Goal: Task Accomplishment & Management: Manage account settings

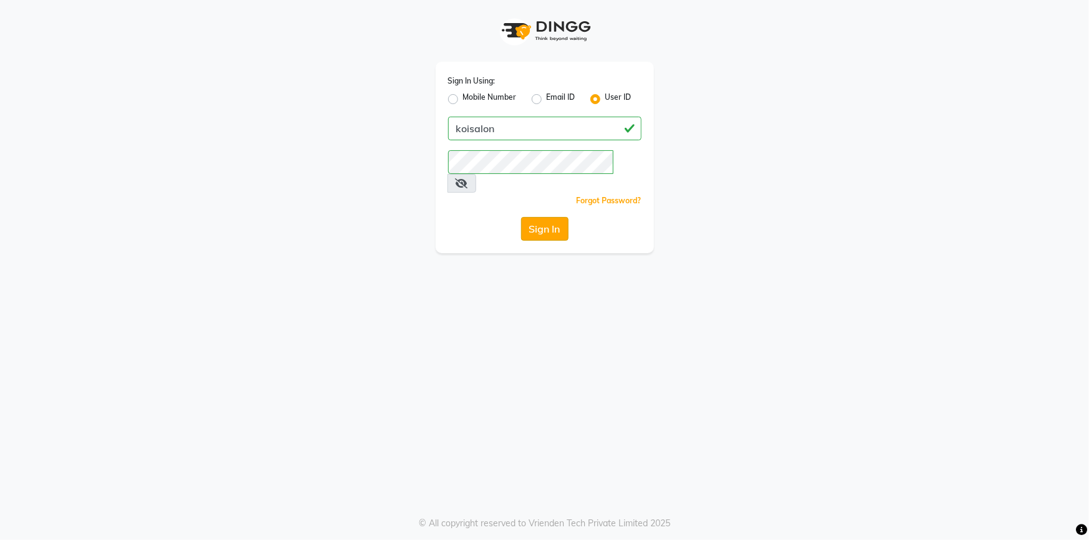
click at [543, 217] on button "Sign In" at bounding box center [544, 229] width 47 height 24
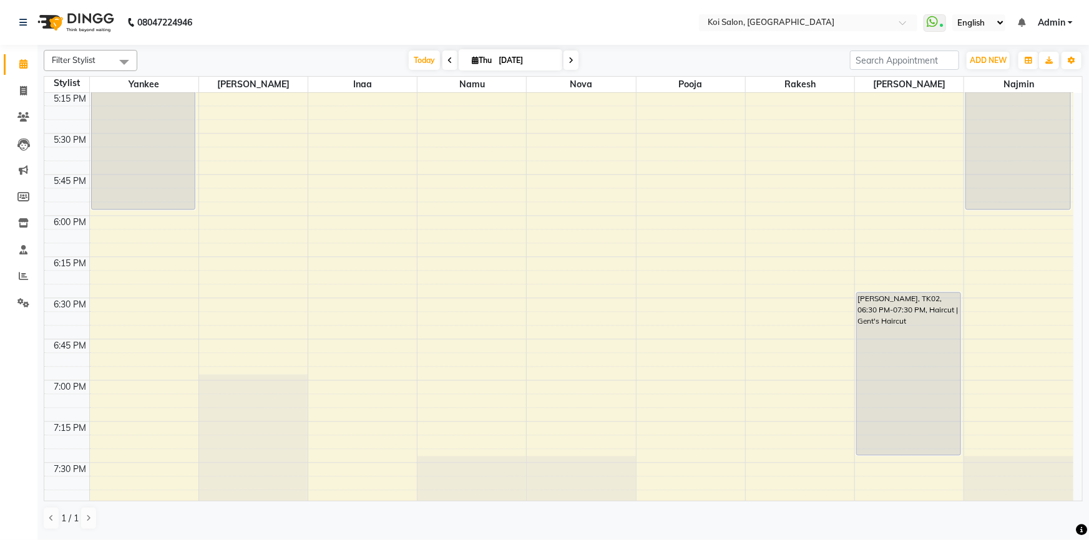
scroll to position [1333, 0]
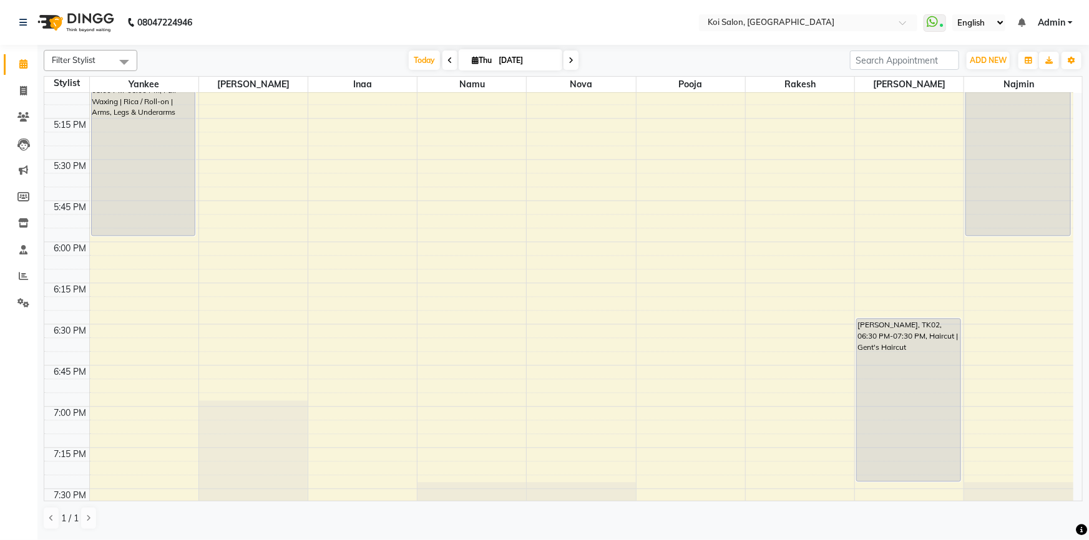
click at [570, 59] on icon at bounding box center [570, 60] width 5 height 7
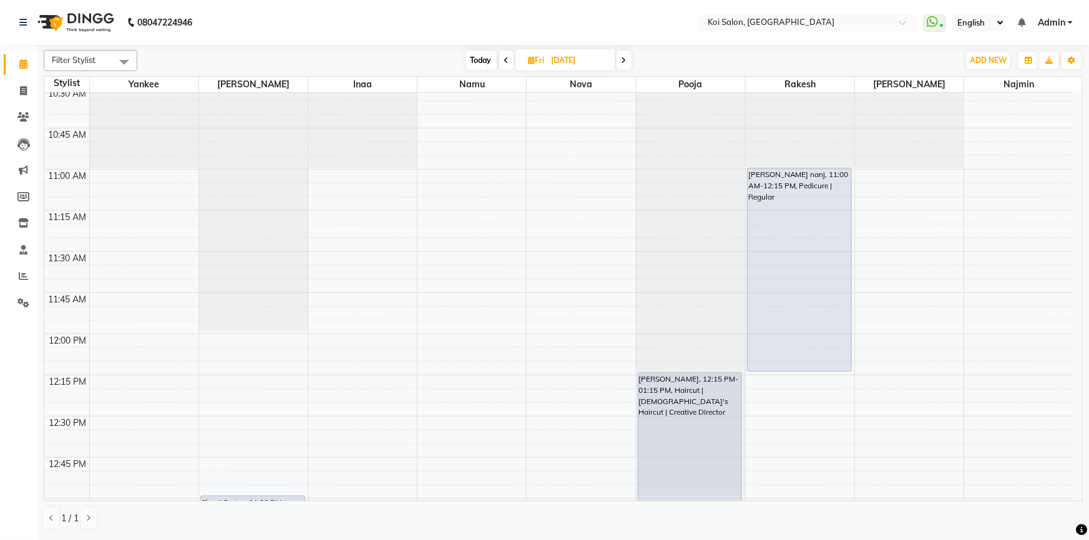
scroll to position [386, 0]
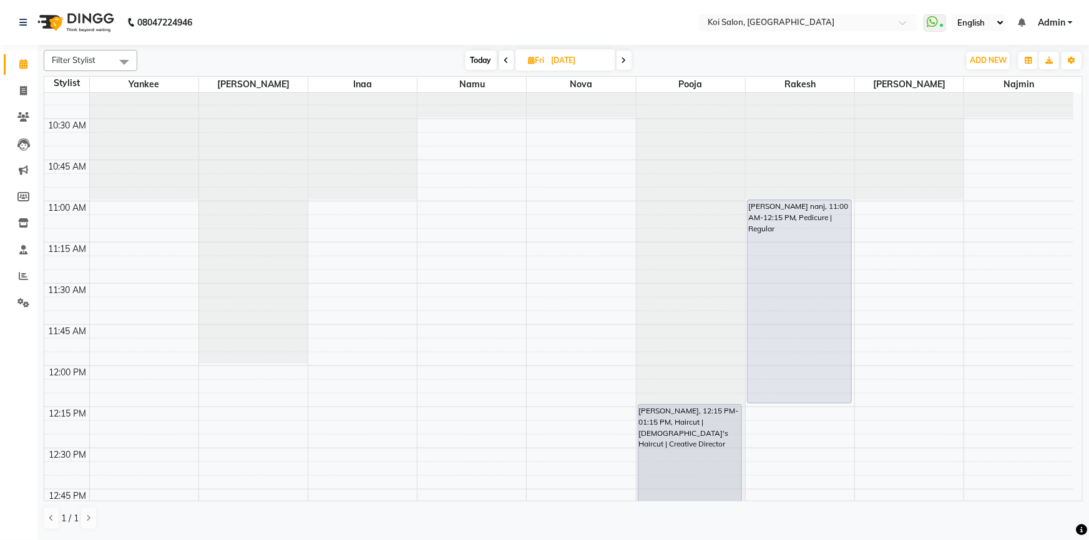
click at [487, 61] on span "Today" at bounding box center [480, 60] width 31 height 19
type input "[DATE]"
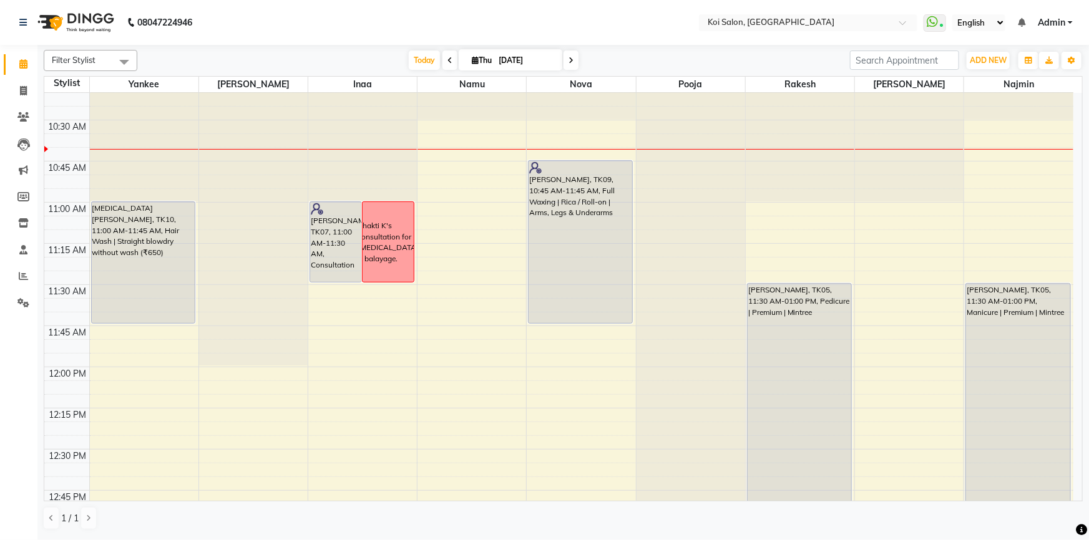
scroll to position [221, 0]
click at [1068, 62] on icon "button" at bounding box center [1071, 60] width 7 height 7
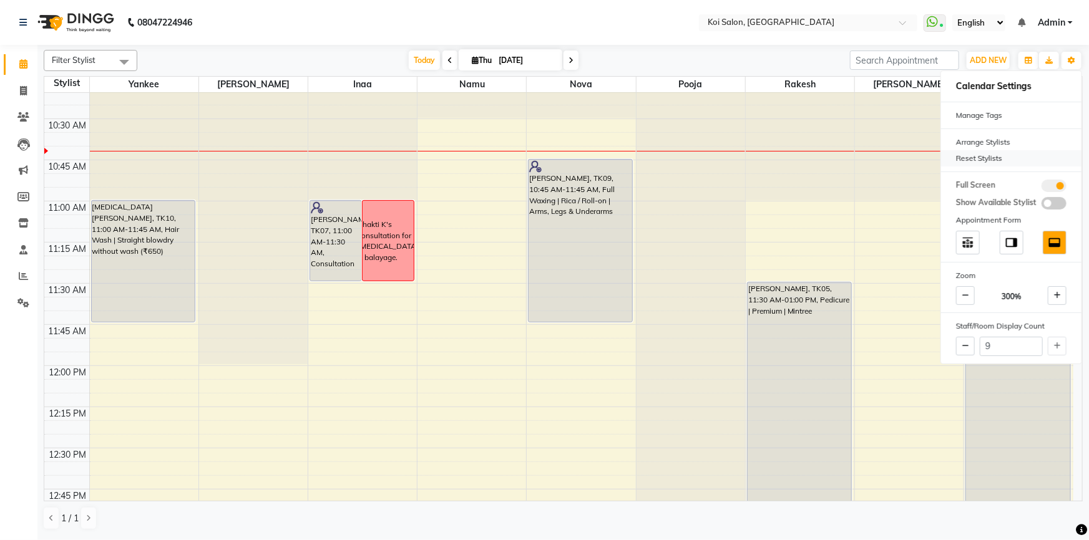
click at [1014, 160] on div "Reset Stylists" at bounding box center [1011, 158] width 140 height 16
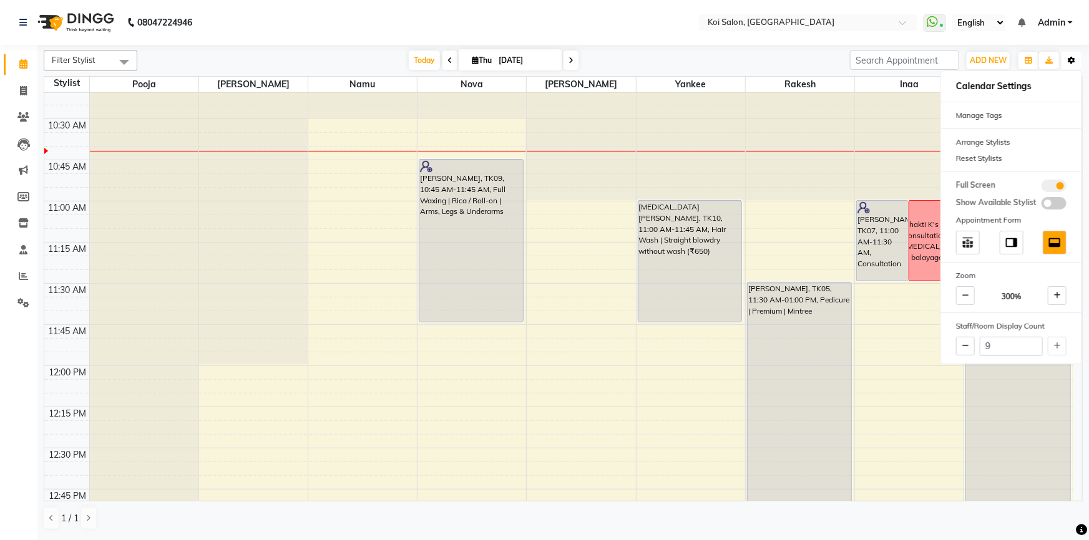
click at [1064, 62] on button "Toggle Dropdown" at bounding box center [1071, 60] width 20 height 17
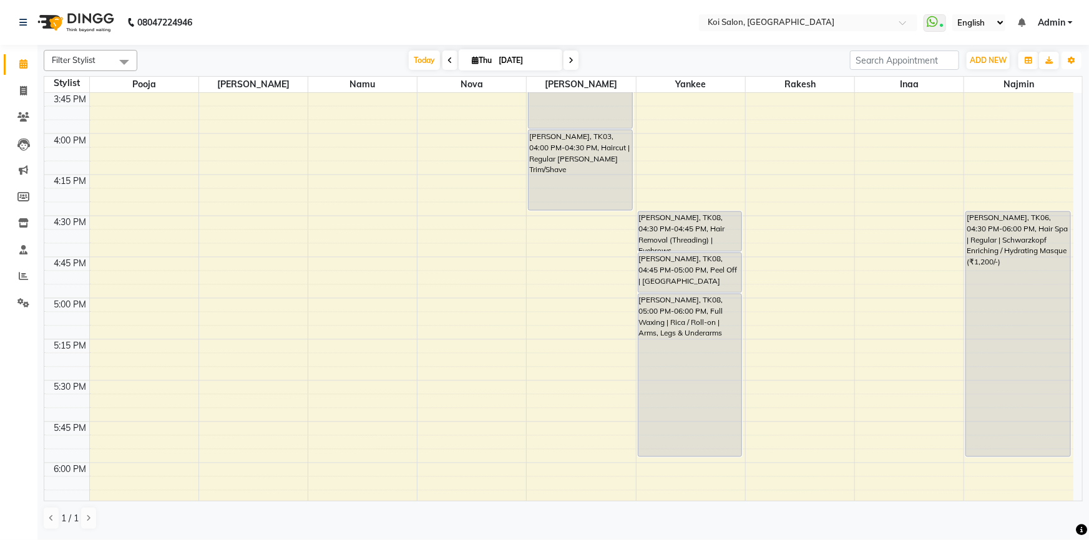
scroll to position [1072, 0]
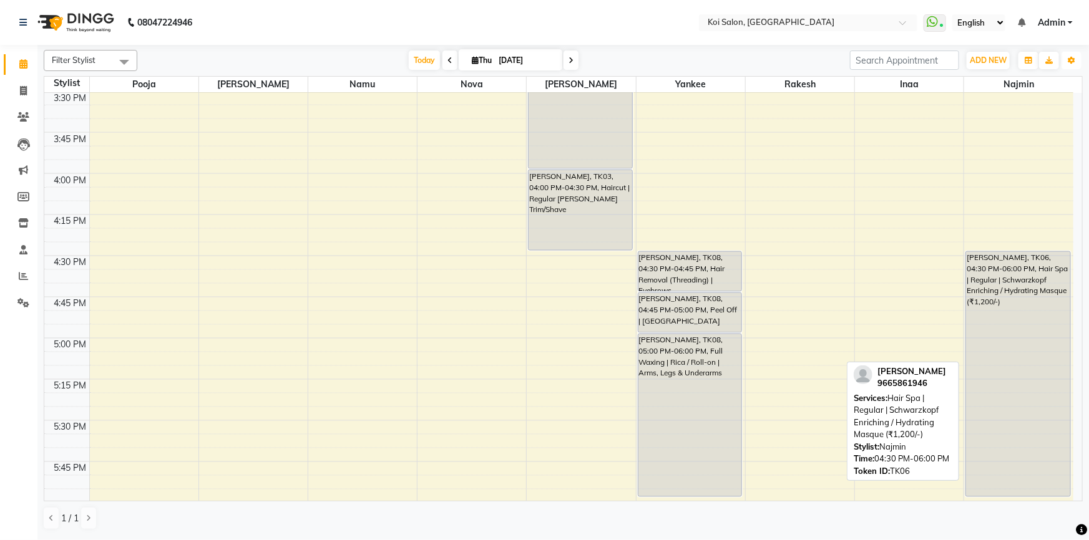
click at [1023, 286] on div "[PERSON_NAME], TK06, 04:30 PM-06:00 PM, Hair Spa | Regular | Schwarzkopf Enrich…" at bounding box center [1018, 374] width 104 height 245
select select "7"
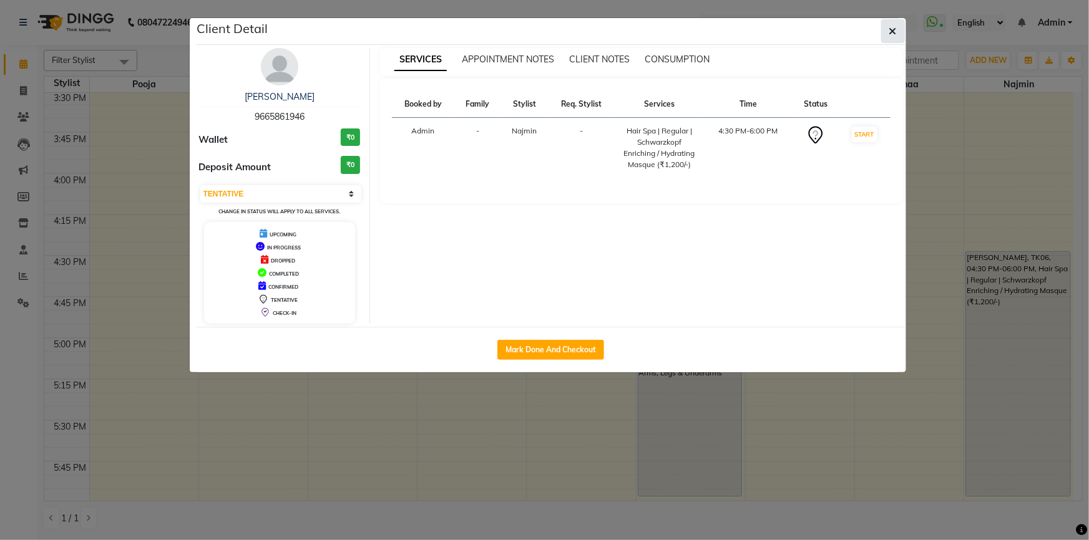
click at [895, 28] on icon "button" at bounding box center [892, 31] width 7 height 10
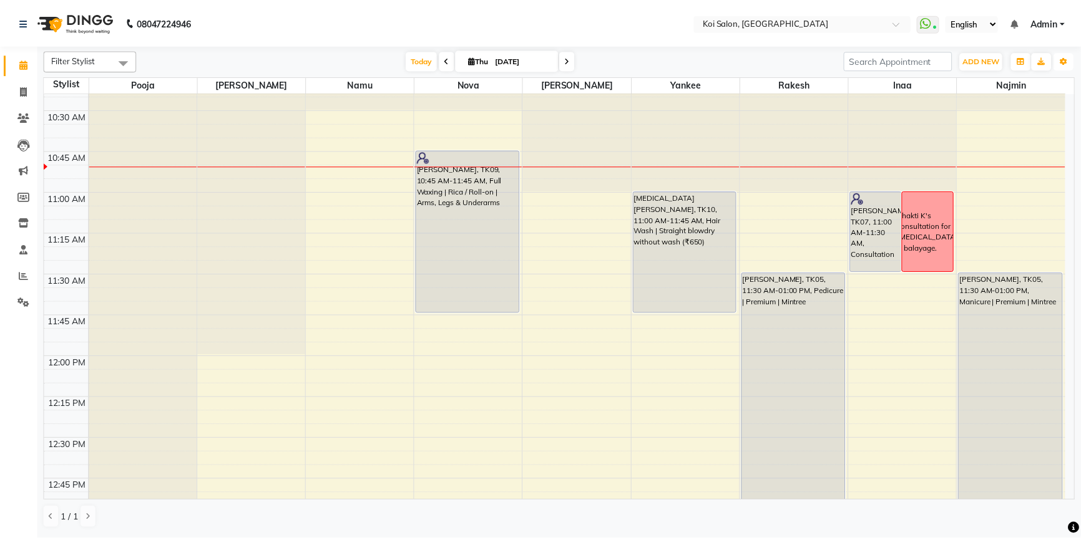
scroll to position [256, 0]
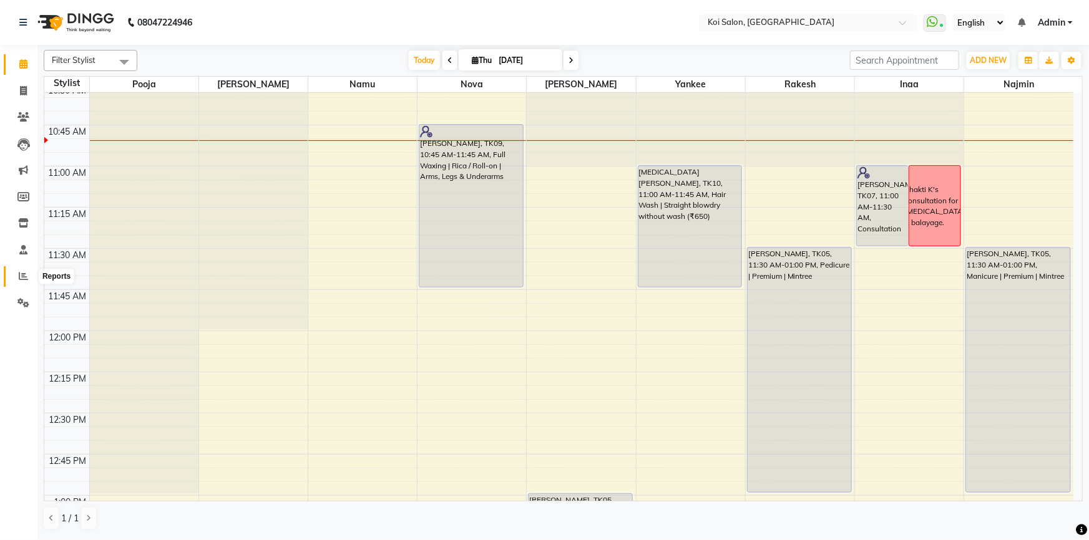
click at [13, 273] on span at bounding box center [23, 277] width 22 height 14
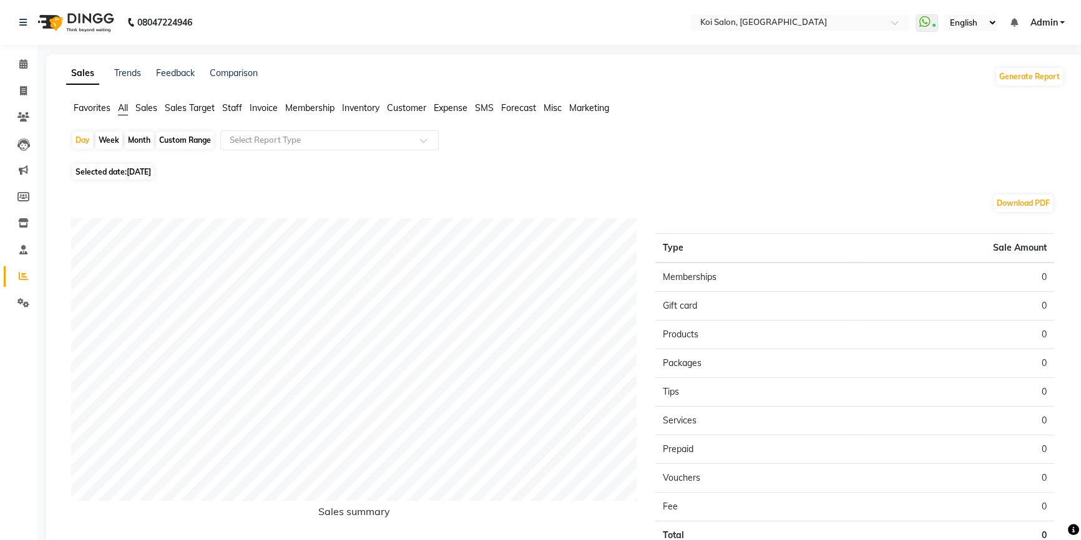
click at [233, 107] on span "Staff" at bounding box center [232, 107] width 20 height 11
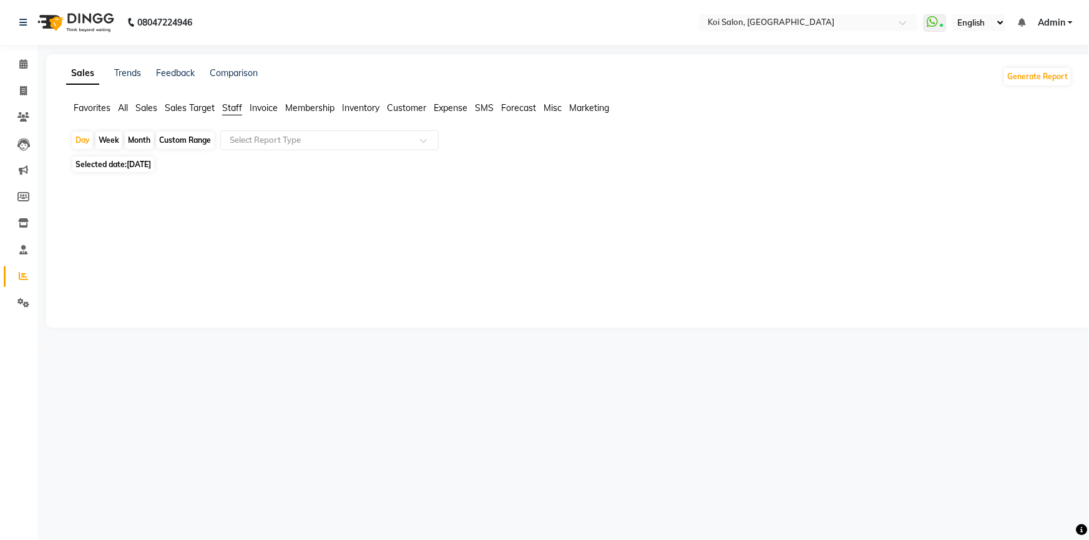
click at [132, 140] on div "Month" at bounding box center [139, 140] width 29 height 17
select select "9"
select select "2025"
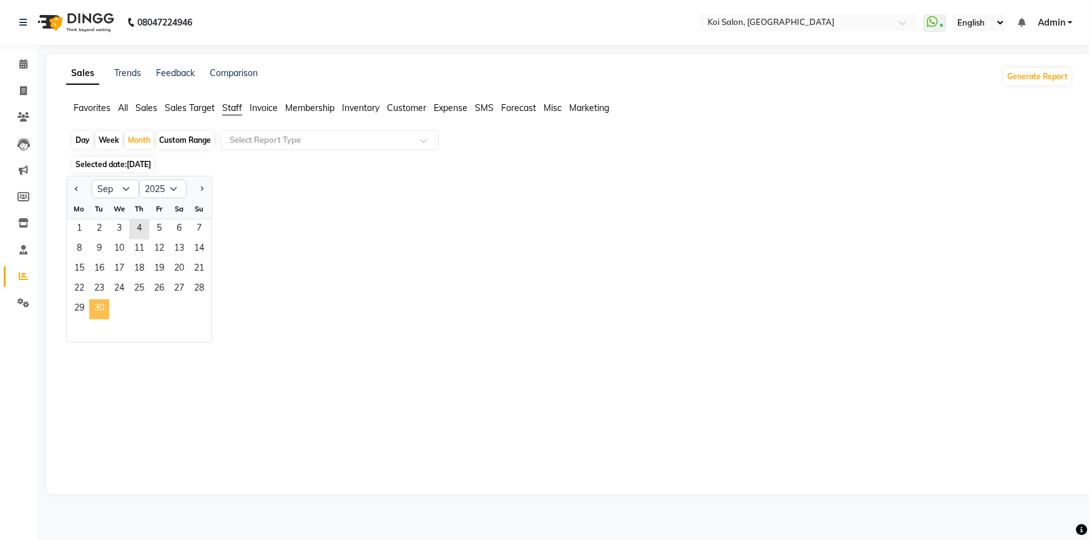
click at [99, 304] on span "30" at bounding box center [99, 309] width 20 height 20
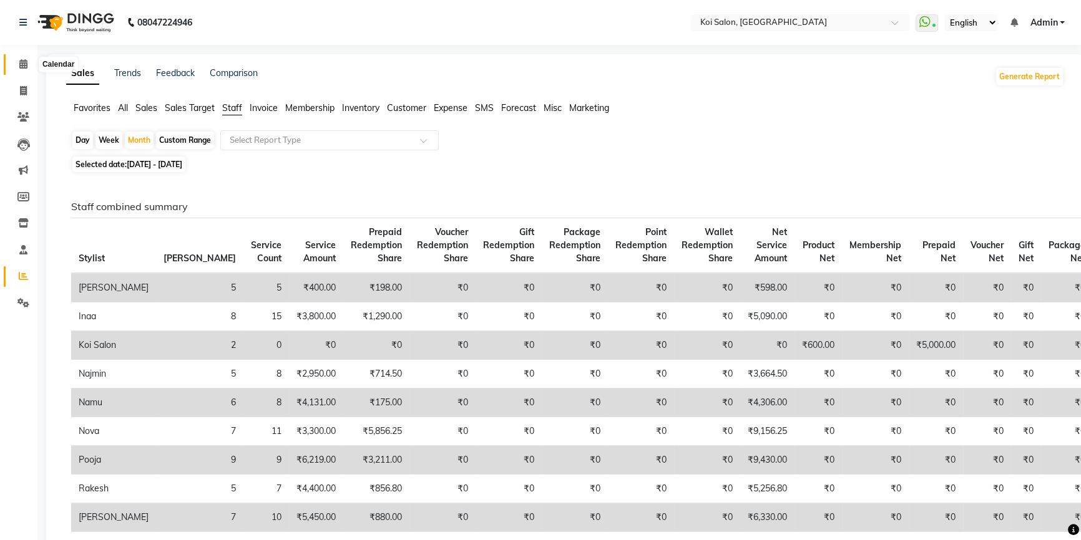
click at [19, 64] on icon at bounding box center [23, 63] width 8 height 9
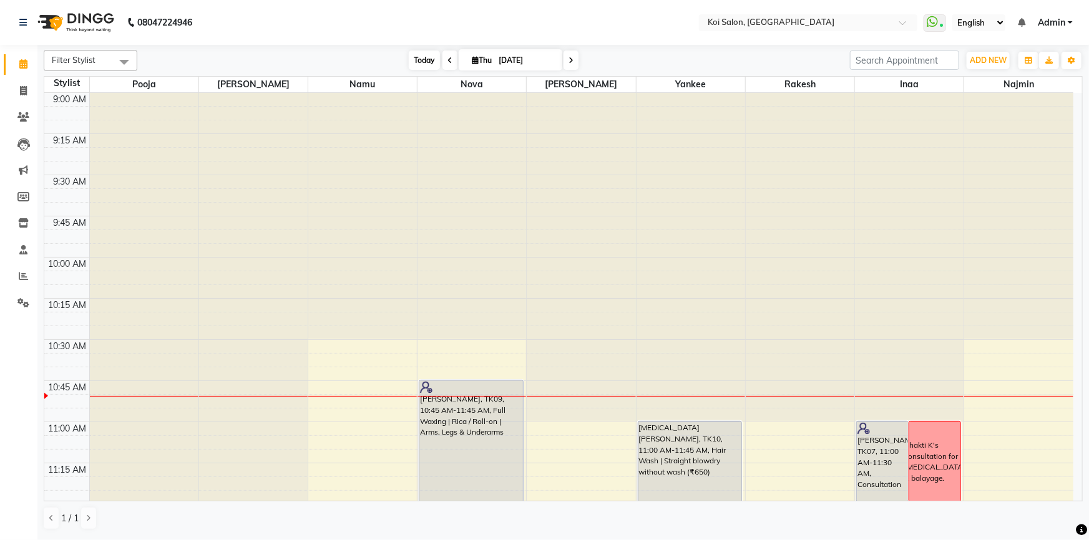
click at [419, 52] on span "Today" at bounding box center [424, 60] width 31 height 19
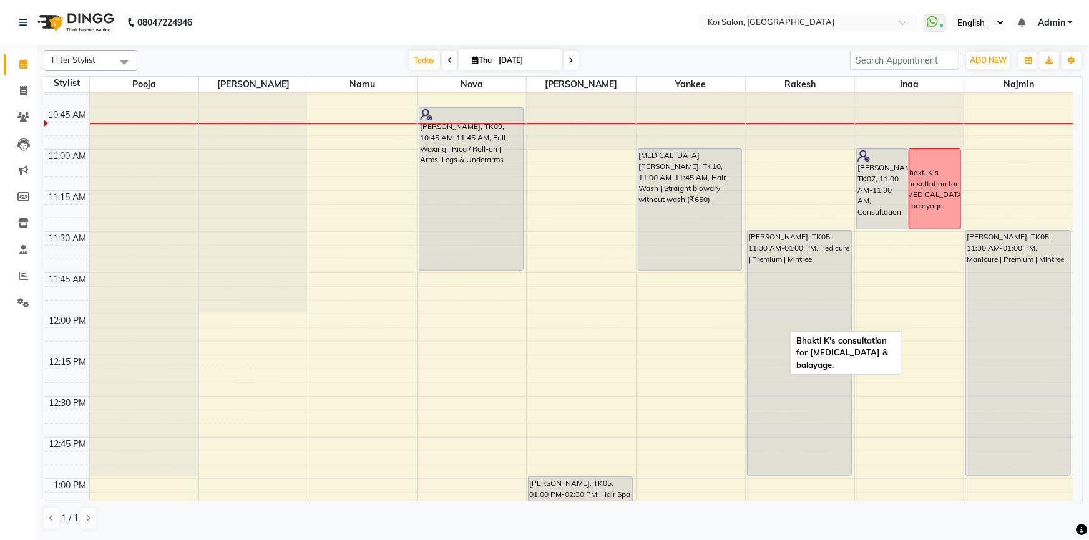
scroll to position [278, 0]
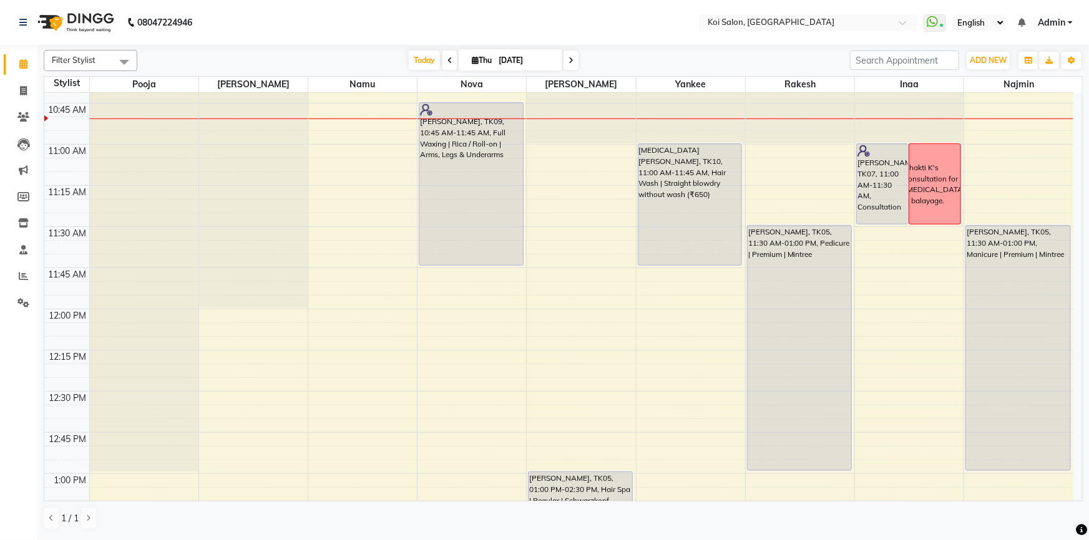
click at [562, 57] on div "[DATE] [DATE]" at bounding box center [493, 60] width 172 height 19
click at [568, 57] on icon at bounding box center [570, 60] width 5 height 7
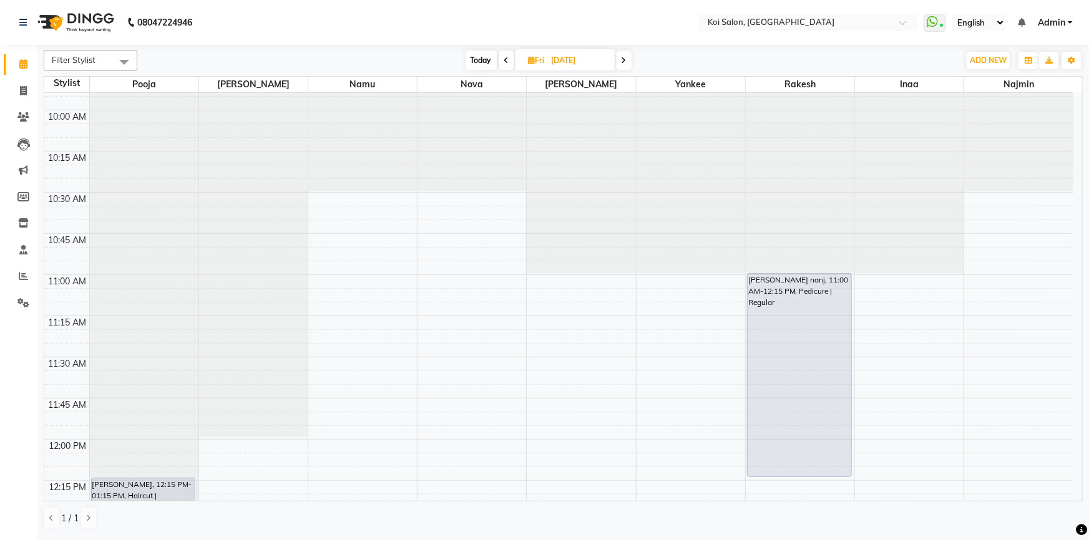
scroll to position [306, 0]
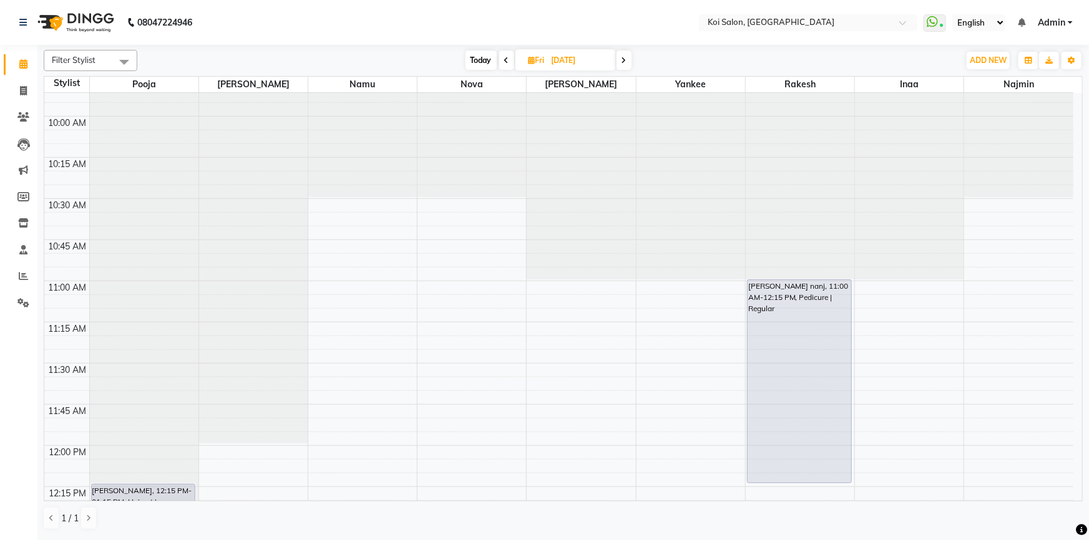
click at [625, 64] on span at bounding box center [623, 60] width 15 height 19
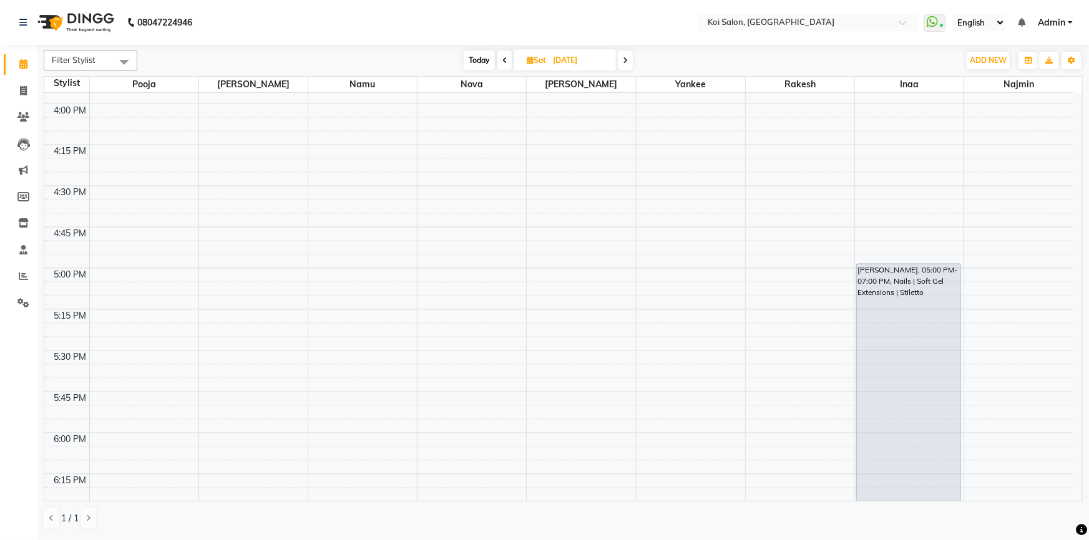
scroll to position [1134, 0]
click at [628, 51] on span at bounding box center [625, 60] width 15 height 19
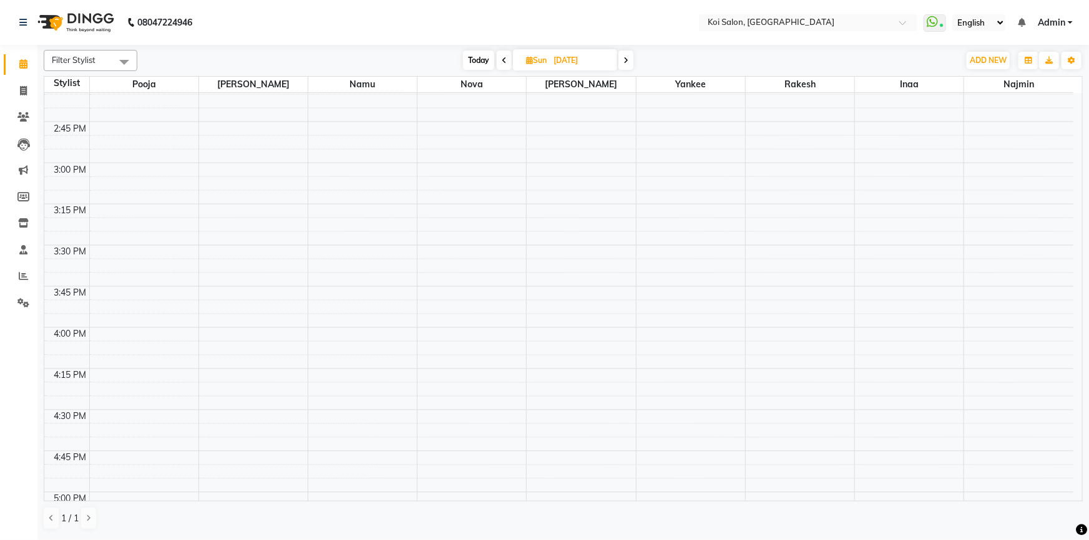
scroll to position [1236, 0]
click at [619, 56] on span at bounding box center [625, 60] width 15 height 19
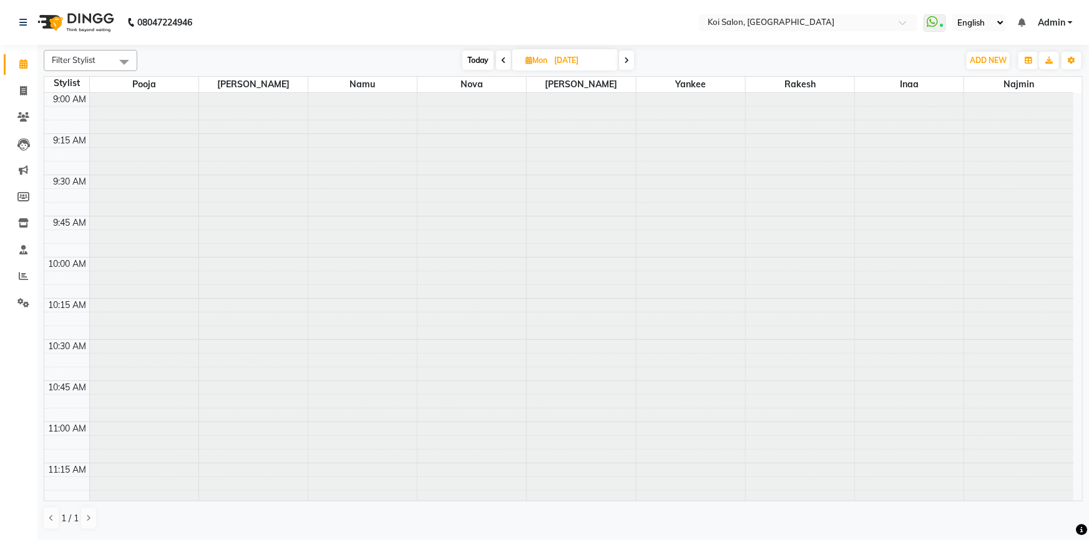
scroll to position [0, 0]
click at [487, 59] on span "Today" at bounding box center [477, 60] width 31 height 19
type input "[DATE]"
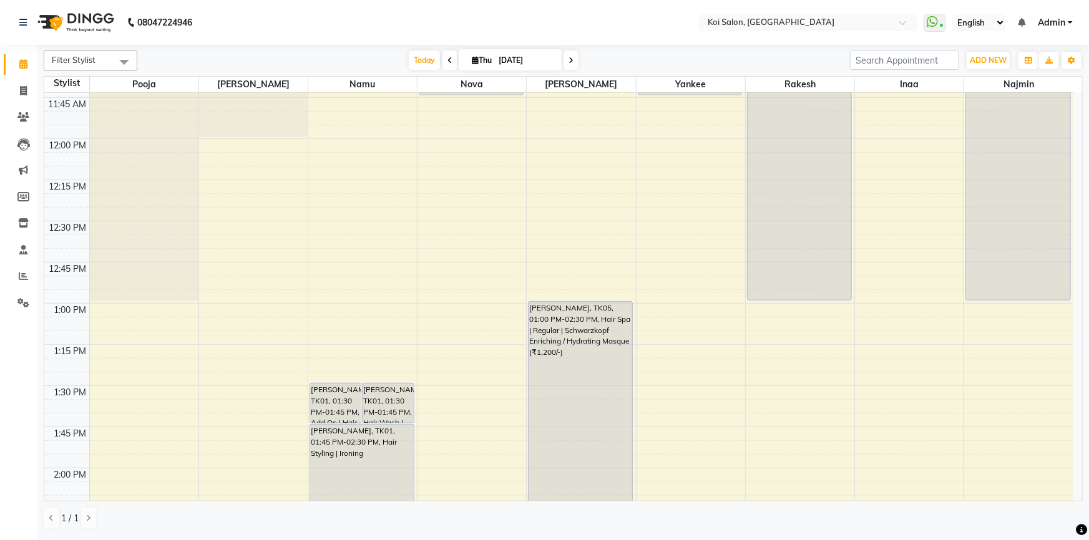
scroll to position [221, 0]
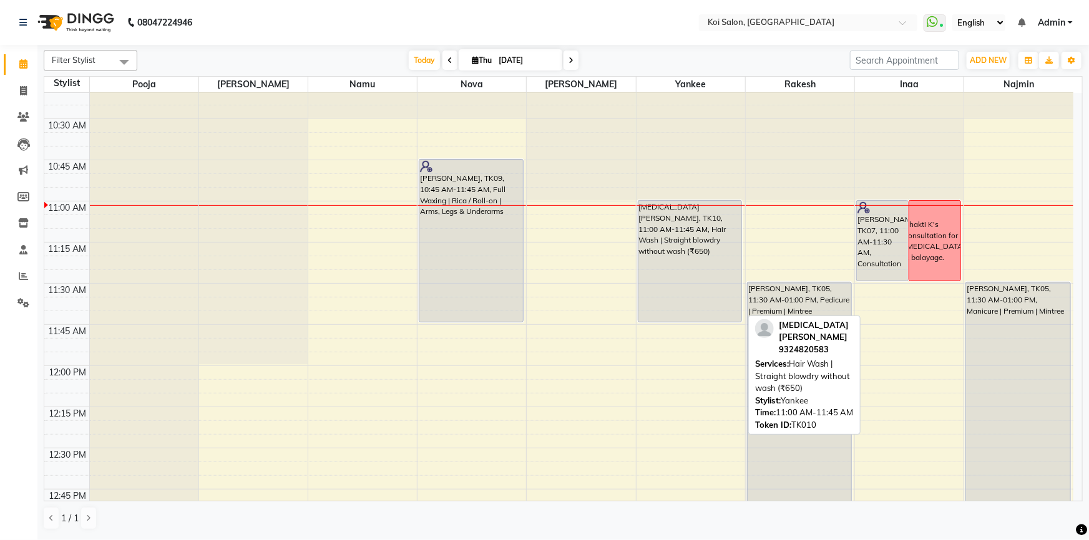
click at [685, 255] on div "[MEDICAL_DATA][PERSON_NAME], TK10, 11:00 AM-11:45 AM, Hair Wash | Straight blow…" at bounding box center [690, 261] width 104 height 121
select select "7"
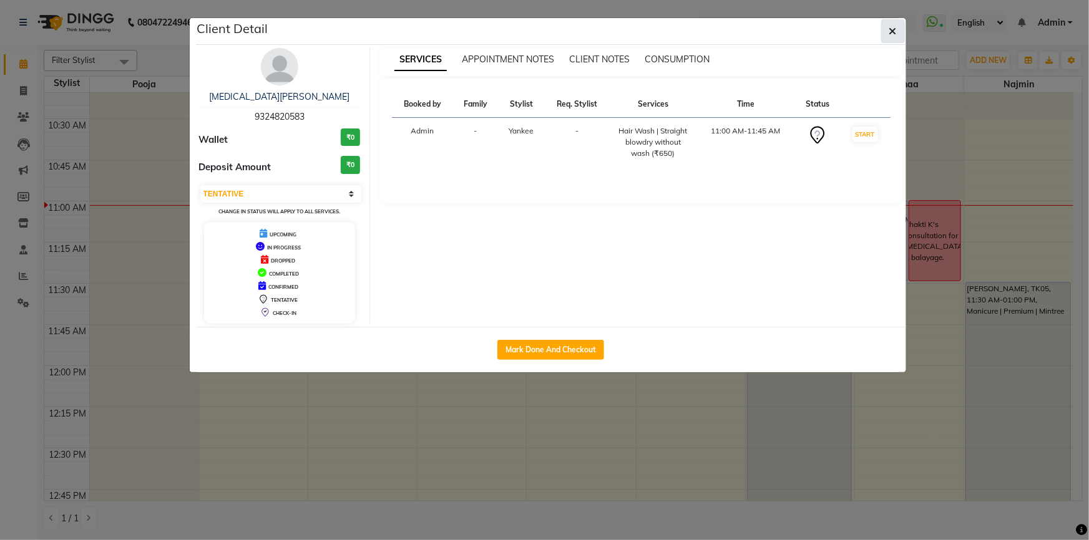
click at [881, 31] on button "button" at bounding box center [893, 31] width 24 height 24
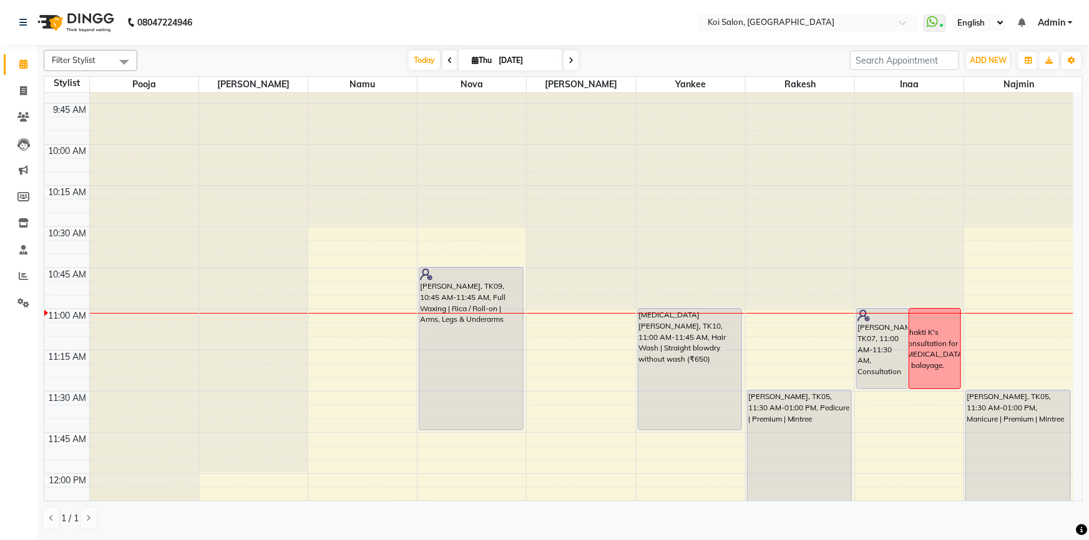
scroll to position [226, 0]
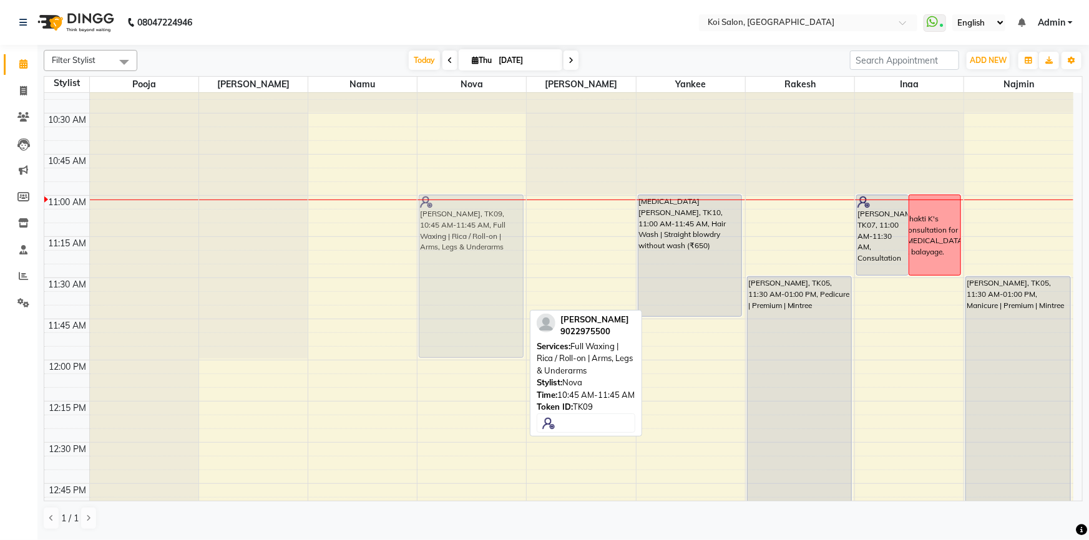
drag, startPoint x: 474, startPoint y: 228, endPoint x: 472, endPoint y: 275, distance: 46.8
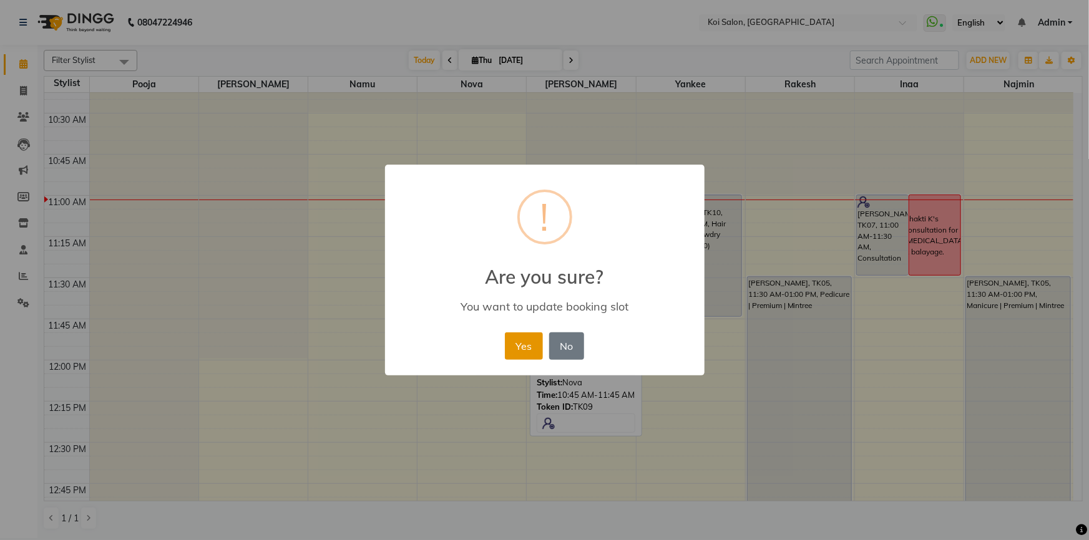
click at [527, 353] on button "Yes" at bounding box center [524, 346] width 38 height 27
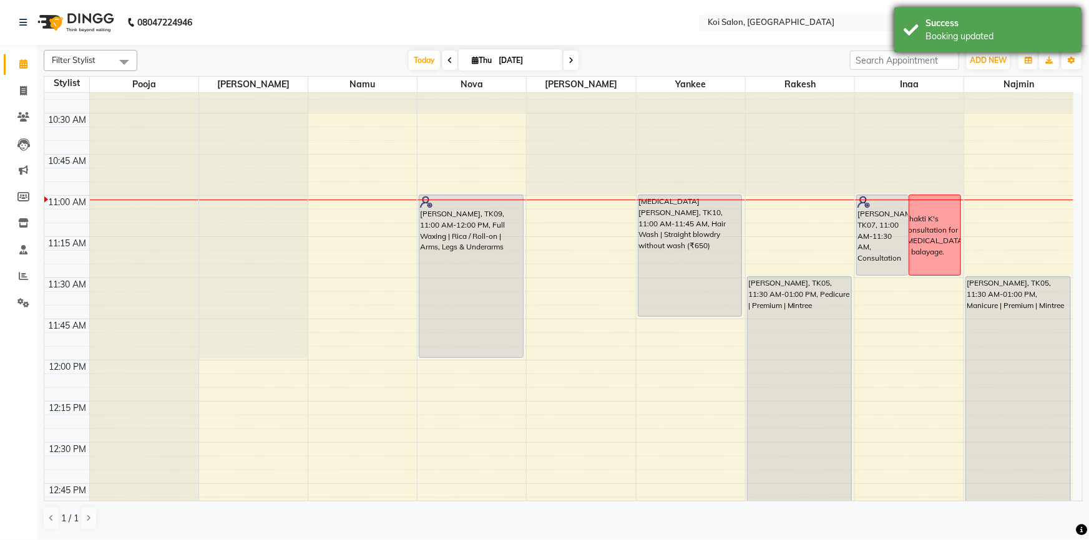
click at [1034, 48] on div "Success Booking updated" at bounding box center [987, 29] width 187 height 45
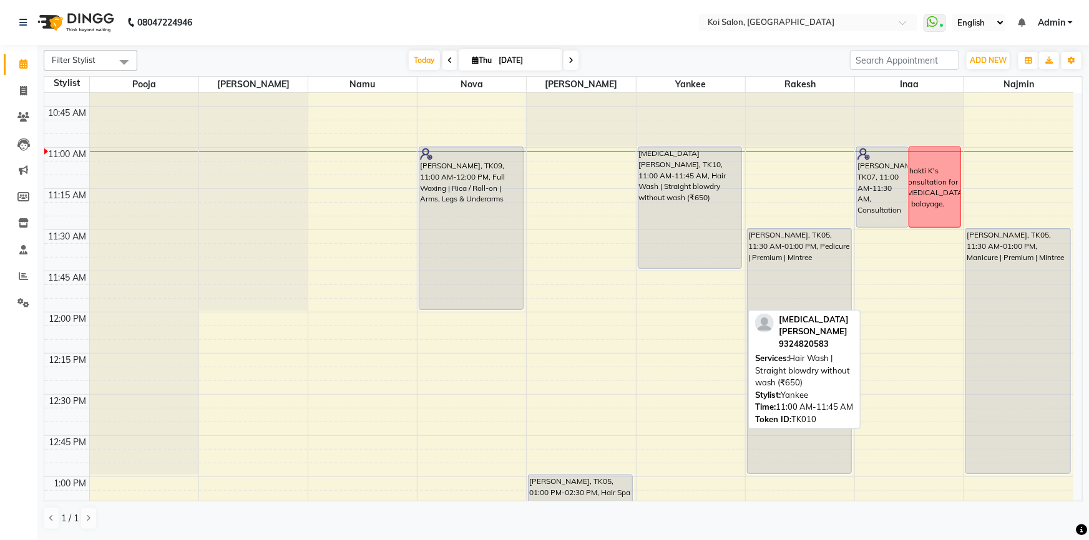
scroll to position [283, 0]
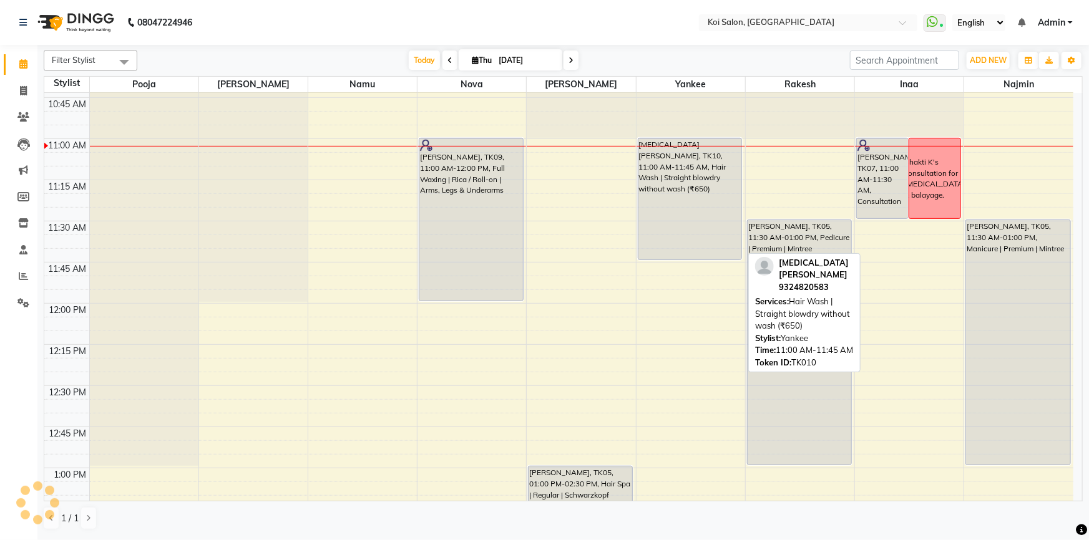
click at [658, 183] on div "[MEDICAL_DATA][PERSON_NAME], TK10, 11:00 AM-11:45 AM, Hair Wash | Straight blow…" at bounding box center [690, 199] width 104 height 121
click at [674, 177] on div "[MEDICAL_DATA][PERSON_NAME], TK10, 11:00 AM-11:45 AM, Hair Wash | Straight blow…" at bounding box center [690, 199] width 104 height 121
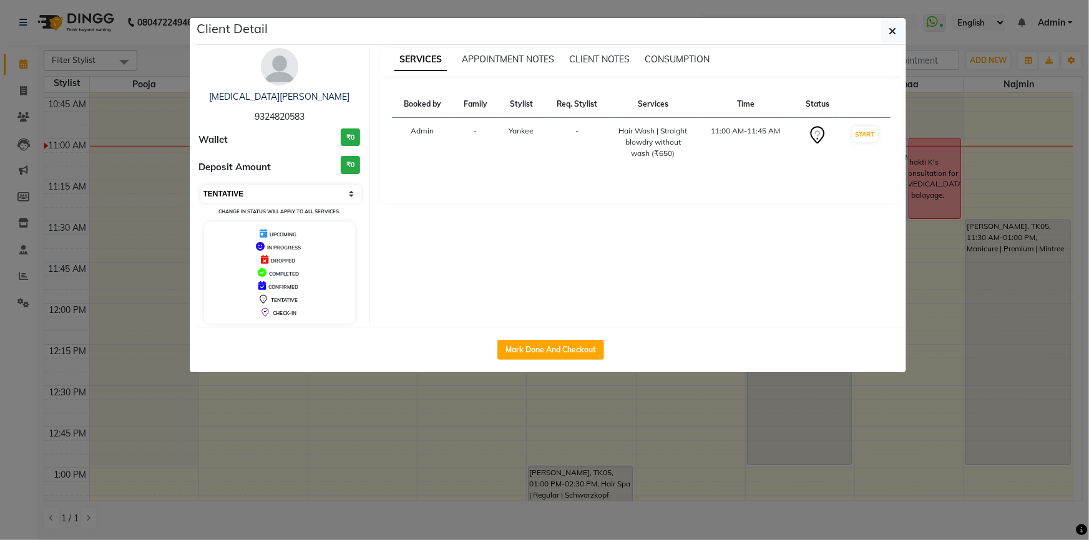
click at [350, 193] on select "Select IN SERVICE CONFIRMED TENTATIVE CHECK IN MARK DONE DROPPED UPCOMING" at bounding box center [281, 193] width 162 height 17
select select "1"
click at [200, 185] on select "Select IN SERVICE CONFIRMED TENTATIVE CHECK IN MARK DONE DROPPED UPCOMING" at bounding box center [281, 193] width 162 height 17
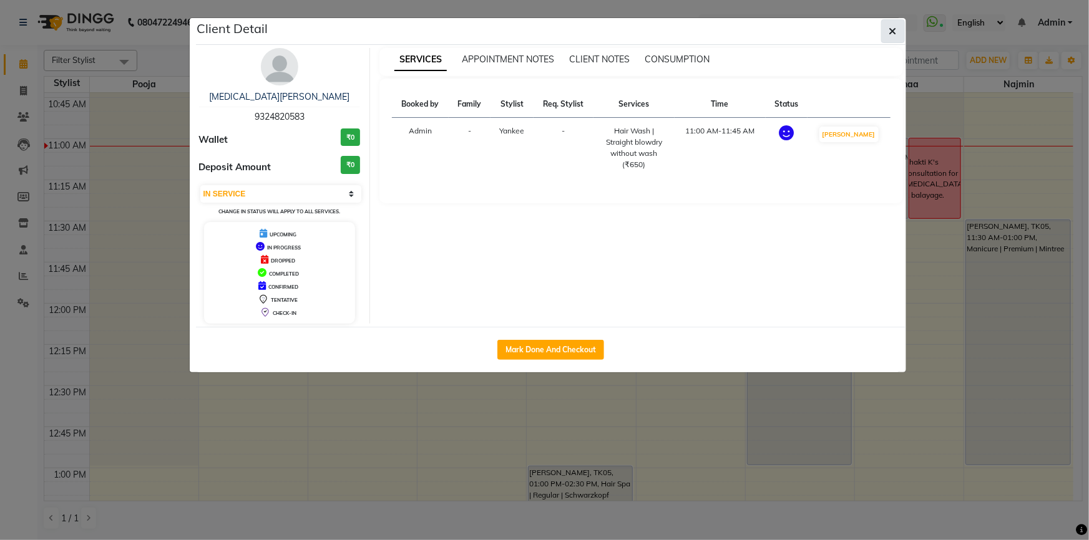
click at [893, 34] on icon "button" at bounding box center [892, 31] width 7 height 10
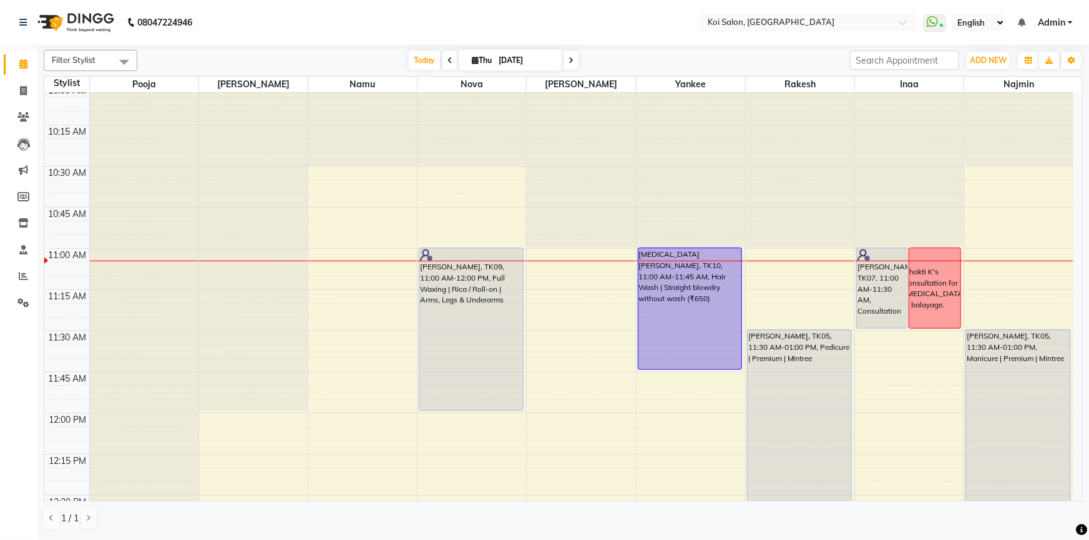
scroll to position [199, 0]
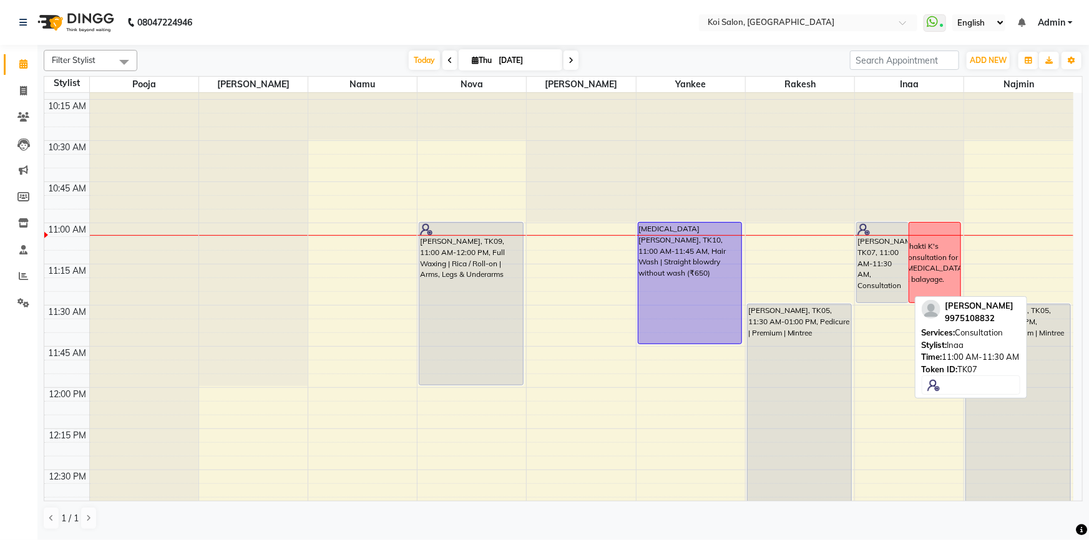
click at [880, 280] on div "[PERSON_NAME], TK07, 11:00 AM-11:30 AM, Consultation" at bounding box center [882, 263] width 51 height 80
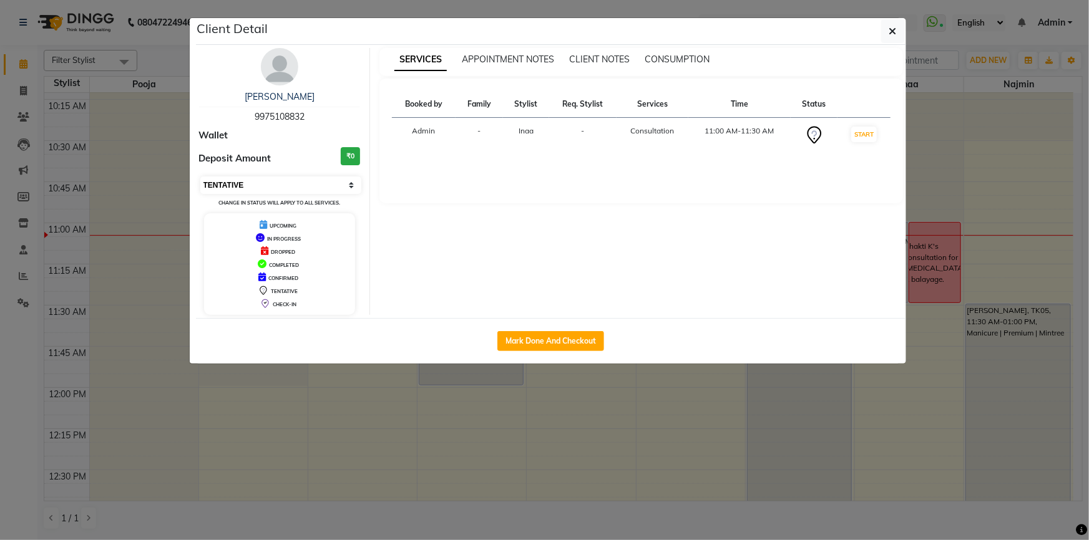
click at [350, 181] on select "Select IN SERVICE CONFIRMED TENTATIVE CHECK IN MARK DONE DROPPED UPCOMING" at bounding box center [281, 185] width 162 height 17
select select "1"
click at [200, 177] on select "Select IN SERVICE CONFIRMED TENTATIVE CHECK IN MARK DONE DROPPED UPCOMING" at bounding box center [281, 185] width 162 height 17
click at [887, 26] on button "button" at bounding box center [893, 31] width 24 height 24
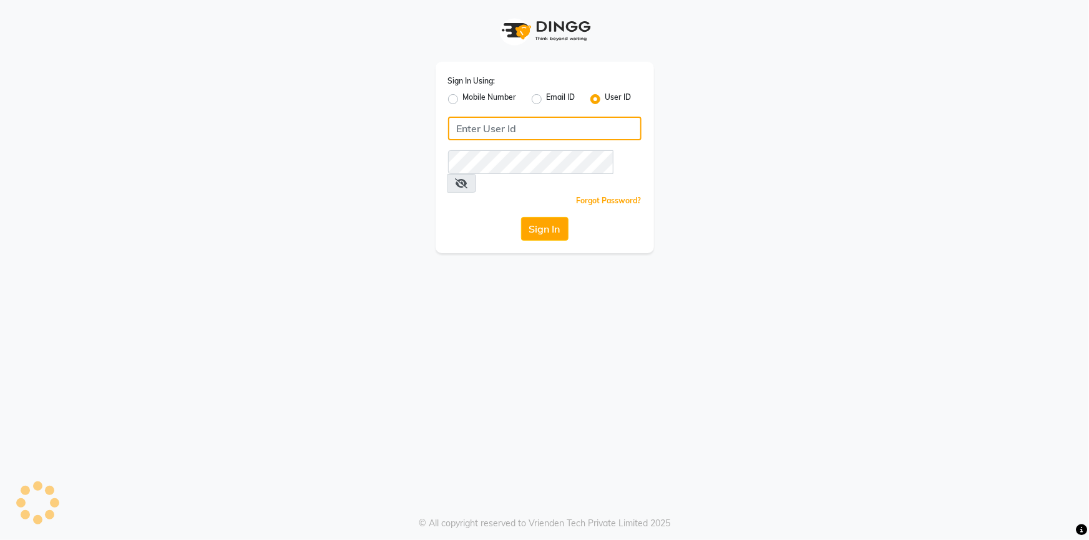
type input "koisalon"
click at [567, 217] on button "Sign In" at bounding box center [544, 229] width 47 height 24
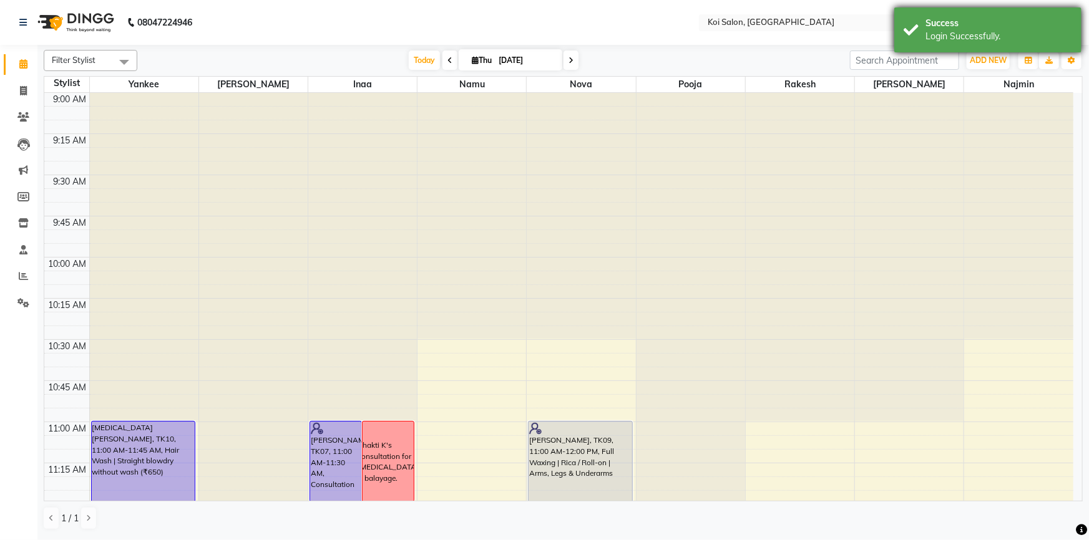
click at [1043, 22] on div "Success" at bounding box center [998, 23] width 147 height 13
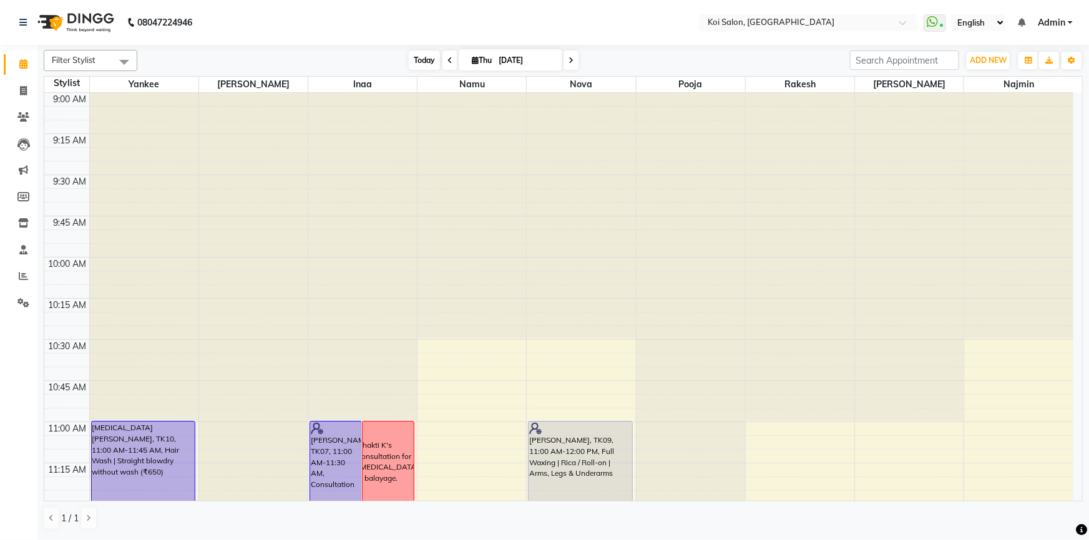
click at [431, 57] on span "Today" at bounding box center [424, 60] width 31 height 19
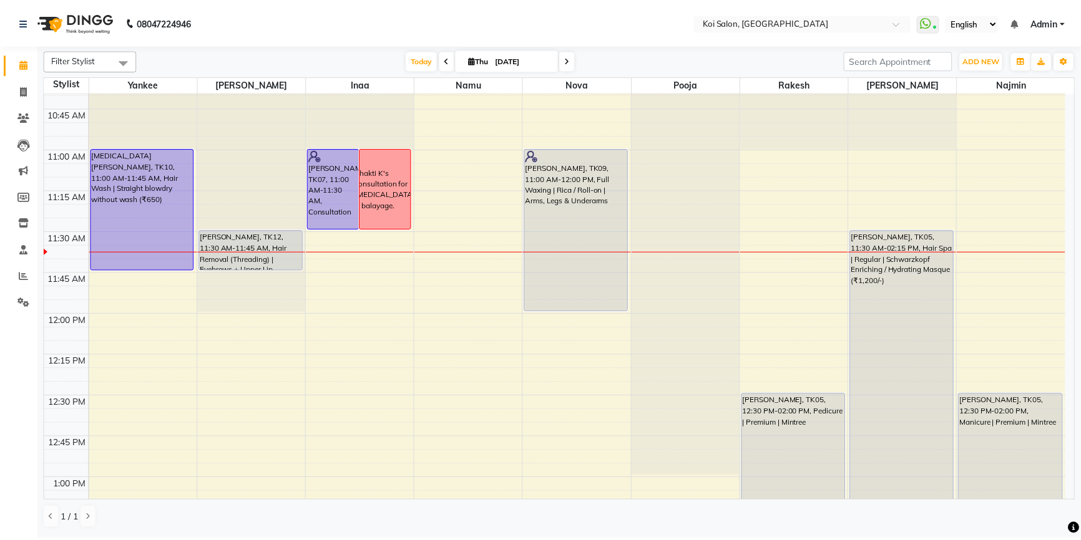
scroll to position [272, 0]
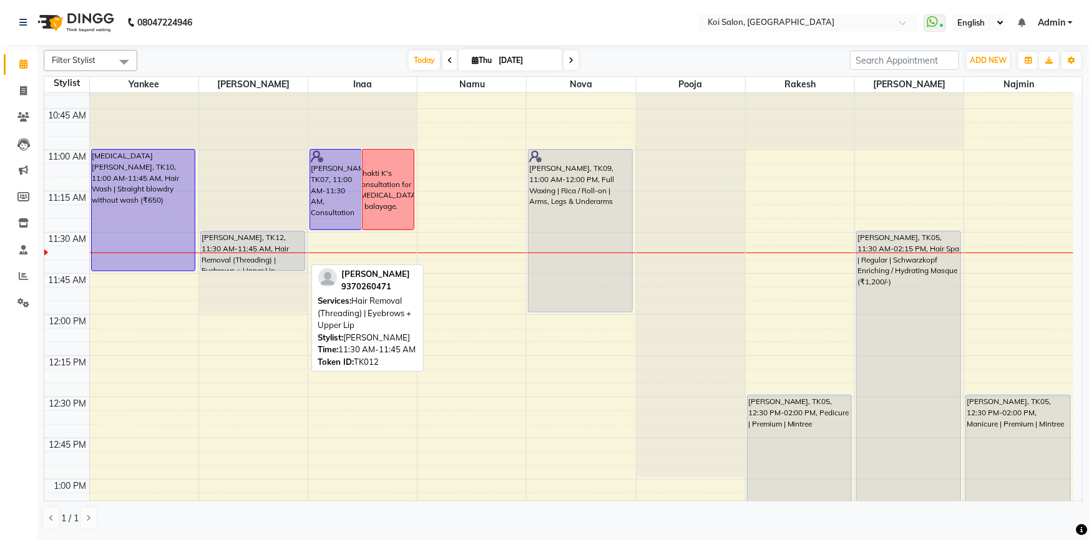
click at [238, 254] on div "[PERSON_NAME], TK12, 11:30 AM-11:45 AM, Hair Removal (Threading) | Eyebrows + U…" at bounding box center [253, 250] width 104 height 39
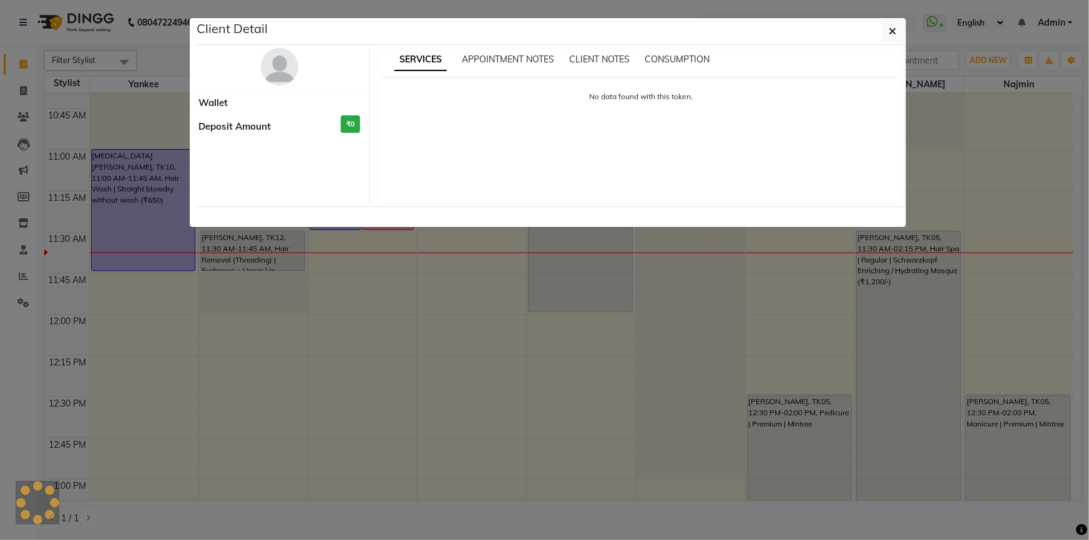
select select "7"
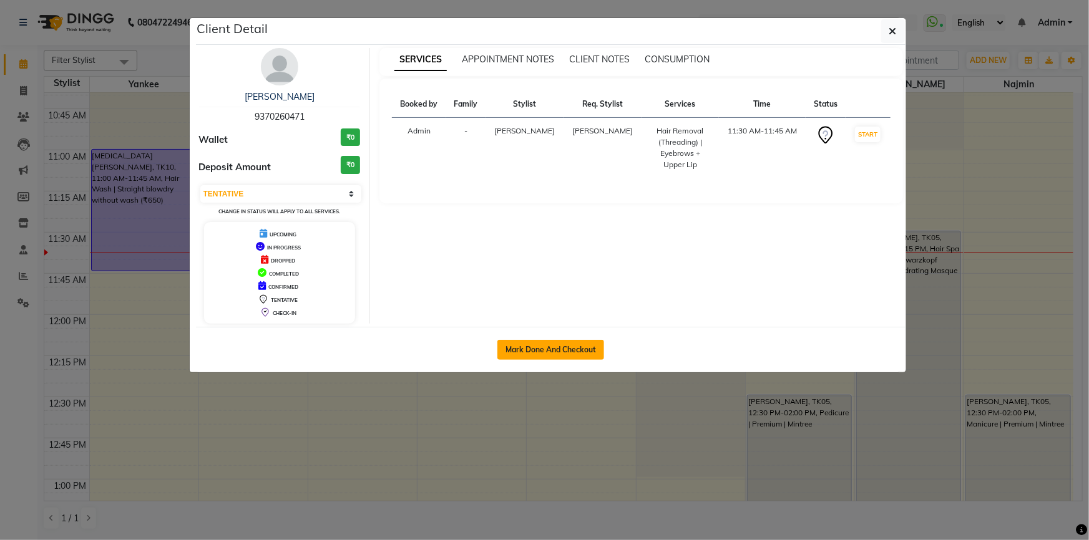
click at [558, 350] on button "Mark Done And Checkout" at bounding box center [550, 350] width 107 height 20
select select "6717"
select select "service"
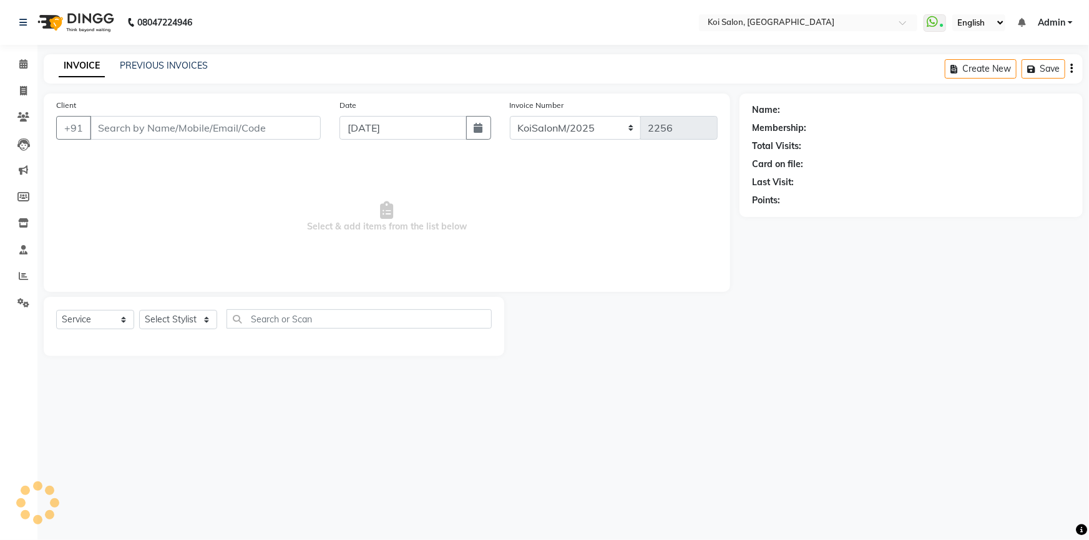
select select "3"
type input "9370260471"
select select "16514"
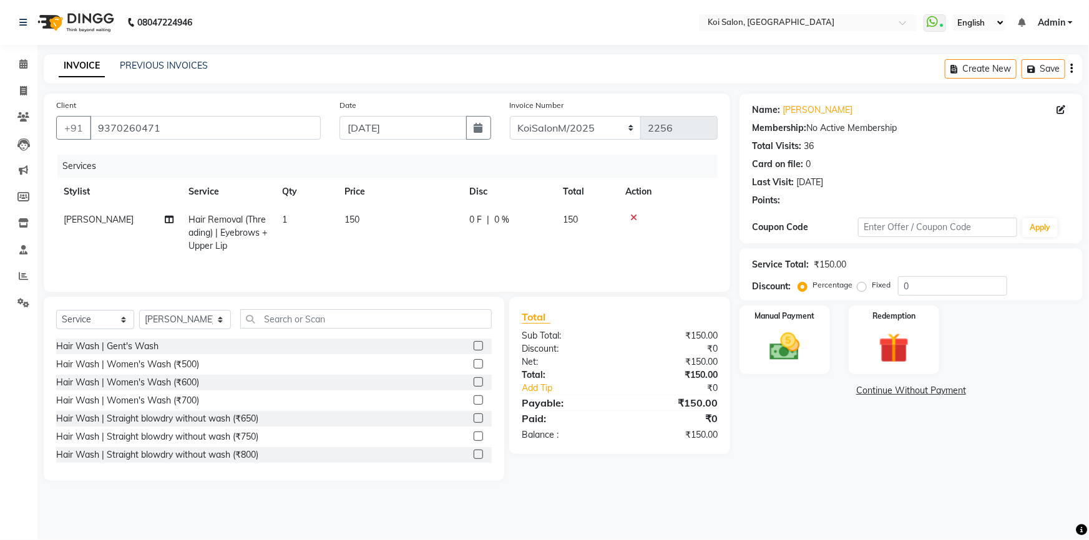
click at [230, 218] on span "Hair Removal (Threading) | Eyebrows + Upper Lip" at bounding box center [227, 232] width 79 height 37
select select "16514"
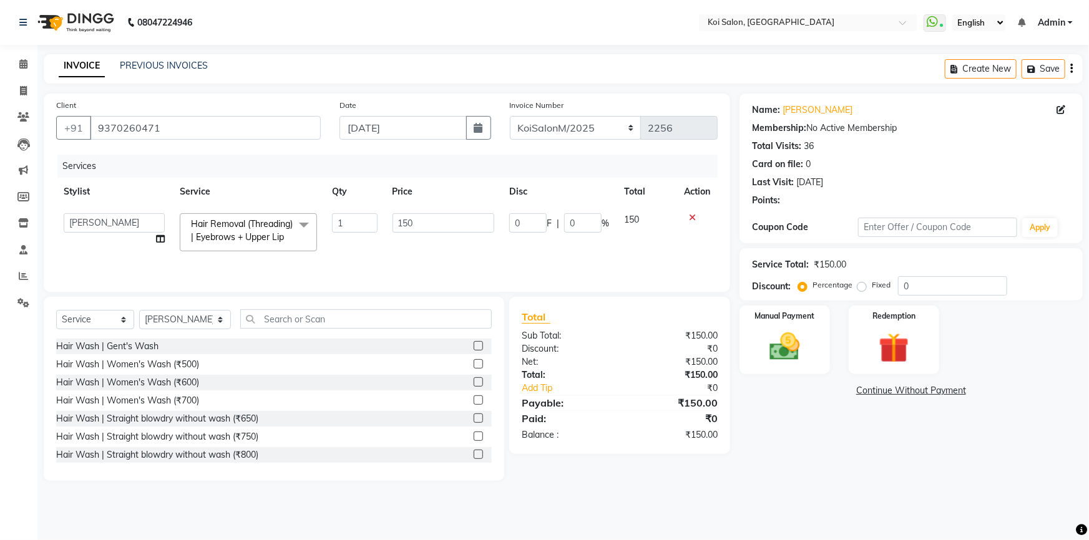
click at [240, 236] on span "Hair Removal (Threading) | Eyebrows + Upper Lip" at bounding box center [242, 230] width 102 height 24
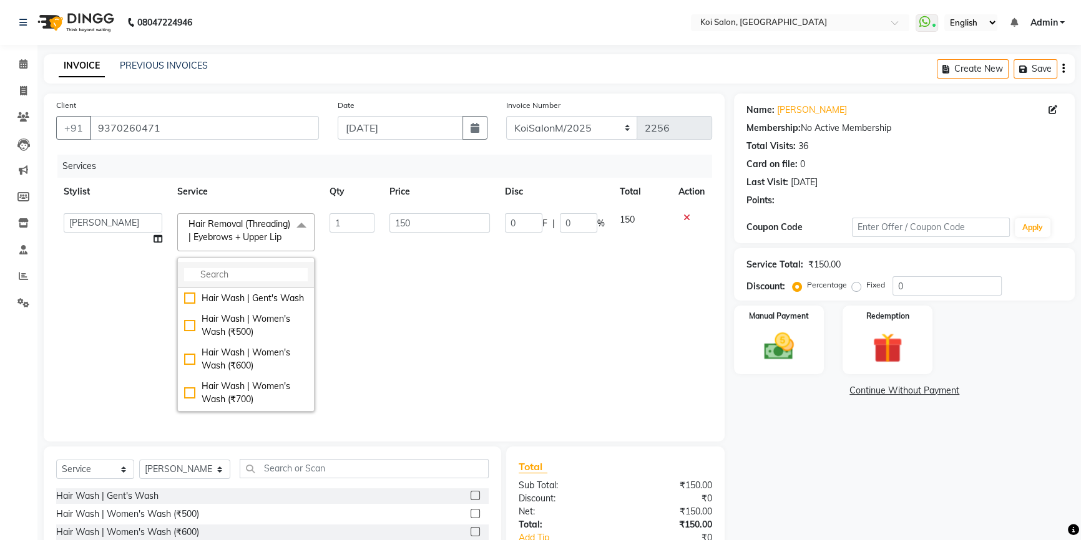
click at [250, 278] on li at bounding box center [246, 275] width 136 height 26
click at [251, 281] on input "multiselect-search" at bounding box center [246, 274] width 124 height 13
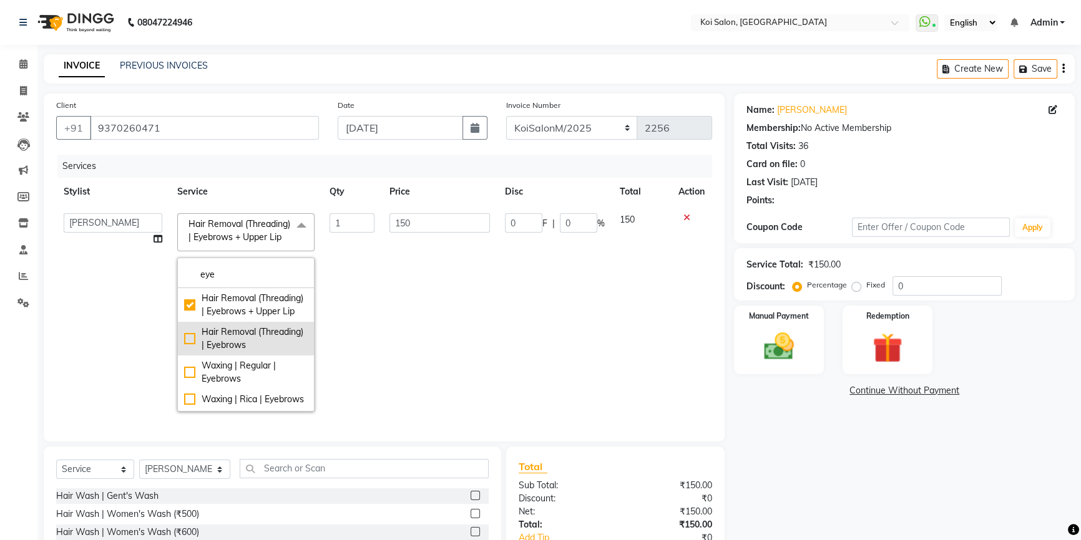
type input "eye"
click at [184, 352] on div "Hair Removal (Threading) | Eyebrows" at bounding box center [246, 339] width 124 height 26
checkbox input "false"
checkbox input "true"
type input "100"
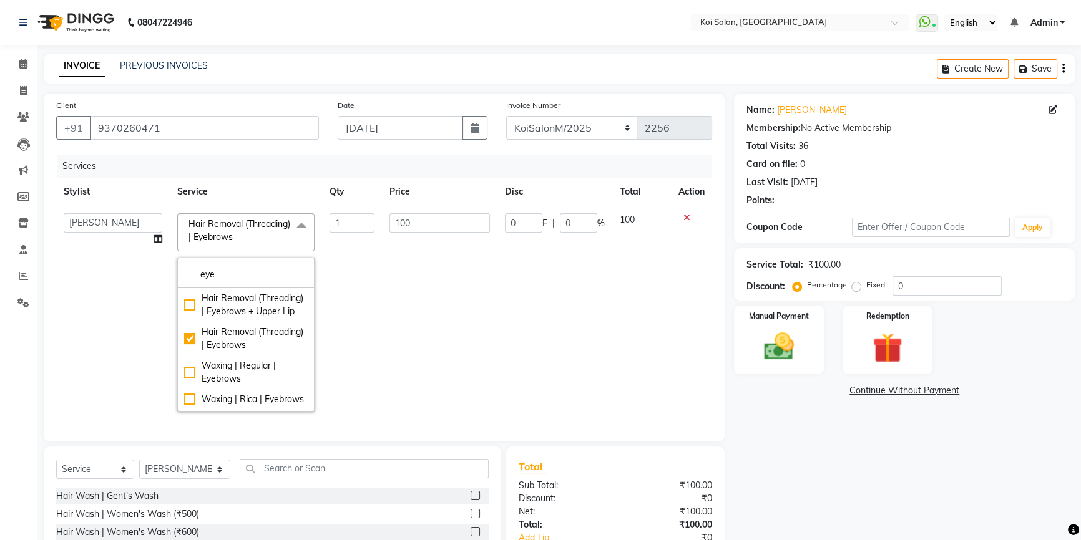
click at [409, 328] on td "100" at bounding box center [439, 312] width 115 height 213
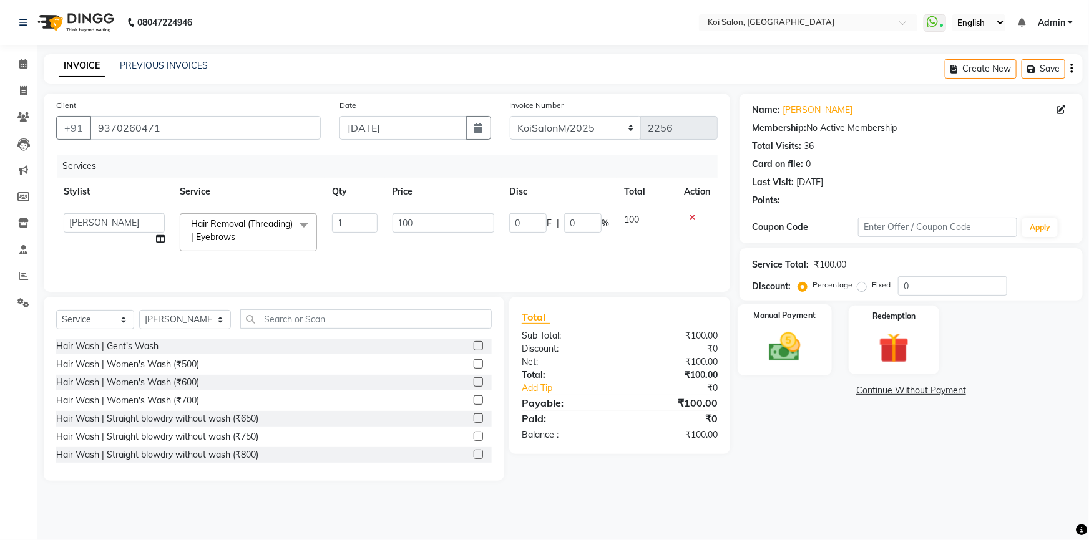
click at [774, 341] on img at bounding box center [784, 347] width 51 height 36
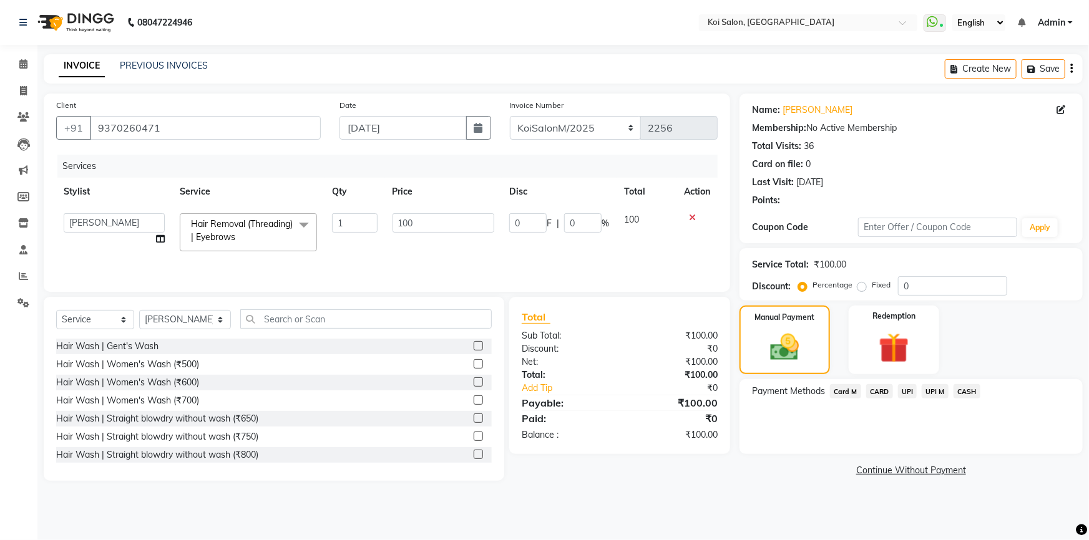
click at [959, 386] on span "CASH" at bounding box center [966, 391] width 27 height 14
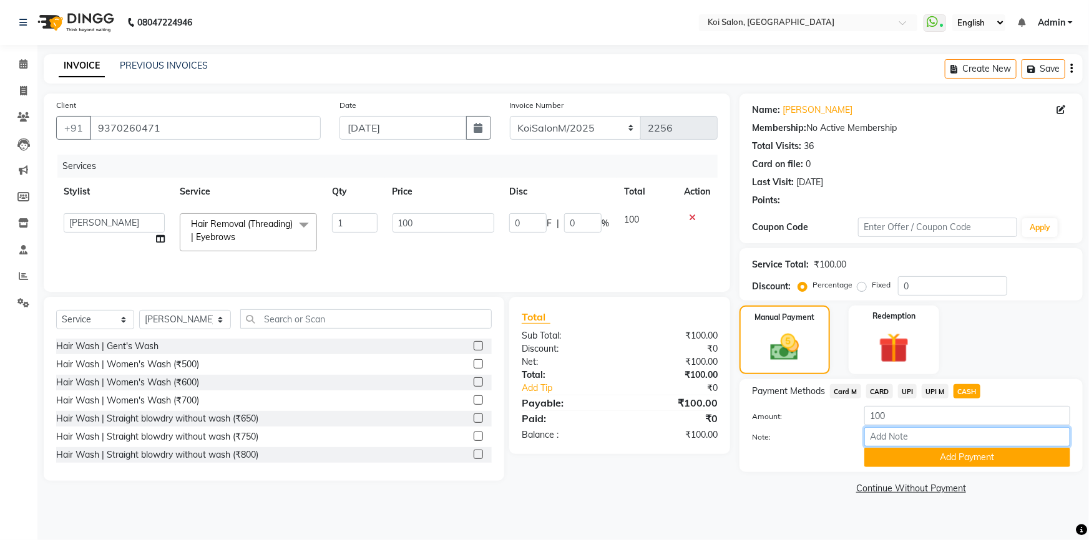
click at [961, 442] on input "Note:" at bounding box center [967, 436] width 206 height 19
click at [961, 457] on button "Add Payment" at bounding box center [967, 457] width 206 height 19
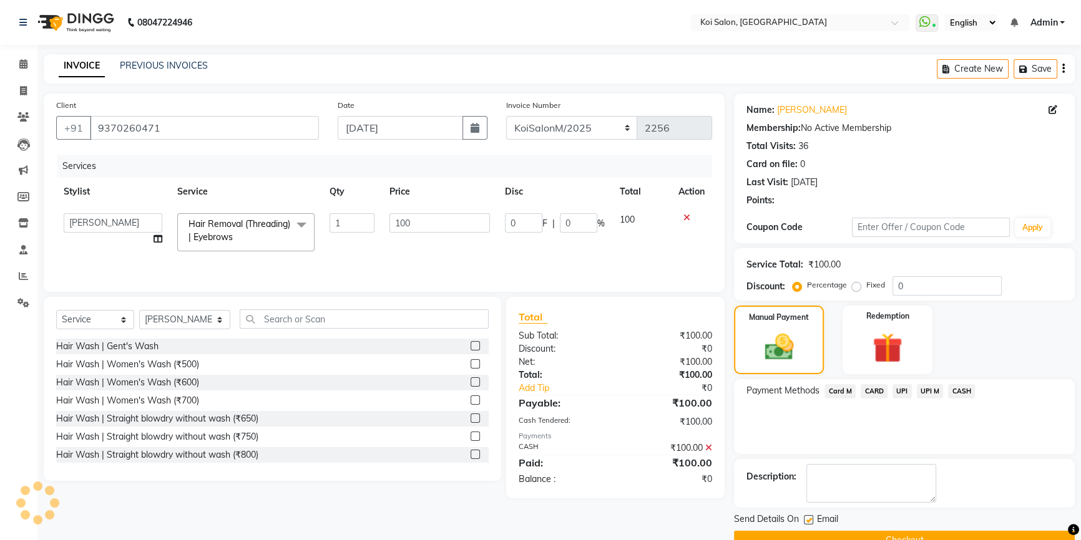
scroll to position [27, 0]
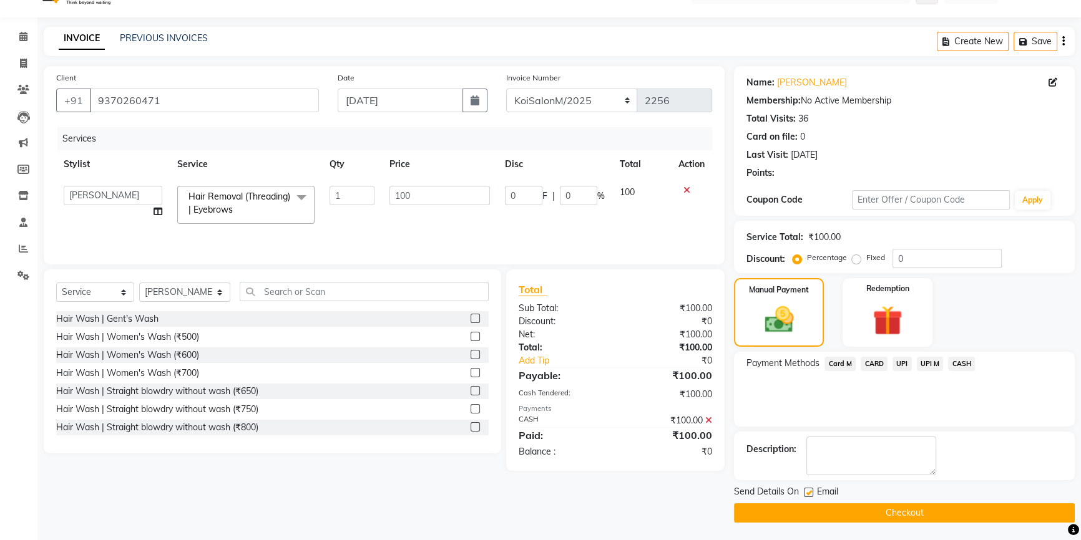
click at [882, 510] on button "Checkout" at bounding box center [904, 512] width 341 height 19
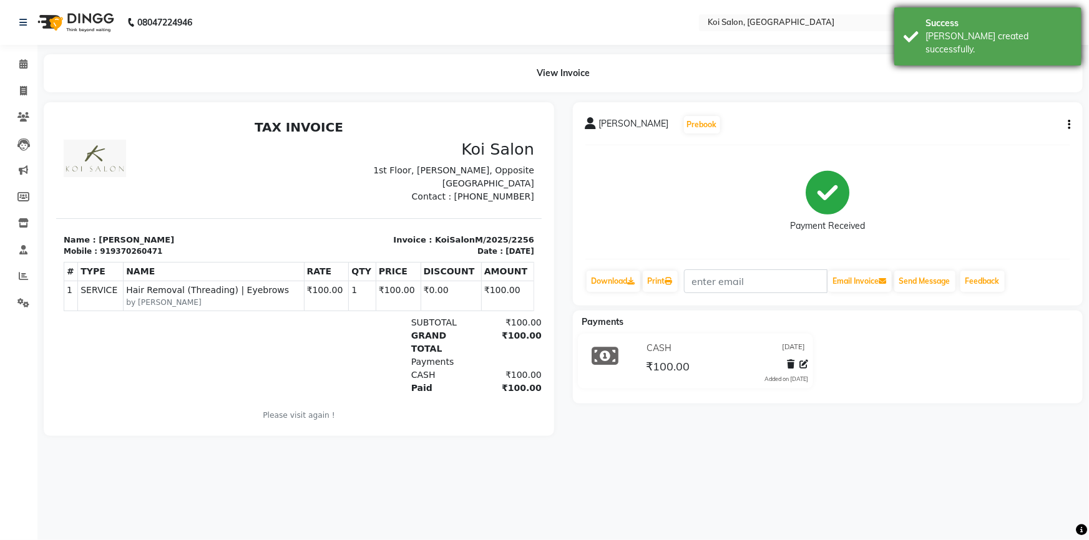
click at [1008, 18] on div "Success" at bounding box center [998, 23] width 147 height 13
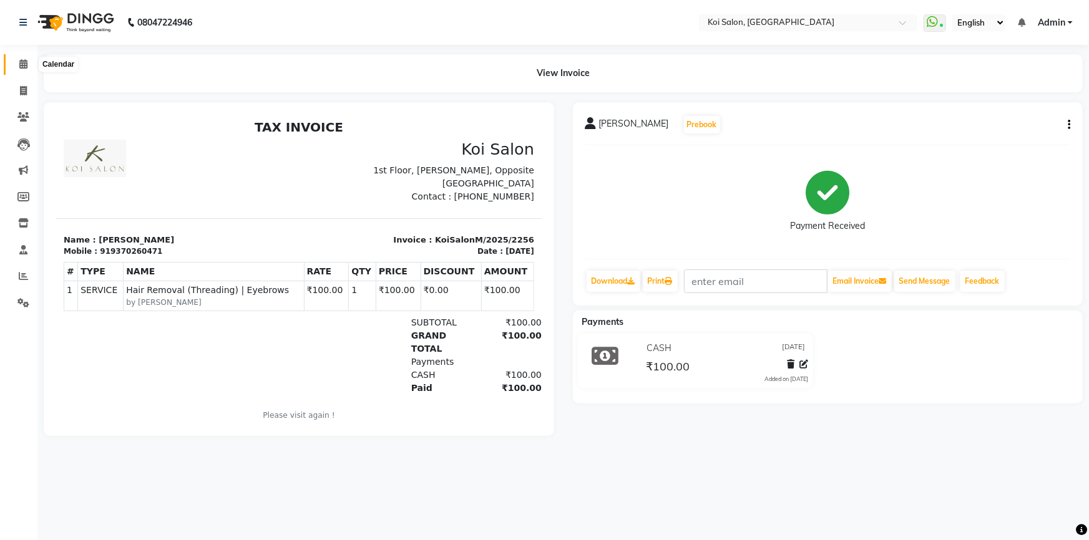
click at [21, 61] on icon at bounding box center [23, 63] width 8 height 9
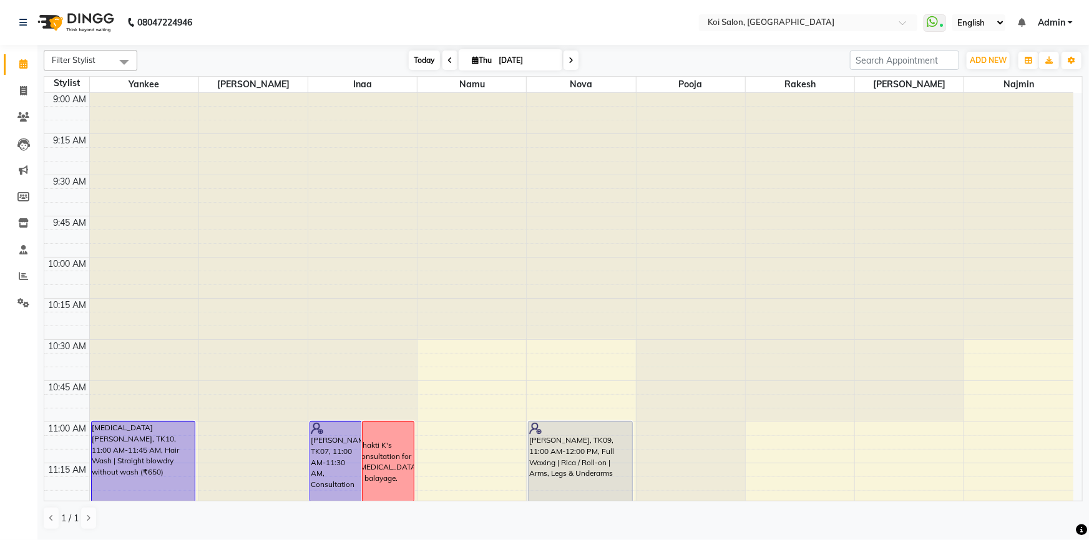
click at [410, 59] on span "Today" at bounding box center [424, 60] width 31 height 19
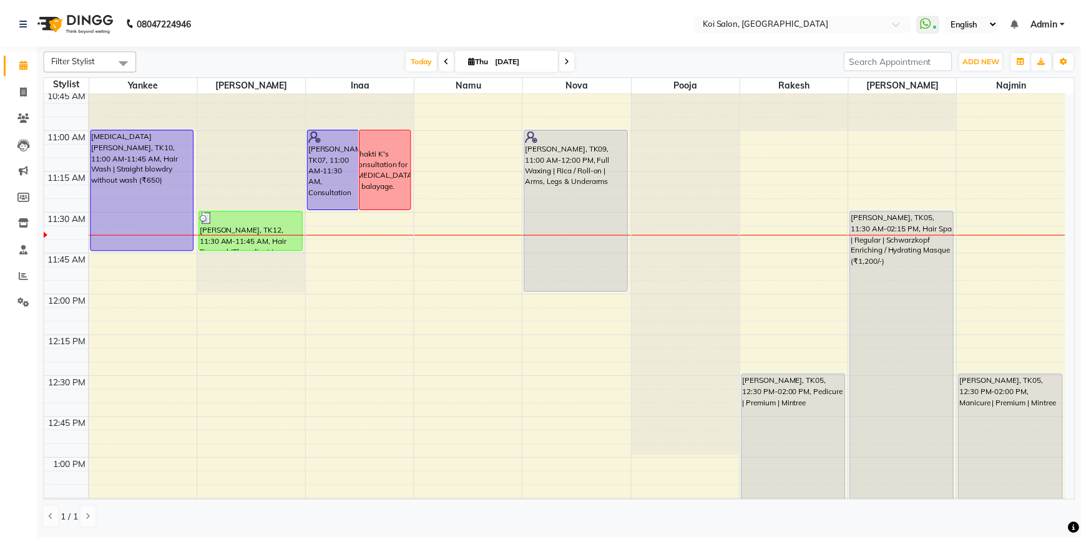
scroll to position [272, 0]
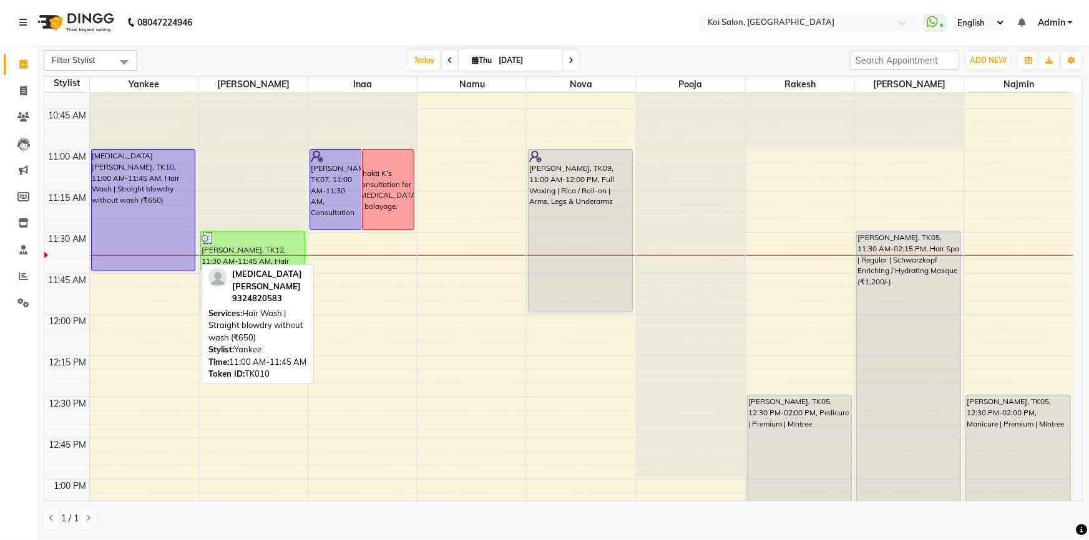
click at [138, 188] on div "Nikita Mittal, TK10, 11:00 AM-11:45 AM, Hair Wash | Straight blowdry without wa…" at bounding box center [144, 210] width 104 height 121
select select "1"
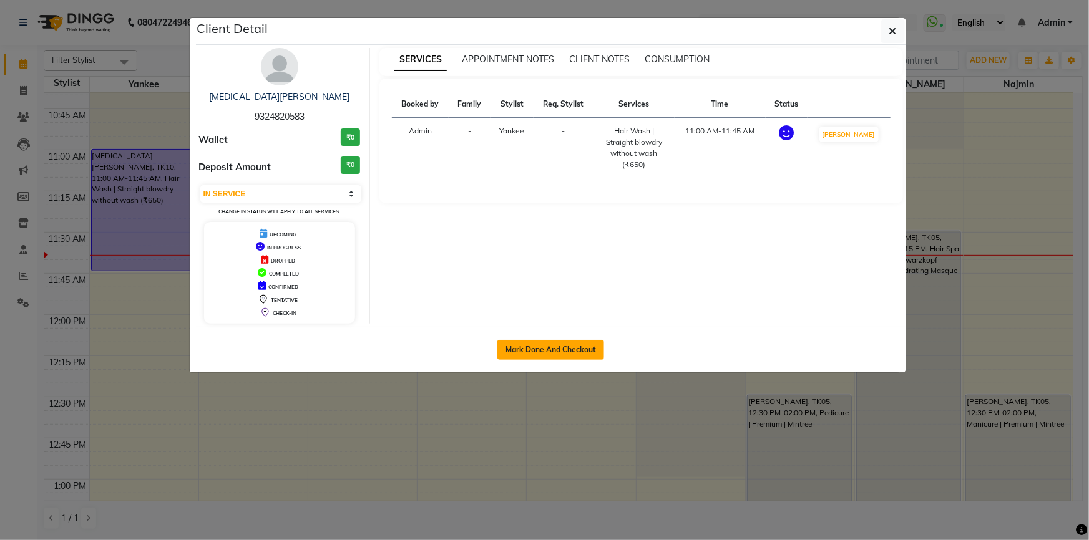
click at [547, 354] on button "Mark Done And Checkout" at bounding box center [550, 350] width 107 height 20
select select "6717"
select select "service"
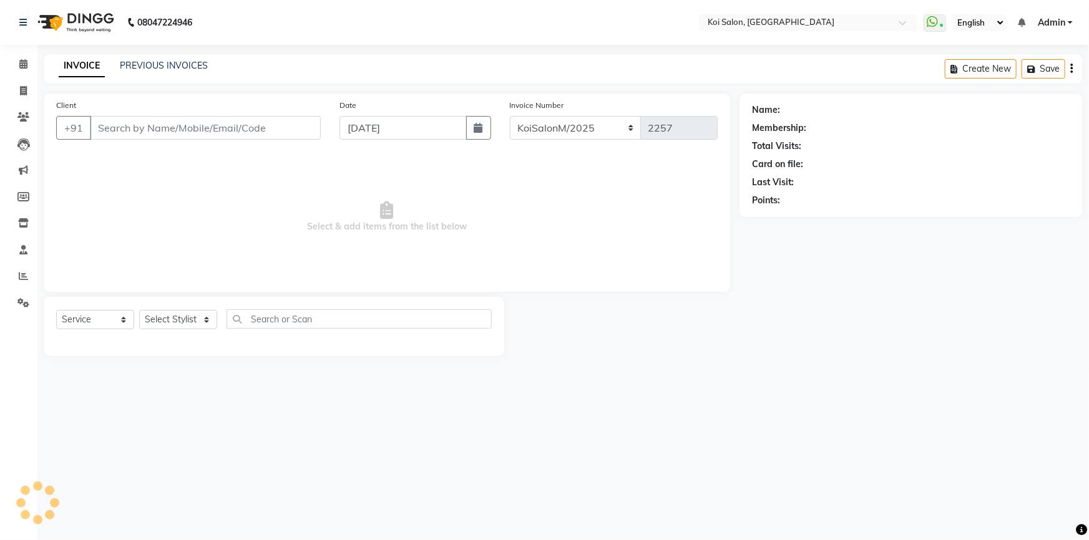
select select "3"
type input "9324820583"
select select "34434"
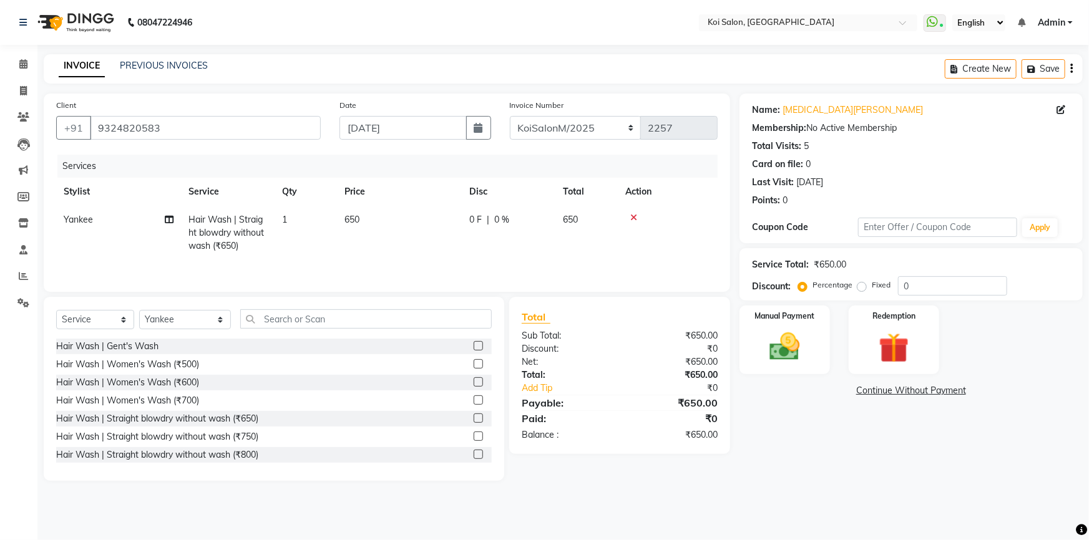
click at [226, 250] on span "Hair Wash | Straight blowdry without wash (₹650)" at bounding box center [225, 232] width 75 height 37
select select "34434"
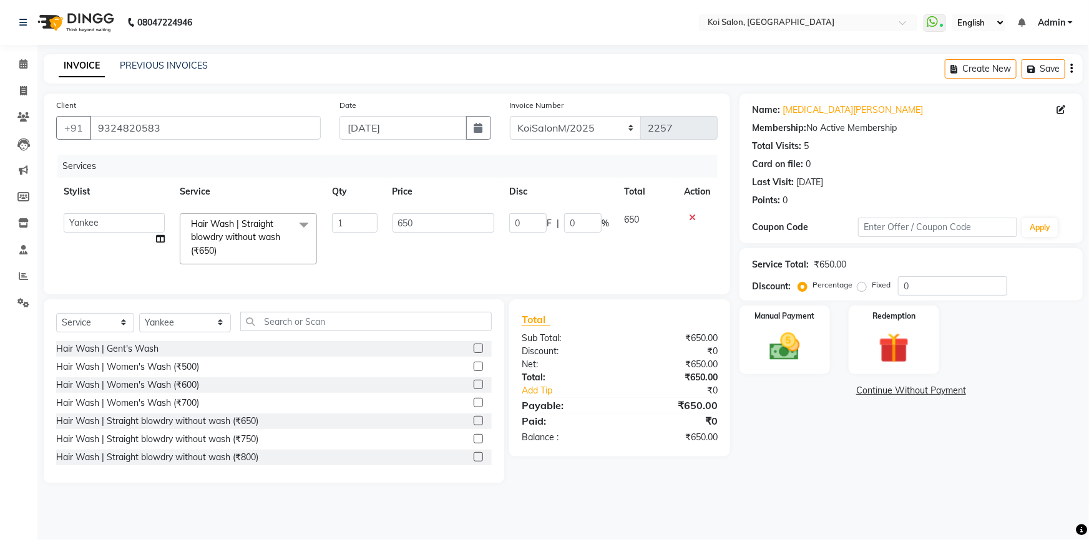
click at [240, 241] on span "Hair Wash | Straight blowdry without wash (₹650)" at bounding box center [235, 237] width 89 height 38
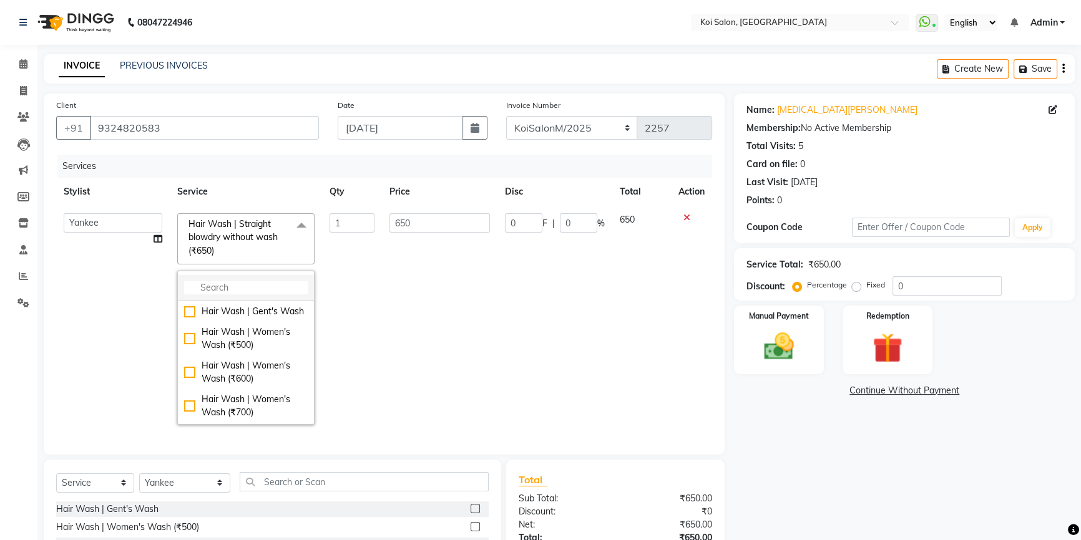
click at [255, 289] on input "multiselect-search" at bounding box center [246, 287] width 124 height 13
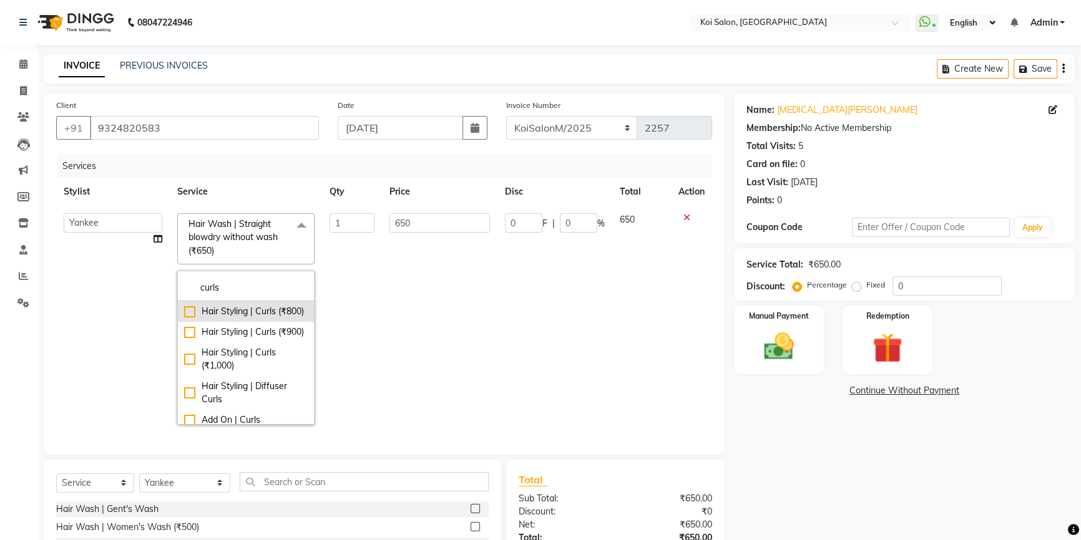
type input "curls"
click at [231, 311] on div "Hair Styling | Curls (₹800)" at bounding box center [246, 311] width 124 height 13
checkbox input "true"
type input "800"
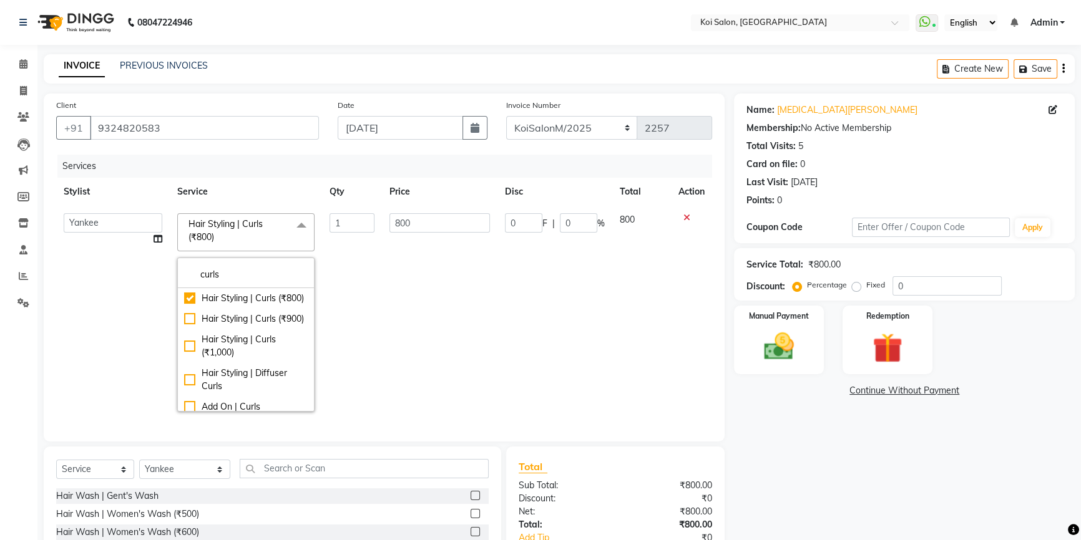
click at [484, 303] on td "800" at bounding box center [439, 312] width 115 height 213
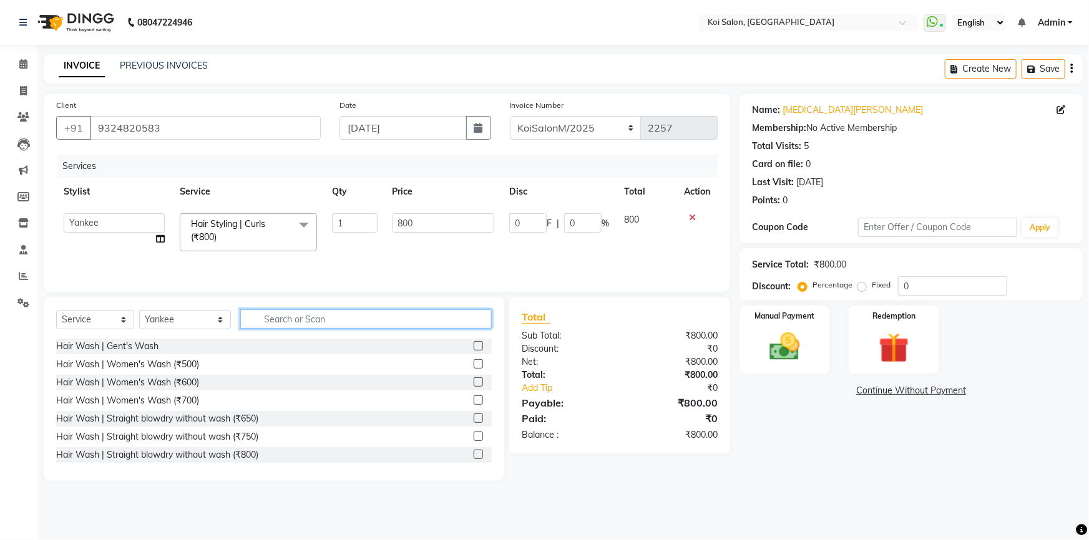
click at [259, 316] on input "text" at bounding box center [366, 318] width 252 height 19
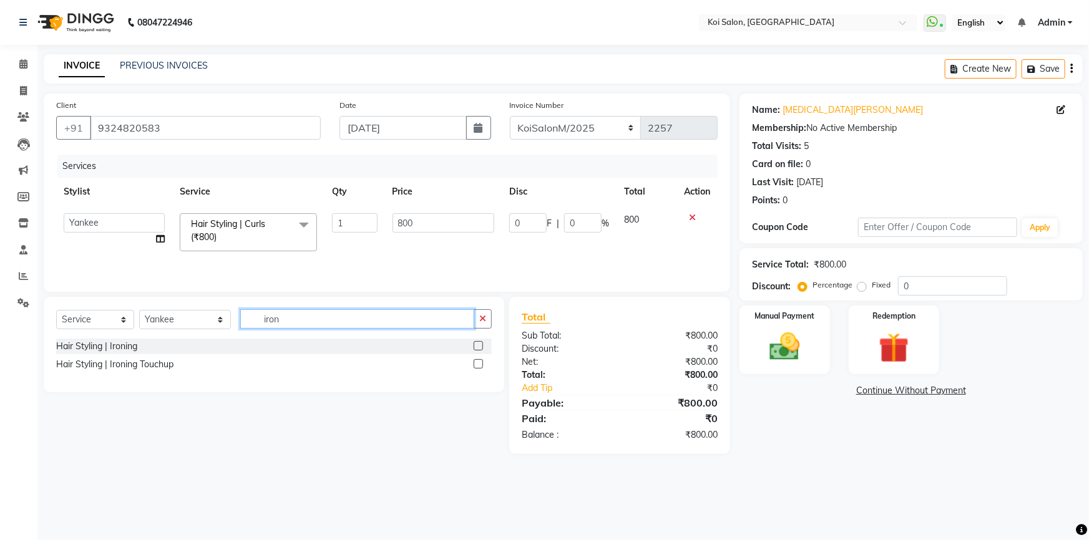
type input "iron"
click at [480, 366] on label at bounding box center [478, 363] width 9 height 9
click at [480, 366] on input "checkbox" at bounding box center [478, 365] width 8 height 8
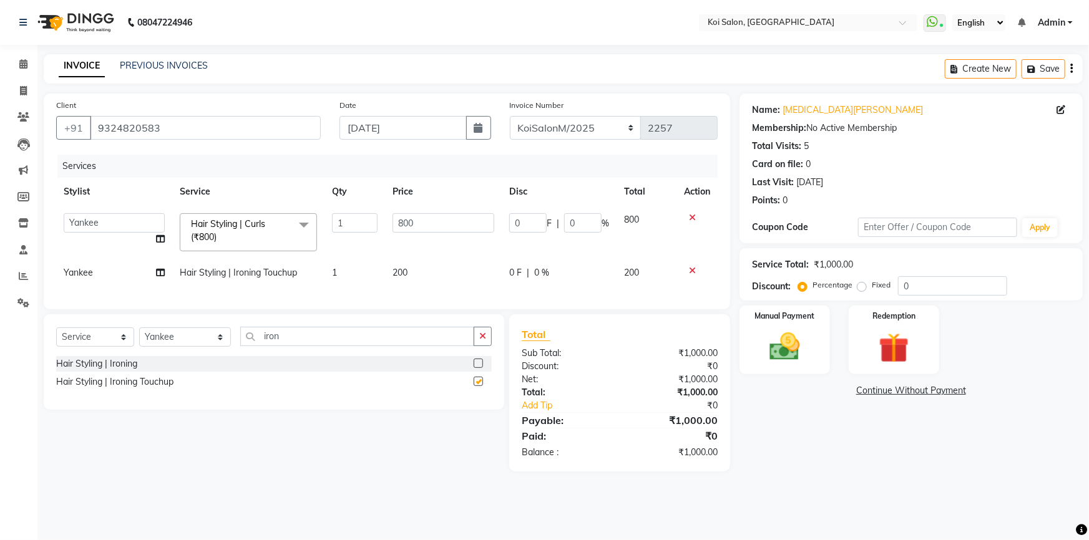
checkbox input "false"
click at [1045, 71] on button "Save" at bounding box center [1043, 68] width 44 height 19
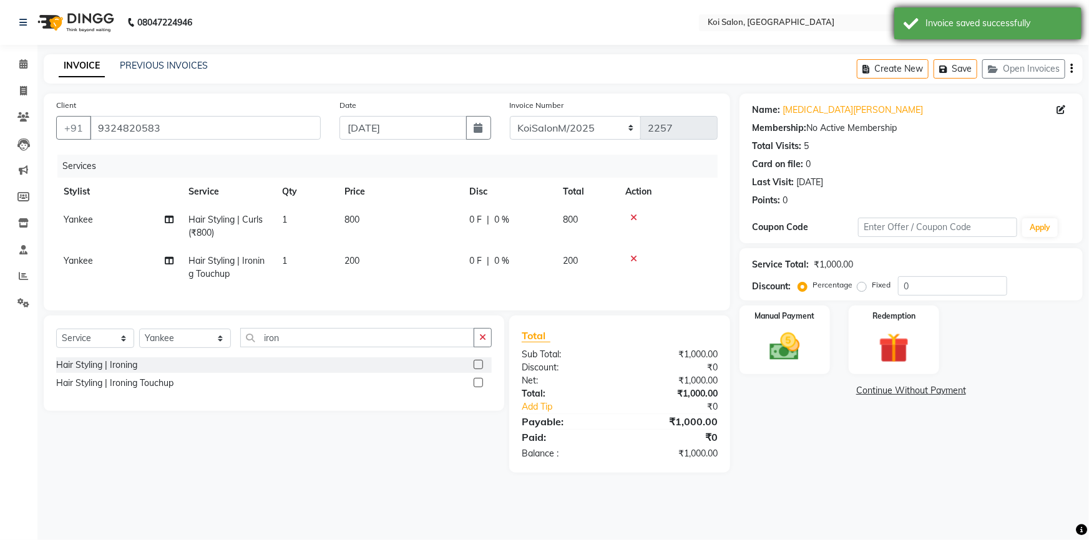
click at [985, 25] on div "Invoice saved successfully" at bounding box center [998, 23] width 147 height 13
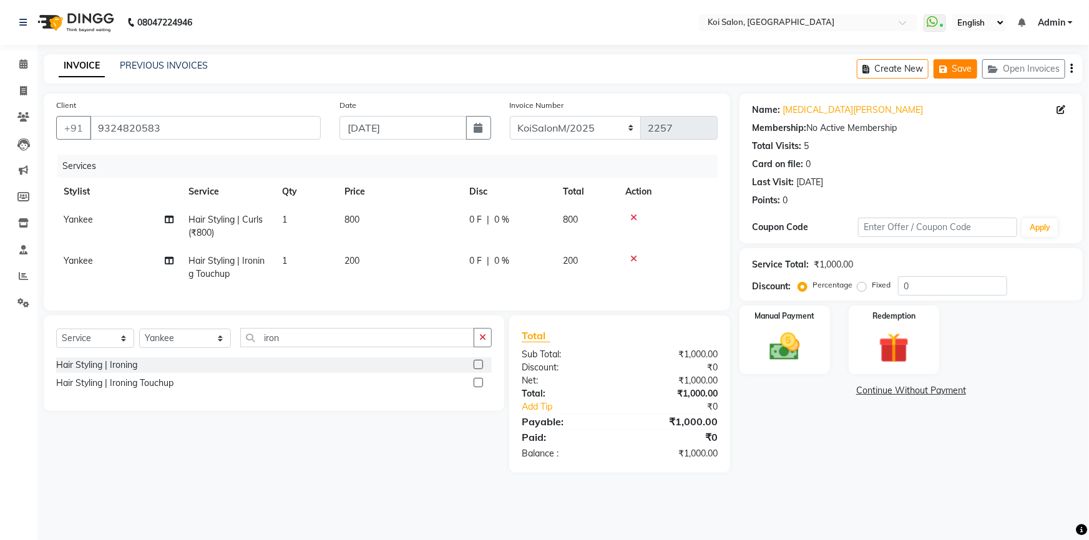
click at [942, 68] on icon "button" at bounding box center [945, 69] width 12 height 9
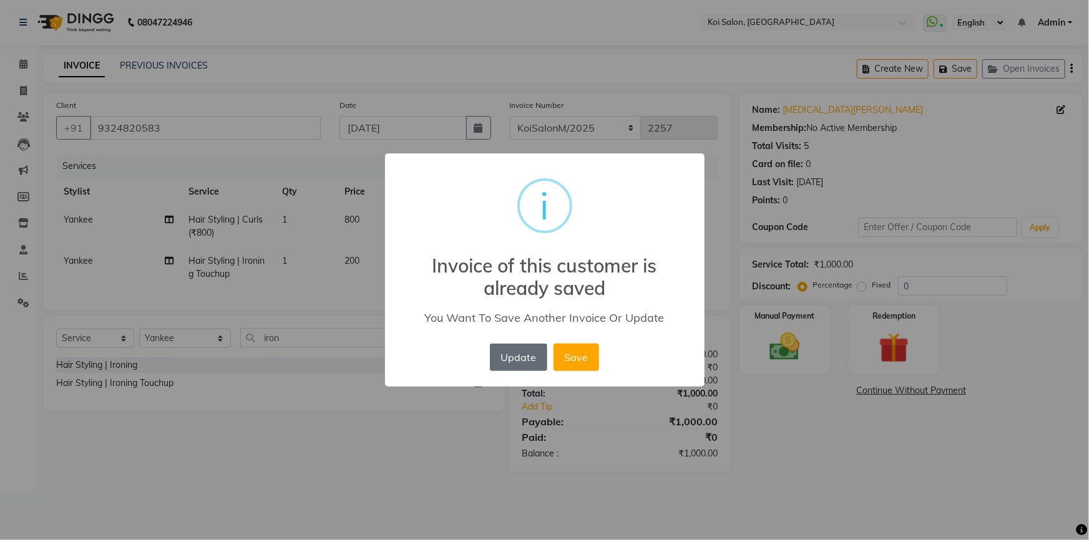
click at [515, 358] on button "Update" at bounding box center [518, 357] width 57 height 27
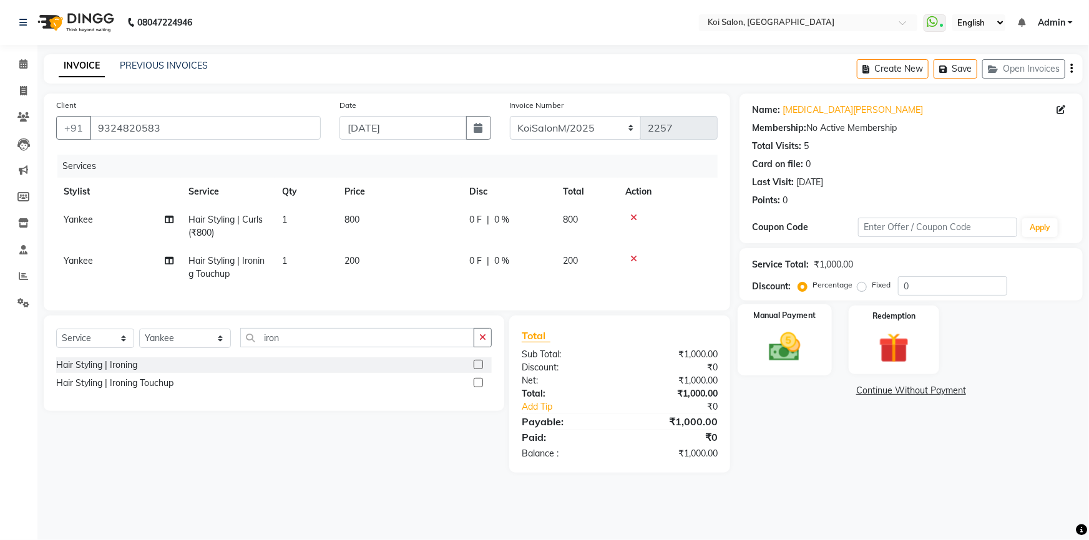
click at [794, 338] on img at bounding box center [784, 347] width 51 height 36
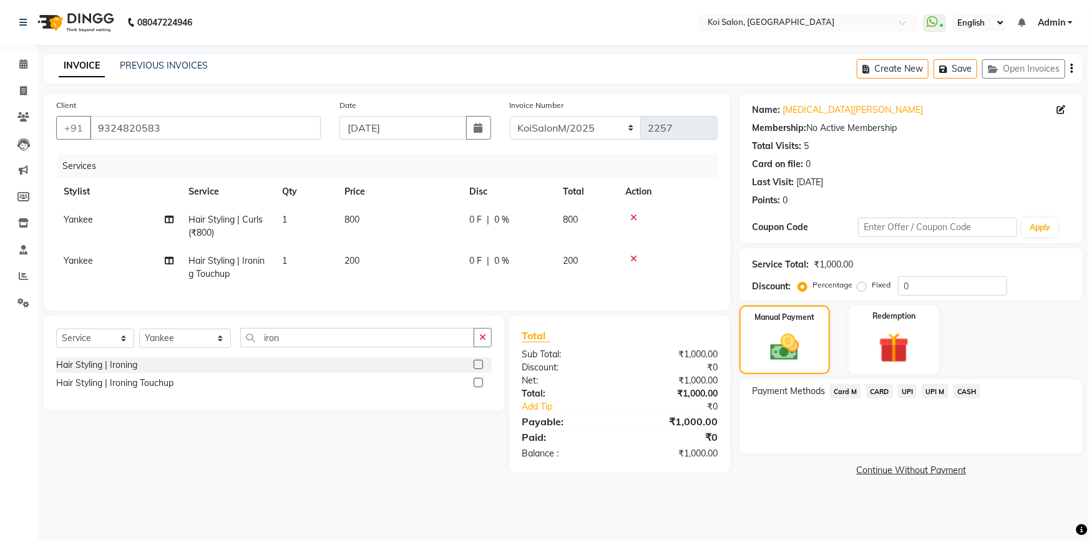
click at [928, 394] on span "UPI M" at bounding box center [935, 391] width 27 height 14
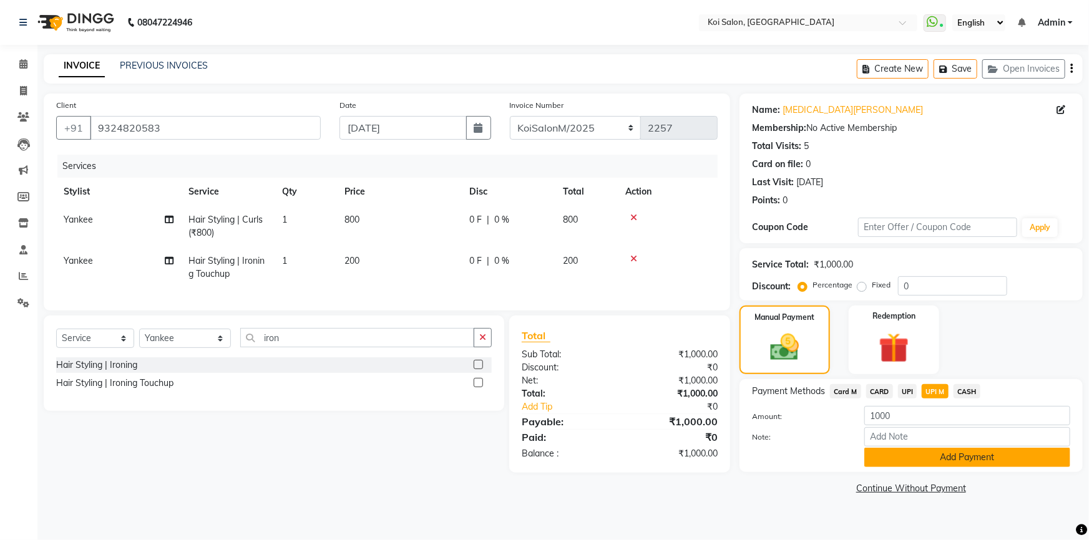
click at [960, 456] on button "Add Payment" at bounding box center [967, 457] width 206 height 19
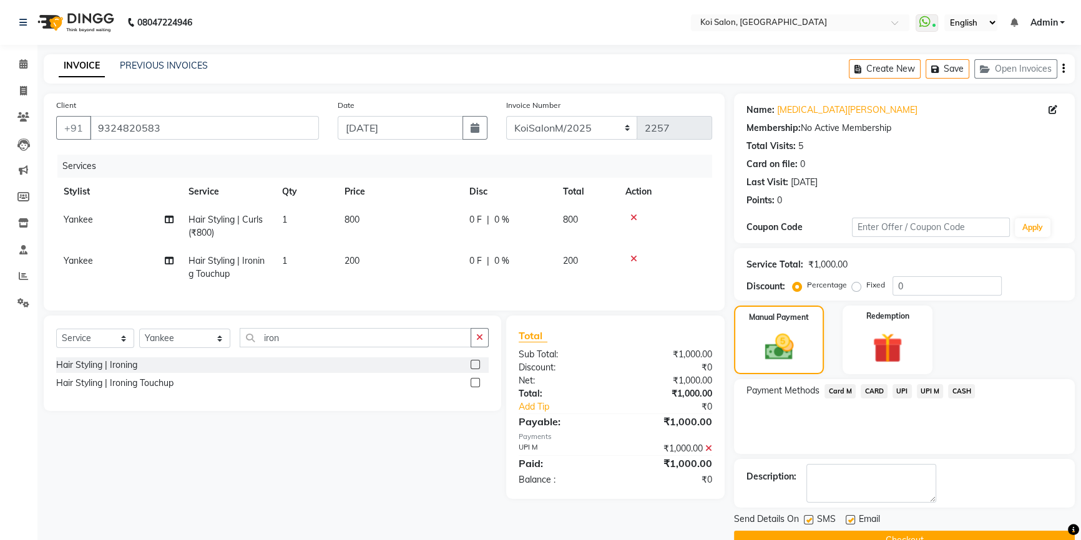
scroll to position [27, 0]
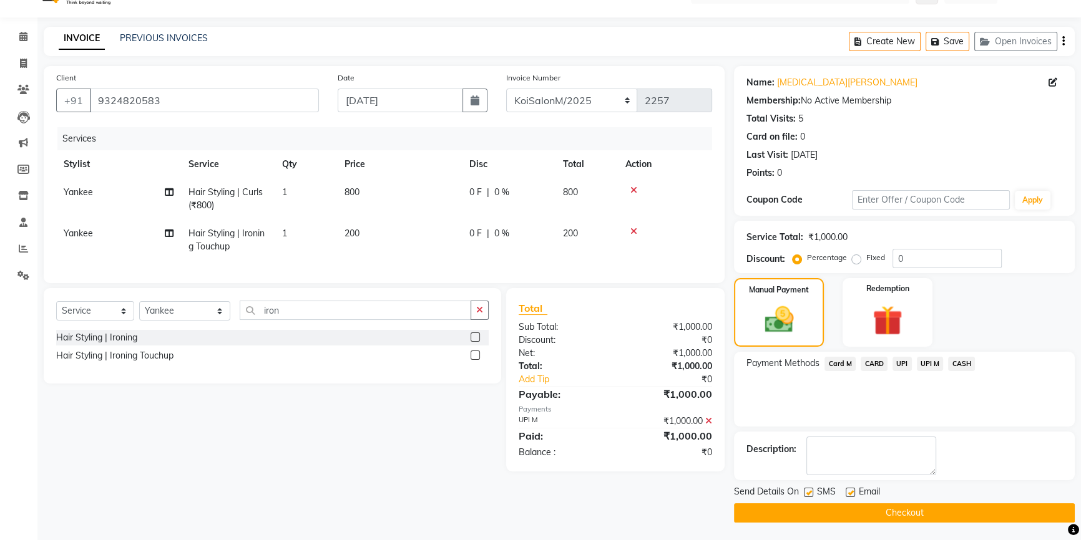
click at [917, 514] on button "Checkout" at bounding box center [904, 512] width 341 height 19
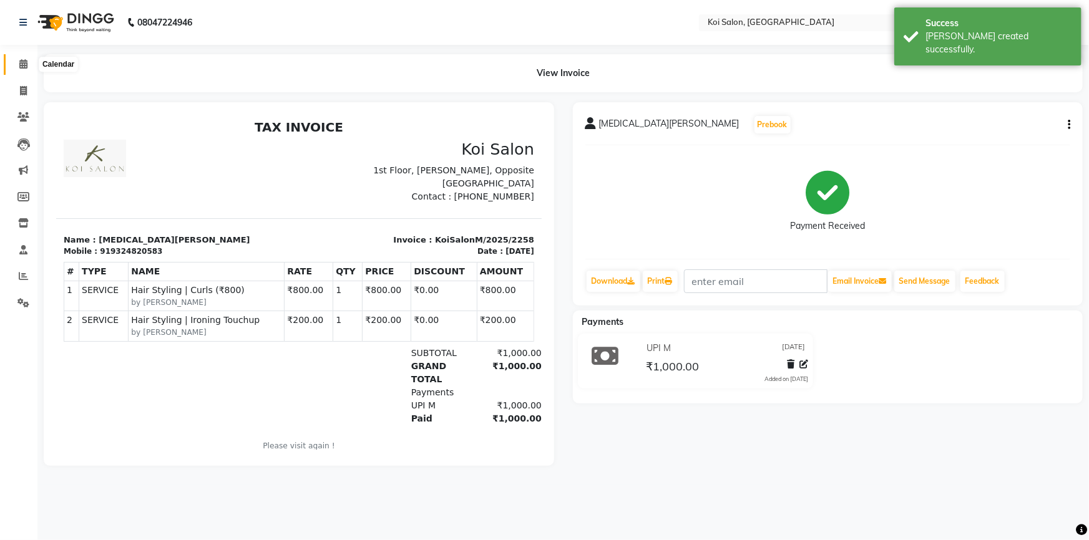
click at [17, 64] on span at bounding box center [23, 64] width 22 height 14
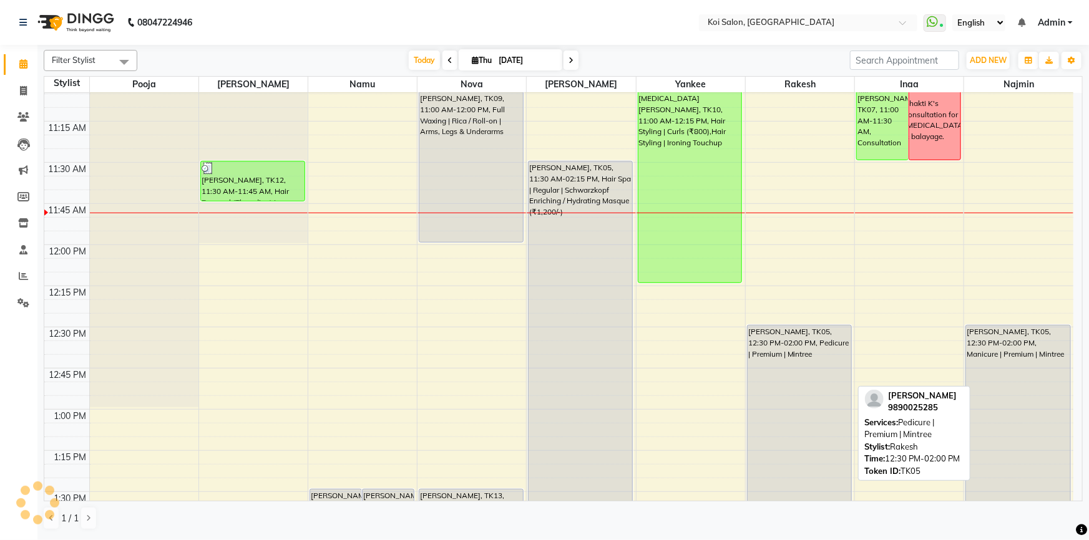
scroll to position [340, 0]
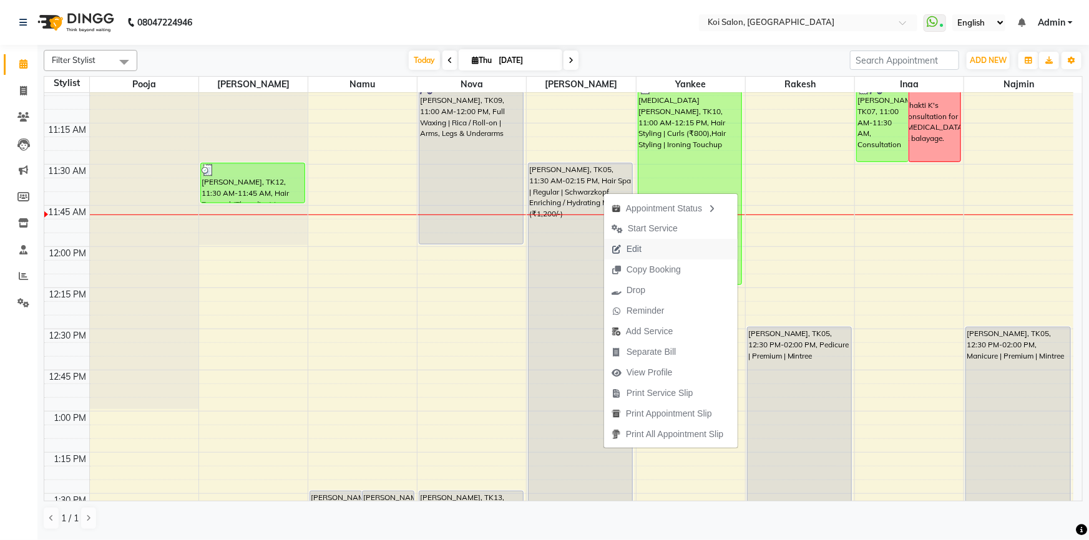
click at [633, 257] on span "Edit" at bounding box center [626, 249] width 45 height 21
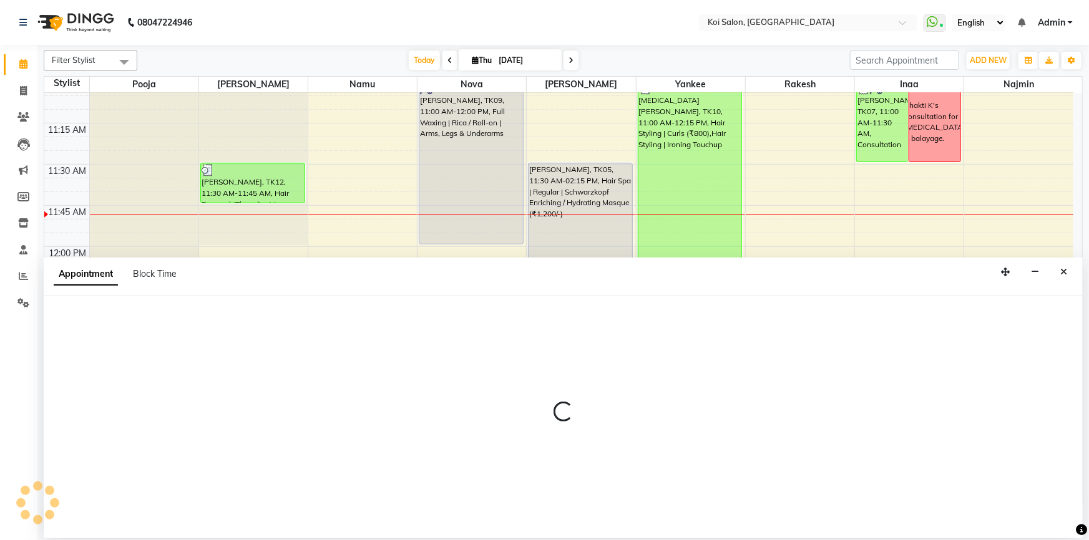
select select "tentative"
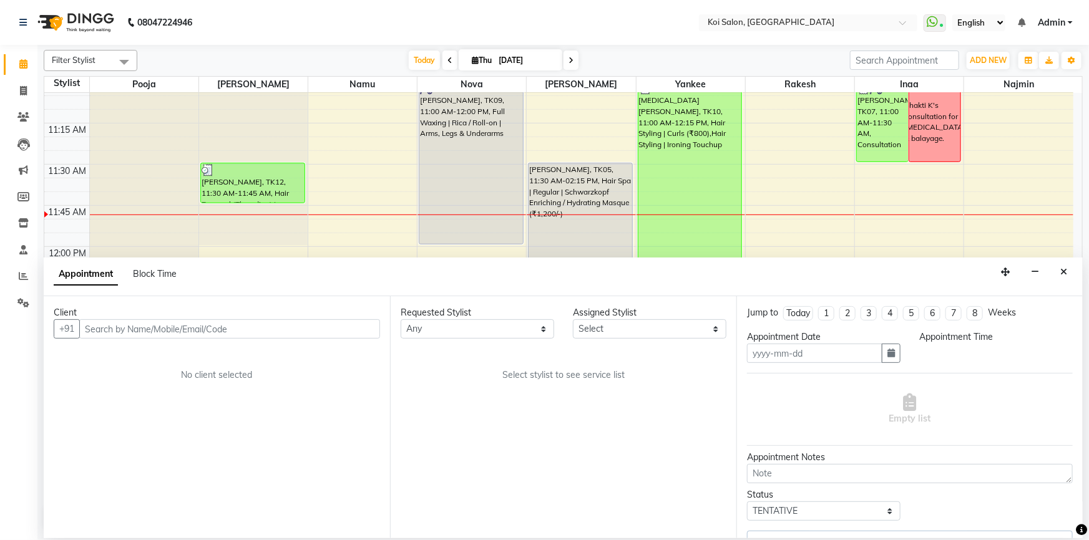
type input "[DATE]"
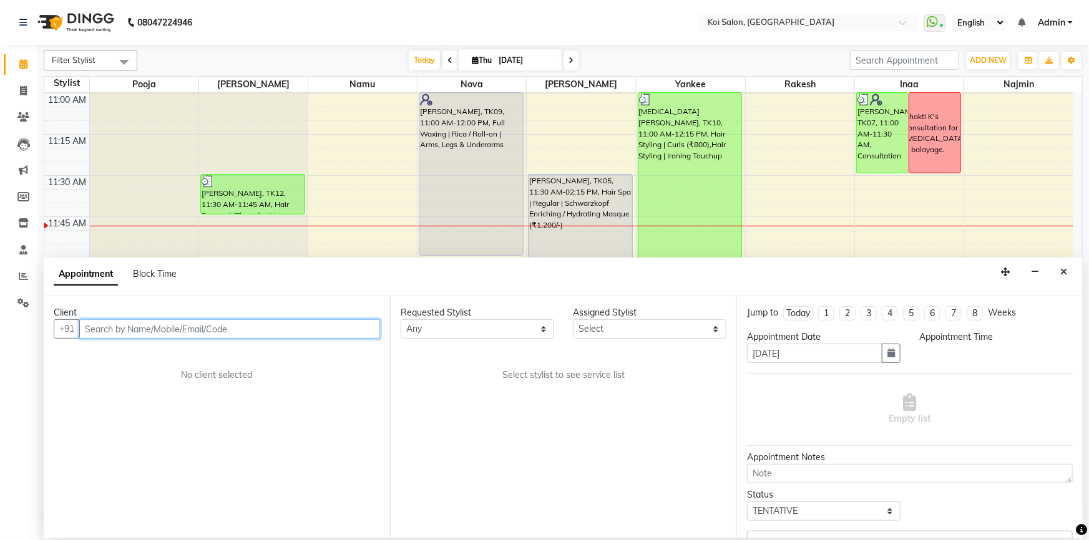
select select "690"
select select "67549"
select select "1406"
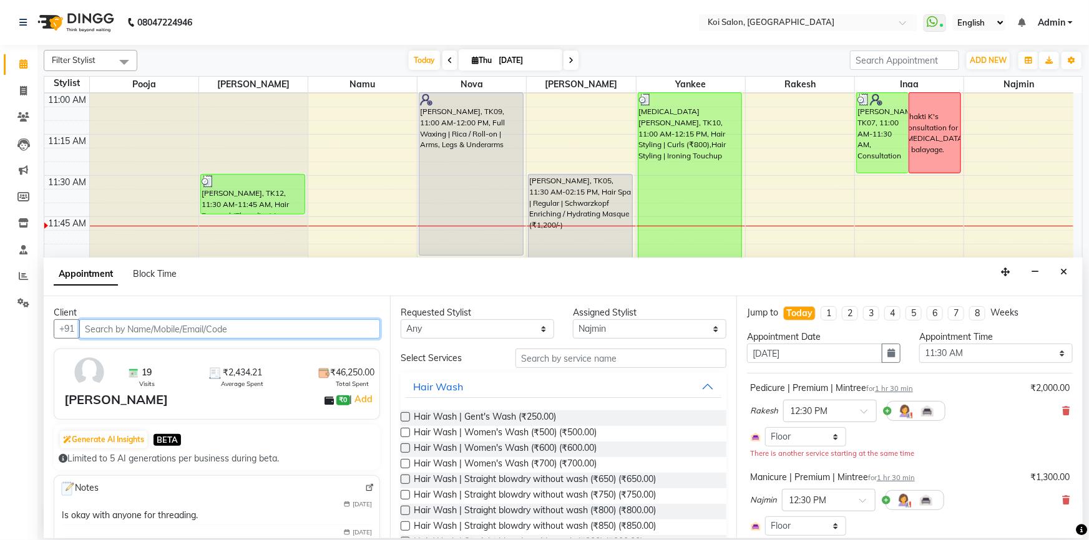
select select "1406"
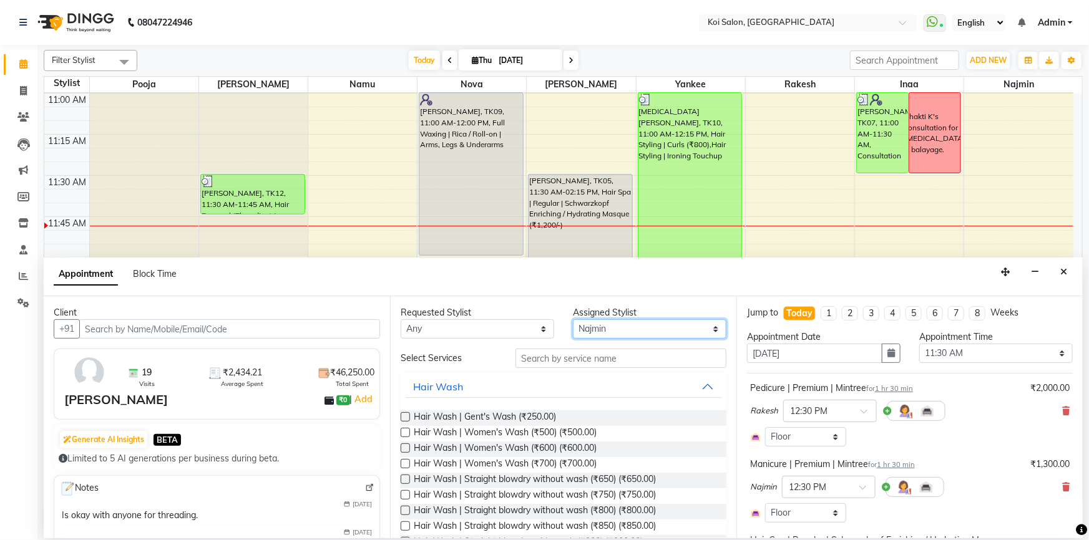
click at [620, 324] on select "Select [PERSON_NAME] Namu Nova Pooja [PERSON_NAME]" at bounding box center [649, 328] width 153 height 19
select select "16514"
click at [573, 319] on select "Select [PERSON_NAME] Namu Nova Pooja [PERSON_NAME]" at bounding box center [649, 328] width 153 height 19
click at [559, 361] on input "text" at bounding box center [620, 358] width 211 height 19
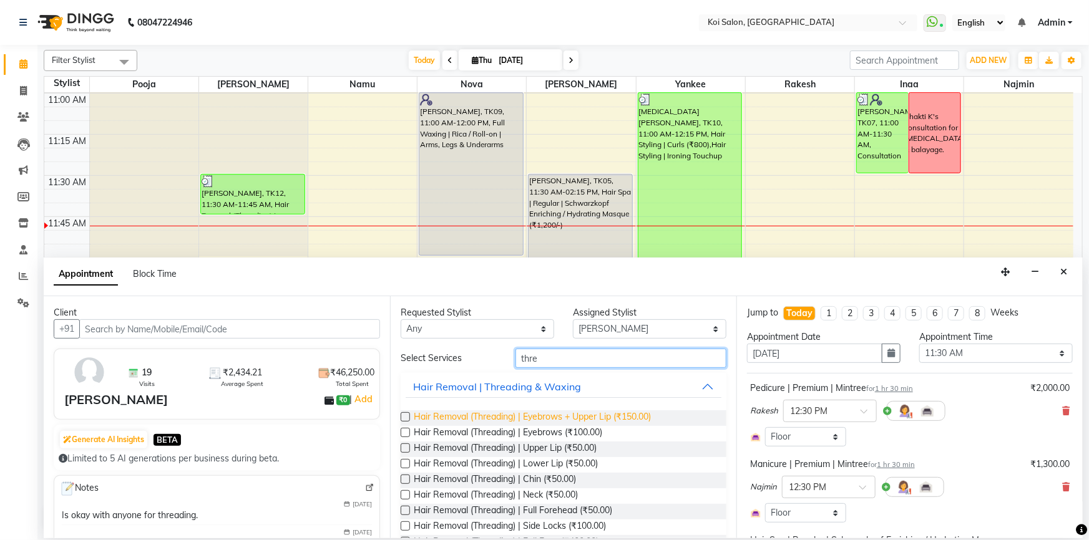
type input "thre"
click at [447, 413] on span "Hair Removal (Threading) | Eyebrows + Upper Lip (₹150.00)" at bounding box center [532, 419] width 237 height 16
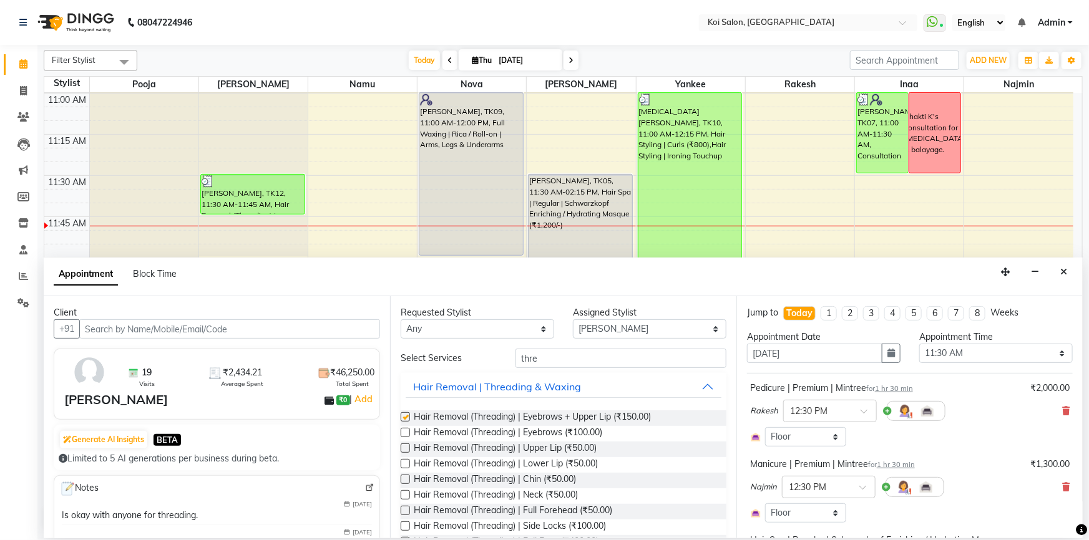
checkbox input "false"
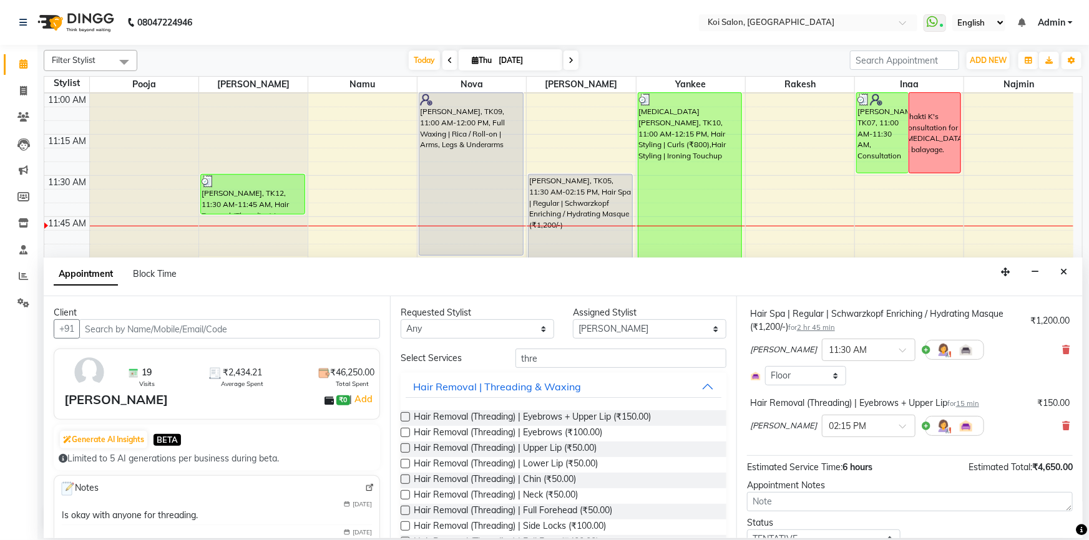
scroll to position [279, 0]
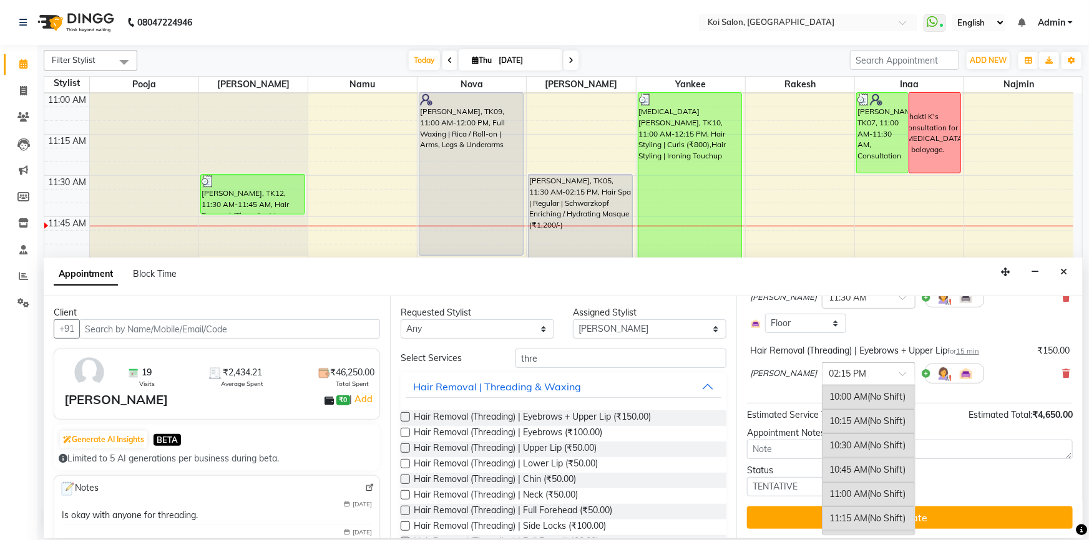
click at [829, 370] on input "text" at bounding box center [856, 372] width 55 height 13
click at [822, 449] on div "11:45 AM (No Shift)" at bounding box center [868, 449] width 92 height 24
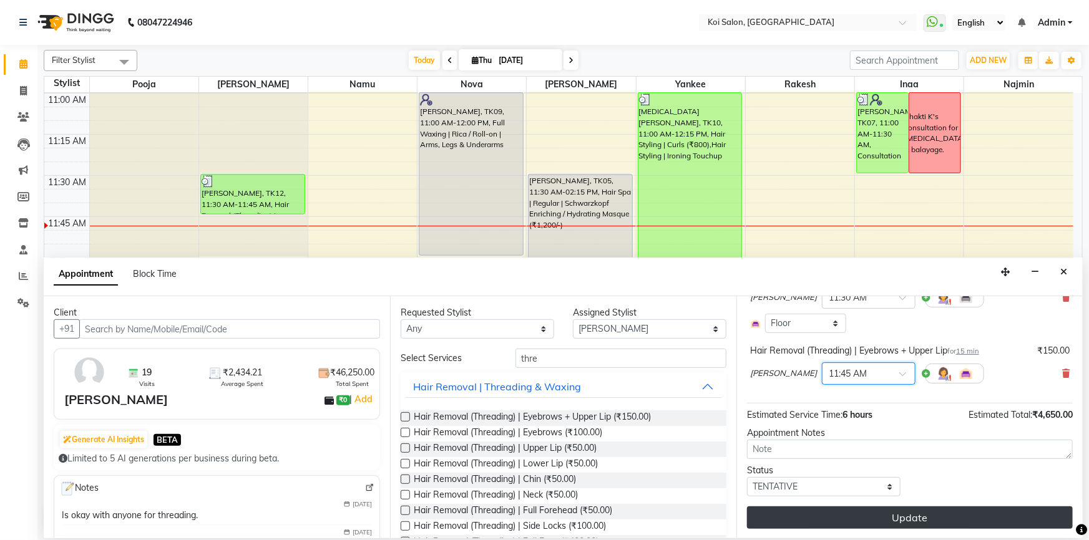
click at [850, 512] on button "Update" at bounding box center [910, 518] width 326 height 22
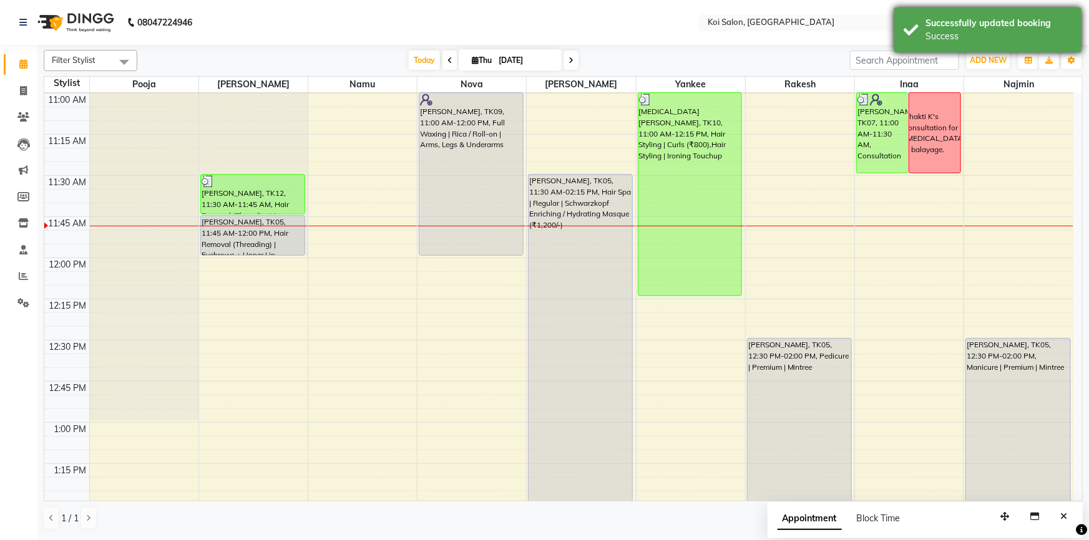
click at [905, 25] on div "Successfully updated booking Success" at bounding box center [987, 29] width 187 height 45
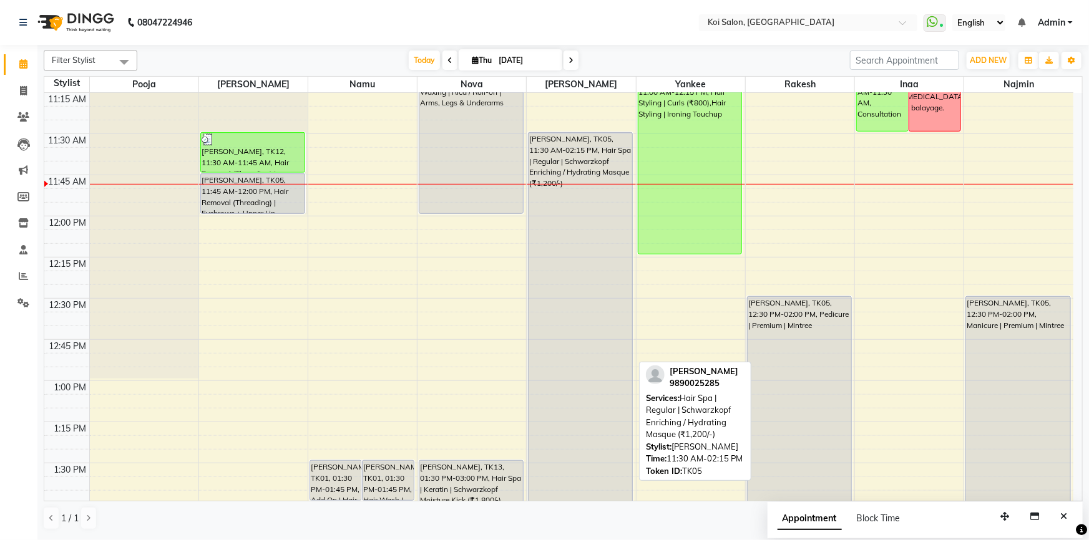
scroll to position [442, 0]
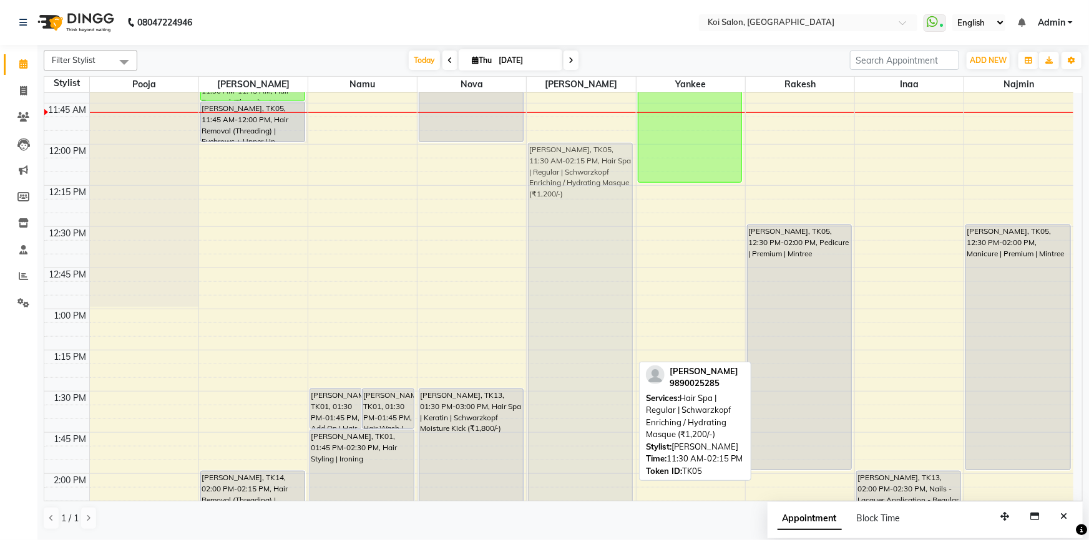
drag, startPoint x: 568, startPoint y: 262, endPoint x: 561, endPoint y: 343, distance: 81.4
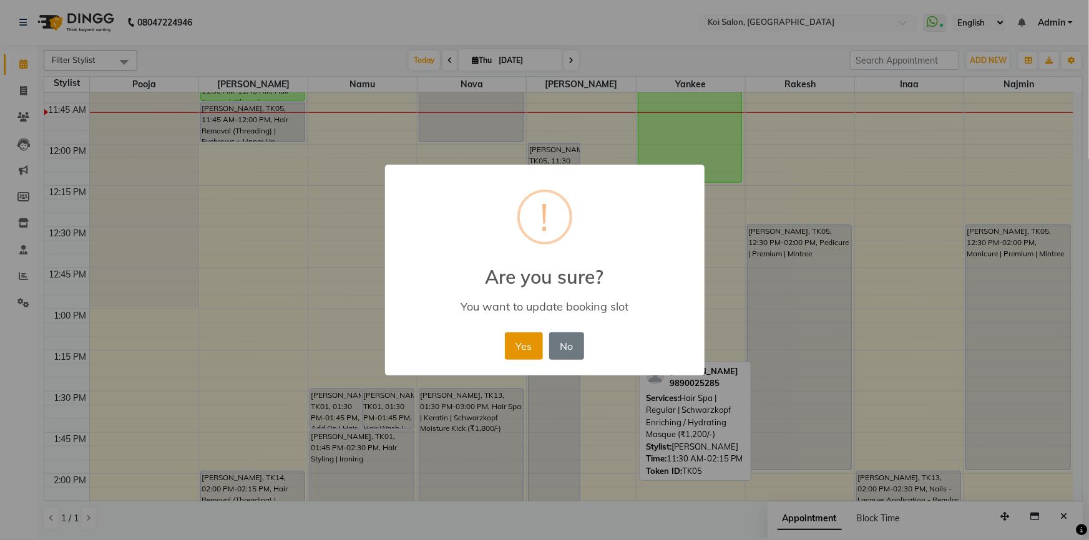
click at [516, 345] on button "Yes" at bounding box center [524, 346] width 38 height 27
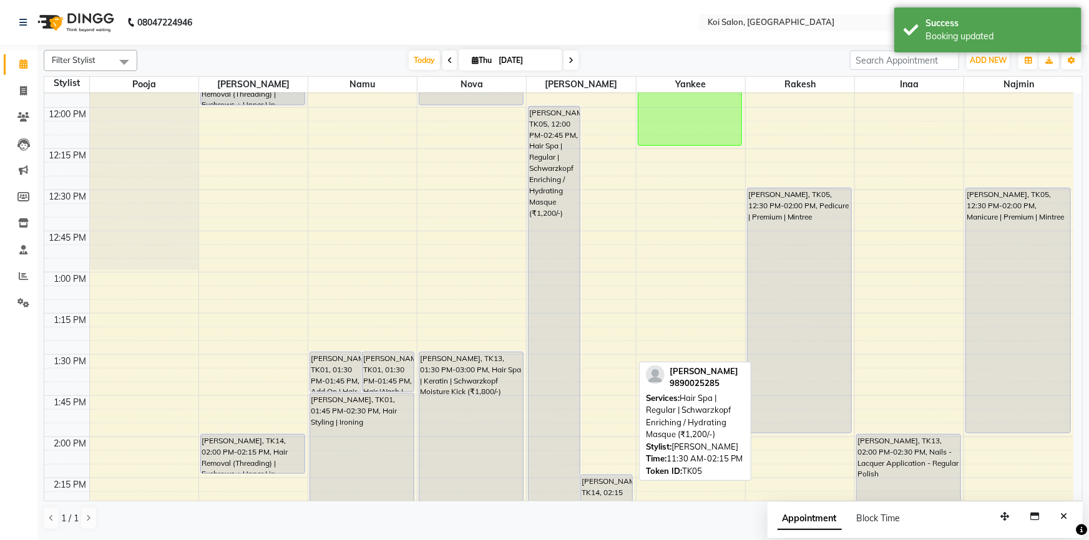
scroll to position [499, 0]
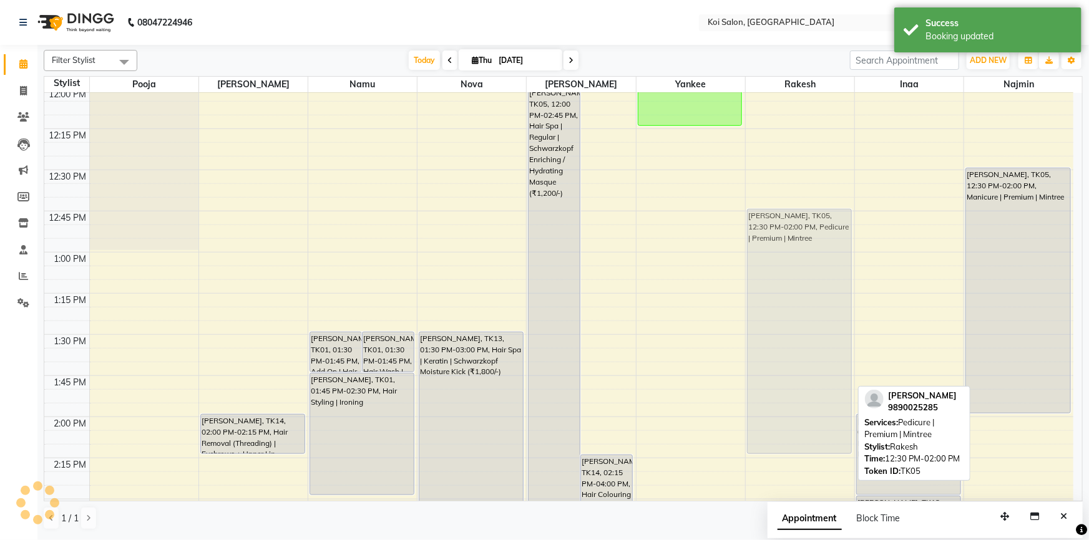
drag, startPoint x: 807, startPoint y: 313, endPoint x: 806, endPoint y: 344, distance: 31.8
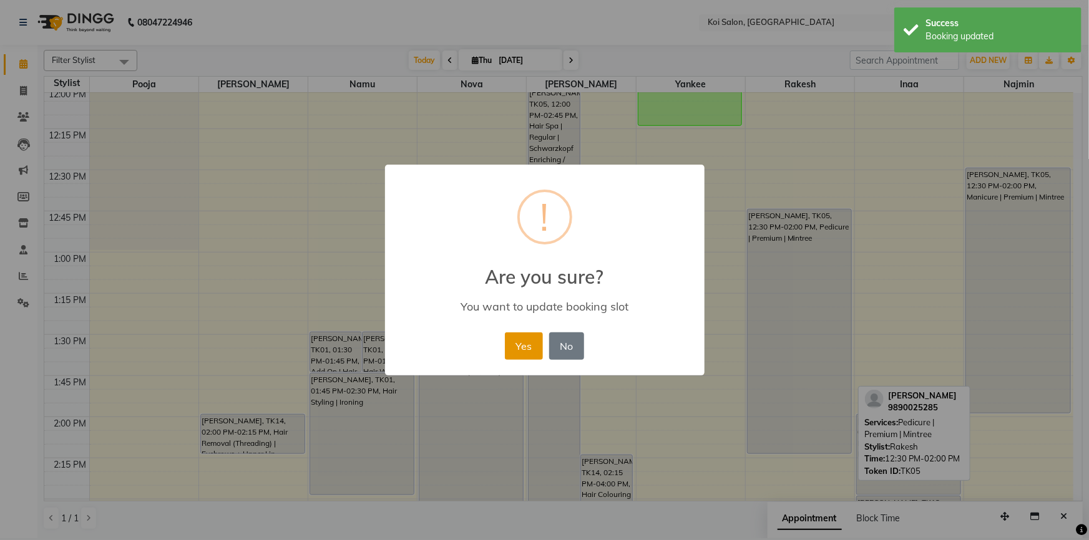
drag, startPoint x: 532, startPoint y: 346, endPoint x: 686, endPoint y: 331, distance: 155.5
click at [534, 346] on button "Yes" at bounding box center [524, 346] width 38 height 27
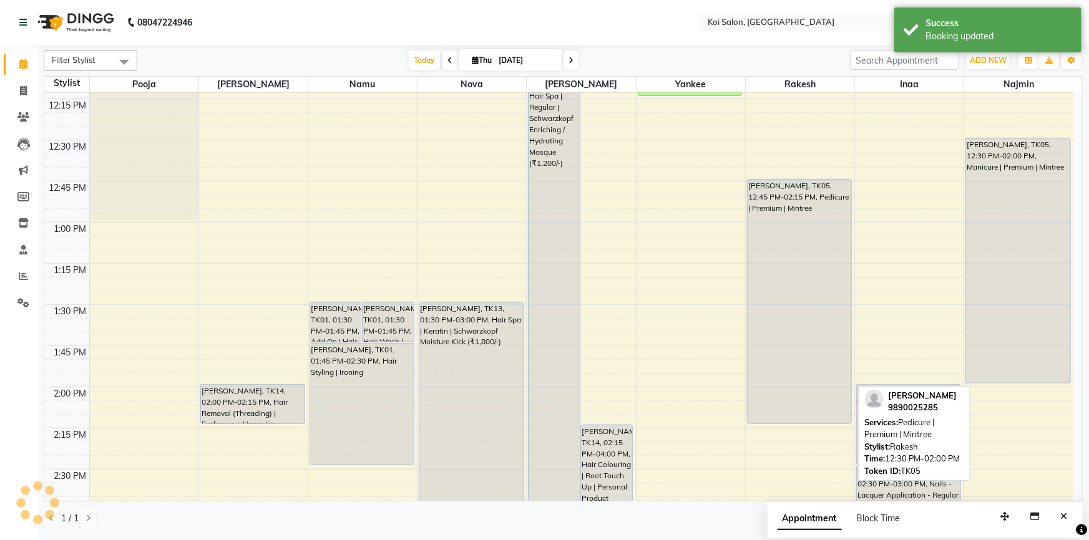
scroll to position [555, 0]
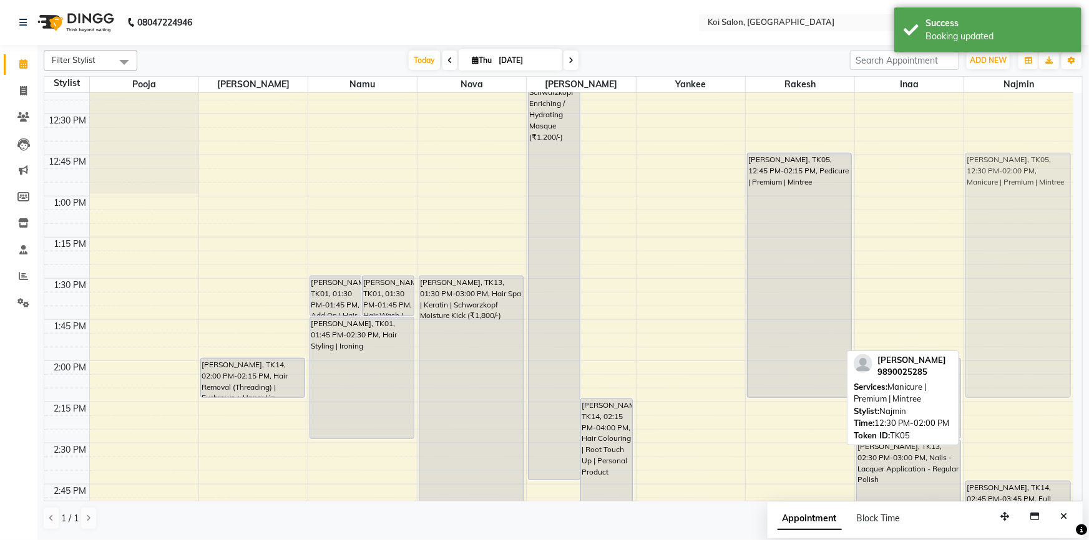
drag, startPoint x: 1016, startPoint y: 278, endPoint x: 1015, endPoint y: 323, distance: 45.6
click at [1015, 323] on div "Pooja Mahske, TK05, 12:30 PM-02:00 PM, Manicure | Premium | Mintree Rajeshri Ja…" at bounding box center [1018, 526] width 109 height 1976
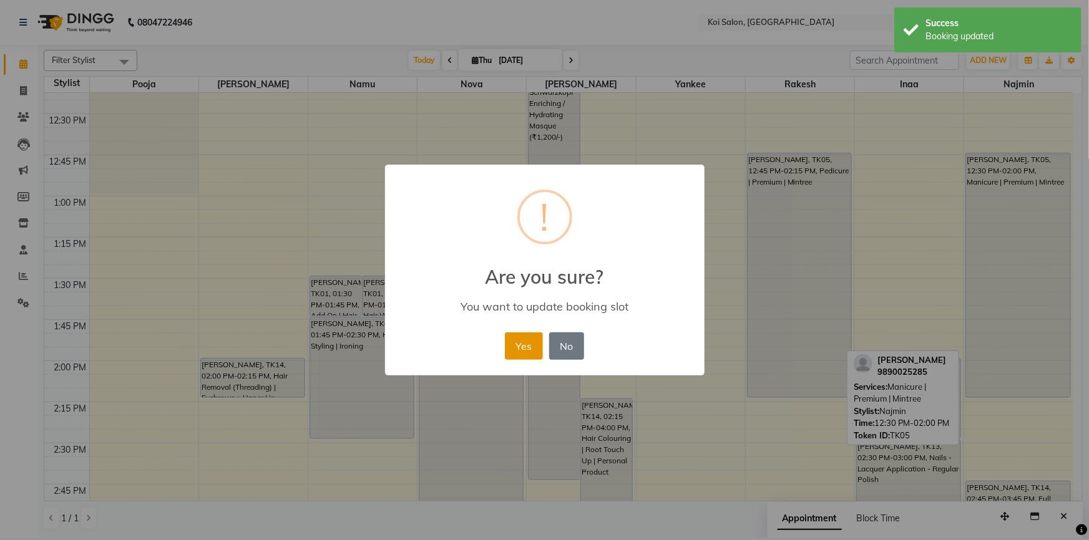
click at [523, 336] on button "Yes" at bounding box center [524, 346] width 38 height 27
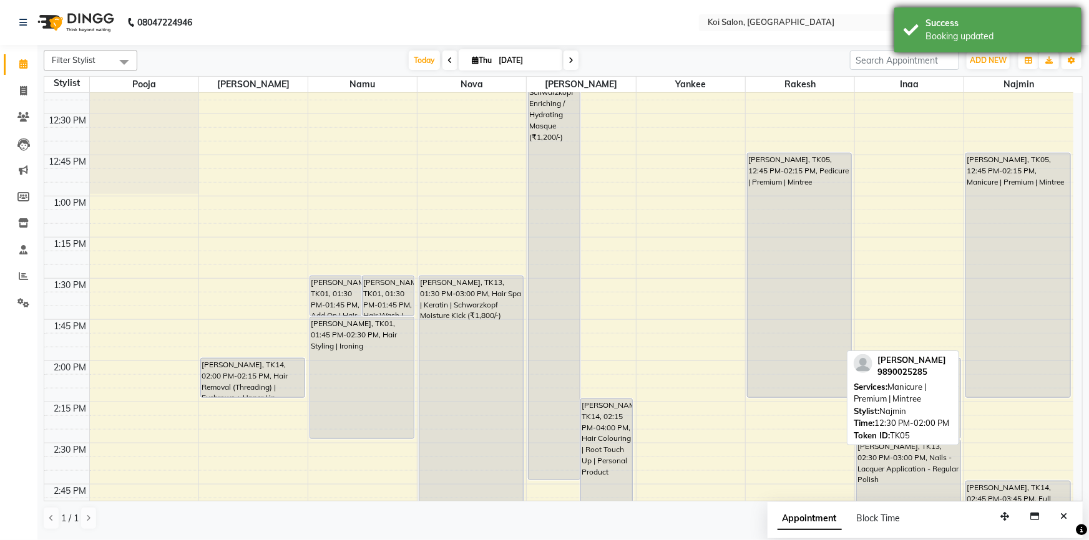
click at [935, 27] on div "Success" at bounding box center [998, 23] width 147 height 13
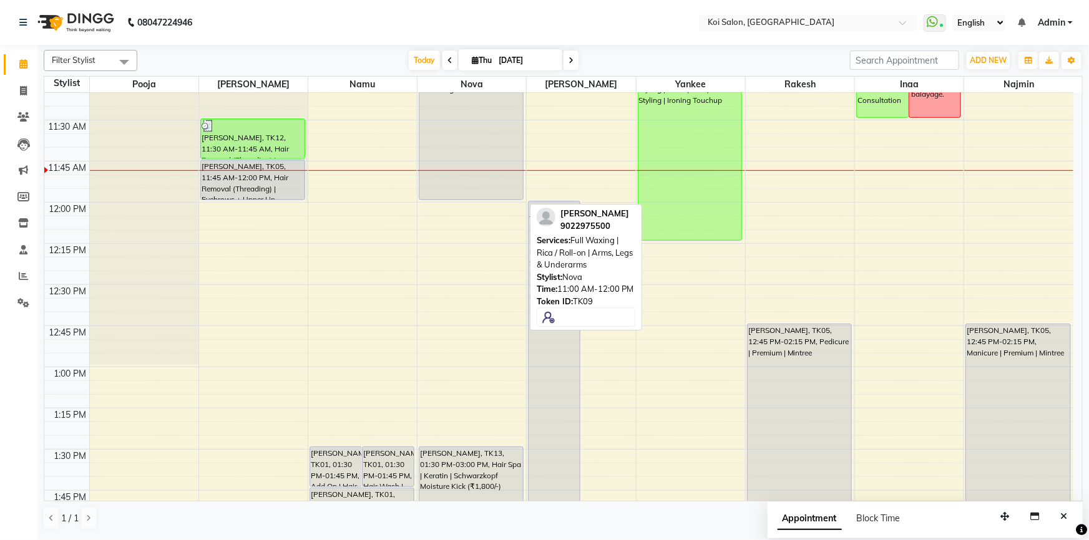
scroll to position [386, 0]
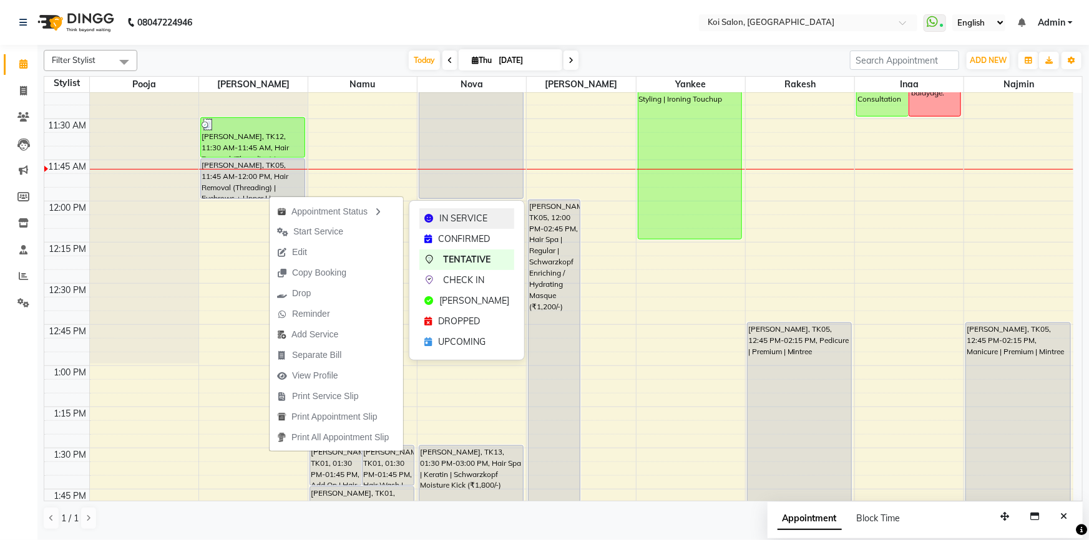
click at [456, 222] on span "IN SERVICE" at bounding box center [463, 218] width 48 height 13
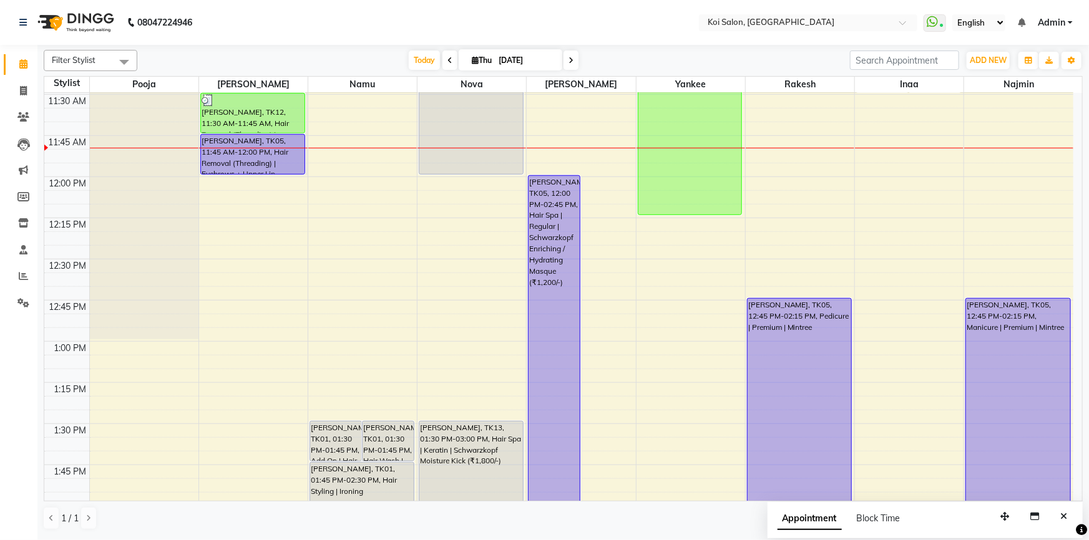
scroll to position [426, 0]
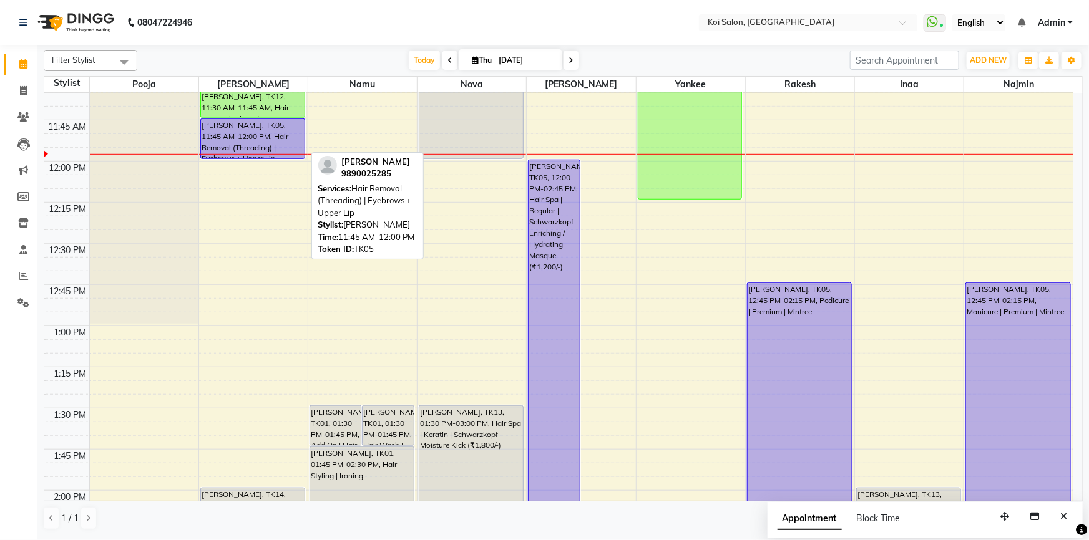
click at [288, 147] on div "Pooja Mahske, TK05, 11:45 AM-12:00 PM, Hair Removal (Threading) | Eyebrows + Up…" at bounding box center [253, 138] width 104 height 39
click at [286, 150] on div "Pooja Mahske, TK05, 11:45 AM-12:00 PM, Hair Removal (Threading) | Eyebrows + Up…" at bounding box center [253, 138] width 104 height 39
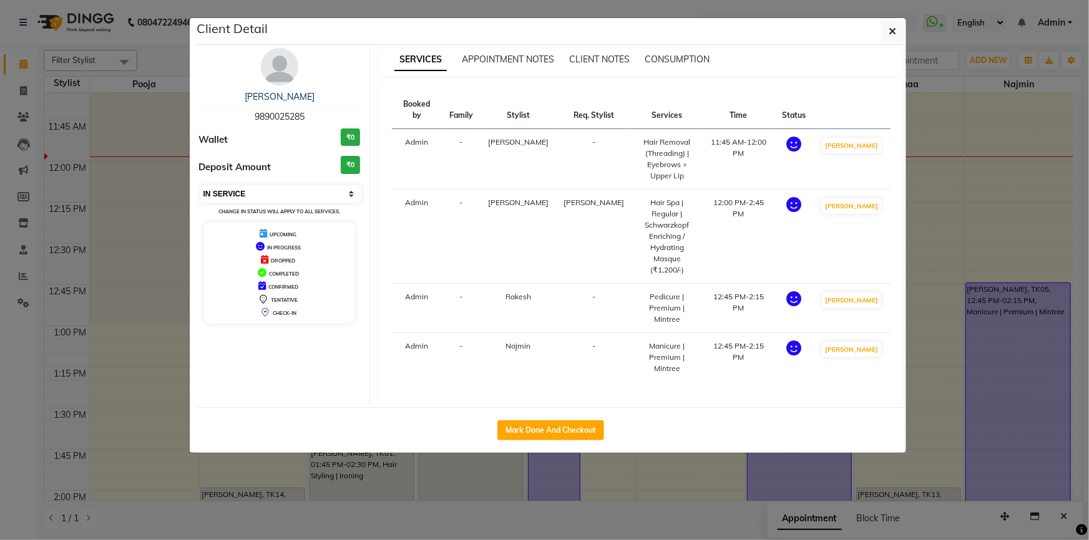
click at [255, 193] on select "Select IN SERVICE CONFIRMED TENTATIVE CHECK IN MARK DONE DROPPED UPCOMING" at bounding box center [281, 193] width 162 height 17
select select "7"
click at [200, 185] on select "Select IN SERVICE CONFIRMED TENTATIVE CHECK IN MARK DONE DROPPED UPCOMING" at bounding box center [281, 193] width 162 height 17
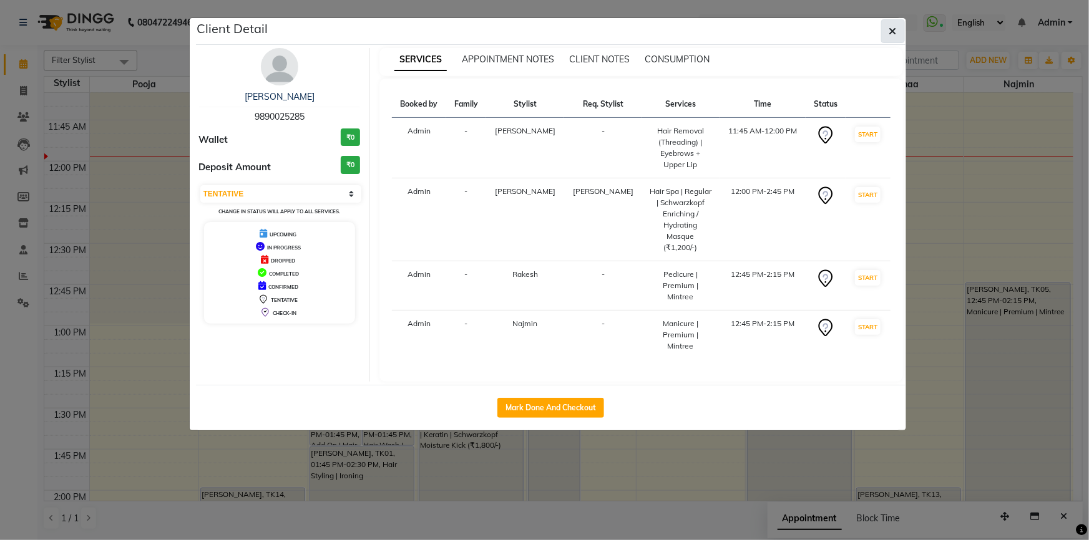
click at [890, 35] on icon "button" at bounding box center [892, 31] width 7 height 10
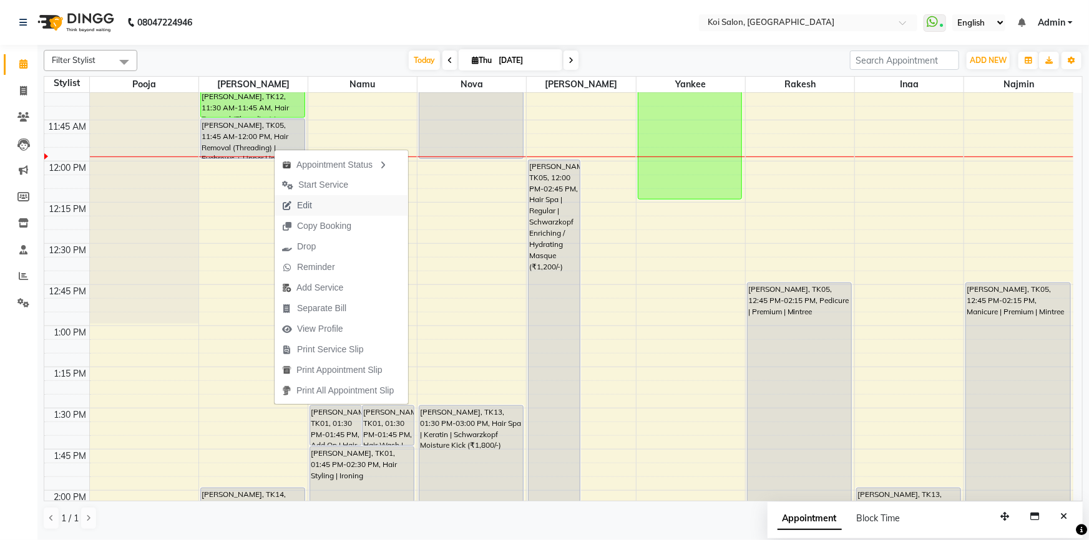
click at [291, 203] on icon "button" at bounding box center [287, 206] width 10 height 9
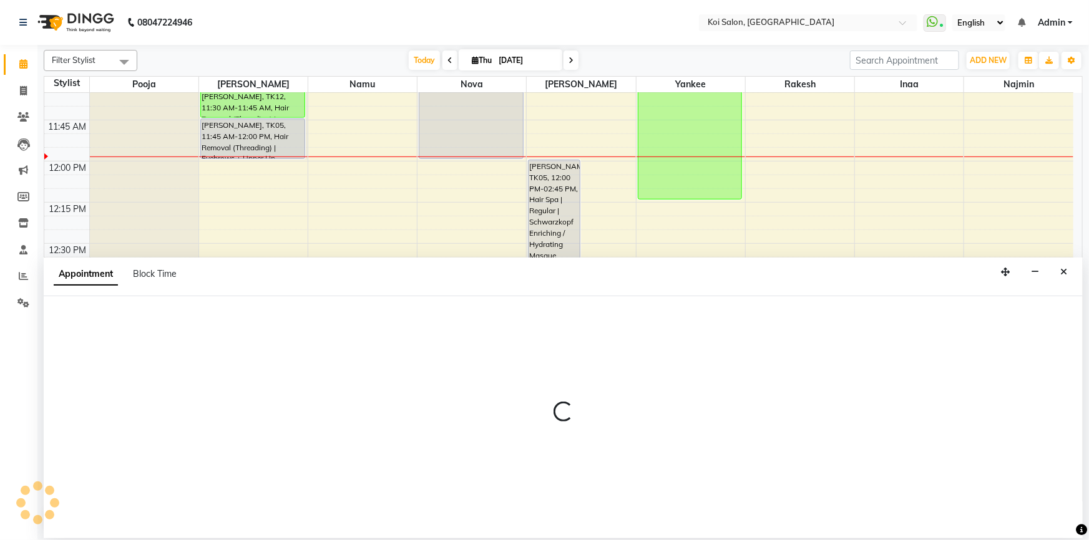
select select "tentative"
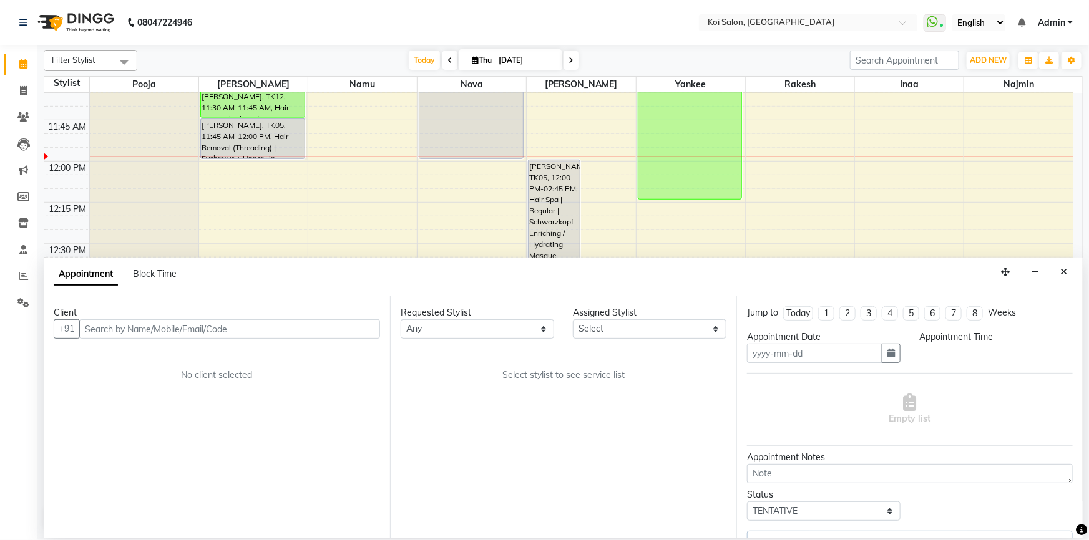
type input "[DATE]"
select select "705"
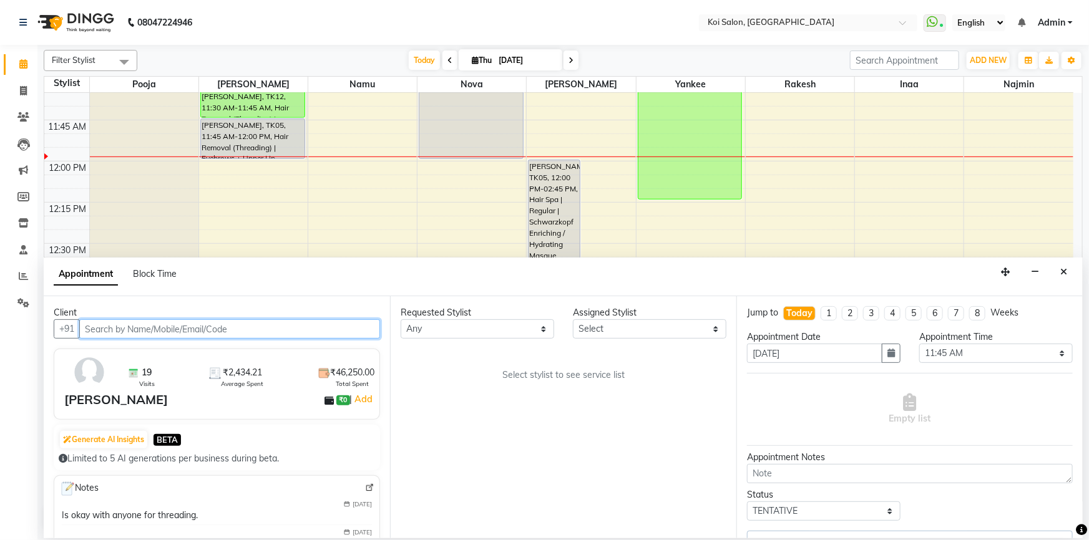
scroll to position [329, 0]
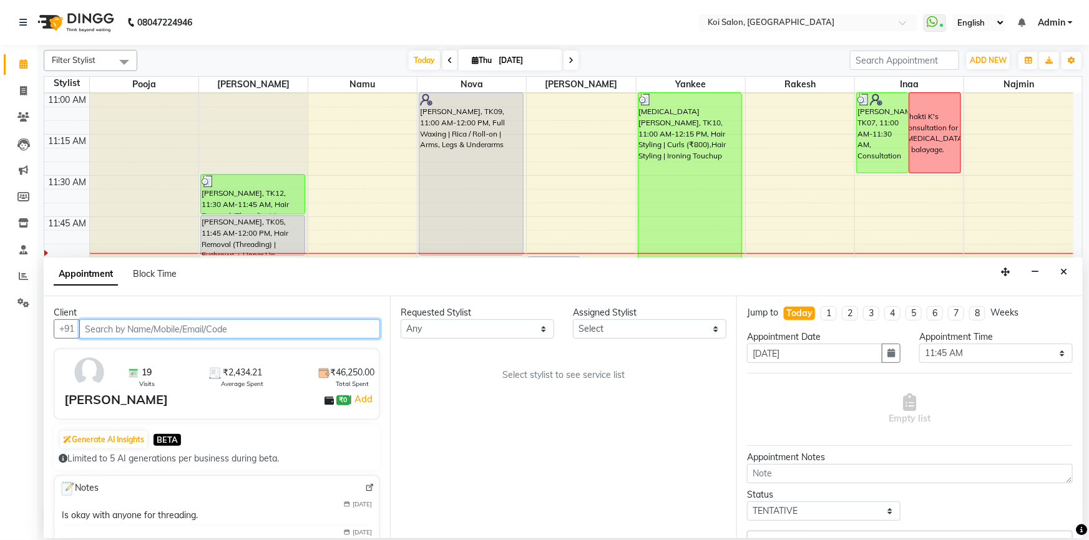
select select "67549"
select select "1406"
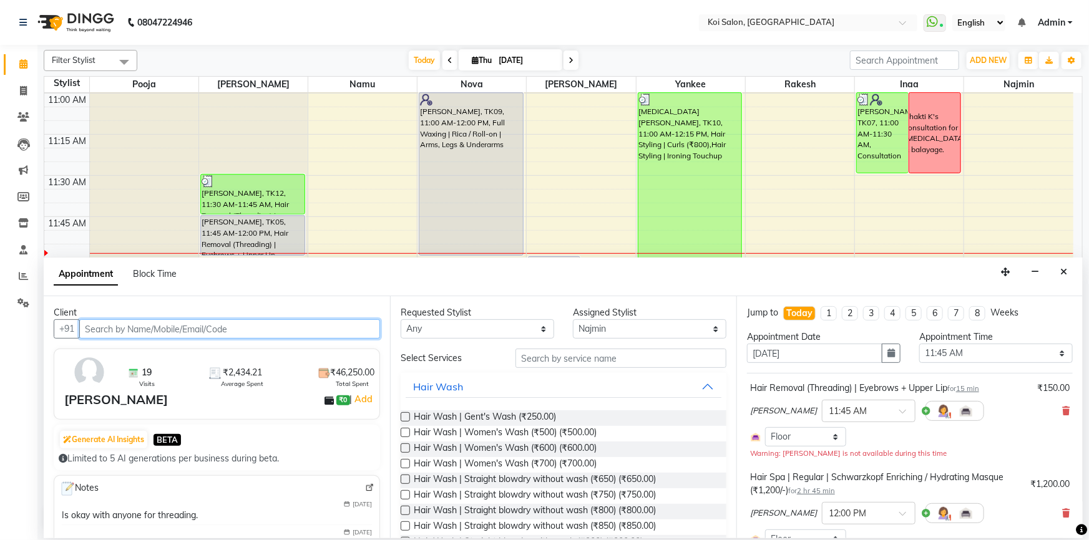
select select "1406"
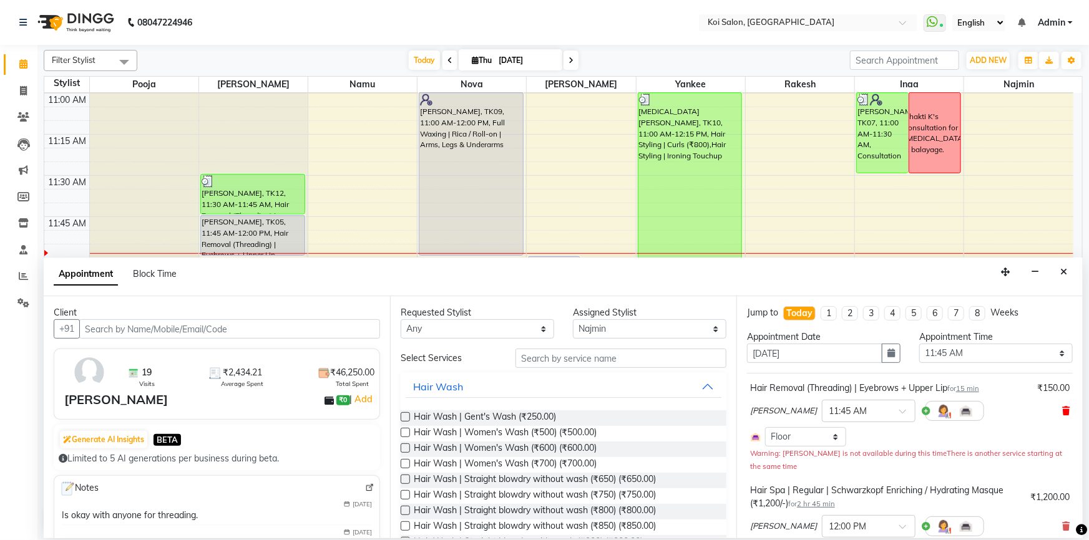
click at [1062, 407] on icon at bounding box center [1065, 411] width 7 height 9
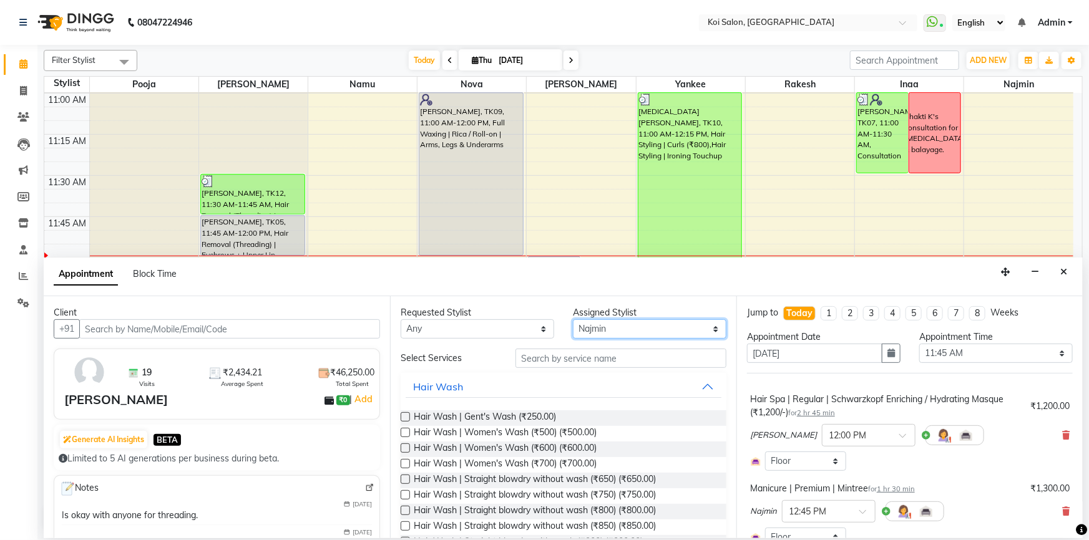
click at [623, 325] on select "Select [PERSON_NAME] Namu Nova Pooja [PERSON_NAME]" at bounding box center [649, 328] width 153 height 19
select select "16514"
click at [573, 319] on select "Select [PERSON_NAME] Namu Nova Pooja [PERSON_NAME]" at bounding box center [649, 328] width 153 height 19
click at [537, 360] on input "text" at bounding box center [620, 358] width 211 height 19
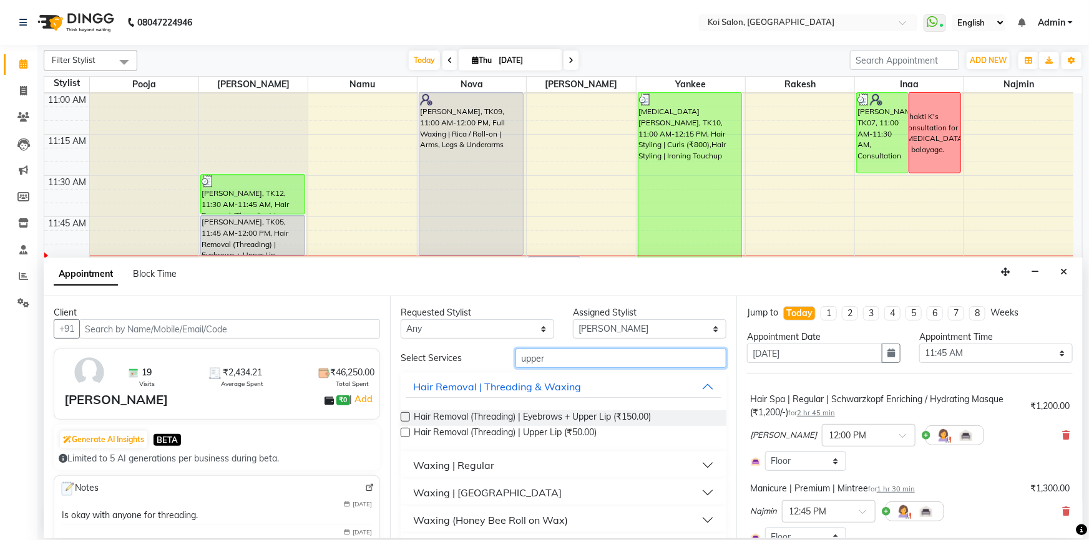
type input "upper"
click at [404, 434] on label at bounding box center [405, 432] width 9 height 9
click at [404, 434] on input "checkbox" at bounding box center [405, 434] width 8 height 8
checkbox input "false"
click at [548, 356] on input "upper" at bounding box center [620, 358] width 211 height 19
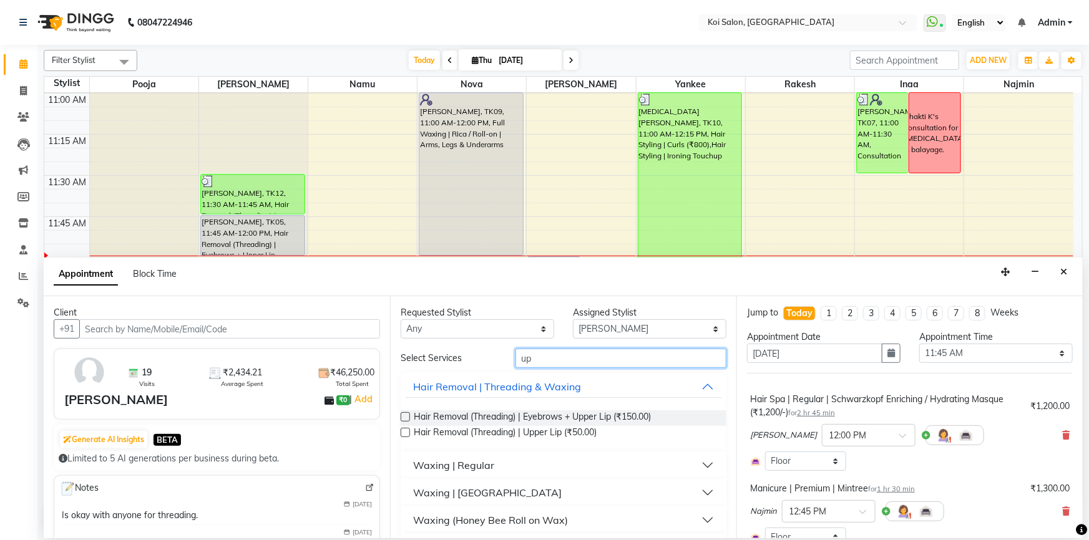
type input "u"
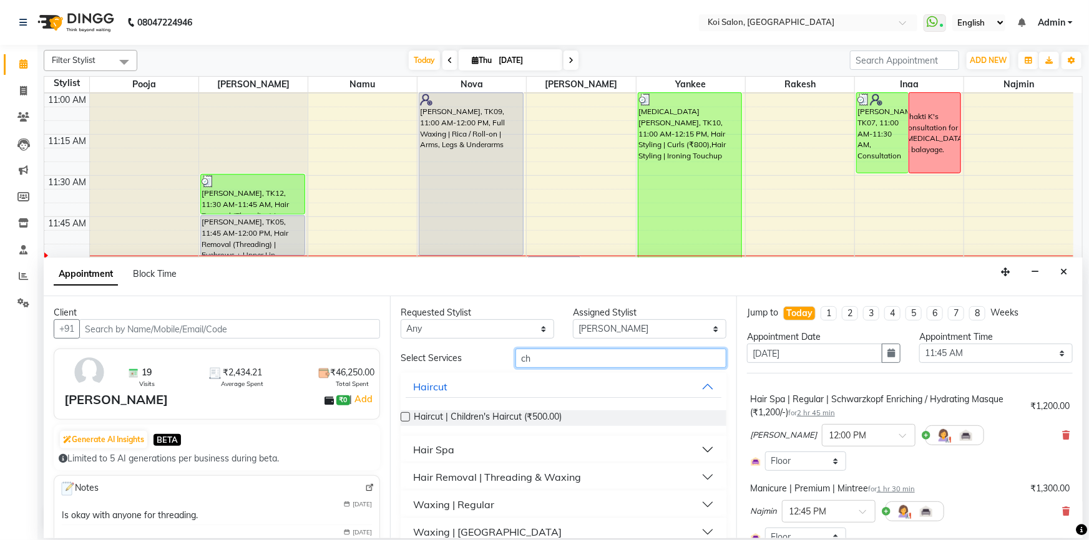
type input "c"
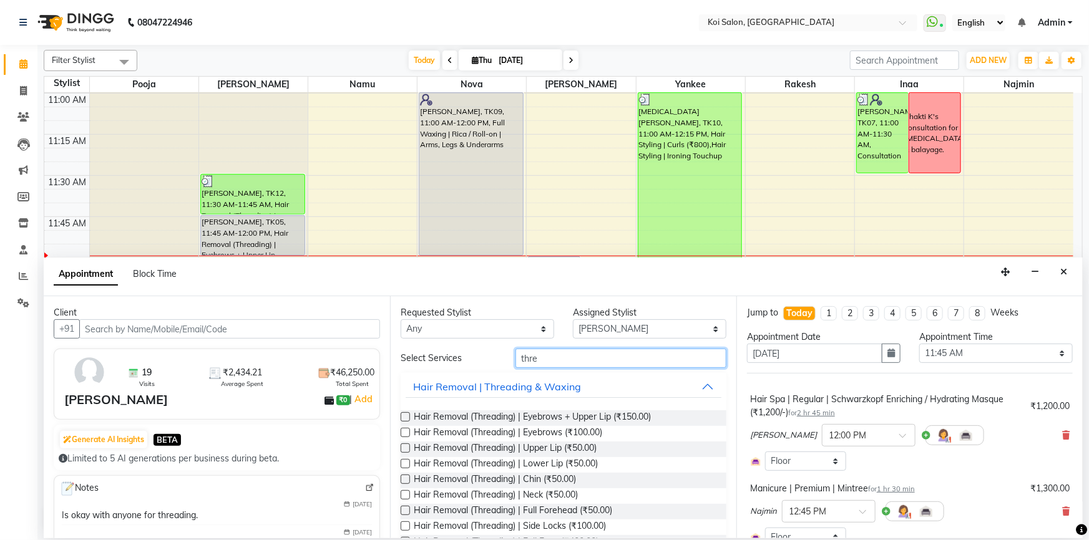
type input "thre"
click at [406, 479] on label at bounding box center [405, 479] width 9 height 9
click at [406, 479] on input "checkbox" at bounding box center [405, 481] width 8 height 8
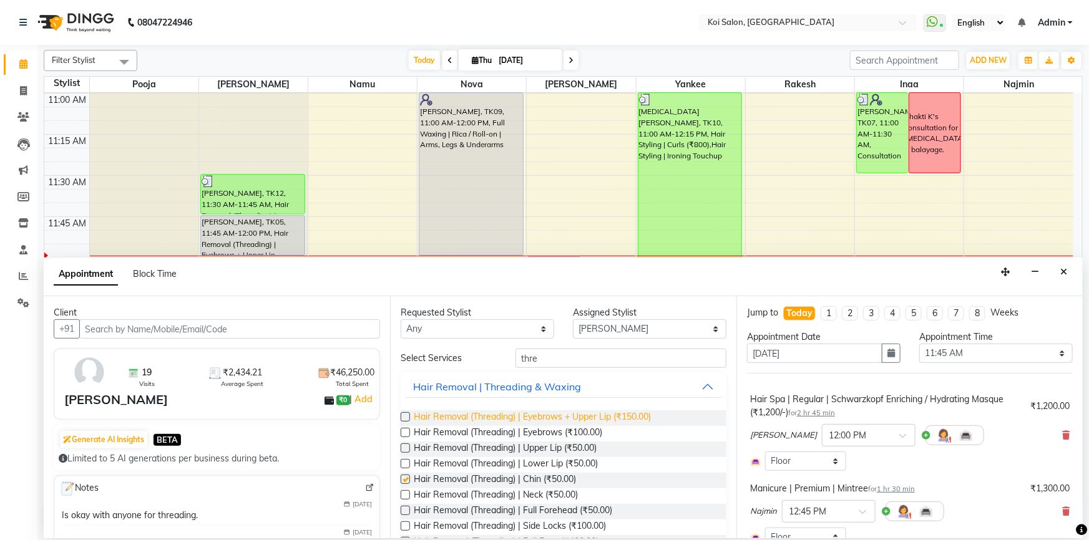
checkbox input "false"
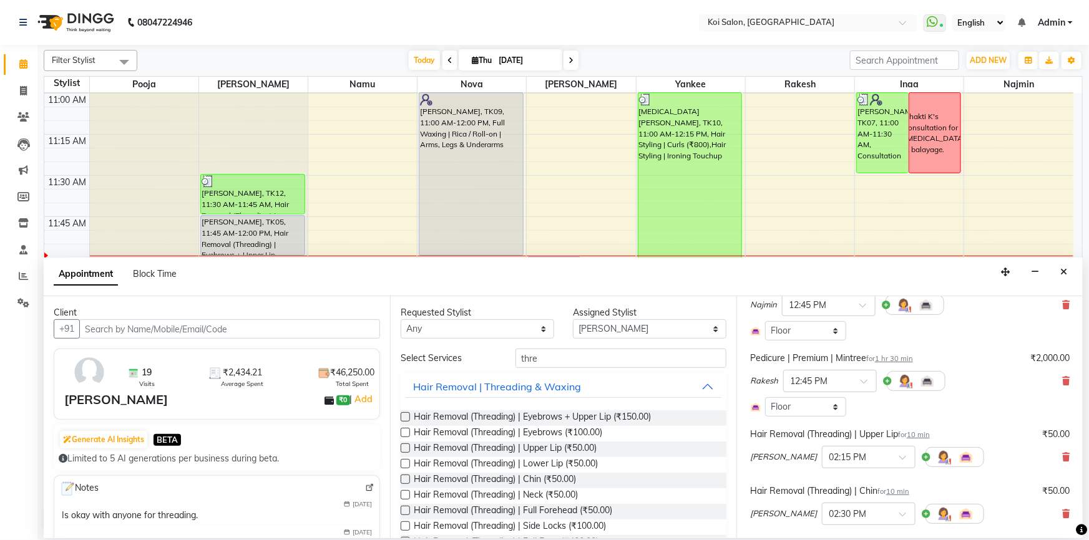
scroll to position [226, 0]
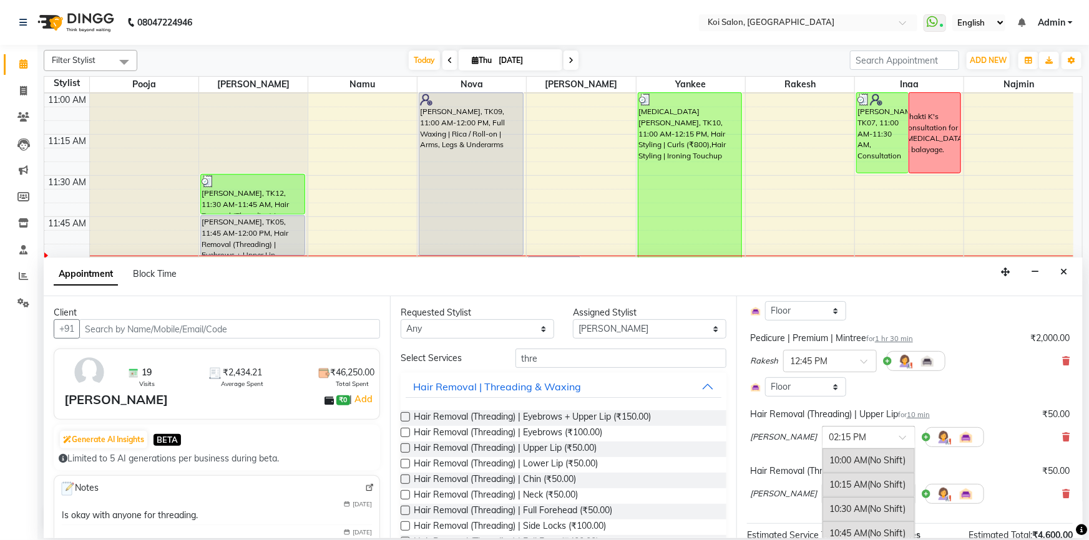
click at [849, 434] on div at bounding box center [868, 436] width 92 height 13
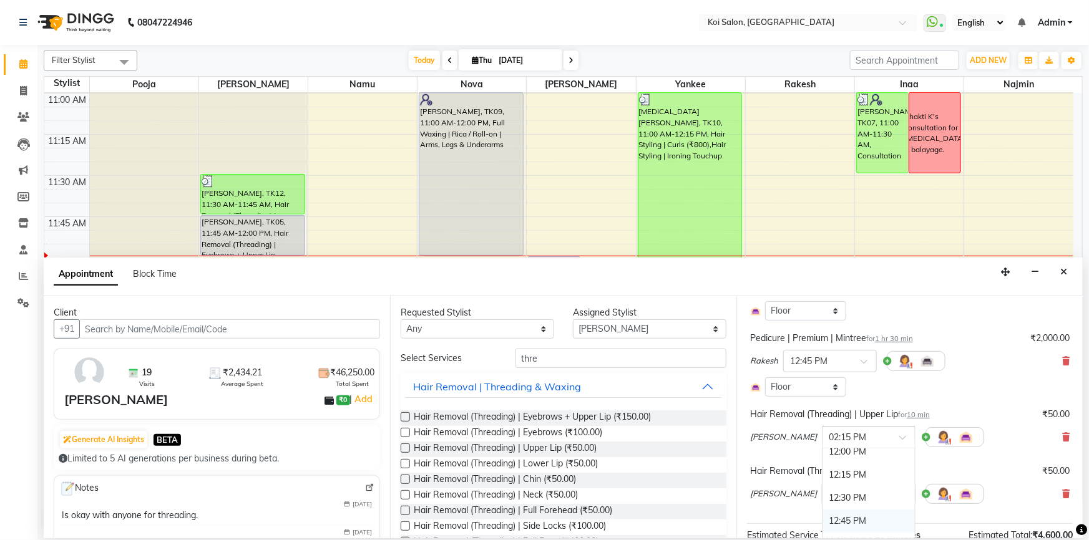
scroll to position [175, 0]
click at [867, 456] on span "(No Shift)" at bounding box center [886, 455] width 38 height 11
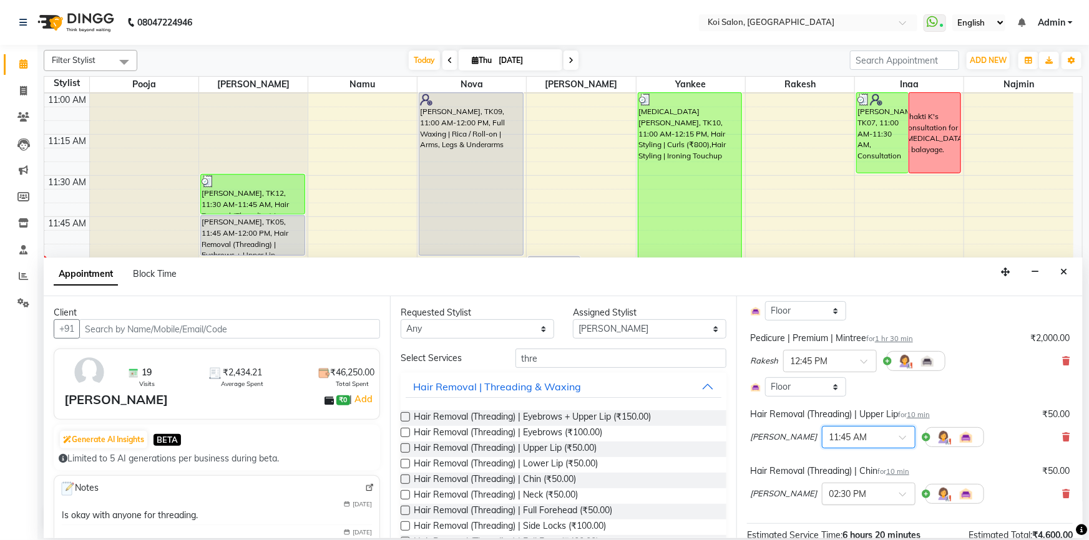
click at [838, 495] on input "text" at bounding box center [856, 493] width 55 height 13
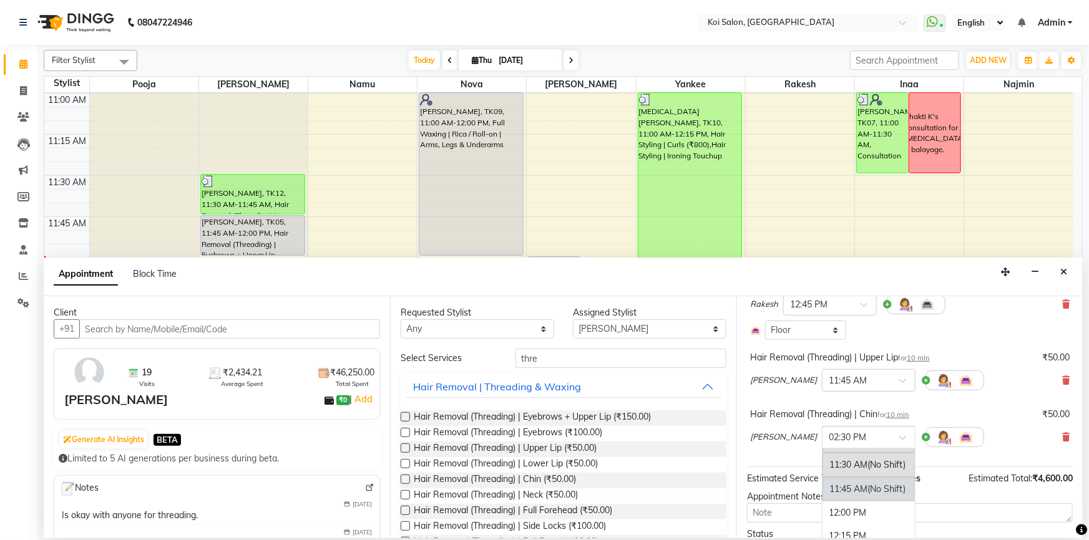
click at [867, 493] on span "(No Shift)" at bounding box center [886, 489] width 38 height 11
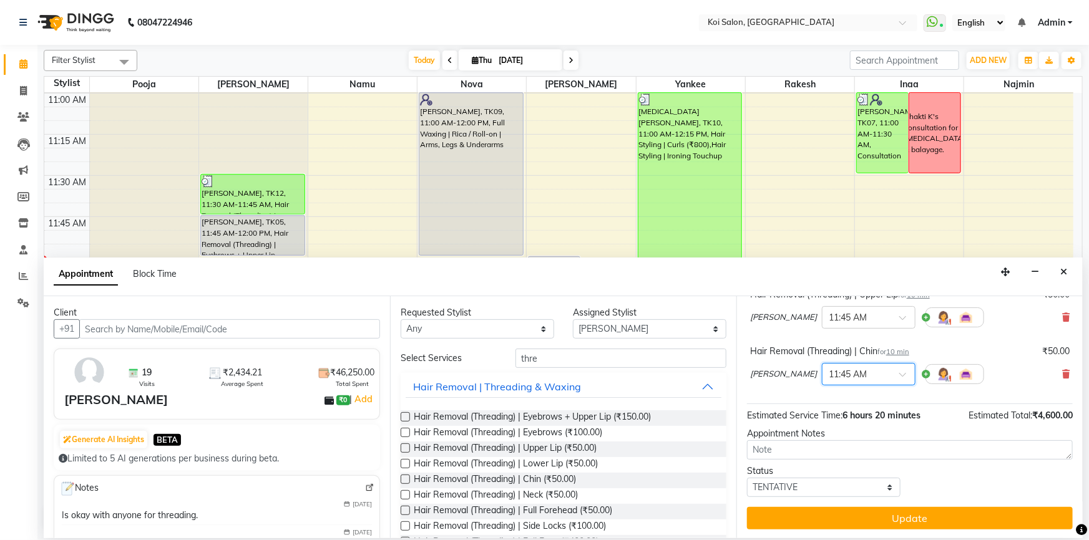
scroll to position [347, 0]
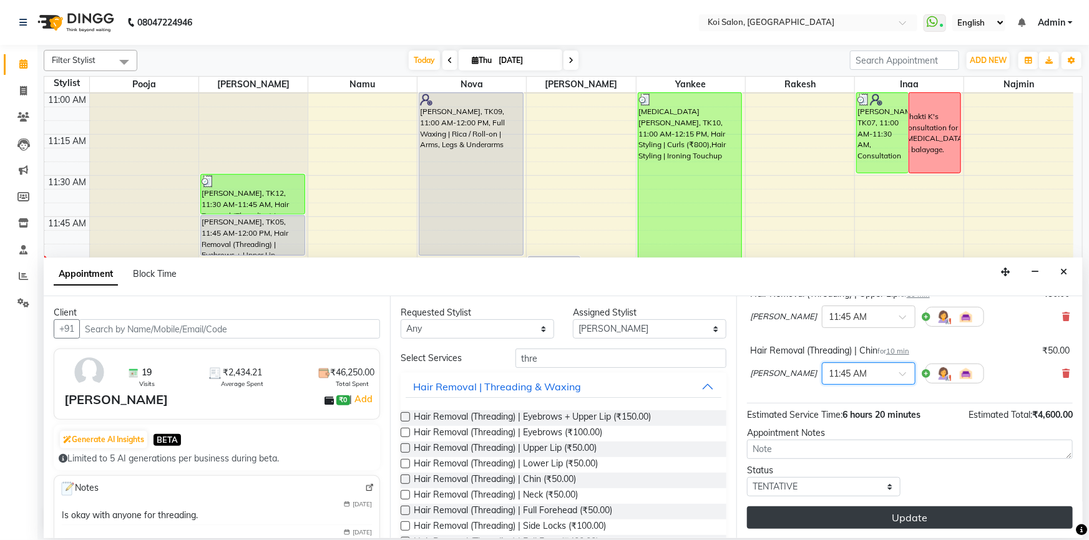
click at [916, 522] on button "Update" at bounding box center [910, 518] width 326 height 22
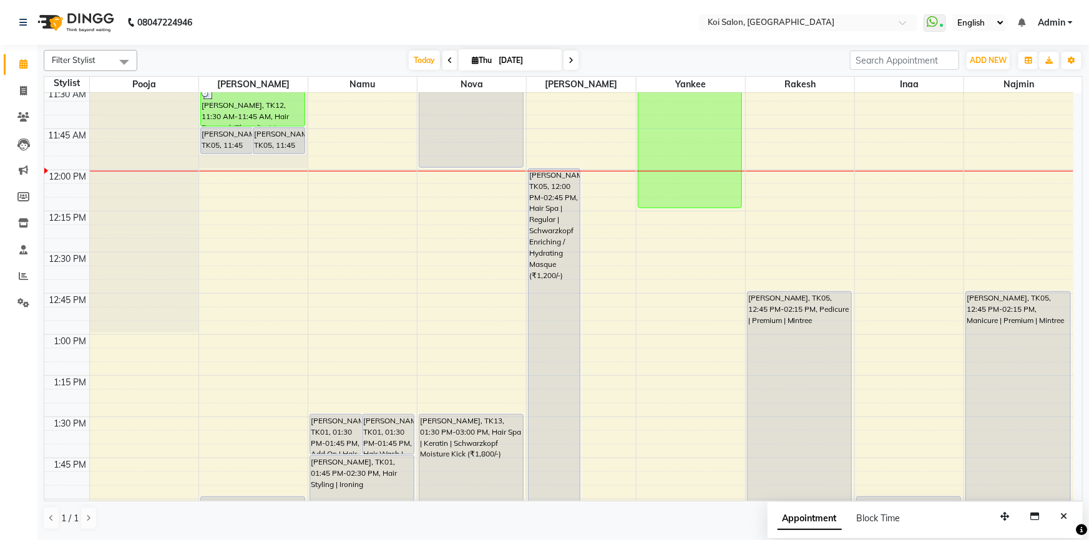
scroll to position [442, 0]
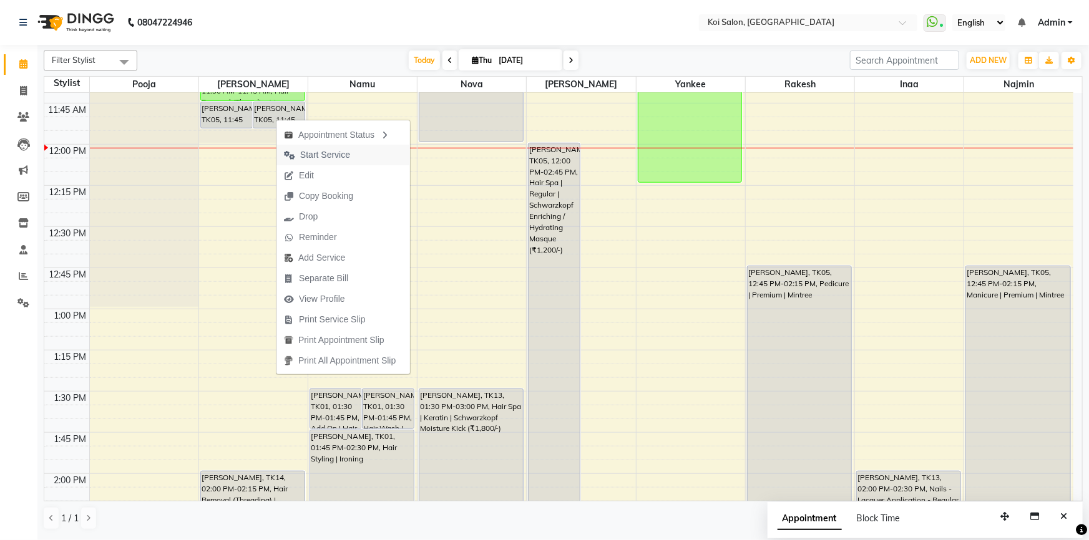
click at [324, 153] on span "Start Service" at bounding box center [325, 154] width 50 height 13
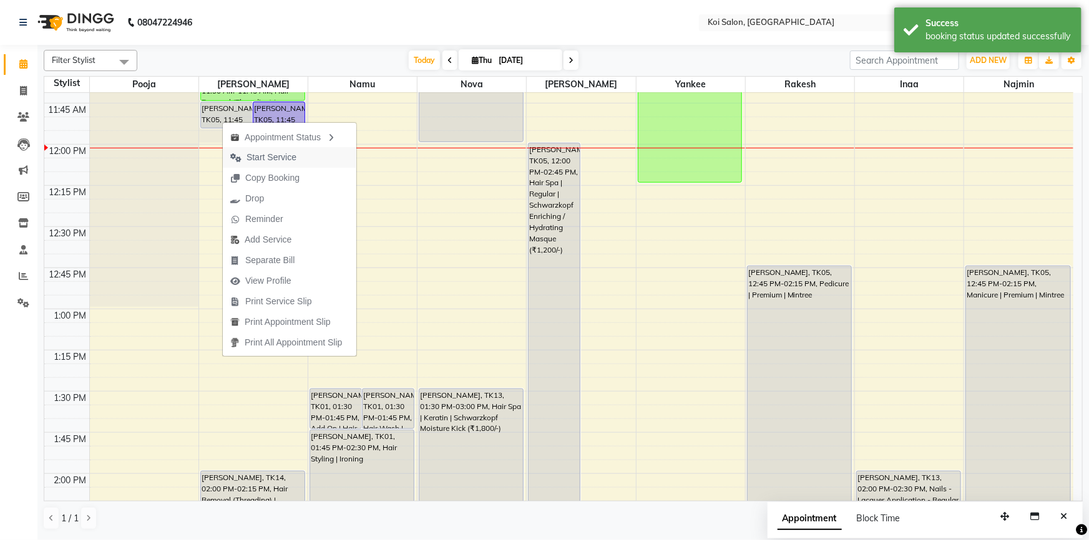
click at [253, 157] on span "Start Service" at bounding box center [271, 157] width 50 height 13
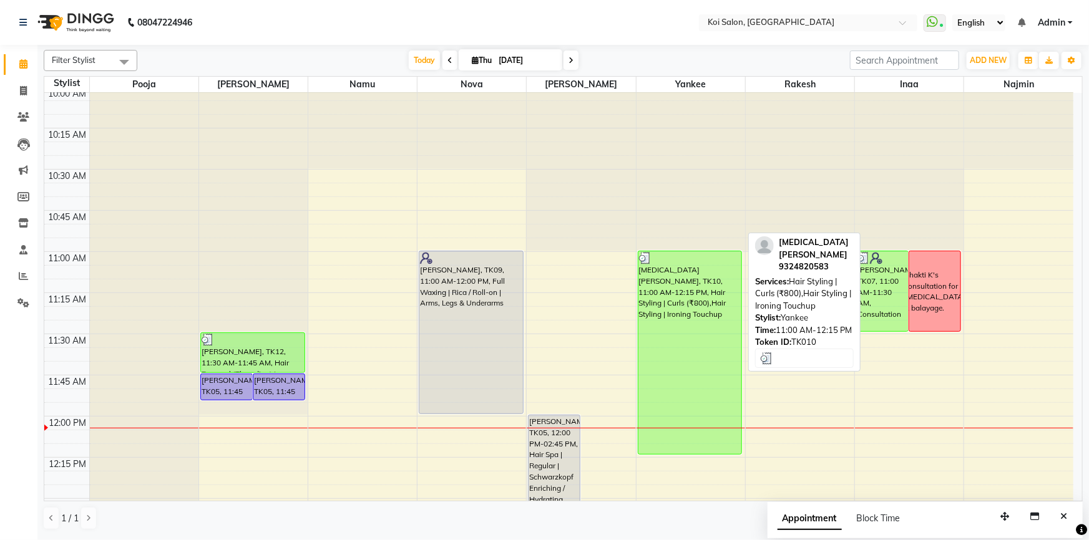
scroll to position [158, 0]
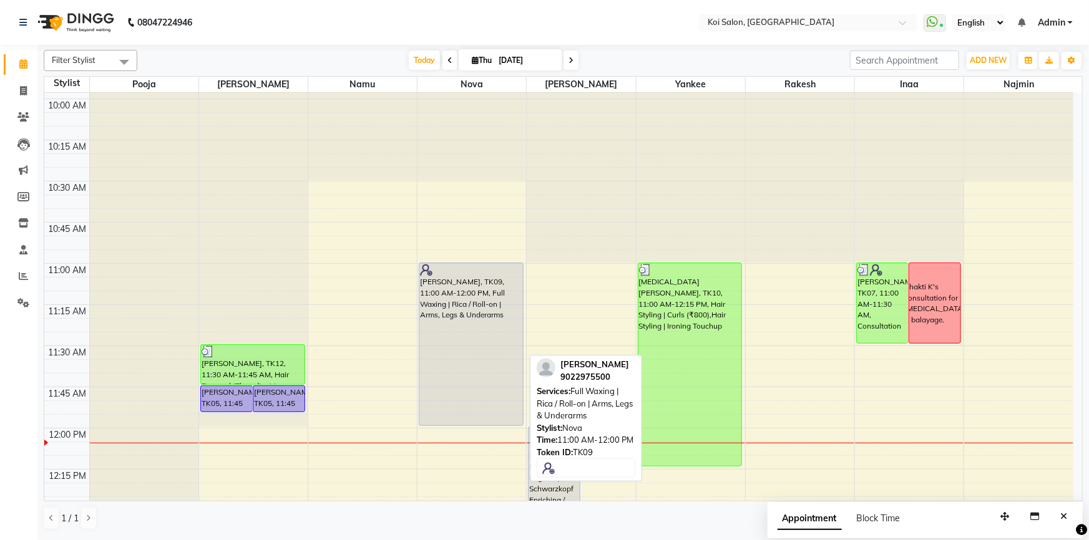
click at [494, 414] on div "Anushree Nyati, TK09, 11:00 AM-12:00 PM, Full Waxing | Rica / Roll-on | Arms, L…" at bounding box center [471, 344] width 104 height 162
select select "7"
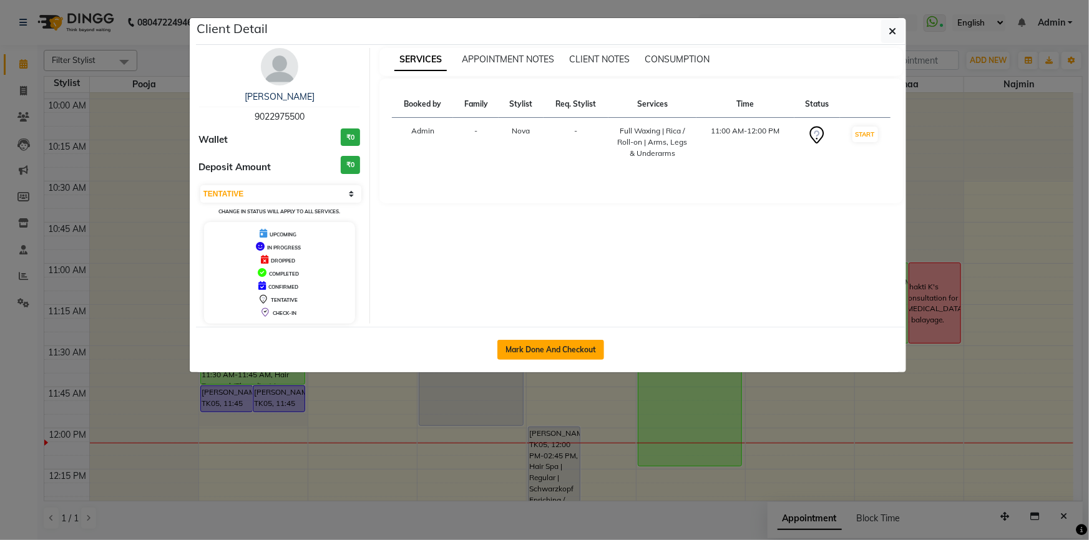
click at [552, 343] on button "Mark Done And Checkout" at bounding box center [550, 350] width 107 height 20
select select "service"
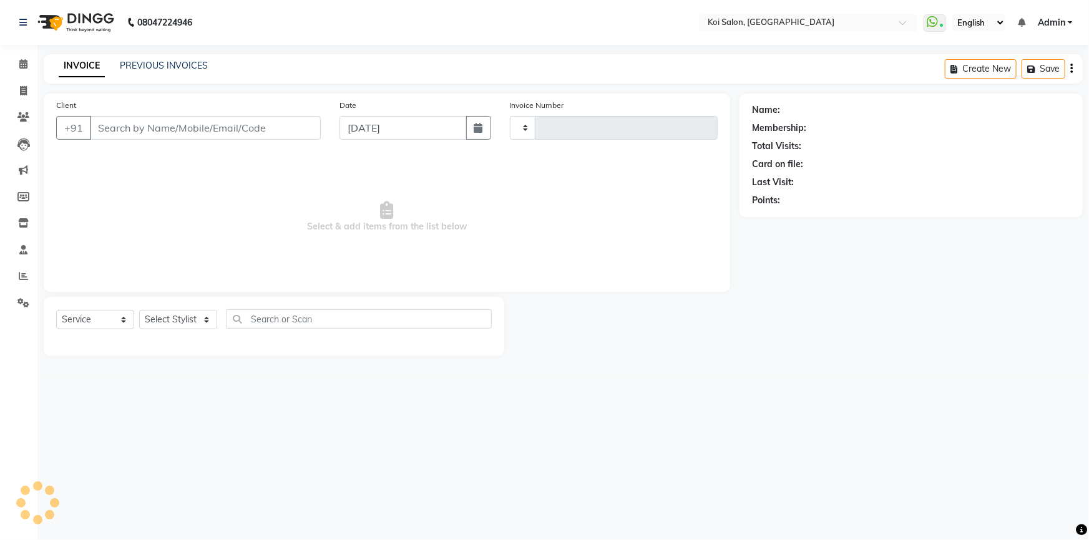
type input "2259"
select select "6717"
type input "9022975500"
select select "16518"
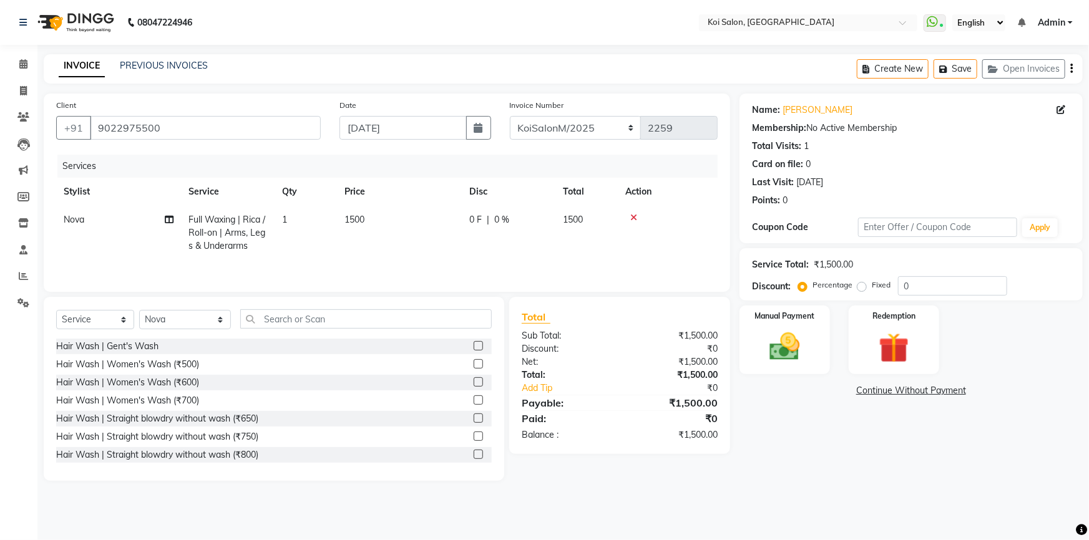
click at [631, 216] on icon at bounding box center [633, 217] width 7 height 9
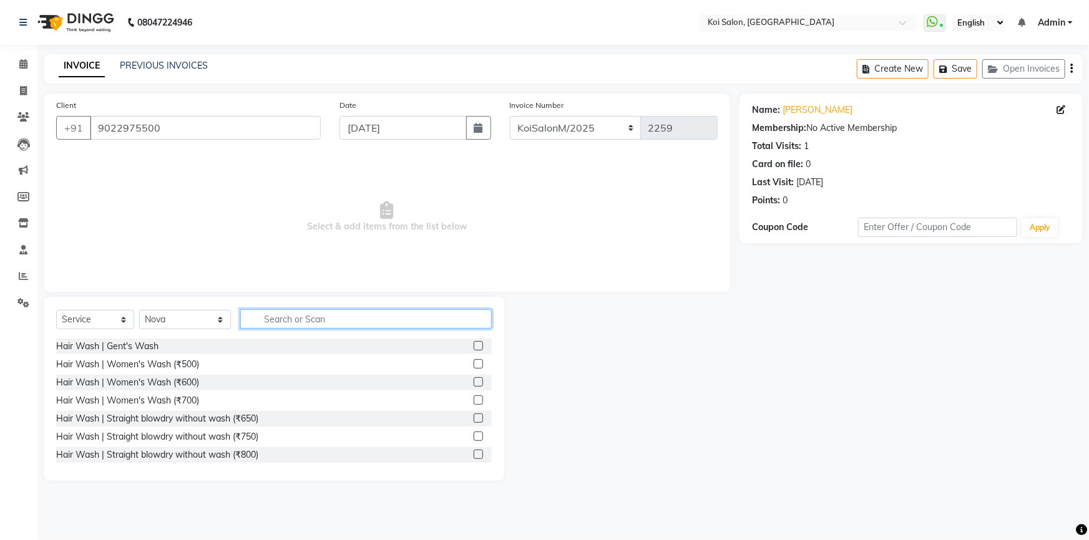
click at [294, 320] on input "text" at bounding box center [366, 318] width 252 height 19
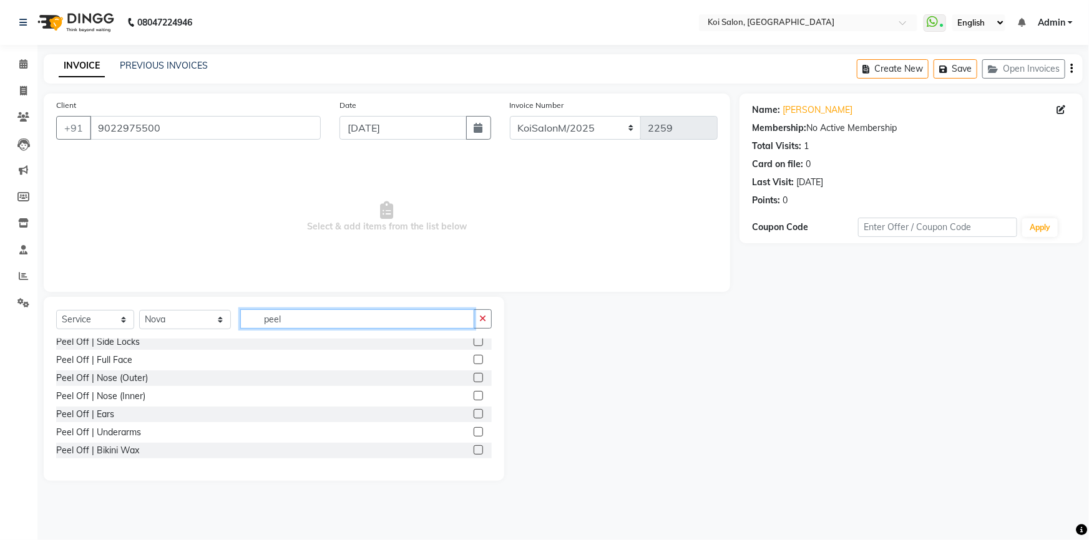
scroll to position [170, 0]
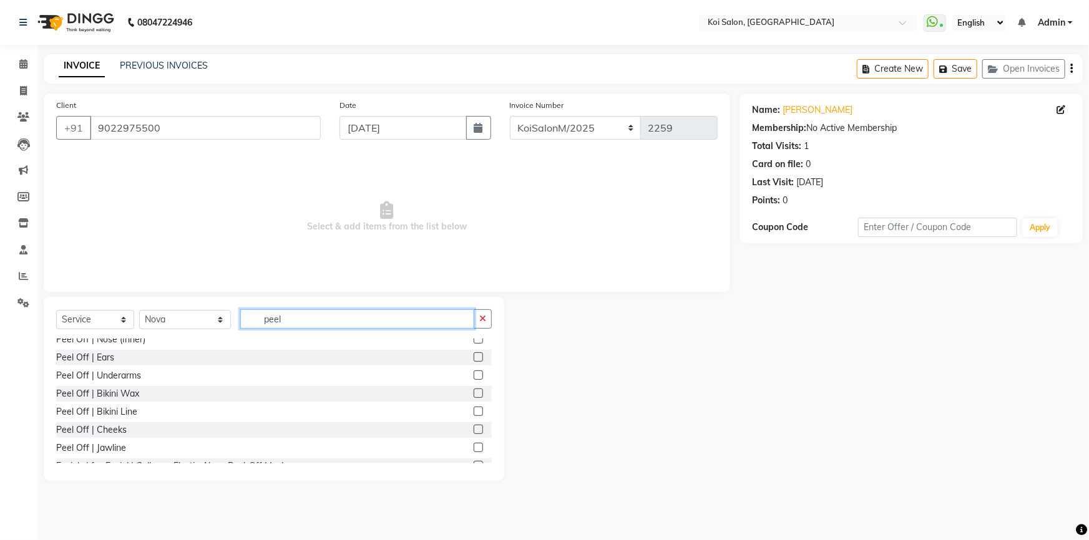
type input "peel"
click at [474, 374] on label at bounding box center [478, 375] width 9 height 9
click at [474, 374] on input "checkbox" at bounding box center [478, 376] width 8 height 8
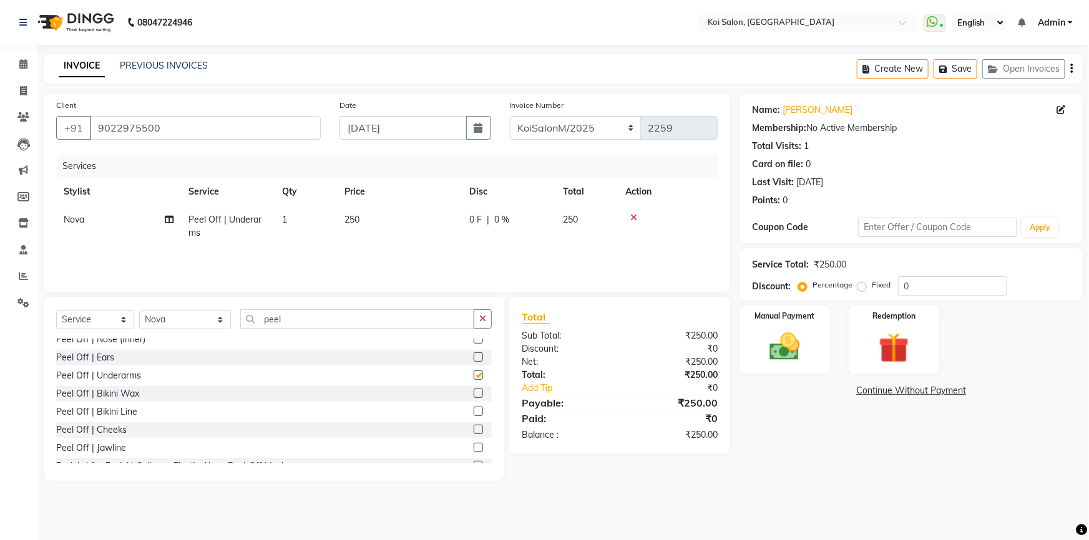
checkbox input "false"
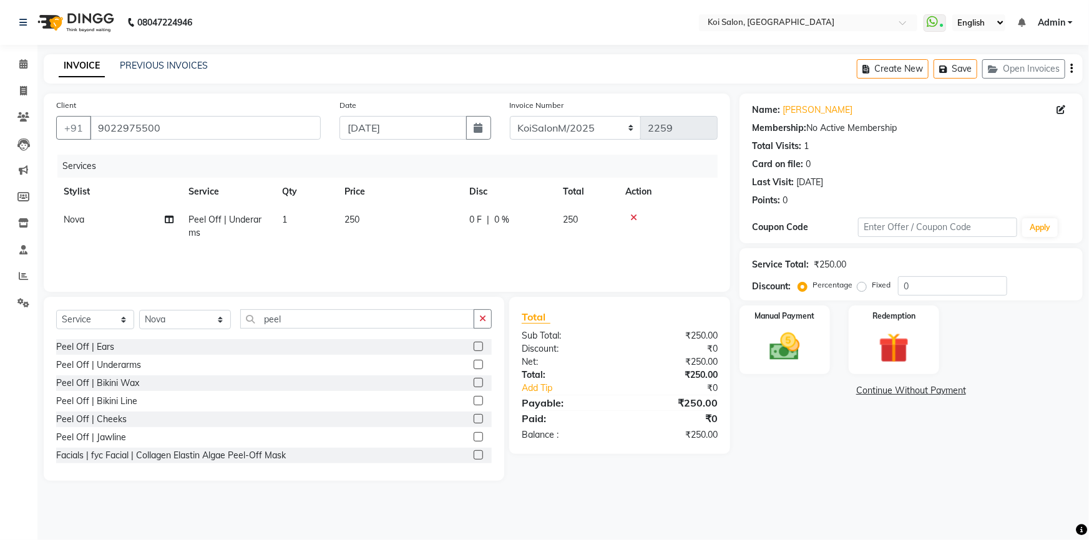
scroll to position [182, 0]
click at [474, 383] on label at bounding box center [478, 380] width 9 height 9
click at [474, 383] on input "checkbox" at bounding box center [478, 381] width 8 height 8
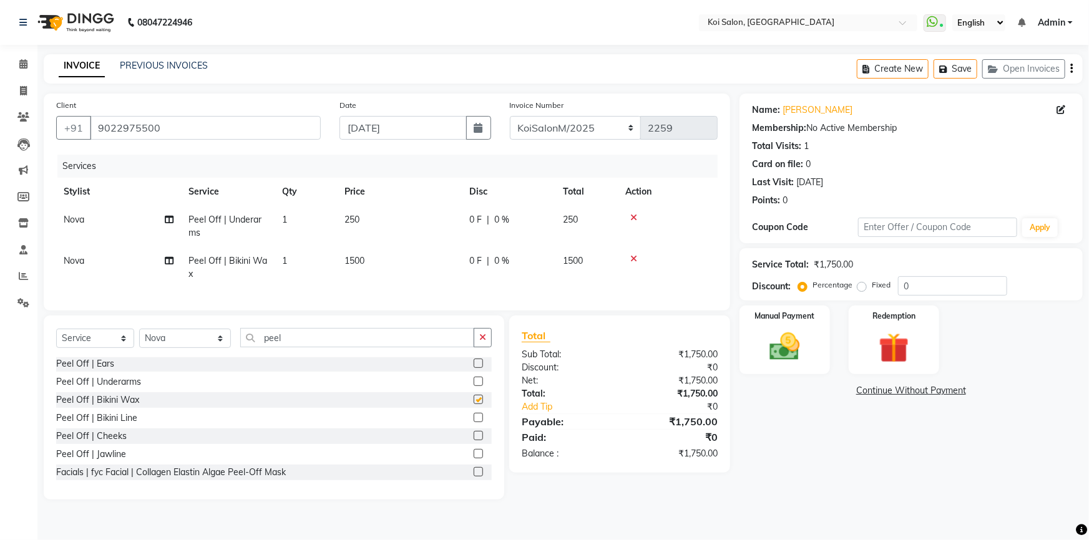
checkbox input "false"
click at [275, 345] on input "peel" at bounding box center [357, 337] width 235 height 19
type input "p"
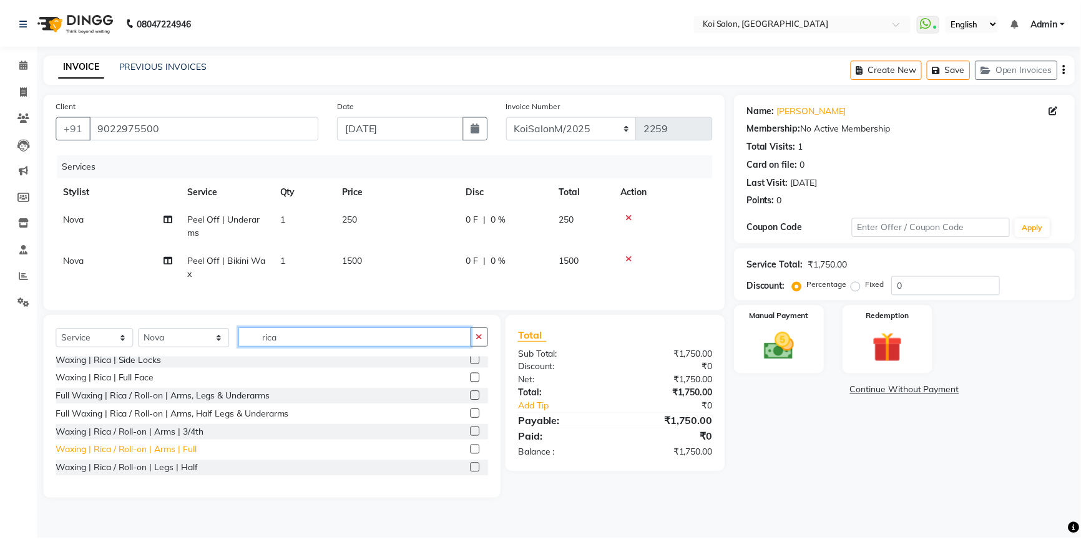
scroll to position [170, 0]
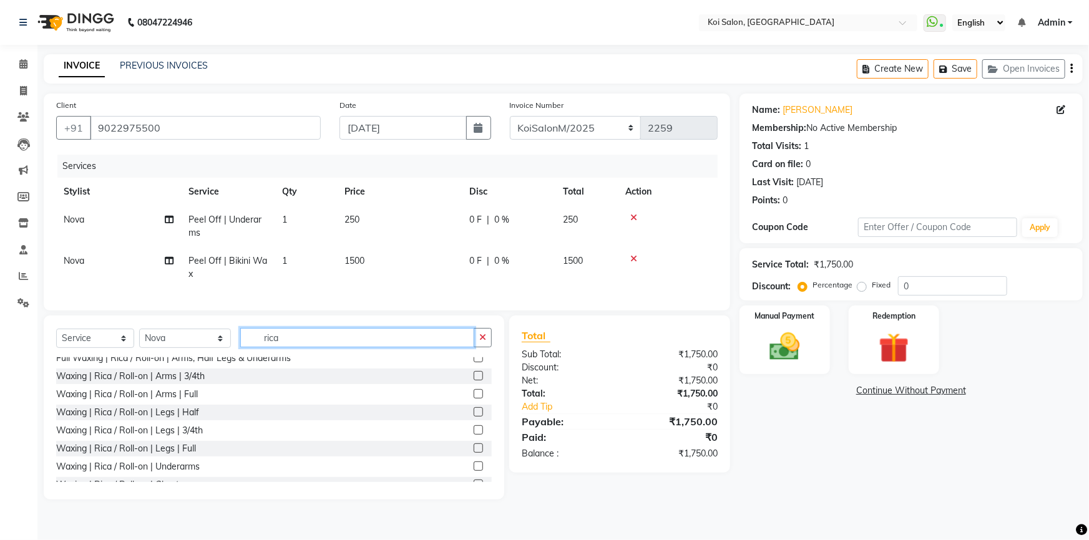
type input "rica"
click at [474, 399] on label at bounding box center [478, 393] width 9 height 9
click at [474, 399] on input "checkbox" at bounding box center [478, 395] width 8 height 8
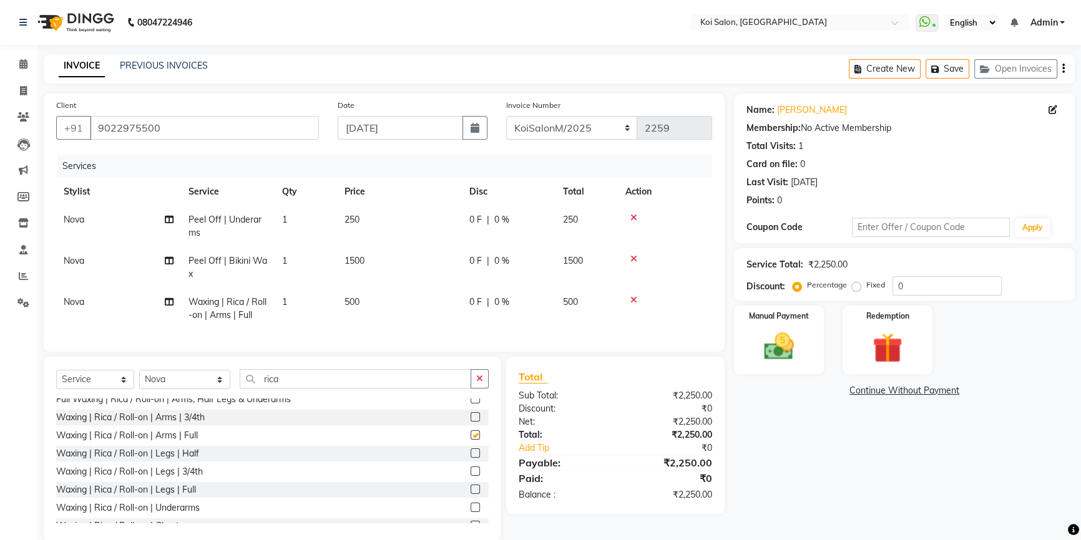
checkbox input "false"
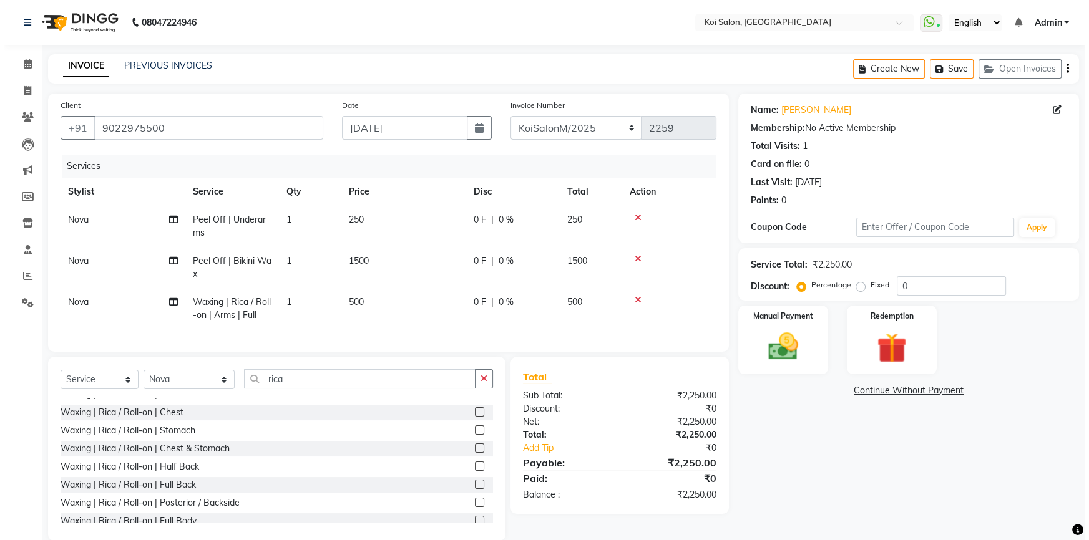
scroll to position [226, 0]
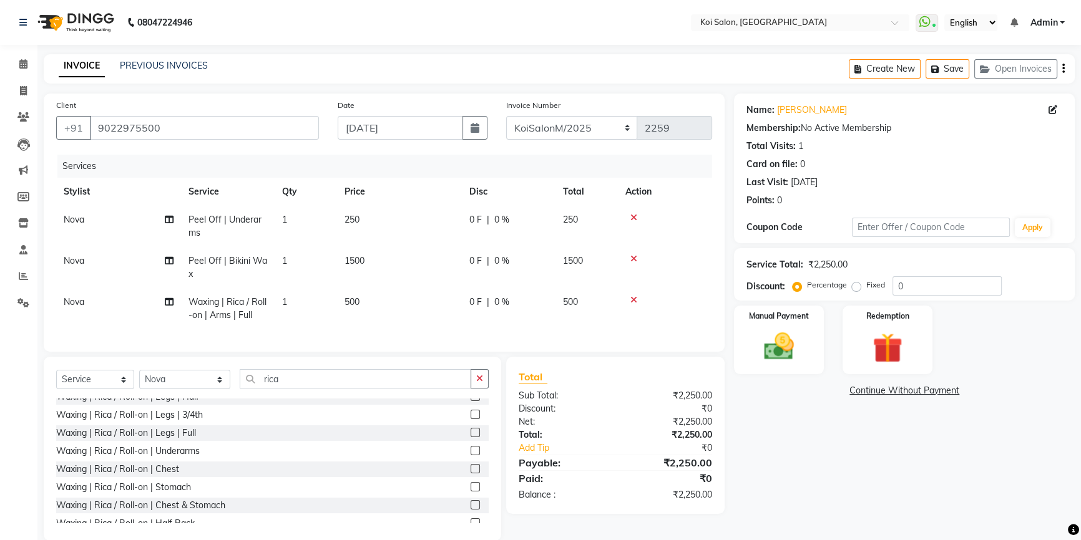
click at [470, 437] on label at bounding box center [474, 432] width 9 height 9
click at [470, 437] on input "checkbox" at bounding box center [474, 433] width 8 height 8
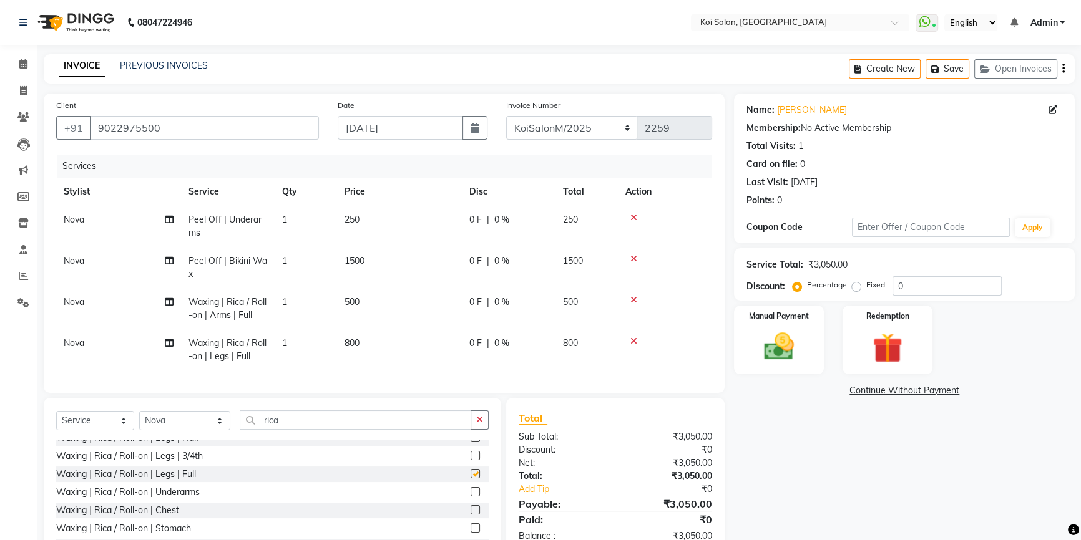
checkbox input "false"
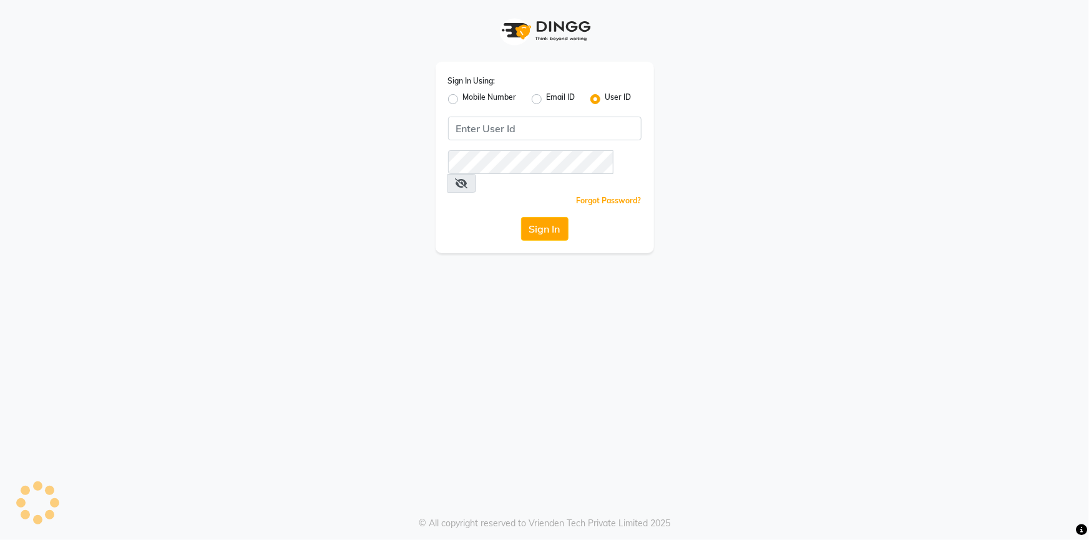
type input "koisalon"
click at [545, 217] on button "Sign In" at bounding box center [544, 229] width 47 height 24
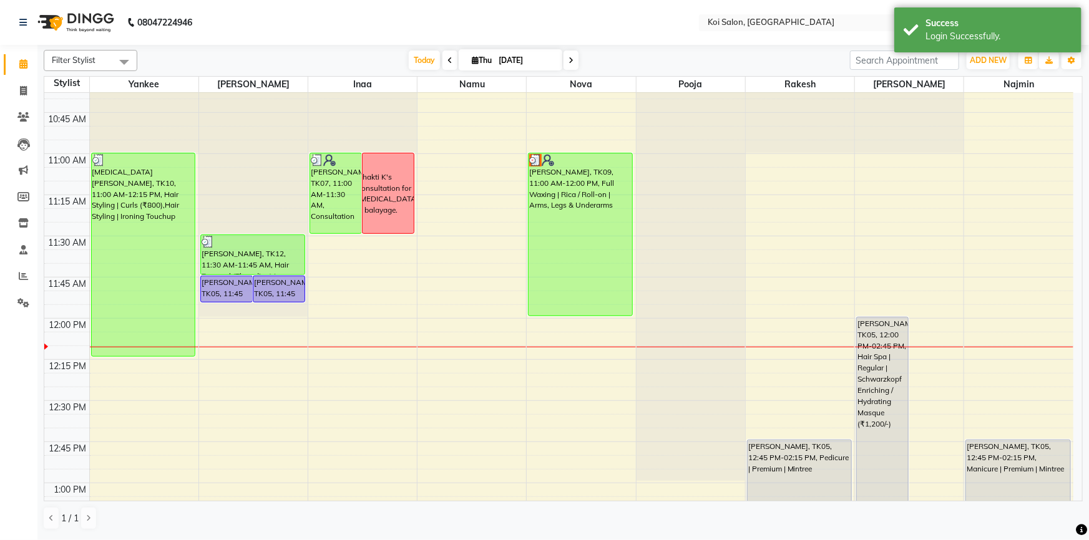
scroll to position [266, 0]
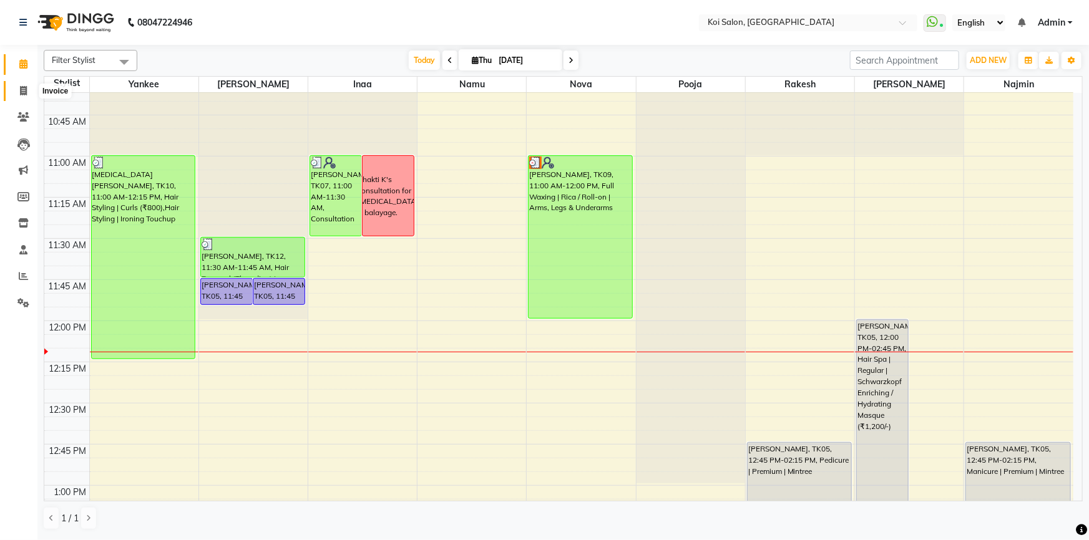
click at [25, 92] on icon at bounding box center [23, 90] width 7 height 9
select select "6717"
select select "service"
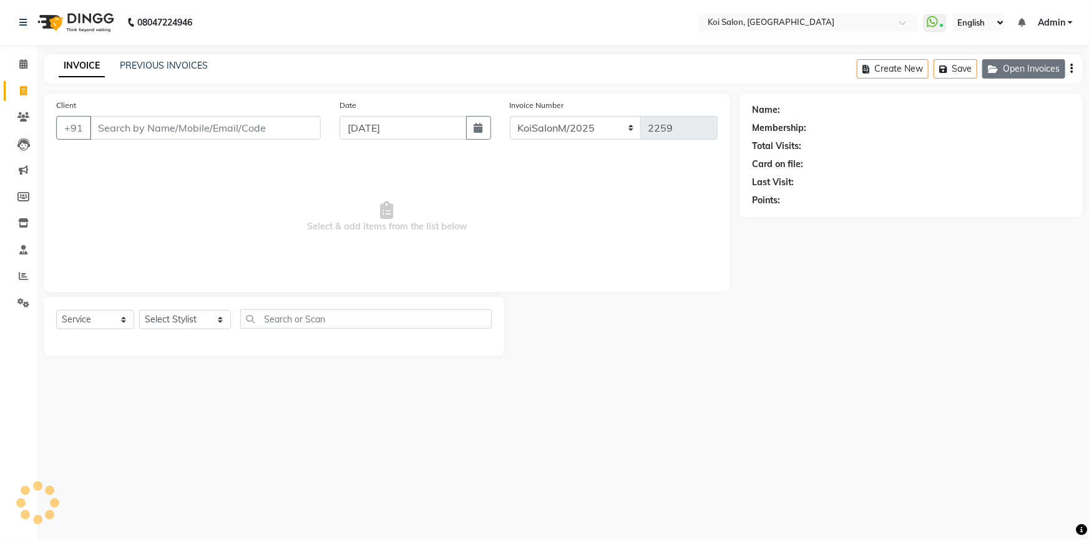
click at [1021, 62] on button "Open Invoices" at bounding box center [1023, 68] width 83 height 19
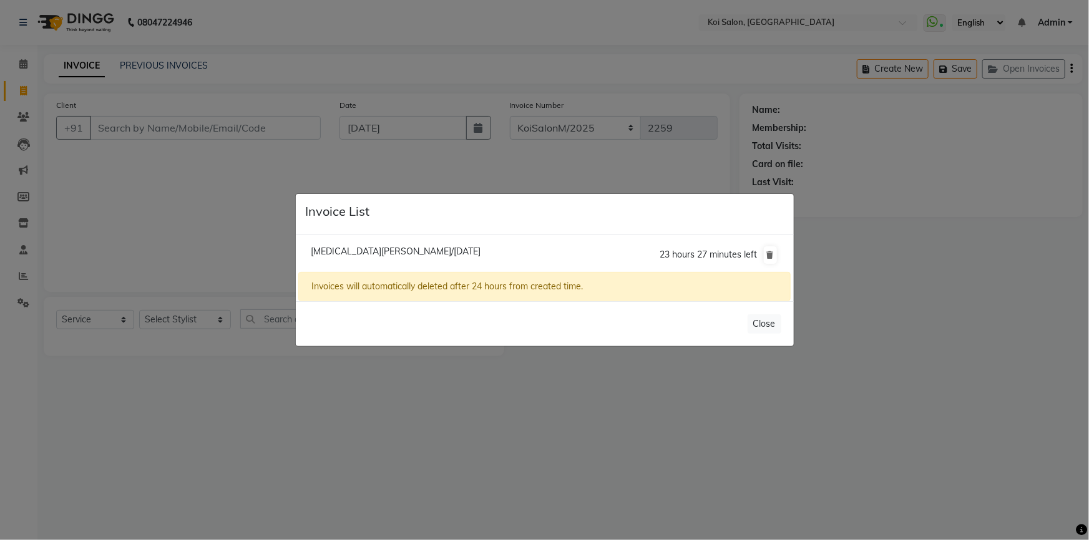
click at [417, 256] on span "[MEDICAL_DATA][PERSON_NAME]/[DATE]" at bounding box center [396, 251] width 170 height 11
type input "9324820583"
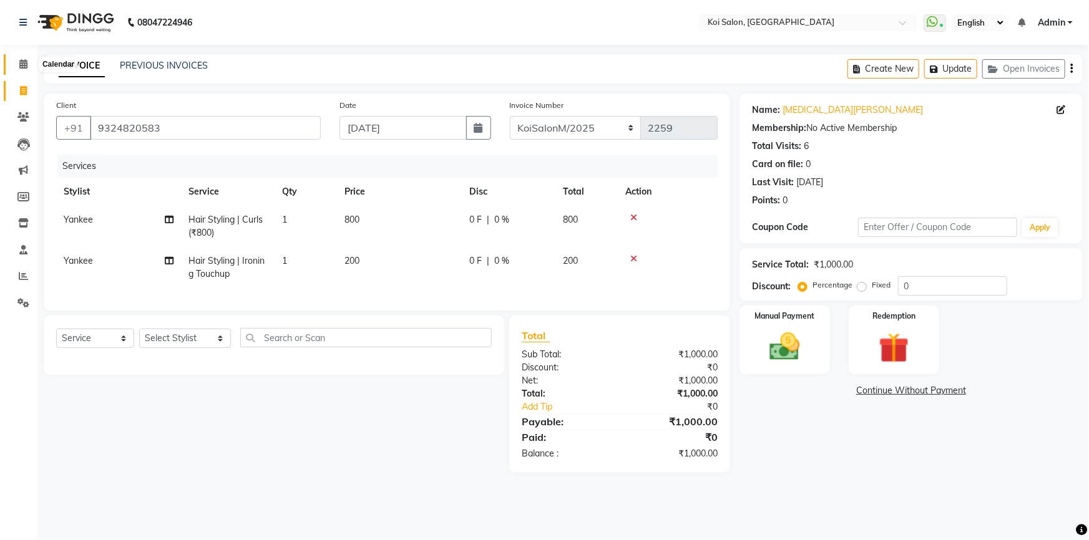
click at [21, 65] on icon at bounding box center [23, 63] width 8 height 9
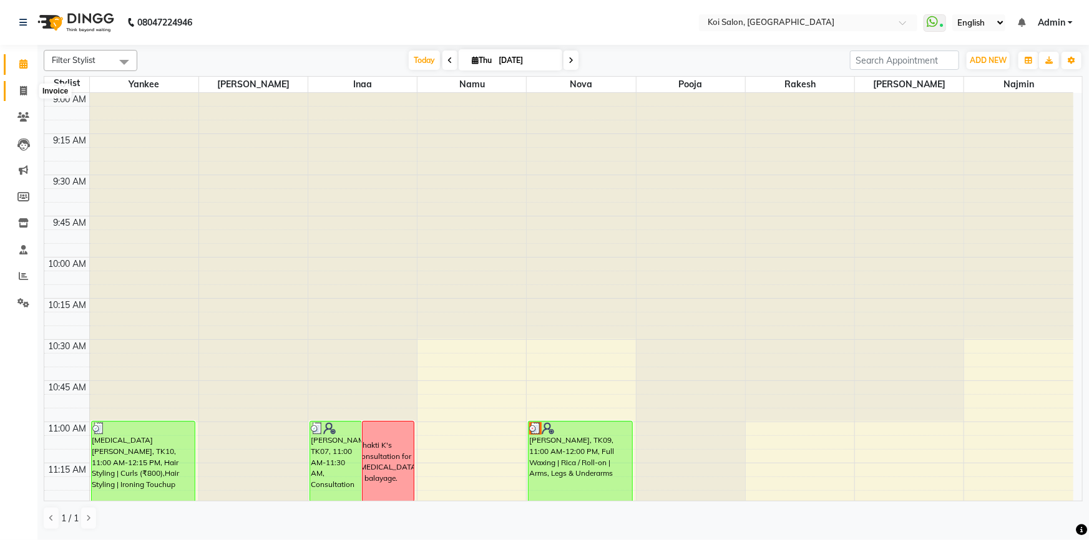
click at [23, 94] on icon at bounding box center [23, 90] width 7 height 9
select select "service"
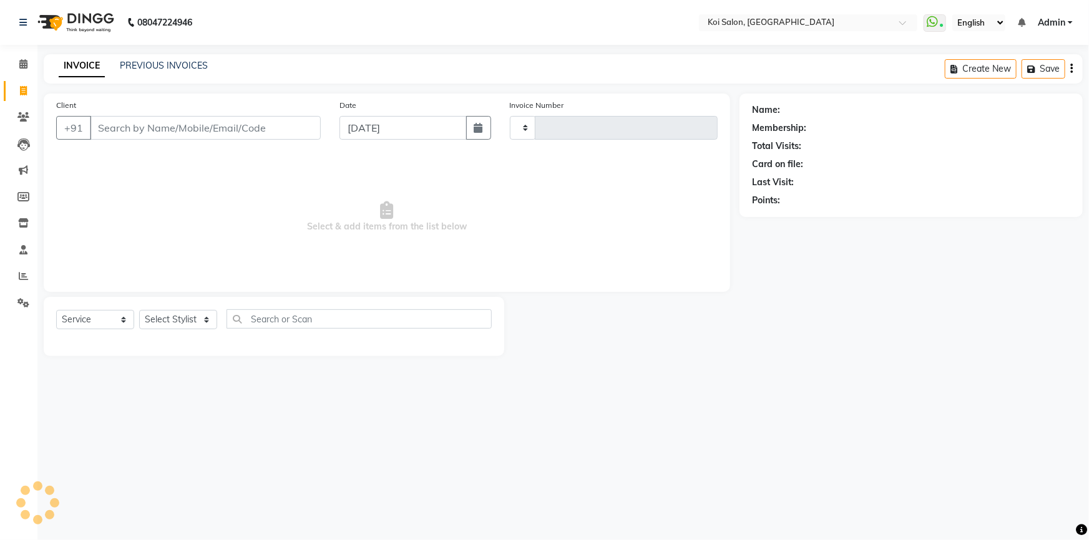
type input "2259"
select select "6717"
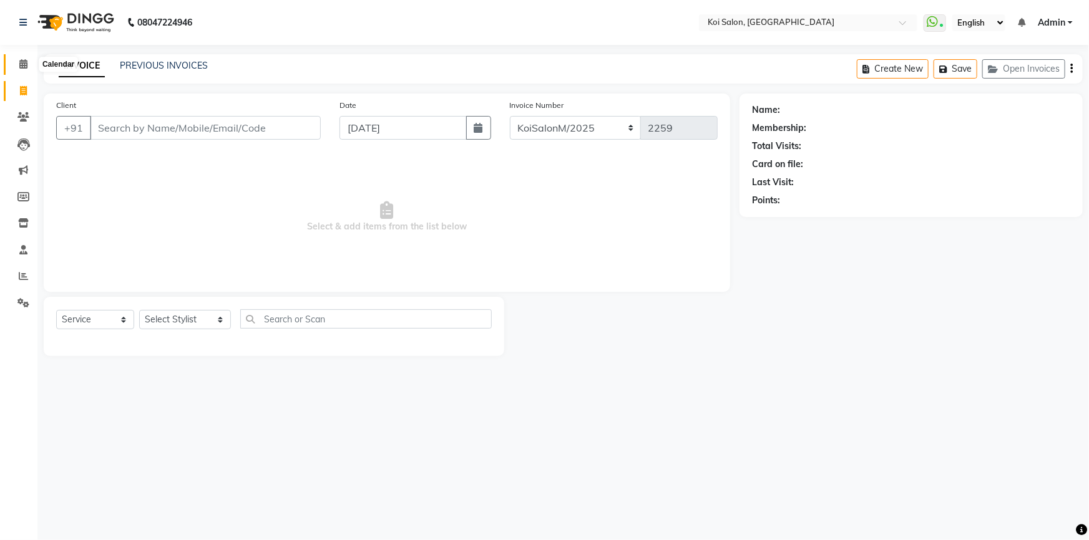
click at [26, 67] on icon at bounding box center [23, 63] width 8 height 9
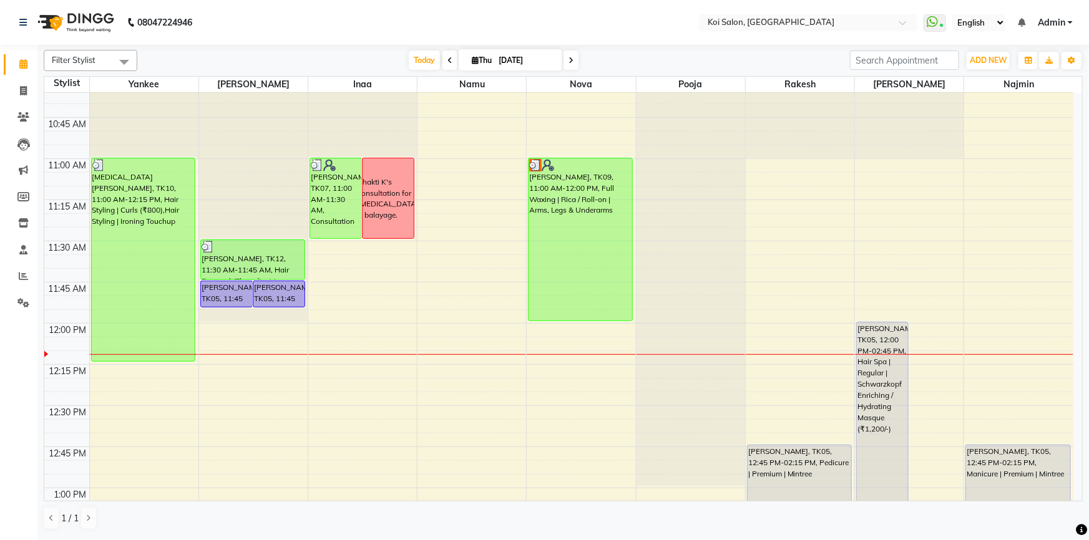
scroll to position [283, 0]
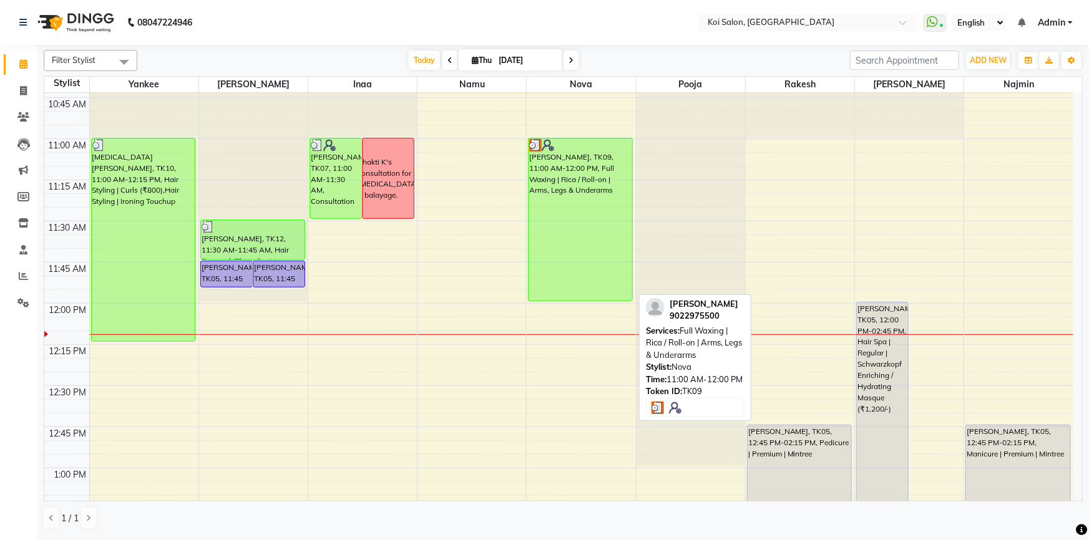
click at [559, 280] on div "Anushree Nyati, TK09, 11:00 AM-12:00 PM, Full Waxing | Rica / Roll-on | Arms, L…" at bounding box center [580, 220] width 104 height 162
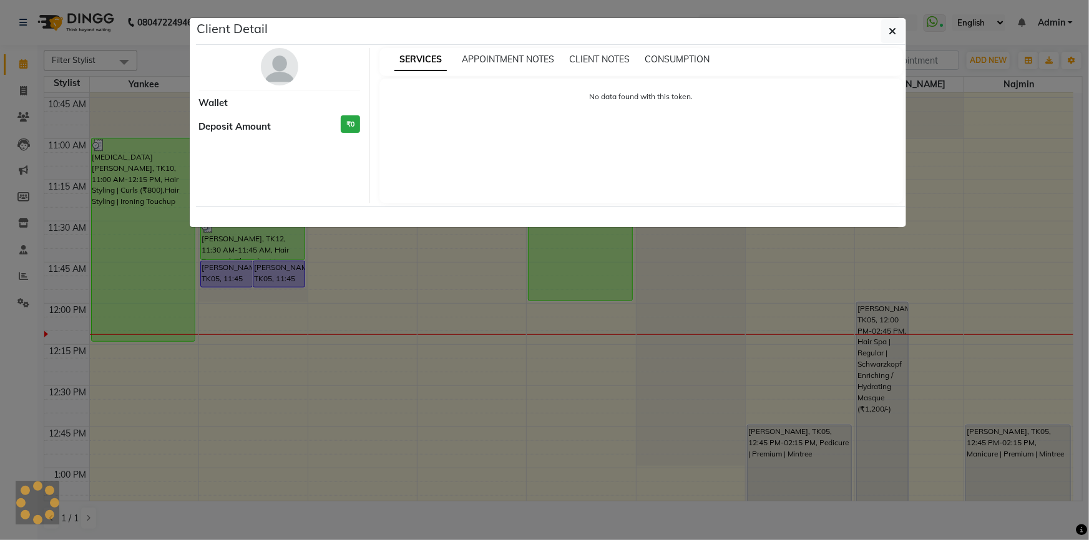
select select "3"
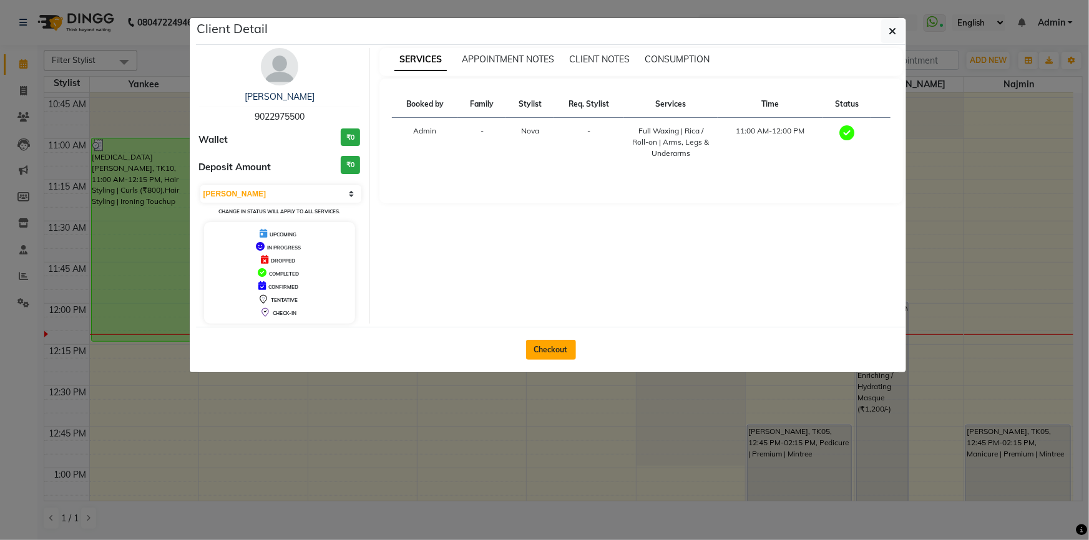
click at [549, 349] on button "Checkout" at bounding box center [551, 350] width 50 height 20
select select "6717"
select select "service"
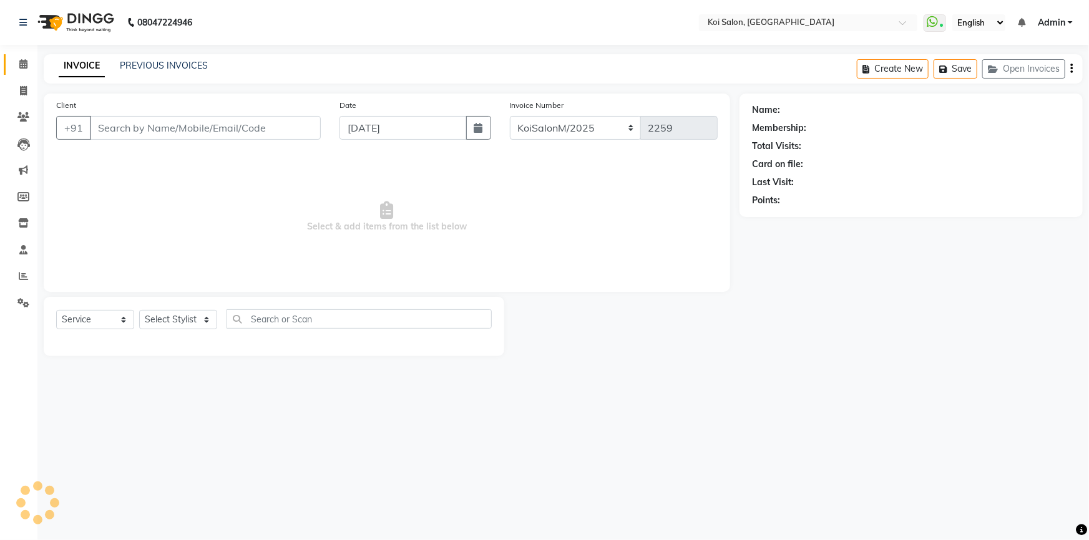
type input "9022975500"
select select "16518"
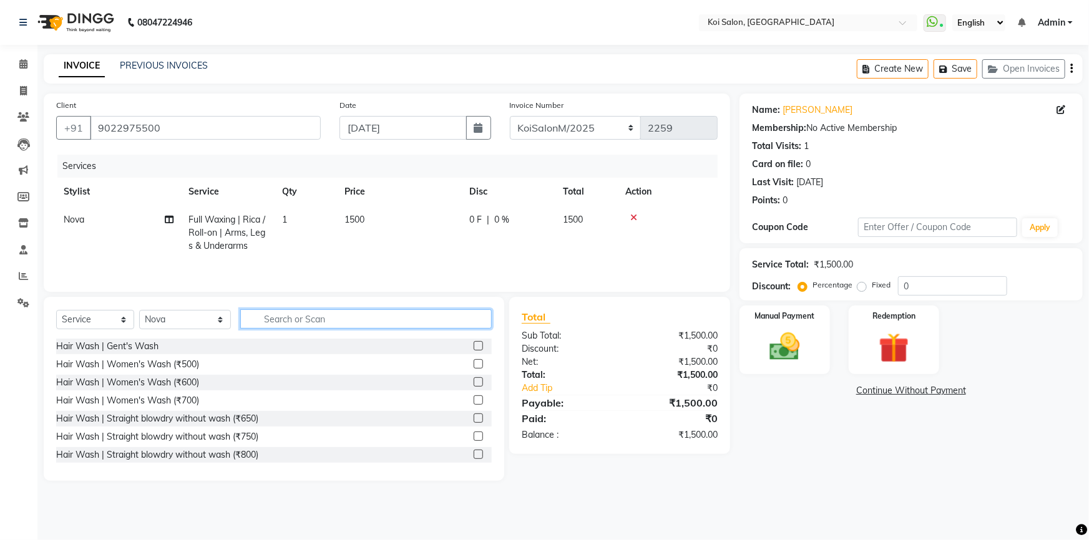
click at [262, 322] on input "text" at bounding box center [366, 318] width 252 height 19
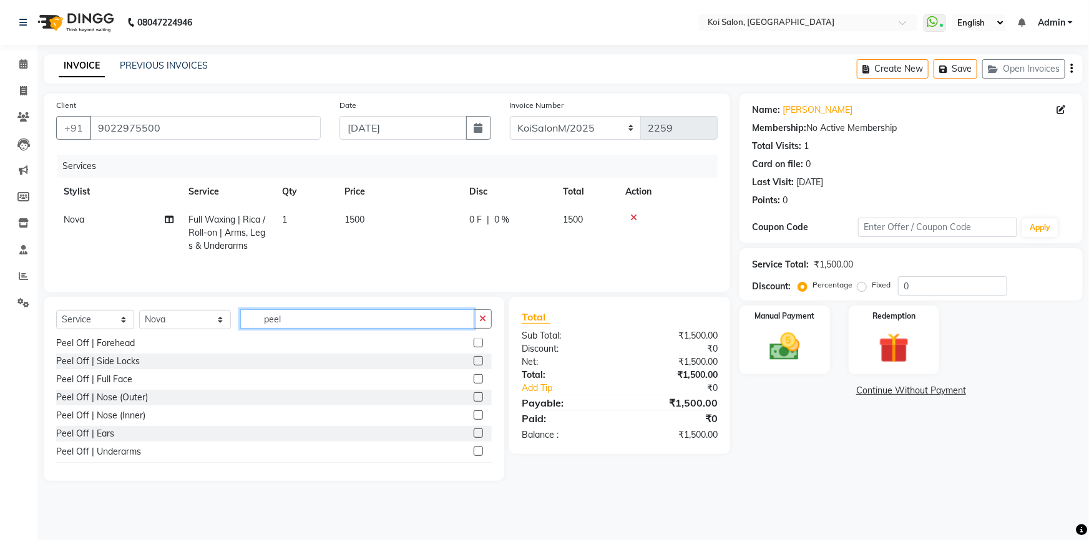
scroll to position [113, 0]
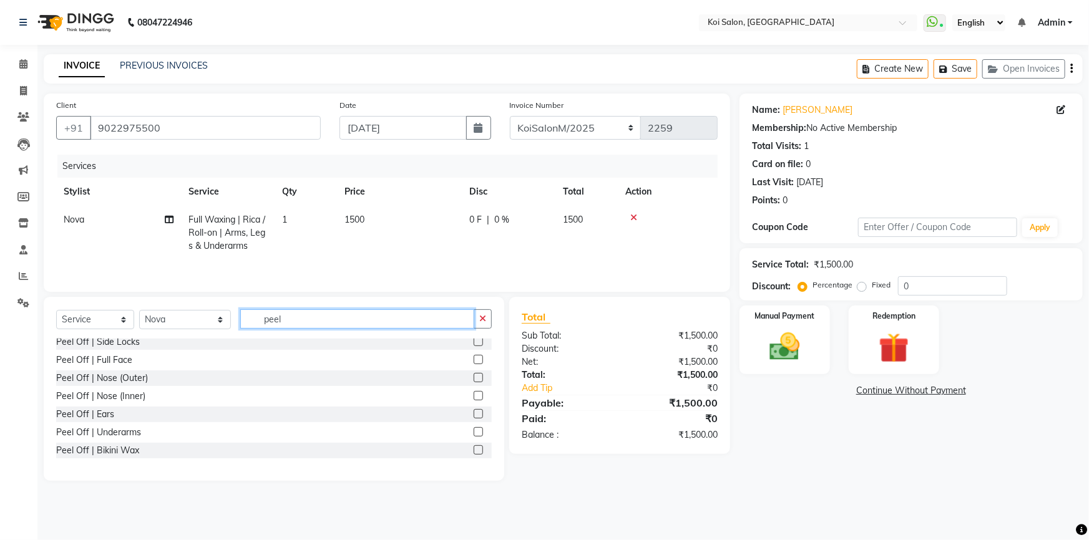
type input "peel"
click at [474, 431] on label at bounding box center [478, 431] width 9 height 9
click at [474, 431] on input "checkbox" at bounding box center [478, 433] width 8 height 8
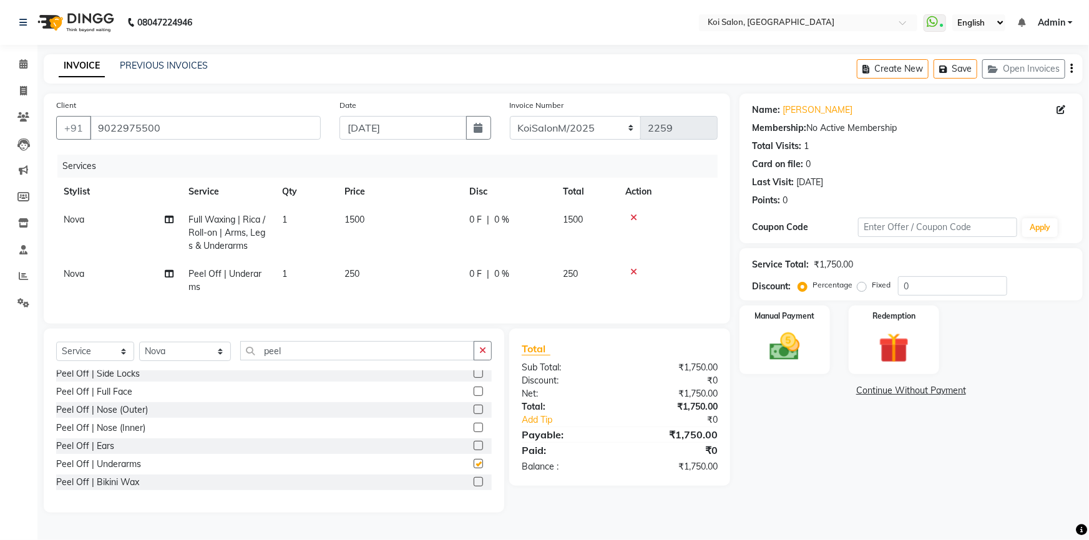
checkbox input "false"
click at [636, 218] on icon at bounding box center [633, 217] width 7 height 9
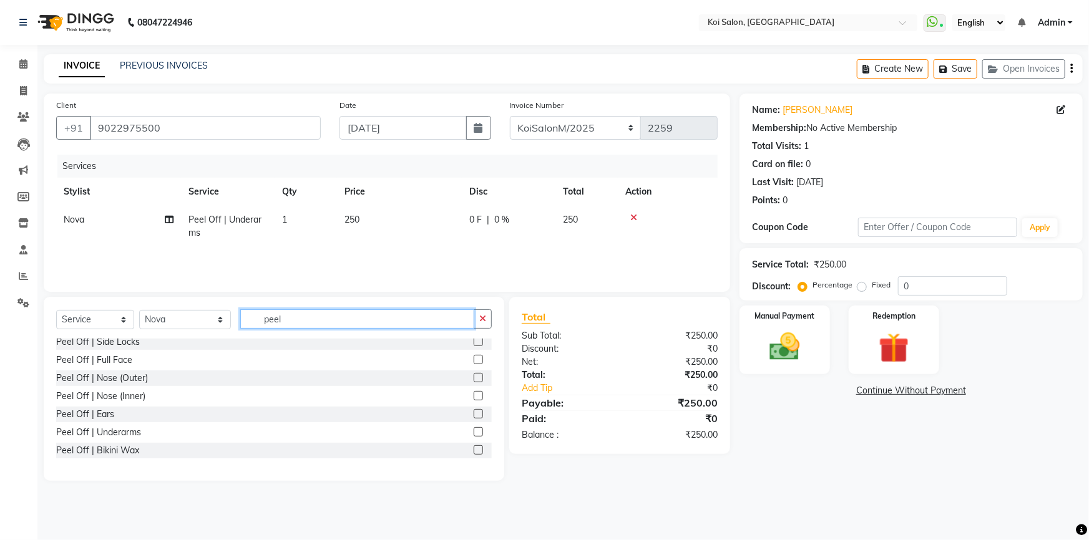
click at [293, 318] on input "peel" at bounding box center [357, 318] width 235 height 19
type input "p"
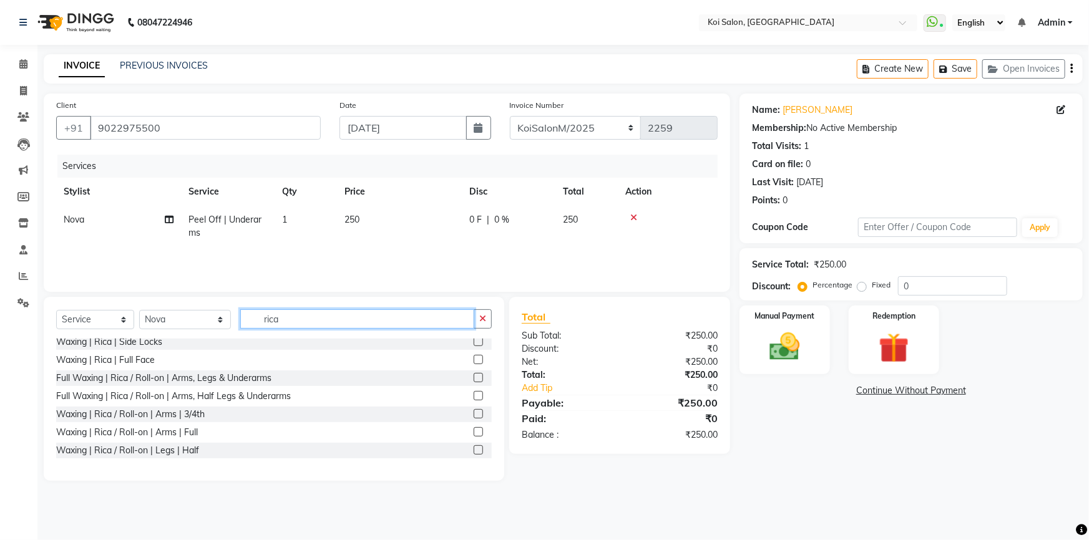
type input "rica"
click at [474, 432] on label at bounding box center [478, 431] width 9 height 9
click at [474, 432] on input "checkbox" at bounding box center [478, 433] width 8 height 8
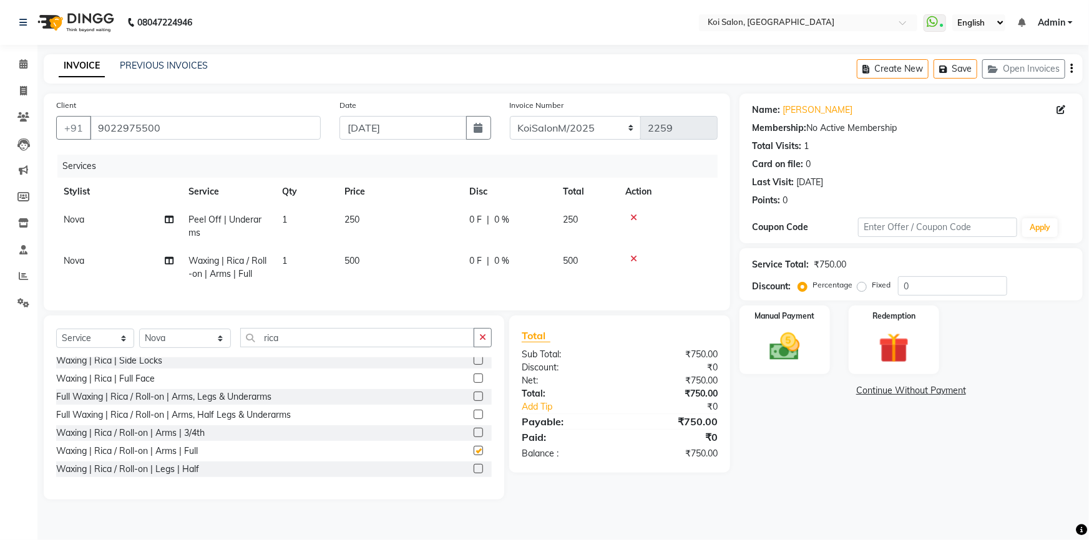
checkbox input "false"
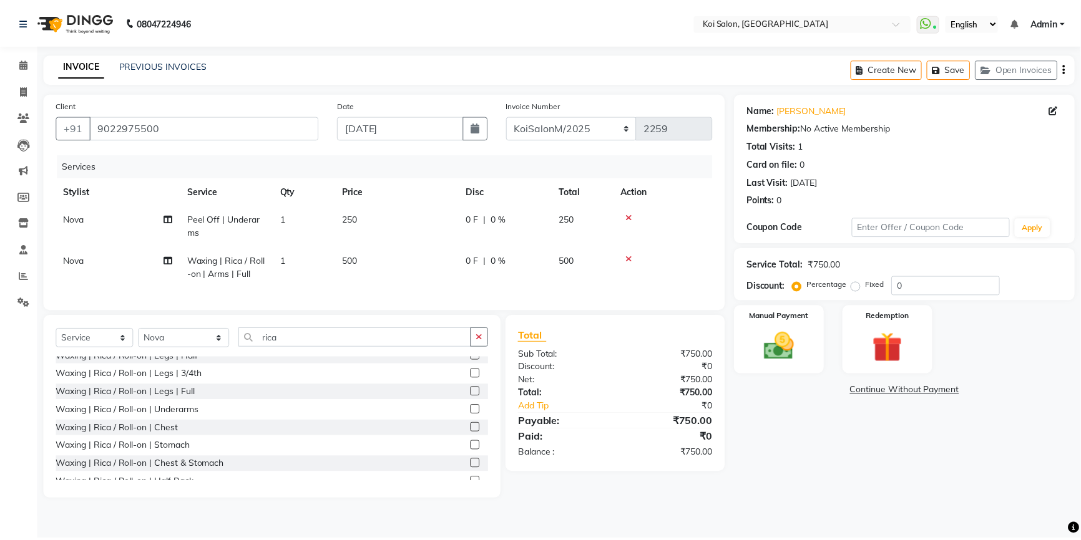
scroll to position [226, 0]
click at [474, 396] on label at bounding box center [478, 391] width 9 height 9
click at [474, 396] on input "checkbox" at bounding box center [478, 392] width 8 height 8
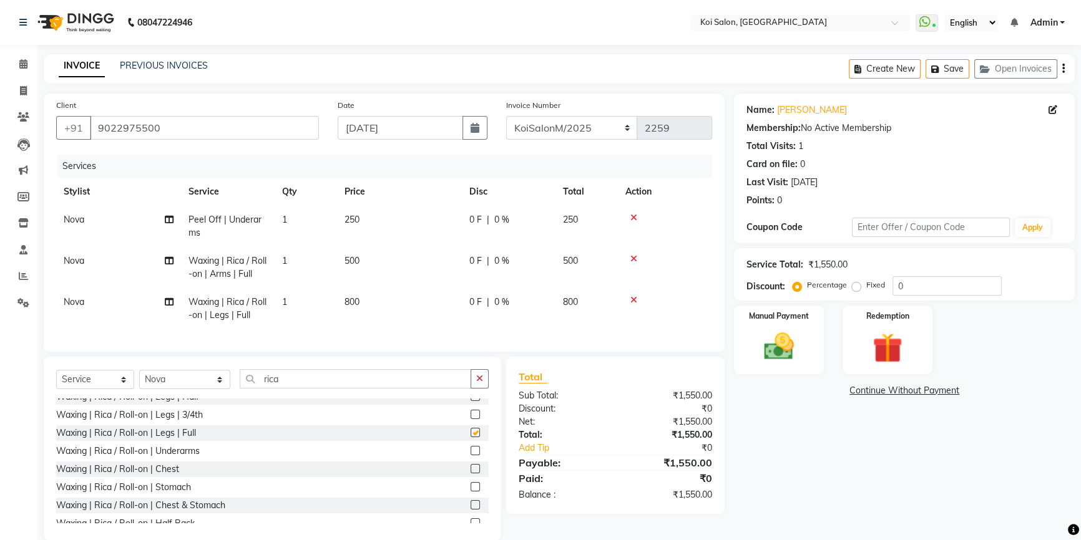
checkbox input "false"
click at [299, 387] on input "rica" at bounding box center [355, 378] width 231 height 19
type input "r"
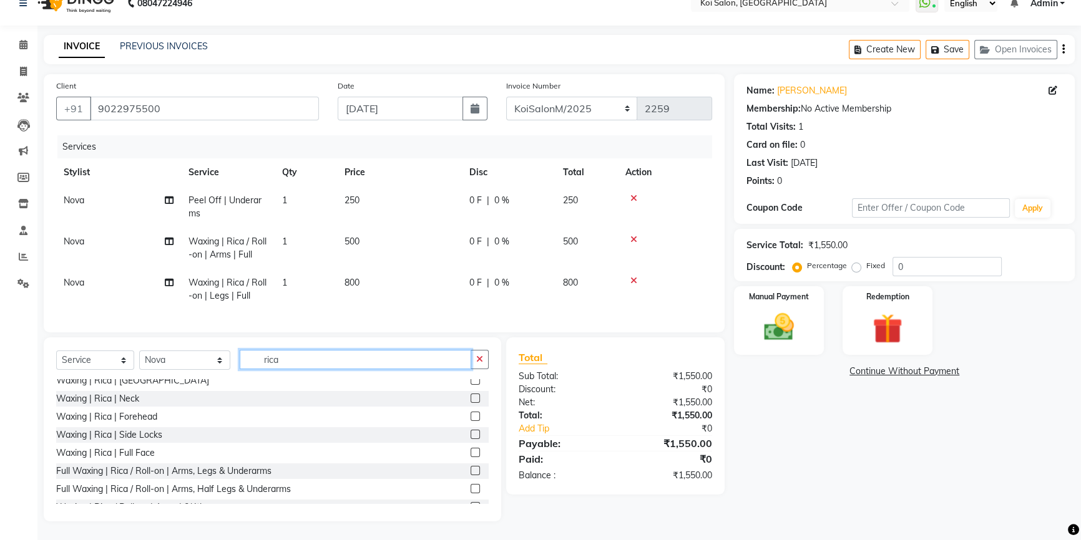
scroll to position [56, 0]
click at [306, 362] on input "rica" at bounding box center [355, 359] width 231 height 19
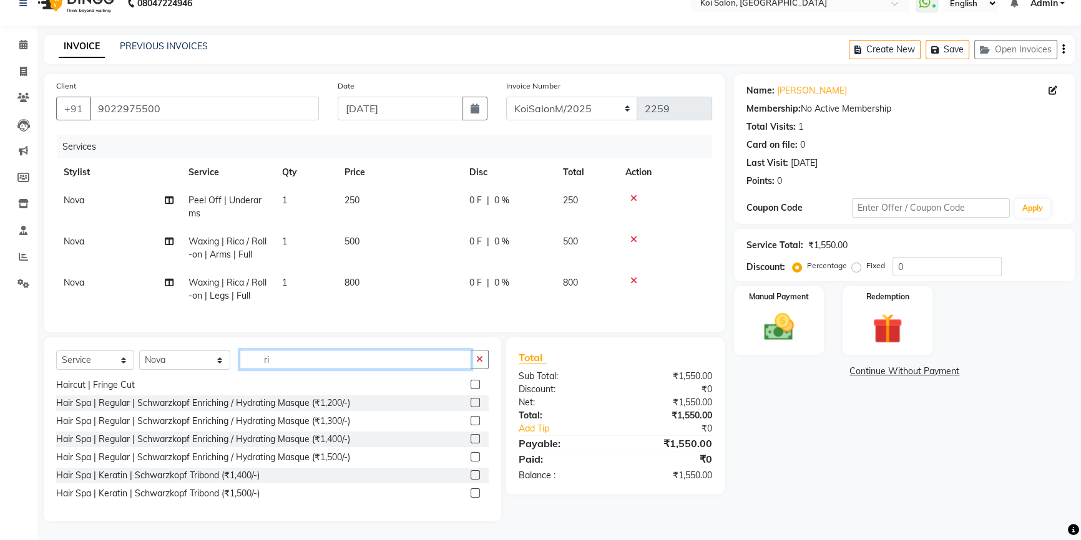
type input "r"
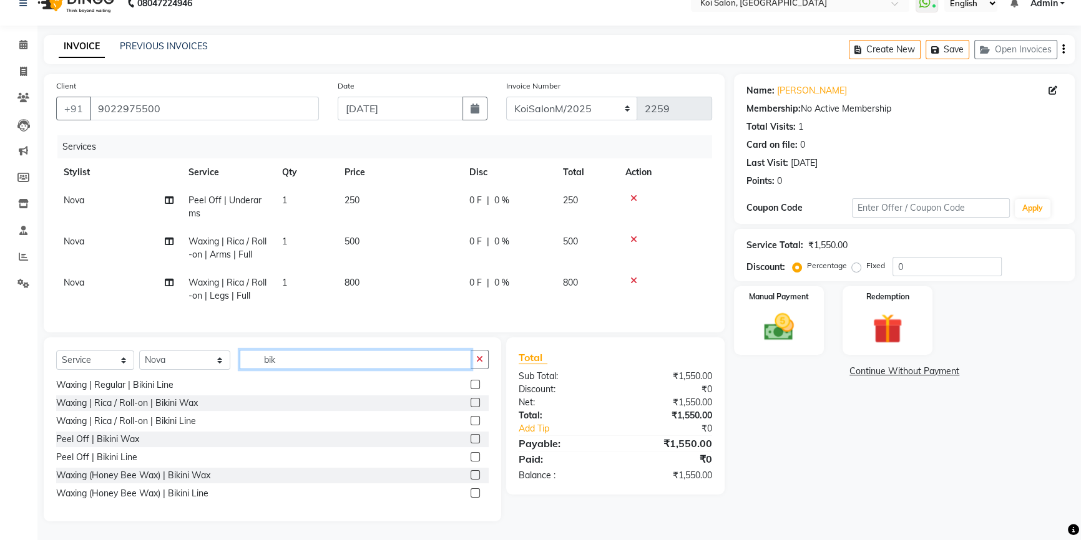
scroll to position [19, 0]
type input "bik"
click at [470, 405] on label at bounding box center [474, 403] width 9 height 9
click at [470, 405] on input "checkbox" at bounding box center [474, 404] width 8 height 8
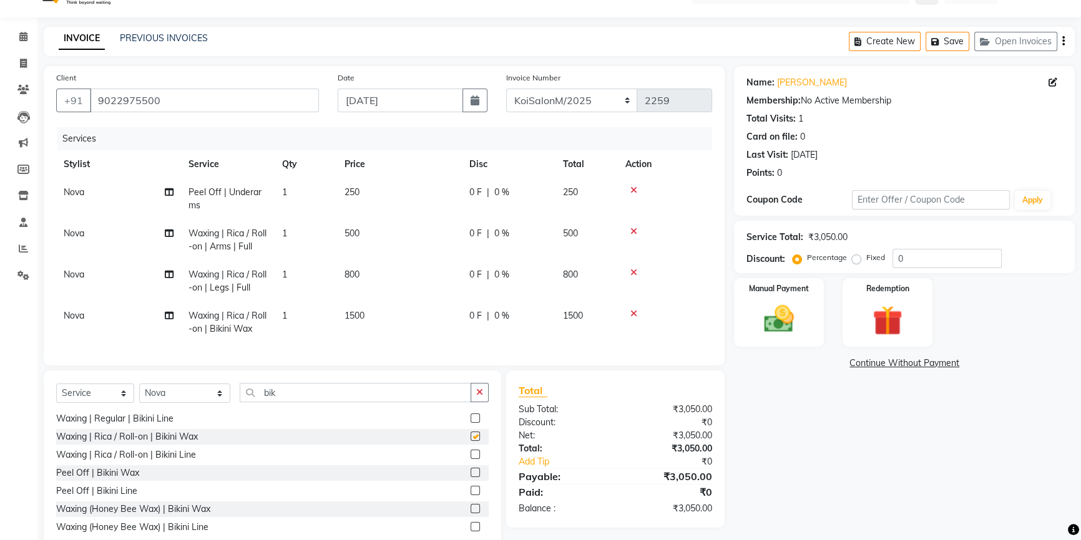
checkbox input "false"
click at [950, 39] on button "Save" at bounding box center [947, 41] width 44 height 19
click at [943, 34] on button "Save" at bounding box center [947, 41] width 44 height 19
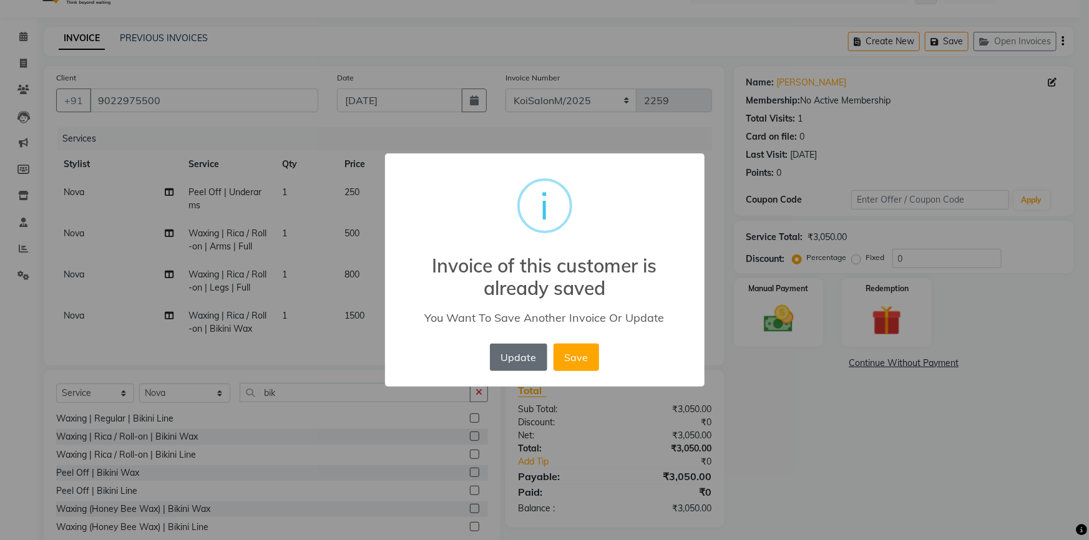
click at [511, 352] on button "Update" at bounding box center [518, 357] width 57 height 27
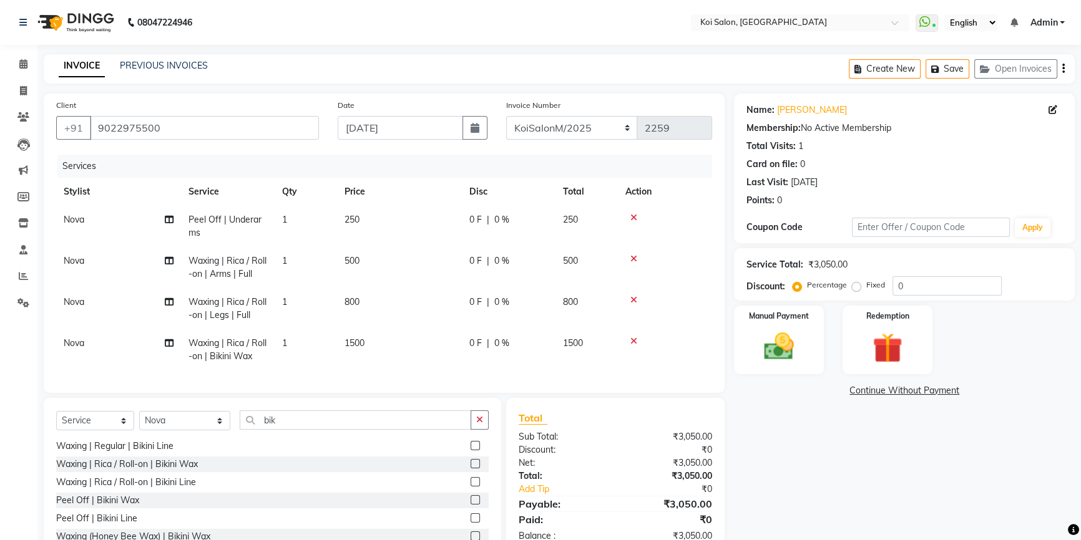
scroll to position [69, 0]
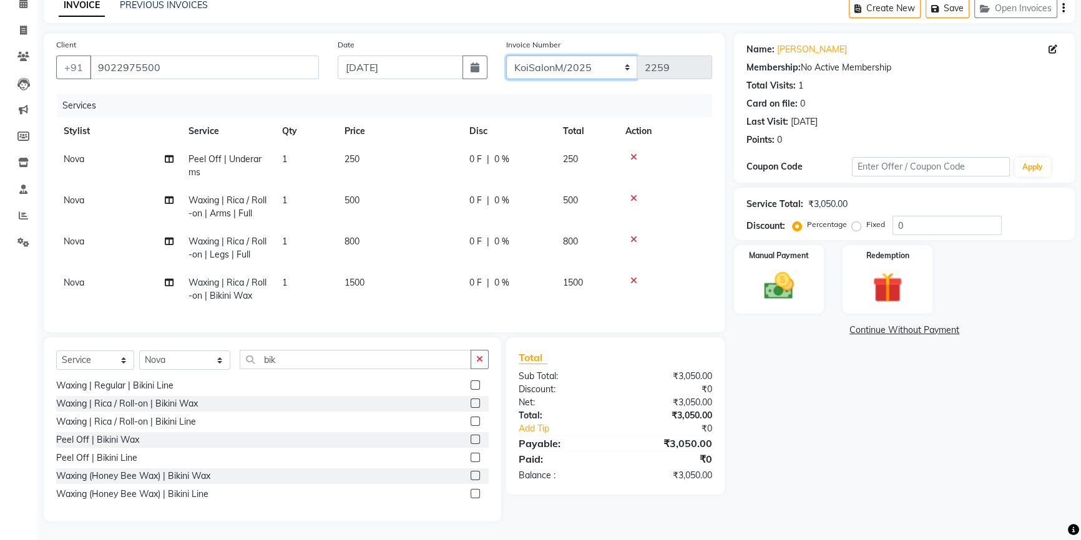
click at [591, 59] on select "KoiSalonPrepaid/2025 KoiSalonF/2025 KoiSalonM/2025" at bounding box center [572, 68] width 132 height 24
select select "6718"
click at [506, 56] on select "KoiSalonPrepaid/2025 KoiSalonF/2025 KoiSalonM/2025" at bounding box center [572, 68] width 132 height 24
type input "1278"
click at [802, 275] on img at bounding box center [779, 286] width 51 height 36
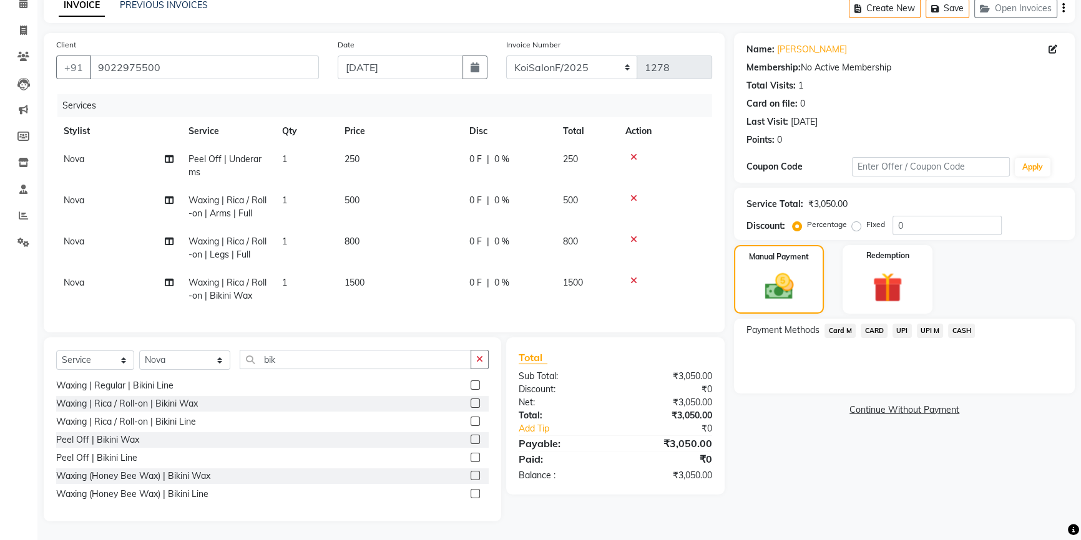
click at [956, 324] on span "CASH" at bounding box center [961, 331] width 27 height 14
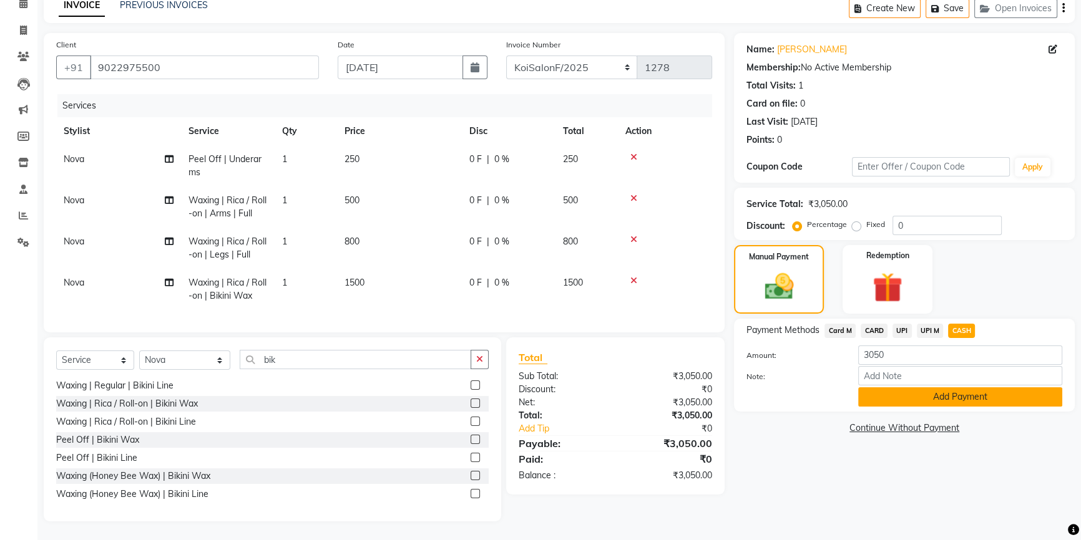
click at [940, 387] on button "Add Payment" at bounding box center [960, 396] width 204 height 19
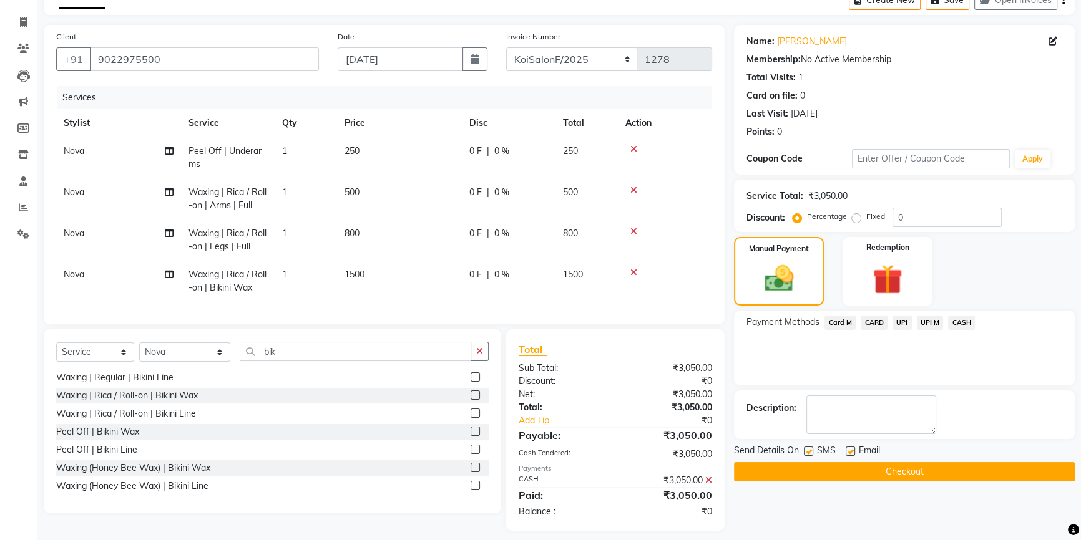
click at [936, 470] on button "Checkout" at bounding box center [904, 471] width 341 height 19
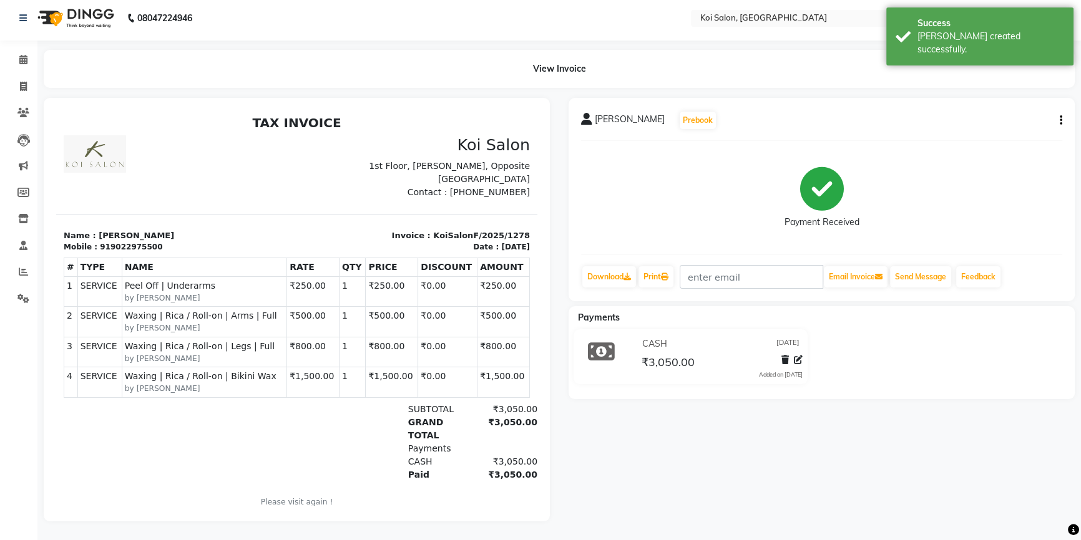
scroll to position [10, 0]
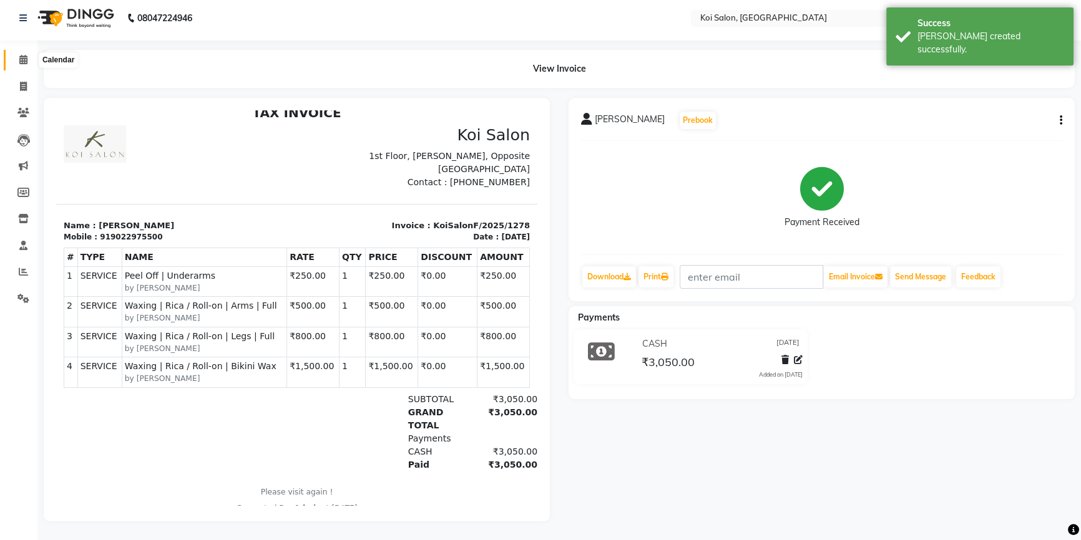
click at [20, 55] on icon at bounding box center [23, 59] width 8 height 9
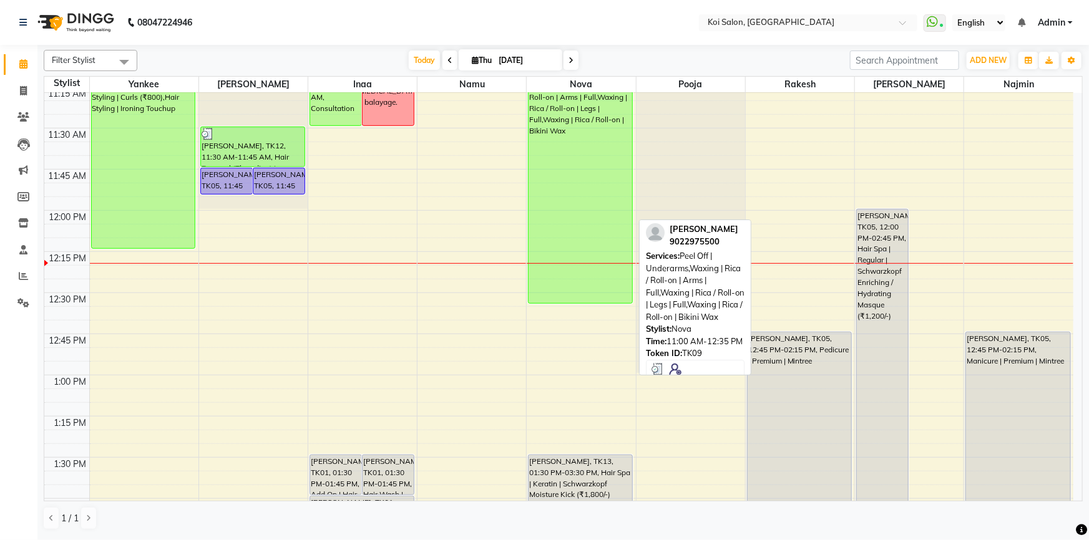
scroll to position [283, 0]
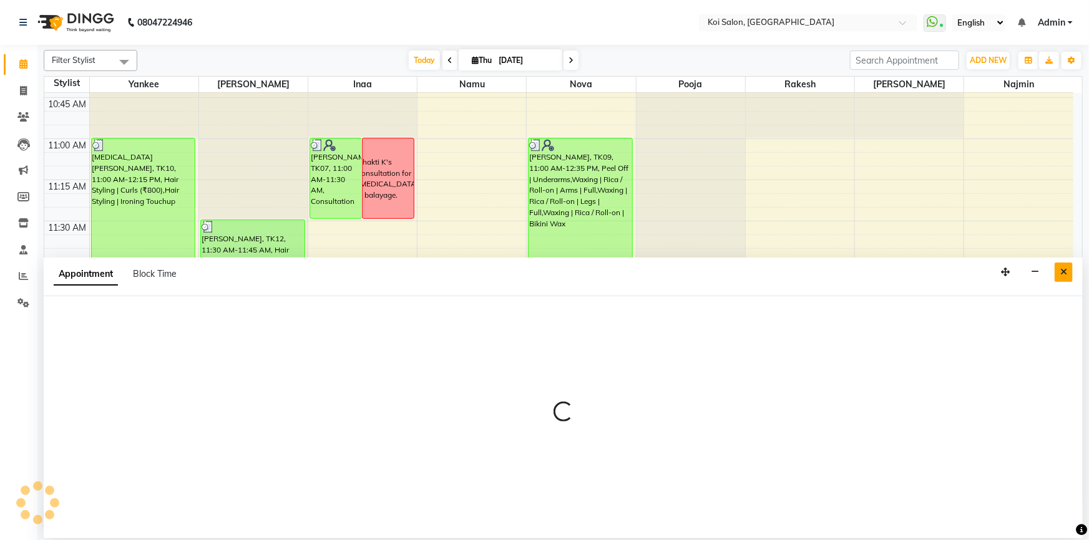
click at [1064, 270] on icon "Close" at bounding box center [1063, 272] width 7 height 9
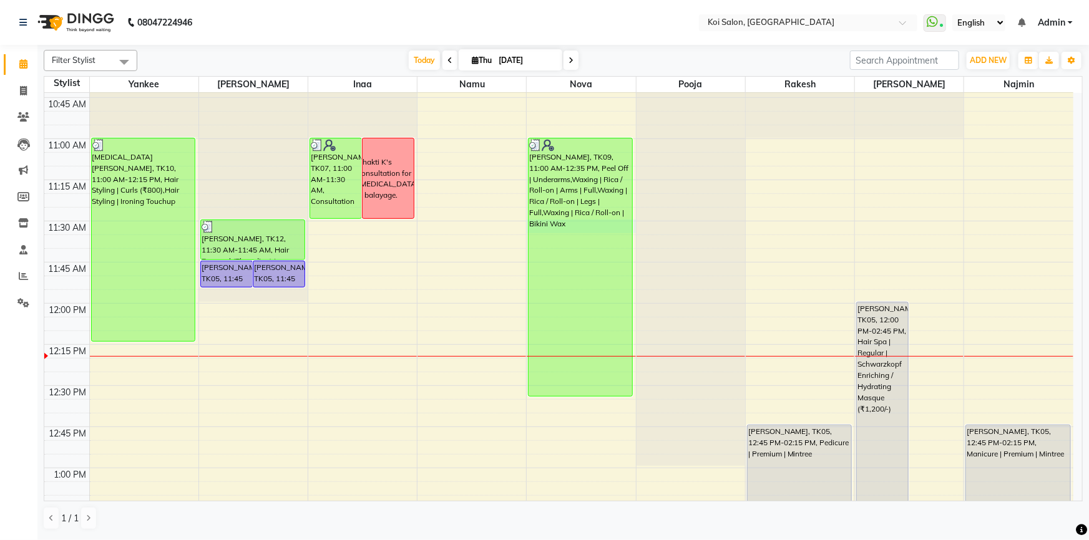
select select "16518"
select select "690"
select select "tentative"
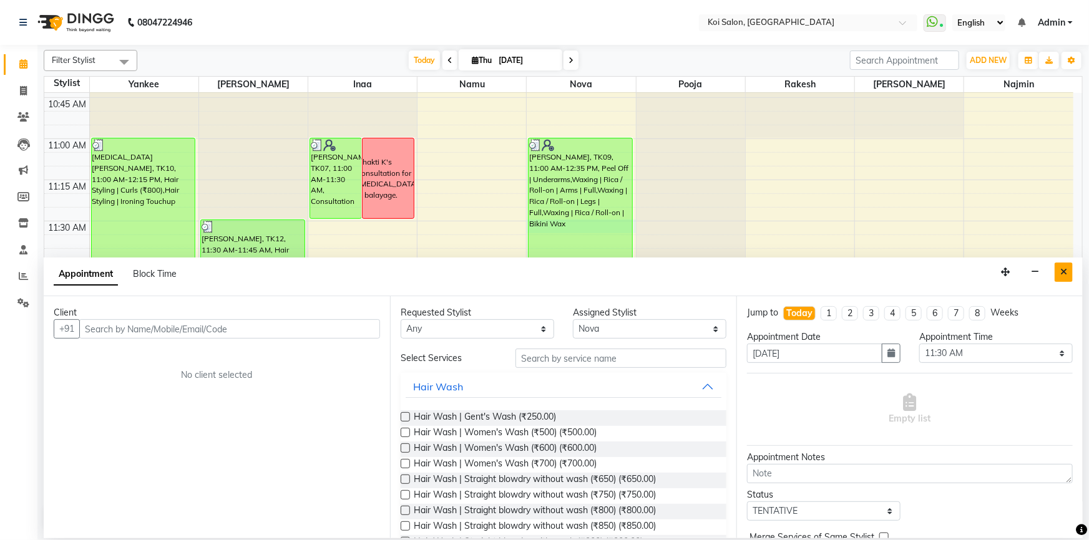
click at [1064, 271] on icon "Close" at bounding box center [1063, 272] width 7 height 9
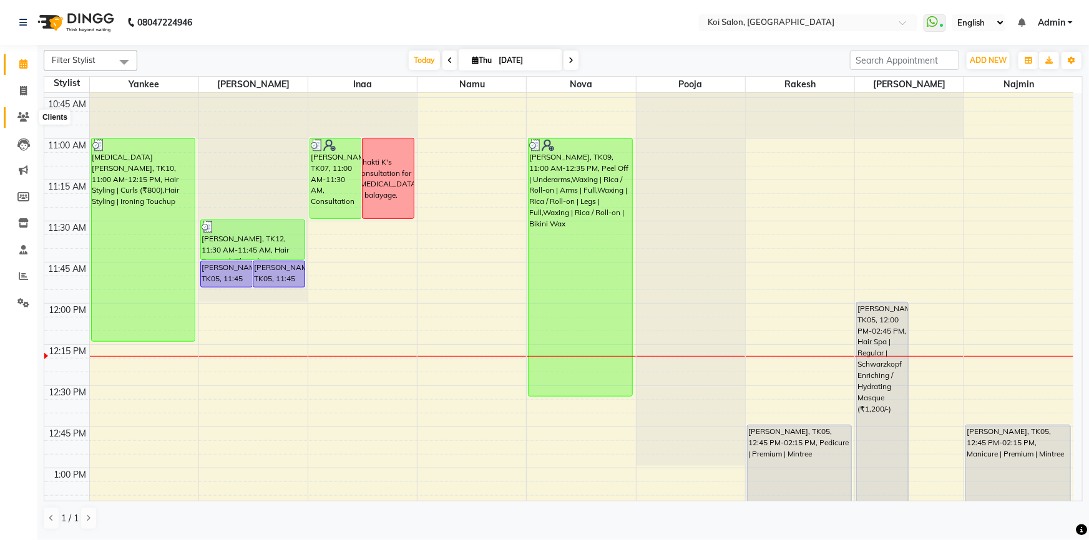
click at [17, 114] on icon at bounding box center [23, 116] width 12 height 9
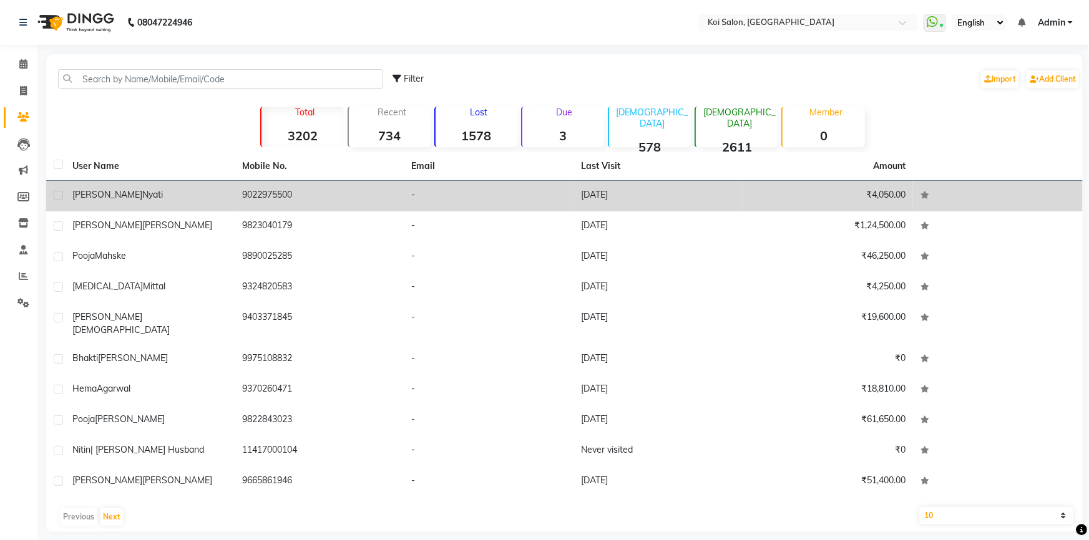
click at [175, 187] on td "Anushree Nyati" at bounding box center [150, 196] width 170 height 31
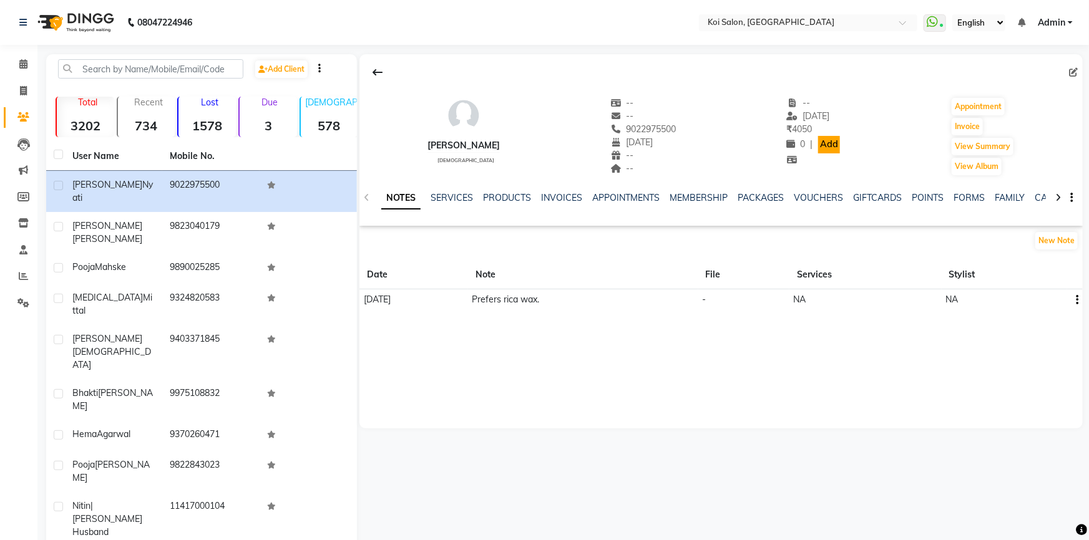
click at [818, 148] on link "Add" at bounding box center [829, 144] width 22 height 17
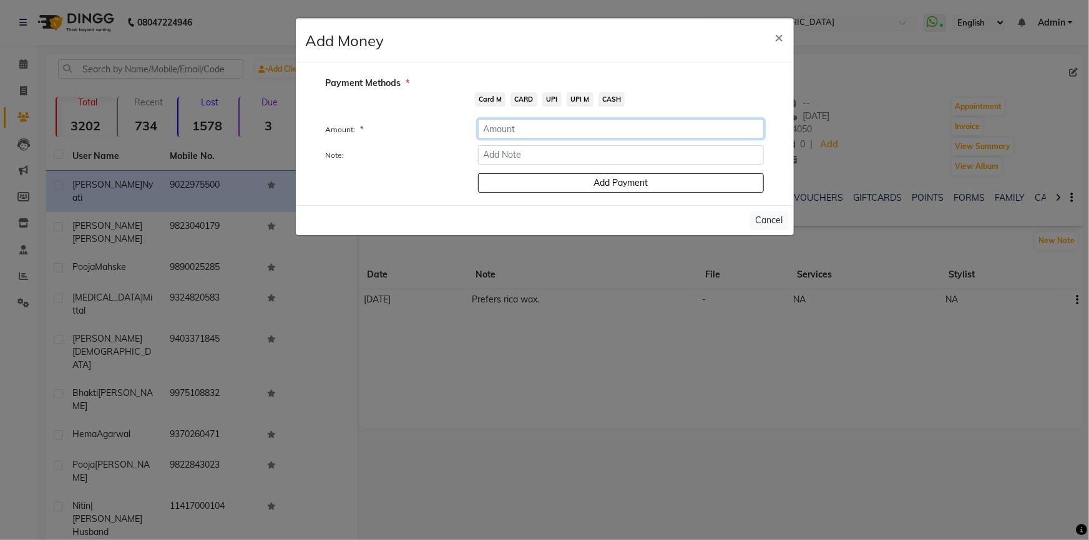
click at [523, 127] on input "number" at bounding box center [621, 128] width 286 height 19
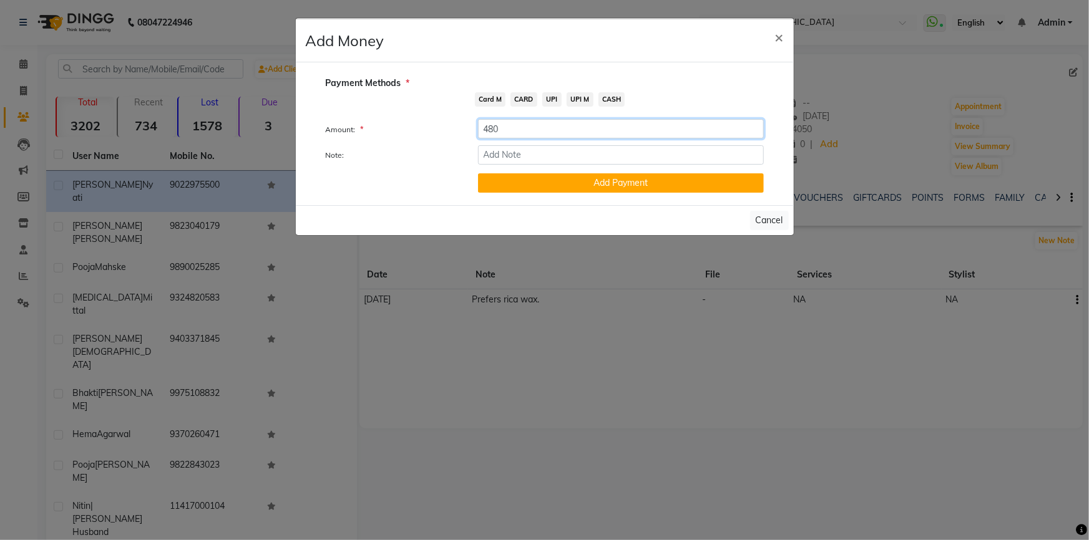
type input "480"
click at [607, 99] on span "CASH" at bounding box center [611, 99] width 27 height 14
click at [538, 154] on input "Note:" at bounding box center [621, 154] width 286 height 19
click at [547, 186] on button "Add Payment" at bounding box center [621, 182] width 286 height 19
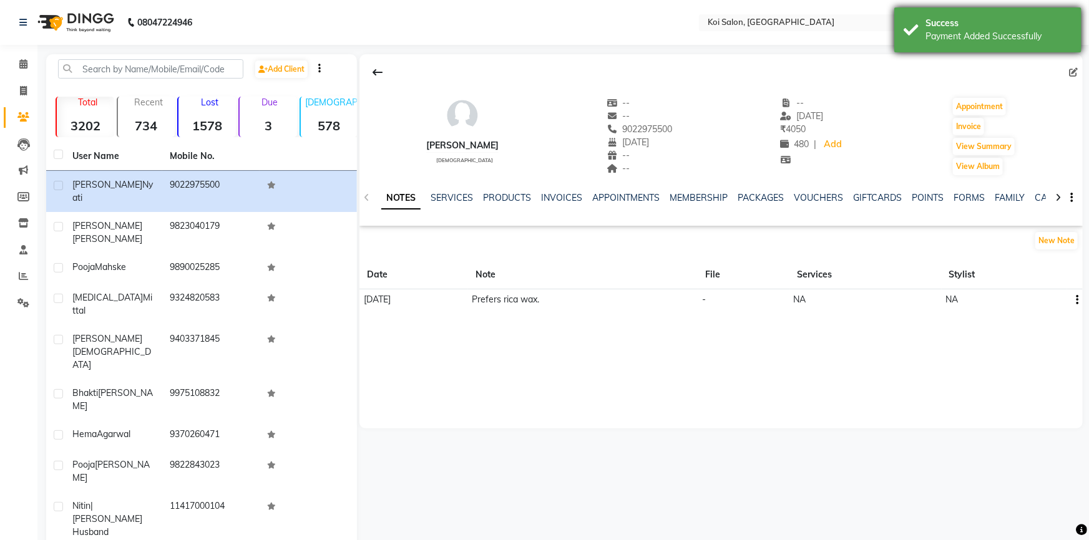
click at [955, 25] on div "Success" at bounding box center [998, 23] width 147 height 13
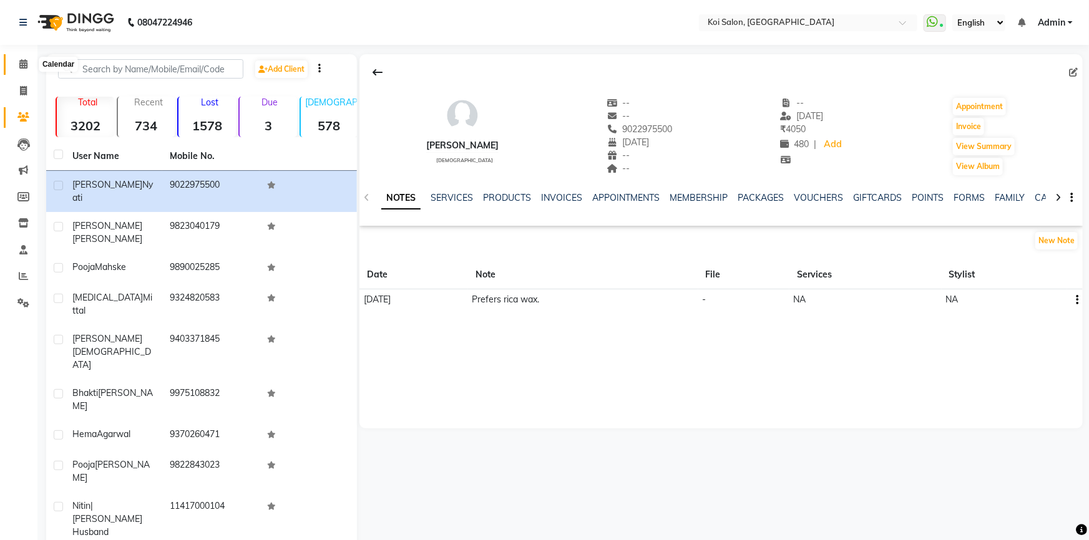
click at [26, 58] on span at bounding box center [23, 64] width 22 height 14
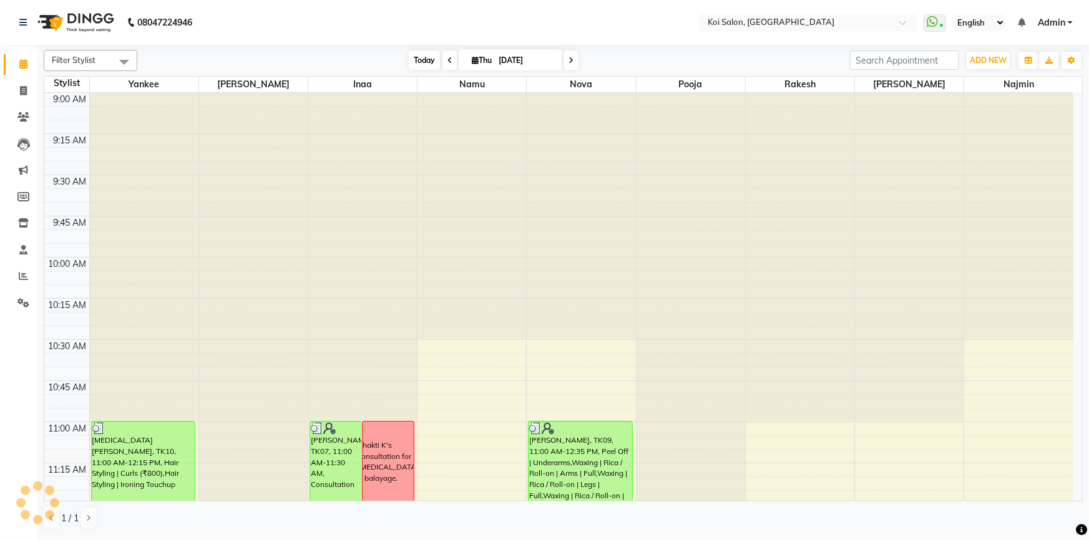
click at [411, 52] on span "Today" at bounding box center [424, 60] width 31 height 19
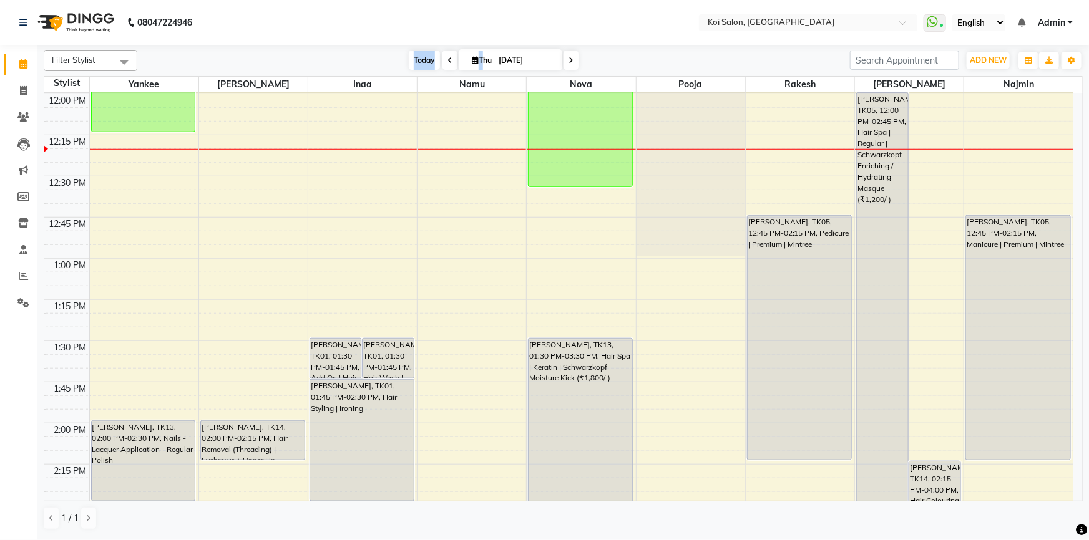
click at [411, 52] on span "Today" at bounding box center [424, 60] width 31 height 19
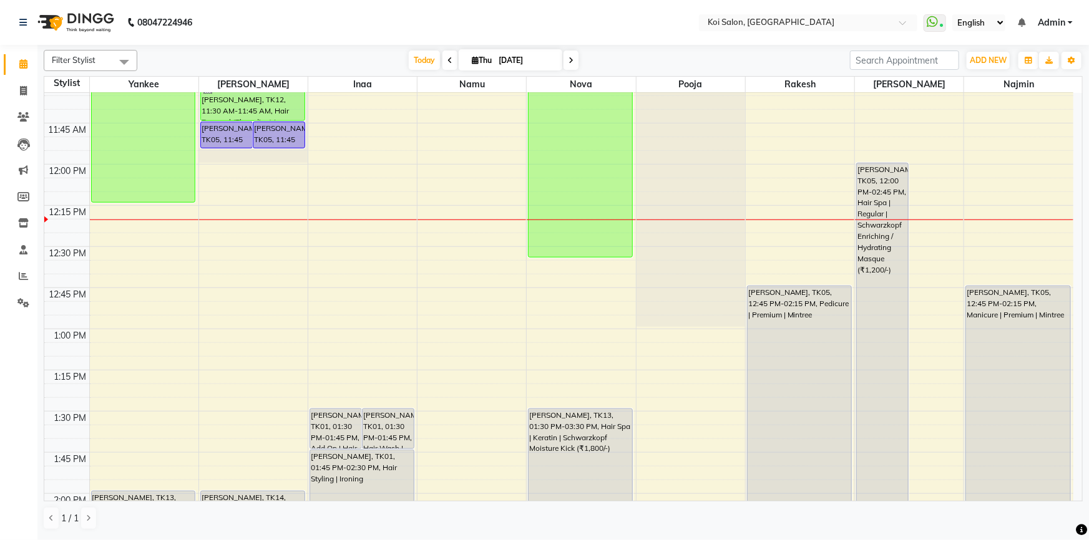
scroll to position [493, 0]
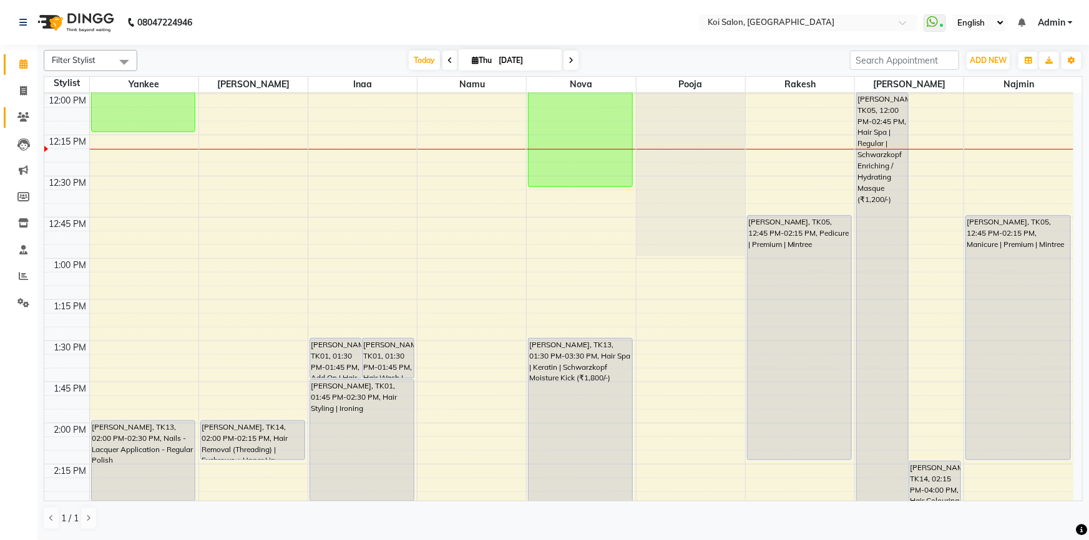
click at [33, 109] on link "Clients" at bounding box center [19, 117] width 30 height 21
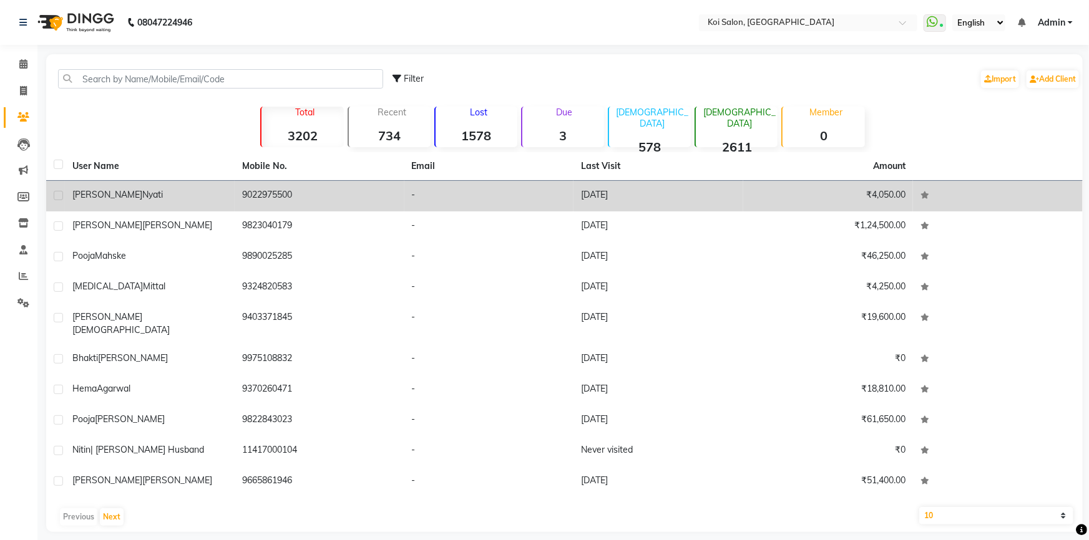
click at [197, 196] on div "Anushree Nyati" at bounding box center [149, 194] width 155 height 13
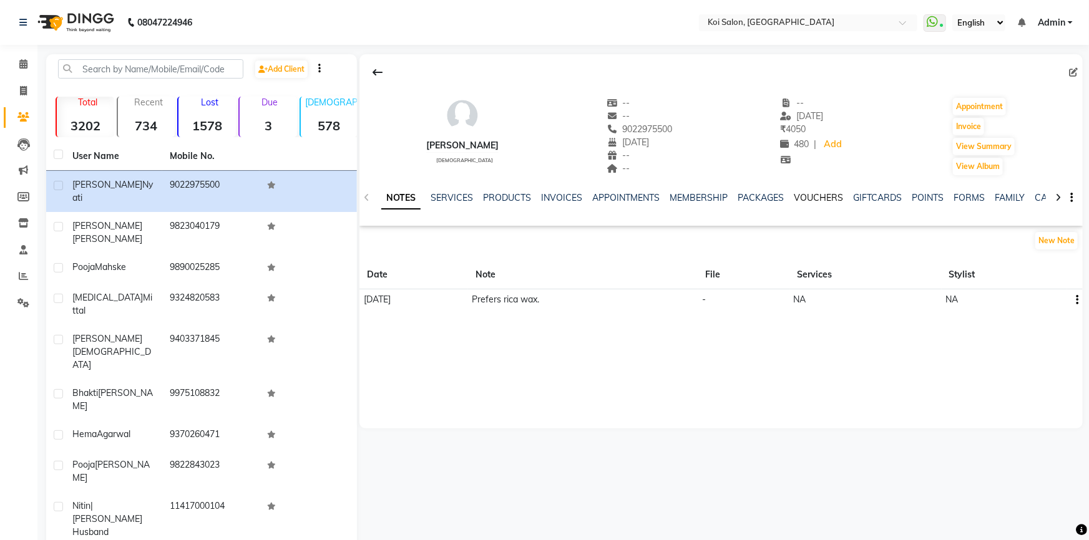
click at [829, 200] on link "VOUCHERS" at bounding box center [818, 197] width 49 height 11
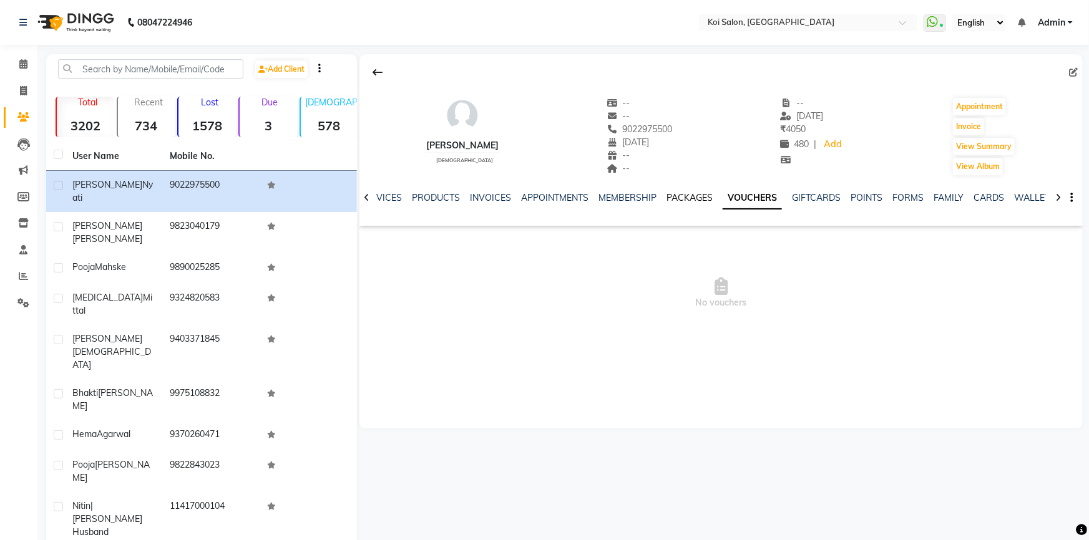
click at [686, 202] on link "PACKAGES" at bounding box center [689, 197] width 46 height 11
click at [362, 199] on div at bounding box center [366, 197] width 14 height 24
click at [399, 194] on link "SERVICES" at bounding box center [400, 197] width 42 height 11
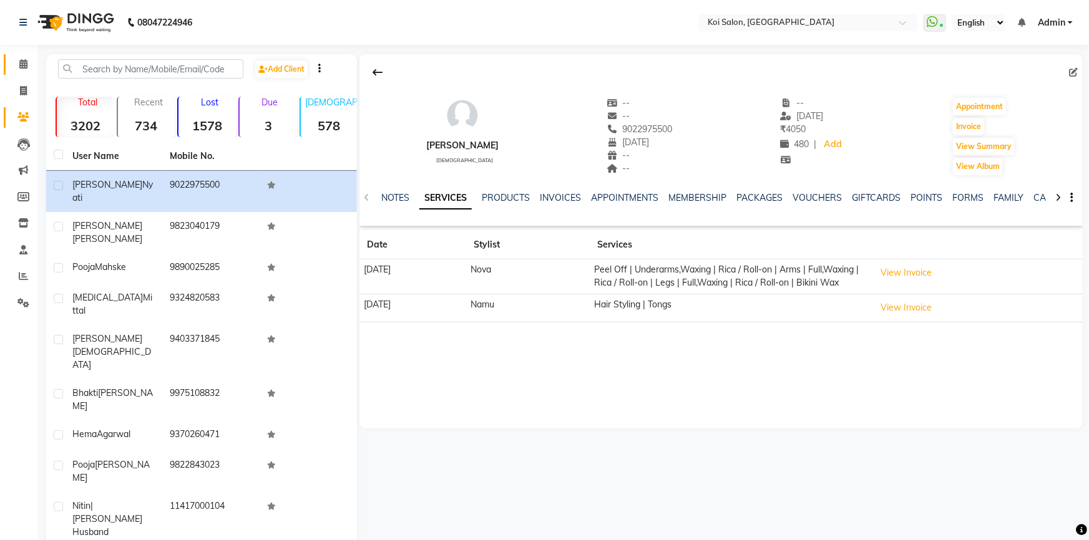
click at [26, 58] on span at bounding box center [23, 64] width 22 height 14
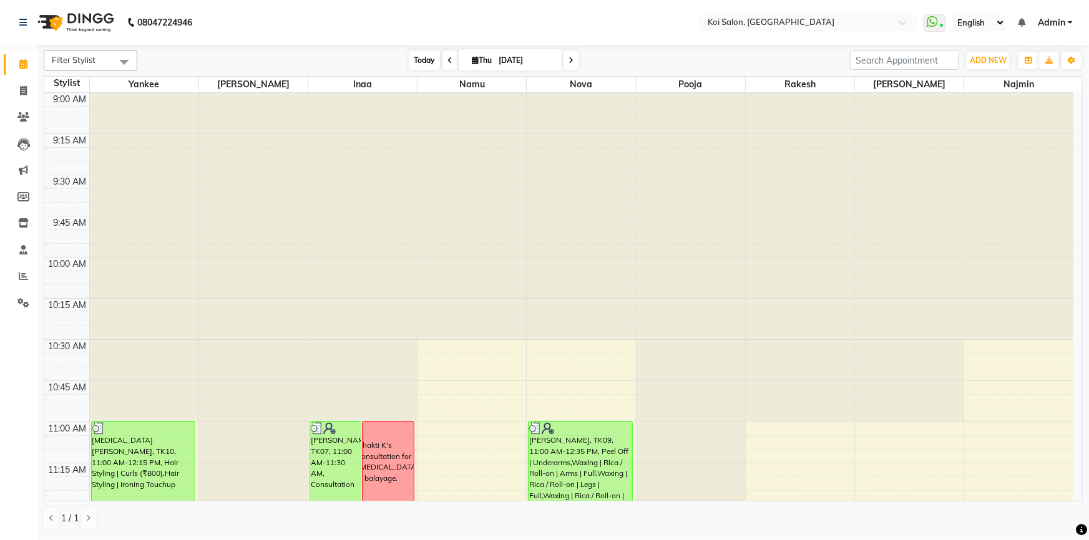
click at [413, 61] on span "Today" at bounding box center [424, 60] width 31 height 19
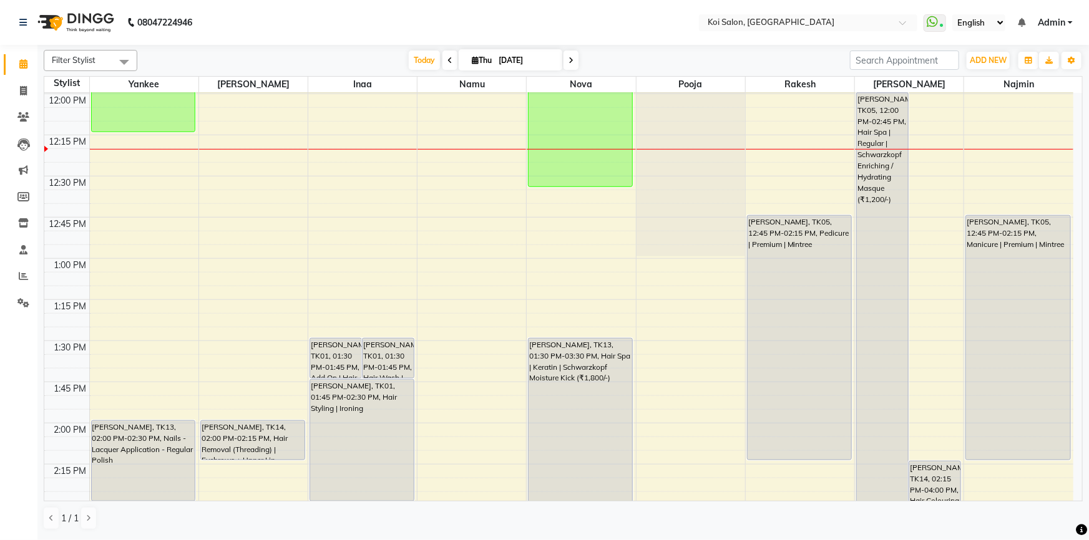
scroll to position [436, 0]
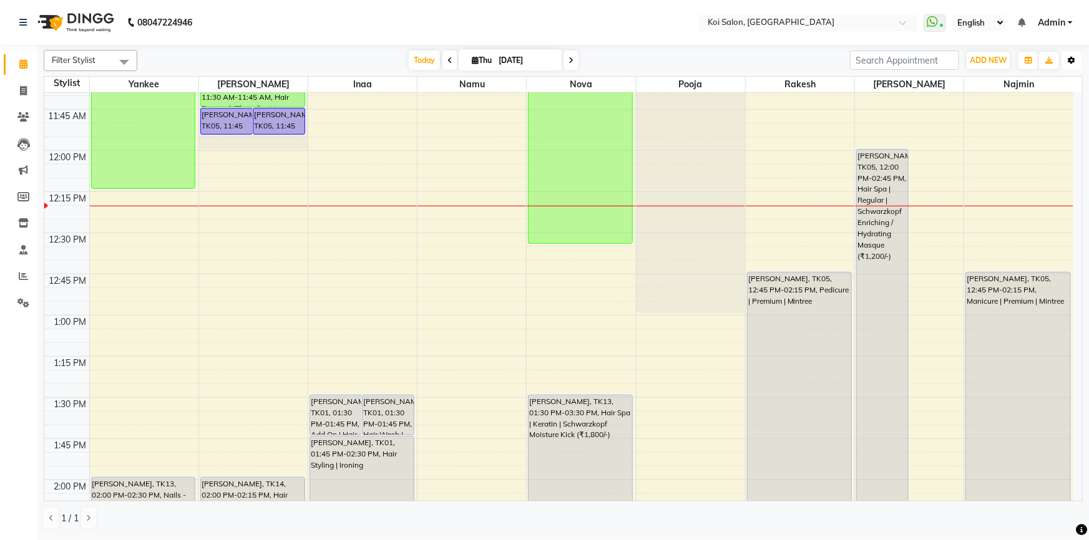
click at [1069, 65] on button "Toggle Dropdown" at bounding box center [1071, 60] width 20 height 17
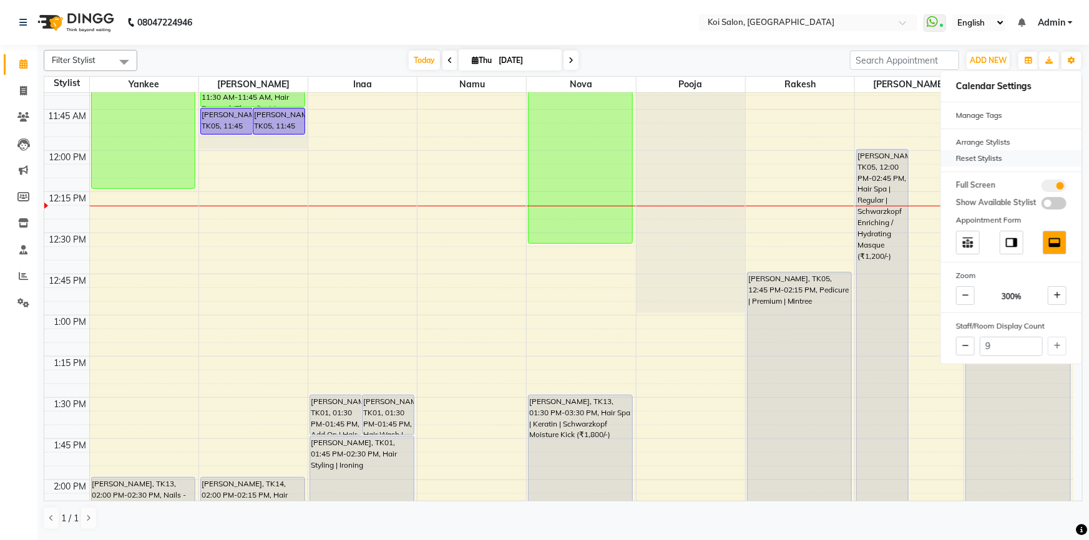
click at [1026, 157] on div "Reset Stylists" at bounding box center [1011, 158] width 140 height 16
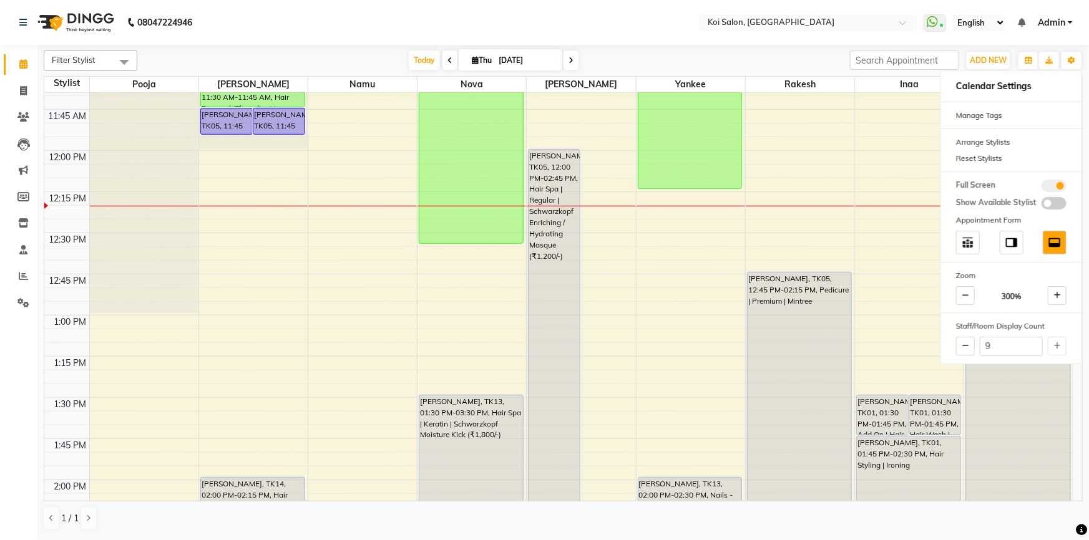
click at [601, 29] on nav "08047224946 Select Location × Koi Salon, Kalyani Nagar WhatsApp Status ✕ Status…" at bounding box center [544, 22] width 1089 height 45
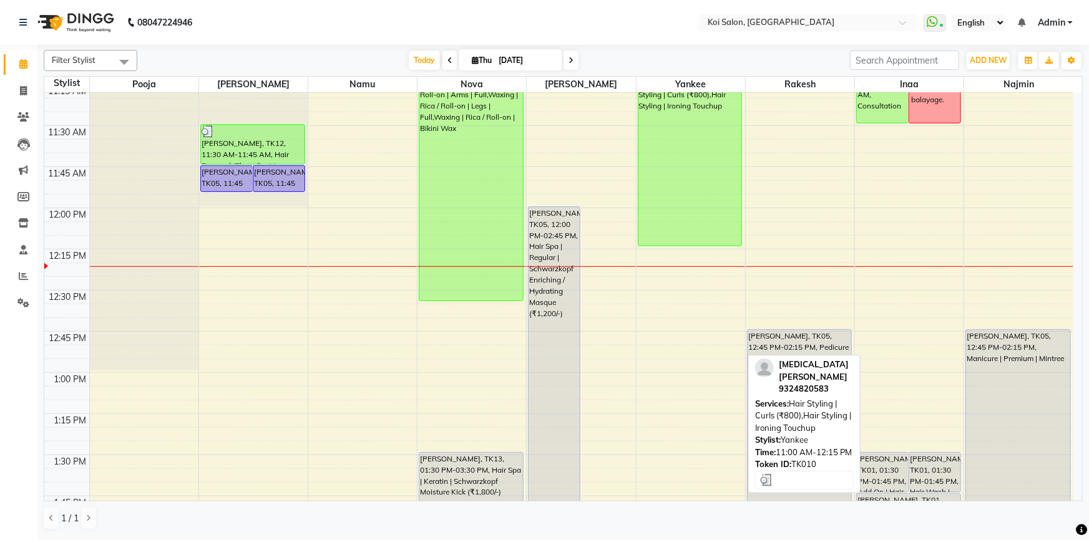
scroll to position [379, 0]
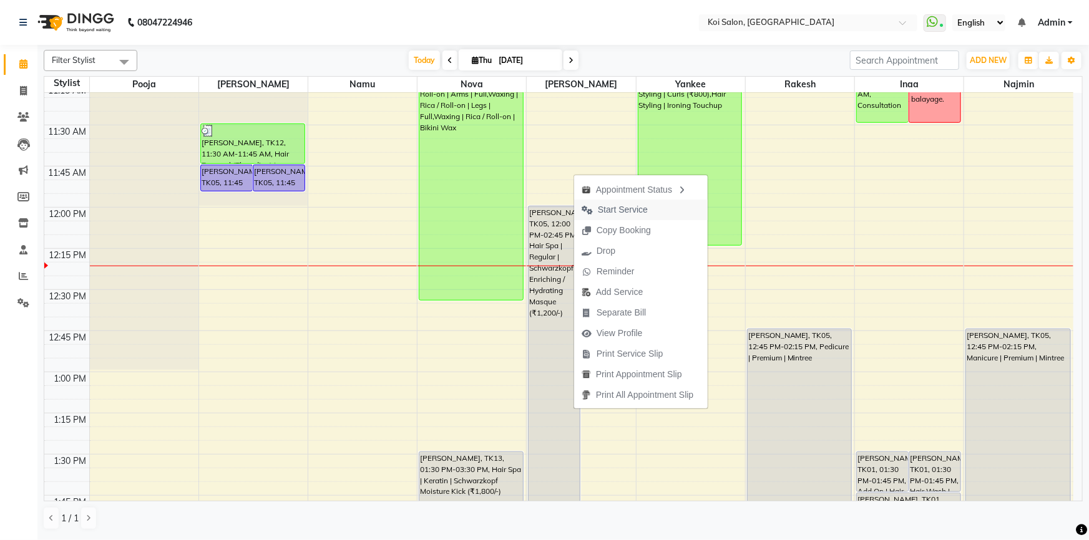
click at [612, 211] on span "Start Service" at bounding box center [623, 209] width 50 height 13
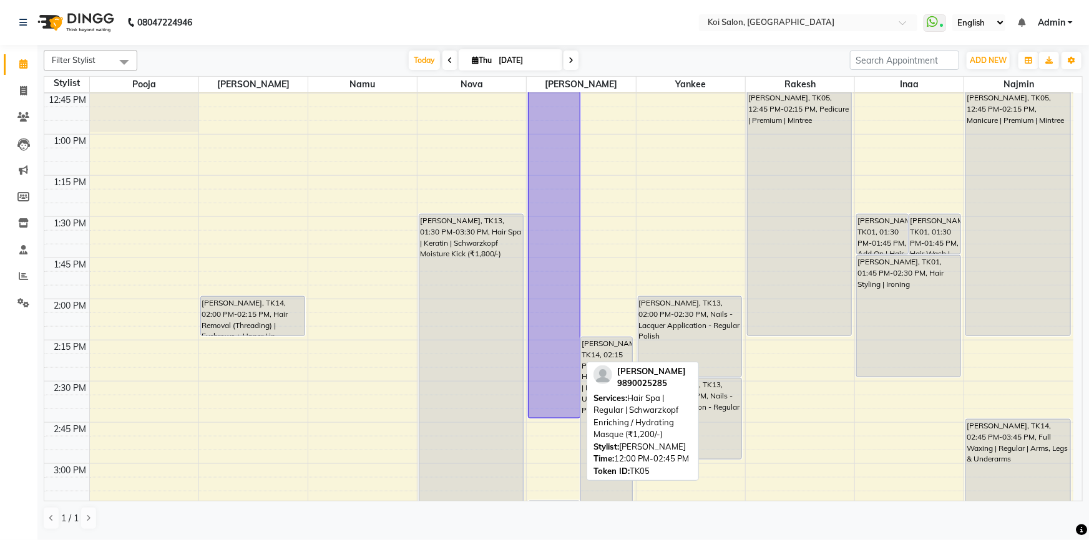
scroll to position [653, 0]
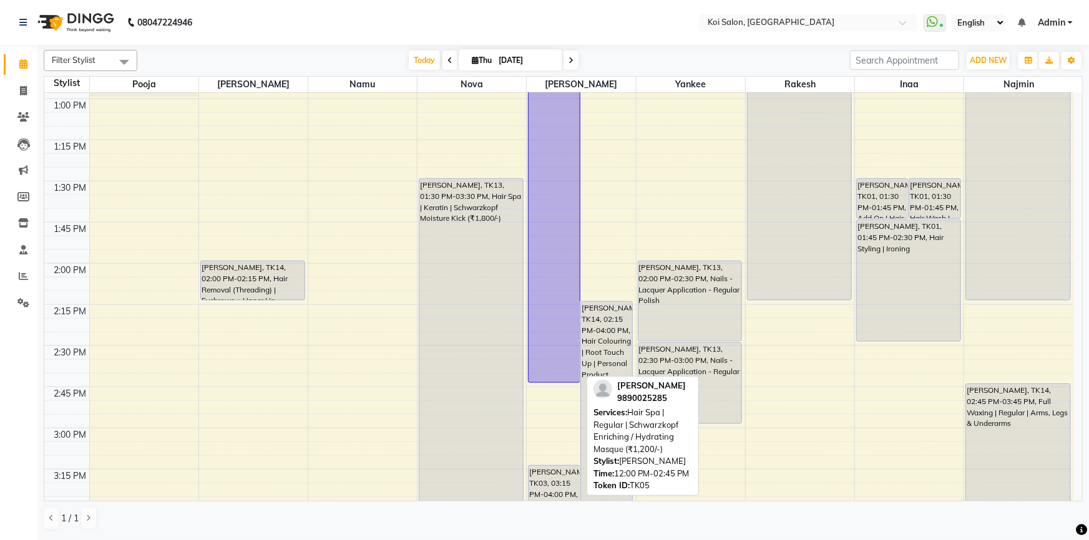
click at [549, 382] on div at bounding box center [553, 382] width 51 height 5
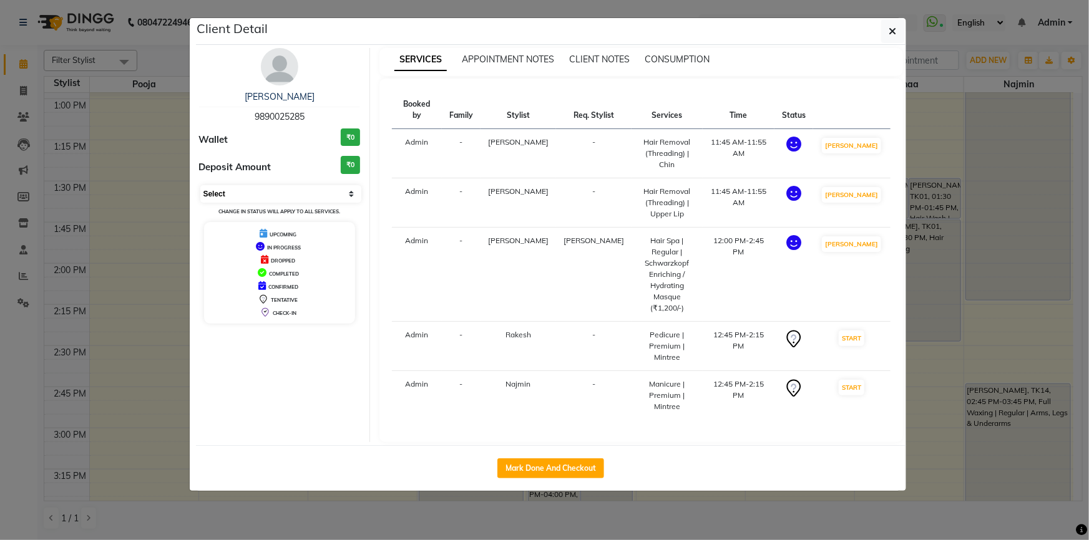
click at [246, 192] on select "Select IN SERVICE CONFIRMED TENTATIVE CHECK IN MARK DONE DROPPED UPCOMING" at bounding box center [281, 193] width 162 height 17
select select "7"
click at [200, 185] on select "Select IN SERVICE CONFIRMED TENTATIVE CHECK IN MARK DONE DROPPED UPCOMING" at bounding box center [281, 193] width 162 height 17
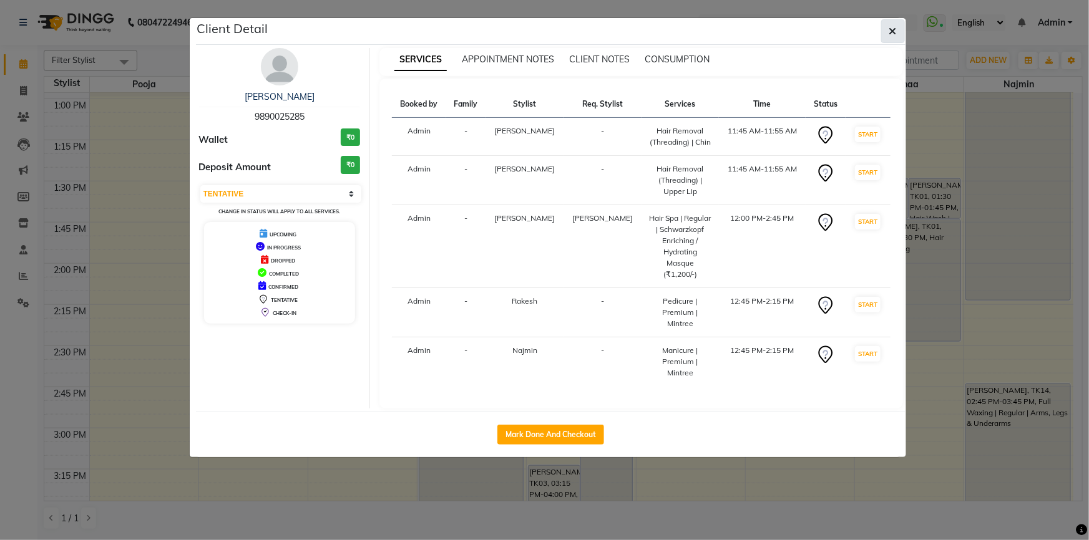
click at [892, 26] on icon "button" at bounding box center [892, 31] width 7 height 10
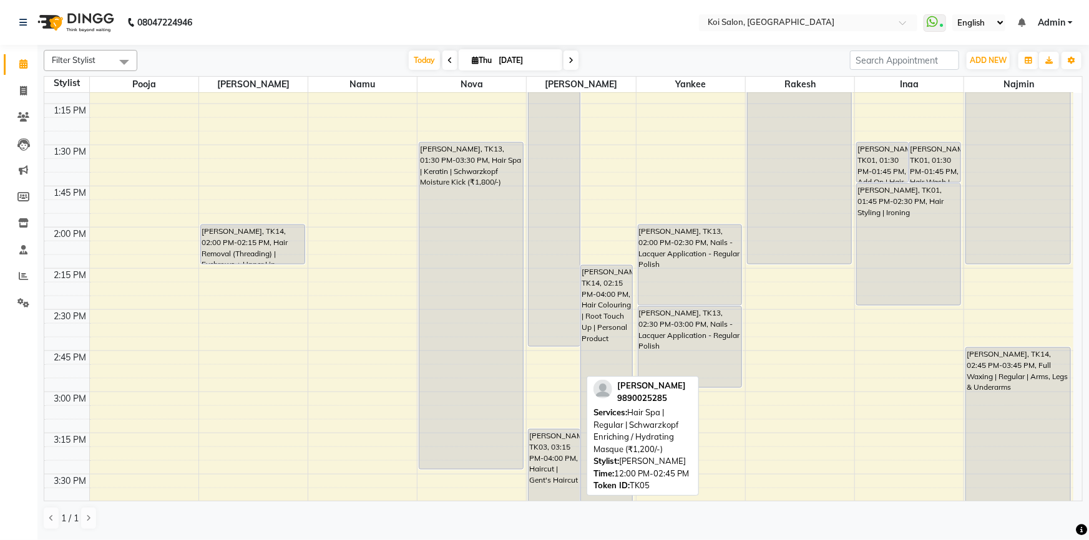
scroll to position [709, 0]
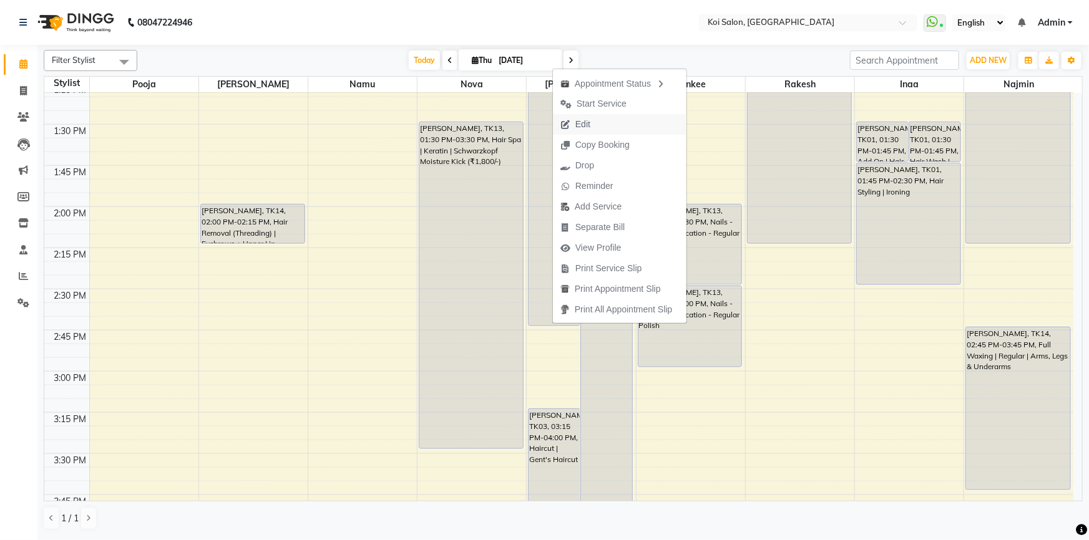
click at [567, 124] on icon "button" at bounding box center [565, 124] width 10 height 9
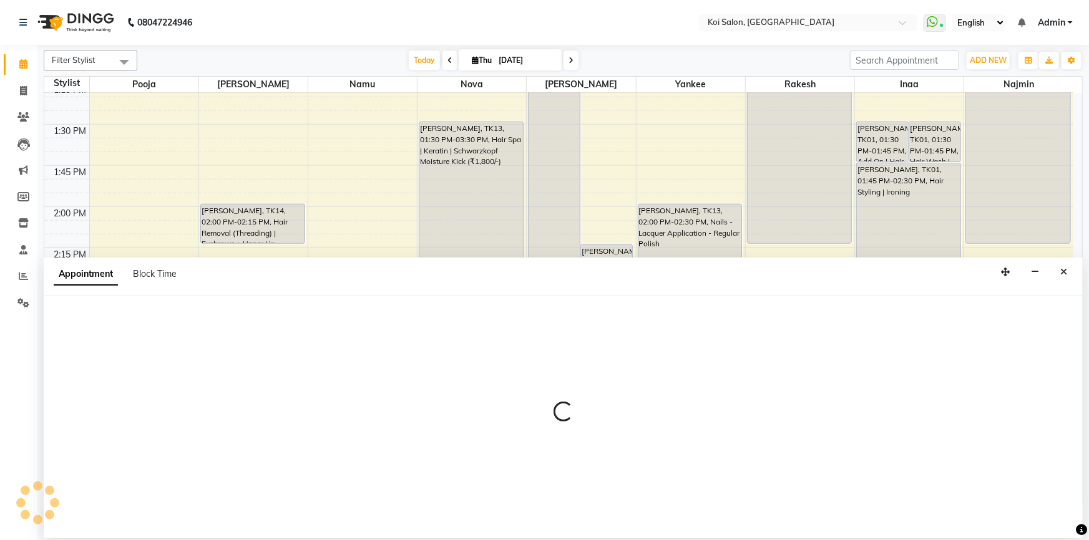
select select "tentative"
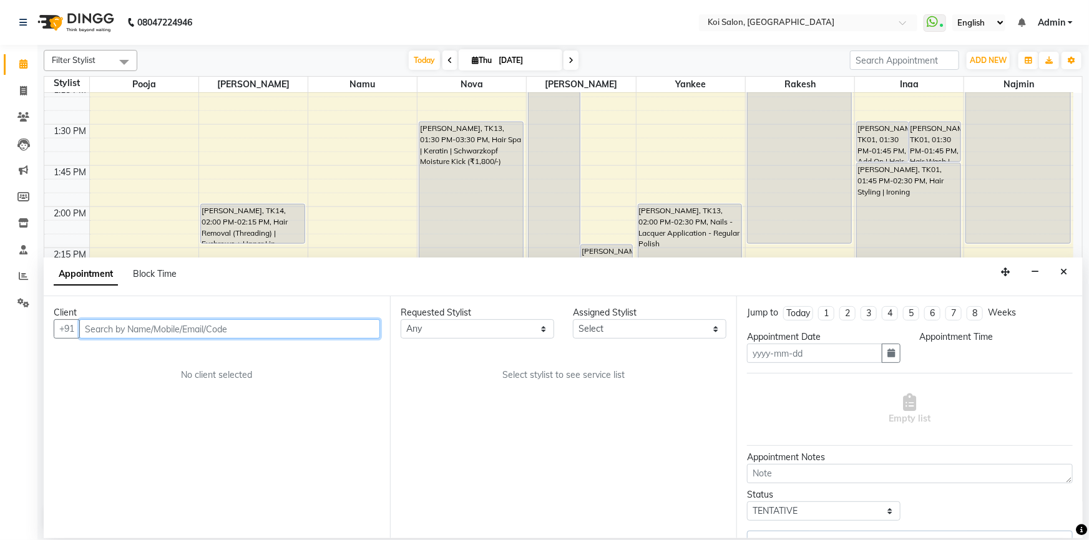
type input "[DATE]"
select select "705"
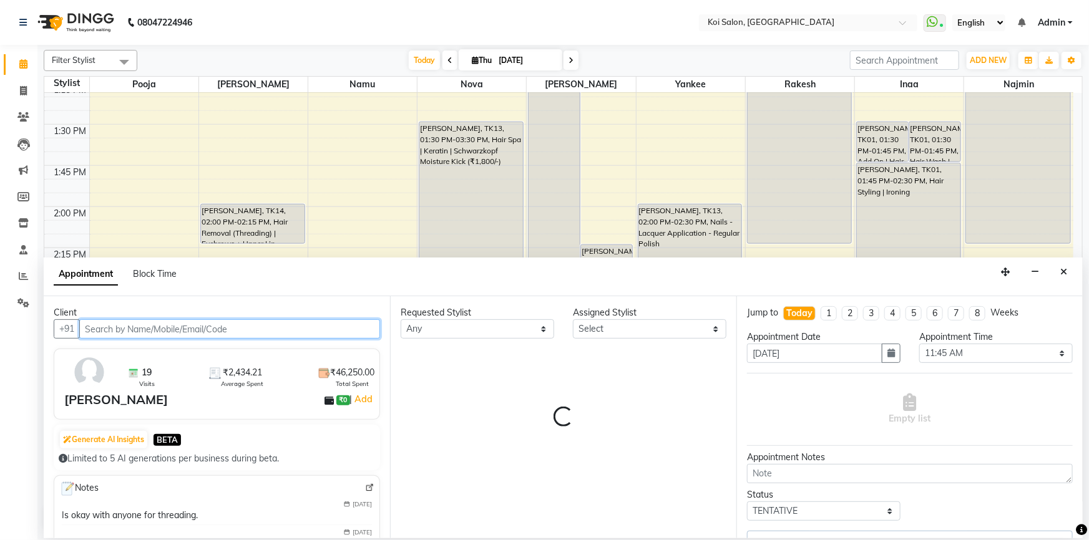
scroll to position [493, 0]
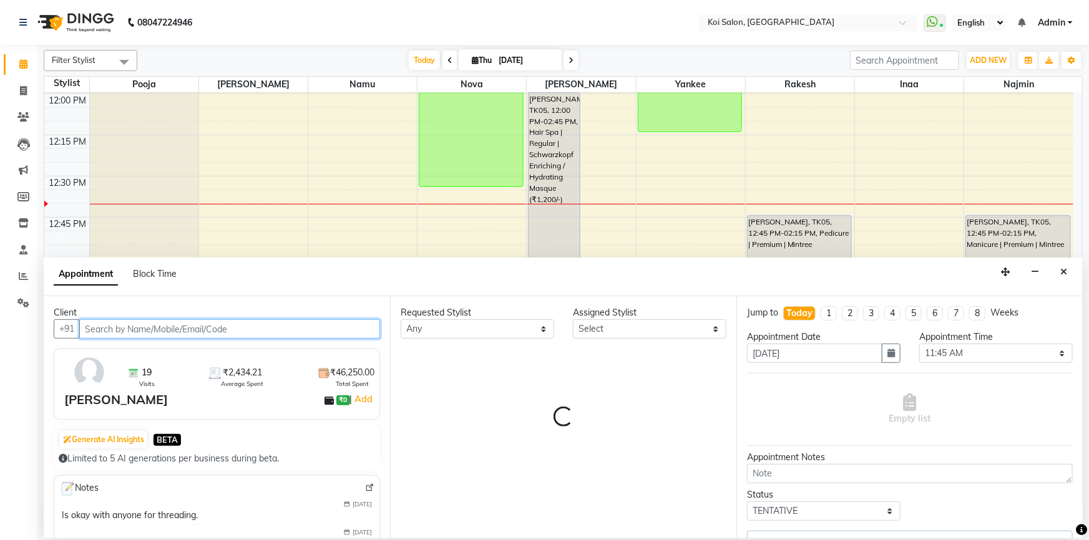
select select "67549"
select select "1406"
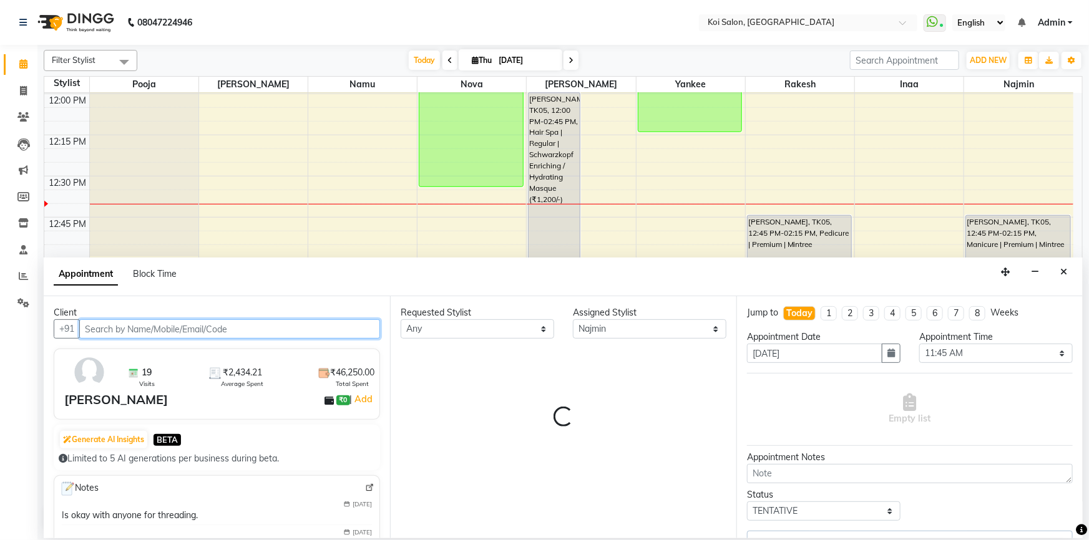
select select "1406"
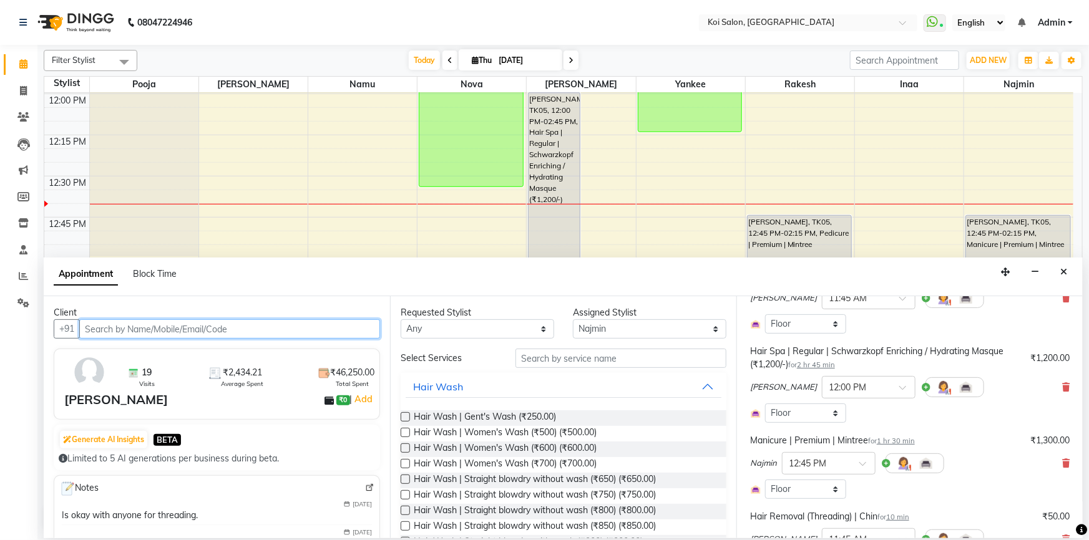
scroll to position [226, 0]
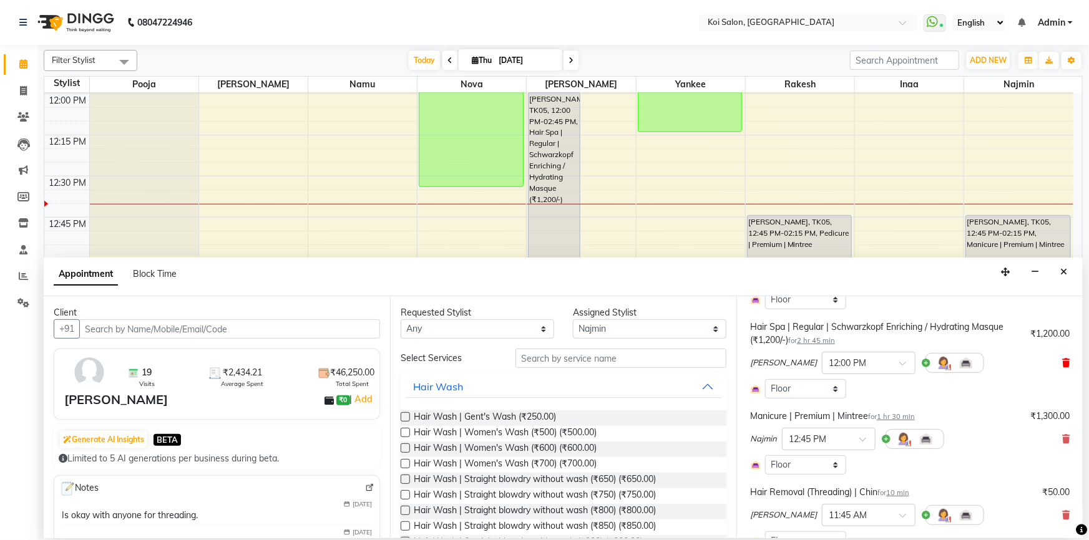
click at [1062, 362] on icon at bounding box center [1065, 363] width 7 height 9
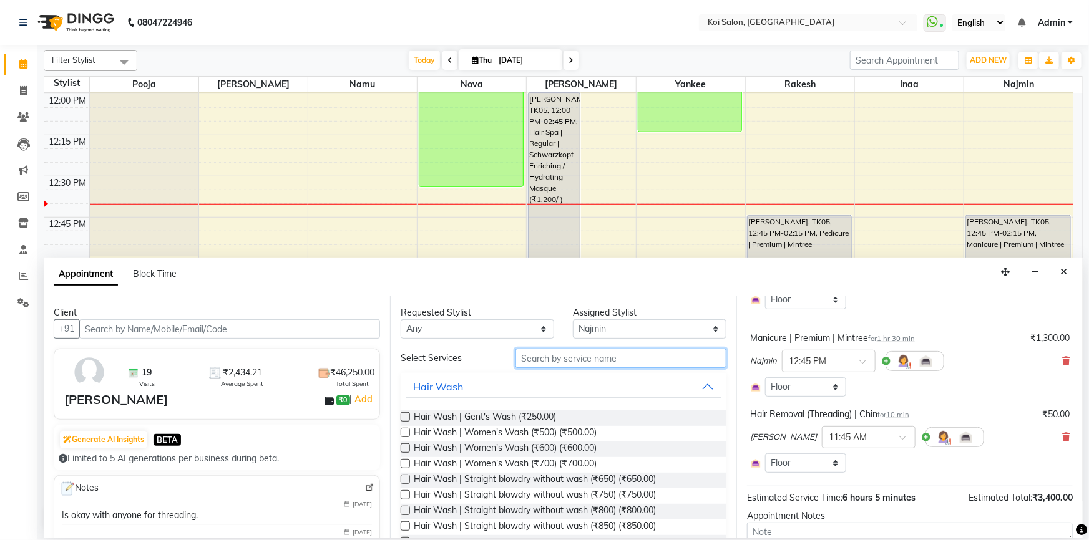
click at [571, 358] on input "text" at bounding box center [620, 358] width 211 height 19
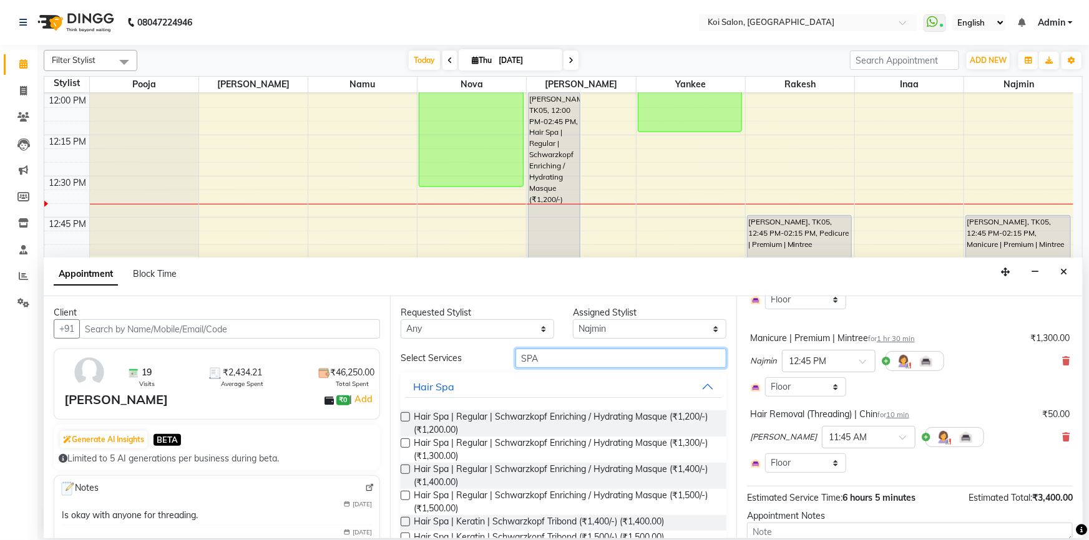
type input "SPA"
click at [618, 324] on select "Select [PERSON_NAME] Namu Nova Pooja [PERSON_NAME]" at bounding box center [649, 328] width 153 height 19
select select "23241"
click at [573, 319] on select "Select [PERSON_NAME] Namu Nova Pooja [PERSON_NAME]" at bounding box center [649, 328] width 153 height 19
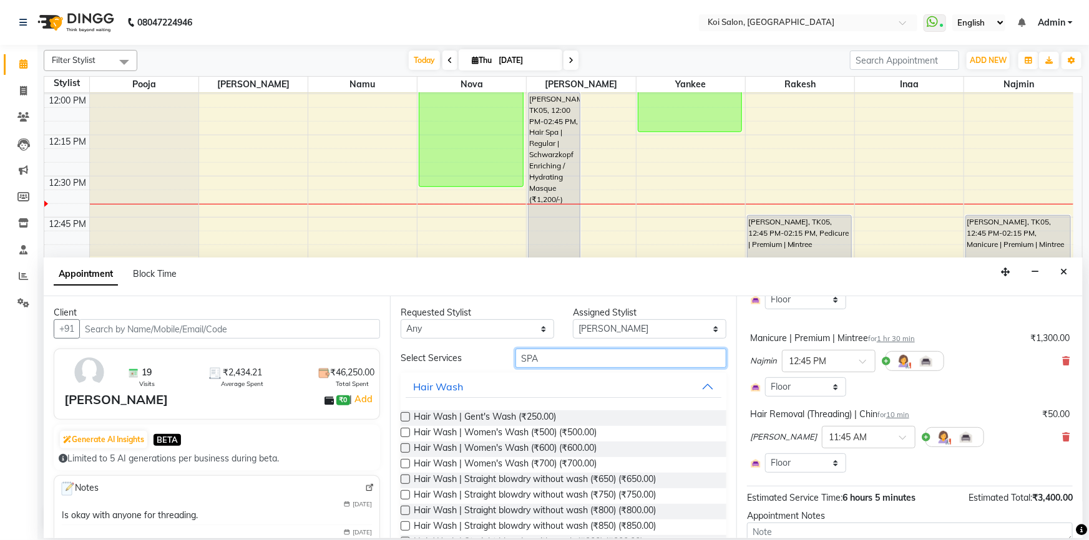
drag, startPoint x: 552, startPoint y: 358, endPoint x: 633, endPoint y: 358, distance: 81.1
click at [633, 358] on input "SPA" at bounding box center [620, 358] width 211 height 19
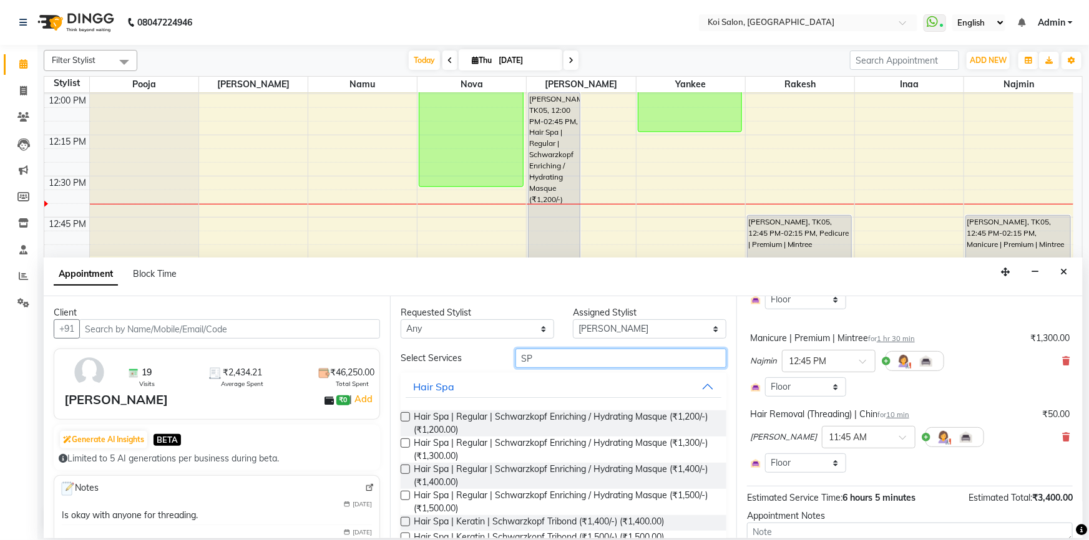
type input "S"
type input "SPA"
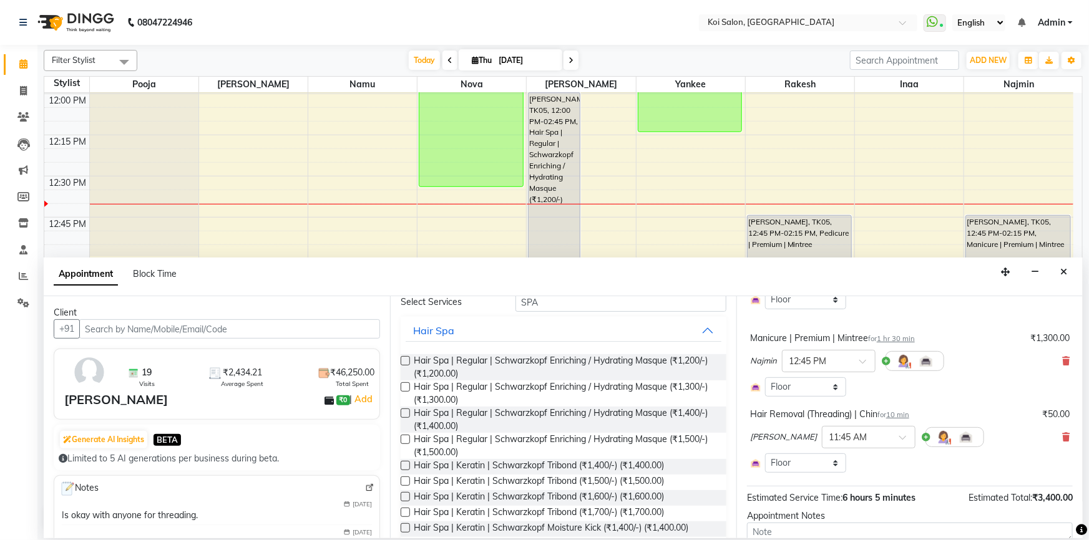
click at [406, 528] on label at bounding box center [405, 527] width 9 height 9
click at [406, 528] on input "checkbox" at bounding box center [405, 529] width 8 height 8
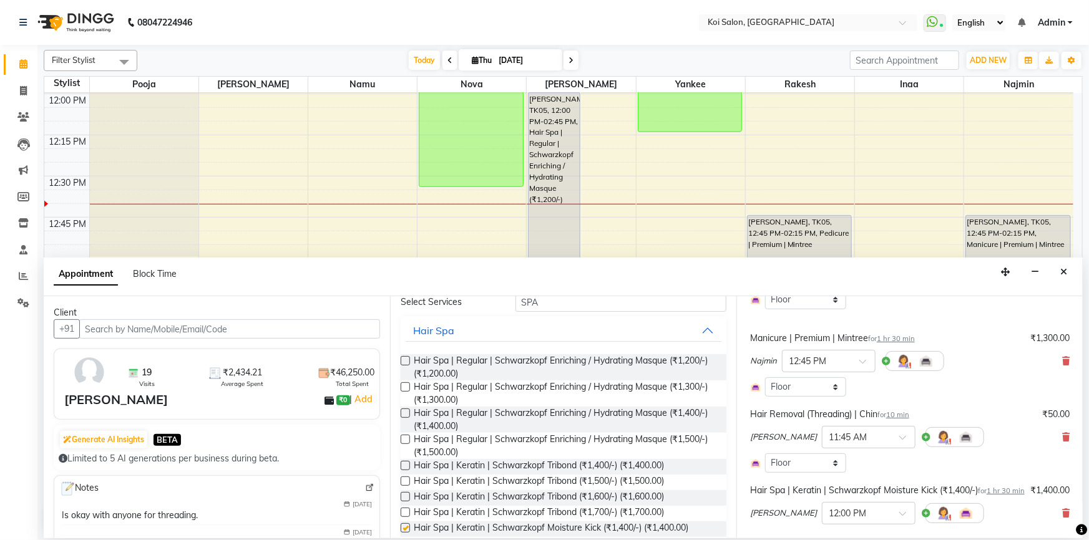
checkbox input "false"
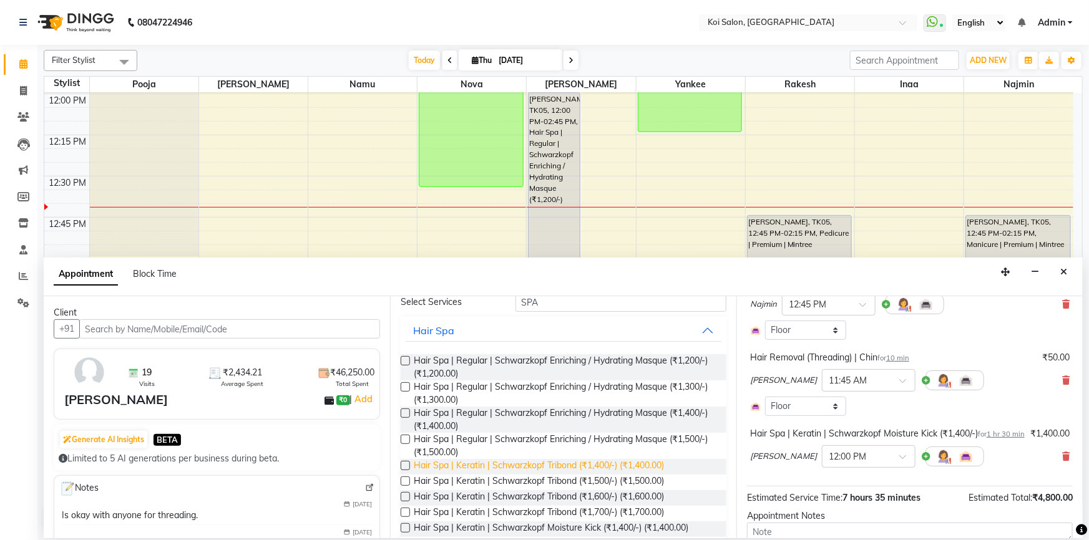
scroll to position [113, 0]
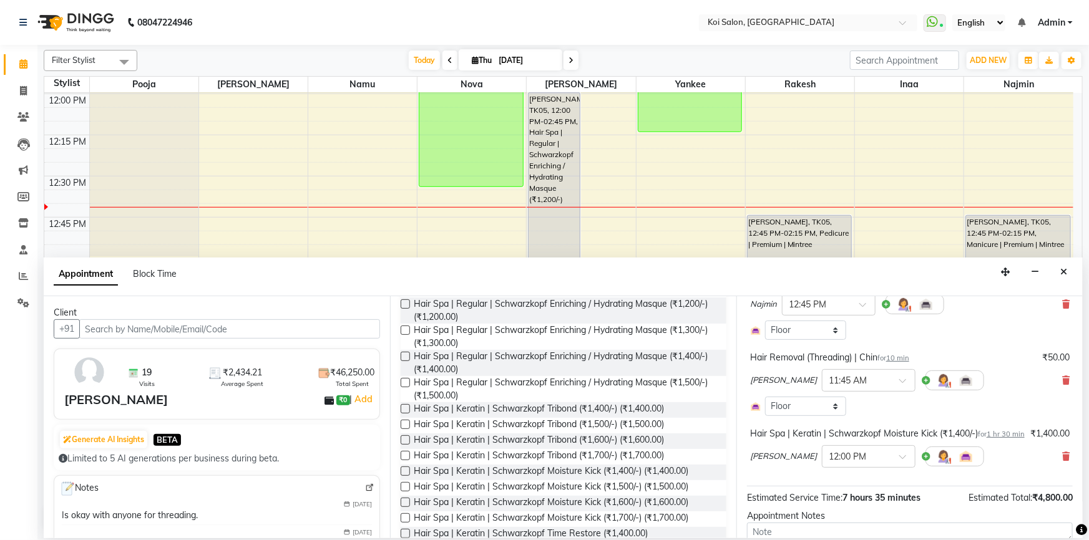
click at [1062, 461] on icon at bounding box center [1065, 456] width 7 height 9
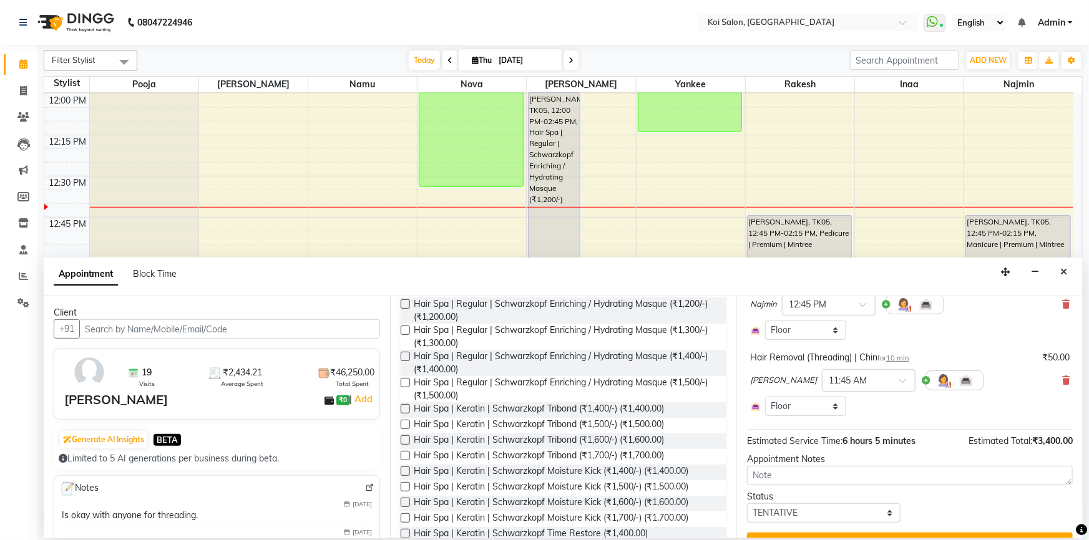
click at [410, 485] on div "Hair Spa | Keratin | Schwarzkopf Moisture Kick (₹1,500/-) (₹1,500.00)" at bounding box center [564, 488] width 326 height 16
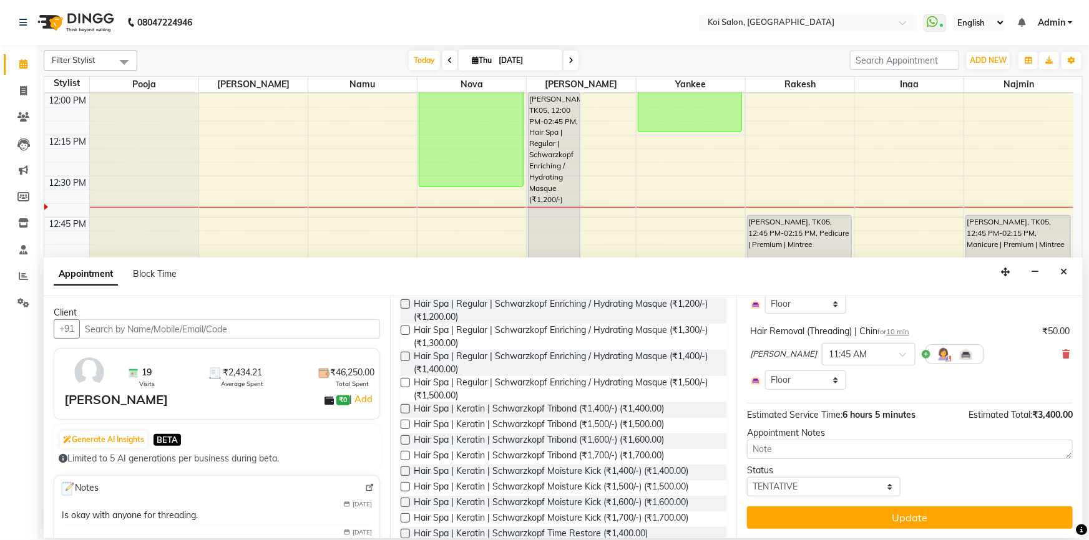
scroll to position [253, 0]
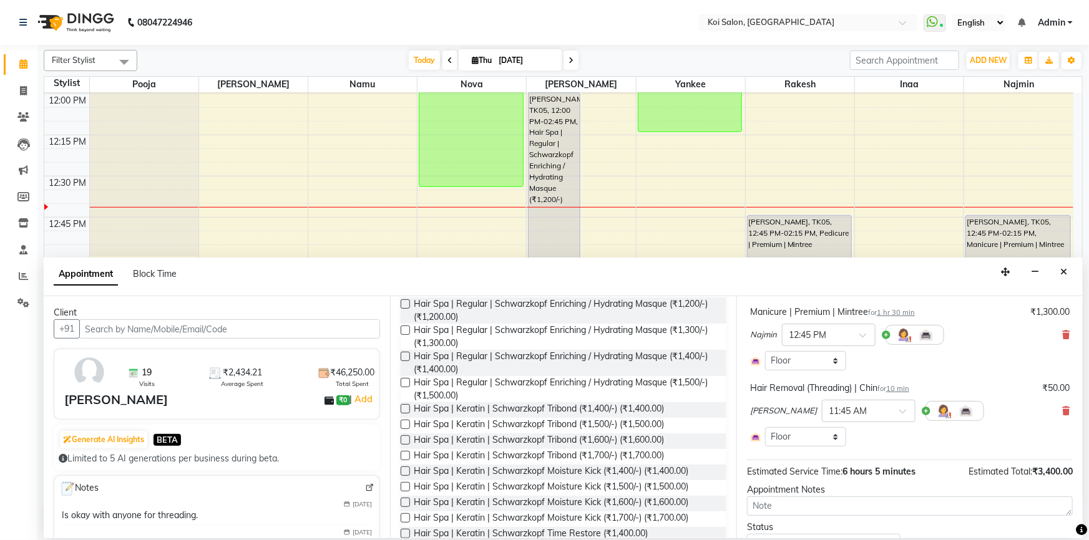
click at [403, 486] on label at bounding box center [405, 486] width 9 height 9
click at [403, 486] on input "checkbox" at bounding box center [405, 488] width 8 height 8
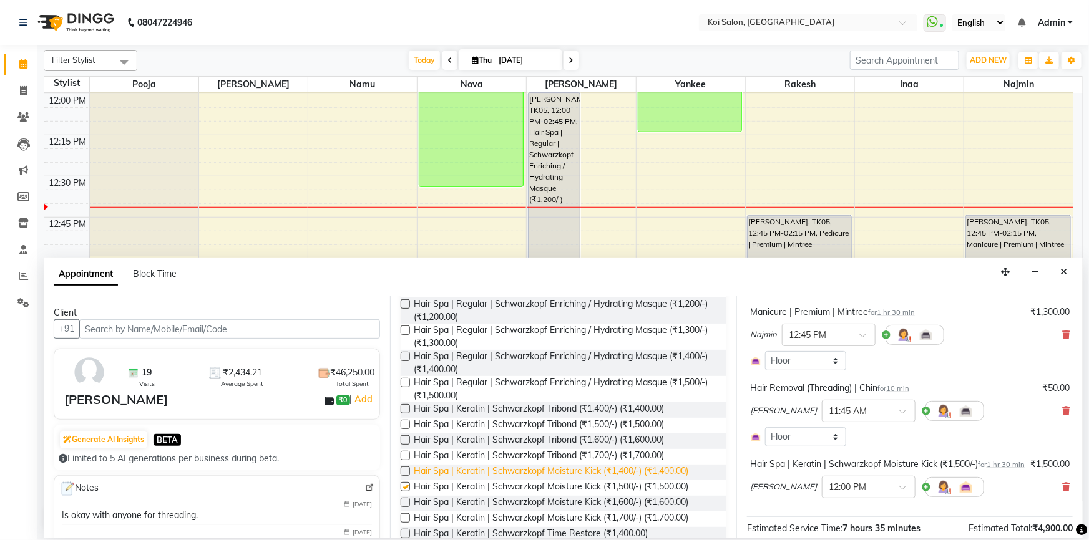
checkbox input "false"
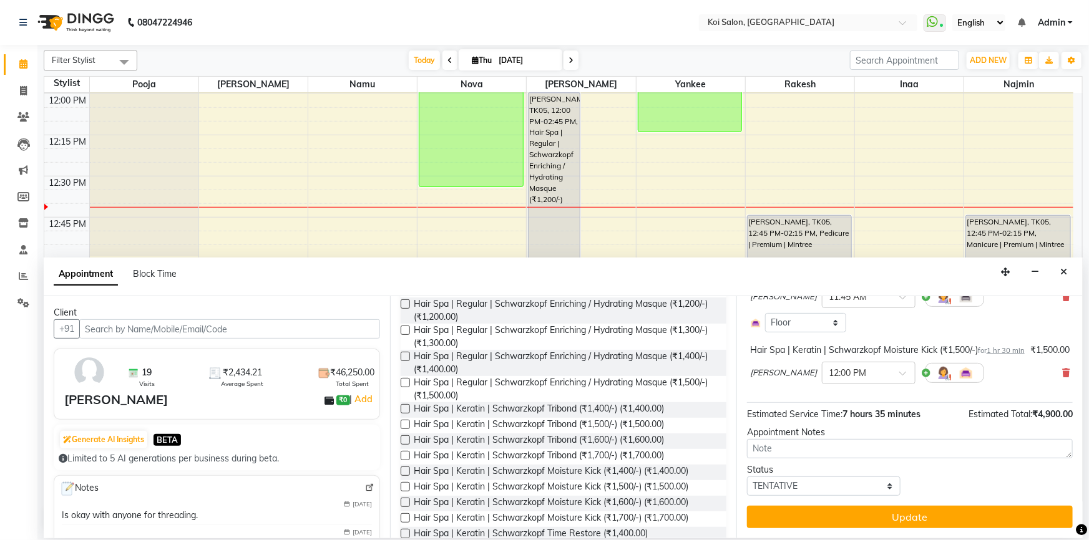
scroll to position [379, 0]
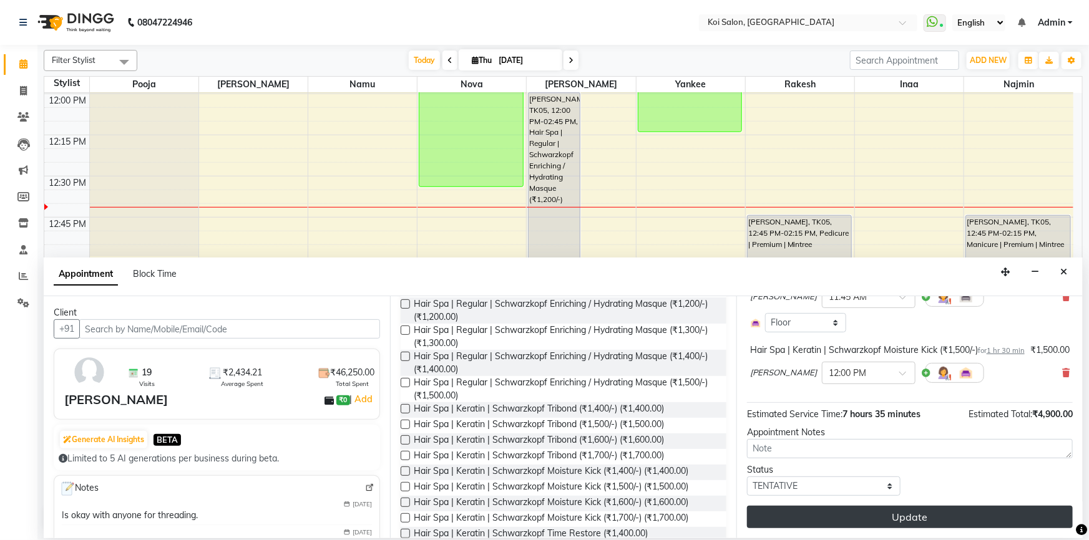
click at [892, 512] on button "Update" at bounding box center [910, 517] width 326 height 22
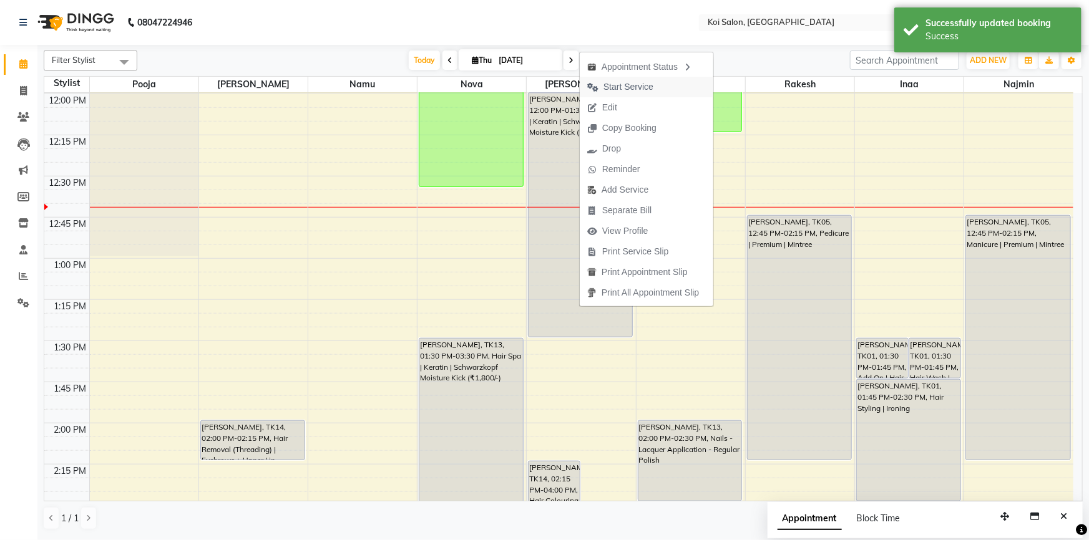
click at [620, 85] on span "Start Service" at bounding box center [628, 86] width 50 height 13
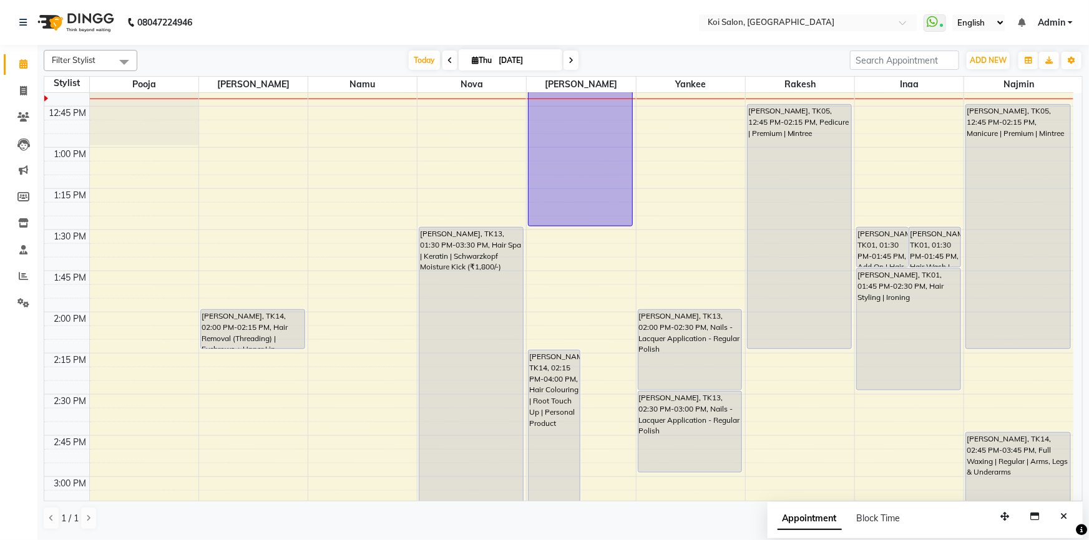
scroll to position [606, 0]
click at [482, 105] on div "9:00 AM 9:15 AM 9:30 AM 9:45 AM 10:00 AM 10:15 AM 10:30 AM 10:45 AM 11:00 AM 11…" at bounding box center [558, 475] width 1029 height 1976
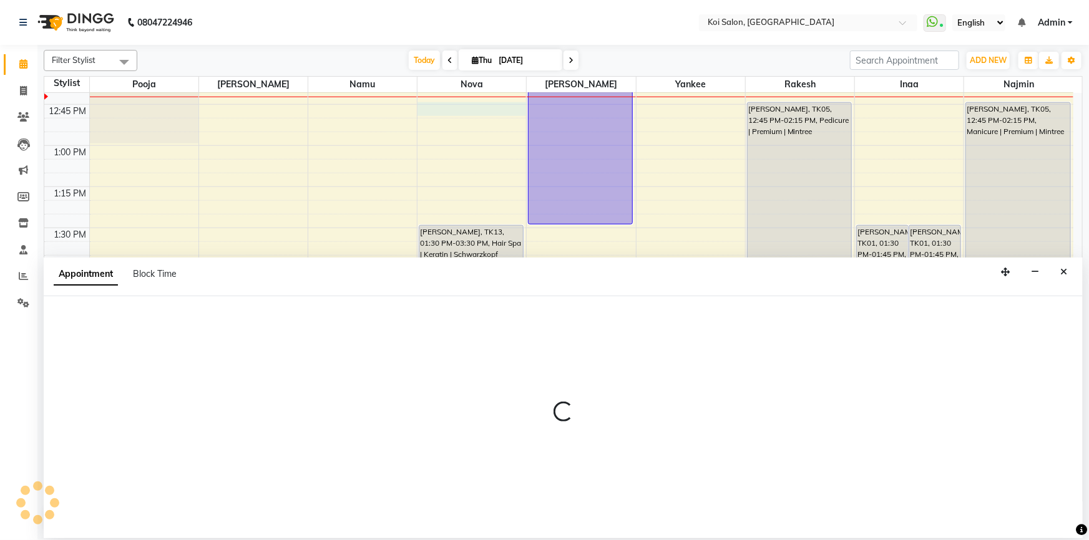
select select "16518"
select select "765"
select select "tentative"
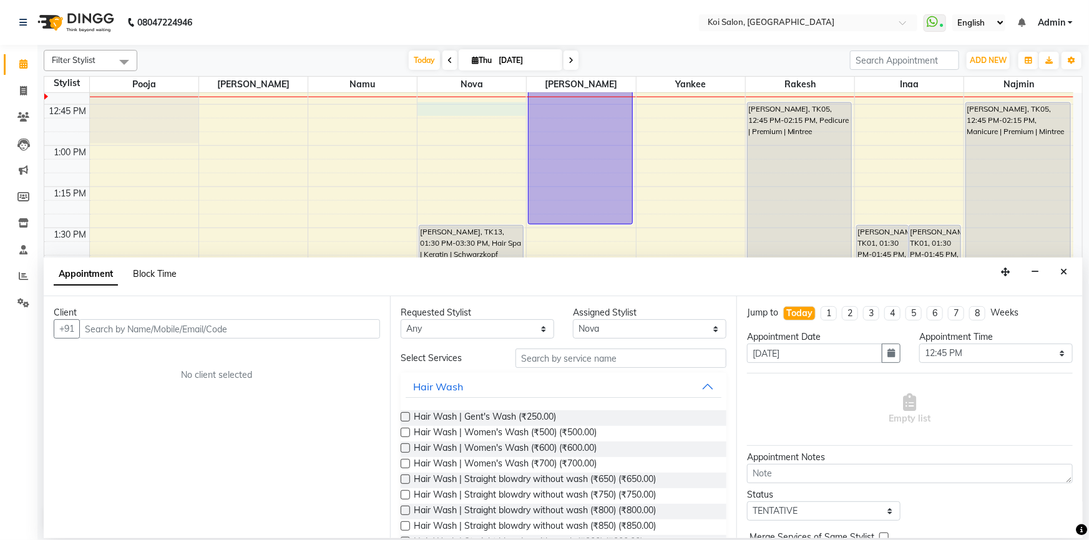
click at [154, 270] on span "Block Time" at bounding box center [155, 273] width 44 height 11
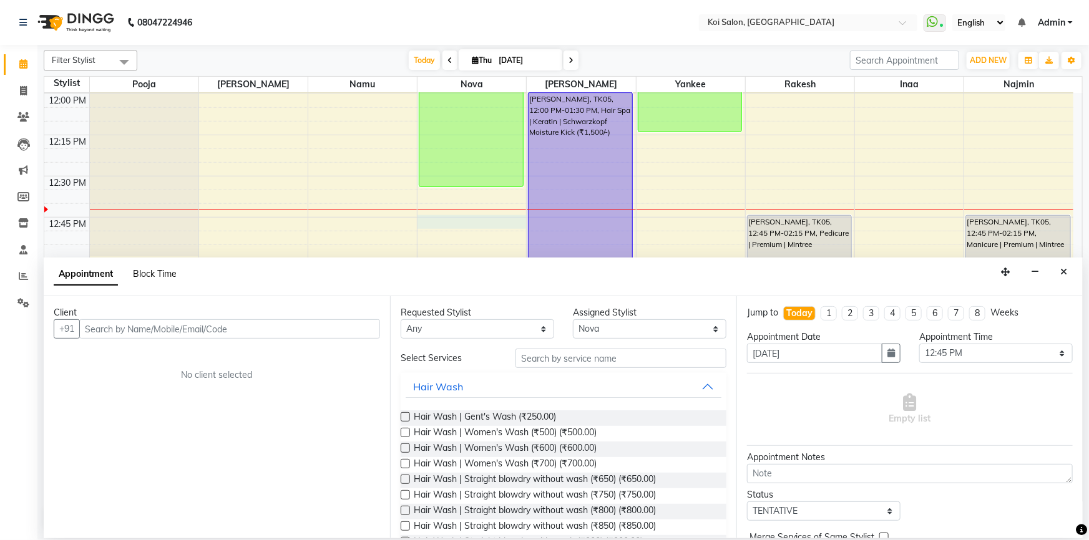
select select "16518"
select select "765"
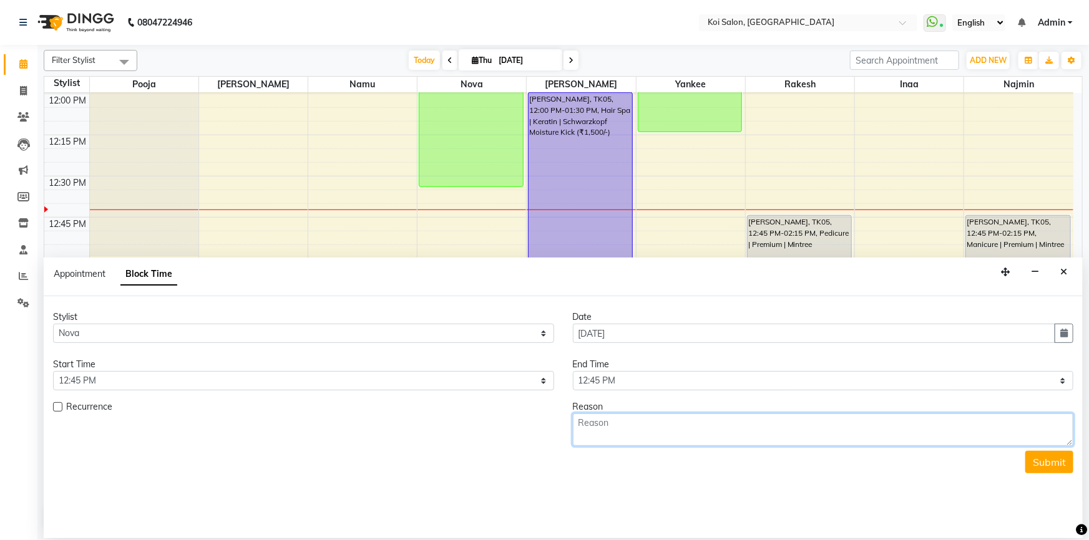
click at [635, 424] on textarea at bounding box center [823, 430] width 501 height 32
type textarea "LUNCH"
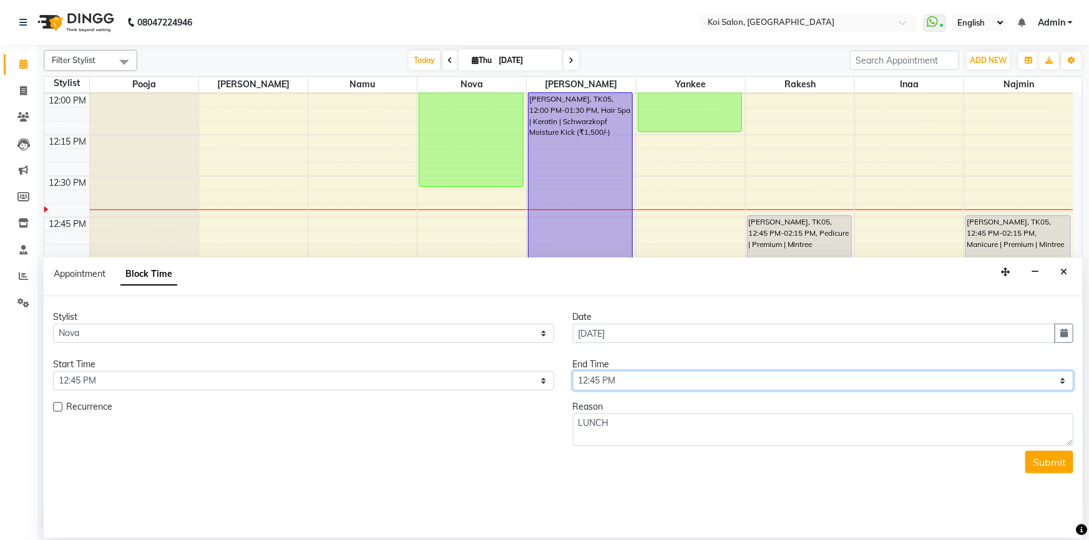
click at [604, 383] on select "Select 10:00 AM 10:15 AM 10:30 AM 10:45 AM 11:00 AM 11:15 AM 11:30 AM 11:45 AM …" at bounding box center [823, 380] width 501 height 19
select select "675"
click at [573, 371] on select "Select 10:00 AM 10:15 AM 10:30 AM 10:45 AM 11:00 AM 11:15 AM 11:30 AM 11:45 AM …" at bounding box center [823, 380] width 501 height 19
click at [1054, 464] on button "Submit" at bounding box center [1049, 462] width 48 height 22
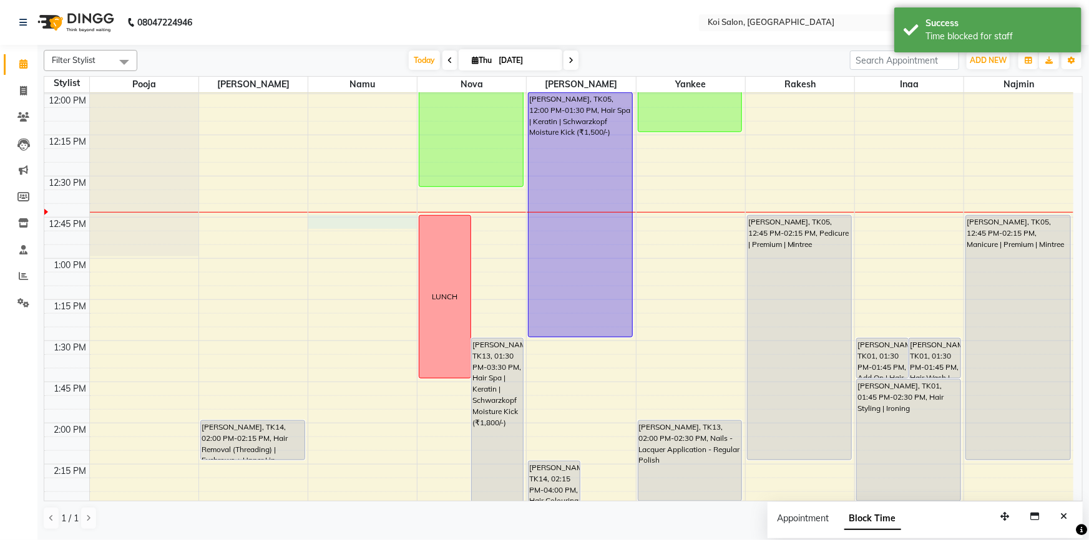
select select "16515"
select select "765"
select select "tentative"
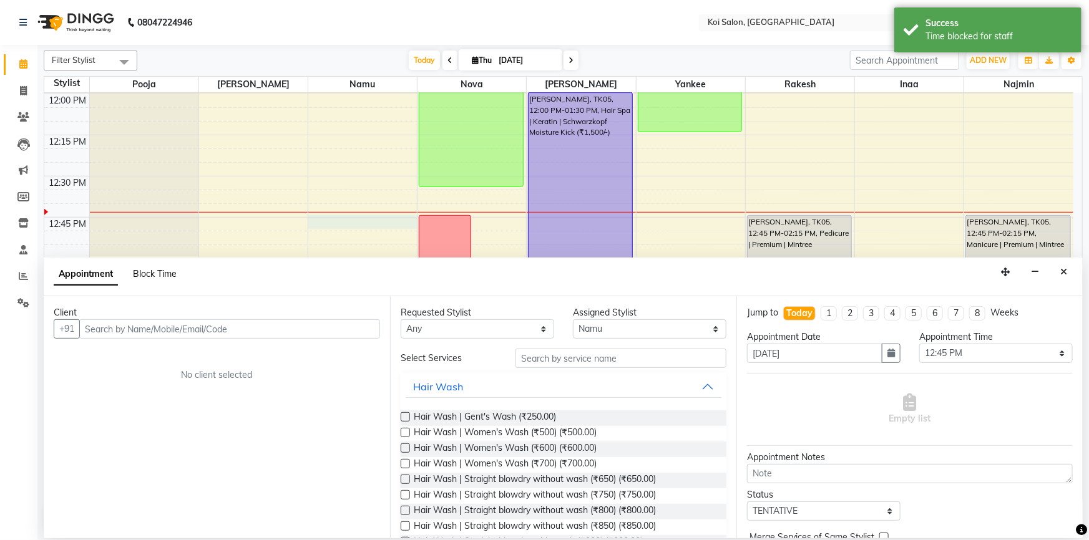
click at [150, 273] on span "Block Time" at bounding box center [155, 273] width 44 height 11
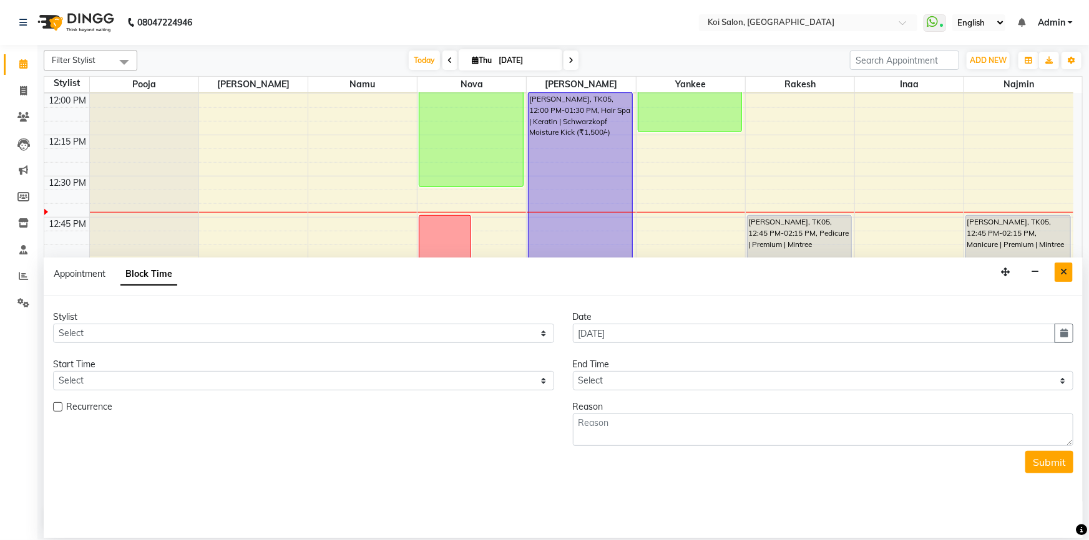
click at [1059, 272] on button "Close" at bounding box center [1063, 272] width 18 height 19
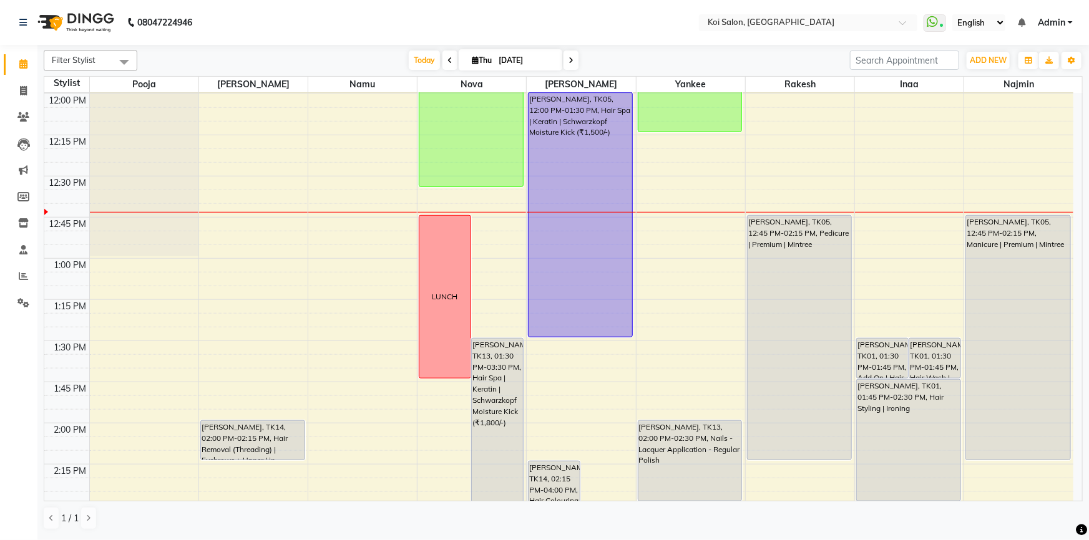
select select "16515"
select select "tentative"
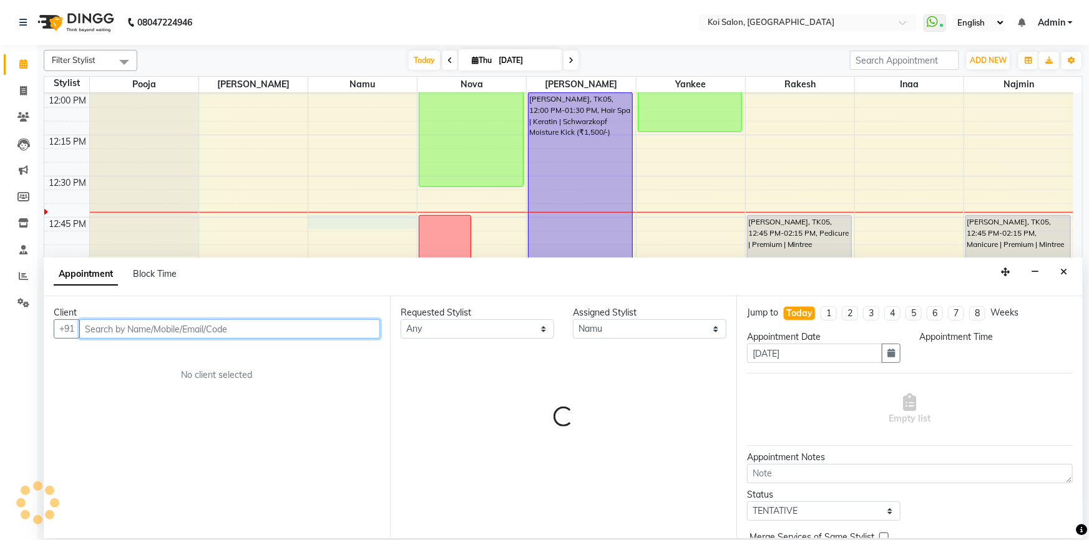
select select "765"
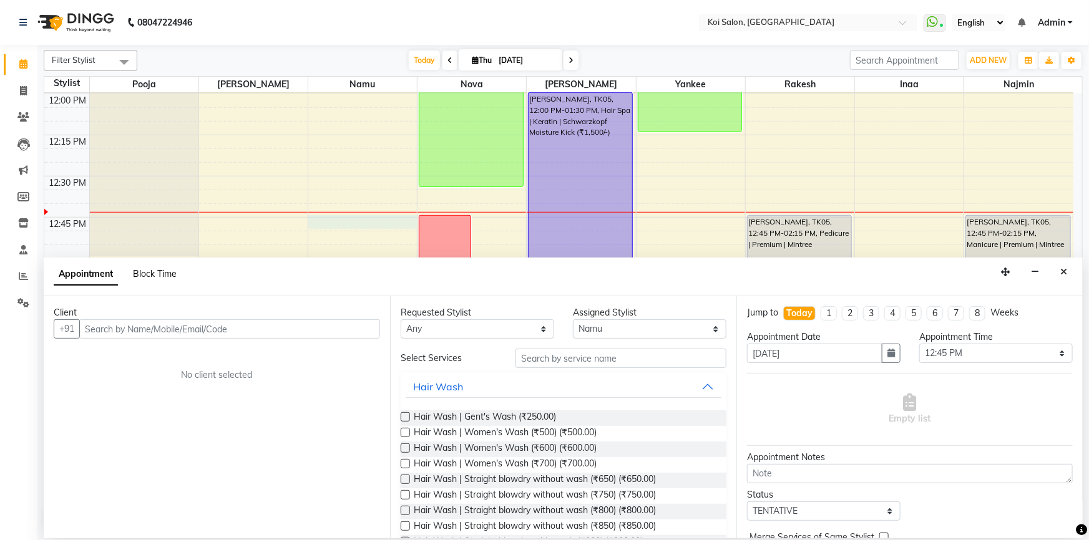
click at [157, 275] on span "Block Time" at bounding box center [155, 273] width 44 height 11
select select "16515"
select select "765"
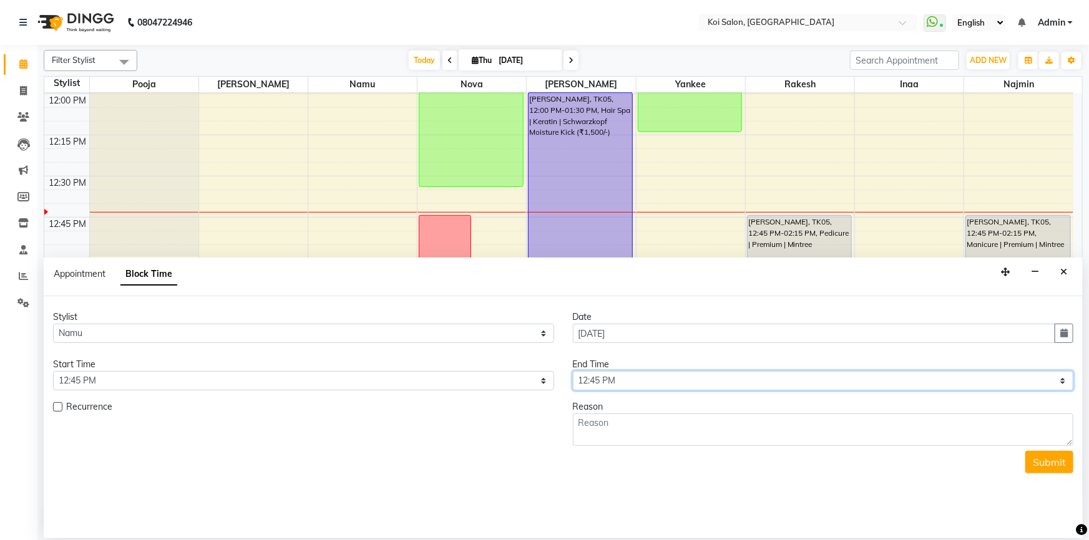
click at [624, 381] on select "Select 10:00 AM 10:15 AM 10:30 AM 10:45 AM 11:00 AM 11:15 AM 11:30 AM 11:45 AM …" at bounding box center [823, 380] width 501 height 19
click at [573, 371] on select "Select 10:00 AM 10:15 AM 10:30 AM 10:45 AM 11:00 AM 11:15 AM 11:30 AM 11:45 AM …" at bounding box center [823, 380] width 501 height 19
click at [632, 378] on select "Select 10:00 AM 10:15 AM 10:30 AM 10:45 AM 11:00 AM 11:15 AM 11:30 AM 11:45 AM …" at bounding box center [823, 380] width 501 height 19
select select "795"
click at [573, 371] on select "Select 10:00 AM 10:15 AM 10:30 AM 10:45 AM 11:00 AM 11:15 AM 11:30 AM 11:45 AM …" at bounding box center [823, 380] width 501 height 19
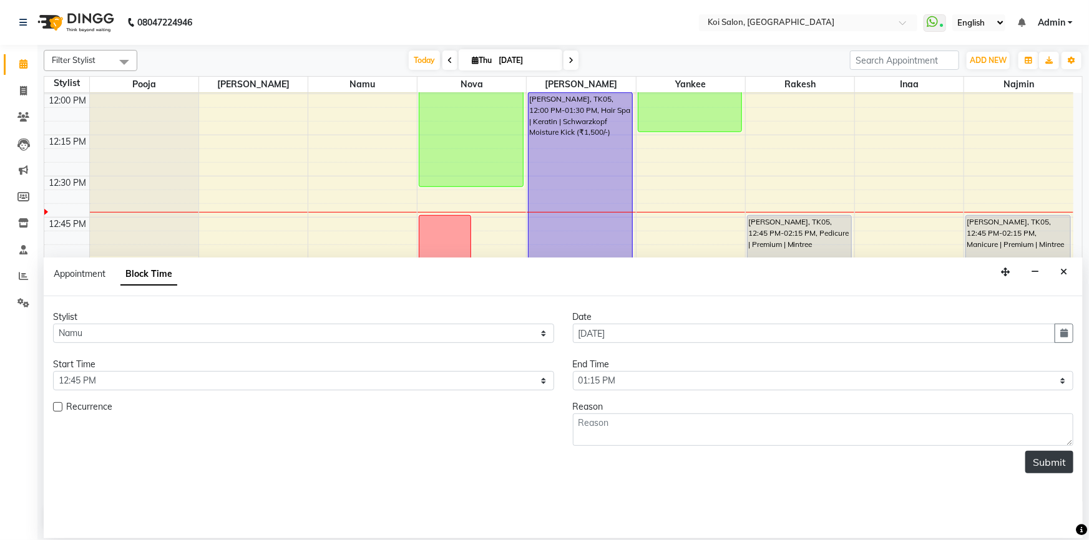
click at [1057, 462] on button "Submit" at bounding box center [1049, 462] width 48 height 22
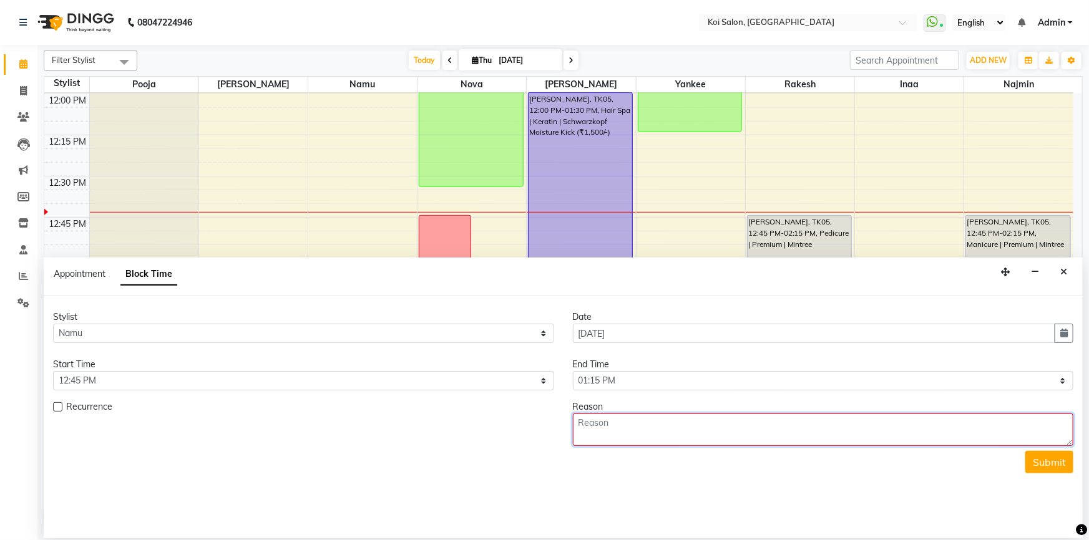
click at [627, 429] on textarea at bounding box center [823, 430] width 501 height 32
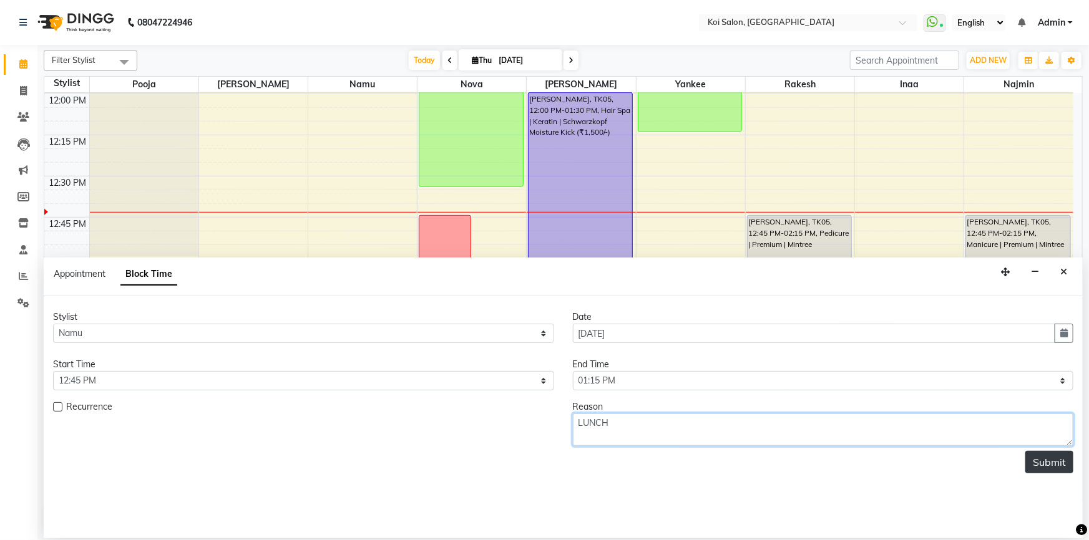
type textarea "LUNCH"
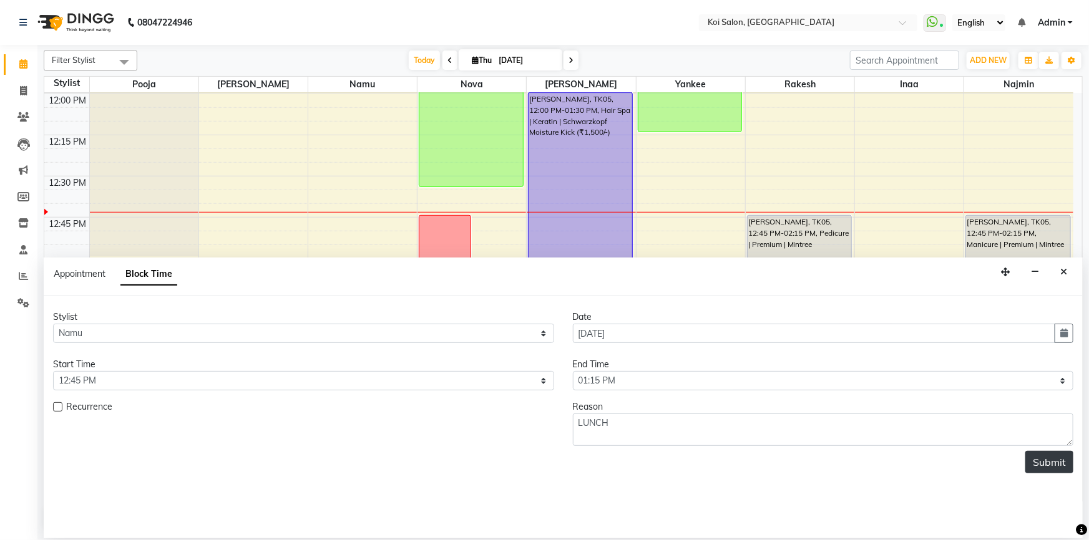
click at [1046, 462] on button "Submit" at bounding box center [1049, 462] width 48 height 22
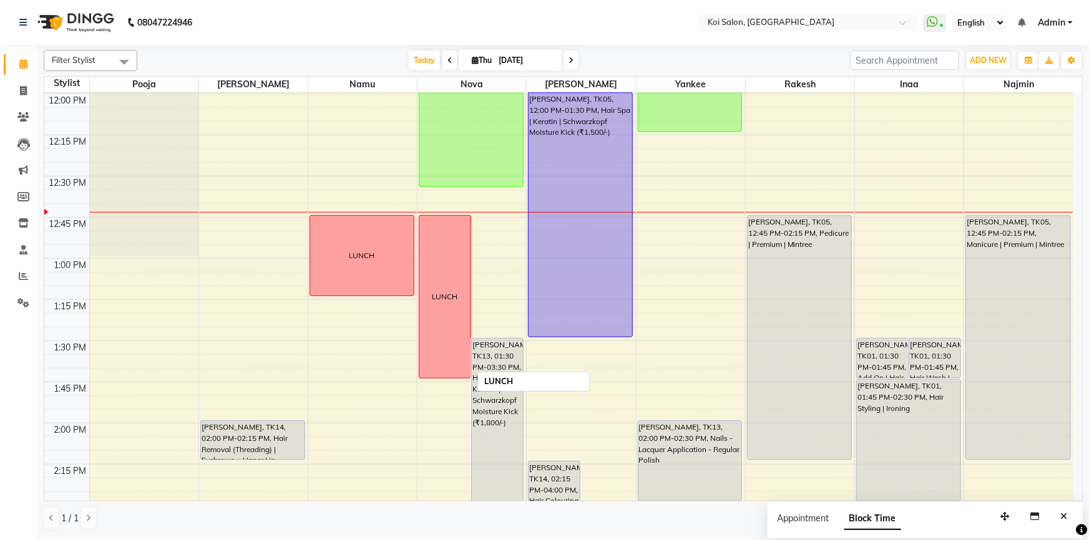
click at [440, 366] on div "LUNCH" at bounding box center [444, 297] width 51 height 162
click at [440, 372] on div "LUNCH" at bounding box center [444, 297] width 51 height 162
click at [422, 366] on div "LUNCH" at bounding box center [444, 297] width 51 height 162
click at [423, 366] on div "LUNCH" at bounding box center [444, 297] width 51 height 162
click at [446, 402] on span "Edit Block Time" at bounding box center [476, 403] width 60 height 13
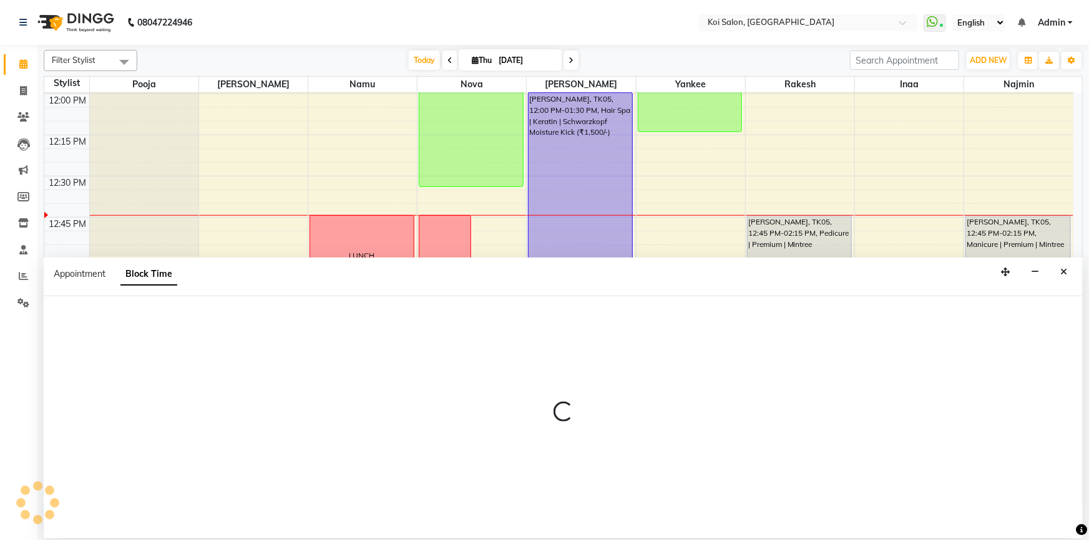
select select "16518"
select select "765"
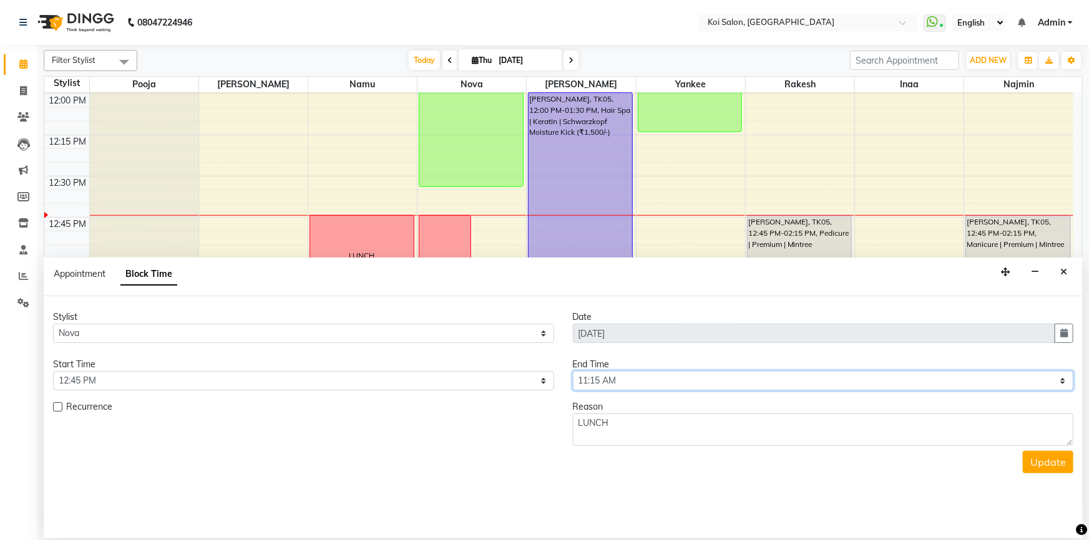
click at [613, 381] on select "Select 10:00 AM 10:15 AM 10:30 AM 10:45 AM 11:00 AM 11:15 AM 11:30 AM 11:45 AM …" at bounding box center [823, 380] width 501 height 19
select select "795"
click at [573, 371] on select "Select 10:00 AM 10:15 AM 10:30 AM 10:45 AM 11:00 AM 11:15 AM 11:30 AM 11:45 AM …" at bounding box center [823, 380] width 501 height 19
click at [1049, 460] on button "Update" at bounding box center [1048, 462] width 51 height 22
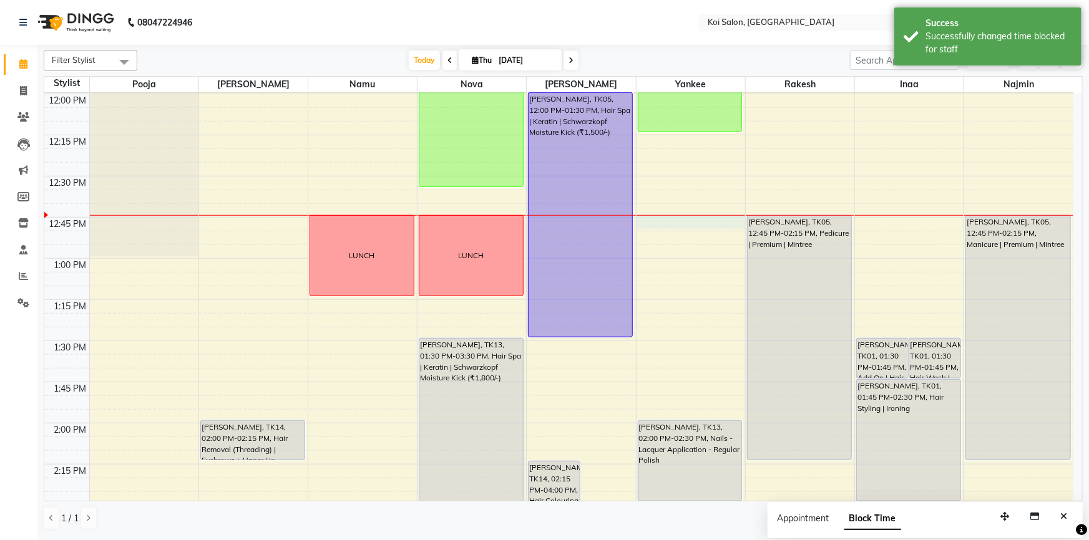
select select "34434"
select select "765"
select select "tentative"
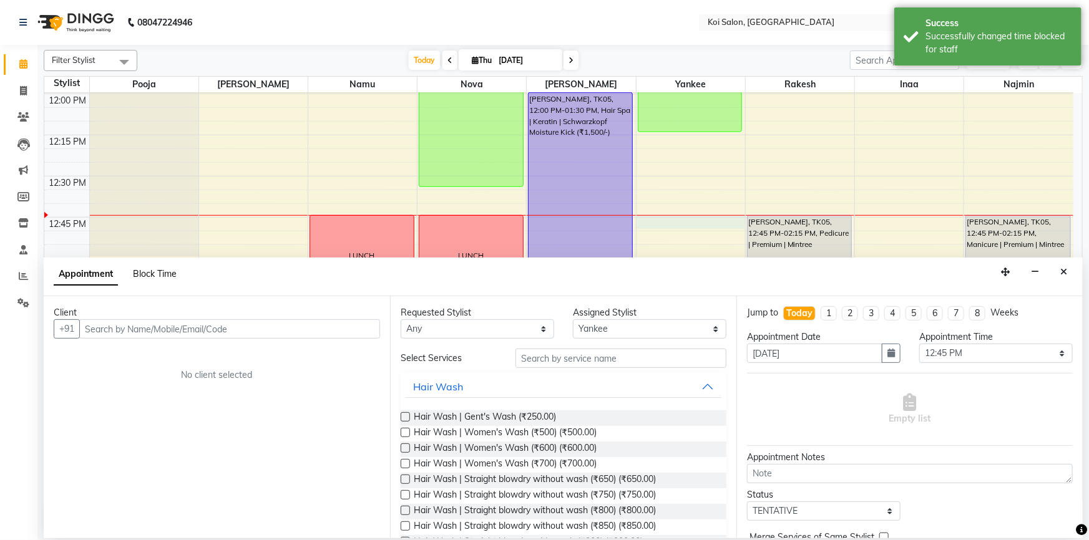
click at [154, 276] on span "Block Time" at bounding box center [155, 273] width 44 height 11
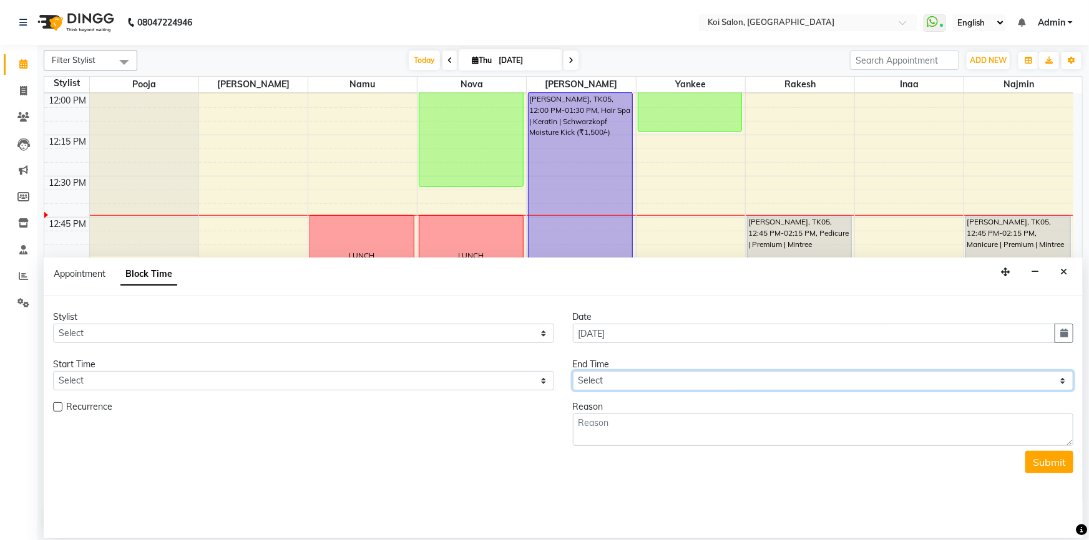
click at [612, 374] on select "Select" at bounding box center [823, 380] width 501 height 19
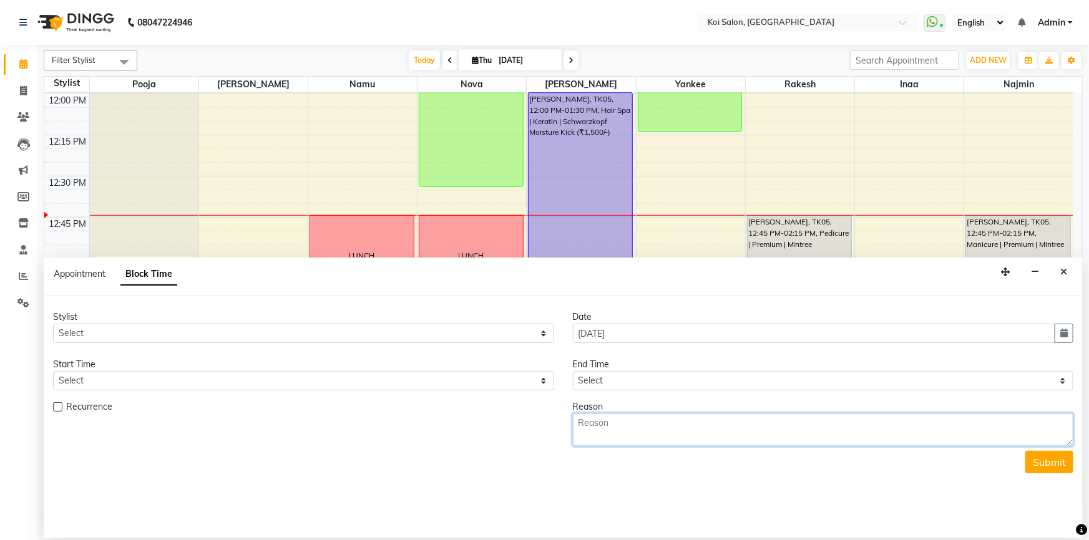
click at [623, 423] on textarea at bounding box center [823, 430] width 501 height 32
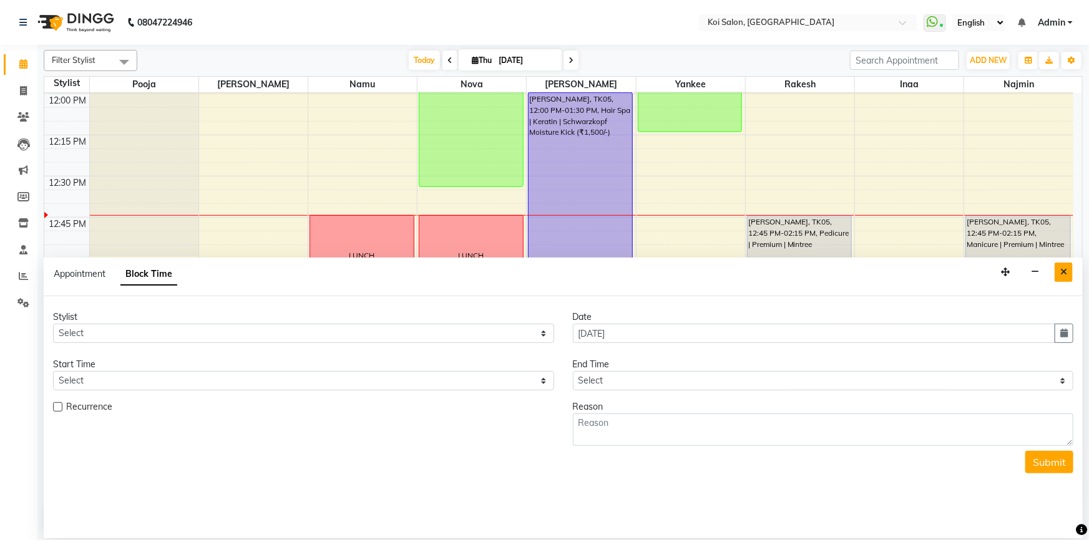
click at [1063, 270] on icon "Close" at bounding box center [1063, 272] width 7 height 9
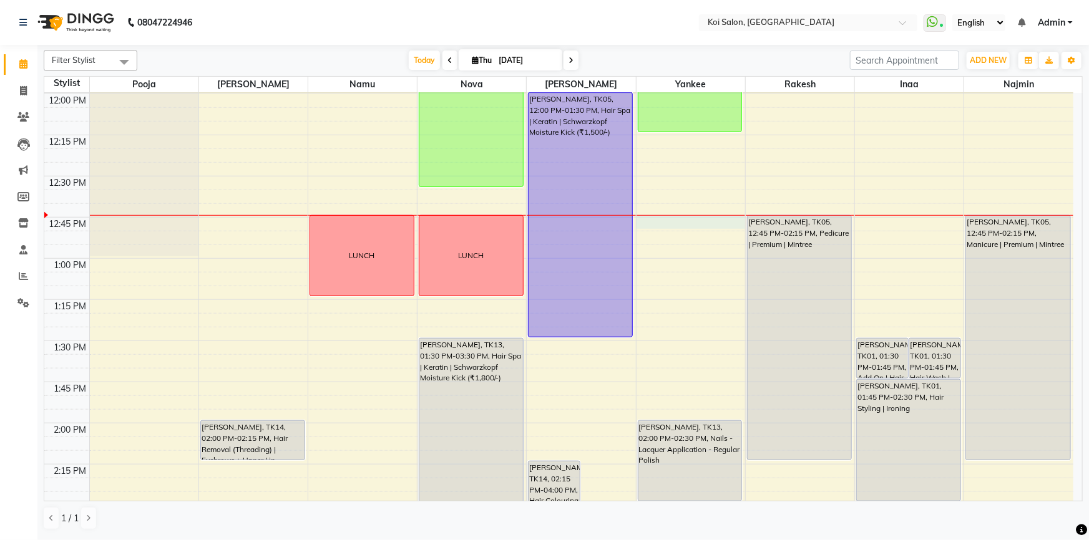
select select "34434"
select select "tentative"
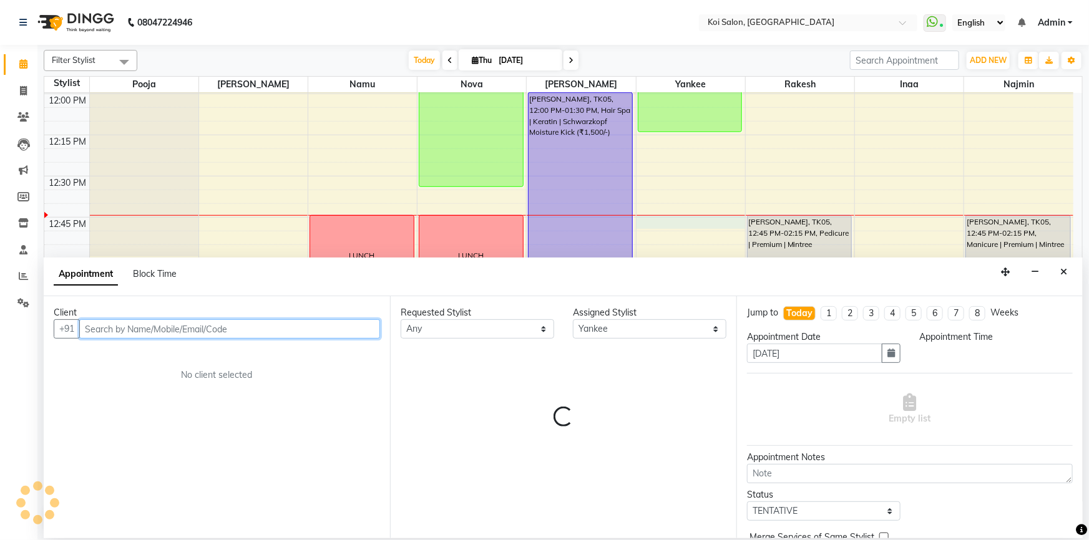
select select "765"
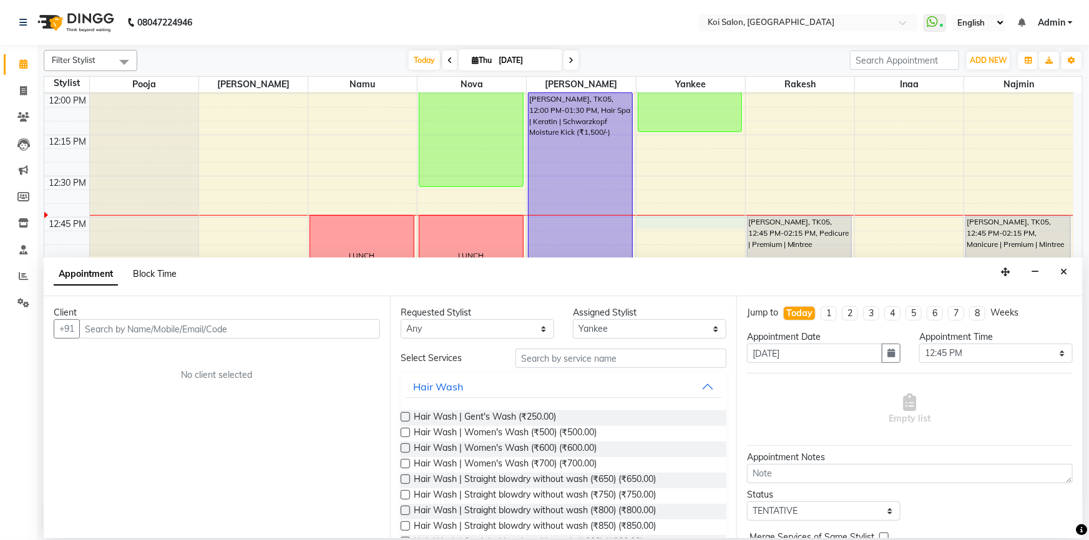
click at [155, 273] on span "Block Time" at bounding box center [155, 273] width 44 height 11
select select "34434"
select select "765"
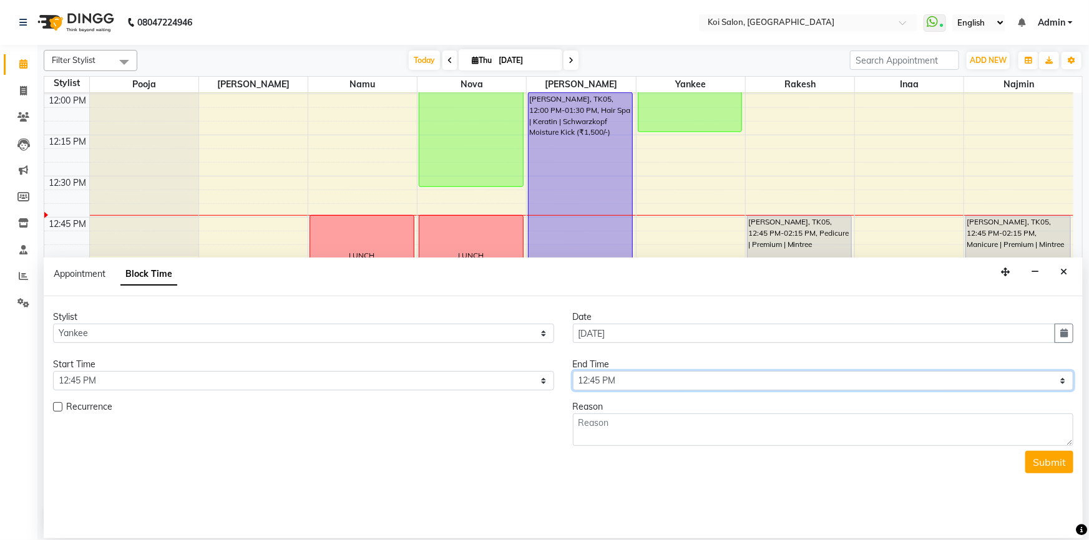
click at [617, 378] on select "Select 10:00 AM 10:15 AM 10:30 AM 10:45 AM 11:00 AM 11:15 AM 11:30 AM 11:45 AM …" at bounding box center [823, 380] width 501 height 19
select select "795"
click at [573, 371] on select "Select 10:00 AM 10:15 AM 10:30 AM 10:45 AM 11:00 AM 11:15 AM 11:30 AM 11:45 AM …" at bounding box center [823, 380] width 501 height 19
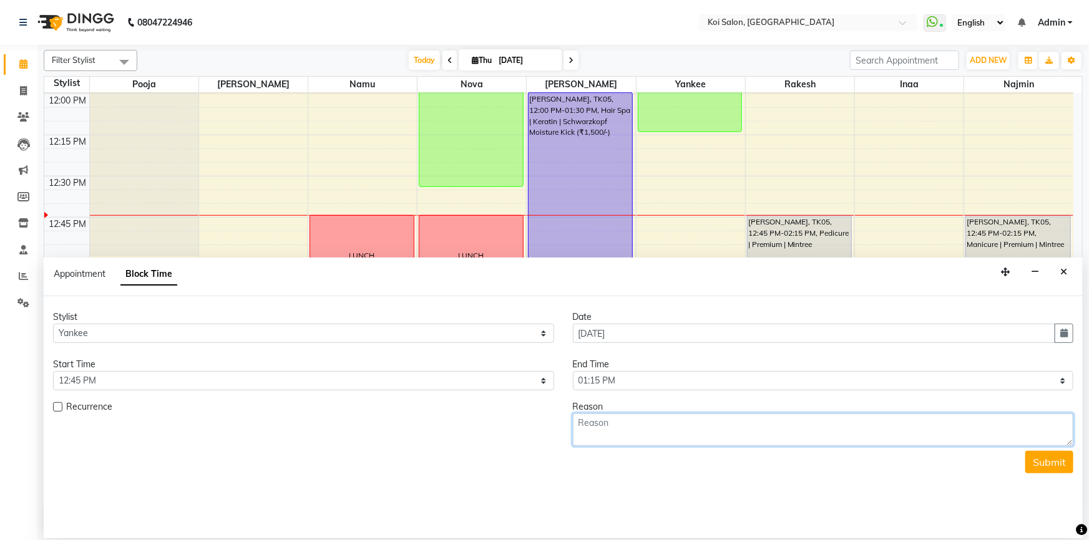
click at [649, 426] on textarea at bounding box center [823, 430] width 501 height 32
type textarea "LUNCH"
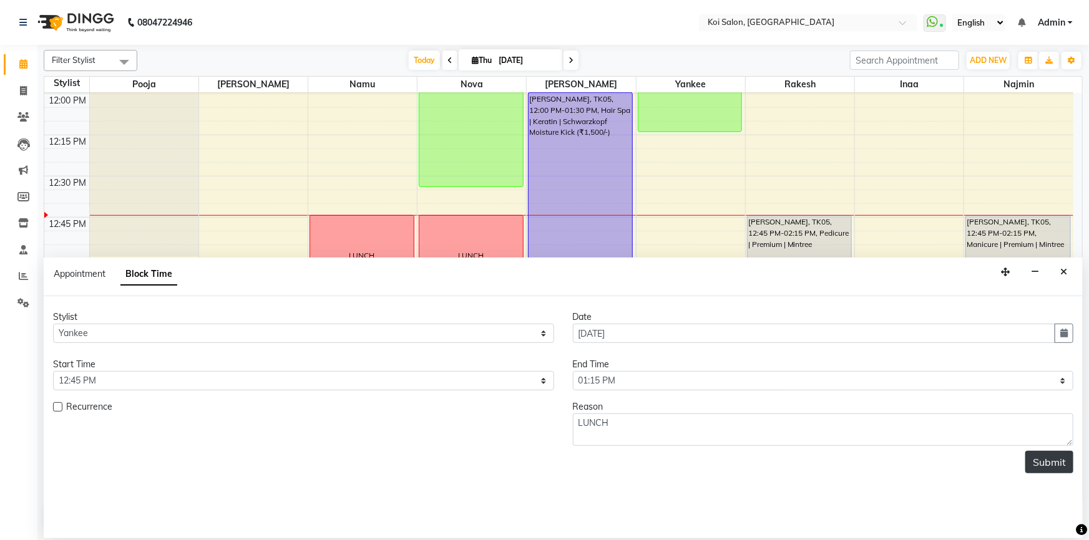
click at [1041, 462] on button "Submit" at bounding box center [1049, 462] width 48 height 22
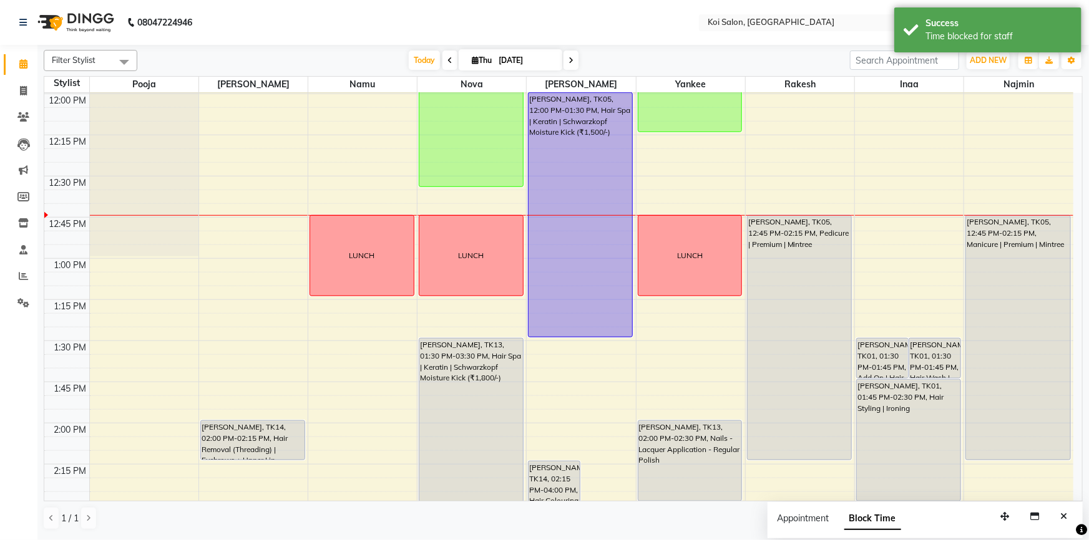
select select "44730"
select select "765"
select select "tentative"
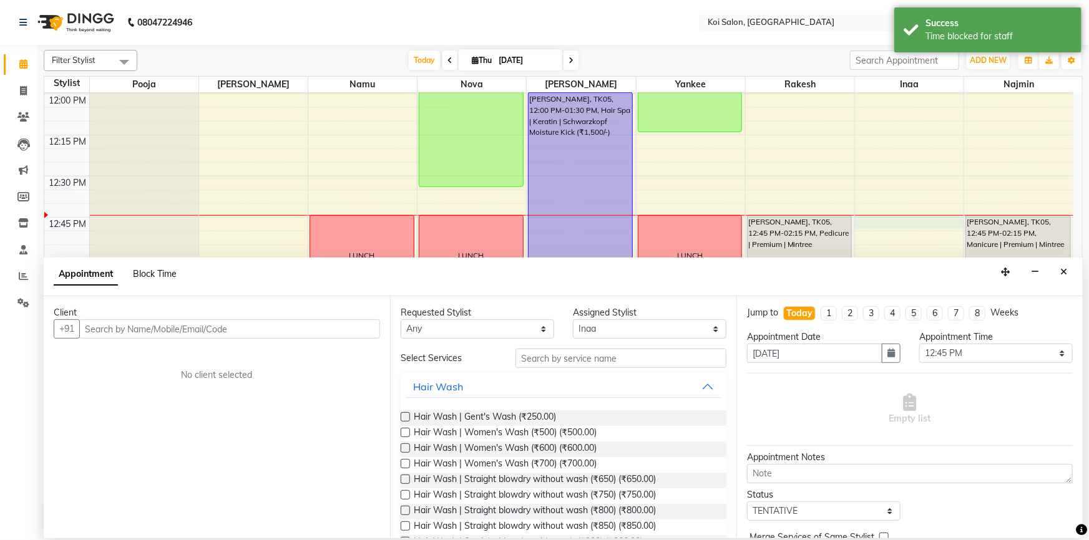
click at [144, 274] on span "Block Time" at bounding box center [155, 273] width 44 height 11
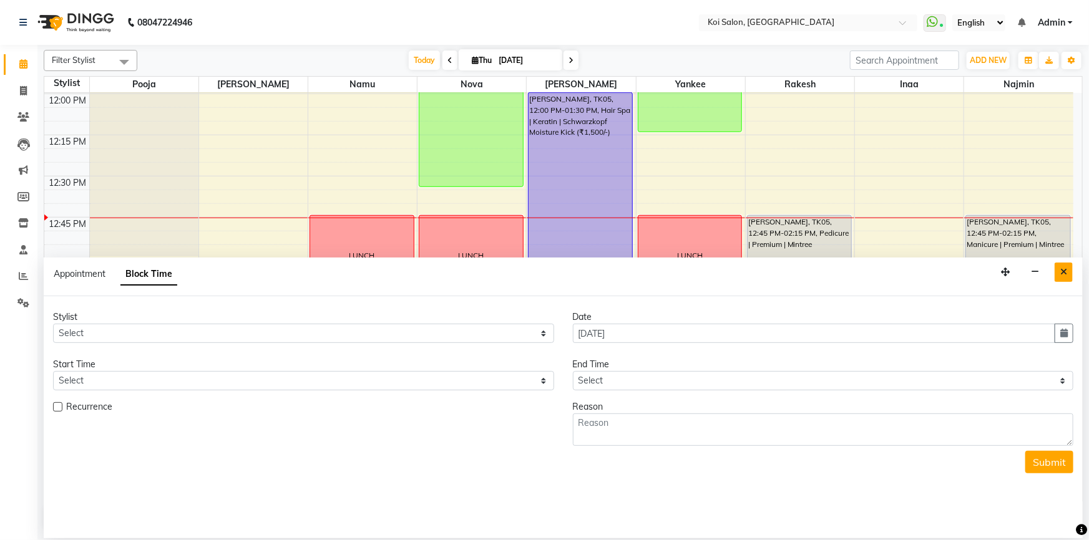
click at [1059, 272] on button "Close" at bounding box center [1063, 272] width 18 height 19
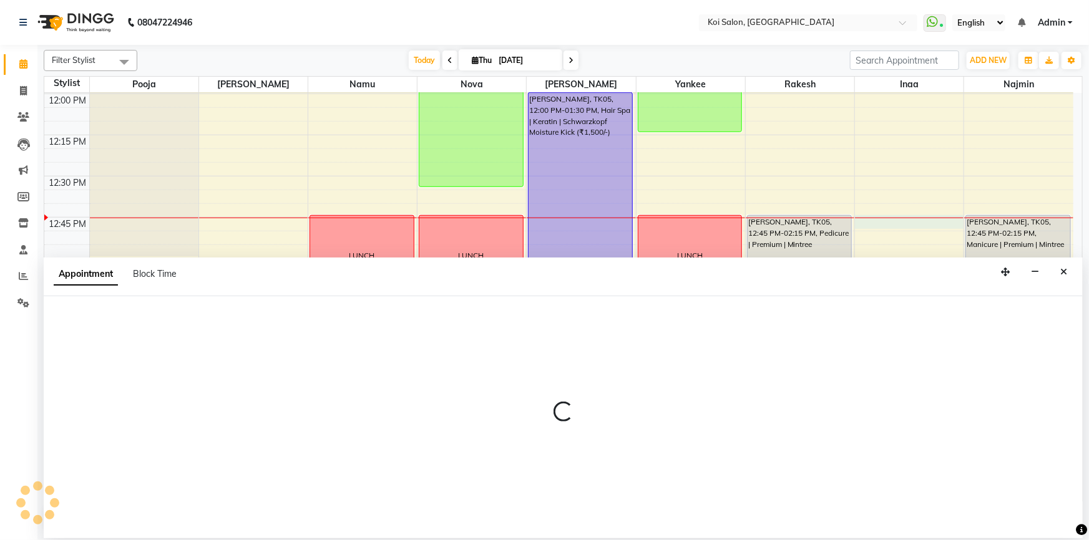
select select "44730"
select select "tentative"
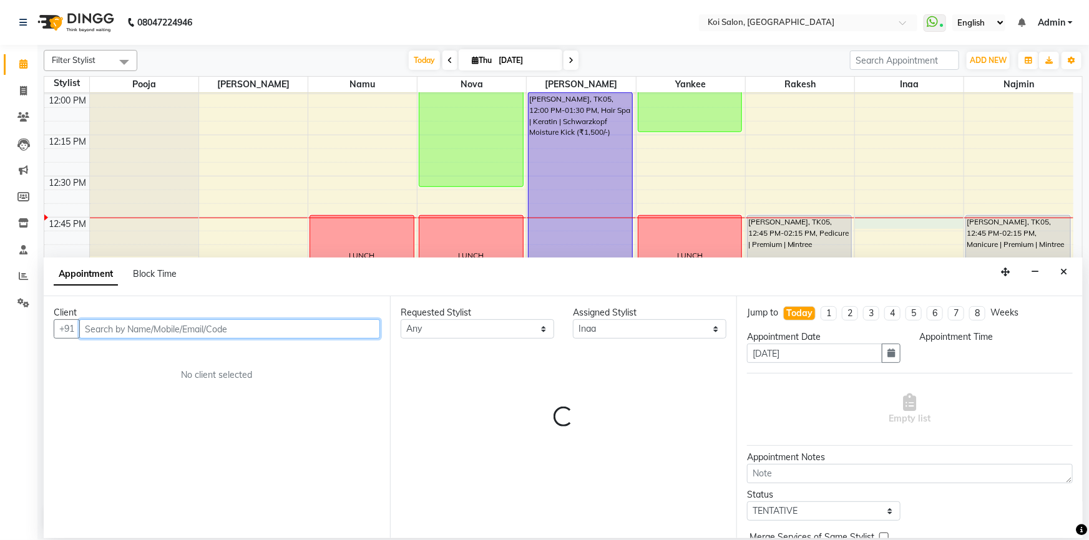
select select "765"
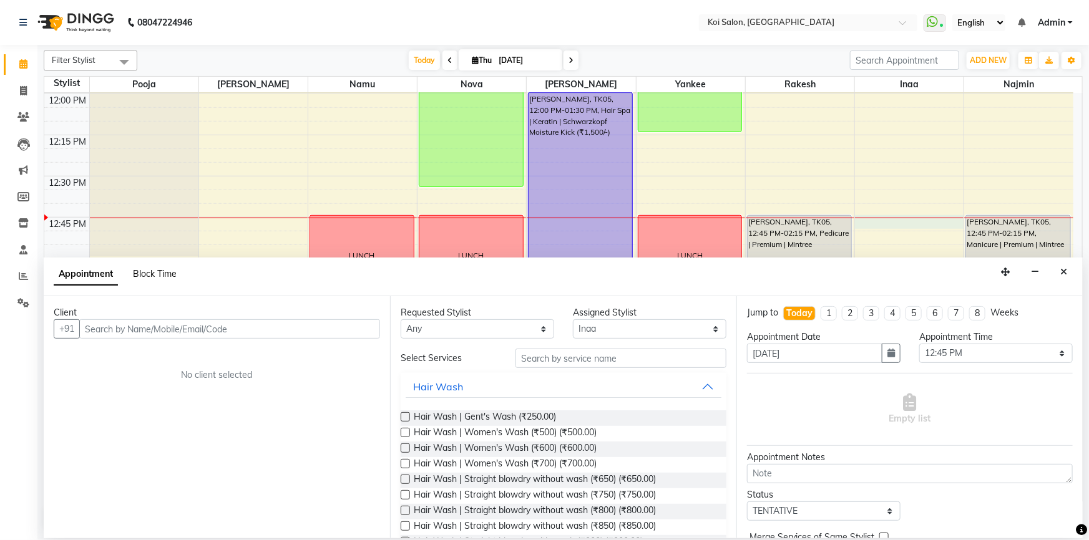
click at [143, 270] on span "Block Time" at bounding box center [155, 273] width 44 height 11
select select "44730"
select select "765"
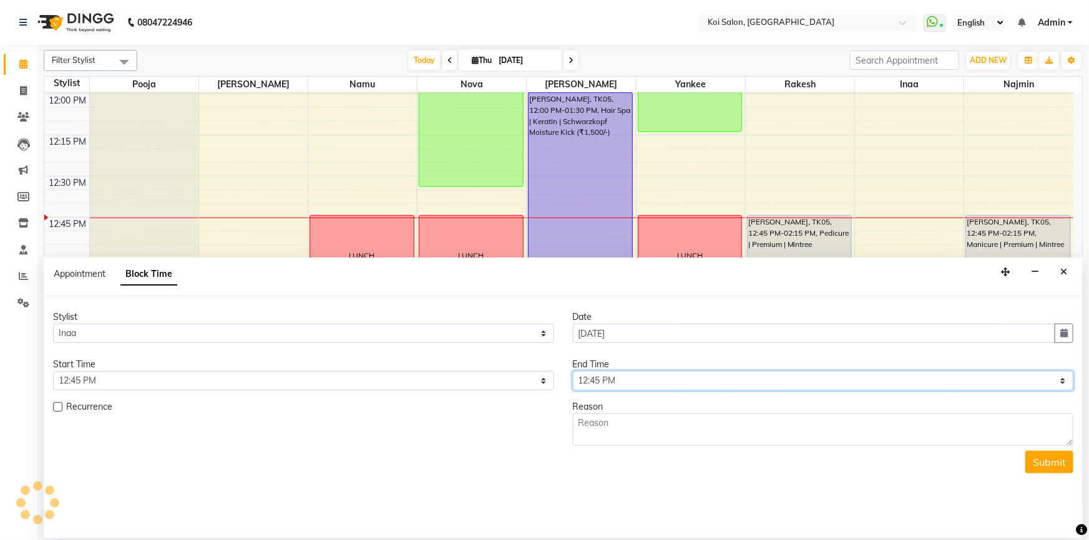
click at [625, 381] on select "Select 10:00 AM 10:15 AM 10:30 AM 10:45 AM 11:00 AM 11:15 AM 11:30 AM 11:45 AM …" at bounding box center [823, 380] width 501 height 19
select select "795"
click at [573, 371] on select "Select 10:00 AM 10:15 AM 10:30 AM 10:45 AM 11:00 AM 11:15 AM 11:30 AM 11:45 AM …" at bounding box center [823, 380] width 501 height 19
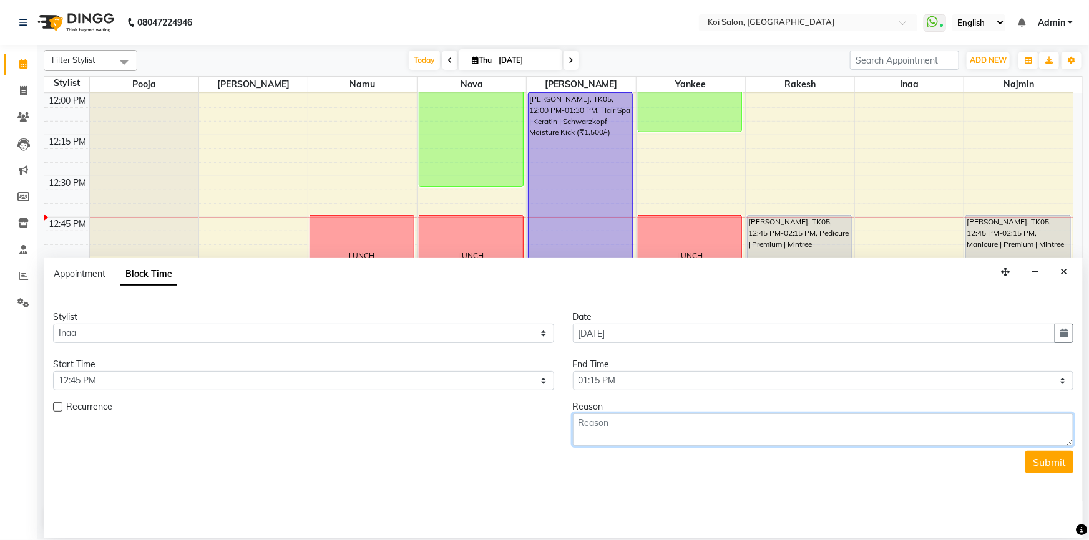
click at [663, 431] on textarea at bounding box center [823, 430] width 501 height 32
type textarea "LUNCH"
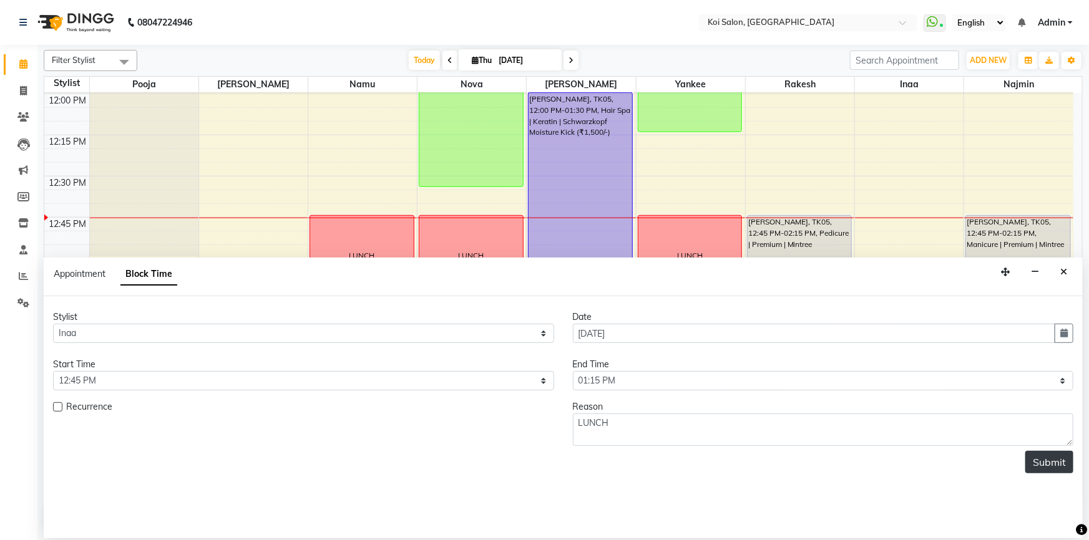
click at [1049, 459] on button "Submit" at bounding box center [1049, 462] width 48 height 22
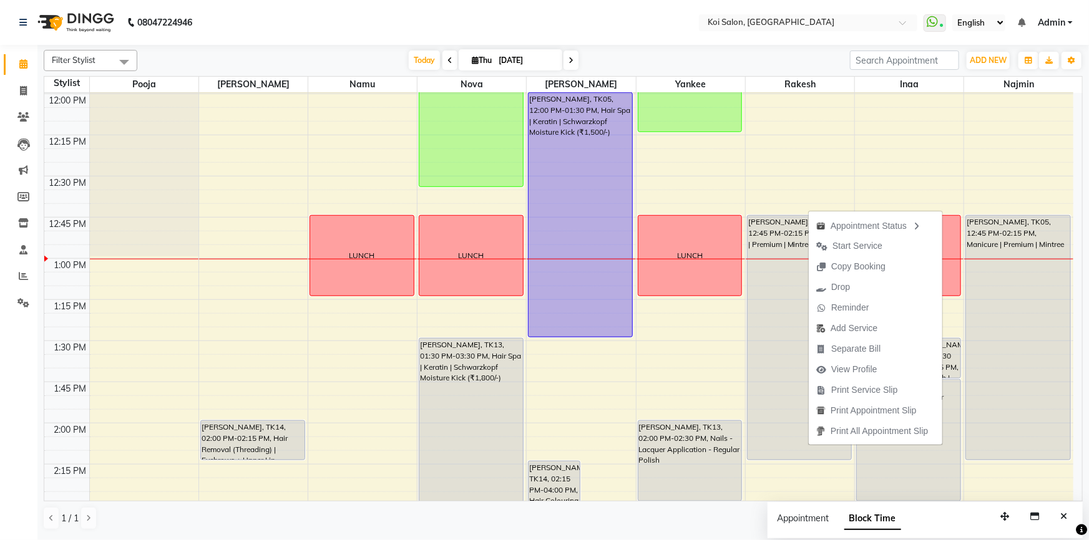
click at [736, 525] on div "1 / 1" at bounding box center [563, 519] width 1039 height 24
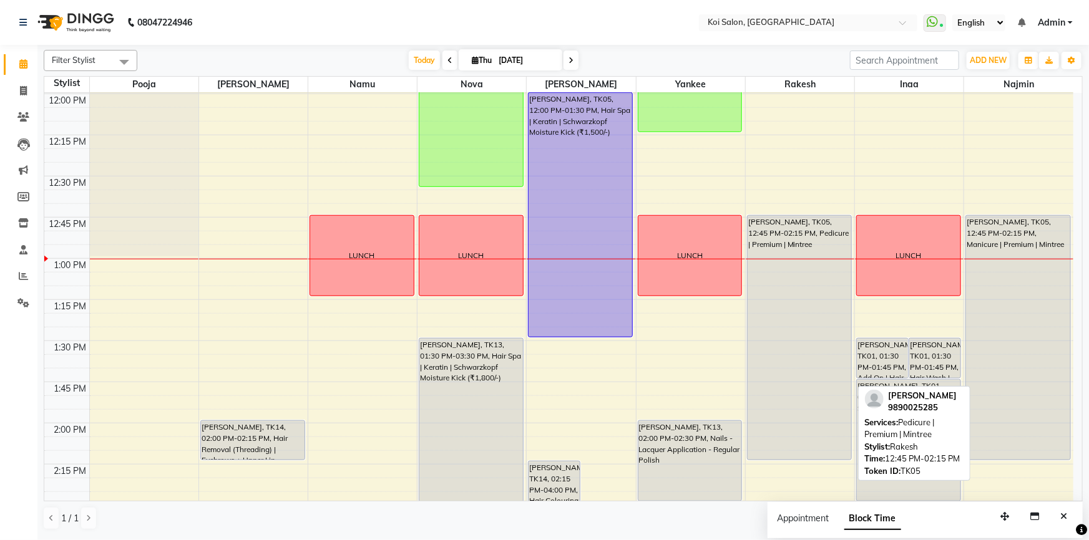
click at [824, 454] on div "Pooja Mahske, TK05, 12:45 PM-02:15 PM, Pedicure | Premium | Mintree" at bounding box center [799, 338] width 104 height 244
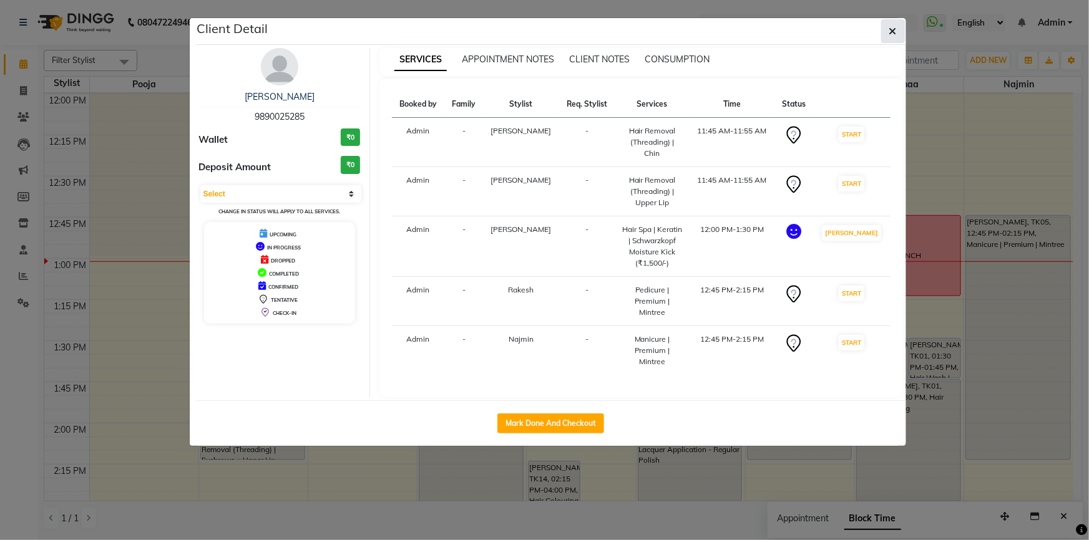
click at [890, 28] on icon "button" at bounding box center [892, 31] width 7 height 10
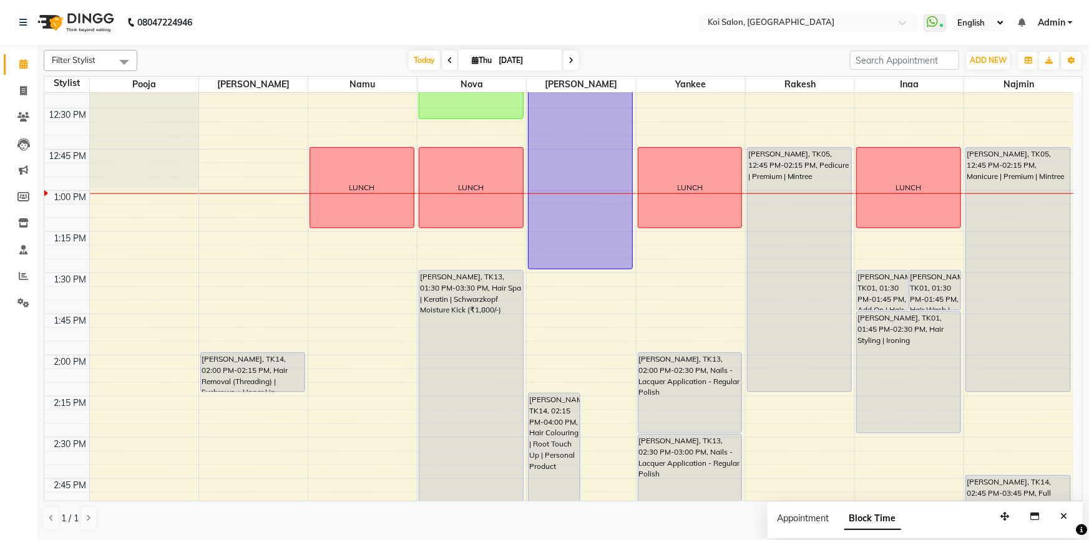
scroll to position [606, 0]
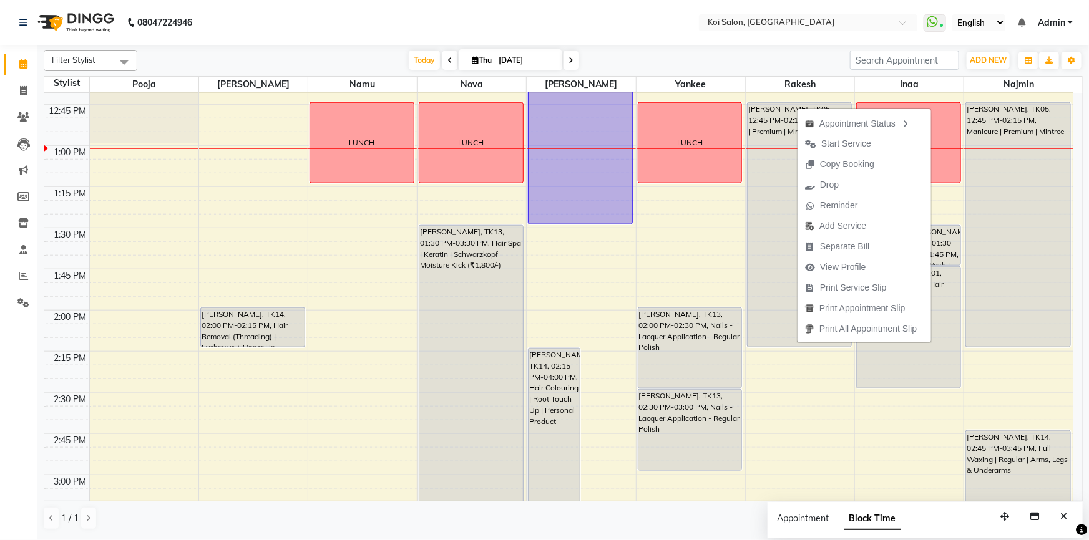
click at [696, 522] on div "1 / 1" at bounding box center [563, 519] width 1039 height 24
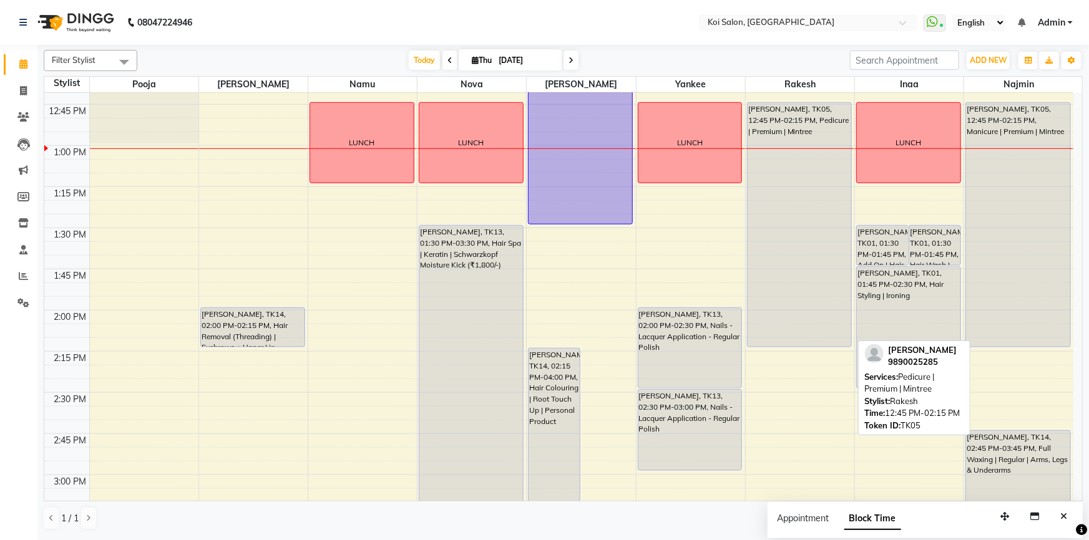
click at [817, 337] on div "Pooja Mahske, TK05, 12:45 PM-02:15 PM, Pedicure | Premium | Mintree" at bounding box center [799, 225] width 104 height 244
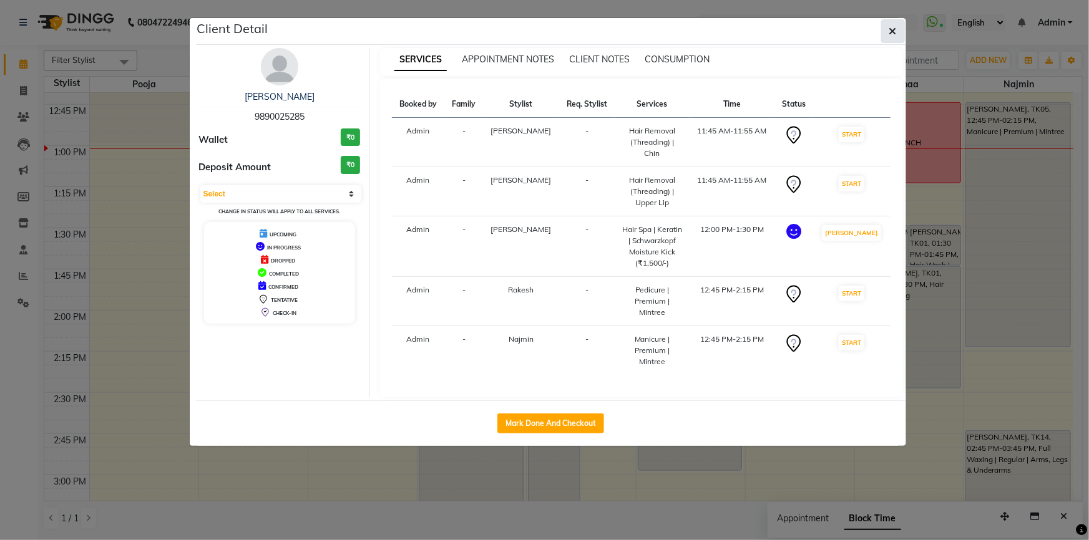
click at [892, 32] on icon "button" at bounding box center [892, 31] width 7 height 10
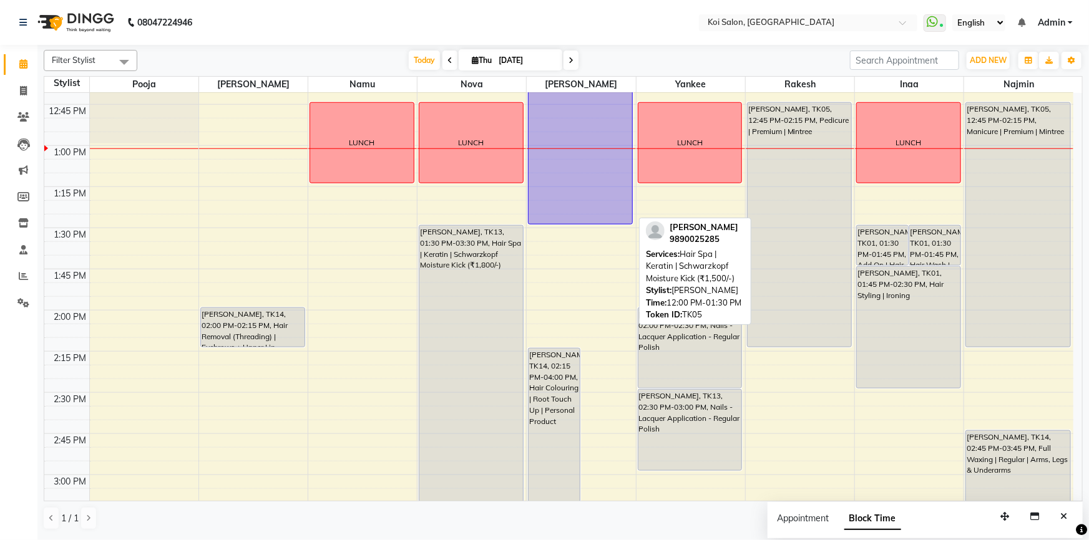
click at [598, 210] on div "Pooja Mahske, TK05, 12:00 PM-01:30 PM, Hair Spa | Keratin | Schwarzkopf Moistur…" at bounding box center [580, 102] width 104 height 244
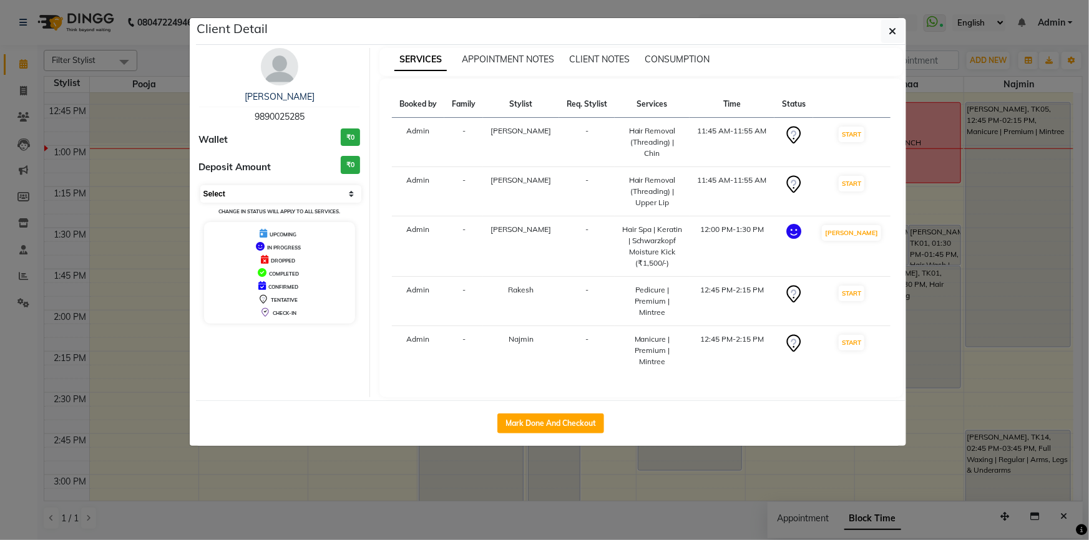
click at [250, 188] on select "Select IN SERVICE CONFIRMED TENTATIVE CHECK IN MARK DONE DROPPED UPCOMING" at bounding box center [281, 193] width 162 height 17
select select "7"
click at [200, 185] on select "Select IN SERVICE CONFIRMED TENTATIVE CHECK IN MARK DONE DROPPED UPCOMING" at bounding box center [281, 193] width 162 height 17
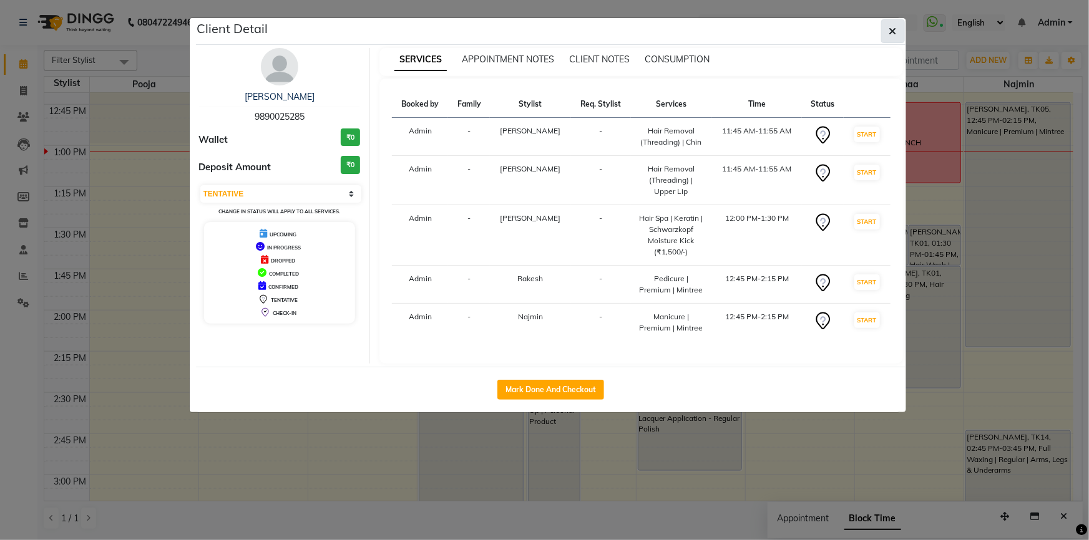
click at [890, 32] on icon "button" at bounding box center [892, 31] width 7 height 10
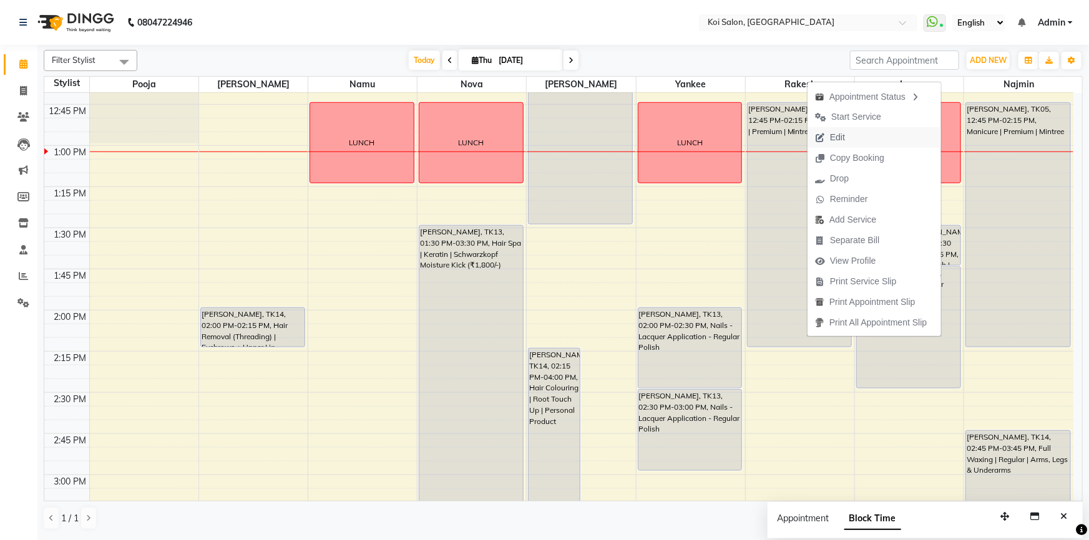
click at [836, 140] on span "Edit" at bounding box center [837, 137] width 15 height 13
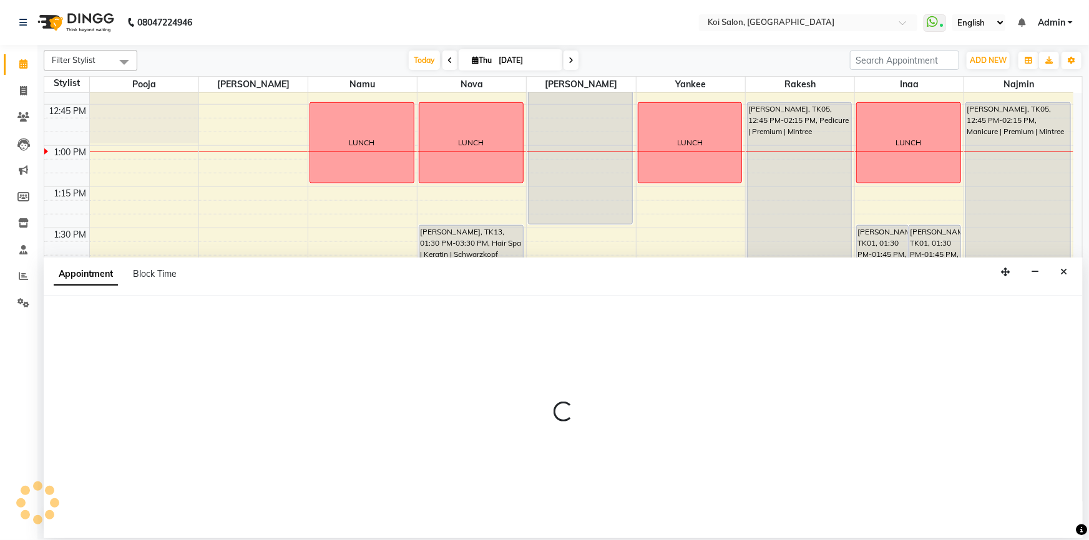
select select "tentative"
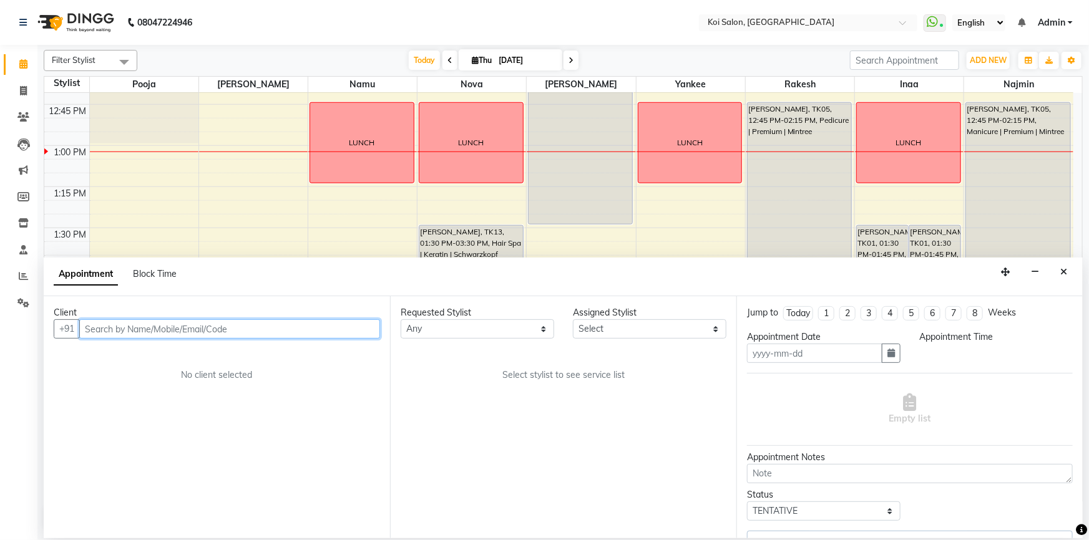
type input "[DATE]"
select select "705"
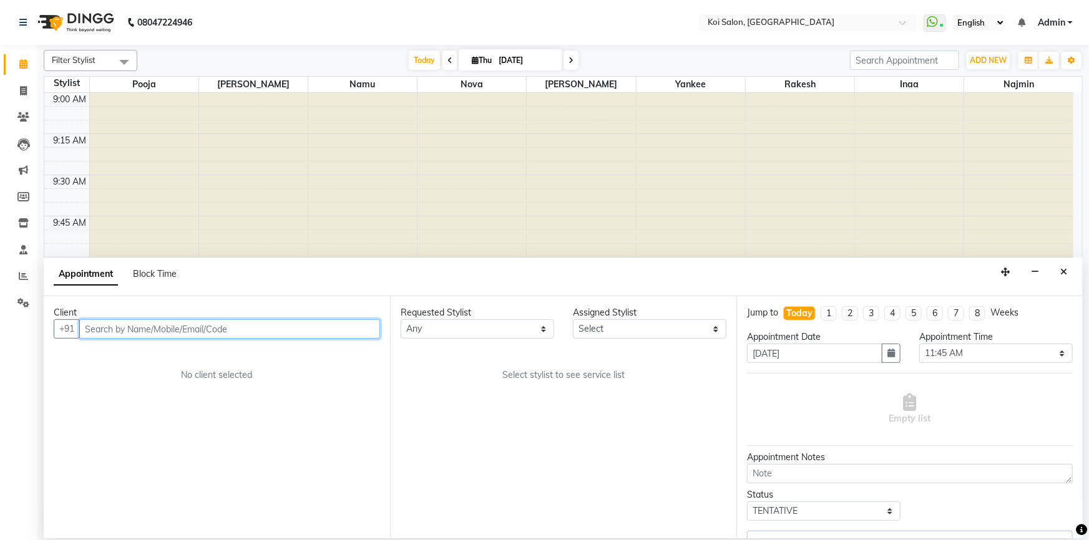
select select "67549"
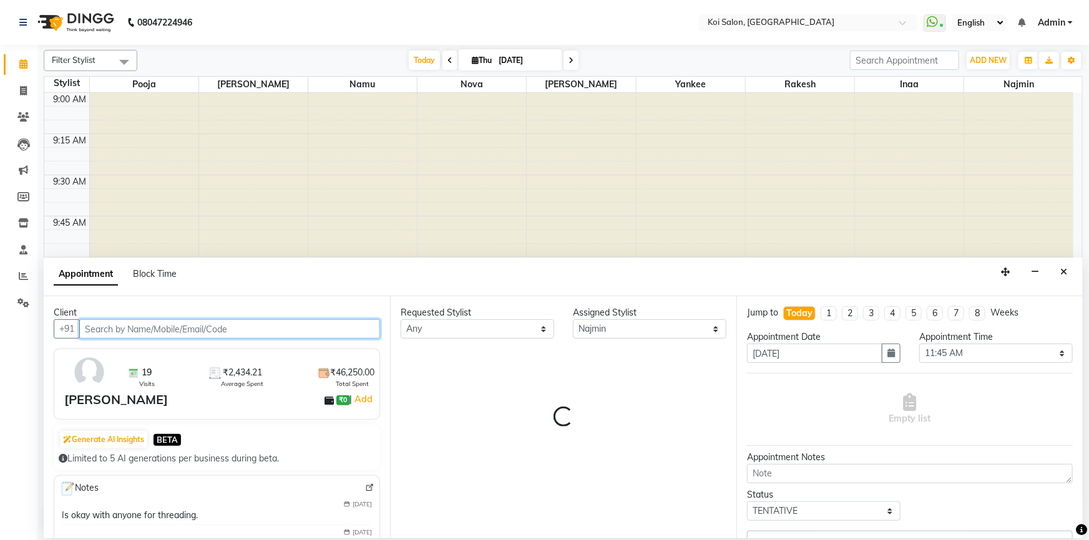
scroll to position [656, 0]
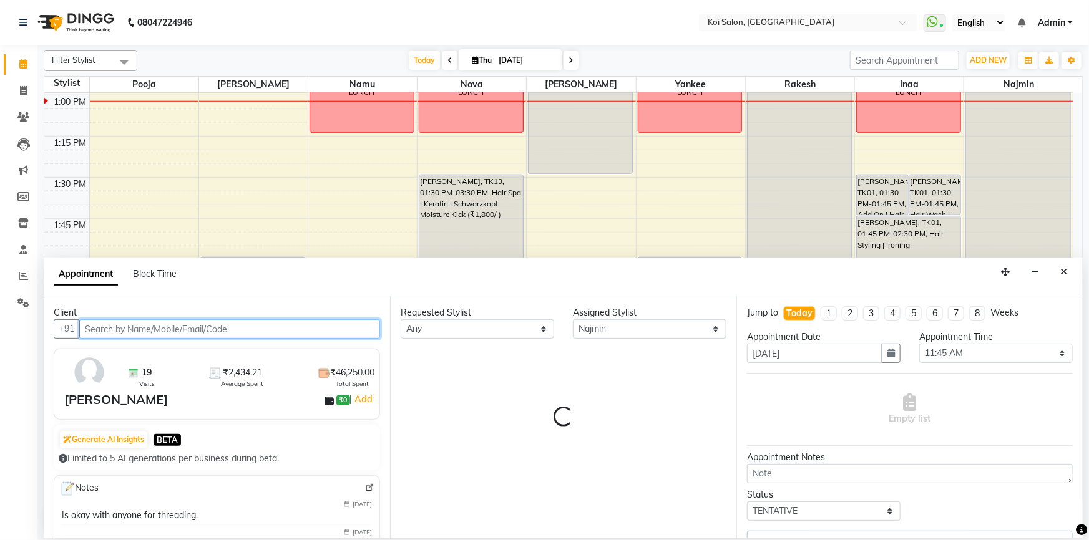
select select "1406"
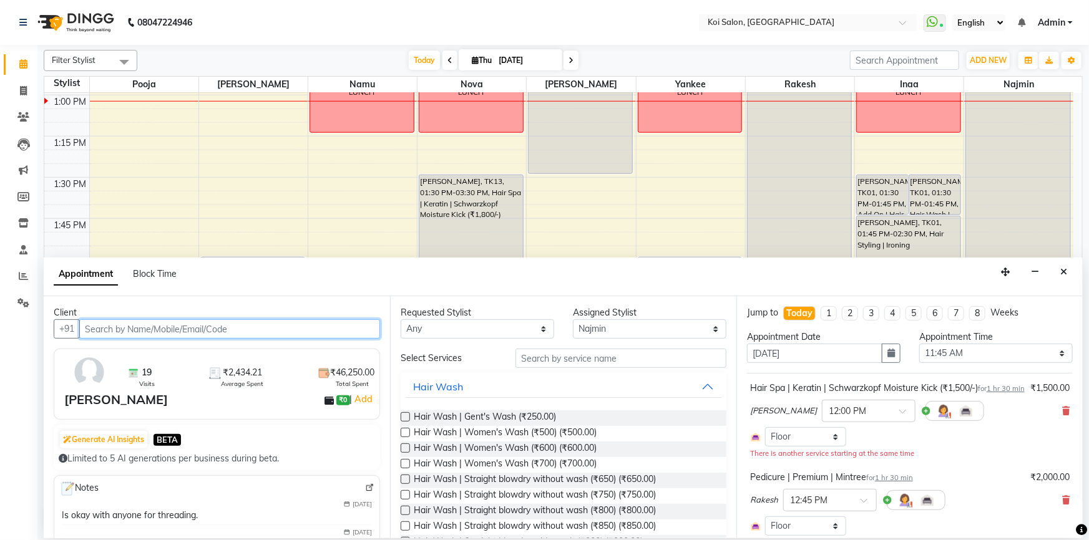
select select "1406"
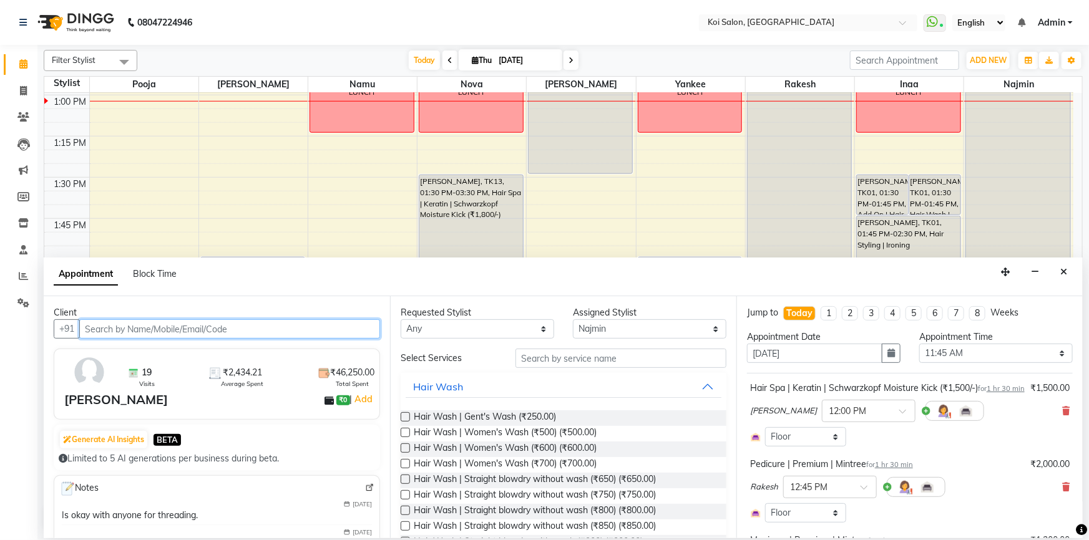
select select "1406"
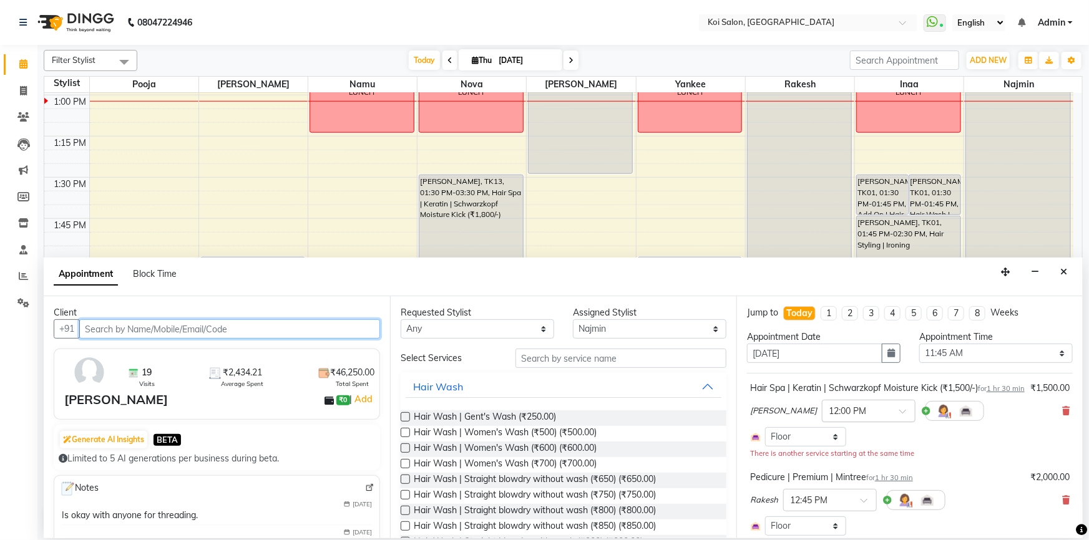
scroll to position [56, 0]
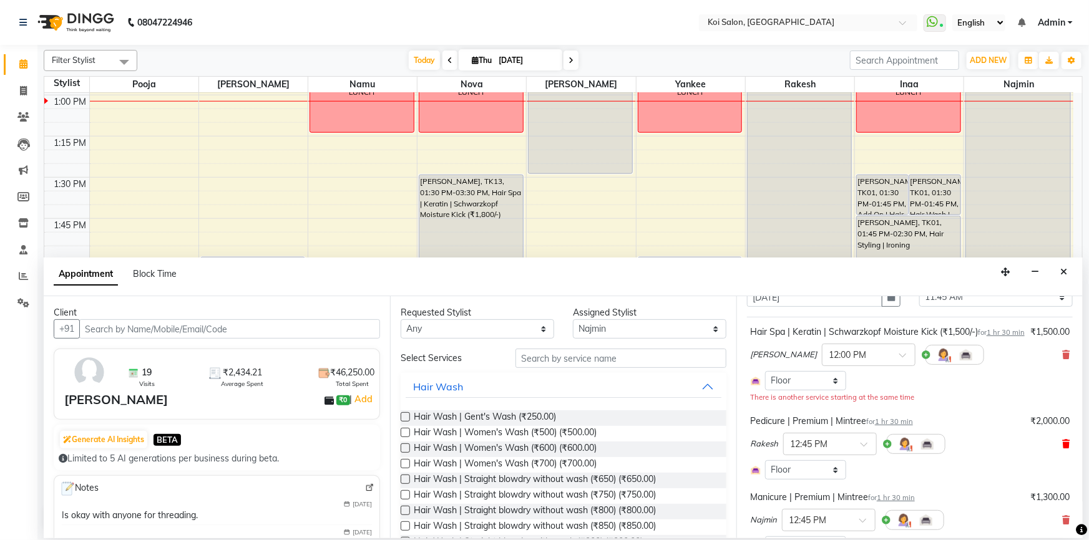
click at [1062, 449] on icon at bounding box center [1065, 444] width 7 height 9
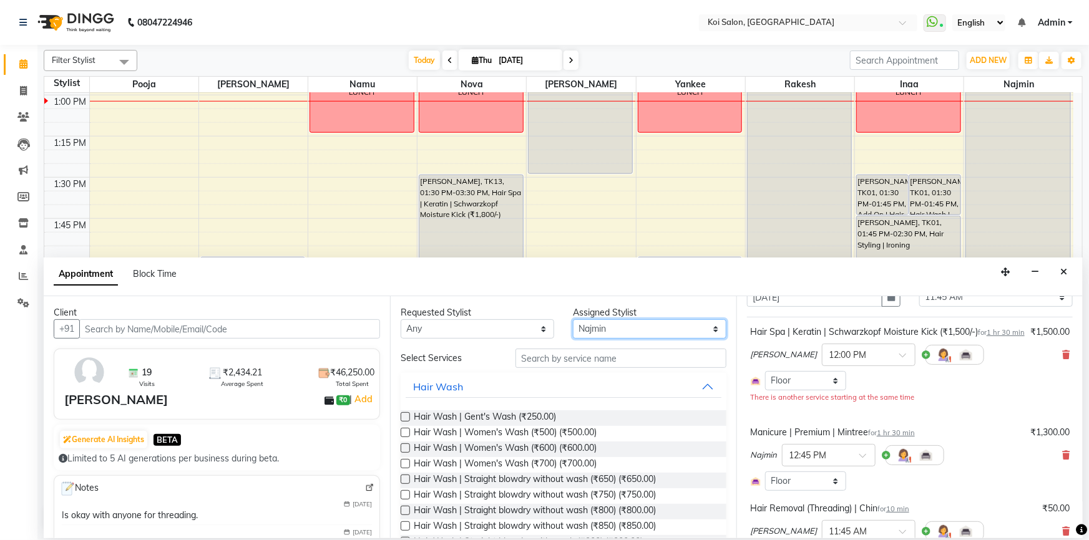
click at [636, 324] on select "Select [PERSON_NAME] Namu Nova Pooja [PERSON_NAME]" at bounding box center [649, 328] width 153 height 19
select select "37562"
click at [573, 319] on select "Select [PERSON_NAME] Namu Nova Pooja [PERSON_NAME]" at bounding box center [649, 328] width 153 height 19
click at [1062, 460] on icon at bounding box center [1065, 455] width 7 height 9
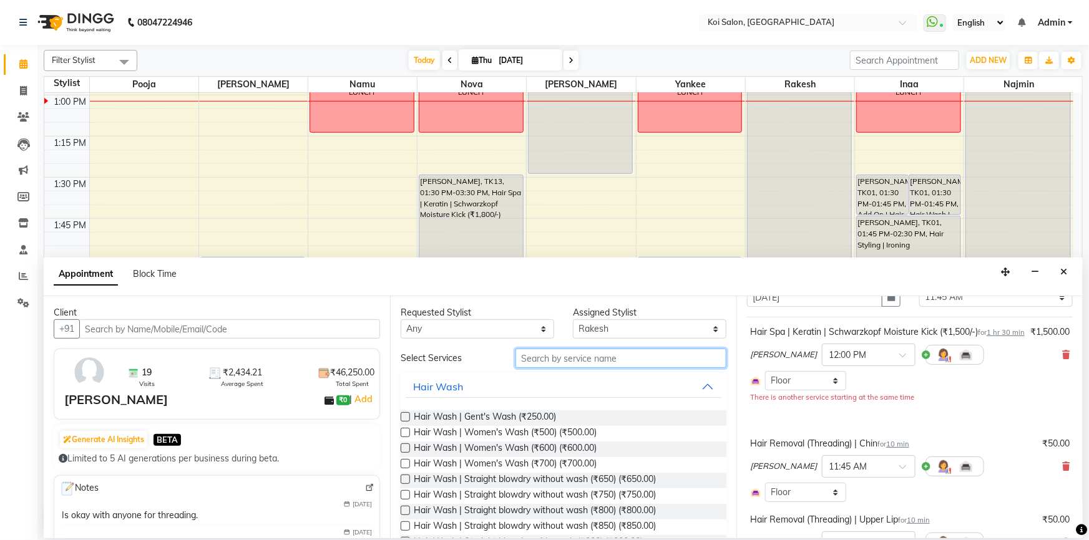
click at [596, 359] on input "text" at bounding box center [620, 358] width 211 height 19
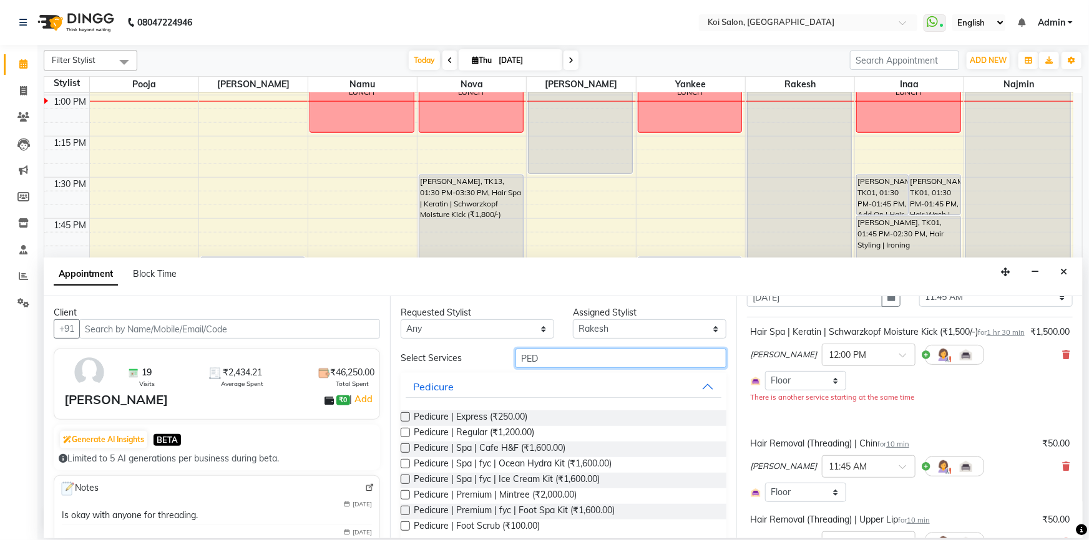
type input "PED"
click at [405, 435] on label at bounding box center [405, 432] width 9 height 9
click at [405, 435] on input "checkbox" at bounding box center [405, 434] width 8 height 8
click at [402, 431] on label at bounding box center [405, 432] width 9 height 9
click at [402, 431] on input "checkbox" at bounding box center [405, 434] width 8 height 8
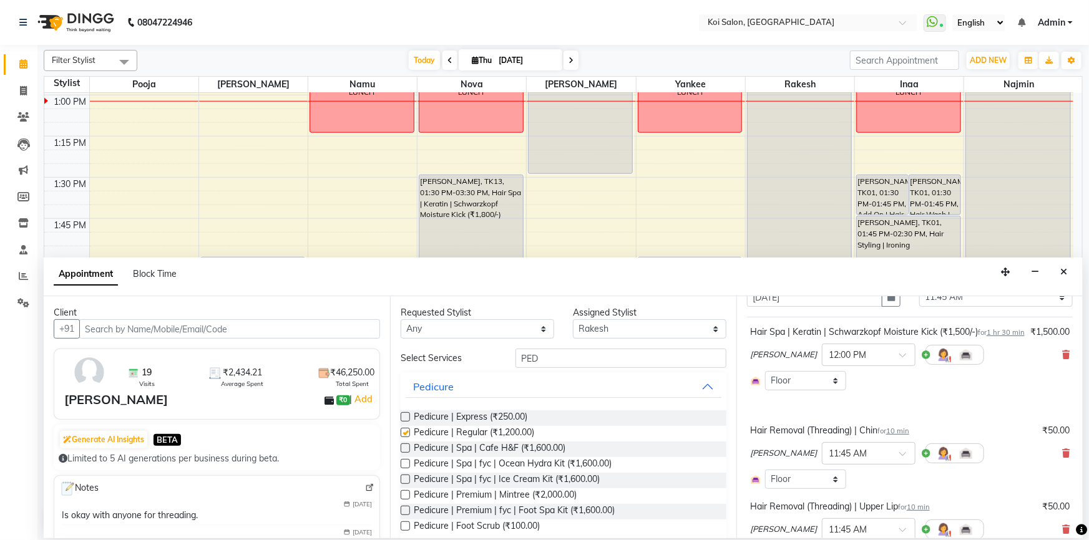
checkbox input "false"
click at [637, 330] on select "Select [PERSON_NAME] Namu Nova Pooja [PERSON_NAME]" at bounding box center [649, 328] width 153 height 19
select select "67549"
click at [573, 319] on select "Select [PERSON_NAME] Namu Nova Pooja [PERSON_NAME]" at bounding box center [649, 328] width 153 height 19
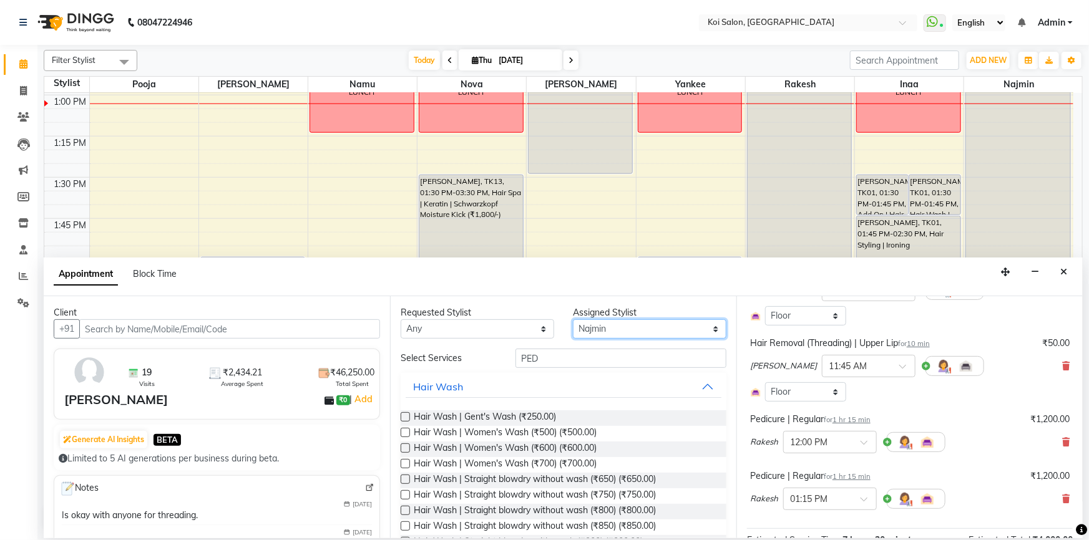
scroll to position [226, 0]
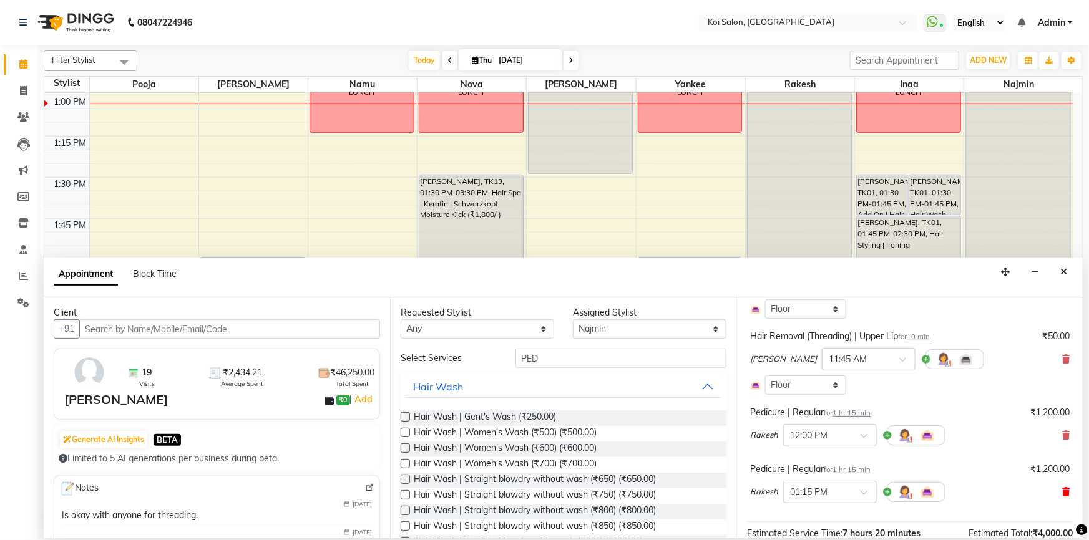
click at [1062, 497] on icon at bounding box center [1065, 492] width 7 height 9
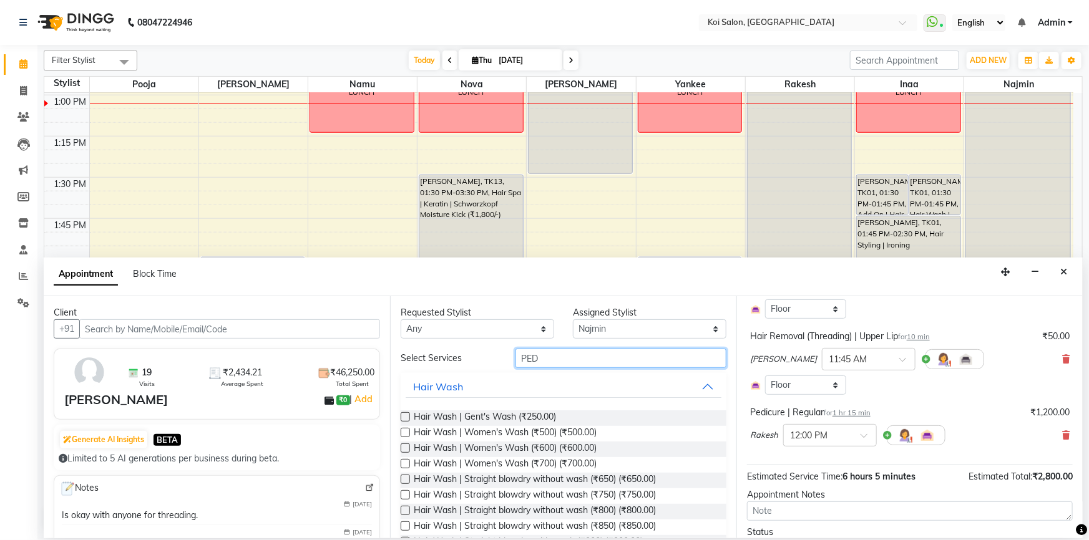
click at [547, 364] on input "PED" at bounding box center [620, 358] width 211 height 19
type input "P"
type input "MAN"
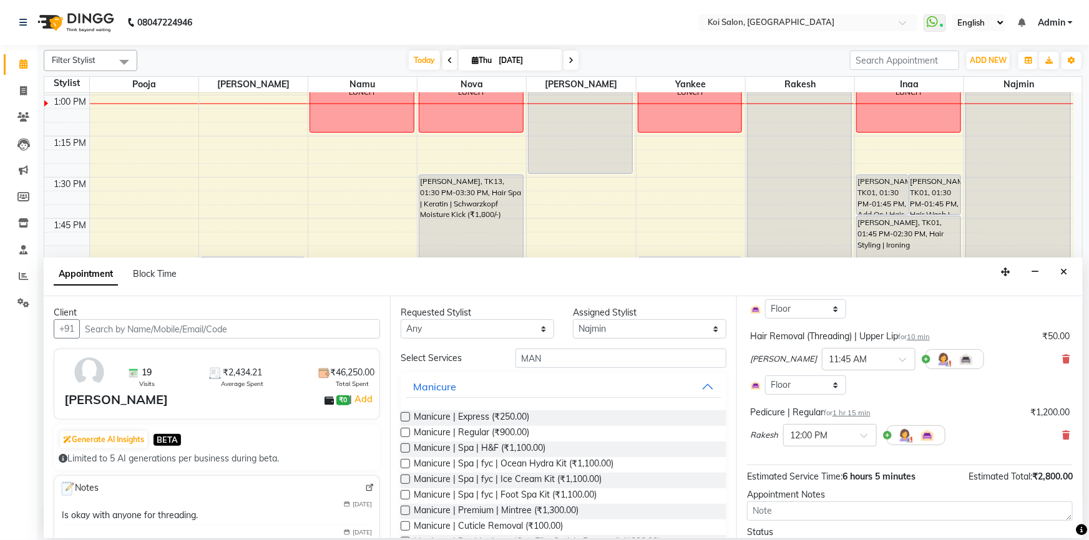
click at [406, 433] on label at bounding box center [405, 432] width 9 height 9
click at [406, 433] on input "checkbox" at bounding box center [405, 434] width 8 height 8
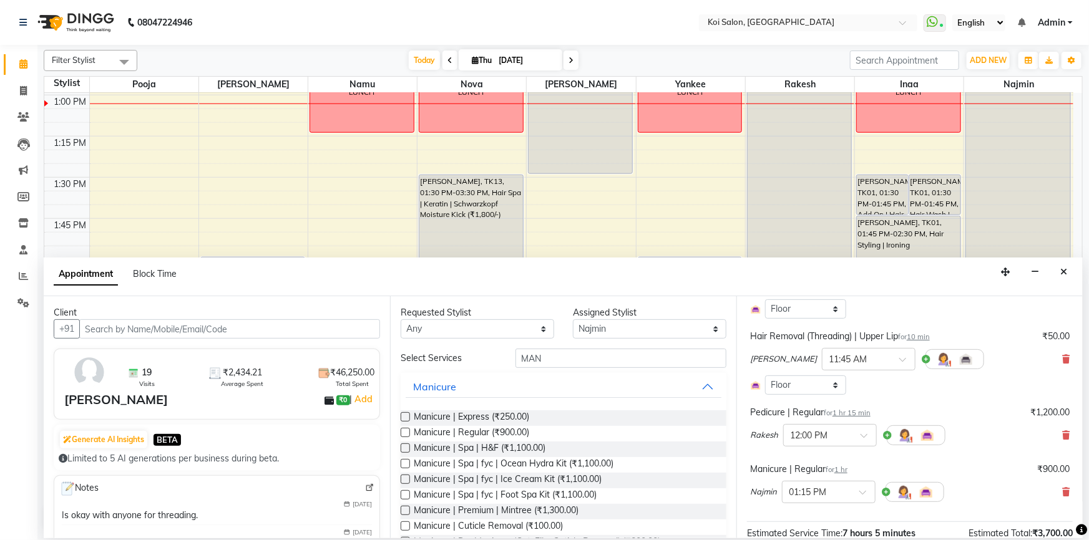
checkbox input "false"
click at [830, 498] on input "text" at bounding box center [816, 491] width 55 height 13
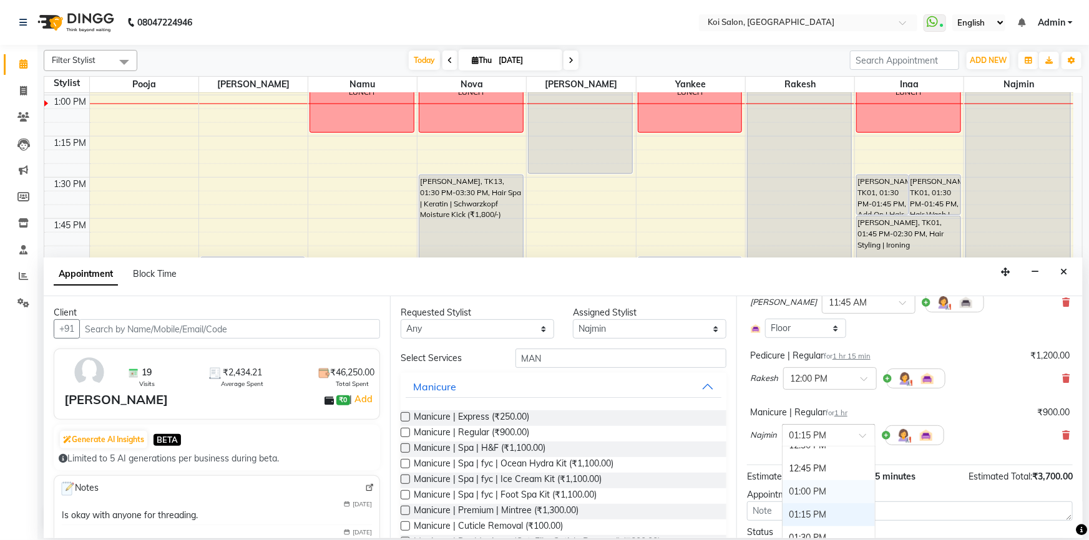
scroll to position [189, 0]
click at [829, 512] on div "12:30 PM" at bounding box center [828, 502] width 92 height 23
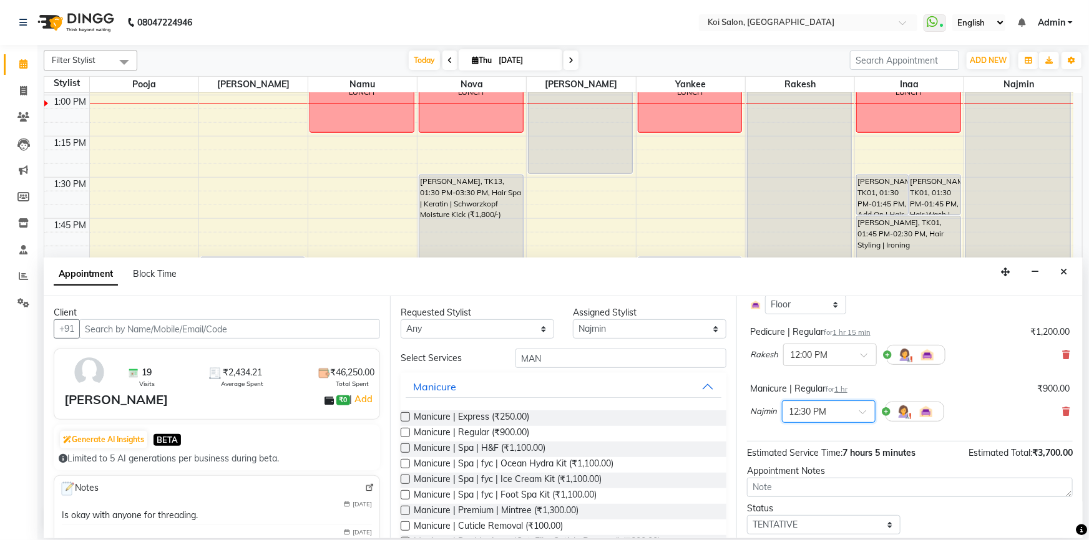
scroll to position [340, 0]
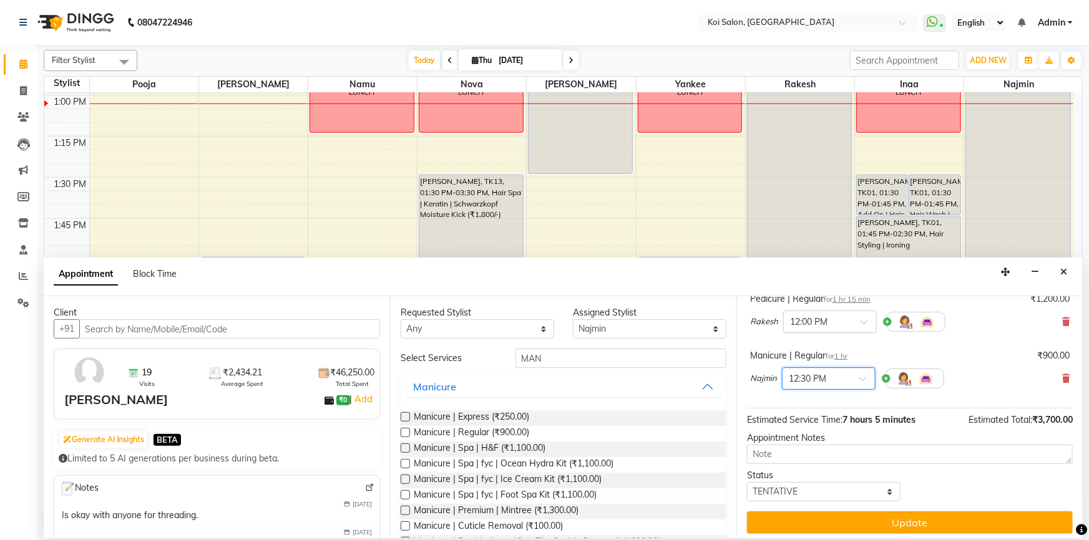
click at [849, 328] on div at bounding box center [830, 320] width 92 height 13
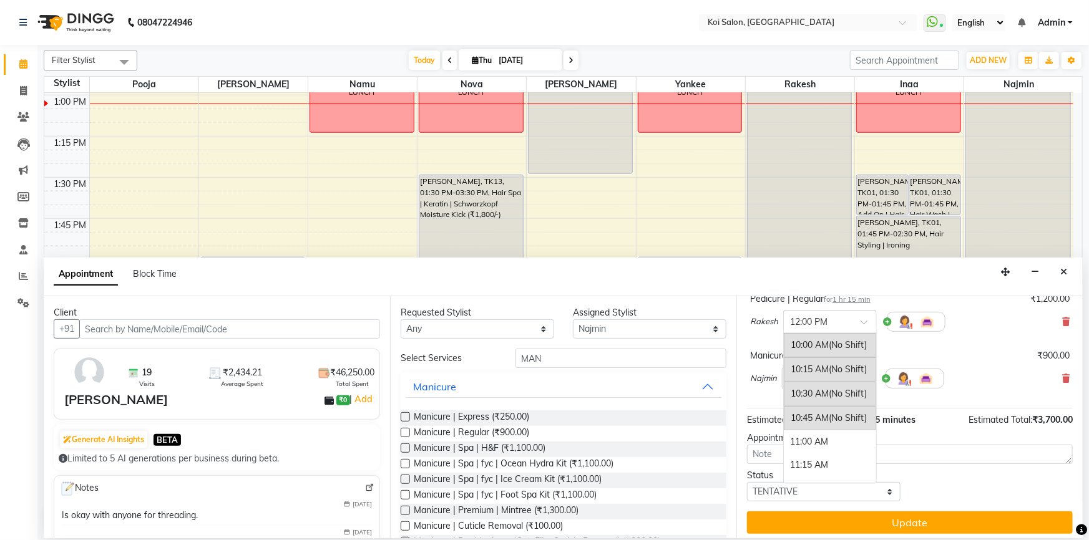
scroll to position [188, 0]
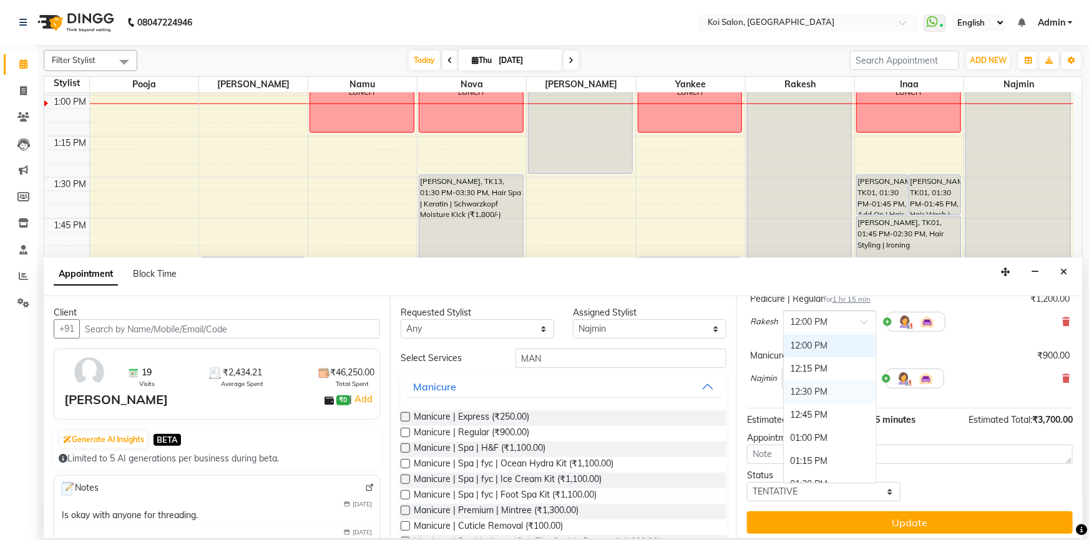
click at [842, 404] on div "12:30 PM" at bounding box center [830, 392] width 92 height 23
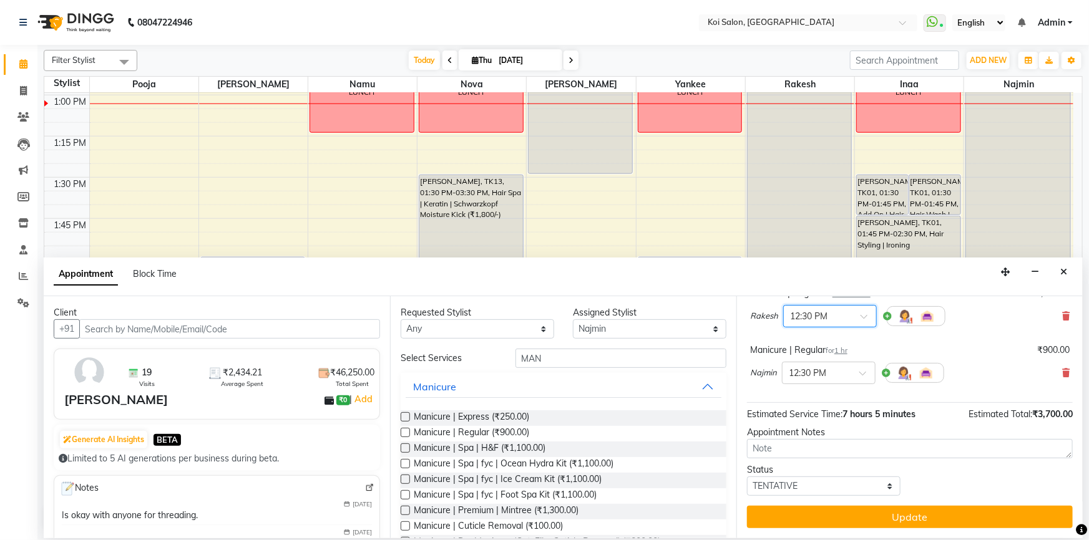
scroll to position [371, 0]
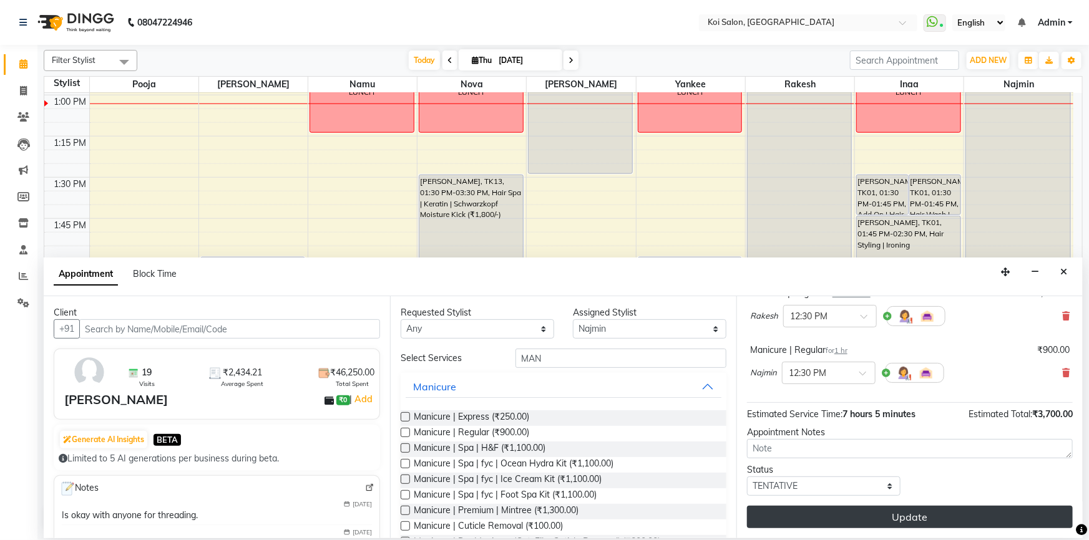
click at [904, 515] on button "Update" at bounding box center [910, 517] width 326 height 22
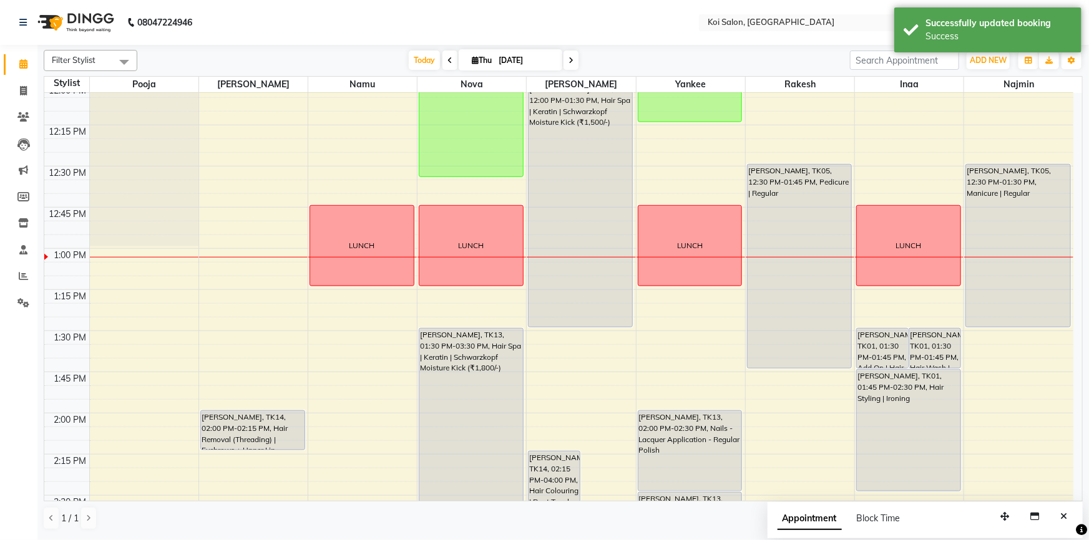
scroll to position [487, 0]
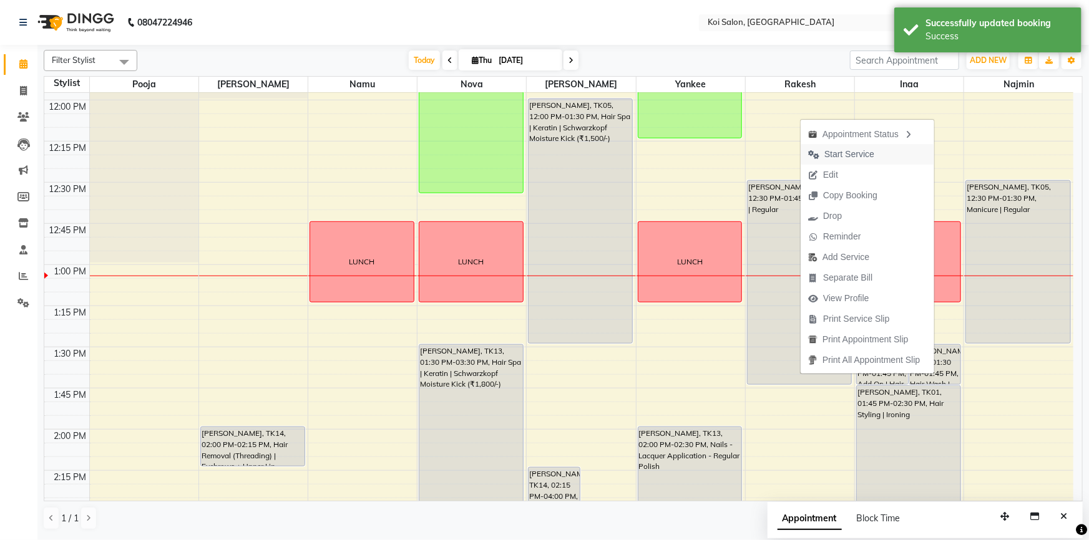
click at [832, 150] on span "Start Service" at bounding box center [849, 154] width 50 height 13
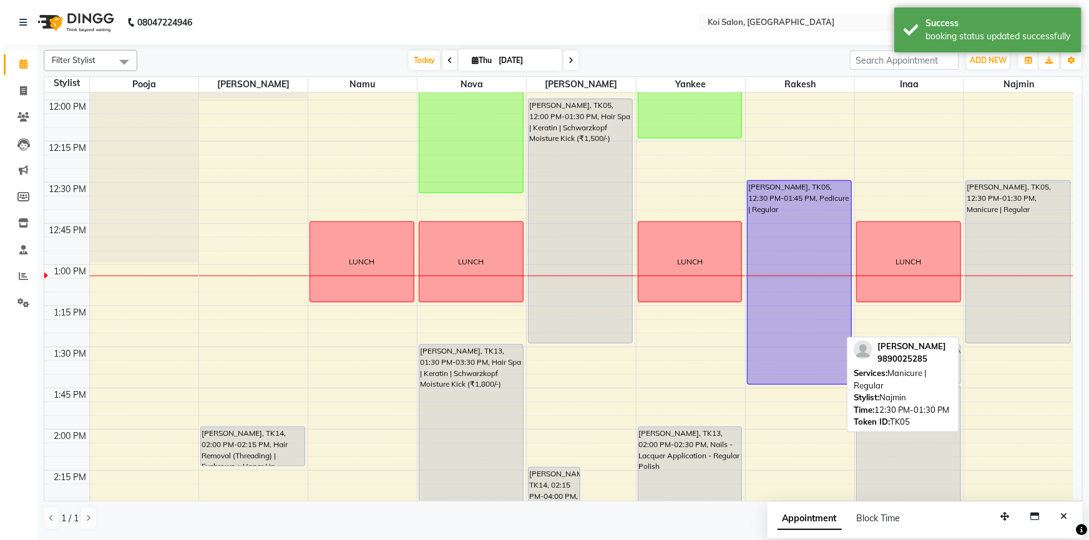
click at [1038, 328] on div "Pooja Mahske, TK05, 12:30 PM-01:30 PM, Manicure | Regular" at bounding box center [1018, 262] width 104 height 162
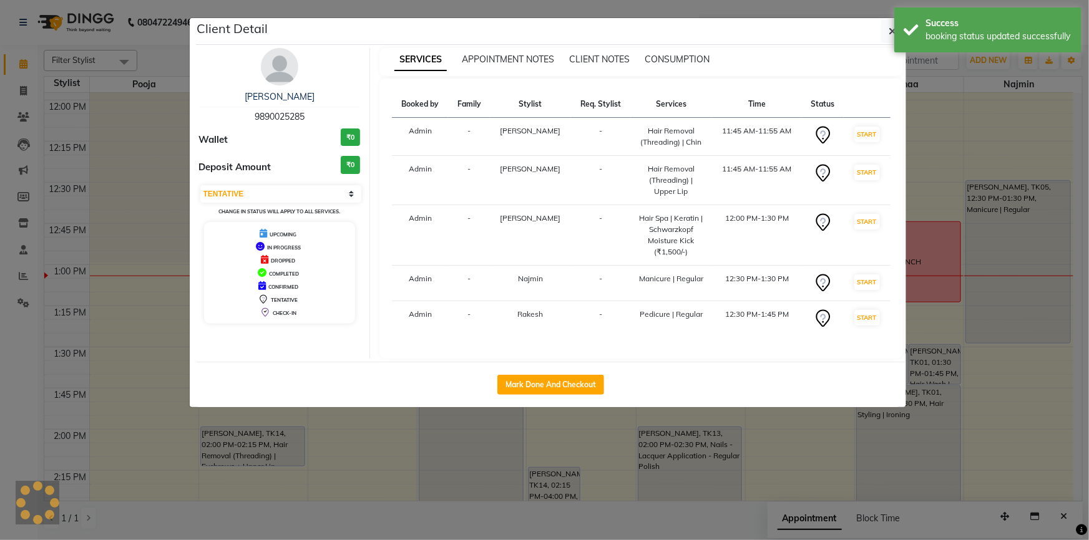
select select "select"
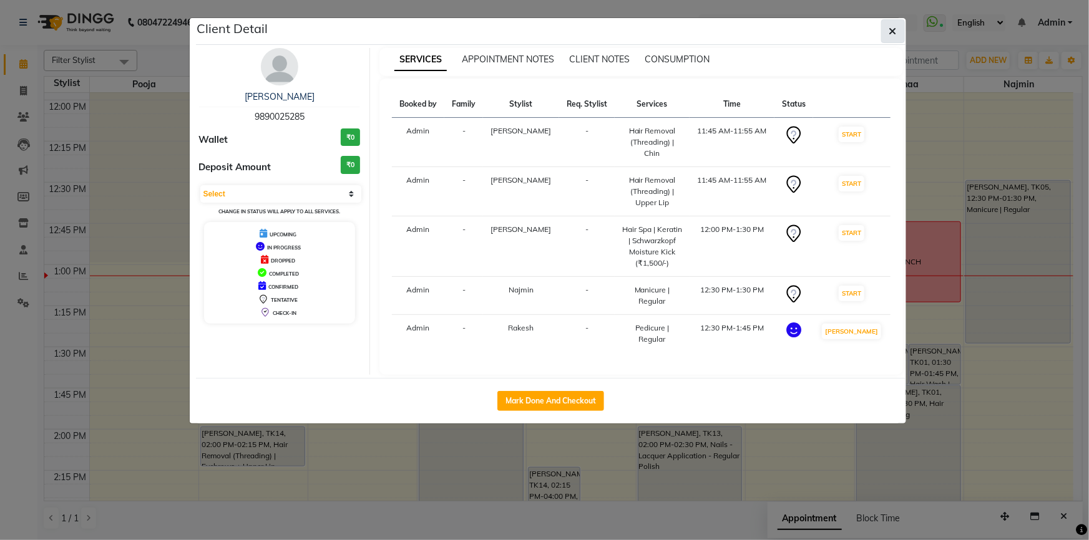
click at [892, 31] on icon "button" at bounding box center [892, 31] width 7 height 10
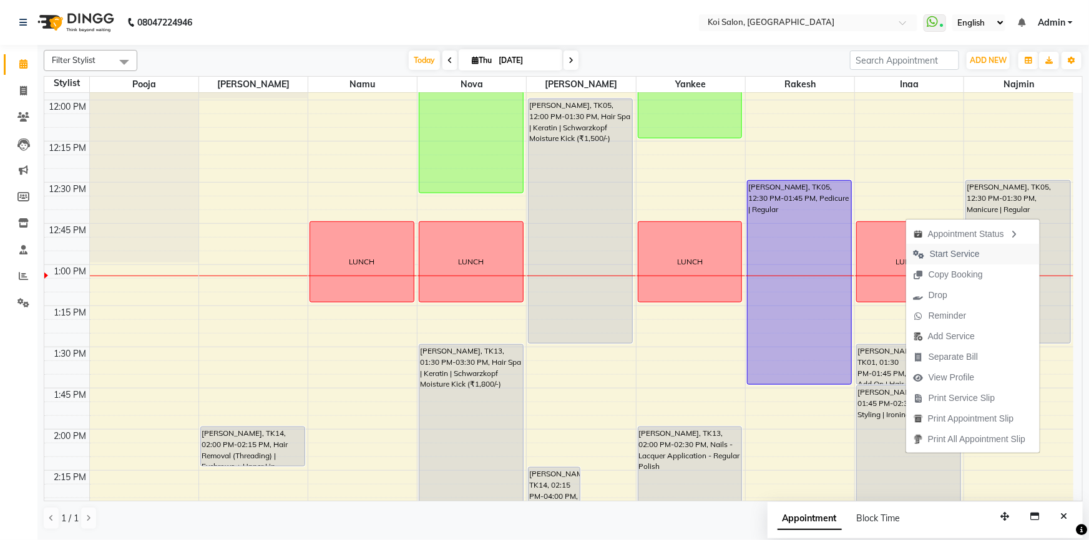
click at [948, 252] on span "Start Service" at bounding box center [955, 254] width 50 height 13
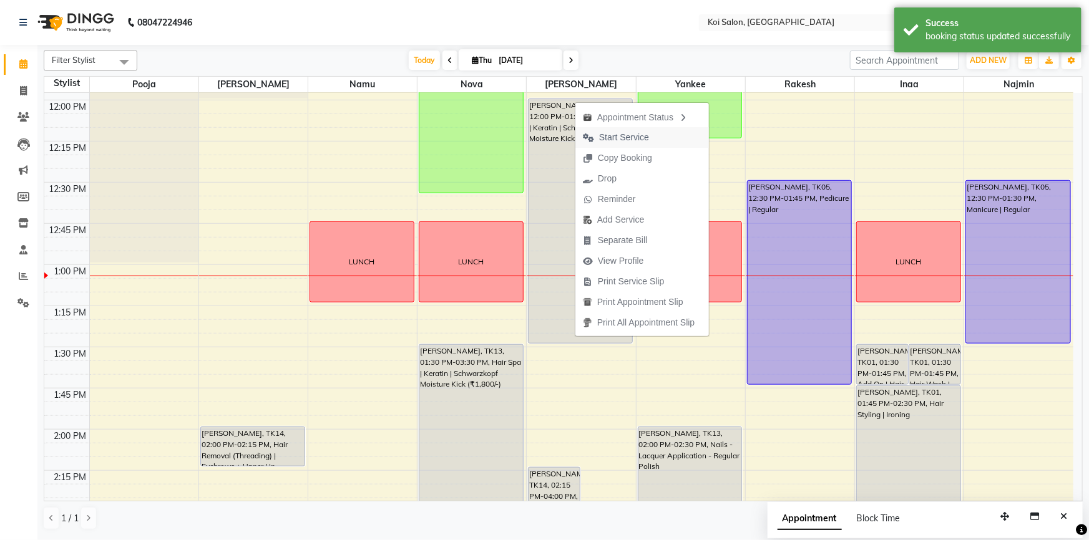
click at [623, 137] on span "Start Service" at bounding box center [624, 137] width 50 height 13
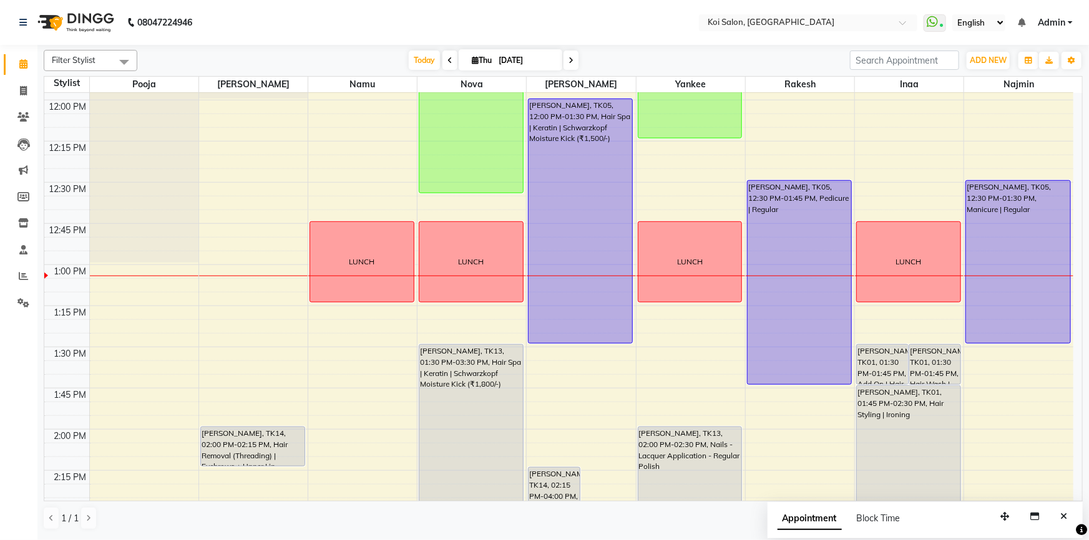
scroll to position [543, 0]
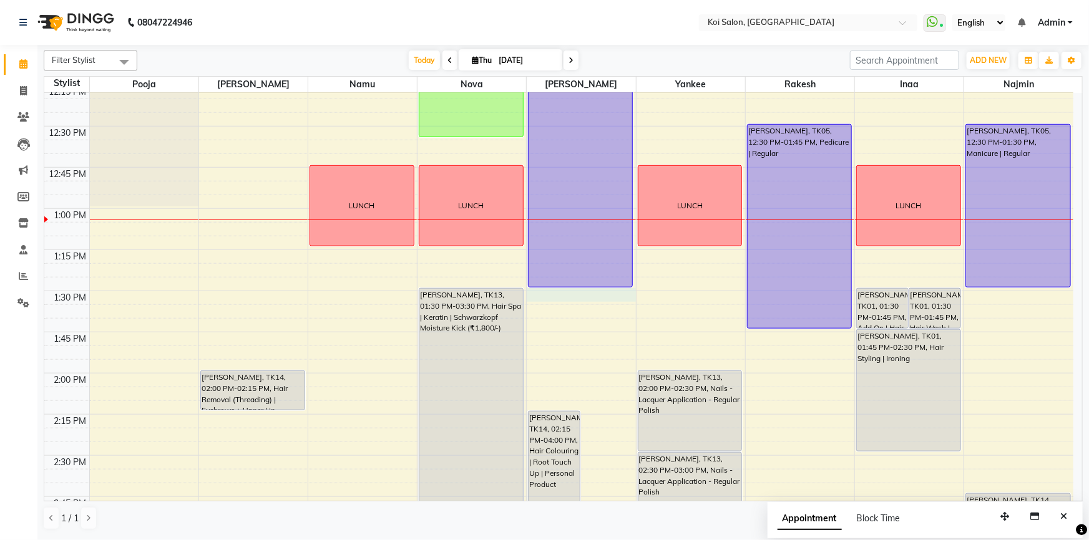
click at [591, 294] on div "9:00 AM 9:15 AM 9:30 AM 9:45 AM 10:00 AM 10:15 AM 10:30 AM 10:45 AM 11:00 AM 11…" at bounding box center [558, 538] width 1029 height 1976
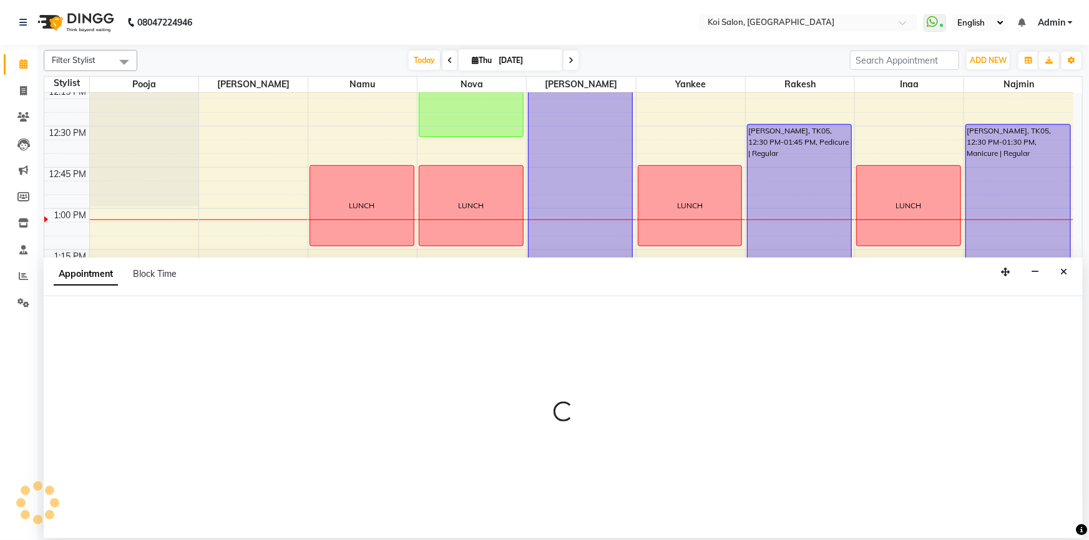
select select "23241"
select select "tentative"
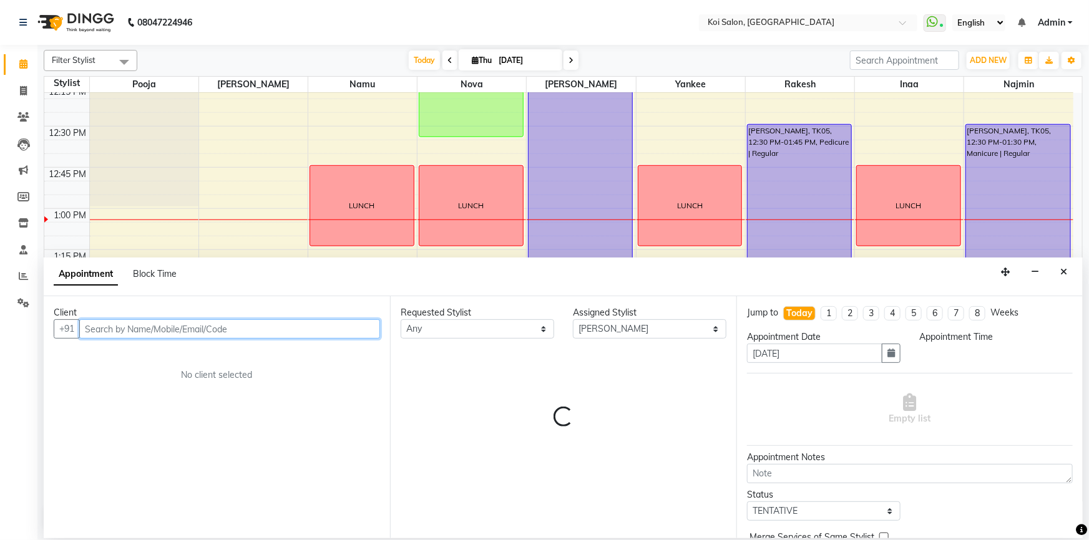
select select "810"
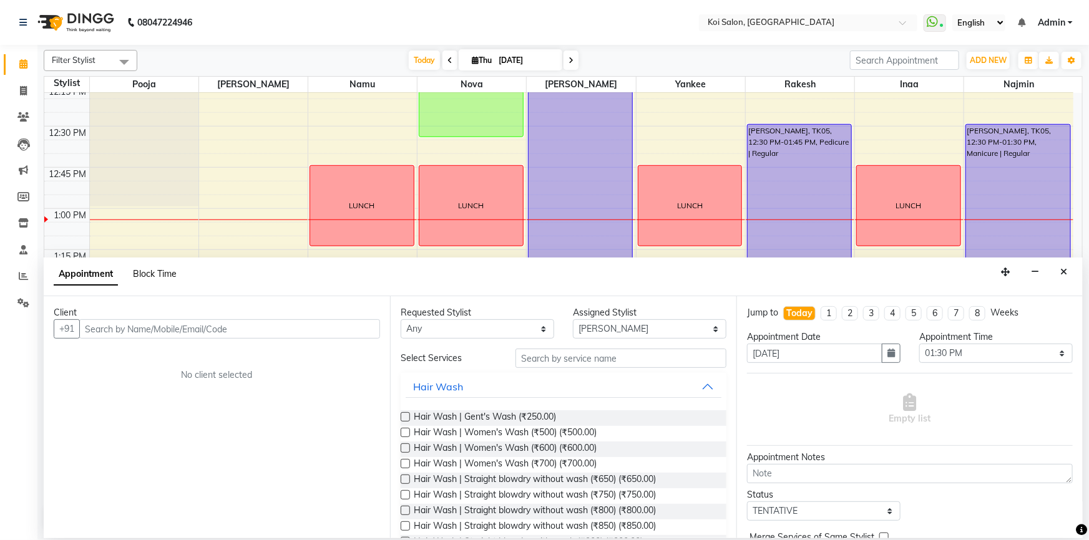
click at [156, 276] on span "Block Time" at bounding box center [155, 273] width 44 height 11
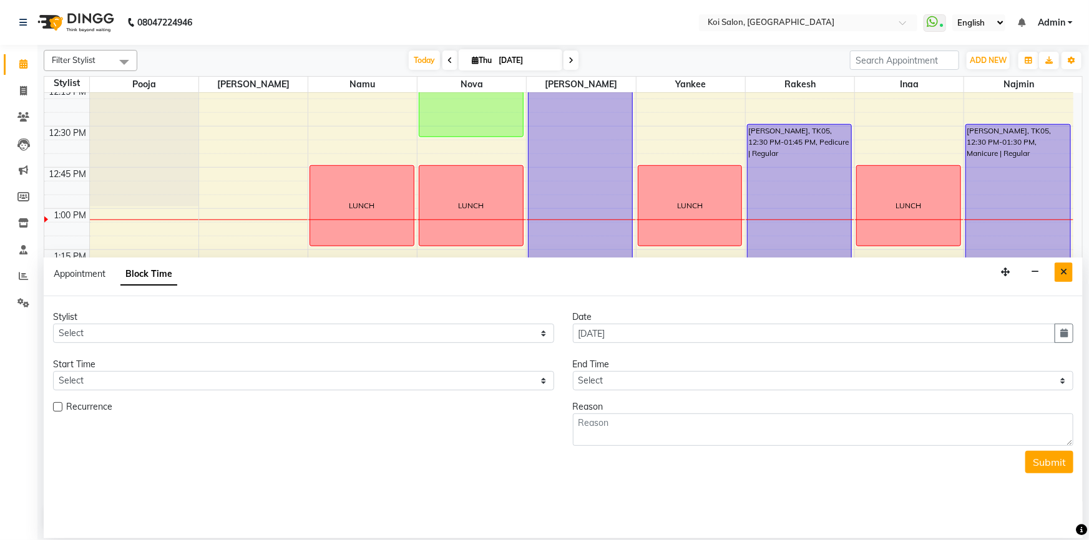
click at [1066, 269] on icon "Close" at bounding box center [1063, 272] width 7 height 9
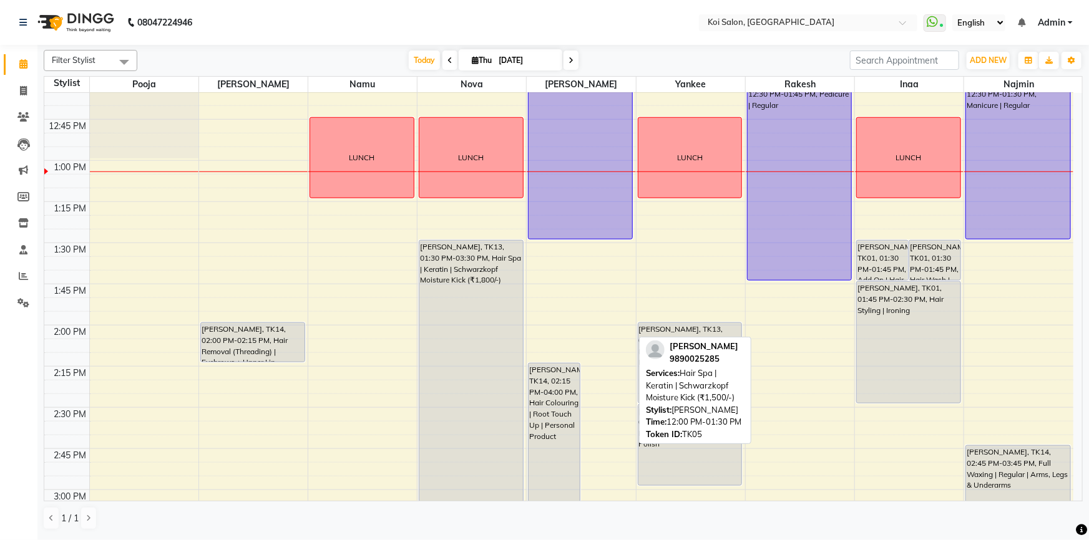
scroll to position [600, 0]
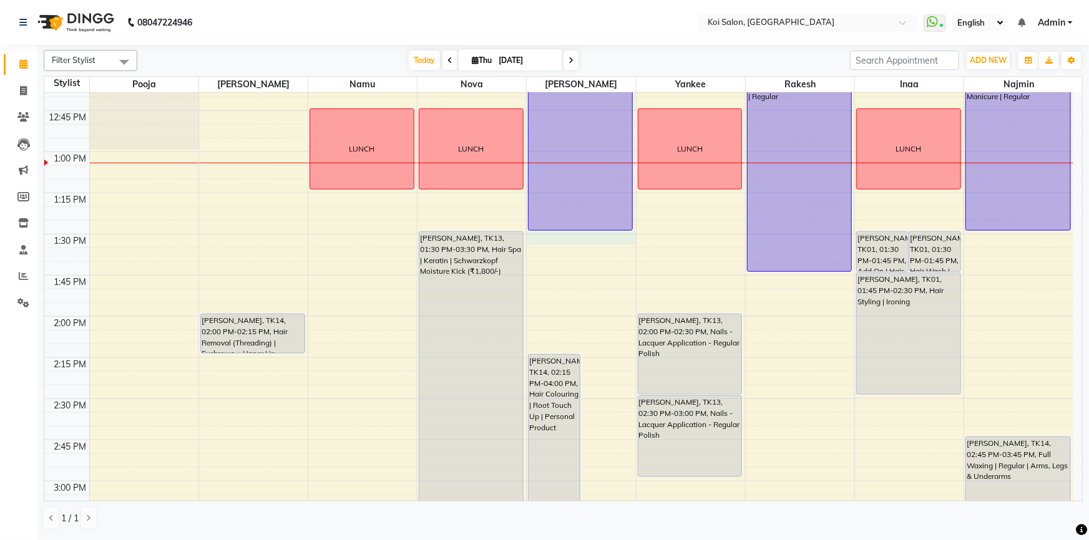
click at [586, 235] on div "9:00 AM 9:15 AM 9:30 AM 9:45 AM 10:00 AM 10:15 AM 10:30 AM 10:45 AM 11:00 AM 11…" at bounding box center [558, 481] width 1029 height 1976
select select "23241"
select select "810"
select select "tentative"
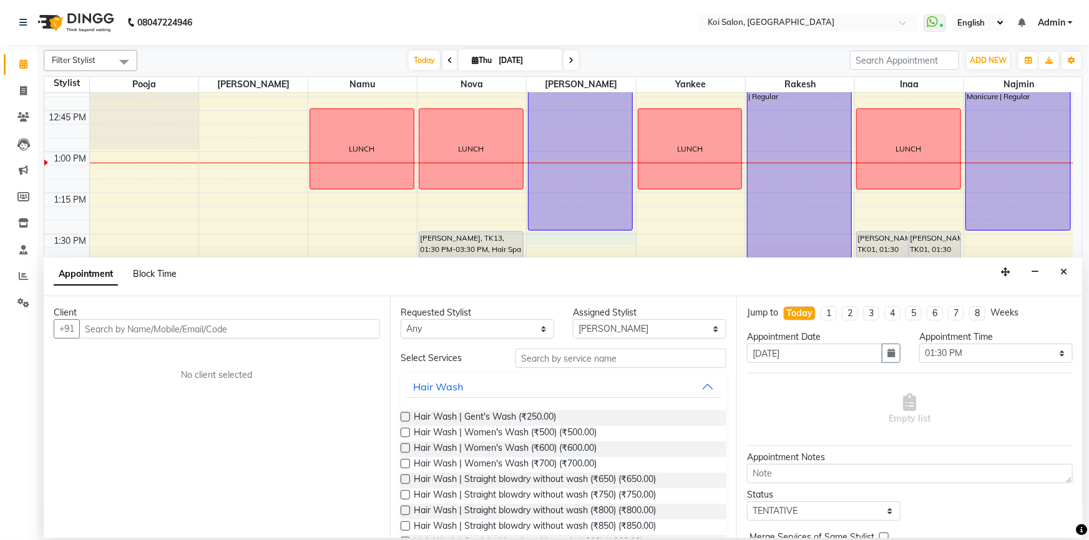
click at [148, 273] on span "Block Time" at bounding box center [155, 273] width 44 height 11
select select "23241"
select select "810"
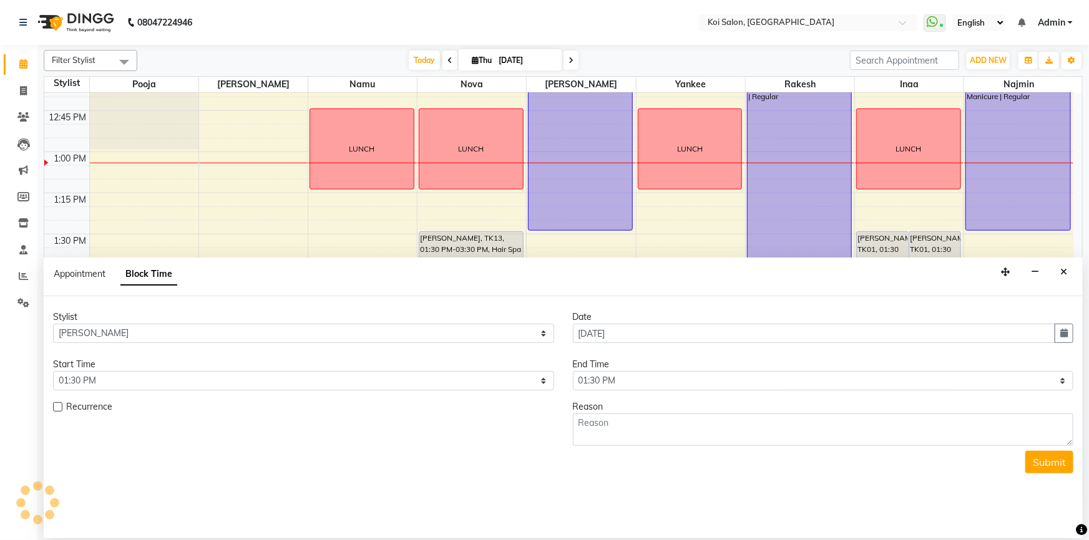
scroll to position [656, 0]
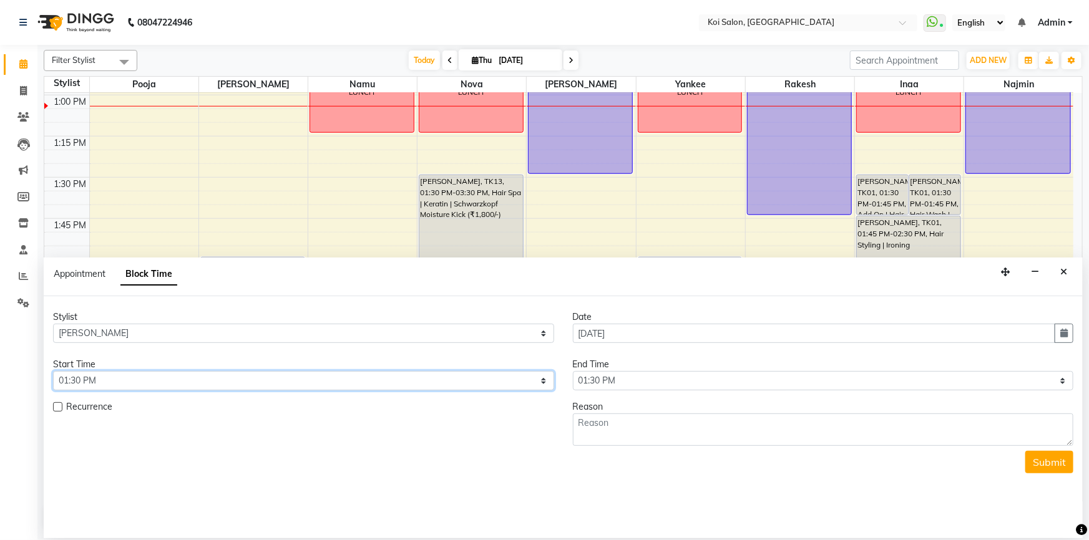
click at [100, 379] on select "Select 10:00 AM 10:15 AM 10:30 AM 10:45 AM 11:00 AM 11:15 AM 11:30 AM 11:45 AM …" at bounding box center [303, 380] width 501 height 19
select select "780"
click at [53, 371] on select "Select 10:00 AM 10:15 AM 10:30 AM 10:45 AM 11:00 AM 11:15 AM 11:30 AM 11:45 AM …" at bounding box center [303, 380] width 501 height 19
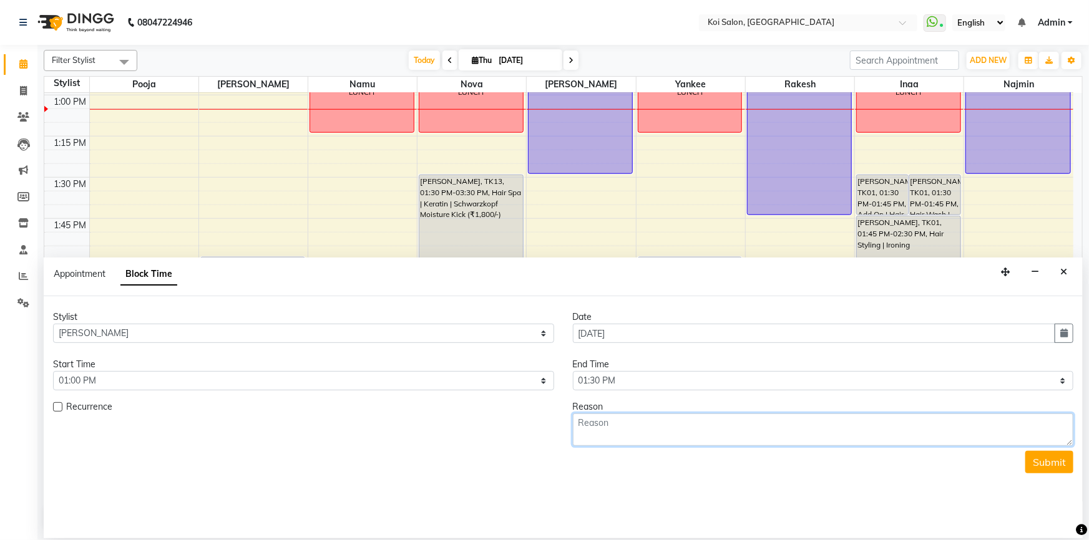
click at [606, 424] on textarea at bounding box center [823, 430] width 501 height 32
type textarea "LUNCH"
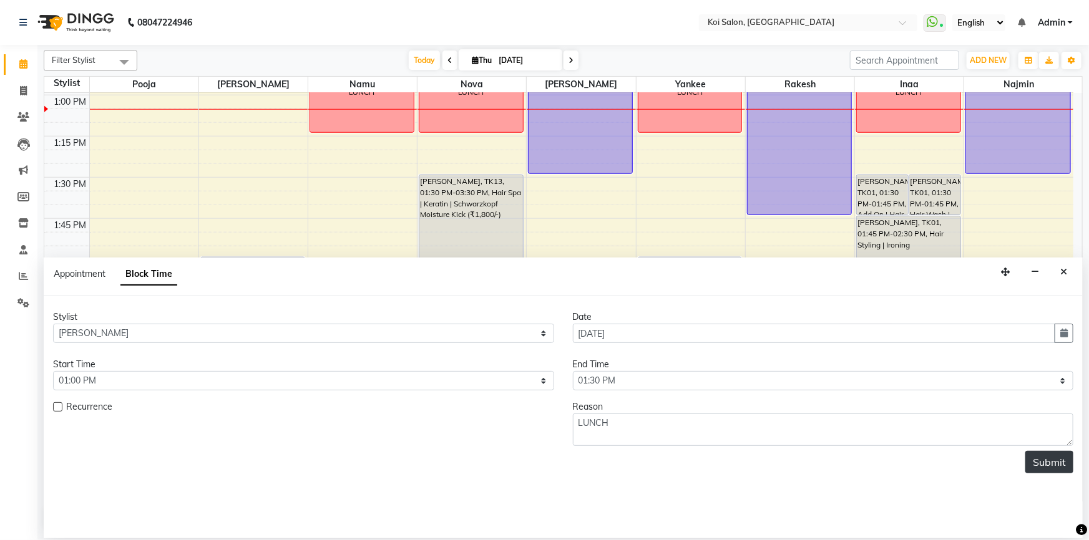
click at [1044, 467] on button "Submit" at bounding box center [1049, 462] width 48 height 22
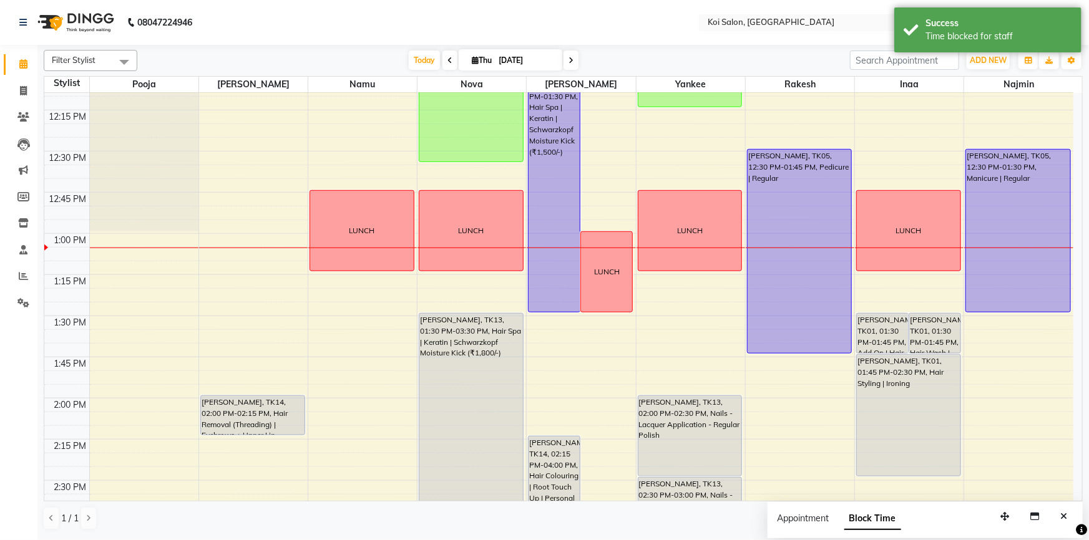
scroll to position [487, 0]
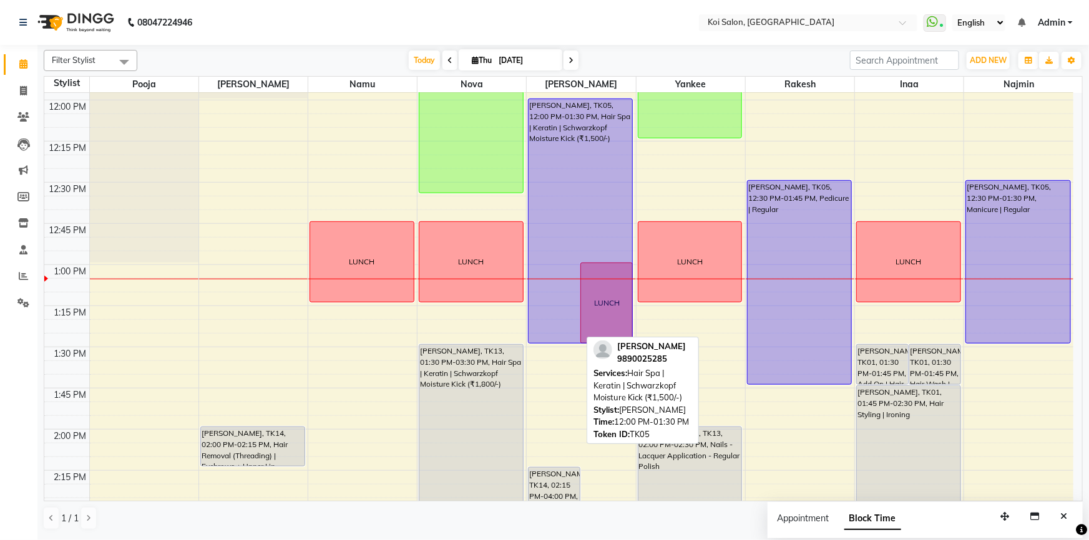
drag, startPoint x: 557, startPoint y: 344, endPoint x: 557, endPoint y: 334, distance: 10.0
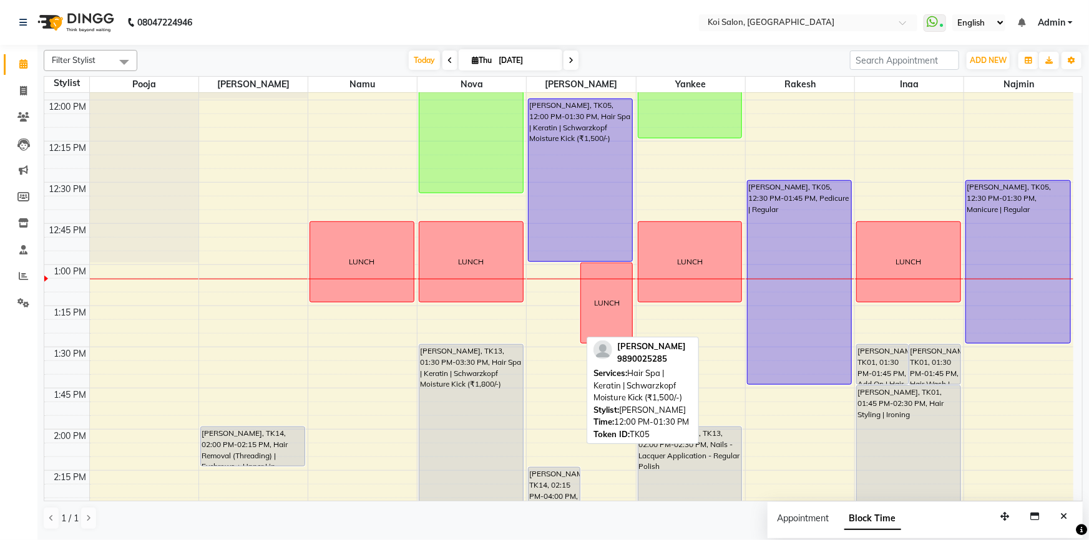
drag, startPoint x: 552, startPoint y: 341, endPoint x: 554, endPoint y: 258, distance: 82.4
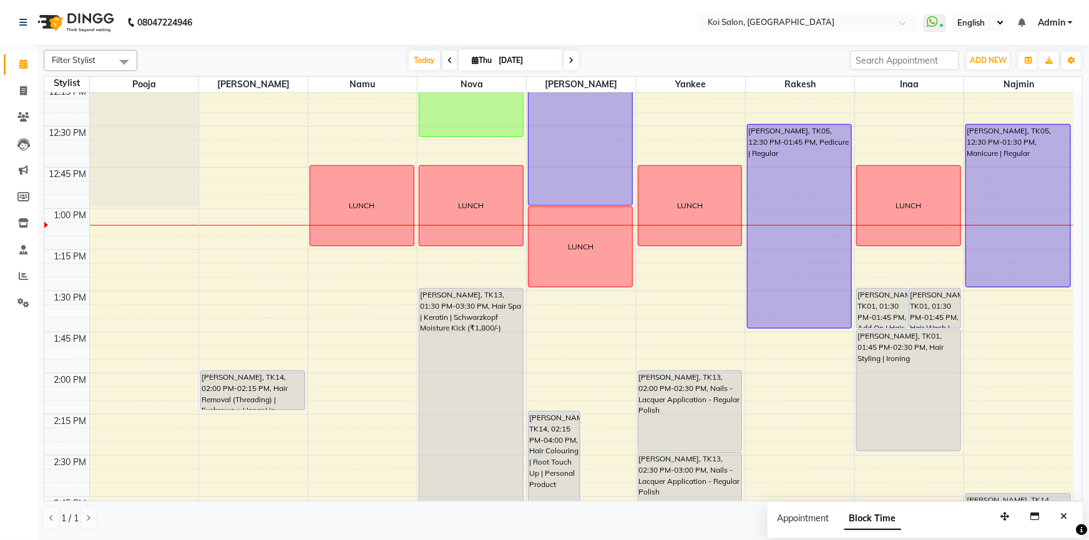
scroll to position [656, 0]
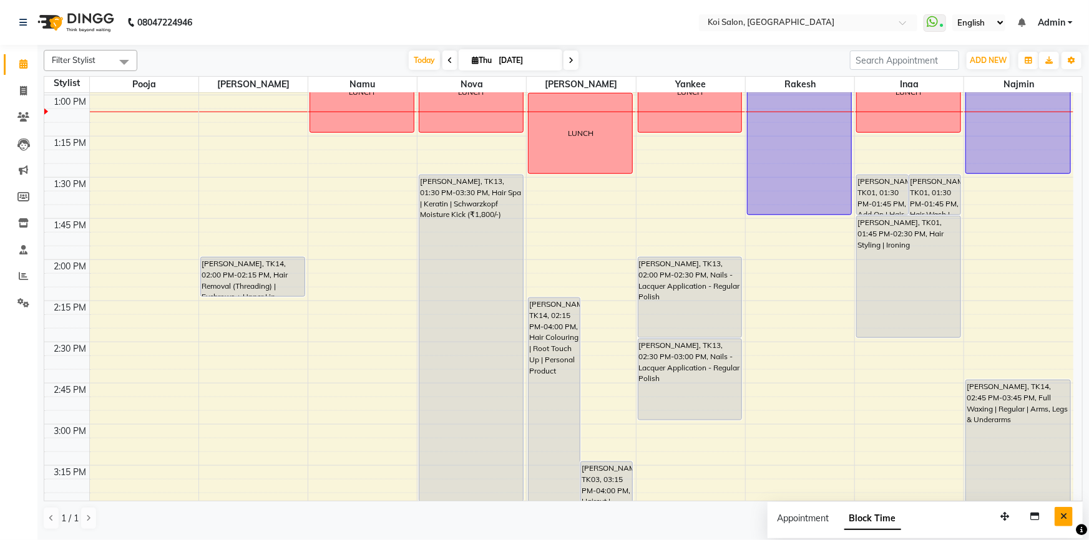
click at [1062, 515] on icon "Close" at bounding box center [1063, 516] width 7 height 9
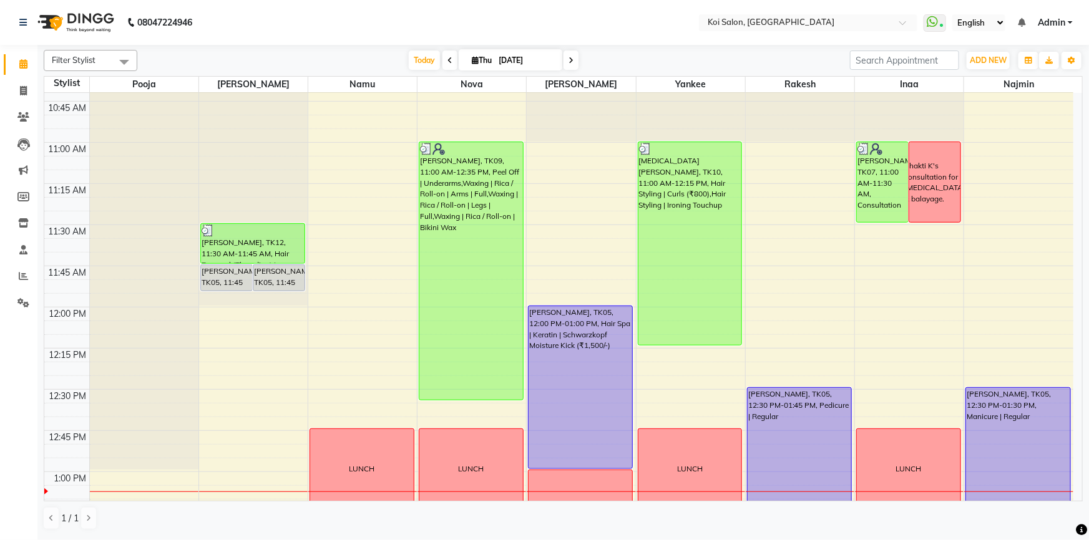
scroll to position [260, 0]
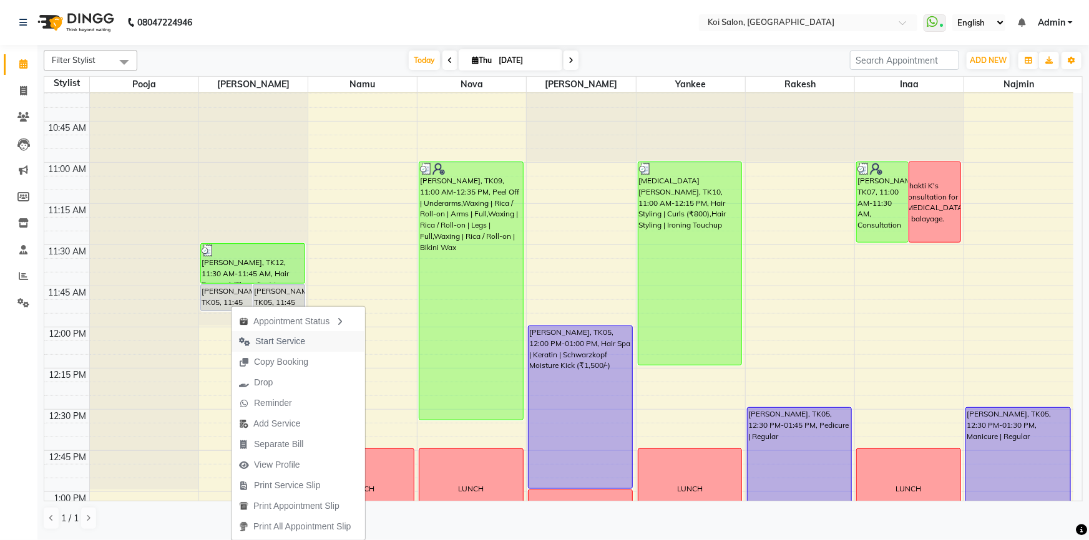
click at [266, 340] on span "Start Service" at bounding box center [280, 341] width 50 height 13
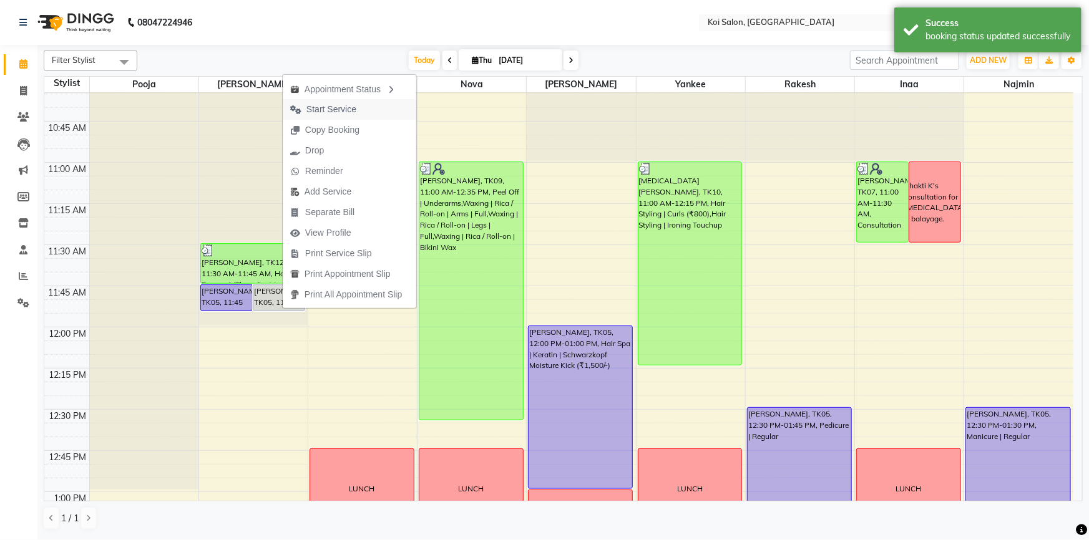
click at [329, 105] on span "Start Service" at bounding box center [331, 109] width 50 height 13
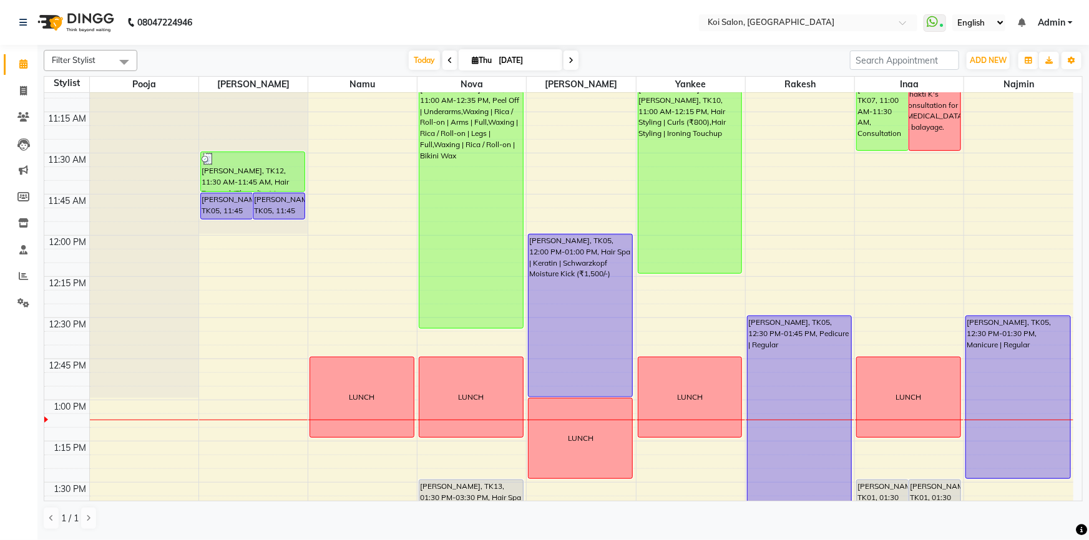
scroll to position [316, 0]
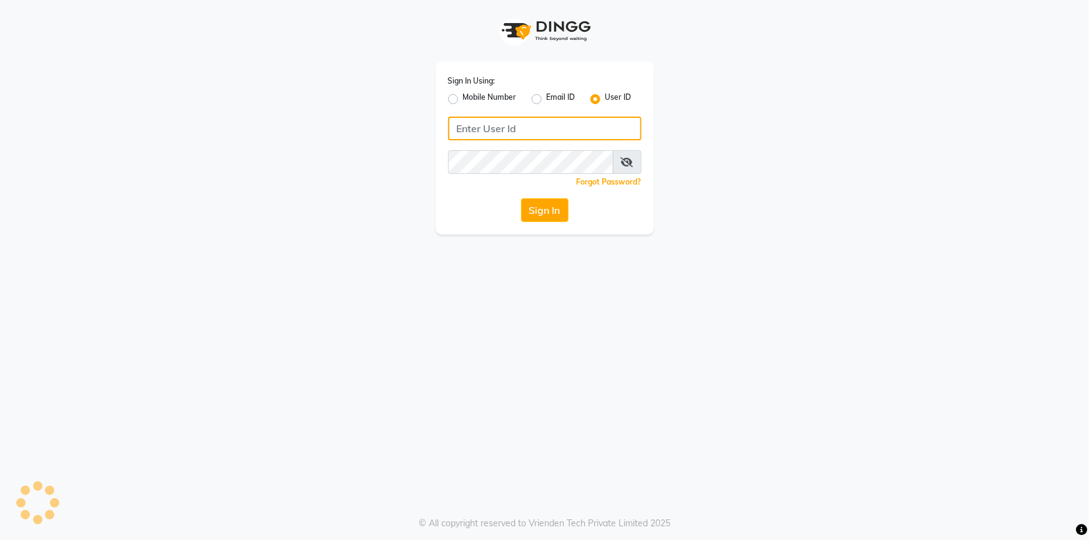
type input "koisalon"
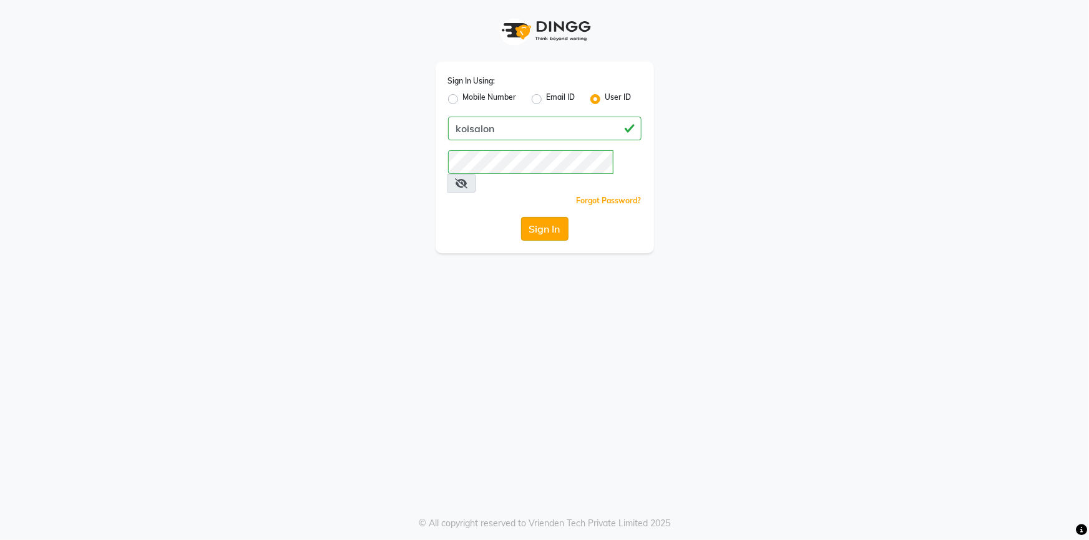
click at [540, 217] on button "Sign In" at bounding box center [544, 229] width 47 height 24
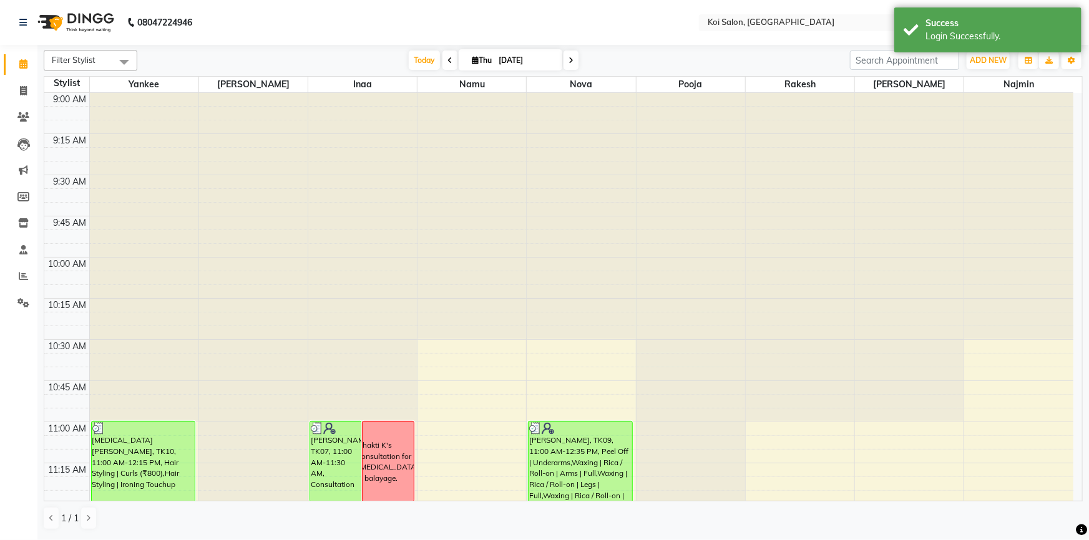
click at [538, 60] on input "[DATE]" at bounding box center [526, 60] width 62 height 19
select select "9"
select select "2025"
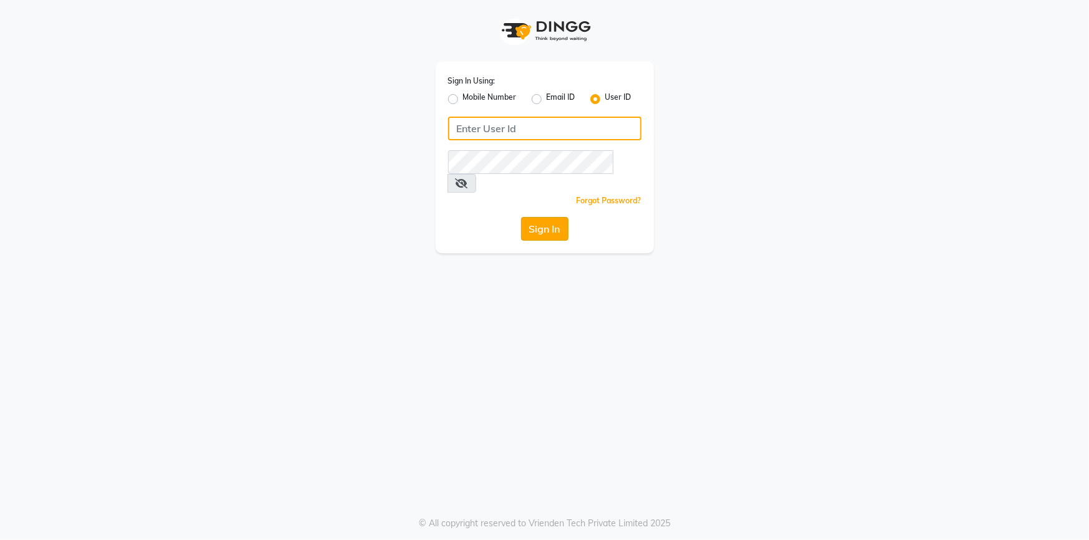
type input "koisalon"
click at [536, 217] on button "Sign In" at bounding box center [544, 229] width 47 height 24
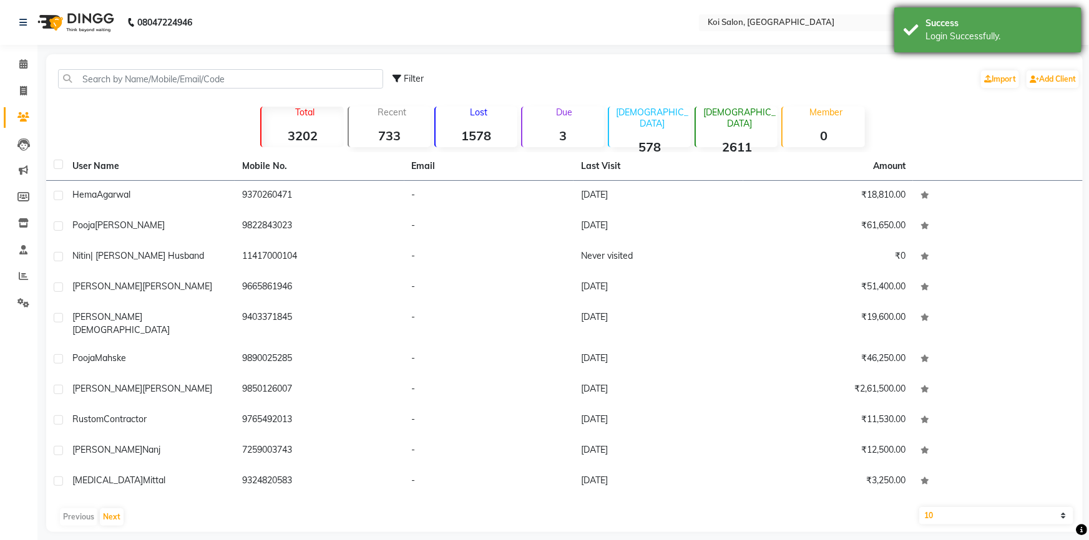
click at [913, 23] on div "Success Login Successfully." at bounding box center [987, 29] width 187 height 45
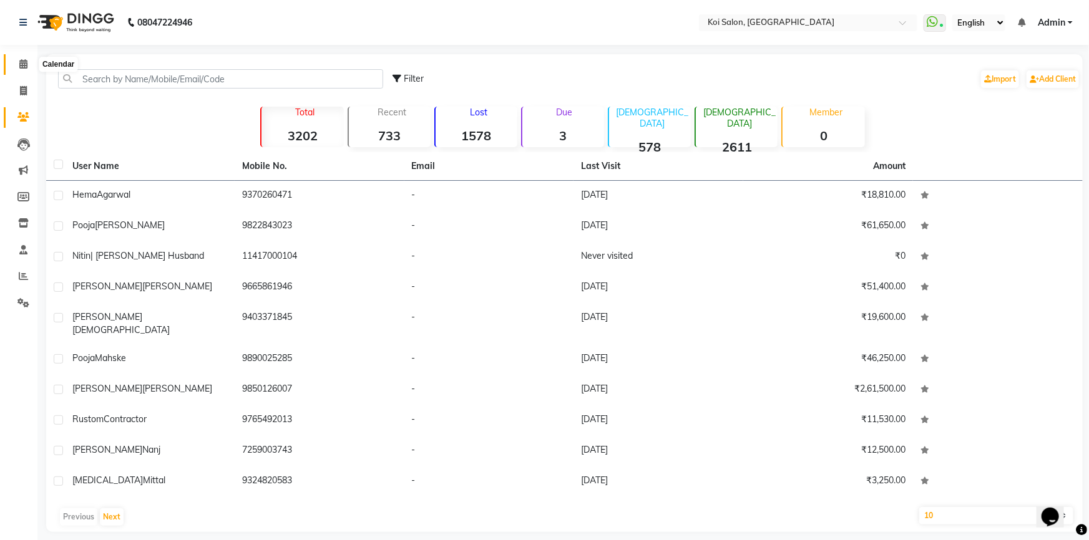
click at [20, 62] on icon at bounding box center [23, 63] width 8 height 9
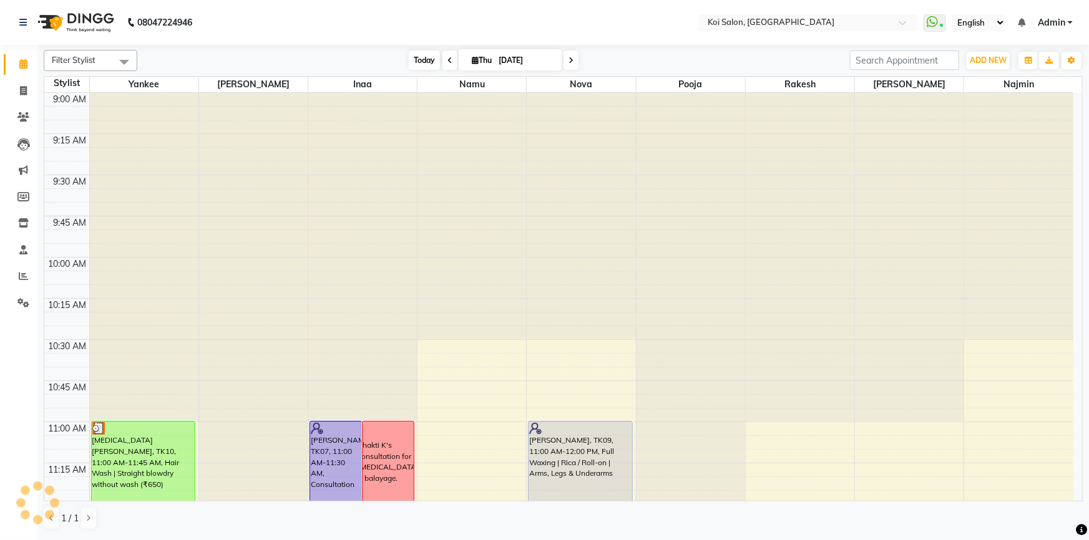
click at [424, 58] on span "Today" at bounding box center [424, 60] width 31 height 19
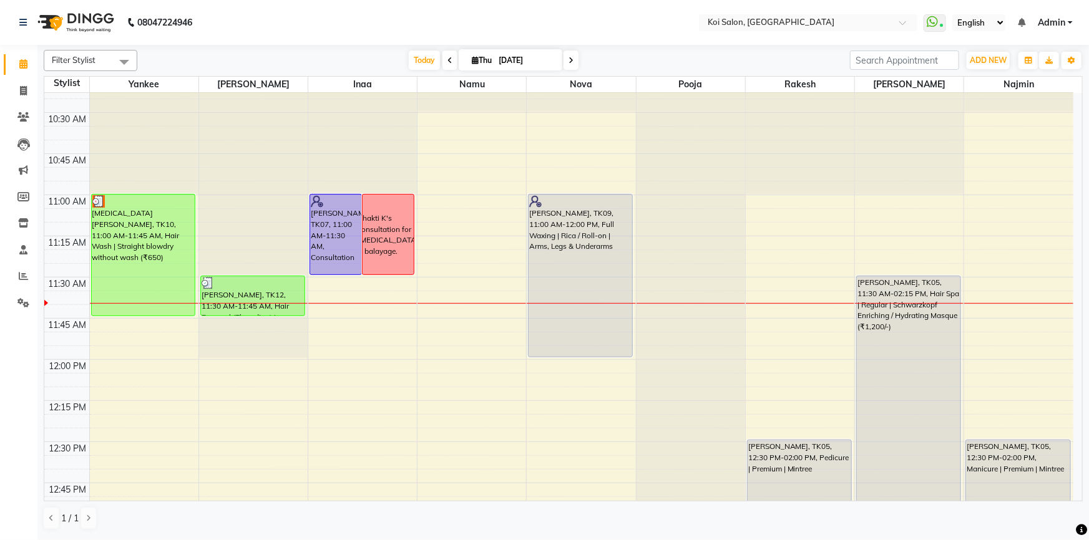
scroll to position [215, 0]
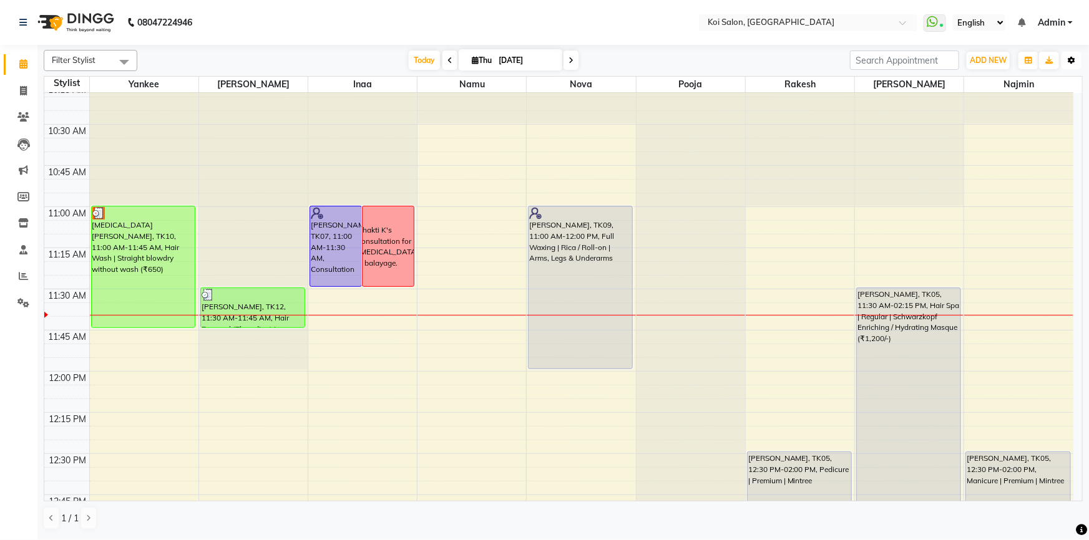
click at [1071, 61] on icon "button" at bounding box center [1071, 60] width 7 height 7
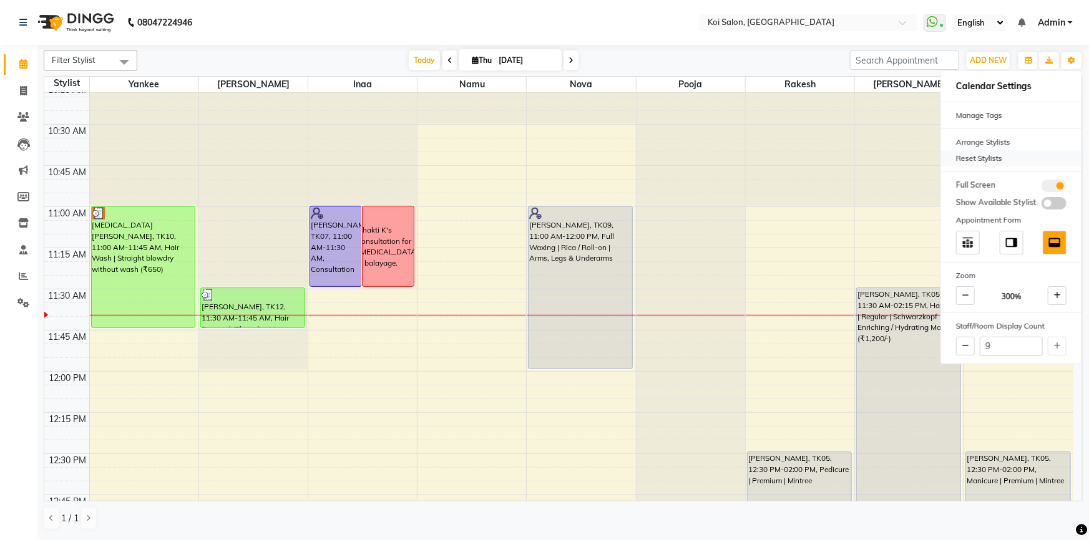
click at [980, 158] on div "Reset Stylists" at bounding box center [1011, 158] width 140 height 16
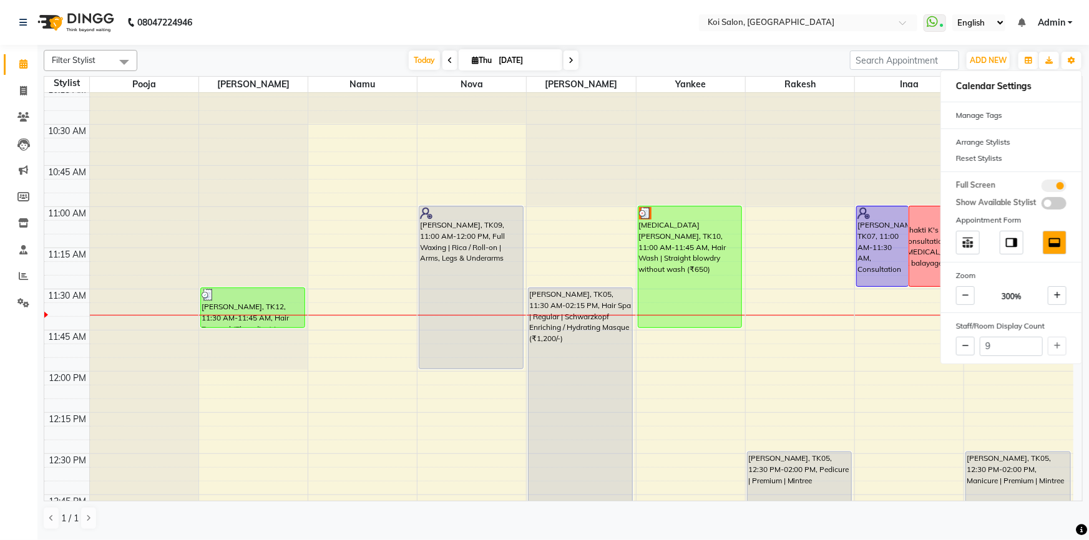
click at [316, 61] on div "[DATE] [DATE]" at bounding box center [494, 60] width 700 height 19
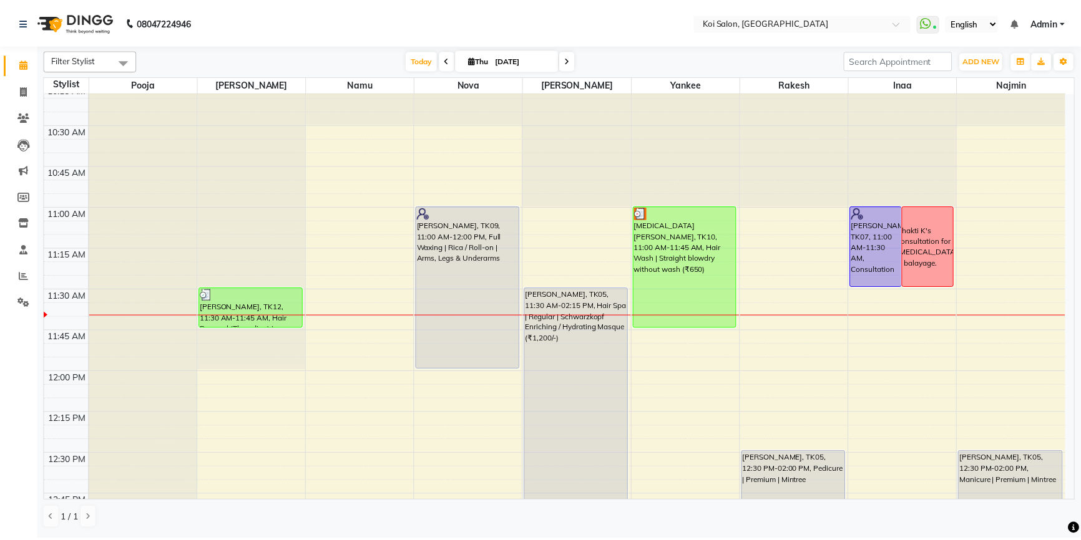
scroll to position [272, 0]
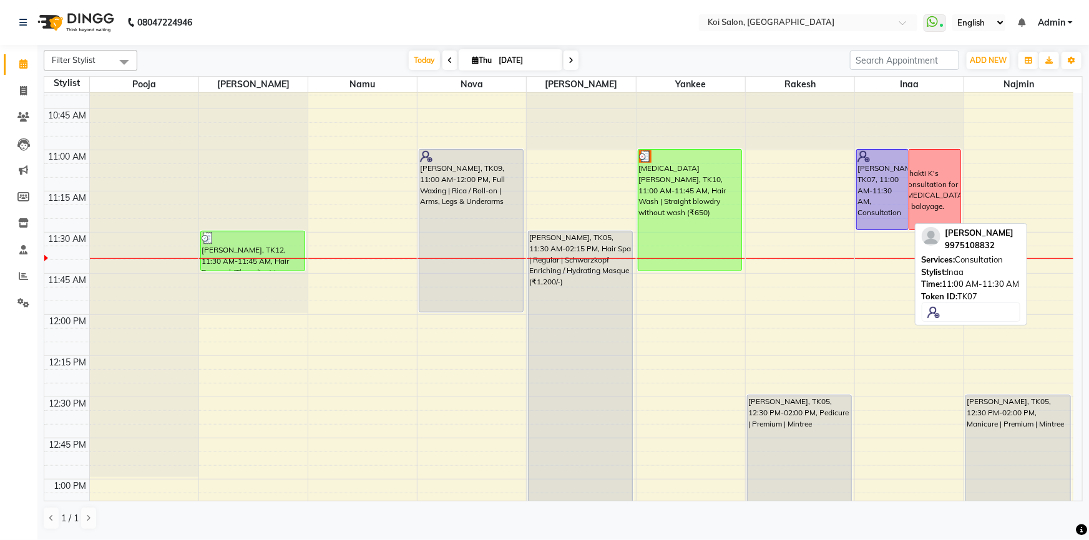
click at [867, 188] on div "[PERSON_NAME], TK07, 11:00 AM-11:30 AM, Consultation" at bounding box center [882, 190] width 51 height 80
select select "1"
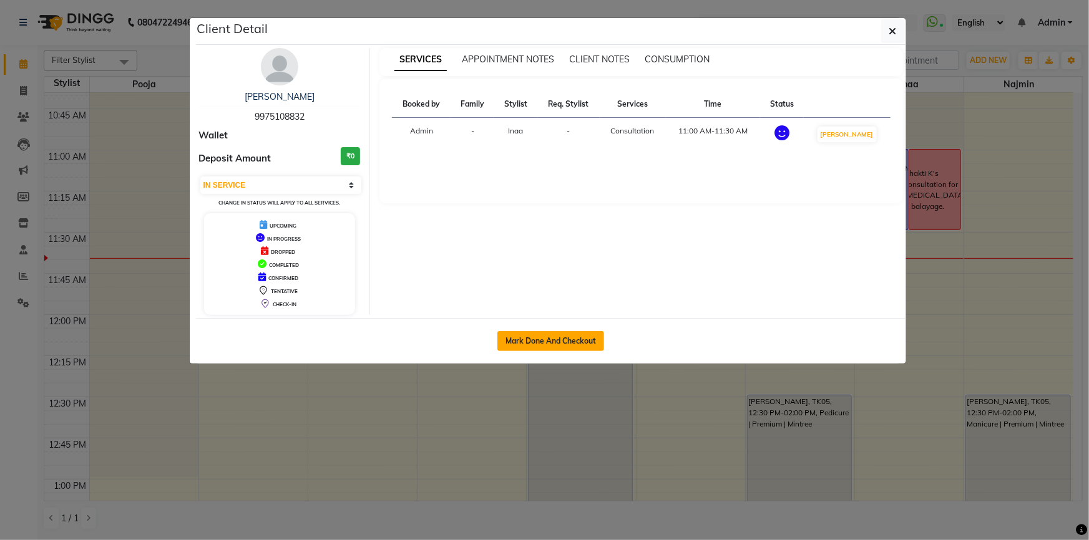
click at [560, 333] on button "Mark Done And Checkout" at bounding box center [550, 341] width 107 height 20
select select "service"
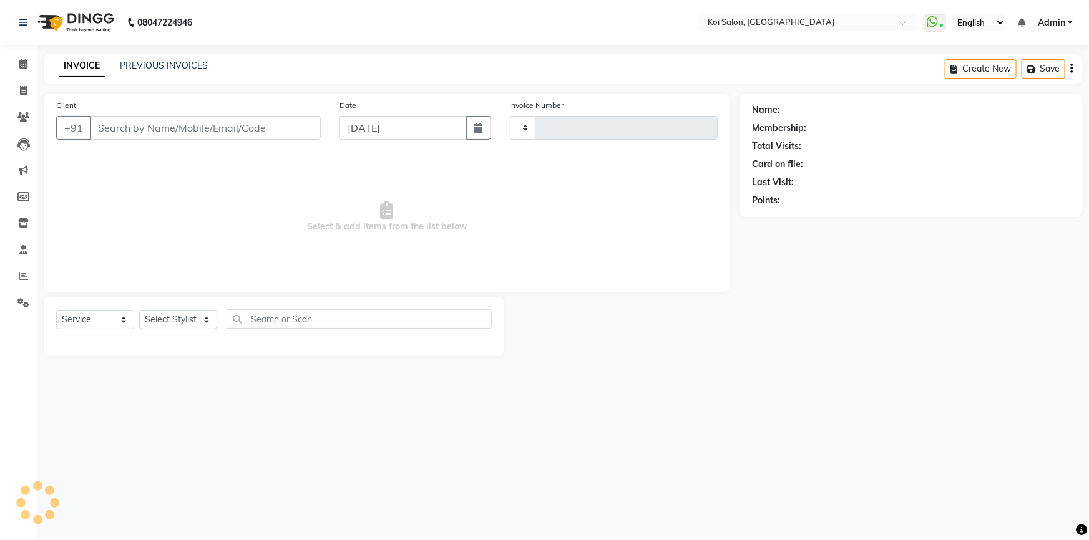
type input "2257"
select select "6717"
type input "9975108832"
select select "44730"
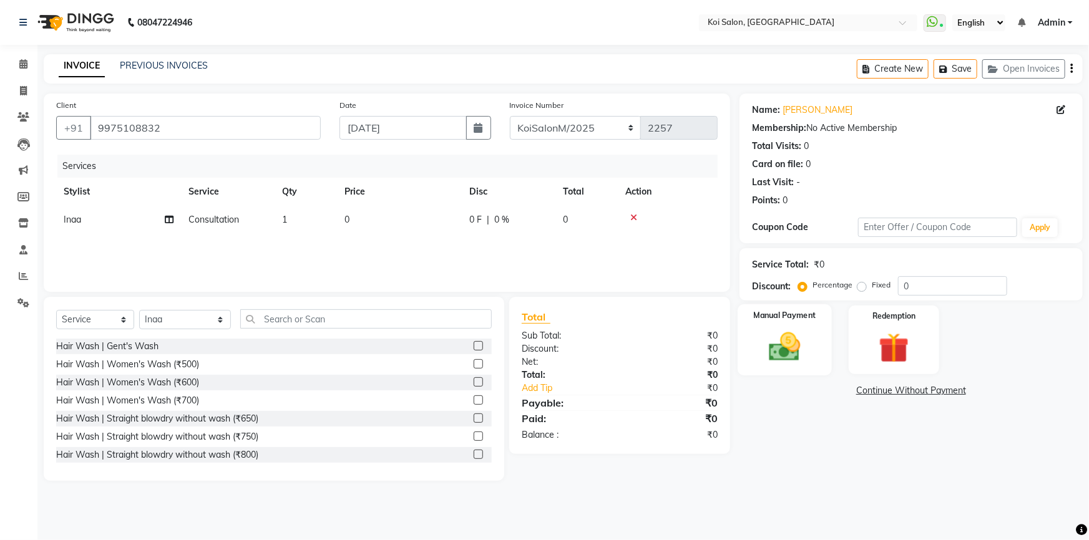
click at [795, 366] on div "Manual Payment" at bounding box center [784, 340] width 94 height 72
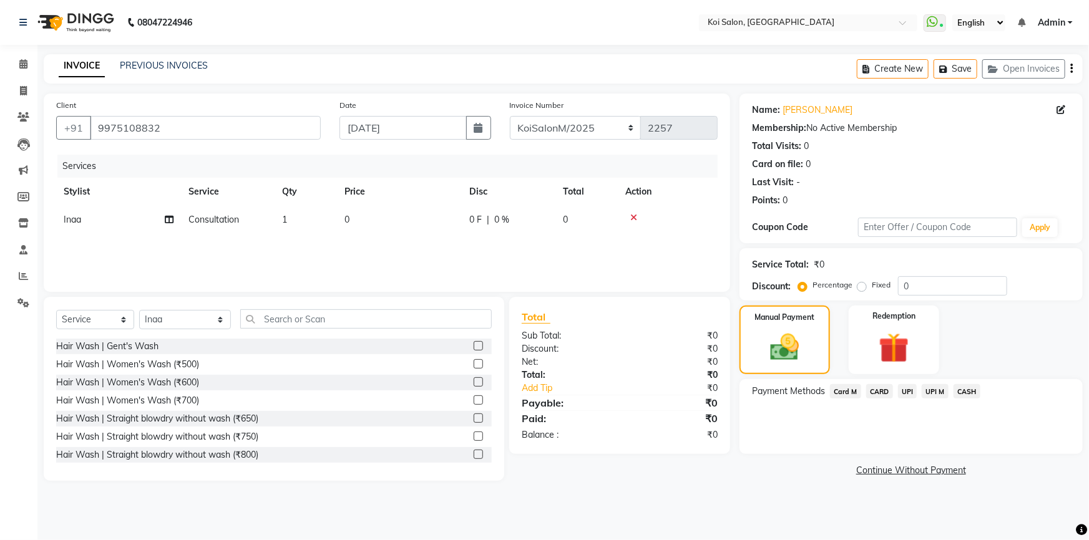
click at [956, 393] on span "CASH" at bounding box center [966, 391] width 27 height 14
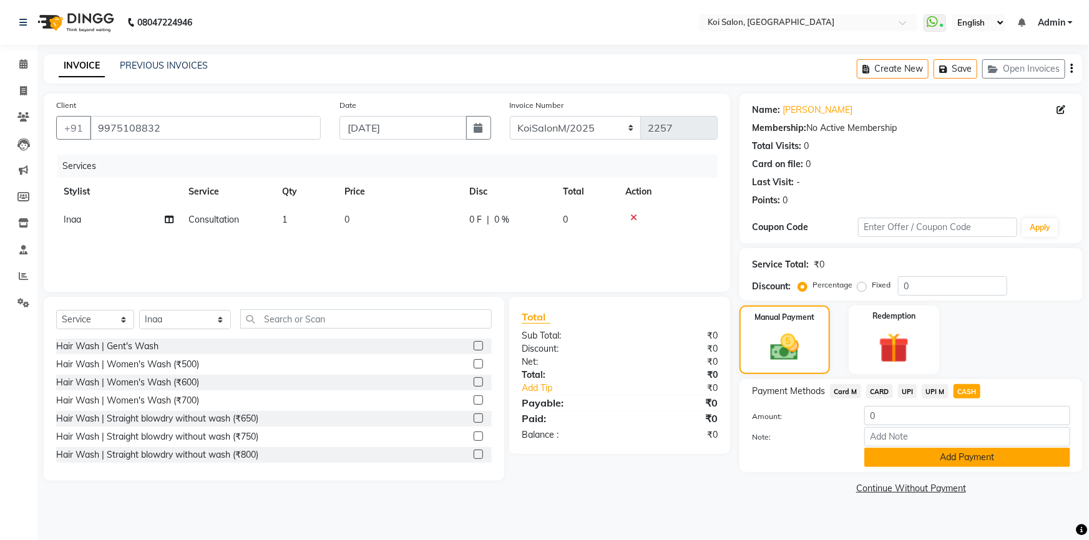
click at [959, 456] on button "Add Payment" at bounding box center [967, 457] width 206 height 19
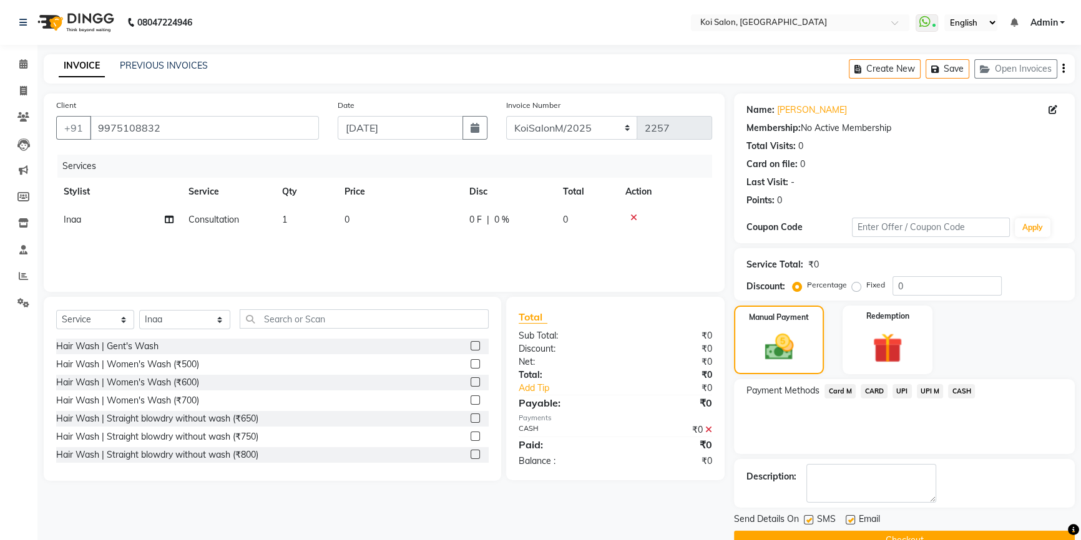
scroll to position [27, 0]
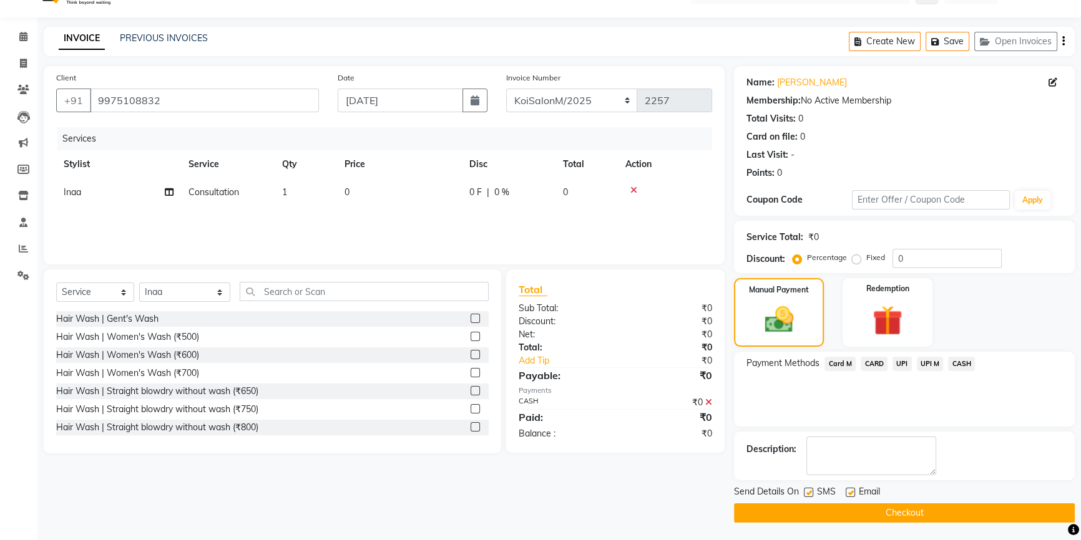
click at [915, 516] on button "Checkout" at bounding box center [904, 512] width 341 height 19
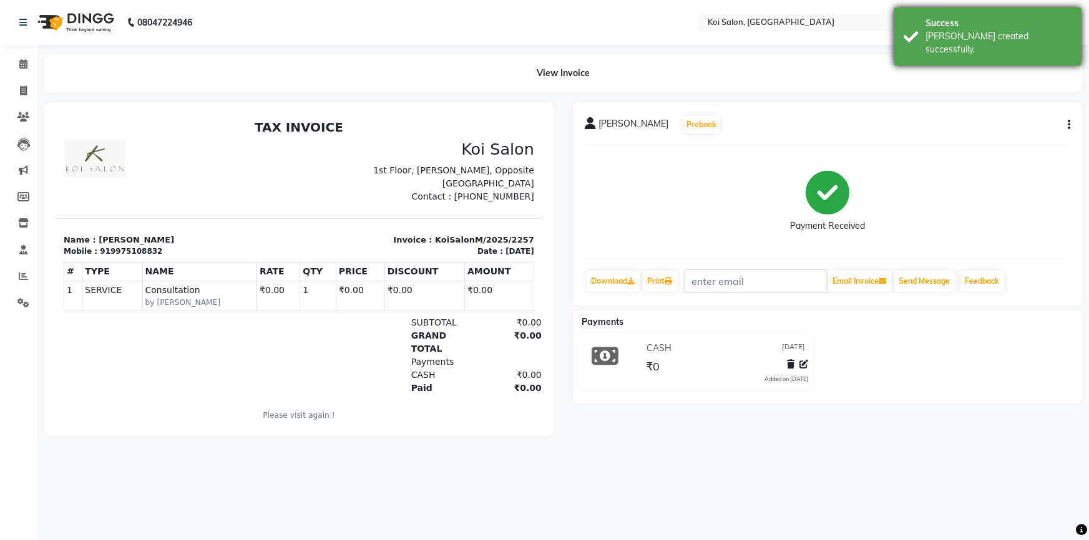
click at [933, 32] on div "[PERSON_NAME] created successfully." at bounding box center [998, 43] width 147 height 26
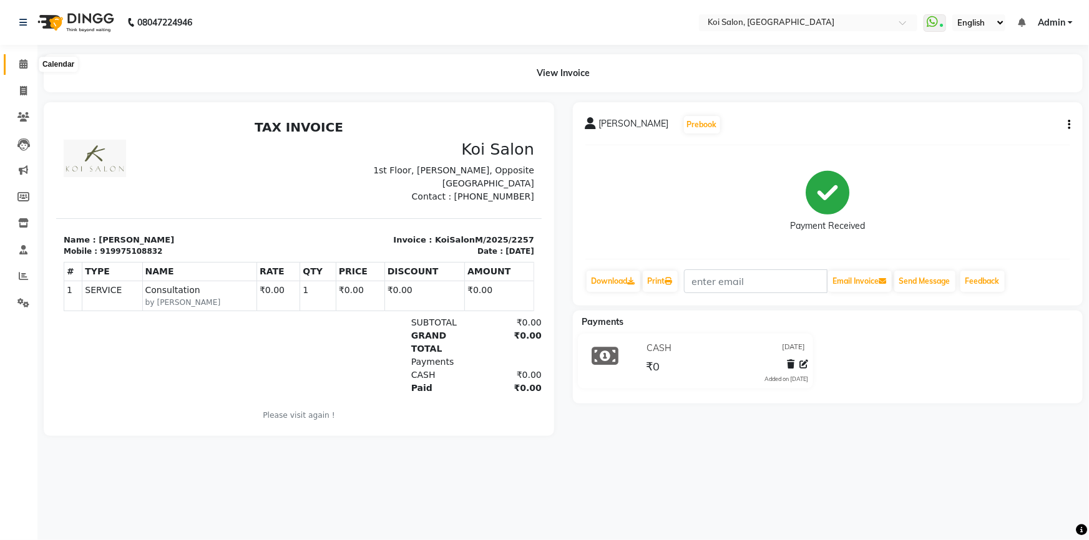
click at [27, 68] on icon at bounding box center [23, 63] width 8 height 9
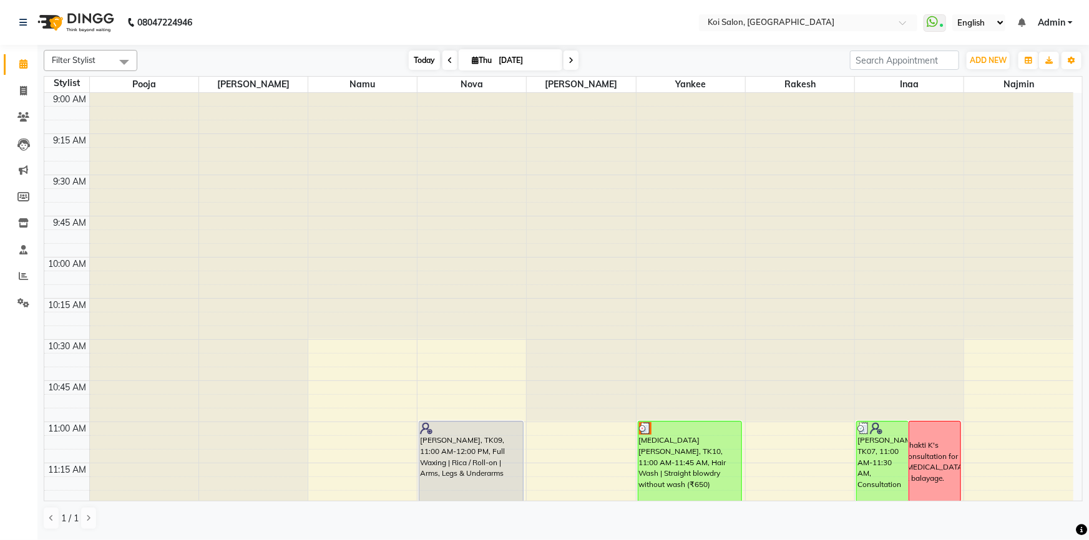
click at [411, 56] on span "Today" at bounding box center [424, 60] width 31 height 19
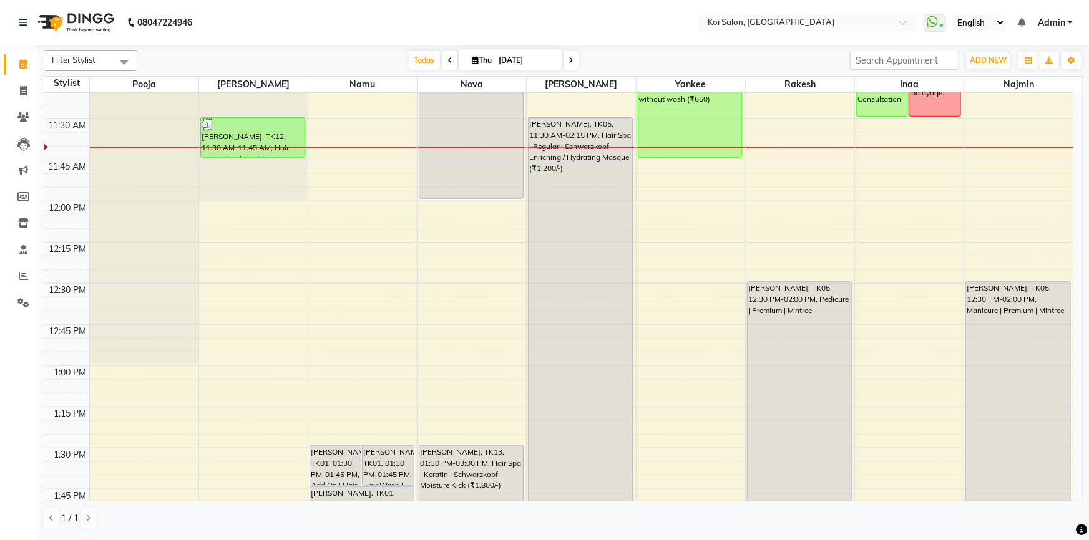
scroll to position [272, 0]
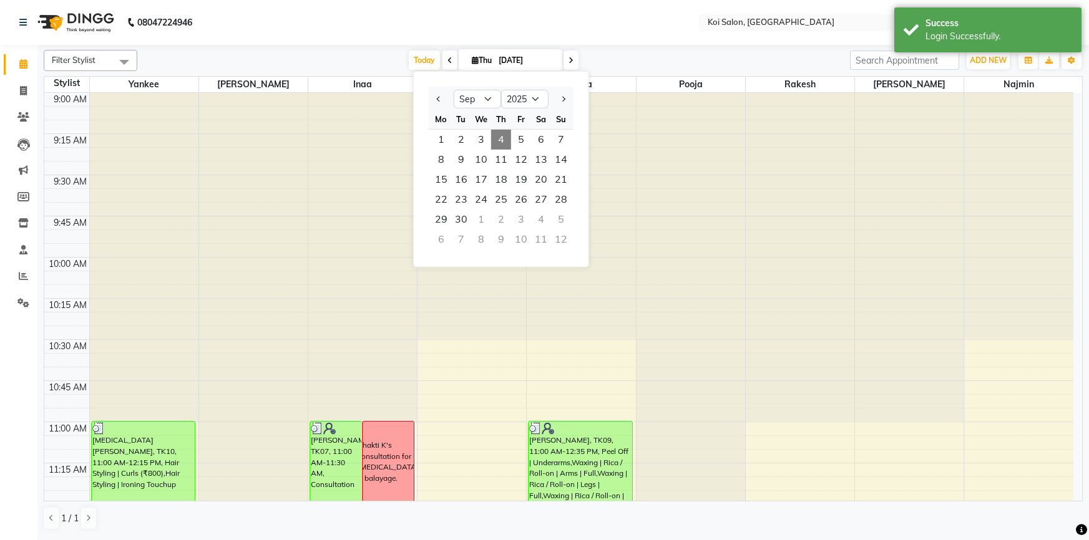
select select "9"
select select "2025"
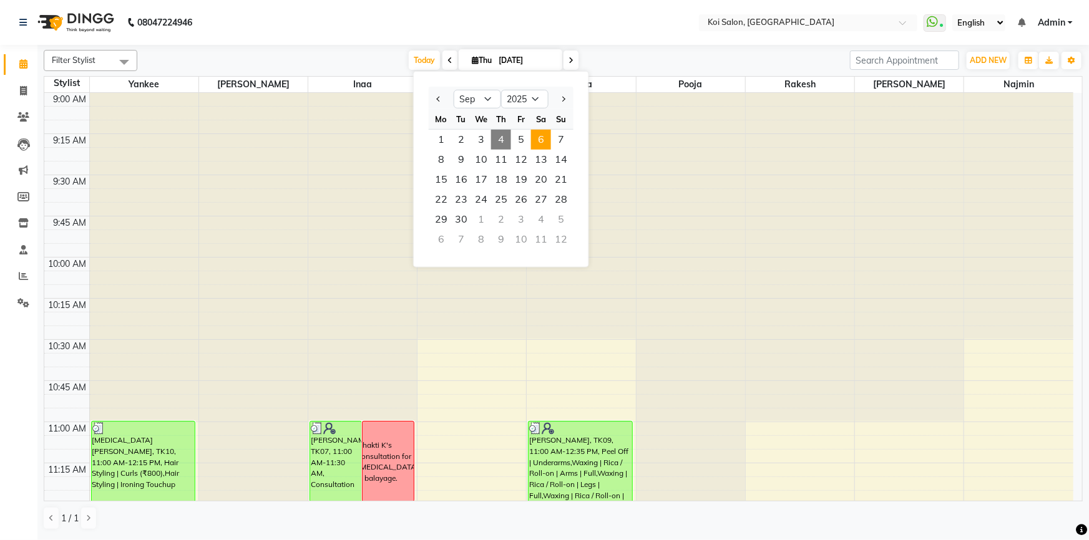
click at [540, 141] on span "6" at bounding box center [541, 140] width 20 height 20
type input "[DATE]"
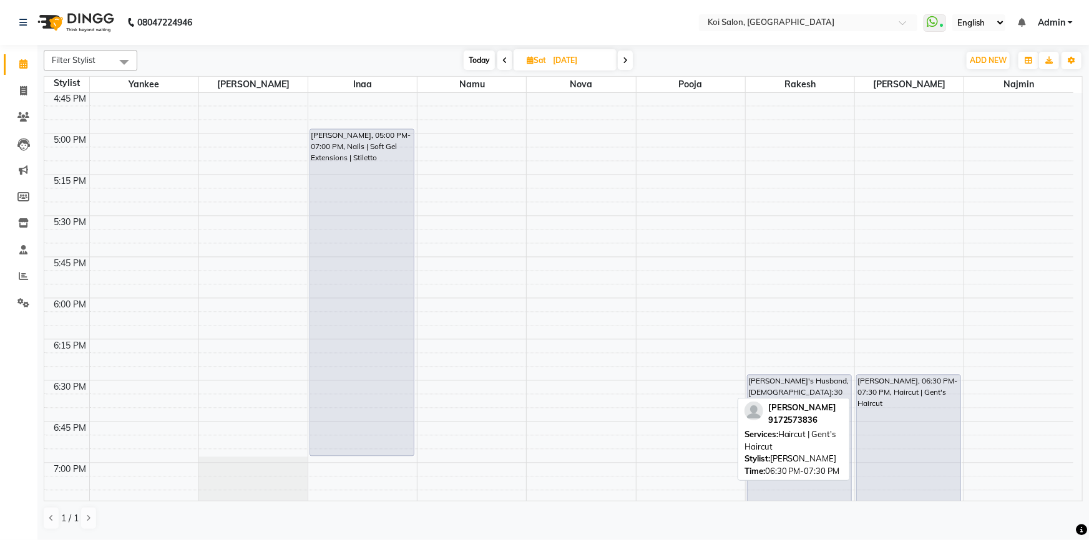
scroll to position [1333, 0]
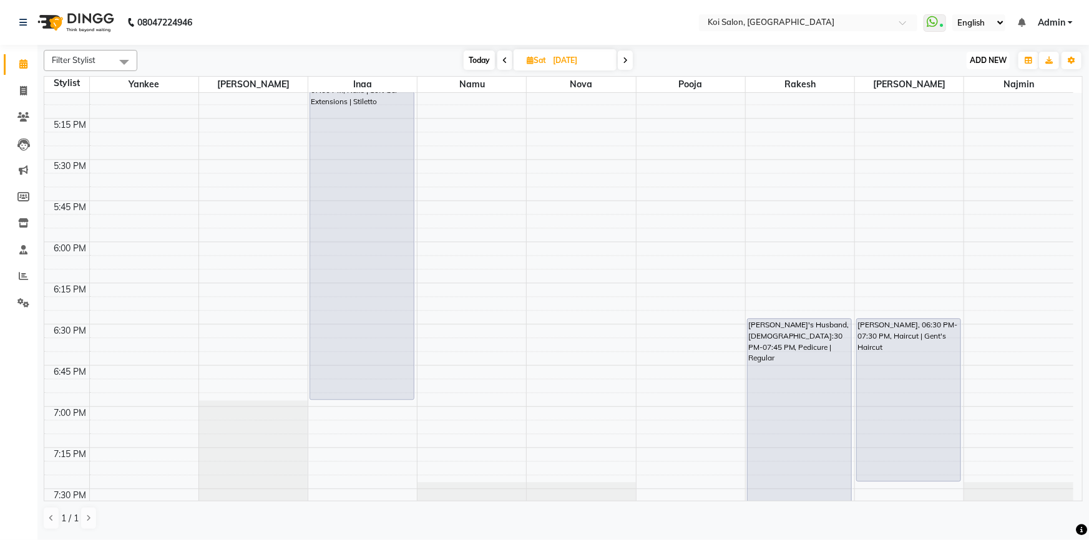
click at [1003, 57] on span "ADD NEW" at bounding box center [988, 60] width 37 height 9
click at [965, 150] on link "Add Client" at bounding box center [960, 149] width 99 height 16
select select "22"
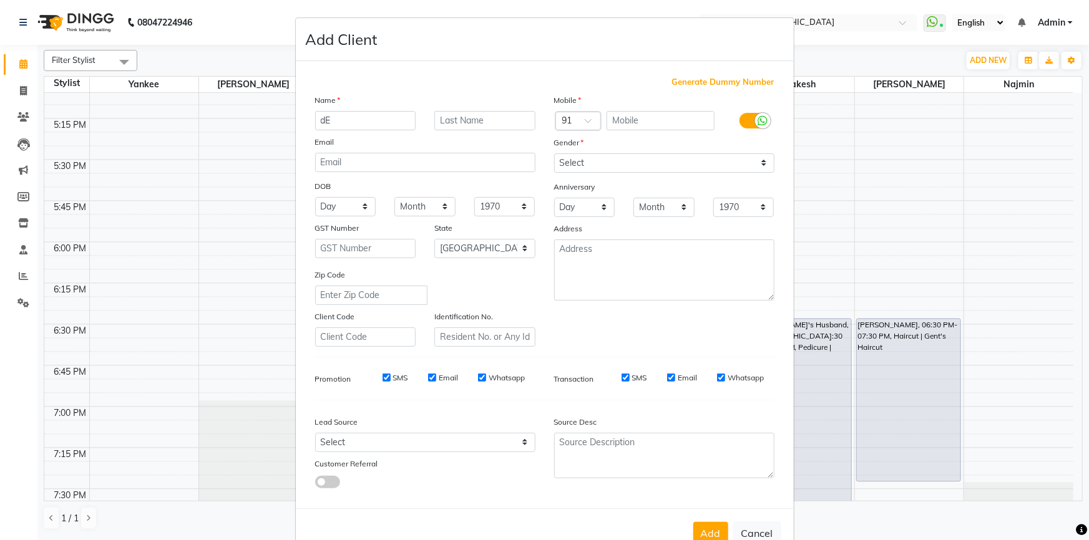
type input "d"
type input "Dev"
click at [461, 114] on input "text" at bounding box center [484, 120] width 101 height 19
type input "Priyanka Rajiv"
click at [646, 121] on input "text" at bounding box center [660, 120] width 108 height 19
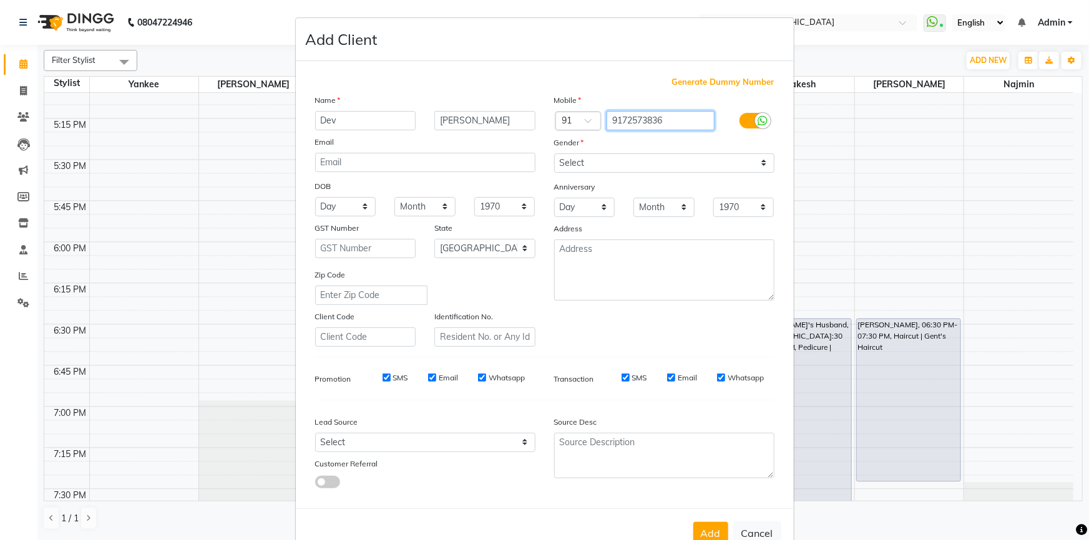
type input "9172573836"
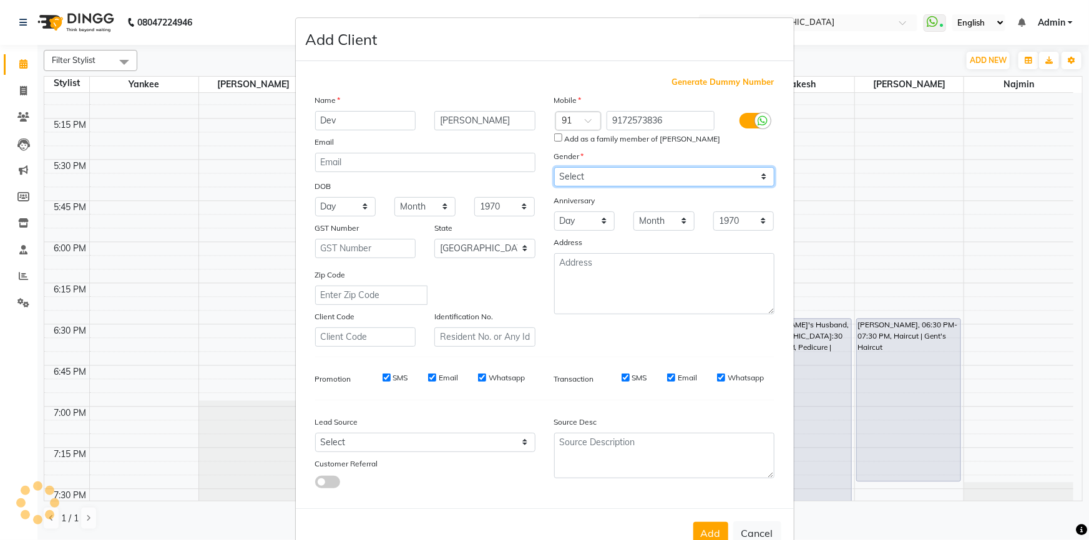
click at [598, 163] on div "Mobile Country Code × 91 9172573836 Add as a family member of Dev Rajiv Gender …" at bounding box center [664, 220] width 239 height 253
select select "male"
click at [554, 167] on select "Select Male Female Other Prefer Not To Say" at bounding box center [664, 176] width 220 height 19
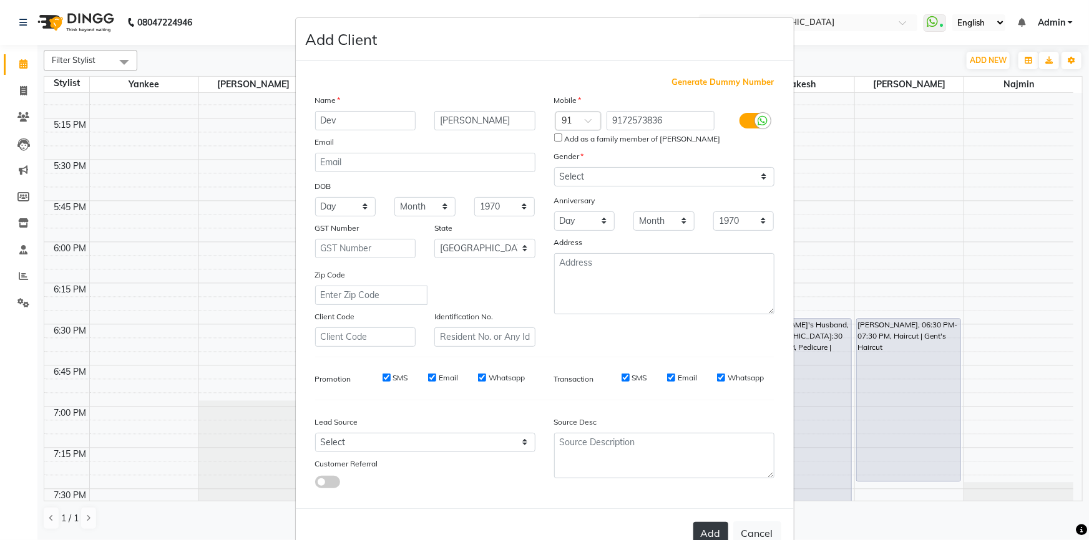
click at [708, 532] on button "Add" at bounding box center [710, 533] width 35 height 22
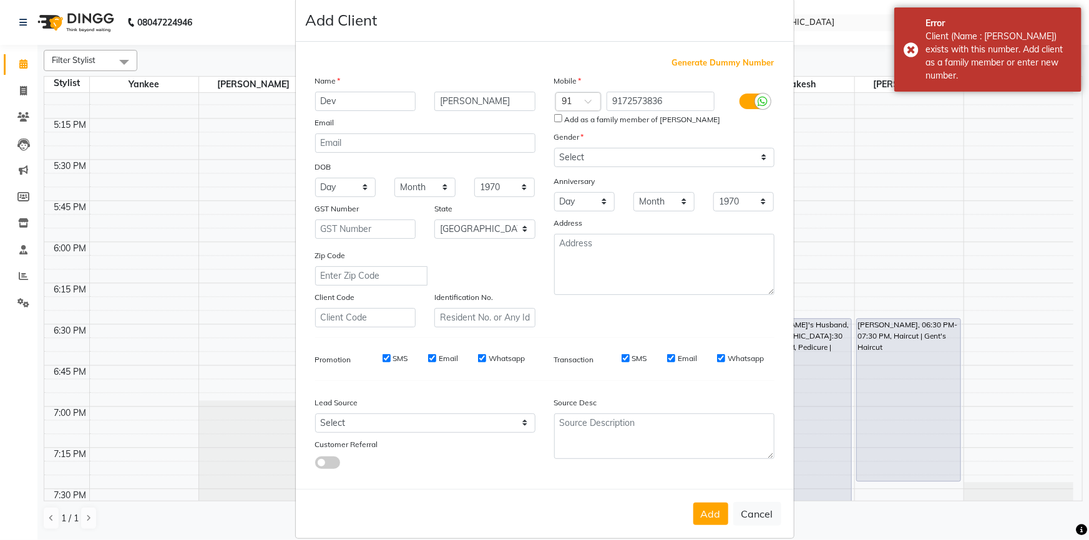
scroll to position [39, 0]
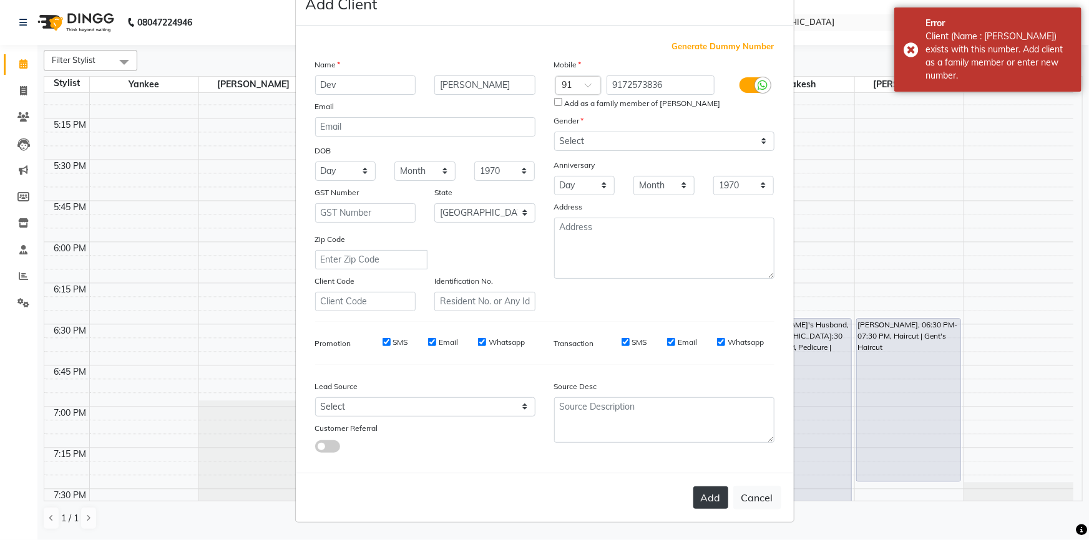
click at [705, 494] on button "Add" at bounding box center [710, 498] width 35 height 22
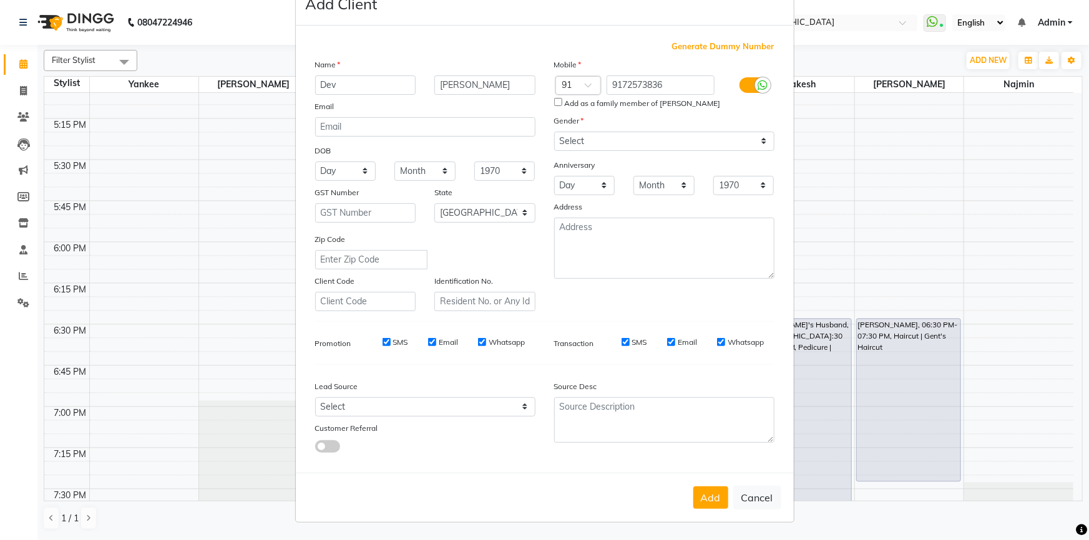
click at [758, 82] on icon at bounding box center [763, 85] width 10 height 11
click at [0, 0] on input "checkbox" at bounding box center [0, 0] width 0 height 0
click at [742, 83] on icon at bounding box center [747, 85] width 10 height 11
click at [0, 0] on input "checkbox" at bounding box center [0, 0] width 0 height 0
click at [707, 495] on button "Add" at bounding box center [710, 498] width 35 height 22
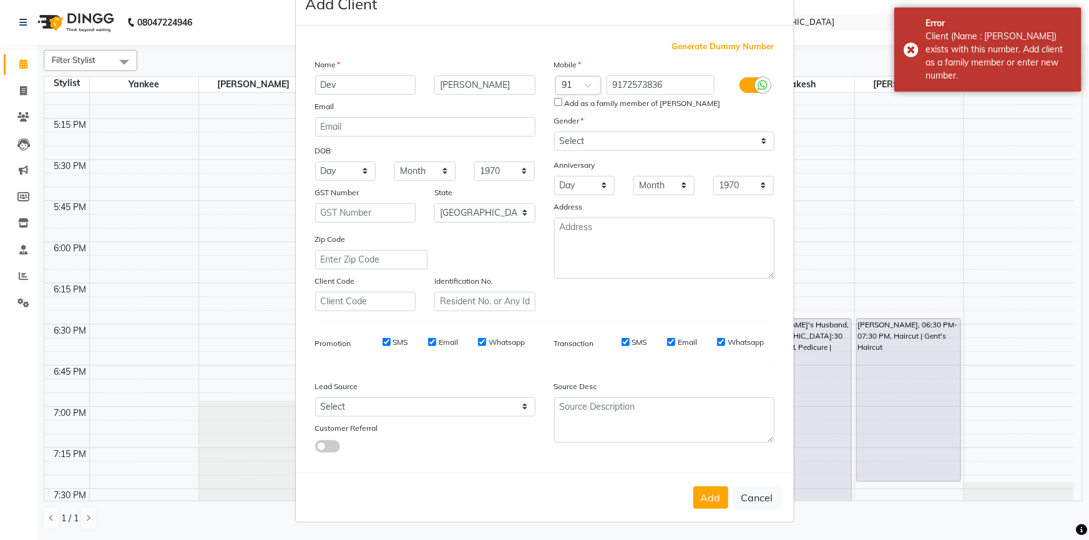
click at [827, 18] on ngb-modal-window "Add Client Generate Dummy Number Name Dev Priyanka Rajiv Email DOB Day 01 02 03…" at bounding box center [544, 270] width 1089 height 540
click at [834, 512] on ngb-modal-window "Add Client Generate Dummy Number Name Dev Priyanka Rajiv Email DOB Day 01 02 03…" at bounding box center [544, 270] width 1089 height 540
click at [755, 491] on button "Cancel" at bounding box center [757, 498] width 48 height 24
select select
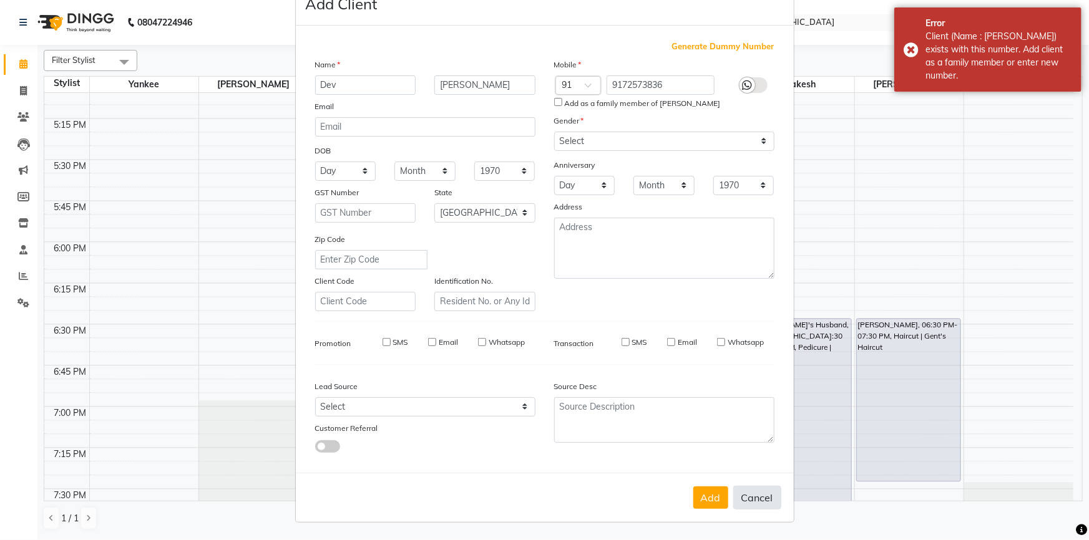
select select
select select "null"
select select
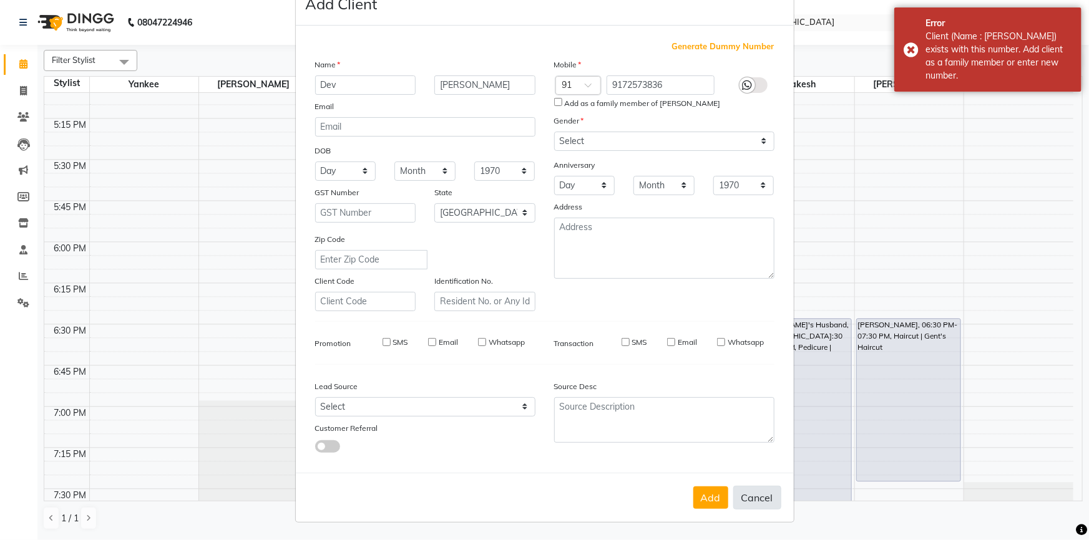
select select
checkbox input "false"
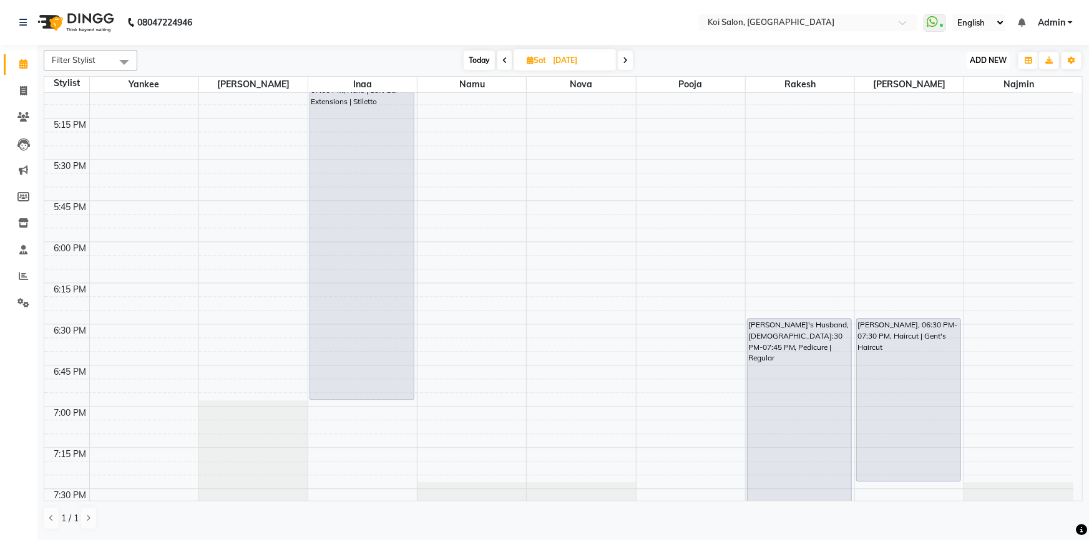
click at [990, 59] on span "ADD NEW" at bounding box center [988, 60] width 37 height 9
click at [963, 147] on link "Add Client" at bounding box center [960, 149] width 99 height 16
select select "22"
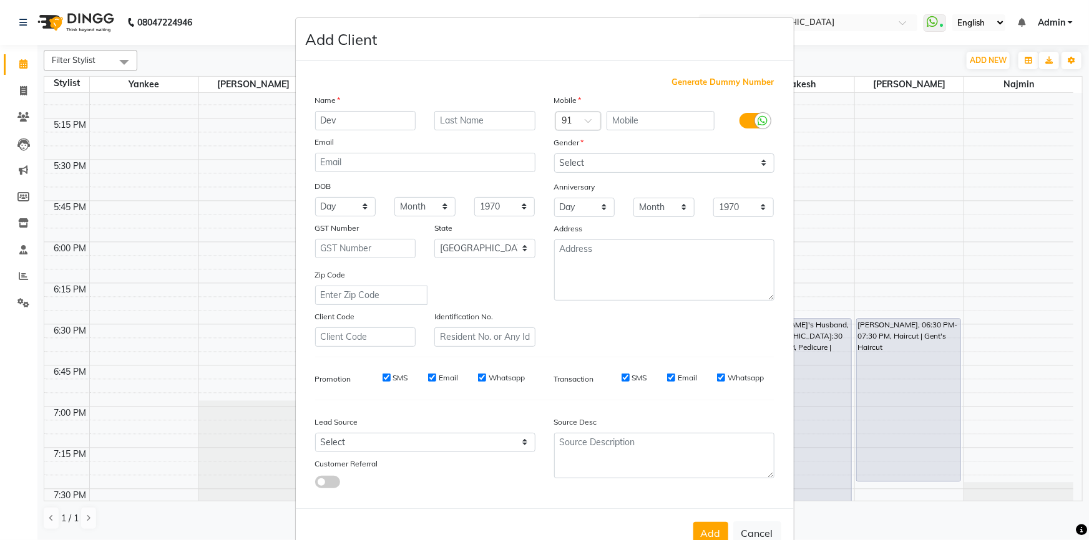
type input "Dev"
click at [483, 127] on input "text" at bounding box center [484, 120] width 101 height 19
drag, startPoint x: 636, startPoint y: 122, endPoint x: 741, endPoint y: 150, distance: 109.1
click at [637, 122] on input "text" at bounding box center [660, 120] width 108 height 19
type input "9172573836"
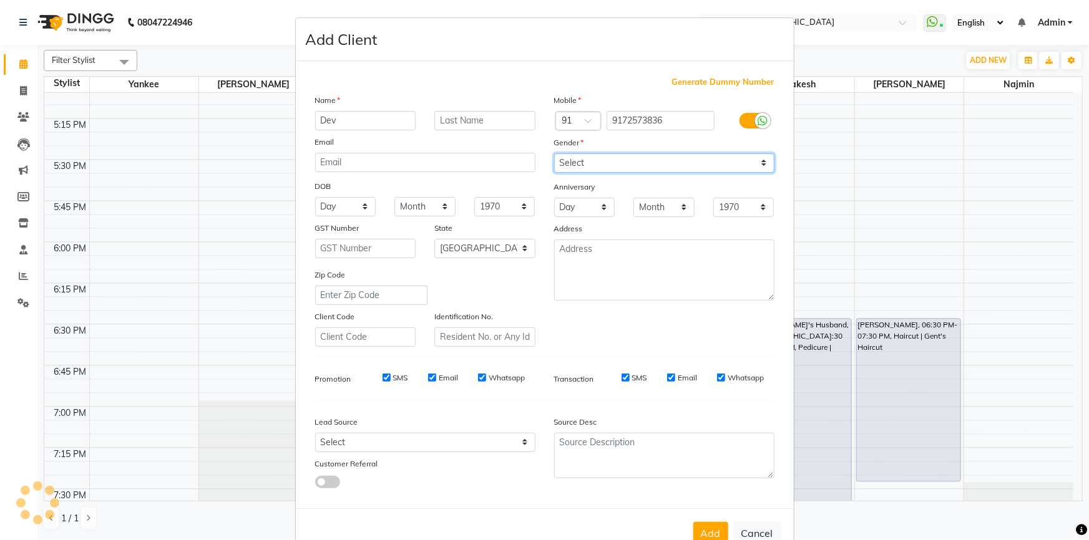
click at [592, 167] on div "Mobile Country Code × 91 9172573836 Gender Select Male Female Other Prefer Not …" at bounding box center [664, 220] width 239 height 253
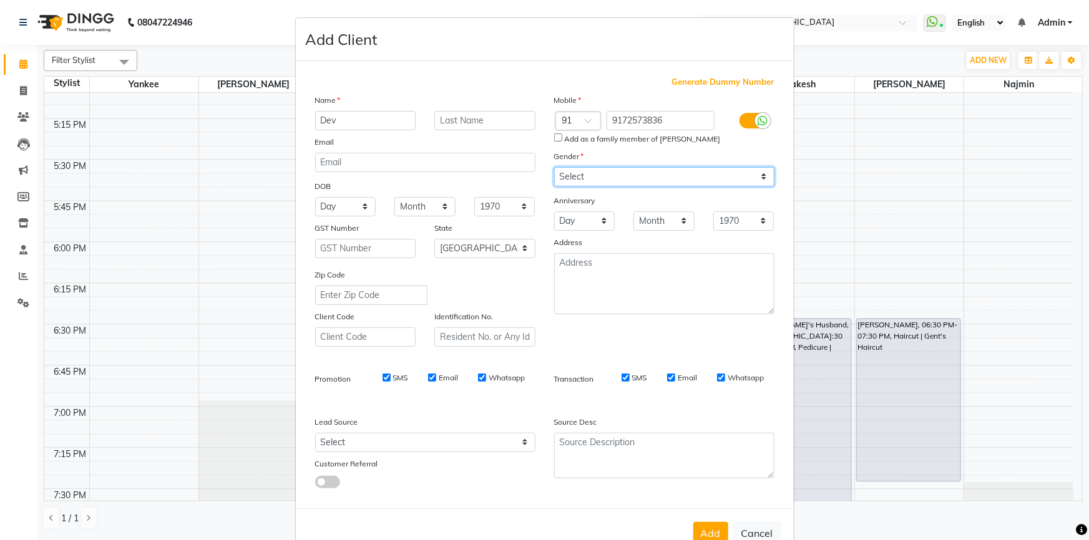
select select "male"
click at [554, 167] on select "Select Male Female Other Prefer Not To Say" at bounding box center [664, 176] width 220 height 19
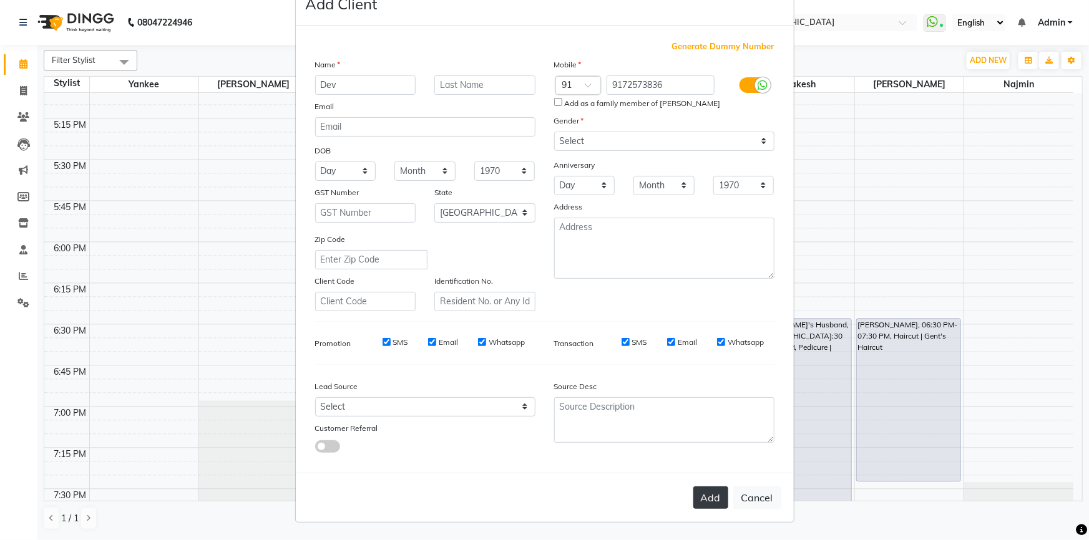
click at [701, 495] on button "Add" at bounding box center [710, 498] width 35 height 22
click at [758, 493] on button "Cancel" at bounding box center [757, 498] width 48 height 24
select select
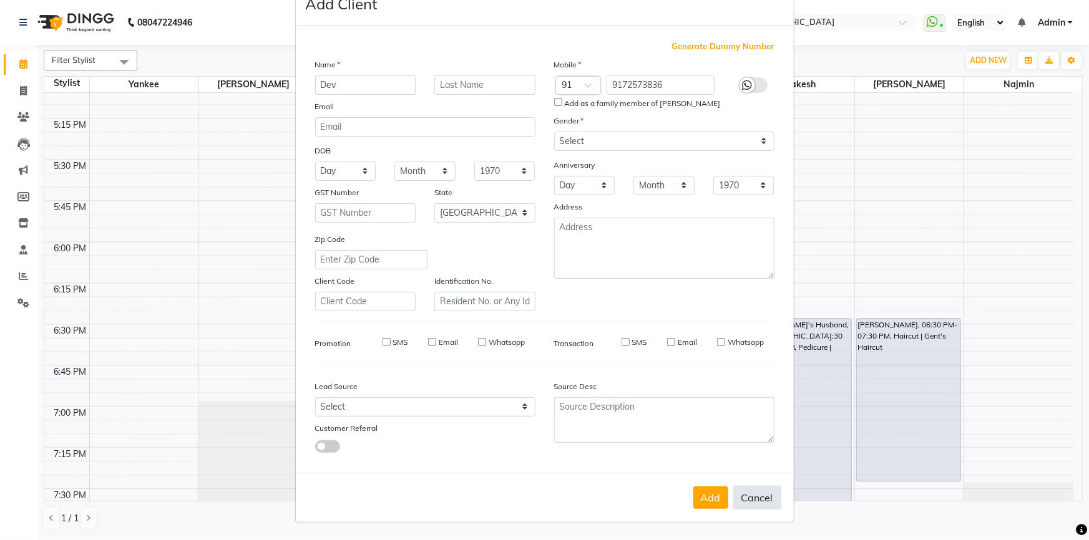
select select "null"
select select
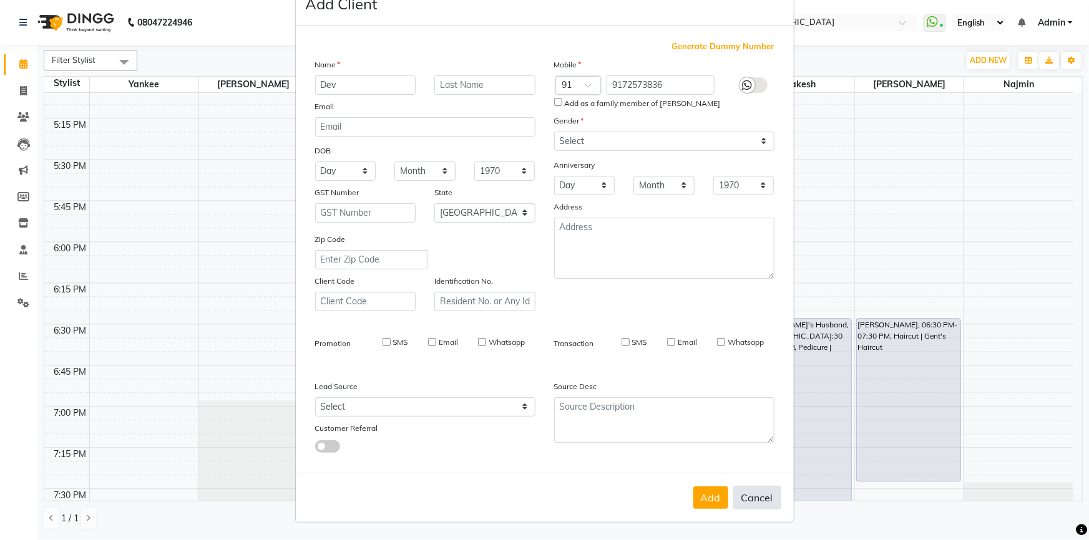
checkbox input "false"
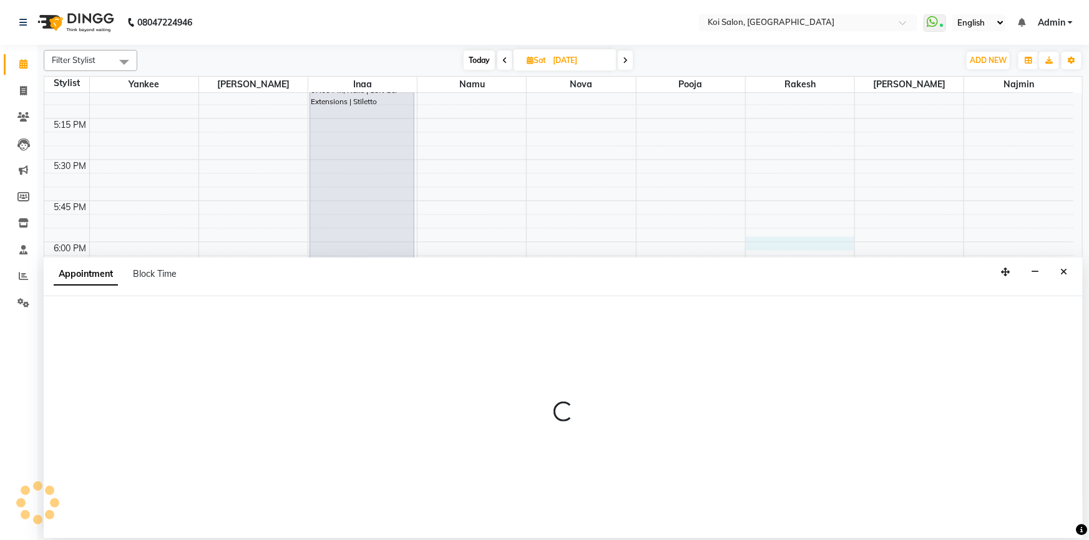
select select "37562"
select select "1080"
select select "tentative"
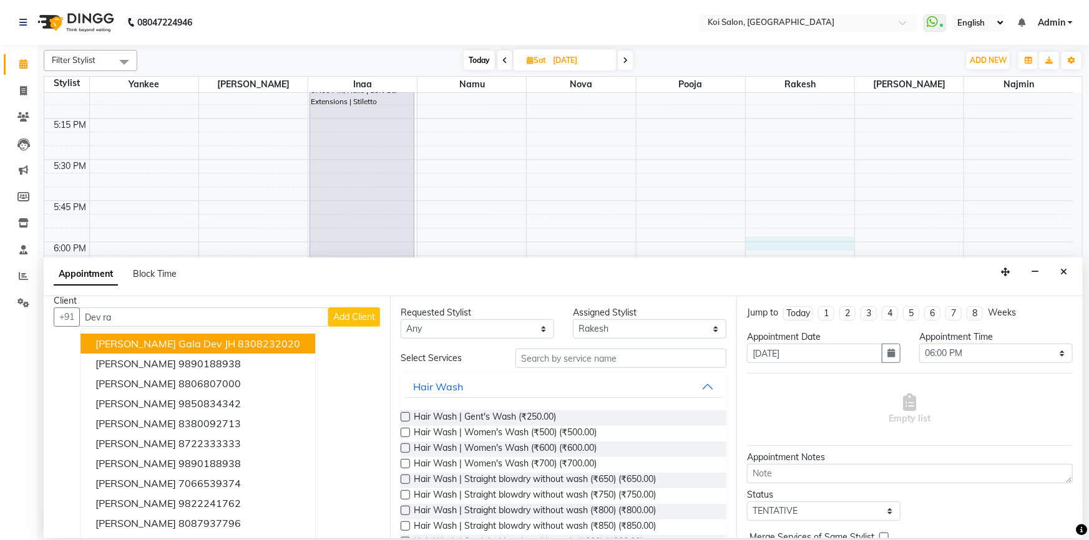
scroll to position [0, 0]
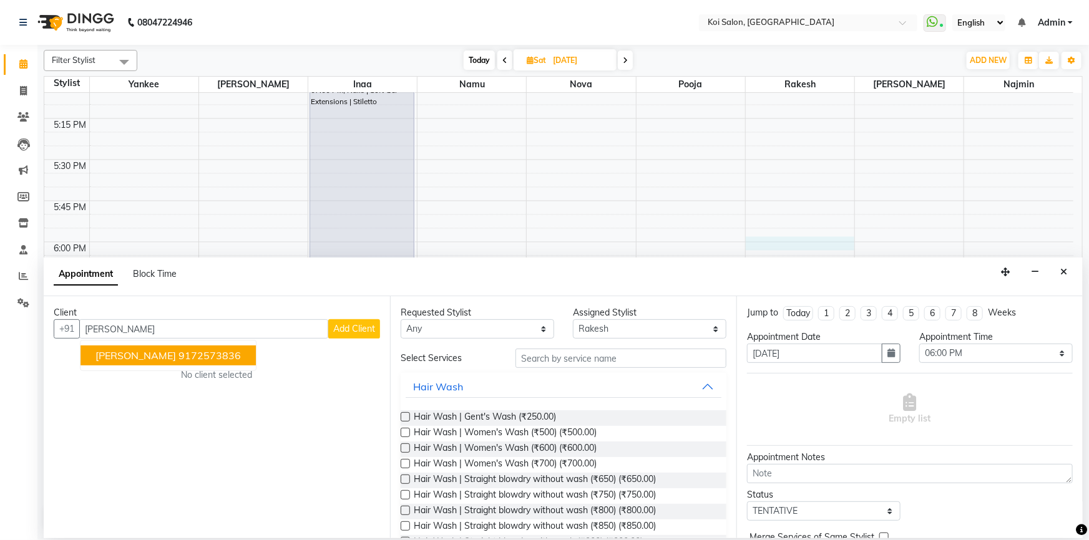
click at [178, 353] on ngb-highlight "9172573836" at bounding box center [209, 355] width 62 height 12
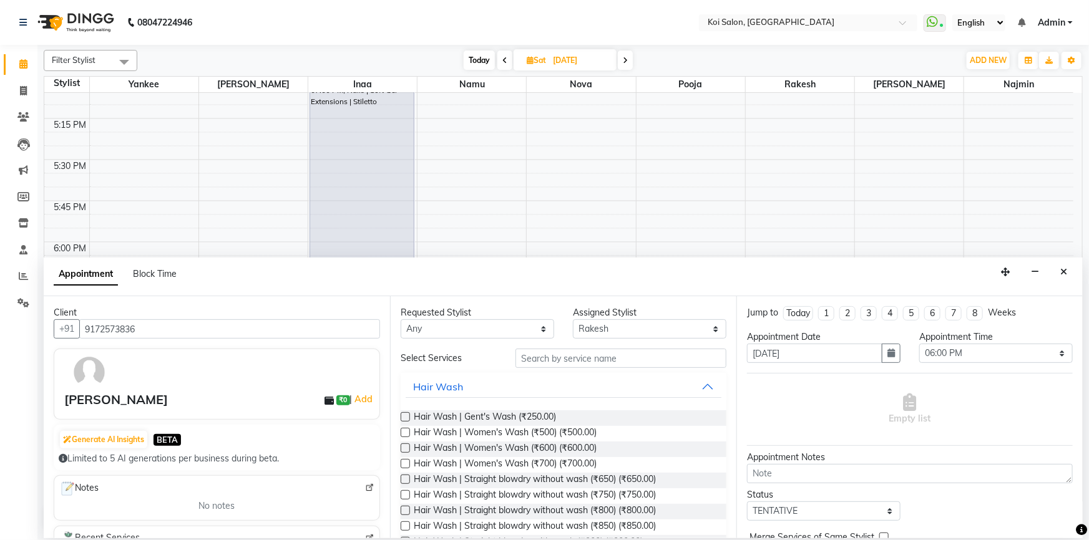
type input "9172573836"
click at [611, 328] on select "Select [PERSON_NAME] Namu Nova Pooja [PERSON_NAME]" at bounding box center [649, 328] width 153 height 19
select select "23241"
click at [573, 319] on select "Select [PERSON_NAME] Namu Nova Pooja [PERSON_NAME]" at bounding box center [649, 328] width 153 height 19
click at [562, 360] on input "text" at bounding box center [620, 358] width 211 height 19
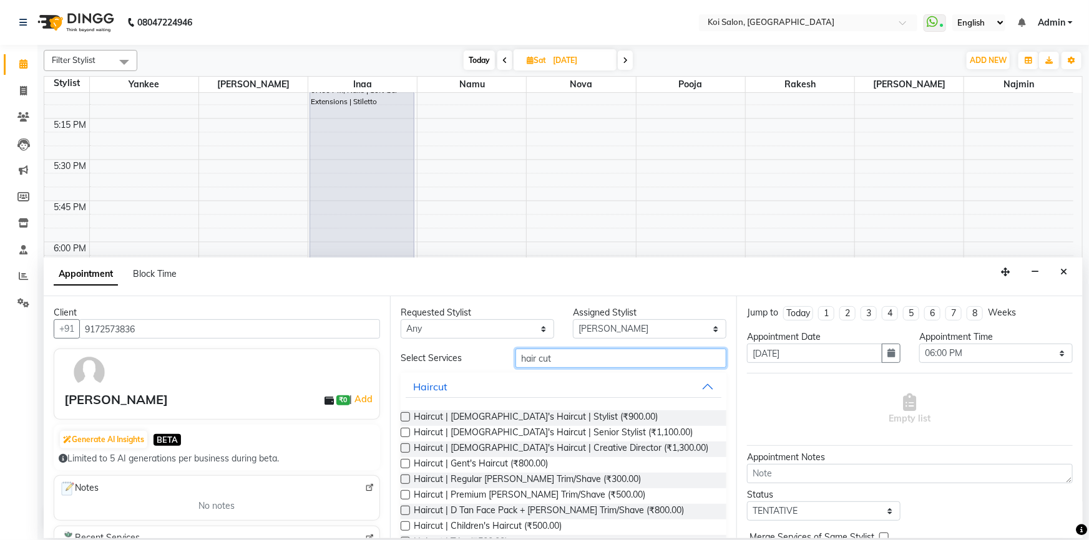
type input "hair cut"
click at [406, 464] on label at bounding box center [405, 463] width 9 height 9
click at [406, 464] on input "checkbox" at bounding box center [405, 465] width 8 height 8
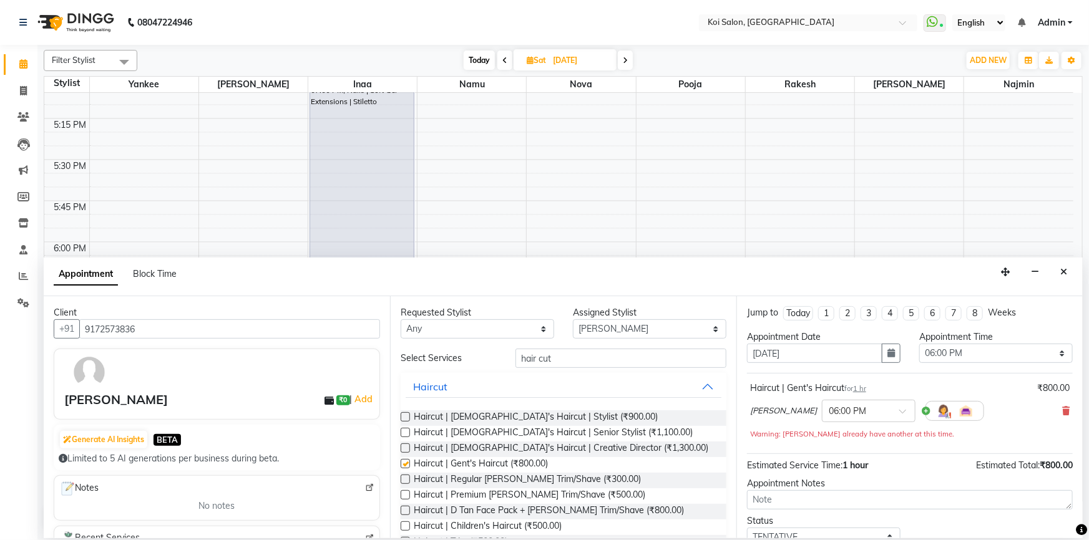
checkbox input "false"
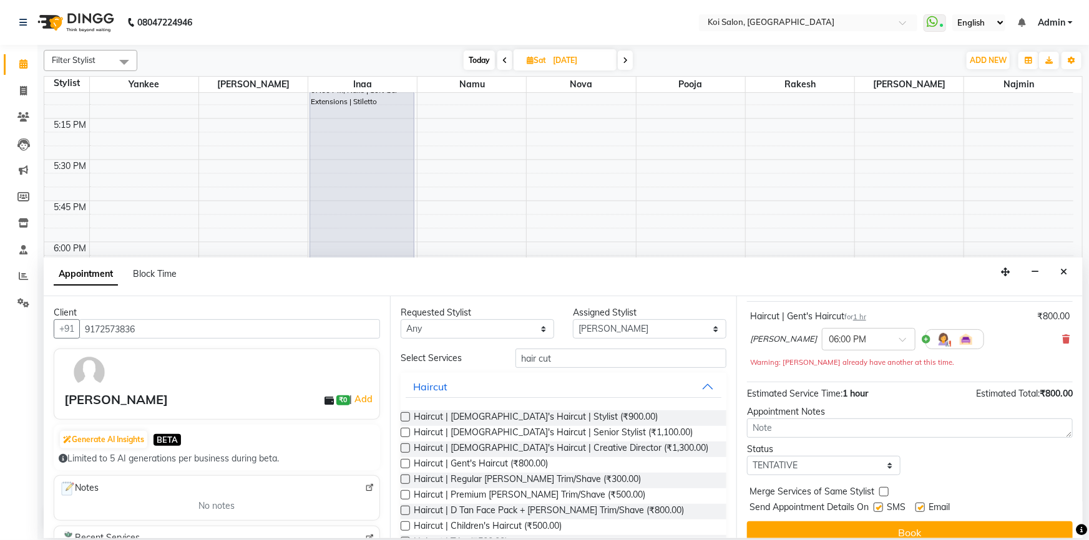
scroll to position [87, 0]
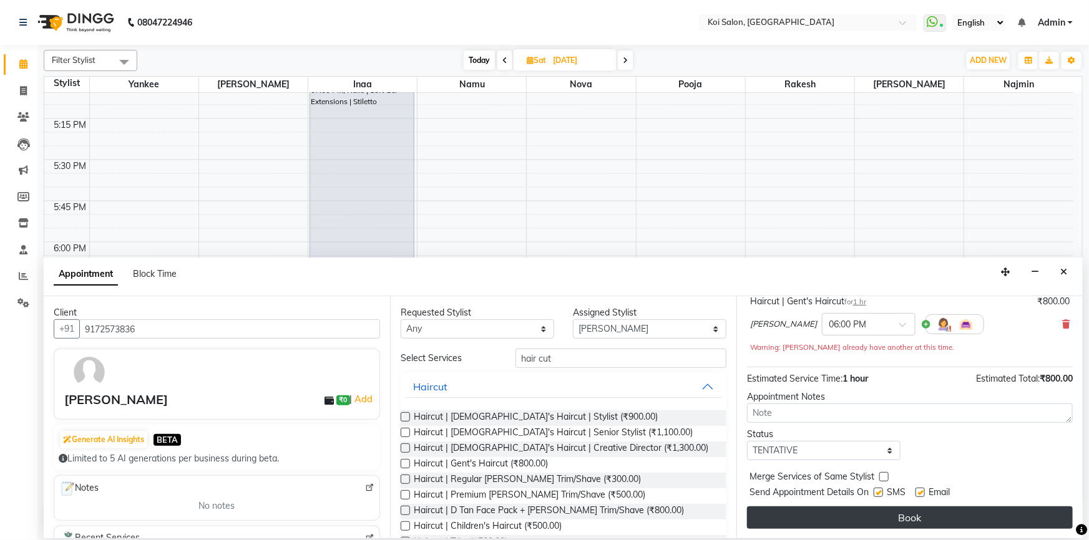
click at [913, 517] on button "Book" at bounding box center [910, 518] width 326 height 22
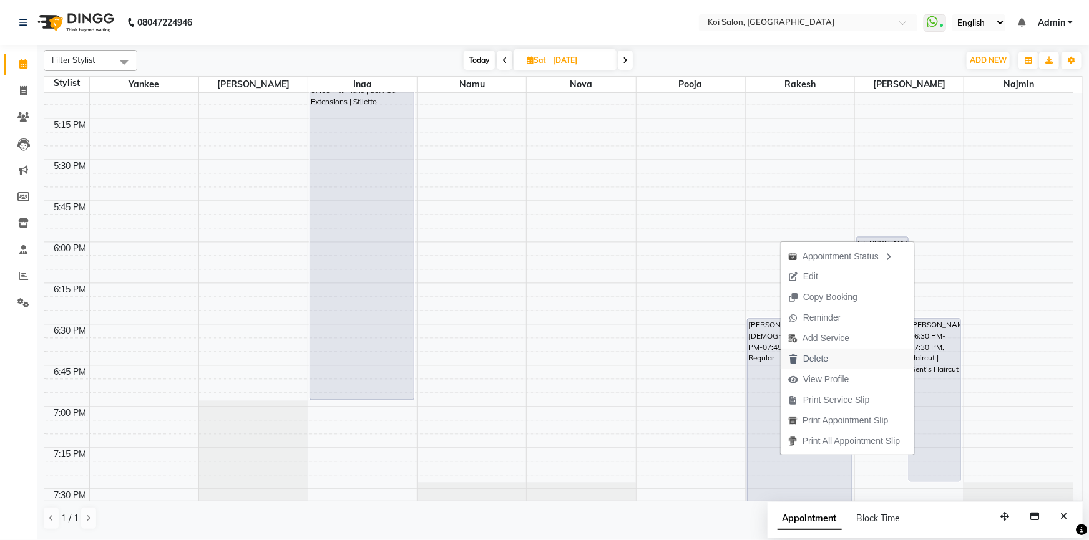
click at [817, 361] on span "Delete" at bounding box center [815, 359] width 25 height 13
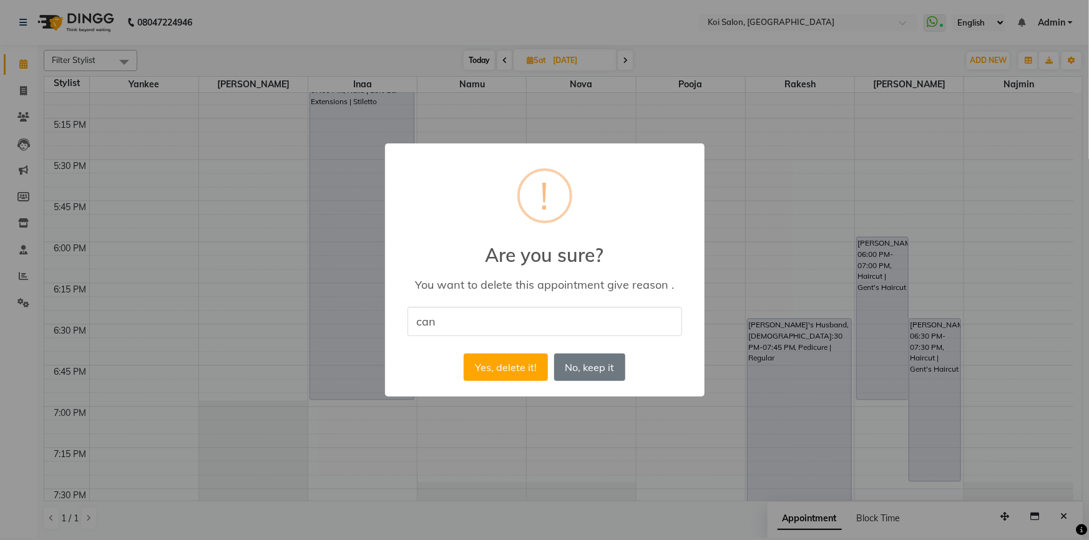
type input "Cancelled"
click at [515, 369] on button "Yes, delete it!" at bounding box center [506, 367] width 84 height 27
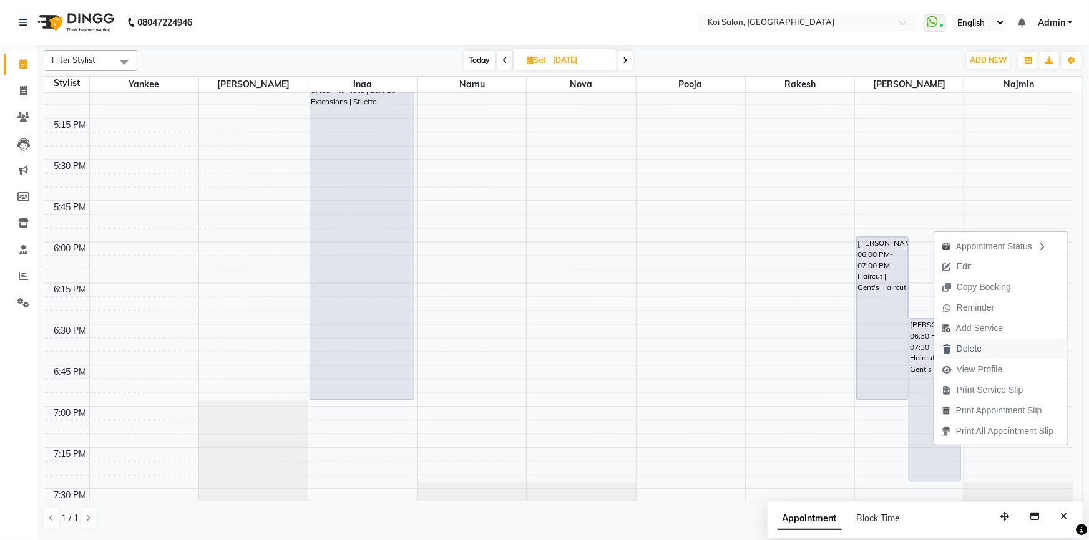
click at [968, 349] on span "Delete" at bounding box center [968, 349] width 25 height 13
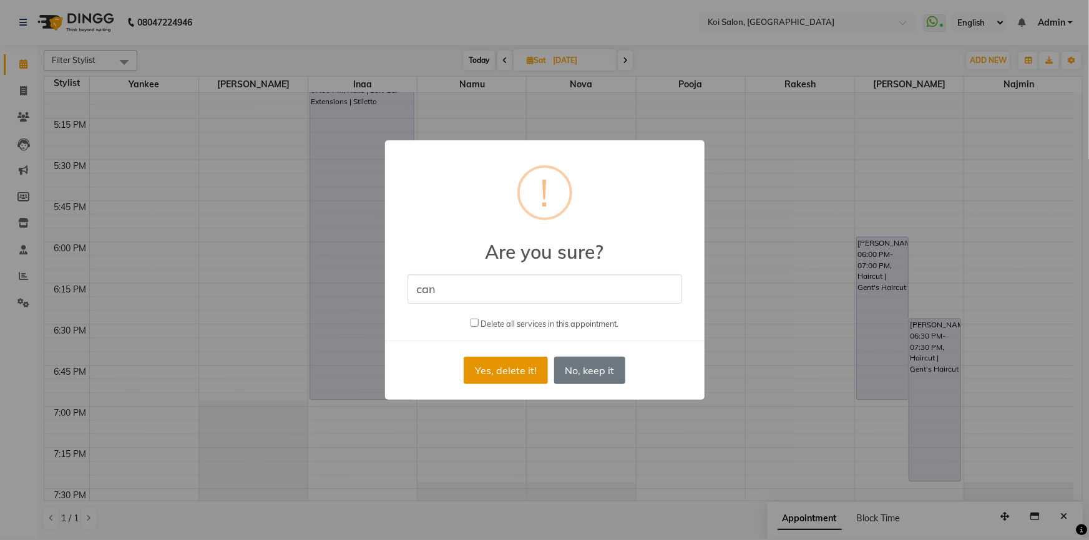
type input "can"
click at [502, 365] on button "Yes, delete it!" at bounding box center [506, 370] width 84 height 27
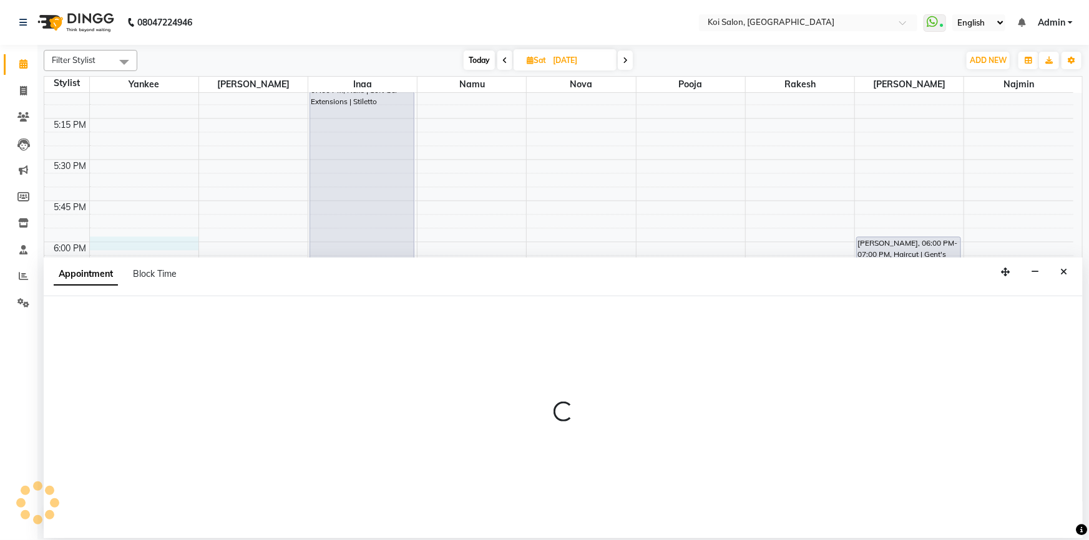
select select "34434"
select select "tentative"
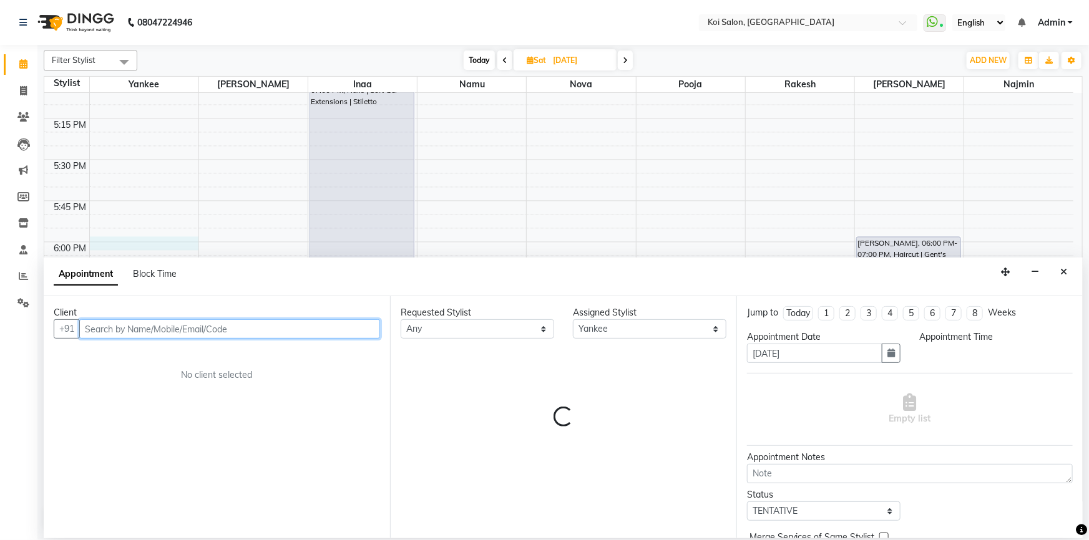
select select "1080"
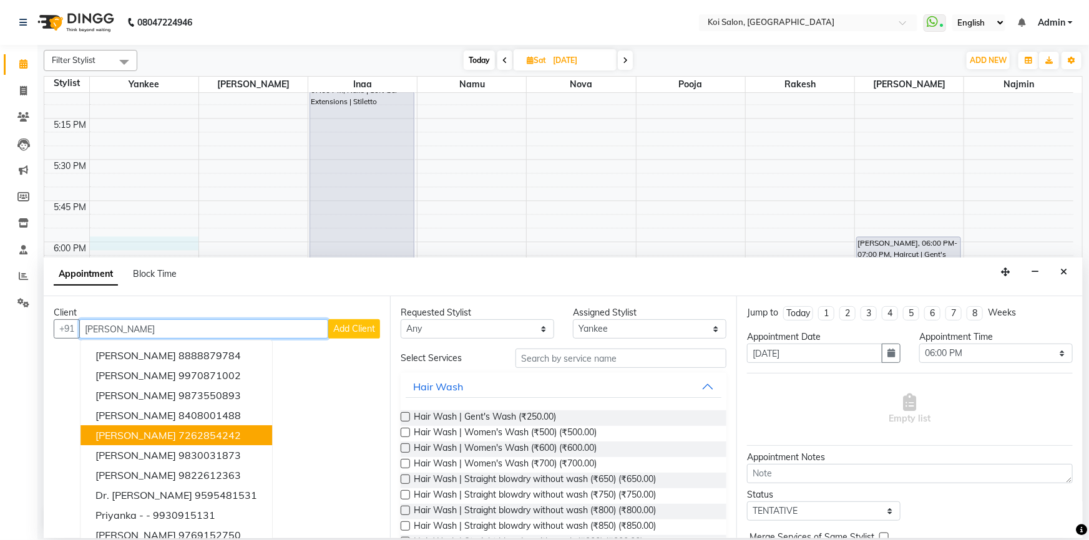
click at [212, 435] on ngb-highlight "7262854242" at bounding box center [209, 435] width 62 height 12
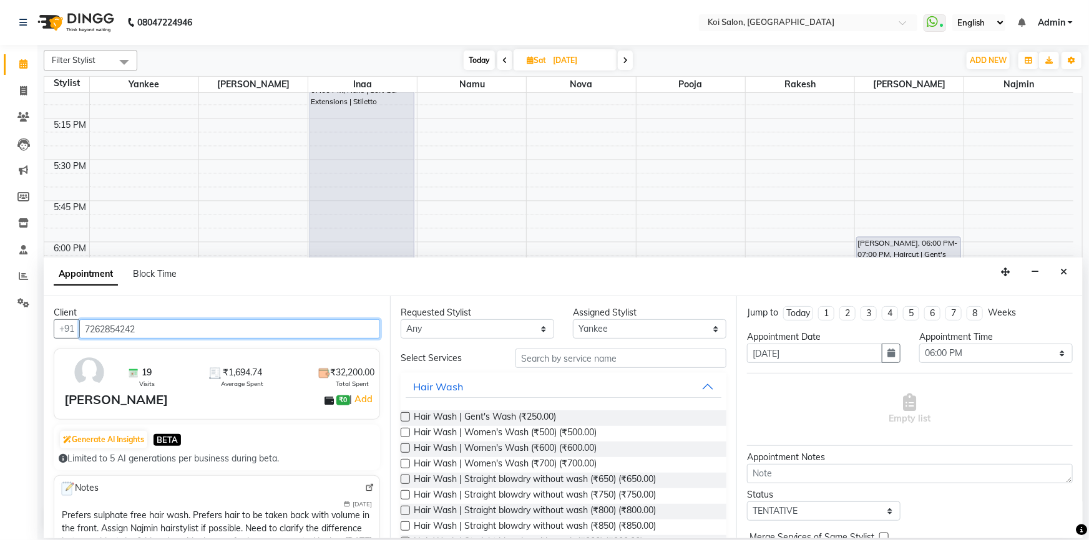
type input "7262854242"
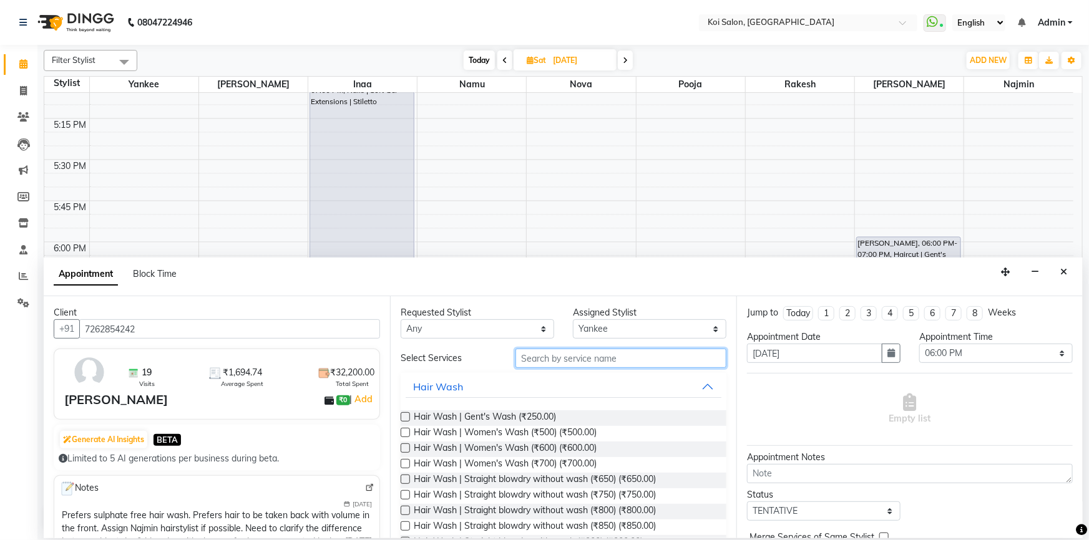
click at [557, 358] on input "text" at bounding box center [620, 358] width 211 height 19
type input "h"
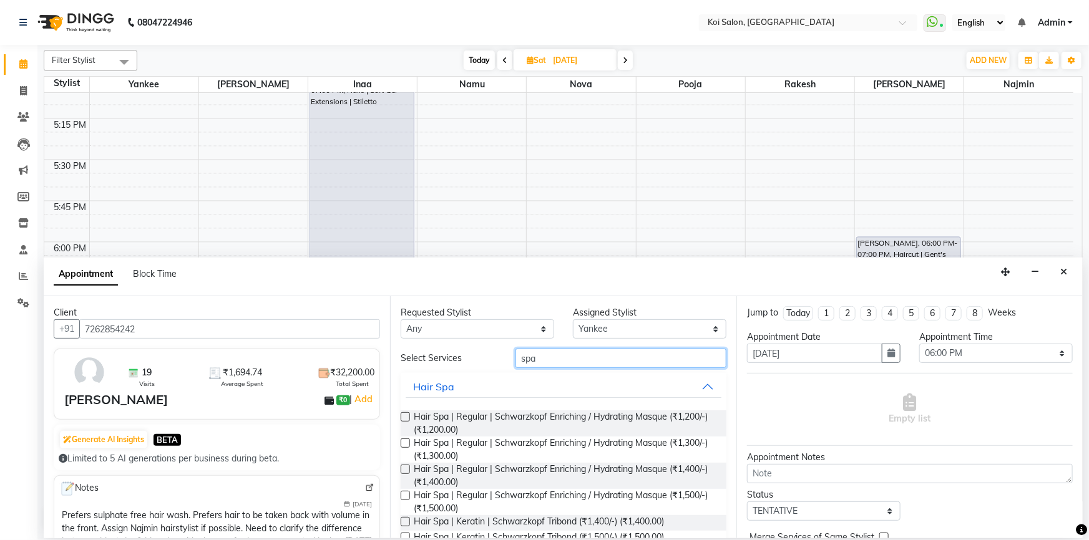
type input "spa"
click at [404, 414] on label at bounding box center [405, 416] width 9 height 9
click at [404, 414] on input "checkbox" at bounding box center [405, 418] width 8 height 8
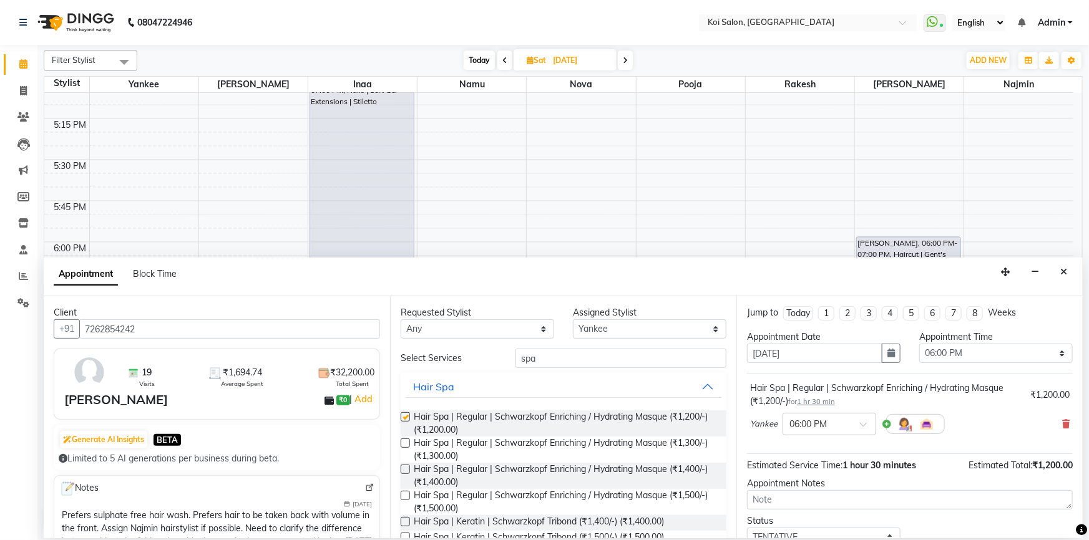
checkbox input "false"
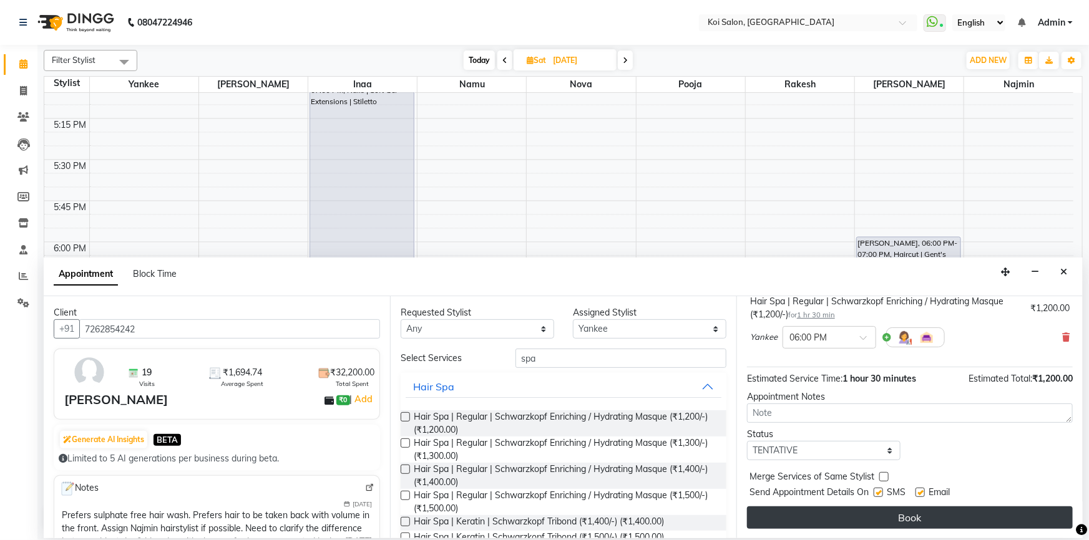
click at [895, 517] on button "Book" at bounding box center [910, 518] width 326 height 22
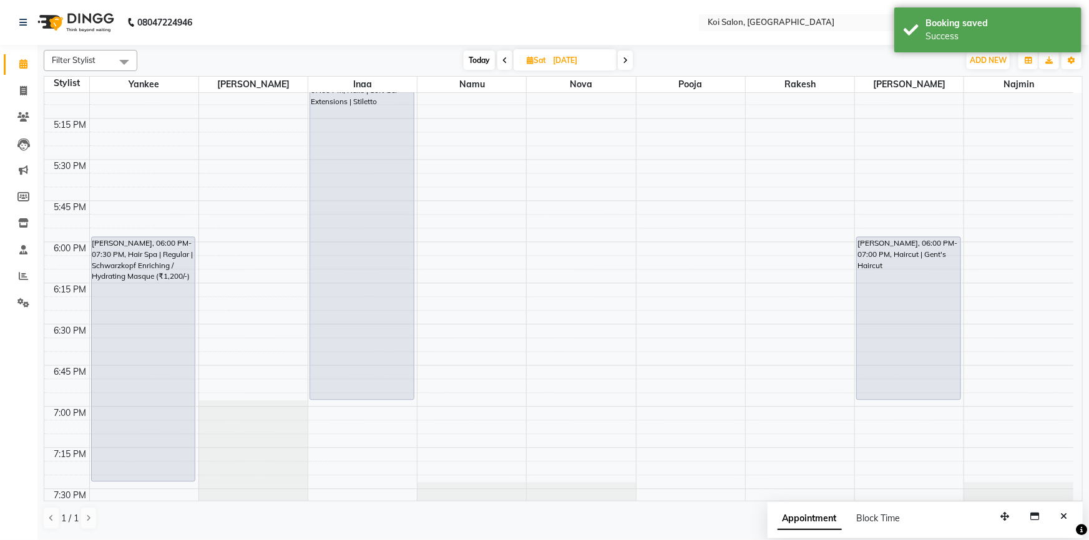
click at [482, 59] on span "Today" at bounding box center [479, 60] width 31 height 19
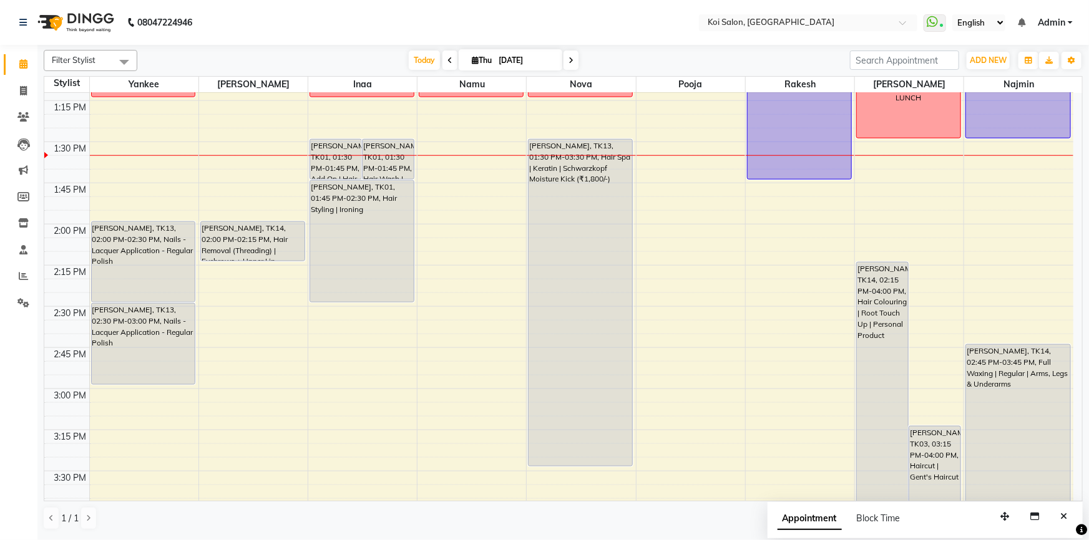
scroll to position [656, 0]
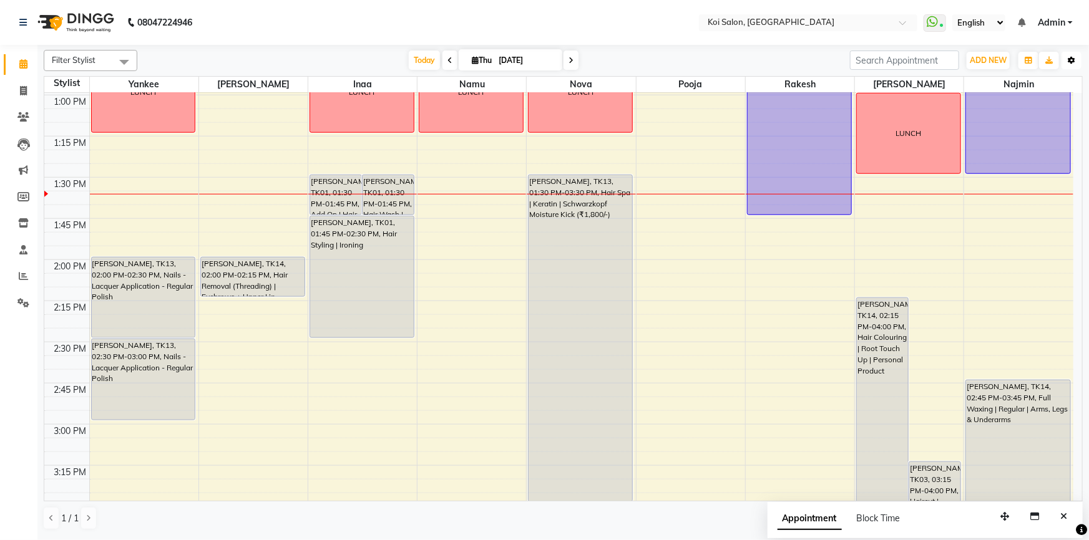
click at [1077, 56] on button "Toggle Dropdown" at bounding box center [1071, 60] width 20 height 17
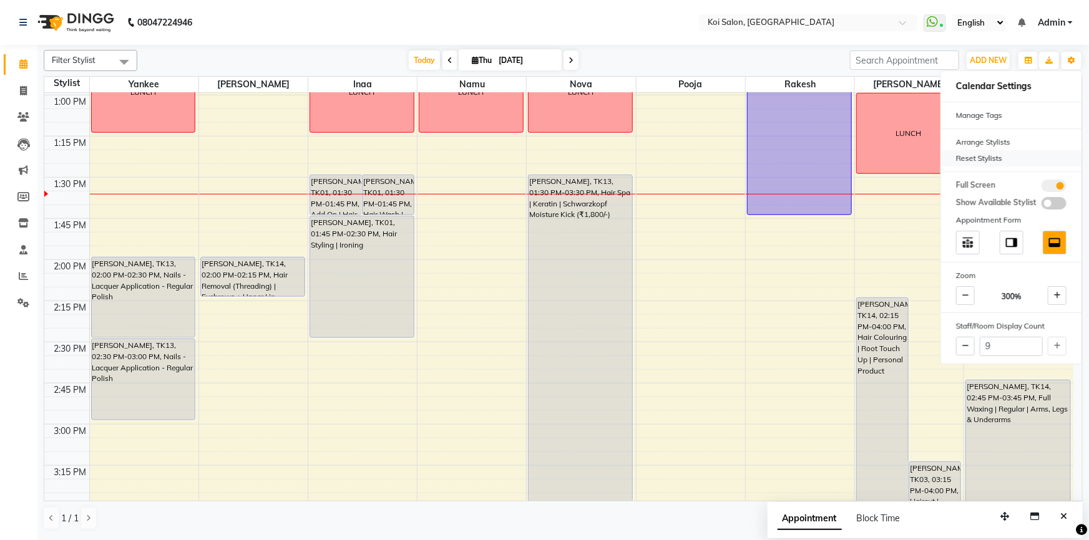
click at [1018, 159] on div "Reset Stylists" at bounding box center [1011, 158] width 140 height 16
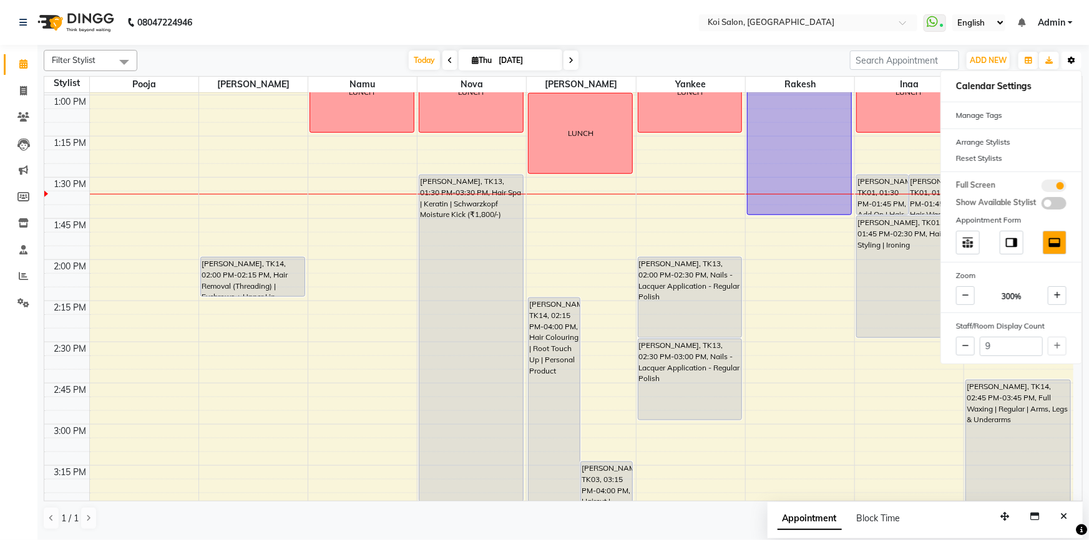
click at [1074, 57] on icon "button" at bounding box center [1071, 60] width 7 height 7
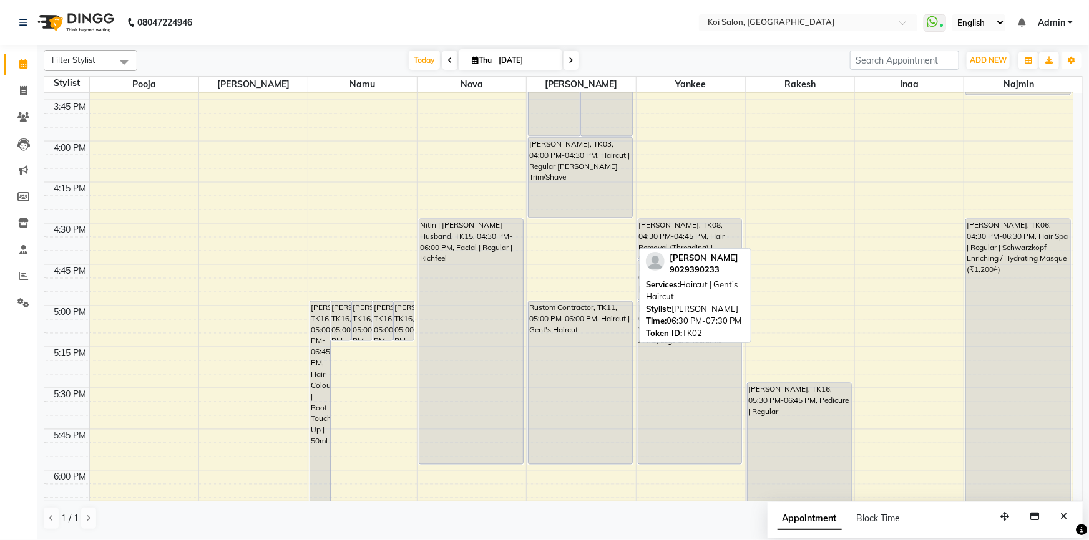
scroll to position [993, 0]
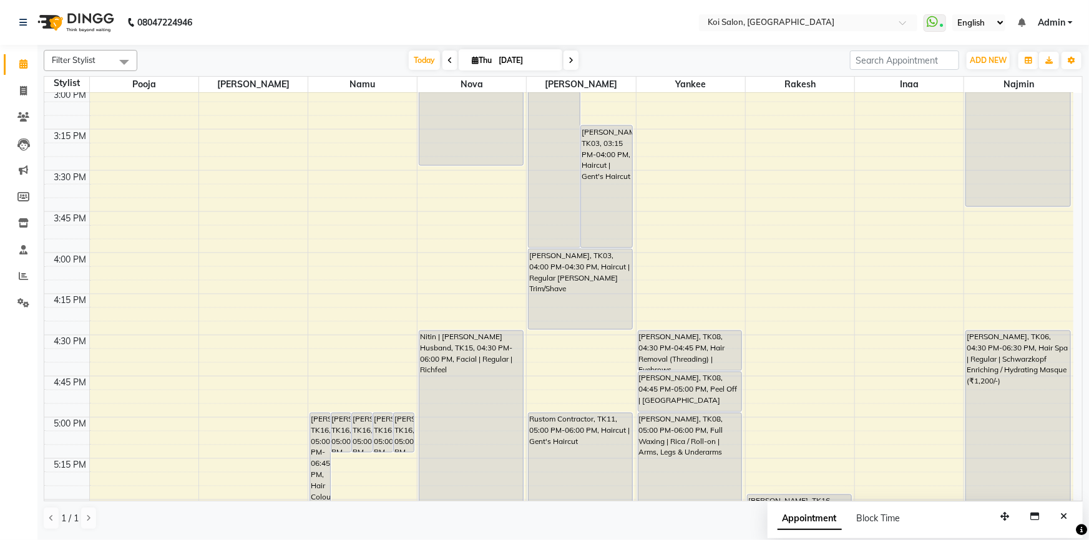
click at [572, 67] on span at bounding box center [570, 60] width 15 height 19
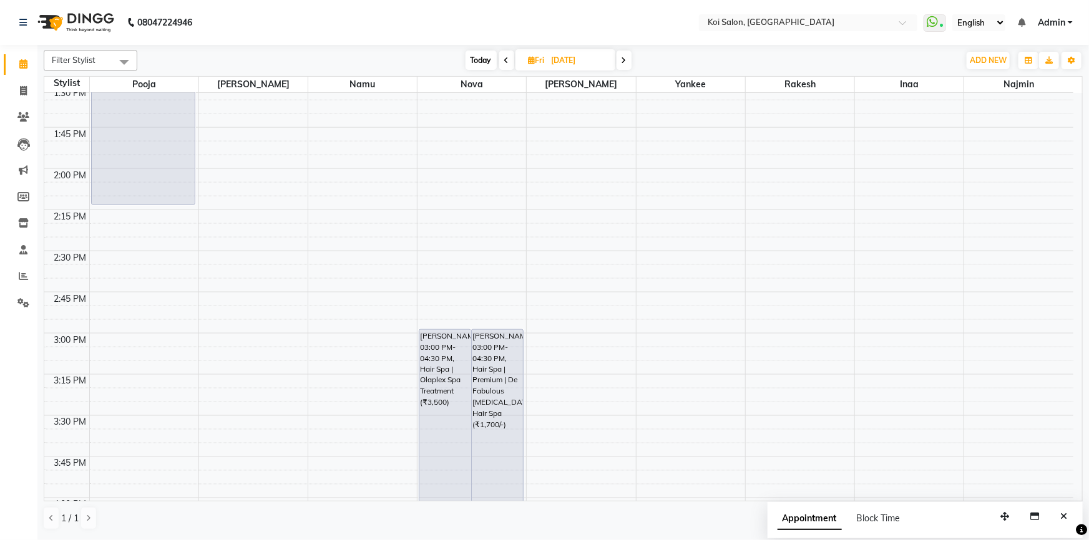
scroll to position [760, 0]
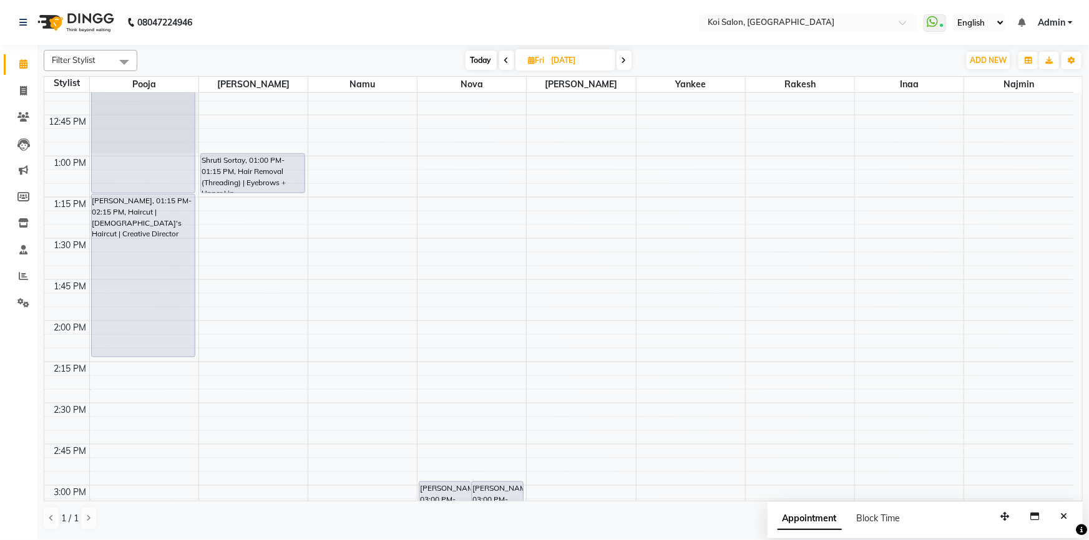
click at [623, 61] on icon at bounding box center [623, 60] width 5 height 7
type input "[DATE]"
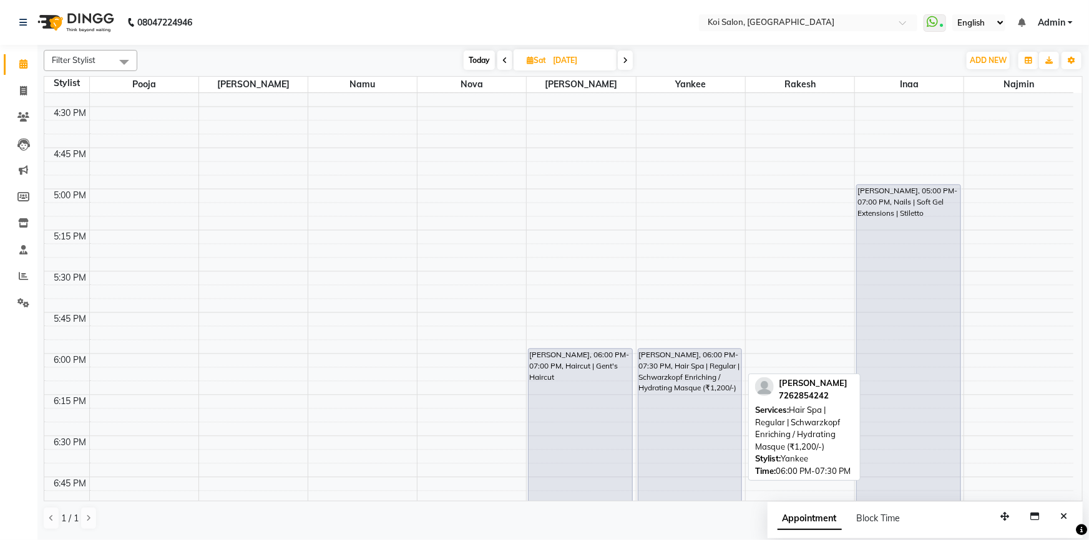
scroll to position [1220, 0]
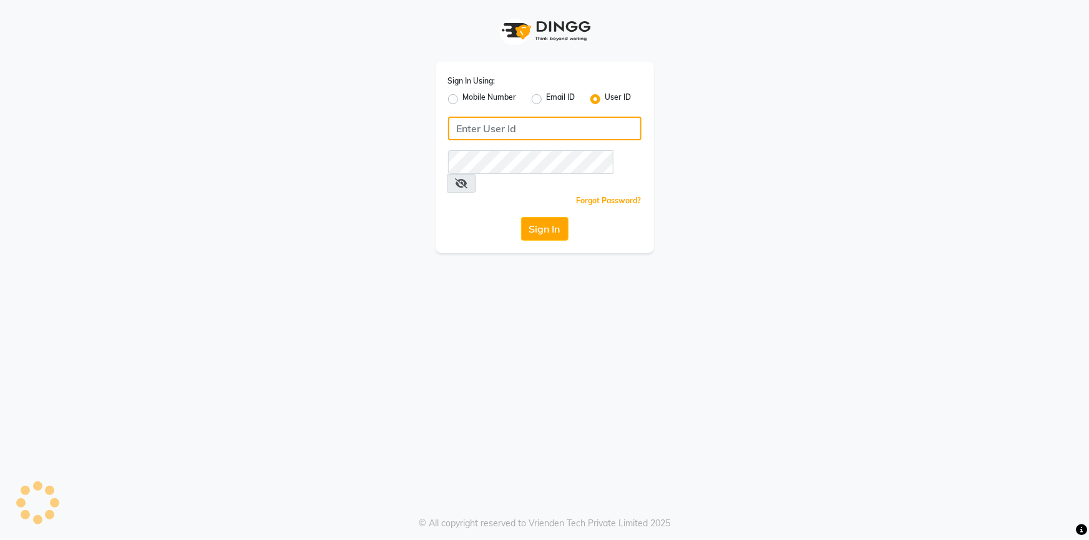
type input "koisalon"
click at [545, 218] on button "Sign In" at bounding box center [544, 229] width 47 height 24
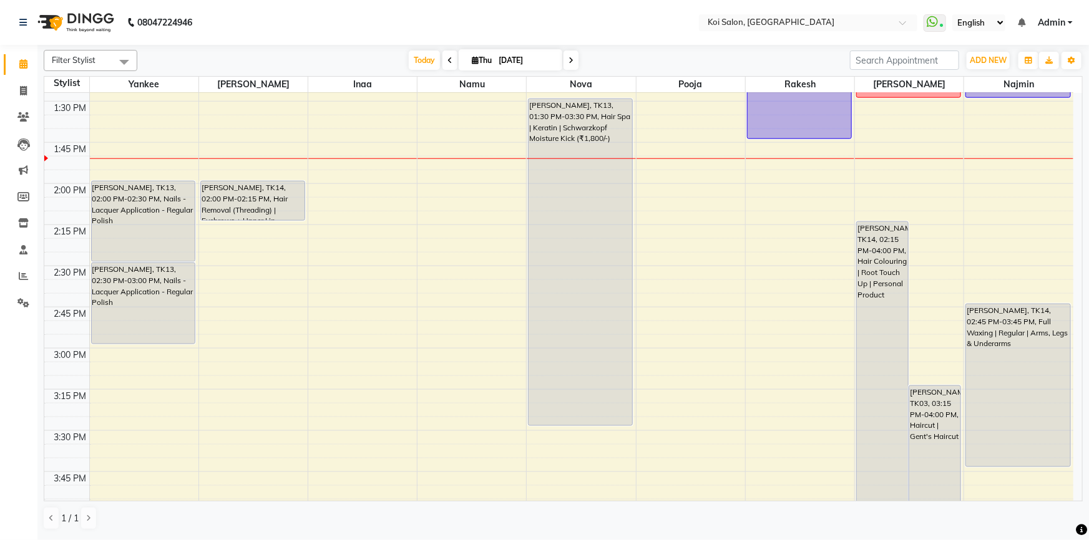
scroll to position [680, 0]
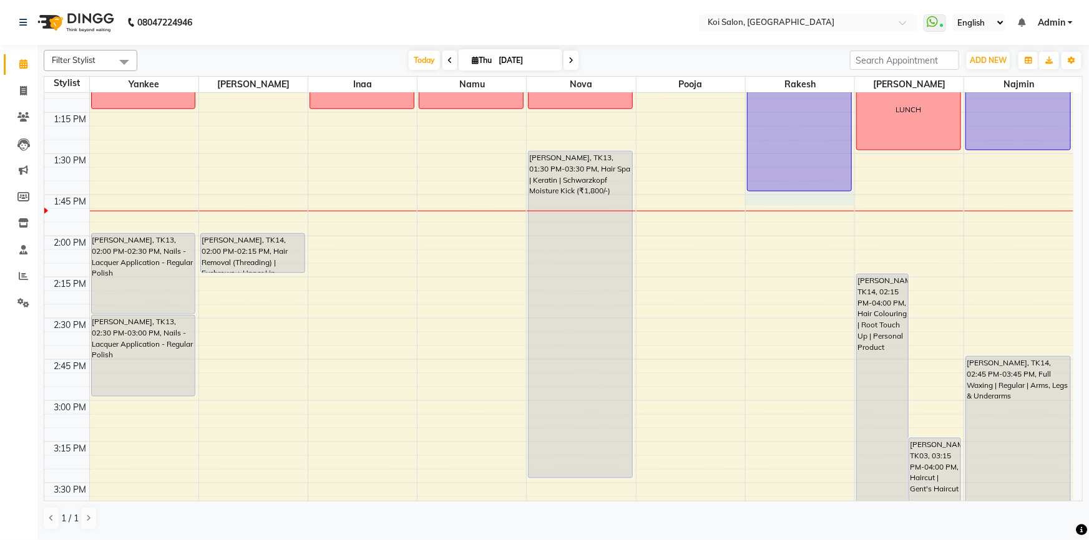
click at [801, 198] on div "9:00 AM 9:15 AM 9:30 AM 9:45 AM 10:00 AM 10:15 AM 10:30 AM 10:45 AM 11:00 AM 11…" at bounding box center [558, 401] width 1029 height 1976
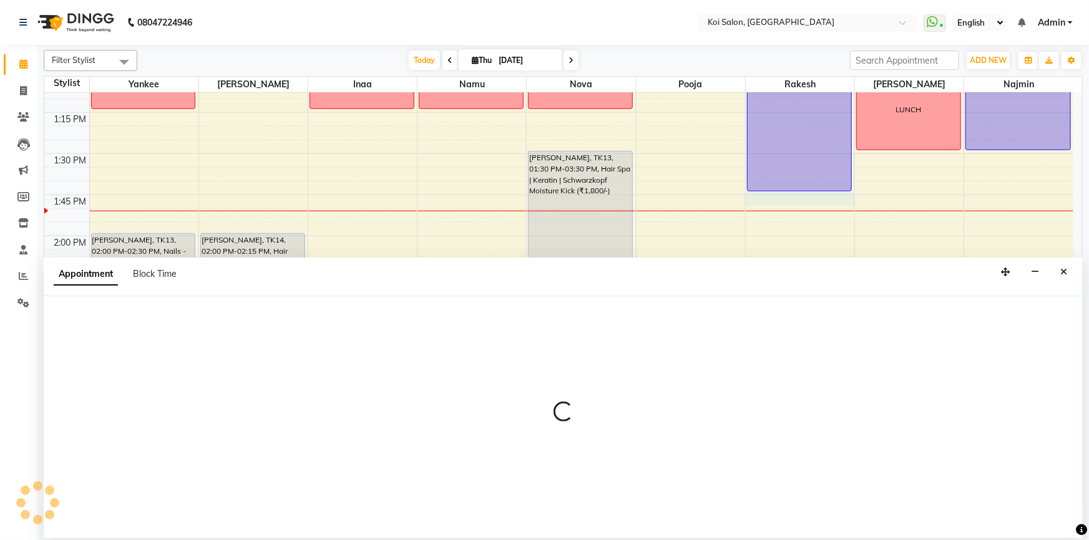
select select "37562"
select select "825"
select select "tentative"
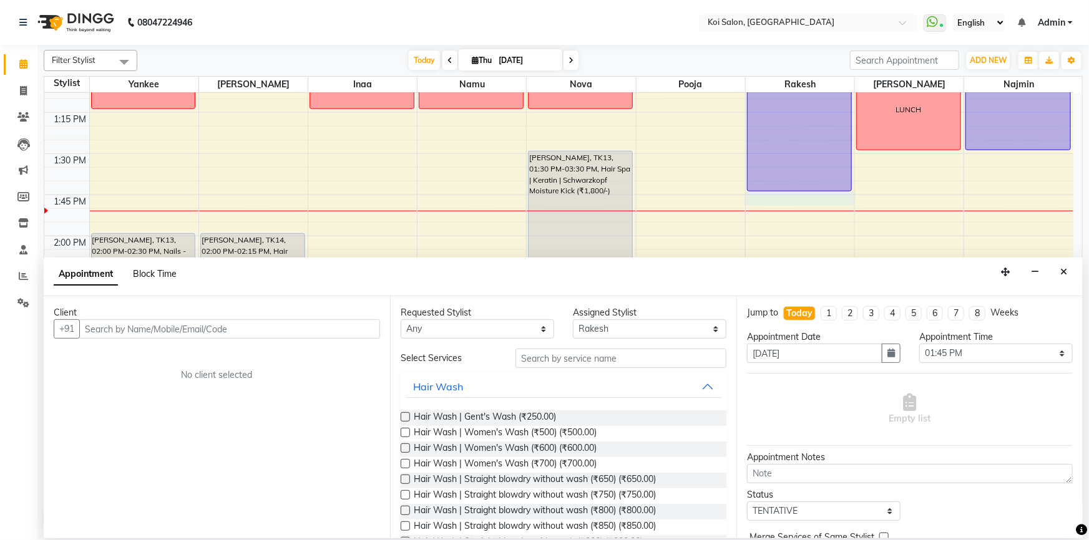
click at [145, 271] on span "Block Time" at bounding box center [155, 273] width 44 height 11
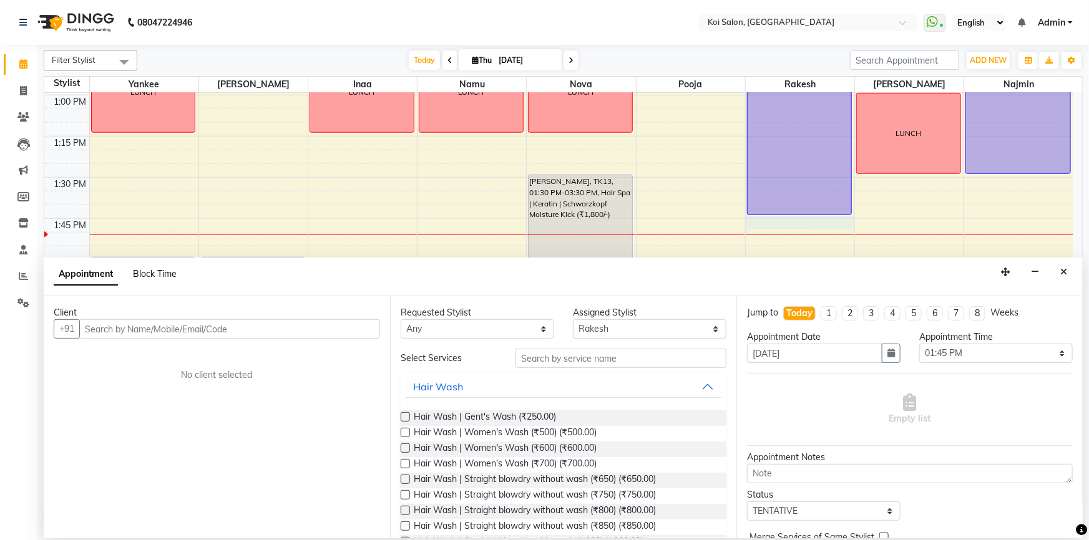
select select "37562"
select select "825"
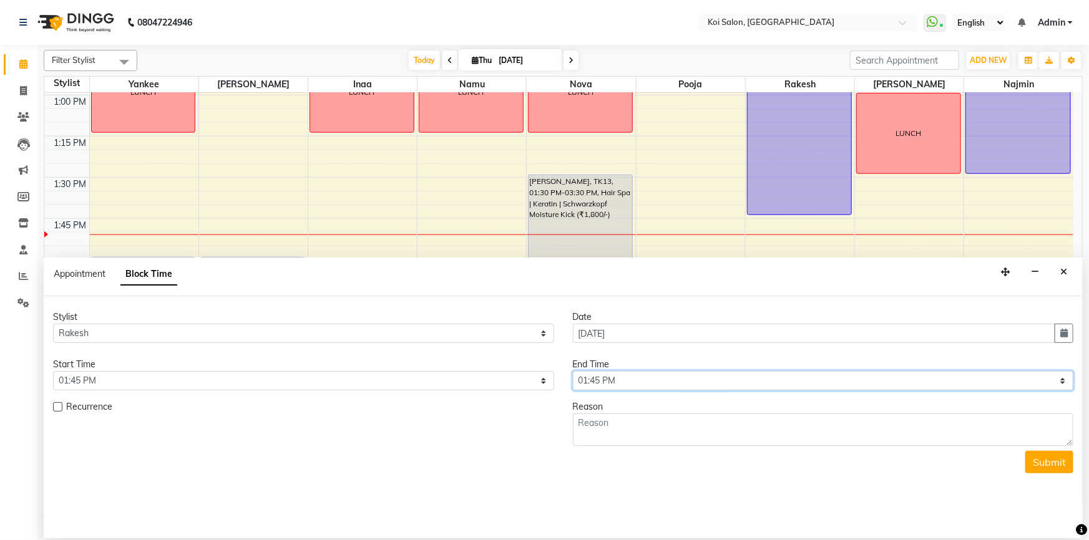
click at [629, 381] on select "Select 10:00 AM 10:15 AM 10:30 AM 10:45 AM 11:00 AM 11:15 AM 11:30 AM 11:45 AM …" at bounding box center [823, 380] width 501 height 19
select select "855"
click at [573, 371] on select "Select 10:00 AM 10:15 AM 10:30 AM 10:45 AM 11:00 AM 11:15 AM 11:30 AM 11:45 AM …" at bounding box center [823, 380] width 501 height 19
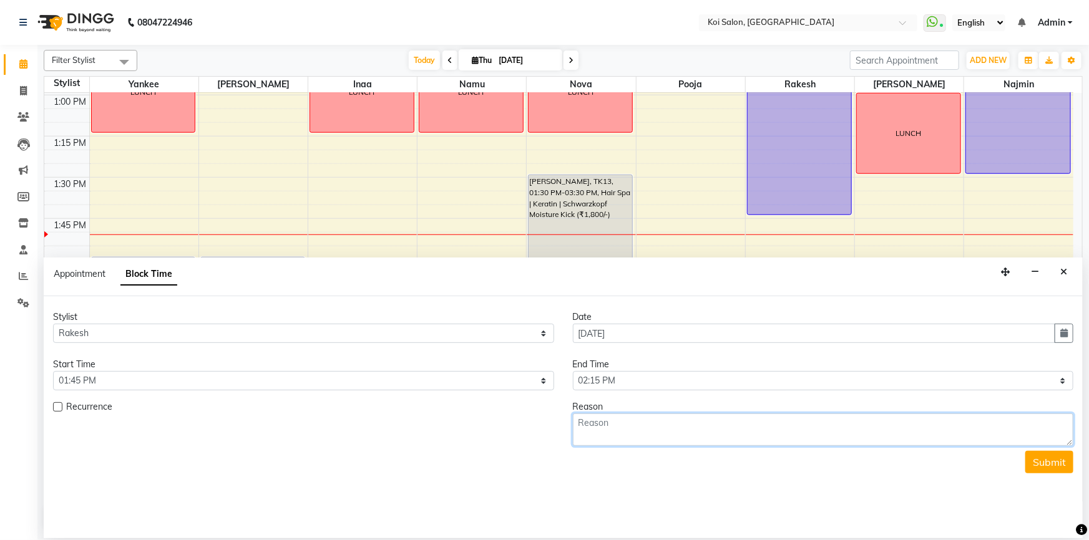
click at [625, 437] on textarea at bounding box center [823, 430] width 501 height 32
type textarea "lunch"
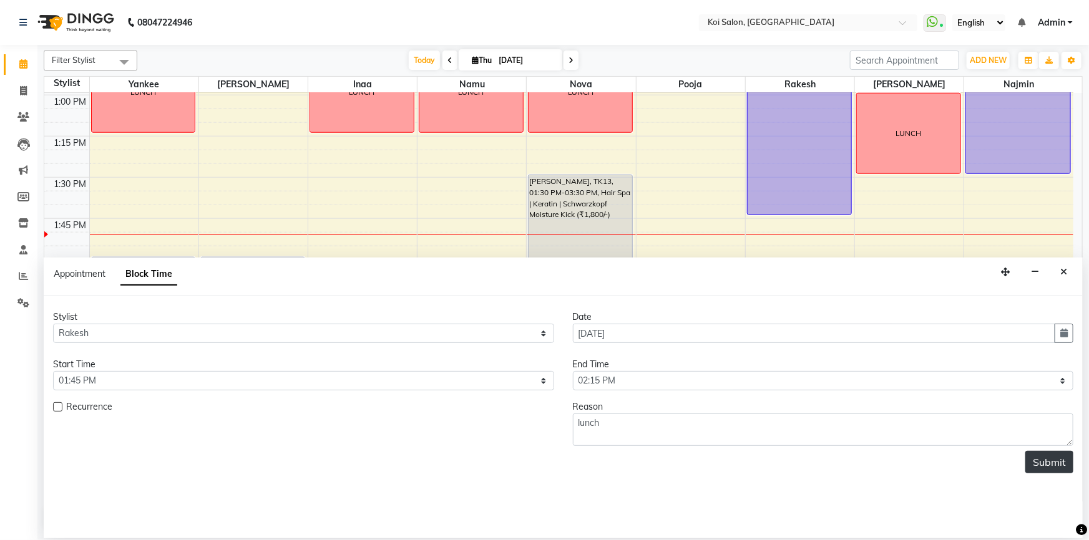
click at [1066, 465] on button "Submit" at bounding box center [1049, 462] width 48 height 22
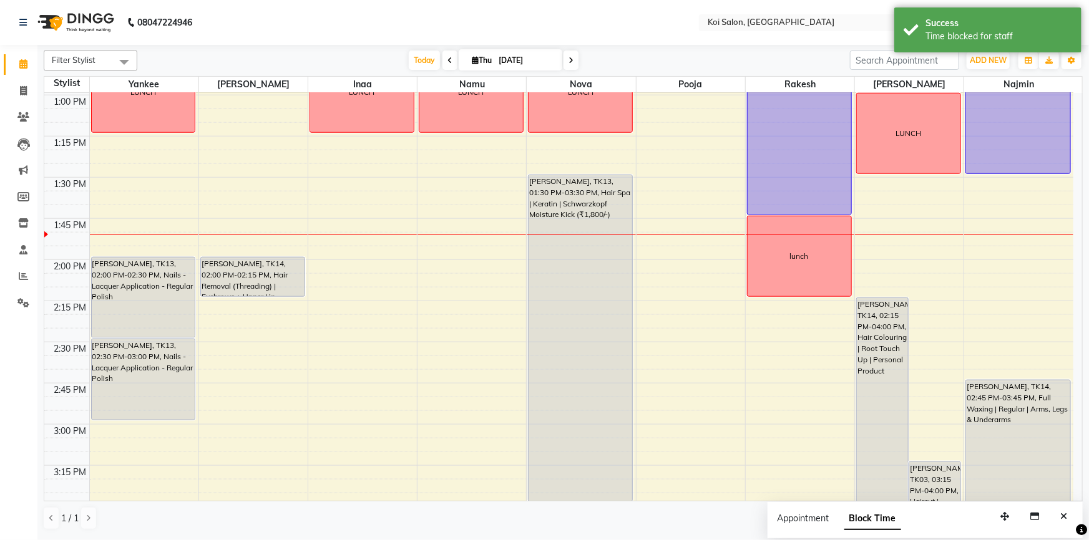
click at [1008, 220] on div "9:00 AM 9:15 AM 9:30 AM 9:45 AM 10:00 AM 10:15 AM 10:30 AM 10:45 AM 11:00 AM 11…" at bounding box center [558, 425] width 1029 height 1976
select select "67549"
select select "tentative"
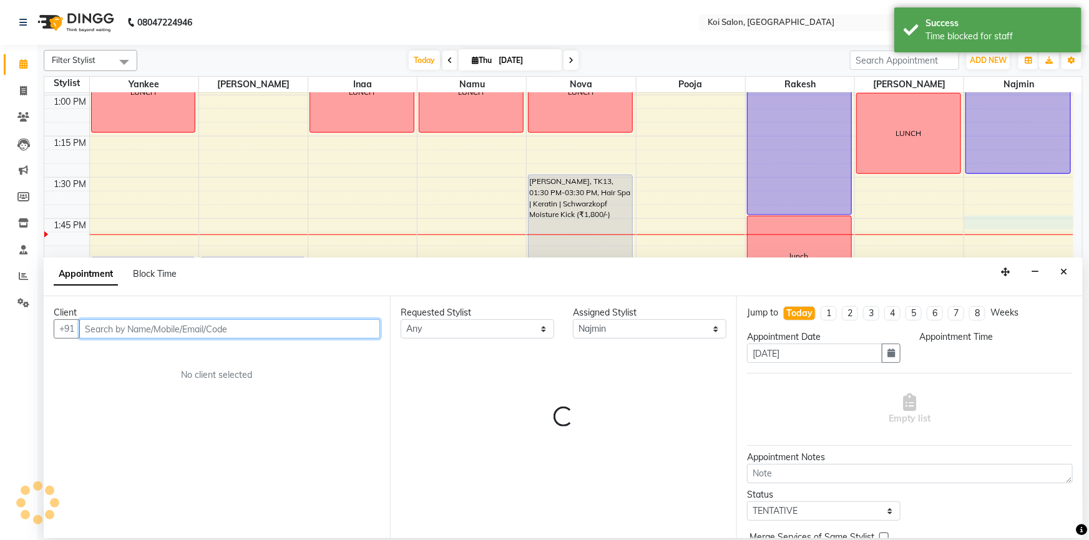
select select "825"
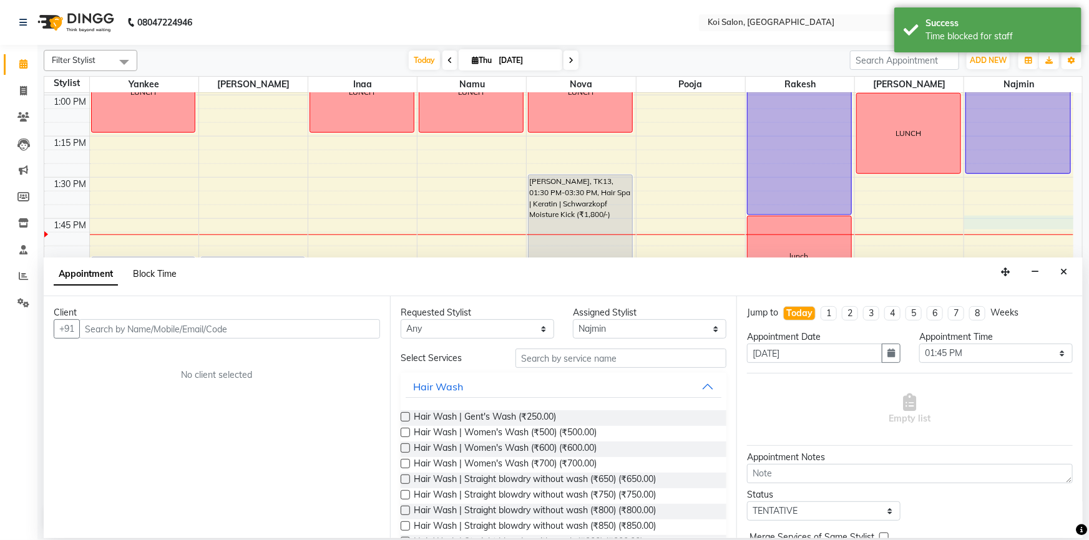
click at [143, 271] on span "Block Time" at bounding box center [155, 273] width 44 height 11
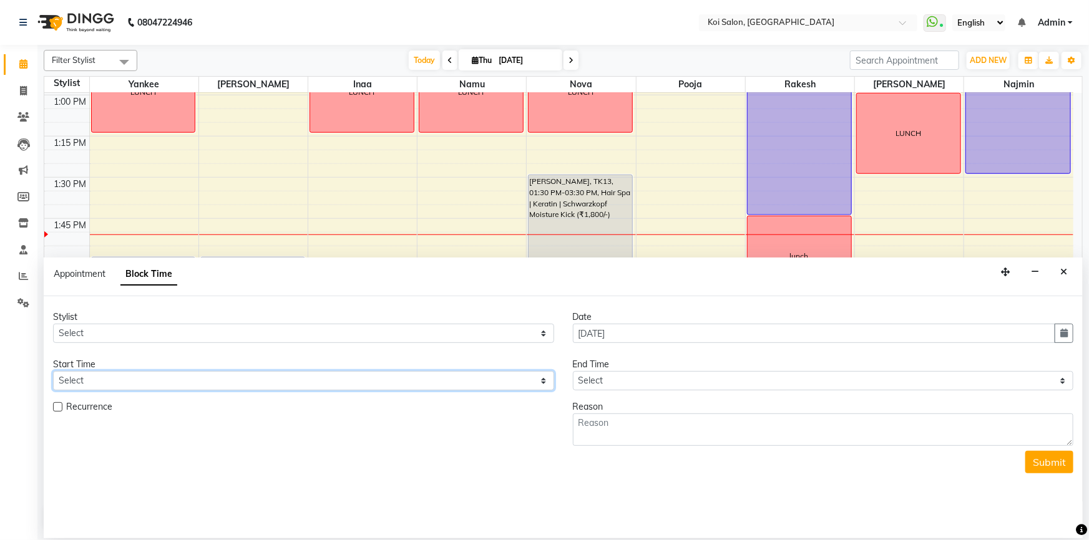
click at [145, 379] on select "Select" at bounding box center [303, 380] width 501 height 19
click at [1068, 273] on button "Close" at bounding box center [1063, 272] width 18 height 19
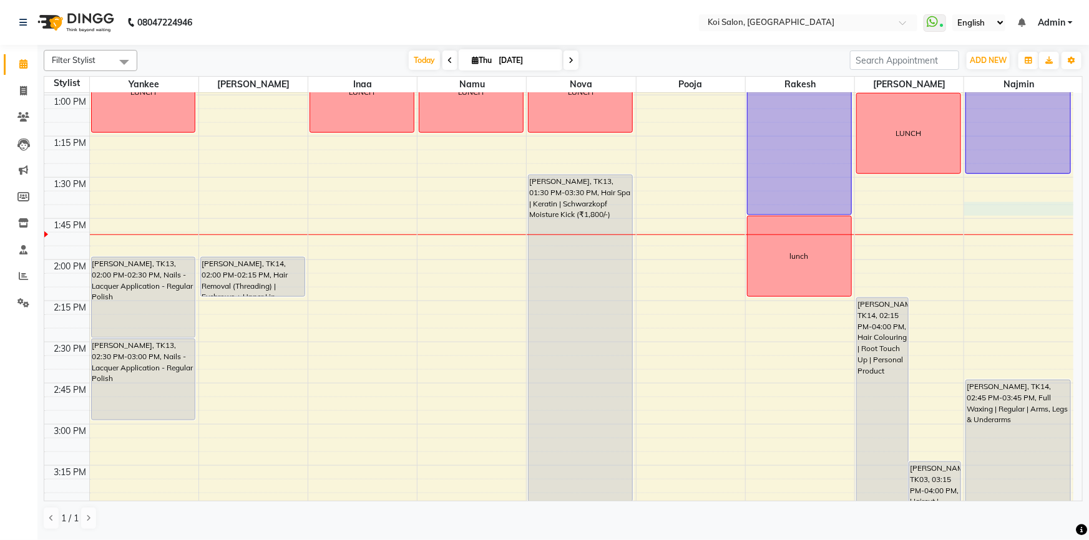
click at [1028, 214] on div "9:00 AM 9:15 AM 9:30 AM 9:45 AM 10:00 AM 10:15 AM 10:30 AM 10:45 AM 11:00 AM 11…" at bounding box center [558, 425] width 1029 height 1976
select select "67549"
select select "tentative"
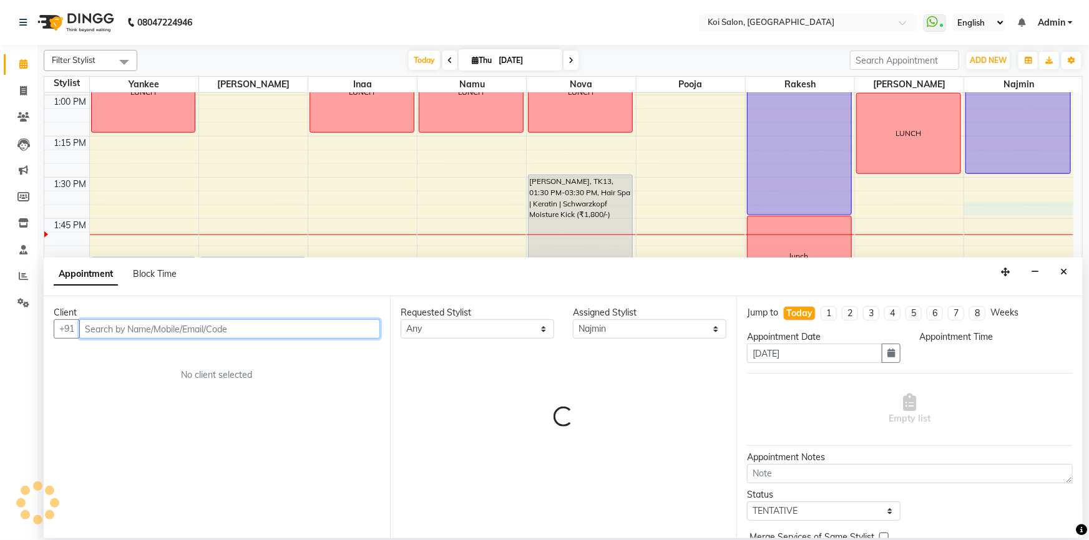
select select "825"
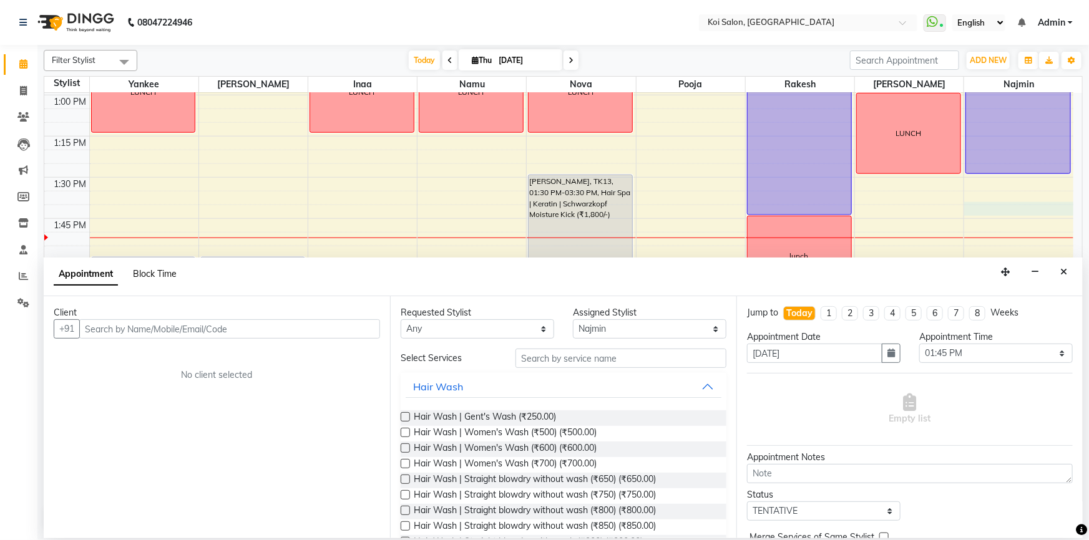
click at [155, 270] on span "Block Time" at bounding box center [155, 273] width 44 height 11
select select "67549"
select select "825"
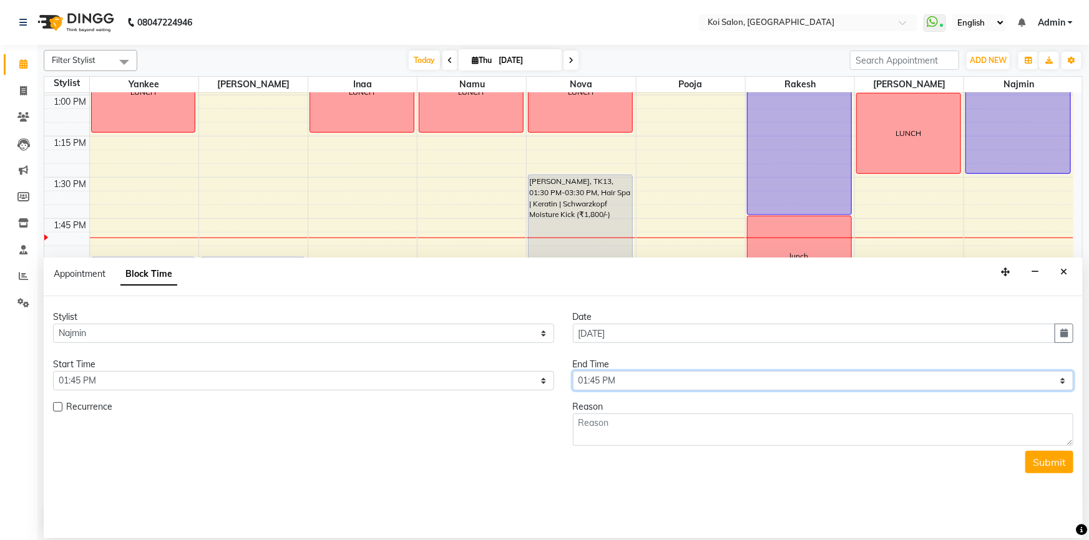
click at [640, 384] on select "Select 10:00 AM 10:15 AM 10:30 AM 10:45 AM 11:00 AM 11:15 AM 11:30 AM 11:45 AM …" at bounding box center [823, 380] width 501 height 19
select select "855"
click at [573, 371] on select "Select 10:00 AM 10:15 AM 10:30 AM 10:45 AM 11:00 AM 11:15 AM 11:30 AM 11:45 AM …" at bounding box center [823, 380] width 501 height 19
click at [1042, 459] on button "Submit" at bounding box center [1049, 462] width 48 height 22
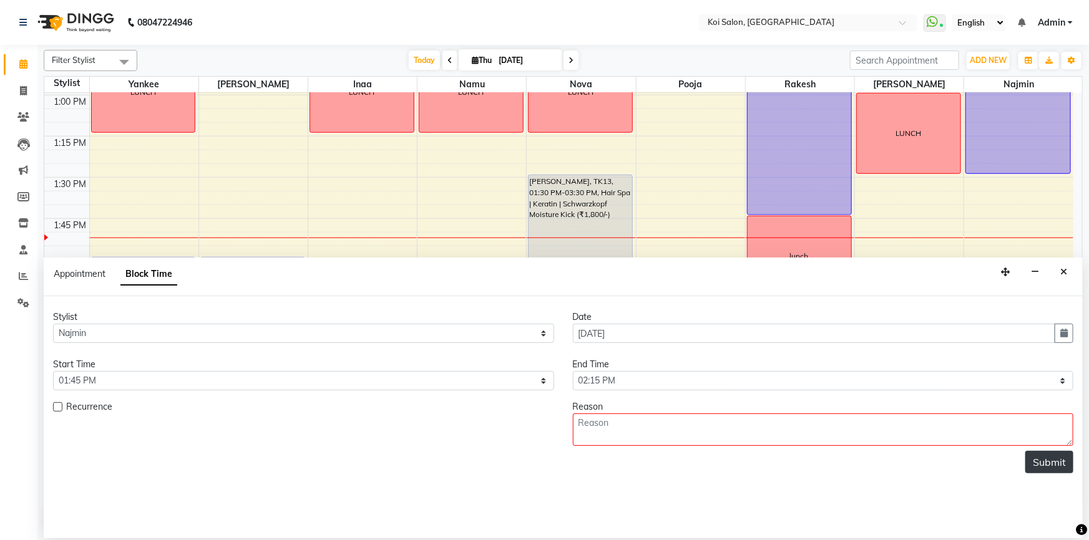
click at [1053, 462] on button "Submit" at bounding box center [1049, 462] width 48 height 22
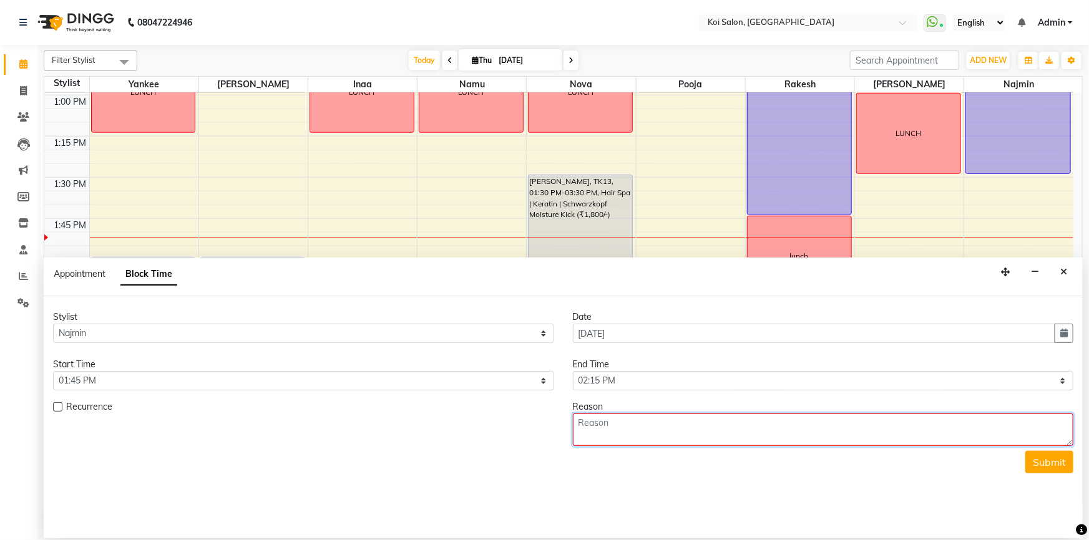
drag, startPoint x: 641, startPoint y: 421, endPoint x: 641, endPoint y: 435, distance: 14.4
click at [639, 429] on textarea at bounding box center [823, 430] width 501 height 32
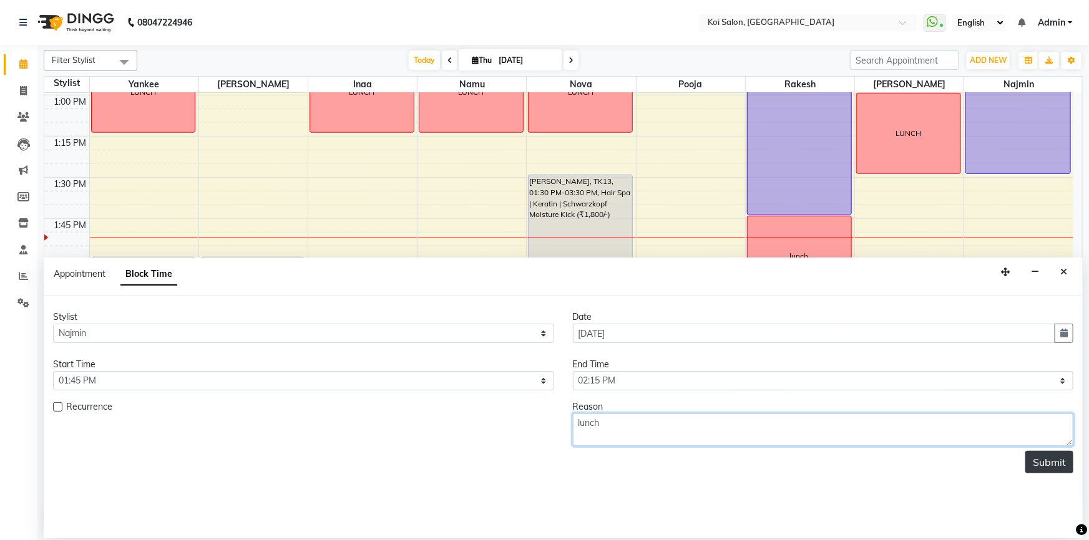
type textarea "lunch"
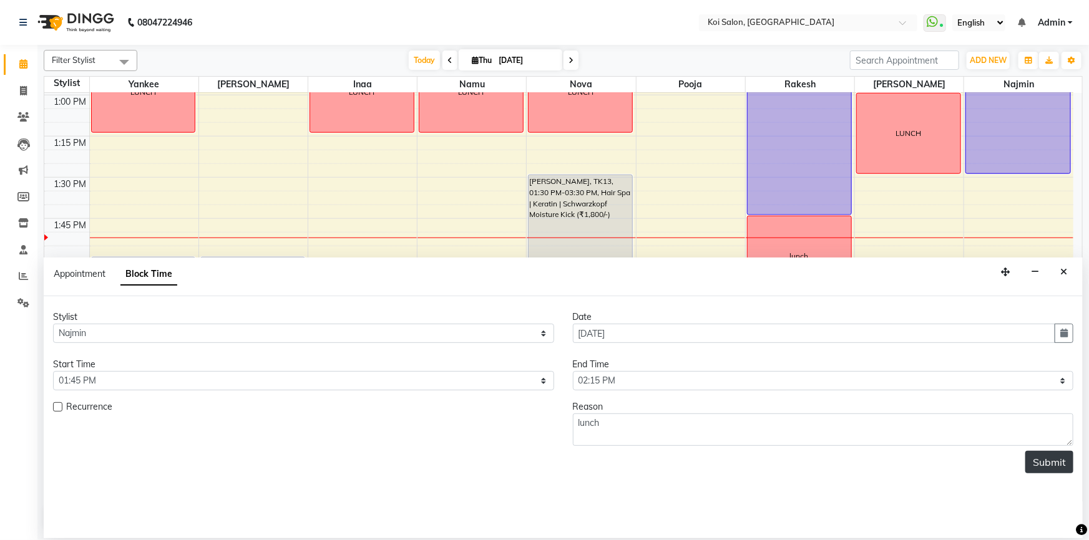
click at [1055, 464] on button "Submit" at bounding box center [1049, 462] width 48 height 22
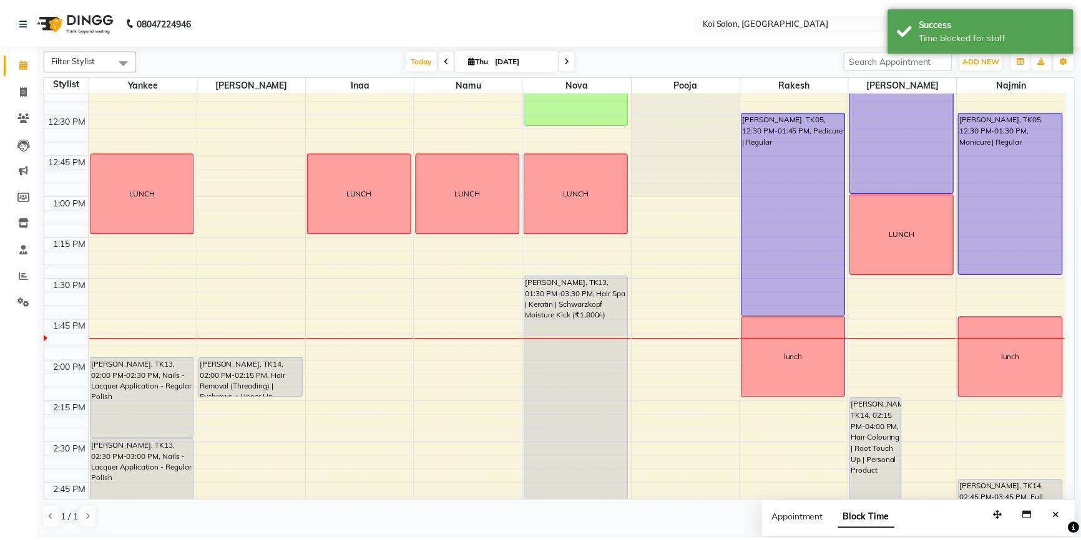
scroll to position [543, 0]
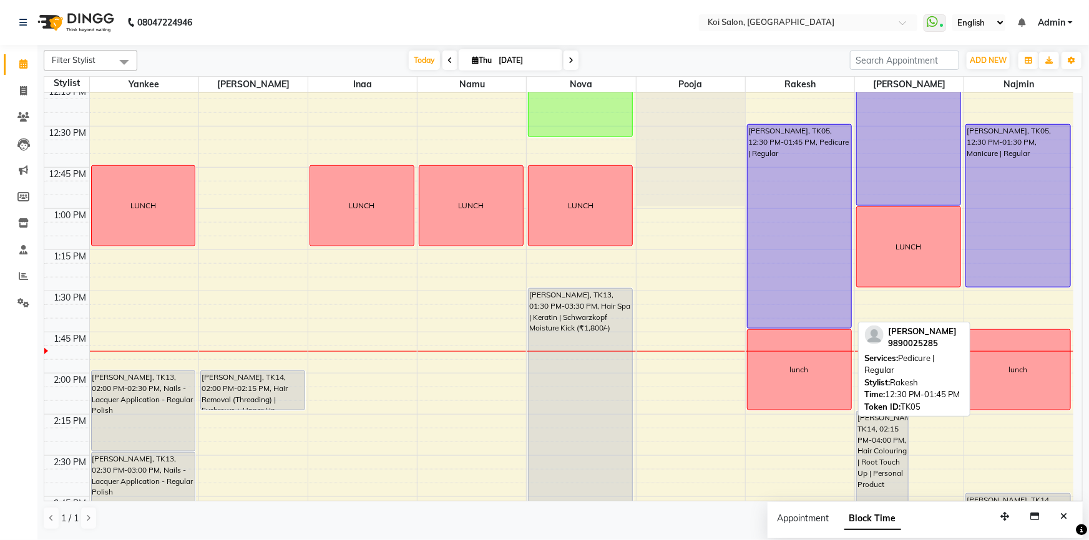
click at [827, 299] on div "[PERSON_NAME], TK05, 12:30 PM-01:45 PM, Pedicure | Regular" at bounding box center [799, 226] width 104 height 203
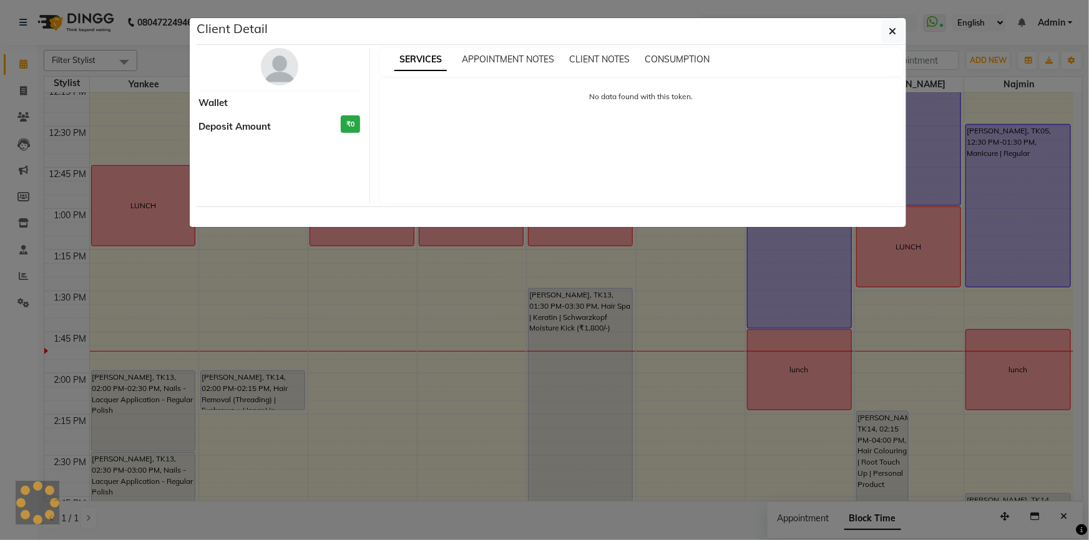
select select "1"
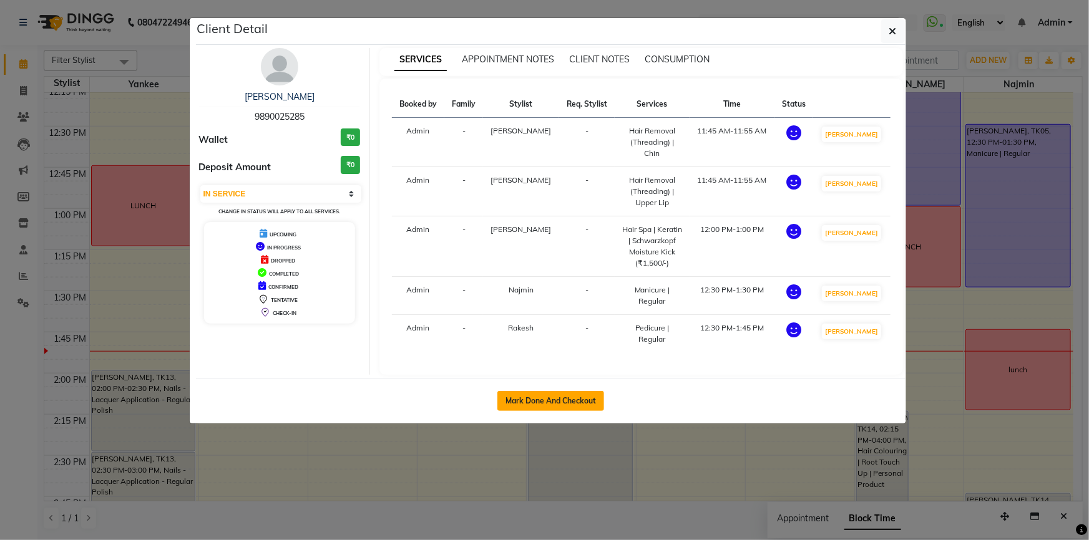
click at [535, 391] on button "Mark Done And Checkout" at bounding box center [550, 401] width 107 height 20
select select "service"
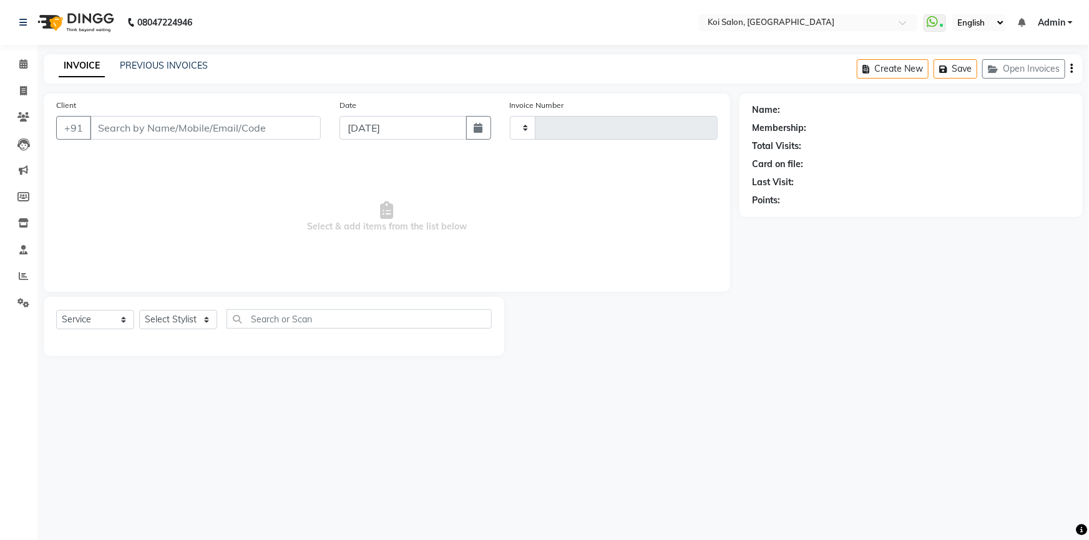
type input "2259"
select select "6717"
type input "9890025285"
select select "67549"
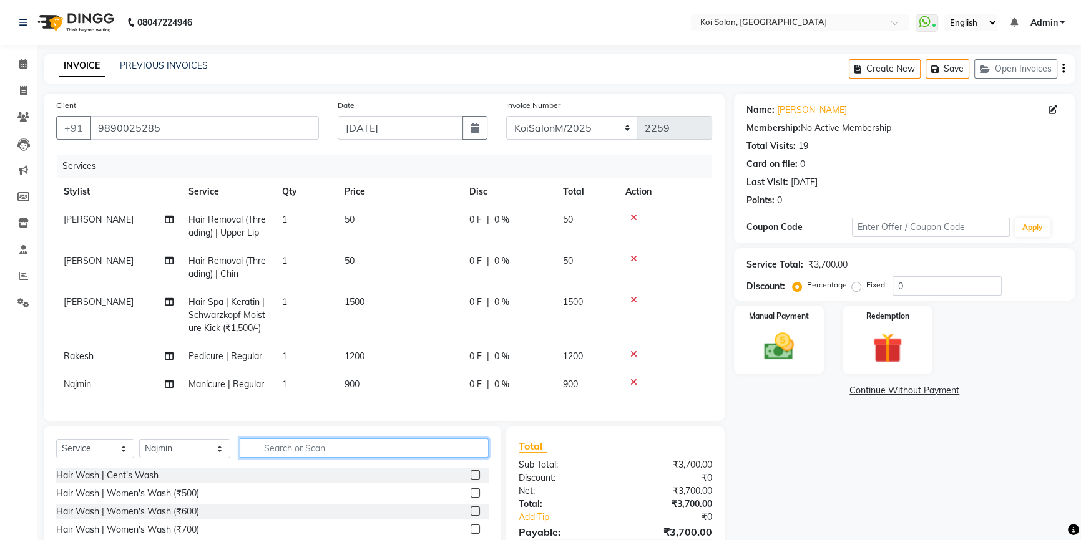
click at [319, 457] on input "text" at bounding box center [364, 448] width 249 height 19
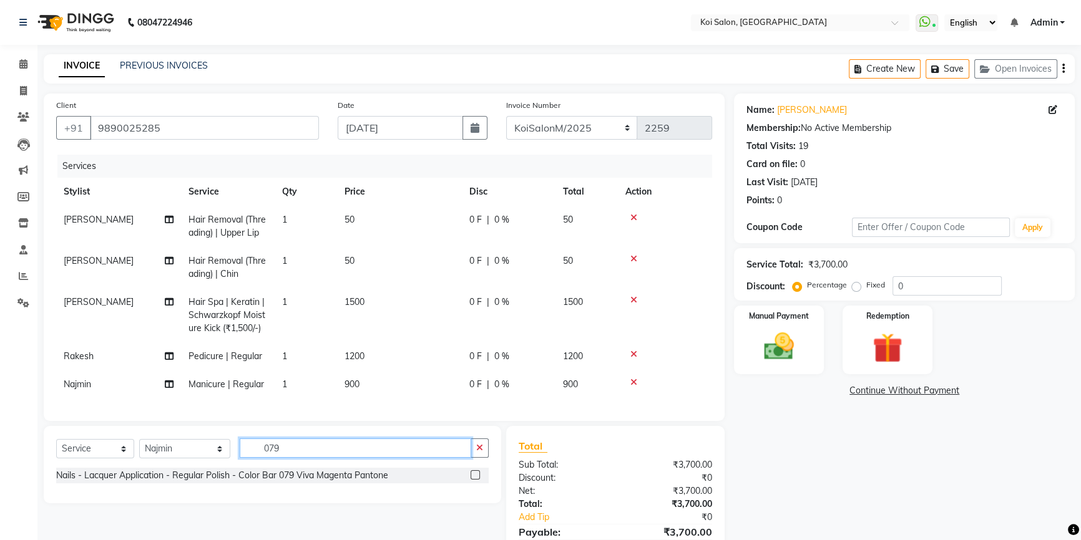
type input "079"
click at [476, 480] on label at bounding box center [474, 474] width 9 height 9
click at [476, 480] on input "checkbox" at bounding box center [474, 476] width 8 height 8
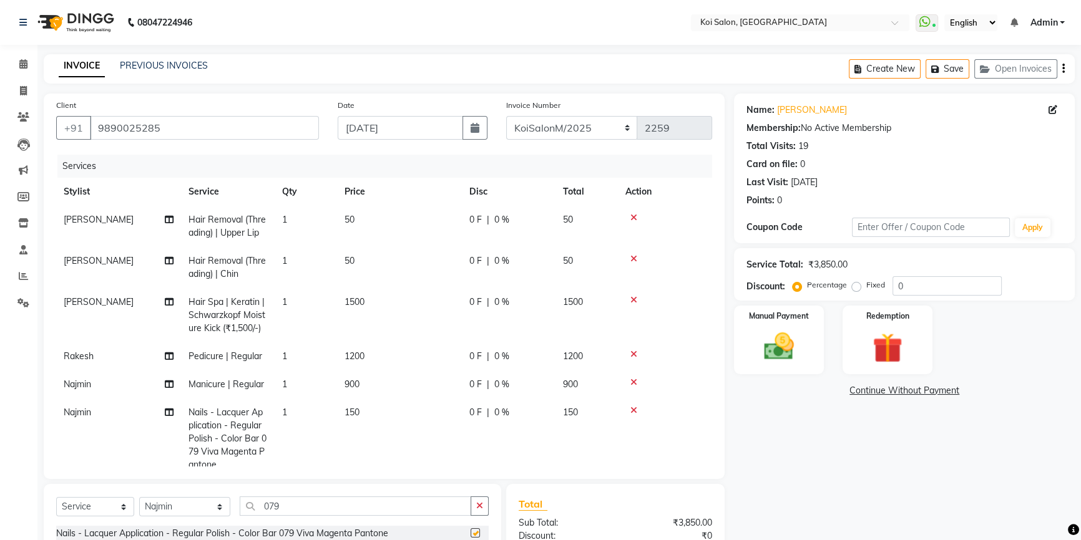
checkbox input "false"
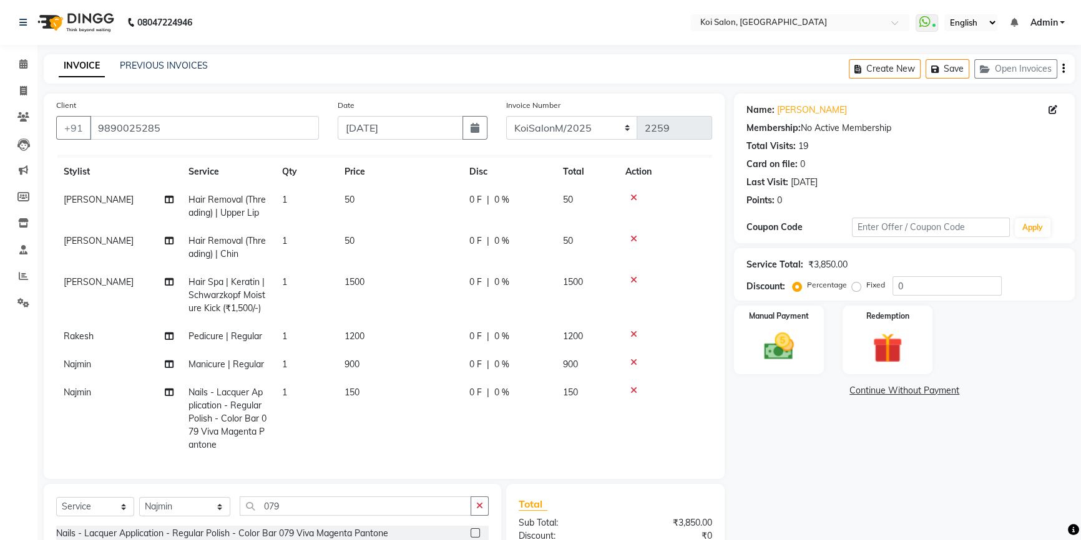
scroll to position [31, 0]
click at [182, 508] on select "Select Stylist Ambika | Housekeeping Harsha Inaa Irfan | Electrician Koi Salon …" at bounding box center [184, 506] width 91 height 19
select select "37562"
click at [139, 497] on select "Select Stylist Ambika | Housekeeping Harsha Inaa Irfan | Electrician Koi Salon …" at bounding box center [184, 506] width 91 height 19
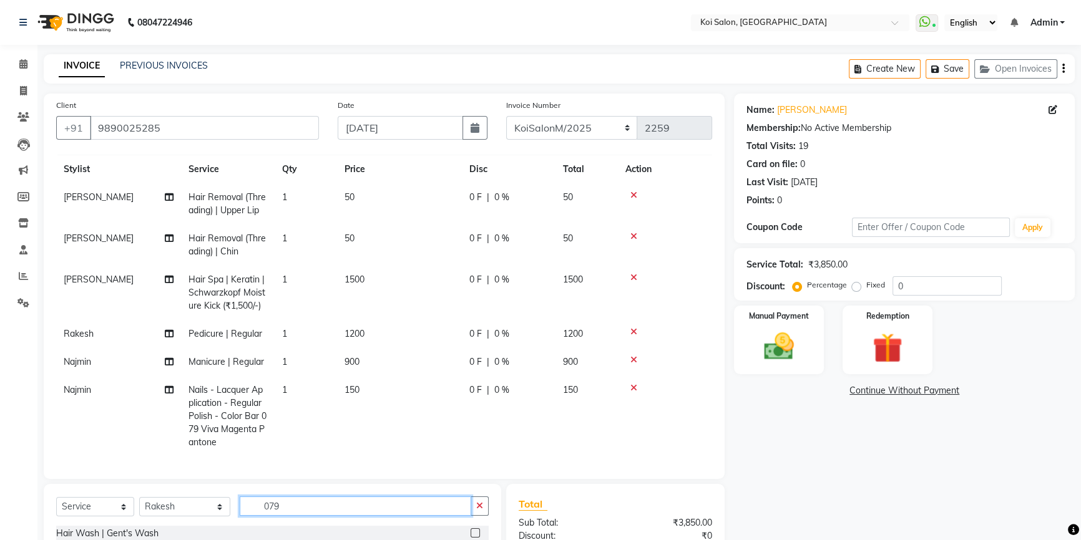
click at [292, 507] on input "079" at bounding box center [355, 506] width 231 height 19
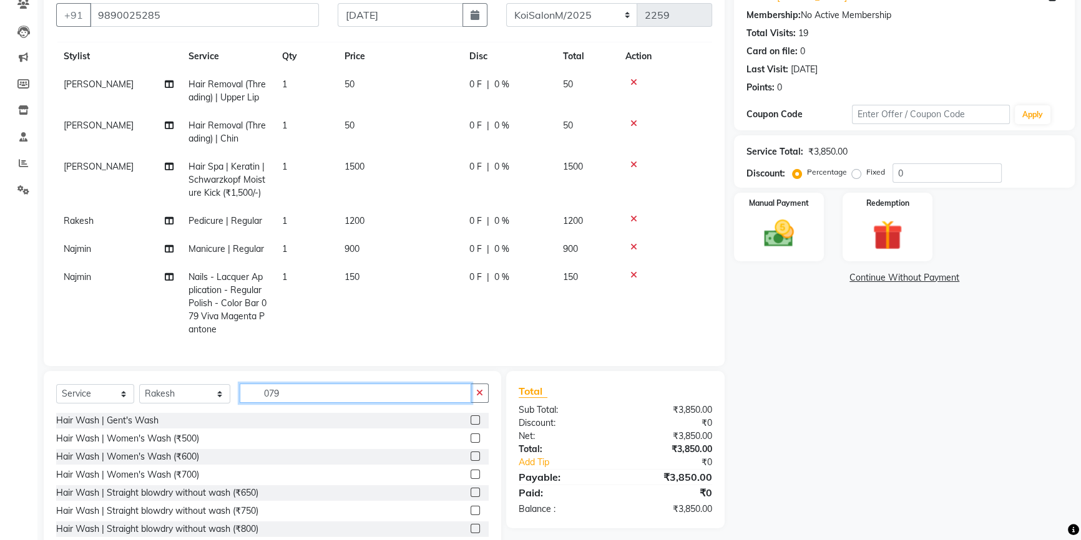
drag, startPoint x: 293, startPoint y: 394, endPoint x: 359, endPoint y: 409, distance: 68.4
click at [294, 394] on input "079" at bounding box center [355, 393] width 231 height 19
type input "0"
click at [289, 270] on td "1" at bounding box center [306, 303] width 62 height 80
select select "67549"
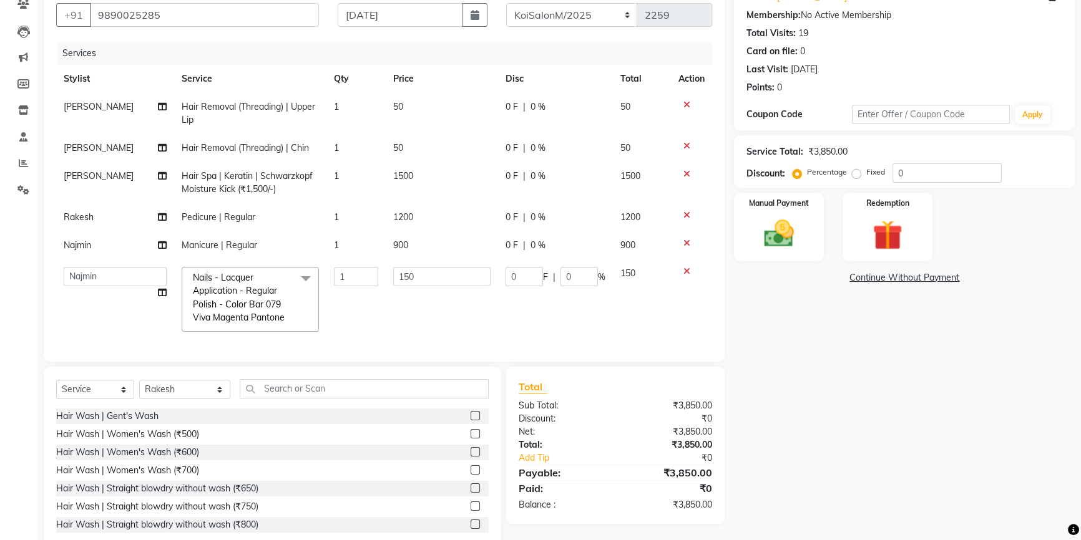
scroll to position [4, 0]
click at [272, 393] on input "text" at bounding box center [364, 388] width 249 height 19
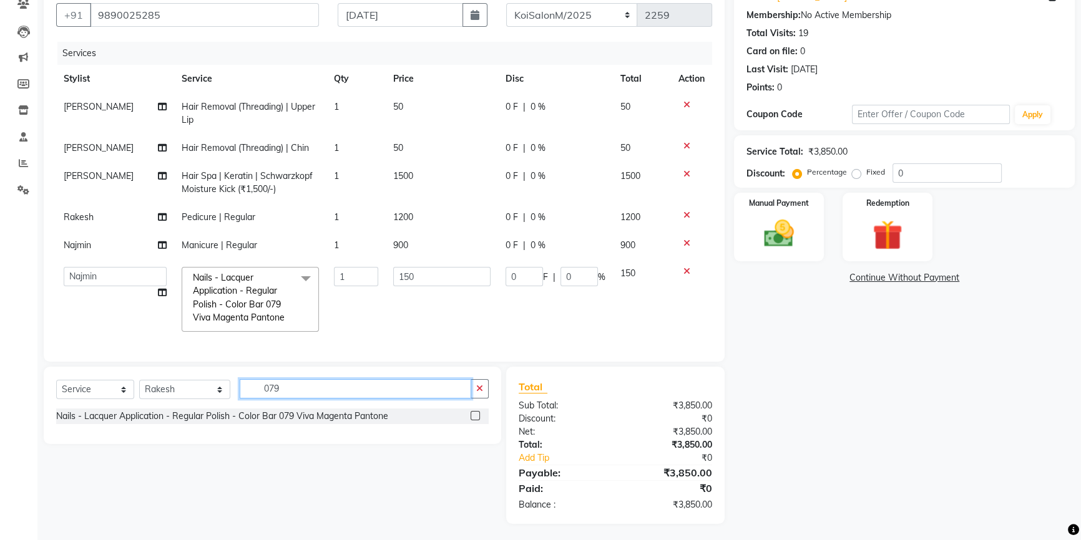
type input "079"
click at [474, 418] on label at bounding box center [474, 415] width 9 height 9
click at [474, 418] on input "checkbox" at bounding box center [474, 416] width 8 height 8
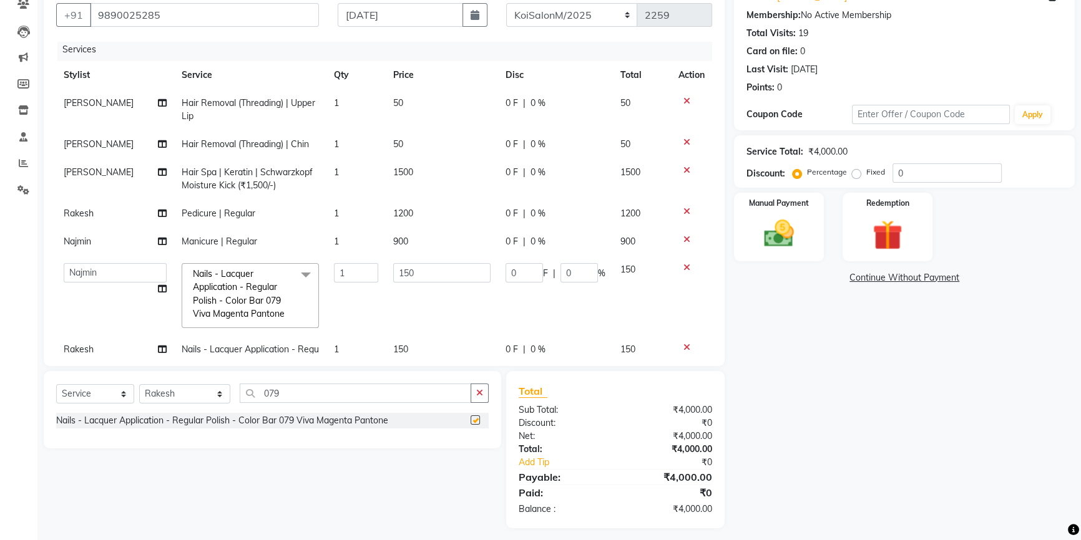
scroll to position [31, 0]
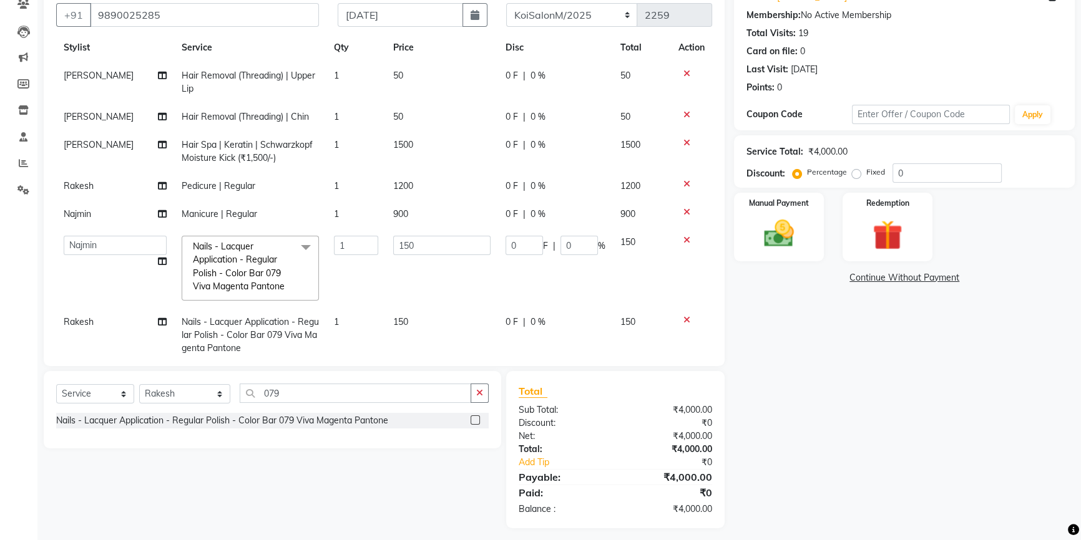
checkbox input "false"
click at [399, 319] on span "150" at bounding box center [400, 321] width 15 height 11
select select "37562"
click at [424, 323] on input "150" at bounding box center [441, 325] width 97 height 19
type input "1"
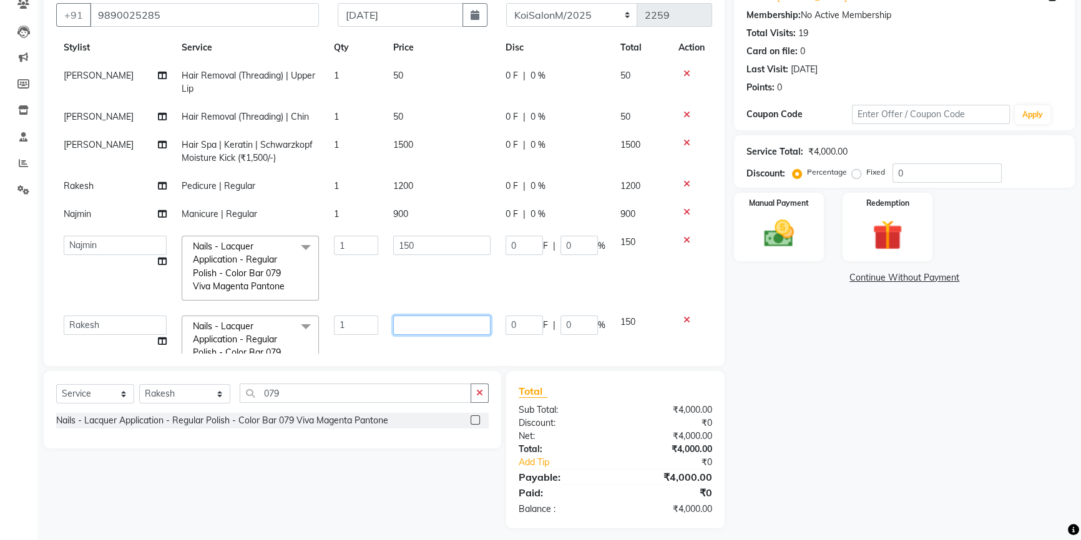
type input "0"
click at [614, 304] on td "150" at bounding box center [642, 268] width 58 height 80
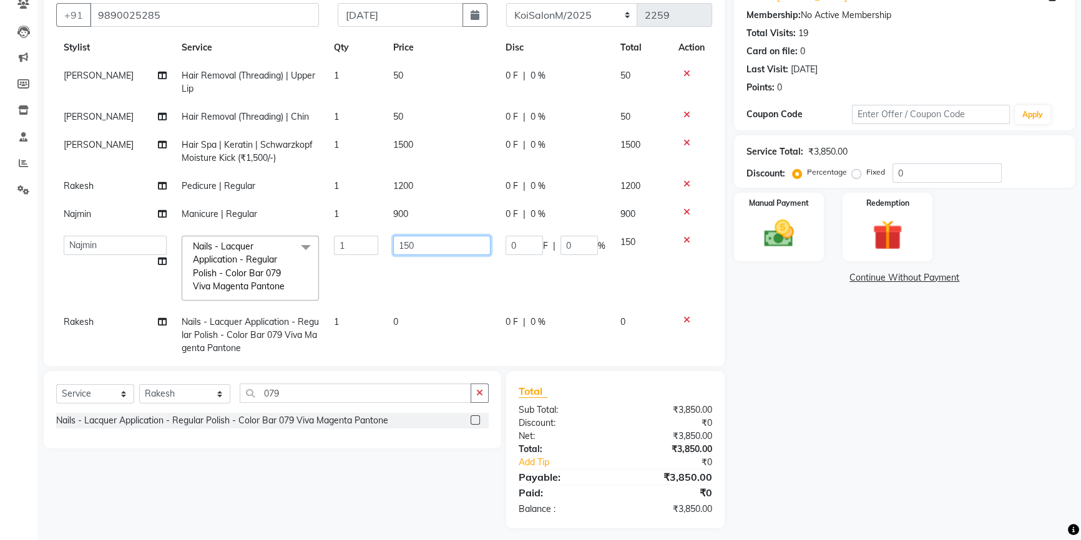
click at [454, 245] on input "150" at bounding box center [441, 245] width 97 height 19
type input "1"
type input "0"
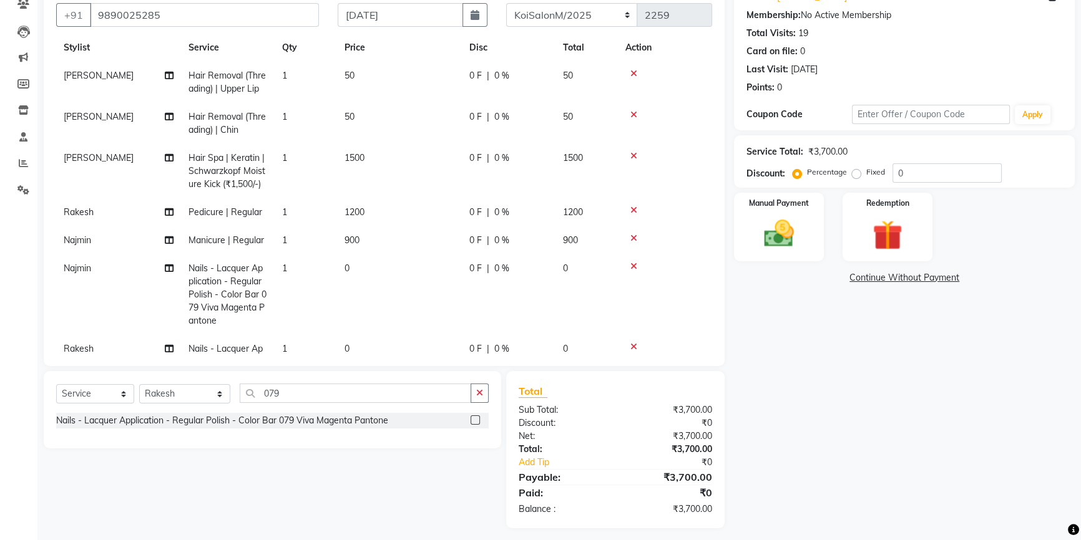
click at [574, 279] on tr "Najmin Nails - Lacquer Application - Regular Polish - Color Bar 079 Viva Magent…" at bounding box center [384, 295] width 656 height 80
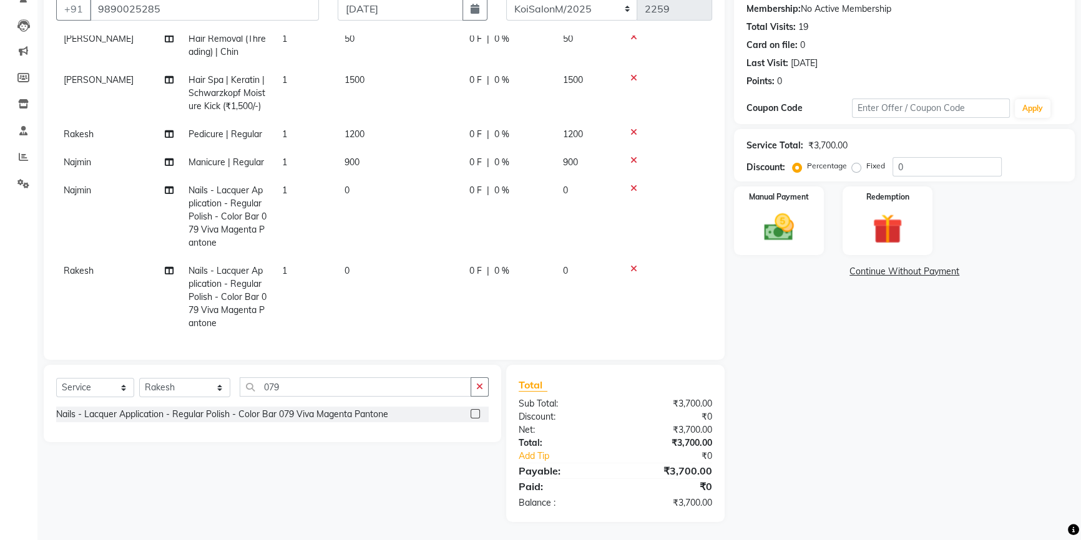
scroll to position [0, 0]
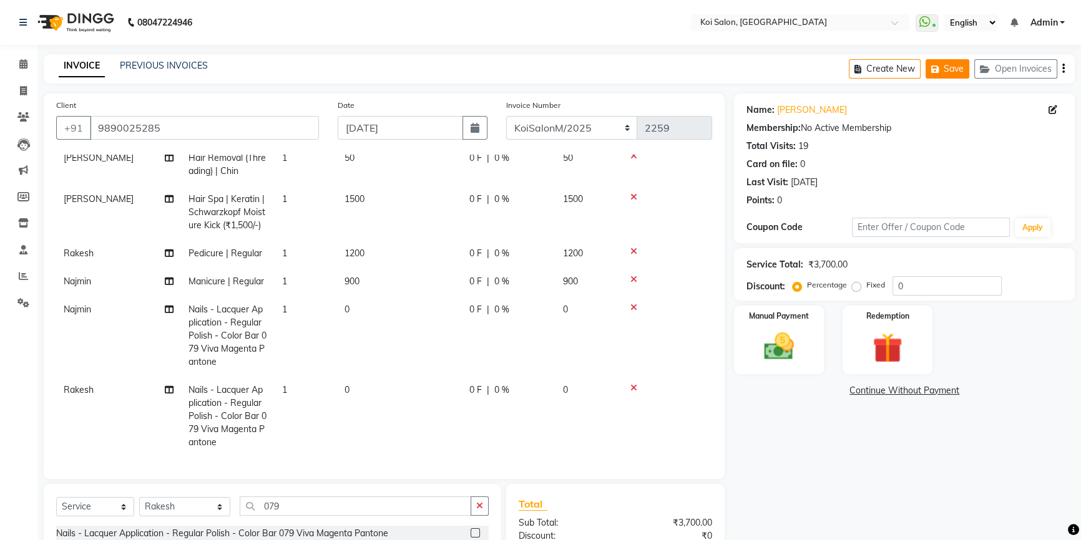
click at [961, 68] on button "Save" at bounding box center [947, 68] width 44 height 19
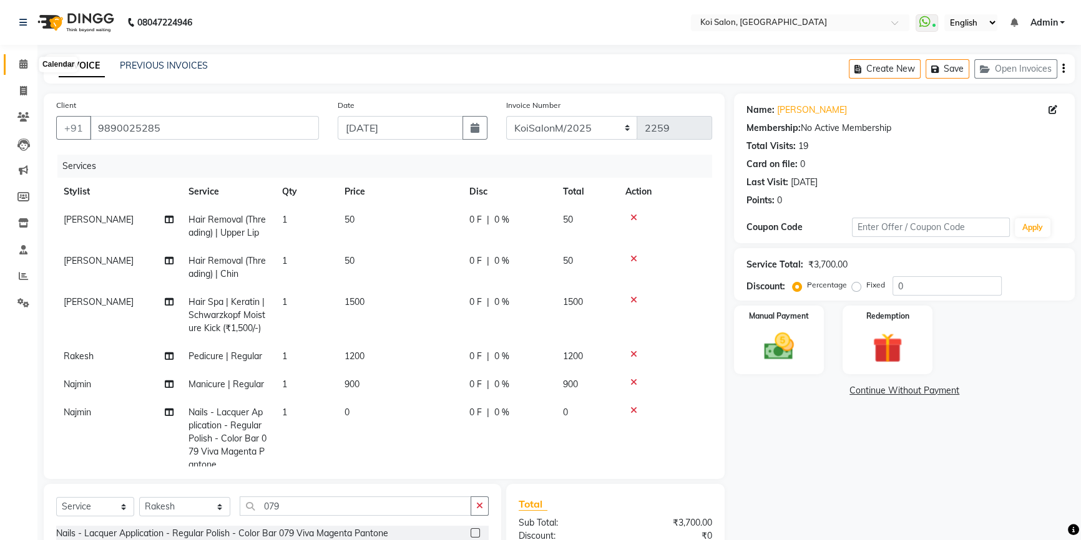
click at [19, 64] on icon at bounding box center [23, 63] width 8 height 9
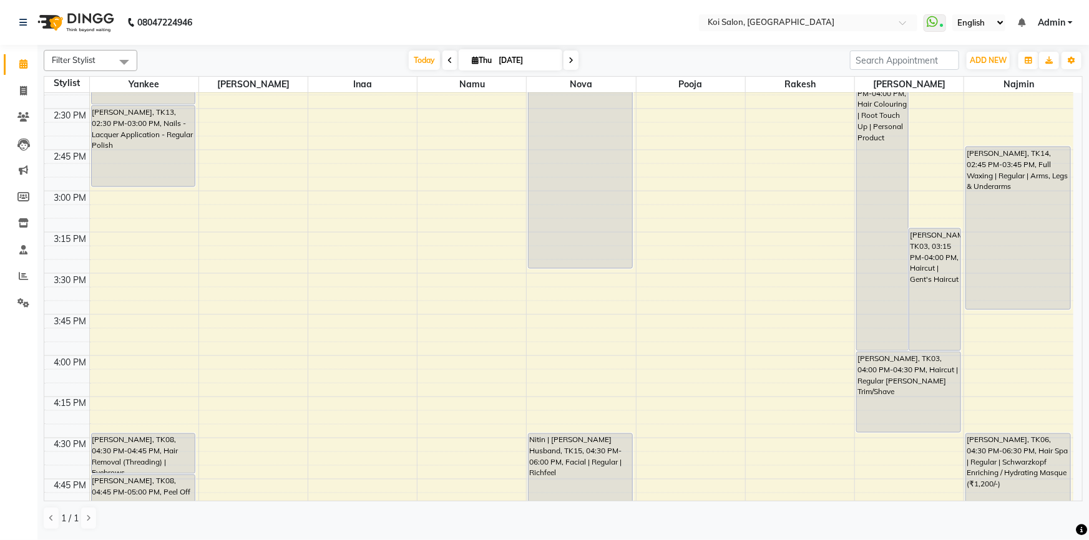
scroll to position [964, 0]
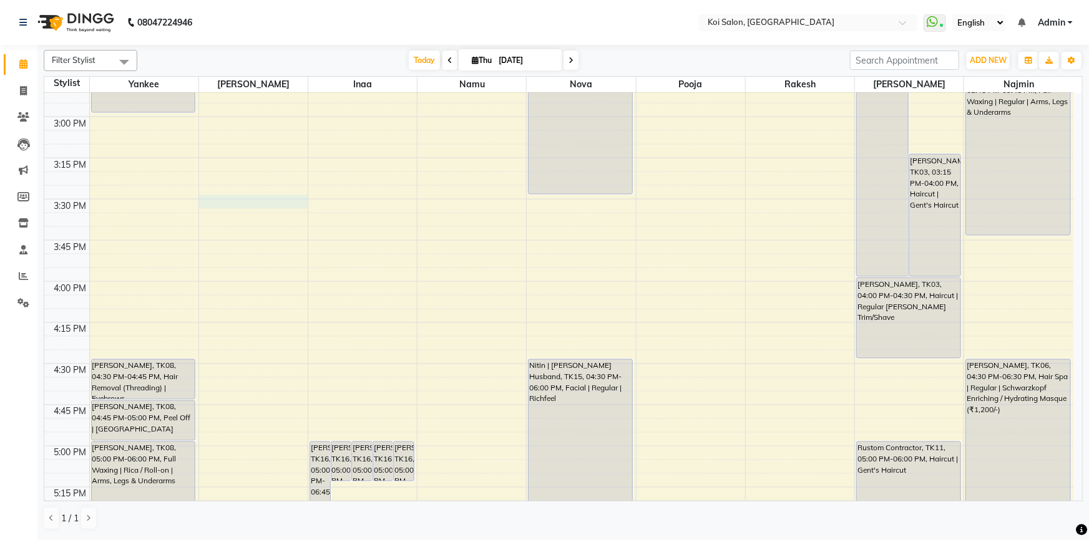
click at [233, 196] on div "9:00 AM 9:15 AM 9:30 AM 9:45 AM 10:00 AM 10:15 AM 10:30 AM 10:45 AM 11:00 AM 11…" at bounding box center [558, 117] width 1029 height 1976
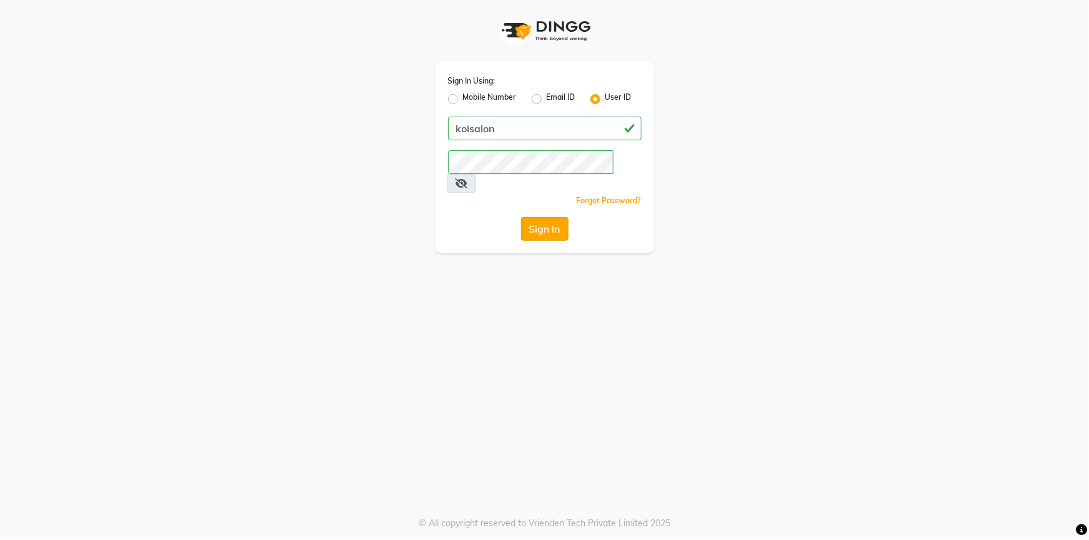
click at [536, 217] on button "Sign In" at bounding box center [544, 229] width 47 height 24
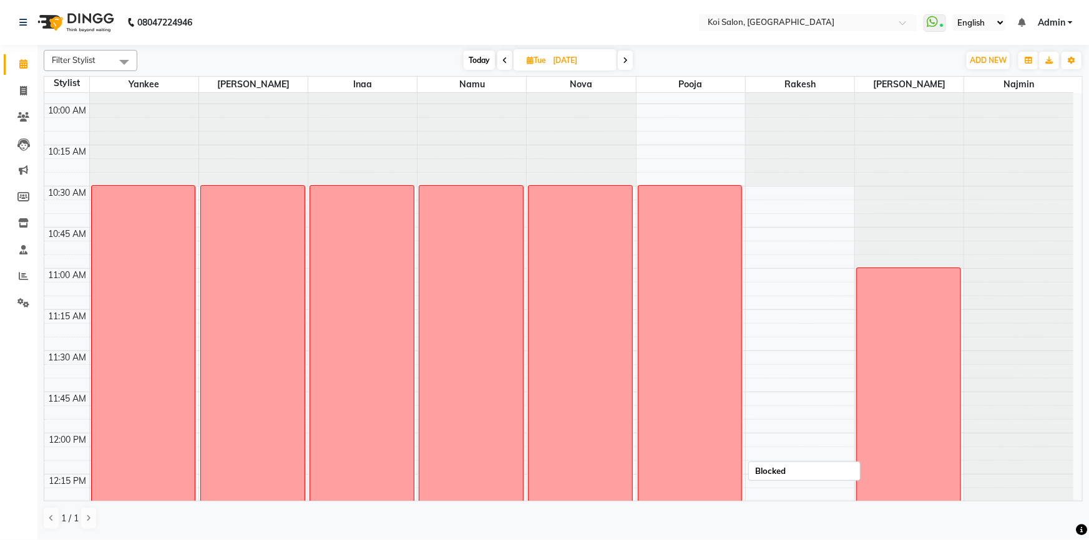
scroll to position [113, 0]
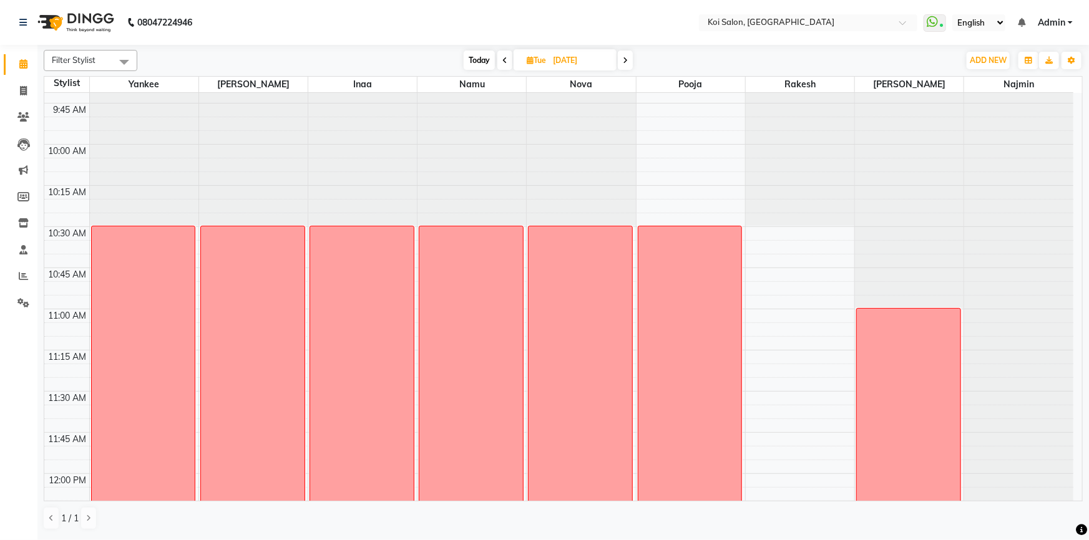
click at [474, 59] on span "Today" at bounding box center [479, 60] width 31 height 19
type input "[DATE]"
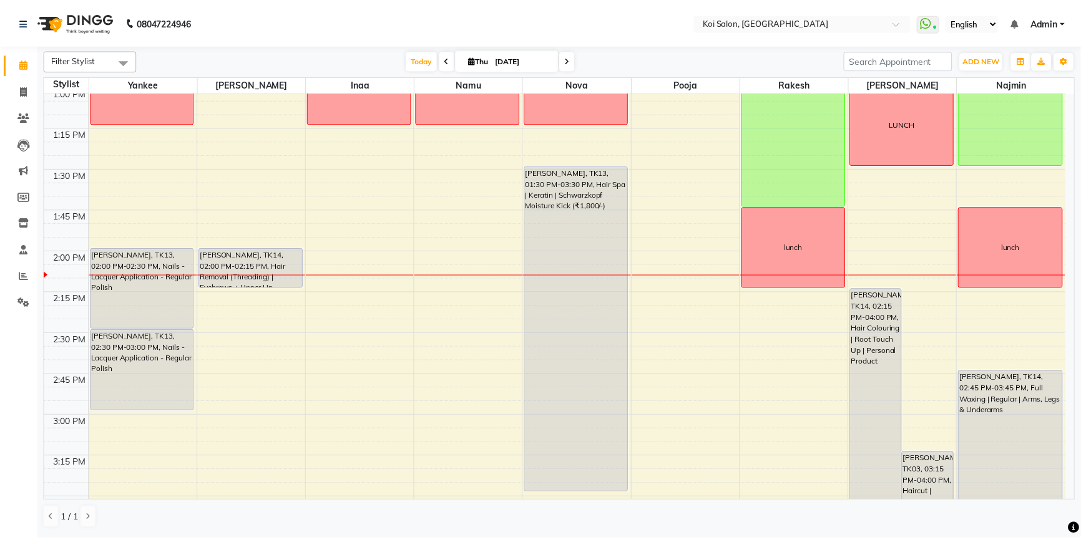
scroll to position [651, 0]
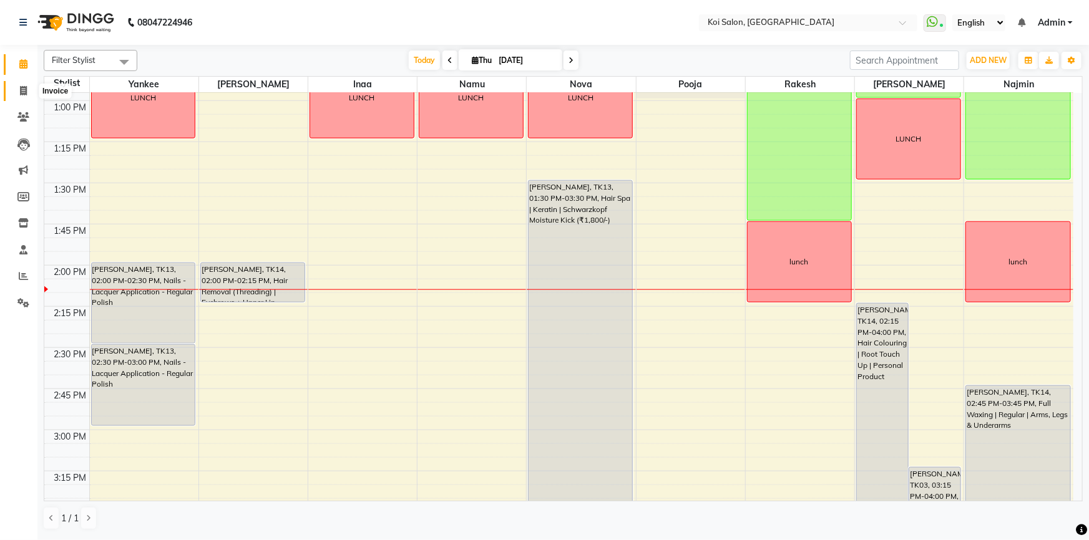
click at [21, 89] on icon at bounding box center [23, 90] width 7 height 9
select select "6717"
select select "service"
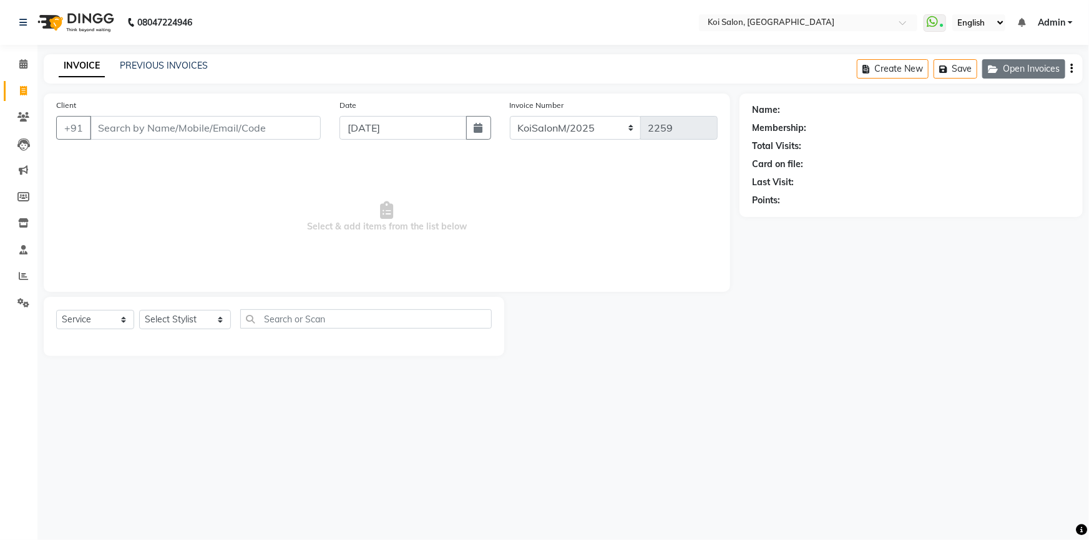
click at [1021, 64] on button "Open Invoices" at bounding box center [1023, 68] width 83 height 19
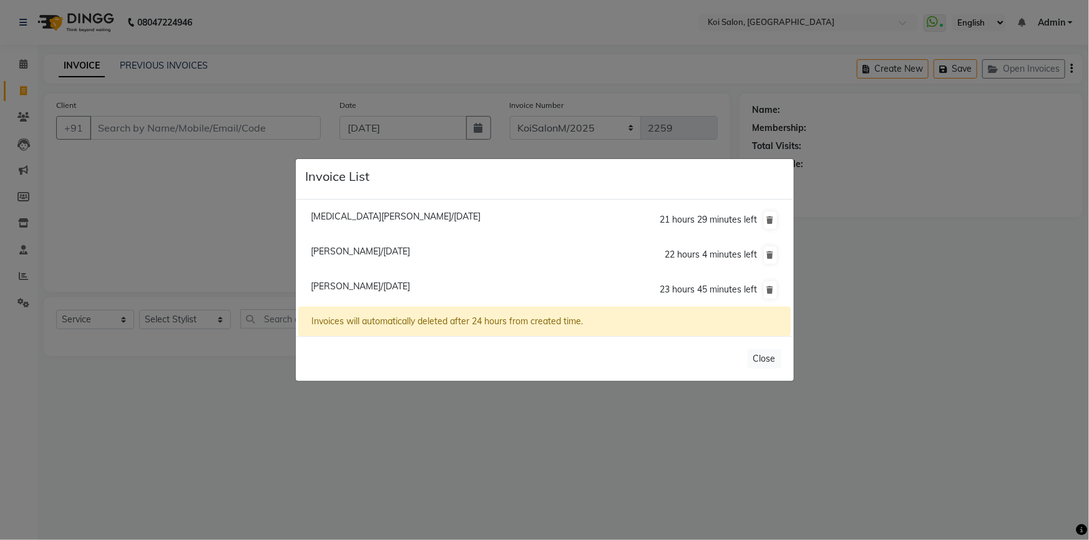
click at [365, 288] on span "Pooja Mahske/04 September 2025" at bounding box center [360, 286] width 99 height 11
type input "9890025285"
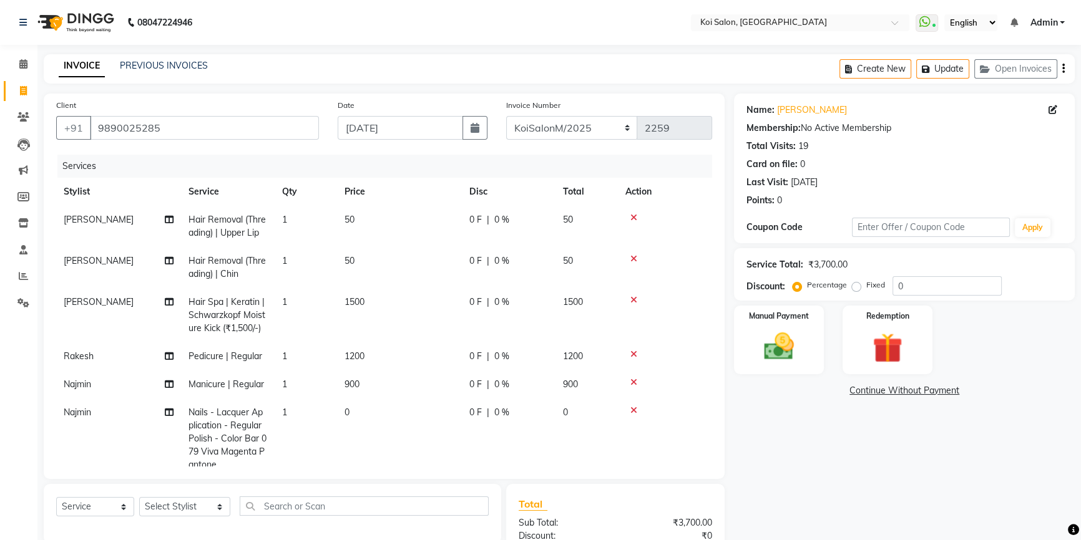
scroll to position [119, 0]
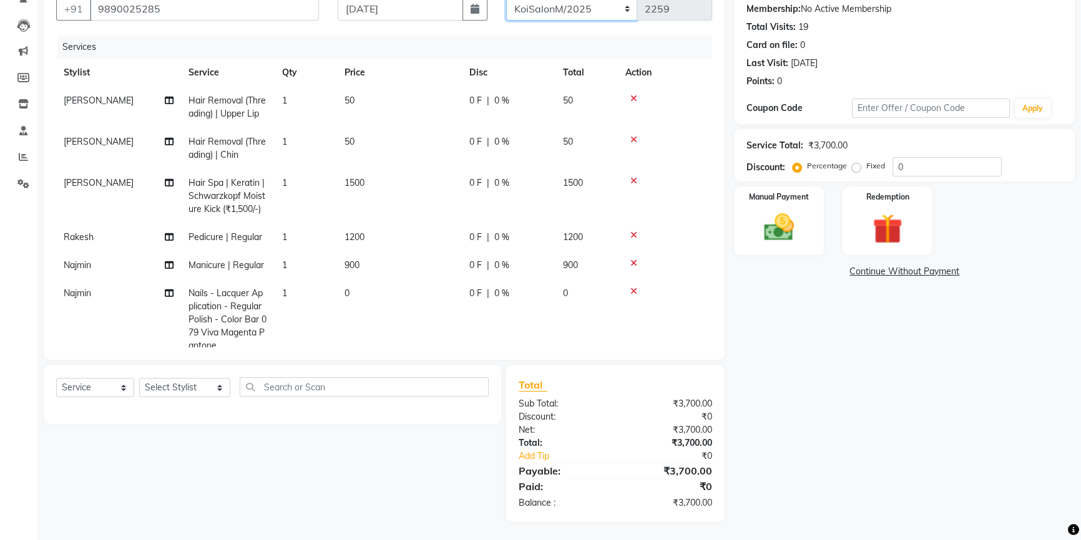
click at [556, 15] on select "KoiSalonPrepaid/2025 KoiSalonF/2025 KoiSalonM/2025" at bounding box center [572, 9] width 132 height 24
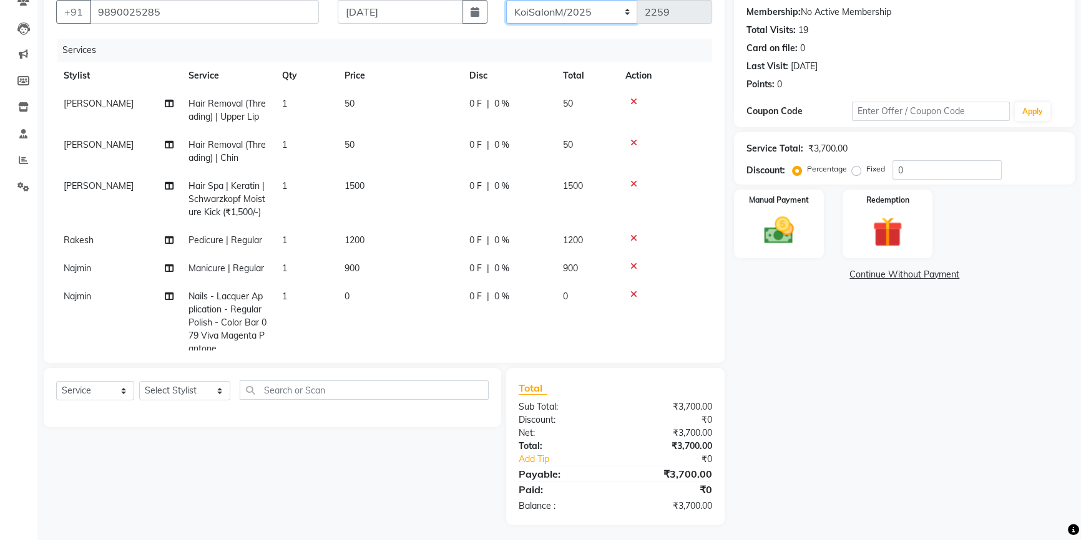
select select "6718"
click at [506, 0] on select "KoiSalonPrepaid/2025 KoiSalonF/2025 KoiSalonM/2025" at bounding box center [572, 12] width 132 height 24
type input "1279"
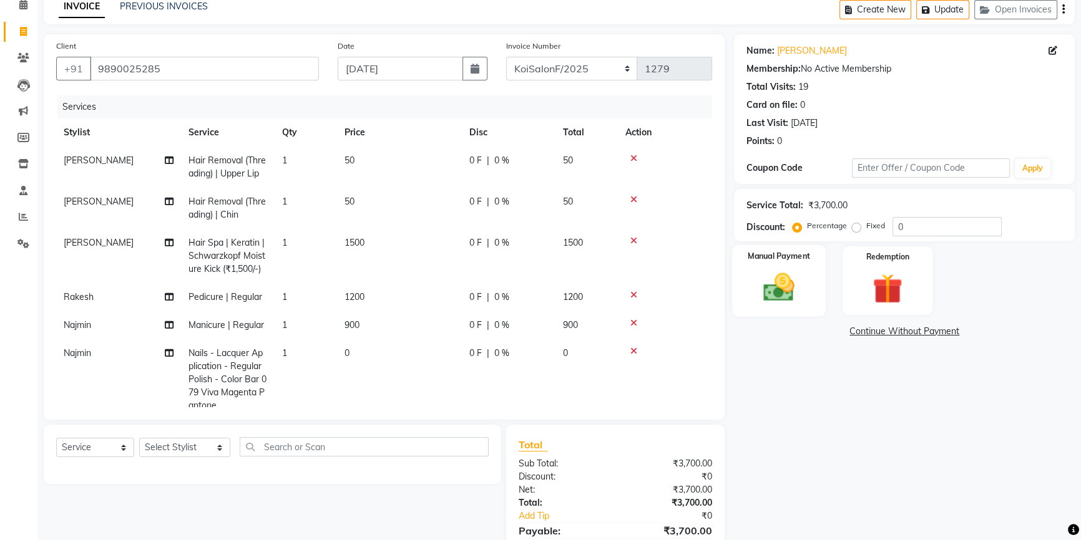
click at [800, 289] on img at bounding box center [779, 288] width 51 height 36
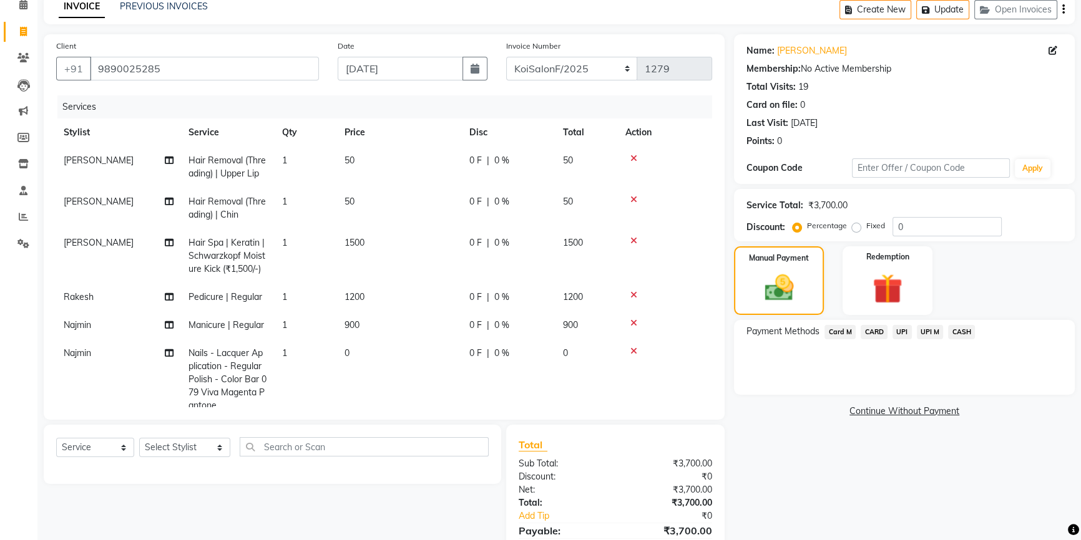
click at [898, 331] on span "UPI" at bounding box center [901, 332] width 19 height 14
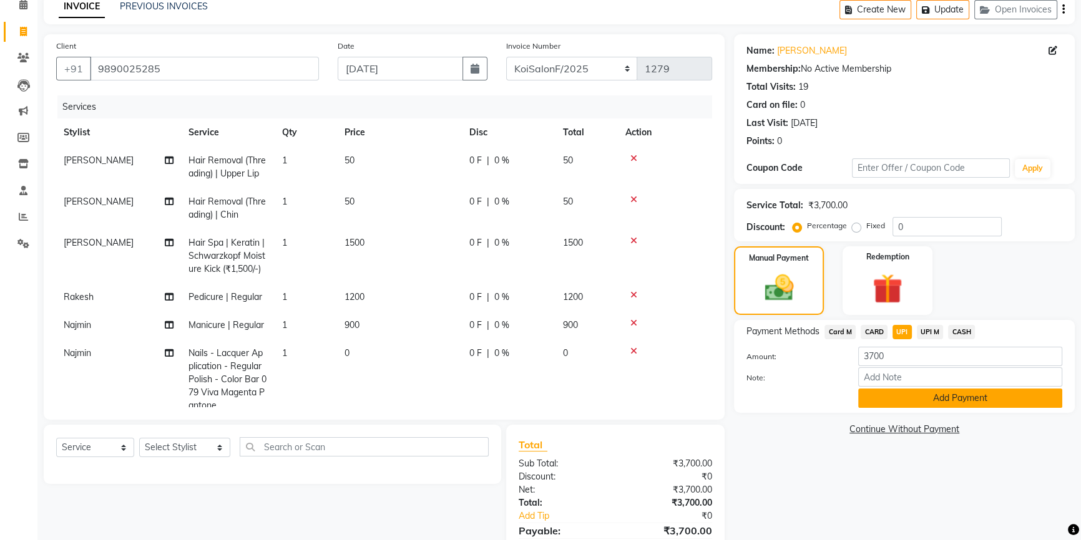
click at [930, 394] on button "Add Payment" at bounding box center [960, 398] width 204 height 19
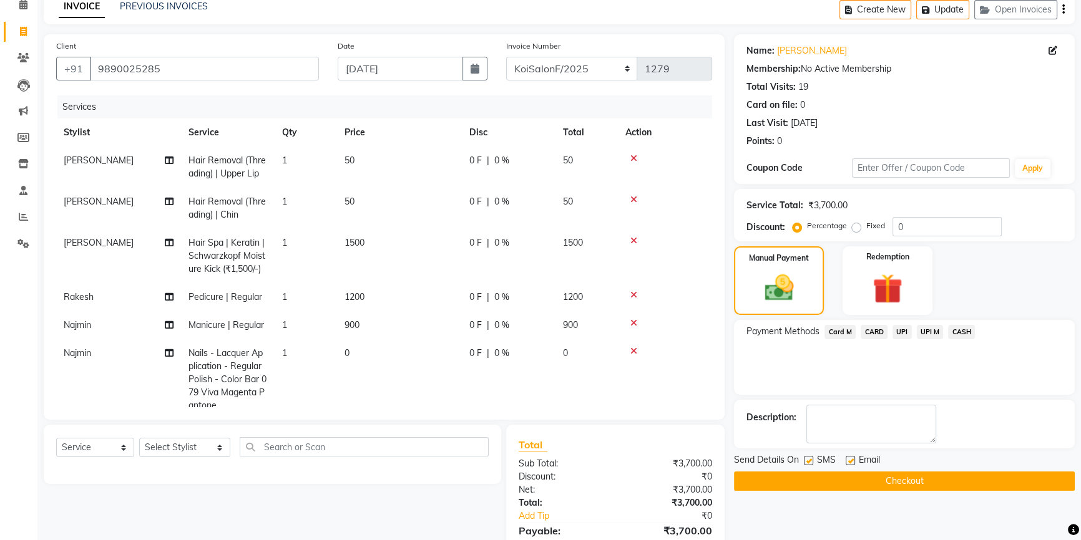
click at [878, 482] on button "Checkout" at bounding box center [904, 481] width 341 height 19
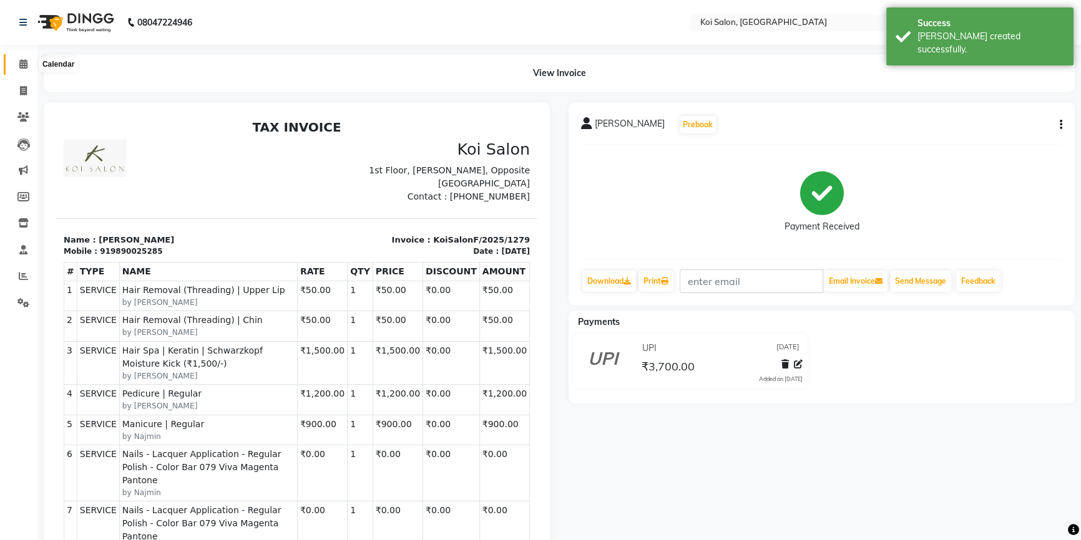
click at [24, 61] on icon at bounding box center [23, 63] width 8 height 9
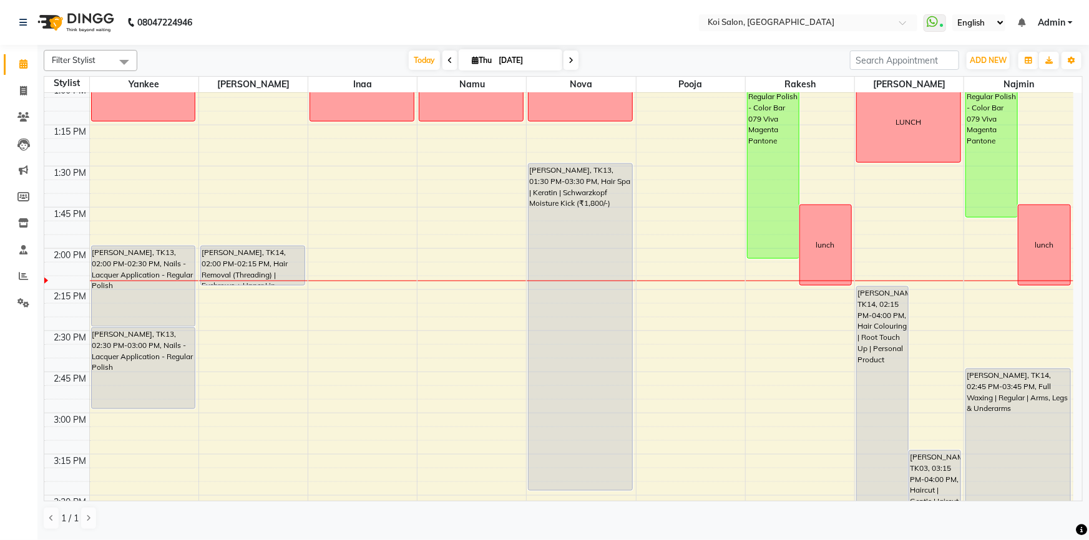
scroll to position [680, 0]
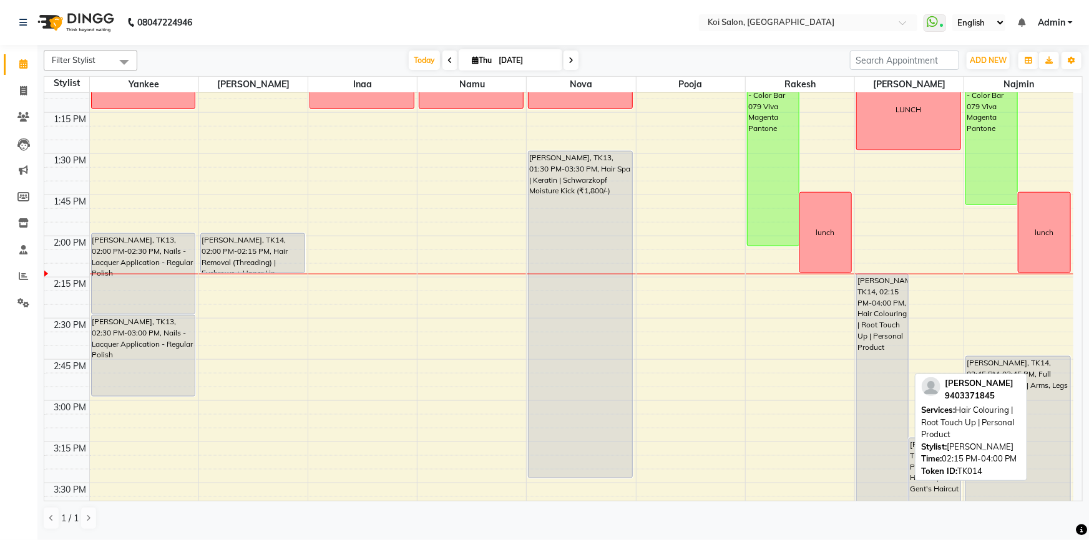
click at [859, 349] on div "[PERSON_NAME], TK14, 02:15 PM-04:00 PM, Hair Colouring | Root Touch Up | Person…" at bounding box center [882, 418] width 51 height 286
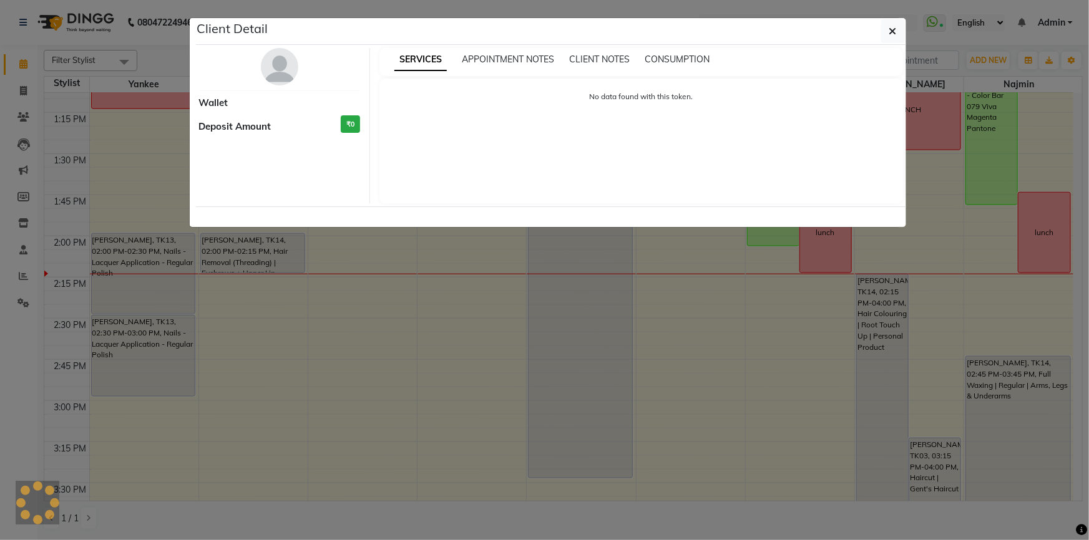
select select "7"
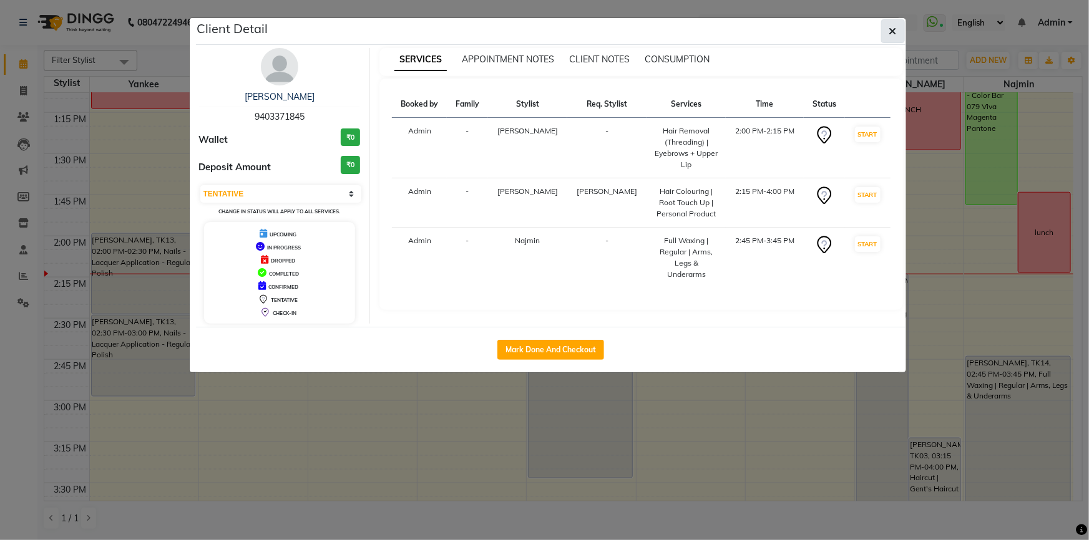
click at [894, 27] on icon "button" at bounding box center [892, 31] width 7 height 10
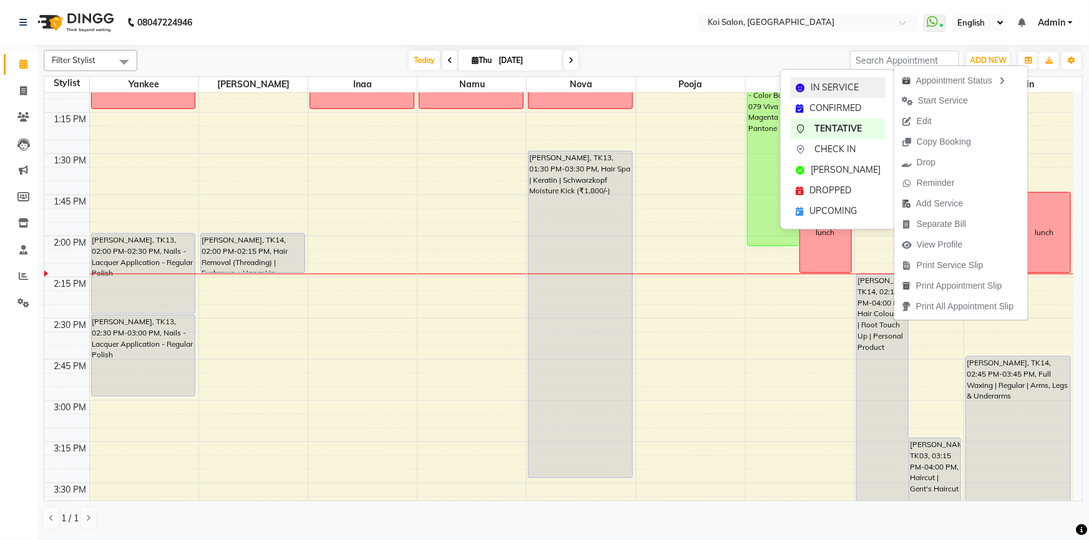
click at [832, 90] on span "IN SERVICE" at bounding box center [834, 87] width 48 height 13
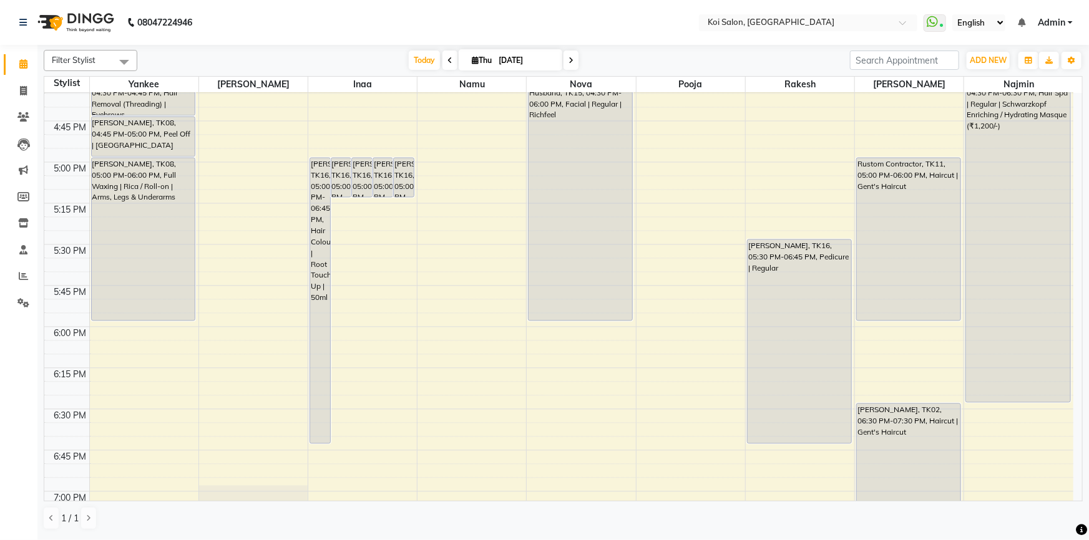
scroll to position [1191, 0]
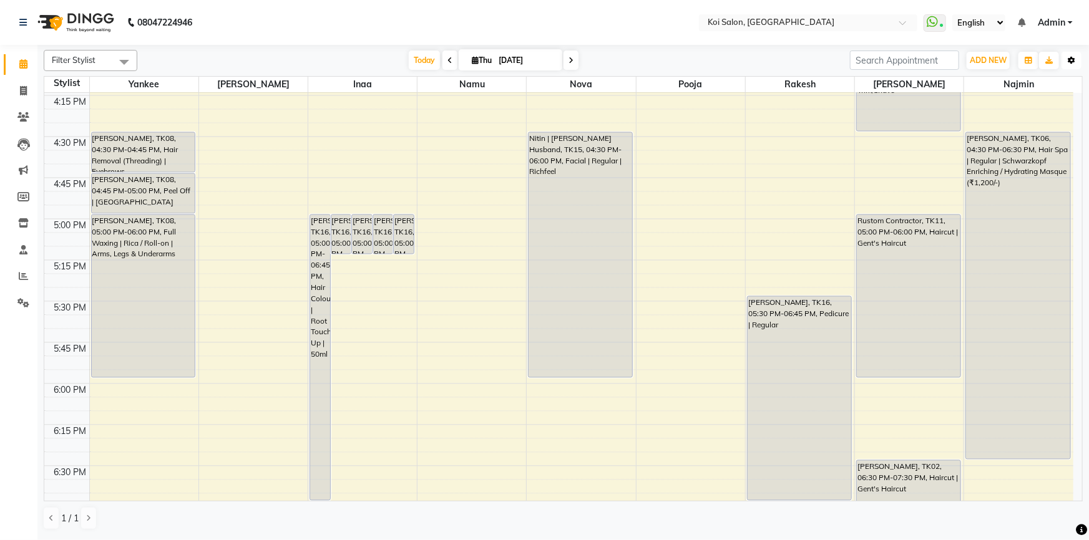
click at [1071, 60] on icon "button" at bounding box center [1071, 60] width 7 height 7
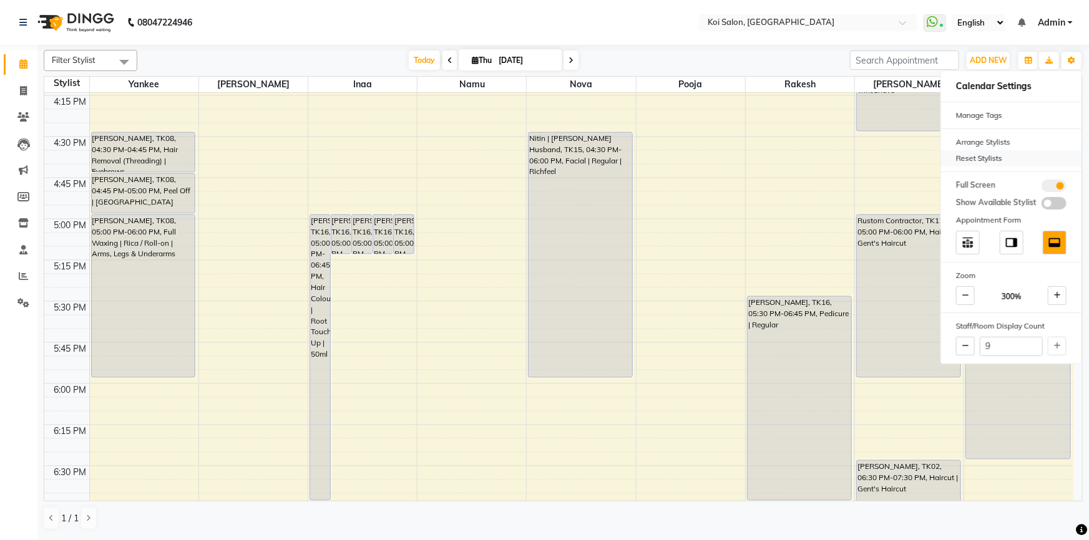
click at [967, 152] on div "Reset Stylists" at bounding box center [1011, 158] width 140 height 16
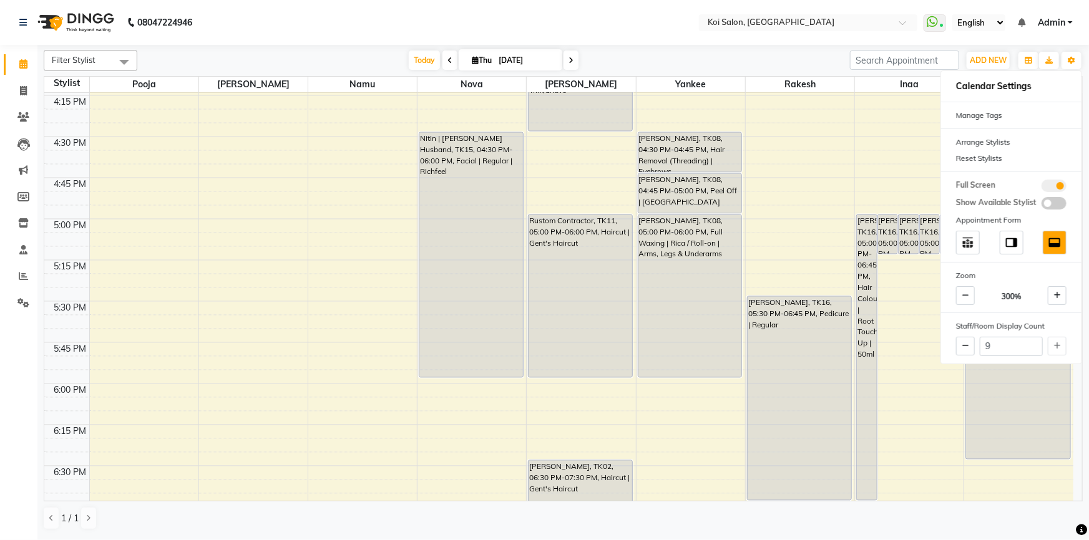
click at [584, 21] on nav "08047224946 Select Location × Koi Salon, Kalyani Nagar WhatsApp Status ✕ Status…" at bounding box center [544, 22] width 1089 height 45
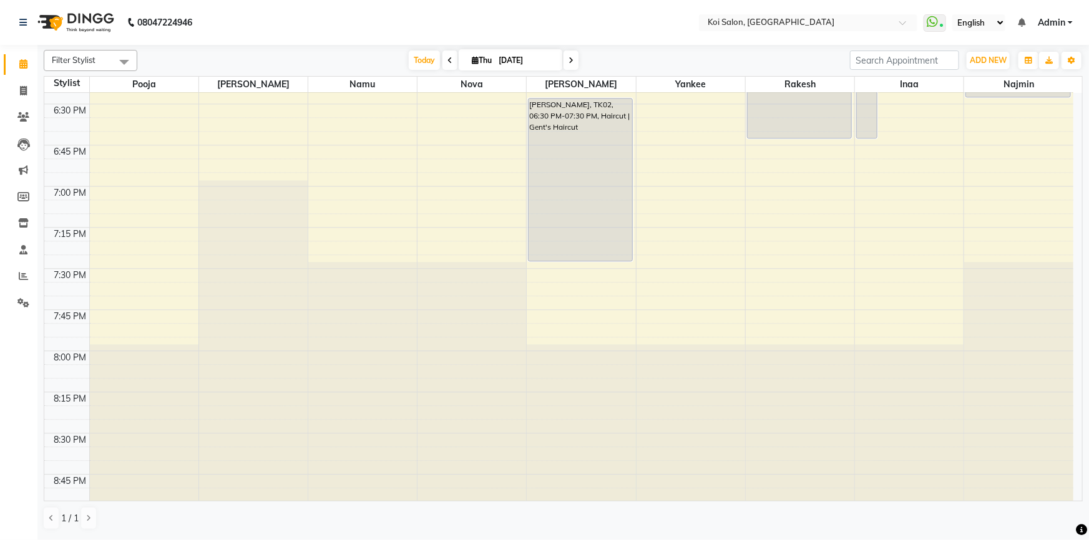
scroll to position [1560, 0]
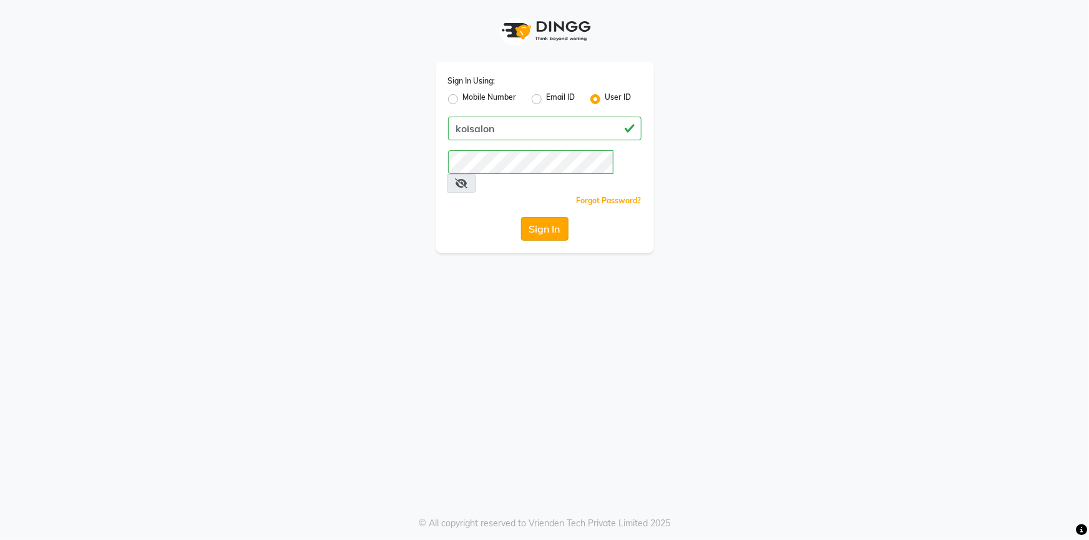
click at [525, 217] on button "Sign In" at bounding box center [544, 229] width 47 height 24
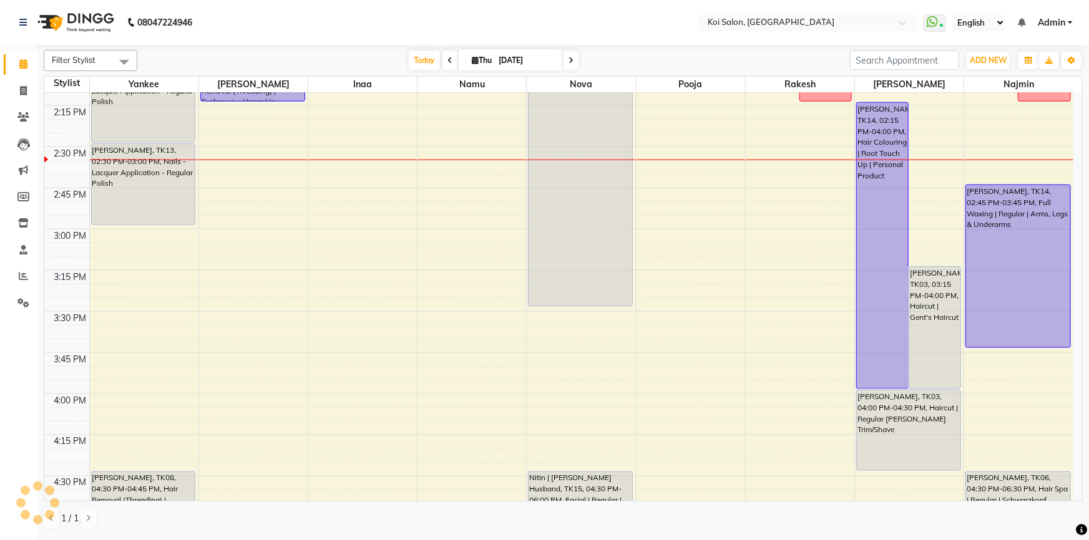
scroll to position [878, 0]
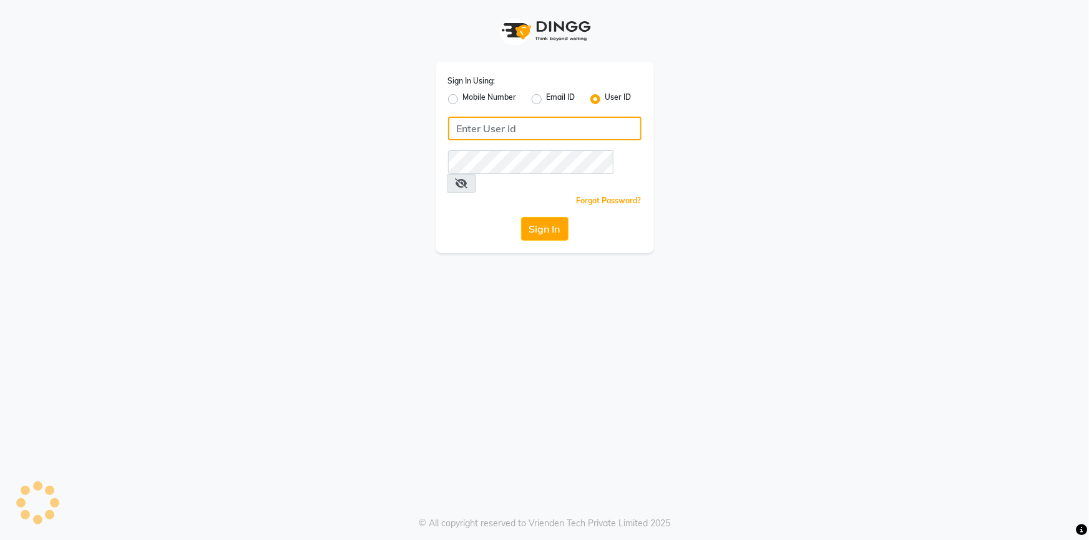
type input "koisalon"
click at [545, 217] on button "Sign In" at bounding box center [544, 229] width 47 height 24
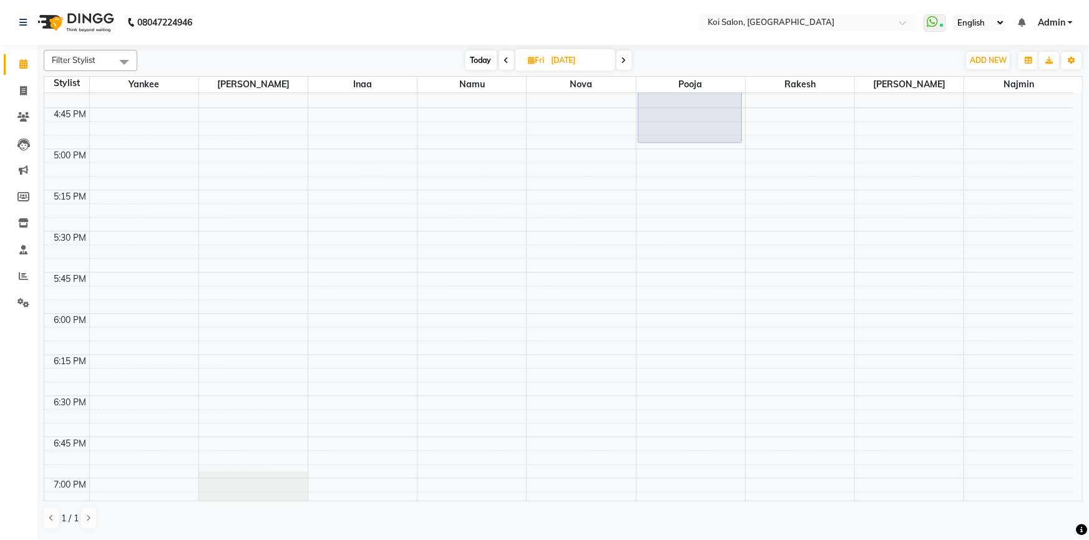
scroll to position [1418, 0]
click at [472, 57] on span "Today" at bounding box center [480, 60] width 31 height 19
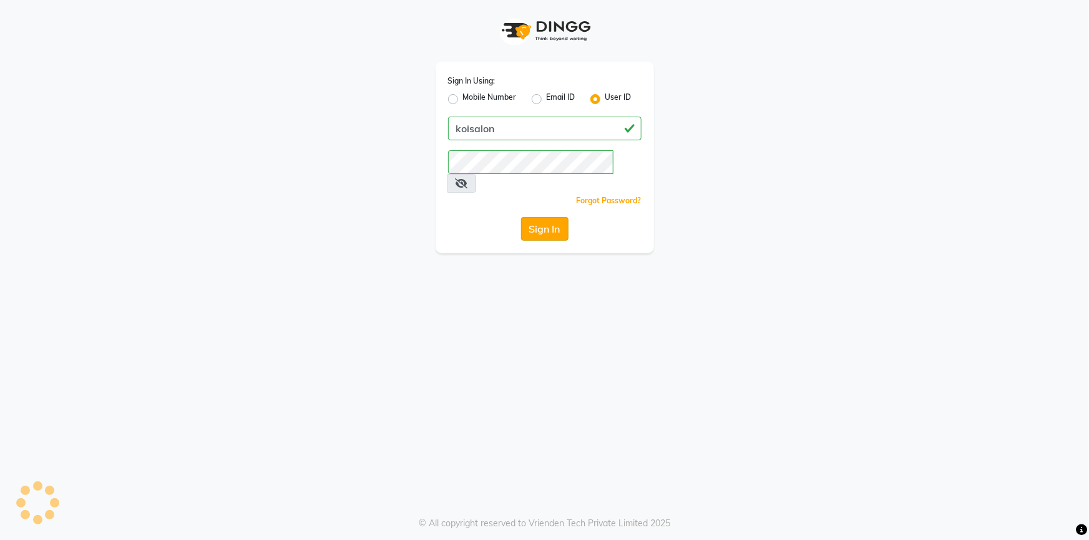
click at [535, 217] on button "Sign In" at bounding box center [544, 229] width 47 height 24
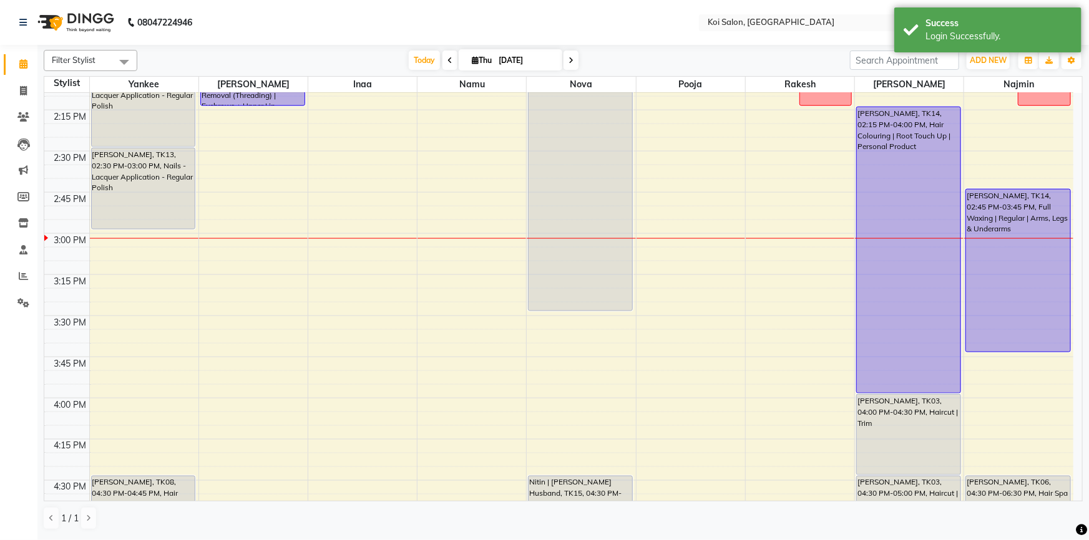
scroll to position [850, 0]
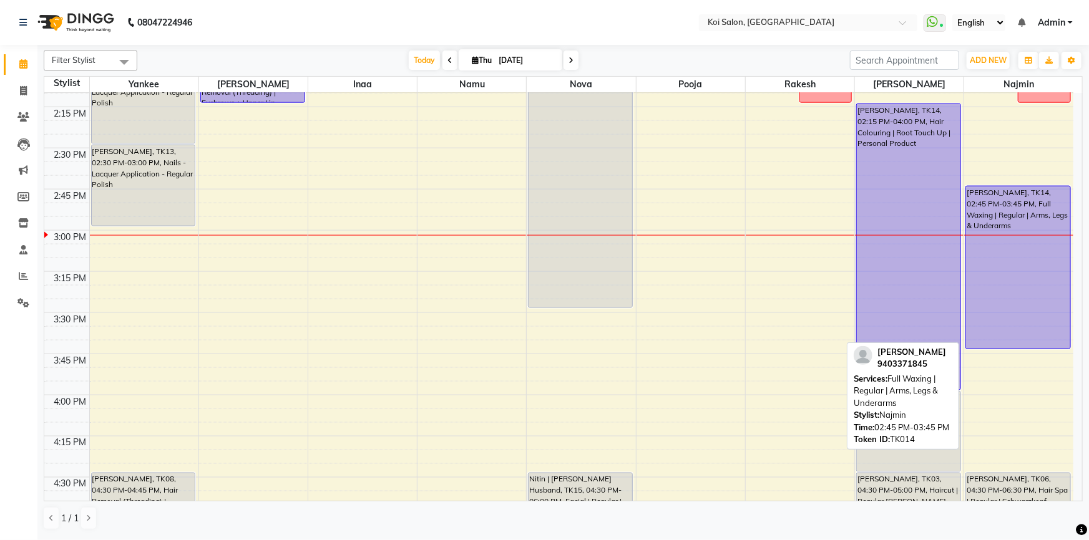
click at [1017, 341] on div "Rajeshri Jain, TK14, 02:45 PM-03:45 PM, Full Waxing | Regular | Arms, Legs & Un…" at bounding box center [1018, 268] width 104 height 162
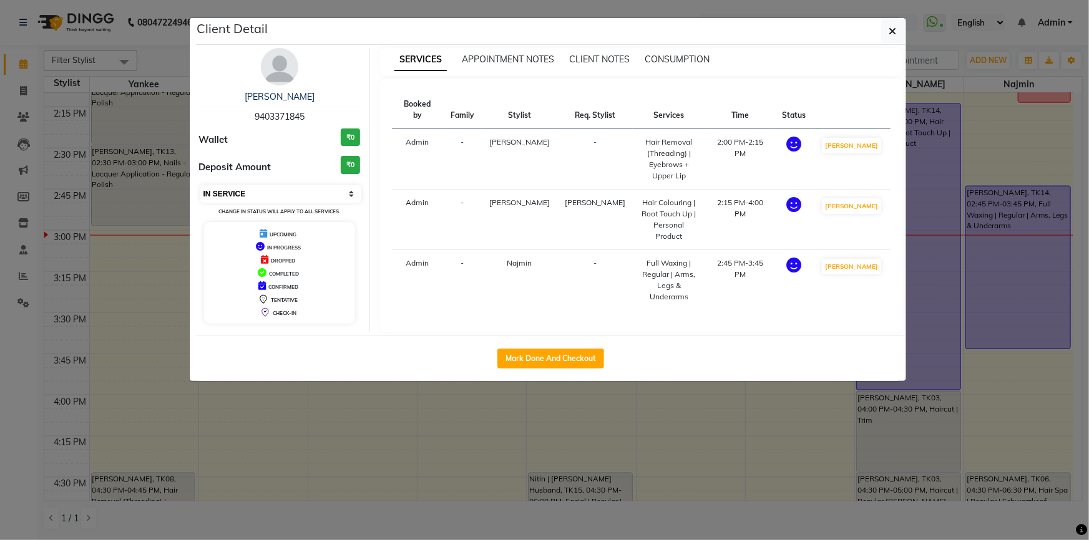
click at [248, 191] on select "Select IN SERVICE CONFIRMED TENTATIVE CHECK IN MARK DONE DROPPED UPCOMING" at bounding box center [281, 193] width 162 height 17
select select "7"
click at [200, 185] on select "Select IN SERVICE CONFIRMED TENTATIVE CHECK IN MARK DONE DROPPED UPCOMING" at bounding box center [281, 193] width 162 height 17
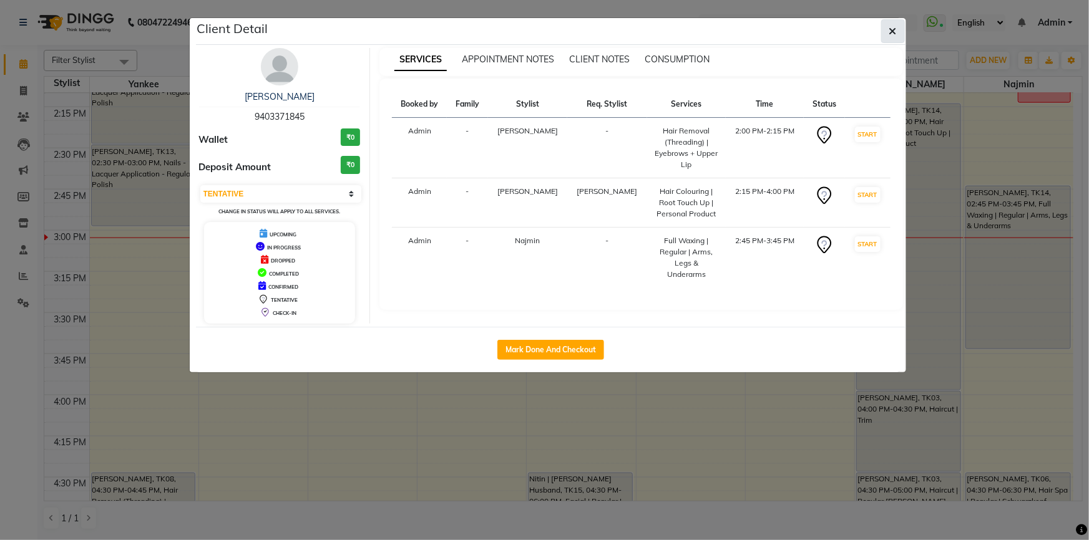
click at [894, 26] on icon "button" at bounding box center [892, 31] width 7 height 10
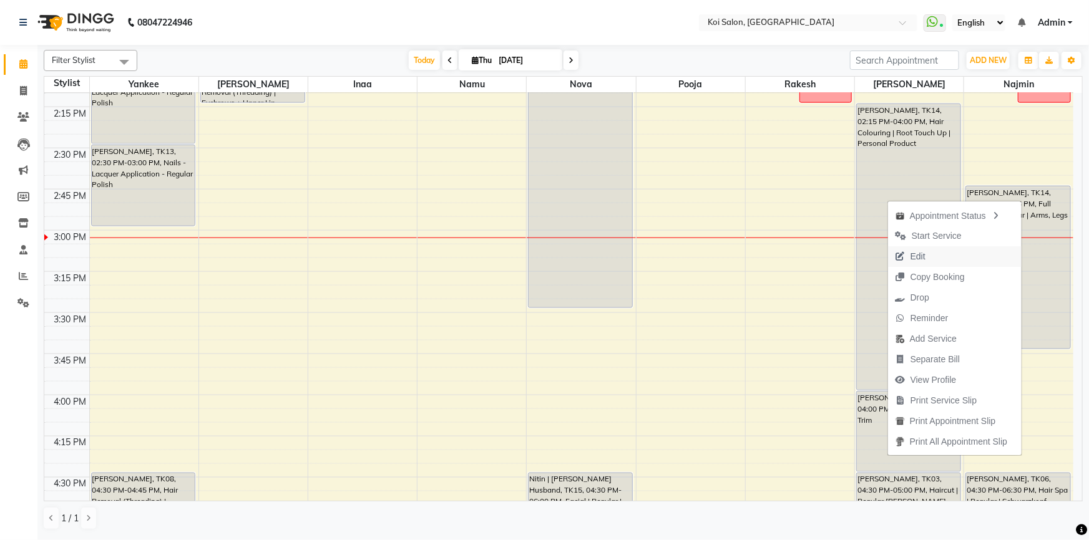
click at [915, 252] on span "Edit" at bounding box center [917, 256] width 15 height 13
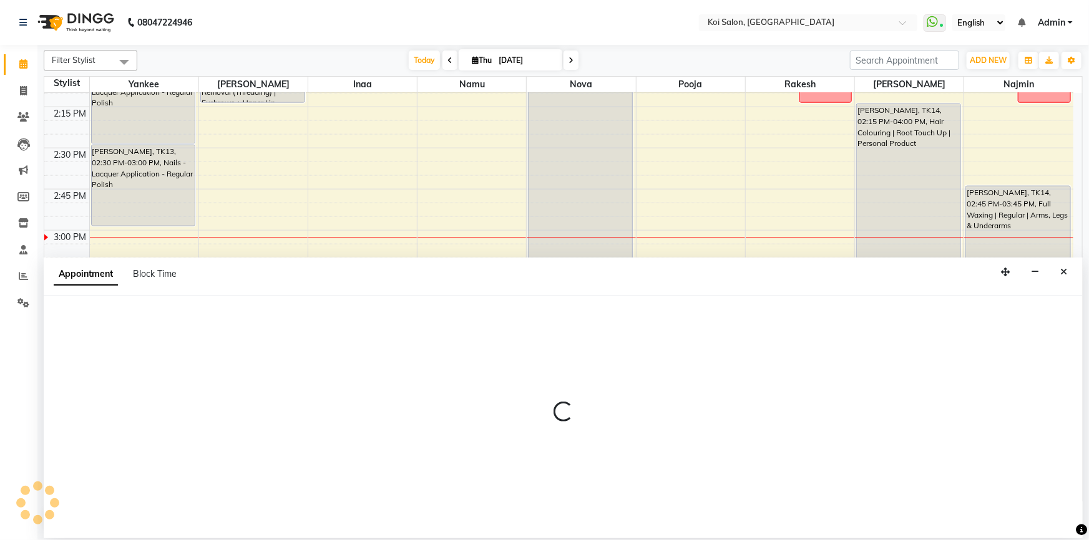
select select "tentative"
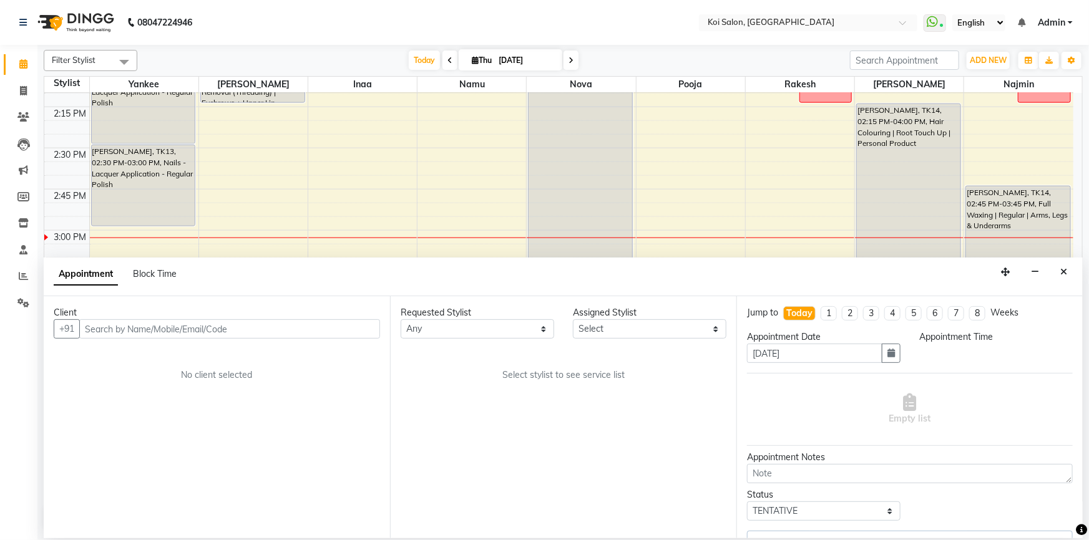
scroll to position [985, 0]
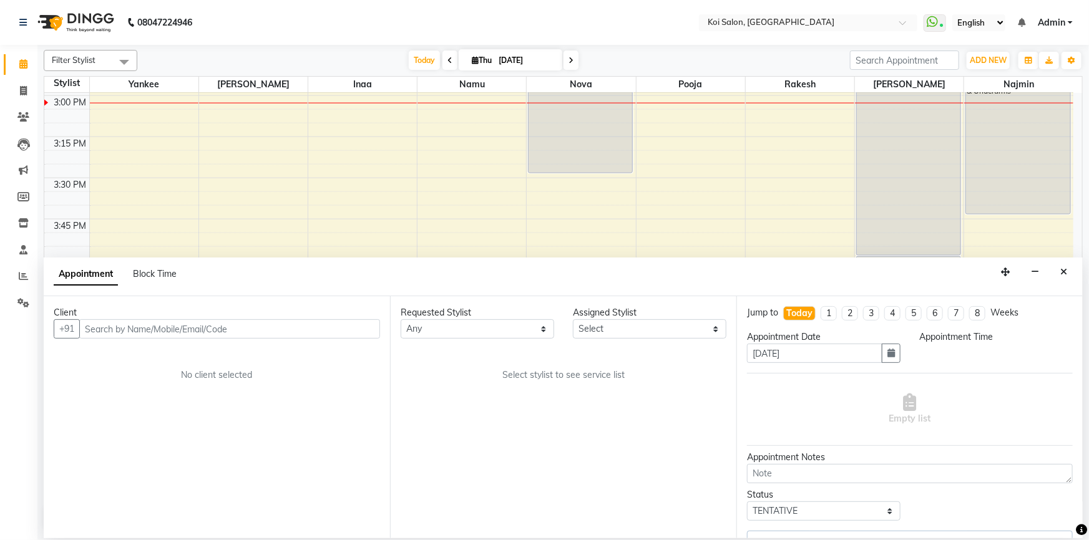
select select "67549"
select select "840"
select select "1406"
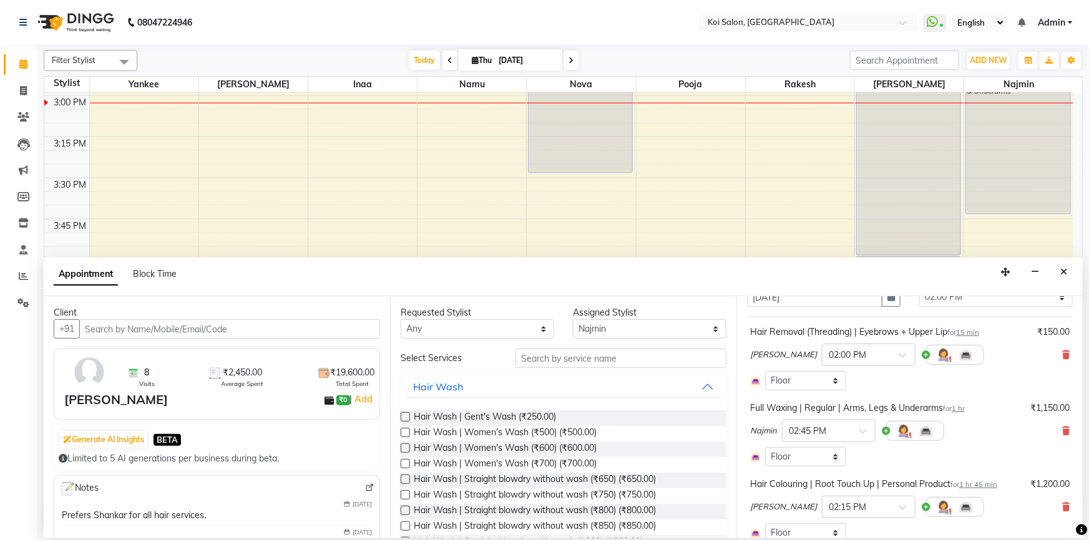
scroll to position [113, 0]
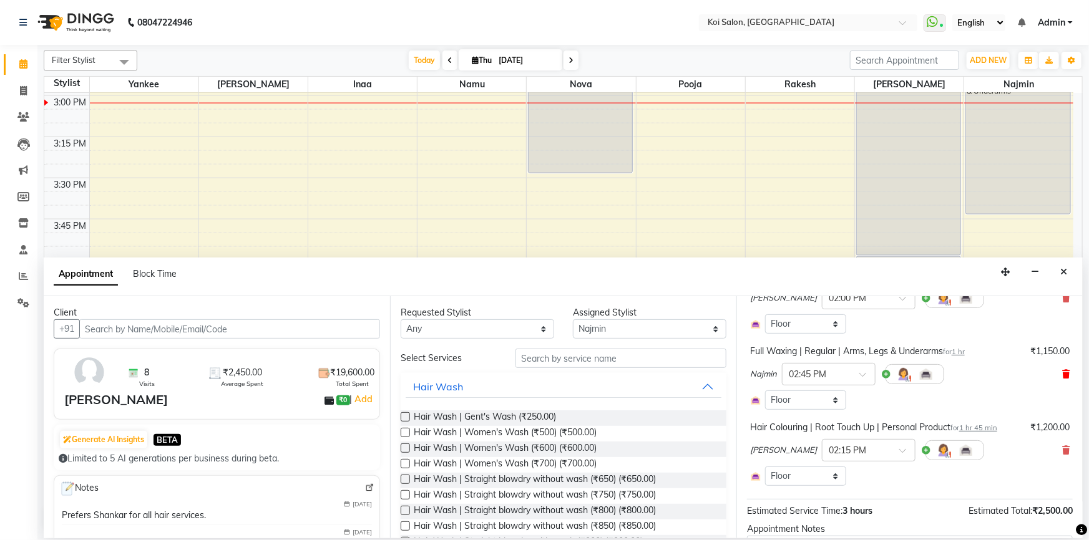
click at [1062, 372] on icon at bounding box center [1065, 374] width 7 height 9
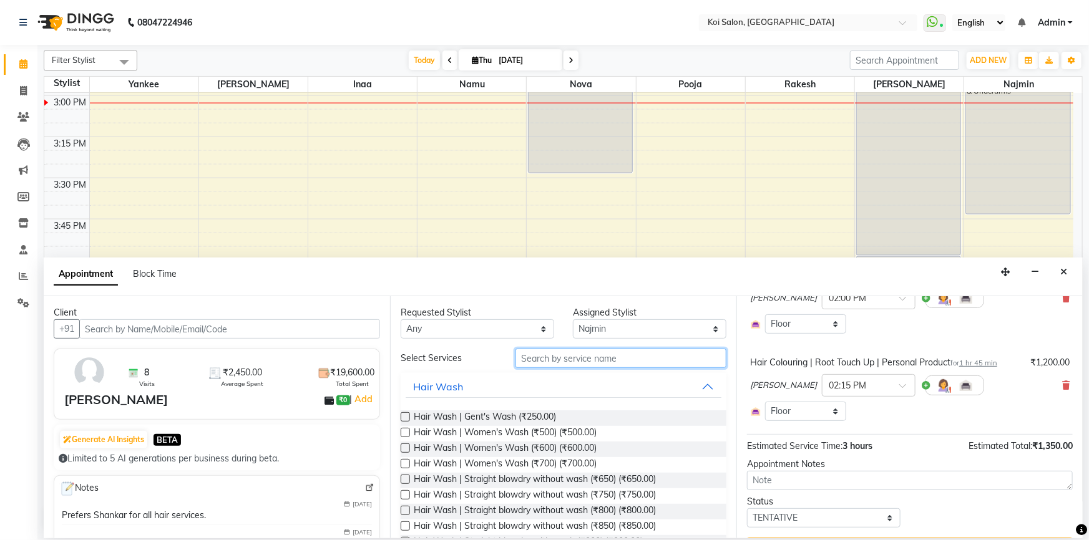
click at [575, 359] on input "text" at bounding box center [620, 358] width 211 height 19
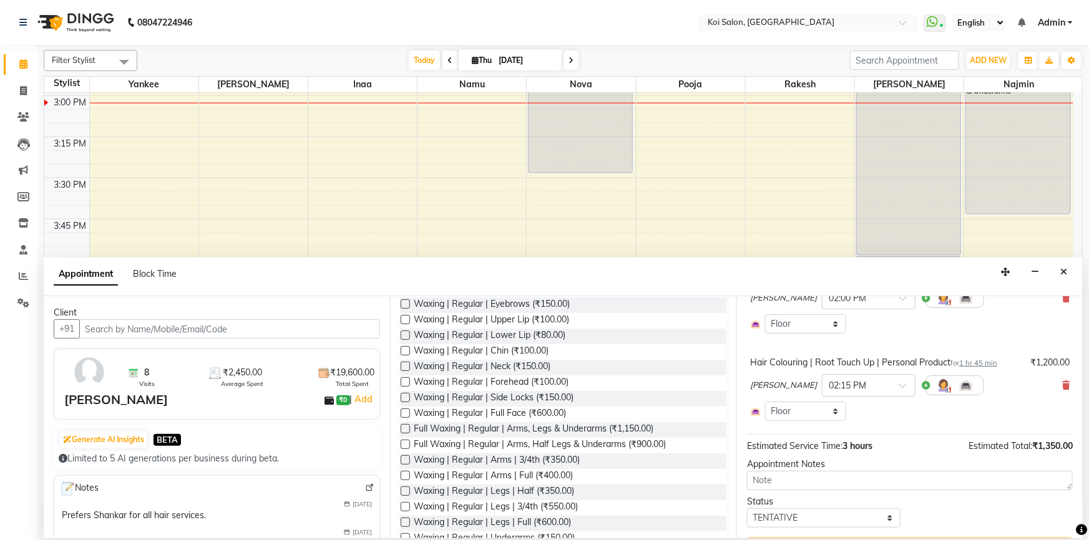
type input "wax"
click at [406, 477] on label at bounding box center [405, 475] width 9 height 9
click at [406, 477] on input "checkbox" at bounding box center [405, 477] width 8 height 8
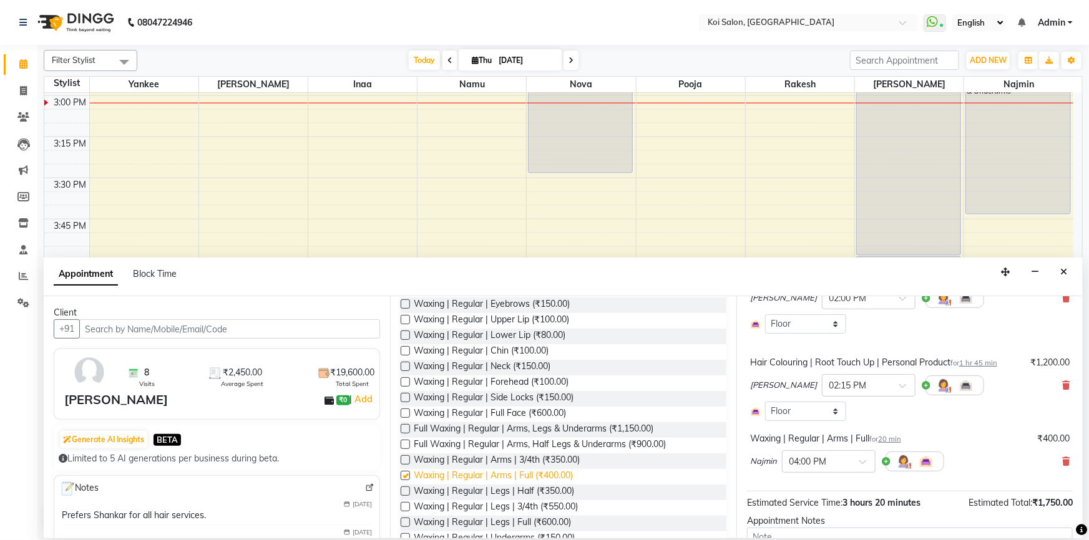
checkbox input "false"
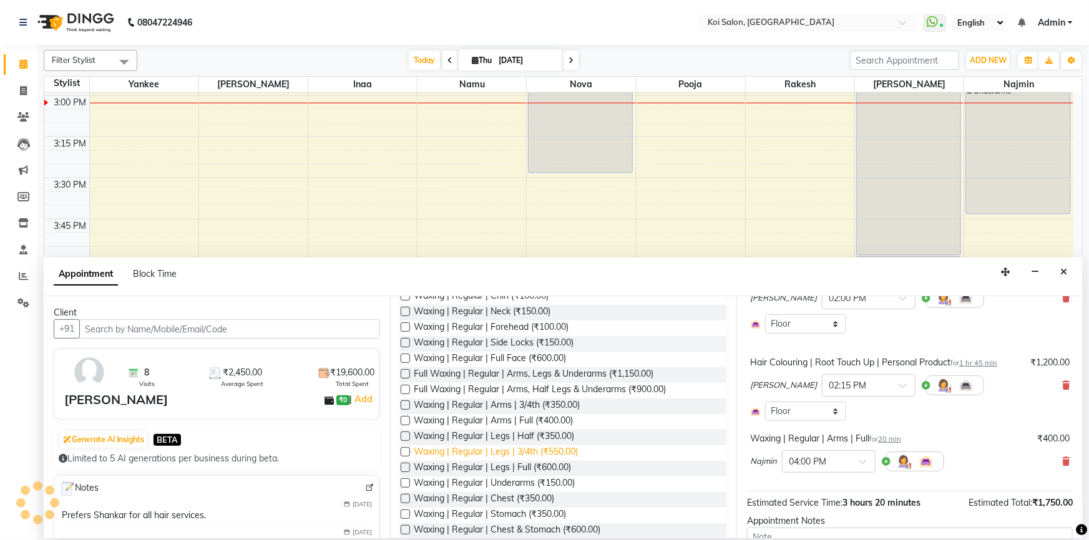
scroll to position [170, 0]
click at [406, 481] on label at bounding box center [405, 481] width 9 height 9
click at [406, 481] on input "checkbox" at bounding box center [405, 483] width 8 height 8
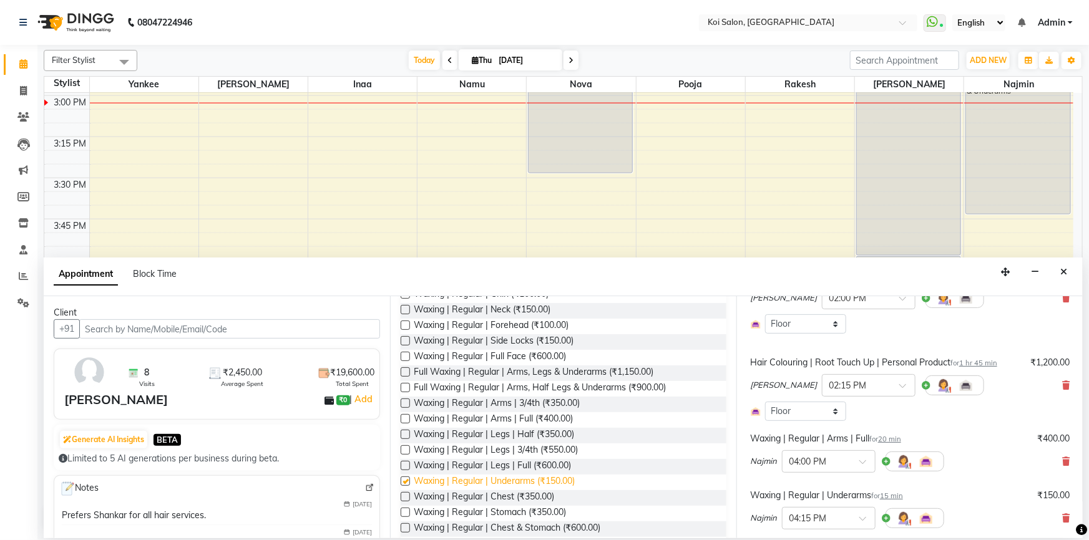
checkbox input "false"
click at [832, 466] on input "text" at bounding box center [816, 460] width 55 height 13
click at [839, 480] on div "02:45 PM" at bounding box center [828, 484] width 92 height 23
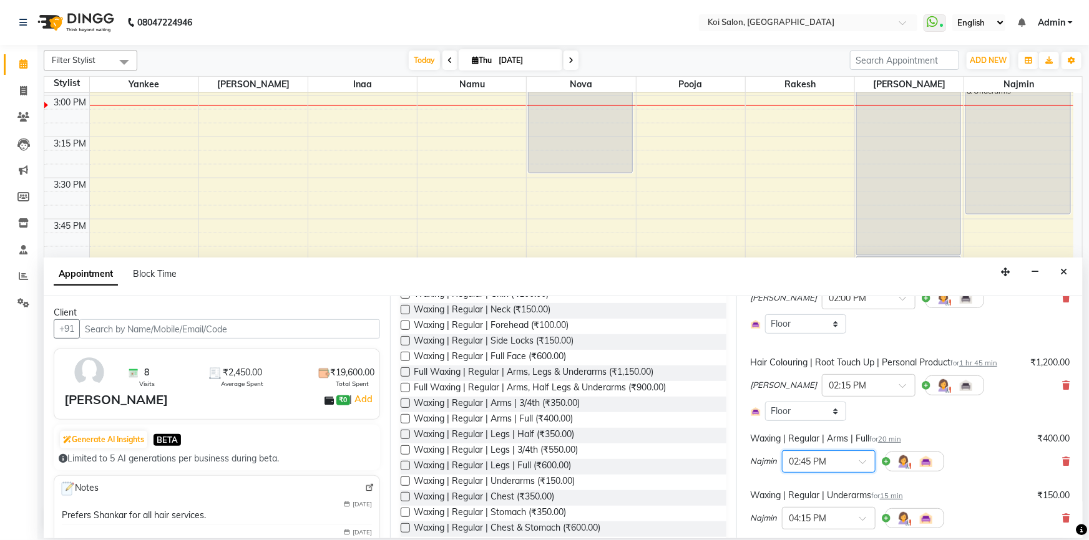
click at [836, 456] on input "text" at bounding box center [816, 460] width 55 height 13
click at [837, 512] on div "02:30 PM" at bounding box center [828, 519] width 92 height 23
click at [839, 518] on input "text" at bounding box center [816, 517] width 55 height 13
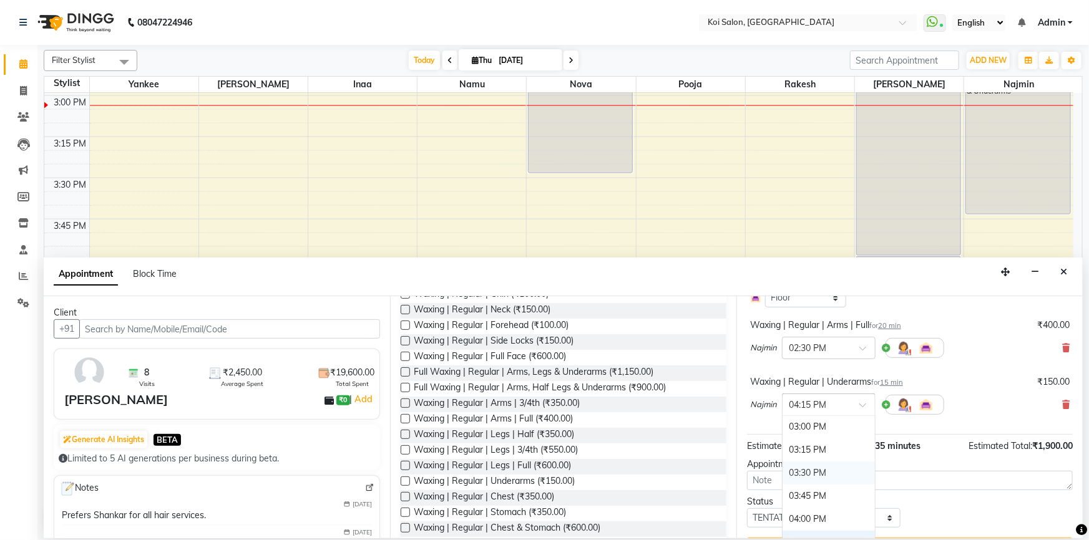
scroll to position [417, 0]
click at [841, 433] on div "02:30 PM" at bounding box center [828, 437] width 92 height 23
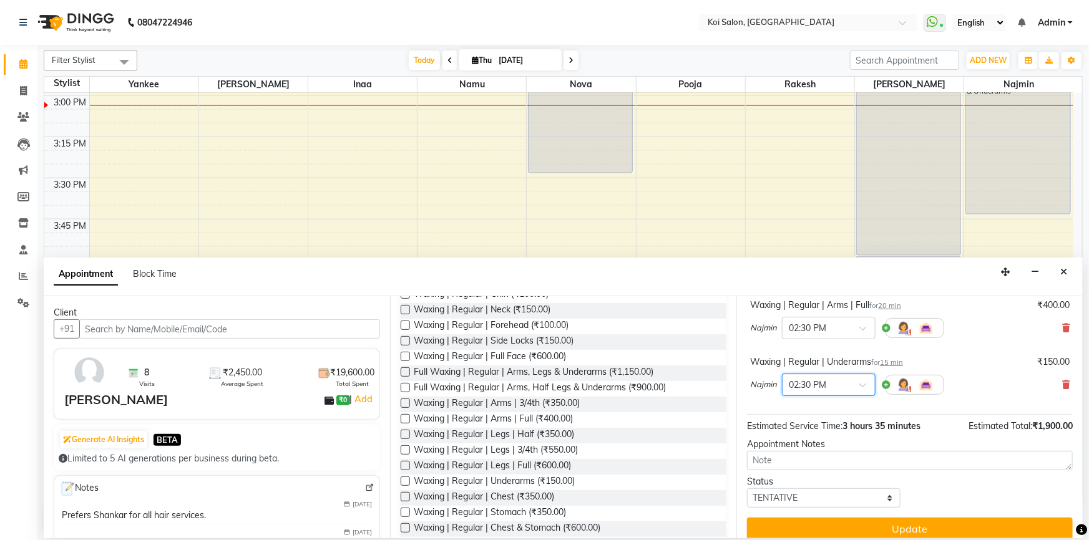
scroll to position [271, 0]
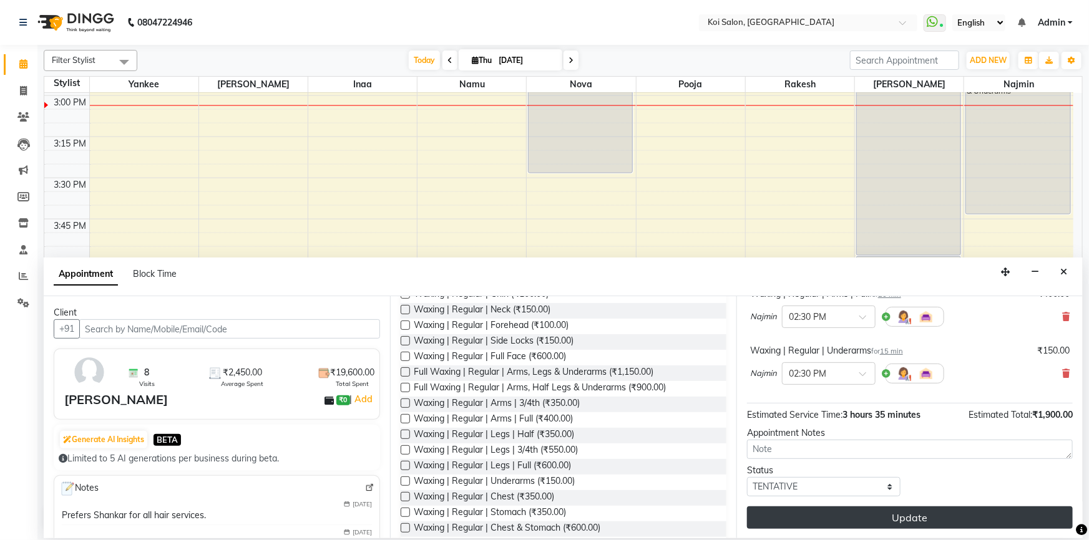
click at [902, 516] on button "Update" at bounding box center [910, 518] width 326 height 22
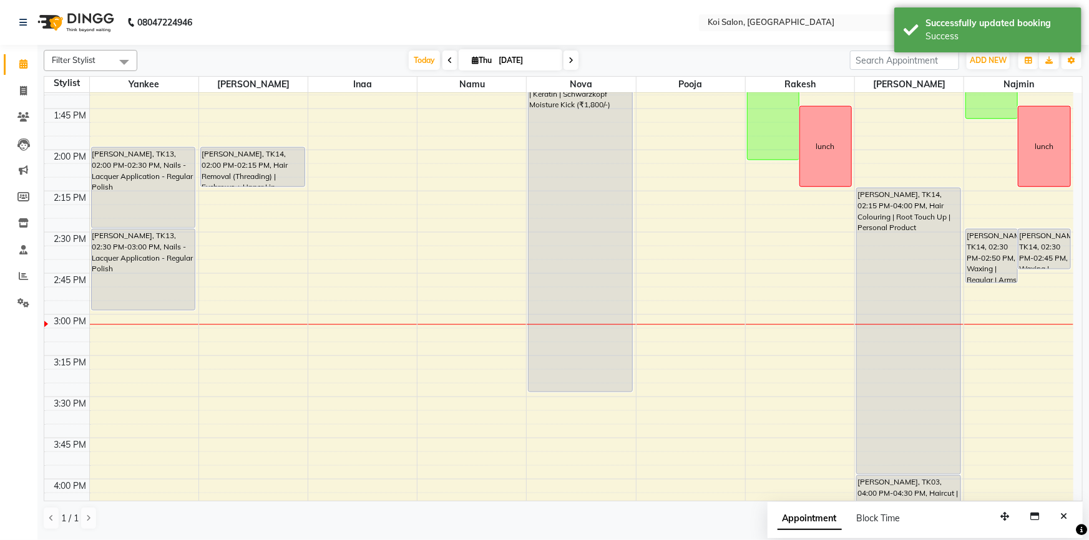
scroll to position [758, 0]
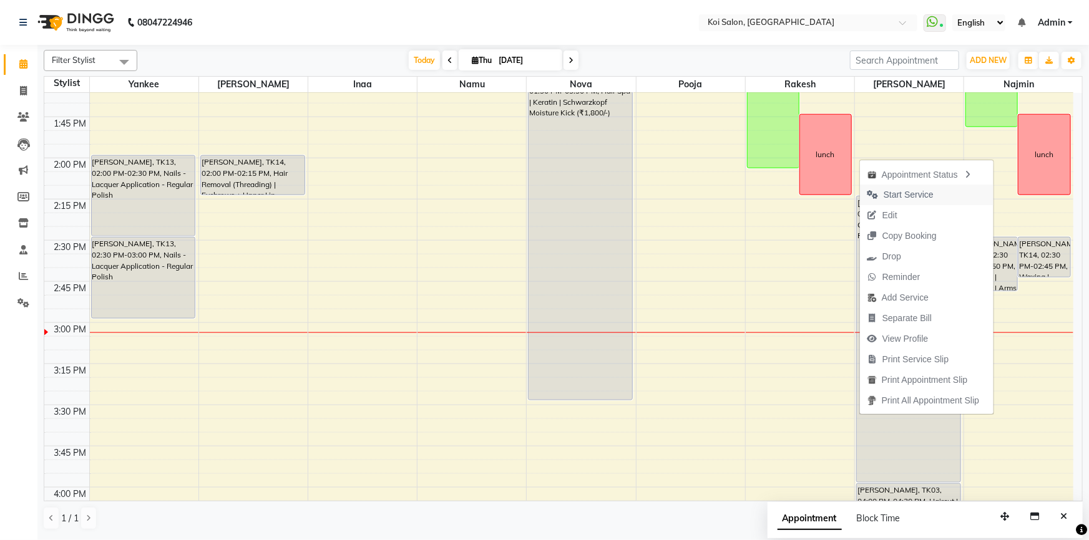
click at [905, 195] on span "Start Service" at bounding box center [908, 194] width 50 height 13
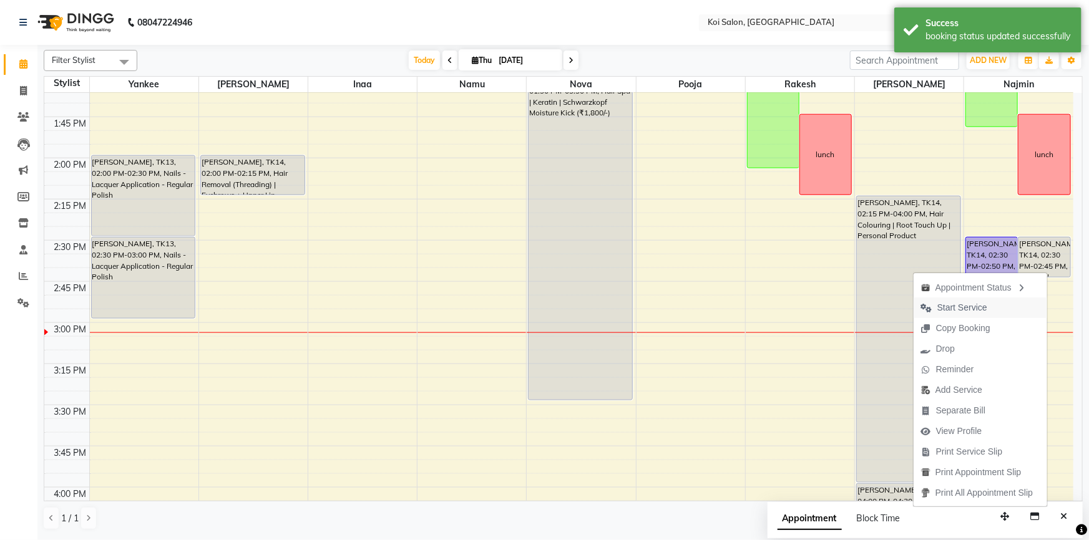
click at [967, 306] on span "Start Service" at bounding box center [962, 307] width 50 height 13
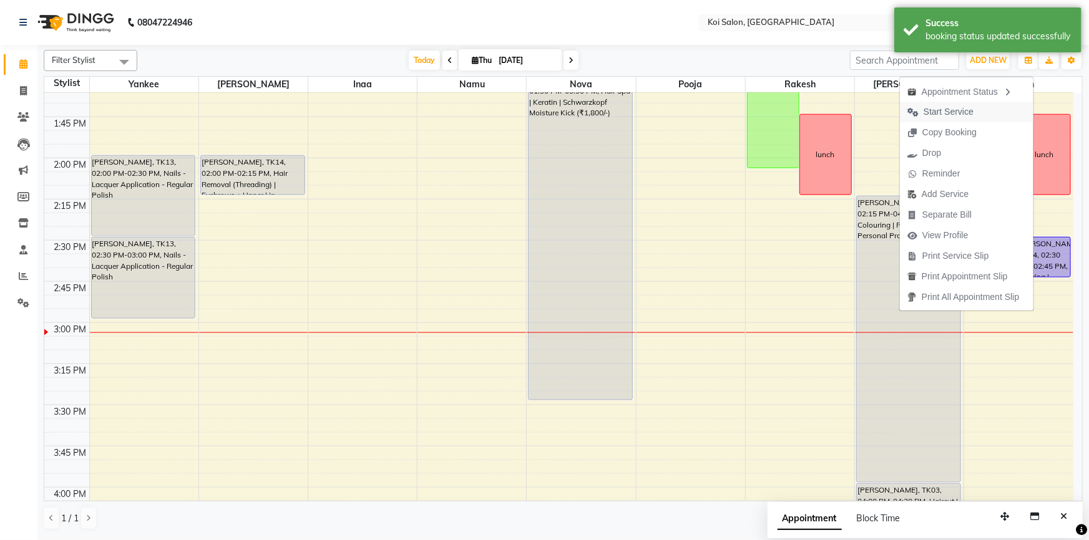
click at [947, 110] on span "Start Service" at bounding box center [948, 111] width 50 height 13
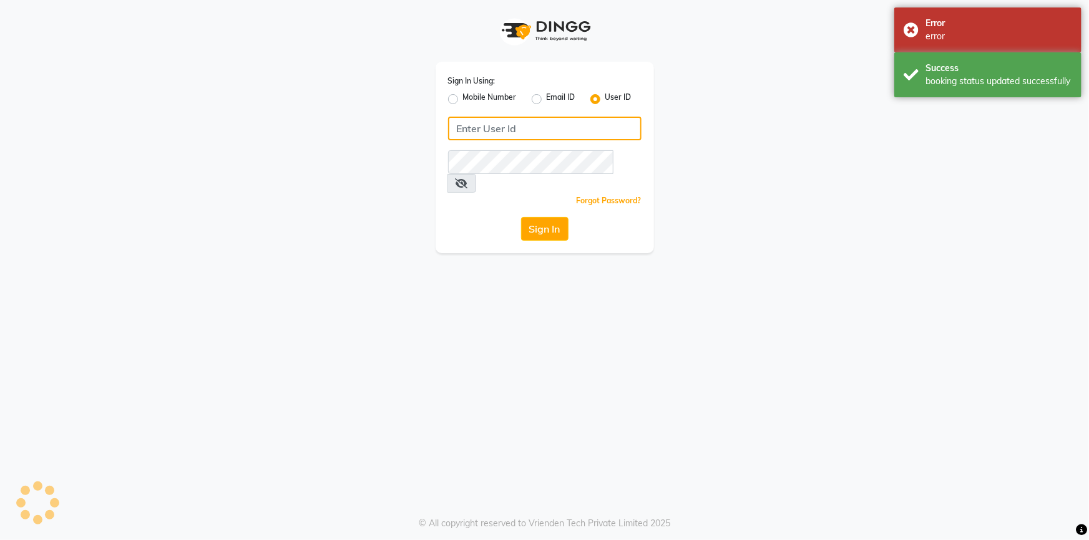
type input "koisalon"
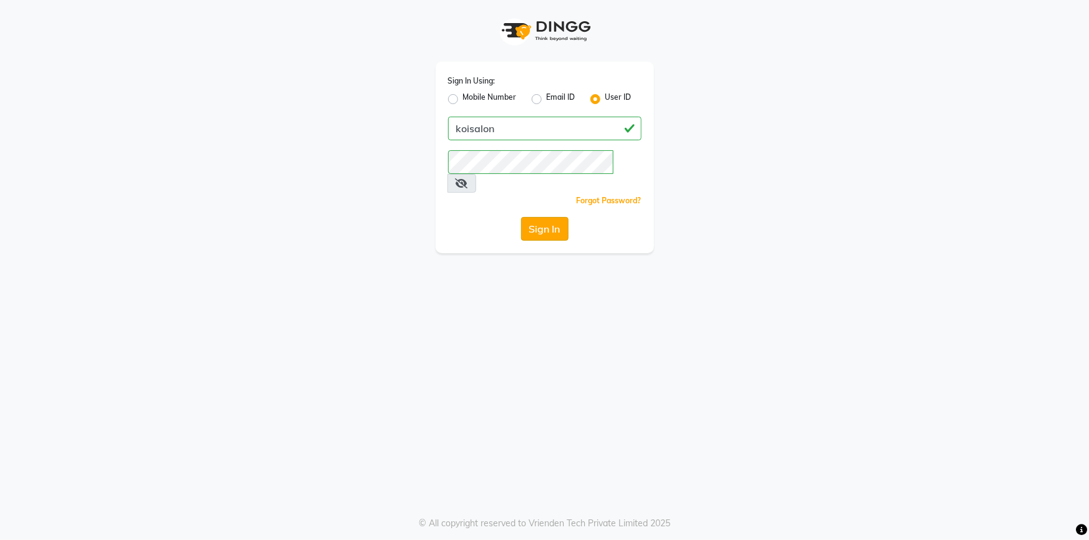
click at [523, 217] on button "Sign In" at bounding box center [544, 229] width 47 height 24
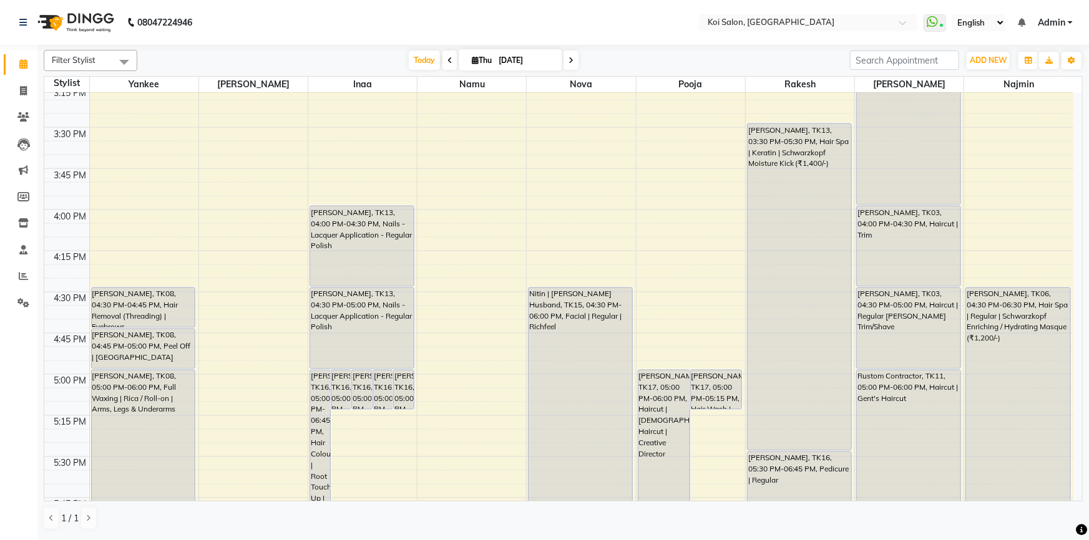
scroll to position [1042, 0]
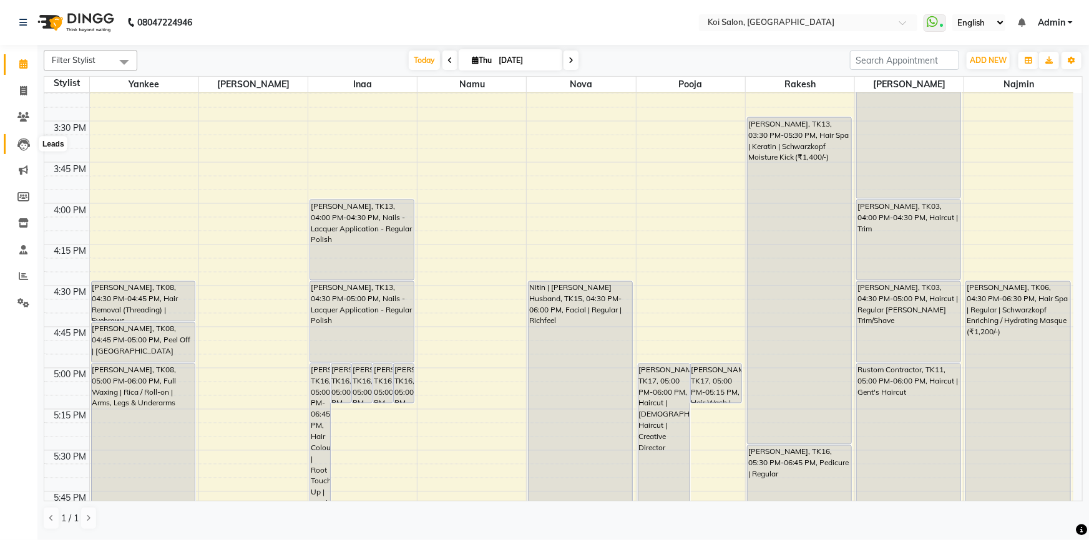
click at [22, 140] on icon at bounding box center [23, 145] width 12 height 12
select select "10"
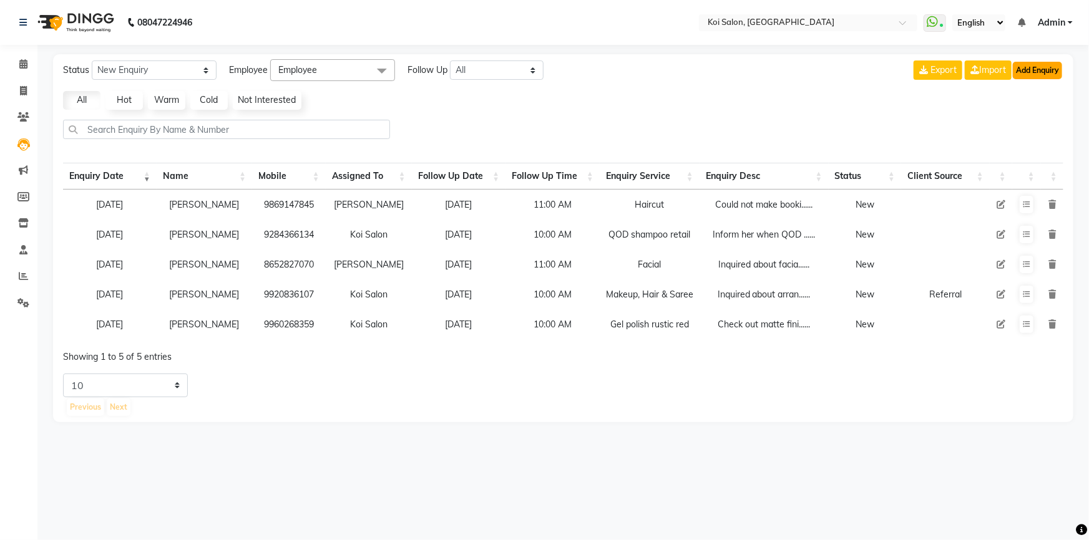
click at [1042, 67] on button "Add Enquiry" at bounding box center [1037, 70] width 49 height 17
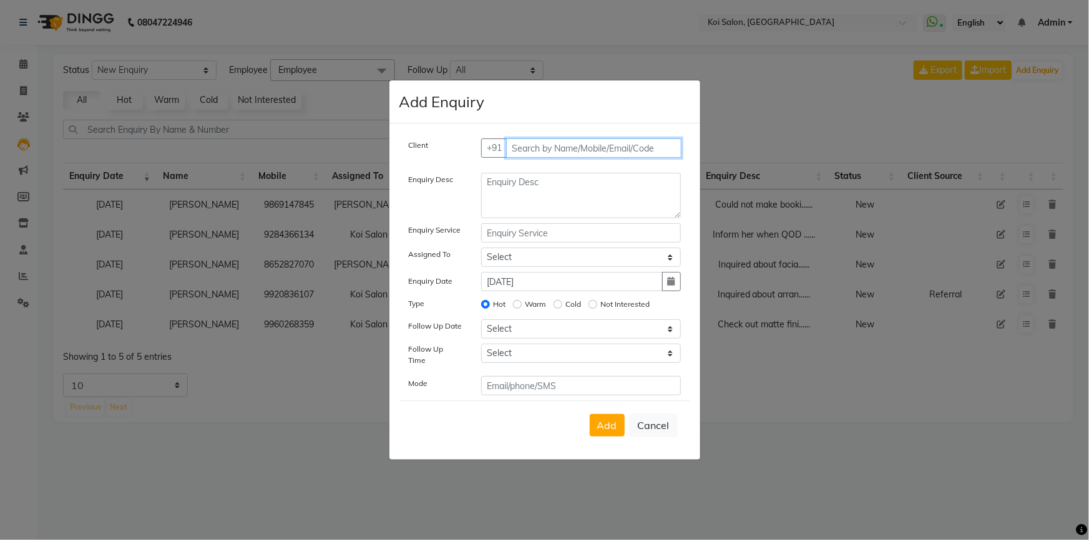
click at [548, 145] on input "text" at bounding box center [593, 148] width 175 height 19
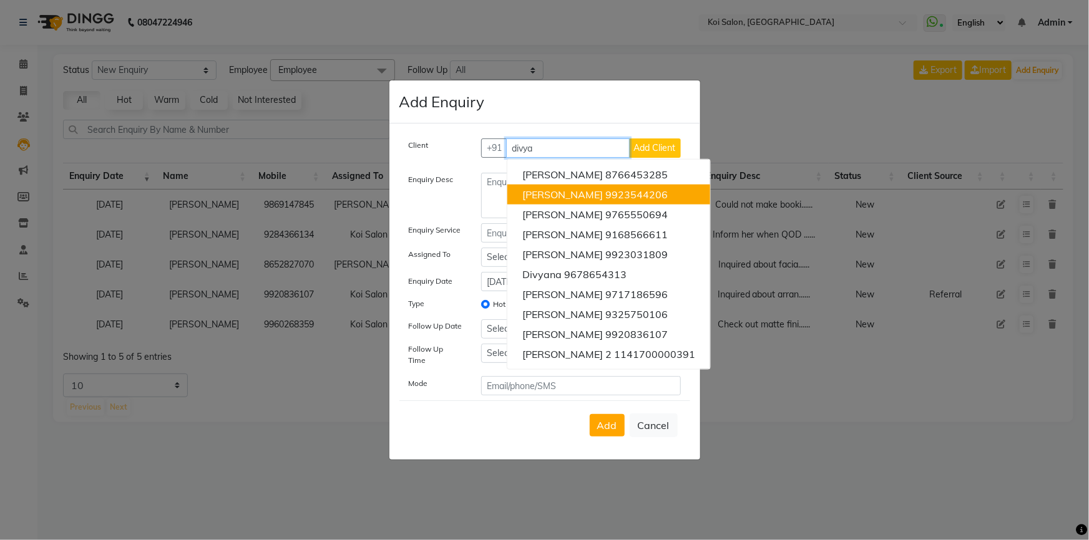
click at [551, 193] on span "Divya Jain" at bounding box center [562, 194] width 80 height 12
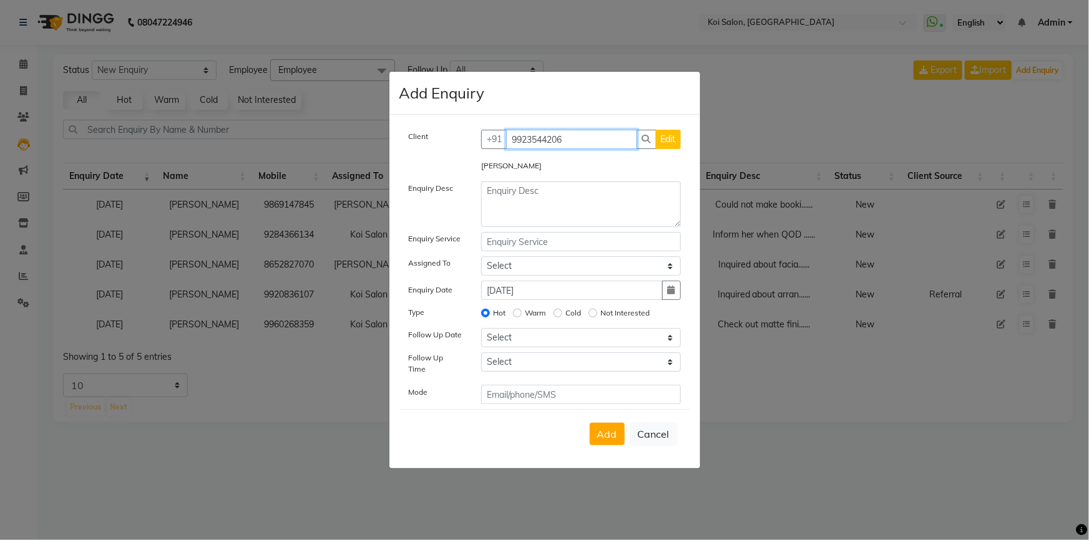
type input "9923544206"
click at [547, 200] on textarea at bounding box center [581, 205] width 200 height 46
type textarea "i"
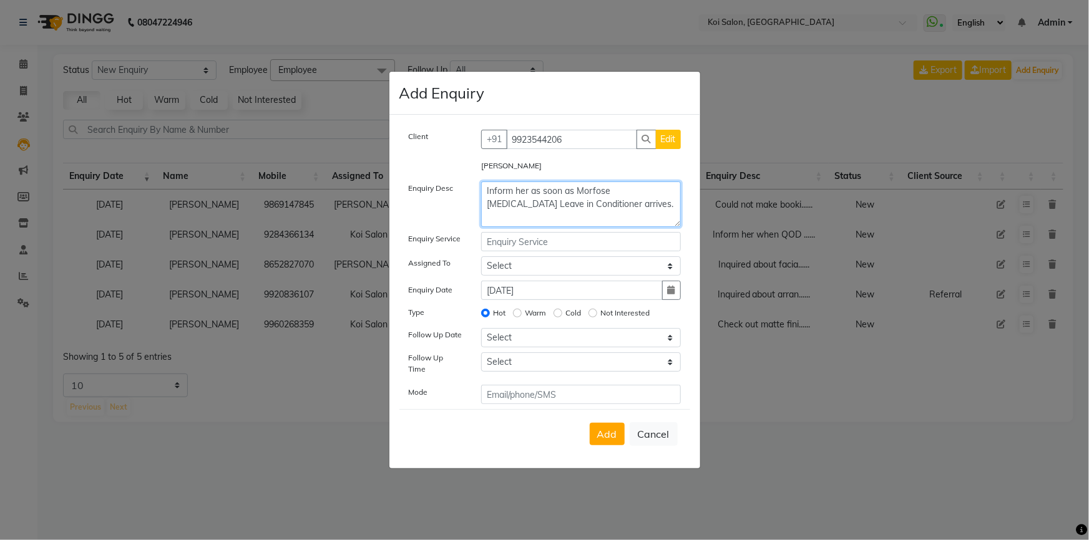
type textarea "Inform her as soon as Morfose Biotin Leave in Conditioner arrives."
click at [543, 250] on input "text" at bounding box center [581, 241] width 200 height 19
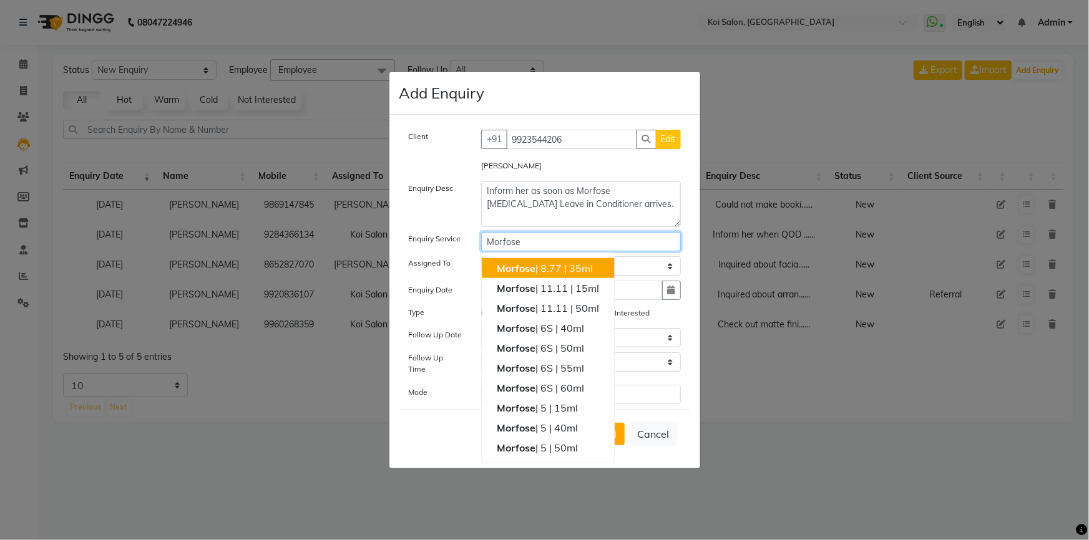
click at [596, 249] on input "Morfose" at bounding box center [581, 241] width 200 height 19
click at [648, 243] on input "Morfose" at bounding box center [581, 241] width 200 height 19
type input "M"
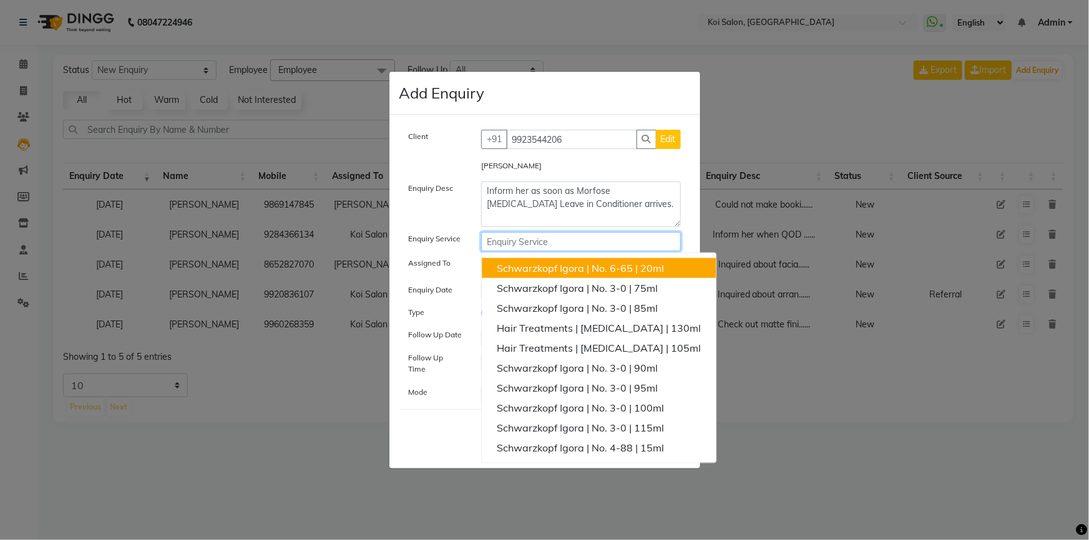
click at [510, 242] on input "text" at bounding box center [581, 241] width 200 height 19
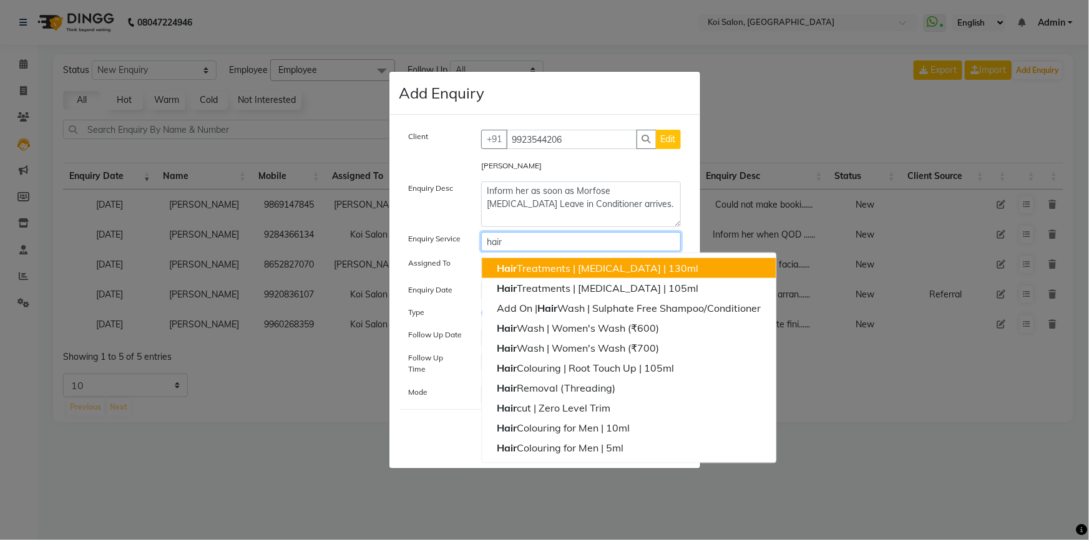
click at [522, 251] on input "hair" at bounding box center [581, 241] width 200 height 19
click at [517, 251] on input "hair" at bounding box center [581, 241] width 200 height 19
type input "h"
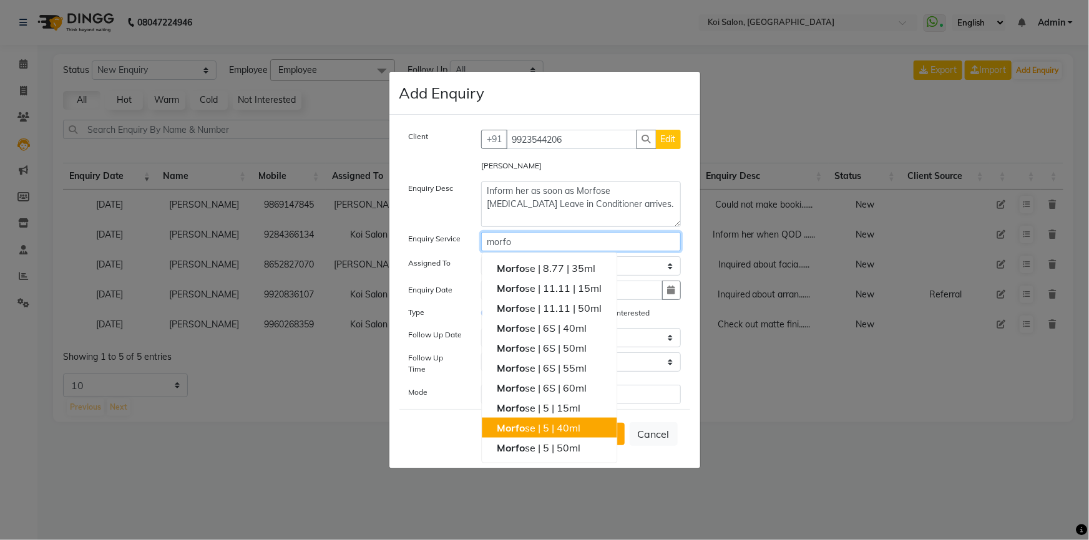
click at [542, 434] on ngb-highlight "Morfo se | 5 | 40ml" at bounding box center [539, 428] width 84 height 12
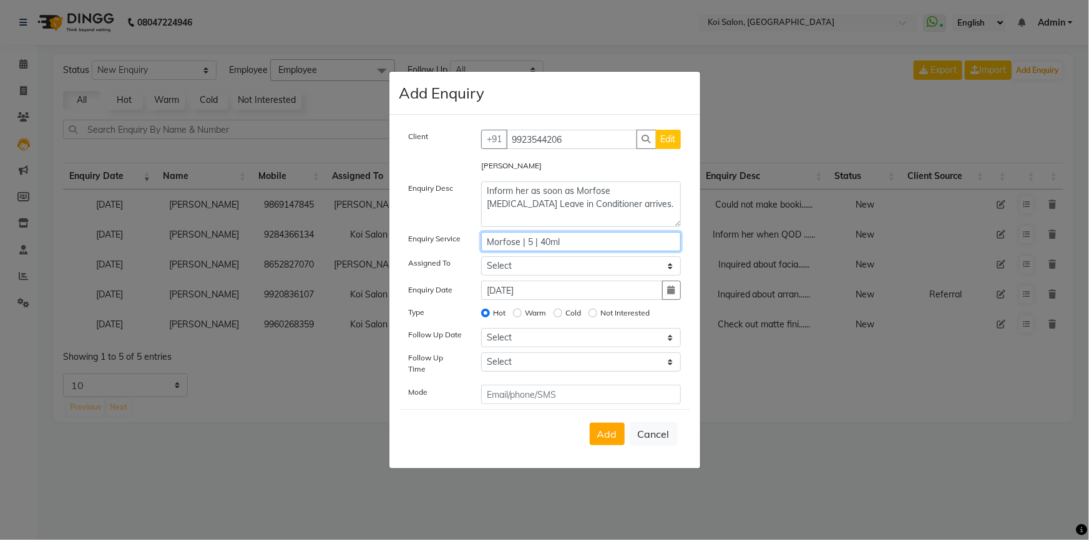
type input "Morfose | 5 | 40ml"
click at [502, 268] on select "Select Ambika | Housekeeping Harsha Inaa Irfan | Electrician Koi Salon Najmin N…" at bounding box center [581, 265] width 200 height 19
select select "17080"
click at [481, 260] on select "Select Ambika | Housekeeping Harsha Inaa Irfan | Electrician Koi Salon Najmin N…" at bounding box center [581, 265] width 200 height 19
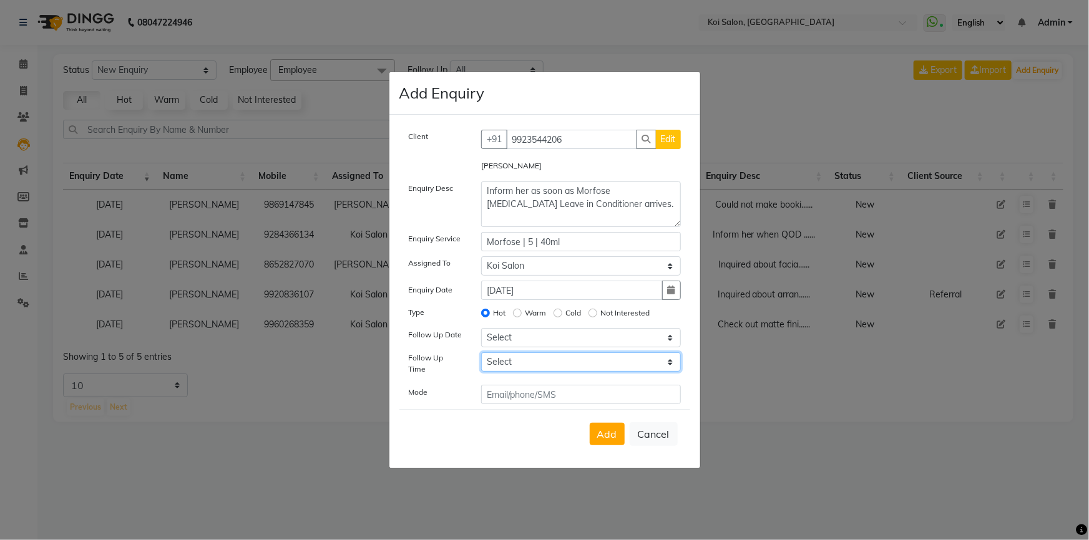
click at [514, 362] on select "Select 07:00 AM 07:15 AM 07:30 AM 07:45 AM 08:00 AM 08:15 AM 08:30 AM 08:45 AM …" at bounding box center [581, 362] width 200 height 19
click at [433, 375] on div "Follow Up Time" at bounding box center [435, 366] width 73 height 27
click at [503, 337] on select "Select Today Tomorrow In 2 days (Saturday) In 3 days (Sunday) In 4 days (Monday…" at bounding box center [581, 337] width 200 height 19
select select "2025-09-09"
click at [481, 333] on select "Select Today Tomorrow In 2 days (Saturday) In 3 days (Sunday) In 4 days (Monday…" at bounding box center [581, 337] width 200 height 19
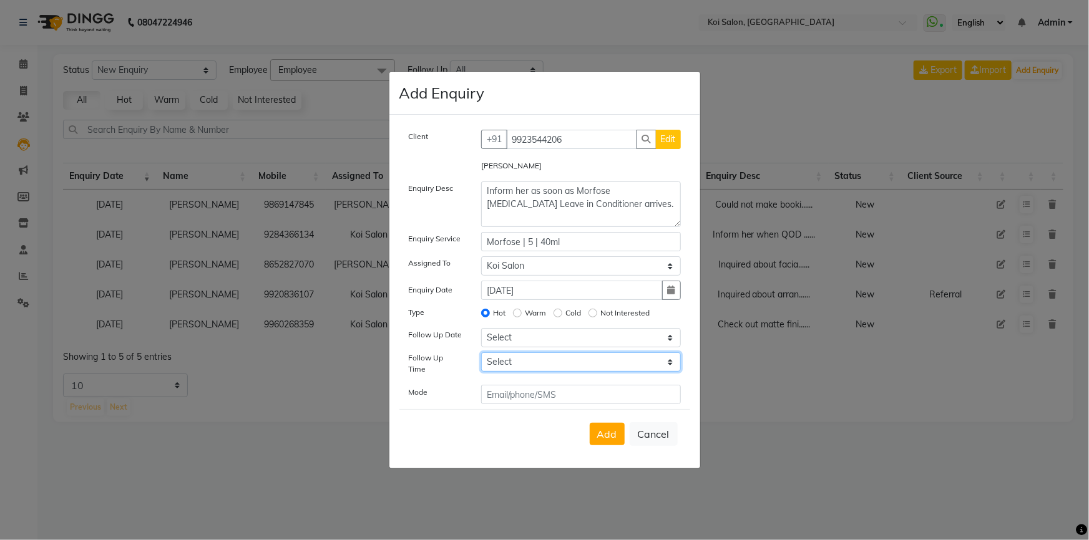
click at [499, 367] on select "Select 07:00 AM 07:15 AM 07:30 AM 07:45 AM 08:00 AM 08:15 AM 08:30 AM 08:45 AM …" at bounding box center [581, 362] width 200 height 19
select select "780"
click at [481, 357] on select "Select 07:00 AM 07:15 AM 07:30 AM 07:45 AM 08:00 AM 08:15 AM 08:30 AM 08:45 AM …" at bounding box center [581, 362] width 200 height 19
click at [496, 385] on input "text" at bounding box center [581, 394] width 200 height 19
type input "Call"
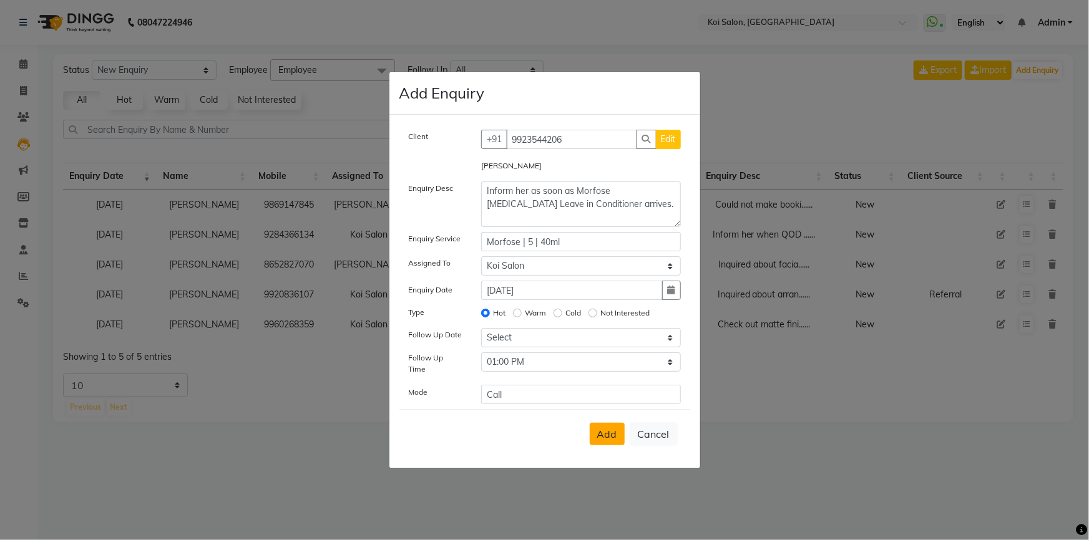
click at [602, 428] on span "Add" at bounding box center [607, 434] width 20 height 12
select select
radio input "false"
select select
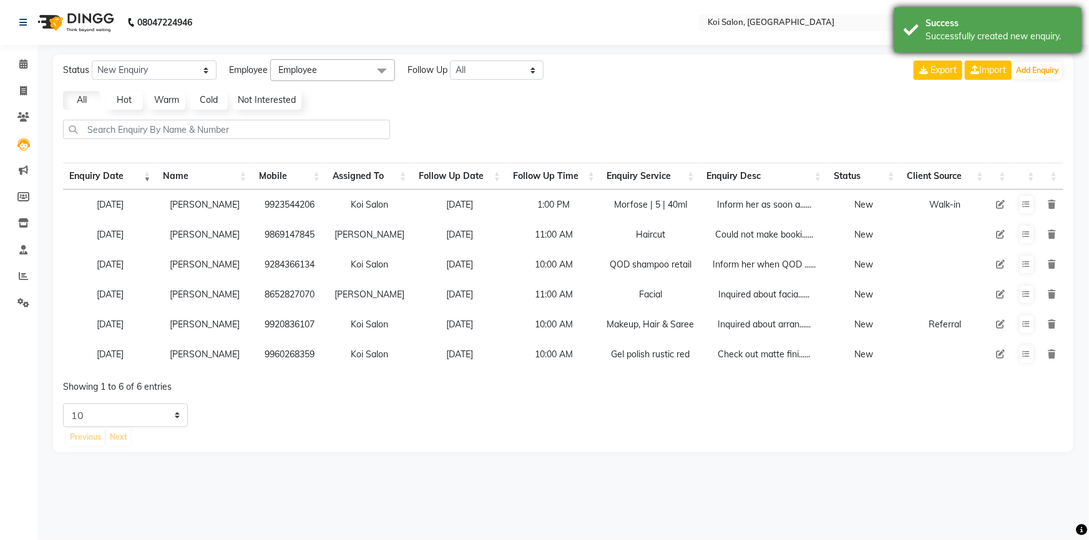
click at [1041, 29] on div "Success" at bounding box center [998, 23] width 147 height 13
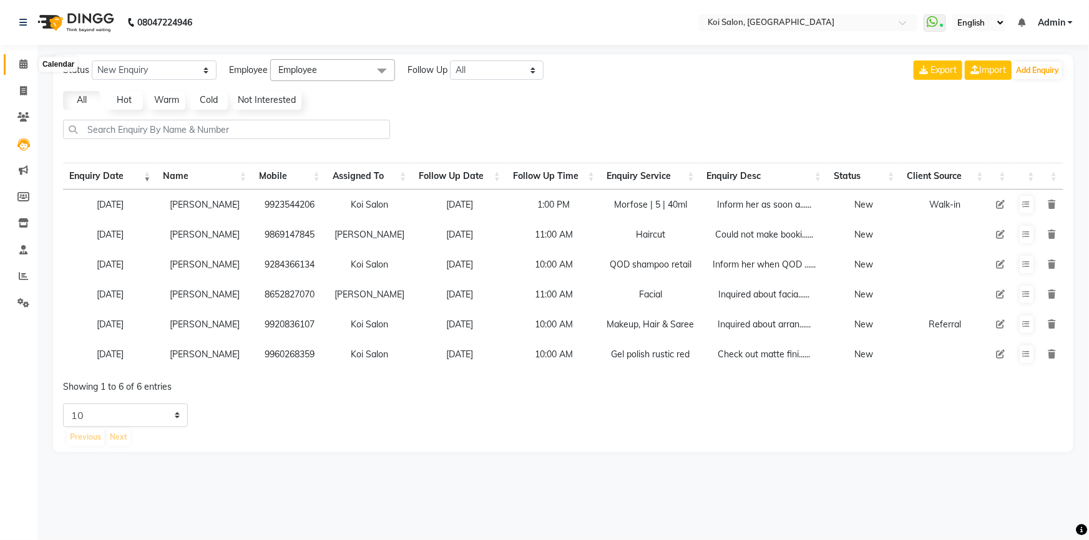
click at [27, 61] on icon at bounding box center [23, 63] width 8 height 9
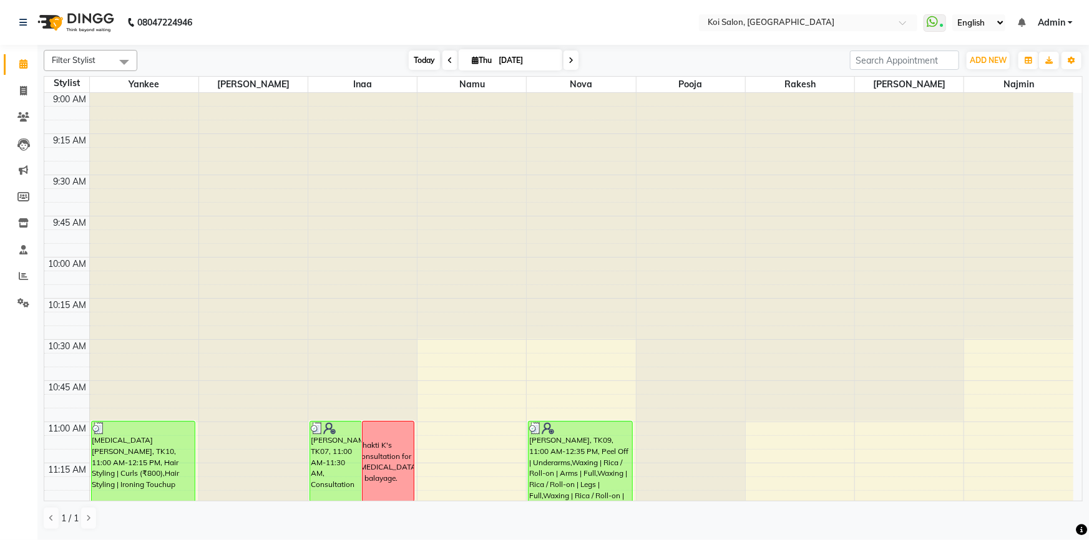
click at [414, 61] on span "Today" at bounding box center [424, 60] width 31 height 19
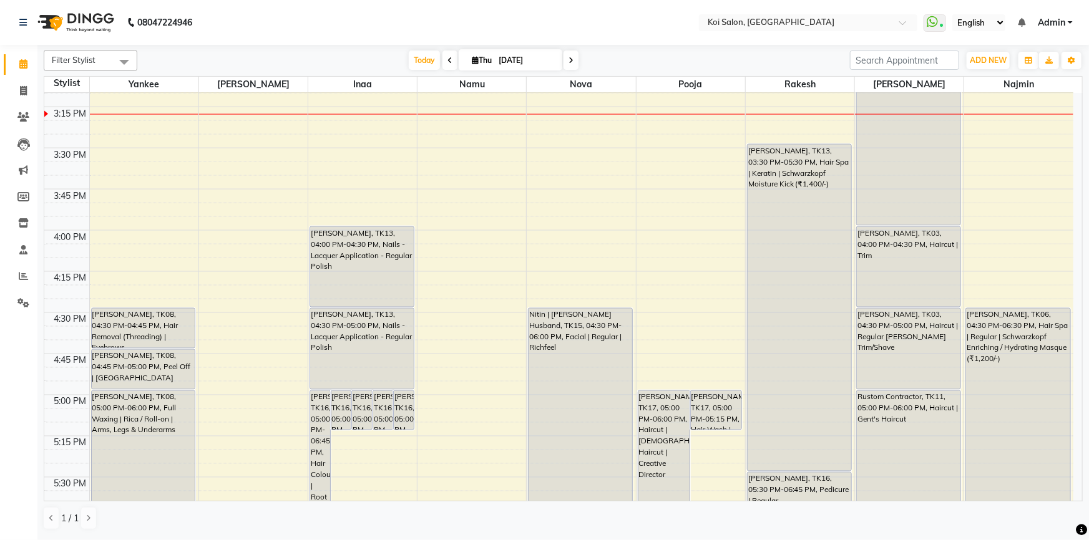
scroll to position [872, 0]
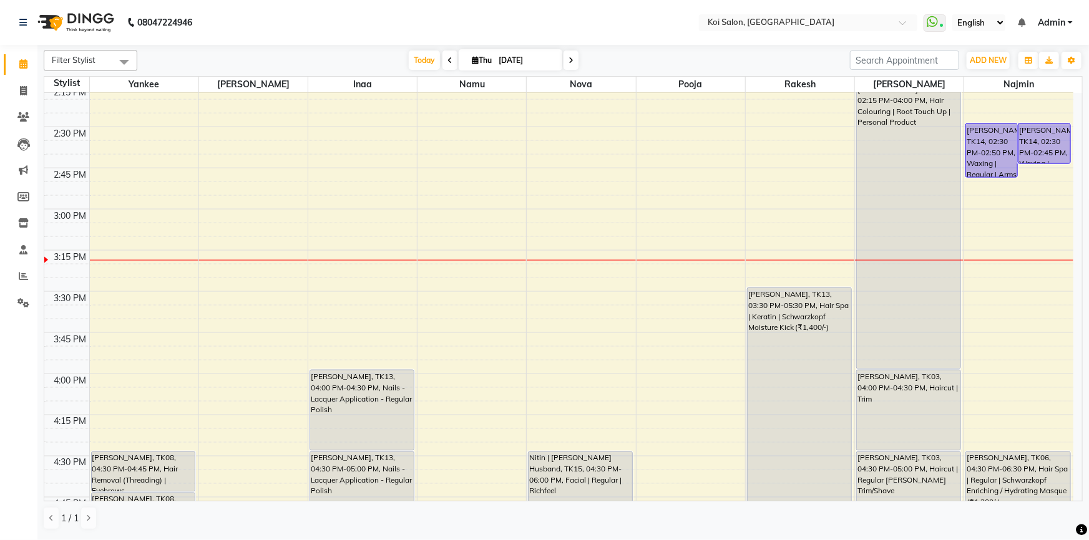
click at [240, 291] on div "9:00 AM 9:15 AM 9:30 AM 9:45 AM 10:00 AM 10:15 AM 10:30 AM 10:45 AM 11:00 AM 11…" at bounding box center [558, 209] width 1029 height 1976
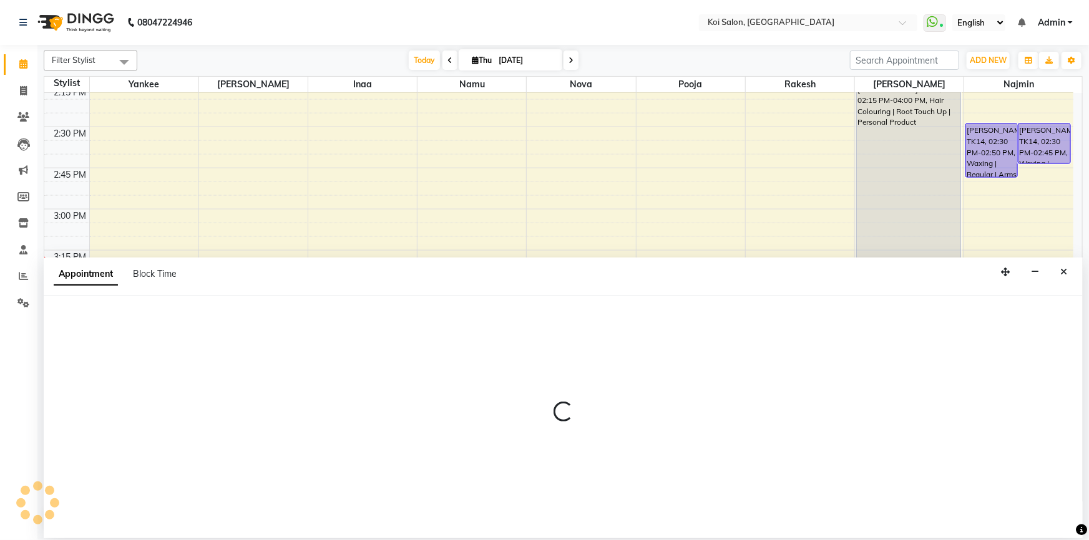
select select "16514"
select select "tentative"
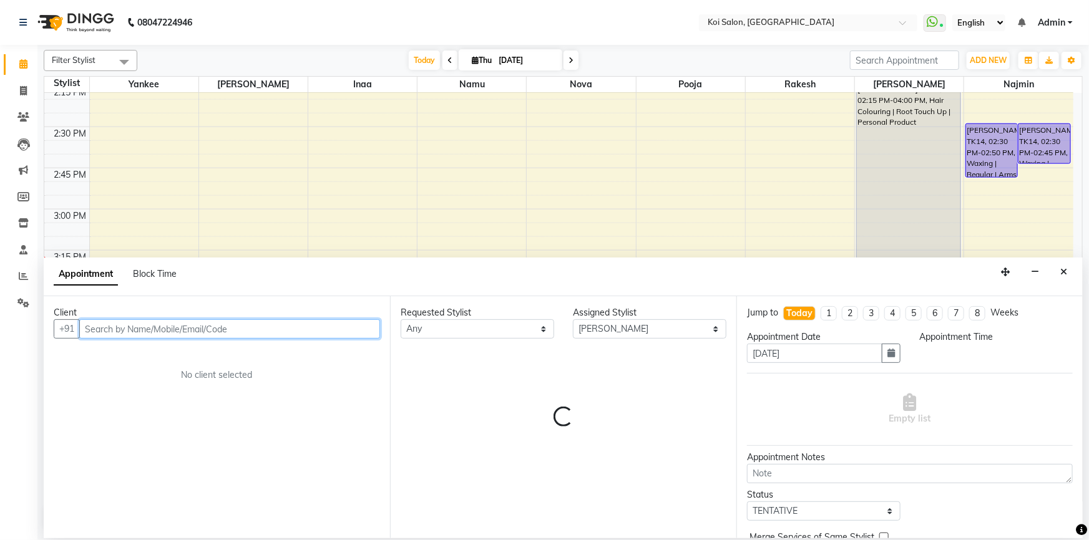
select select "930"
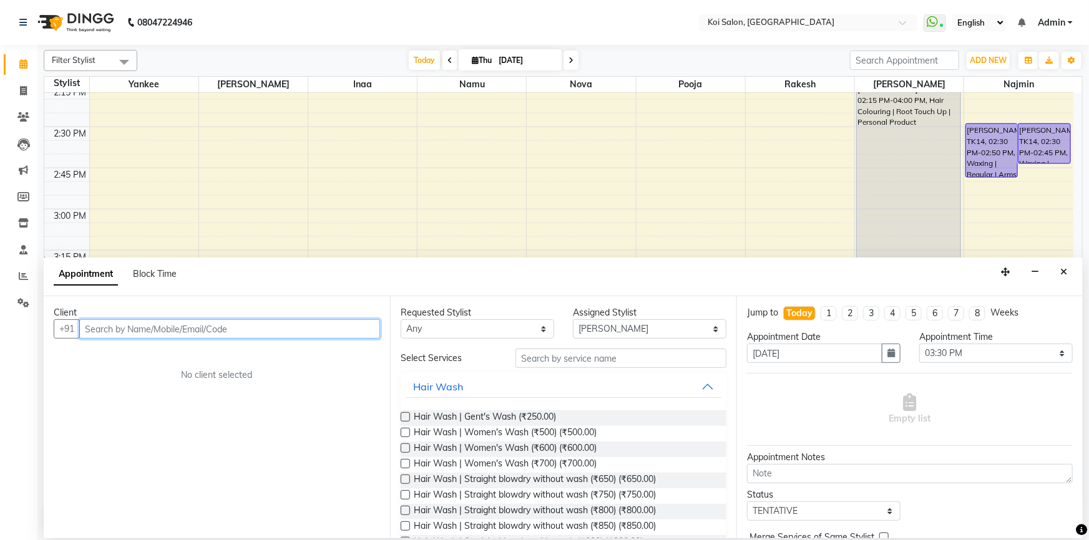
click at [200, 329] on input "text" at bounding box center [229, 328] width 301 height 19
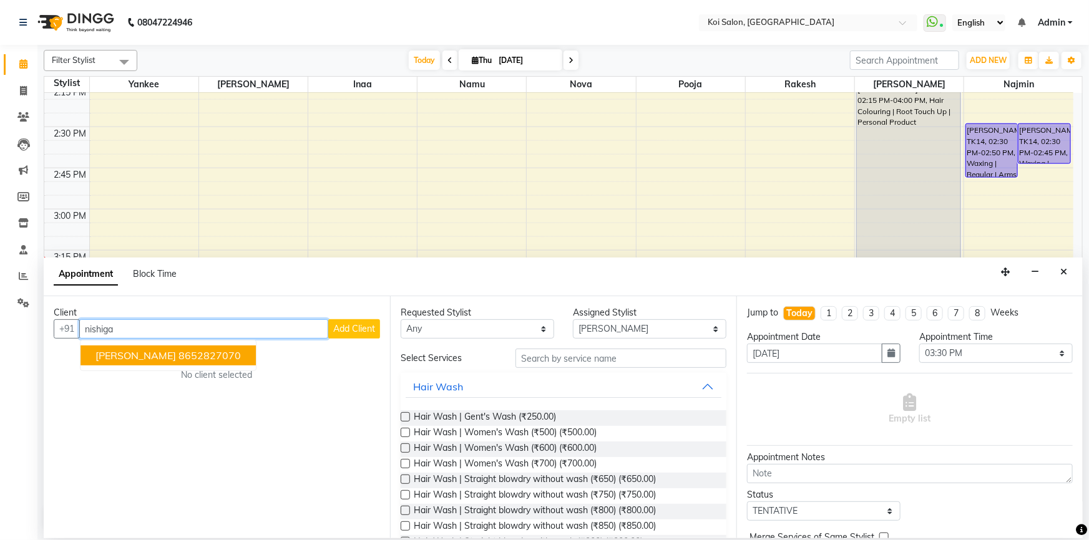
click at [175, 358] on span "[PERSON_NAME]" at bounding box center [135, 355] width 80 height 12
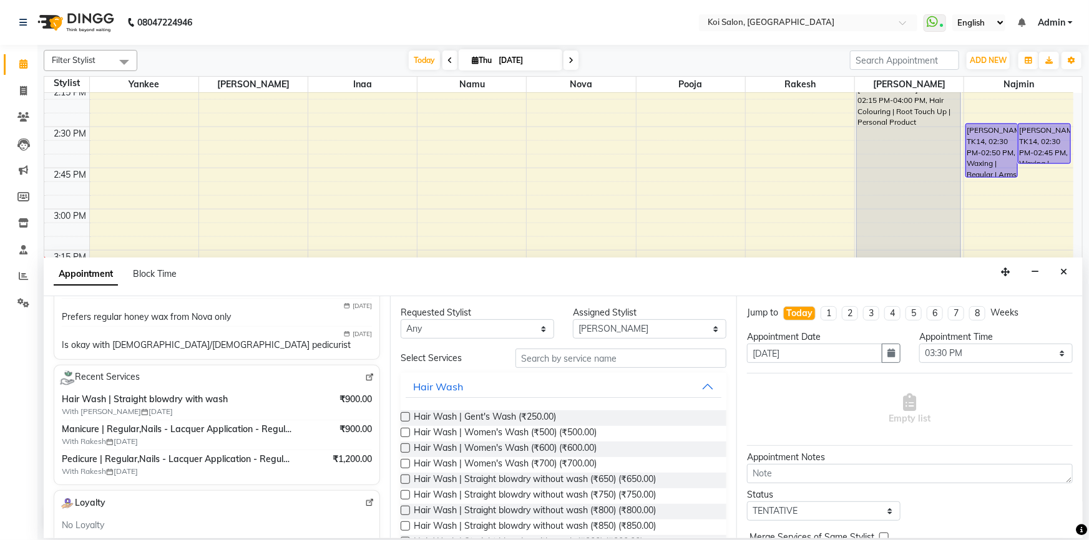
scroll to position [56, 0]
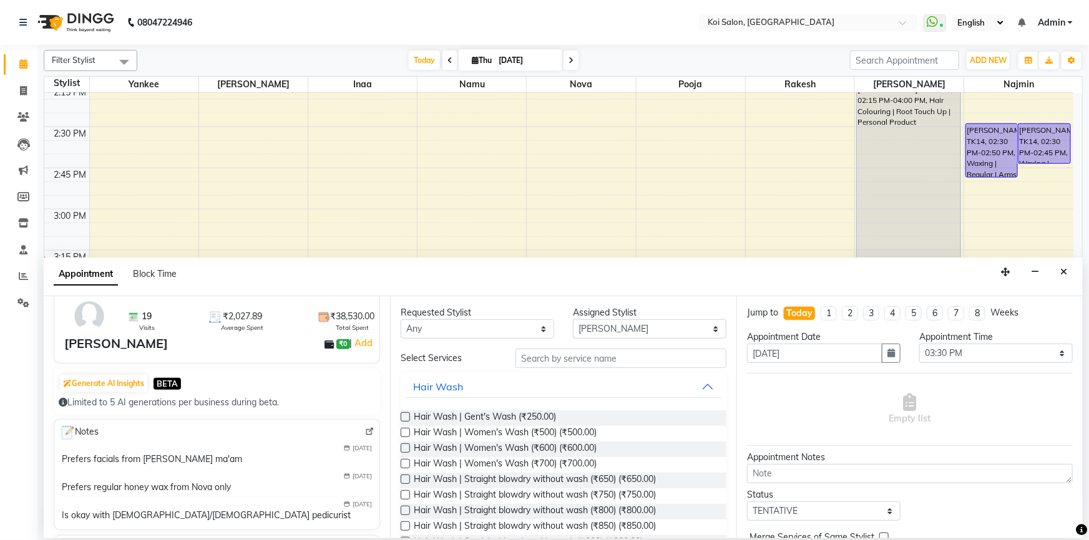
type input "8652827070"
click at [575, 362] on input "text" at bounding box center [620, 358] width 211 height 19
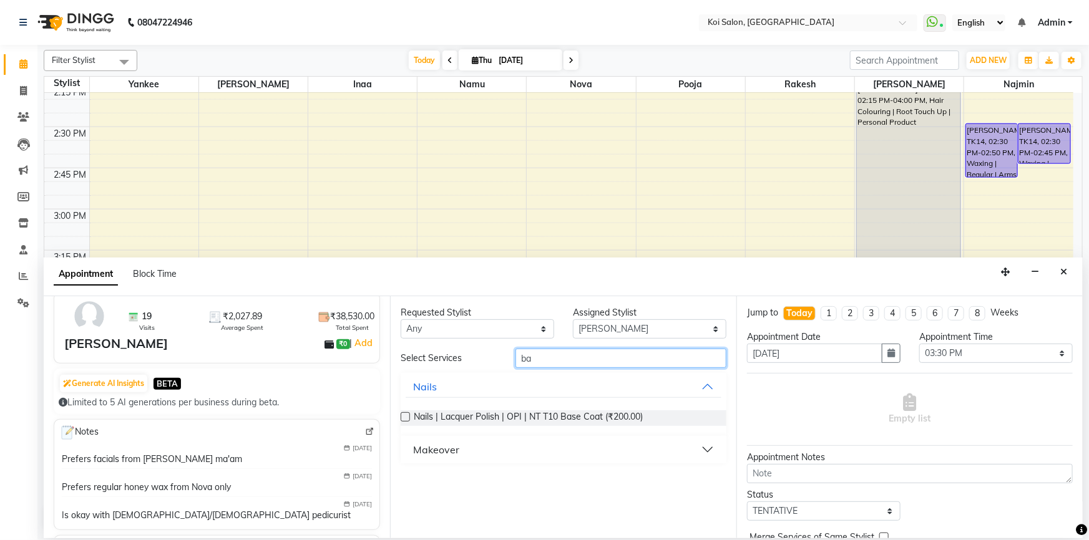
type input "b"
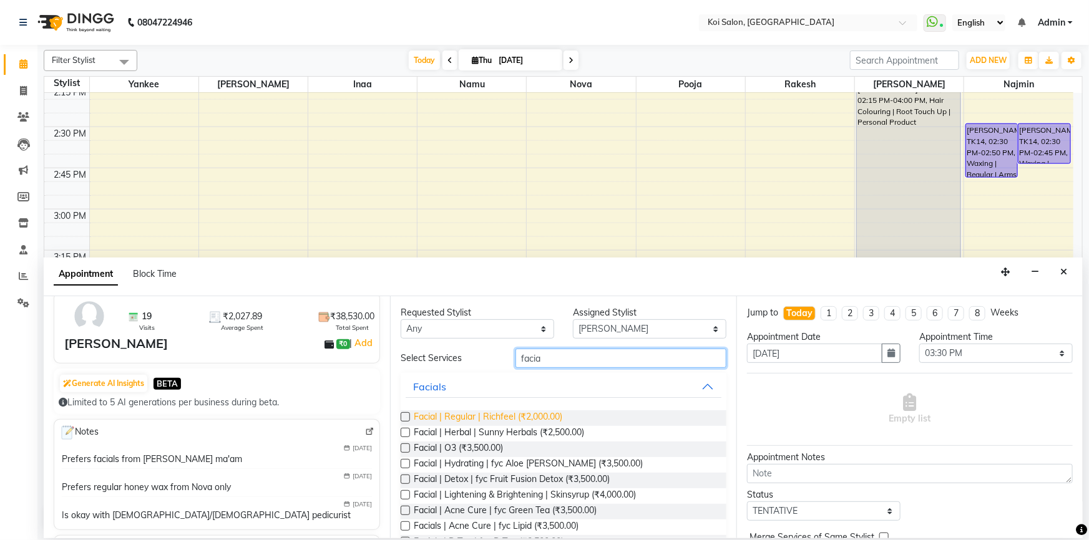
type input "facia"
click at [533, 421] on span "Facial | Regular | Richfeel (₹2,000.00)" at bounding box center [488, 419] width 148 height 16
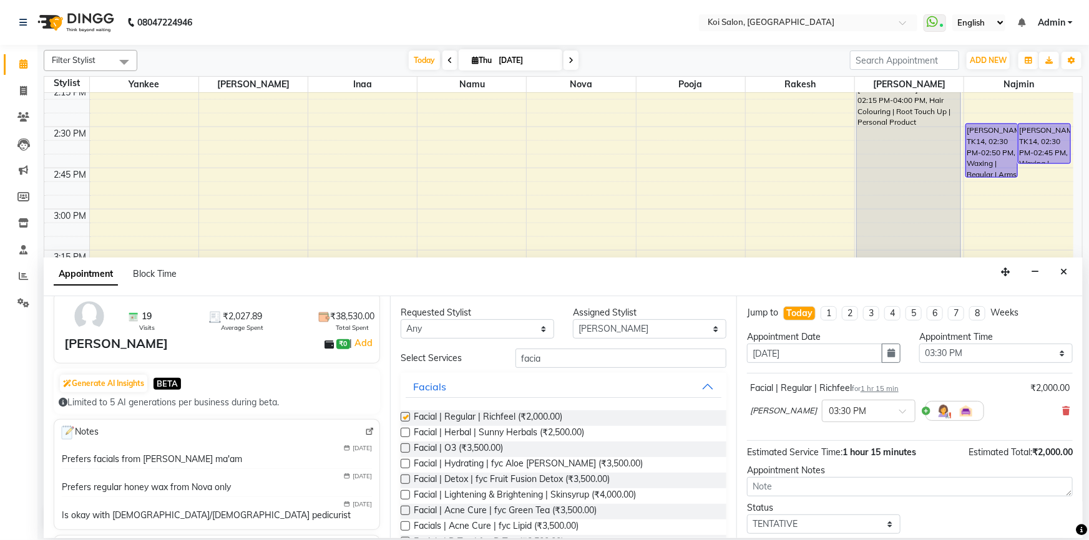
checkbox input "false"
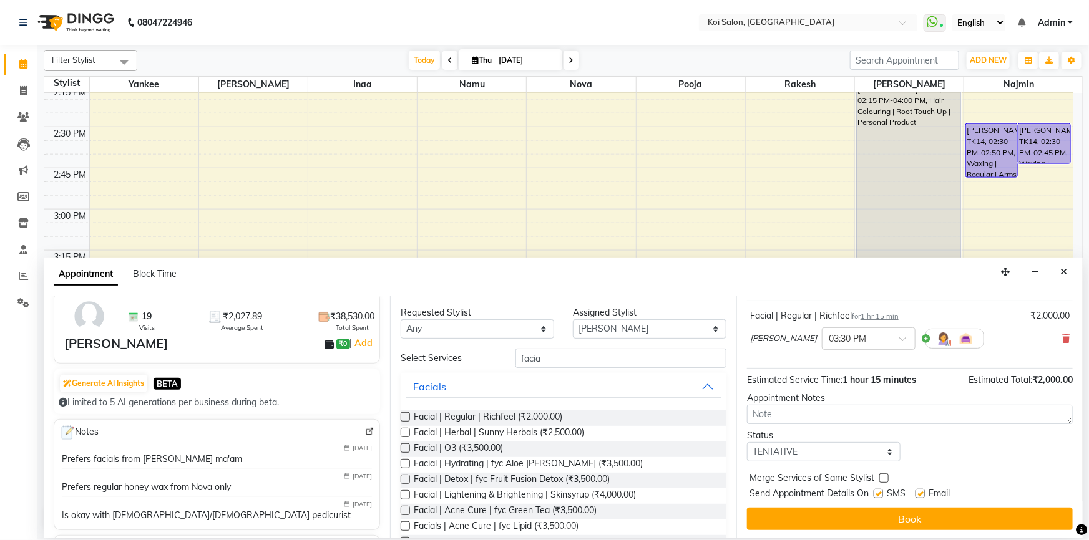
scroll to position [74, 0]
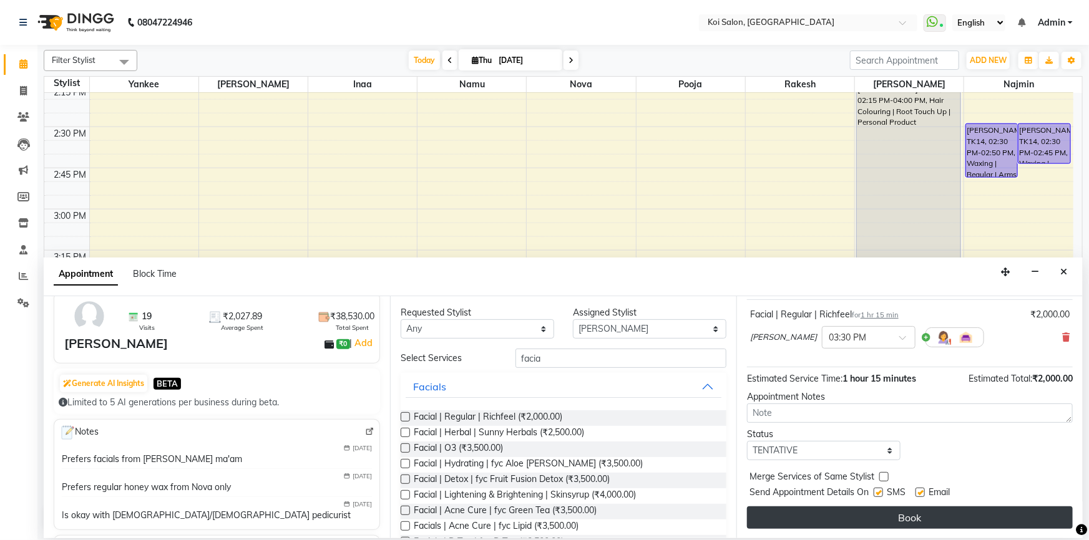
click at [847, 522] on button "Book" at bounding box center [910, 518] width 326 height 22
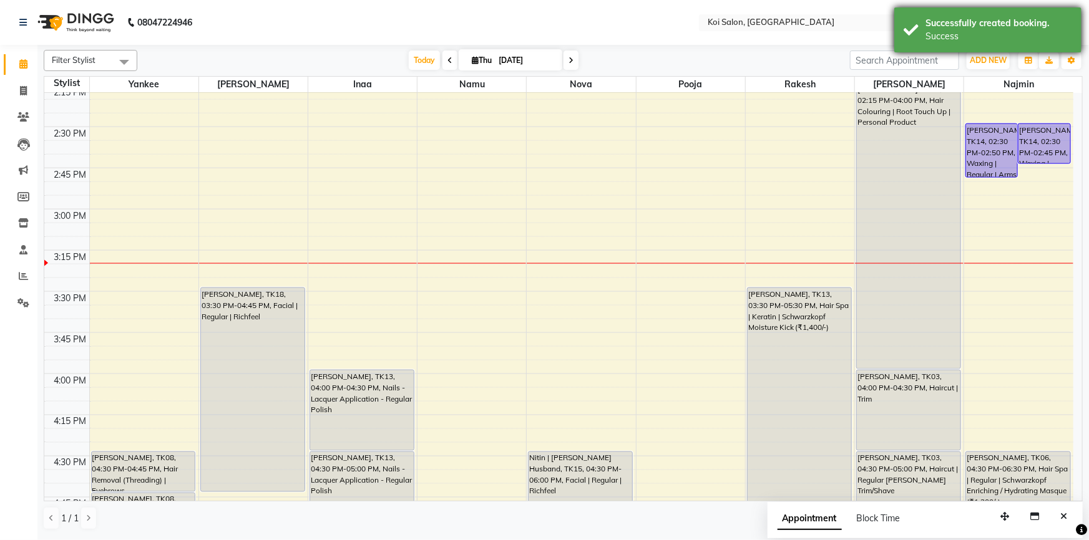
click at [915, 49] on div "Successfully created booking. Success" at bounding box center [987, 29] width 187 height 45
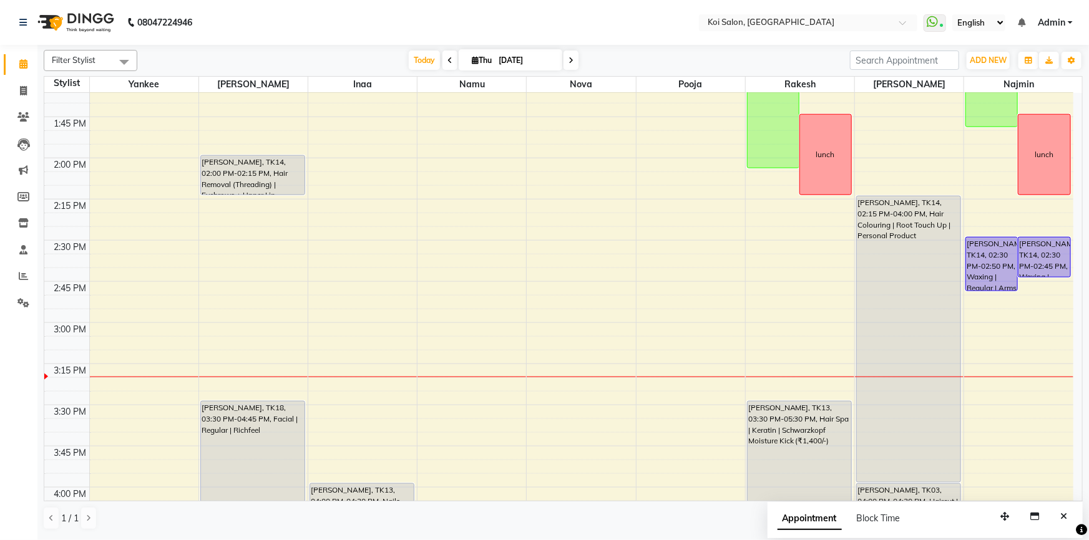
scroll to position [872, 0]
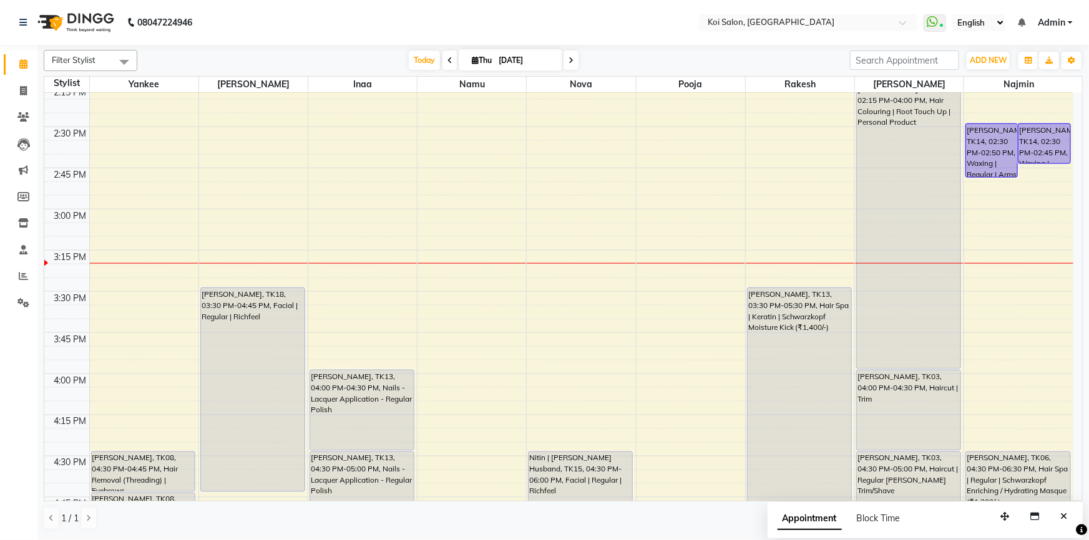
click at [500, 62] on input "[DATE]" at bounding box center [526, 60] width 62 height 19
select select "9"
select select "2025"
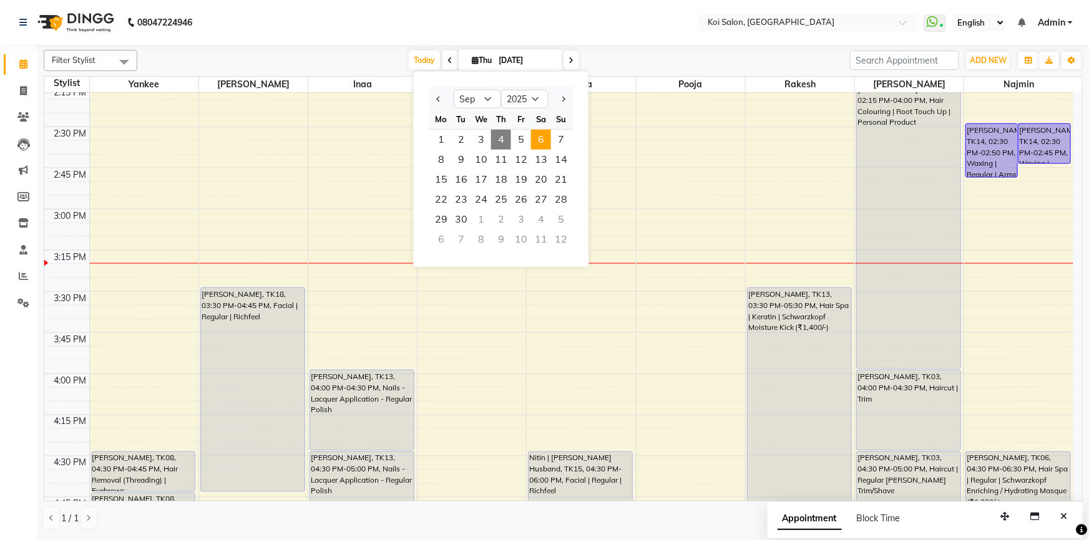
click at [548, 140] on span "6" at bounding box center [541, 140] width 20 height 20
type input "06-09-2025"
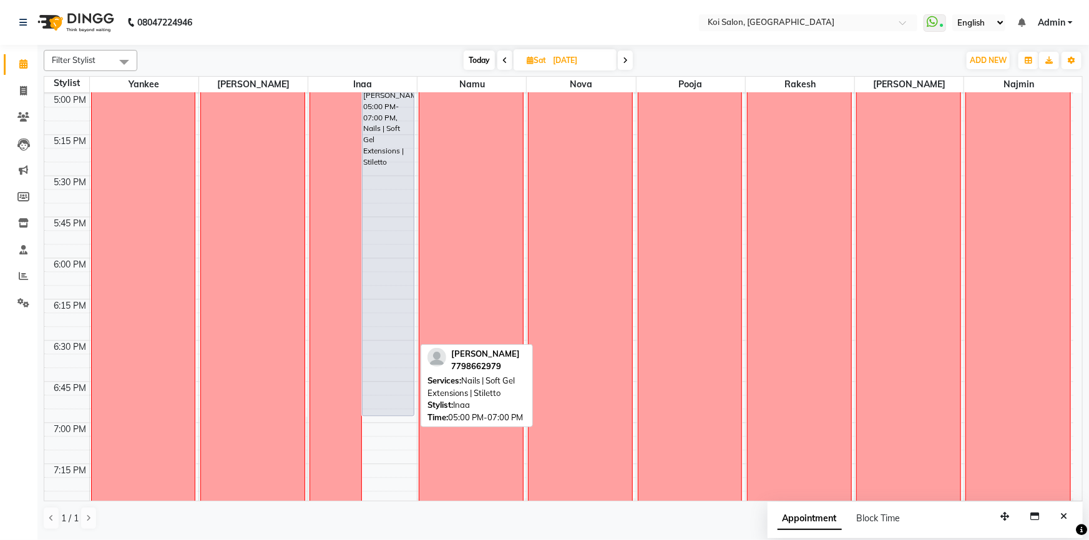
scroll to position [1268, 0]
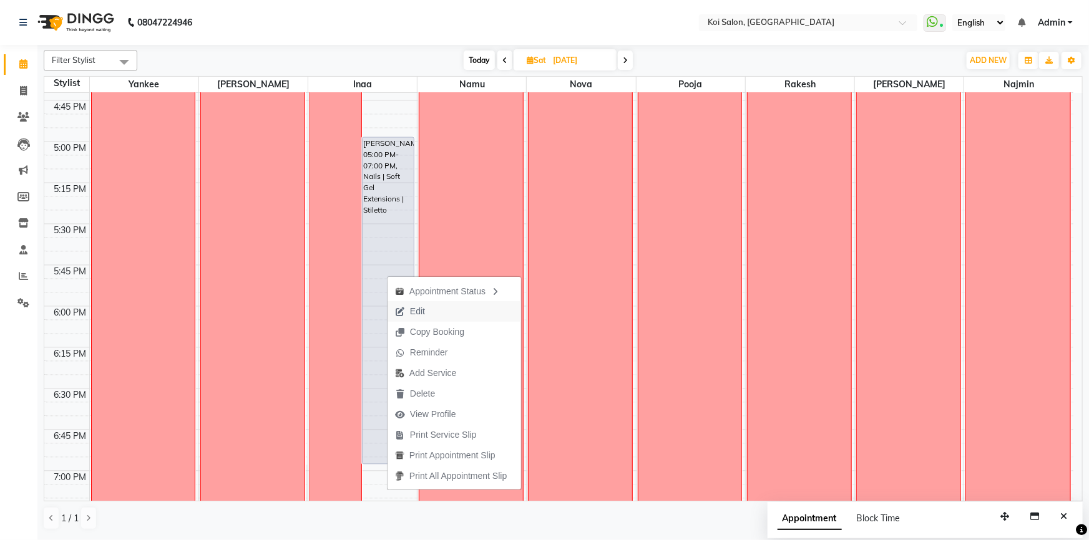
click at [408, 314] on span "Edit" at bounding box center [409, 311] width 45 height 21
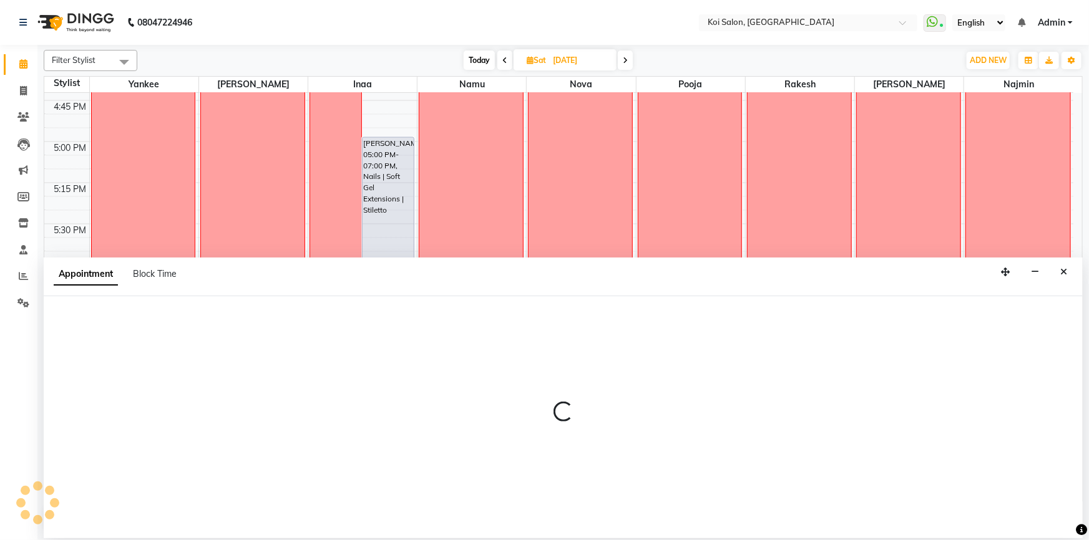
select select "tentative"
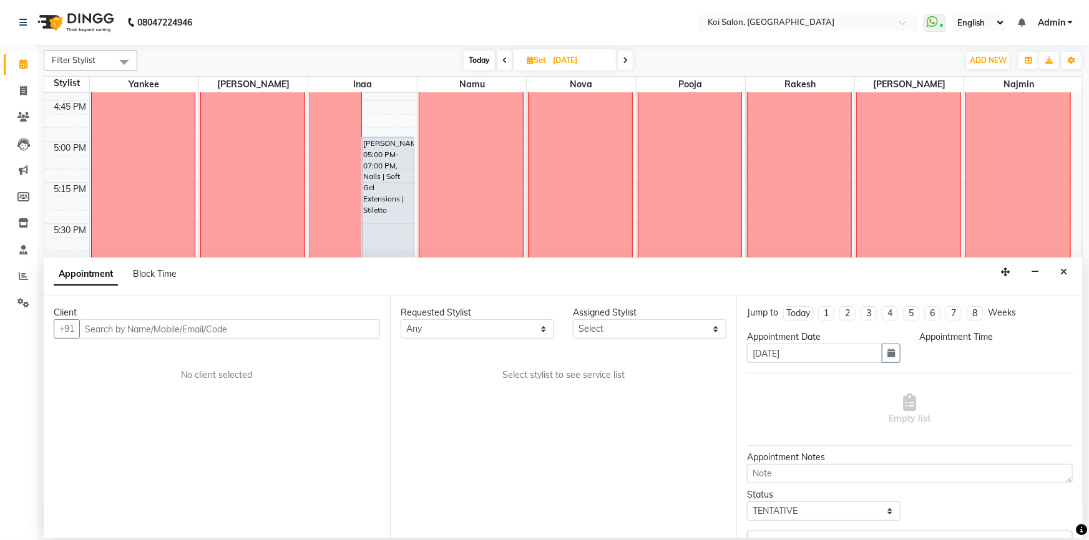
scroll to position [985, 0]
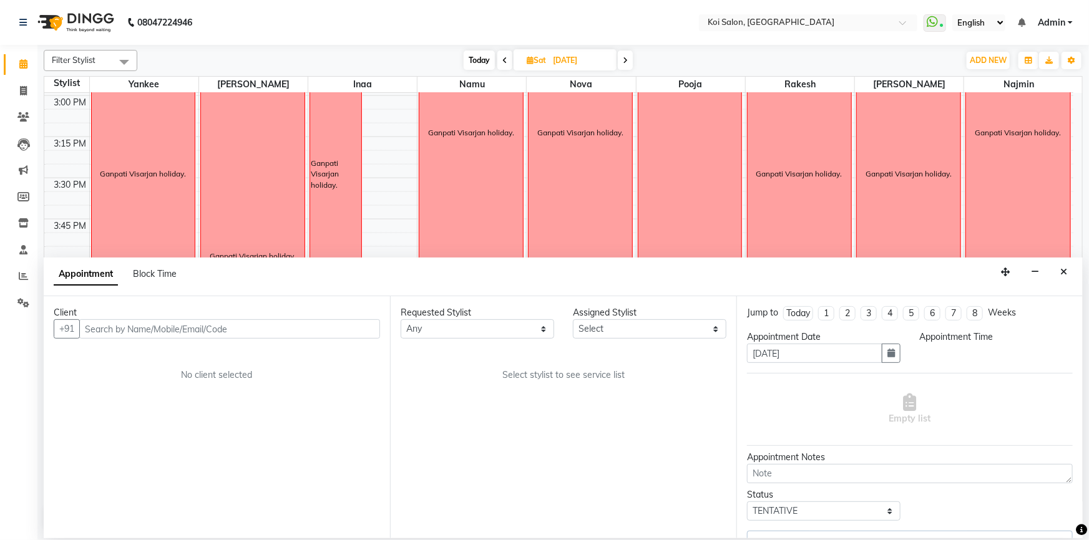
select select "44730"
select select "1020"
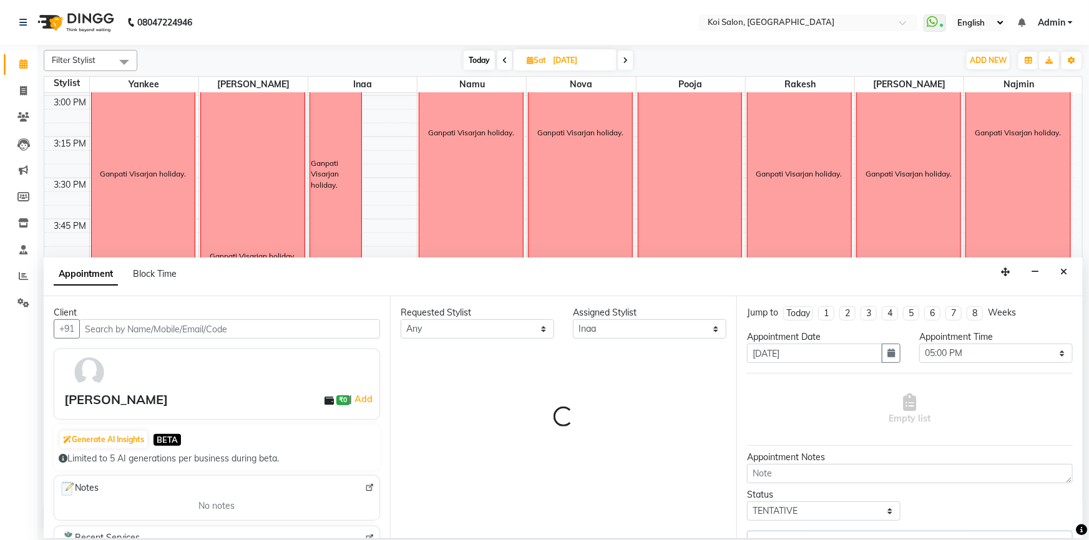
select select "1406"
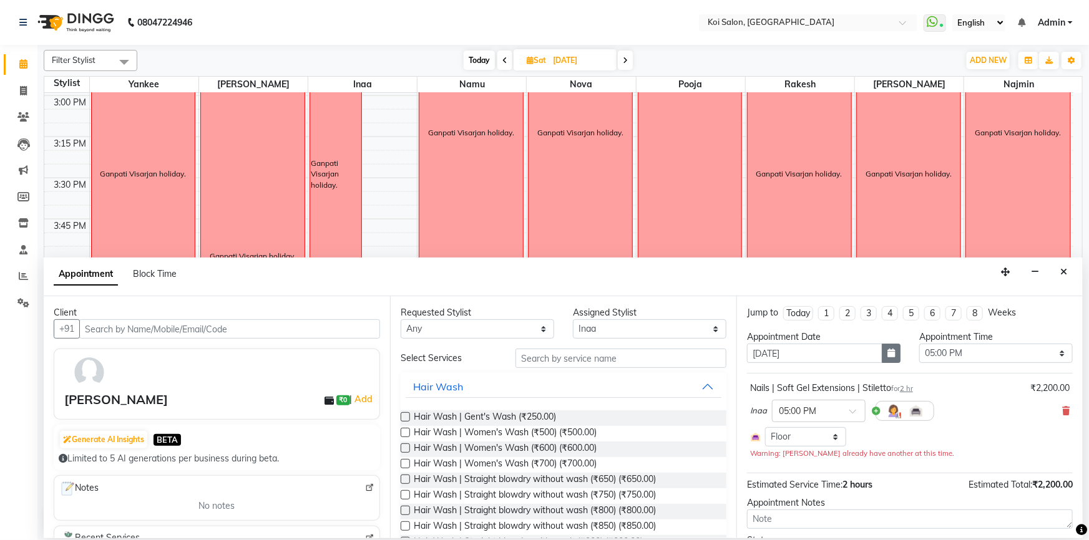
click at [887, 359] on button "button" at bounding box center [891, 353] width 19 height 19
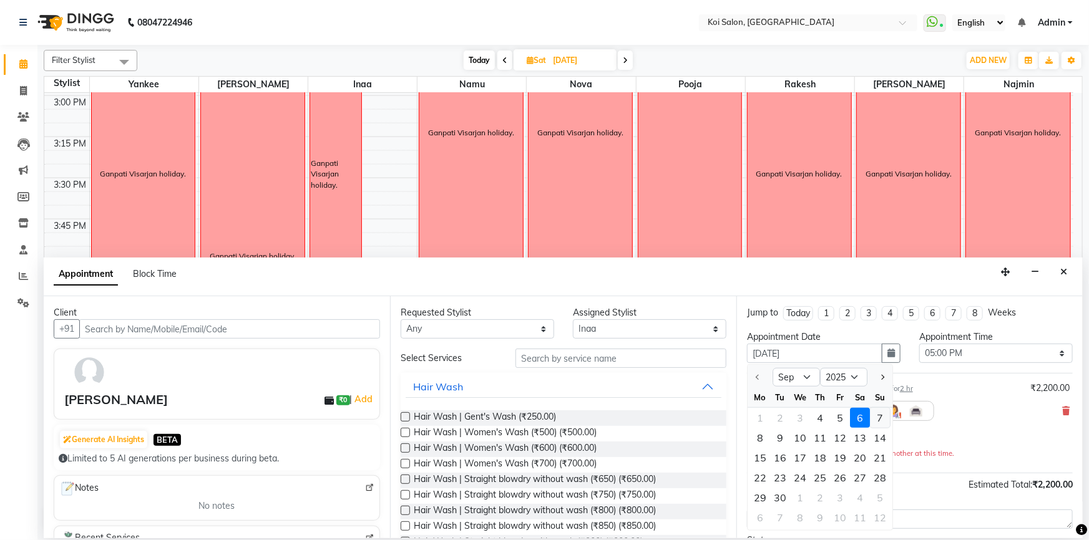
click at [878, 420] on div "7" at bounding box center [880, 418] width 20 height 20
type input "07-09-2025"
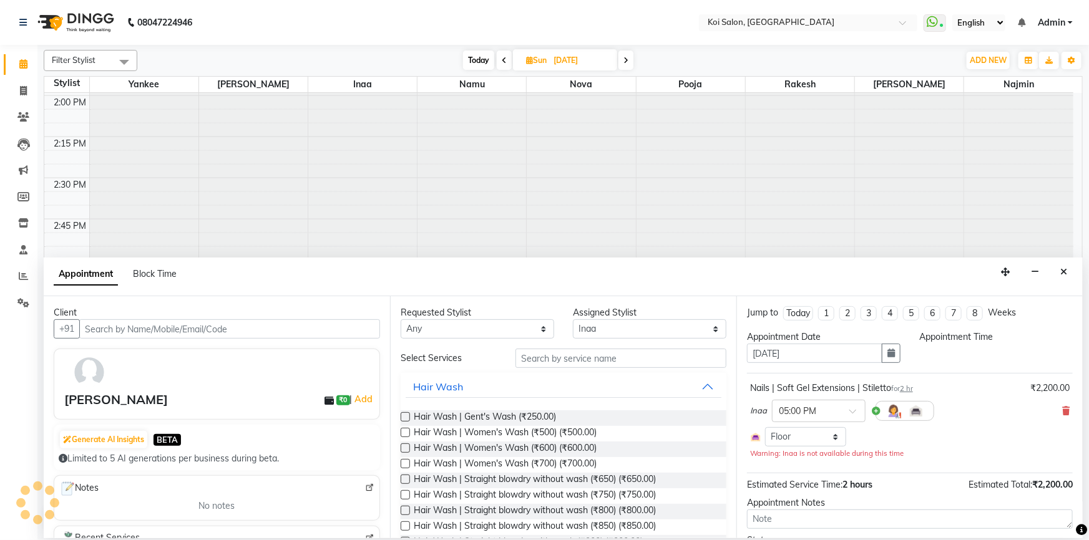
scroll to position [0, 0]
select select "1020"
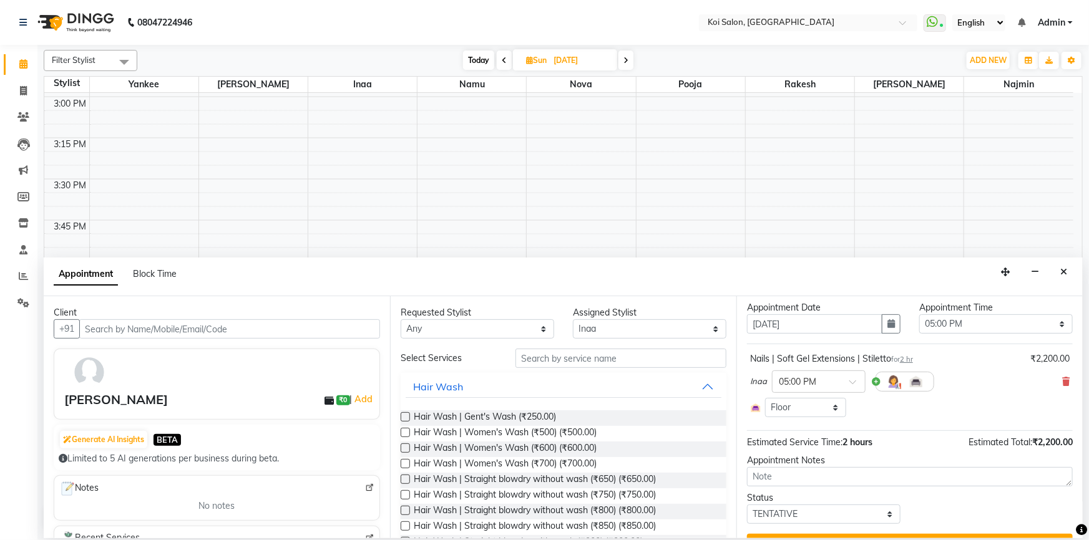
scroll to position [57, 0]
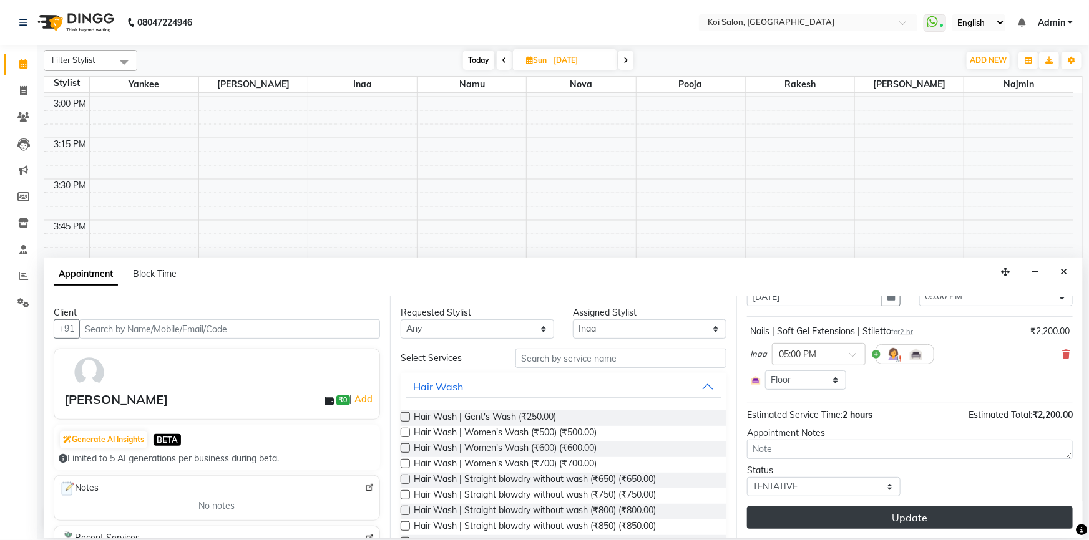
click at [856, 510] on button "Update" at bounding box center [910, 518] width 326 height 22
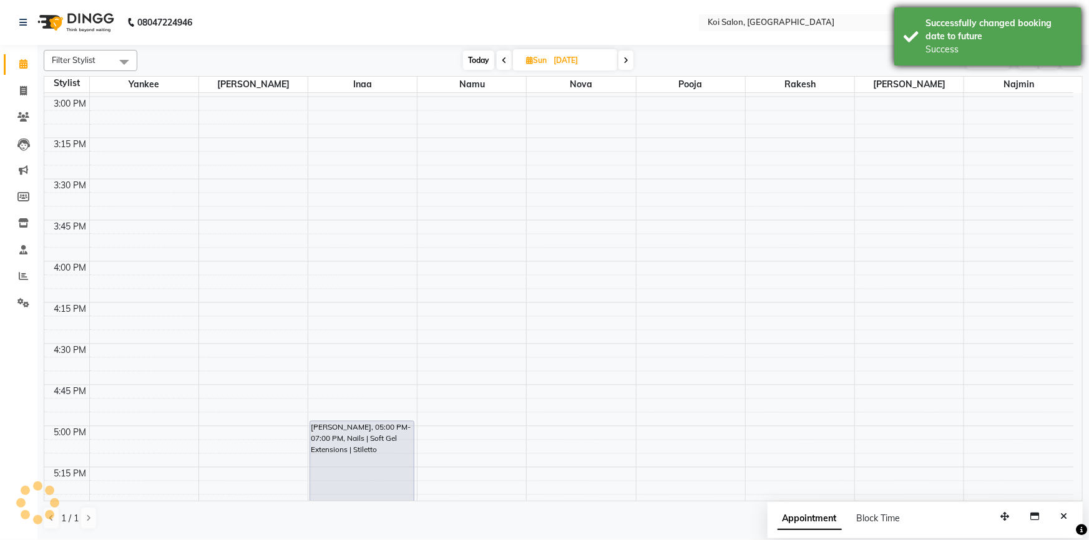
click at [953, 22] on div "Successfully changed booking date to future" at bounding box center [998, 30] width 147 height 26
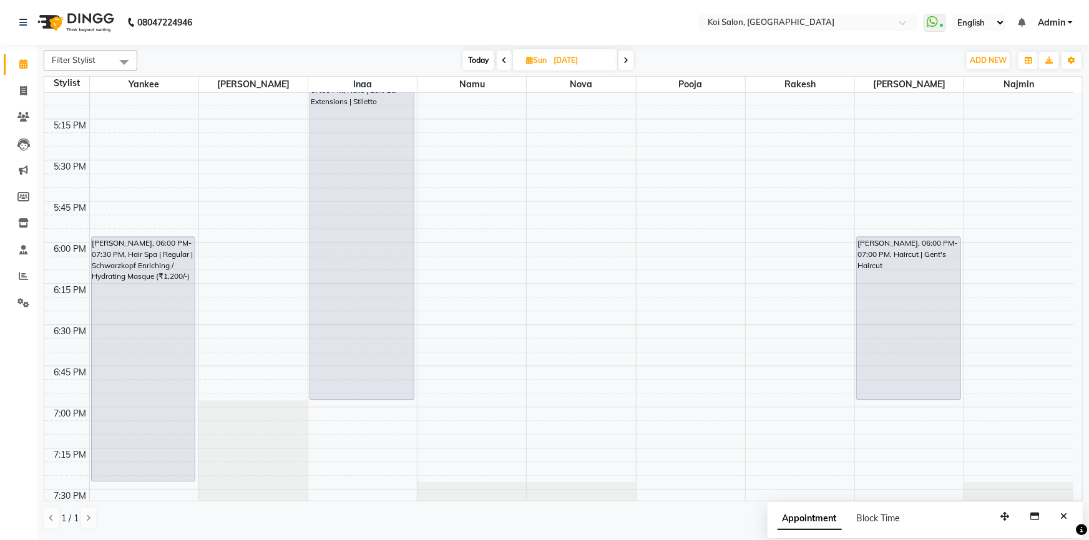
scroll to position [1214, 0]
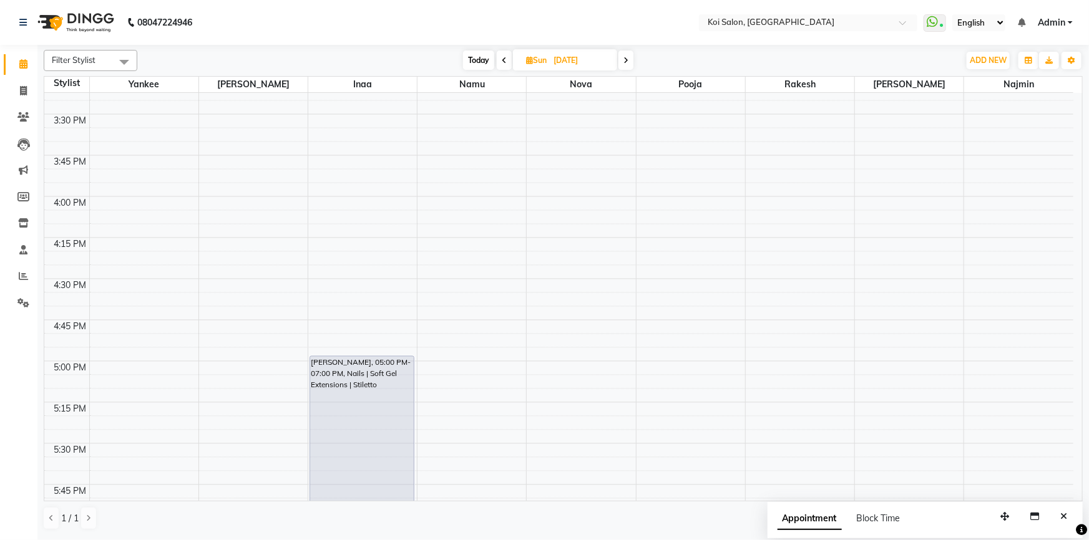
click at [465, 60] on span "Today" at bounding box center [478, 60] width 31 height 19
type input "[DATE]"
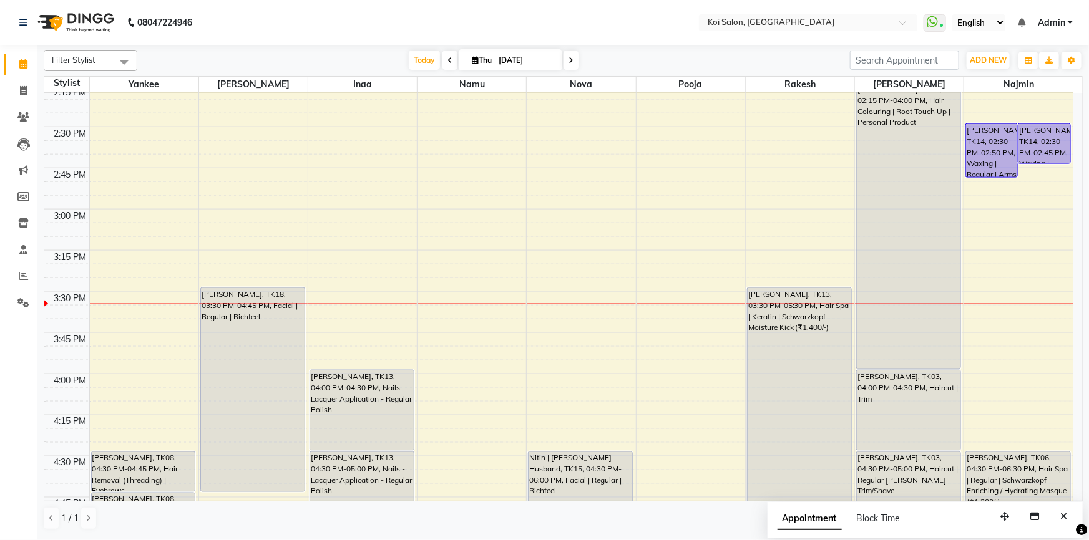
scroll to position [815, 0]
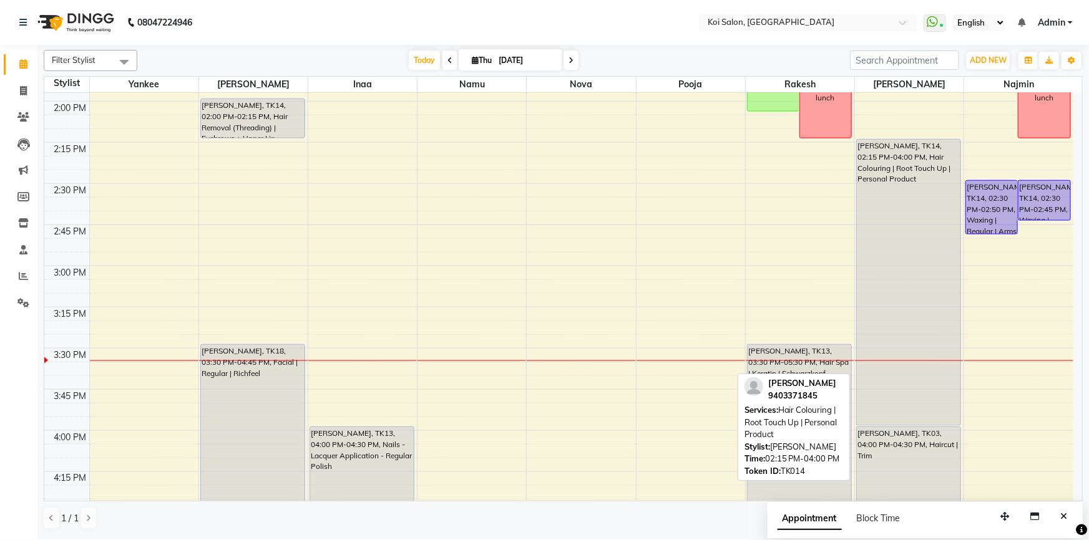
click at [950, 272] on div "[PERSON_NAME], TK14, 02:15 PM-04:00 PM, Hair Colouring | Root Touch Up | Person…" at bounding box center [909, 283] width 104 height 286
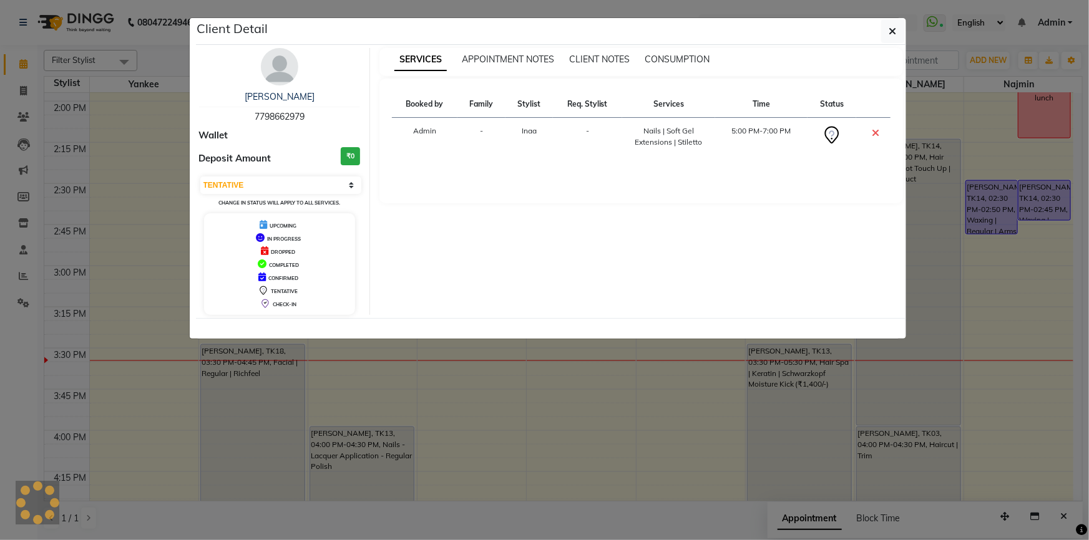
select select "select"
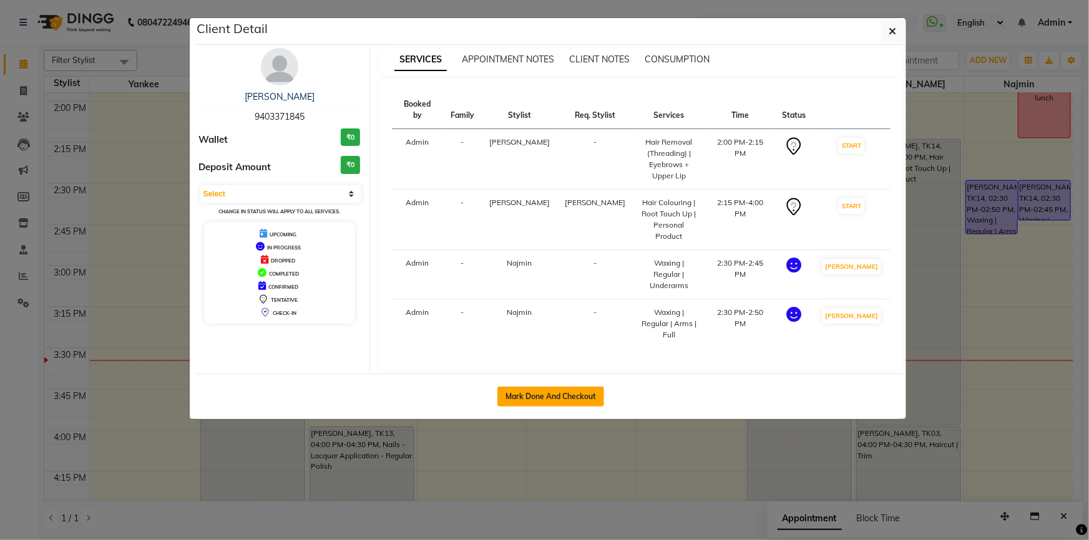
click at [547, 387] on button "Mark Done And Checkout" at bounding box center [550, 397] width 107 height 20
select select "service"
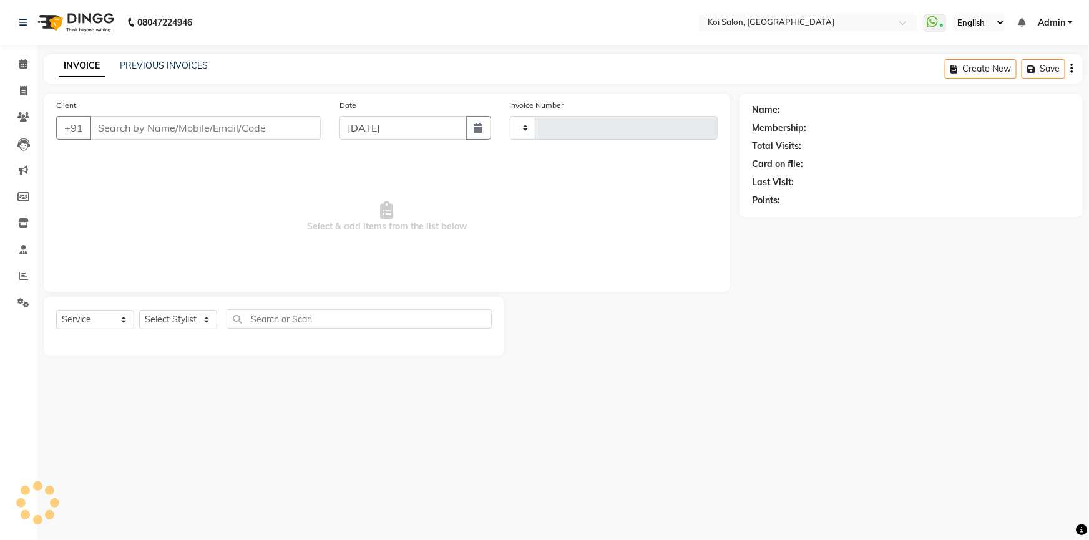
type input "2259"
select select "6717"
type input "9403371845"
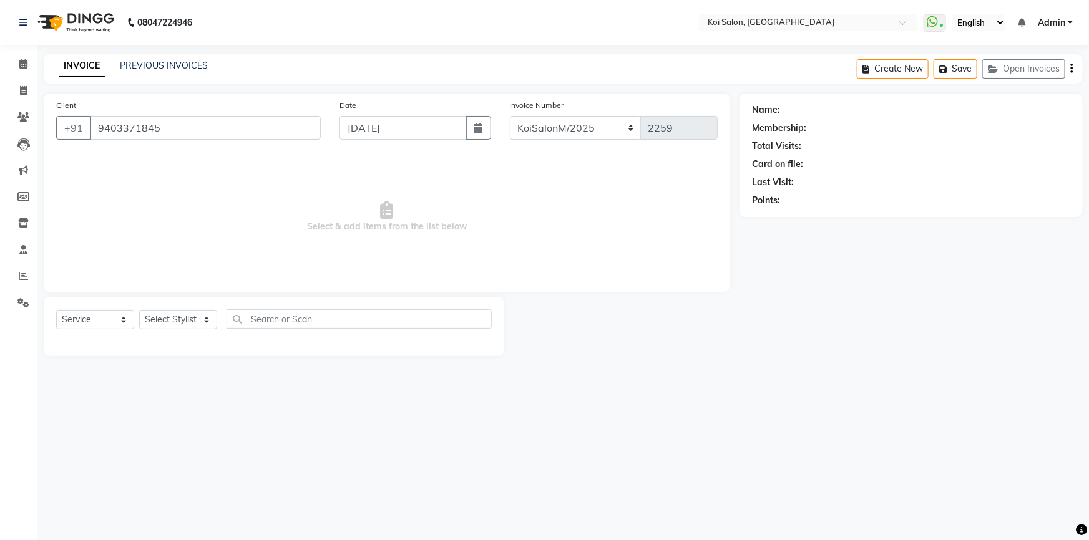
select select "67549"
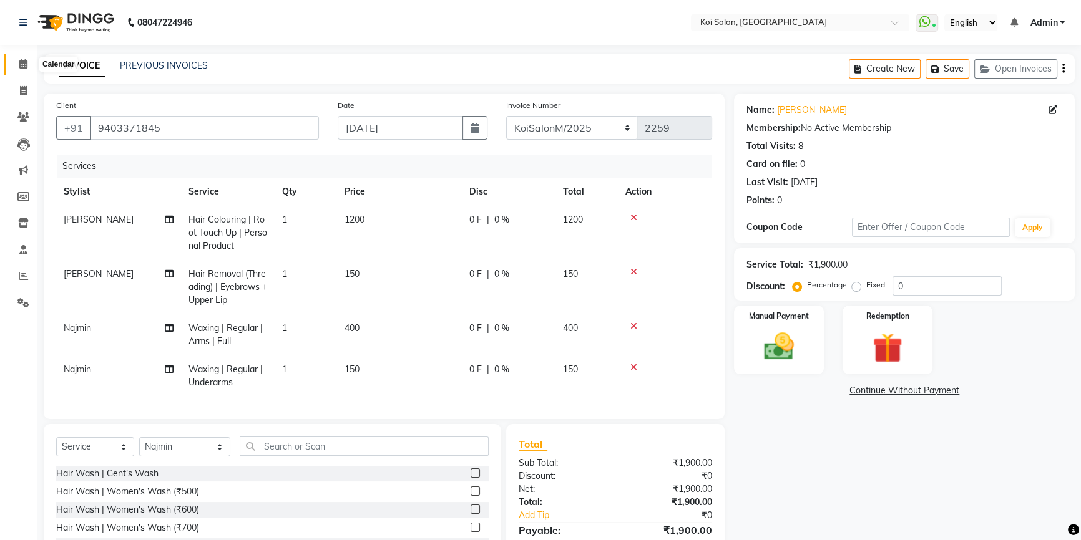
click at [23, 60] on icon at bounding box center [23, 63] width 8 height 9
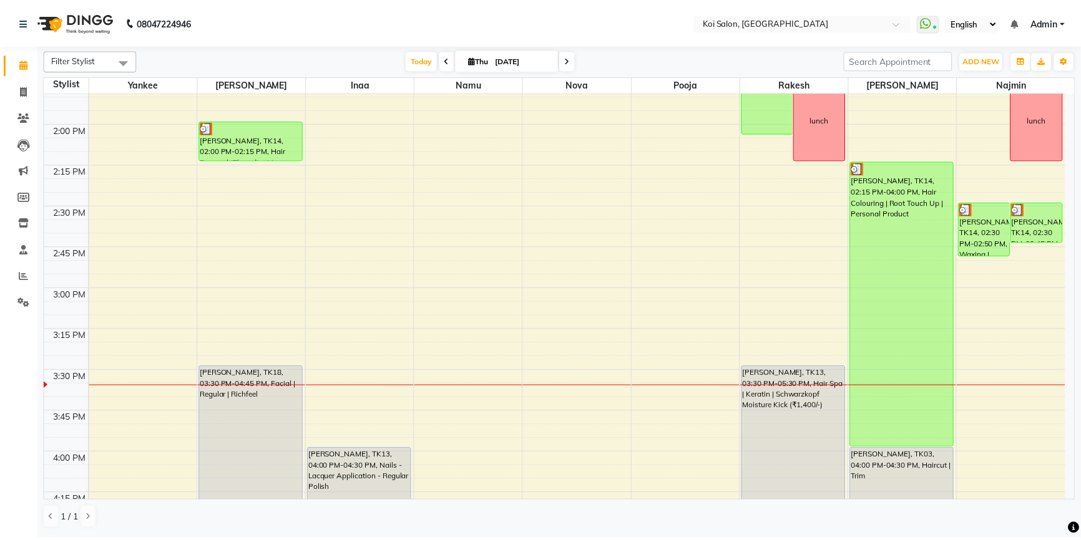
scroll to position [794, 0]
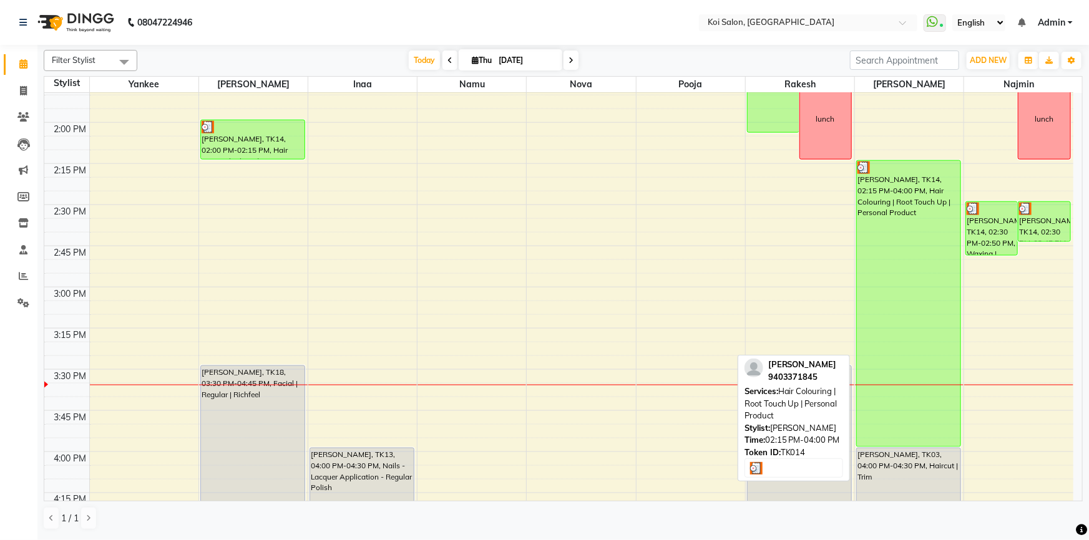
click at [898, 296] on div "[PERSON_NAME], TK14, 02:15 PM-04:00 PM, Hair Colouring | Root Touch Up | Person…" at bounding box center [909, 304] width 104 height 286
select select "3"
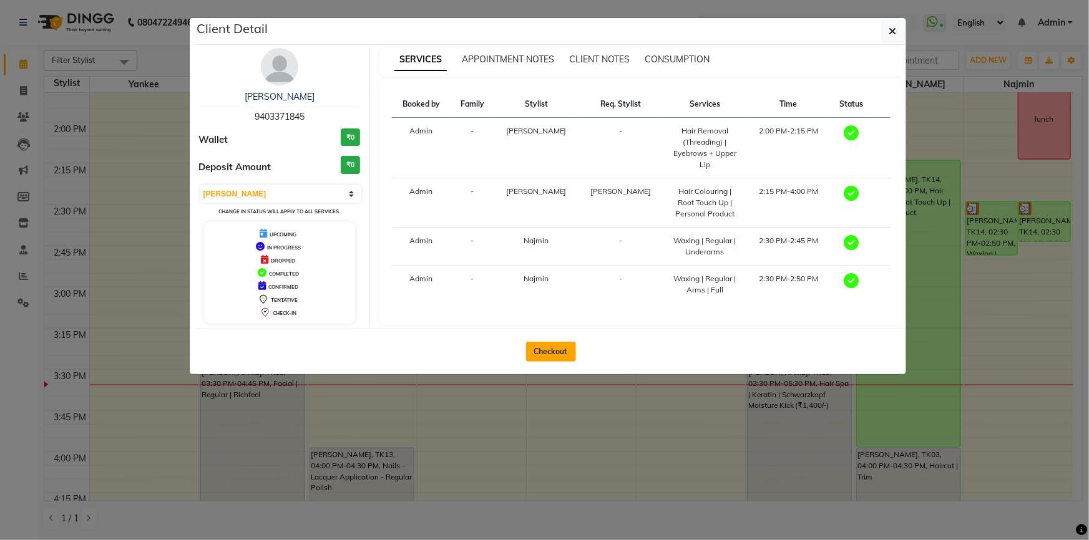
click at [545, 349] on button "Checkout" at bounding box center [551, 352] width 50 height 20
select select "service"
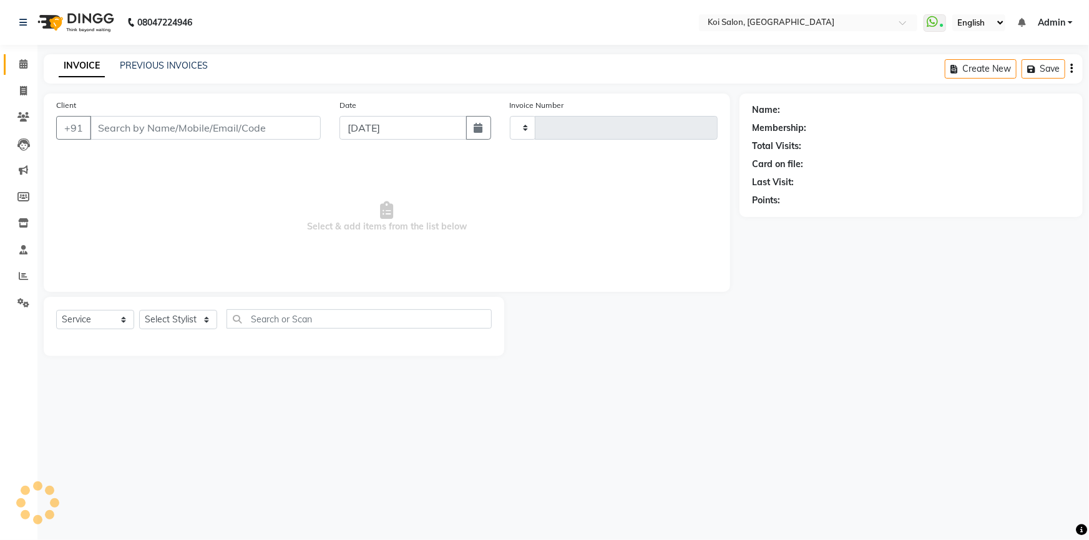
type input "2259"
select select "6717"
type input "9403371845"
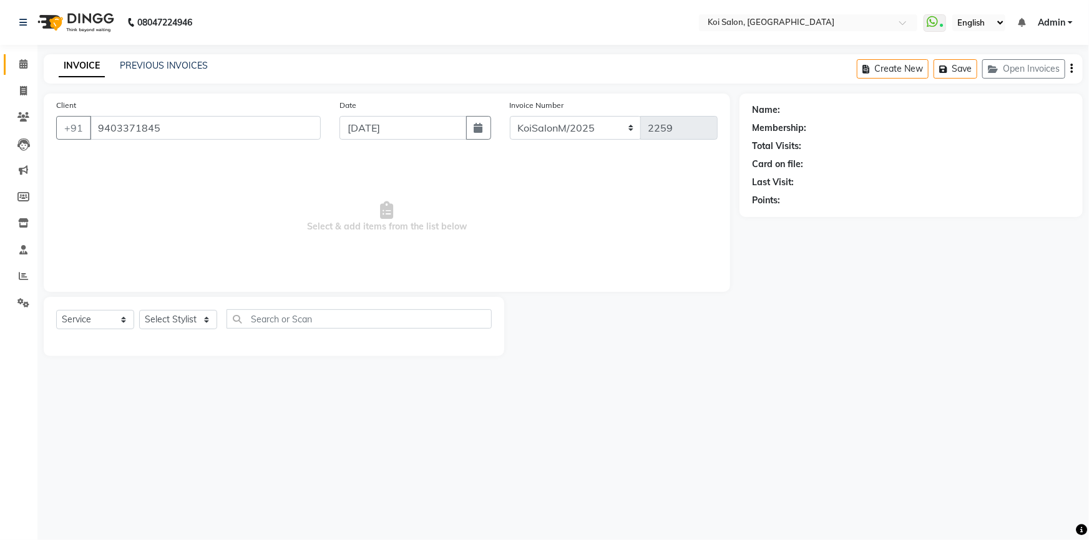
select select "67549"
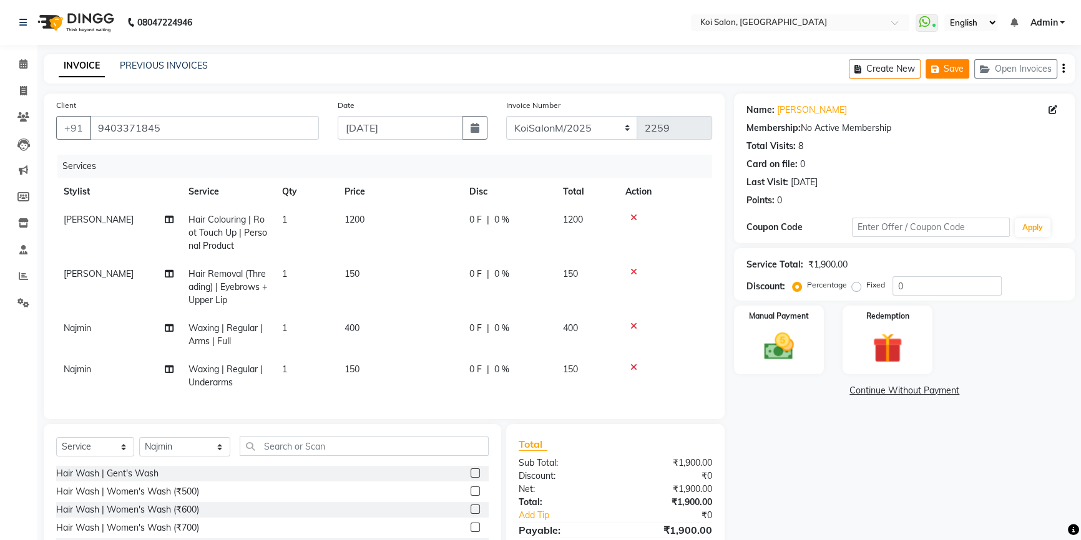
click at [955, 71] on button "Save" at bounding box center [947, 68] width 44 height 19
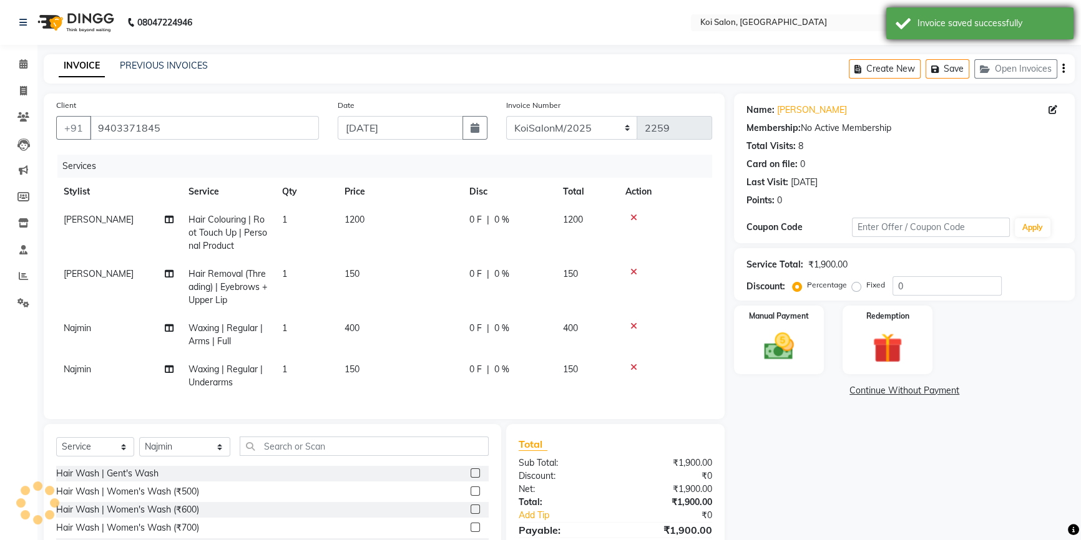
click at [976, 27] on div "Invoice saved successfully" at bounding box center [990, 23] width 147 height 13
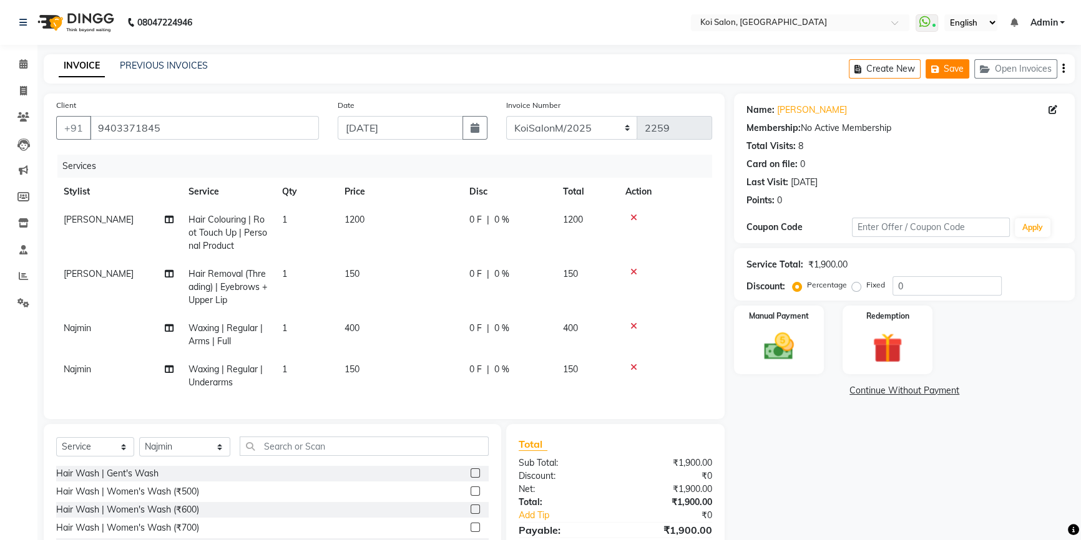
click at [942, 69] on icon "button" at bounding box center [937, 69] width 12 height 9
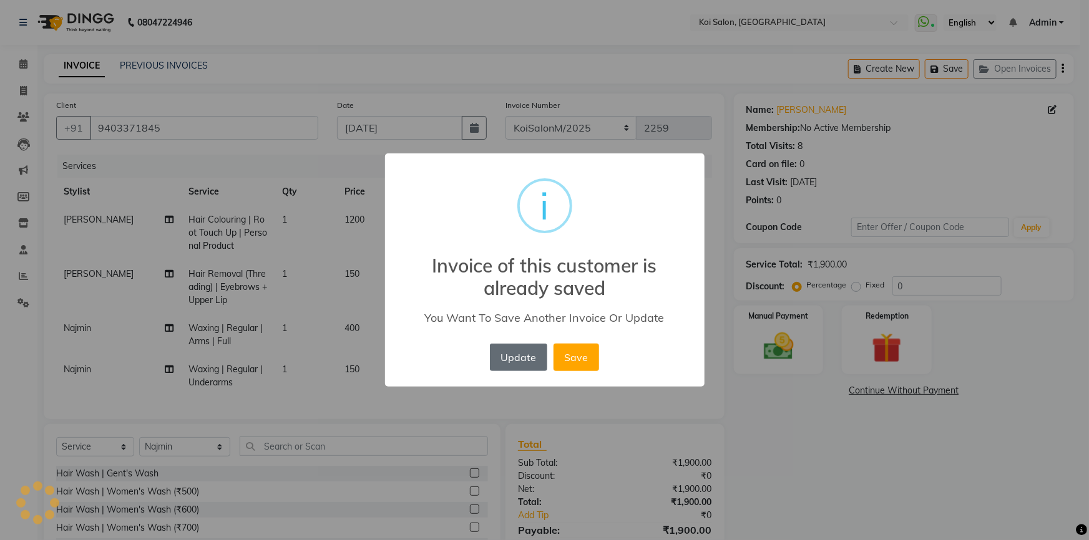
click at [507, 346] on button "Update" at bounding box center [518, 357] width 57 height 27
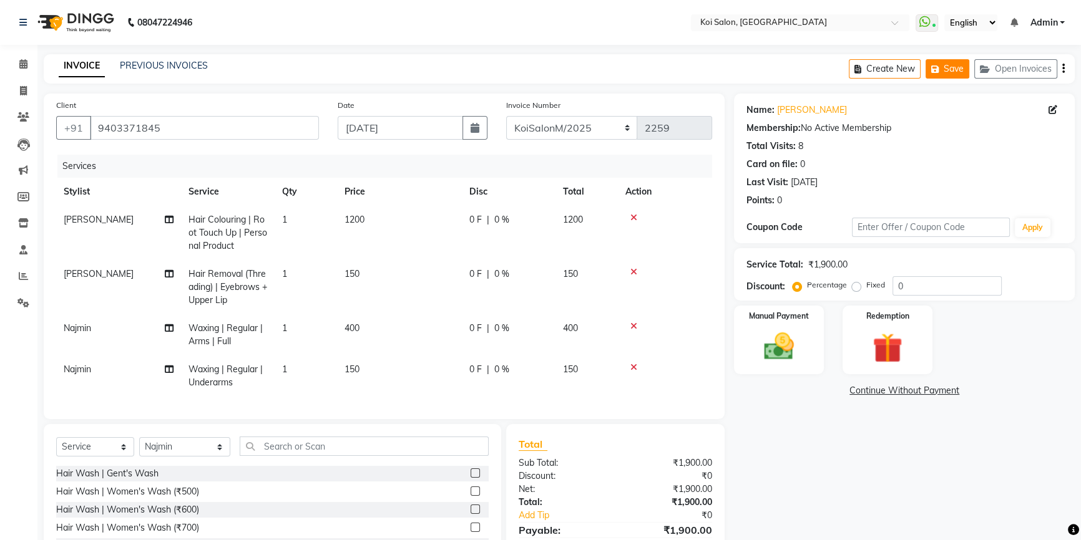
click at [943, 62] on button "Save" at bounding box center [947, 68] width 44 height 19
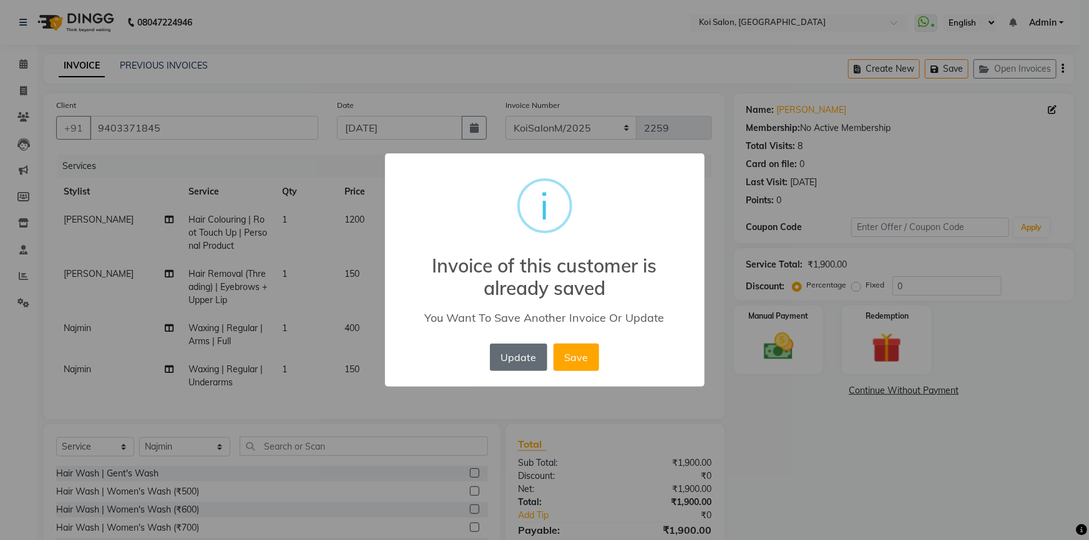
click at [513, 349] on button "Update" at bounding box center [518, 357] width 57 height 27
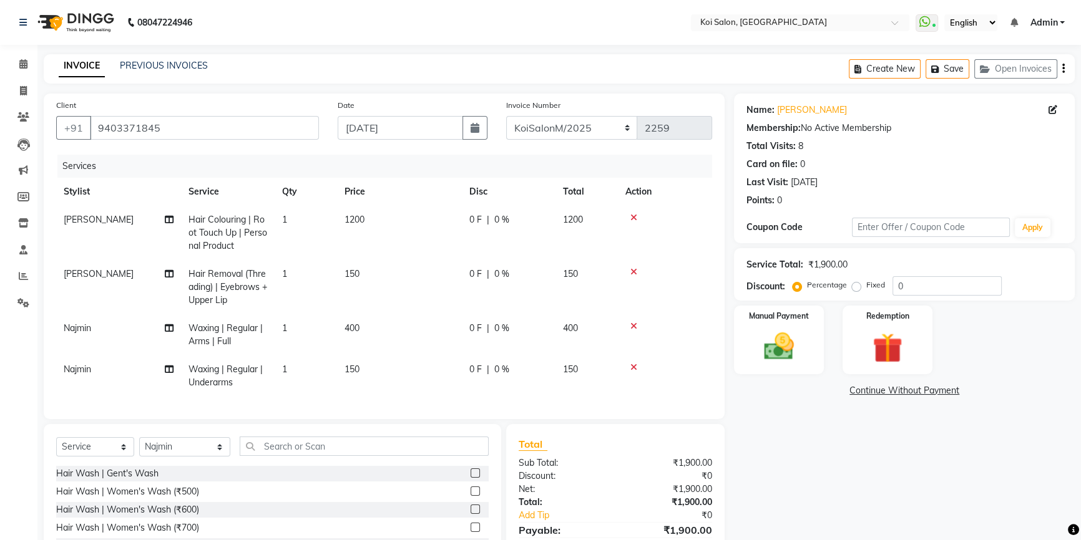
click at [221, 285] on span "Hair Removal (Threading) | Eyebrows + Upper Lip" at bounding box center [227, 286] width 79 height 37
select select "16514"
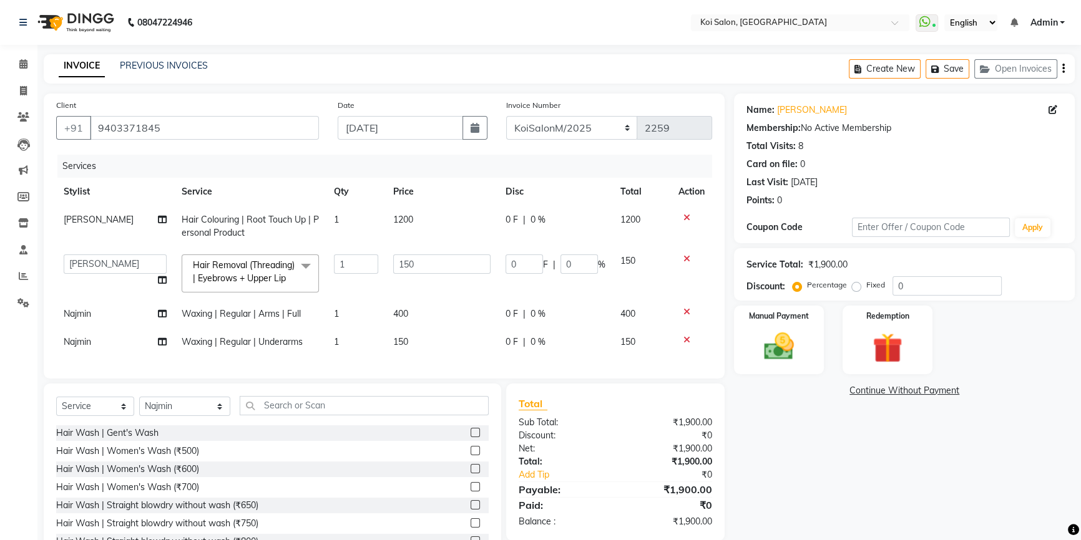
click at [236, 286] on span "Hair Removal (Threading) | Eyebrows + Upper Lip x" at bounding box center [245, 272] width 110 height 27
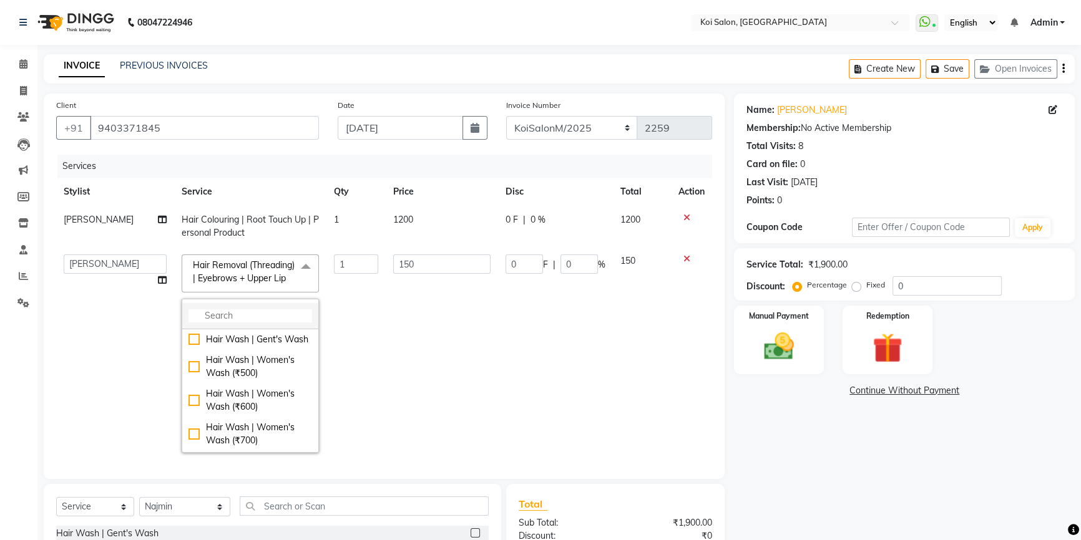
click at [237, 323] on input "multiselect-search" at bounding box center [250, 315] width 124 height 13
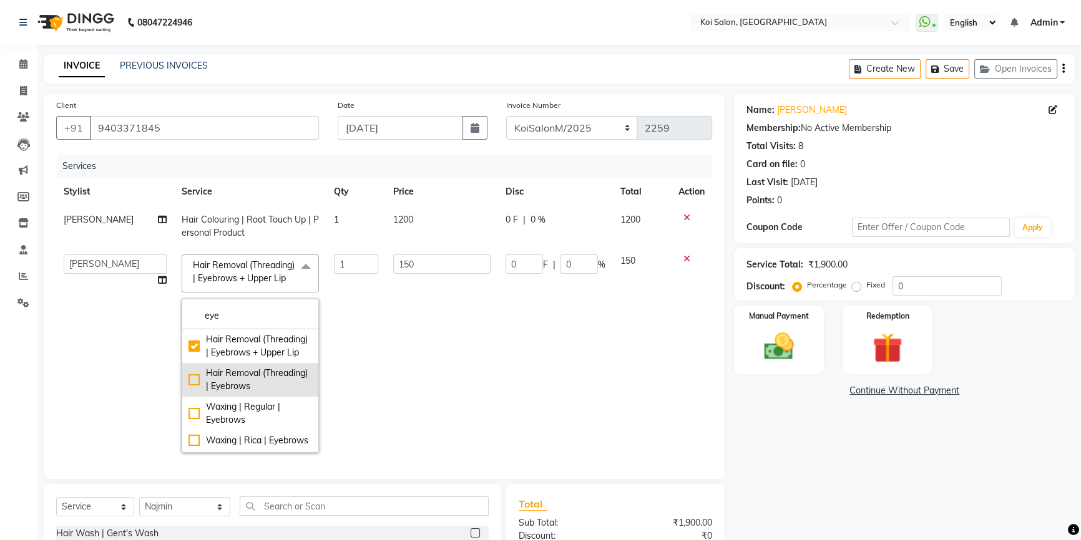
type input "eye"
click at [236, 393] on div "Hair Removal (Threading) | Eyebrows" at bounding box center [250, 380] width 124 height 26
checkbox input "false"
checkbox input "true"
type input "100"
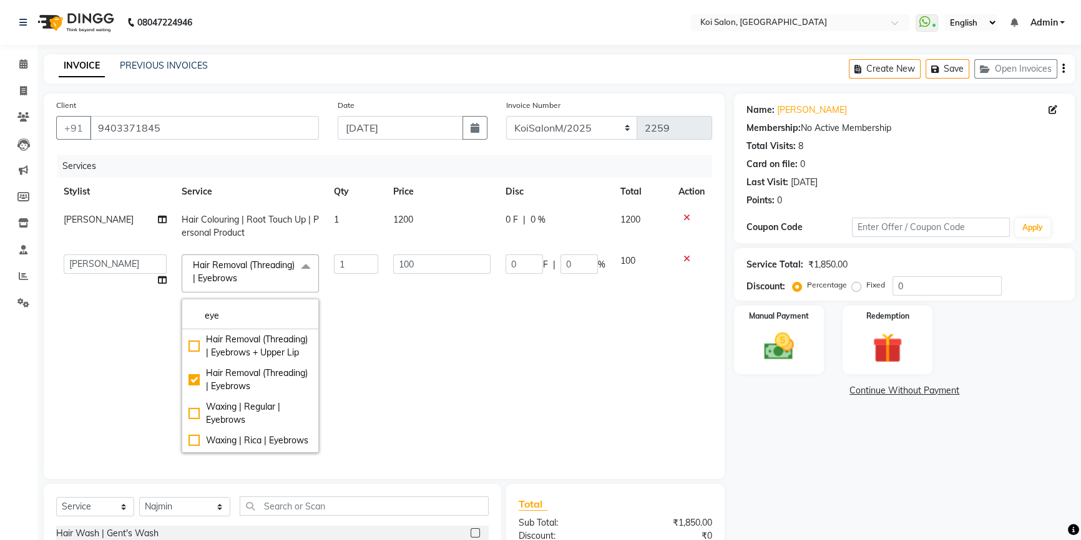
click at [439, 356] on td "100" at bounding box center [442, 353] width 112 height 213
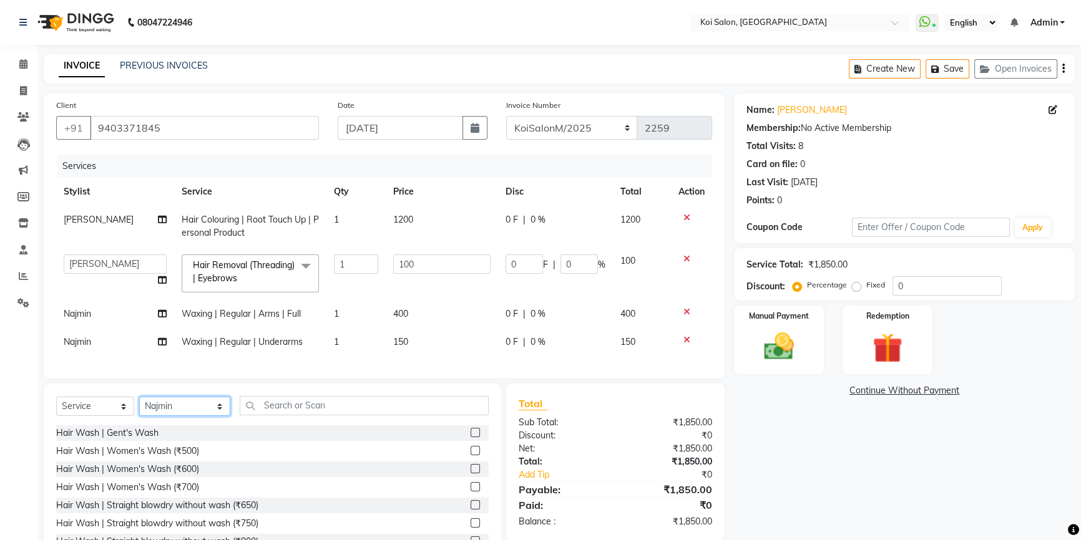
click at [170, 416] on select "Select Stylist [PERSON_NAME] | Housekeeping [PERSON_NAME] Inaa [PERSON_NAME] | …" at bounding box center [184, 406] width 91 height 19
click at [139, 406] on select "Select Stylist [PERSON_NAME] | Housekeeping [PERSON_NAME] Inaa [PERSON_NAME] | …" at bounding box center [184, 406] width 91 height 19
click at [259, 411] on input "text" at bounding box center [364, 405] width 249 height 19
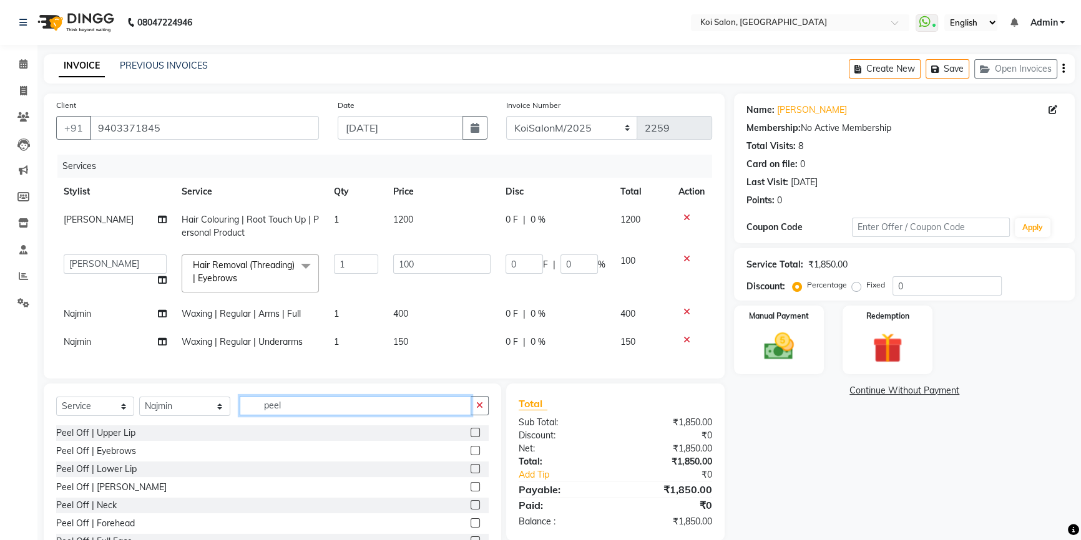
type input "peel"
click at [470, 437] on label at bounding box center [474, 432] width 9 height 9
click at [470, 437] on input "checkbox" at bounding box center [474, 433] width 8 height 8
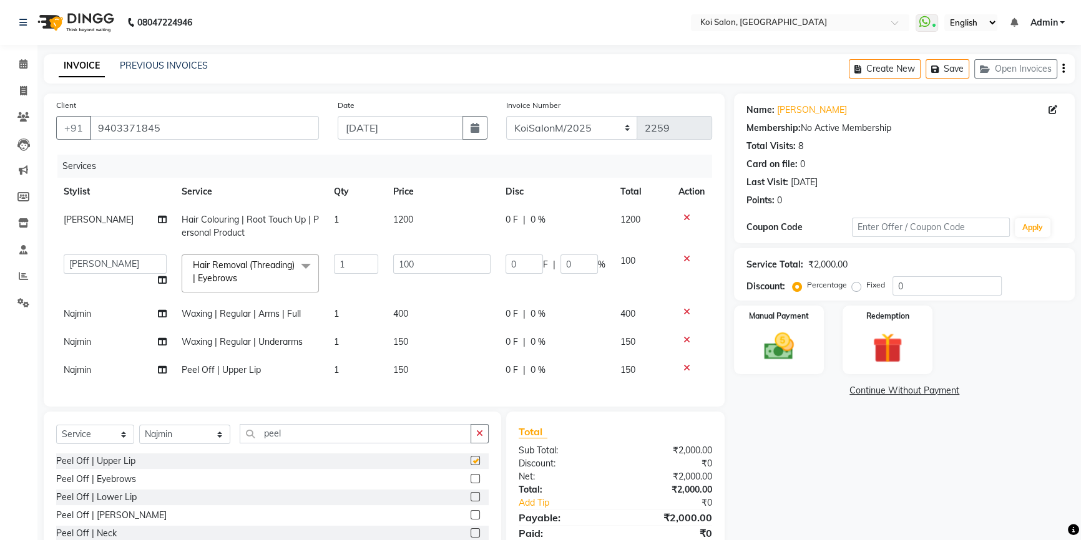
checkbox input "false"
click at [931, 65] on icon "button" at bounding box center [937, 69] width 12 height 9
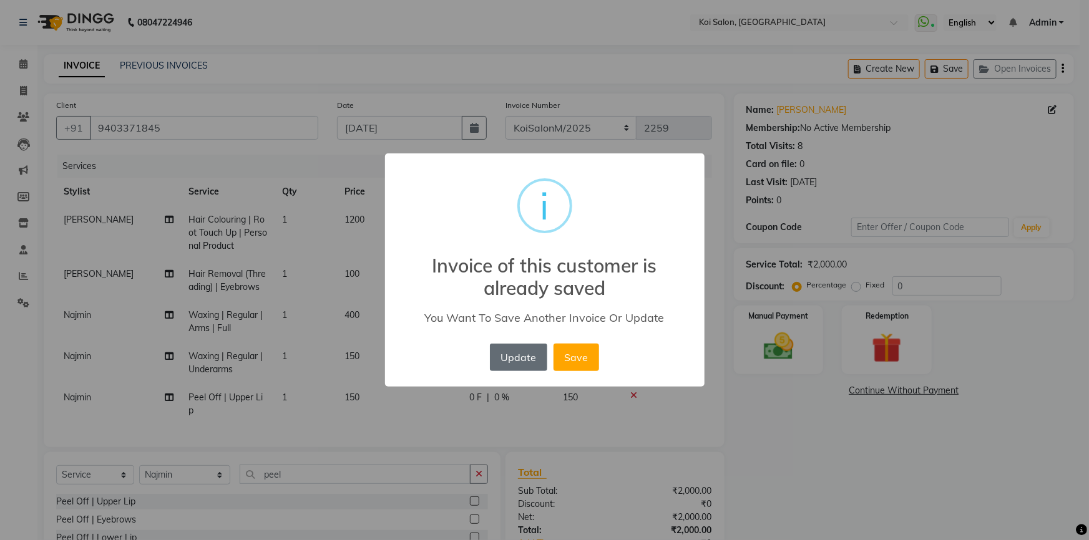
click at [526, 356] on button "Update" at bounding box center [518, 357] width 57 height 27
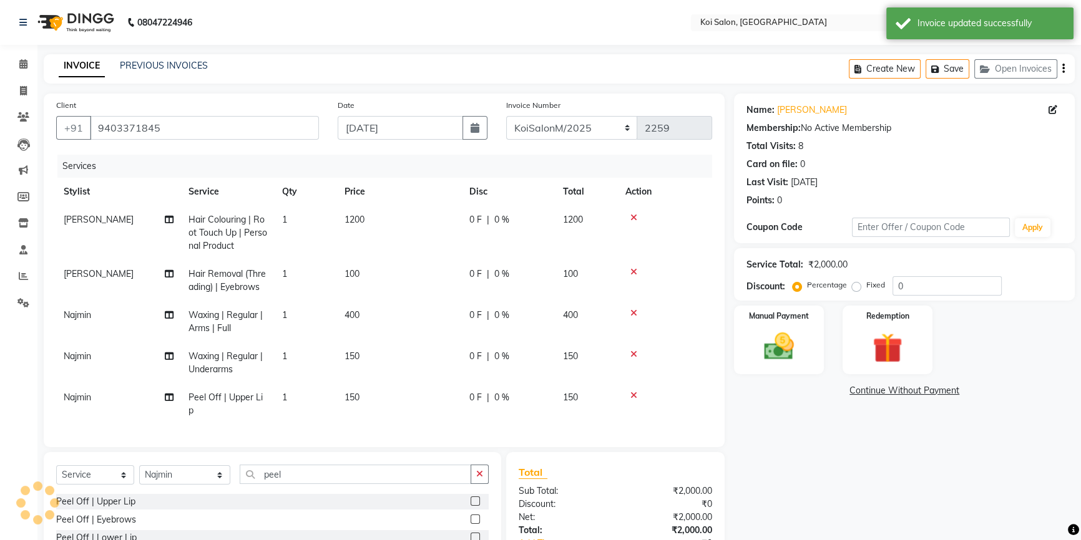
click at [948, 6] on nav "08047224946 Select Location × Koi Salon, Kalyani Nagar WhatsApp Status ✕ Status…" at bounding box center [540, 22] width 1081 height 45
click at [937, 30] on div "Invoice updated successfully" at bounding box center [979, 23] width 187 height 32
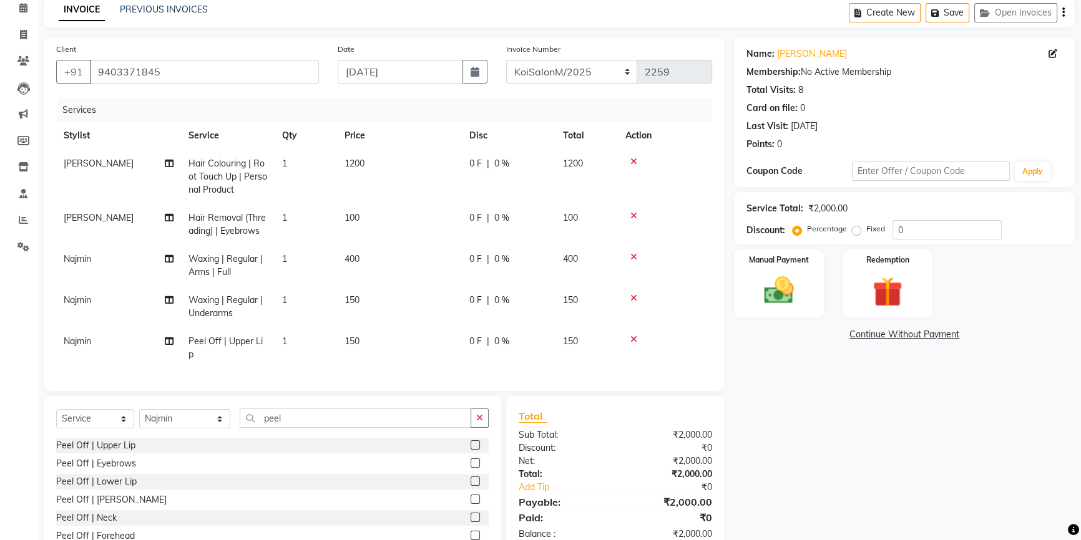
scroll to position [110, 0]
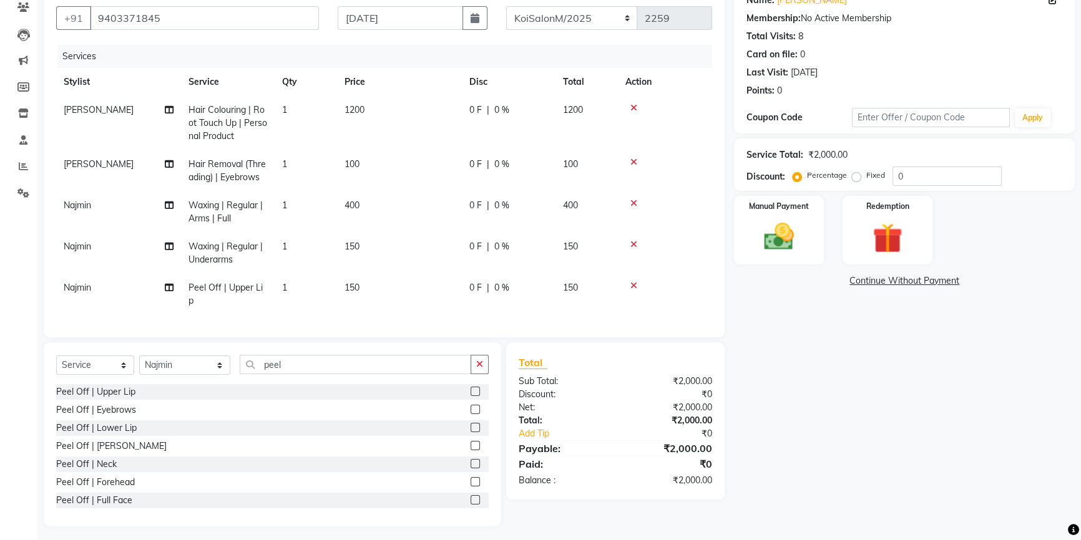
click at [470, 425] on label at bounding box center [474, 427] width 9 height 9
click at [470, 425] on input "checkbox" at bounding box center [474, 428] width 8 height 8
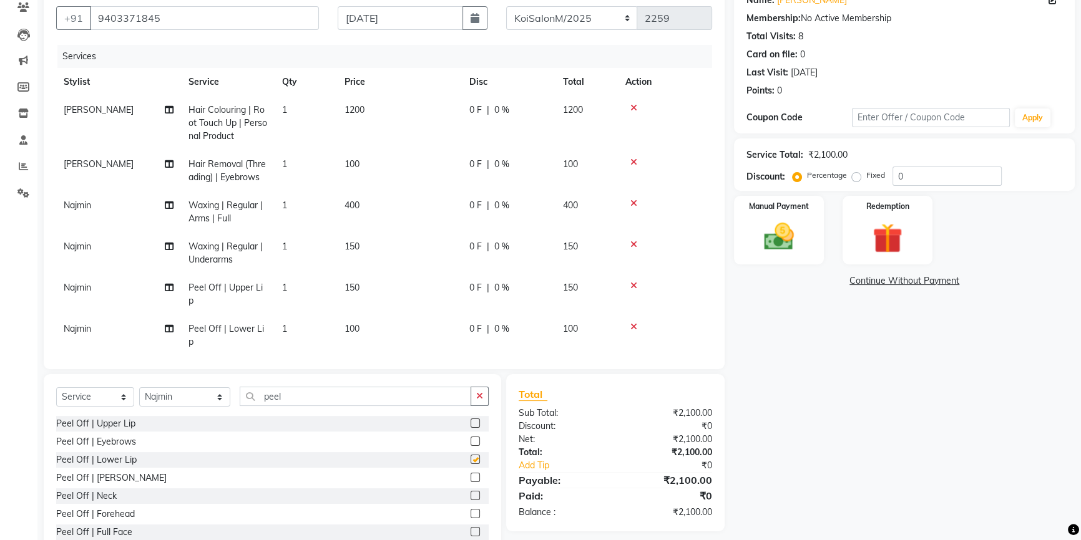
checkbox input "false"
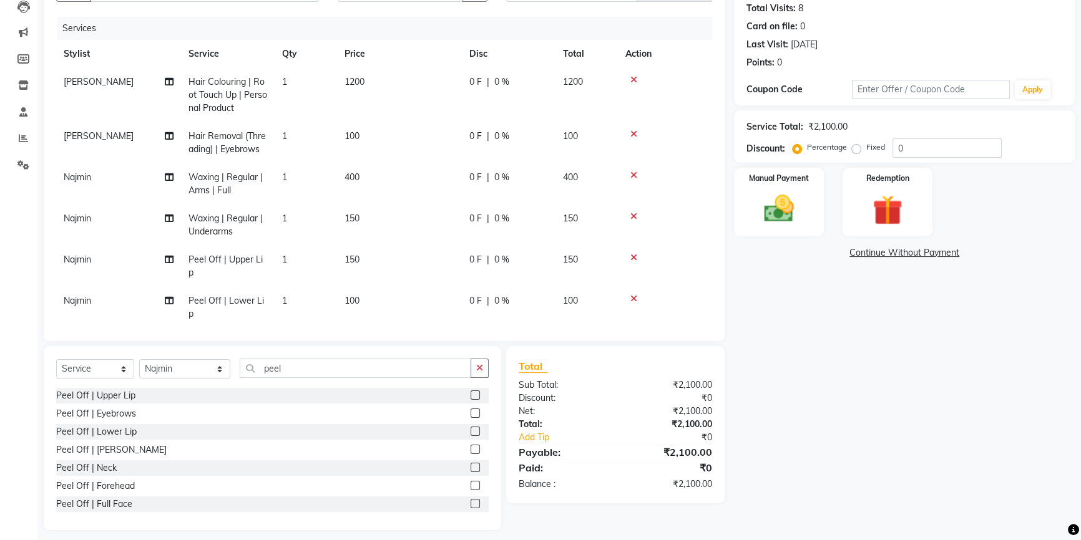
scroll to position [0, 0]
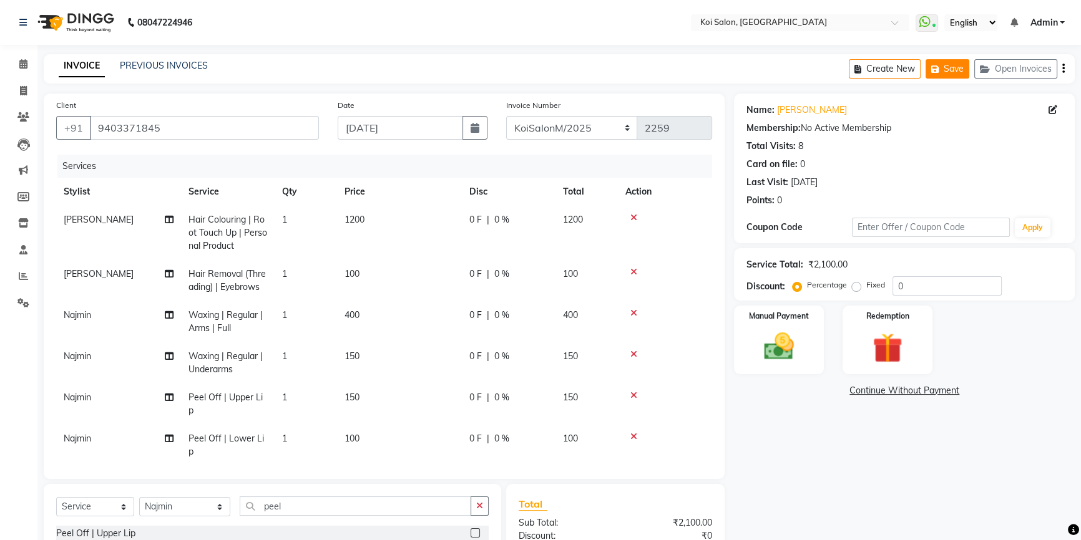
click at [955, 68] on button "Save" at bounding box center [947, 68] width 44 height 19
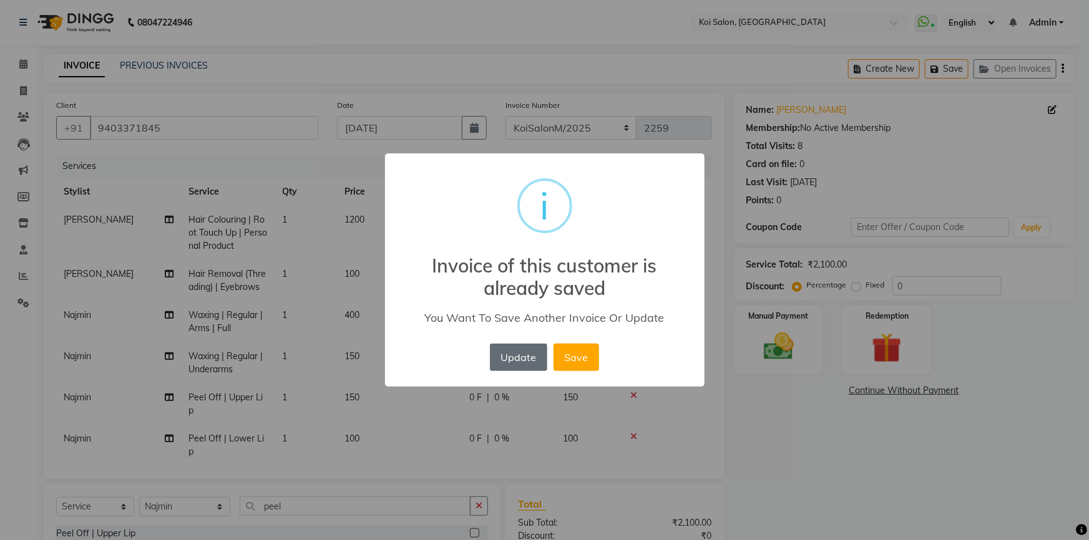
click at [508, 359] on button "Update" at bounding box center [518, 357] width 57 height 27
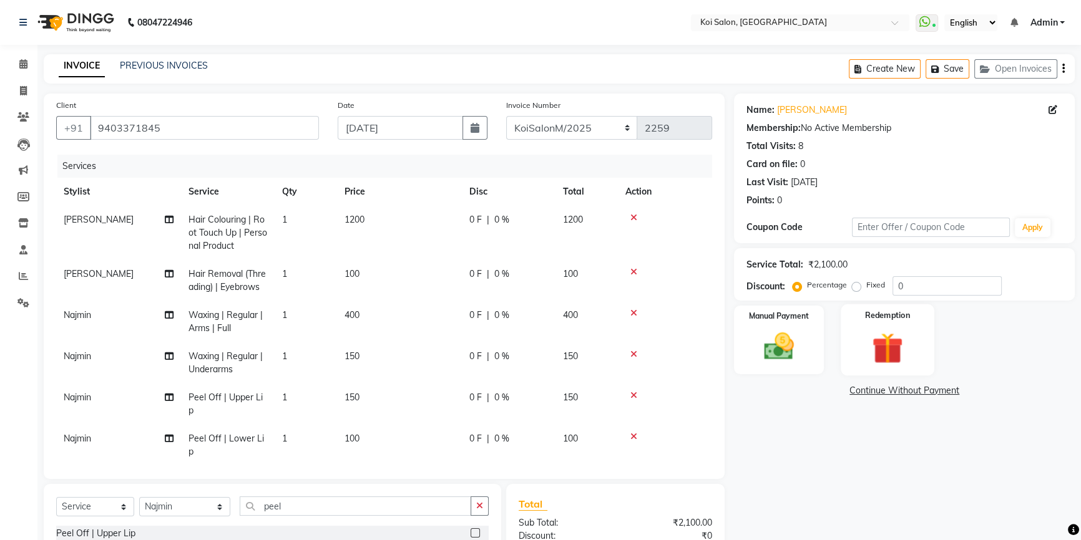
scroll to position [113, 0]
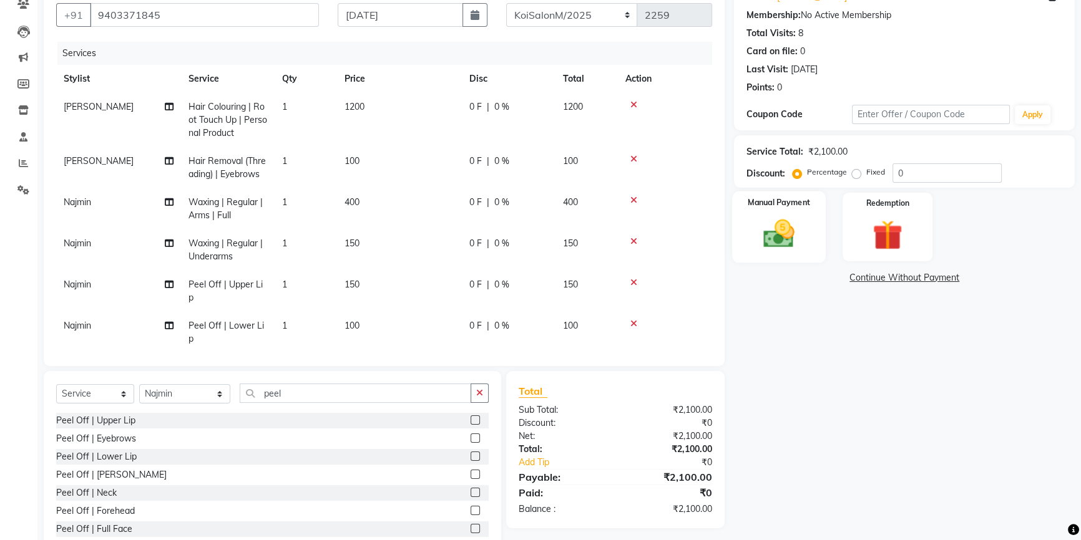
click at [808, 235] on div "Manual Payment" at bounding box center [779, 227] width 94 height 71
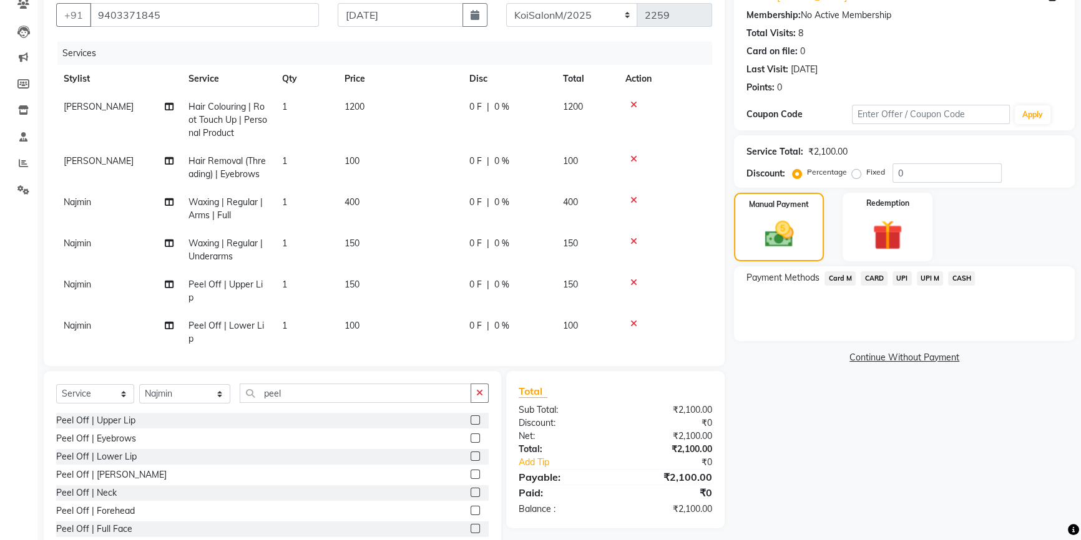
click at [970, 276] on span "CASH" at bounding box center [961, 278] width 27 height 14
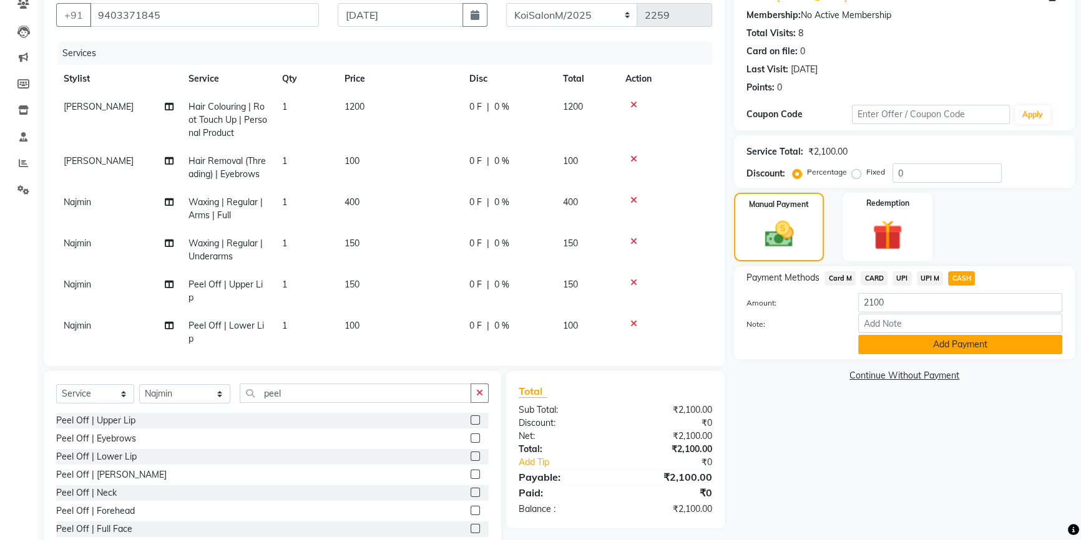
click at [921, 350] on button "Add Payment" at bounding box center [960, 344] width 204 height 19
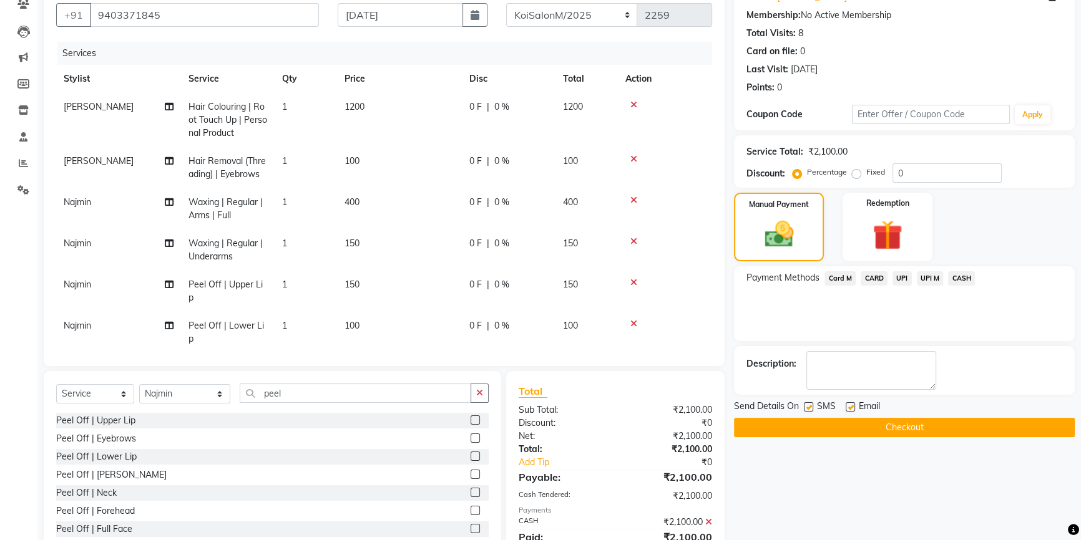
click at [879, 426] on button "Checkout" at bounding box center [904, 427] width 341 height 19
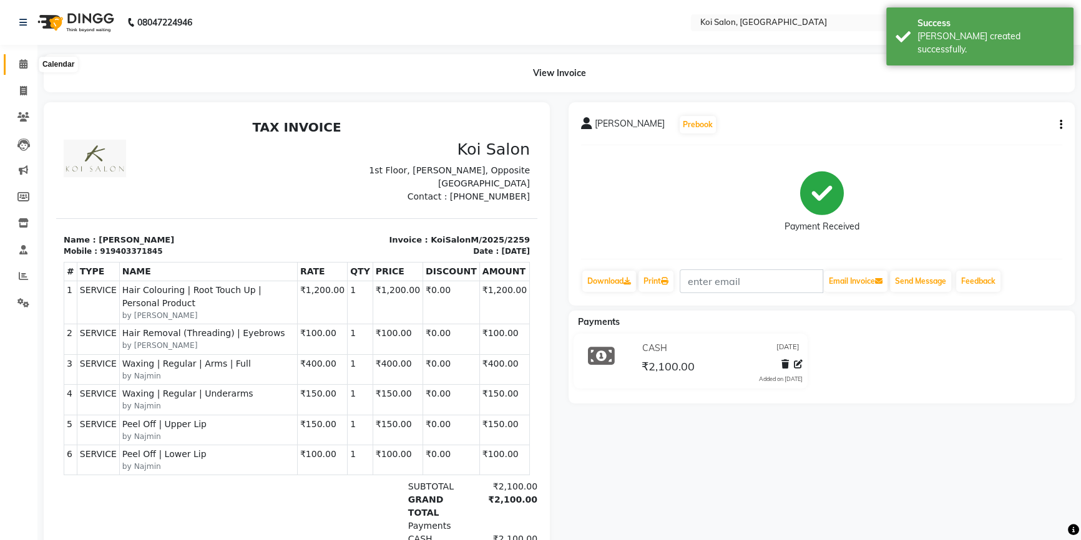
click at [20, 69] on span at bounding box center [23, 64] width 22 height 14
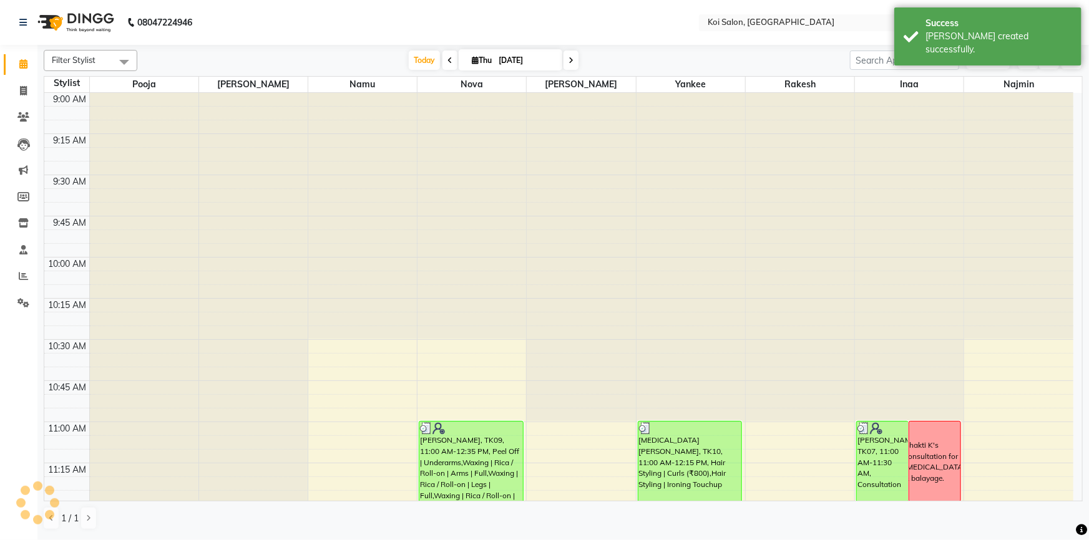
click at [574, 62] on span at bounding box center [570, 60] width 15 height 19
type input "05-09-2025"
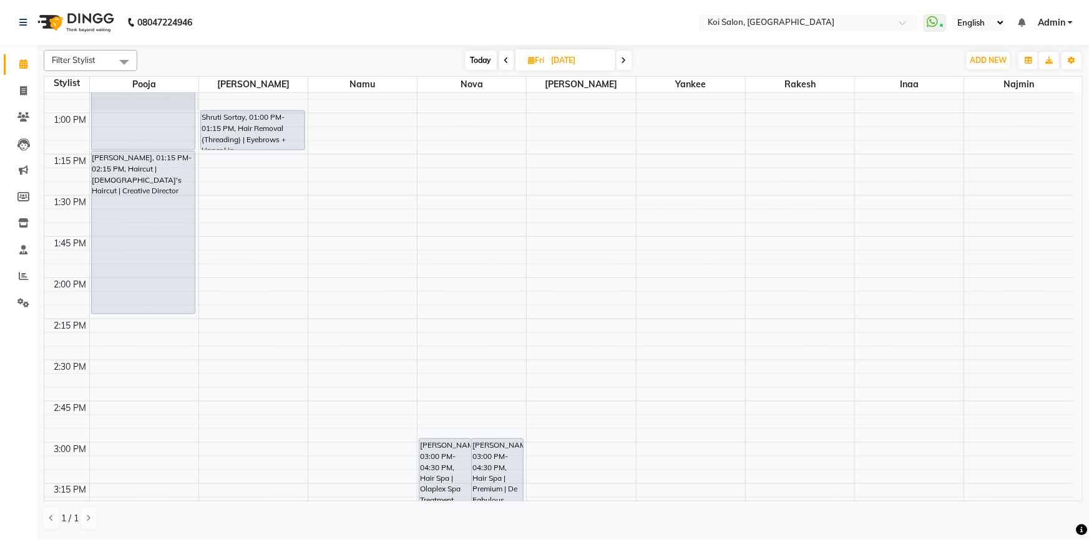
scroll to position [746, 0]
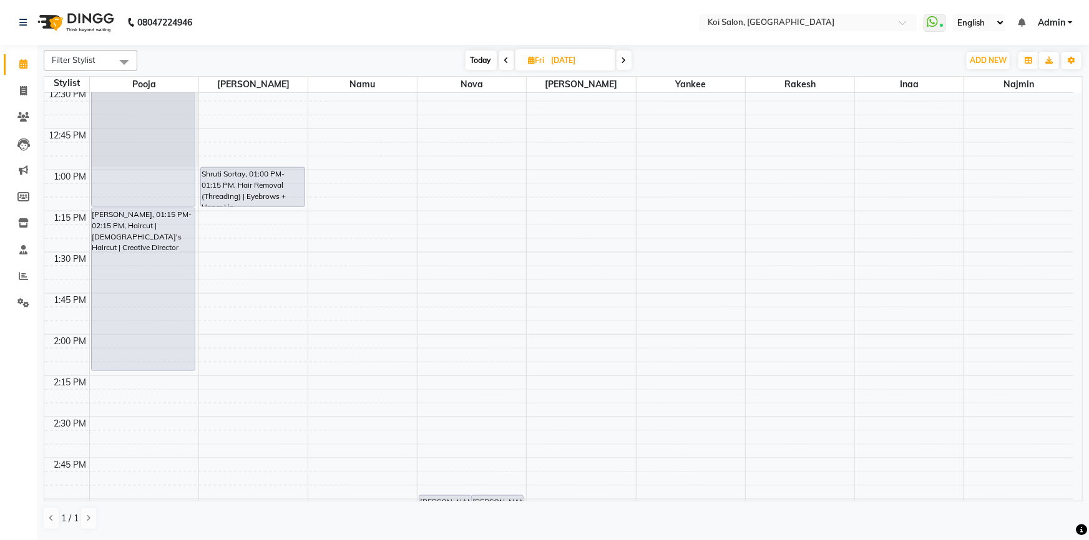
click at [448, 171] on div "8:00 AM 8:15 AM 8:30 AM 8:45 AM 9:00 AM 9:15 AM 9:30 AM 9:45 AM 10:00 AM 10:15 …" at bounding box center [558, 417] width 1029 height 2141
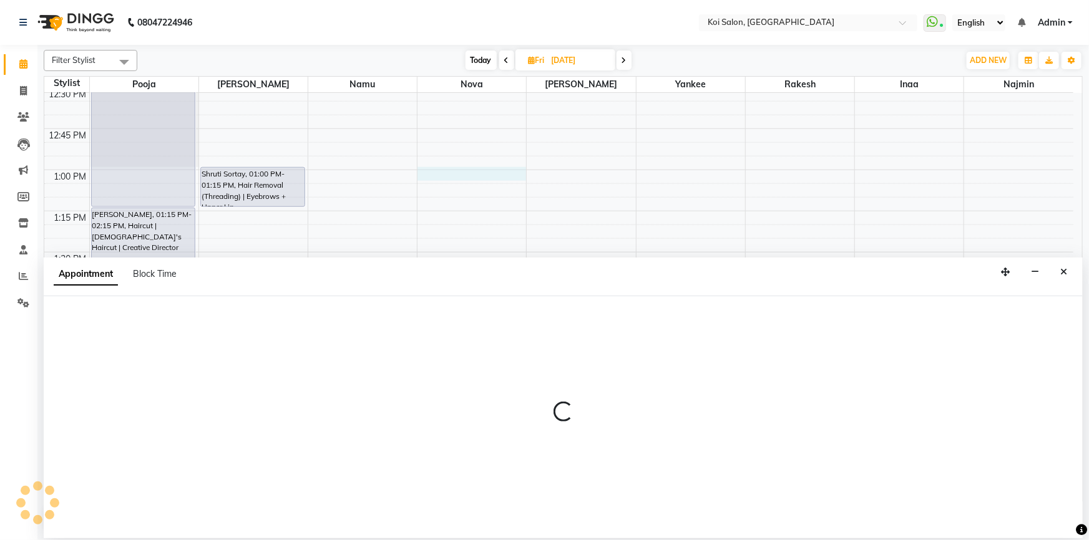
select select "16518"
select select "780"
select select "tentative"
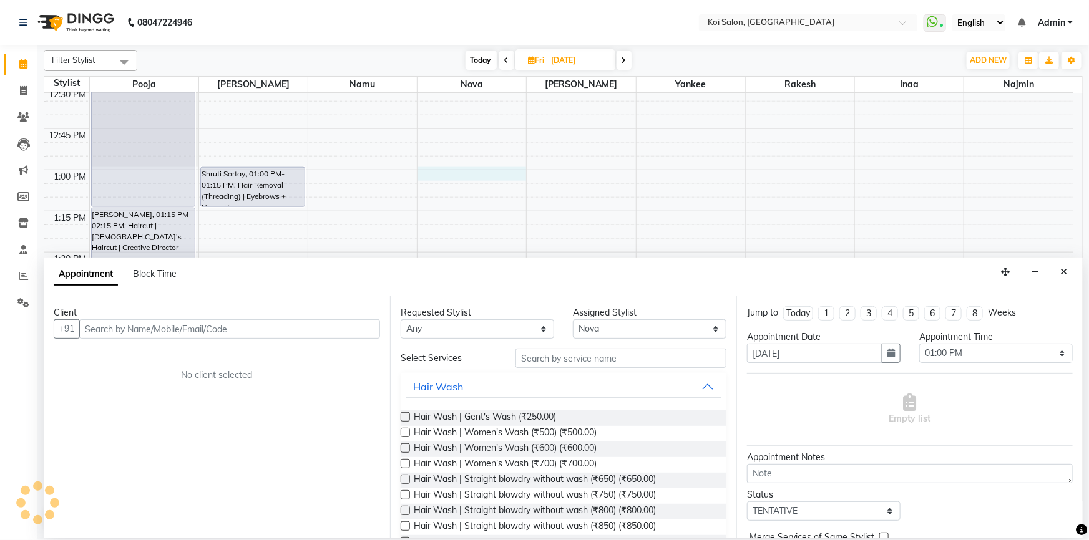
click at [213, 329] on input "text" at bounding box center [229, 328] width 301 height 19
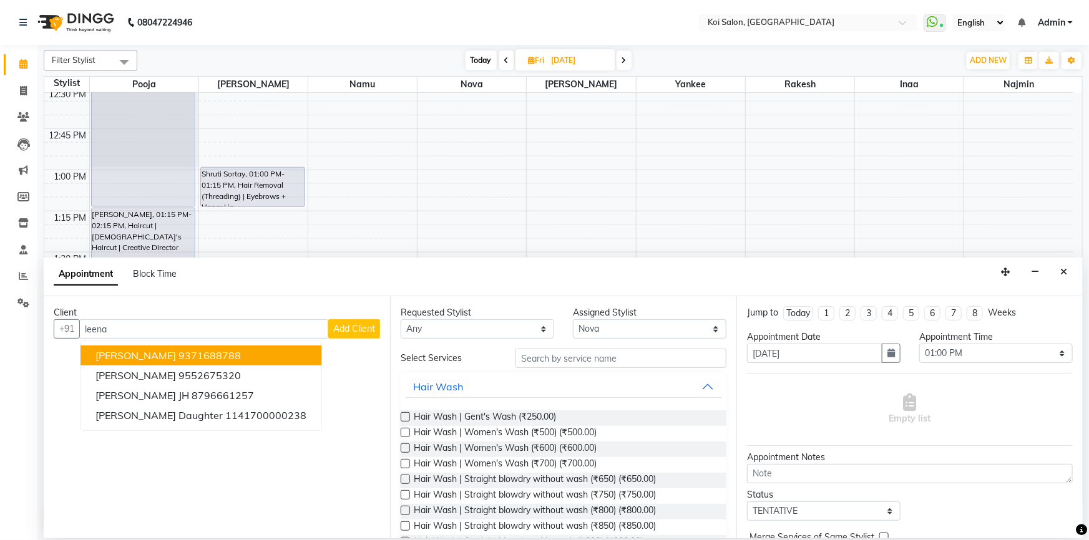
click at [188, 348] on button "Leena Nathwani 9371688788" at bounding box center [200, 356] width 241 height 20
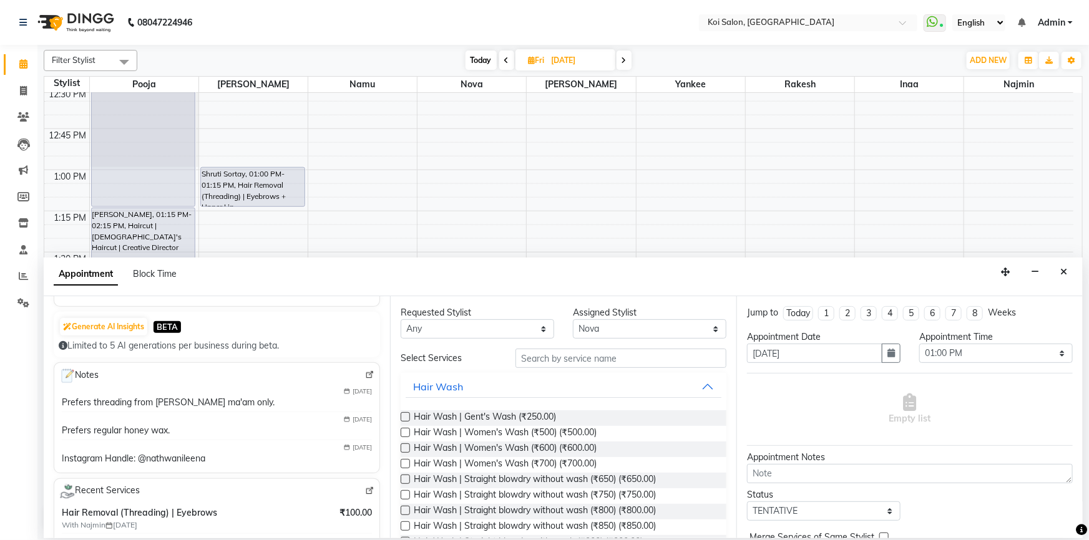
scroll to position [0, 0]
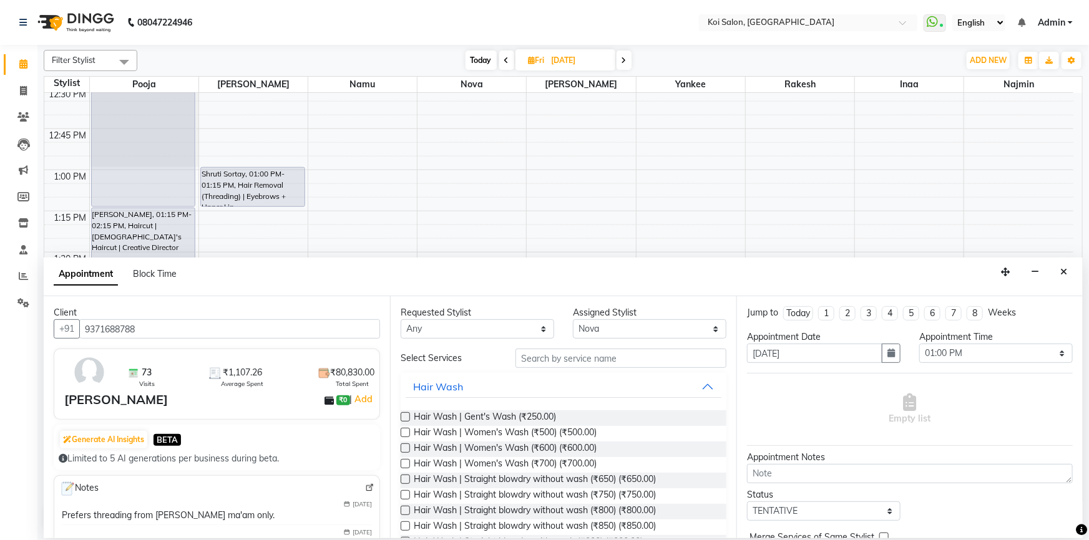
type input "9371688788"
click at [533, 361] on input "text" at bounding box center [620, 358] width 211 height 19
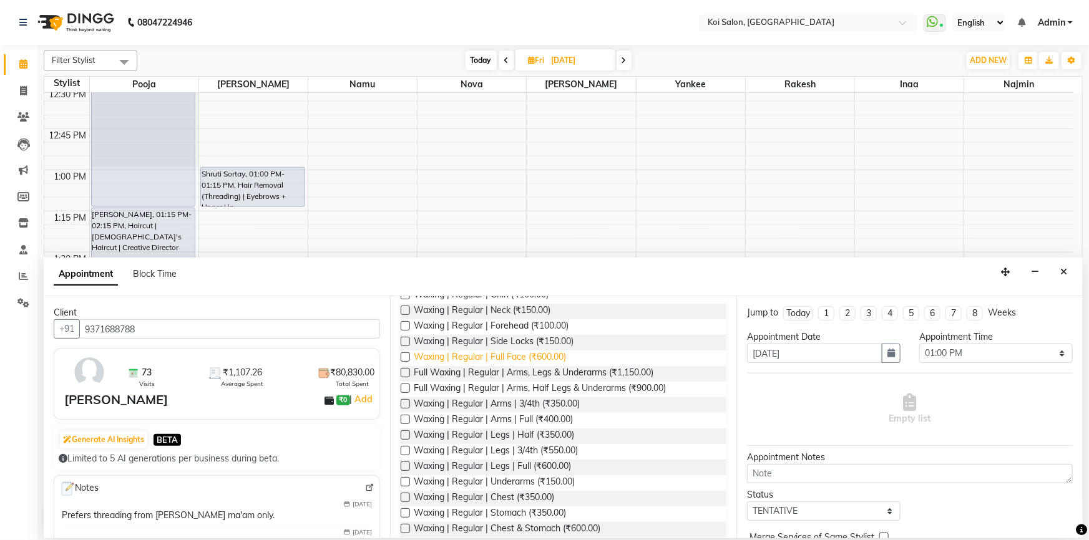
scroll to position [170, 0]
type input "waxing"
click at [404, 368] on label at bounding box center [405, 371] width 9 height 9
click at [404, 369] on input "checkbox" at bounding box center [405, 373] width 8 height 8
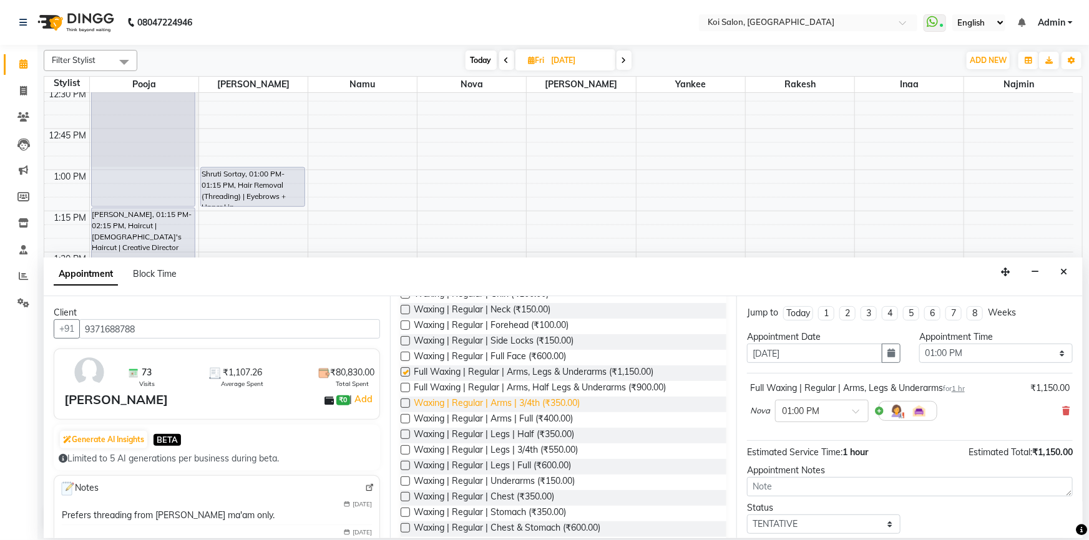
checkbox input "false"
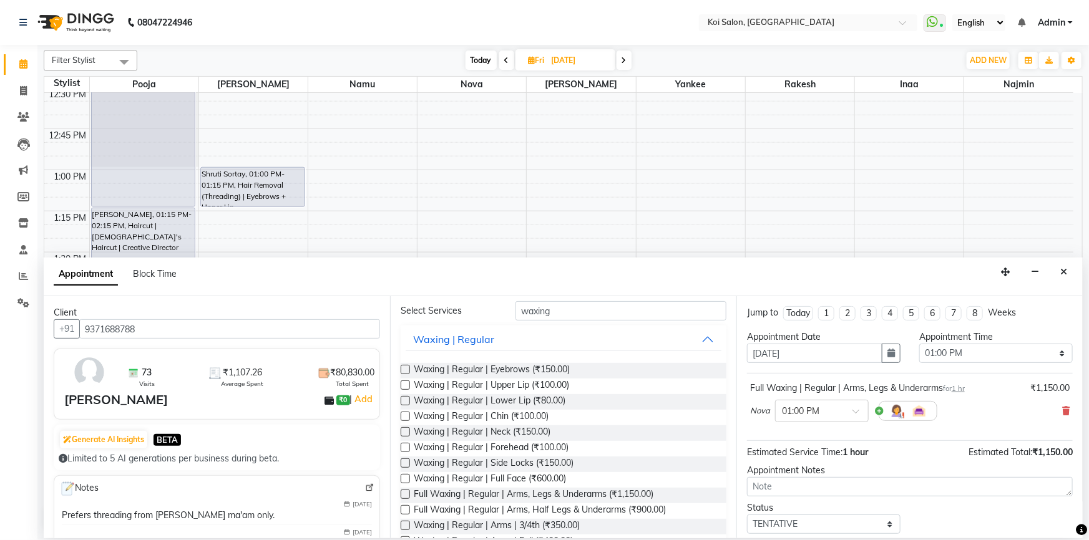
scroll to position [0, 0]
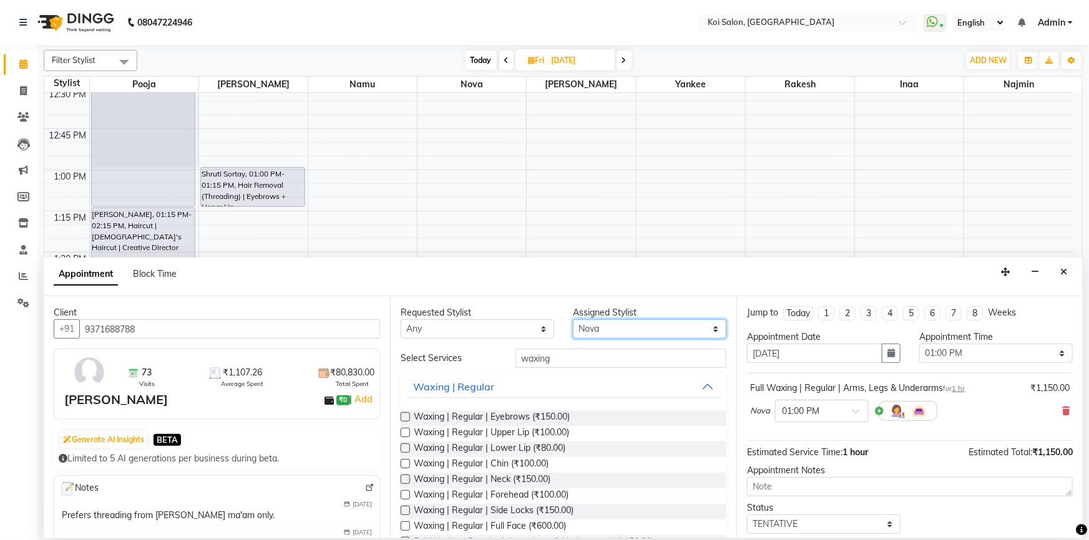
click at [623, 324] on select "Select [PERSON_NAME] Namu Nova Pooja [PERSON_NAME]" at bounding box center [649, 328] width 153 height 19
select select "16514"
click at [573, 319] on select "Select [PERSON_NAME] Namu Nova Pooja [PERSON_NAME]" at bounding box center [649, 328] width 153 height 19
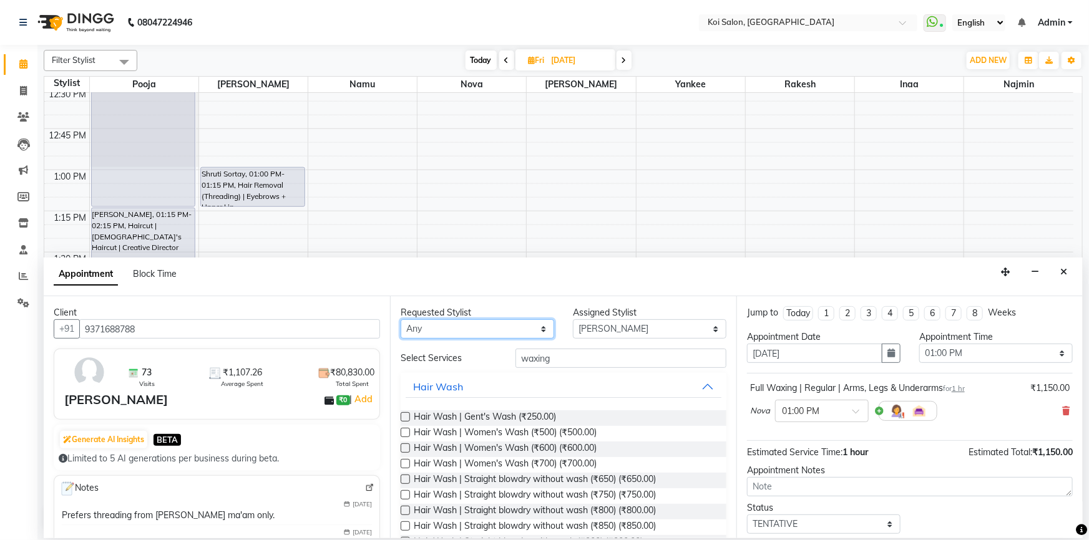
drag, startPoint x: 499, startPoint y: 331, endPoint x: 491, endPoint y: 336, distance: 9.9
click at [499, 331] on select "Any Harsha Inaa Najmin Namu Nova Pooja Rakesh Shanky Yankee" at bounding box center [477, 328] width 153 height 19
select select "16514"
click at [401, 319] on select "Any Harsha Inaa Najmin Namu Nova Pooja Rakesh Shanky Yankee" at bounding box center [477, 328] width 153 height 19
click at [562, 358] on input "waxing" at bounding box center [620, 358] width 211 height 19
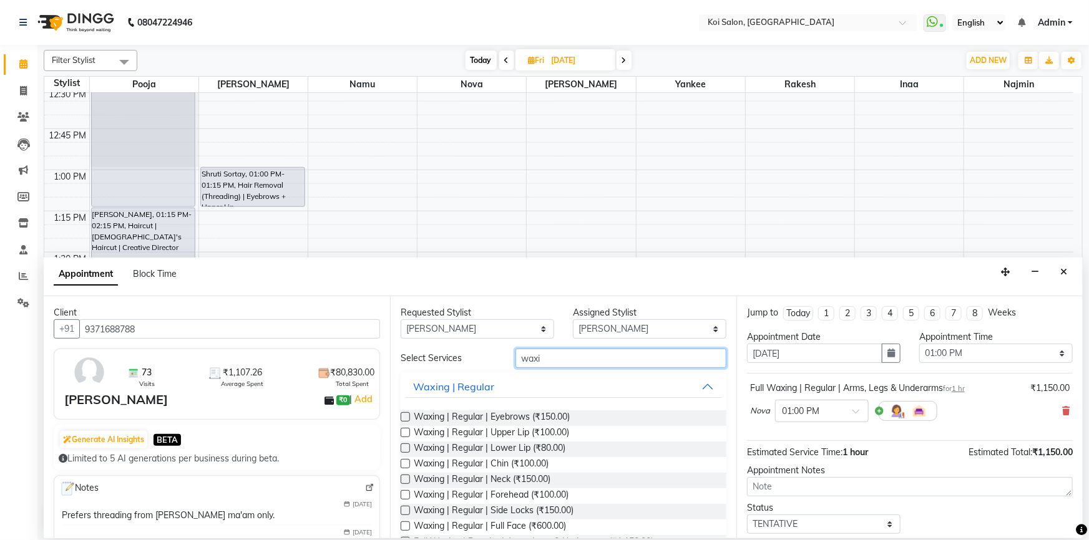
type input "wax"
click at [562, 358] on input "wax" at bounding box center [620, 358] width 211 height 19
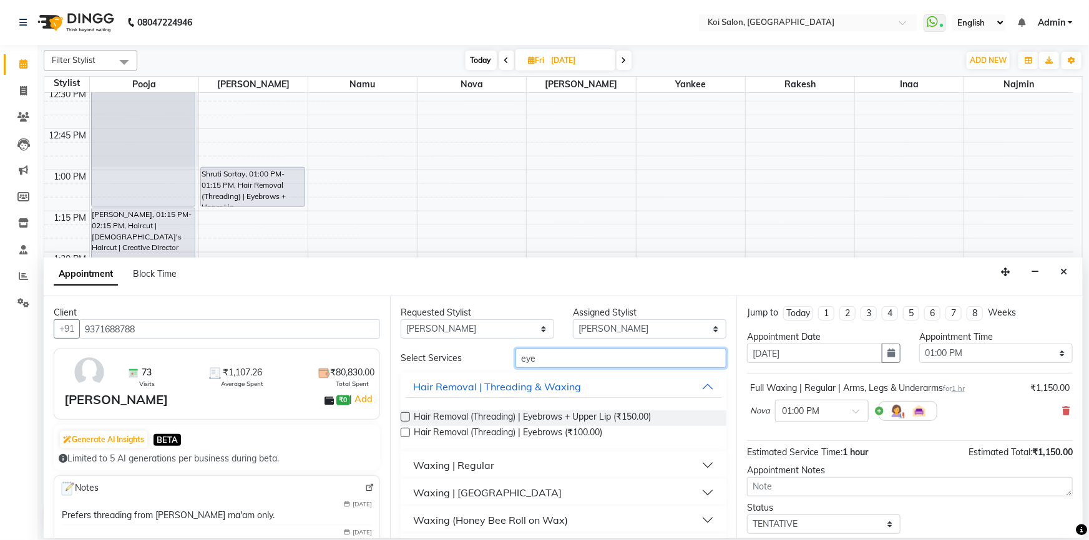
type input "eye"
click at [406, 434] on label at bounding box center [405, 432] width 9 height 9
click at [406, 434] on input "checkbox" at bounding box center [405, 434] width 8 height 8
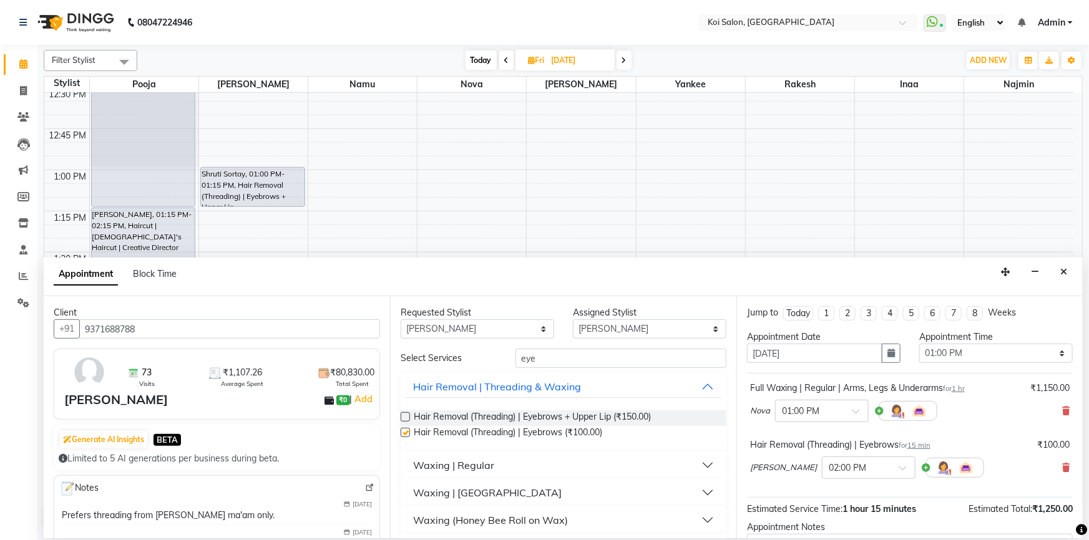
checkbox input "false"
click at [631, 322] on select "Select [PERSON_NAME] Namu Nova Pooja [PERSON_NAME]" at bounding box center [649, 328] width 153 height 19
select select "16513"
click at [573, 319] on select "Select [PERSON_NAME] Namu Nova Pooja [PERSON_NAME]" at bounding box center [649, 328] width 153 height 19
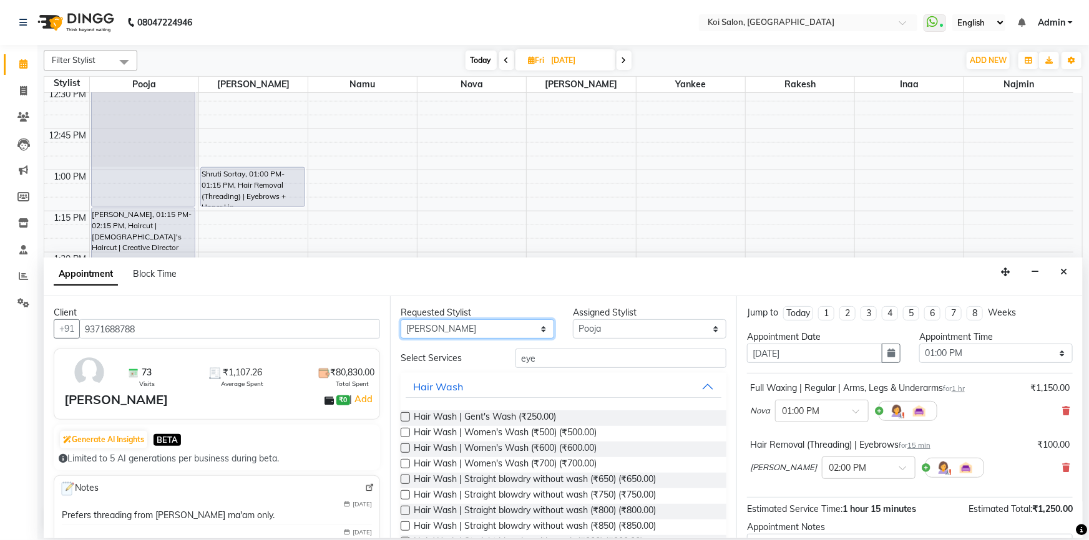
click at [527, 336] on select "Any Harsha Inaa Najmin Namu Nova Pooja Rakesh Shanky Yankee" at bounding box center [477, 328] width 153 height 19
select select "16513"
click at [401, 319] on select "Any Harsha Inaa Najmin Namu Nova Pooja Rakesh Shanky Yankee" at bounding box center [477, 328] width 153 height 19
click at [580, 367] on input "eye" at bounding box center [620, 358] width 211 height 19
type input "e"
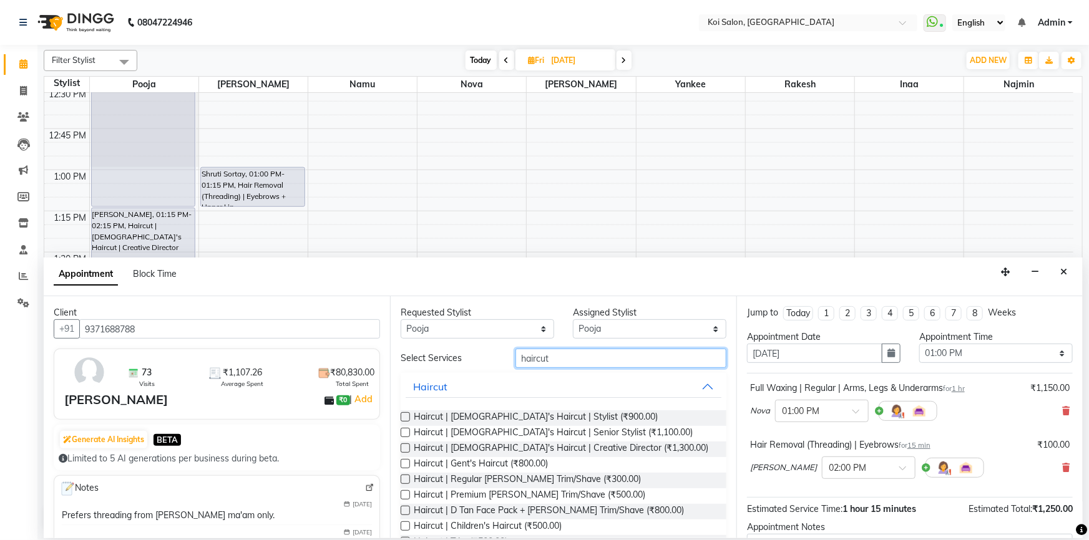
type input "haircut"
click at [406, 446] on label at bounding box center [405, 448] width 9 height 9
click at [406, 446] on input "checkbox" at bounding box center [405, 449] width 8 height 8
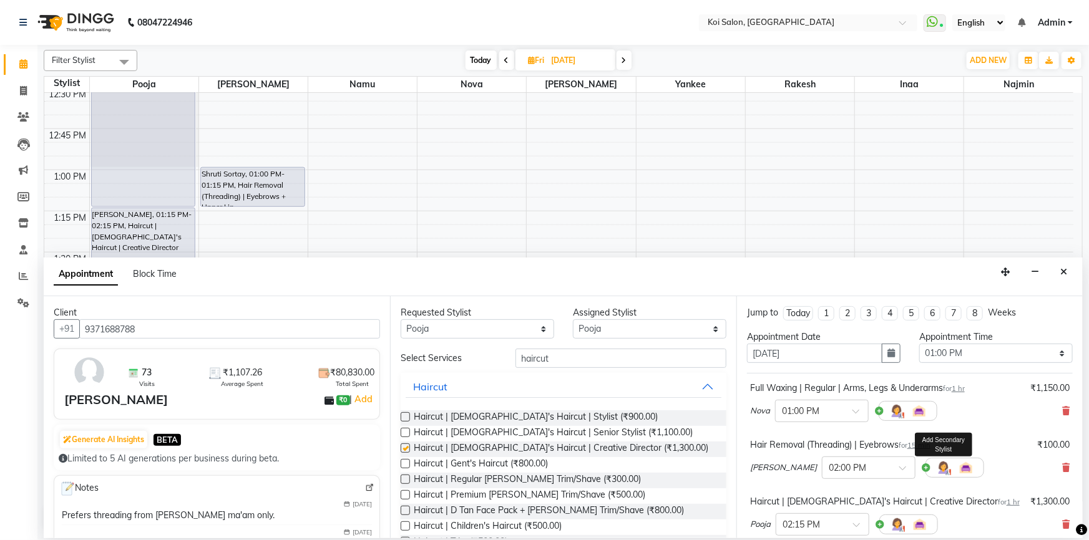
checkbox input "false"
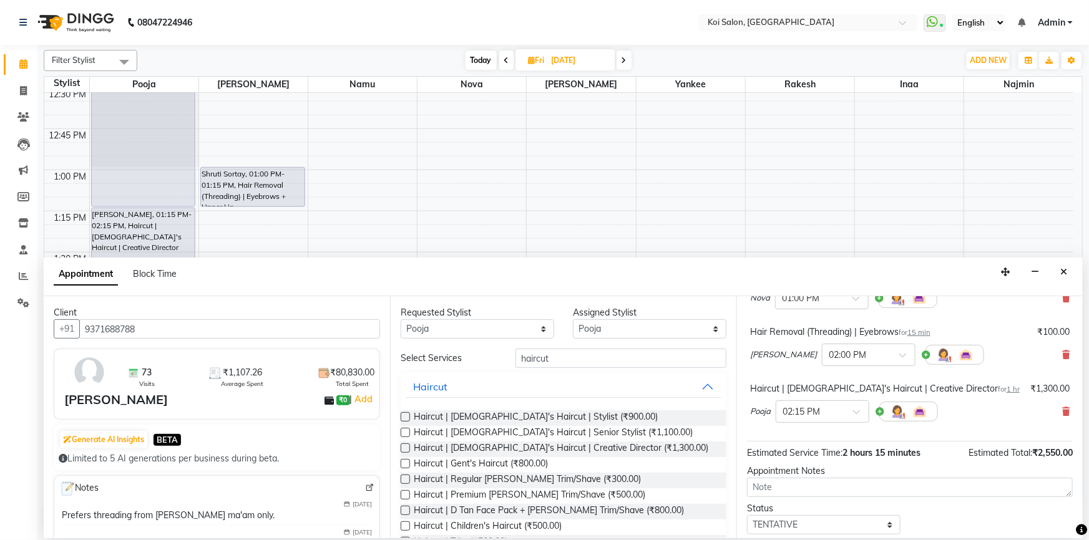
scroll to position [187, 0]
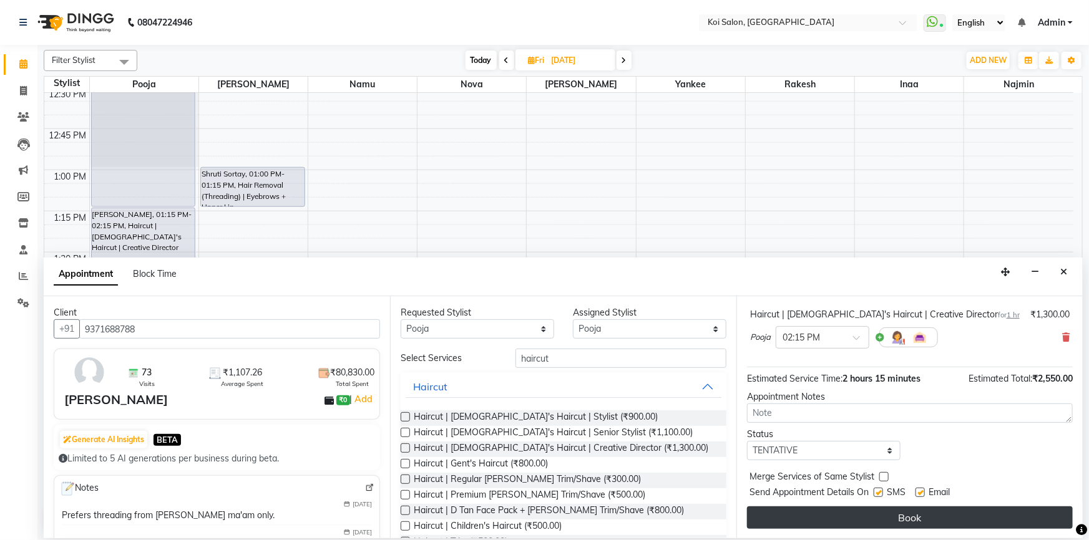
click at [882, 520] on button "Book" at bounding box center [910, 518] width 326 height 22
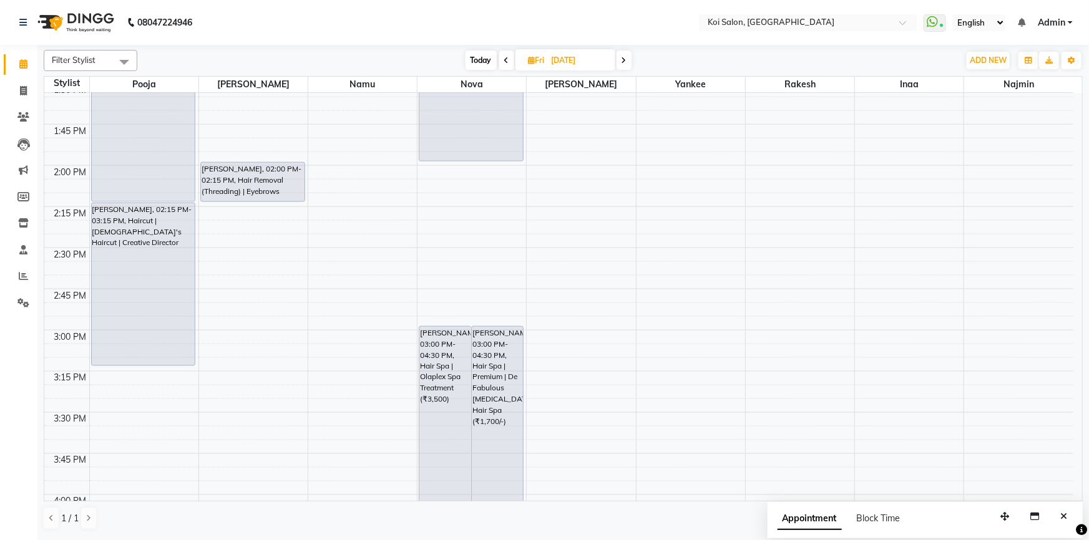
scroll to position [746, 0]
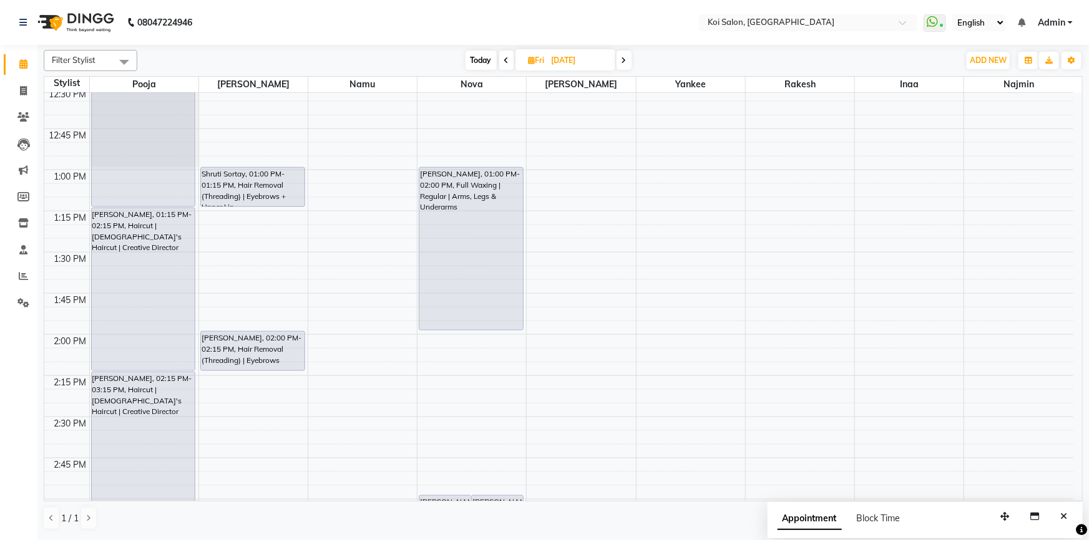
click at [623, 59] on icon at bounding box center [623, 60] width 5 height 7
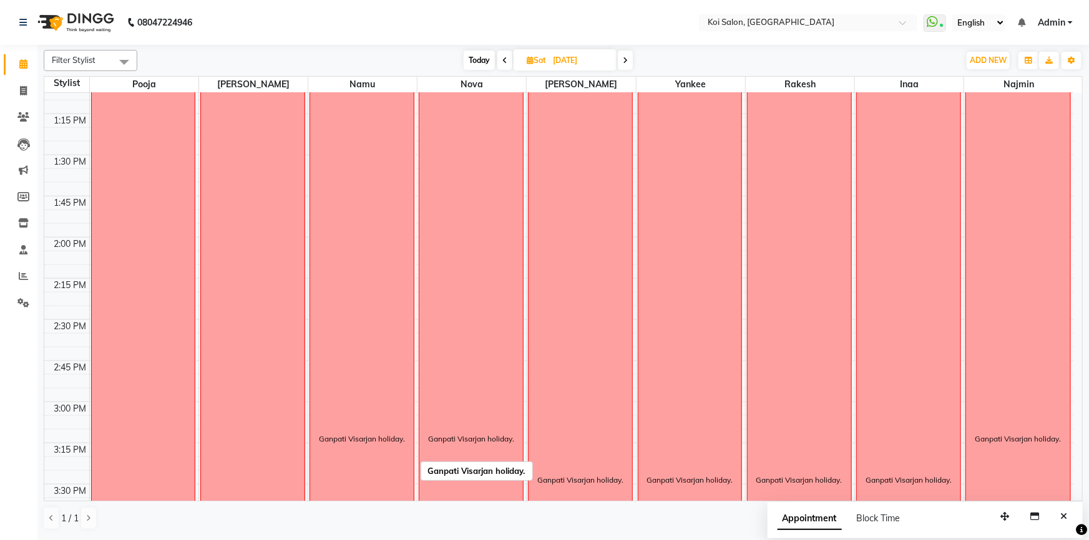
scroll to position [638, 0]
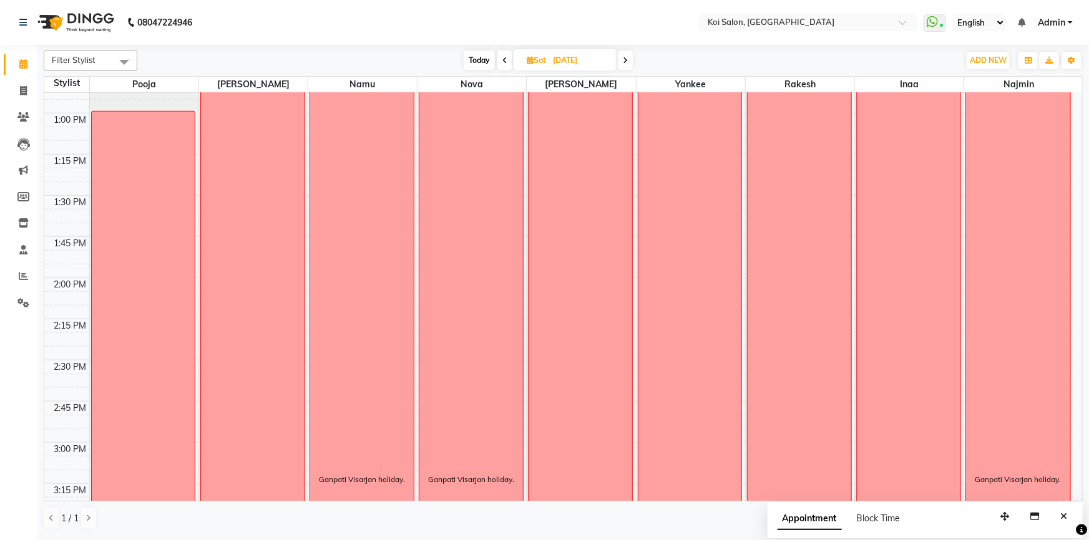
click at [477, 64] on span "Today" at bounding box center [479, 60] width 31 height 19
type input "[DATE]"
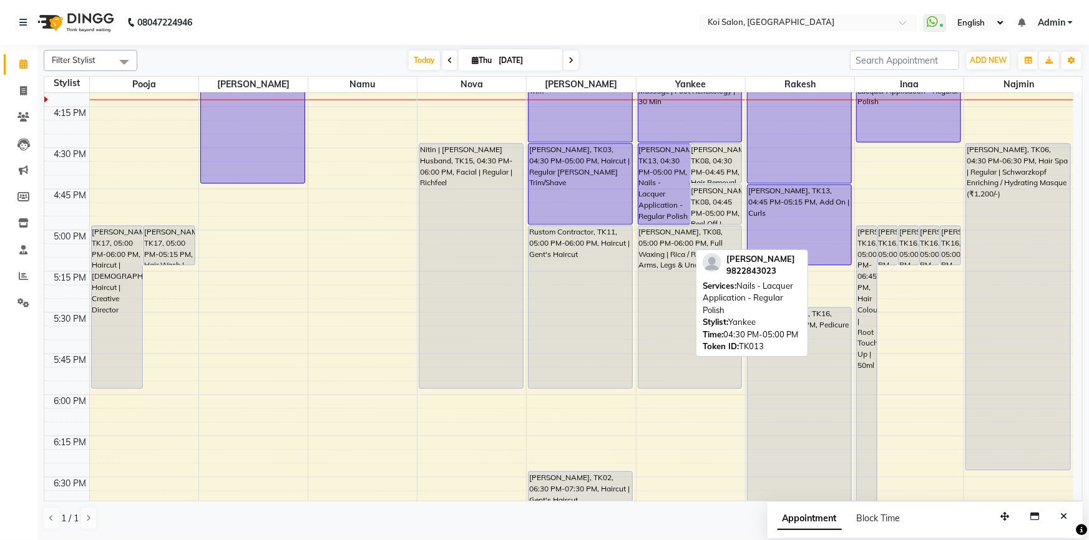
scroll to position [1205, 0]
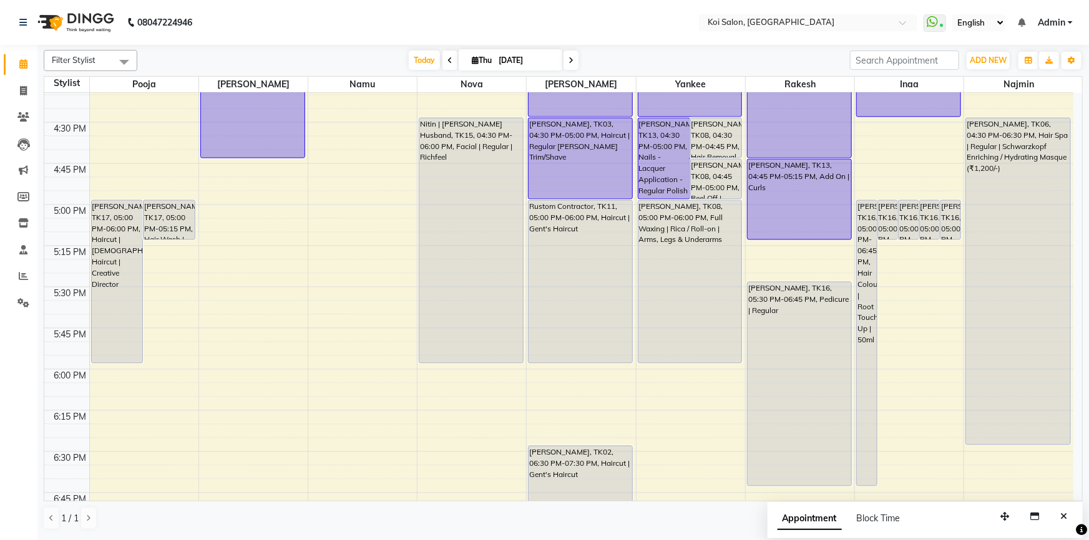
click at [472, 61] on icon at bounding box center [475, 60] width 7 height 8
select select "9"
select select "2025"
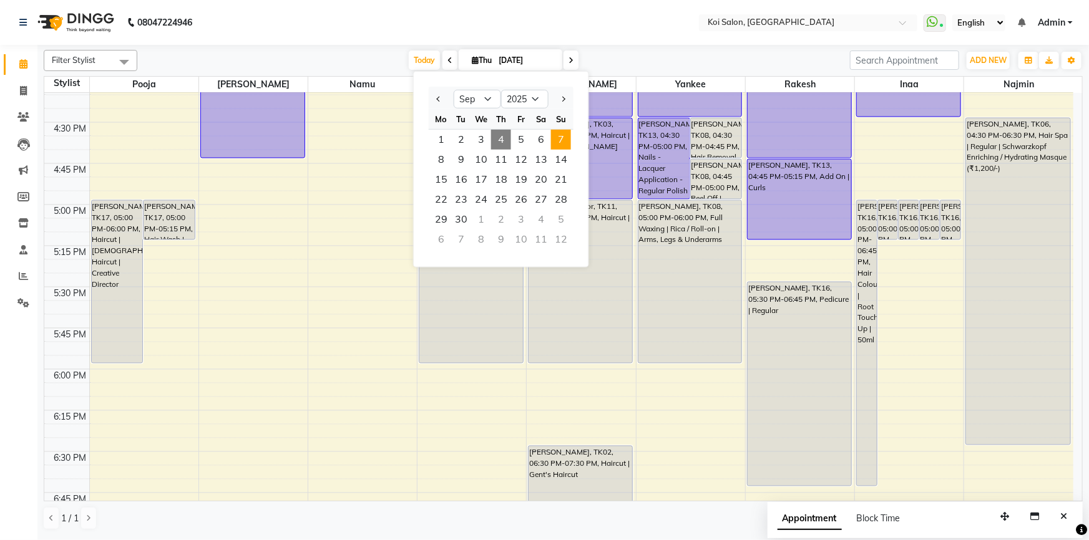
click at [567, 144] on span "7" at bounding box center [561, 140] width 20 height 20
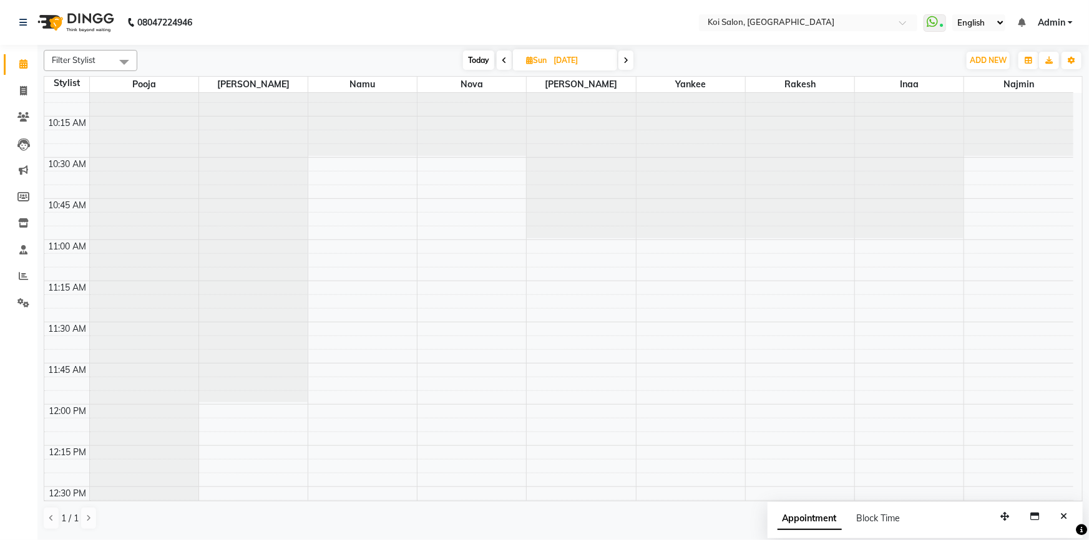
scroll to position [179, 0]
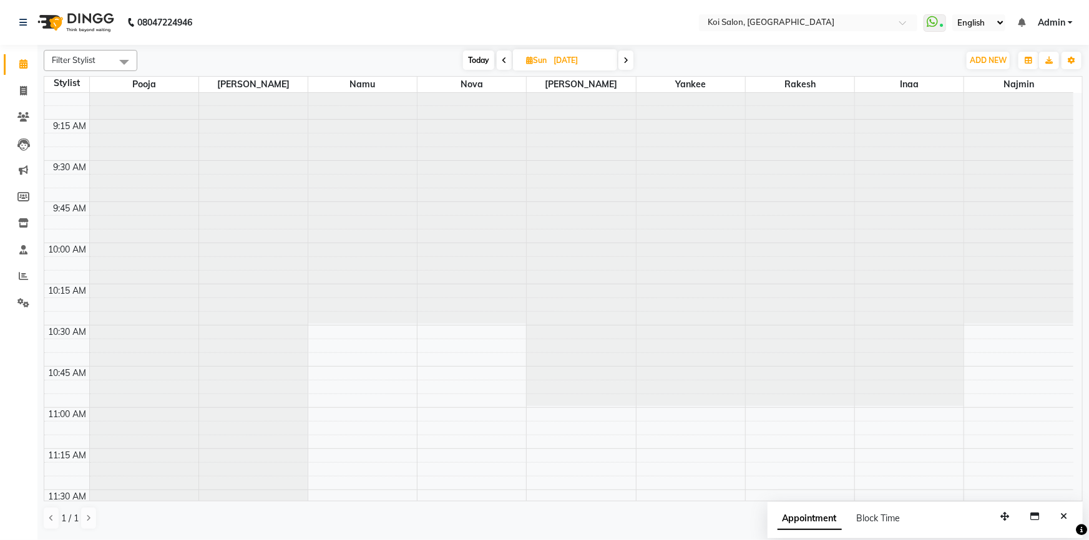
click at [470, 56] on span "Today" at bounding box center [478, 60] width 31 height 19
type input "[DATE]"
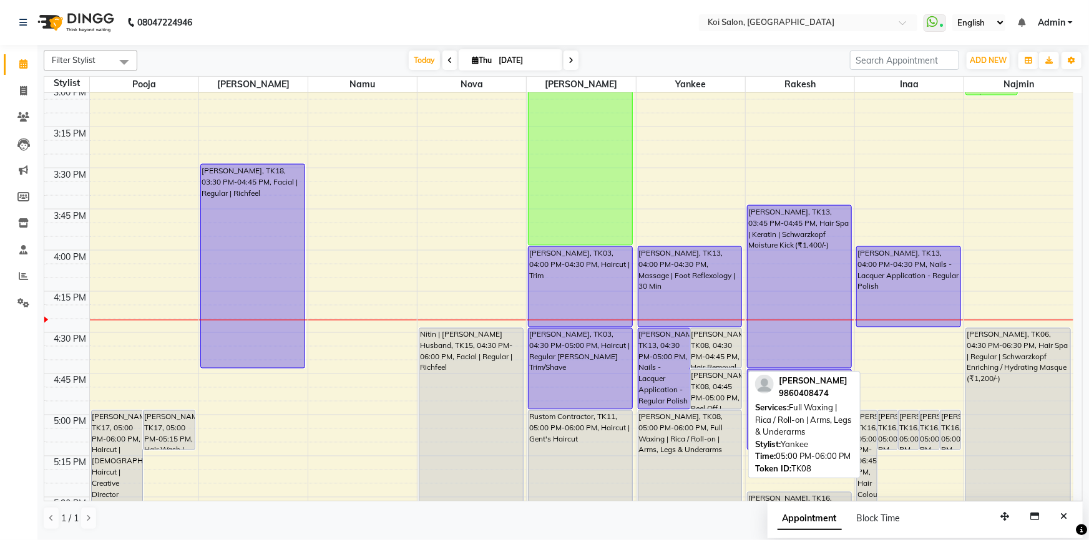
scroll to position [964, 0]
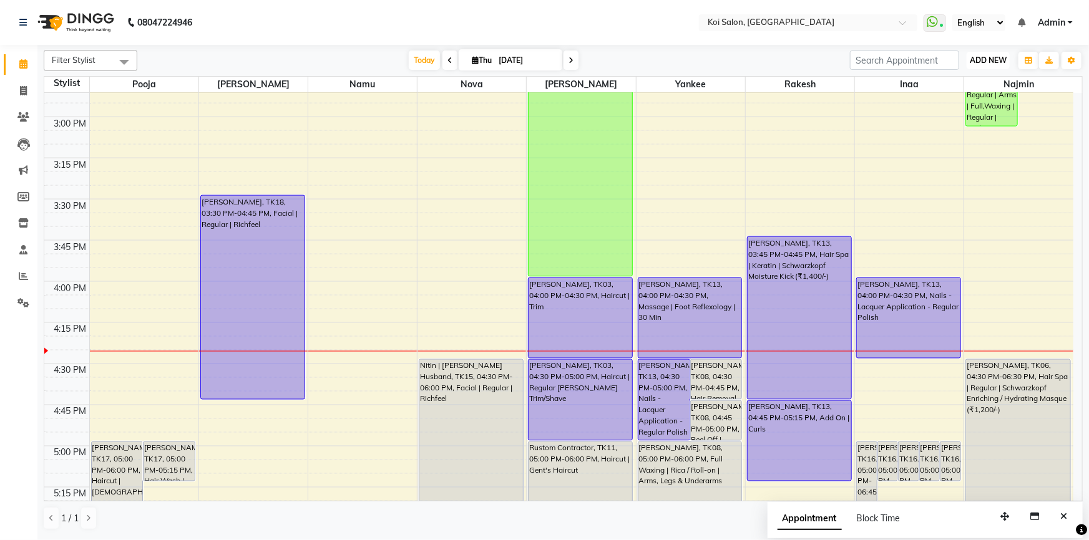
click at [980, 65] on button "ADD NEW Toggle Dropdown" at bounding box center [987, 60] width 43 height 17
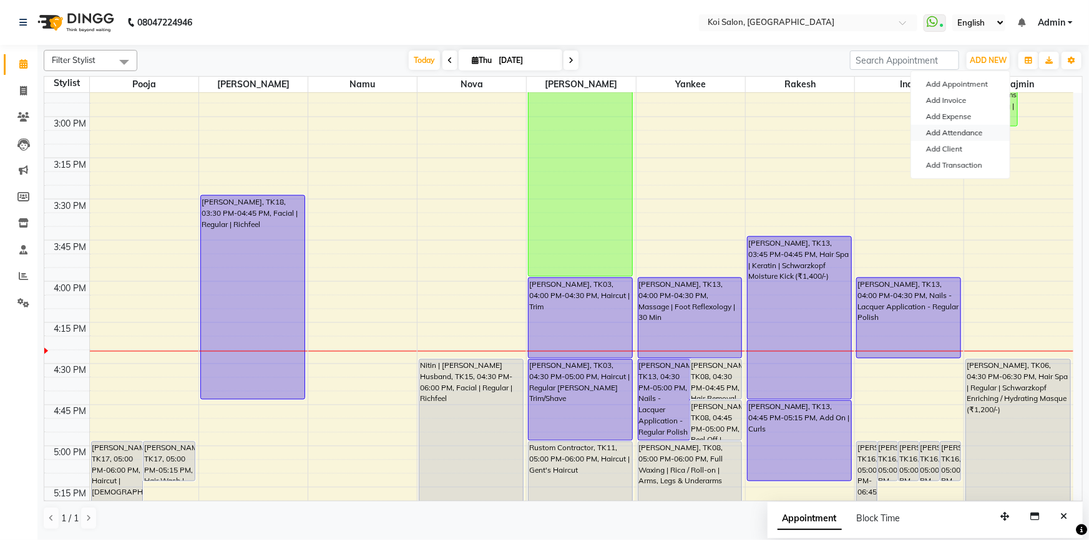
click at [990, 134] on link "Add Attendance" at bounding box center [960, 133] width 99 height 16
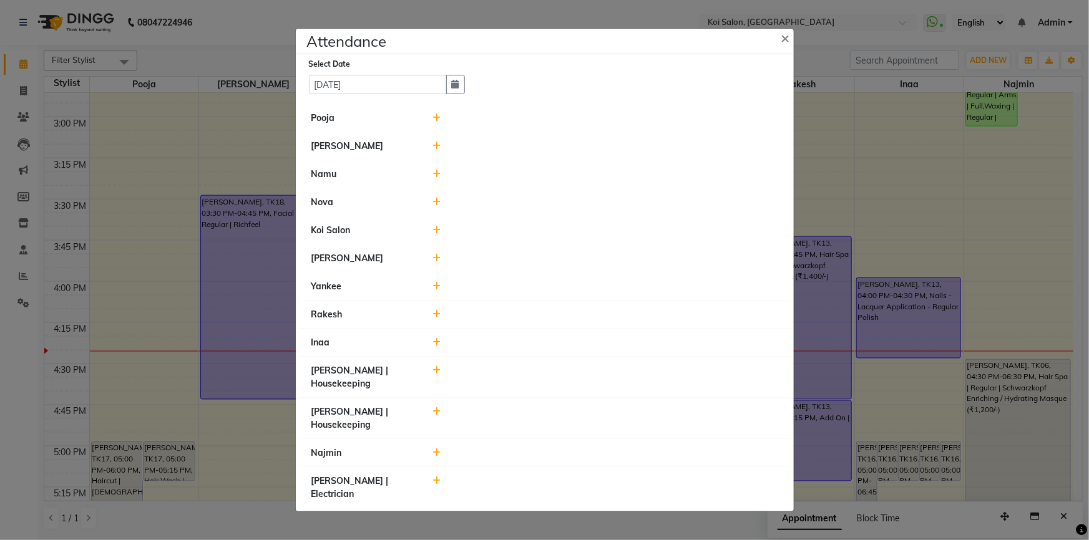
click at [435, 178] on icon at bounding box center [436, 174] width 8 height 9
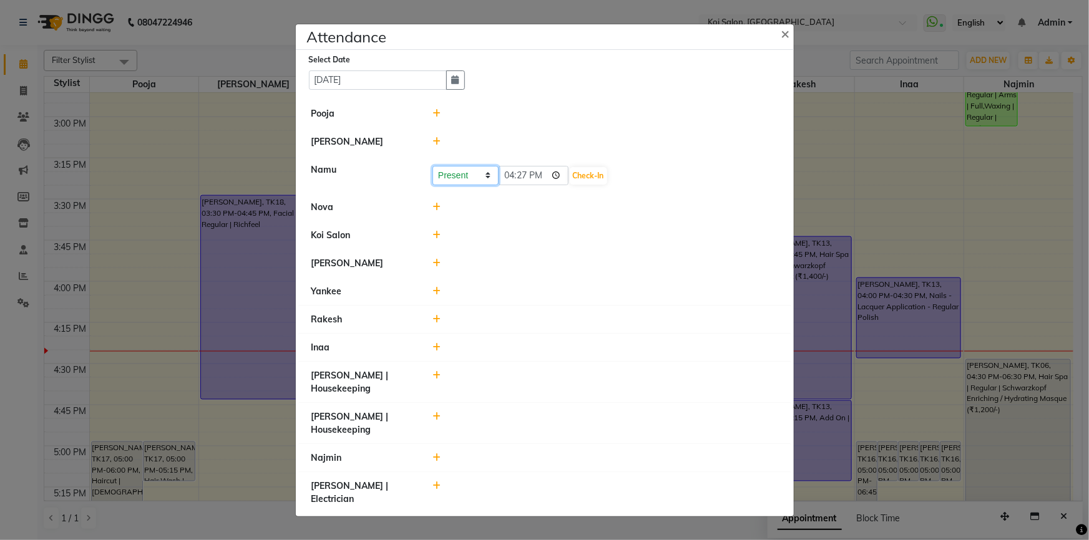
click at [480, 185] on select "Present Absent Late Half Day Weekly Off" at bounding box center [465, 175] width 66 height 19
select select "H"
click at [432, 185] on select "Present Absent Late Half Day Weekly Off" at bounding box center [465, 175] width 66 height 19
click at [546, 185] on input "16:27" at bounding box center [534, 175] width 70 height 19
click at [549, 185] on input "16:27" at bounding box center [534, 175] width 70 height 19
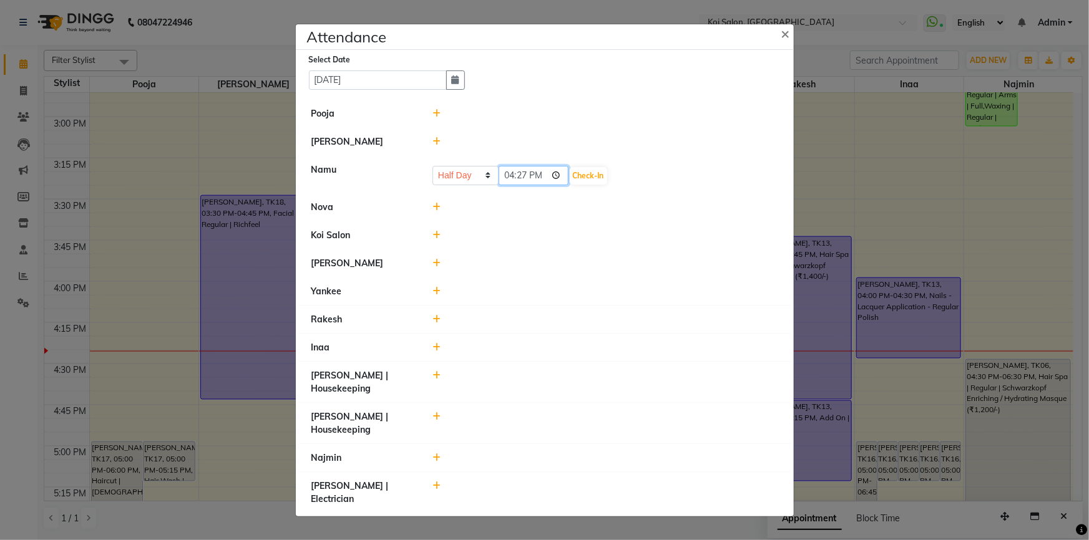
click at [555, 185] on input "16:27" at bounding box center [534, 175] width 70 height 19
click at [653, 214] on div at bounding box center [605, 207] width 364 height 13
click at [601, 185] on button "Check-In" at bounding box center [588, 175] width 37 height 17
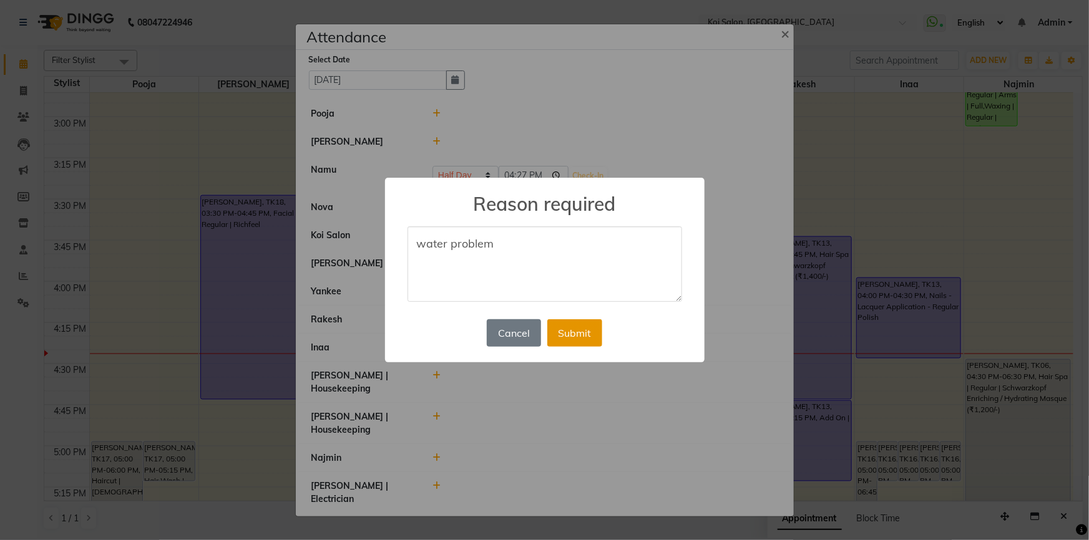
type textarea "water problem"
click at [592, 334] on button "Submit" at bounding box center [574, 332] width 55 height 27
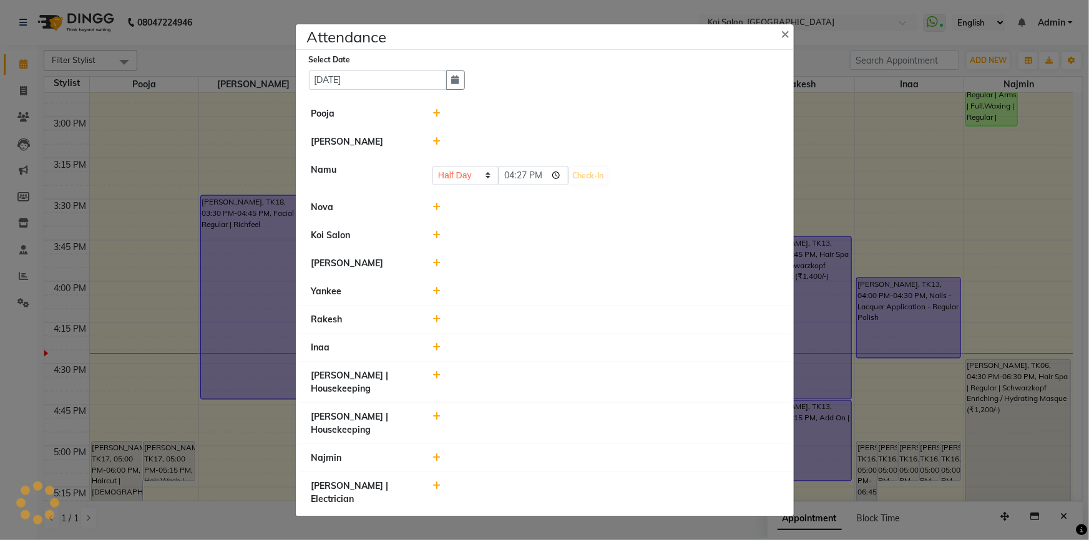
select select "H"
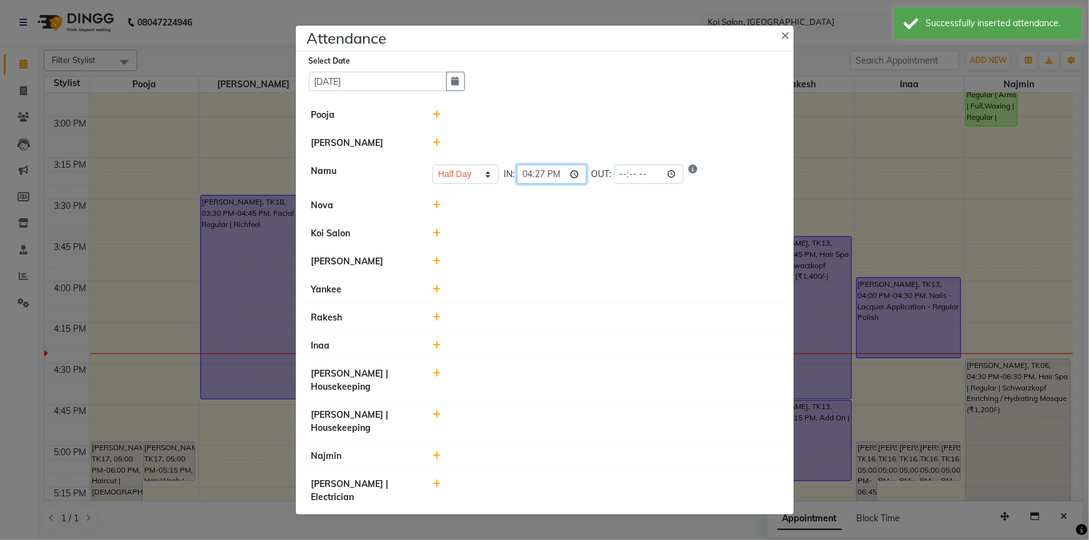
click at [563, 184] on input "16:27" at bounding box center [552, 174] width 70 height 19
click at [573, 184] on input "16:27" at bounding box center [552, 174] width 70 height 19
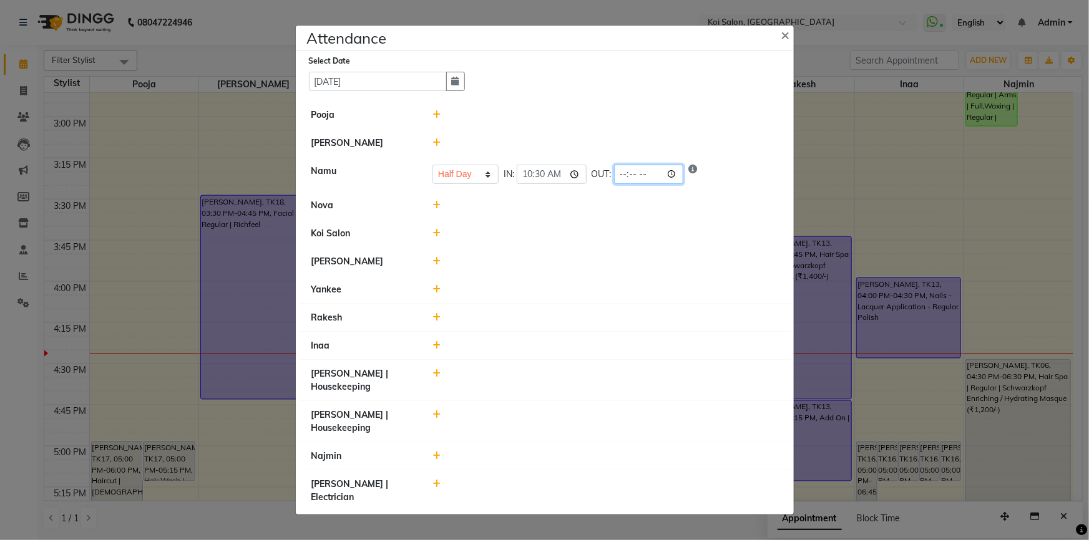
type input "10:30"
click at [659, 184] on input "time" at bounding box center [649, 174] width 70 height 19
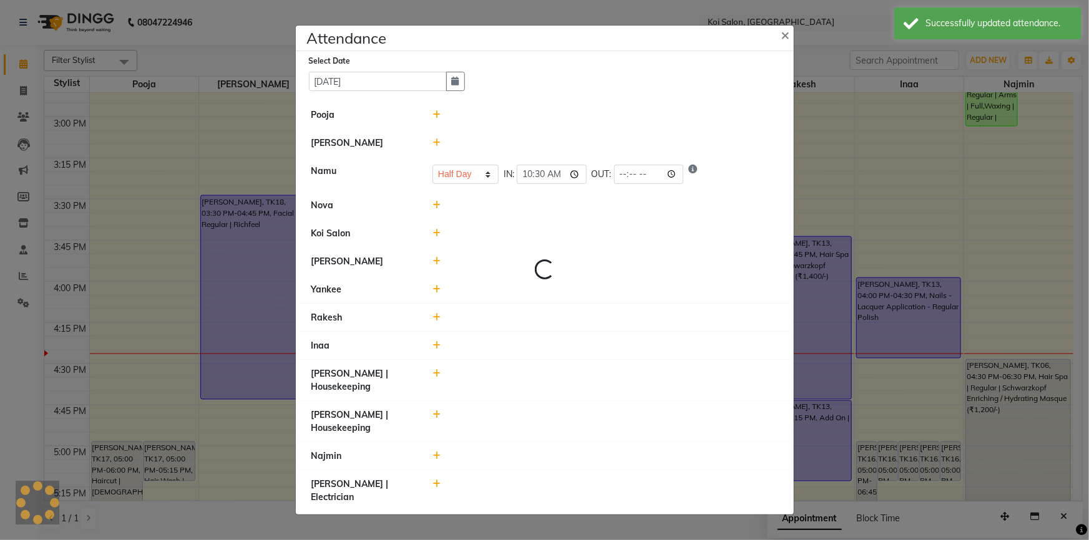
select select "H"
click at [664, 184] on input "time" at bounding box center [649, 174] width 70 height 19
click at [676, 184] on input "time" at bounding box center [649, 174] width 70 height 19
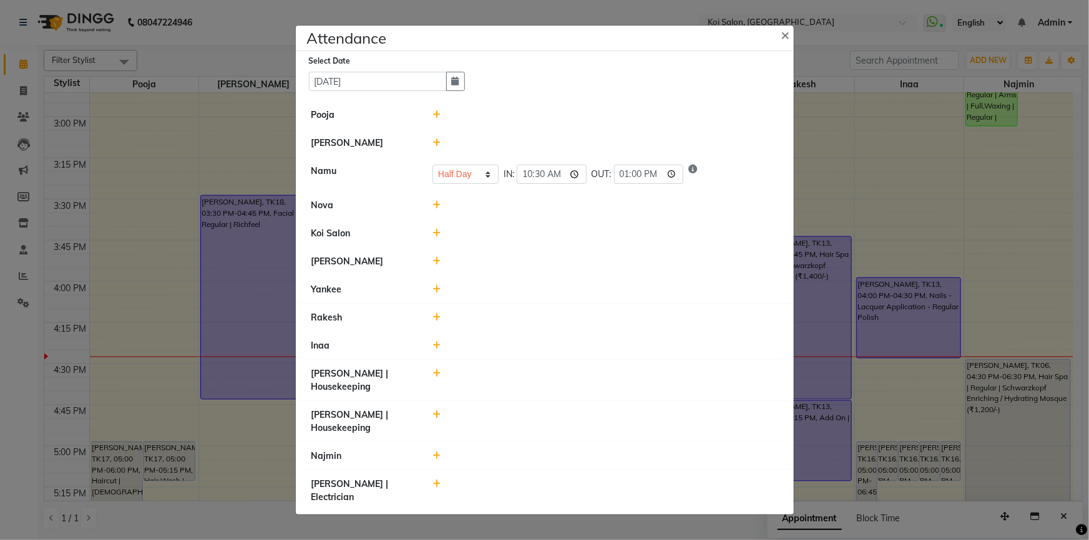
type input "13:00"
click at [609, 391] on div at bounding box center [605, 380] width 364 height 26
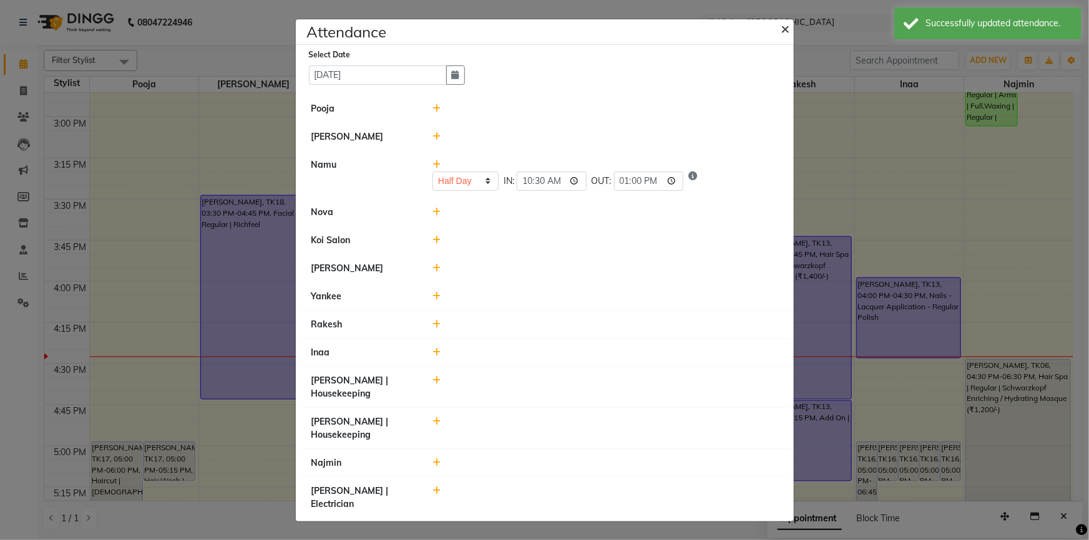
click at [784, 37] on span "×" at bounding box center [785, 28] width 9 height 19
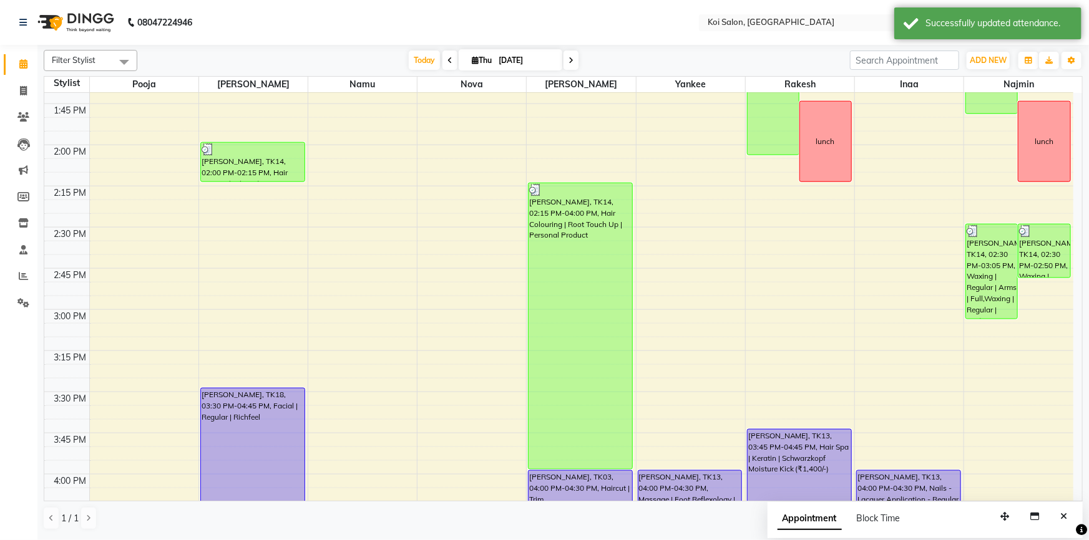
scroll to position [766, 0]
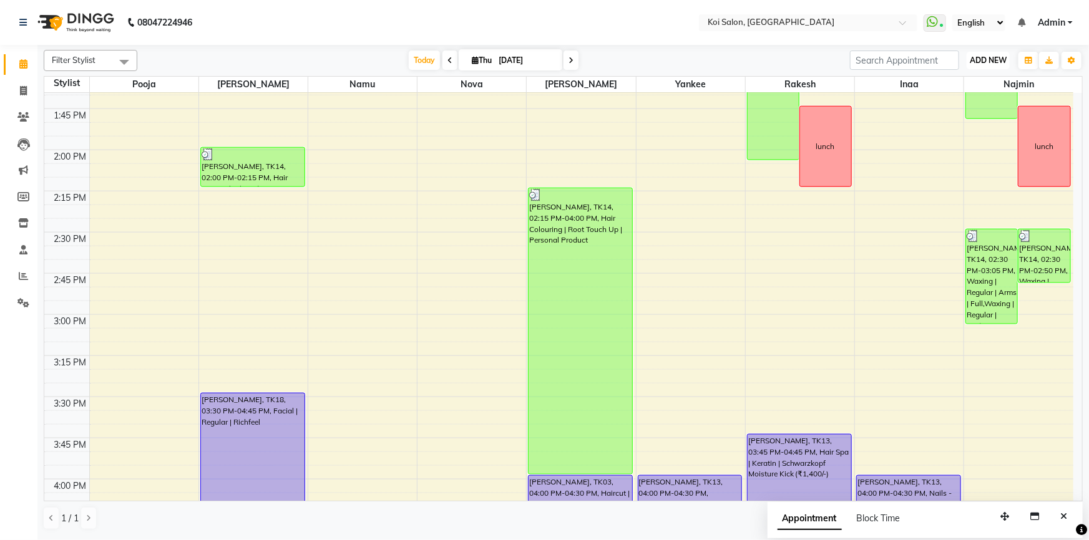
click at [1005, 62] on span "ADD NEW" at bounding box center [988, 60] width 37 height 9
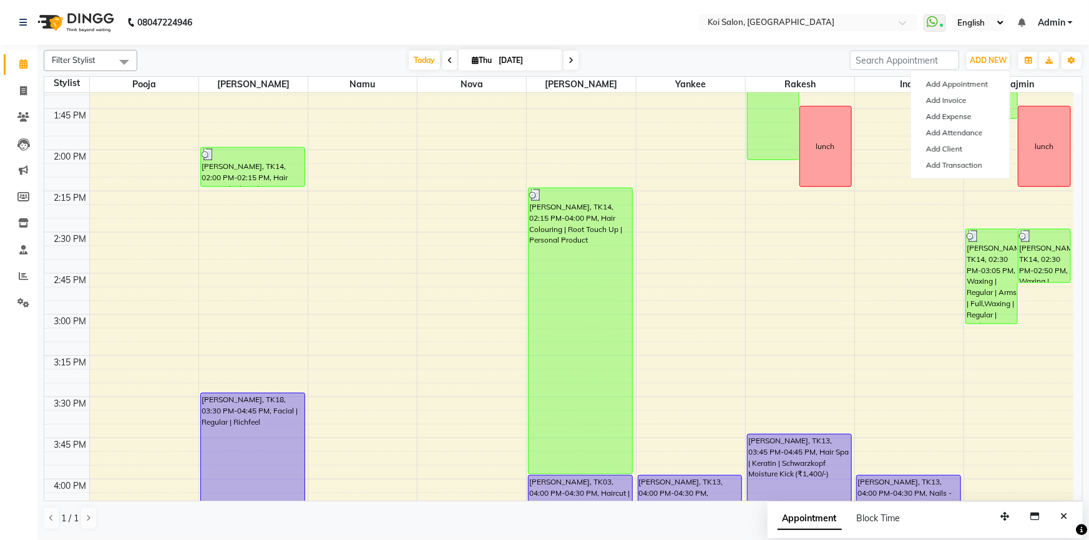
click at [575, 65] on span at bounding box center [570, 60] width 15 height 19
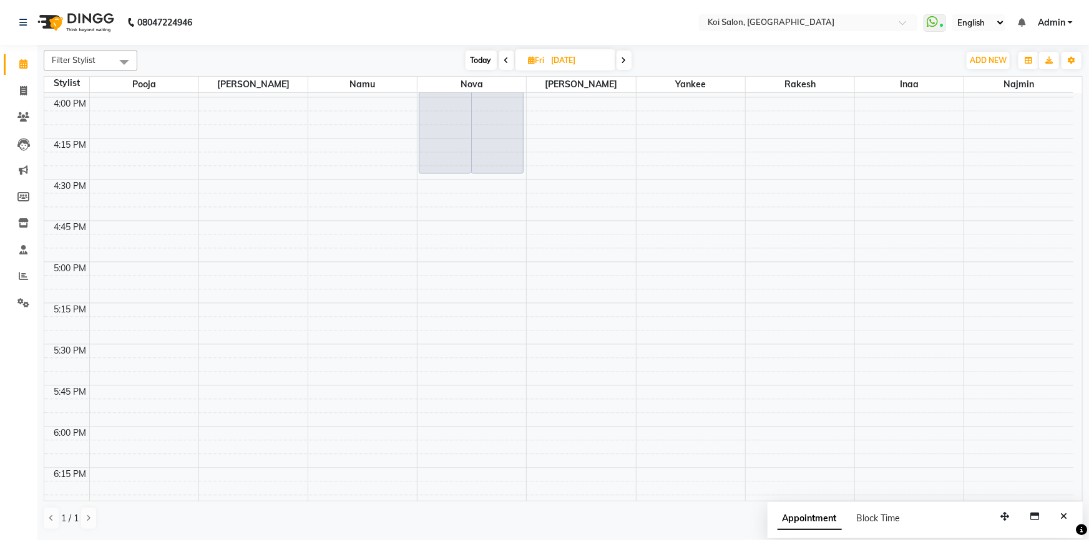
click at [477, 66] on span "Today" at bounding box center [480, 60] width 31 height 19
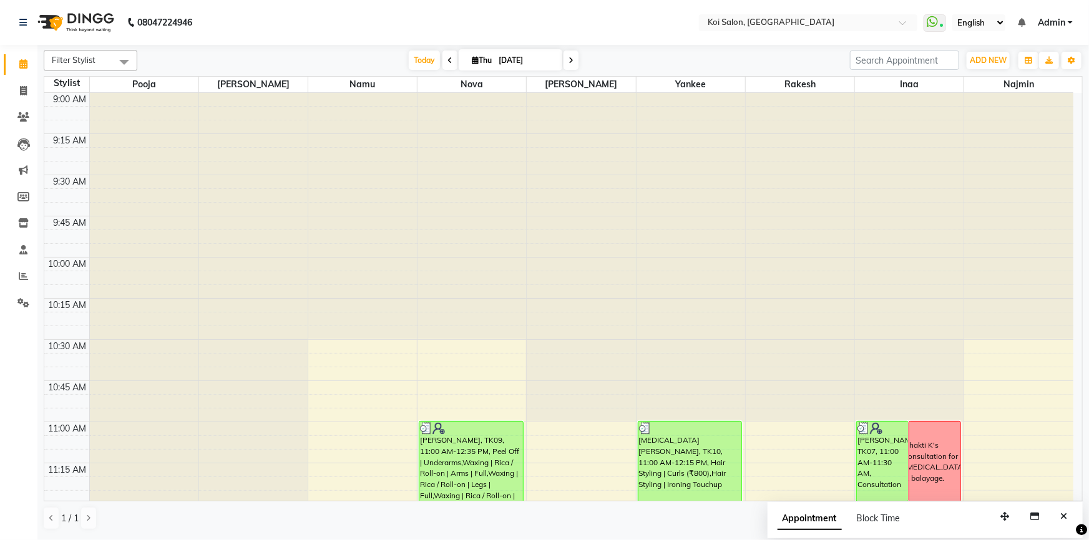
scroll to position [283, 0]
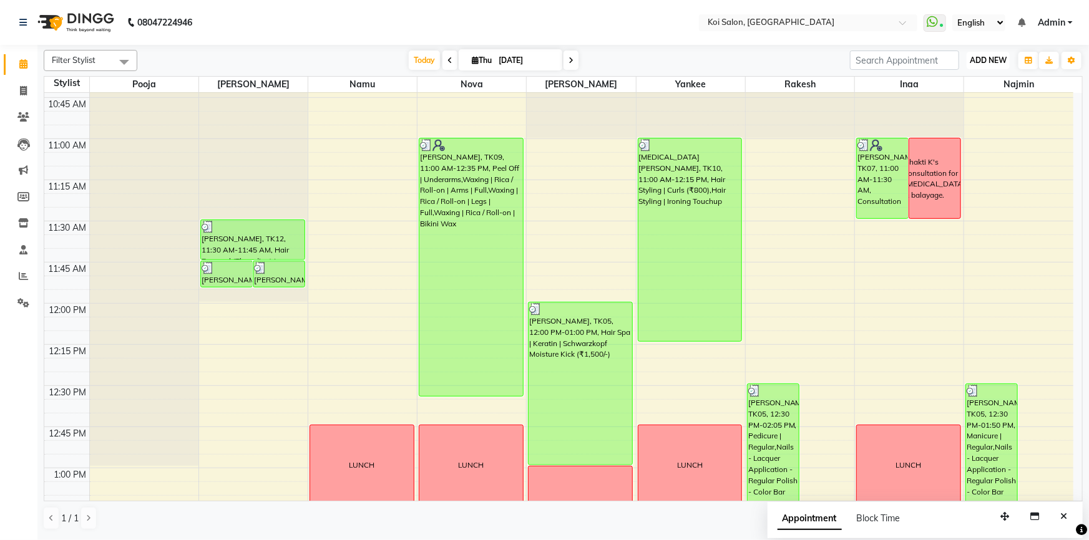
click at [1008, 61] on button "ADD NEW Toggle Dropdown" at bounding box center [987, 60] width 43 height 17
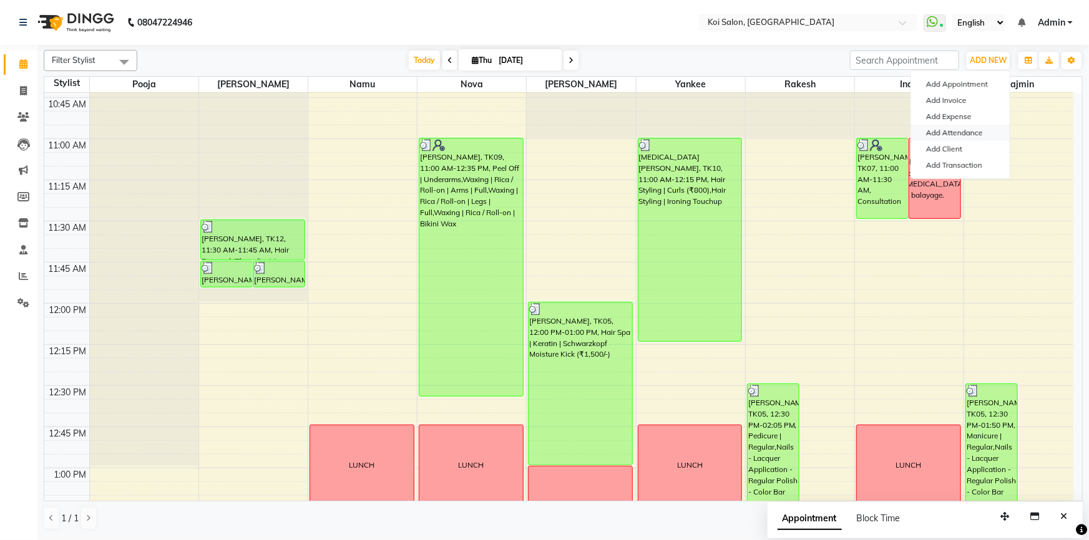
click at [959, 130] on link "Add Attendance" at bounding box center [960, 133] width 99 height 16
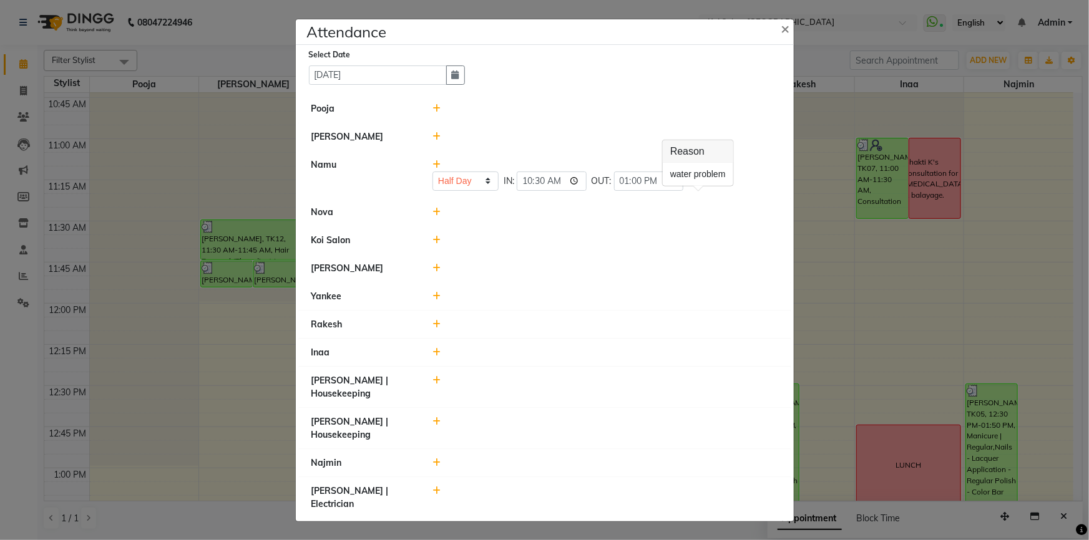
click at [694, 191] on icon "Show reason" at bounding box center [692, 181] width 9 height 19
click at [558, 280] on li "[PERSON_NAME]" at bounding box center [545, 269] width 492 height 29
click at [452, 191] on select "Present Absent Late Half Day Weekly Off" at bounding box center [465, 181] width 66 height 19
click at [555, 275] on div at bounding box center [605, 268] width 364 height 13
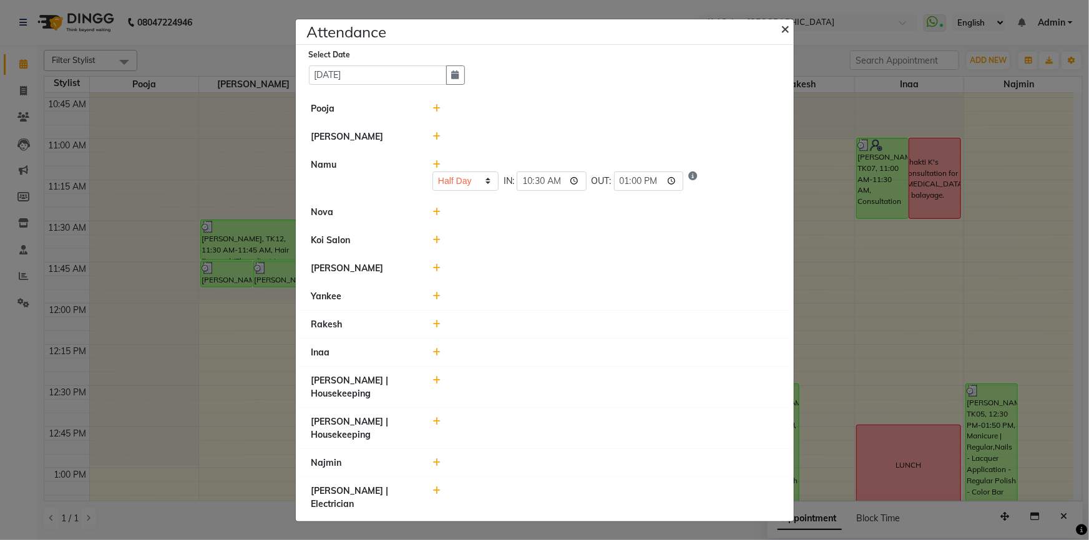
drag, startPoint x: 789, startPoint y: 52, endPoint x: 788, endPoint y: 58, distance: 6.4
click at [789, 46] on button "×" at bounding box center [786, 28] width 31 height 35
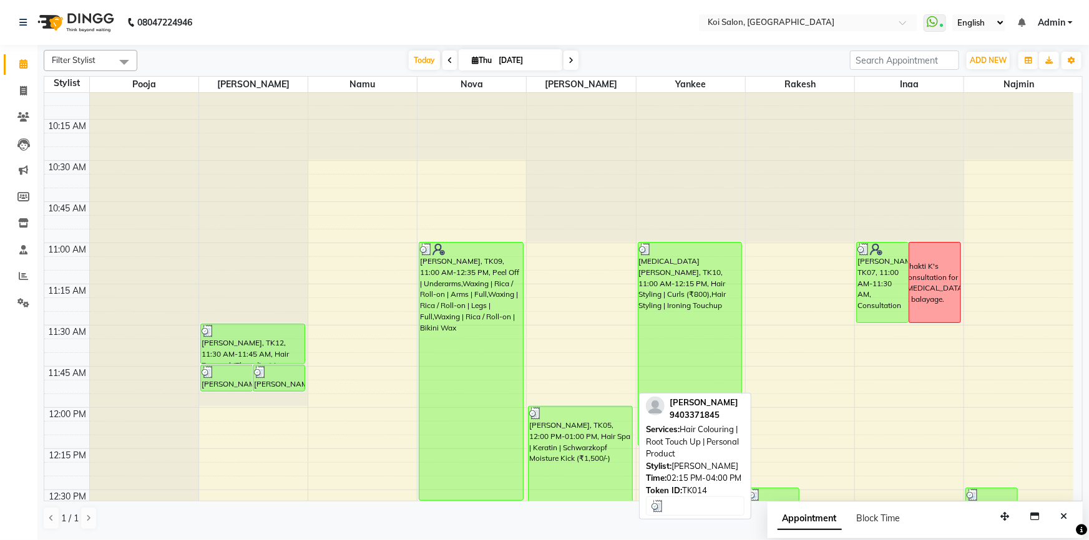
scroll to position [170, 0]
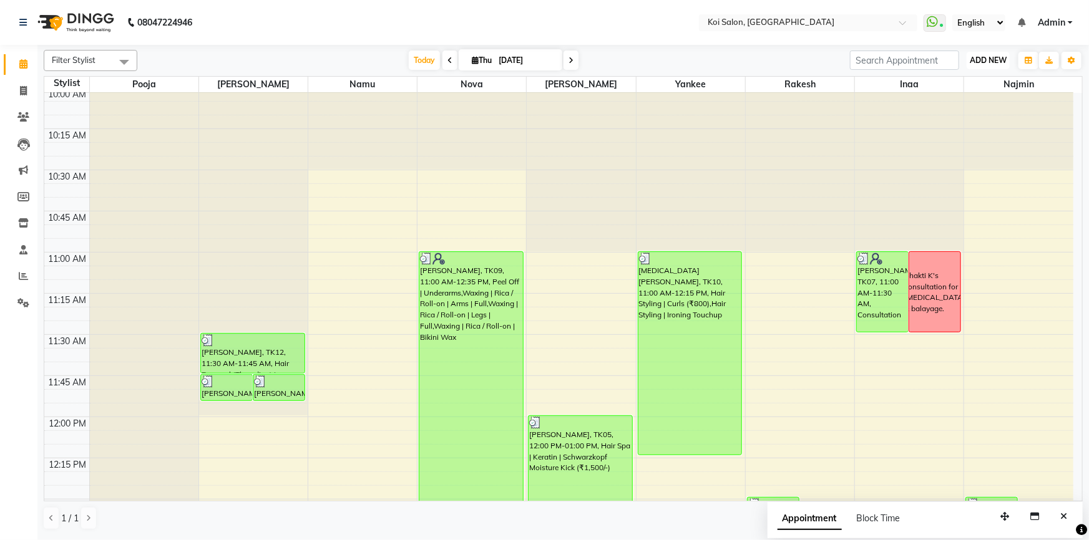
click at [1005, 65] on button "ADD NEW Toggle Dropdown" at bounding box center [987, 60] width 43 height 17
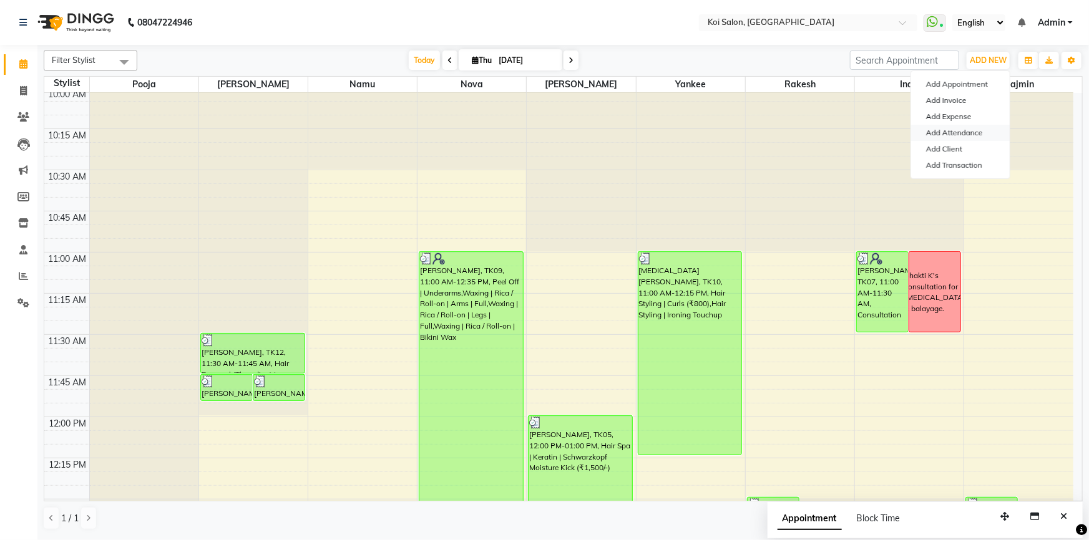
click at [981, 130] on link "Add Attendance" at bounding box center [960, 133] width 99 height 16
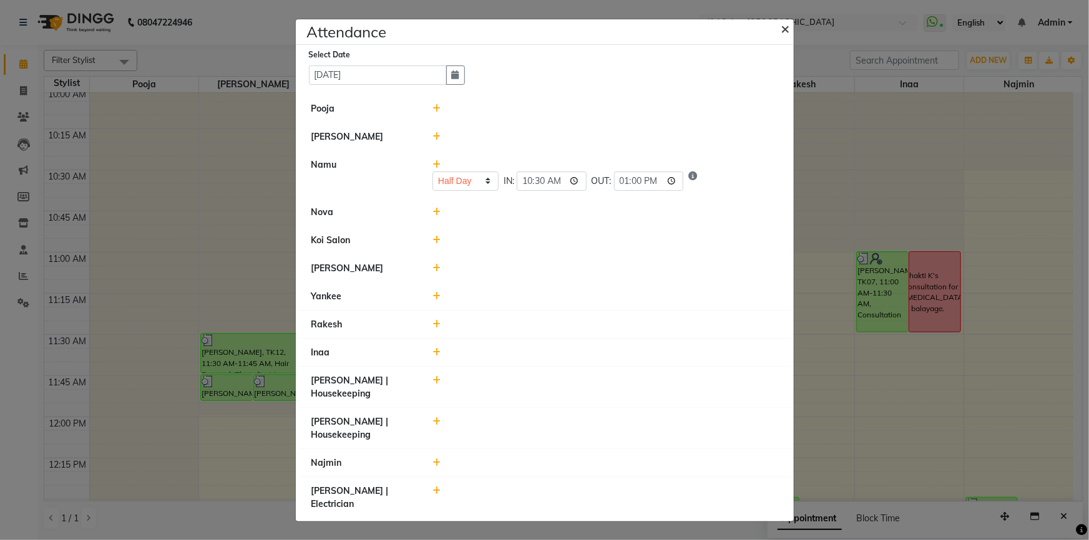
click at [787, 37] on span "×" at bounding box center [785, 28] width 9 height 19
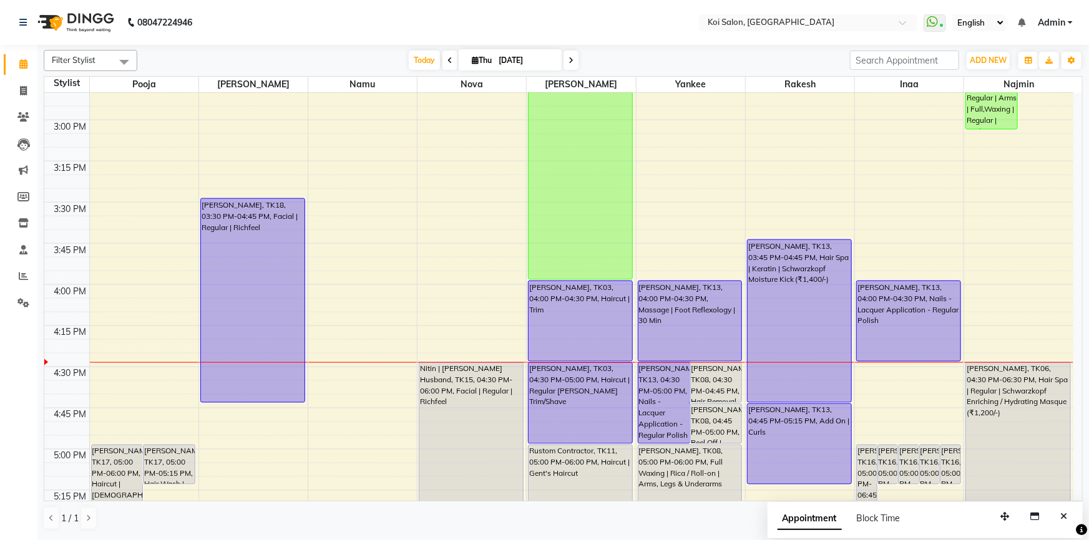
scroll to position [964, 0]
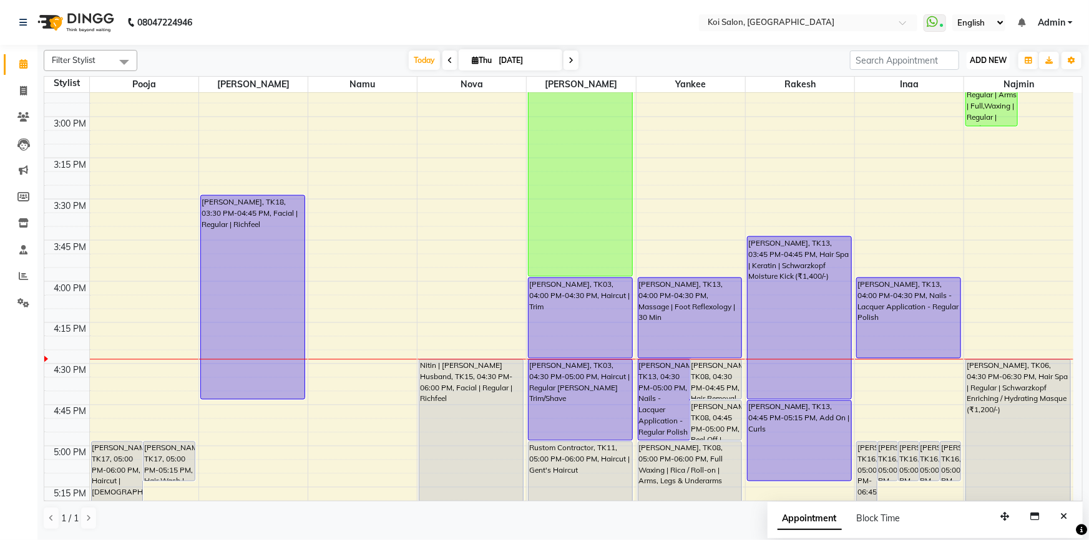
click at [996, 64] on button "ADD NEW Toggle Dropdown" at bounding box center [987, 60] width 43 height 17
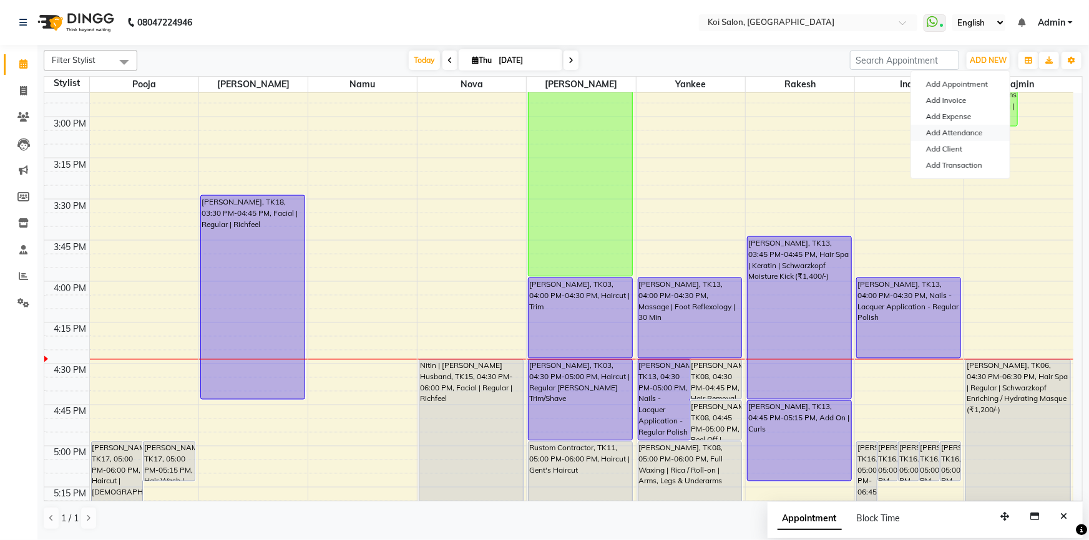
click at [939, 134] on link "Add Attendance" at bounding box center [960, 133] width 99 height 16
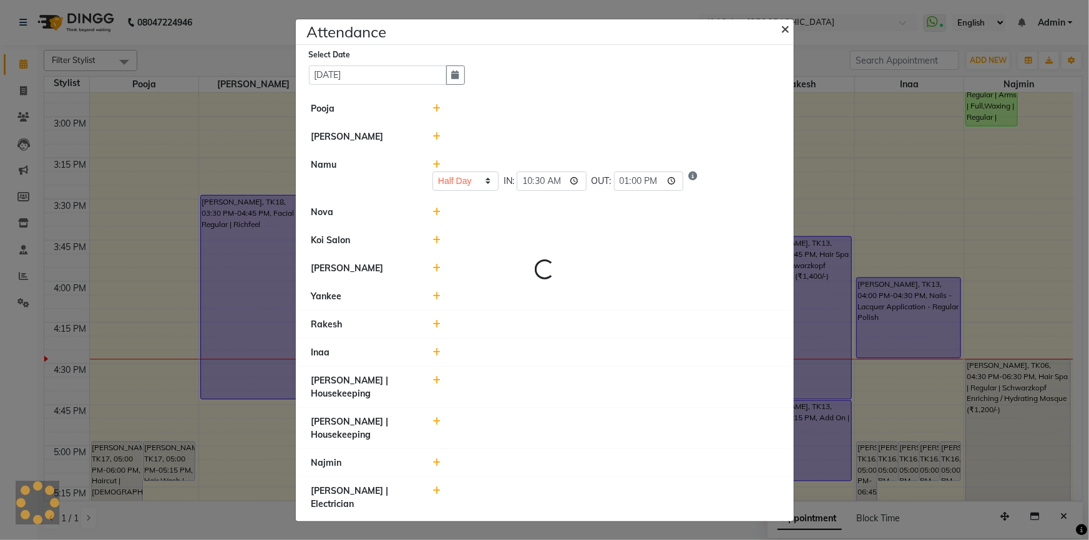
click at [792, 43] on button "×" at bounding box center [786, 28] width 31 height 35
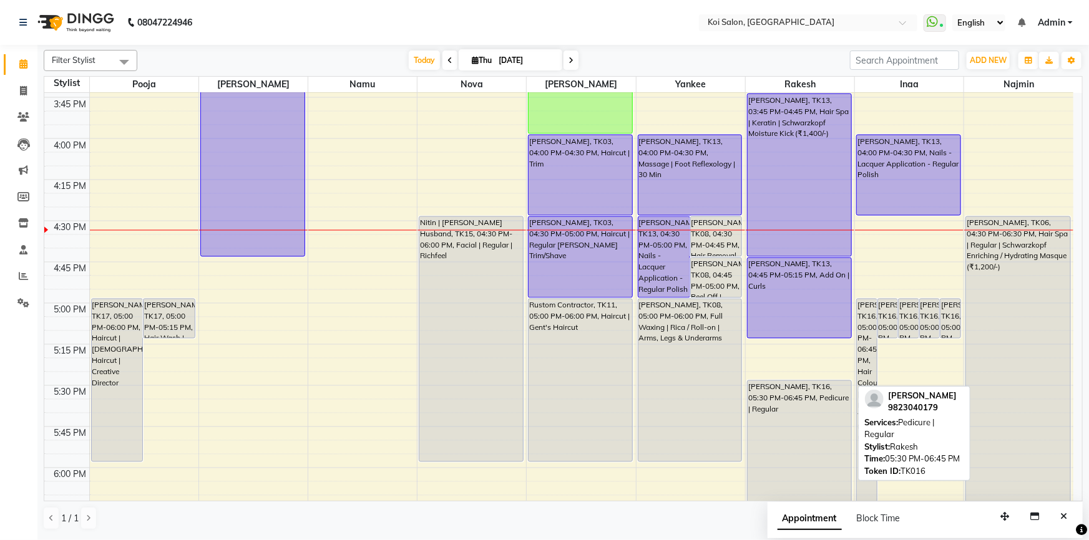
scroll to position [1106, 0]
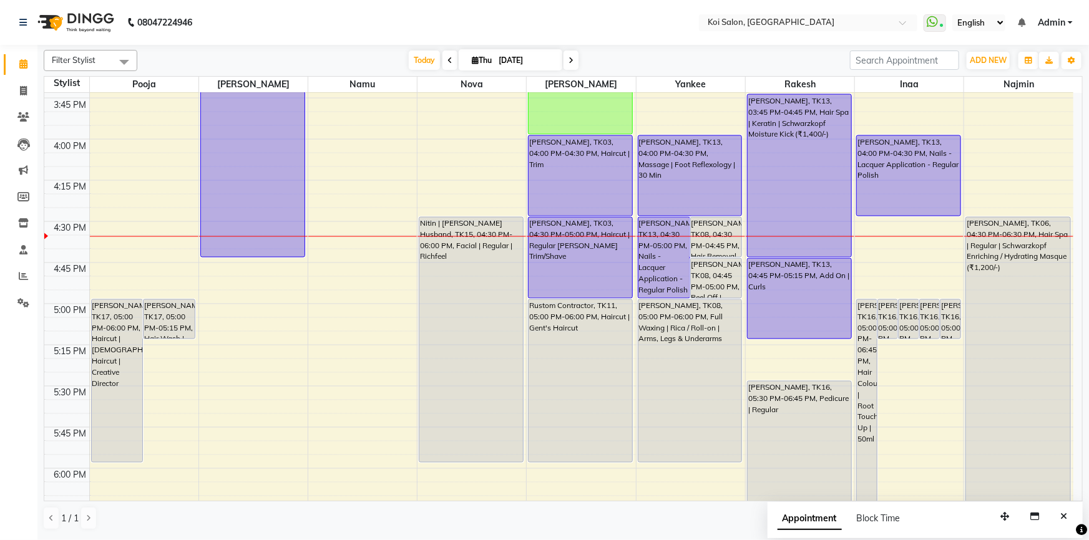
click at [472, 57] on icon at bounding box center [475, 60] width 7 height 8
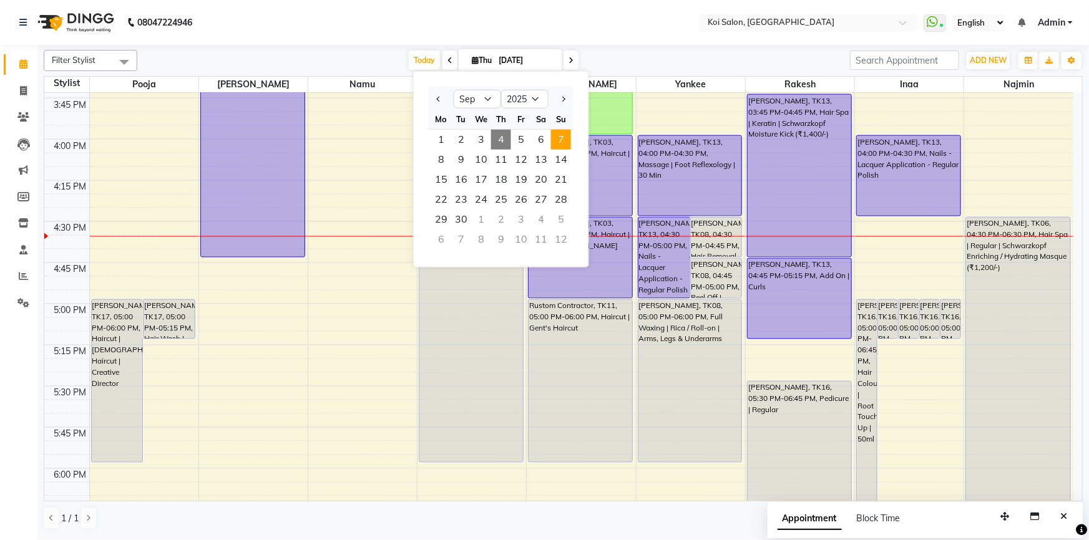
click at [566, 142] on span "7" at bounding box center [561, 140] width 20 height 20
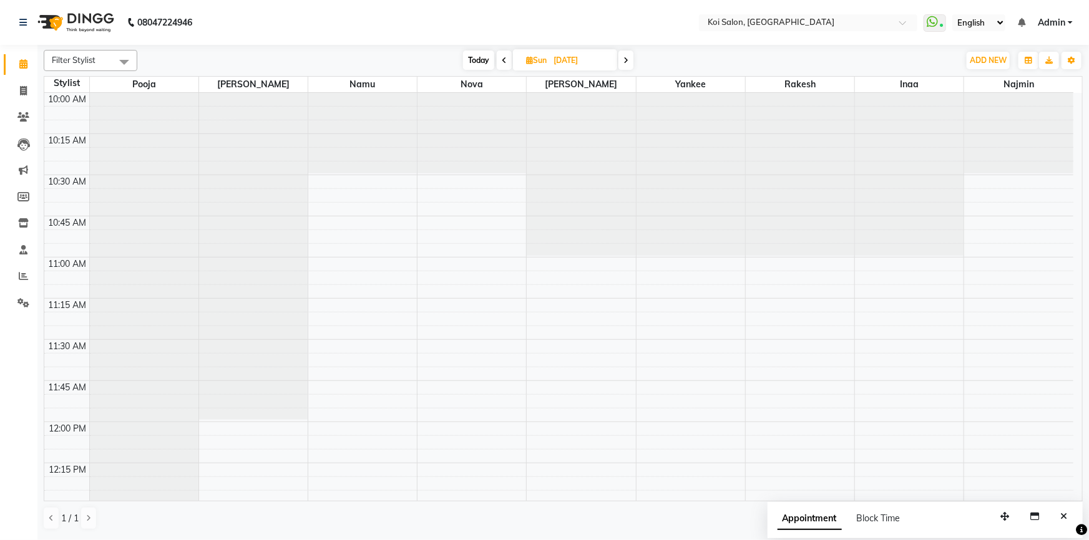
scroll to position [349, 0]
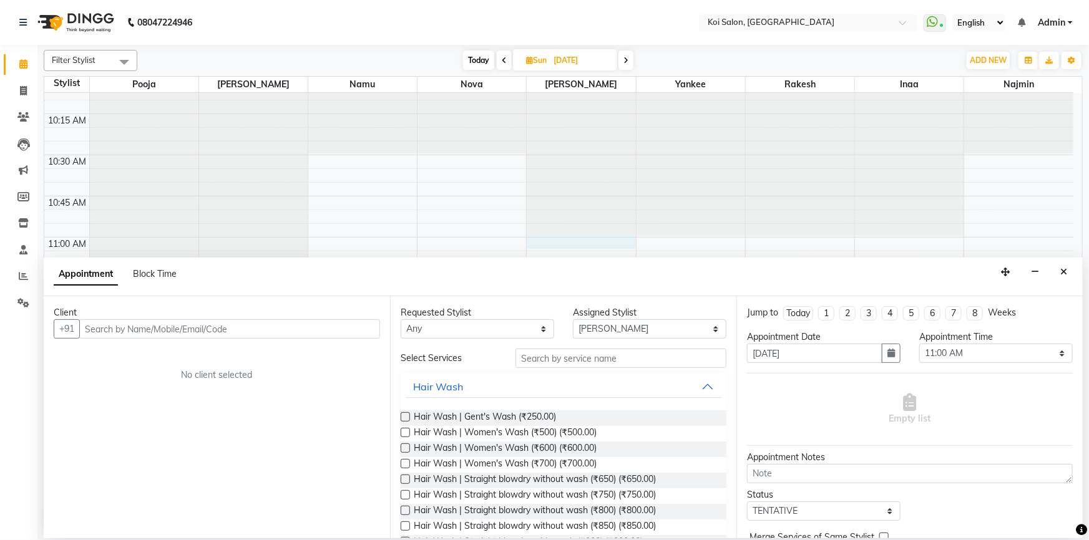
click at [150, 324] on input "text" at bounding box center [229, 328] width 301 height 19
click at [147, 331] on input "text" at bounding box center [229, 328] width 301 height 19
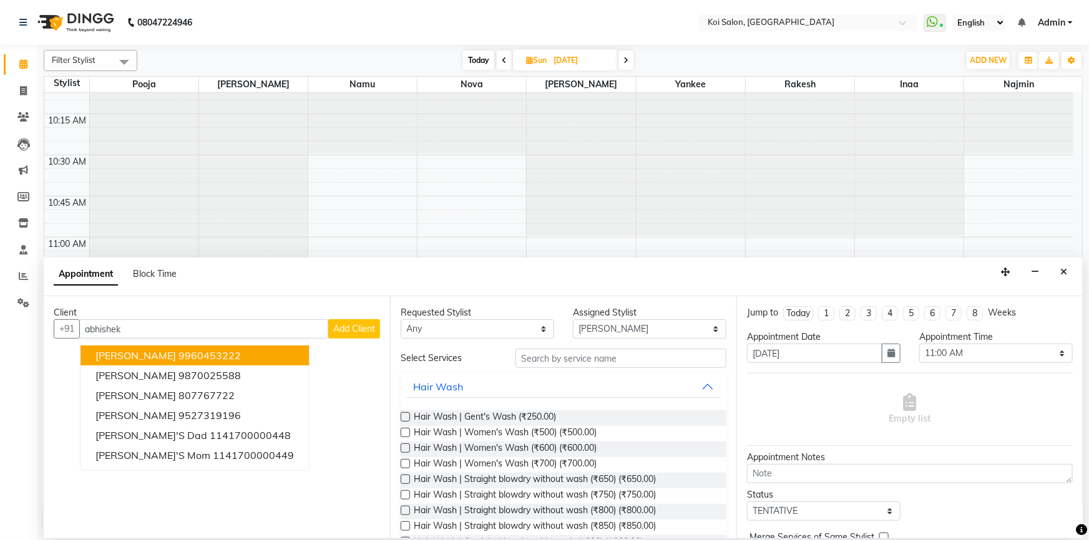
click at [140, 362] on button "Abhishek Kapra 9960453222" at bounding box center [194, 356] width 228 height 20
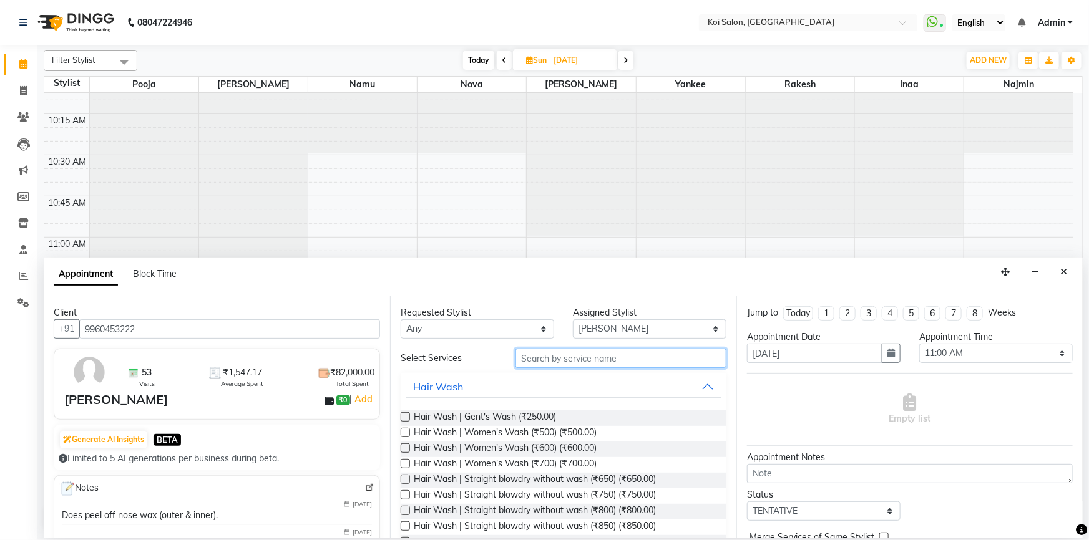
click at [550, 364] on input "text" at bounding box center [620, 358] width 211 height 19
click at [562, 356] on input "text" at bounding box center [620, 358] width 211 height 19
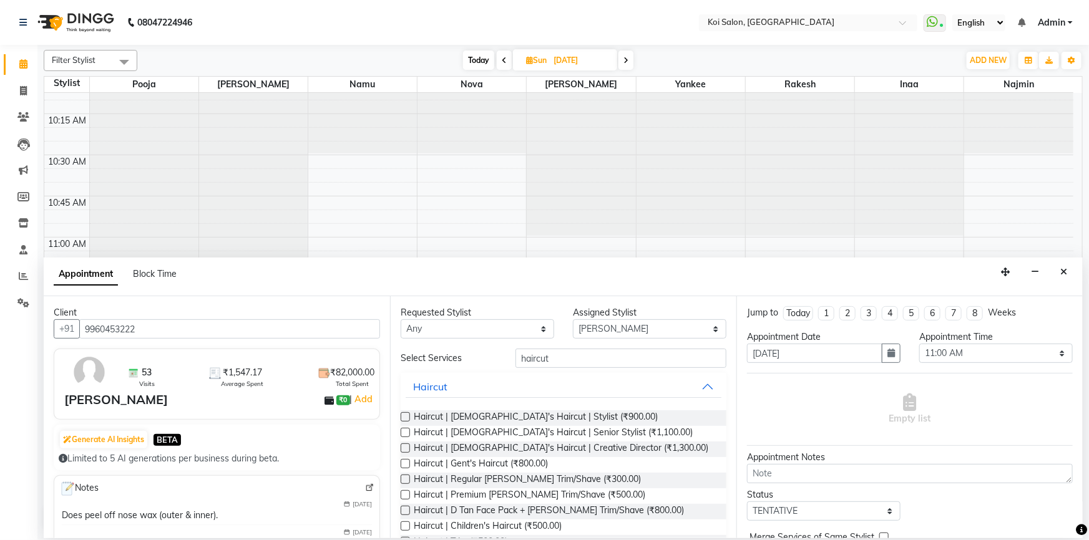
click at [406, 460] on label at bounding box center [405, 463] width 9 height 9
click at [406, 461] on input "checkbox" at bounding box center [405, 465] width 8 height 8
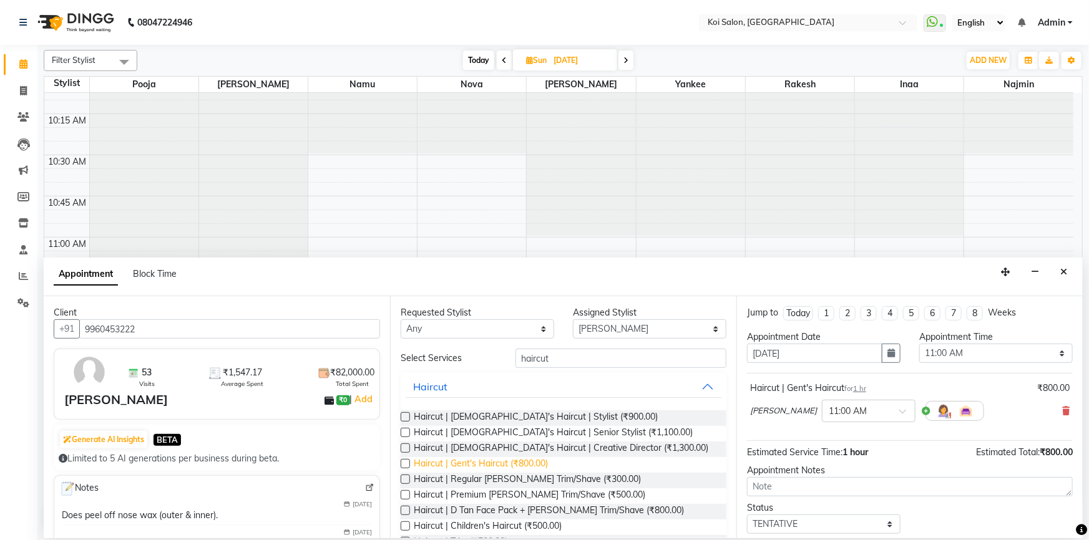
drag, startPoint x: 405, startPoint y: 481, endPoint x: 512, endPoint y: 468, distance: 107.5
click at [407, 482] on label at bounding box center [405, 479] width 9 height 9
click at [407, 482] on input "checkbox" at bounding box center [405, 481] width 8 height 8
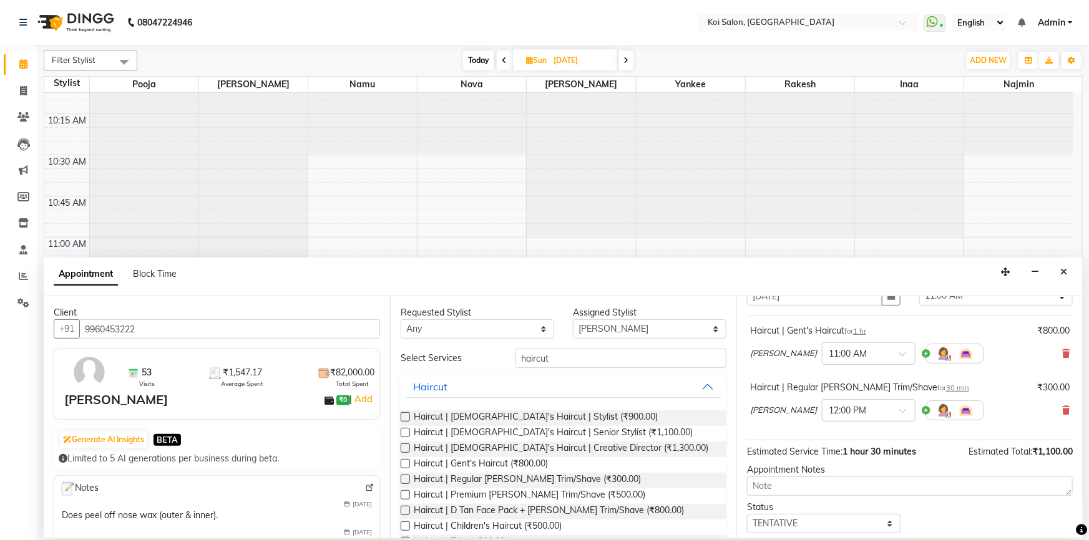
scroll to position [130, 0]
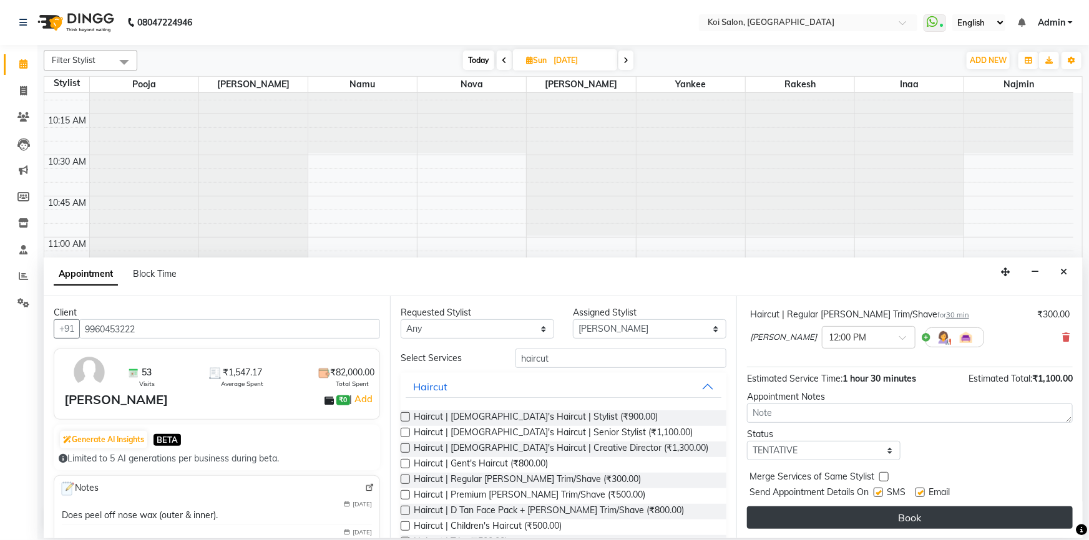
click at [799, 515] on button "Book" at bounding box center [910, 518] width 326 height 22
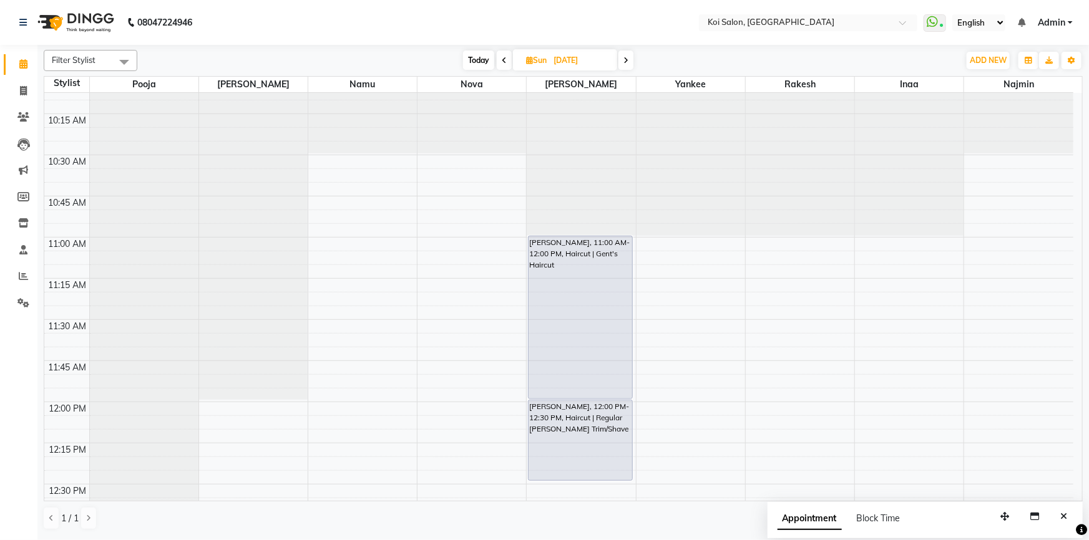
click at [465, 57] on span "Today" at bounding box center [478, 60] width 31 height 19
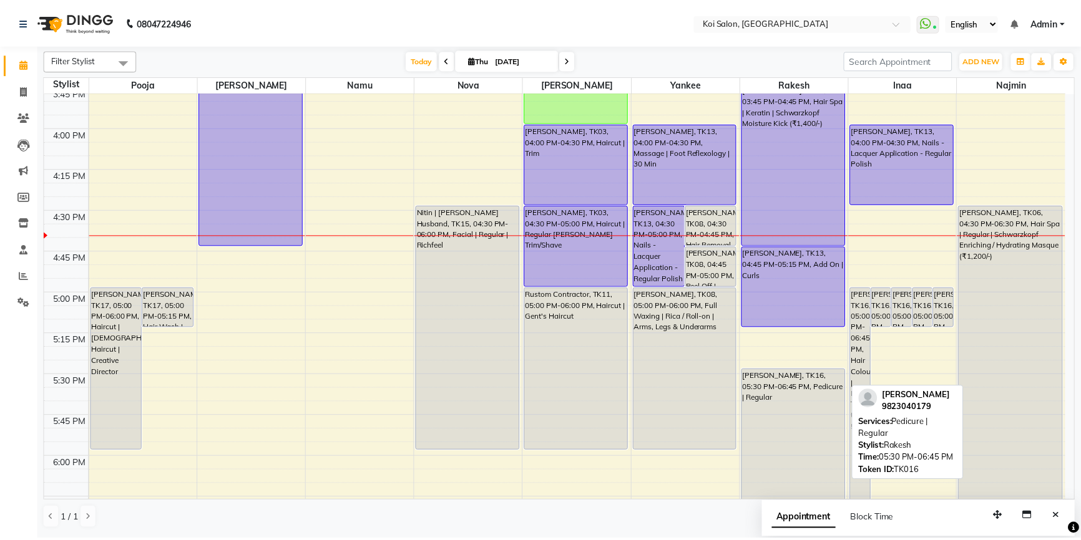
scroll to position [1036, 0]
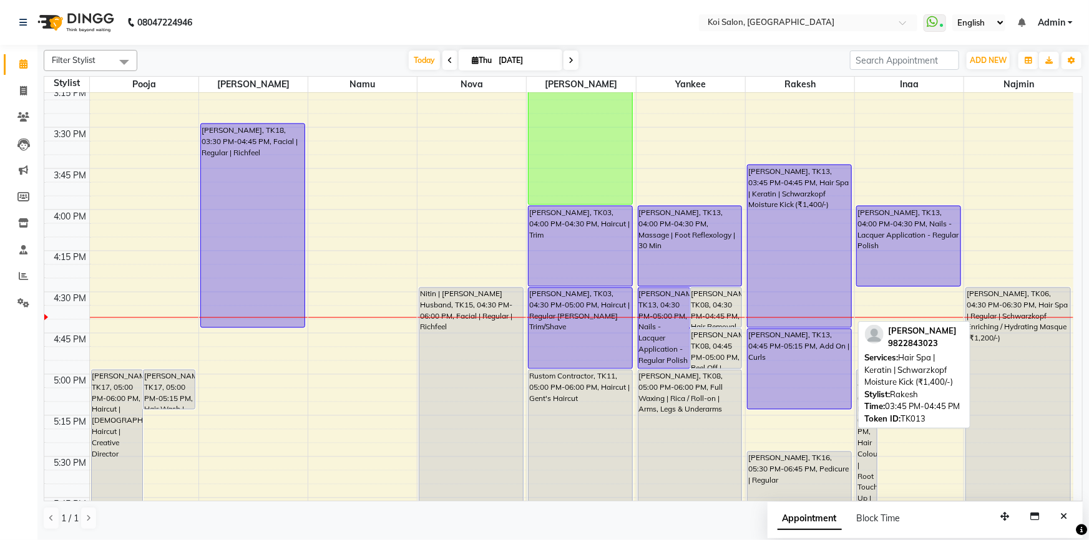
click at [779, 256] on div "[PERSON_NAME], TK13, 03:45 PM-04:45 PM, Hair Spa | Keratin | Schwarzkopf Moistu…" at bounding box center [799, 246] width 104 height 162
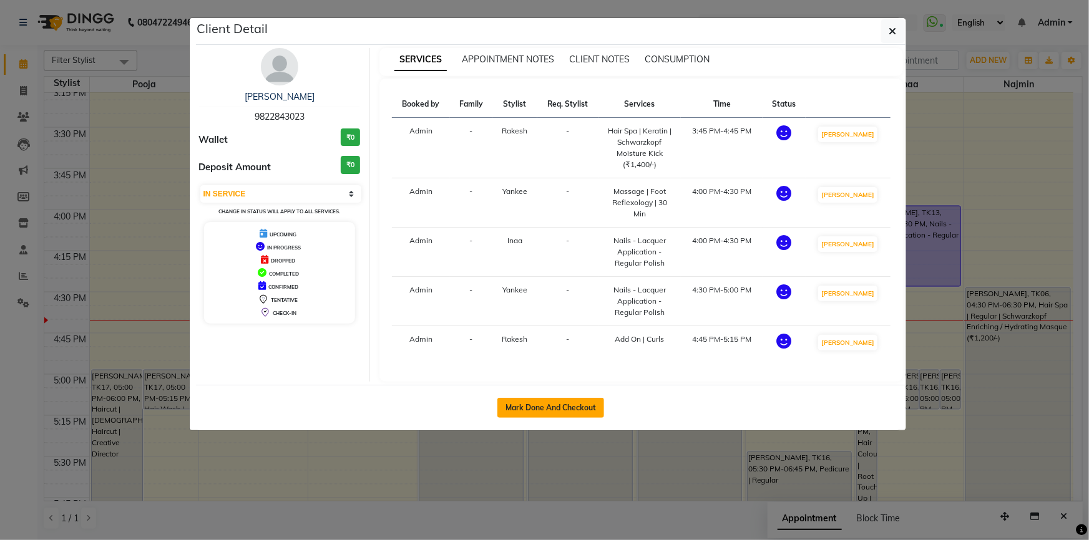
click at [578, 398] on button "Mark Done And Checkout" at bounding box center [550, 408] width 107 height 20
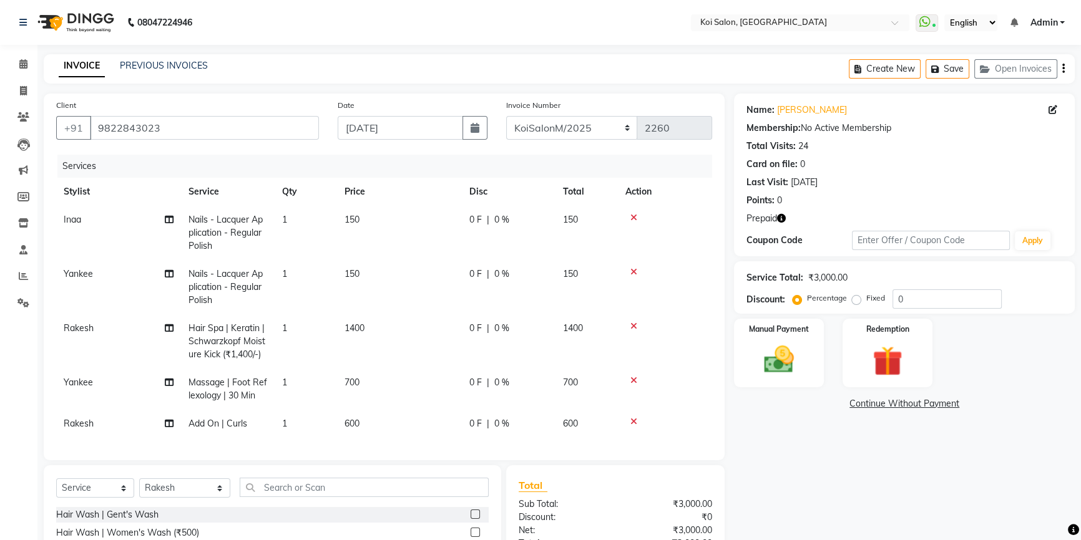
scroll to position [56, 0]
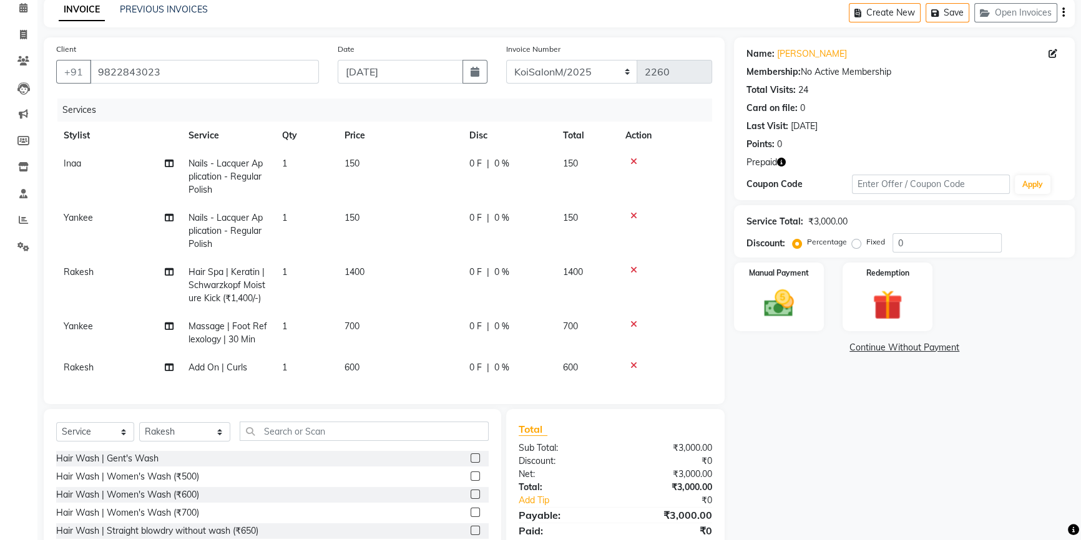
click at [219, 228] on span "Nails - Lacquer Application - Regular Polish" at bounding box center [225, 230] width 74 height 37
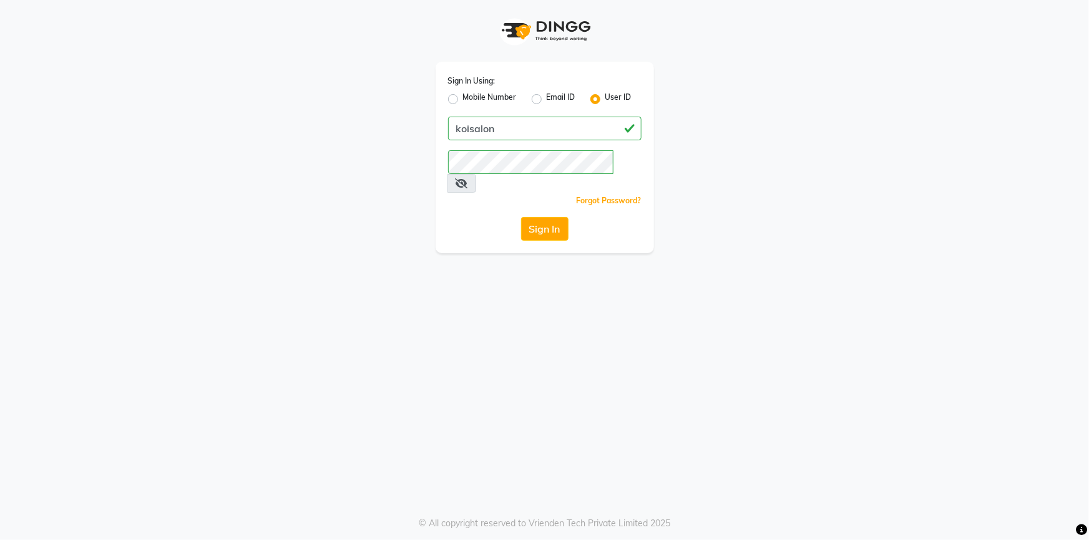
click at [547, 217] on button "Sign In" at bounding box center [544, 229] width 47 height 24
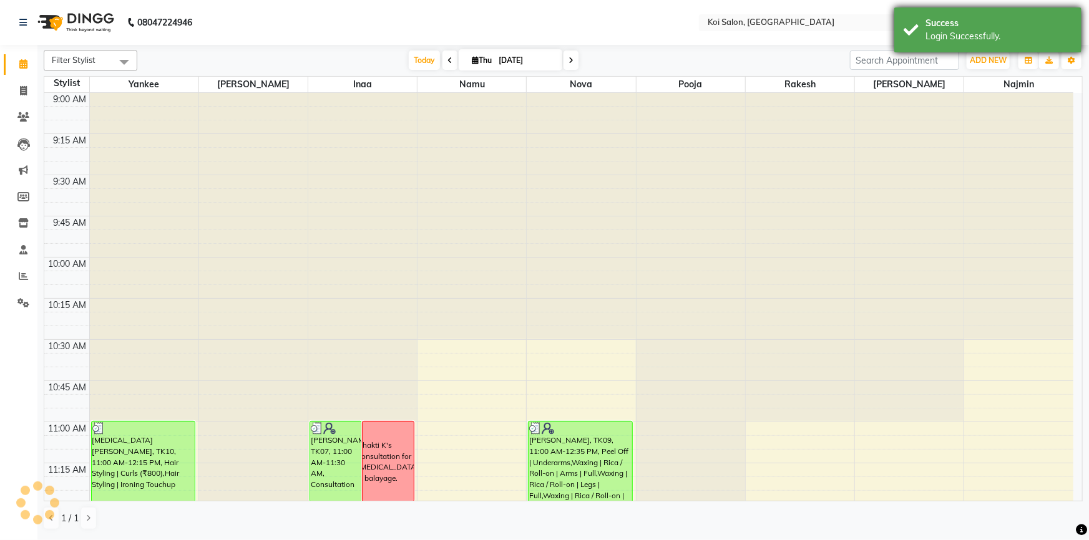
click at [928, 49] on div "Success Login Successfully." at bounding box center [987, 29] width 187 height 45
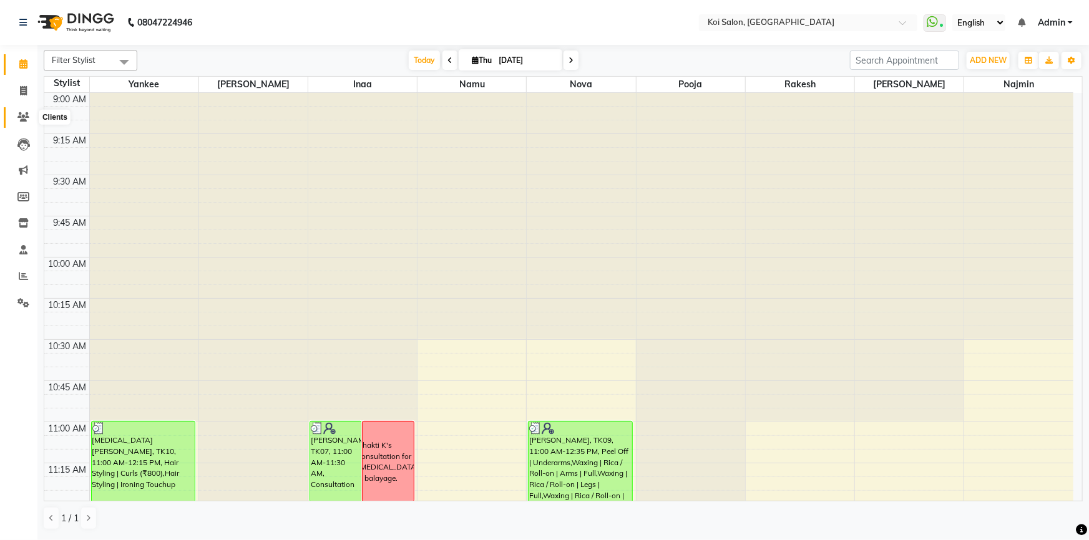
click at [22, 115] on icon at bounding box center [23, 116] width 12 height 9
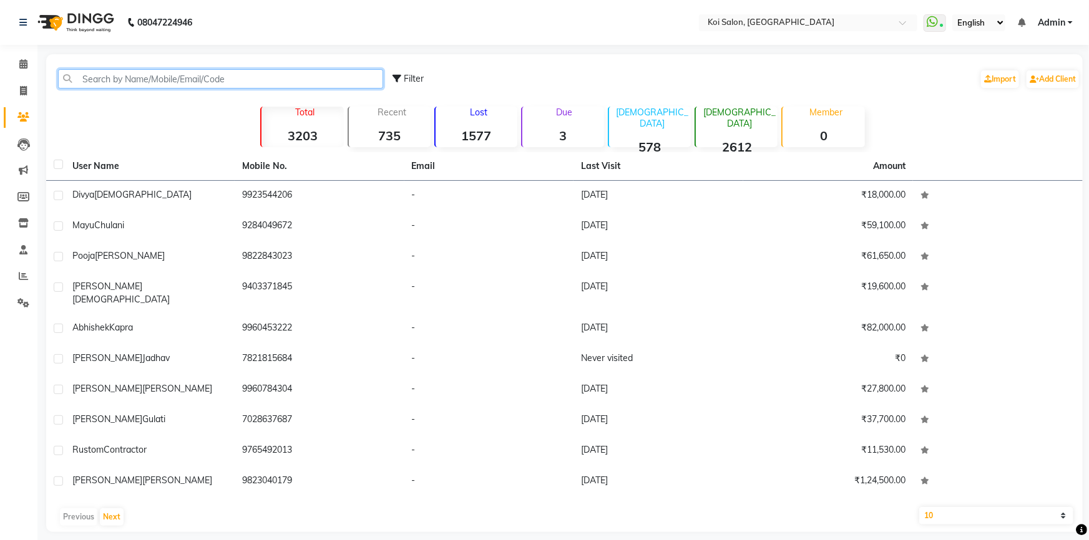
click at [214, 80] on input "text" at bounding box center [220, 78] width 325 height 19
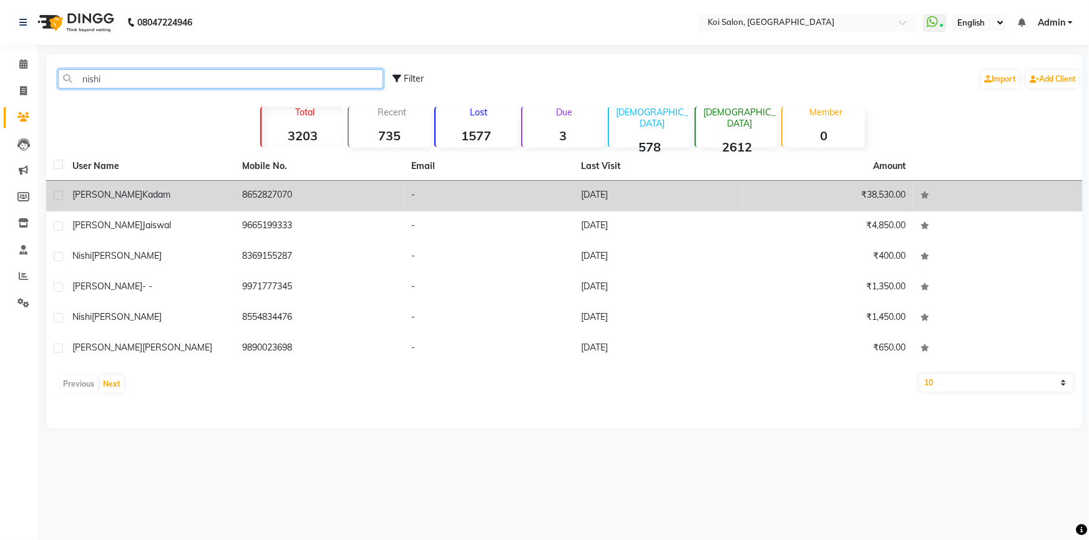
type input "nishi"
click at [168, 200] on div "Nishigandha Kadam" at bounding box center [149, 194] width 155 height 13
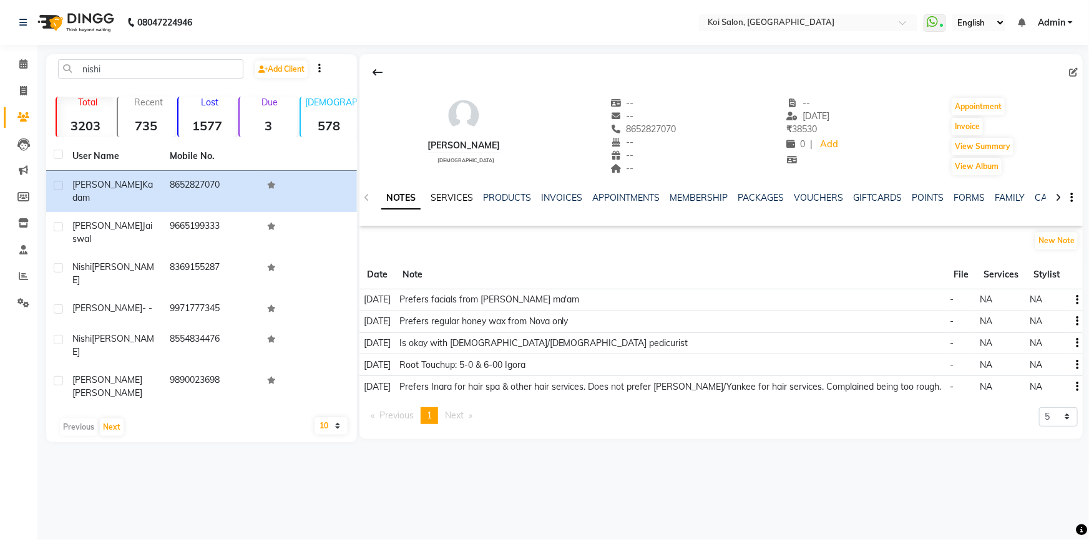
click at [451, 193] on link "SERVICES" at bounding box center [452, 197] width 42 height 11
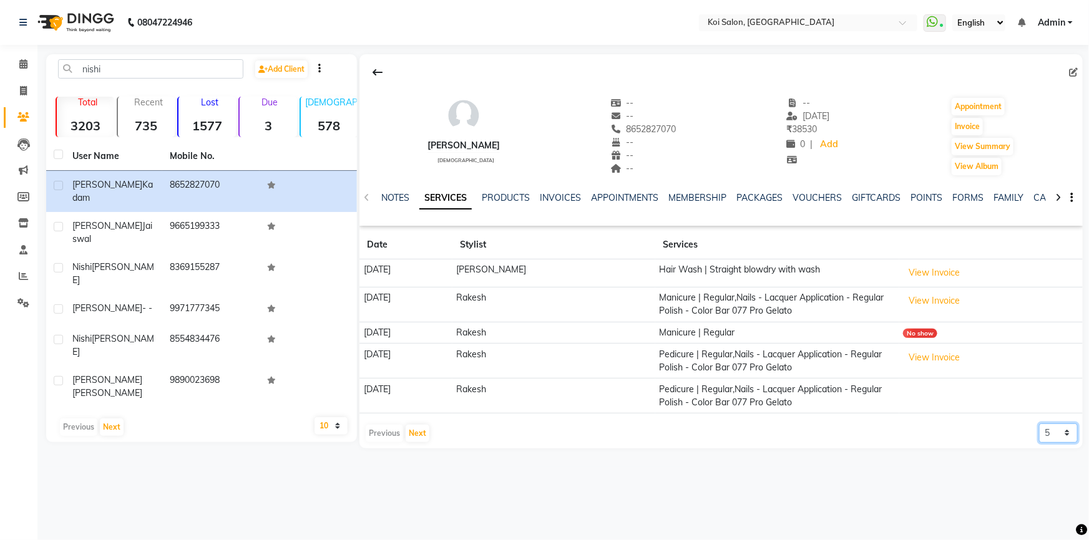
click at [1063, 424] on select "5 10 50 100 500" at bounding box center [1058, 433] width 39 height 19
select select "500"
click at [1039, 424] on select "5 10 50 100 500" at bounding box center [1058, 433] width 39 height 19
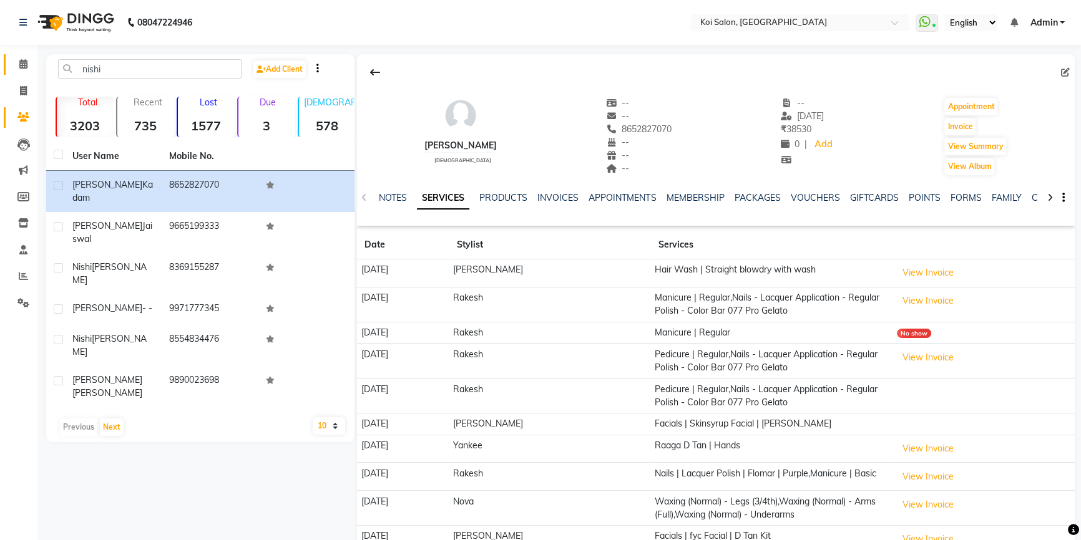
click at [18, 56] on link "Calendar" at bounding box center [19, 64] width 30 height 21
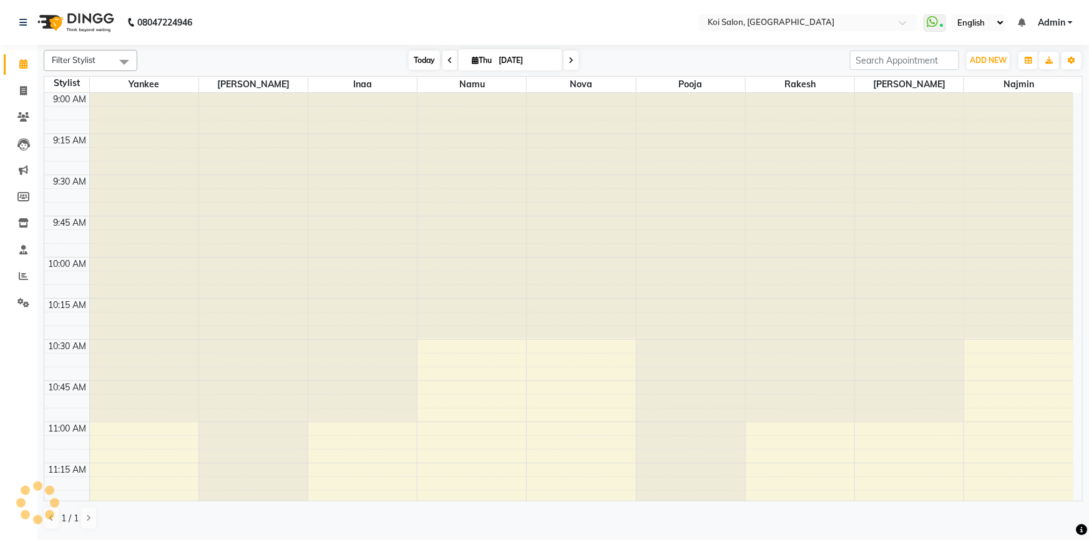
click at [422, 59] on span "Today" at bounding box center [424, 60] width 31 height 19
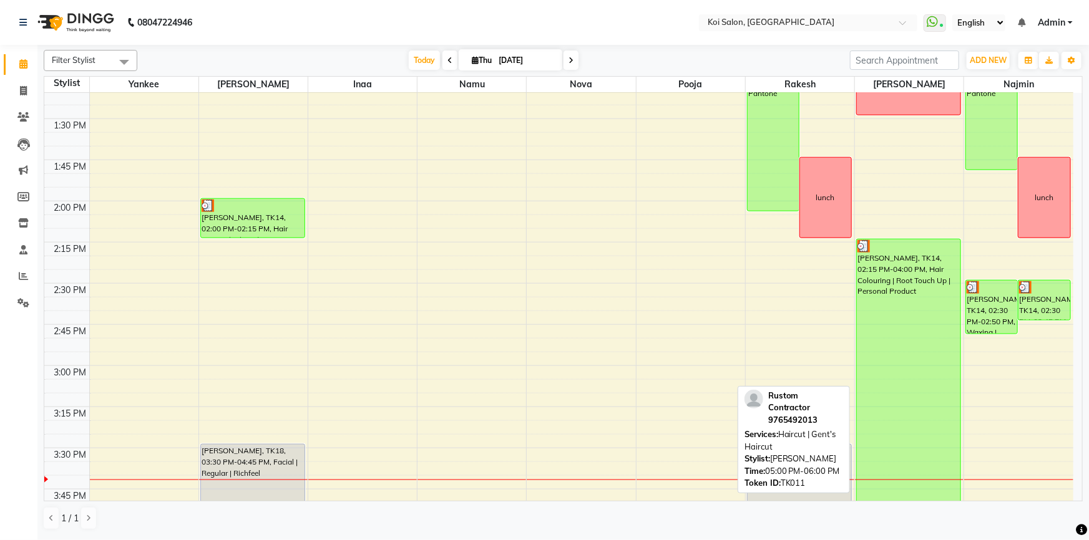
scroll to position [653, 0]
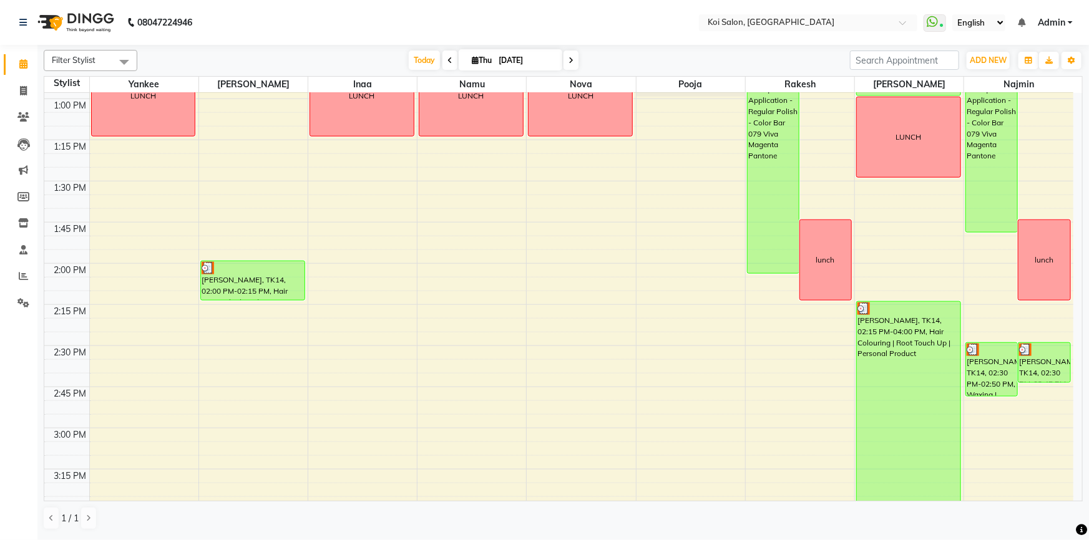
click at [571, 62] on icon at bounding box center [570, 60] width 5 height 7
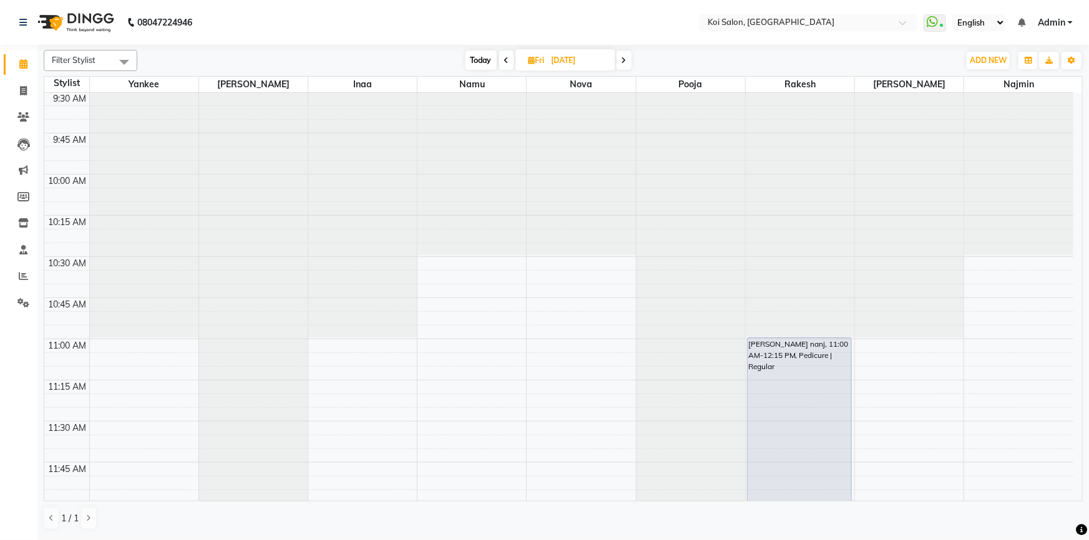
scroll to position [241, 0]
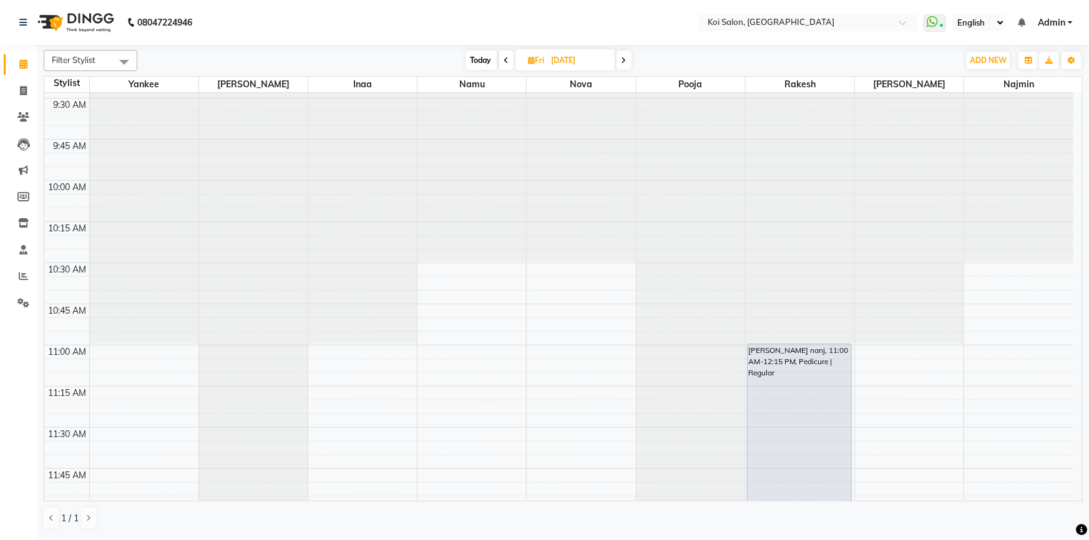
click at [480, 60] on span "Today" at bounding box center [480, 60] width 31 height 19
type input "[DATE]"
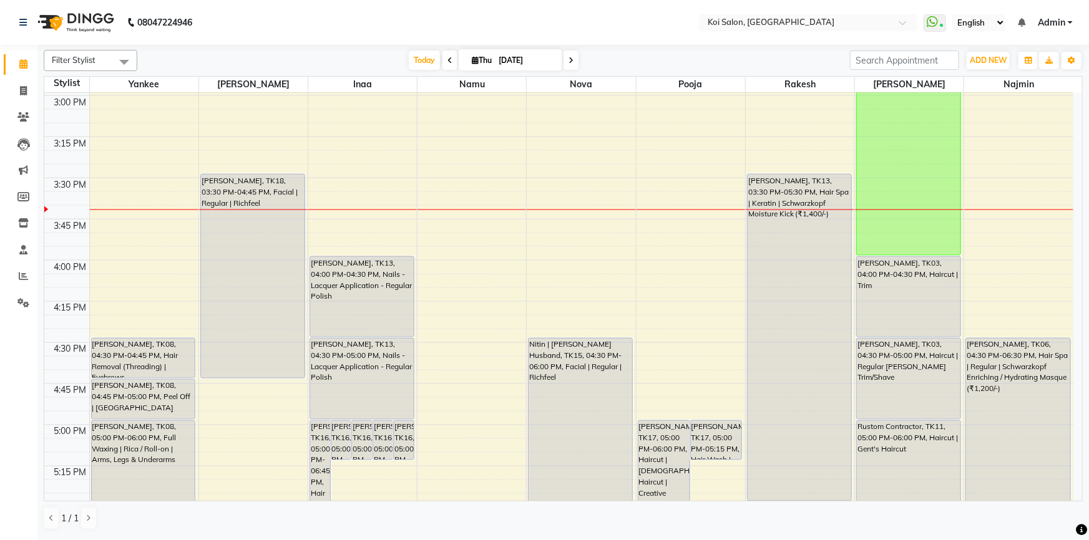
click at [507, 62] on input "[DATE]" at bounding box center [526, 60] width 62 height 19
select select "9"
select select "2025"
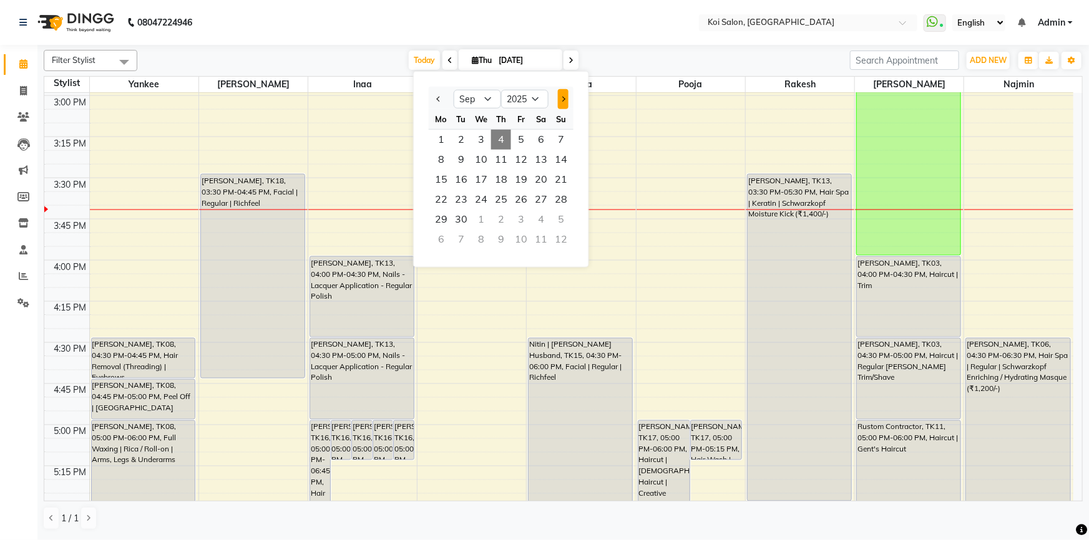
click at [561, 97] on span "Next month" at bounding box center [562, 99] width 5 height 5
select select "10"
click at [455, 206] on span "21" at bounding box center [461, 200] width 20 height 20
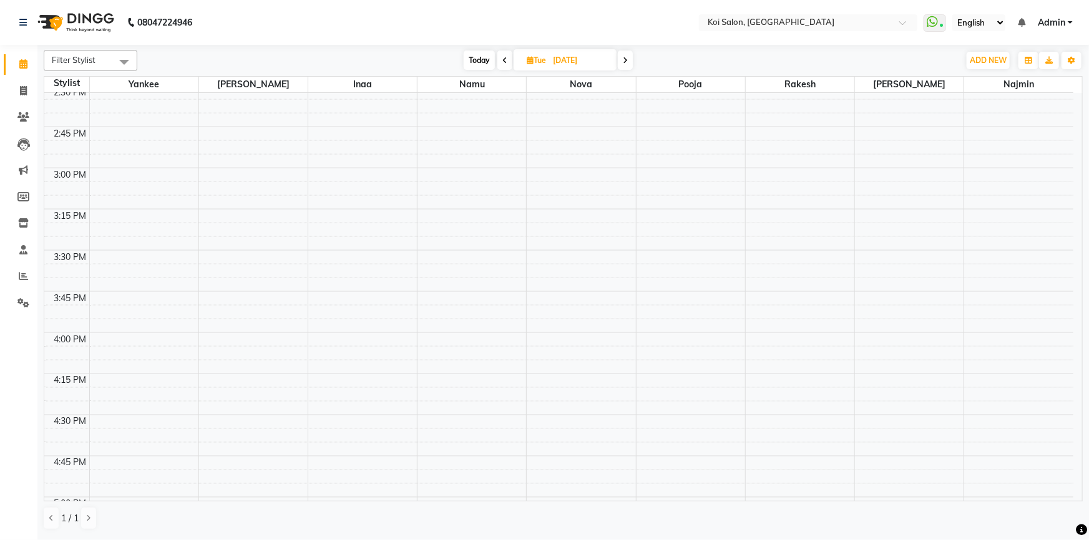
scroll to position [815, 0]
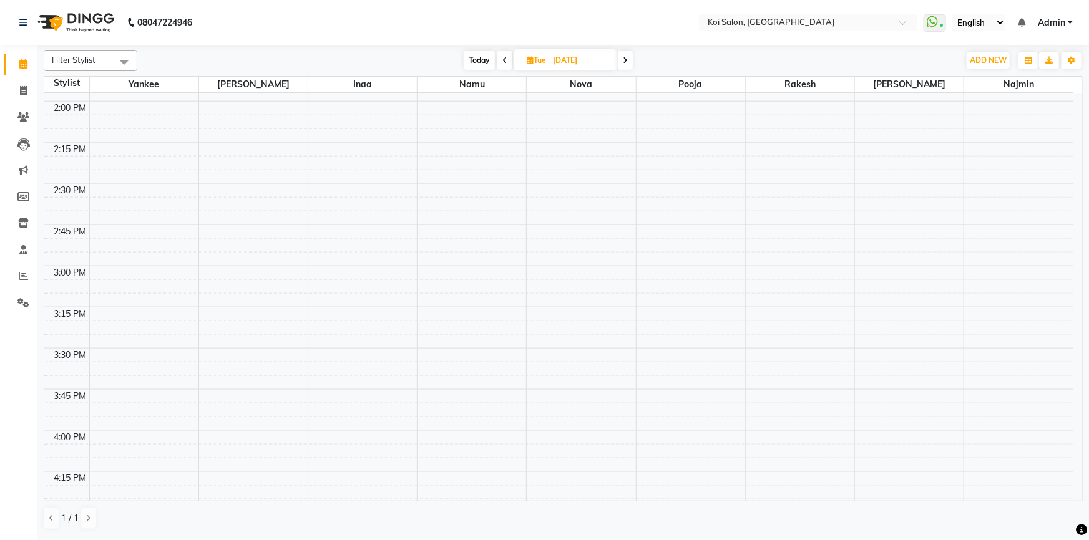
click at [627, 61] on icon at bounding box center [625, 60] width 5 height 7
click at [627, 61] on icon at bounding box center [627, 60] width 5 height 7
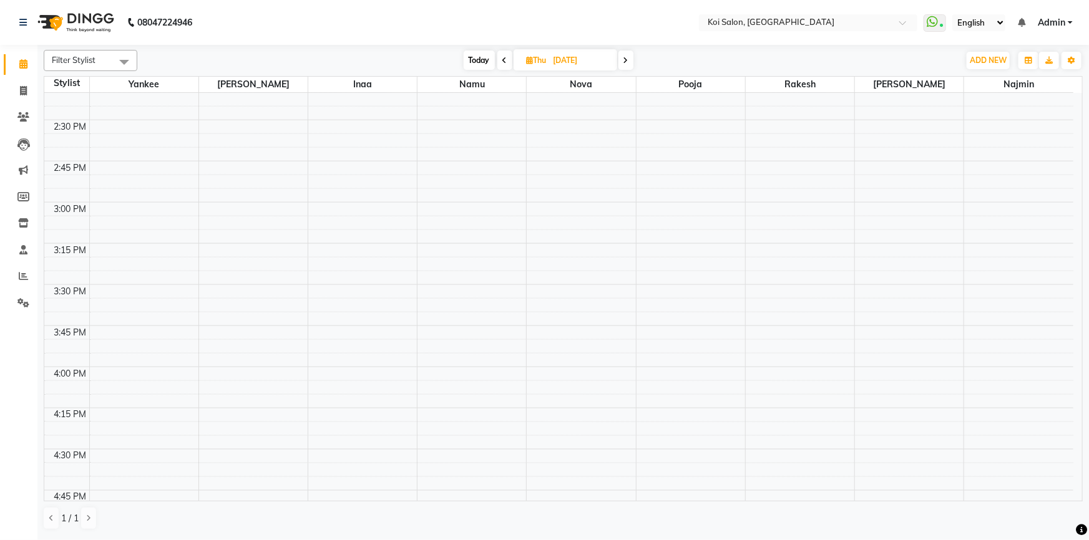
scroll to position [758, 0]
click at [480, 66] on span "Today" at bounding box center [479, 60] width 31 height 19
type input "[DATE]"
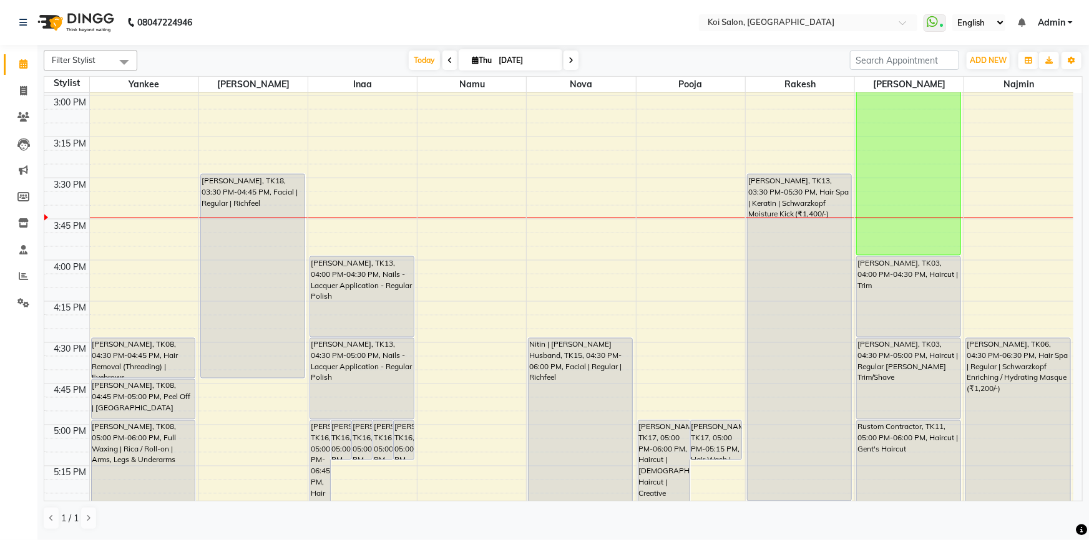
scroll to position [872, 0]
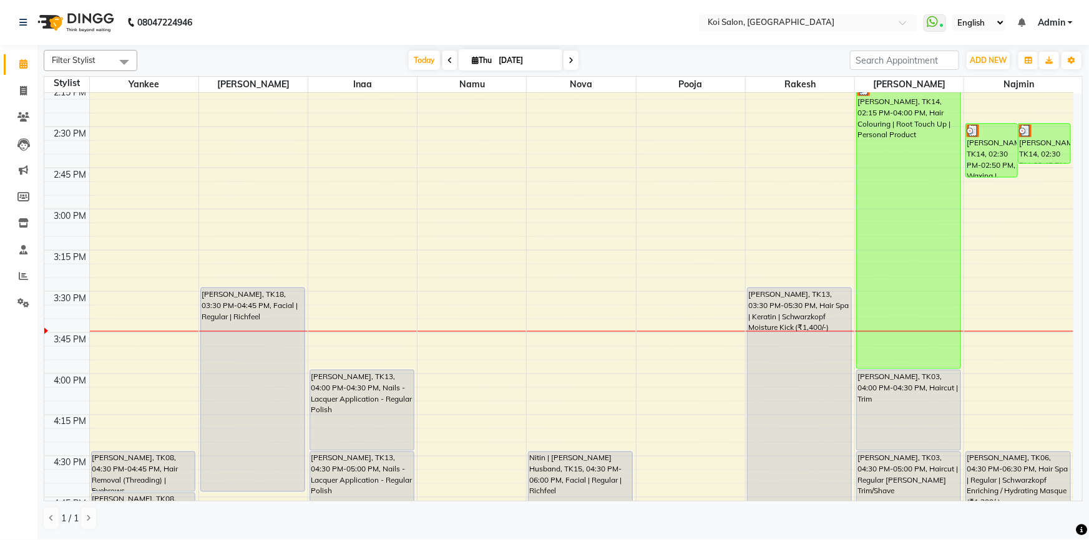
click at [522, 66] on input "[DATE]" at bounding box center [526, 60] width 62 height 19
select select "9"
select select "2025"
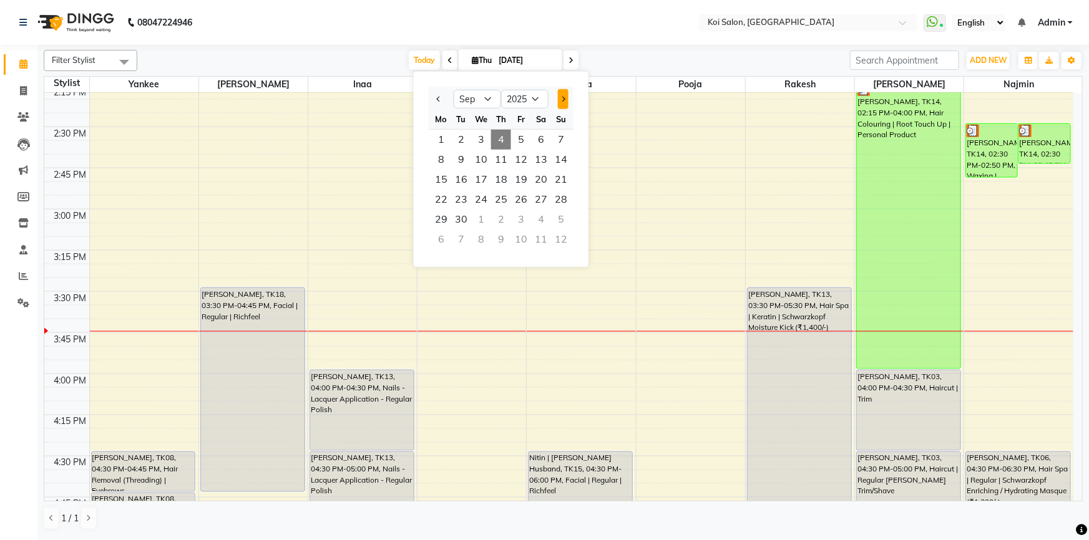
click at [560, 98] on span "Next month" at bounding box center [562, 99] width 5 height 5
select select "10"
click at [524, 141] on span "3" at bounding box center [521, 140] width 20 height 20
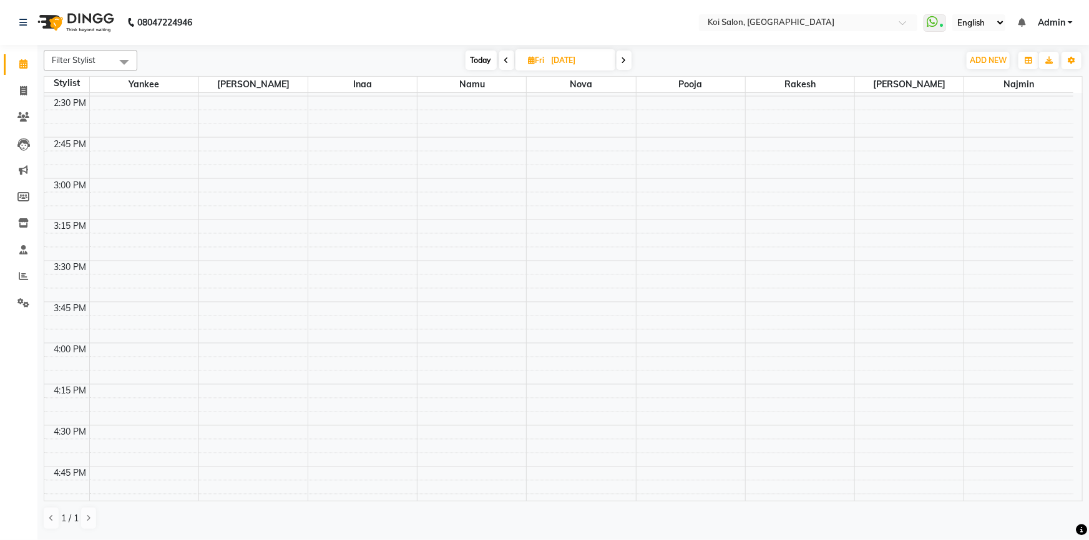
scroll to position [1092, 0]
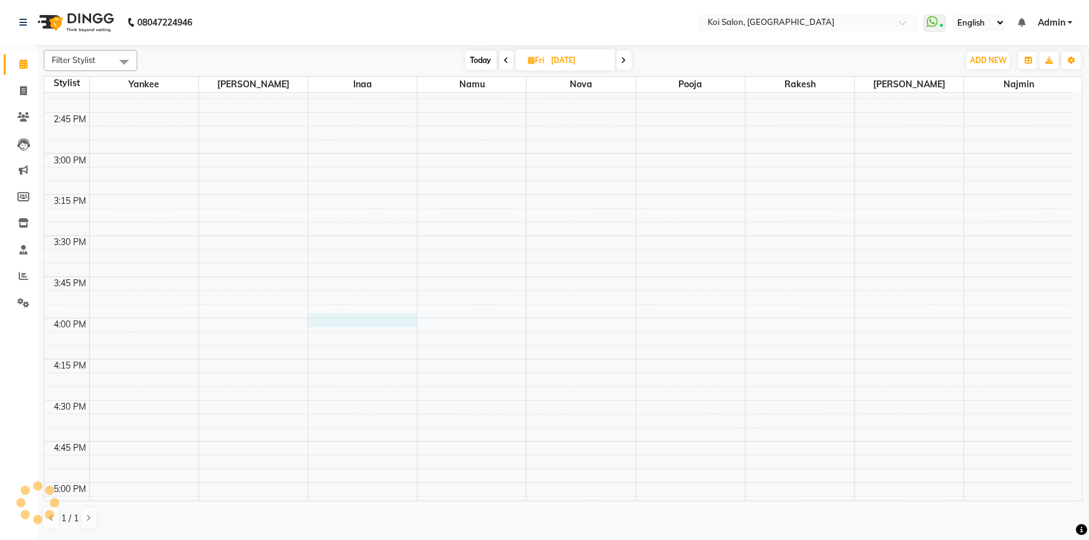
click at [394, 329] on div "8:00 AM 8:15 AM 8:30 AM 8:45 AM 9:00 AM 9:15 AM 9:30 AM 9:45 AM 10:00 AM 10:15 …" at bounding box center [558, 71] width 1029 height 2141
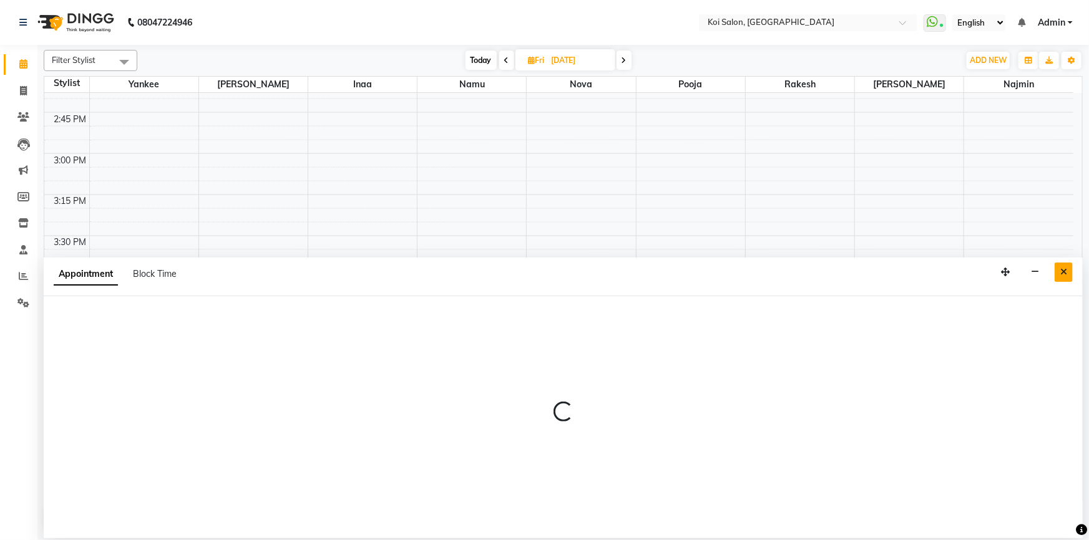
click at [1062, 273] on icon "Close" at bounding box center [1063, 272] width 7 height 9
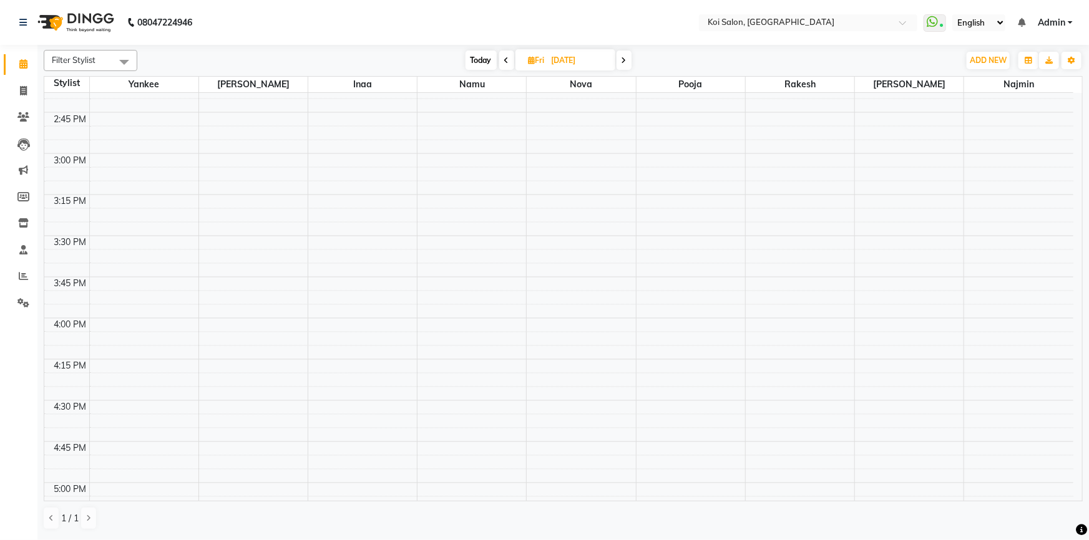
click at [479, 57] on span "Today" at bounding box center [480, 60] width 31 height 19
type input "[DATE]"
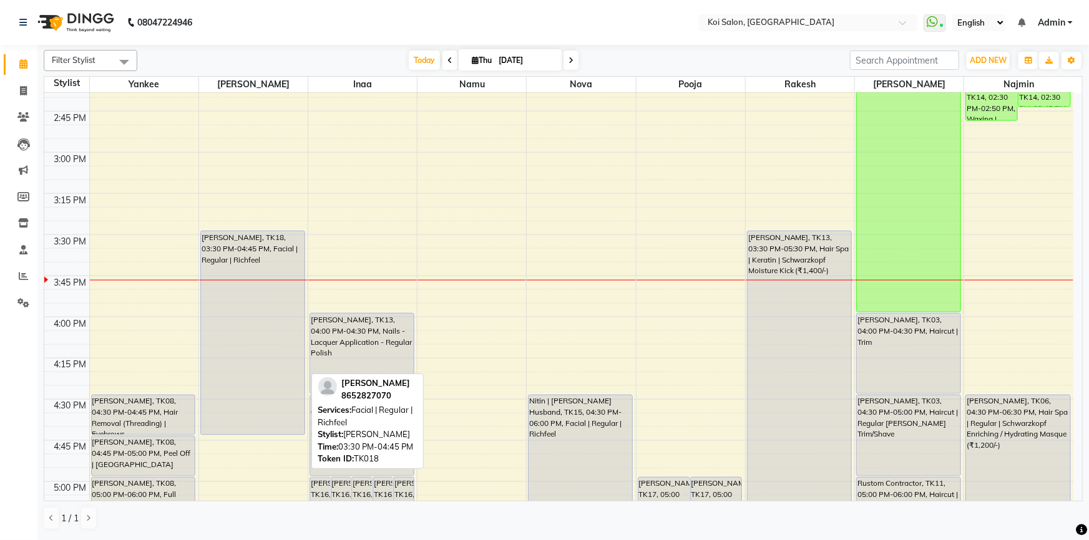
scroll to position [985, 0]
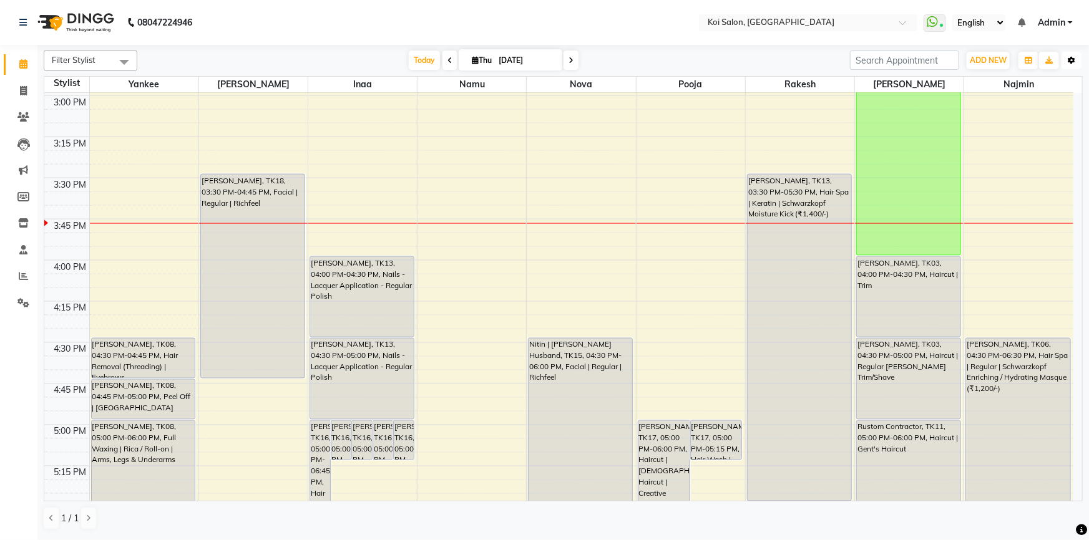
click at [1068, 57] on icon "button" at bounding box center [1071, 60] width 7 height 7
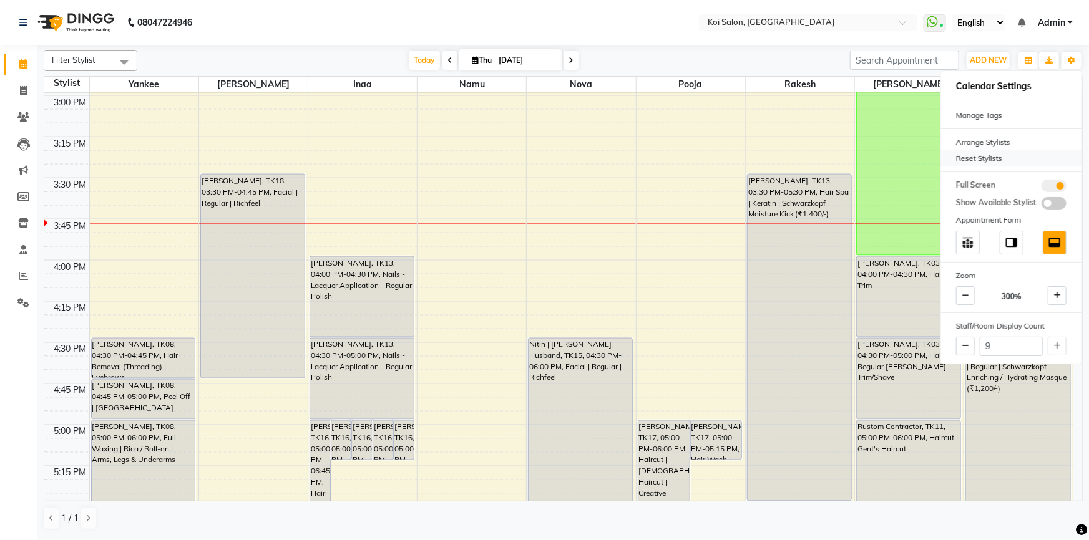
click at [975, 165] on div "Reset Stylists" at bounding box center [1011, 158] width 140 height 16
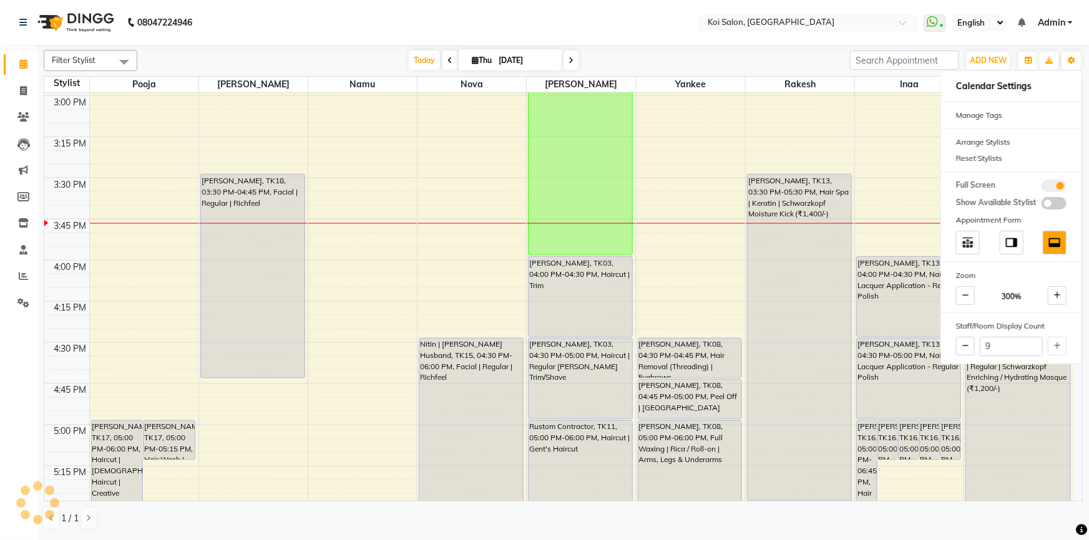
click at [668, 30] on nav "08047224946 Select Location × Koi Salon, Kalyani Nagar WhatsApp Status ✕ Status…" at bounding box center [544, 22] width 1089 height 45
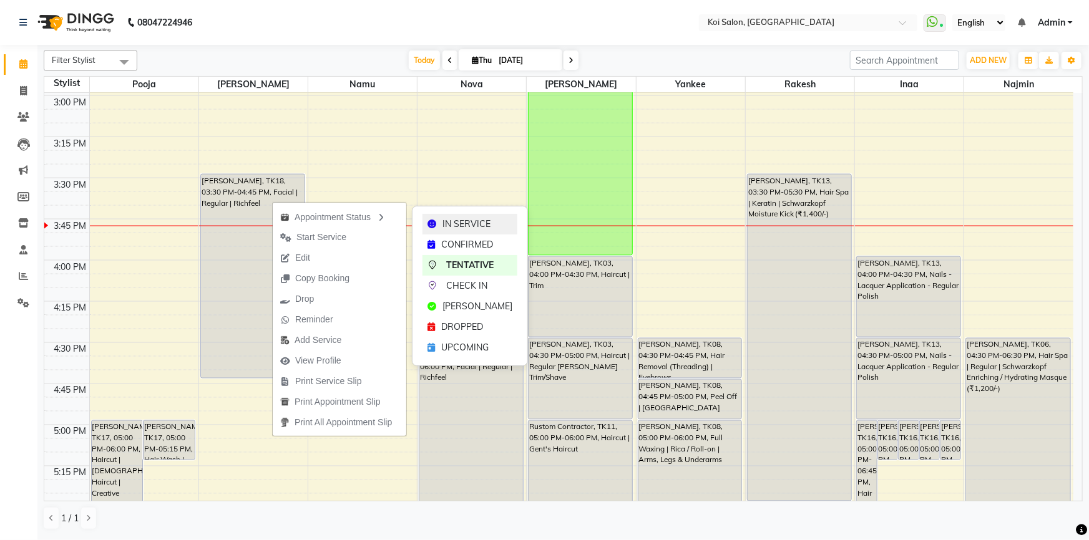
click at [425, 221] on div "IN SERVICE" at bounding box center [469, 224] width 95 height 21
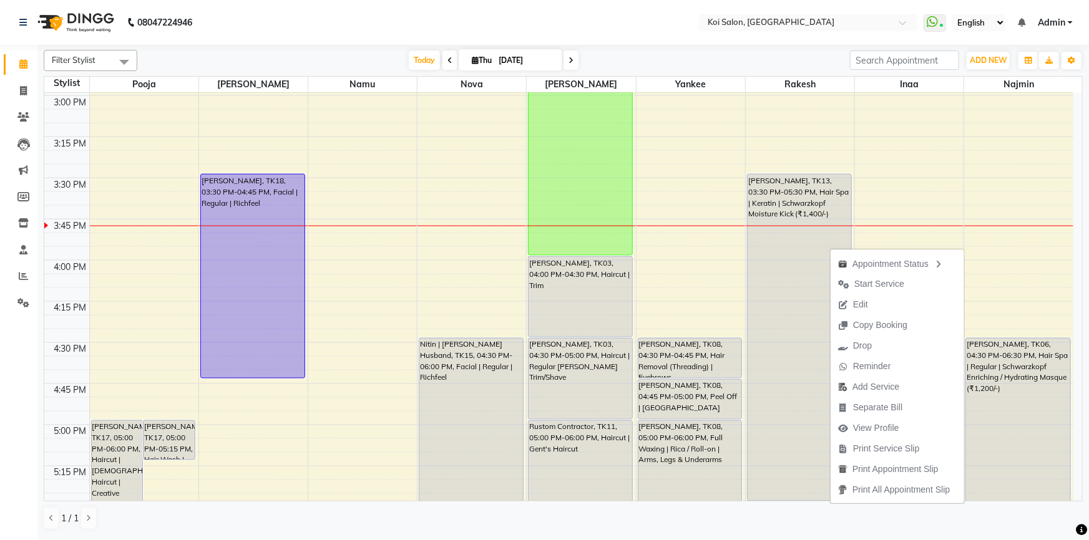
click at [584, 39] on nav "08047224946 Select Location × Koi Salon, Kalyani Nagar WhatsApp Status ✕ Status…" at bounding box center [544, 22] width 1089 height 45
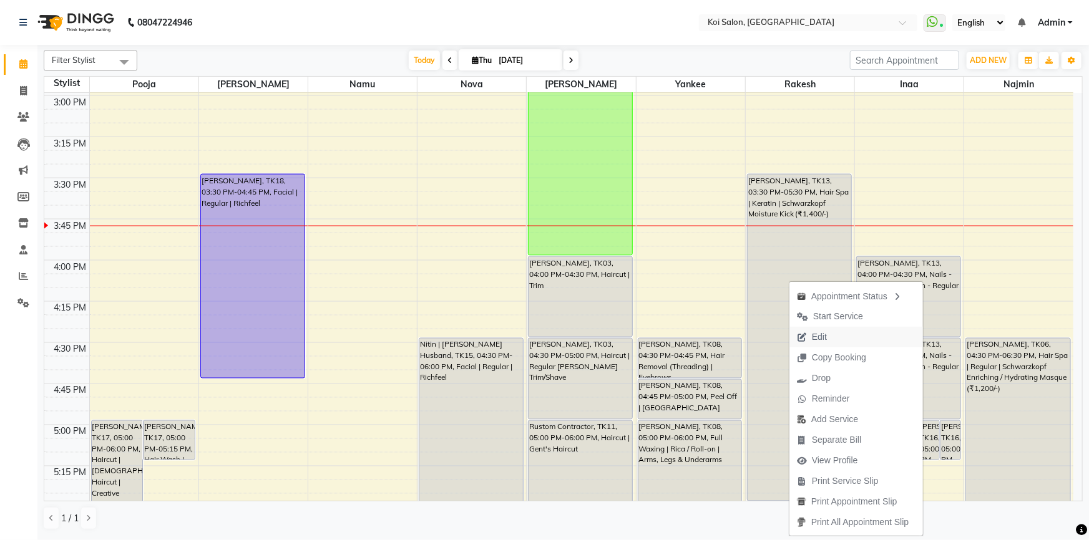
click at [800, 337] on icon "button" at bounding box center [802, 337] width 10 height 9
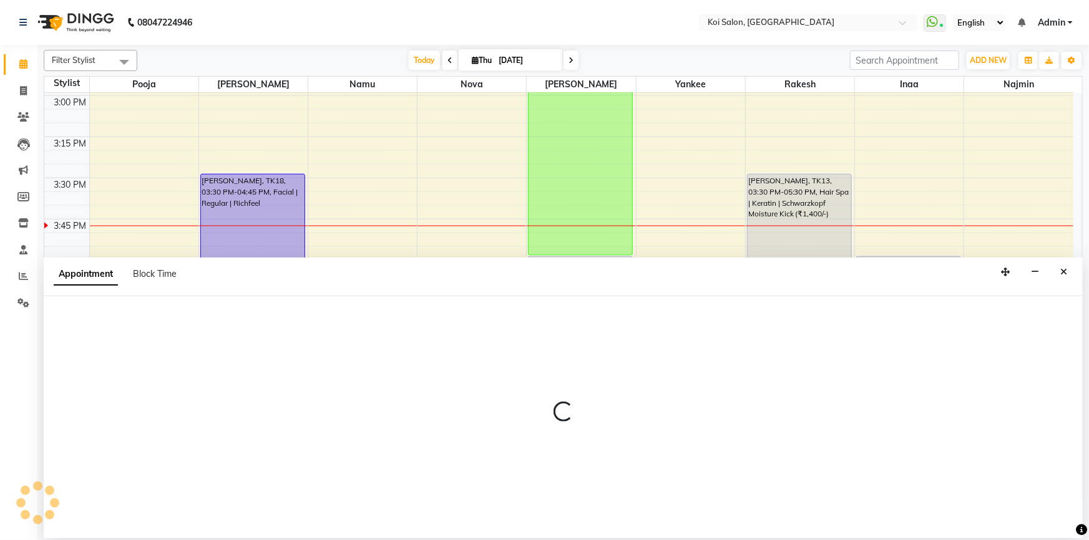
select select "930"
select select "tentative"
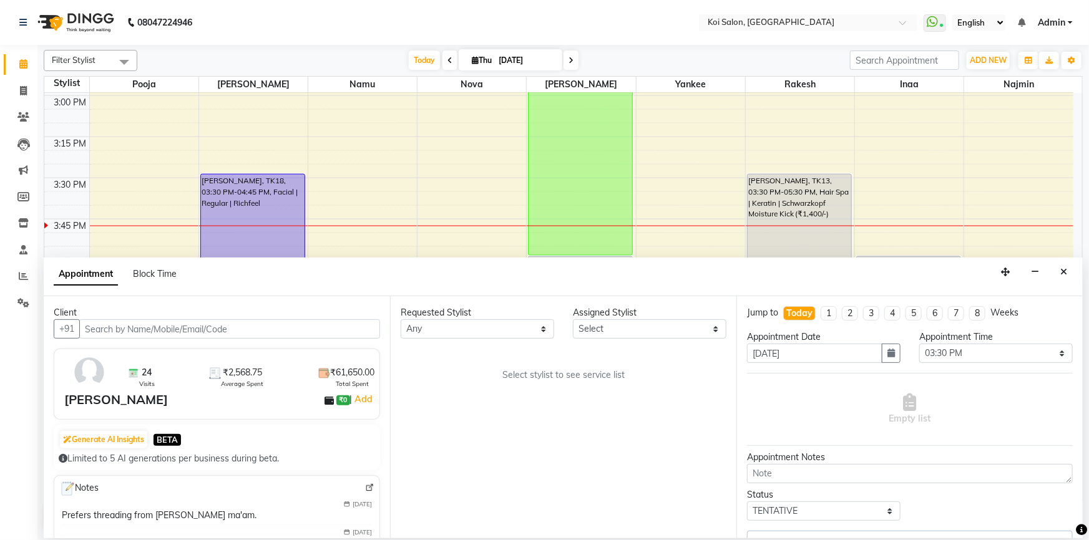
select select "44730"
select select "1406"
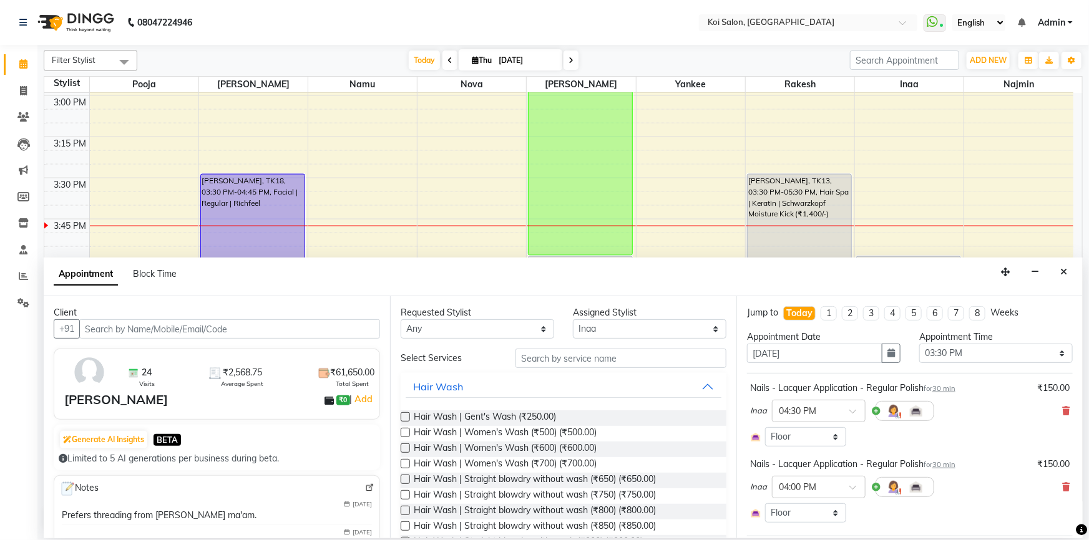
select select "1406"
drag, startPoint x: 630, startPoint y: 331, endPoint x: 622, endPoint y: 336, distance: 9.5
click at [630, 331] on select "Select [PERSON_NAME] Namu Nova Pooja [PERSON_NAME]" at bounding box center [649, 328] width 153 height 19
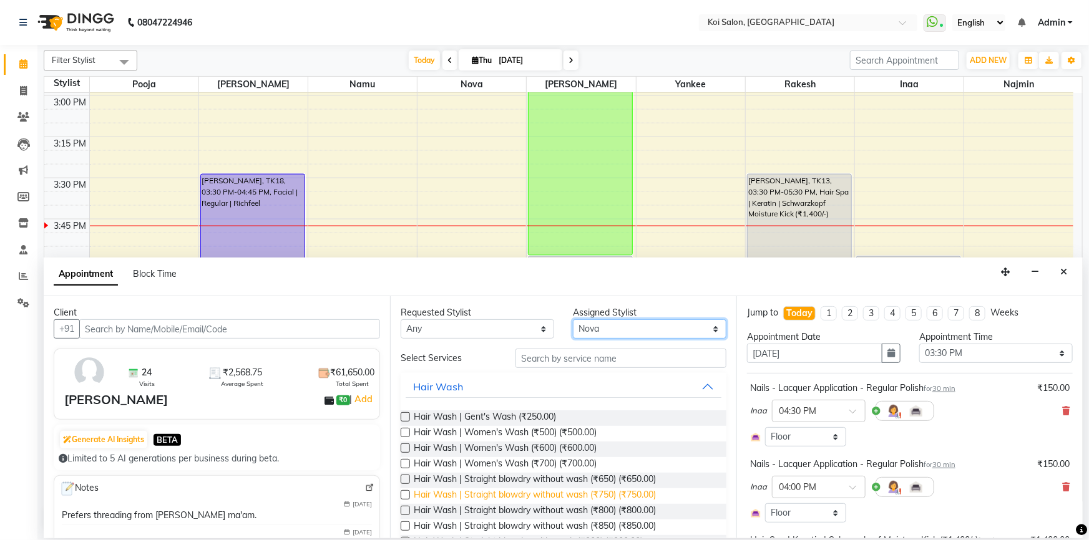
click at [573, 319] on select "Select [PERSON_NAME] Namu Nova Pooja [PERSON_NAME]" at bounding box center [649, 328] width 153 height 19
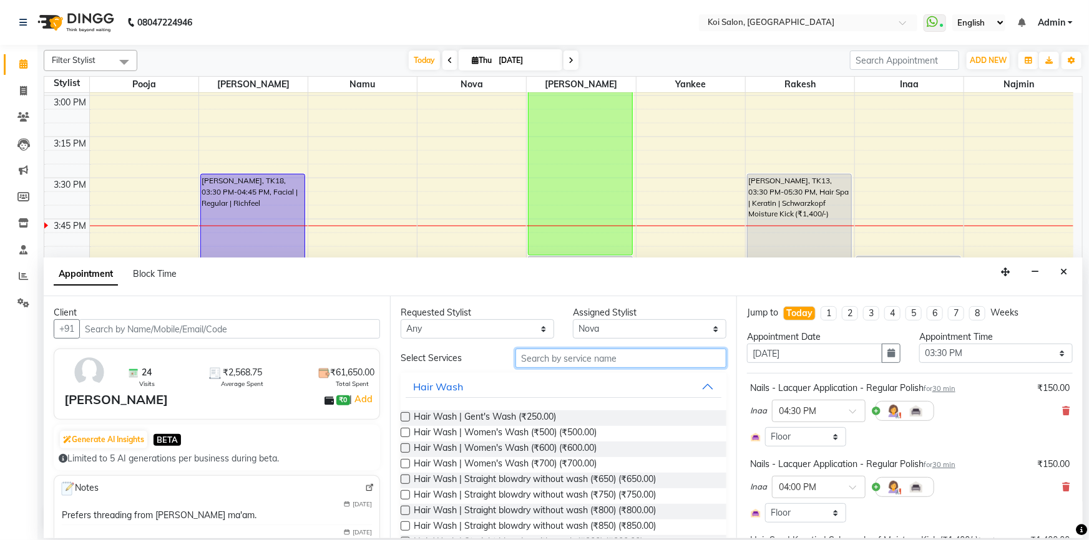
click at [554, 364] on input "text" at bounding box center [620, 358] width 211 height 19
click at [599, 323] on select "Select [PERSON_NAME] Namu Nova Pooja [PERSON_NAME]" at bounding box center [649, 328] width 153 height 19
select select "34434"
click at [573, 319] on select "Select [PERSON_NAME] Namu Nova Pooja [PERSON_NAME]" at bounding box center [649, 328] width 153 height 19
click at [605, 356] on input "text" at bounding box center [620, 358] width 211 height 19
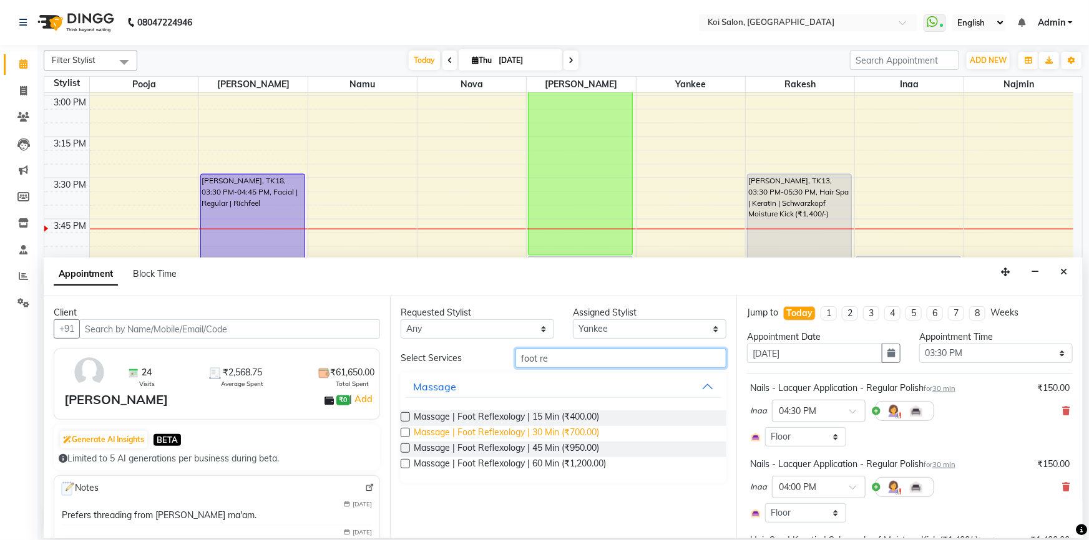
type input "foot re"
click at [518, 429] on span "Massage | Foot Reflexology | 30 Min (₹700.00)" at bounding box center [506, 434] width 185 height 16
checkbox input "false"
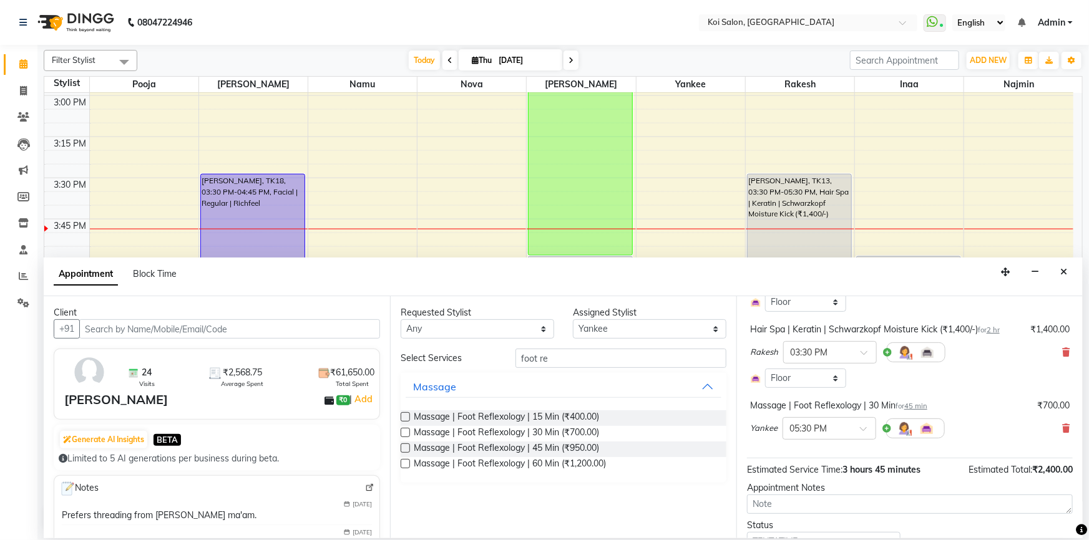
scroll to position [266, 0]
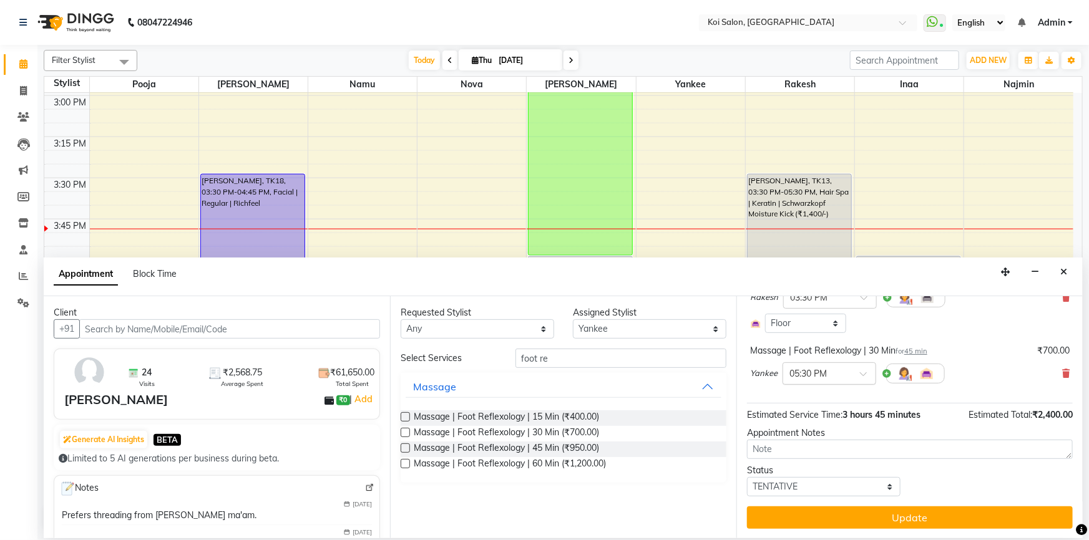
click at [811, 374] on input "text" at bounding box center [816, 372] width 55 height 13
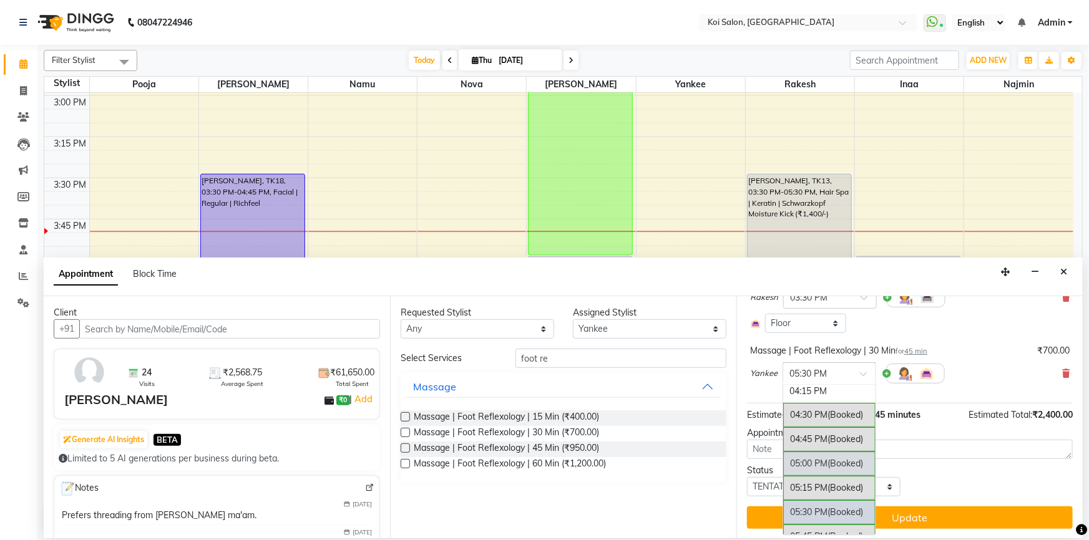
scroll to position [482, 0]
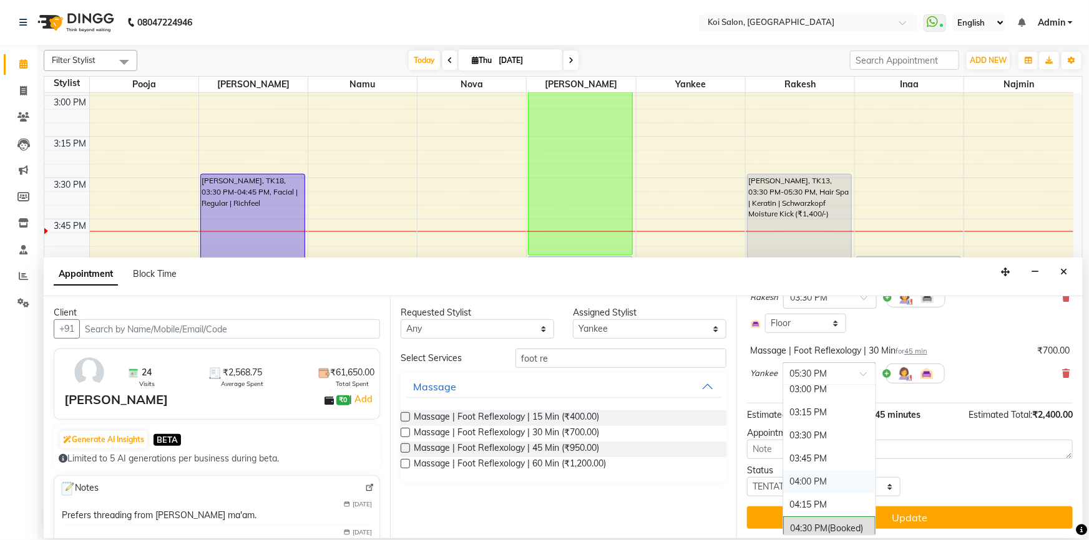
click at [804, 482] on div "04:00 PM" at bounding box center [829, 481] width 92 height 23
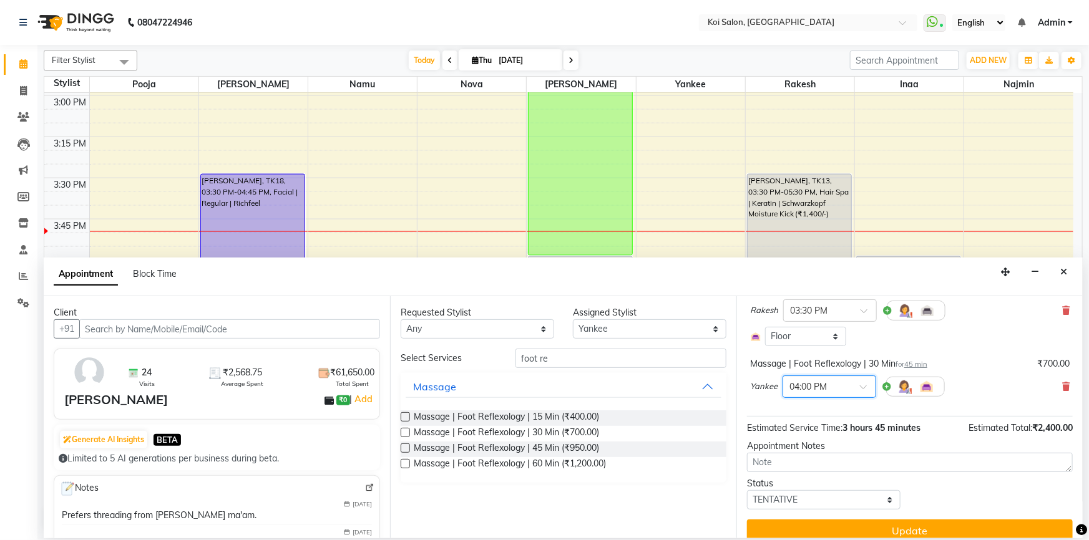
scroll to position [279, 0]
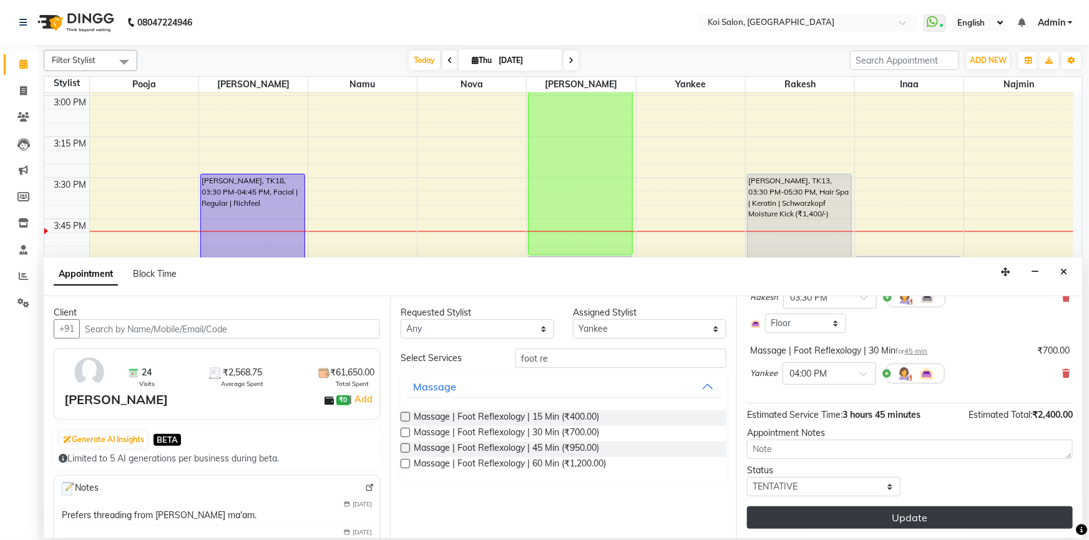
click at [800, 515] on button "Update" at bounding box center [910, 518] width 326 height 22
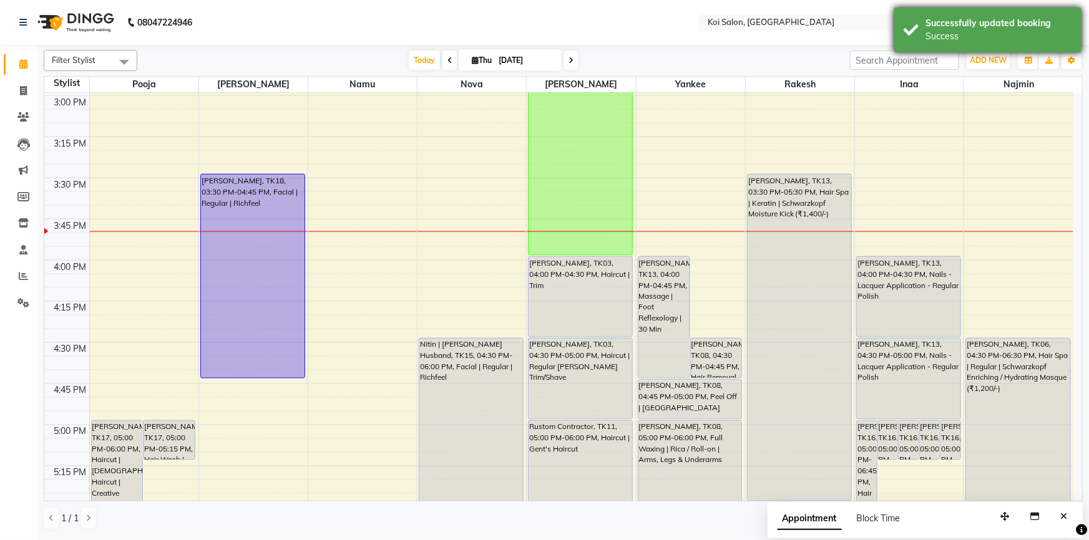
click at [908, 44] on div "Successfully updated booking Success" at bounding box center [987, 29] width 187 height 45
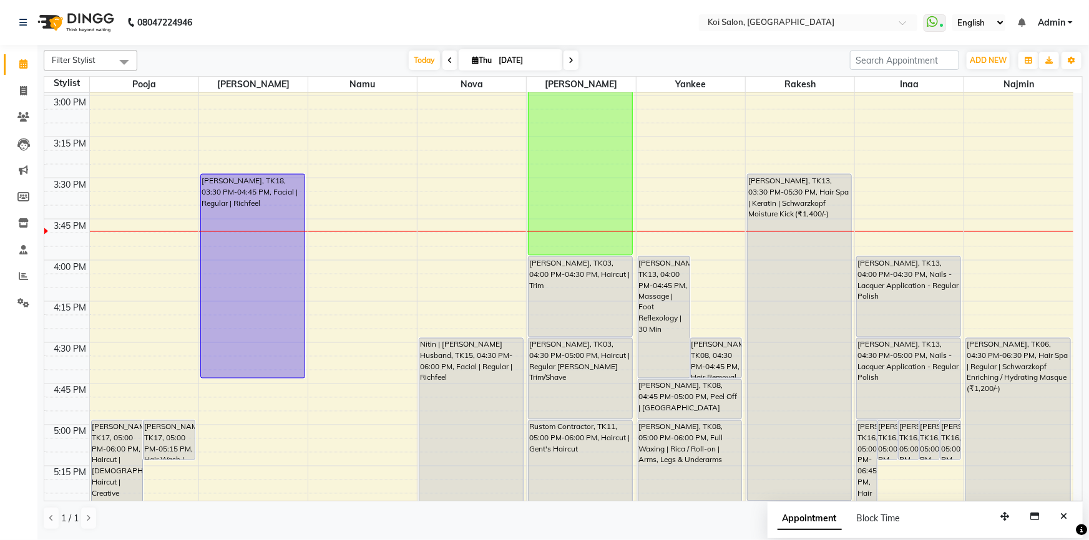
drag, startPoint x: 761, startPoint y: 231, endPoint x: 776, endPoint y: 200, distance: 34.3
click at [776, 200] on div "Pooja Gupta, TK13, 03:30 PM-05:30 PM, Hair Spa | Keratin | Schwarzkopf Moisture…" at bounding box center [799, 338] width 104 height 326
select select "7"
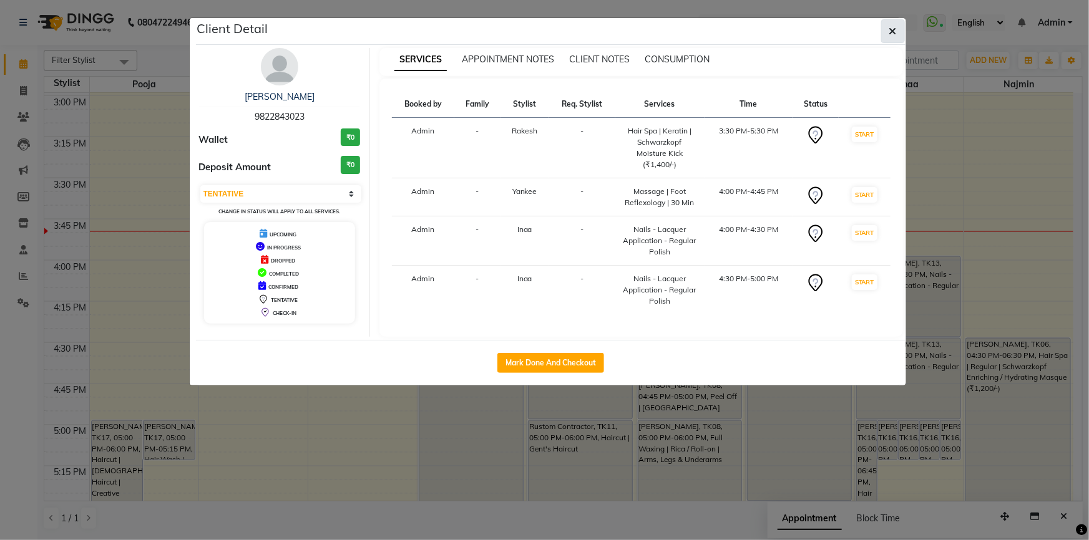
click at [894, 27] on icon "button" at bounding box center [892, 31] width 7 height 10
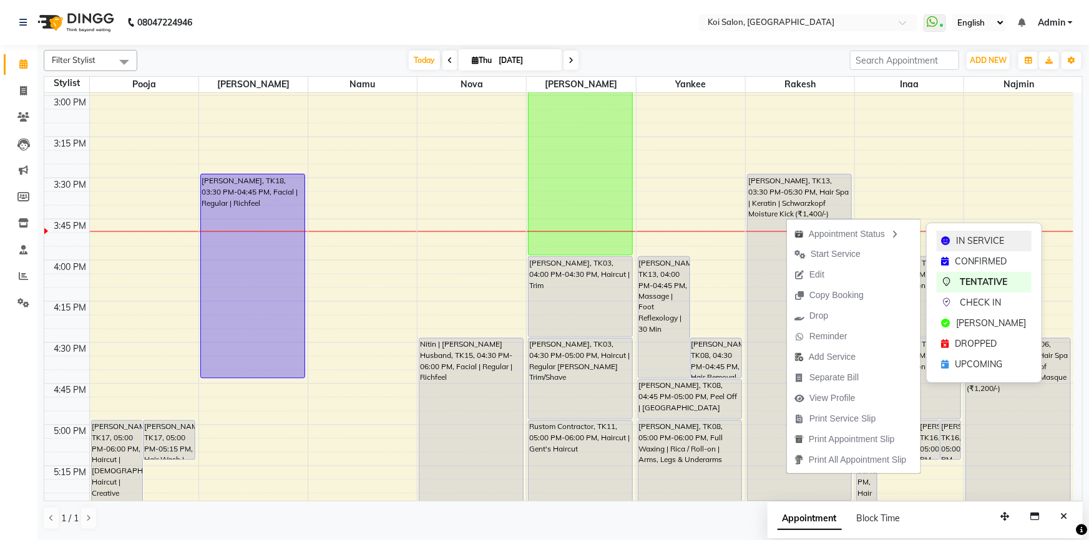
click at [953, 238] on div "IN SERVICE" at bounding box center [983, 241] width 95 height 21
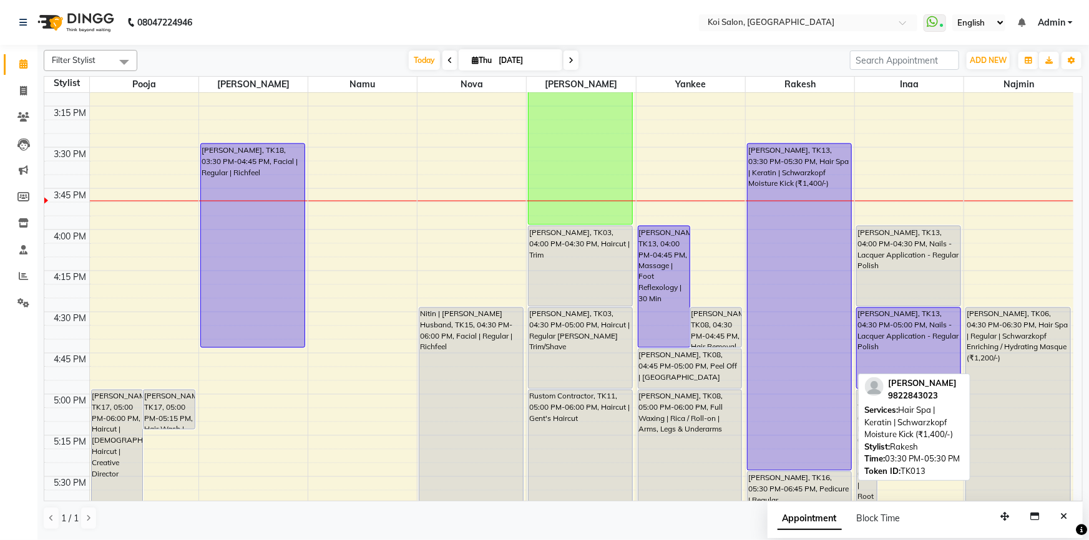
scroll to position [1042, 0]
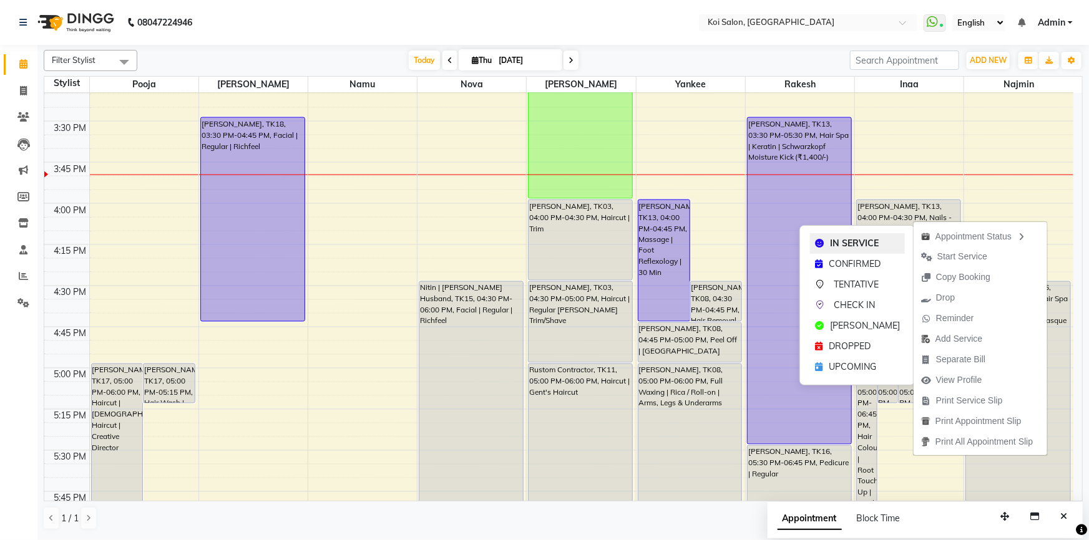
click at [857, 245] on span "IN SERVICE" at bounding box center [854, 243] width 49 height 13
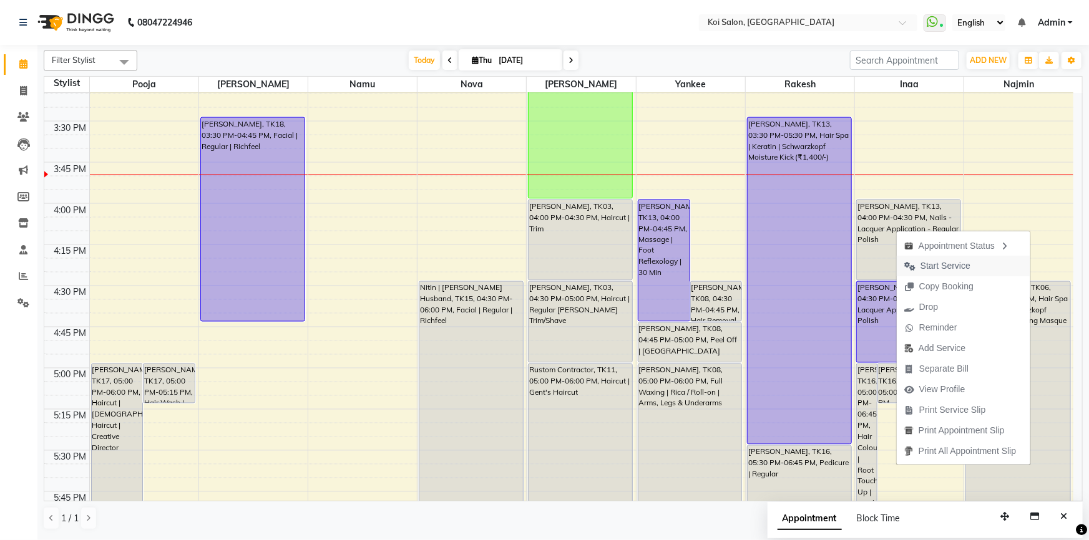
click at [902, 268] on span "Start Service" at bounding box center [937, 266] width 81 height 21
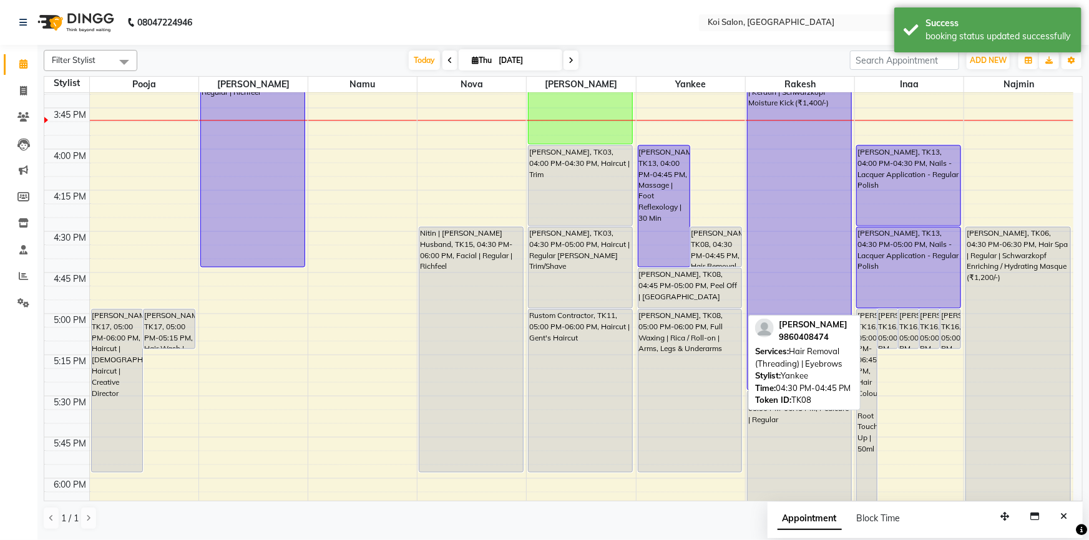
scroll to position [1098, 0]
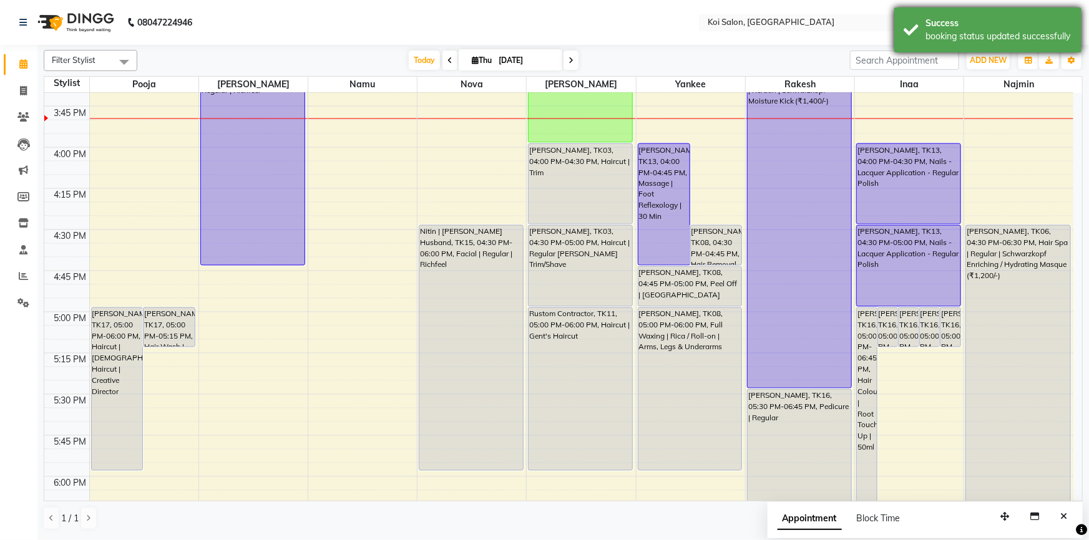
click at [910, 27] on div "Success booking status updated successfully" at bounding box center [987, 29] width 187 height 45
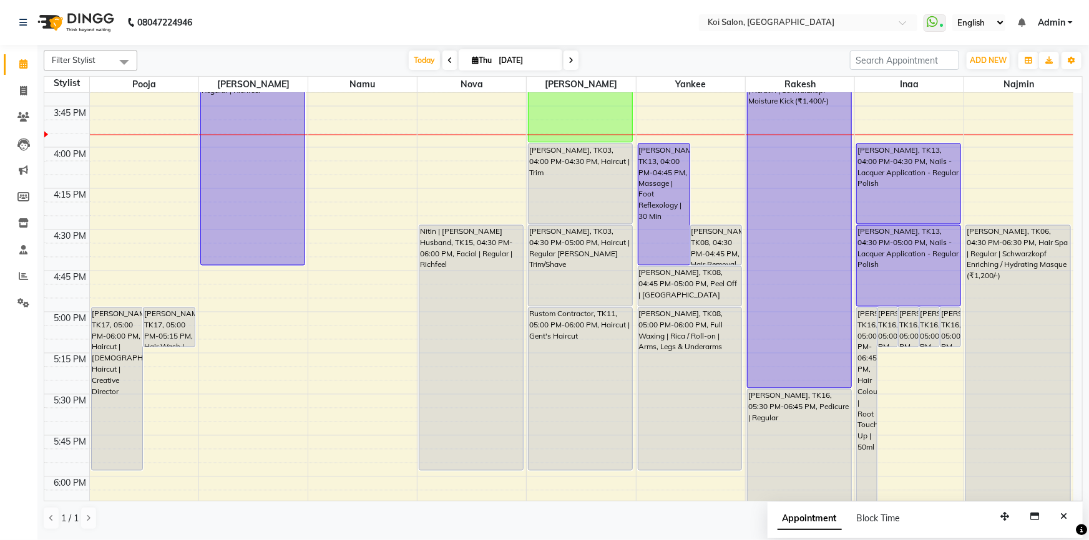
scroll to position [1042, 0]
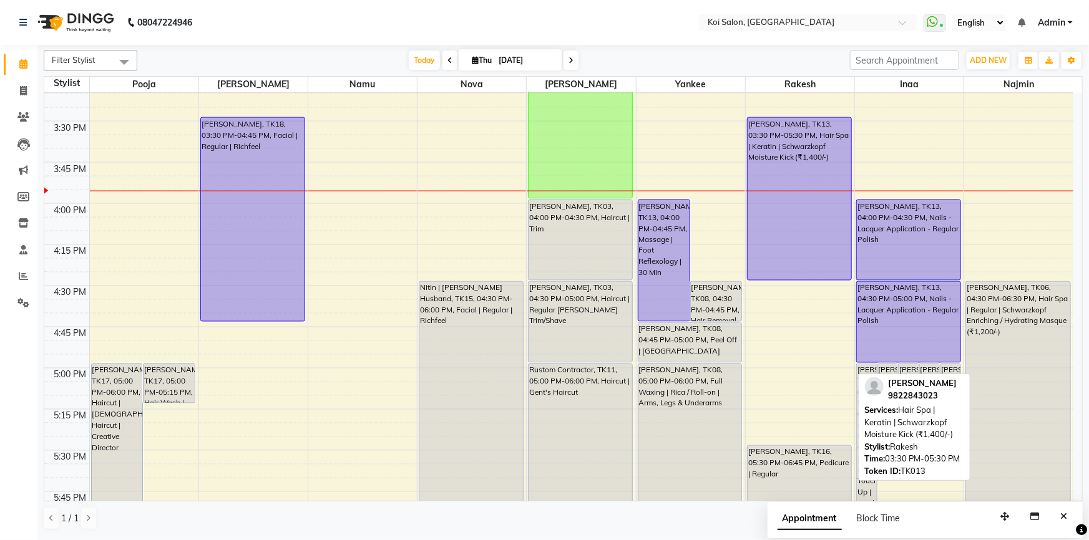
drag, startPoint x: 775, startPoint y: 444, endPoint x: 781, endPoint y: 275, distance: 169.2
click at [781, 275] on div "Pooja Mahske, TK05, 12:30 PM-02:05 PM, Pedicure | Regular,Nails - Lacquer Appli…" at bounding box center [800, 39] width 109 height 1976
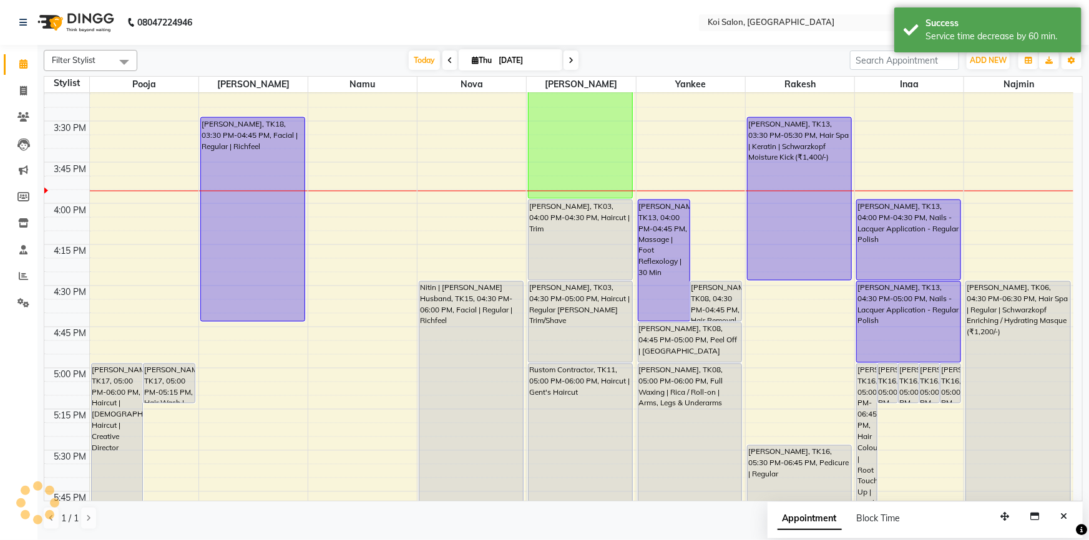
scroll to position [928, 0]
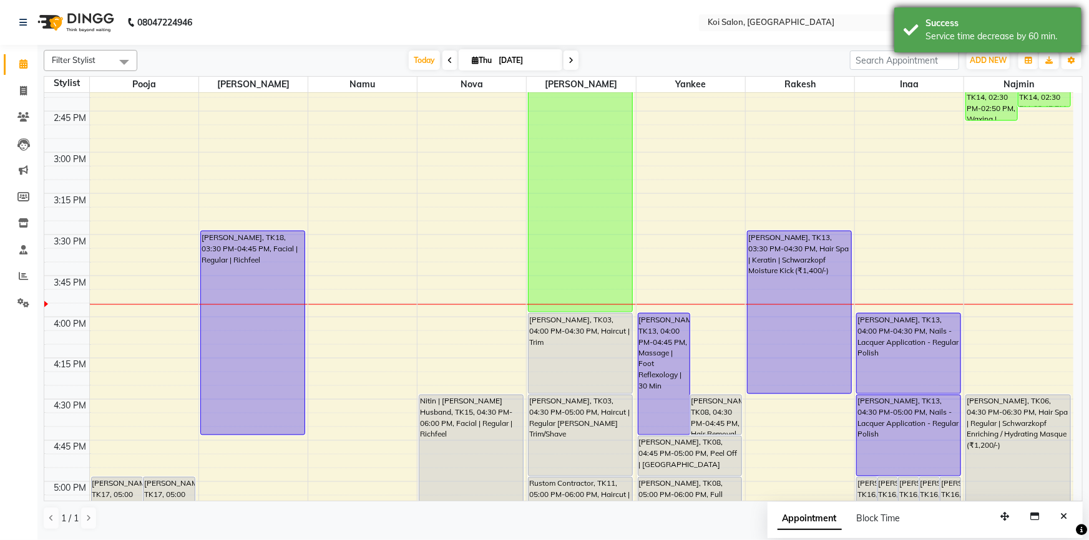
click at [946, 32] on div "Service time decrease by 60 min." at bounding box center [998, 36] width 147 height 13
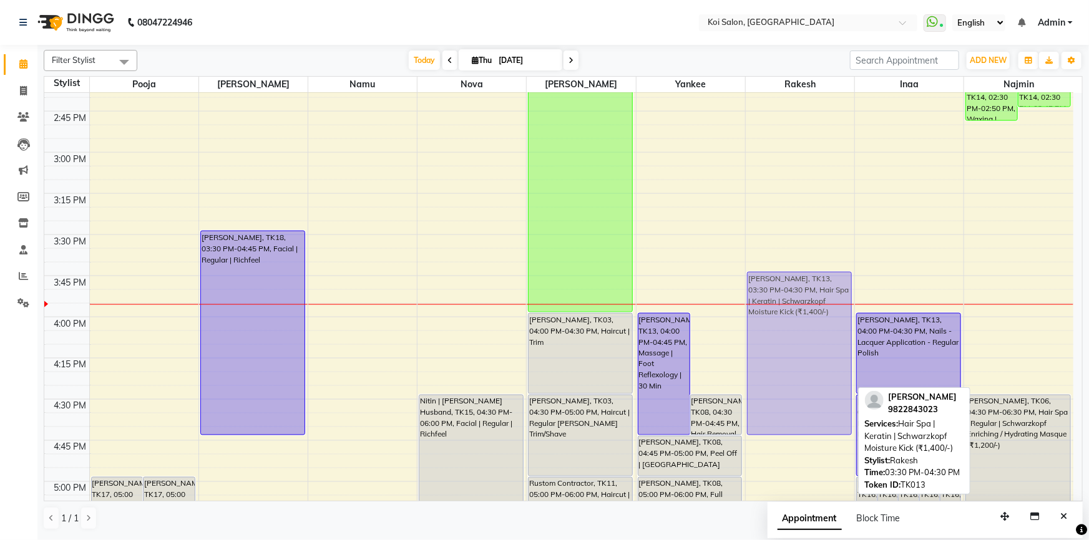
drag, startPoint x: 794, startPoint y: 335, endPoint x: 786, endPoint y: 365, distance: 30.9
click at [789, 363] on div "Pooja Mahske, TK05, 12:30 PM-02:05 PM, Pedicure | Regular,Nails - Lacquer Appli…" at bounding box center [800, 153] width 109 height 1976
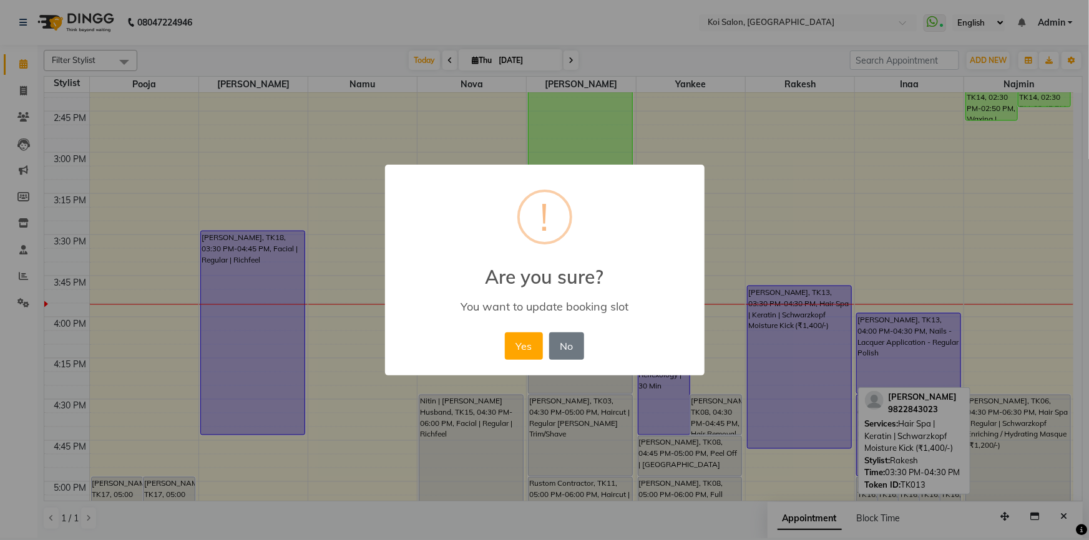
click at [547, 335] on div "Yes No No" at bounding box center [544, 346] width 85 height 34
click at [528, 340] on button "Yes" at bounding box center [524, 346] width 38 height 27
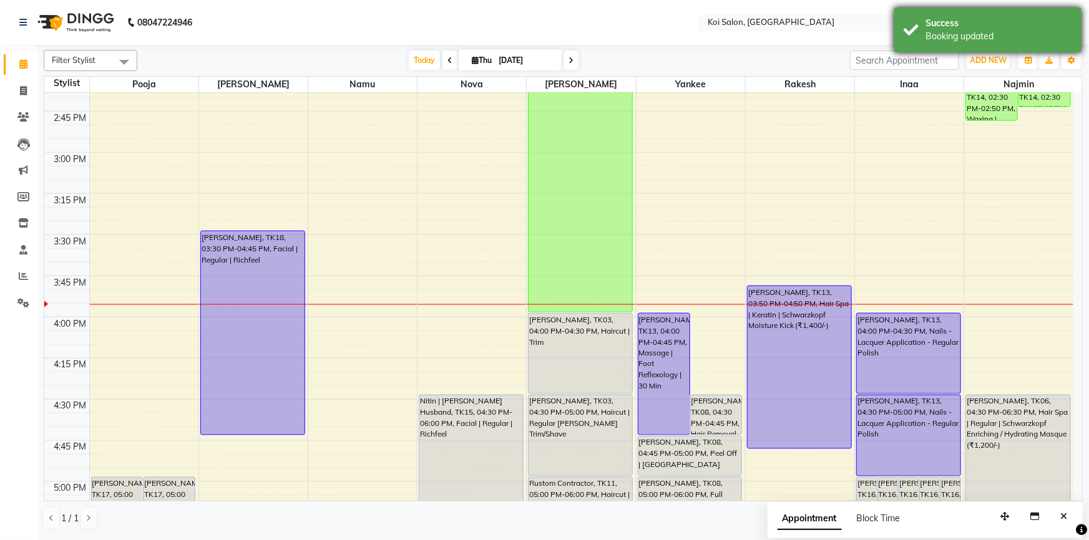
click at [948, 19] on div "Success" at bounding box center [998, 23] width 147 height 13
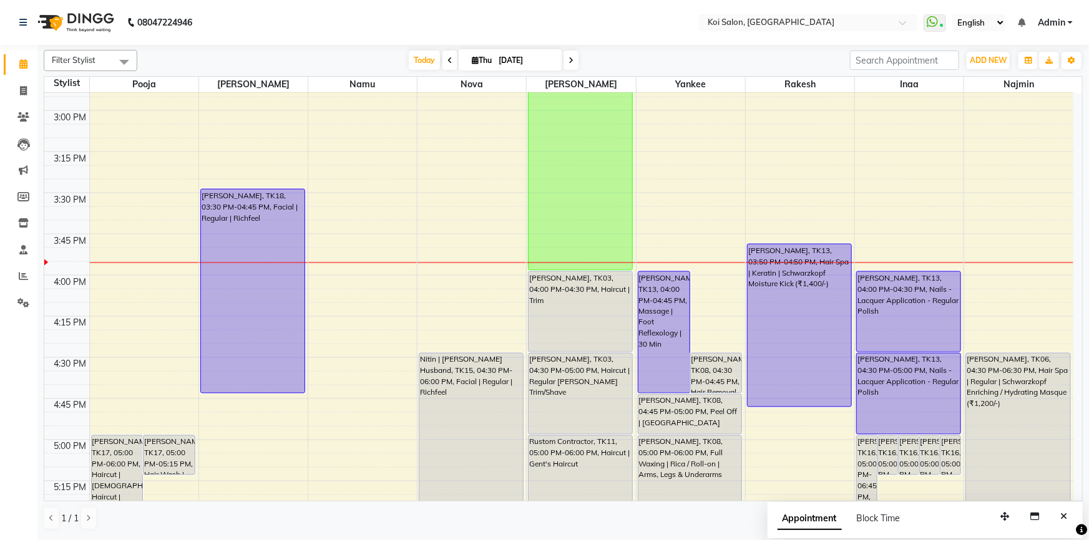
scroll to position [1042, 0]
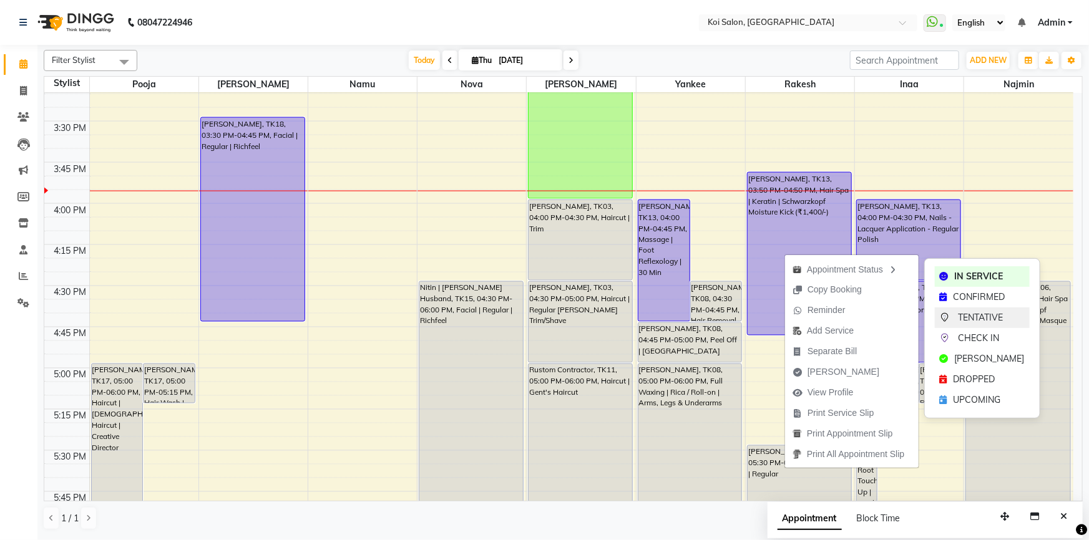
click at [961, 317] on span "TENTATIVE" at bounding box center [980, 317] width 45 height 13
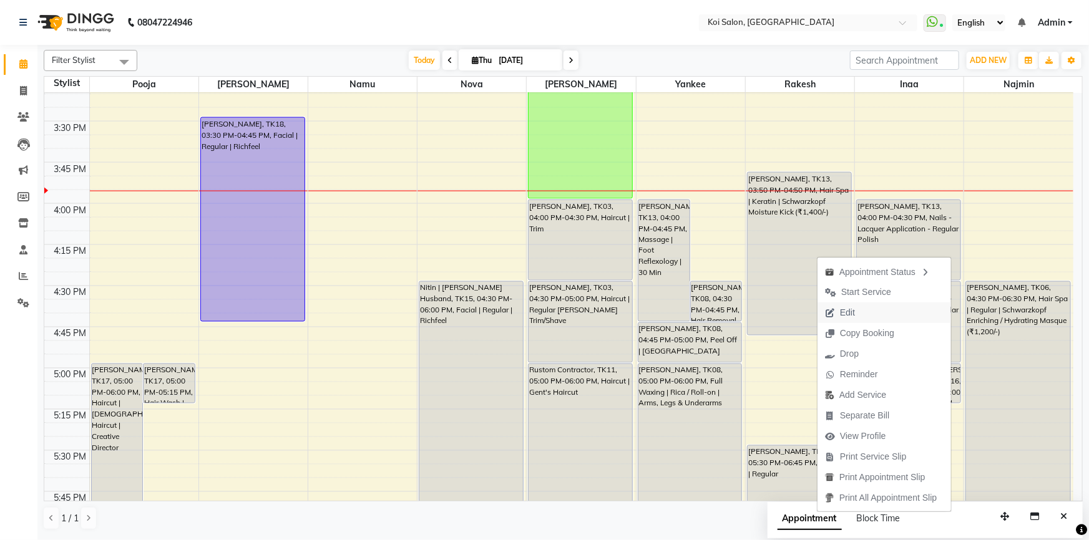
click at [844, 313] on span "Edit" at bounding box center [847, 312] width 15 height 13
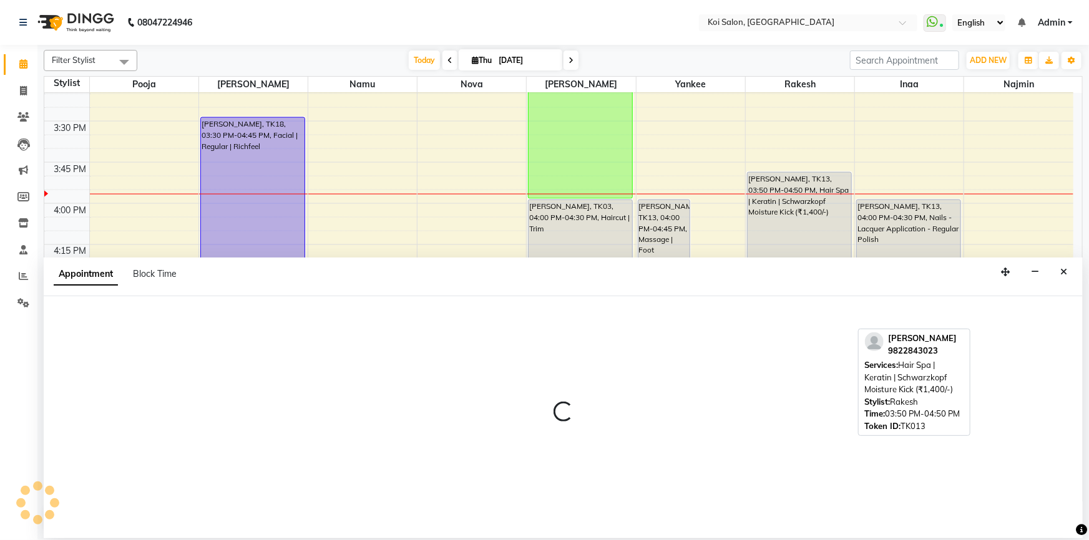
select select "tentative"
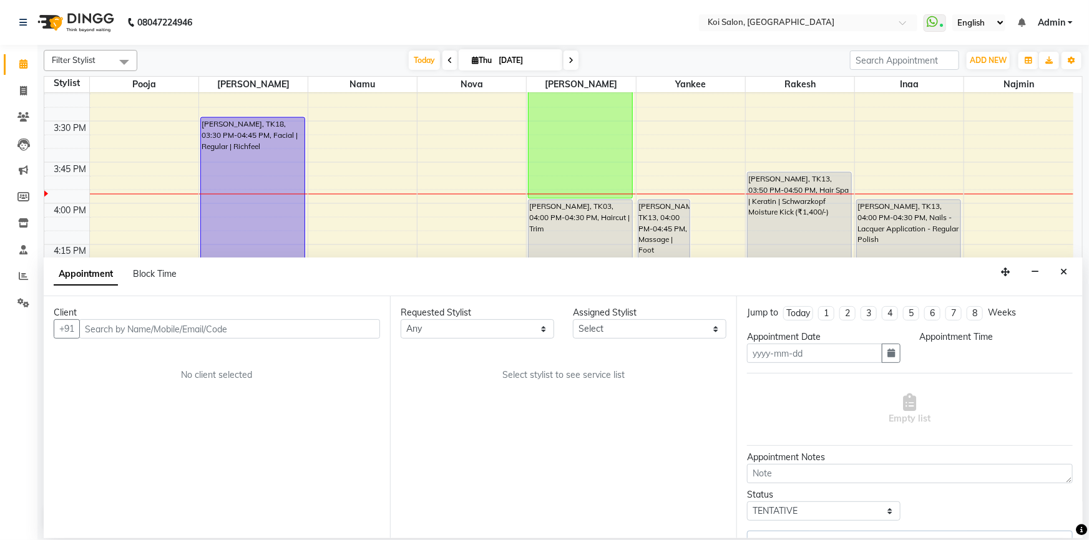
type input "[DATE]"
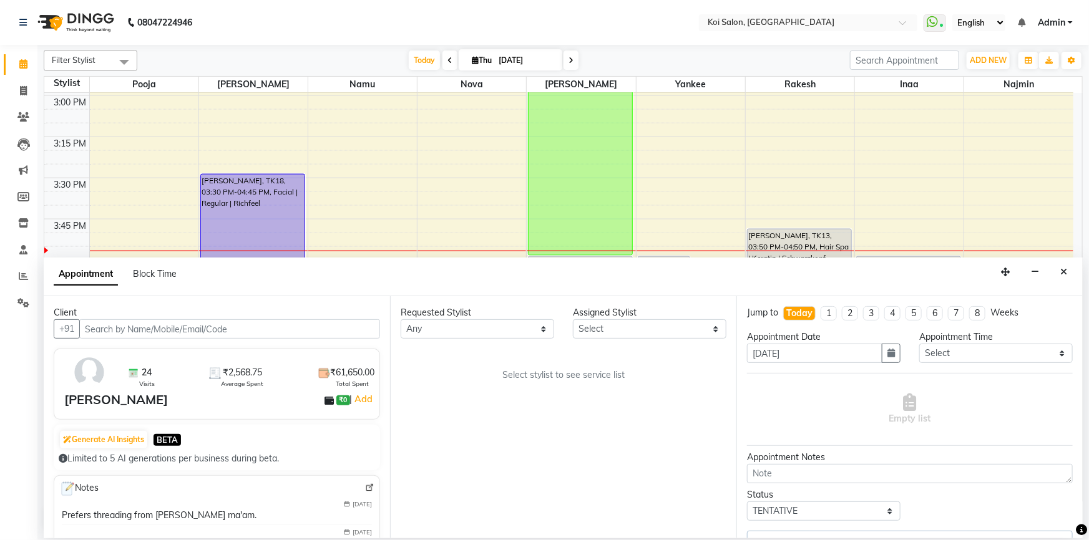
select select "44730"
select select "1406"
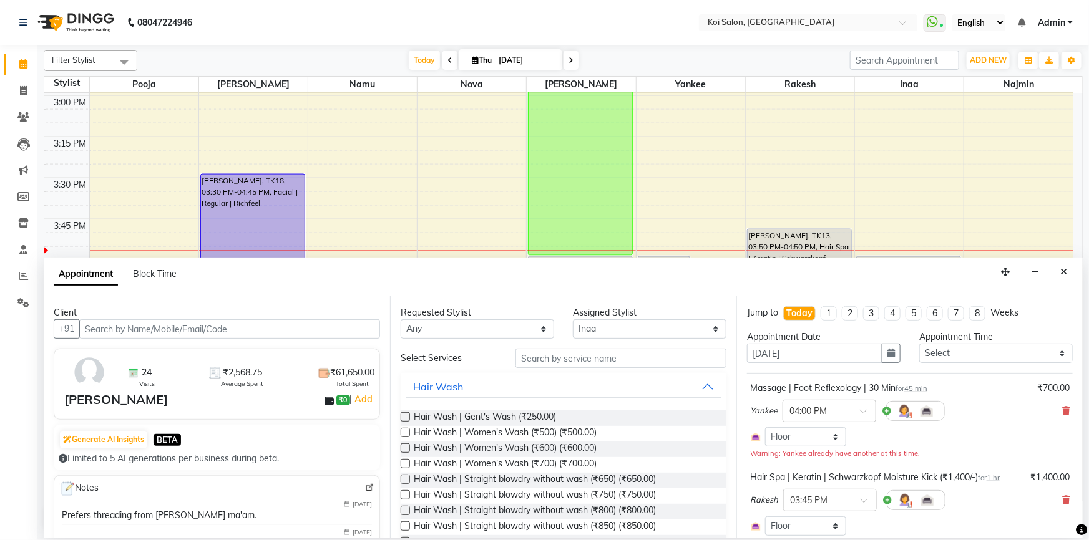
select select "1406"
click at [586, 356] on input "text" at bounding box center [620, 358] width 211 height 19
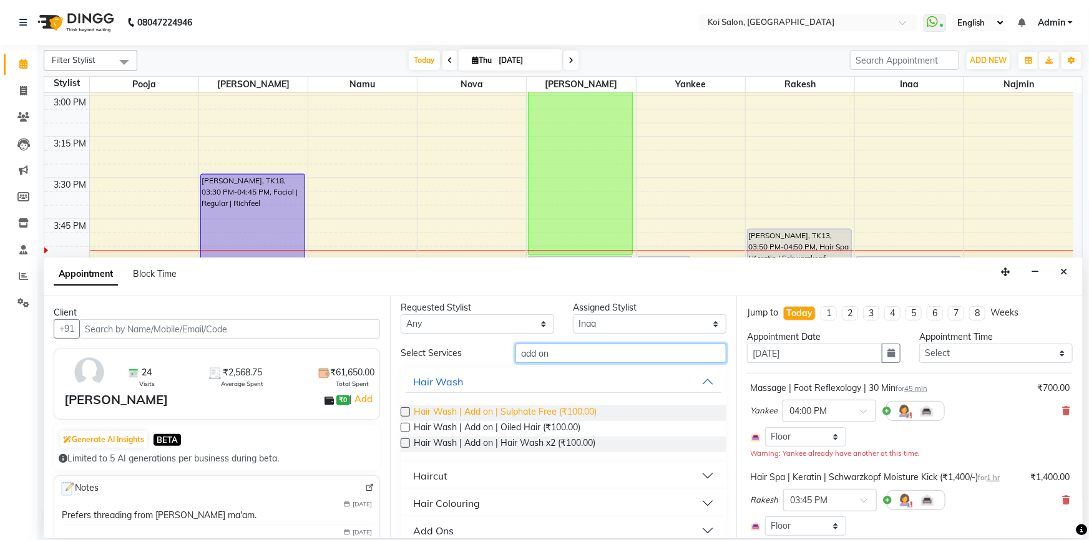
scroll to position [21, 0]
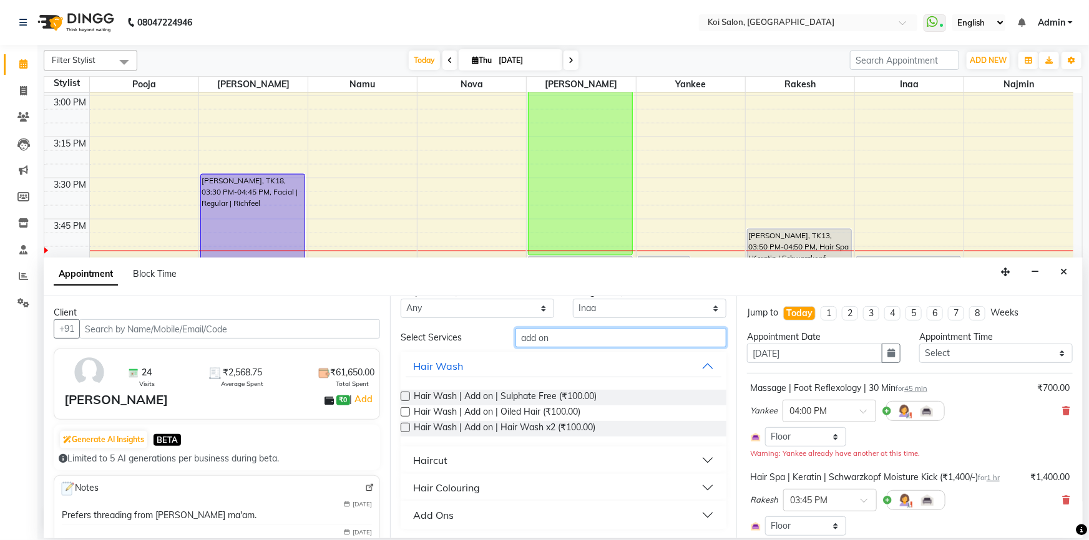
type input "add on"
click at [474, 523] on button "Add Ons" at bounding box center [564, 515] width 316 height 22
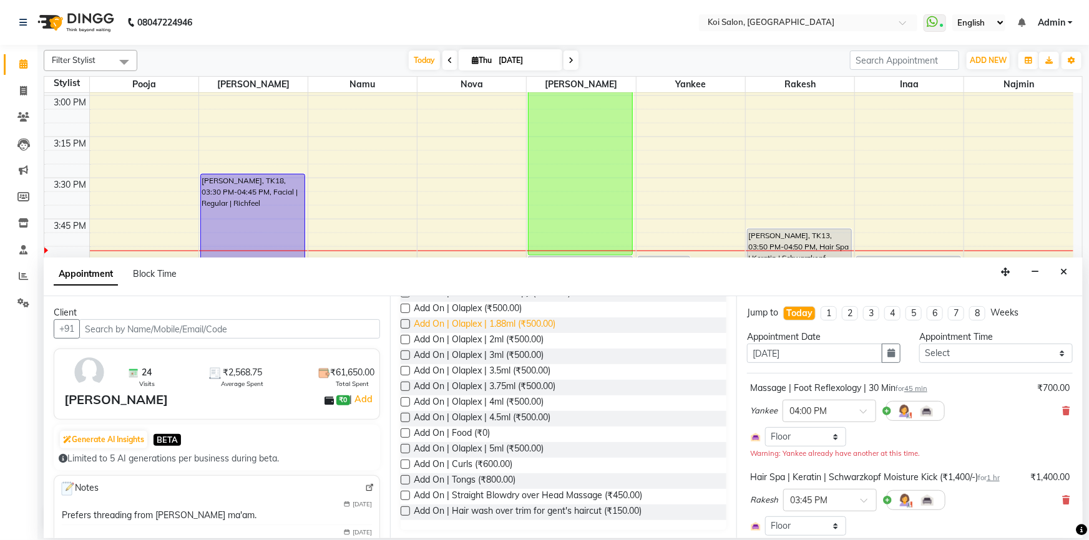
scroll to position [462, 0]
click at [450, 467] on span "Add On | Curls (₹600.00)" at bounding box center [463, 465] width 99 height 16
checkbox input "false"
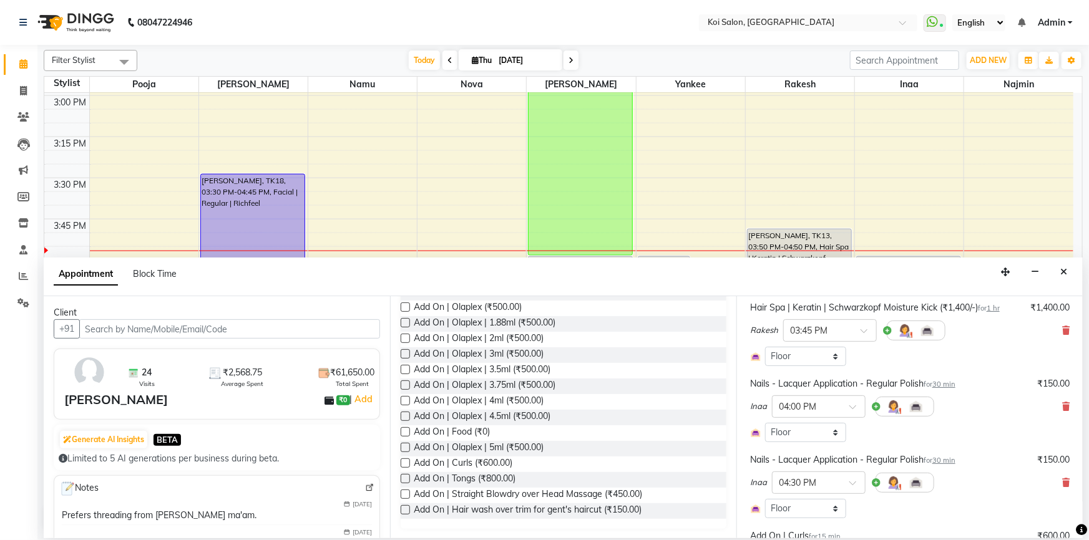
scroll to position [340, 0]
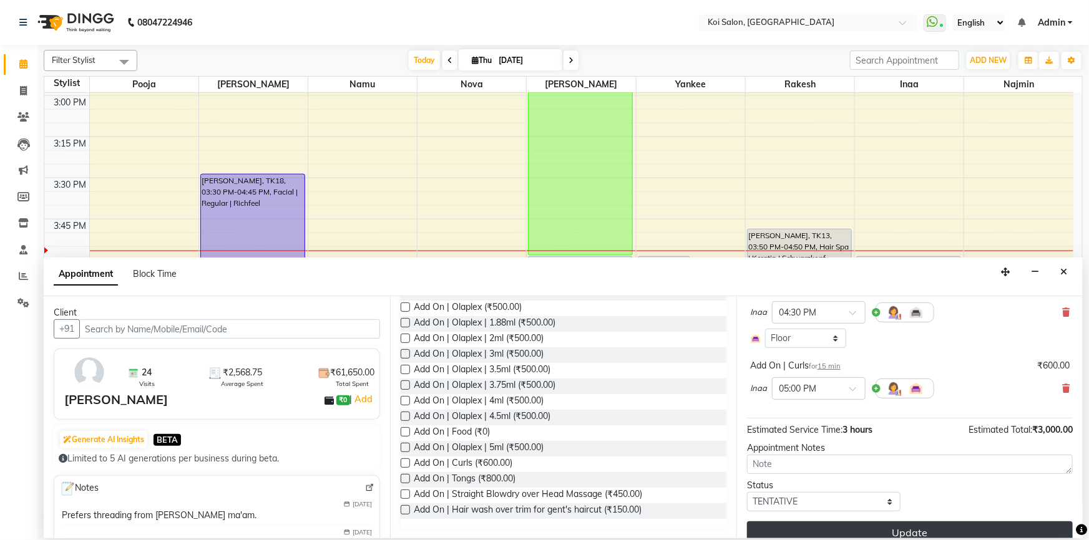
click at [817, 524] on button "Update" at bounding box center [910, 533] width 326 height 22
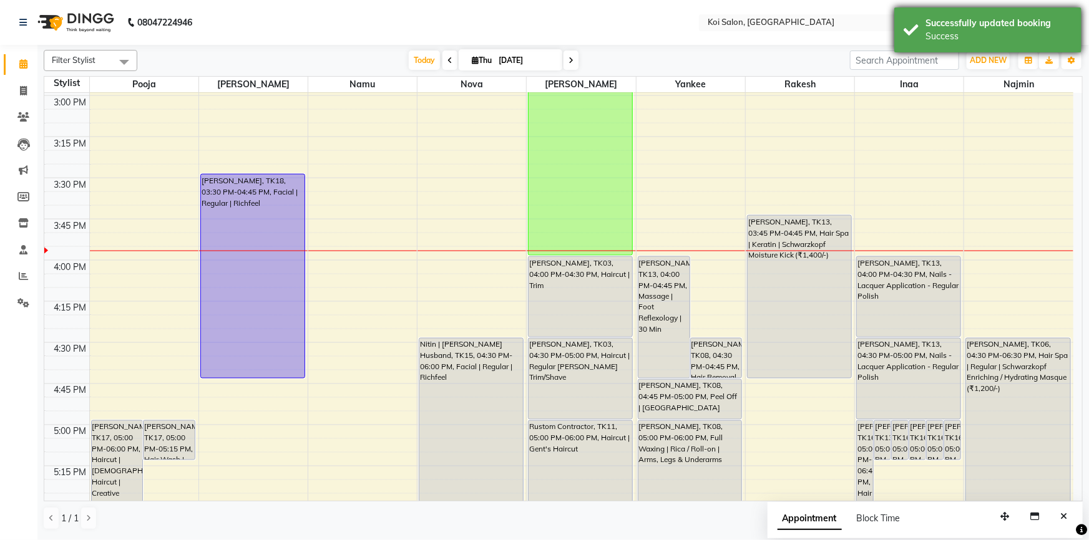
click at [925, 40] on div "Success" at bounding box center [998, 36] width 147 height 13
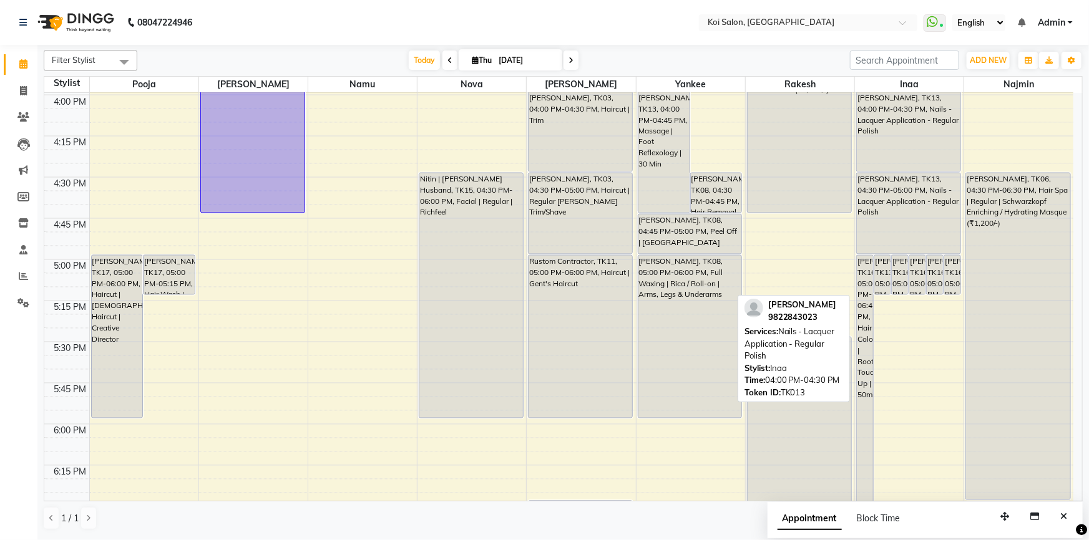
scroll to position [1155, 0]
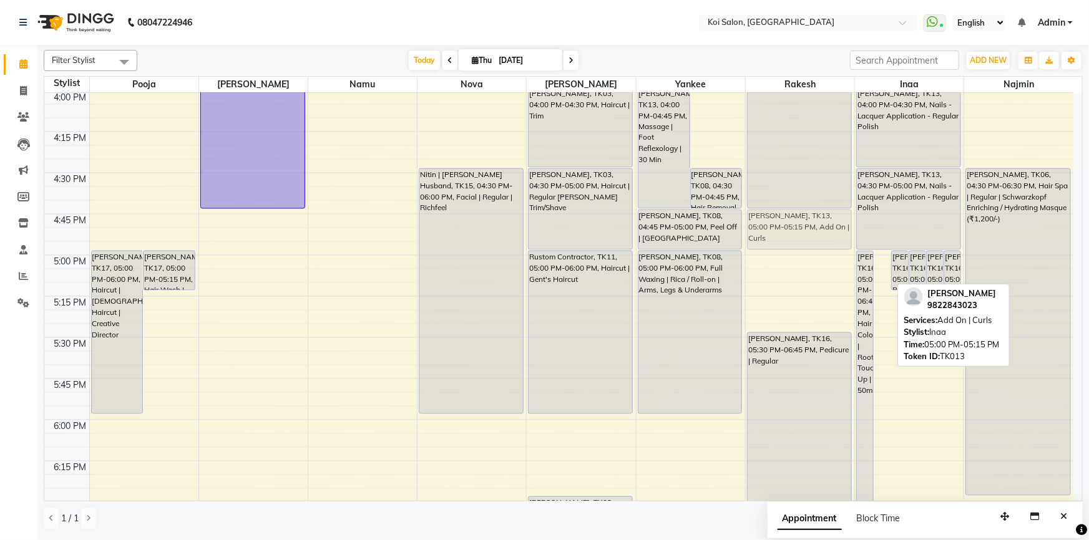
drag, startPoint x: 880, startPoint y: 275, endPoint x: 779, endPoint y: 232, distance: 109.0
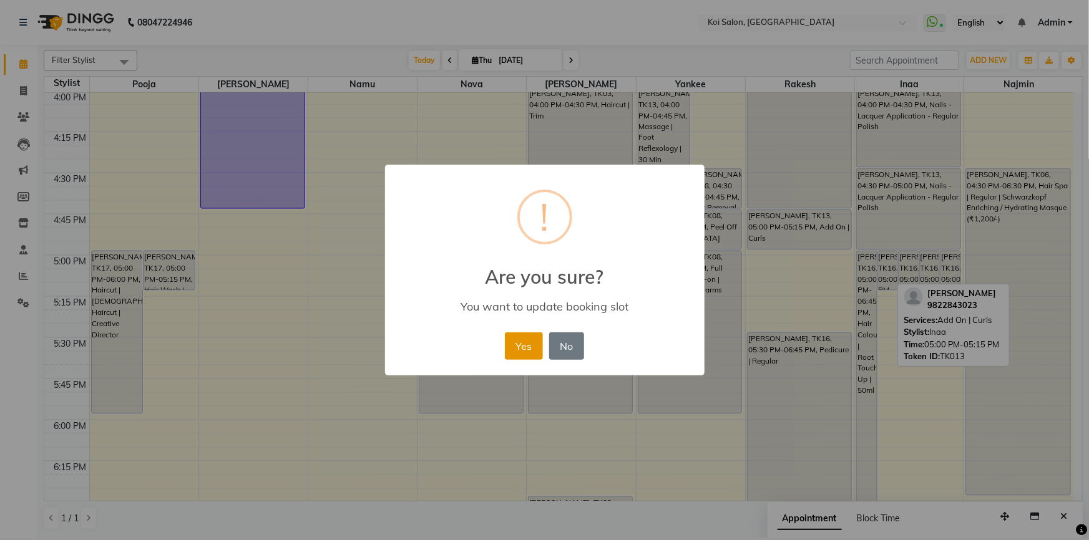
click at [517, 350] on button "Yes" at bounding box center [524, 346] width 38 height 27
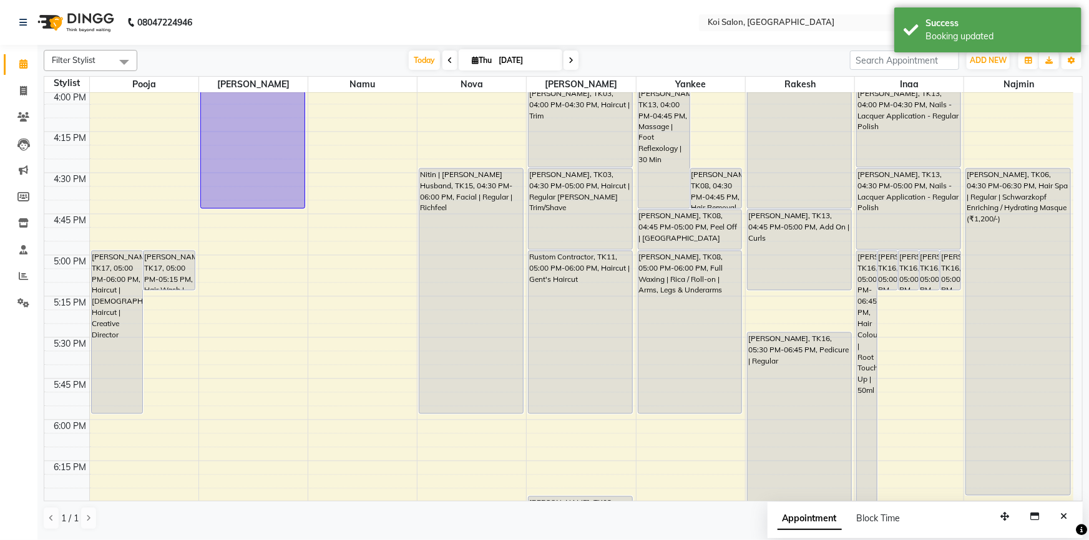
drag, startPoint x: 779, startPoint y: 248, endPoint x: 782, endPoint y: 289, distance: 42.0
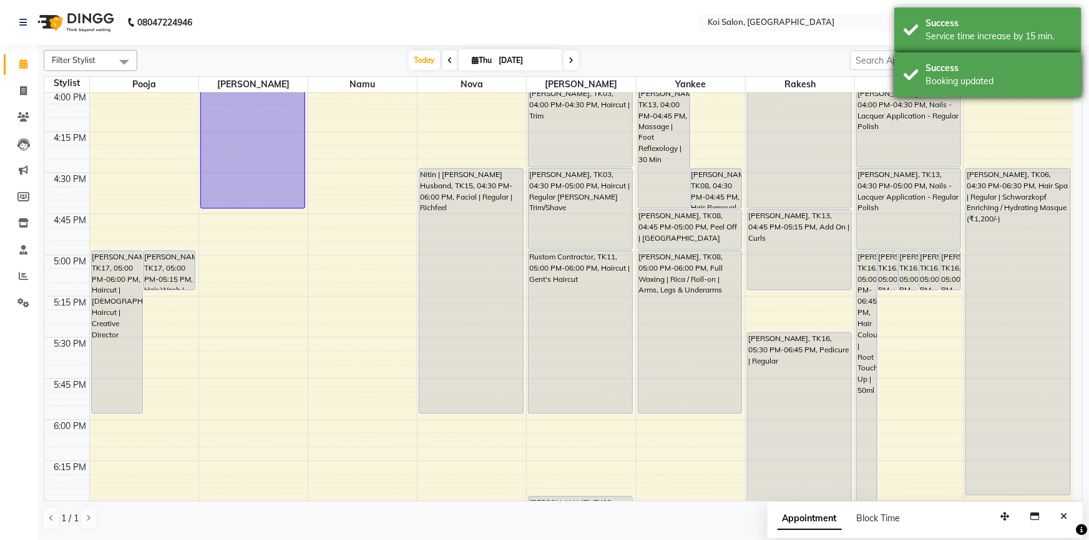
click at [951, 69] on div "Success" at bounding box center [998, 68] width 147 height 13
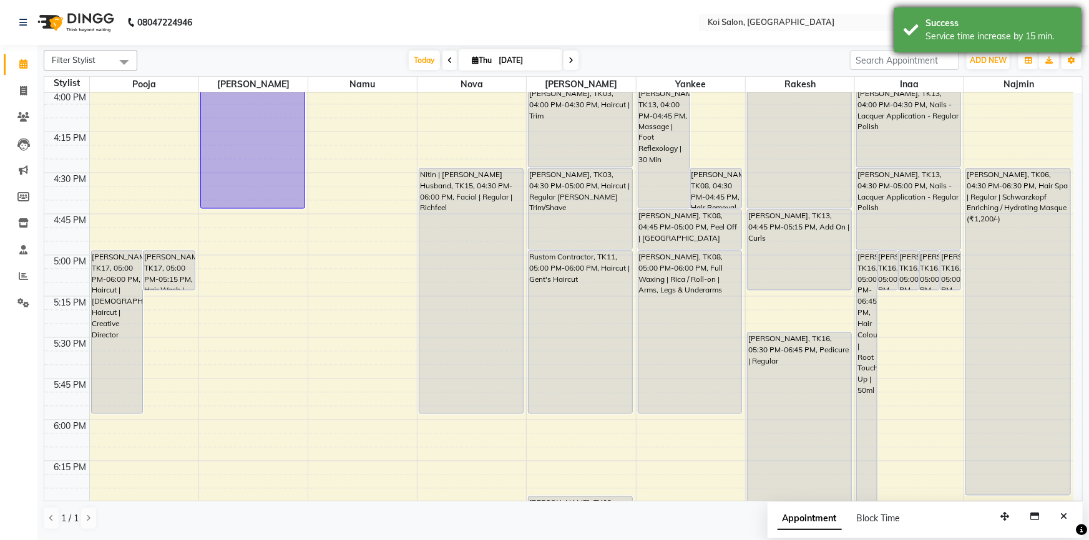
click at [944, 42] on div "Service time increase by 15 min." at bounding box center [998, 36] width 147 height 13
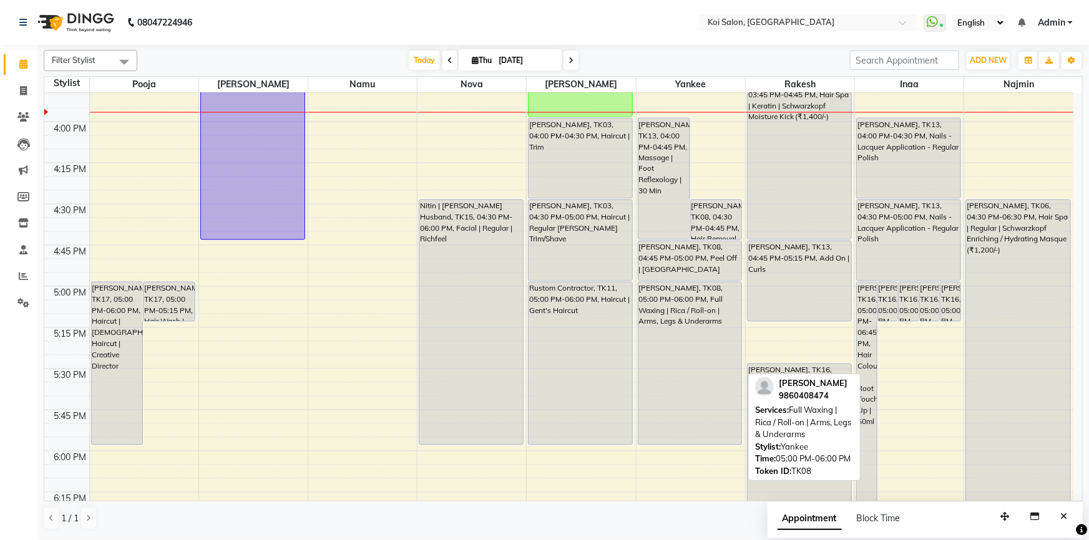
scroll to position [1098, 0]
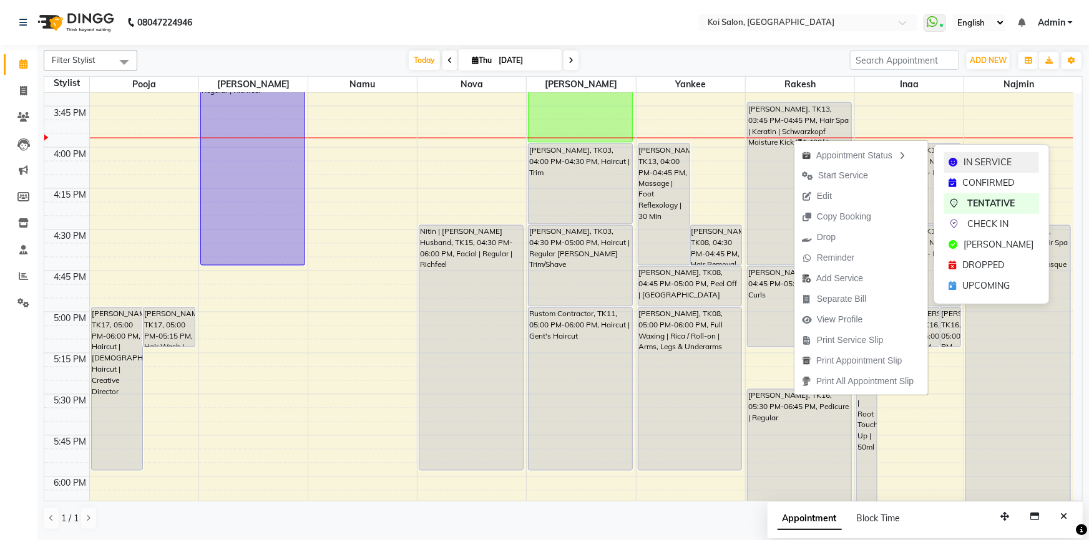
click at [954, 160] on icon at bounding box center [953, 162] width 9 height 9
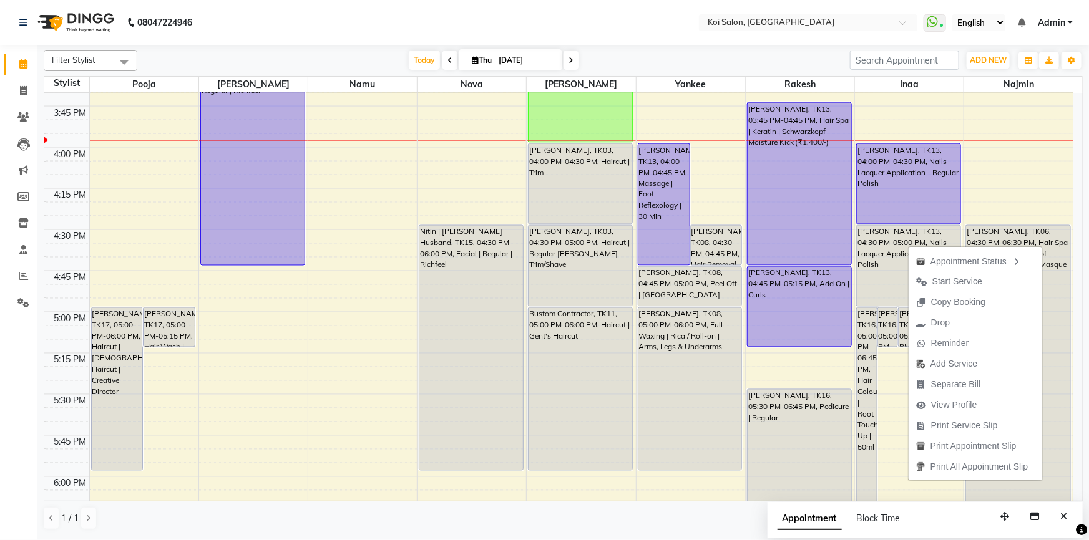
click at [846, 42] on nav "08047224946 Select Location × Koi Salon, Kalyani Nagar WhatsApp Status ✕ Status…" at bounding box center [544, 22] width 1089 height 45
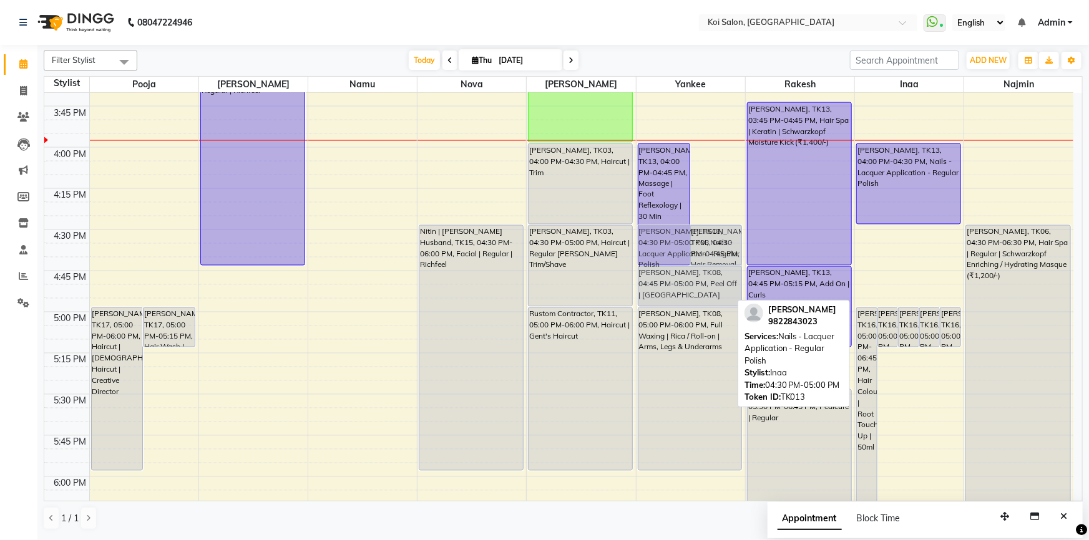
drag, startPoint x: 904, startPoint y: 262, endPoint x: 671, endPoint y: 263, distance: 232.7
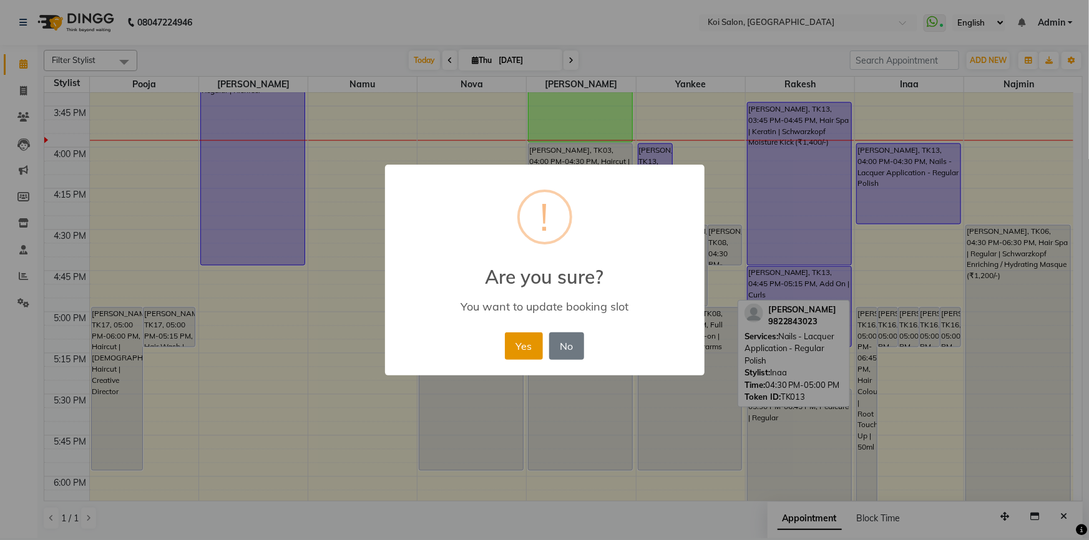
click at [530, 344] on button "Yes" at bounding box center [524, 346] width 38 height 27
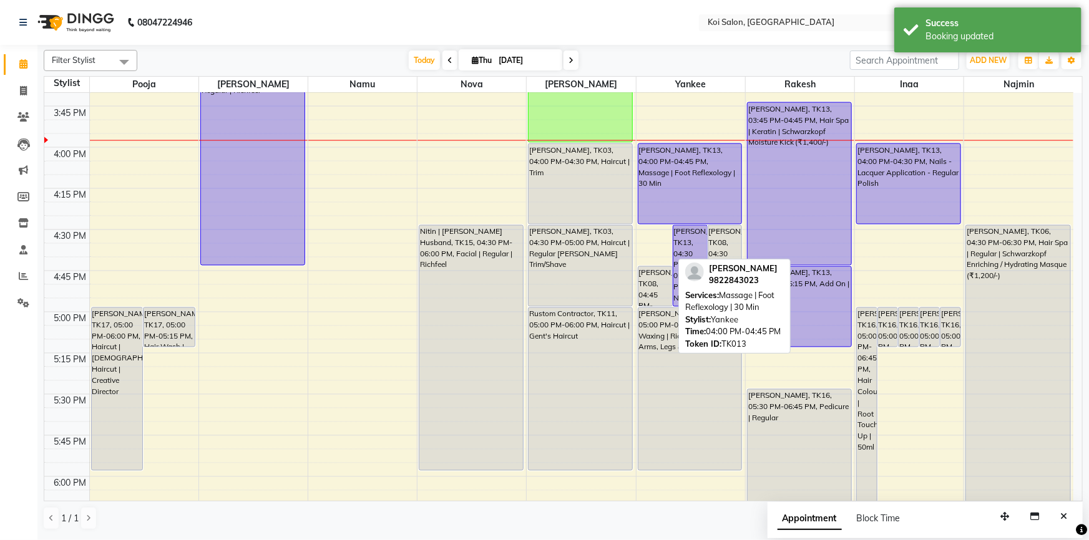
drag, startPoint x: 659, startPoint y: 265, endPoint x: 655, endPoint y: 223, distance: 42.0
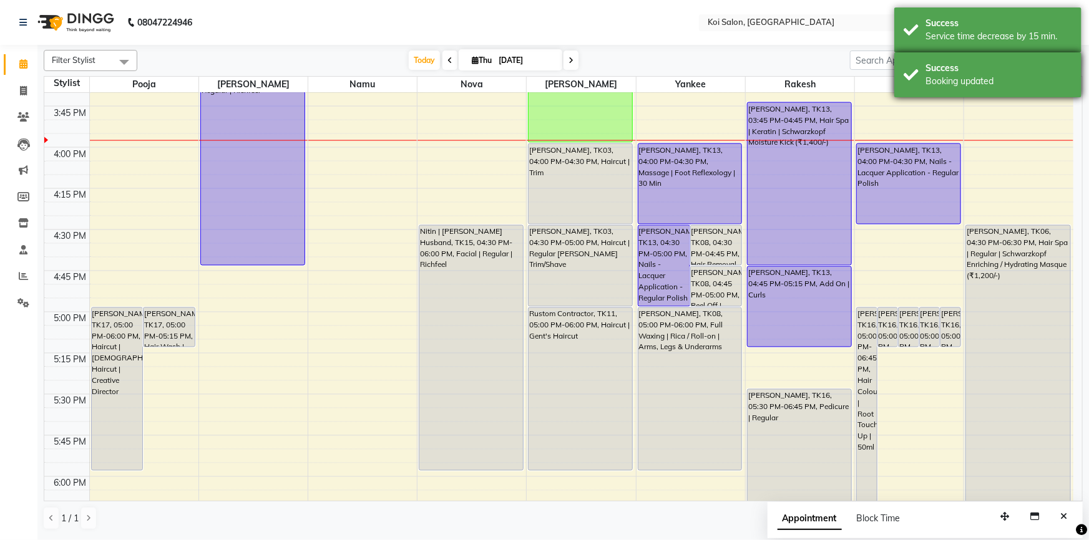
click at [926, 62] on div "Success" at bounding box center [998, 68] width 147 height 13
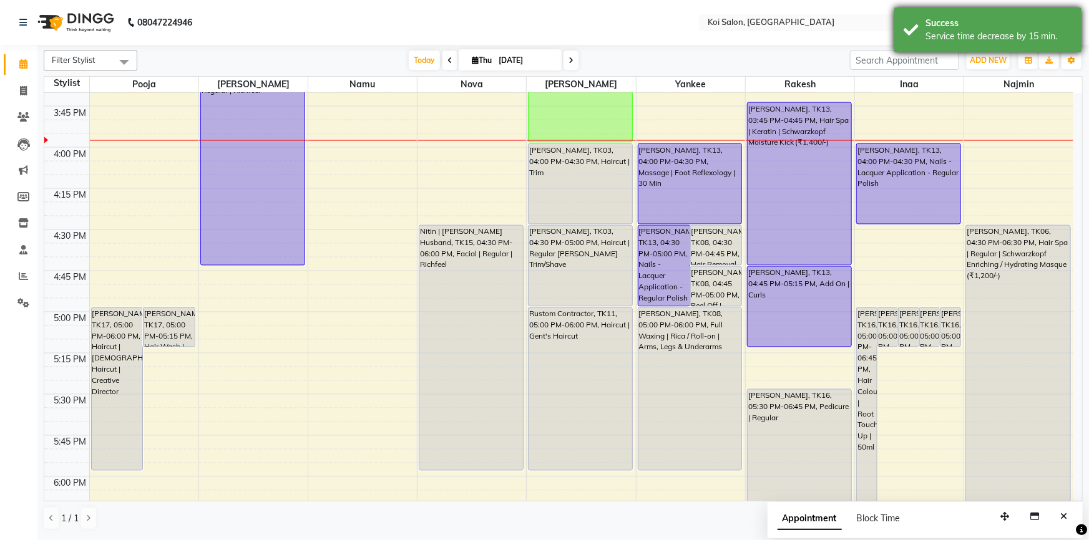
click at [925, 27] on div "Success" at bounding box center [998, 23] width 147 height 13
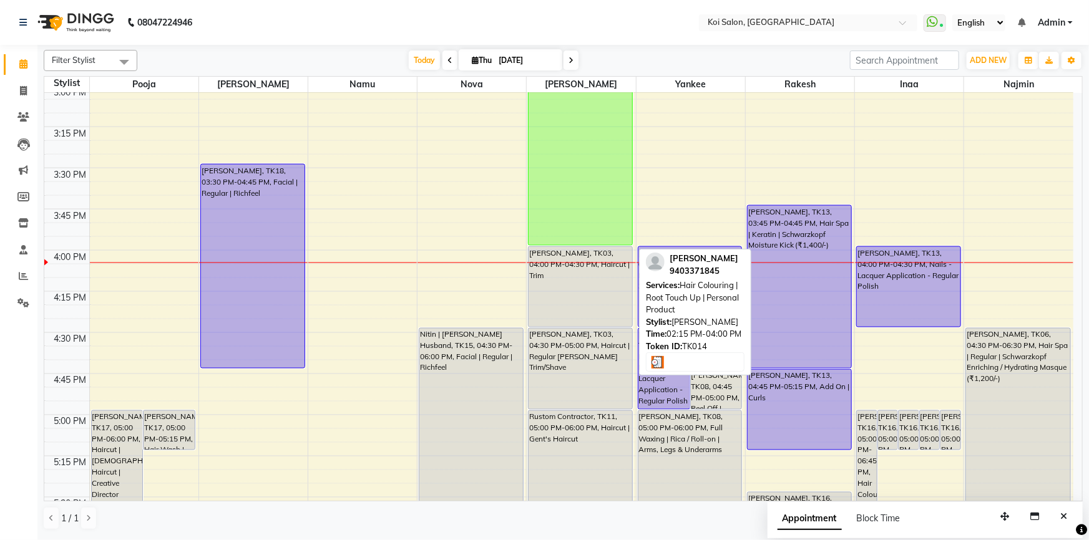
scroll to position [985, 0]
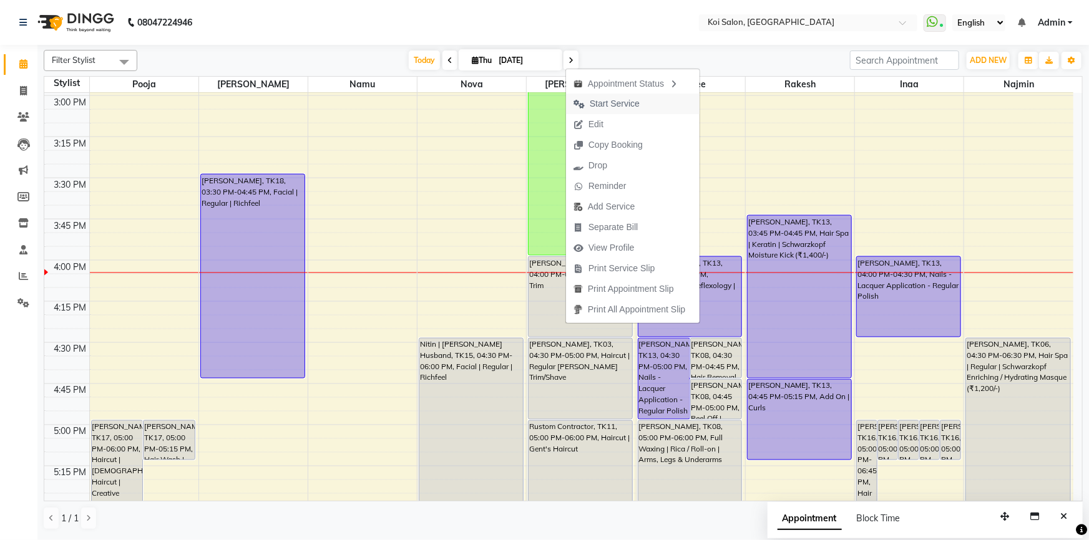
click at [620, 100] on span "Start Service" at bounding box center [615, 103] width 50 height 13
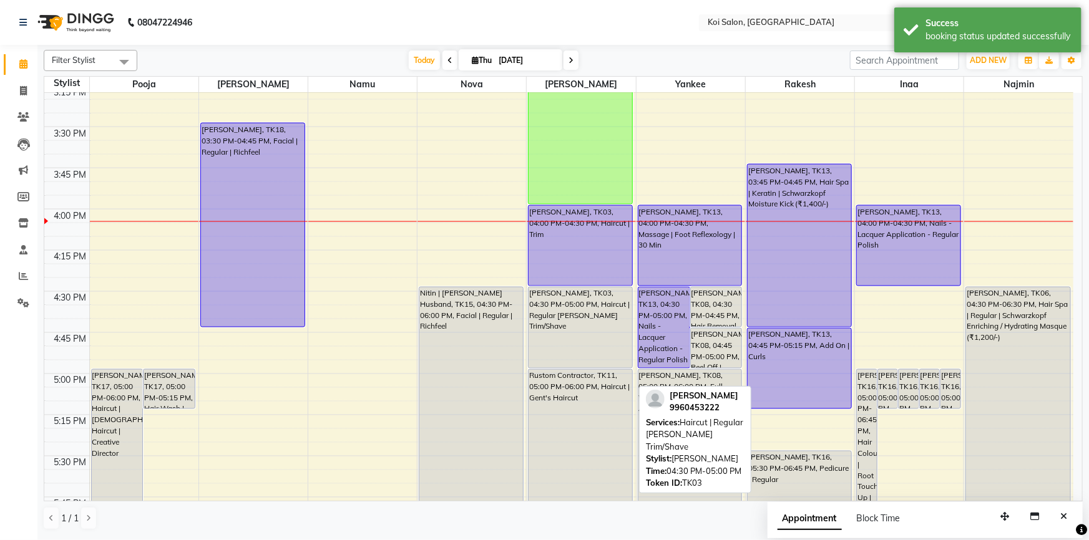
scroll to position [1098, 0]
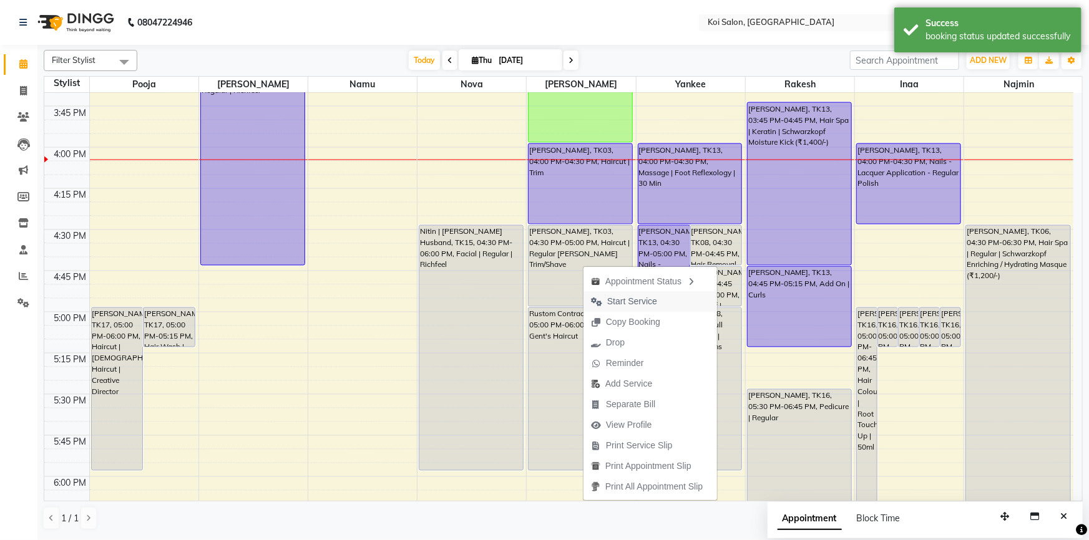
click at [601, 306] on span "Start Service" at bounding box center [623, 301] width 81 height 21
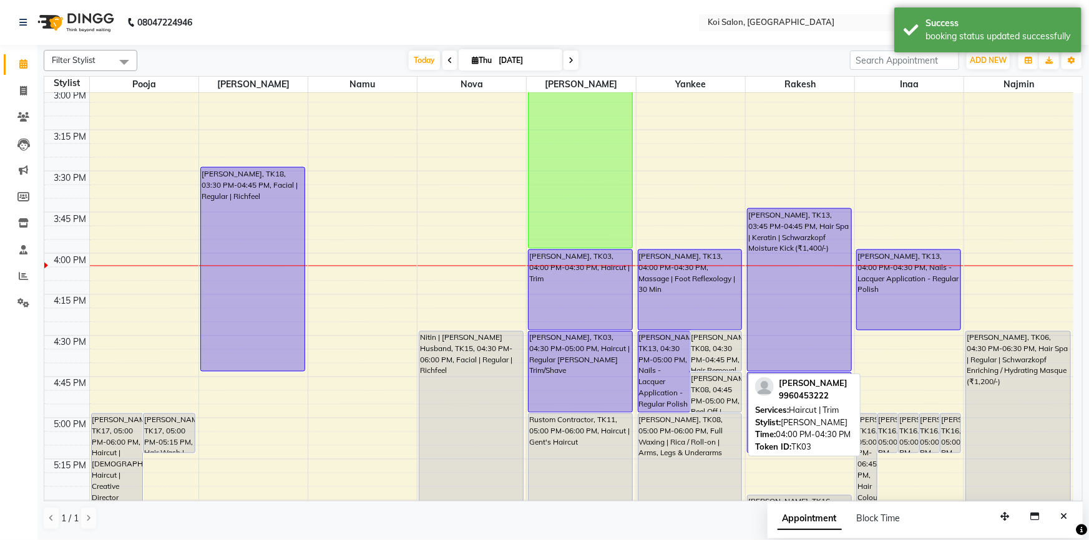
scroll to position [985, 0]
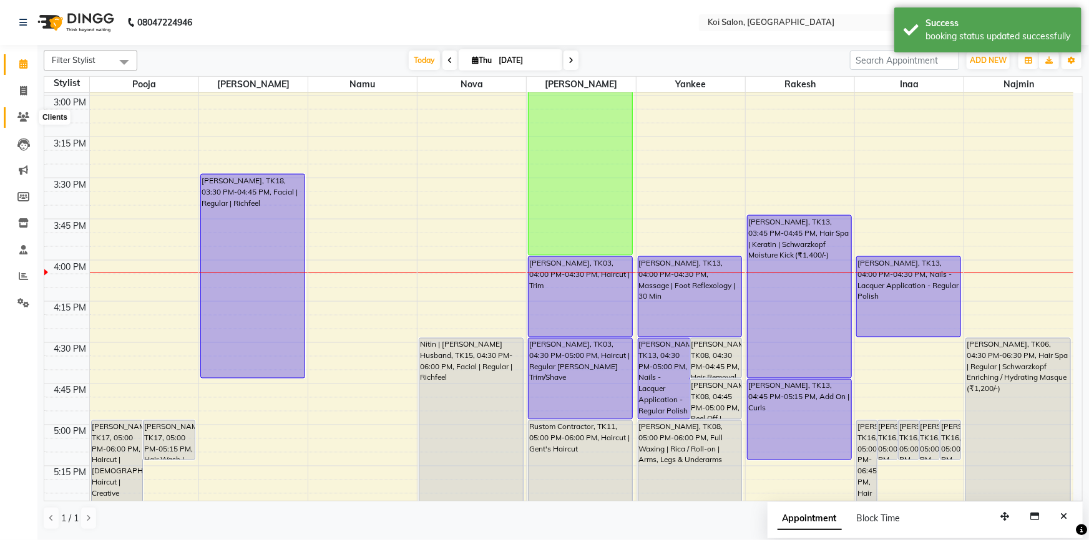
click at [18, 119] on icon at bounding box center [23, 116] width 12 height 9
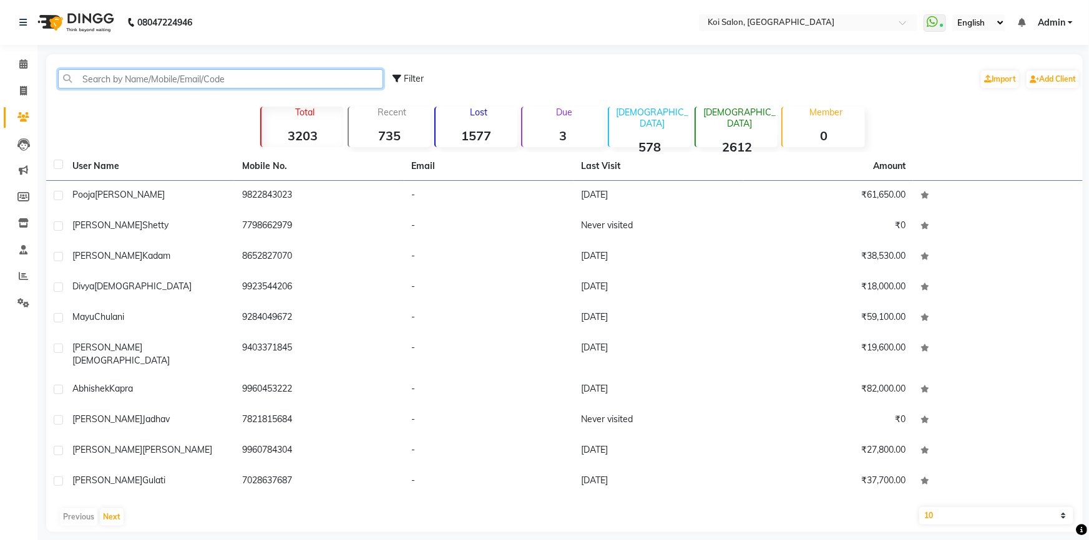
click at [207, 79] on input "text" at bounding box center [220, 78] width 325 height 19
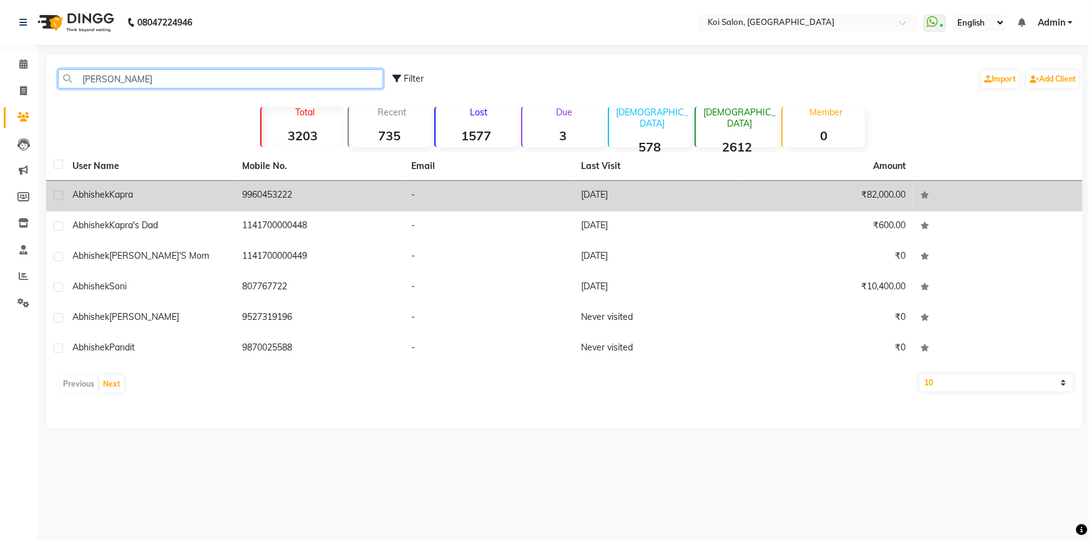
type input "abhishe"
click at [266, 198] on td "9960453222" at bounding box center [320, 196] width 170 height 31
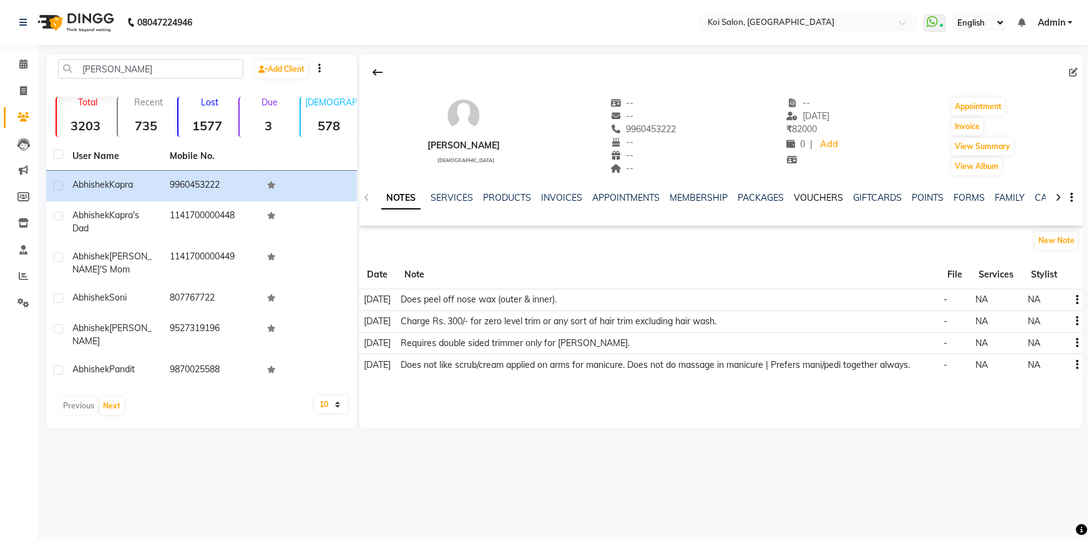
click at [817, 200] on link "VOUCHERS" at bounding box center [818, 197] width 49 height 11
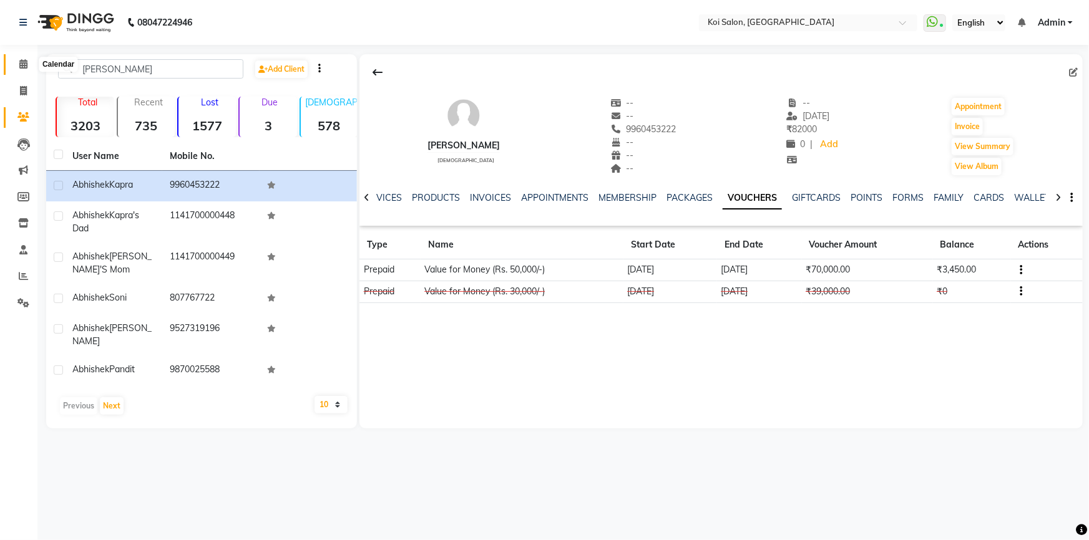
click at [21, 66] on icon at bounding box center [23, 63] width 8 height 9
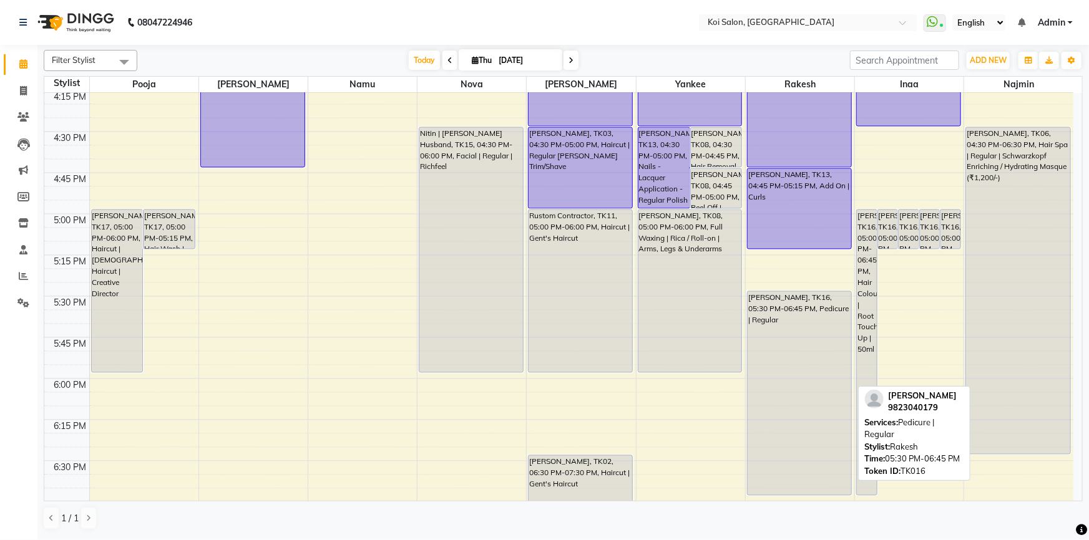
scroll to position [1149, 0]
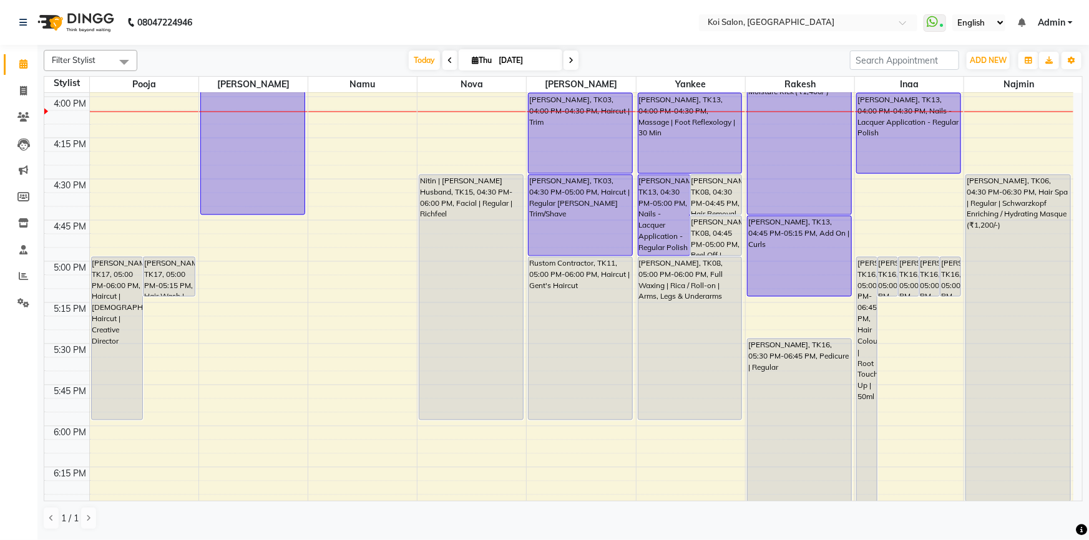
click at [573, 63] on span at bounding box center [570, 60] width 15 height 19
type input "[DATE]"
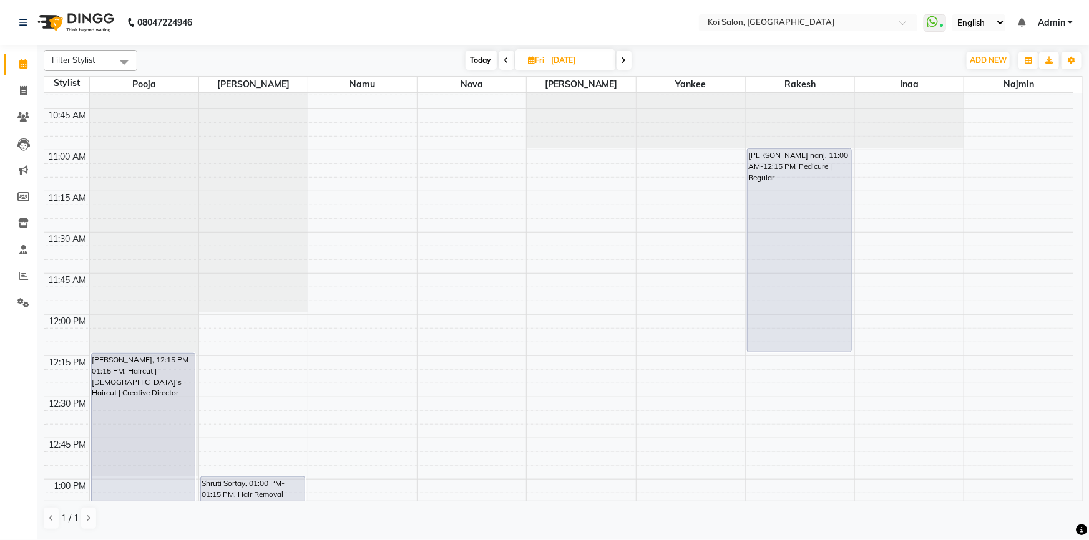
scroll to position [462, 0]
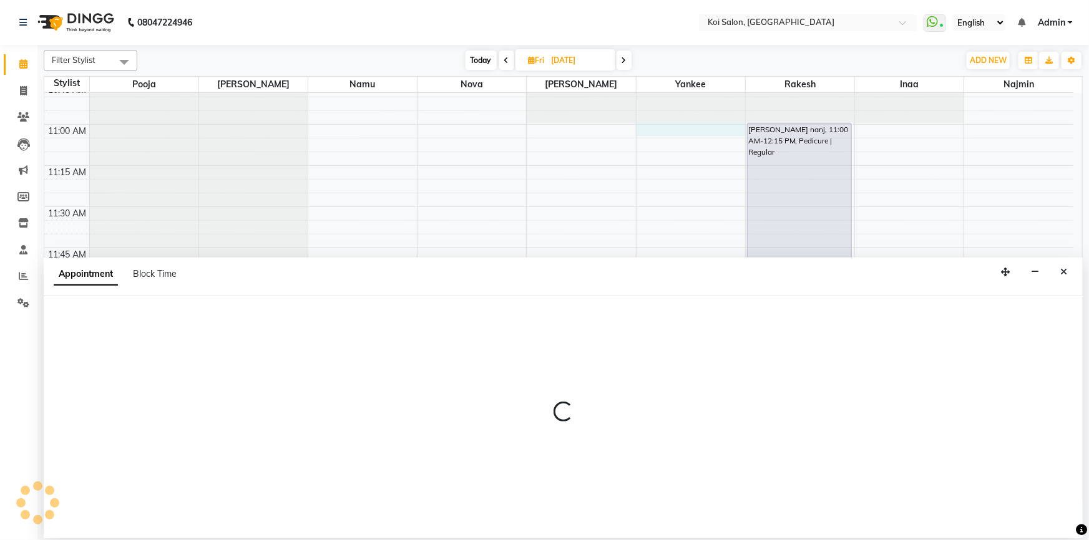
select select "34434"
select select "660"
select select "tentative"
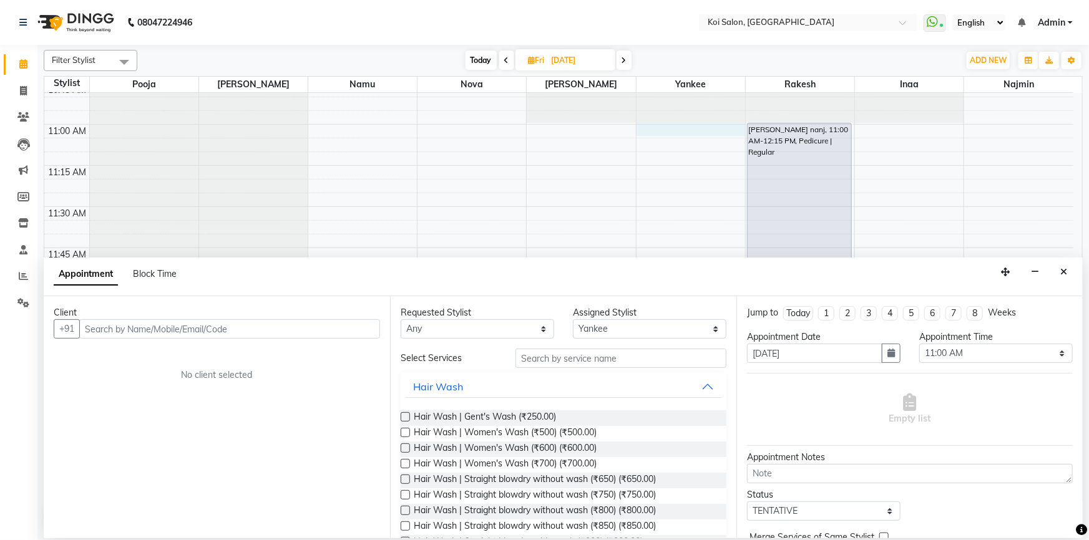
click at [211, 334] on input "text" at bounding box center [229, 328] width 301 height 19
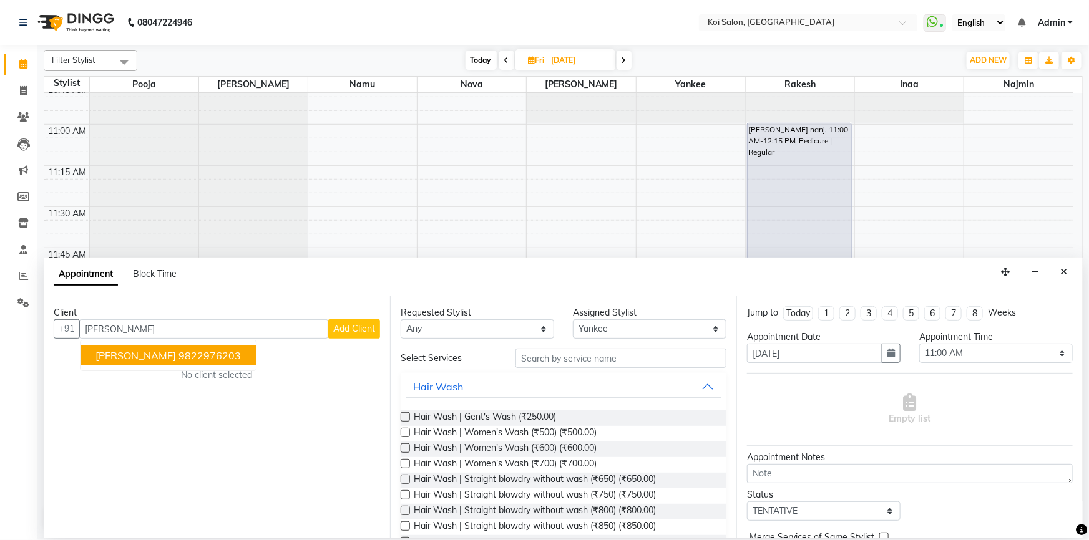
click at [205, 358] on ngb-highlight "9822976203" at bounding box center [209, 355] width 62 height 12
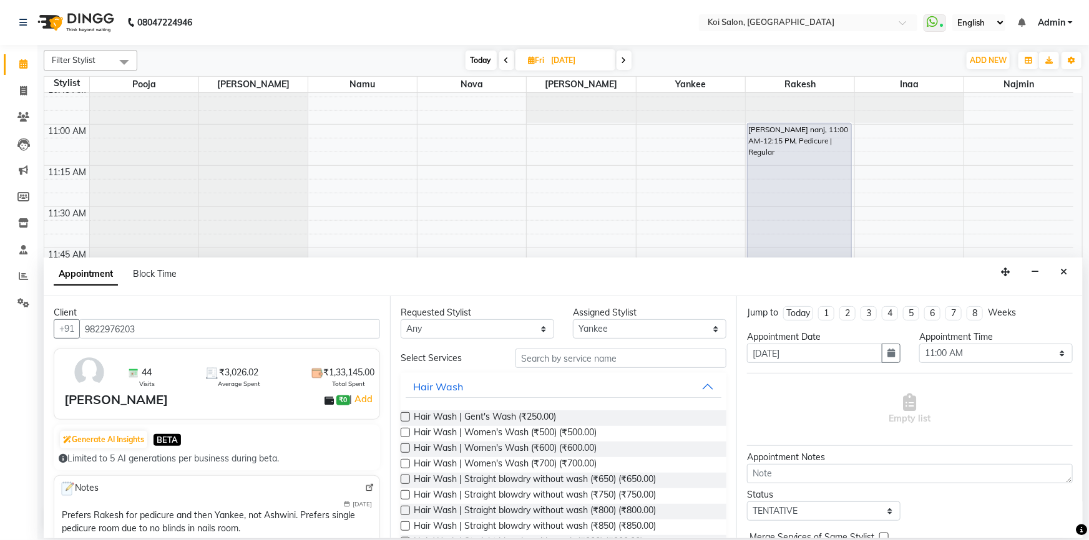
type input "9822976203"
click at [555, 362] on input "text" at bounding box center [620, 358] width 211 height 19
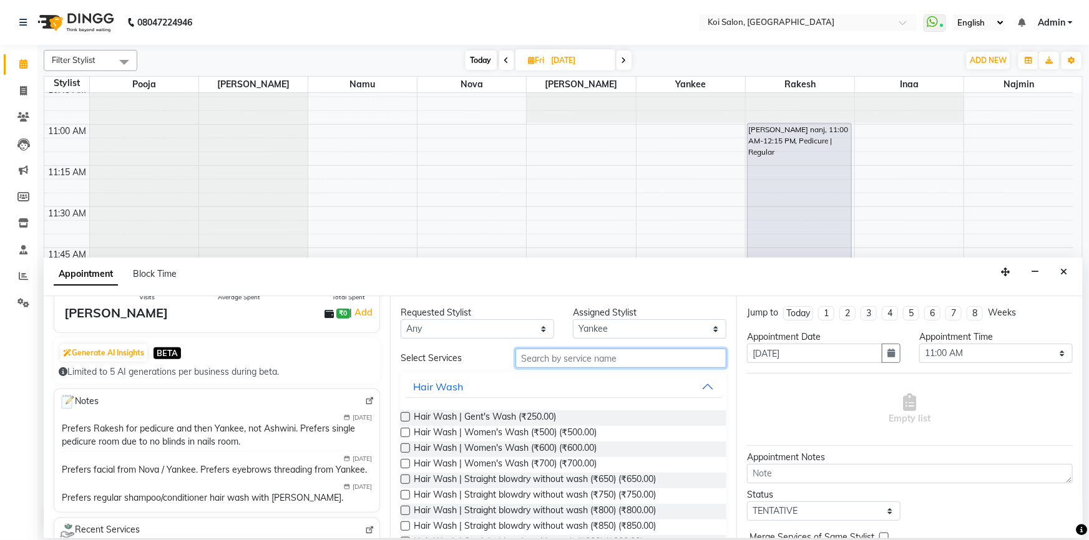
scroll to position [113, 0]
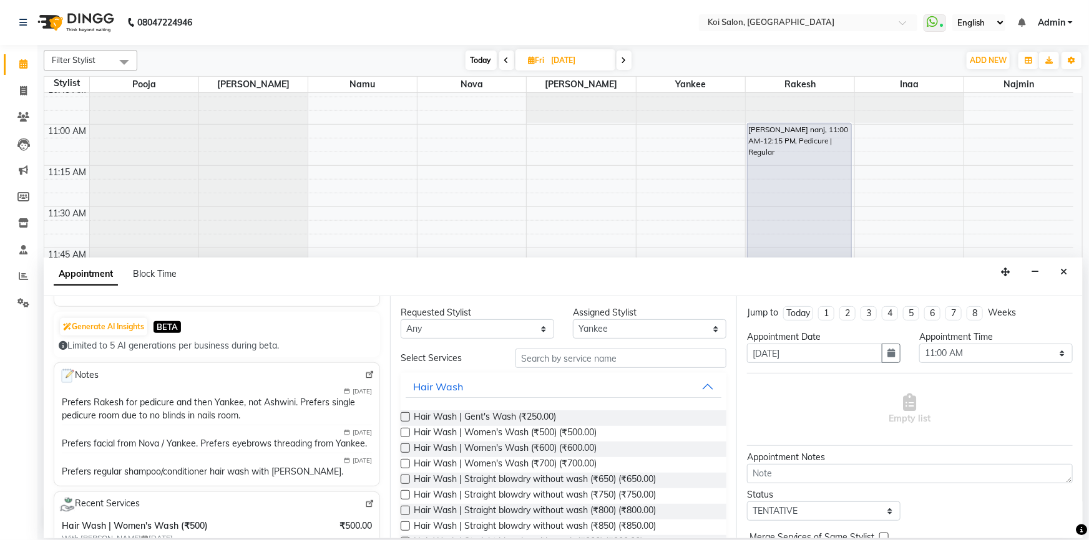
click at [406, 432] on label at bounding box center [405, 432] width 9 height 9
click at [406, 432] on input "checkbox" at bounding box center [405, 434] width 8 height 8
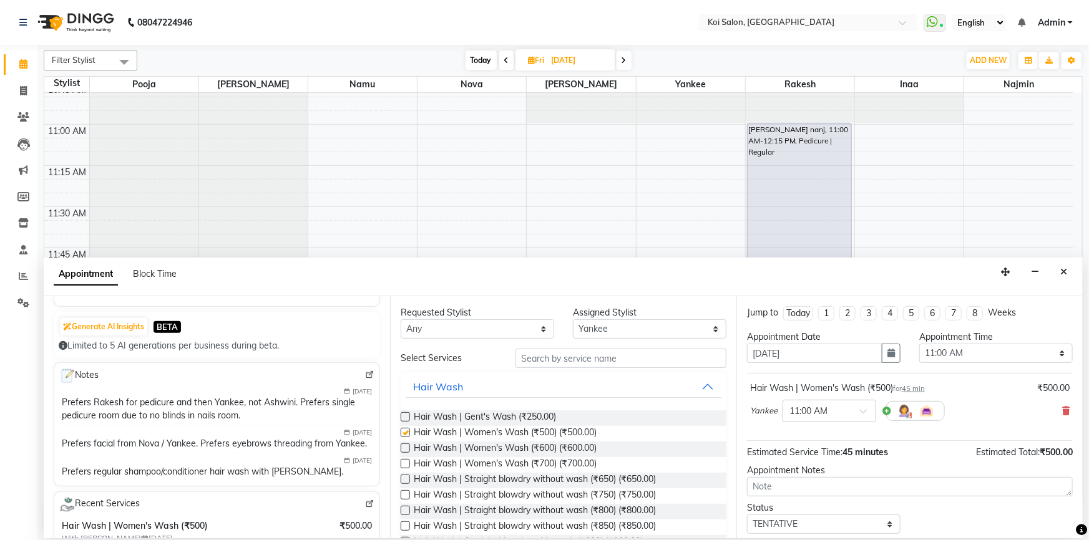
checkbox input "false"
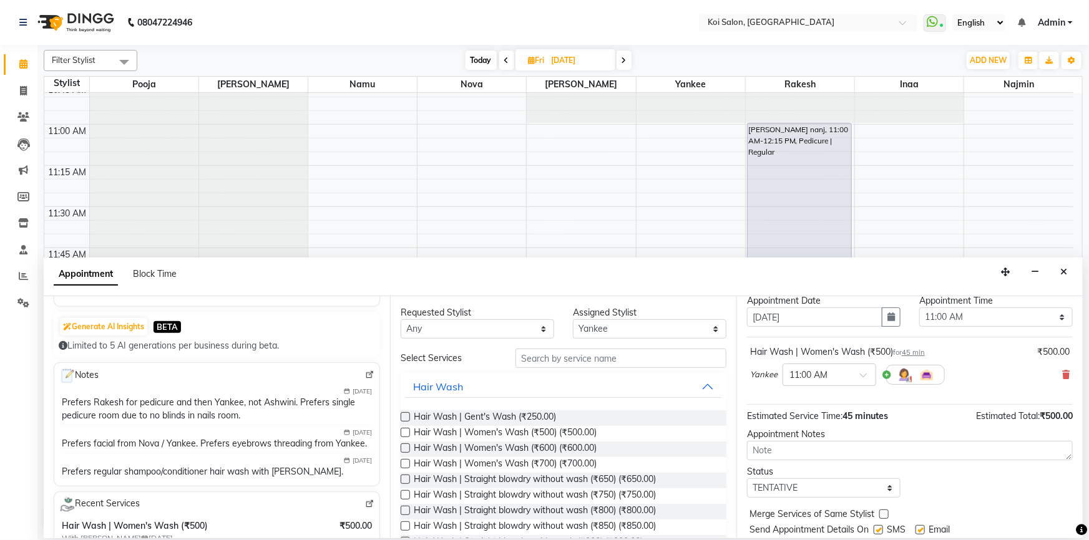
scroll to position [74, 0]
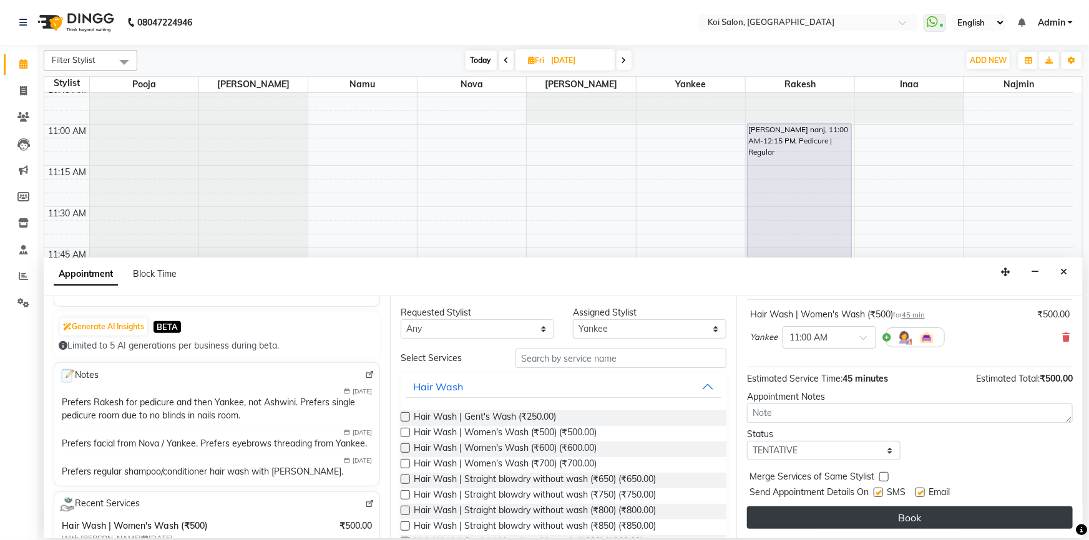
click at [855, 507] on button "Book" at bounding box center [910, 518] width 326 height 22
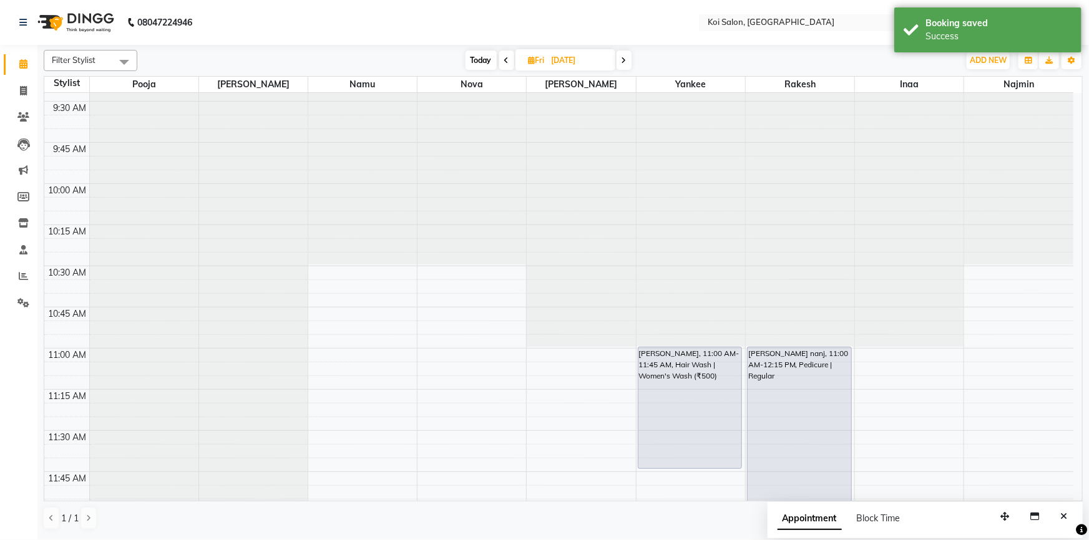
scroll to position [236, 0]
click at [484, 56] on span "Today" at bounding box center [480, 60] width 31 height 19
type input "[DATE]"
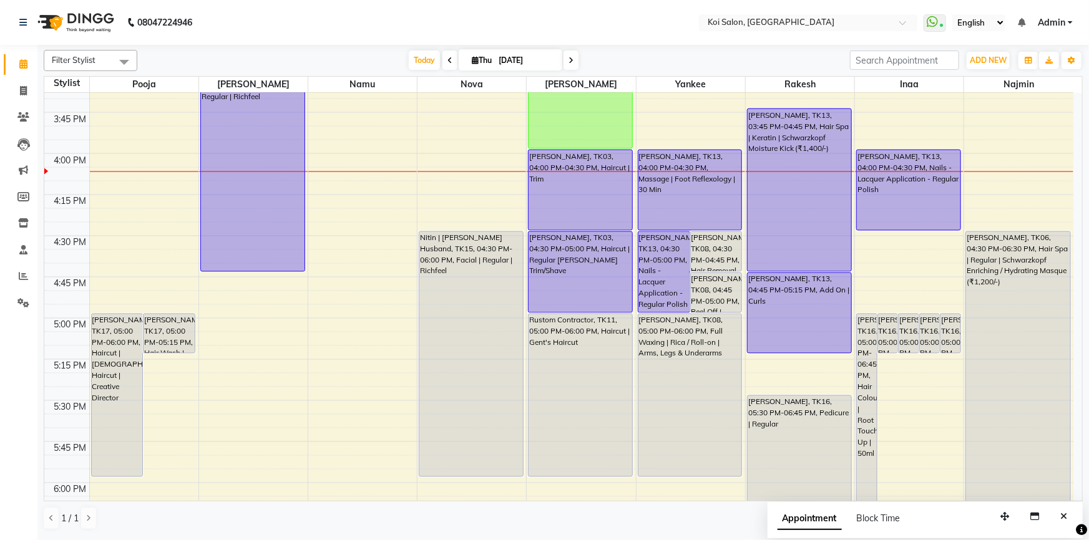
scroll to position [1205, 0]
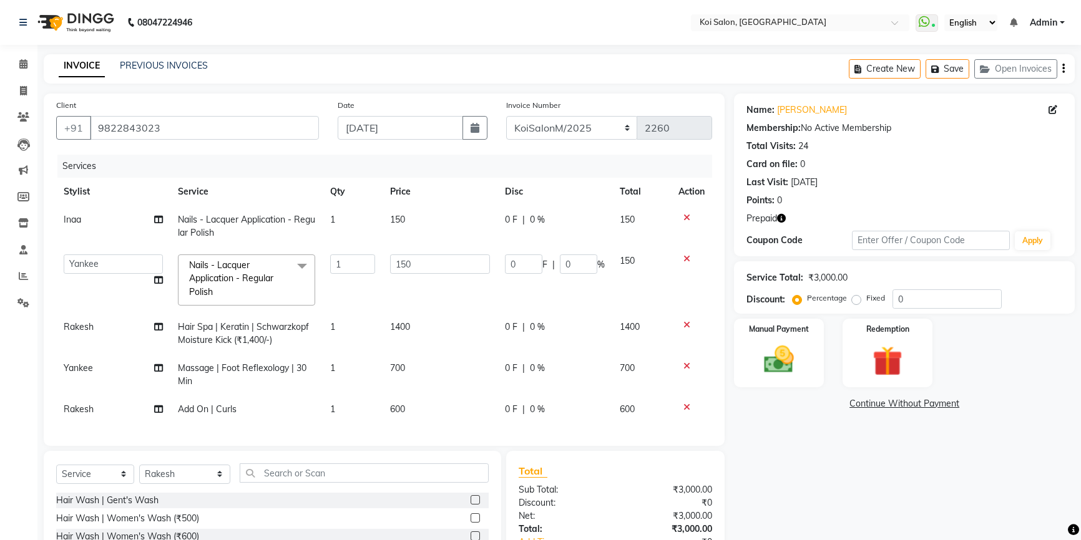
select select "6717"
select select "34434"
select select "service"
select select "37562"
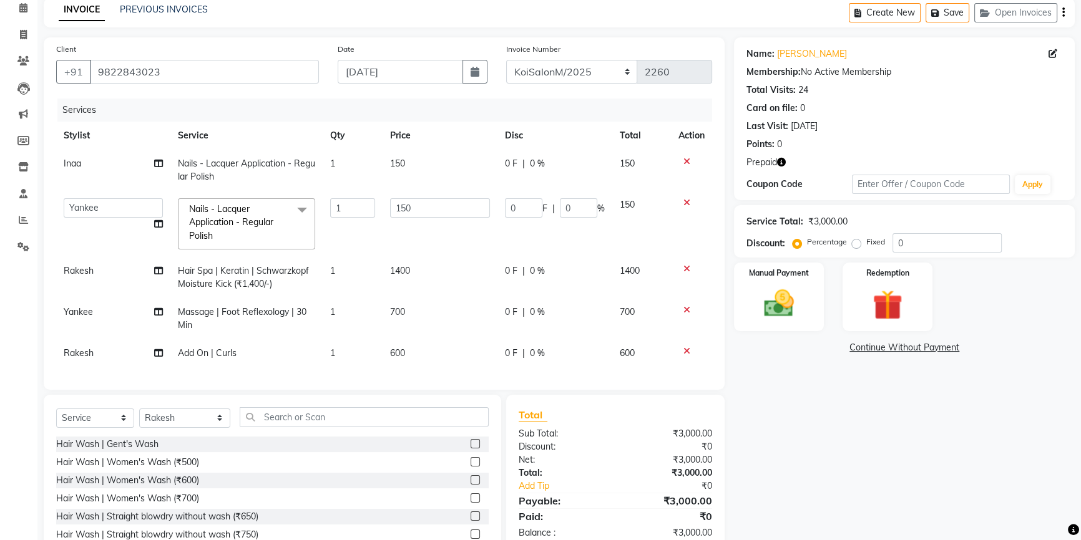
click at [223, 225] on span "Nails - Lacquer Application - Regular Polish" at bounding box center [231, 222] width 84 height 38
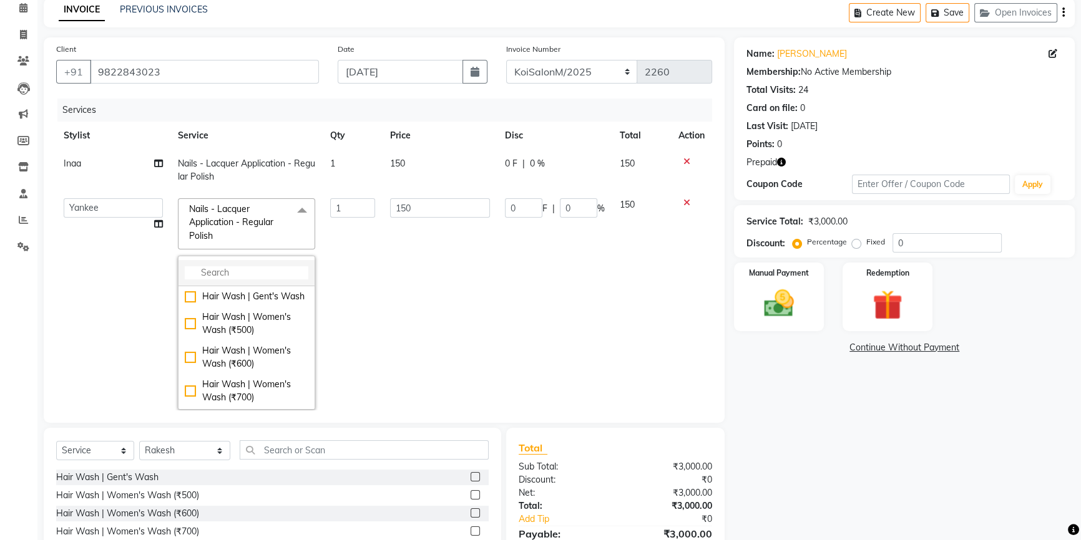
click at [212, 274] on input "multiselect-search" at bounding box center [247, 272] width 124 height 13
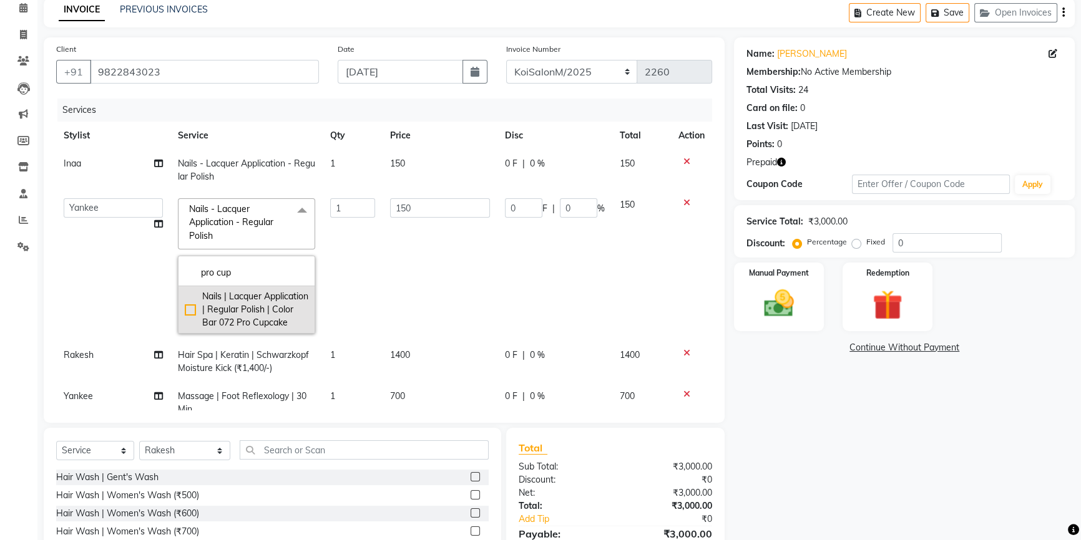
type input "pro cup"
click at [185, 317] on div "Nails | Lacquer Application | Regular Polish | Color Bar 072 Pro Cupcake" at bounding box center [247, 309] width 124 height 39
checkbox input "true"
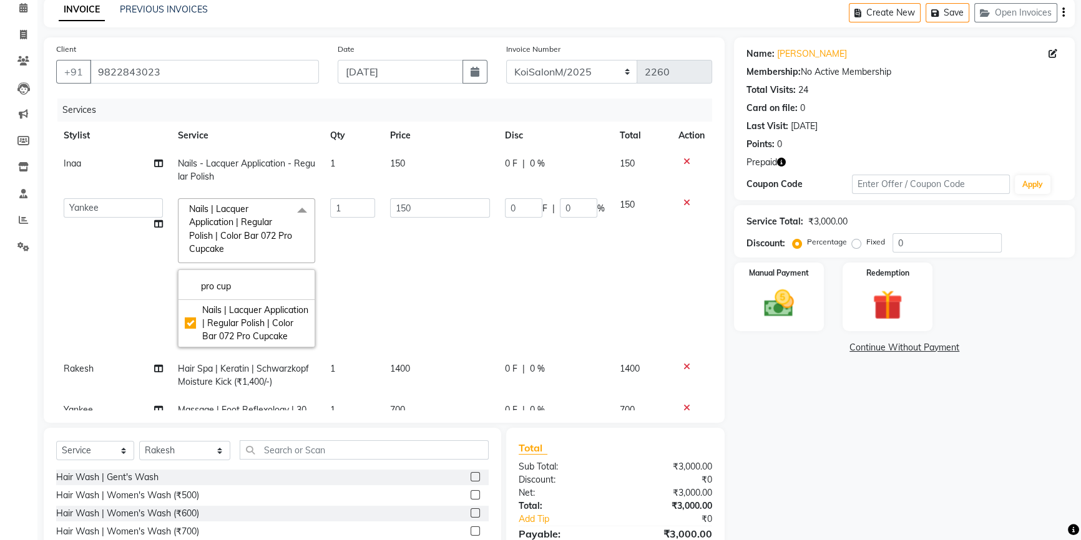
click at [822, 435] on div "Name: Pooja Gupta Membership: No Active Membership Total Visits: 24 Card on fil…" at bounding box center [909, 324] width 350 height 575
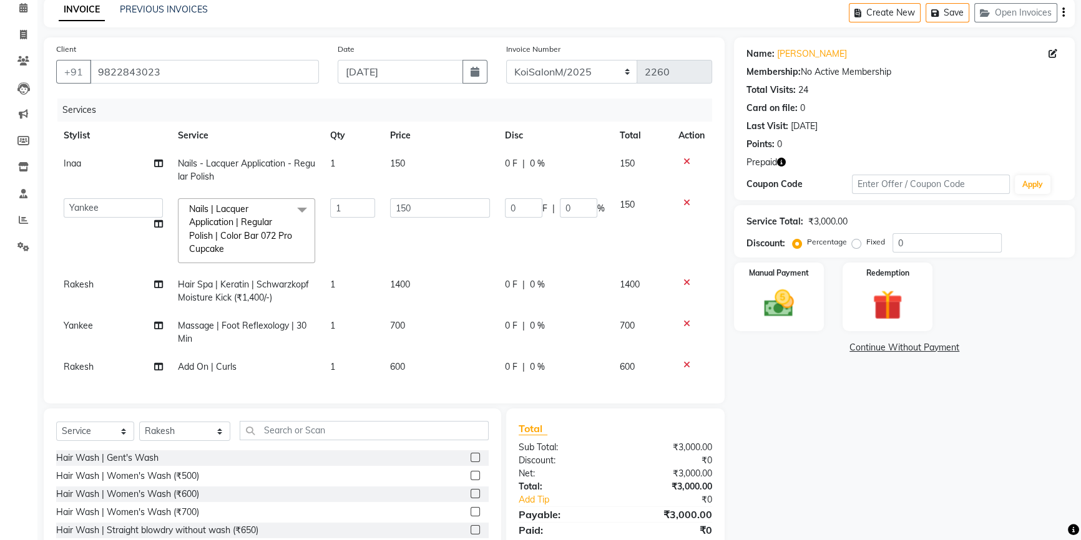
click at [784, 163] on icon "button" at bounding box center [781, 162] width 9 height 9
click at [814, 434] on div "Name: Pooja Gupta Membership: No Active Membership Total Visits: 24 Card on fil…" at bounding box center [909, 314] width 350 height 555
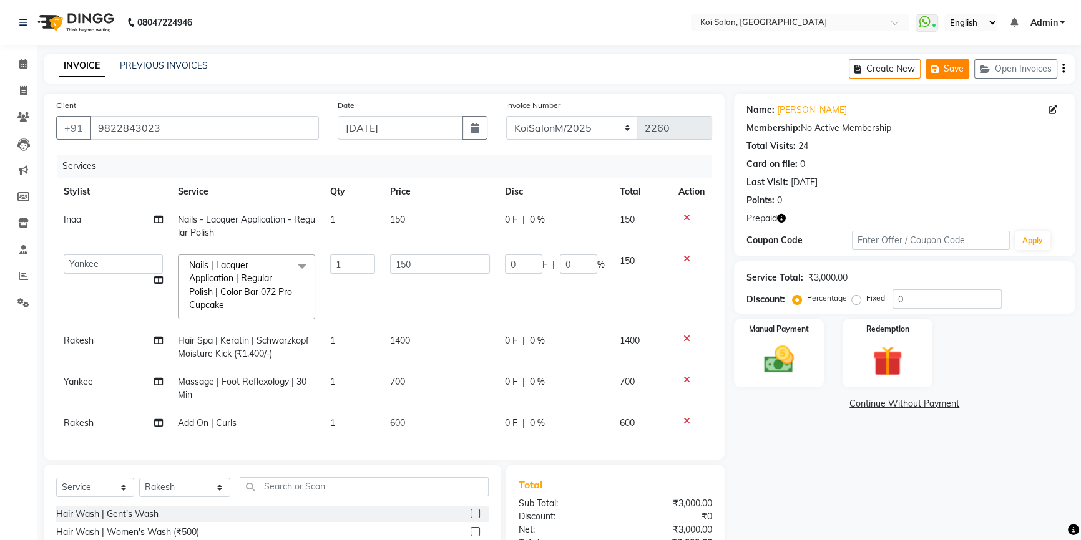
click at [963, 71] on button "Save" at bounding box center [947, 68] width 44 height 19
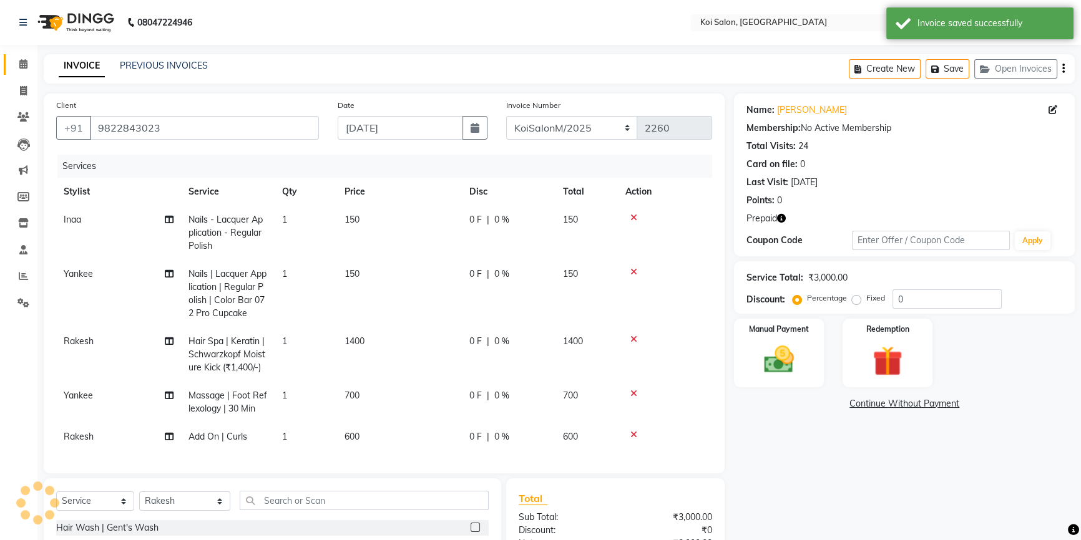
click at [21, 62] on icon at bounding box center [23, 63] width 8 height 9
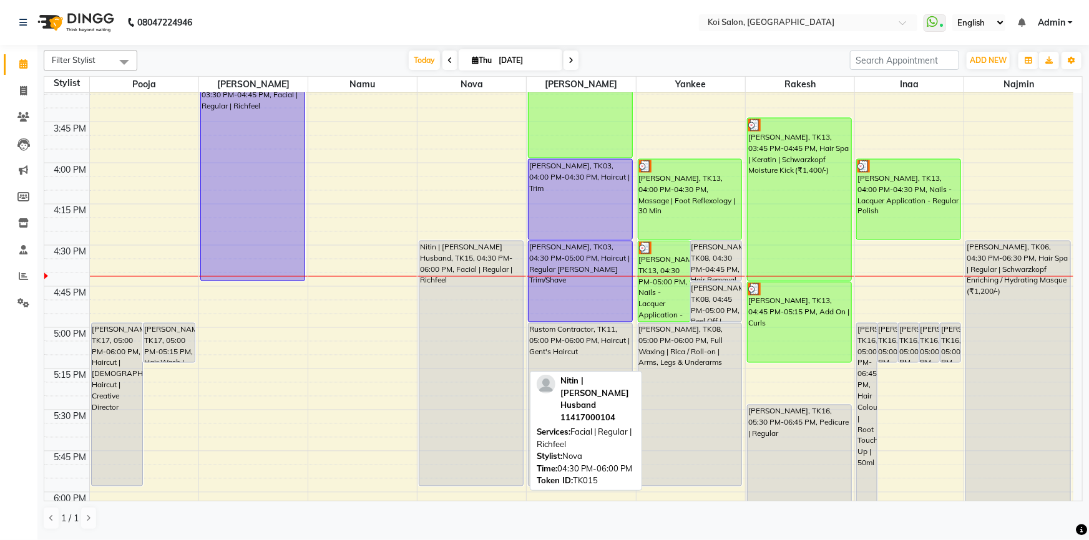
scroll to position [1077, 0]
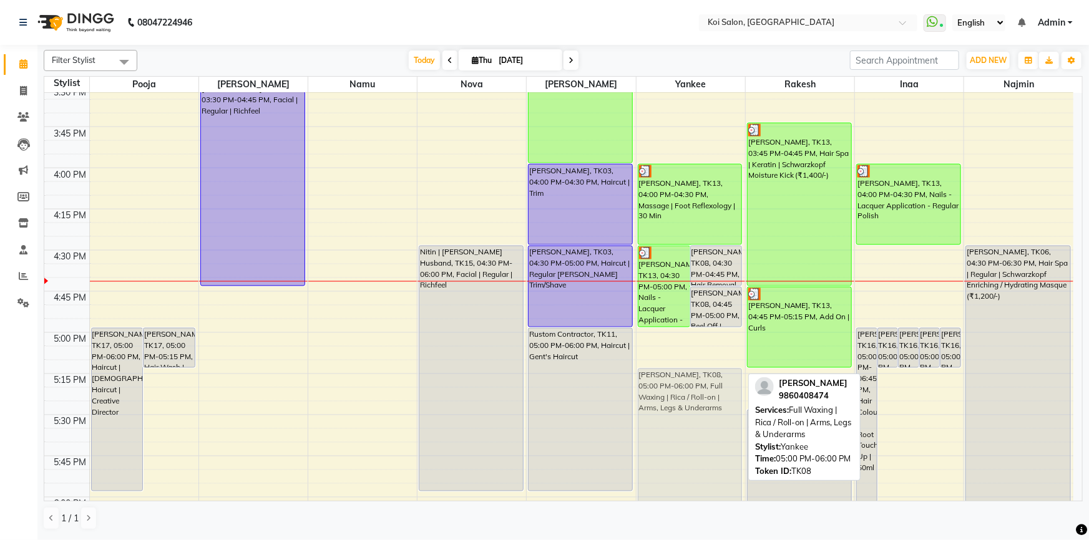
drag, startPoint x: 705, startPoint y: 368, endPoint x: 705, endPoint y: 402, distance: 34.3
click at [705, 402] on div "Pooja Gupta, TK13, 04:30 PM-05:00 PM, Nails - Lacquer Application - Regular Pol…" at bounding box center [690, 3] width 109 height 1976
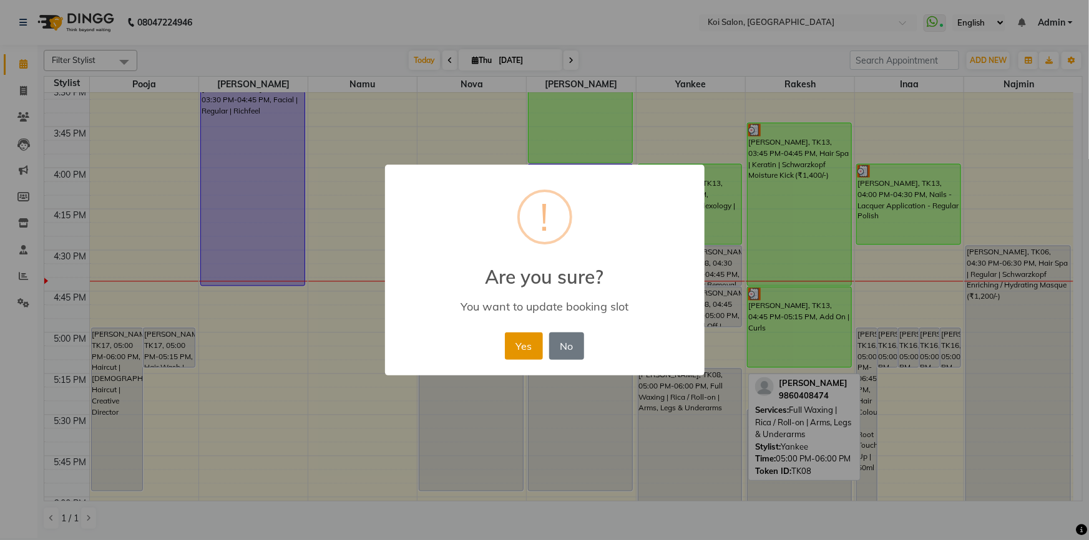
click at [527, 351] on button "Yes" at bounding box center [524, 346] width 38 height 27
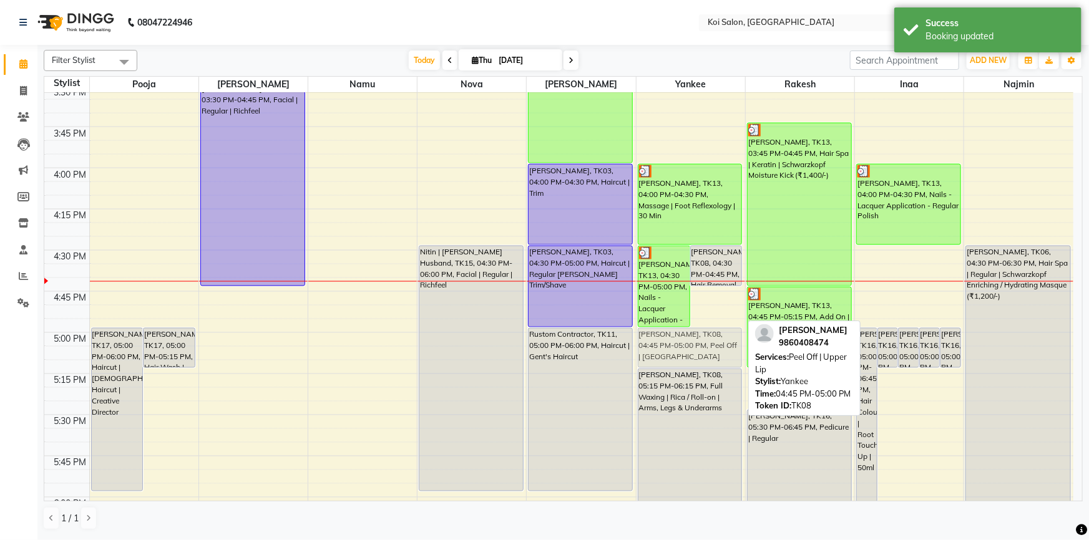
drag, startPoint x: 709, startPoint y: 313, endPoint x: 699, endPoint y: 351, distance: 39.9
click at [699, 351] on div "Pooja Gupta, TK13, 04:30 PM-05:00 PM, Nails - Lacquer Application - Regular Pol…" at bounding box center [690, 3] width 109 height 1976
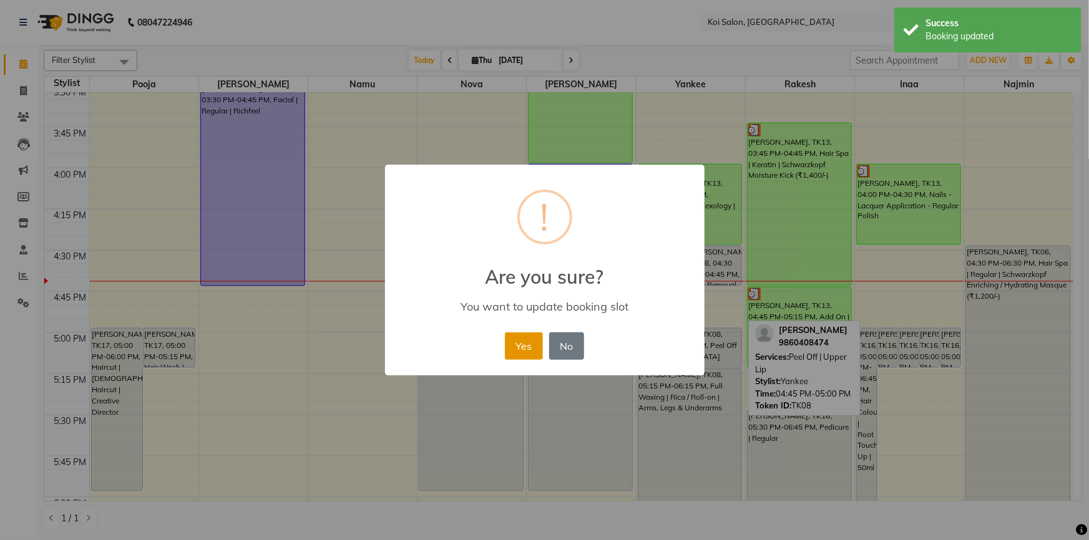
click at [532, 345] on button "Yes" at bounding box center [524, 346] width 38 height 27
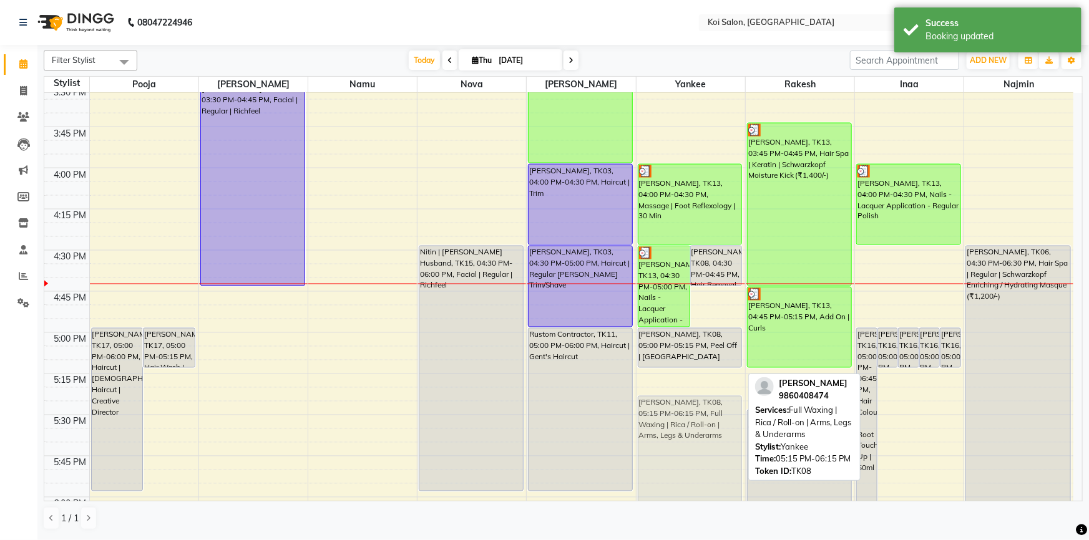
drag, startPoint x: 697, startPoint y: 426, endPoint x: 695, endPoint y: 449, distance: 23.2
click at [695, 449] on div "Pooja Gupta, TK13, 04:30 PM-05:00 PM, Nails - Lacquer Application - Regular Pol…" at bounding box center [690, 3] width 109 height 1976
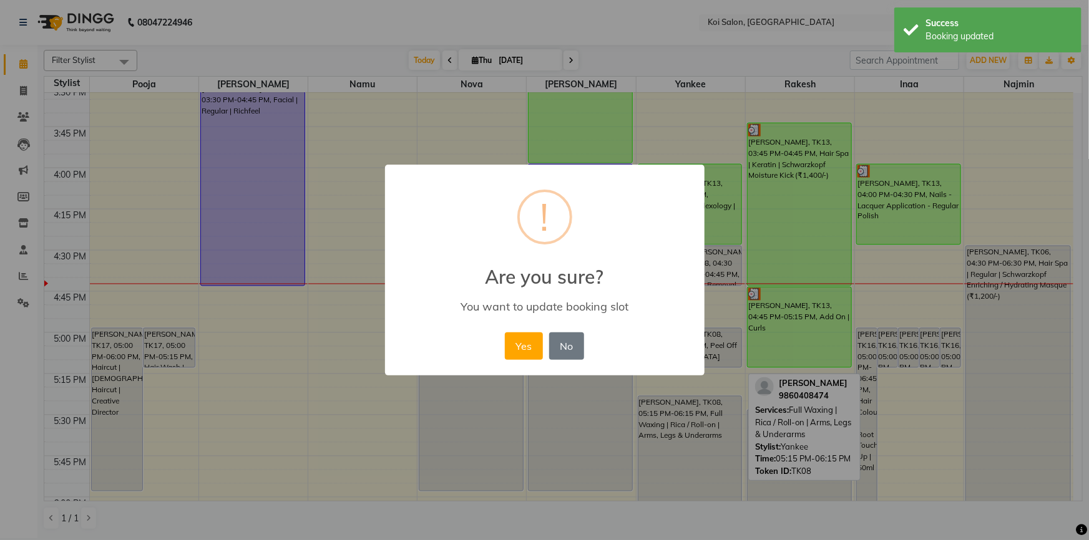
select select "service"
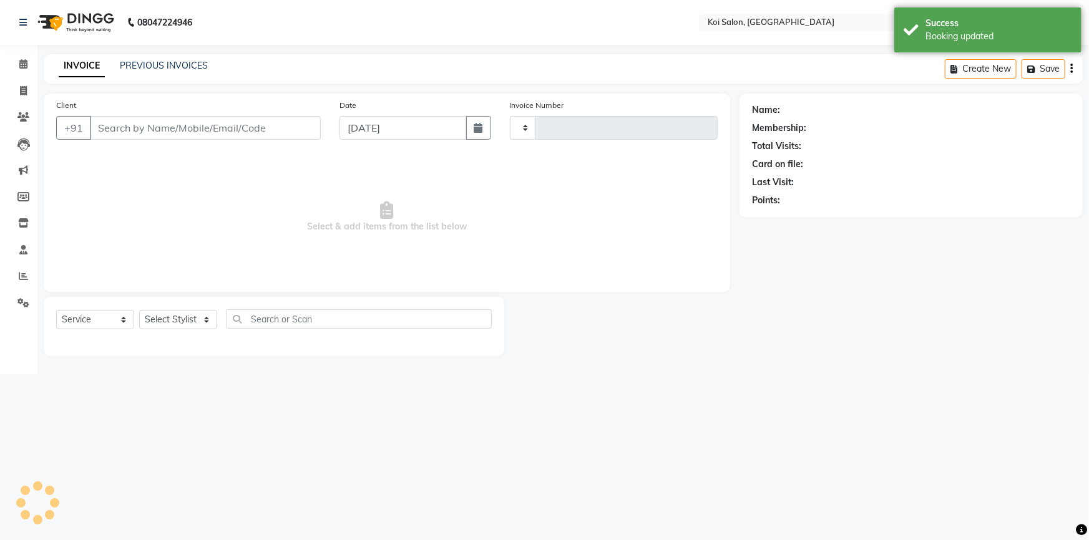
type input "2260"
select select "6717"
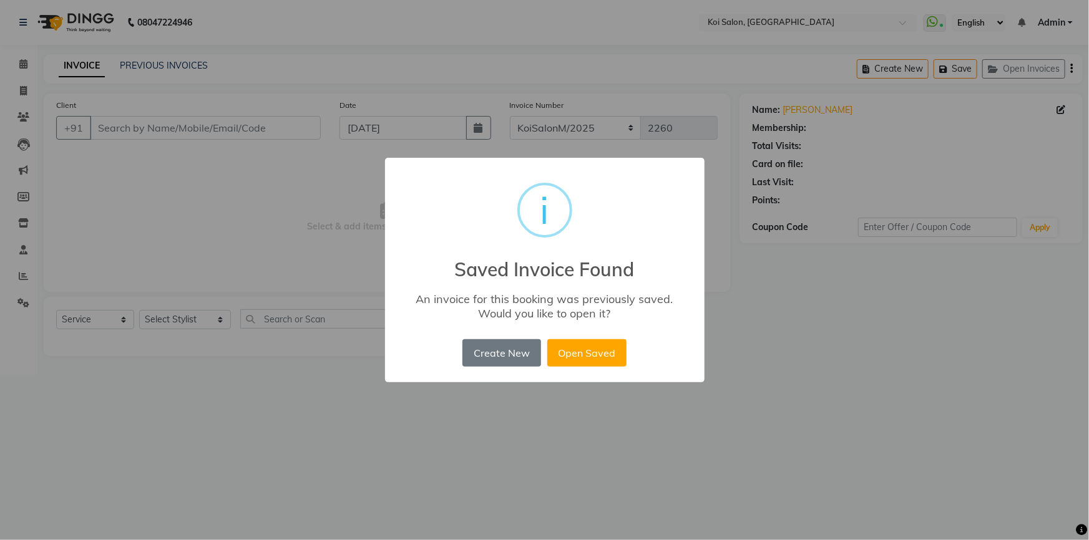
click at [183, 391] on div "× i Saved Invoice Found An invoice for this booking was previously saved. Would…" at bounding box center [544, 270] width 1089 height 540
click at [487, 355] on button "Create New" at bounding box center [501, 352] width 78 height 27
type input "9822843023"
select select "37562"
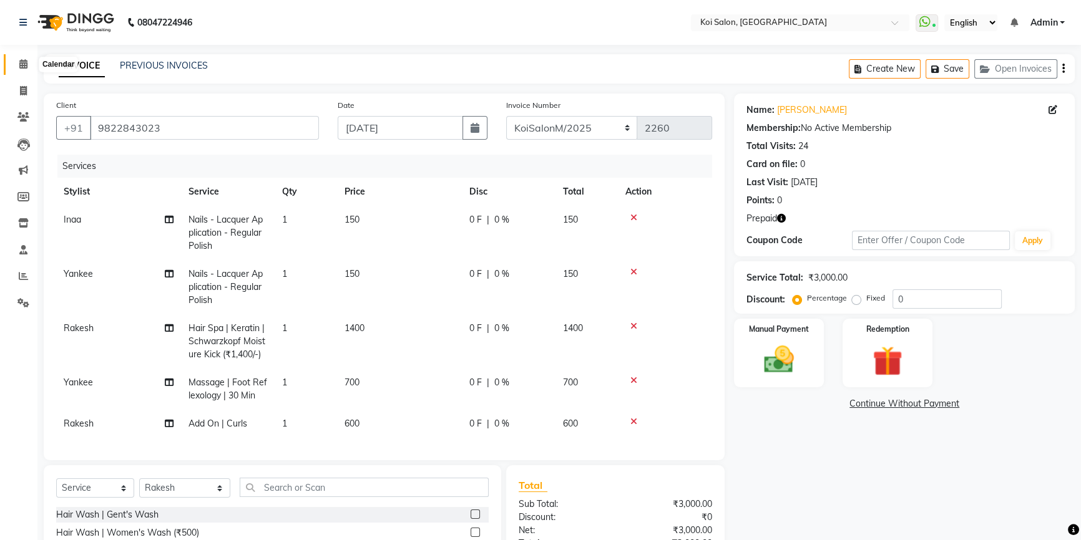
click at [21, 64] on icon at bounding box center [23, 63] width 8 height 9
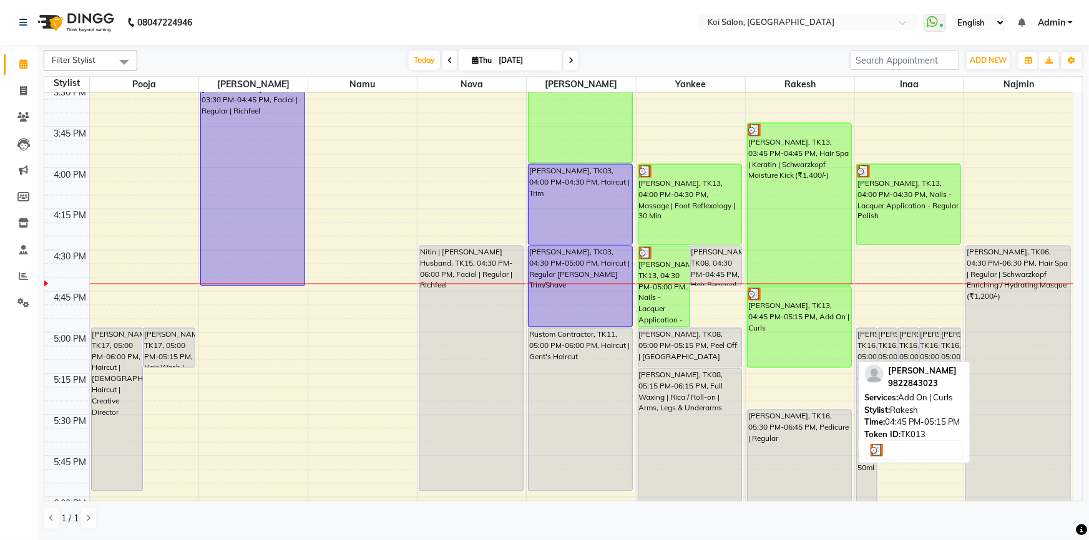
scroll to position [1248, 0]
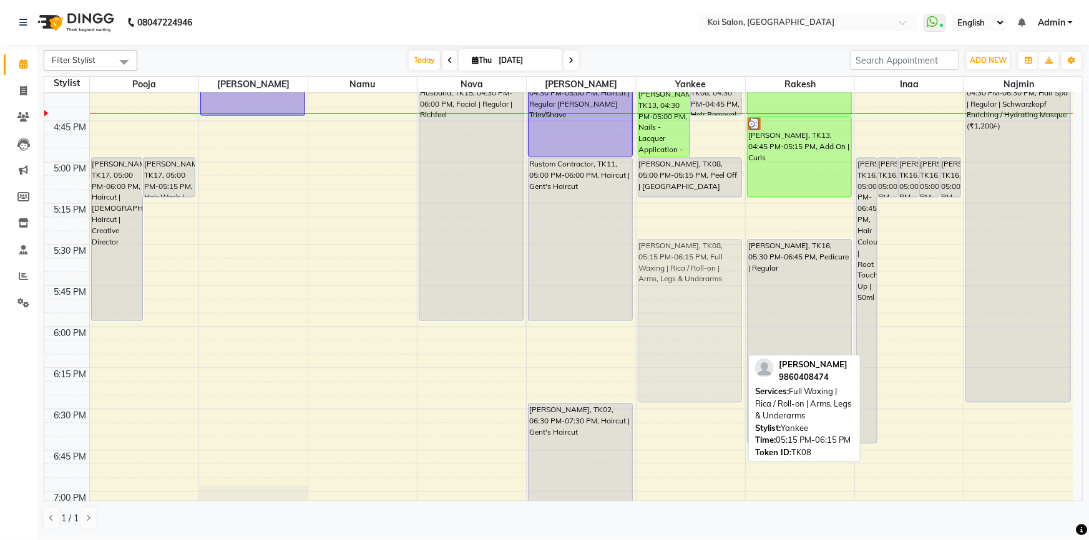
drag, startPoint x: 691, startPoint y: 314, endPoint x: 700, endPoint y: 356, distance: 42.2
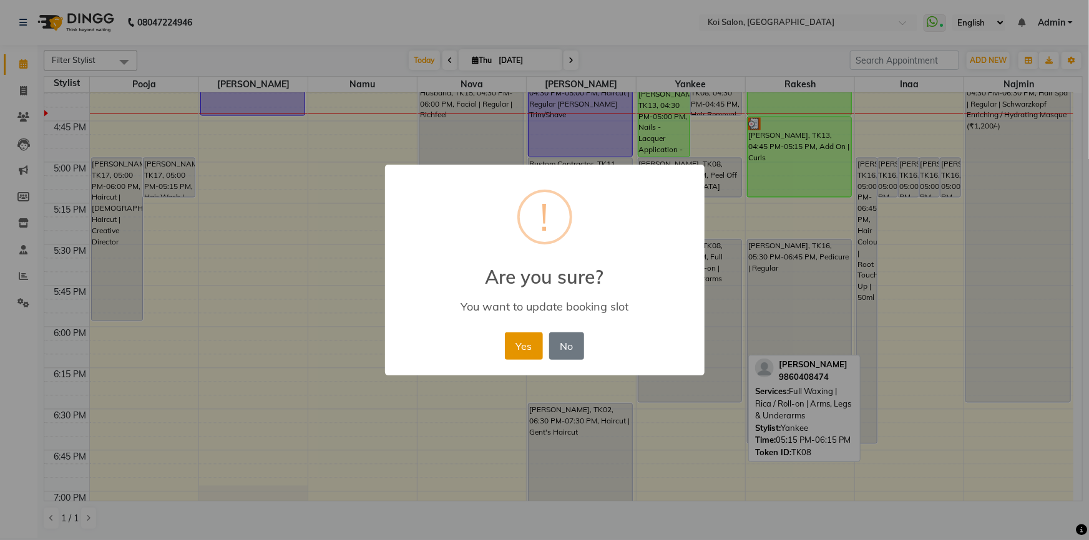
click at [533, 345] on button "Yes" at bounding box center [524, 346] width 38 height 27
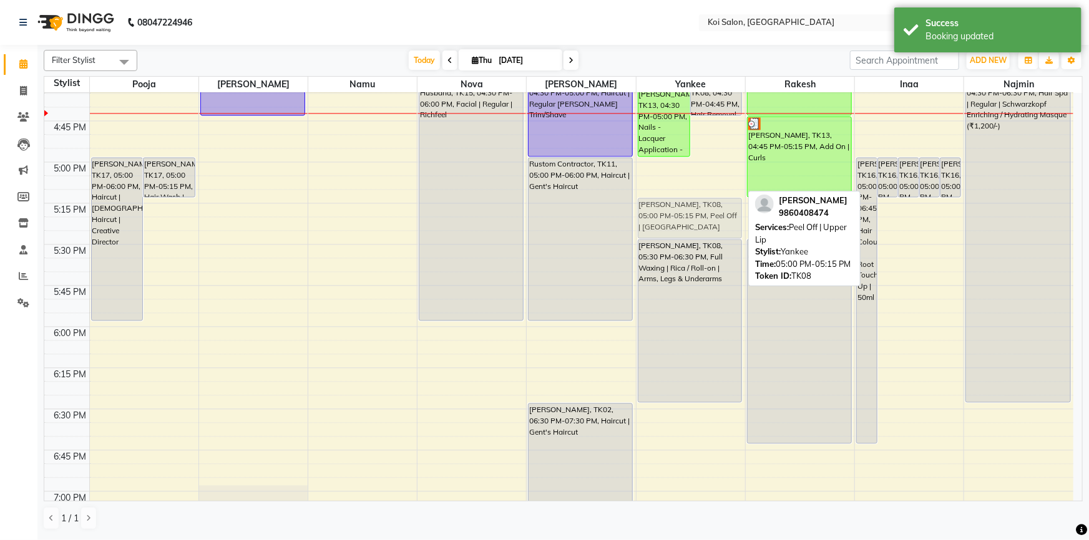
drag, startPoint x: 694, startPoint y: 168, endPoint x: 697, endPoint y: 212, distance: 43.8
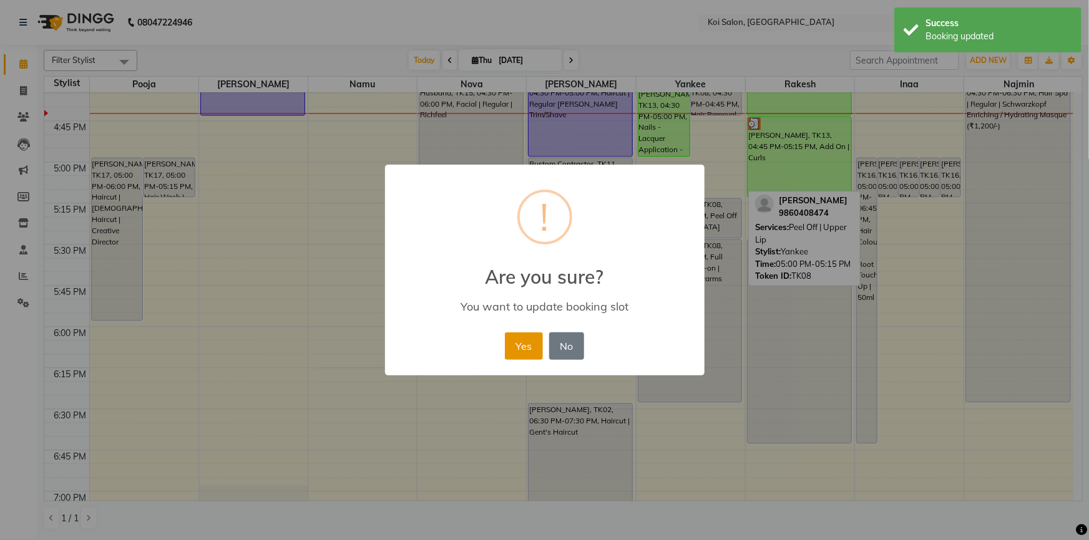
click at [537, 346] on button "Yes" at bounding box center [524, 346] width 38 height 27
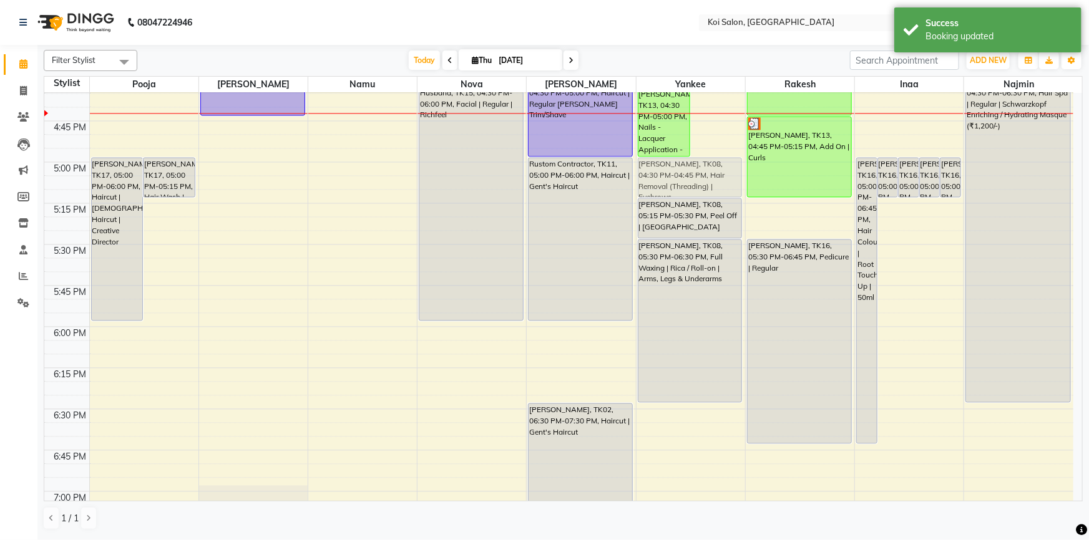
drag, startPoint x: 720, startPoint y: 108, endPoint x: 711, endPoint y: 193, distance: 85.3
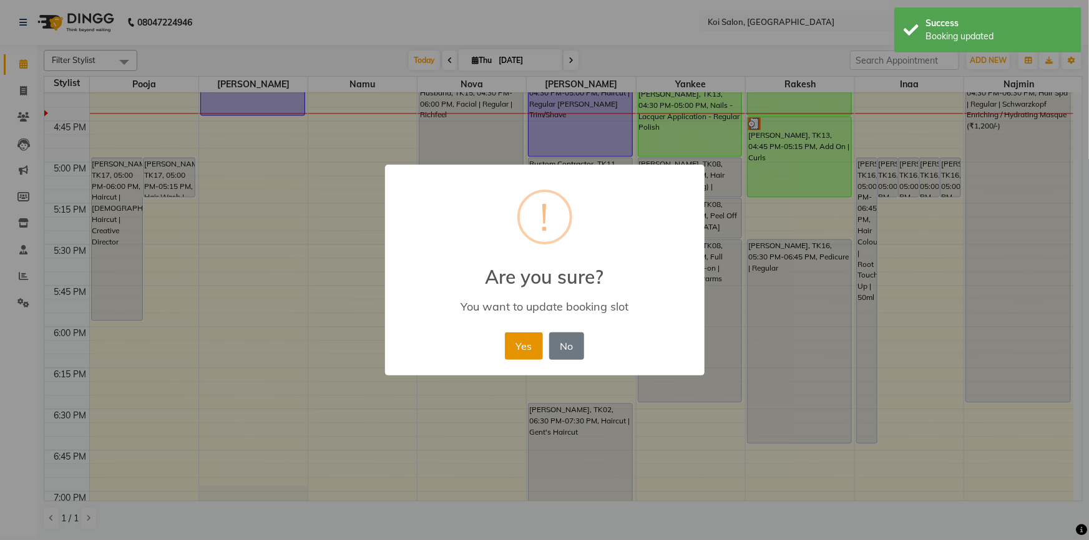
click at [521, 350] on button "Yes" at bounding box center [524, 346] width 38 height 27
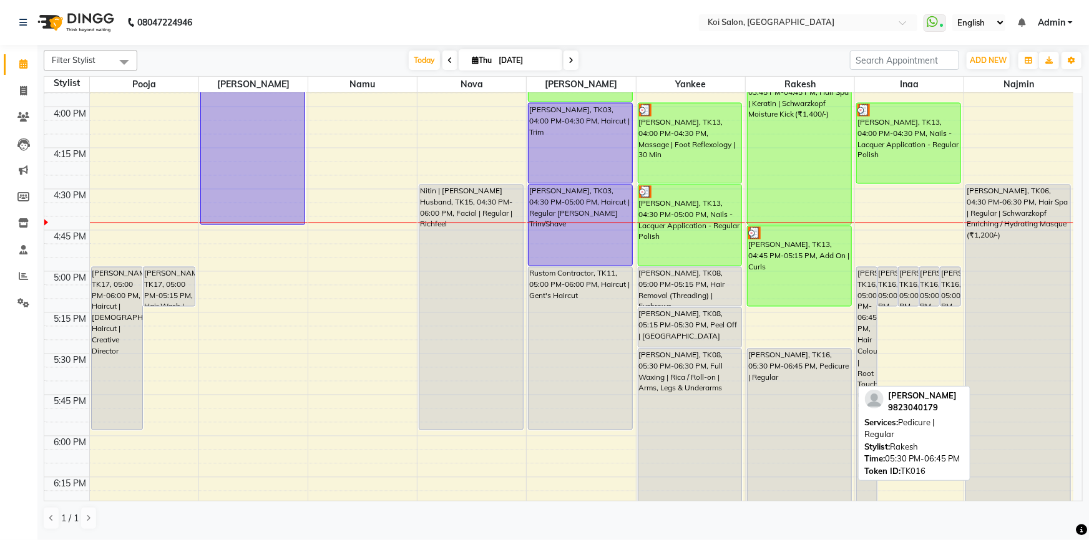
scroll to position [1134, 0]
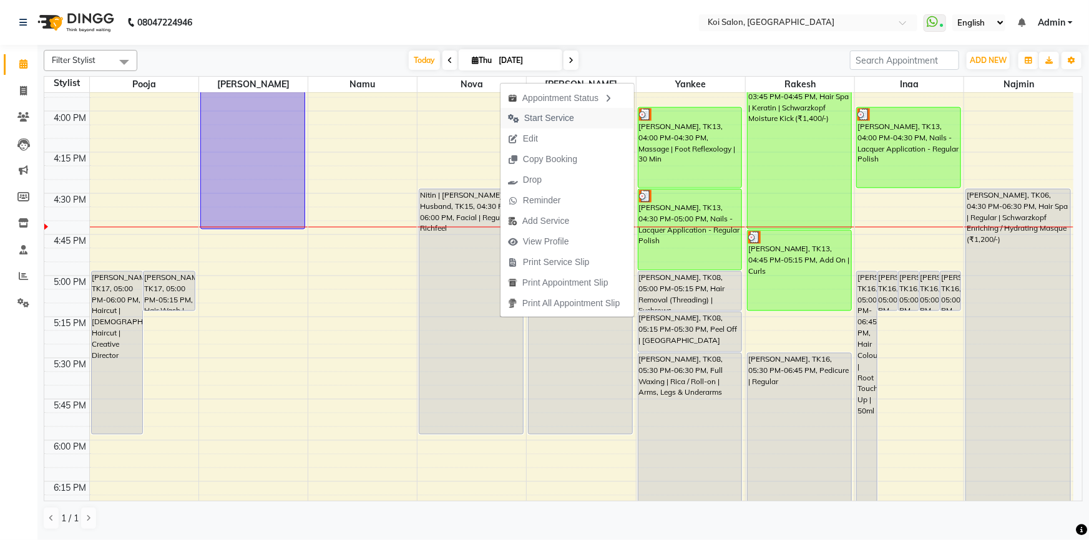
click at [557, 121] on span "Start Service" at bounding box center [549, 118] width 50 height 13
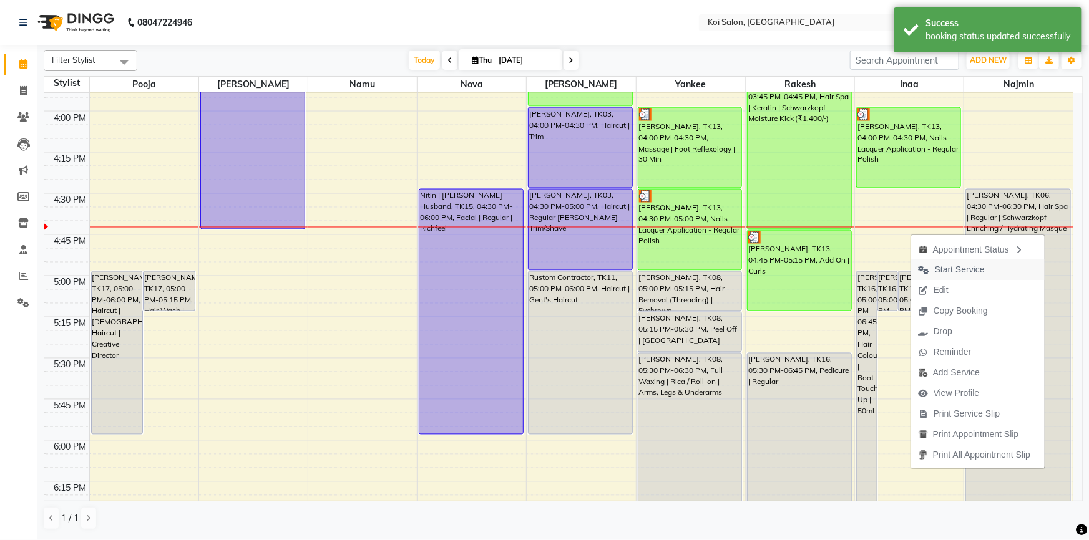
click at [936, 261] on span "Start Service" at bounding box center [951, 270] width 81 height 21
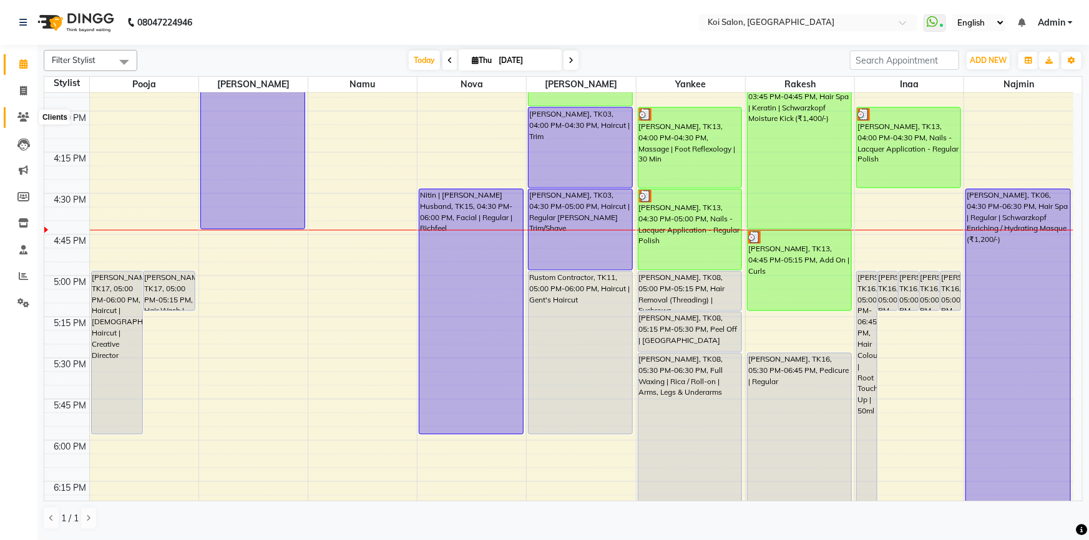
click at [21, 115] on icon at bounding box center [23, 116] width 12 height 9
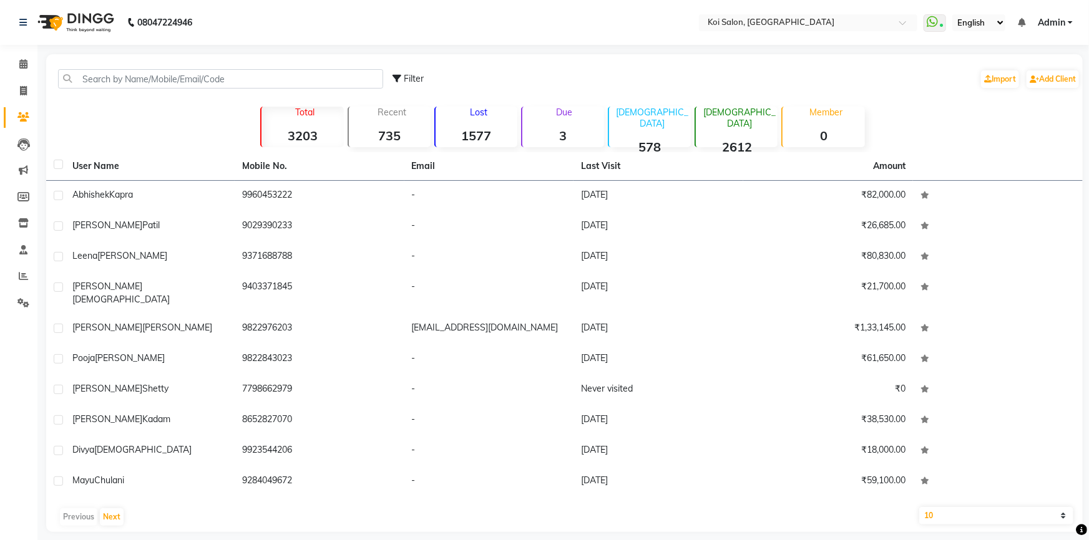
click at [142, 92] on div "Filter Import Add Client" at bounding box center [564, 78] width 1031 height 39
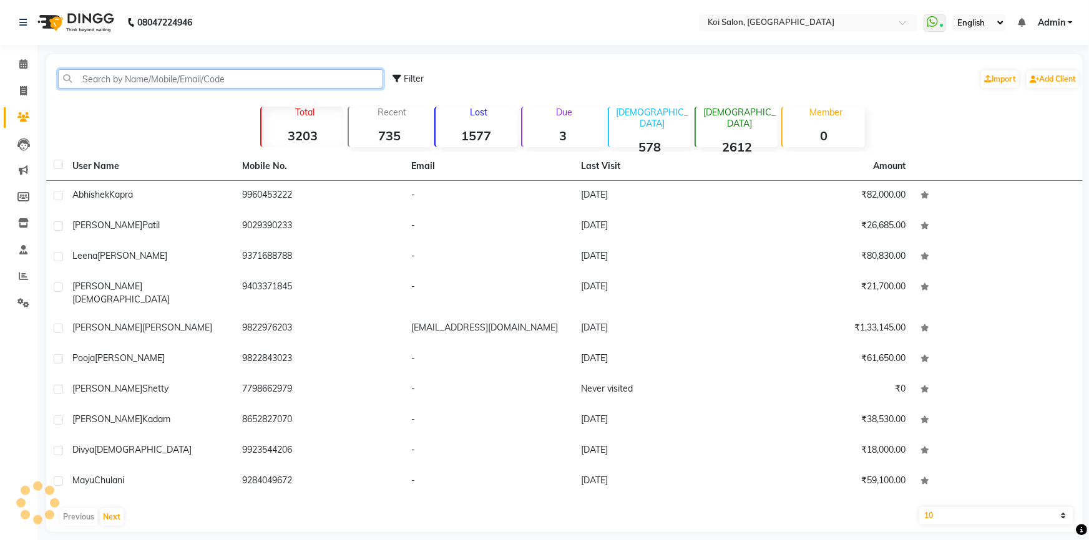
click at [152, 82] on input "text" at bounding box center [220, 78] width 325 height 19
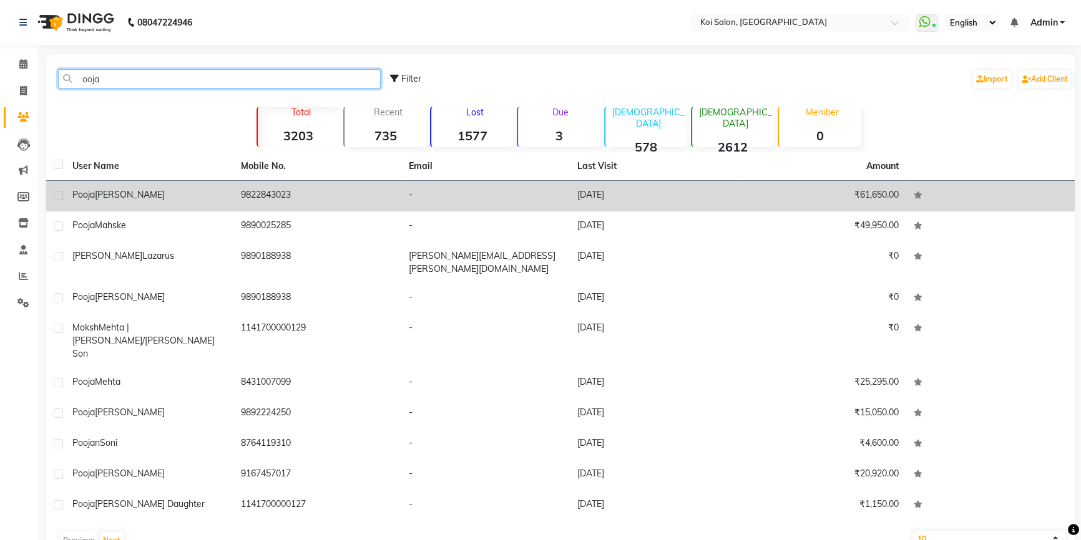
type input "ooja"
click at [109, 197] on span "[PERSON_NAME]" at bounding box center [130, 194] width 70 height 11
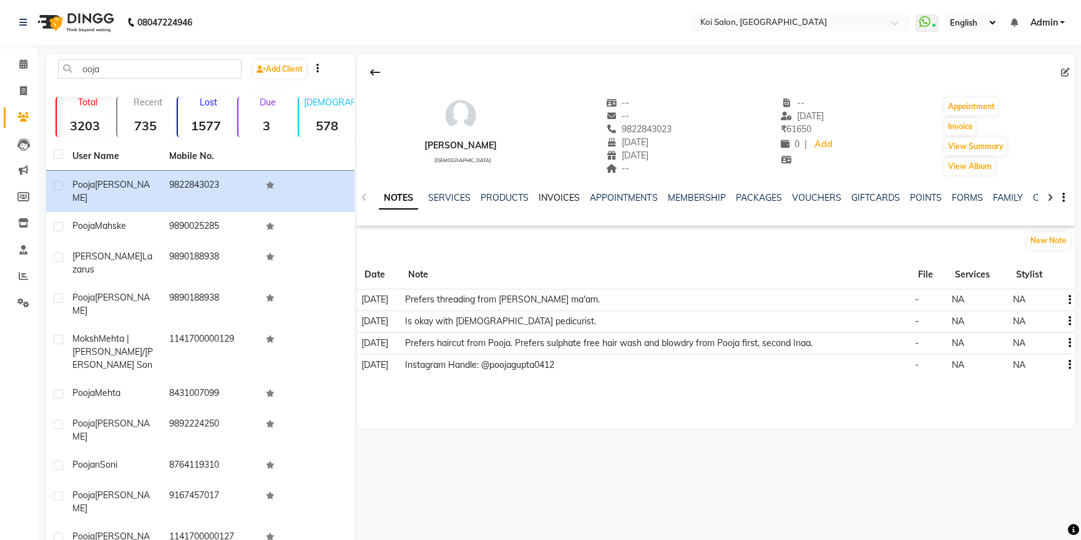
click at [561, 195] on link "INVOICES" at bounding box center [558, 197] width 41 height 11
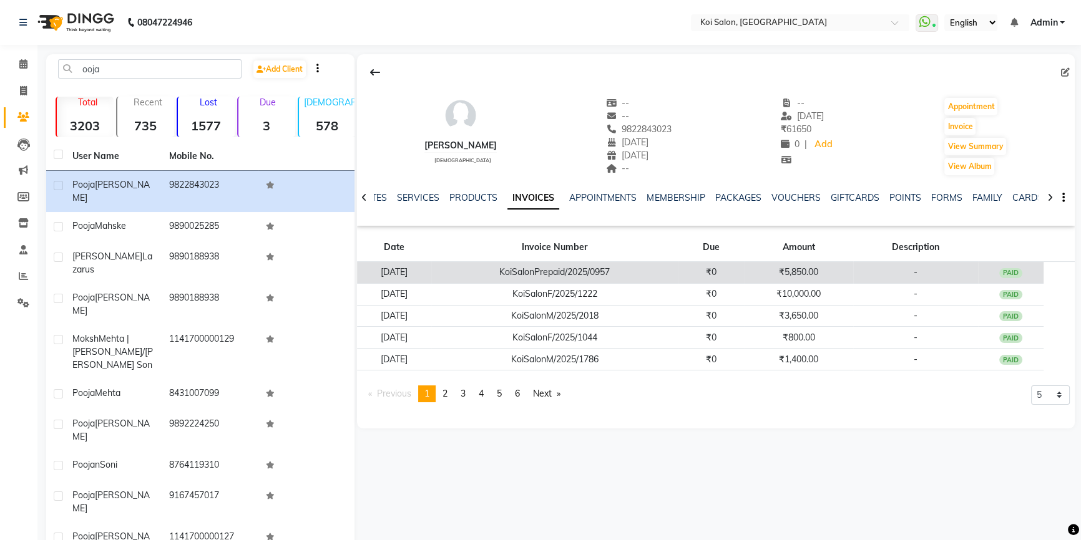
click at [677, 275] on td "KoiSalonPrepaid/2025/0957" at bounding box center [554, 273] width 246 height 22
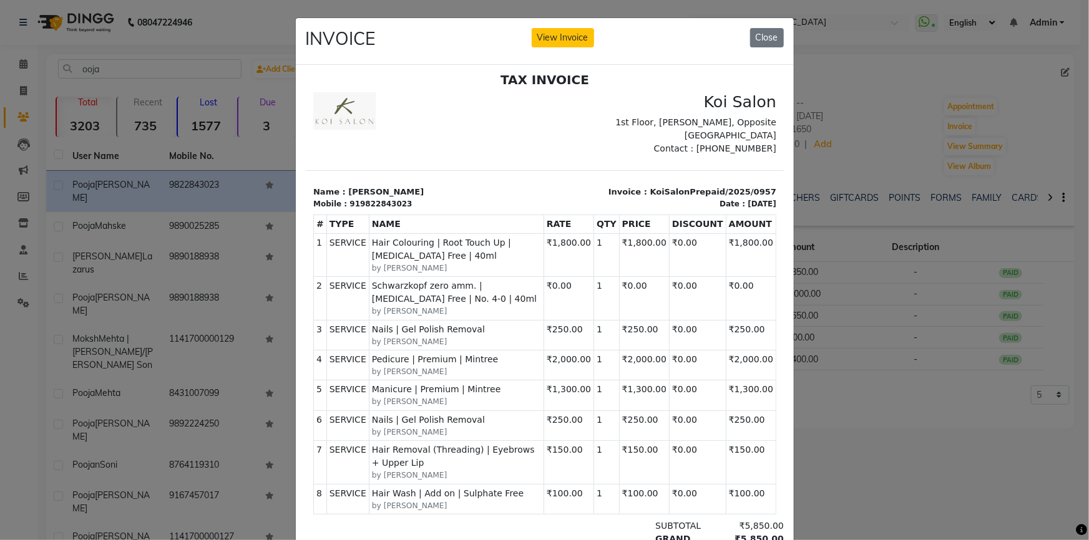
scroll to position [10, 0]
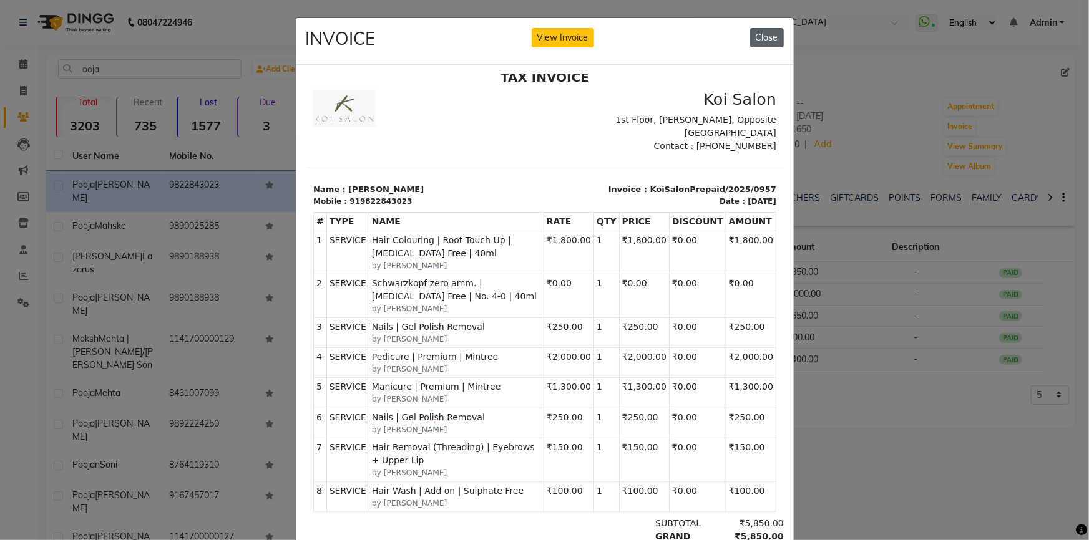
drag, startPoint x: 763, startPoint y: 42, endPoint x: 465, endPoint y: 23, distance: 298.9
click at [763, 42] on button "Close" at bounding box center [767, 37] width 34 height 19
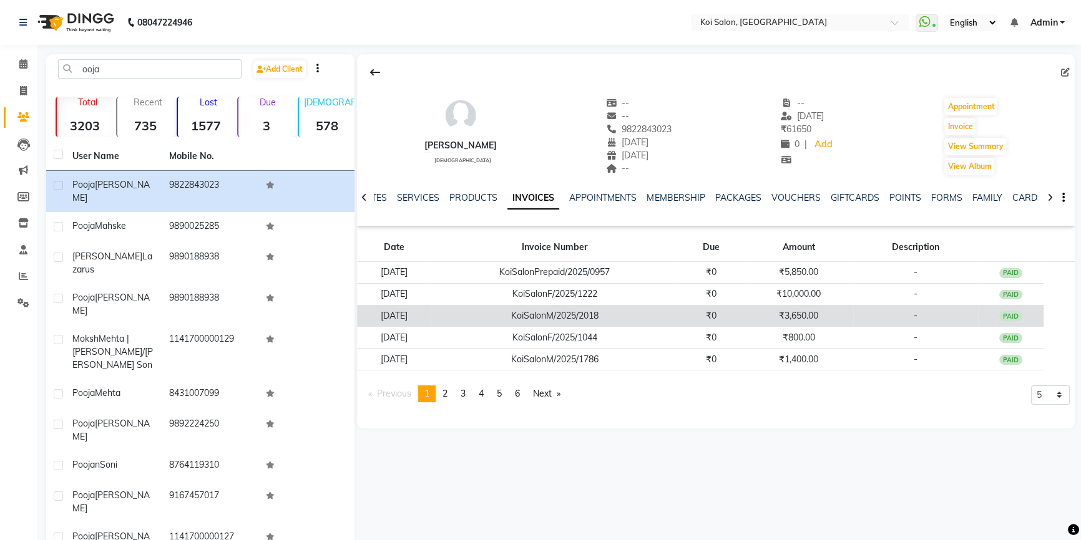
click at [744, 318] on td "₹0" at bounding box center [711, 316] width 66 height 22
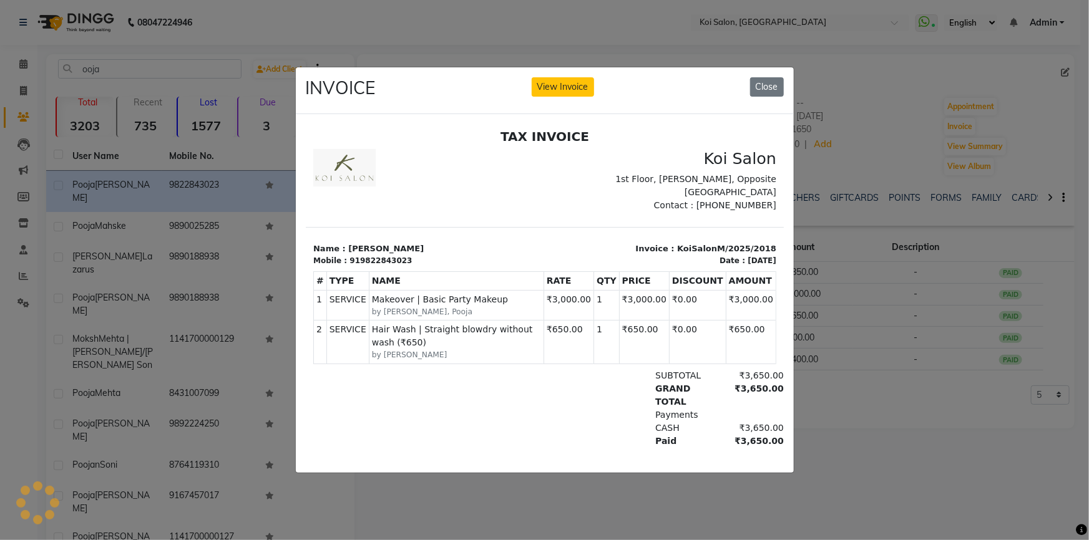
scroll to position [0, 0]
click at [761, 83] on button "Close" at bounding box center [767, 86] width 34 height 19
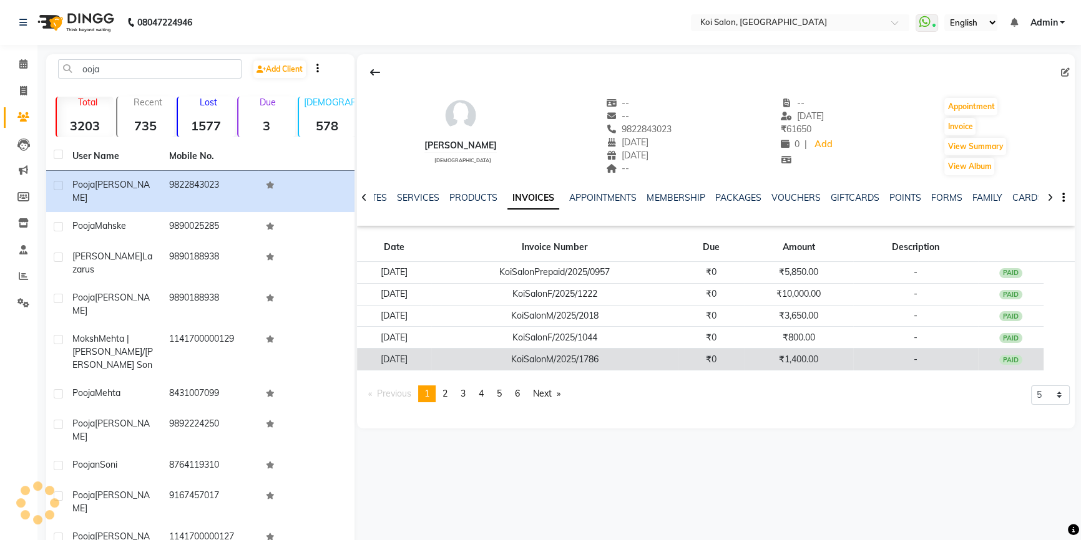
click at [772, 356] on td "₹1,400.00" at bounding box center [798, 360] width 109 height 22
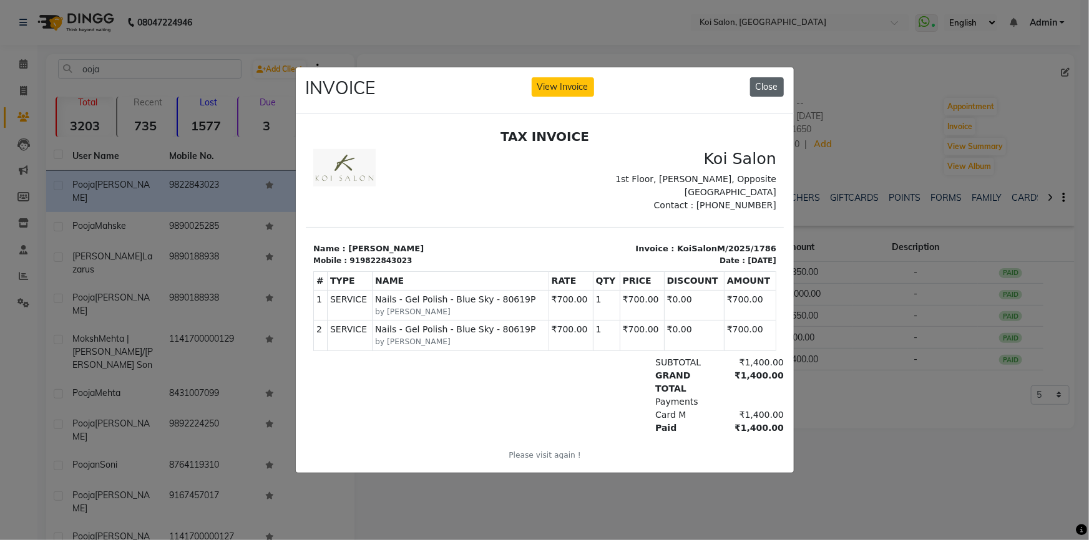
click at [774, 77] on button "Close" at bounding box center [767, 86] width 34 height 19
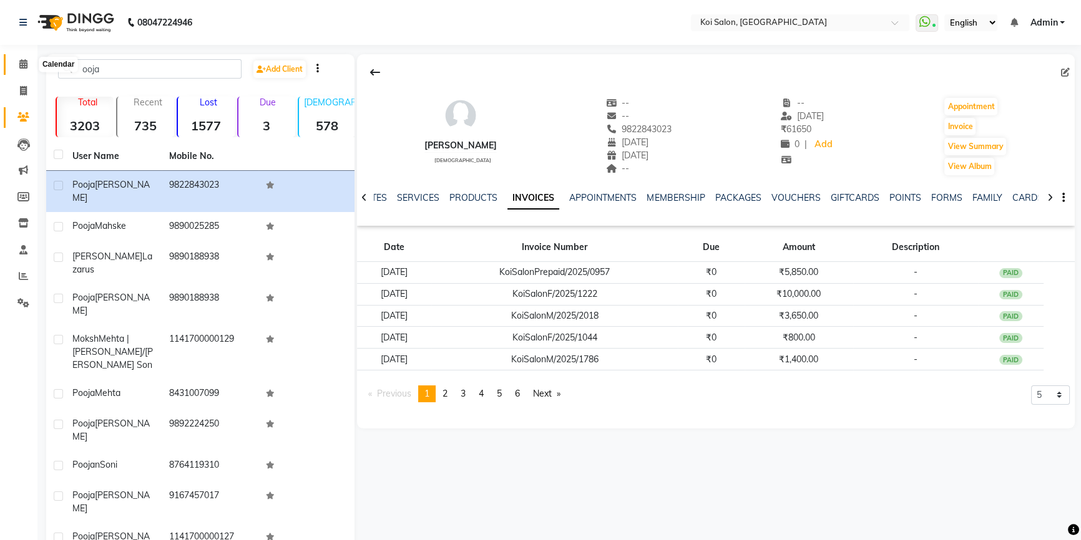
click at [26, 65] on icon at bounding box center [23, 63] width 8 height 9
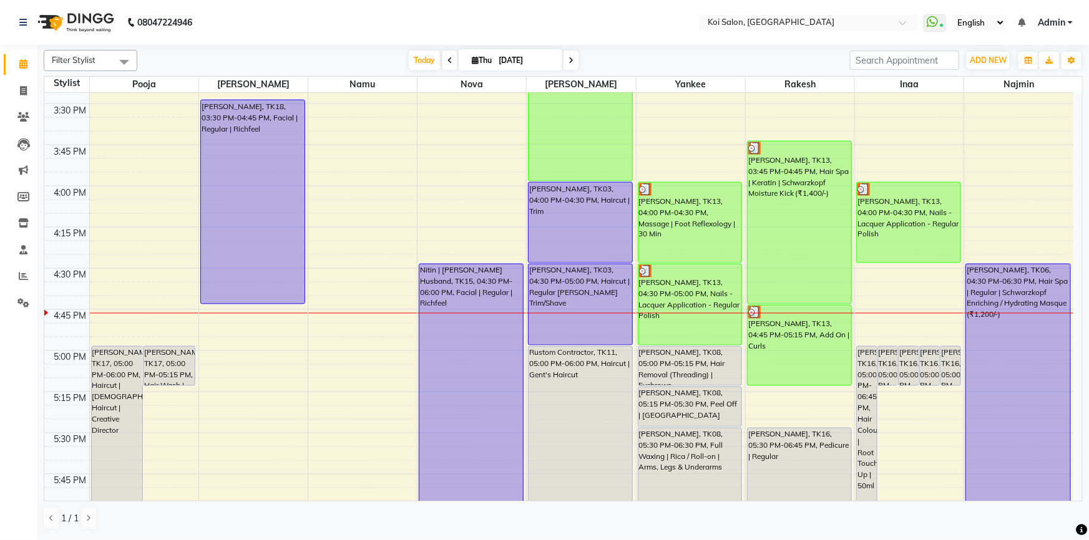
scroll to position [1134, 0]
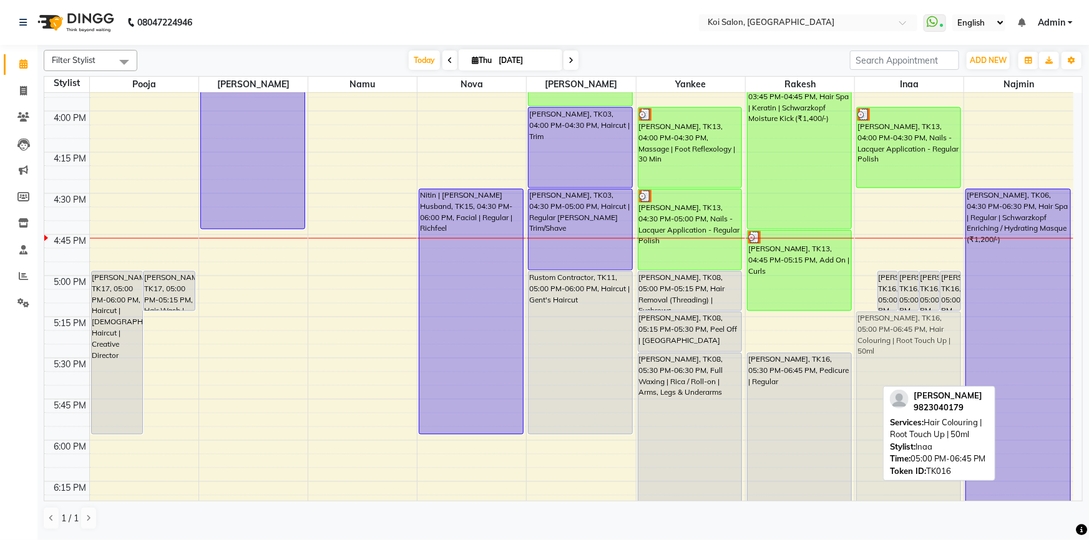
drag, startPoint x: 873, startPoint y: 305, endPoint x: 877, endPoint y: 347, distance: 42.0
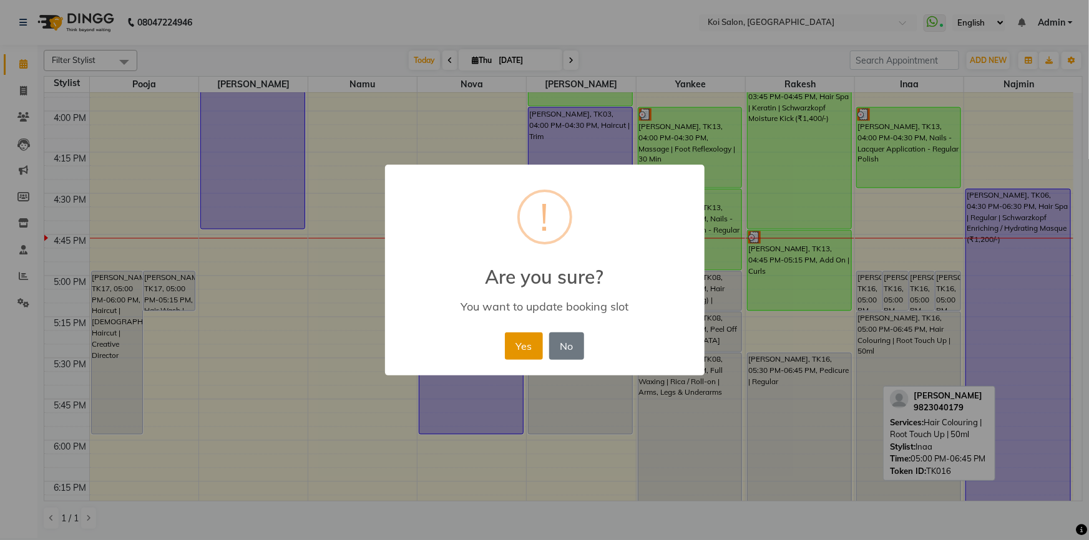
click at [518, 355] on button "Yes" at bounding box center [524, 346] width 38 height 27
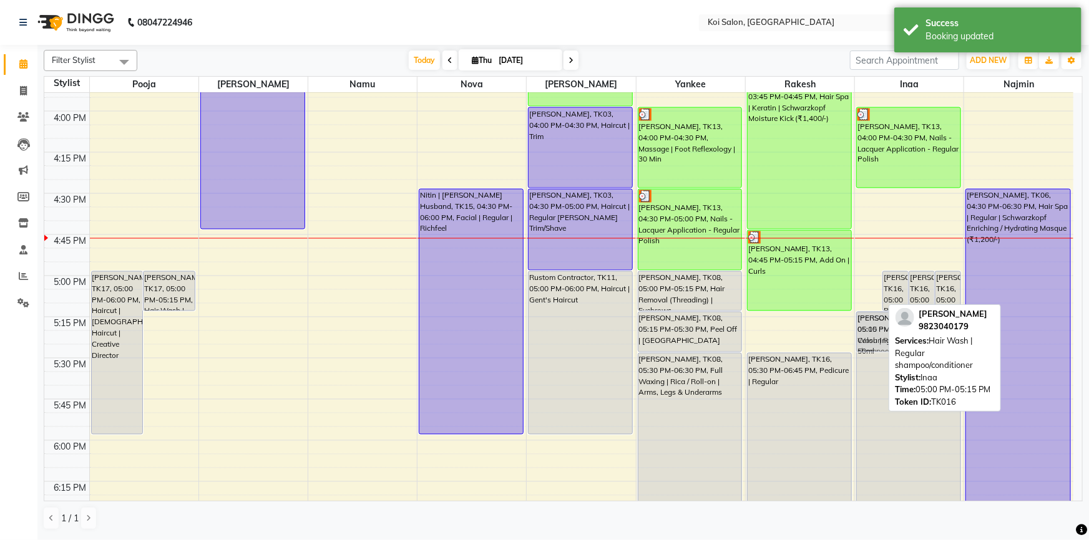
drag, startPoint x: 868, startPoint y: 296, endPoint x: 875, endPoint y: 337, distance: 41.0
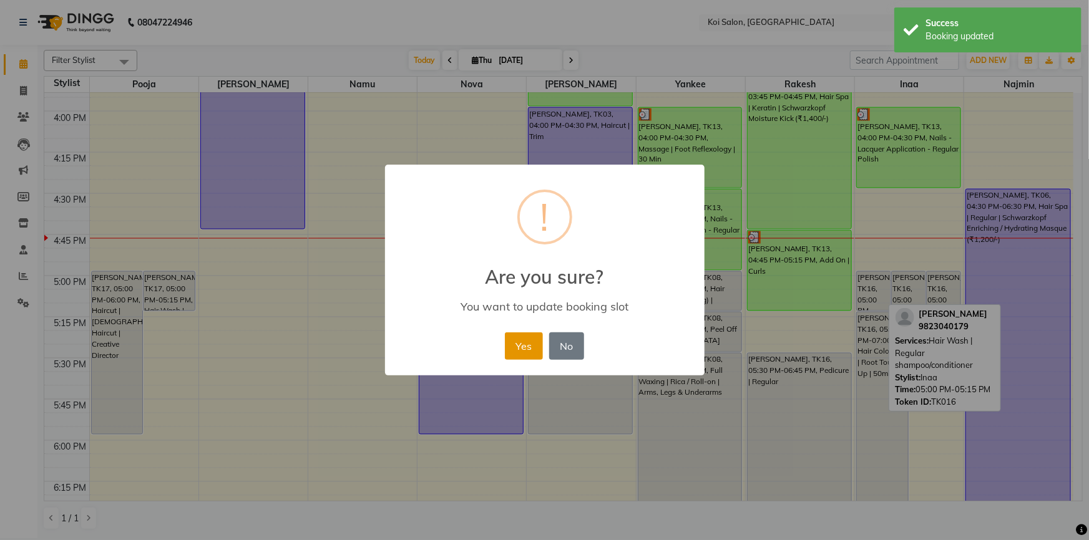
click at [525, 341] on button "Yes" at bounding box center [524, 346] width 38 height 27
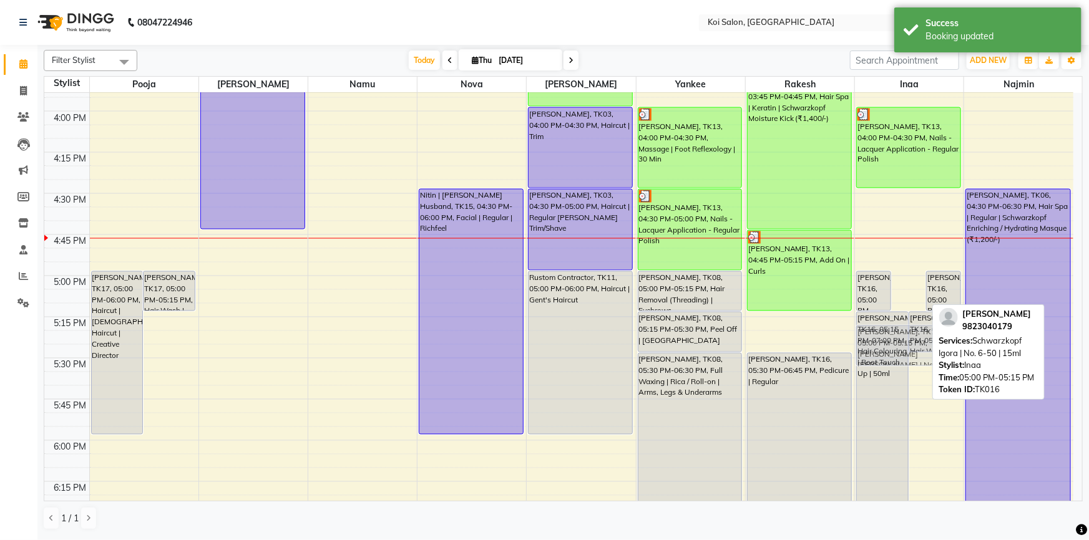
drag, startPoint x: 905, startPoint y: 293, endPoint x: 915, endPoint y: 341, distance: 49.1
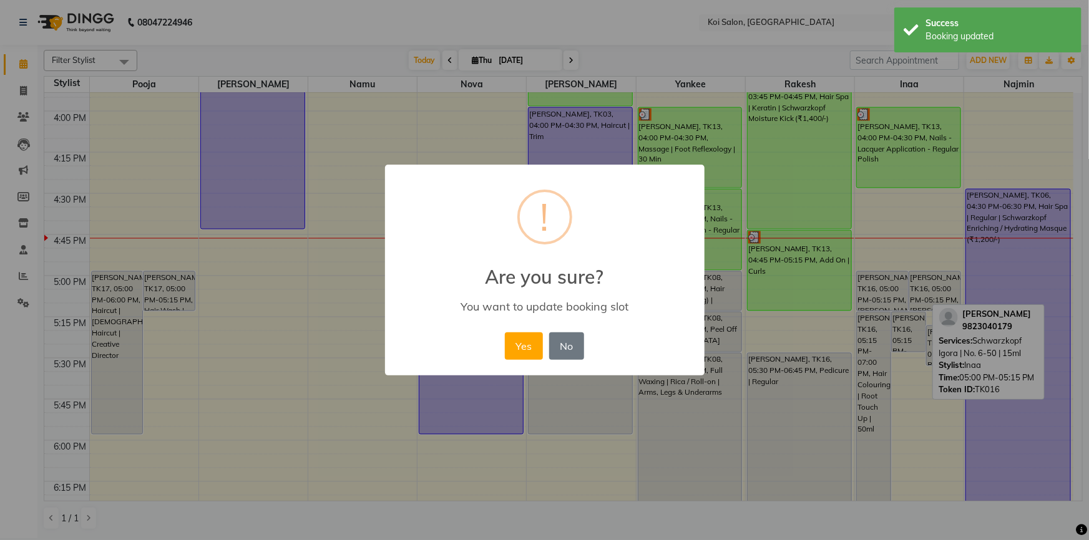
drag, startPoint x: 933, startPoint y: 354, endPoint x: 883, endPoint y: 338, distance: 51.7
click at [899, 338] on div "× ! Are you sure? You want to update booking slot Yes No No" at bounding box center [544, 270] width 1089 height 540
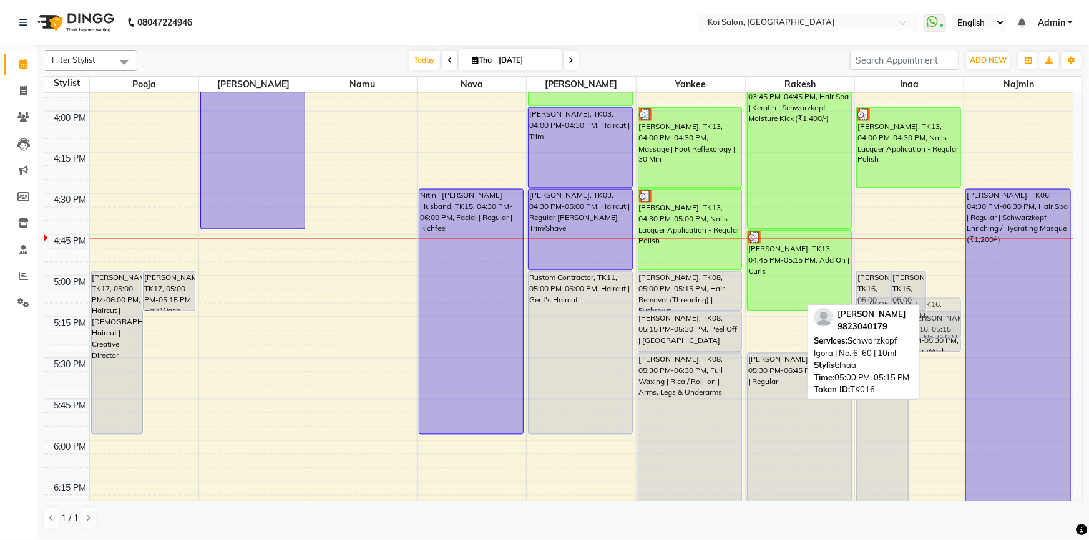
drag, startPoint x: 938, startPoint y: 303, endPoint x: 943, endPoint y: 318, distance: 15.6
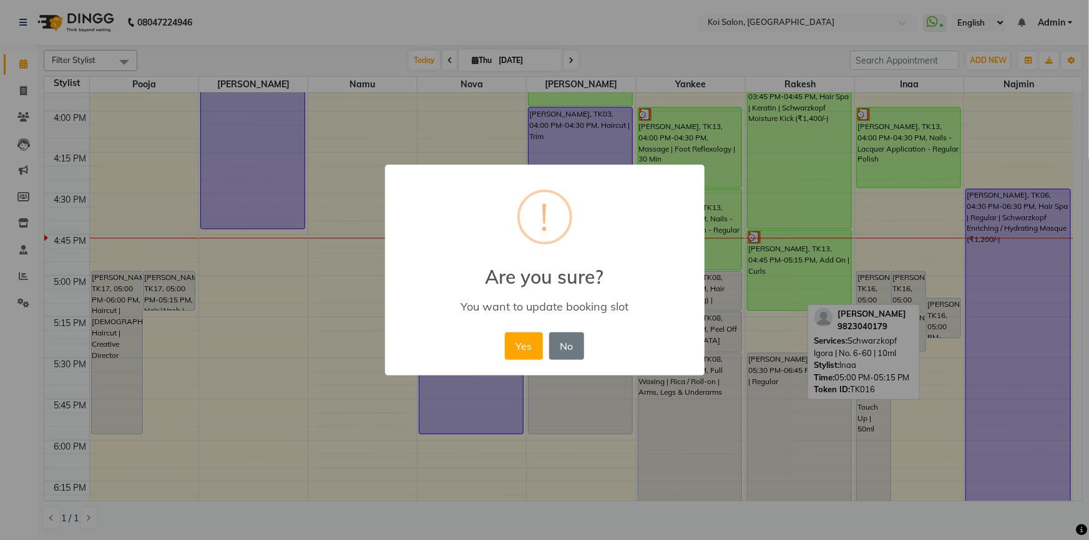
drag, startPoint x: 948, startPoint y: 335, endPoint x: 949, endPoint y: 343, distance: 8.1
click at [949, 343] on div "× ! Are you sure? You want to update booking slot Yes No No" at bounding box center [544, 270] width 1089 height 540
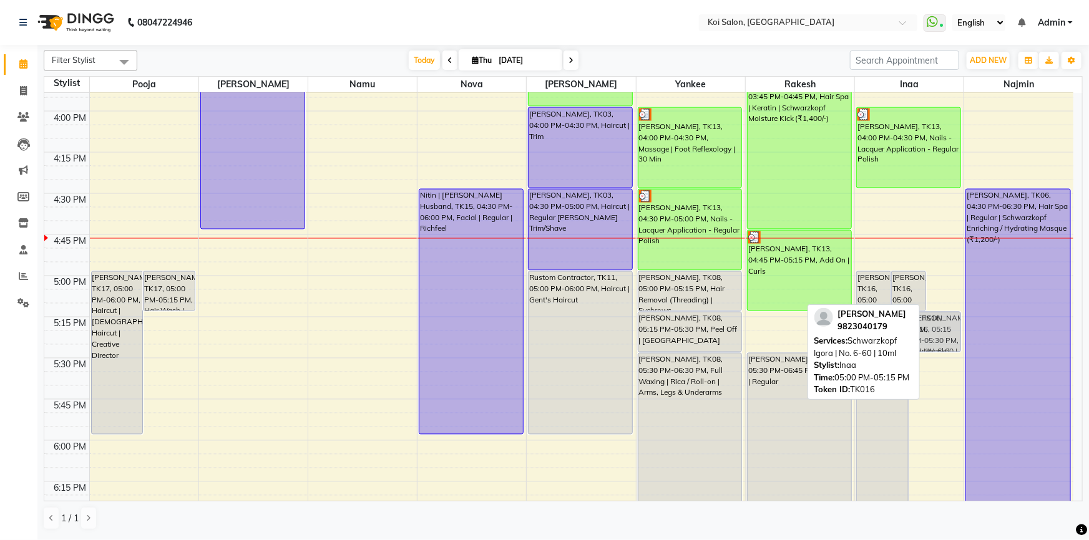
drag, startPoint x: 941, startPoint y: 299, endPoint x: 945, endPoint y: 334, distance: 35.8
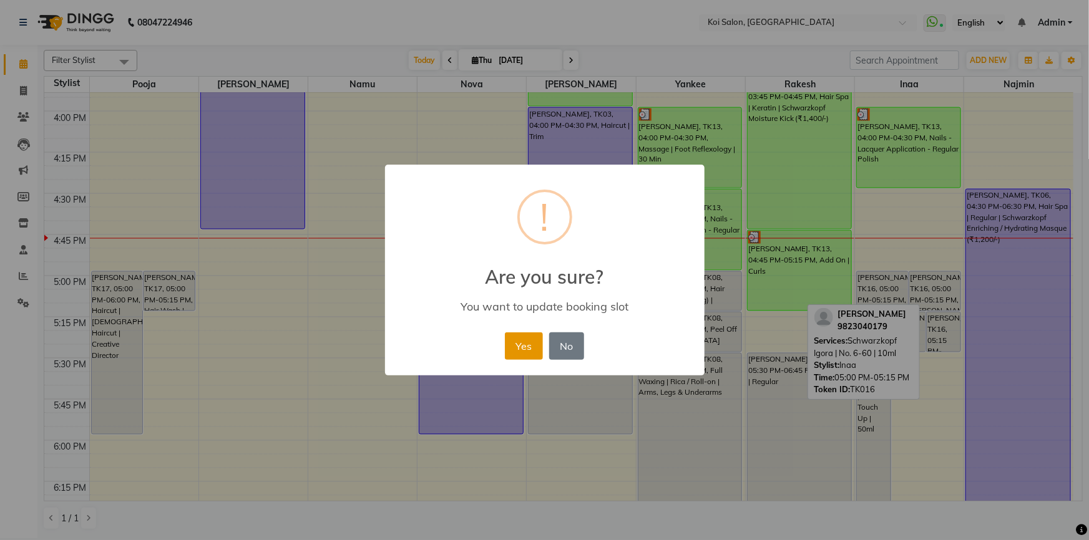
click at [526, 349] on button "Yes" at bounding box center [524, 346] width 38 height 27
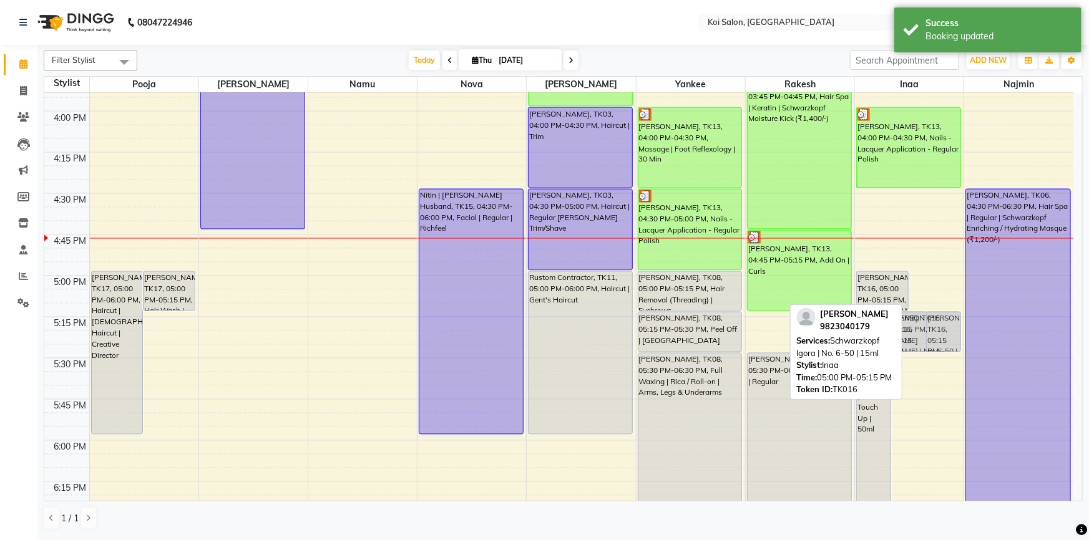
drag, startPoint x: 948, startPoint y: 289, endPoint x: 949, endPoint y: 328, distance: 38.1
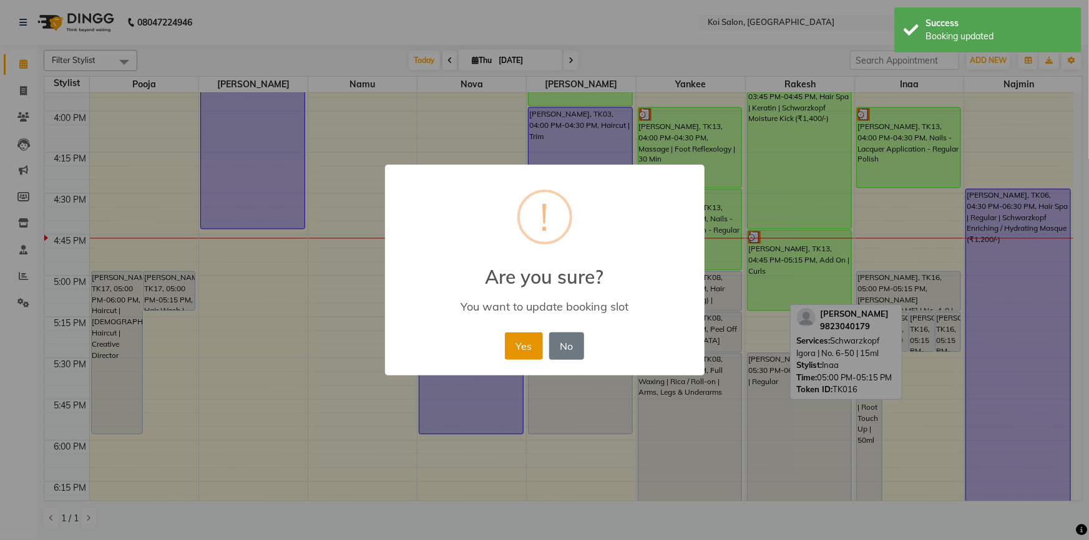
click at [510, 344] on button "Yes" at bounding box center [524, 346] width 38 height 27
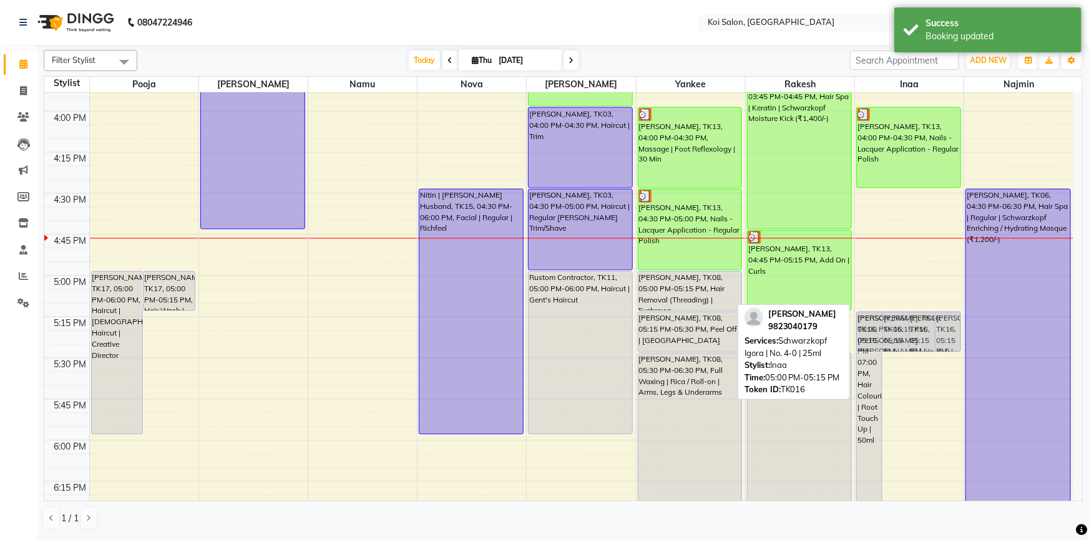
drag, startPoint x: 911, startPoint y: 289, endPoint x: 918, endPoint y: 333, distance: 44.9
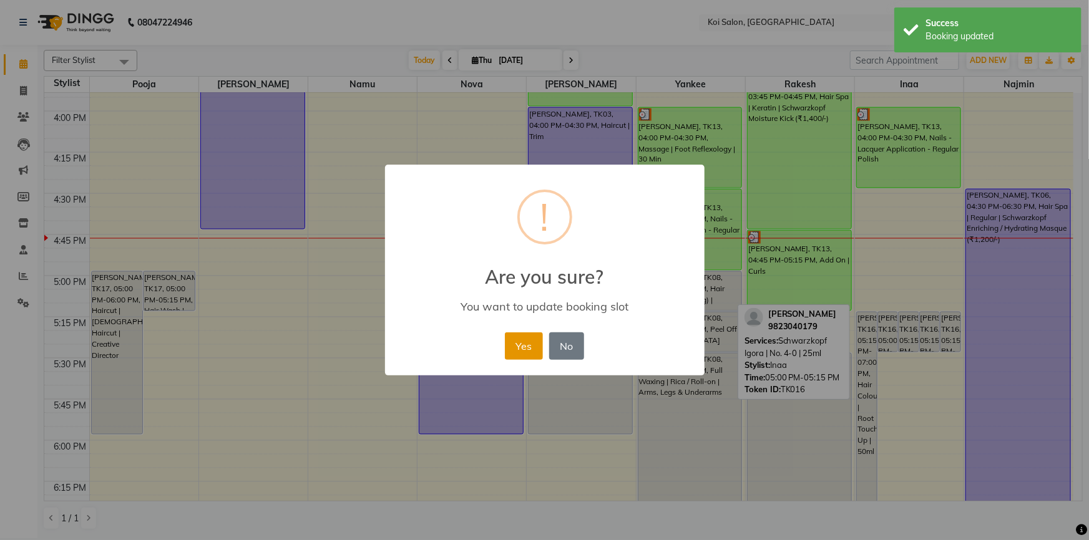
click at [522, 344] on button "Yes" at bounding box center [524, 346] width 38 height 27
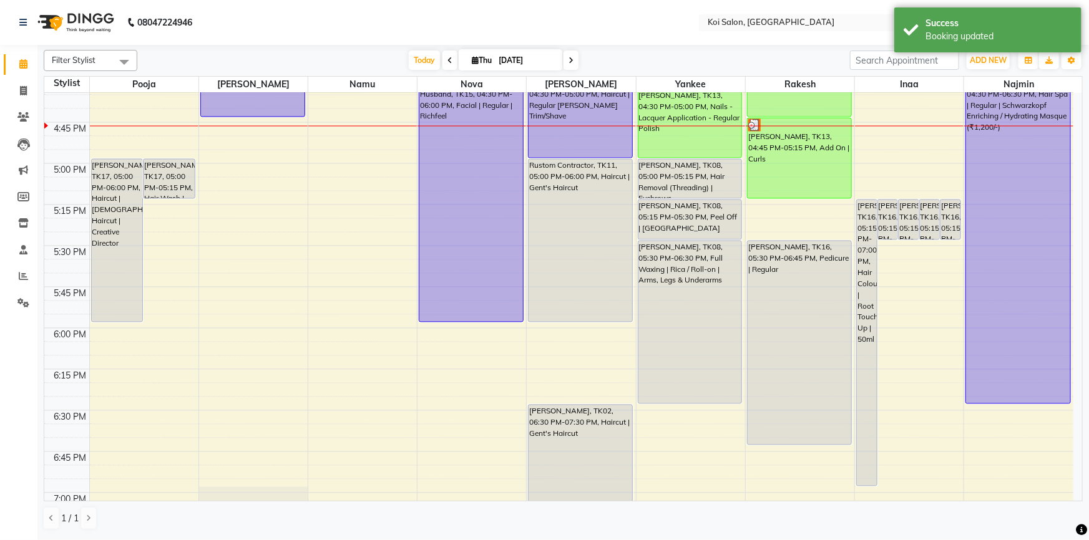
scroll to position [1248, 0]
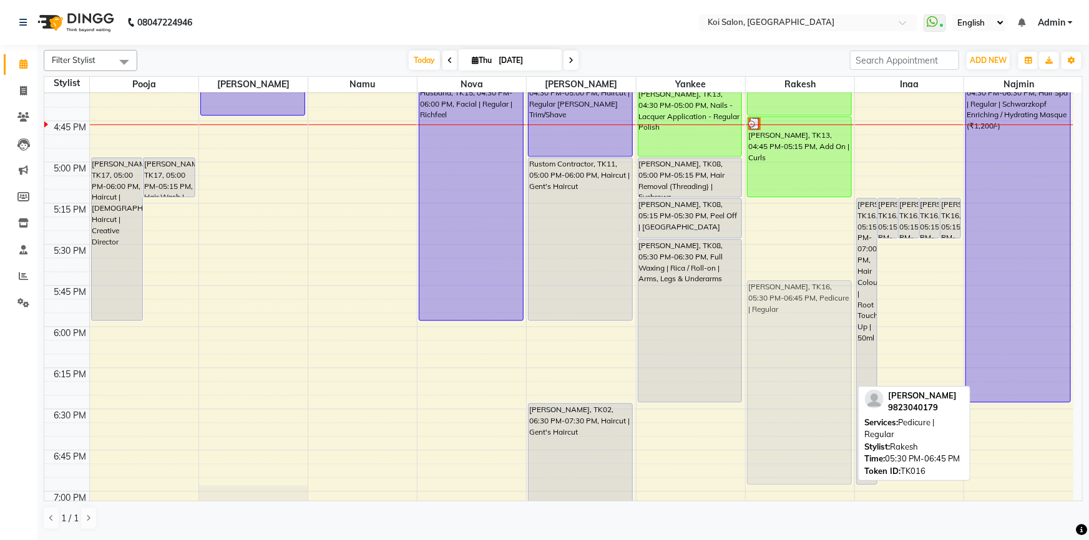
drag, startPoint x: 798, startPoint y: 315, endPoint x: 798, endPoint y: 356, distance: 40.6
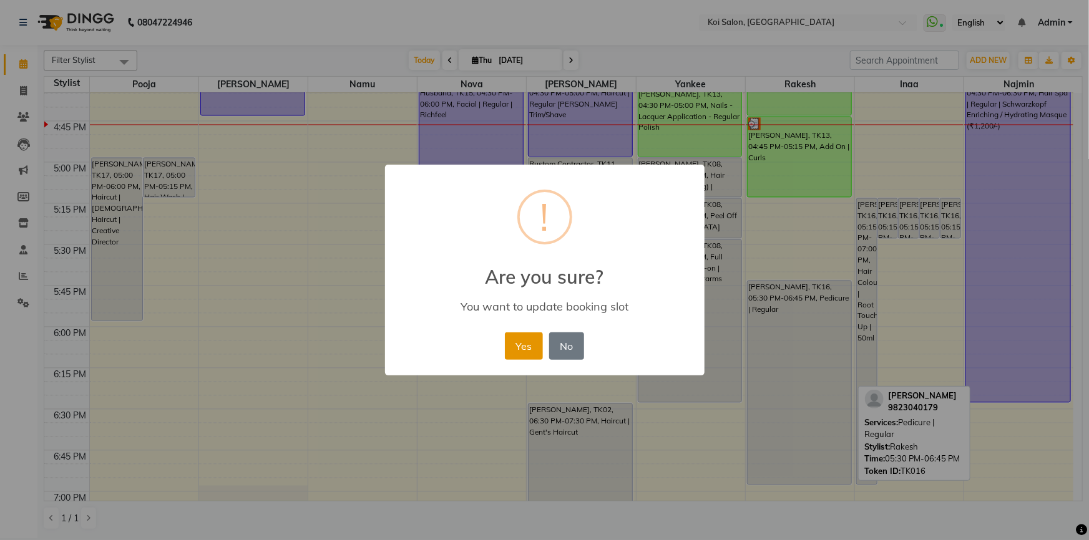
click at [528, 340] on button "Yes" at bounding box center [524, 346] width 38 height 27
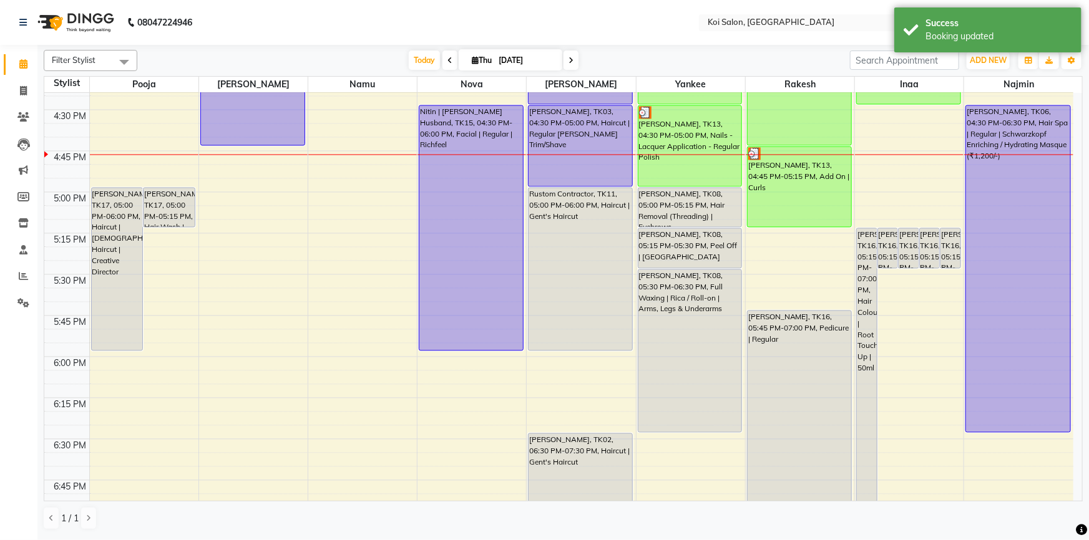
scroll to position [1191, 0]
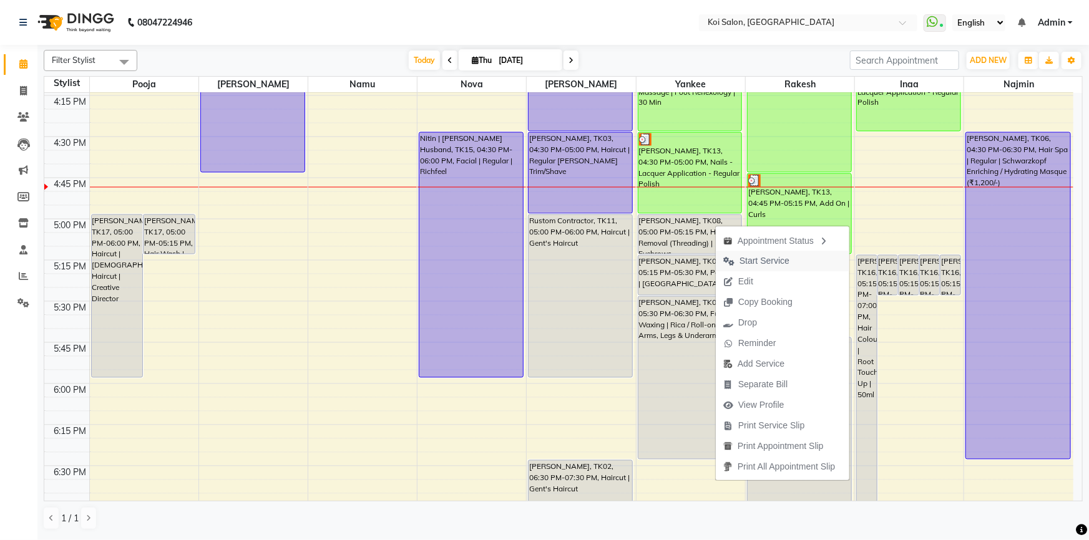
click at [753, 264] on span "Start Service" at bounding box center [764, 261] width 50 height 13
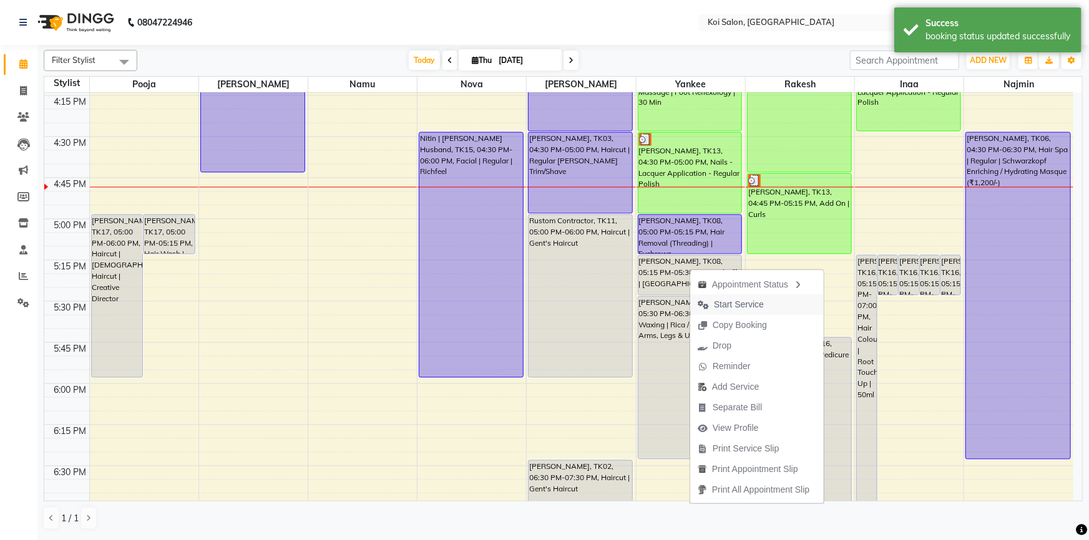
click at [734, 305] on span "Start Service" at bounding box center [739, 304] width 50 height 13
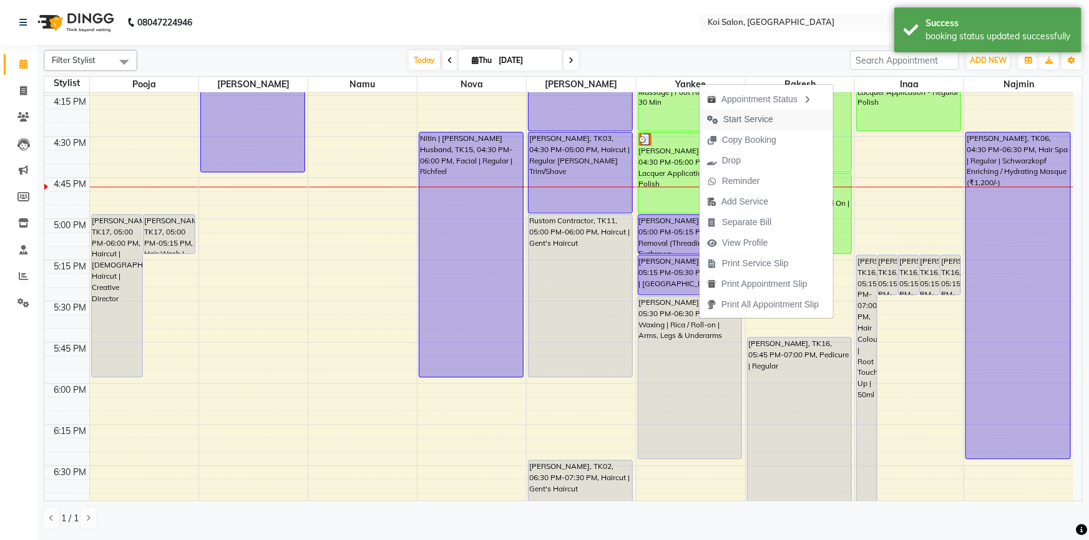
click at [742, 122] on span "Start Service" at bounding box center [748, 119] width 50 height 13
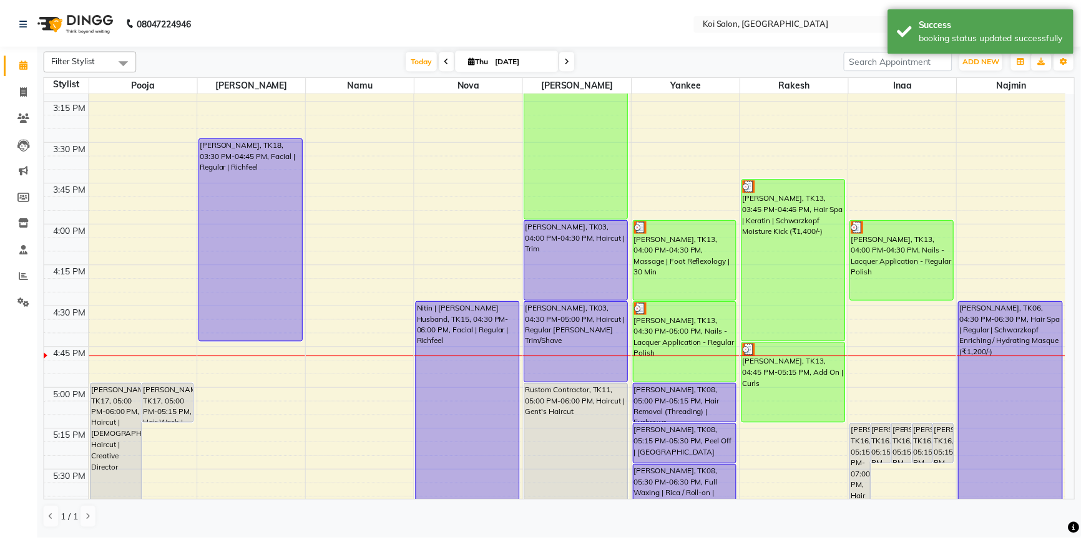
scroll to position [1021, 0]
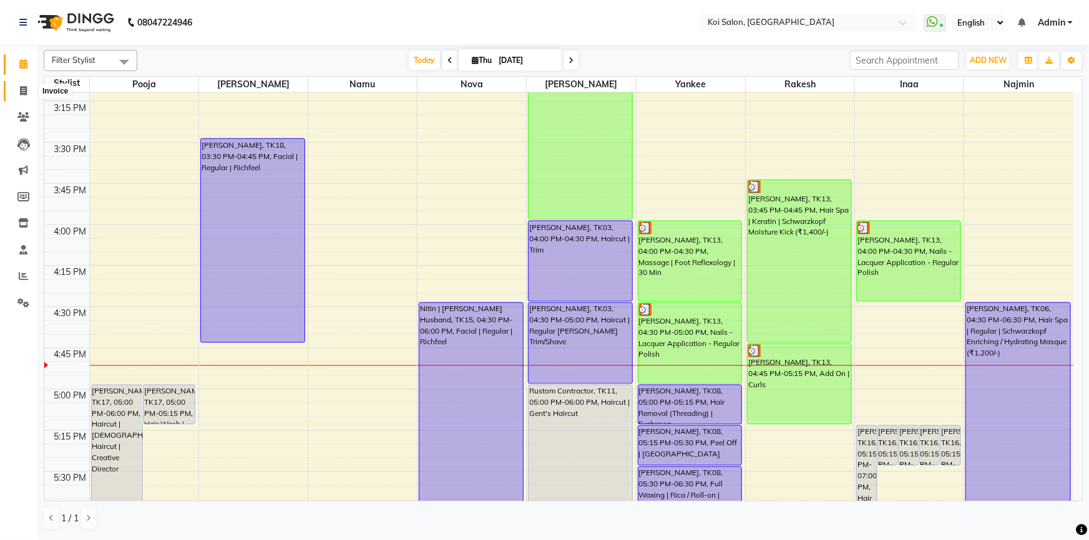
click at [26, 85] on span at bounding box center [23, 91] width 22 height 14
select select "6717"
select select "service"
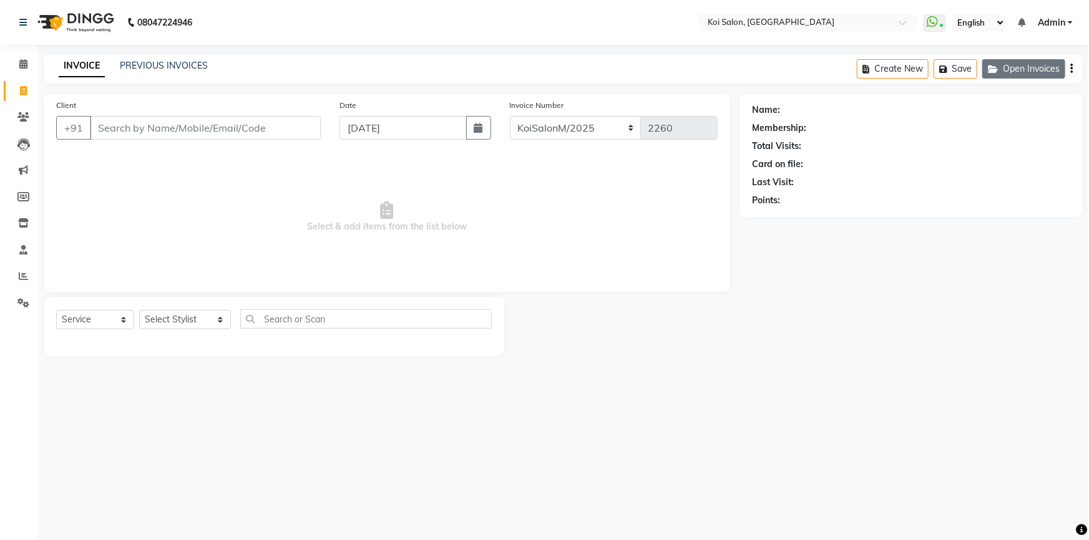
click at [1023, 75] on button "Open Invoices" at bounding box center [1023, 68] width 83 height 19
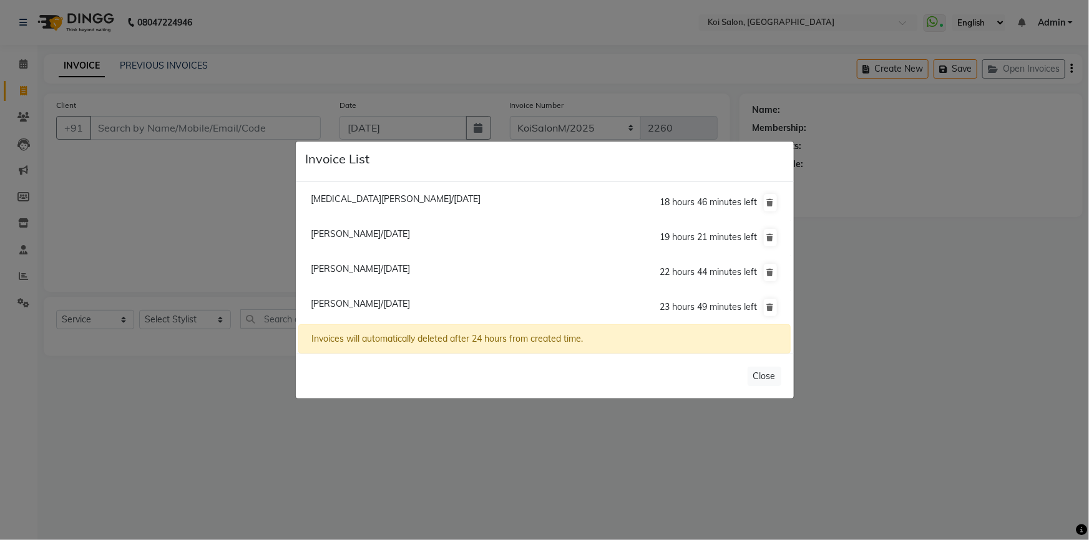
click at [367, 301] on span "Pooja Gupta/04 September 2025" at bounding box center [360, 303] width 99 height 11
type input "9822843023"
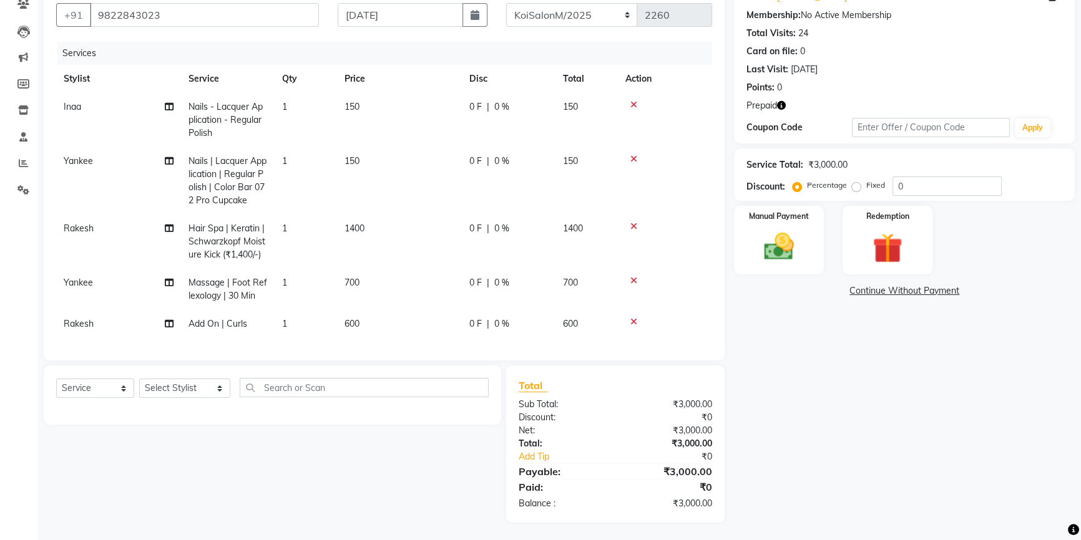
click at [214, 119] on span "Nails - Lacquer Application - Regular Polish" at bounding box center [225, 119] width 74 height 37
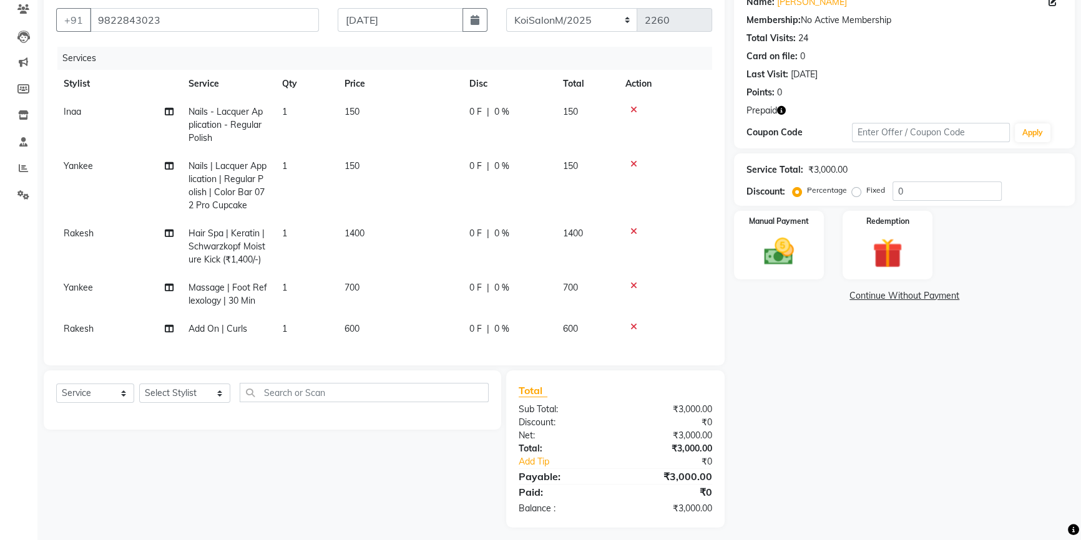
select select "44730"
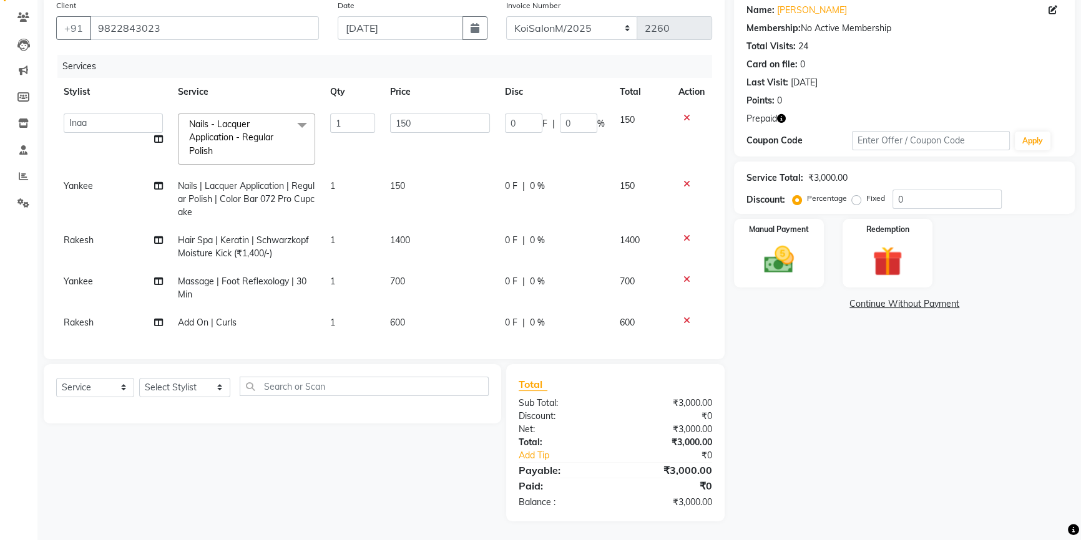
click at [214, 119] on span "Nails - Lacquer Application - Regular Polish" at bounding box center [231, 138] width 84 height 38
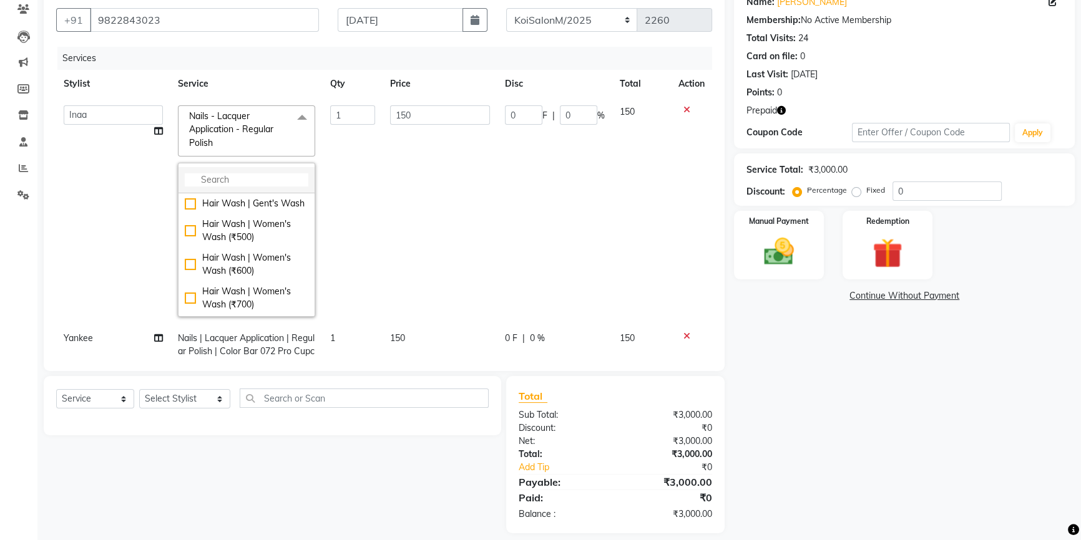
click at [226, 178] on input "multiselect-search" at bounding box center [247, 179] width 124 height 13
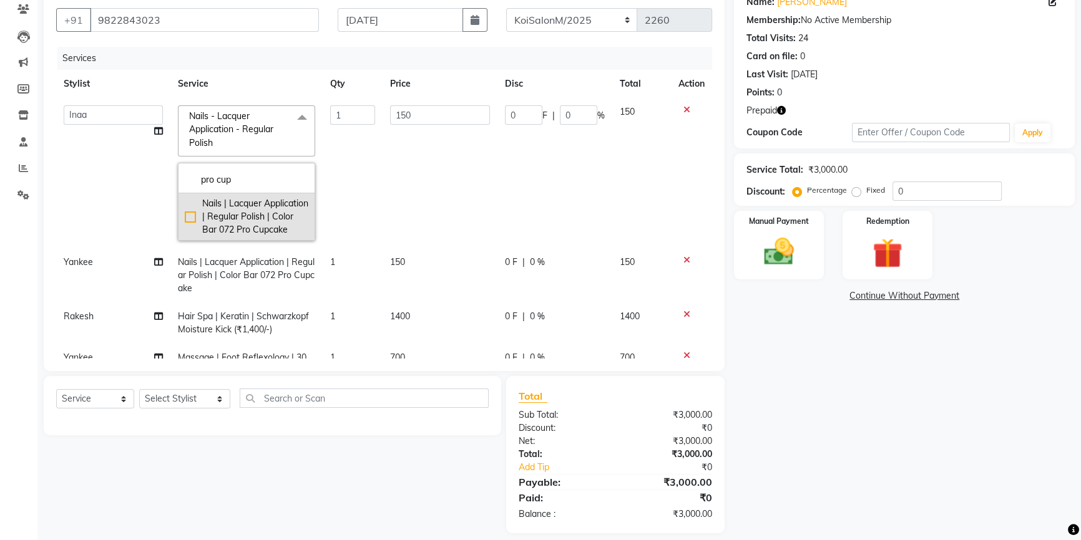
type input "pro cup"
click at [187, 225] on div "Nails | Lacquer Application | Regular Polish | Color Bar 072 Pro Cupcake" at bounding box center [247, 216] width 124 height 39
checkbox input "true"
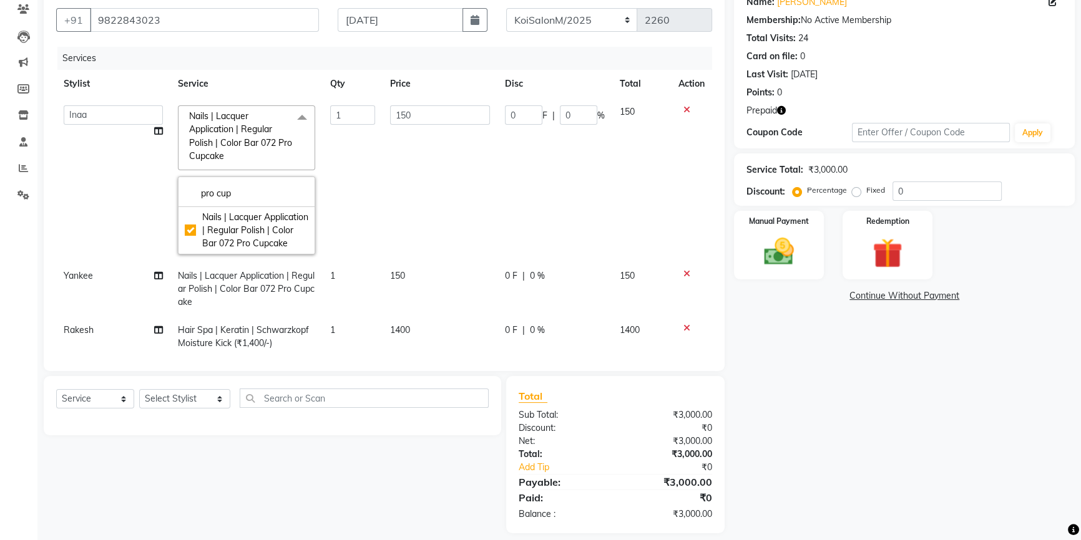
click at [780, 377] on div "Name: Pooja Gupta Membership: No Active Membership Total Visits: 24 Card on fil…" at bounding box center [909, 260] width 350 height 548
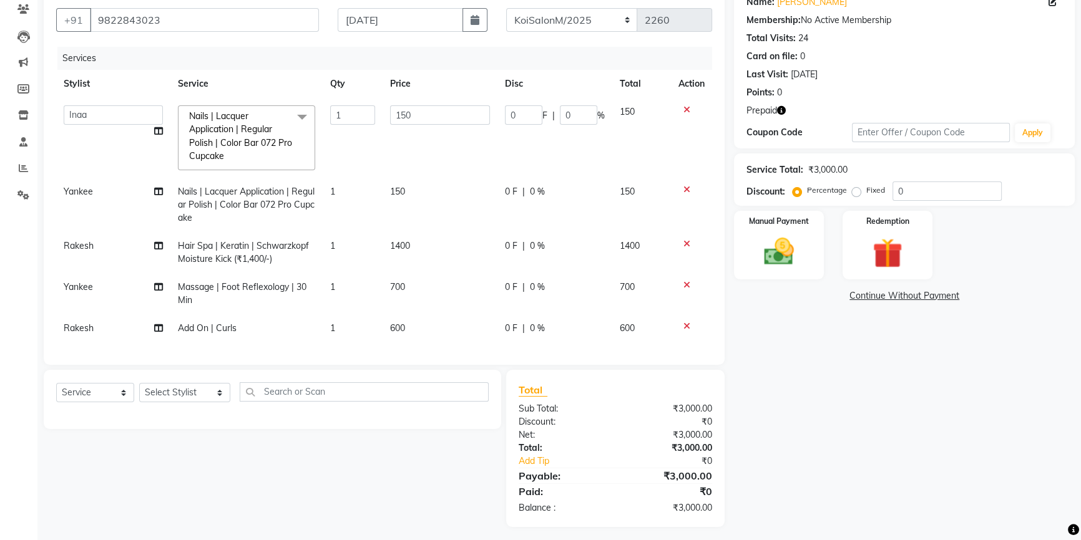
click at [225, 248] on span "Hair Spa | Keratin | Schwarzkopf Moisture Kick (₹1,400/-)" at bounding box center [243, 252] width 131 height 24
select select "37562"
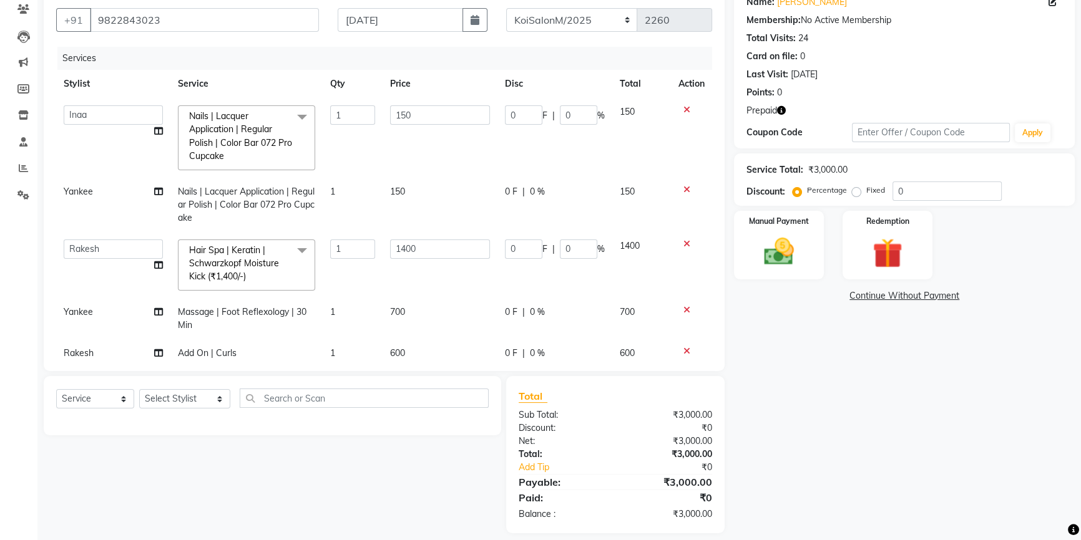
click at [226, 251] on span "Hair Spa | Keratin | Schwarzkopf Moisture Kick (₹1,400/-)" at bounding box center [234, 264] width 90 height 38
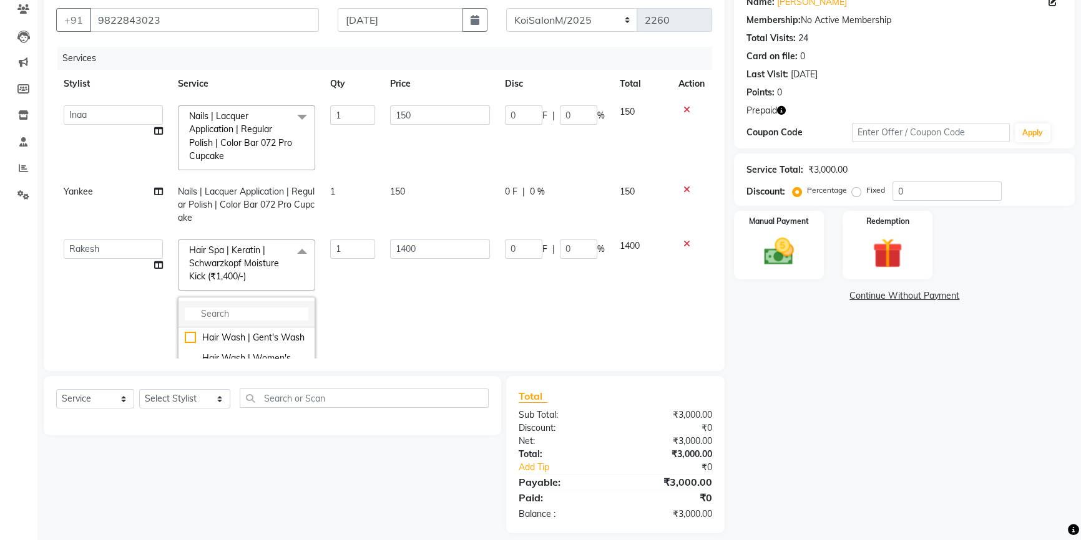
click at [219, 304] on li at bounding box center [246, 314] width 136 height 26
click at [216, 313] on input "multiselect-search" at bounding box center [247, 314] width 124 height 13
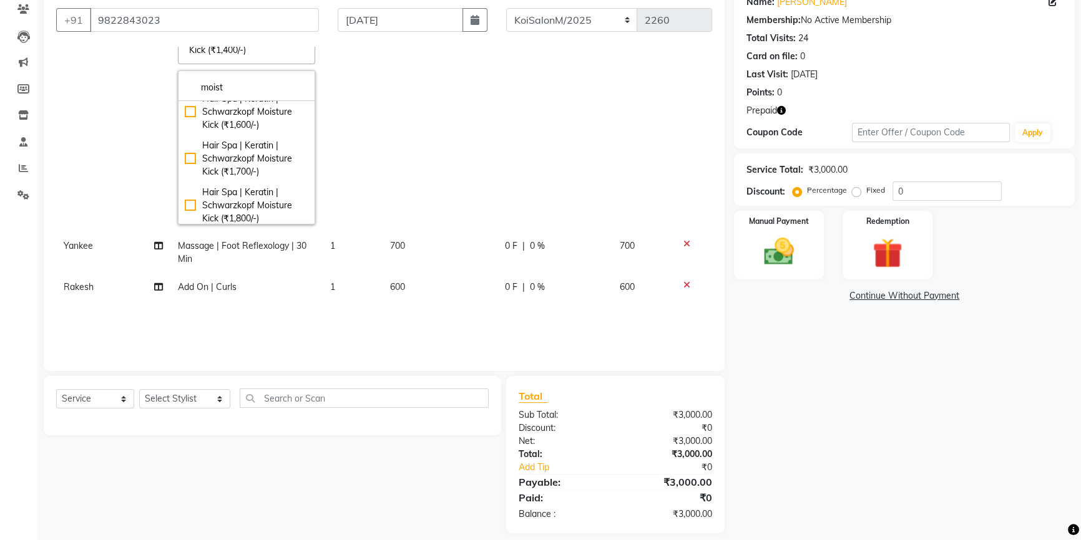
scroll to position [113, 0]
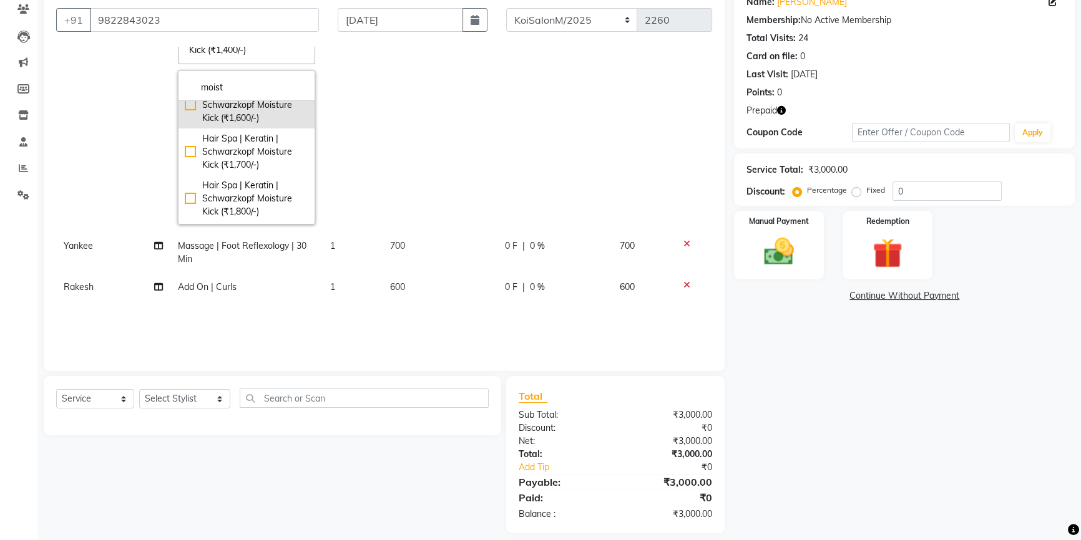
type input "moist"
click at [186, 105] on div "Hair Spa | Keratin | Schwarzkopf Moisture Kick (₹1,600/-)" at bounding box center [247, 104] width 124 height 39
checkbox input "false"
checkbox input "true"
type input "1600"
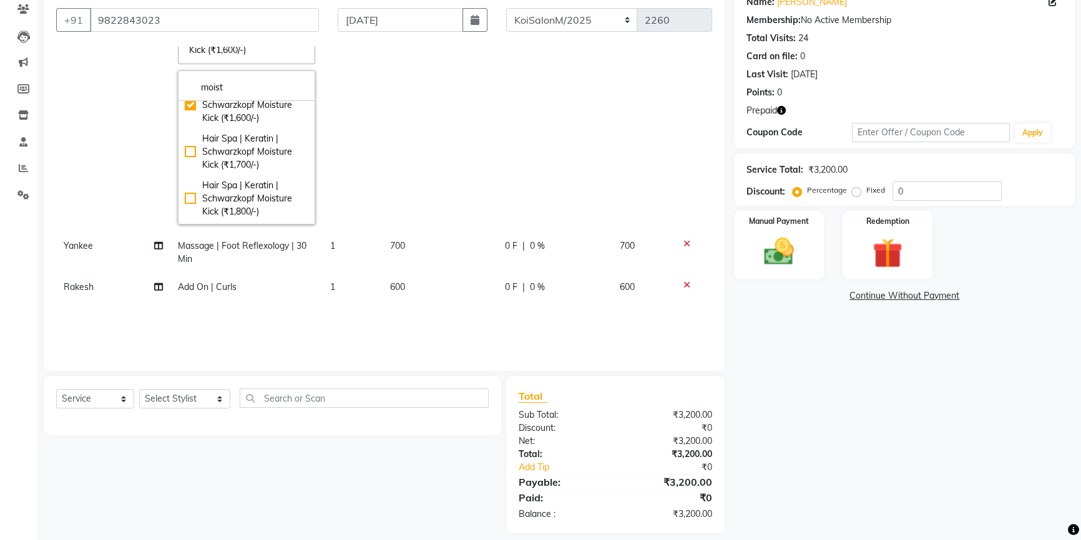
click at [751, 331] on div "Name: Pooja Gupta Membership: No Active Membership Total Visits: 24 Card on fil…" at bounding box center [909, 260] width 350 height 548
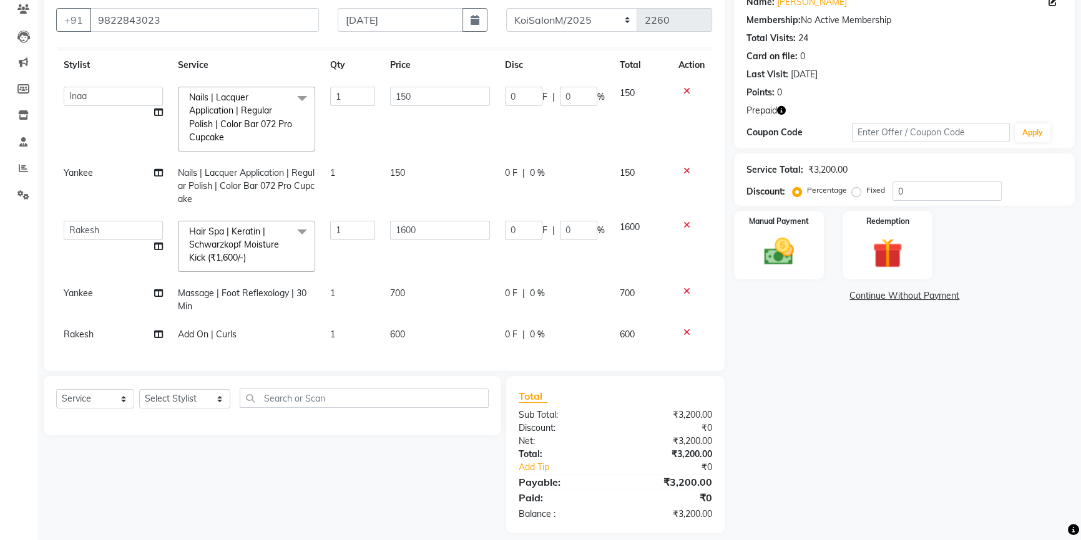
click at [87, 331] on span "Rakesh" at bounding box center [79, 334] width 30 height 11
select select "37562"
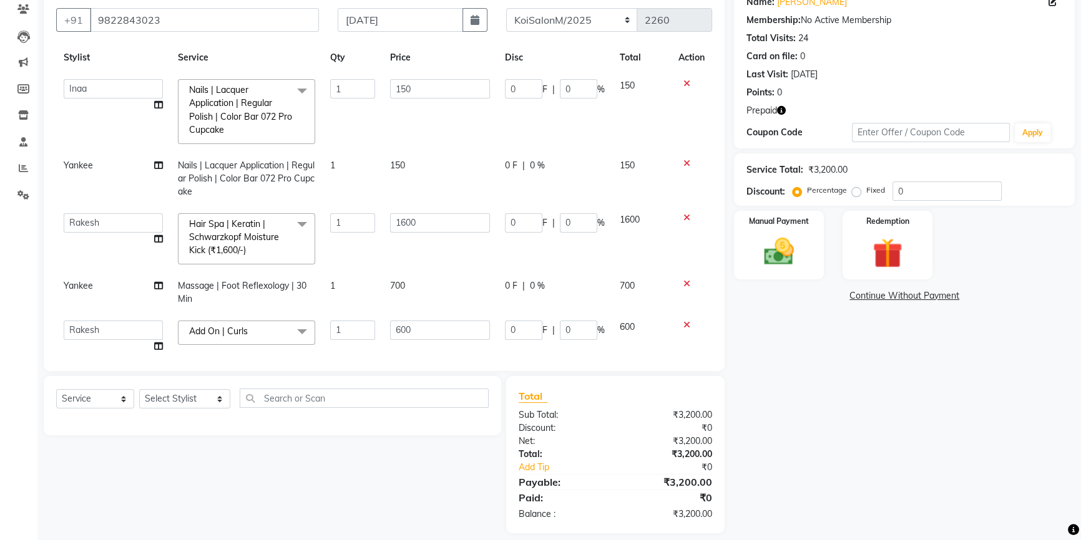
scroll to position [46, 0]
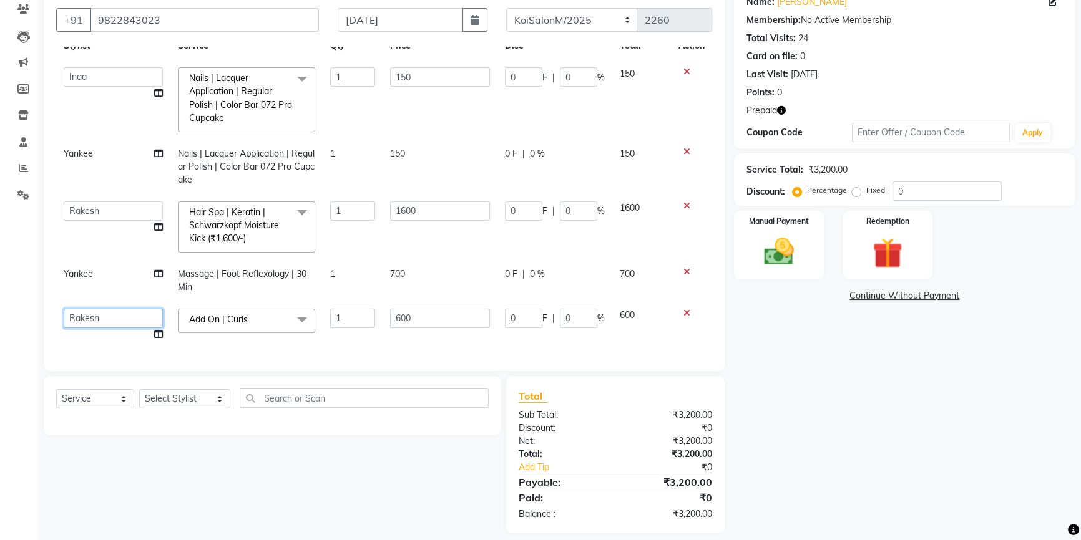
click at [107, 309] on select "Ambika | Housekeeping Harsha Inaa Irfan | Electrician Koi Salon Najmin Namu Nov…" at bounding box center [113, 318] width 99 height 19
select select "44730"
click at [842, 429] on div "Name: Pooja Gupta Membership: No Active Membership Total Visits: 24 Card on fil…" at bounding box center [909, 260] width 350 height 548
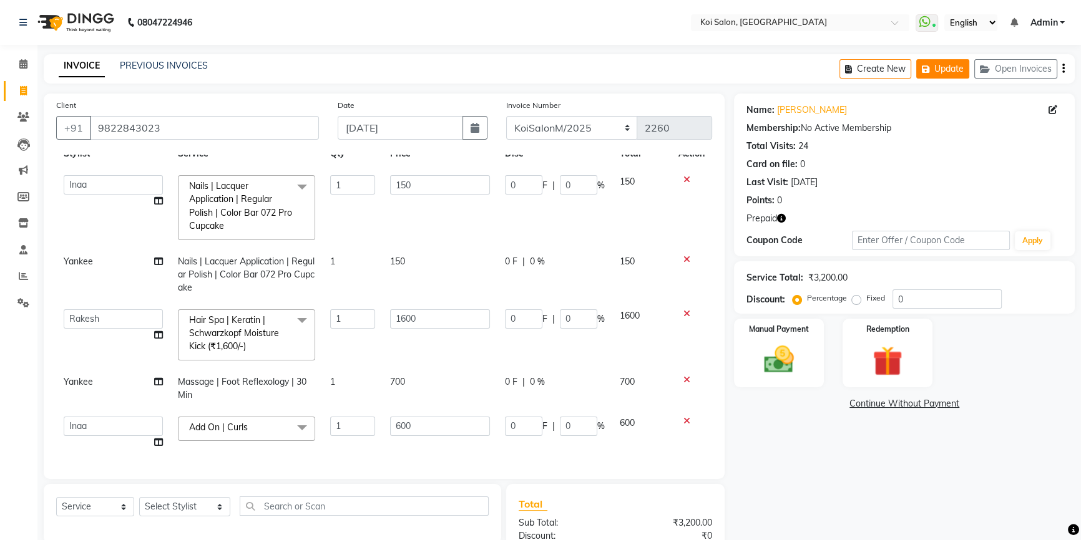
click at [956, 69] on button "Update" at bounding box center [942, 68] width 53 height 19
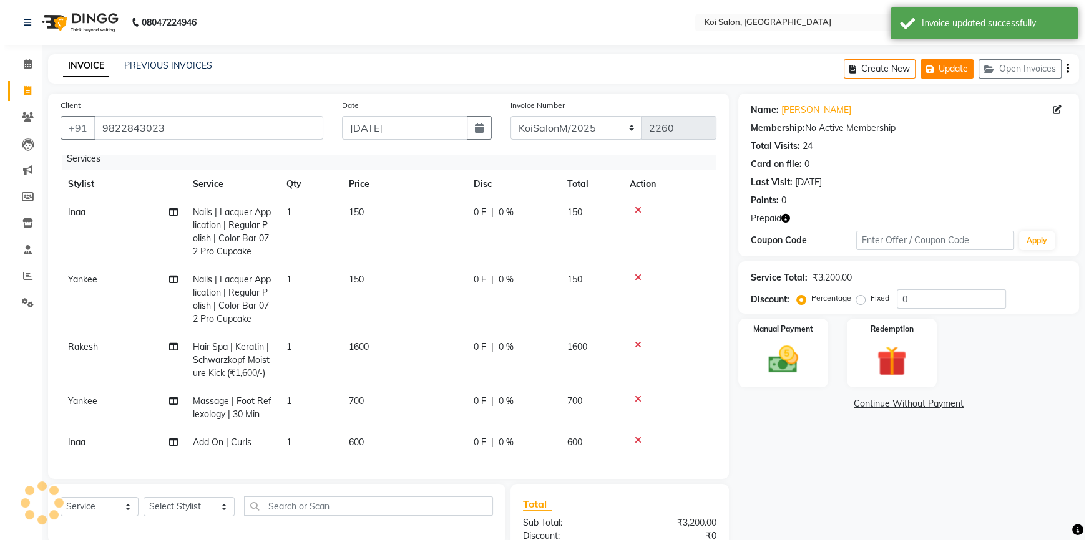
scroll to position [16, 0]
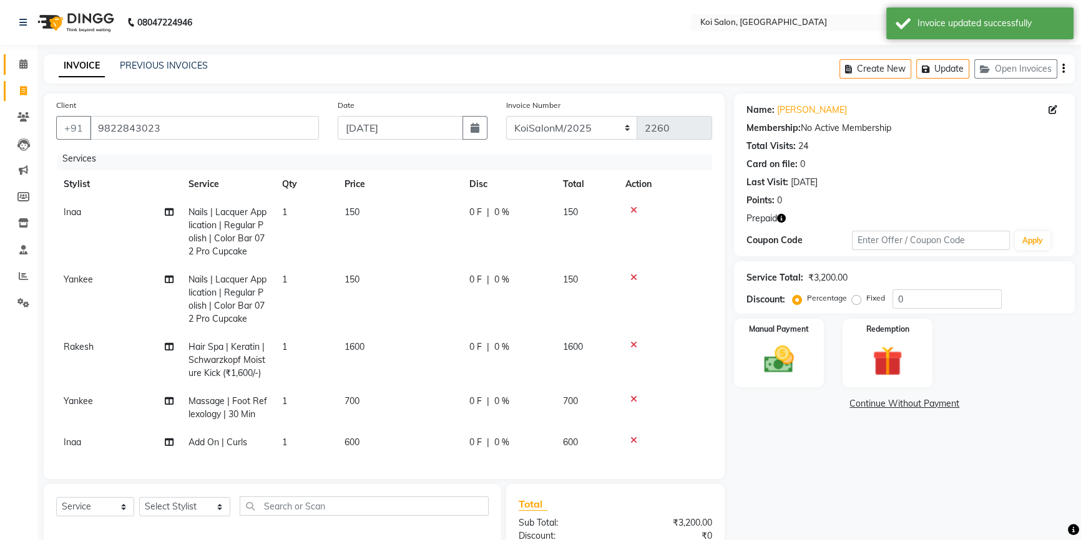
click at [21, 65] on icon at bounding box center [23, 63] width 8 height 9
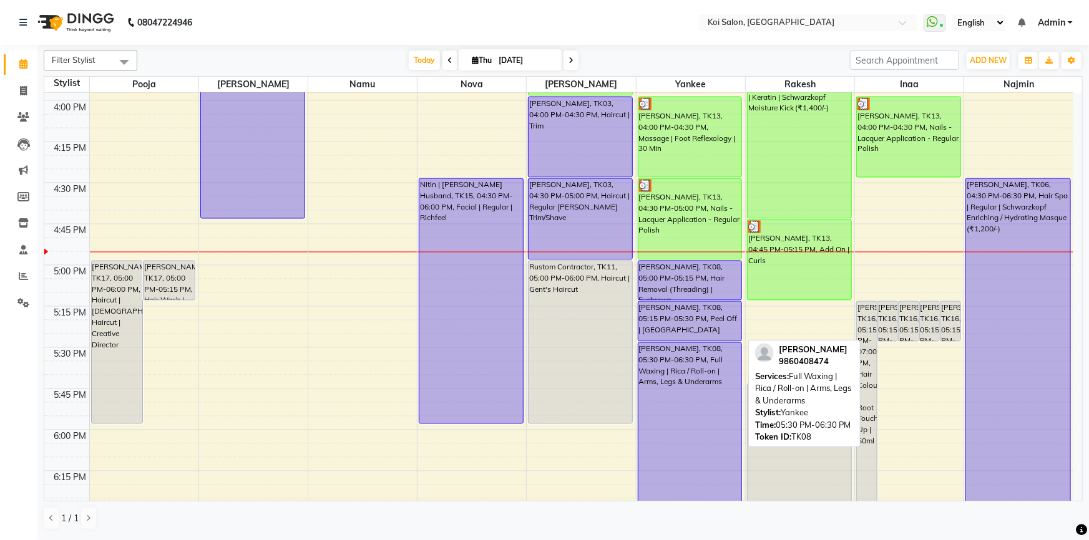
scroll to position [1134, 0]
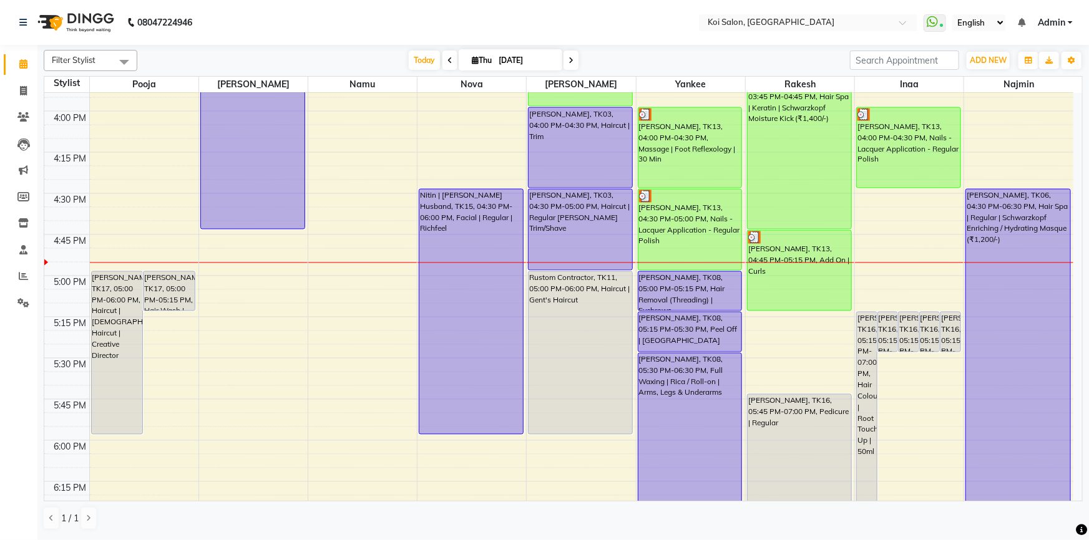
click at [565, 61] on span at bounding box center [570, 60] width 15 height 19
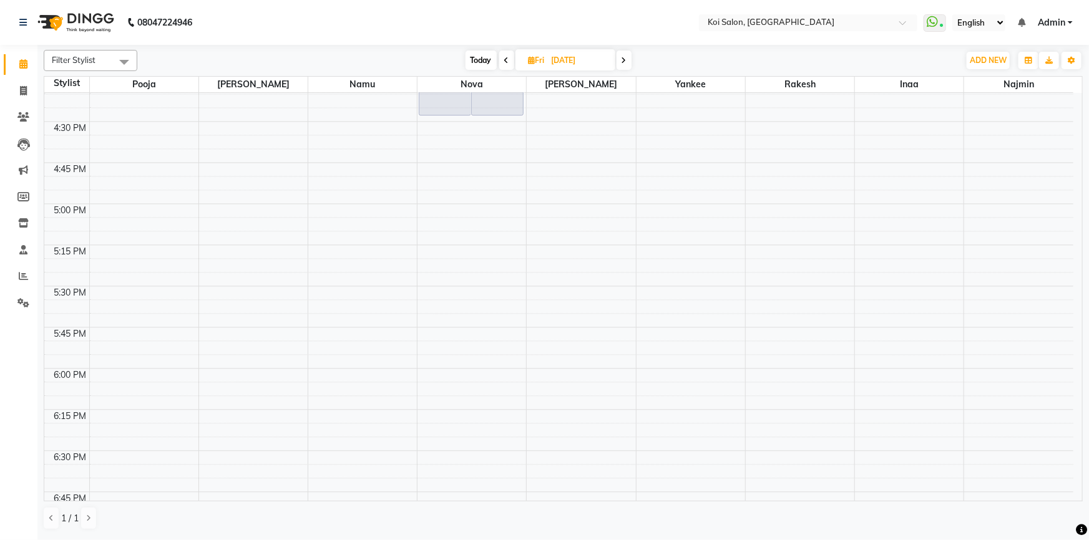
scroll to position [1370, 0]
click at [477, 59] on span "Today" at bounding box center [480, 60] width 31 height 19
type input "[DATE]"
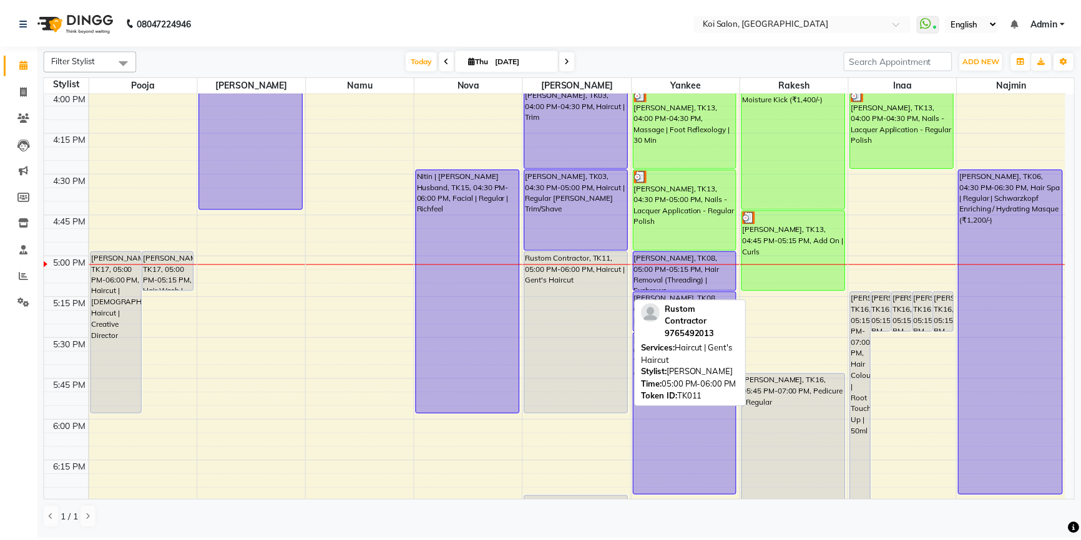
scroll to position [979, 0]
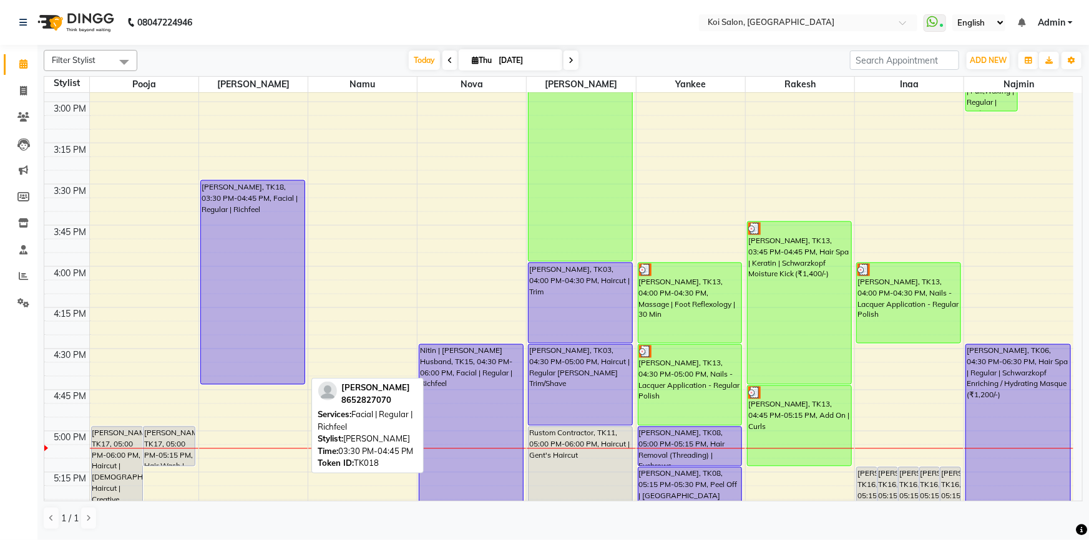
click at [268, 366] on div "[PERSON_NAME], TK18, 03:30 PM-04:45 PM, Facial | Regular | Richfeel" at bounding box center [253, 282] width 104 height 203
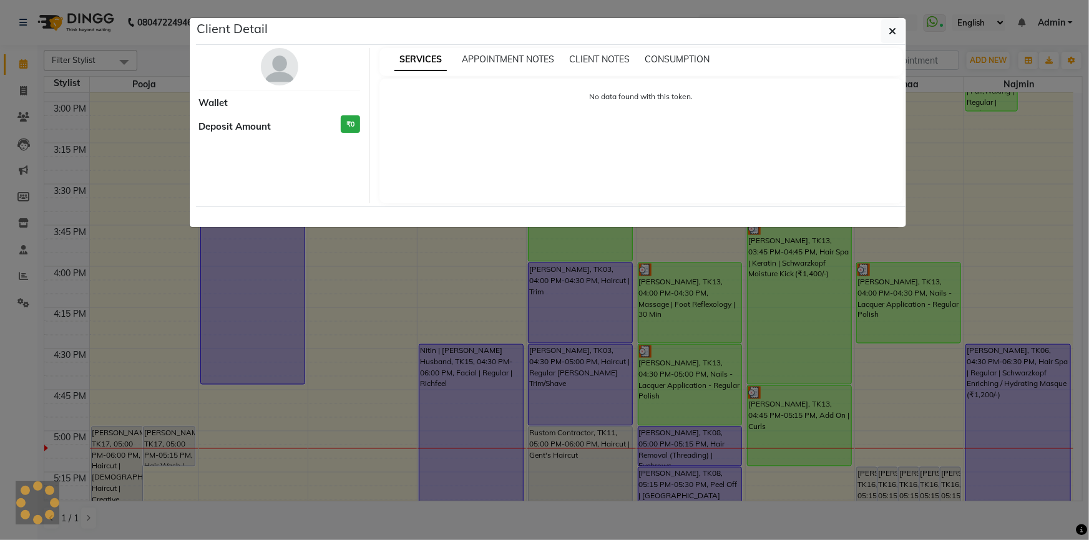
select select "1"
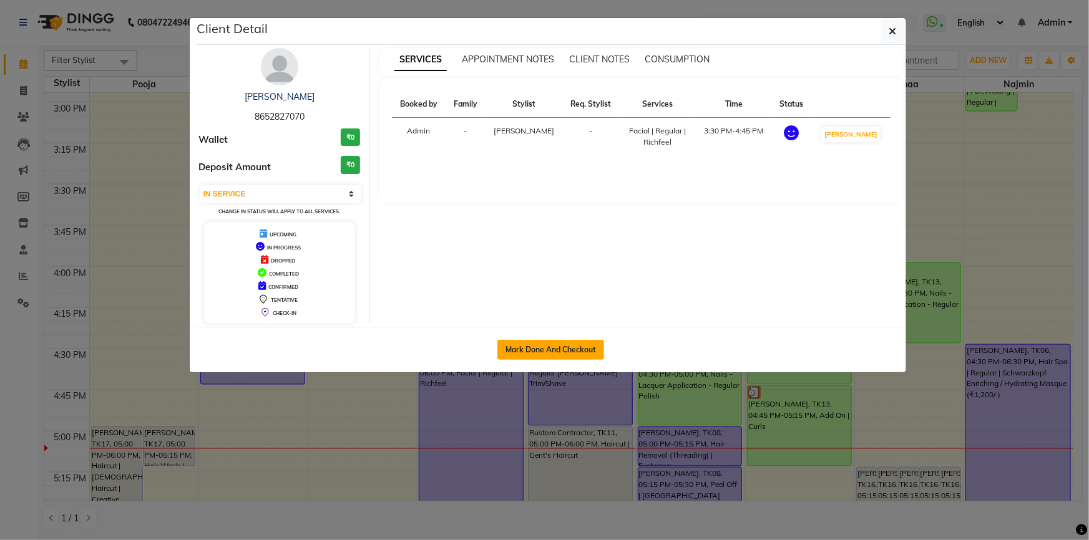
click at [525, 346] on button "Mark Done And Checkout" at bounding box center [550, 350] width 107 height 20
select select "6717"
select select "service"
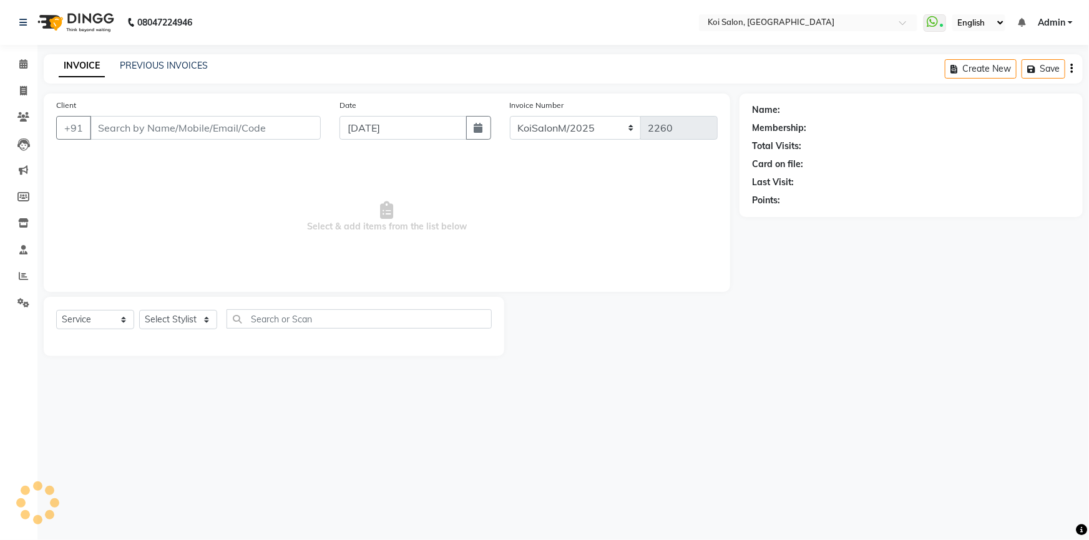
select select "3"
type input "8652827070"
select select "16514"
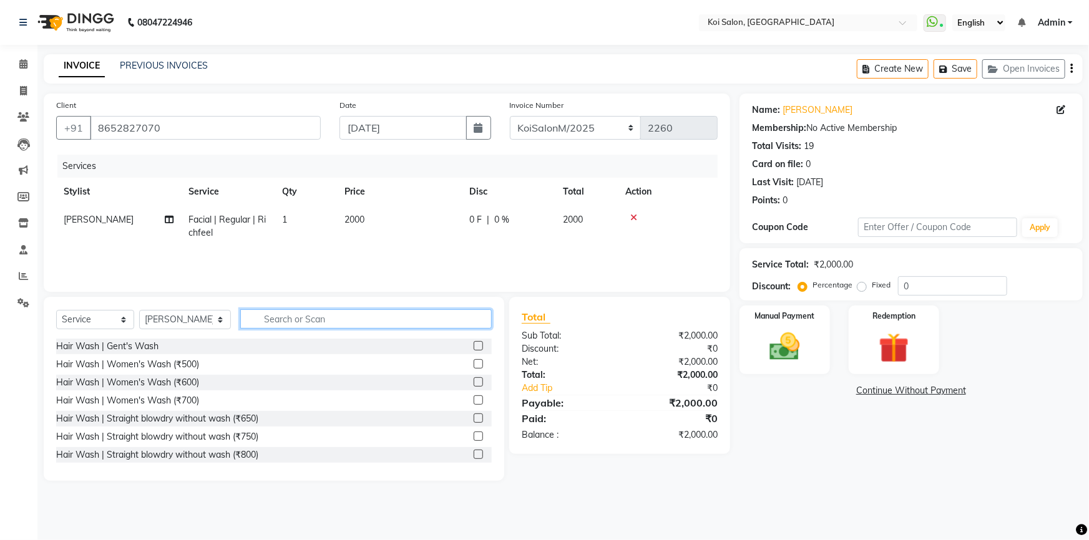
click at [347, 313] on input "text" at bounding box center [366, 318] width 252 height 19
type input "facial"
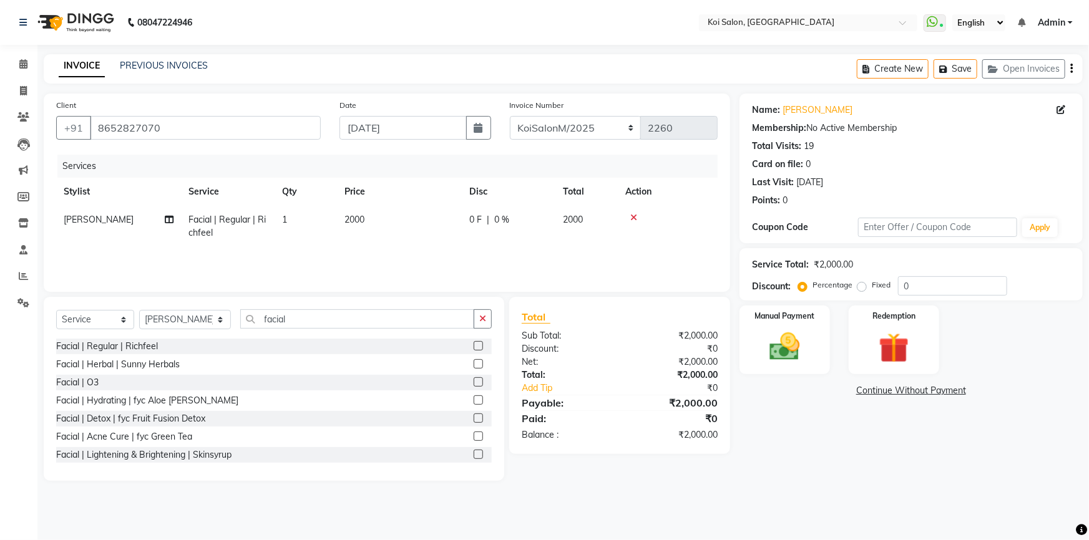
click at [474, 399] on label at bounding box center [478, 400] width 9 height 9
click at [474, 399] on input "checkbox" at bounding box center [478, 401] width 8 height 8
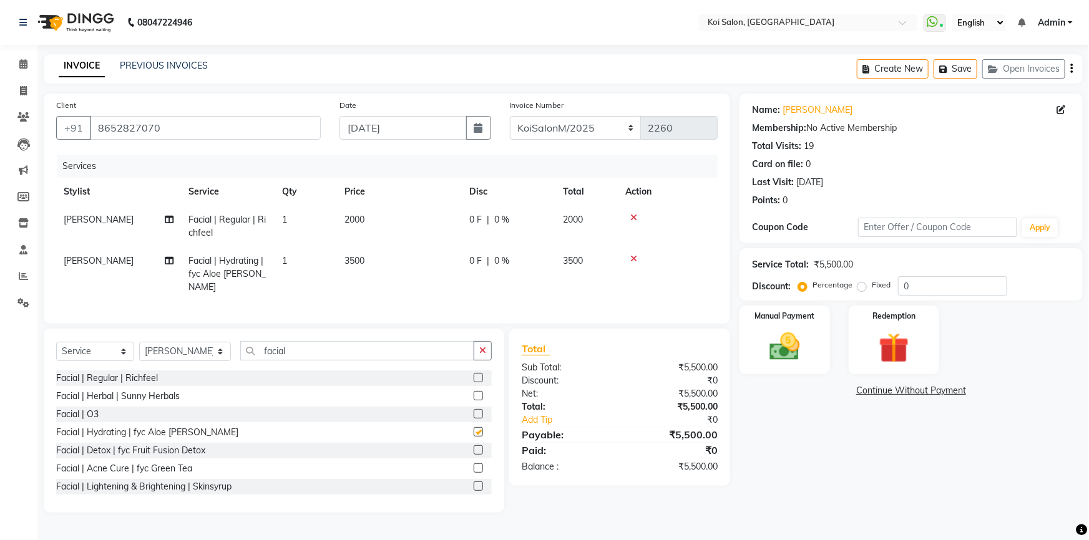
checkbox input "false"
click at [635, 215] on icon at bounding box center [633, 217] width 7 height 9
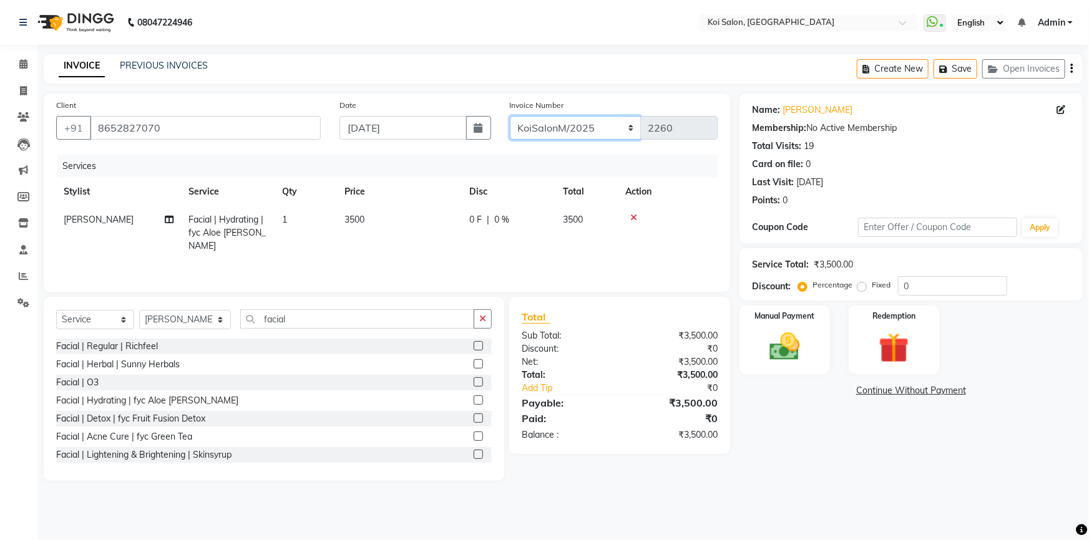
click at [609, 132] on select "KoiSalonPrepaid/2025 KoiSalonF/2025 KoiSalonM/2025" at bounding box center [576, 128] width 132 height 24
select select "6718"
click at [510, 116] on select "KoiSalonPrepaid/2025 KoiSalonF/2025 KoiSalonM/2025" at bounding box center [576, 128] width 132 height 24
type input "1280"
click at [767, 336] on img at bounding box center [784, 347] width 51 height 36
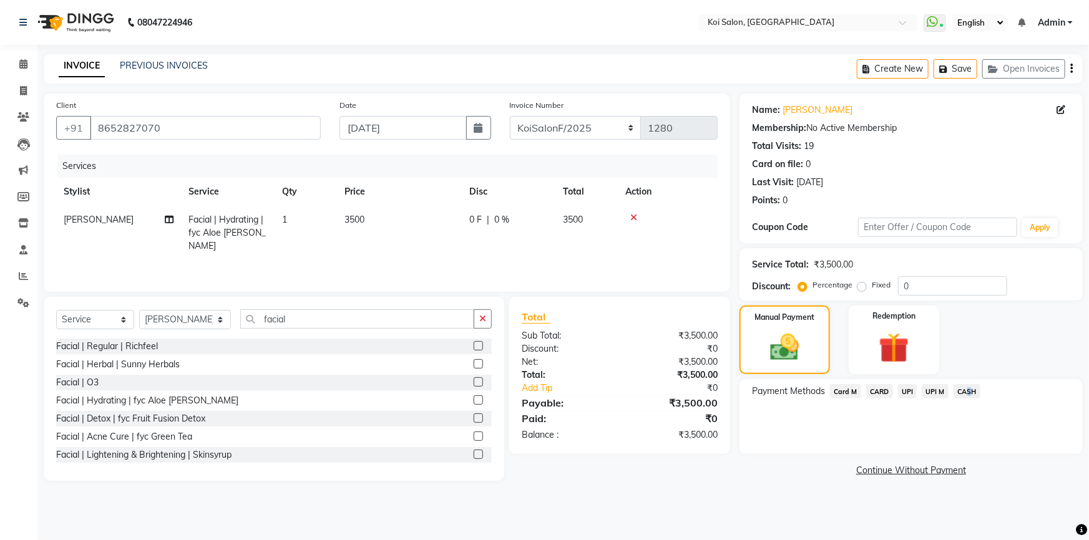
click at [963, 392] on span "CASH" at bounding box center [966, 391] width 27 height 14
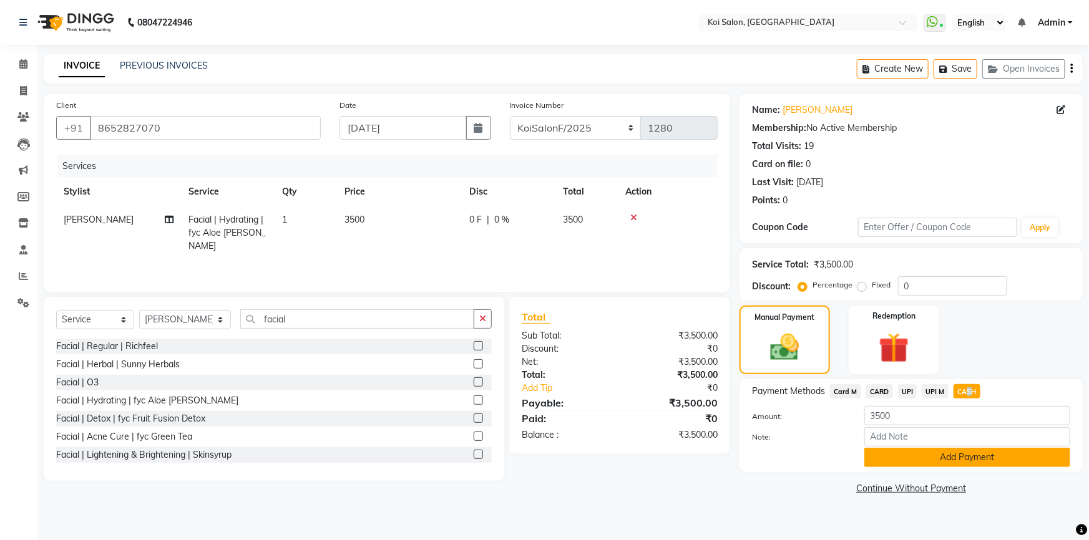
click at [942, 462] on button "Add Payment" at bounding box center [967, 457] width 206 height 19
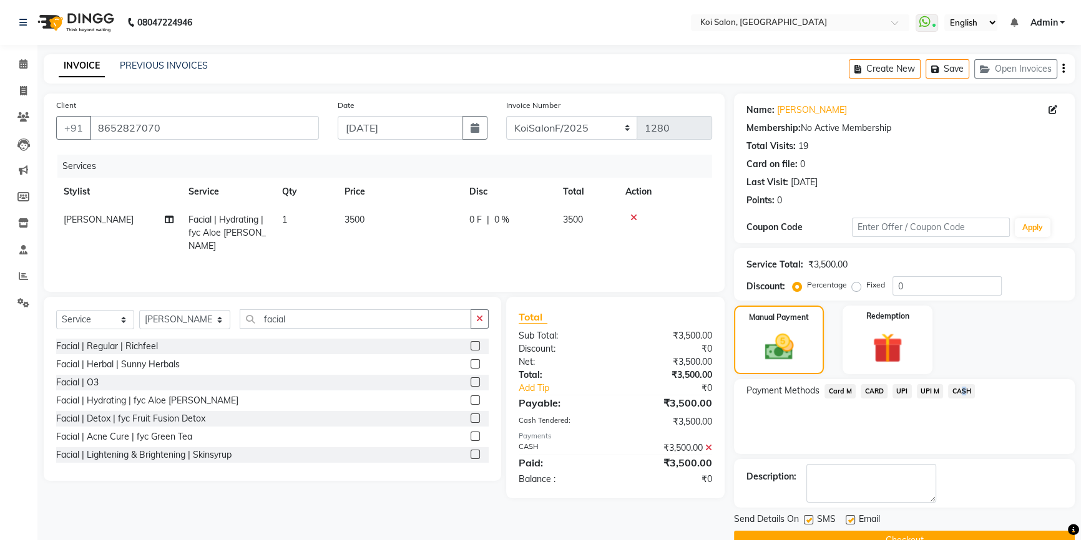
scroll to position [27, 0]
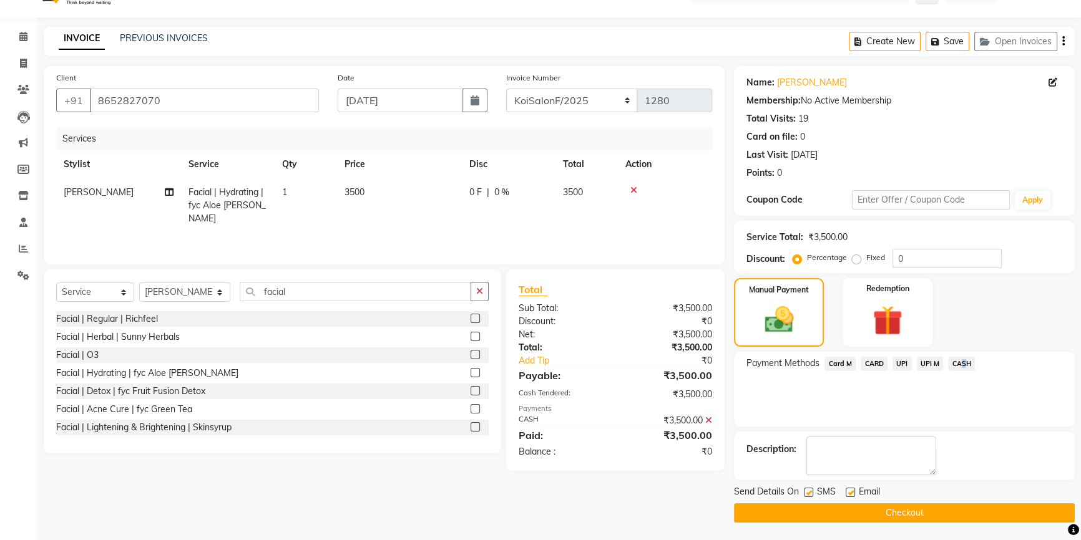
click at [893, 513] on button "Checkout" at bounding box center [904, 512] width 341 height 19
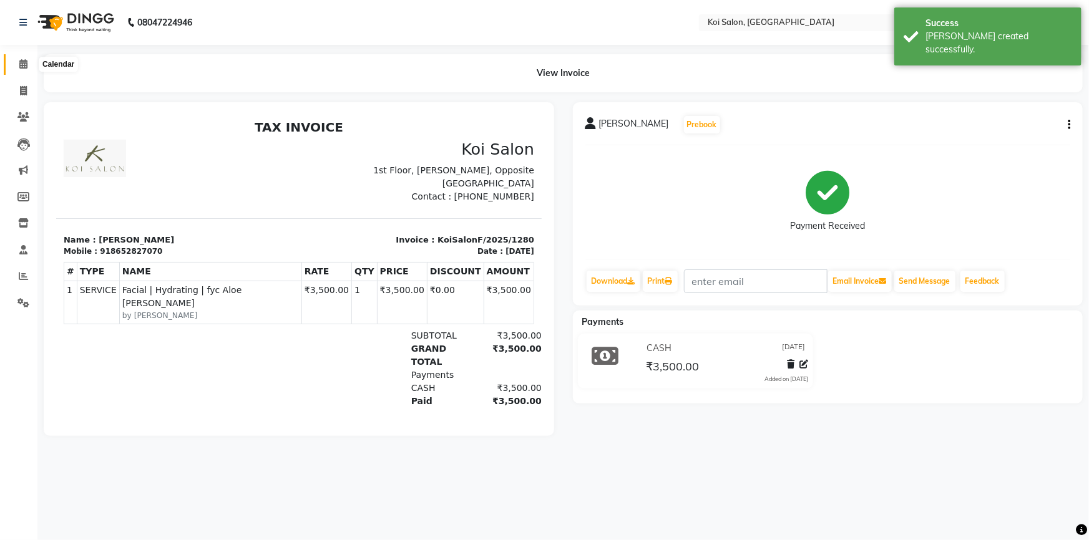
click at [26, 65] on icon at bounding box center [23, 63] width 8 height 9
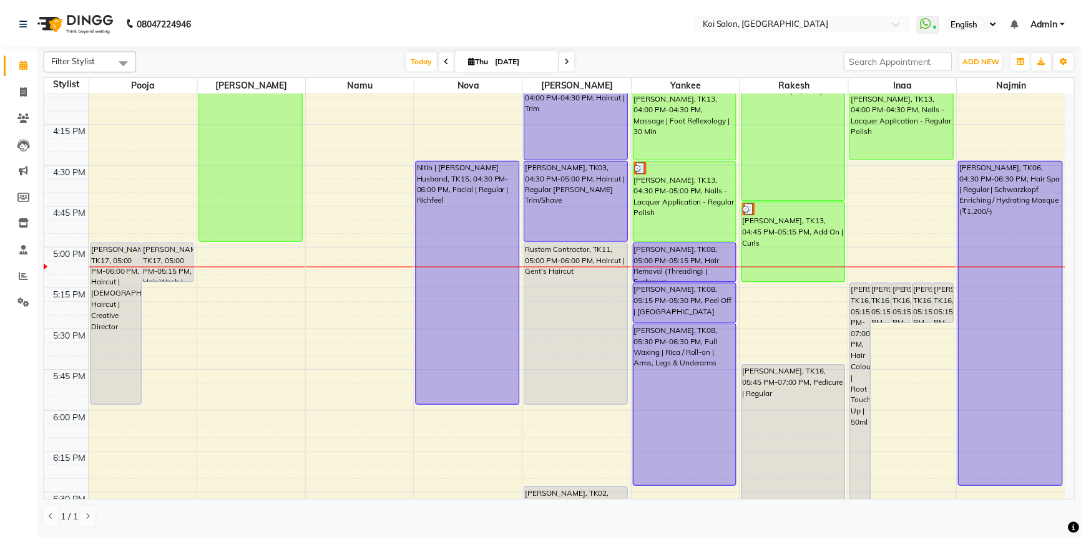
scroll to position [1191, 0]
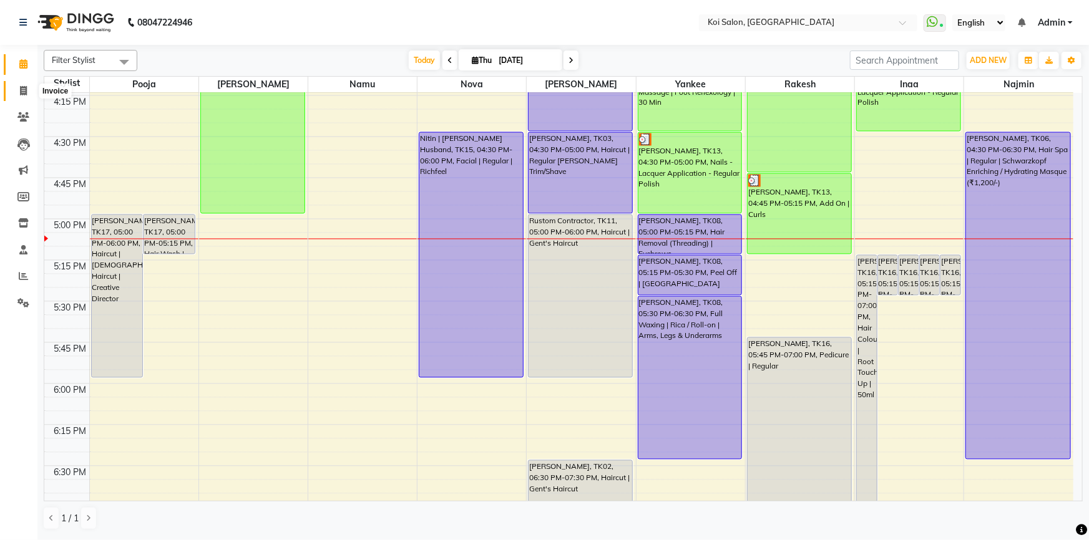
click at [24, 90] on icon at bounding box center [23, 90] width 7 height 9
select select "service"
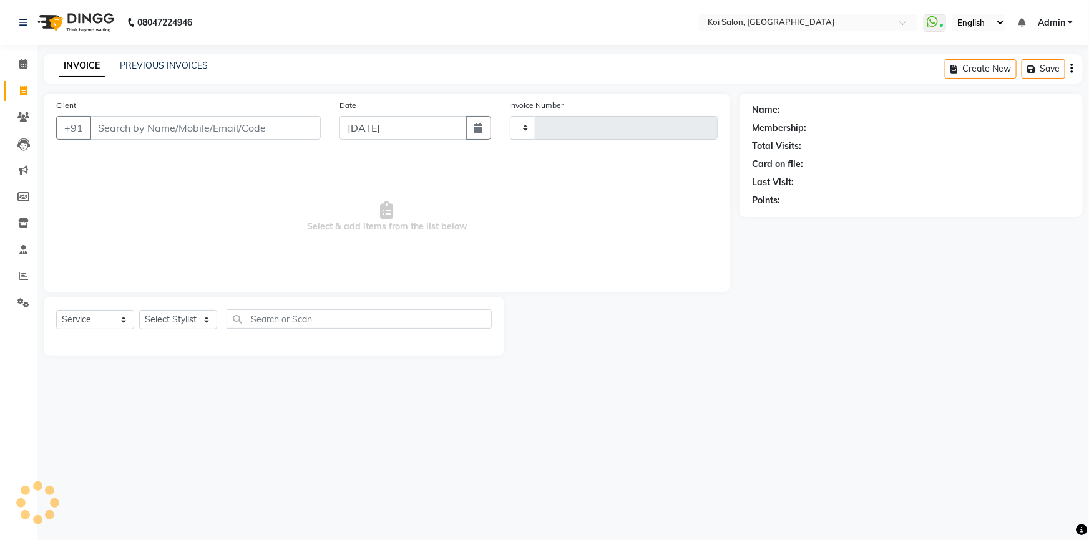
type input "2260"
select select "6717"
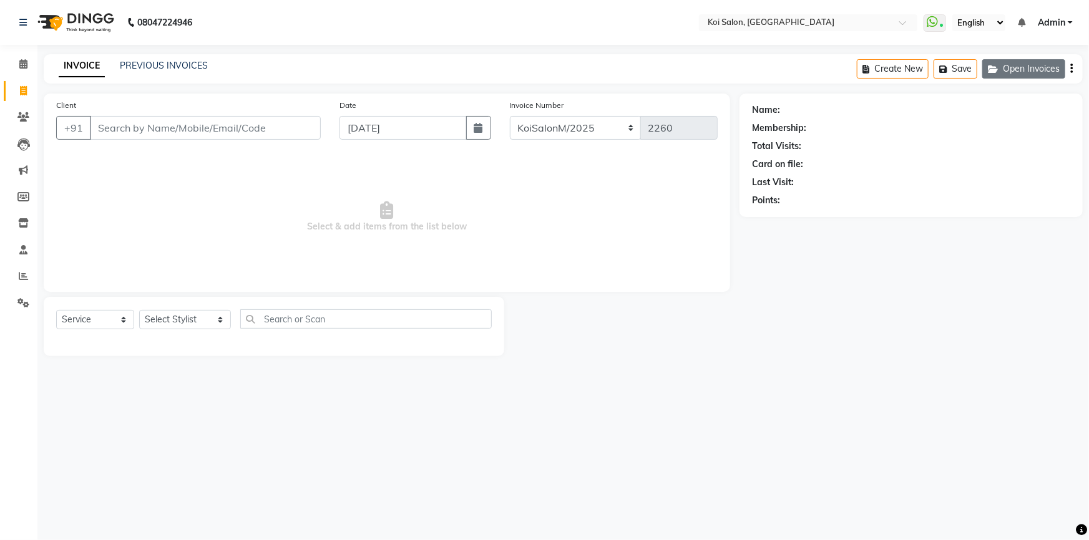
click at [1033, 69] on button "Open Invoices" at bounding box center [1023, 68] width 83 height 19
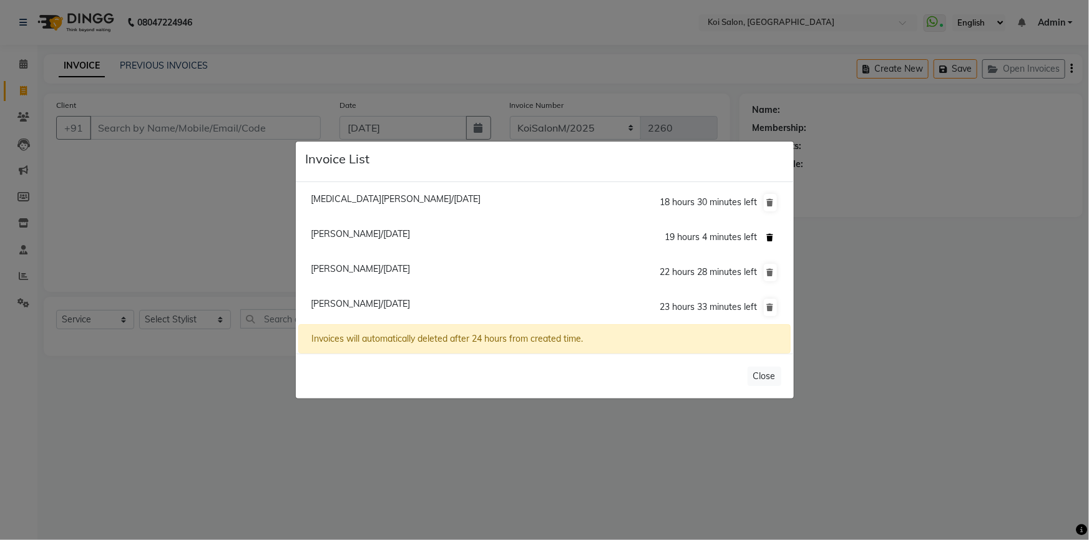
click at [767, 237] on icon at bounding box center [770, 237] width 7 height 7
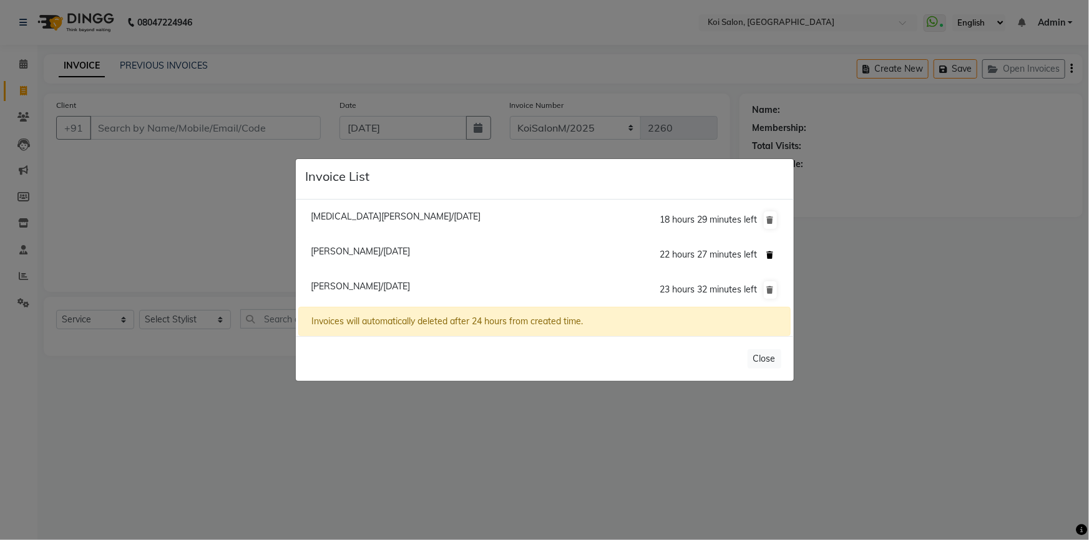
click at [770, 251] on icon at bounding box center [770, 254] width 7 height 7
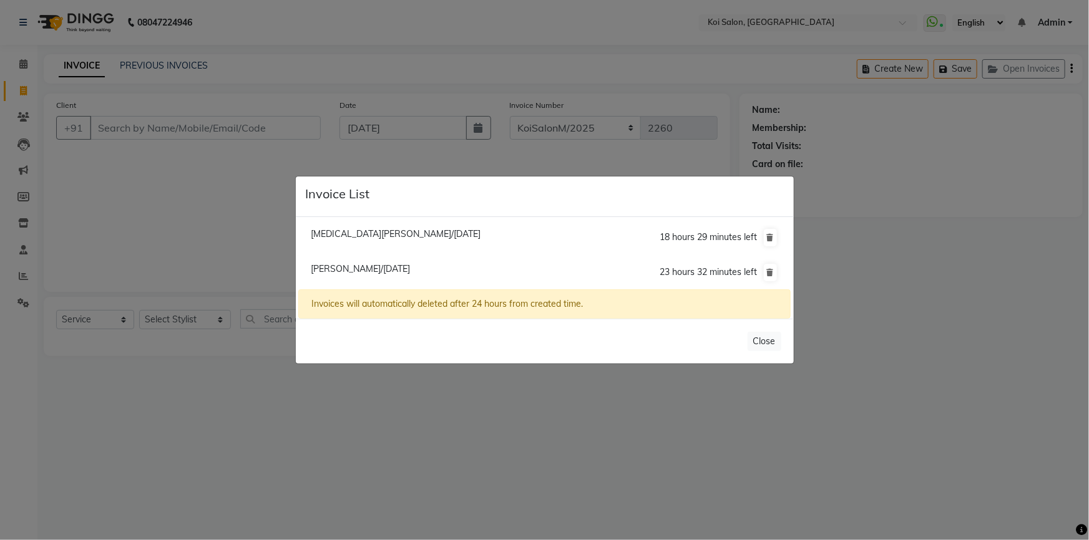
click at [410, 270] on span "Pooja Gupta/04 September 2025" at bounding box center [360, 268] width 99 height 11
type input "9822843023"
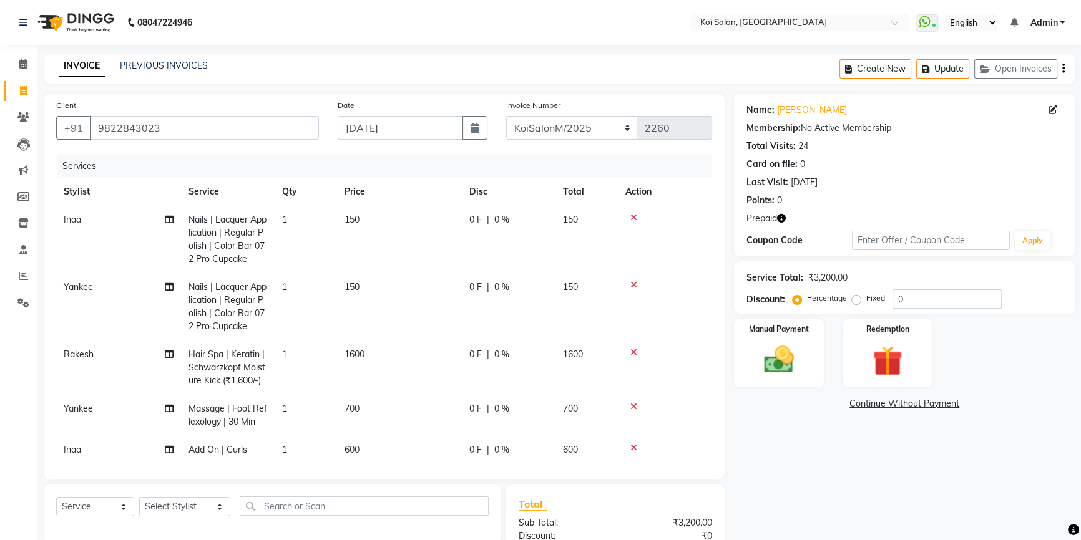
click at [779, 221] on icon "button" at bounding box center [781, 218] width 9 height 9
click at [807, 486] on div "Name: Pooja Gupta Membership: No Active Membership Total Visits: 24 Card on fil…" at bounding box center [909, 368] width 350 height 548
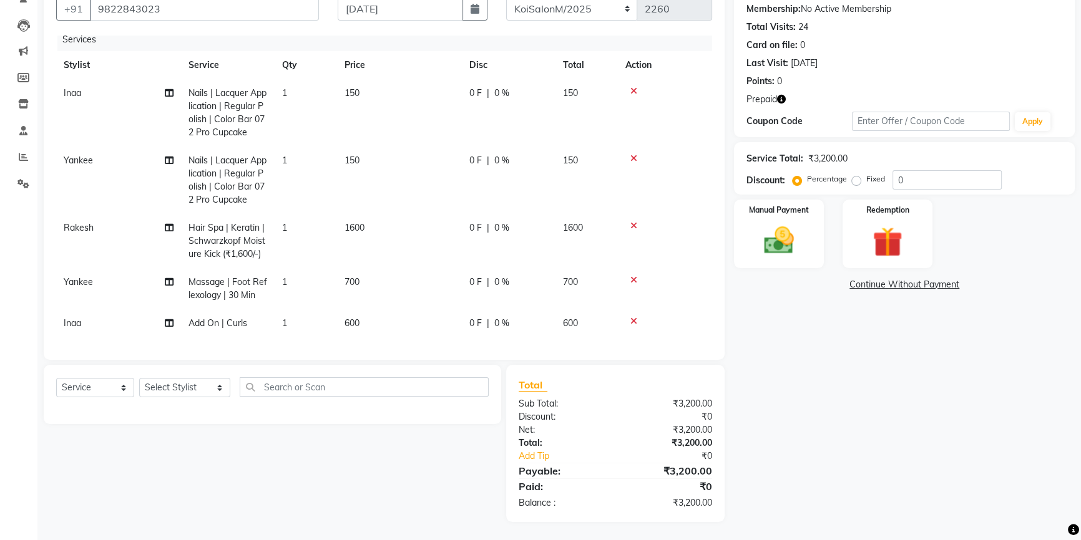
scroll to position [6, 0]
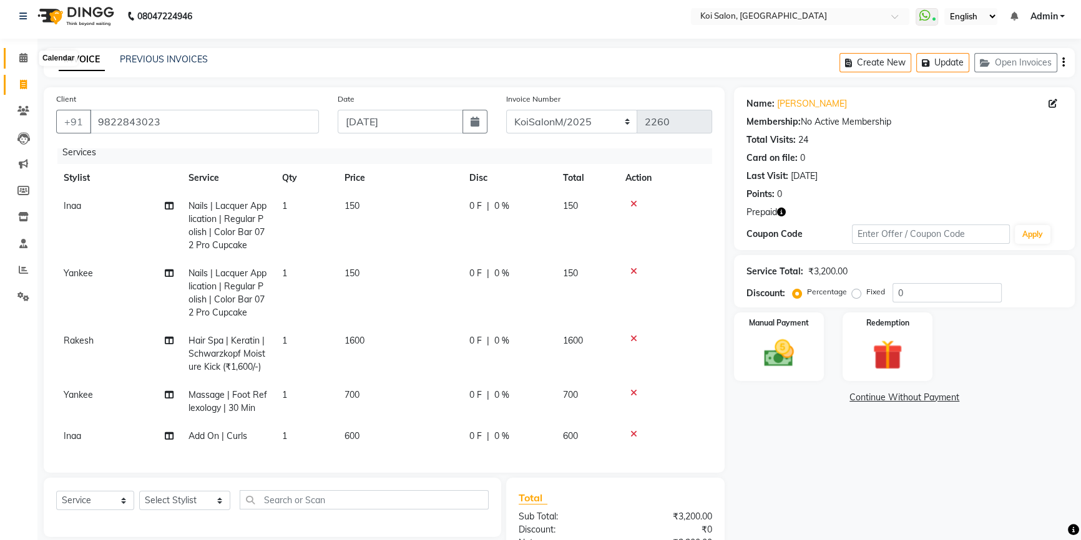
click at [22, 56] on icon at bounding box center [23, 57] width 8 height 9
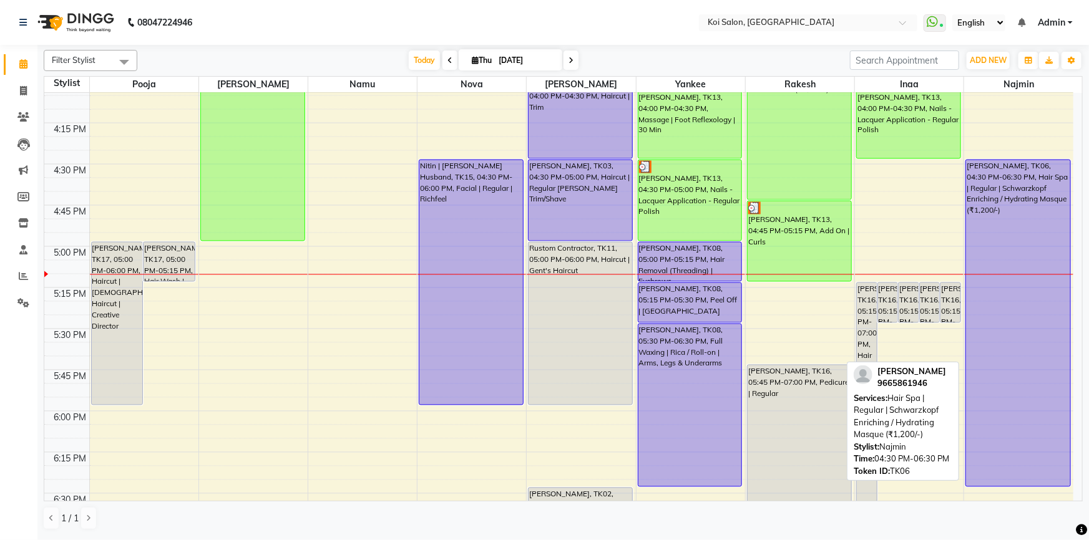
scroll to position [1191, 0]
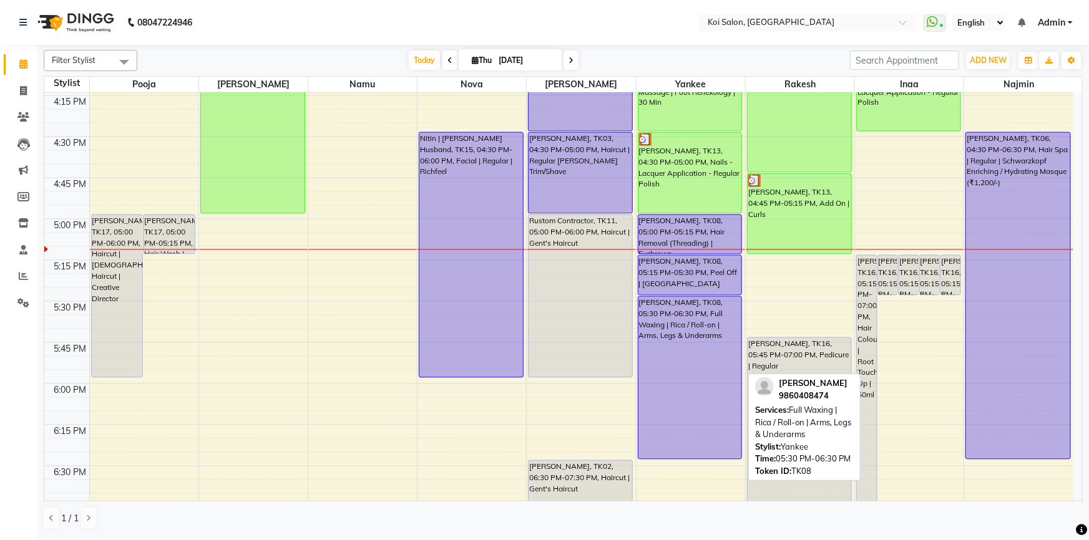
click at [693, 443] on div "Shweta Mirza, TK08, 05:30 PM-06:30 PM, Full Waxing | Rica / Roll-on | Arms, Leg…" at bounding box center [690, 378] width 104 height 162
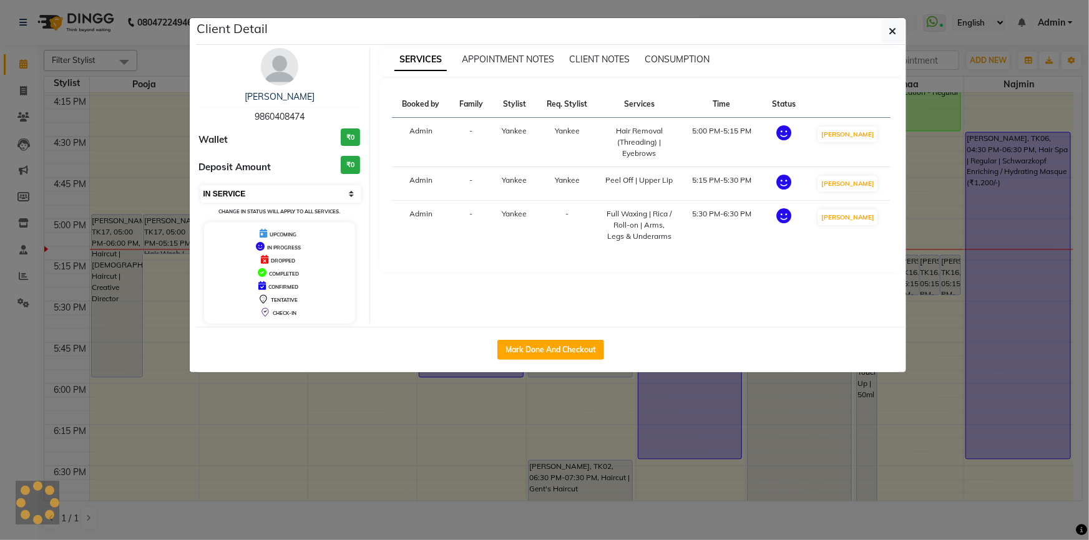
click at [236, 188] on select "Select IN SERVICE CONFIRMED TENTATIVE CHECK IN MARK DONE DROPPED UPCOMING" at bounding box center [281, 193] width 162 height 17
select select "7"
click at [200, 185] on select "Select IN SERVICE CONFIRMED TENTATIVE CHECK IN MARK DONE DROPPED UPCOMING" at bounding box center [281, 193] width 162 height 17
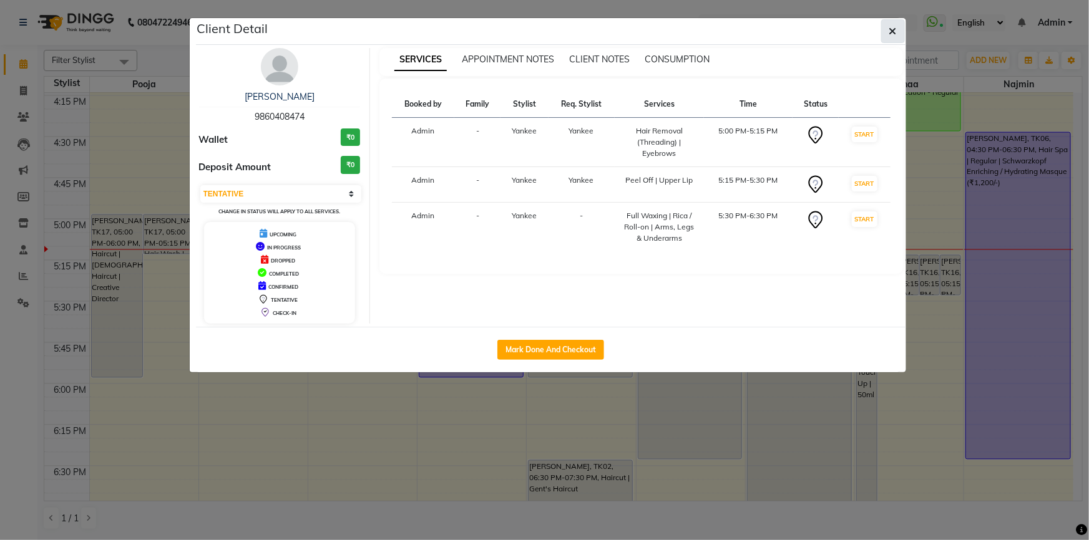
click at [892, 31] on icon "button" at bounding box center [892, 31] width 7 height 10
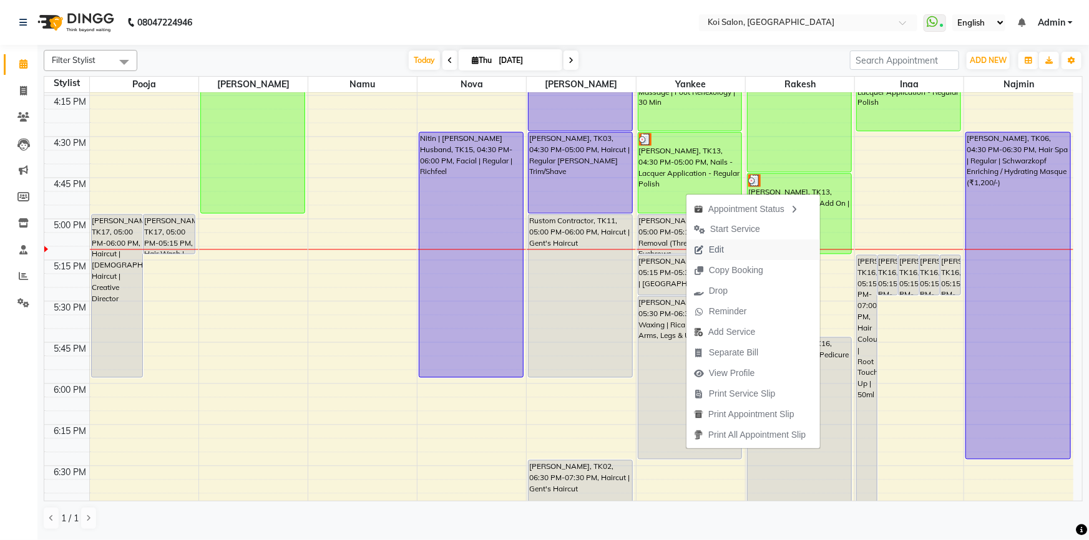
click at [718, 251] on span "Edit" at bounding box center [716, 249] width 15 height 13
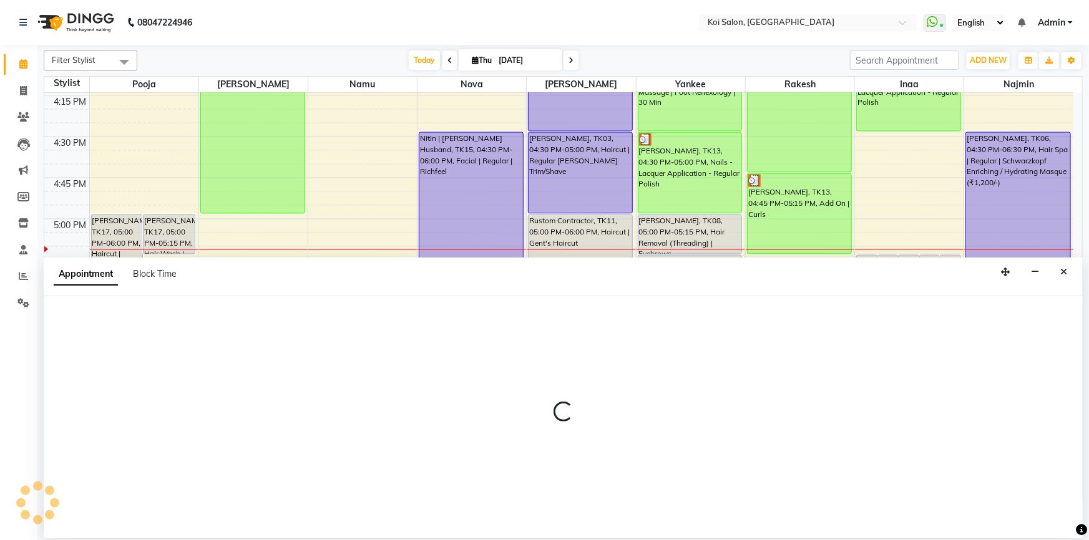
select select "tentative"
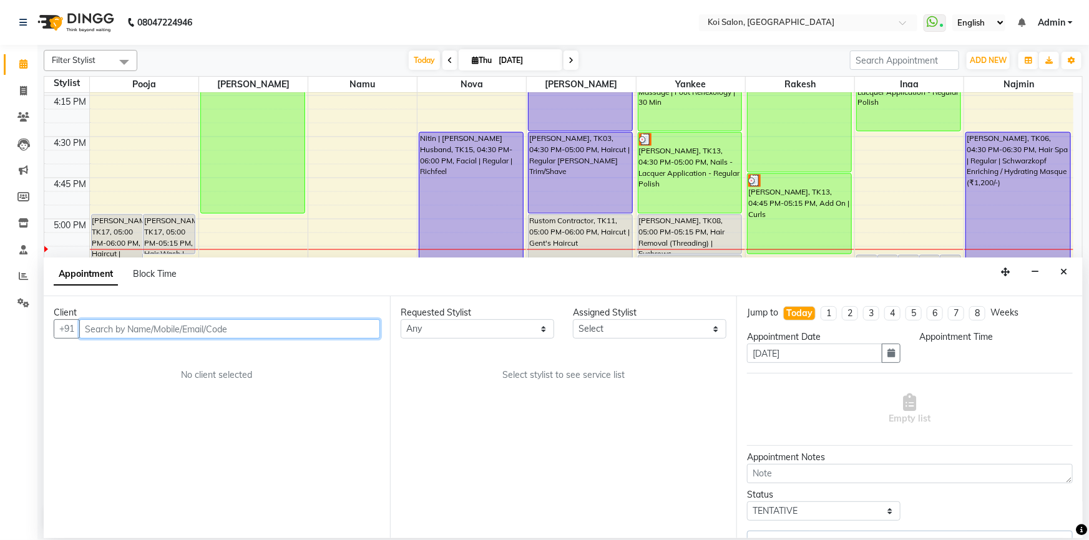
scroll to position [1313, 0]
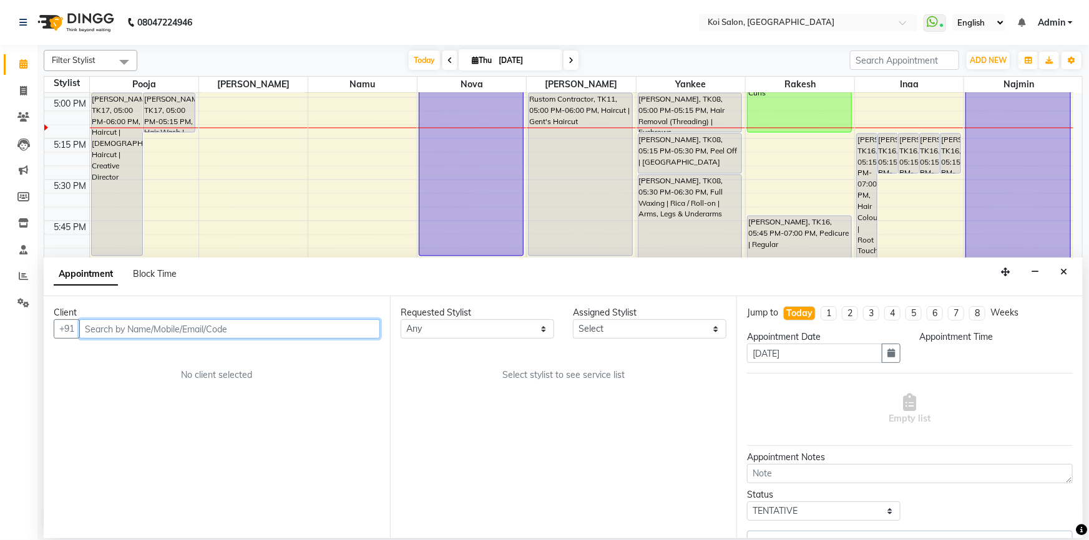
select select "34434"
select select "1020"
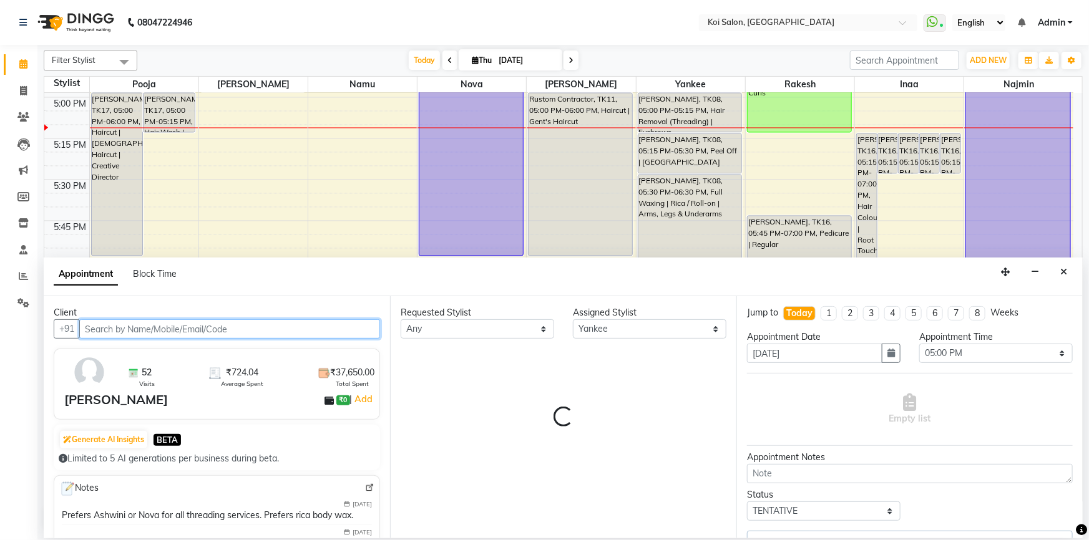
select select "1406"
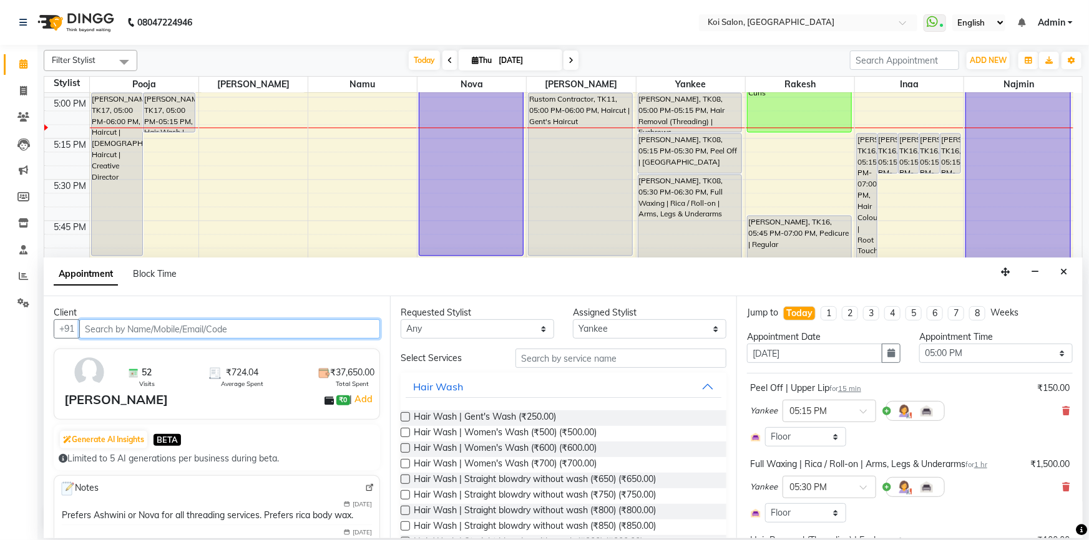
scroll to position [113, 0]
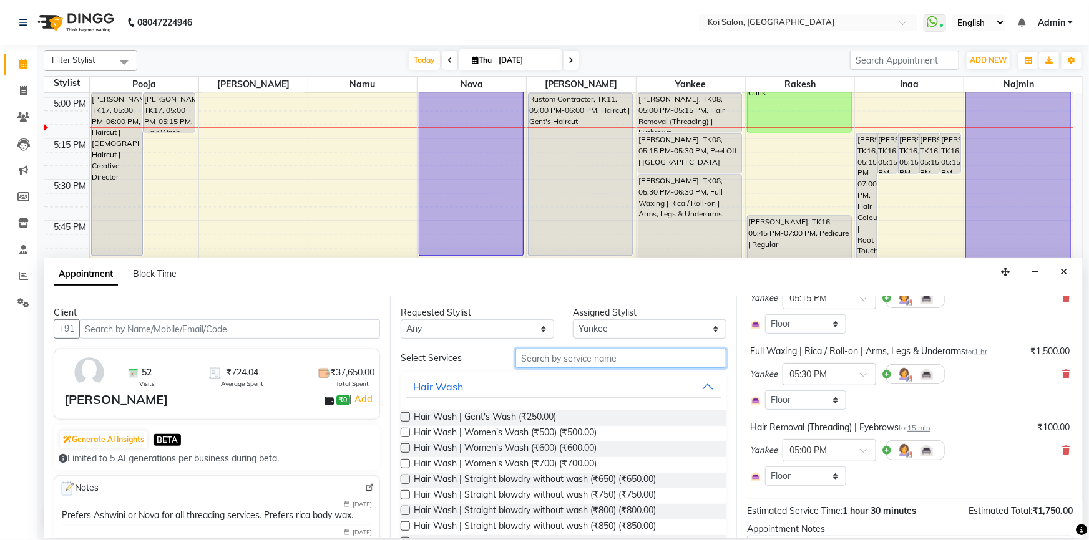
click at [540, 361] on input "text" at bounding box center [620, 358] width 211 height 19
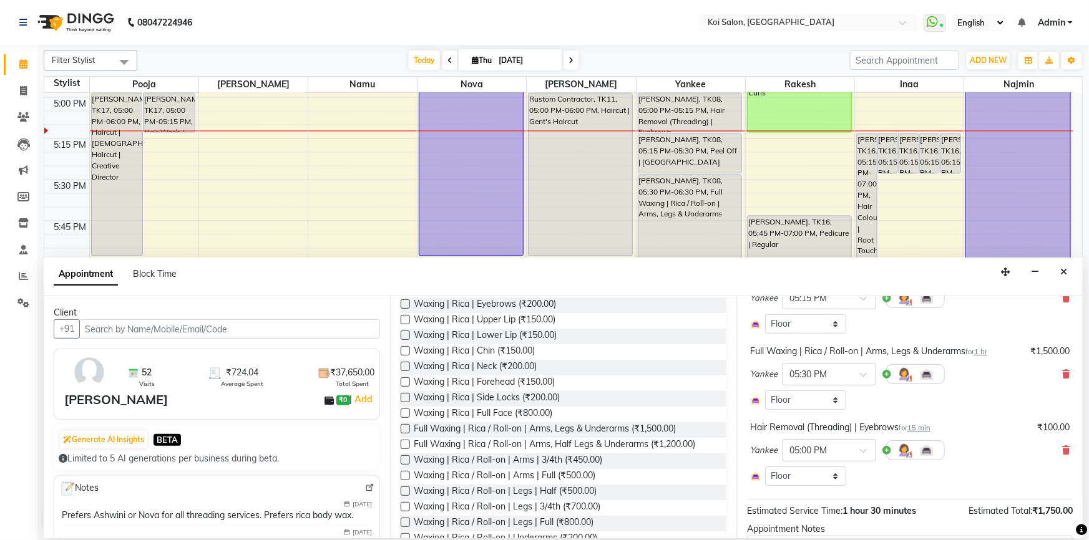
type input "rica"
click at [402, 474] on label at bounding box center [405, 475] width 9 height 9
click at [402, 474] on input "checkbox" at bounding box center [405, 477] width 8 height 8
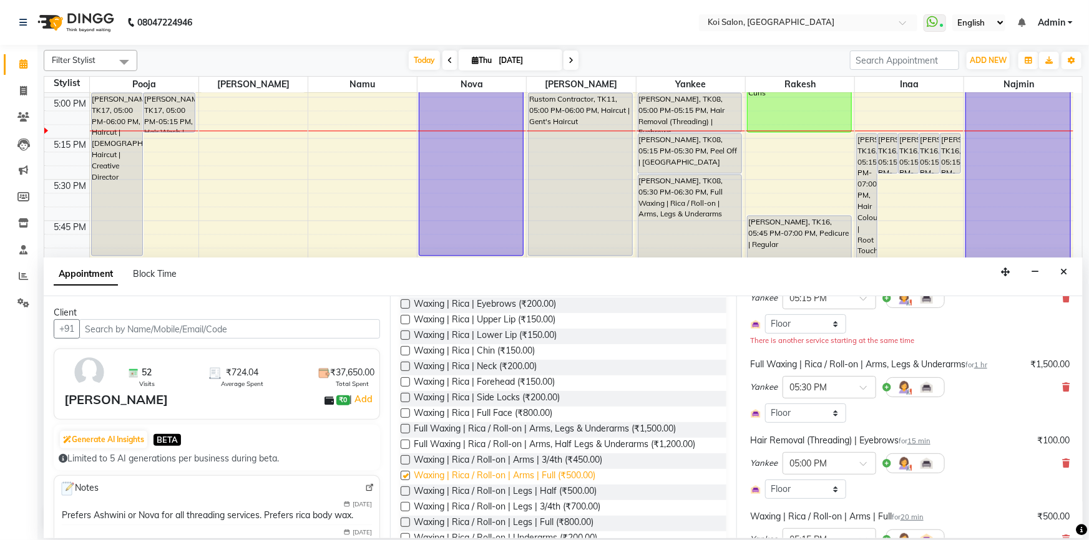
checkbox input "false"
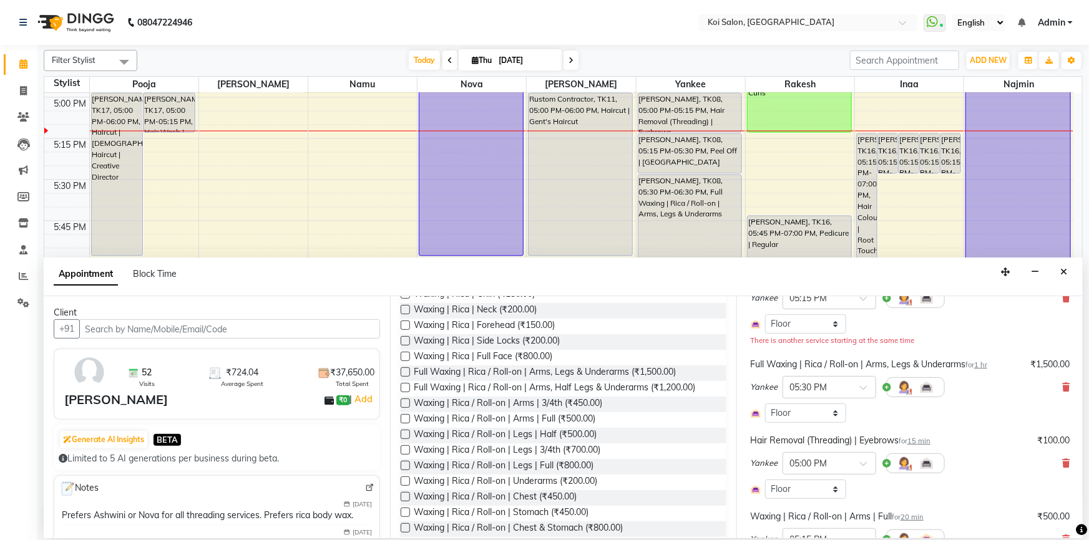
click at [405, 480] on label at bounding box center [405, 481] width 9 height 9
click at [405, 480] on input "checkbox" at bounding box center [405, 483] width 8 height 8
click at [414, 475] on span "Waxing | Rica / Roll-on | Underarms (₹200.00)" at bounding box center [505, 483] width 183 height 16
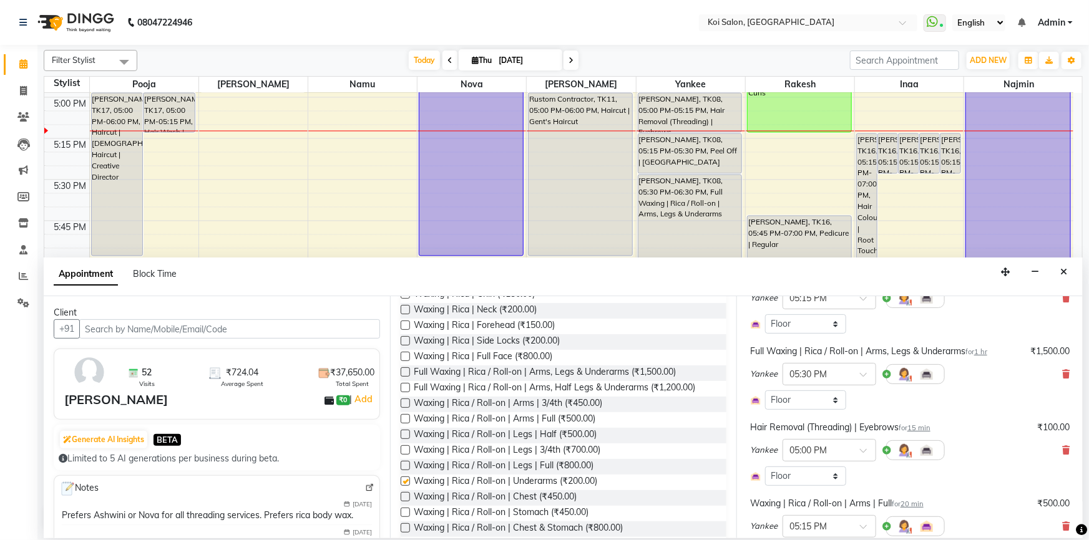
checkbox input "false"
click at [1062, 370] on icon at bounding box center [1065, 374] width 7 height 9
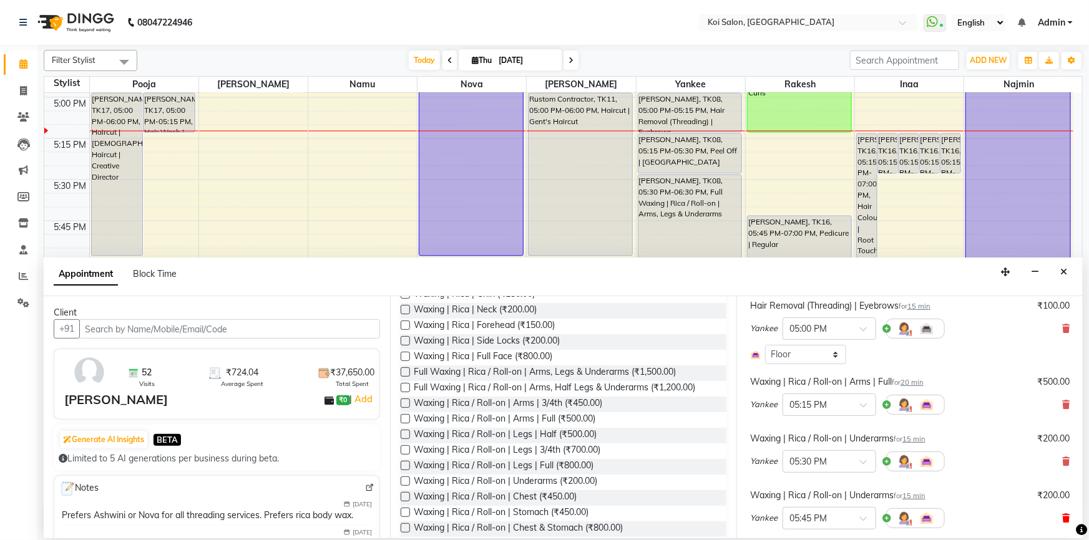
click at [1062, 517] on icon at bounding box center [1065, 518] width 7 height 9
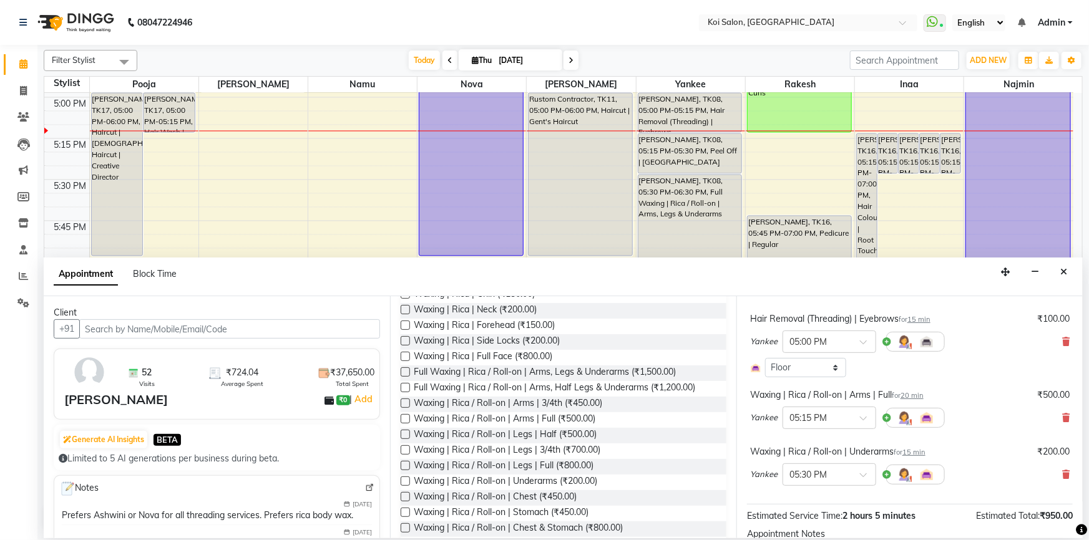
scroll to position [183, 0]
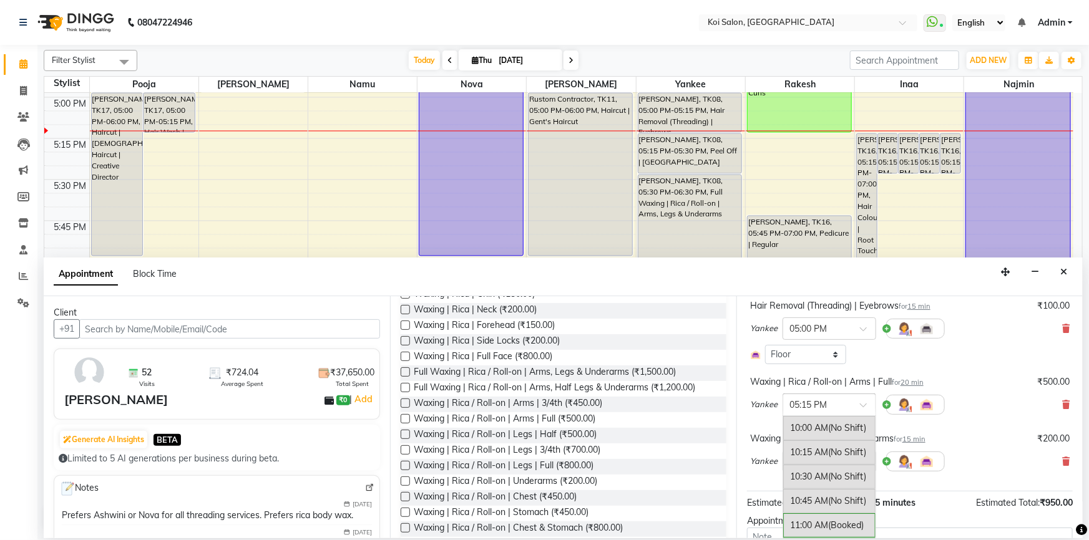
click at [835, 402] on input "text" at bounding box center [816, 403] width 55 height 13
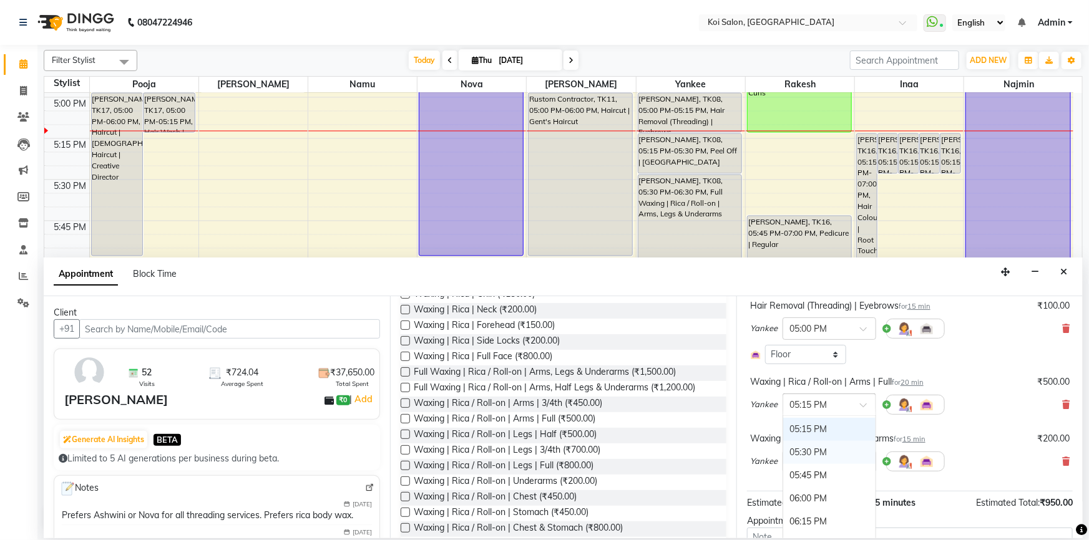
scroll to position [630, 0]
click at [840, 459] on div "05:00 PM" at bounding box center [829, 463] width 92 height 23
click at [846, 459] on div at bounding box center [829, 460] width 92 height 13
click at [837, 490] on div "05:00 PM" at bounding box center [829, 496] width 92 height 23
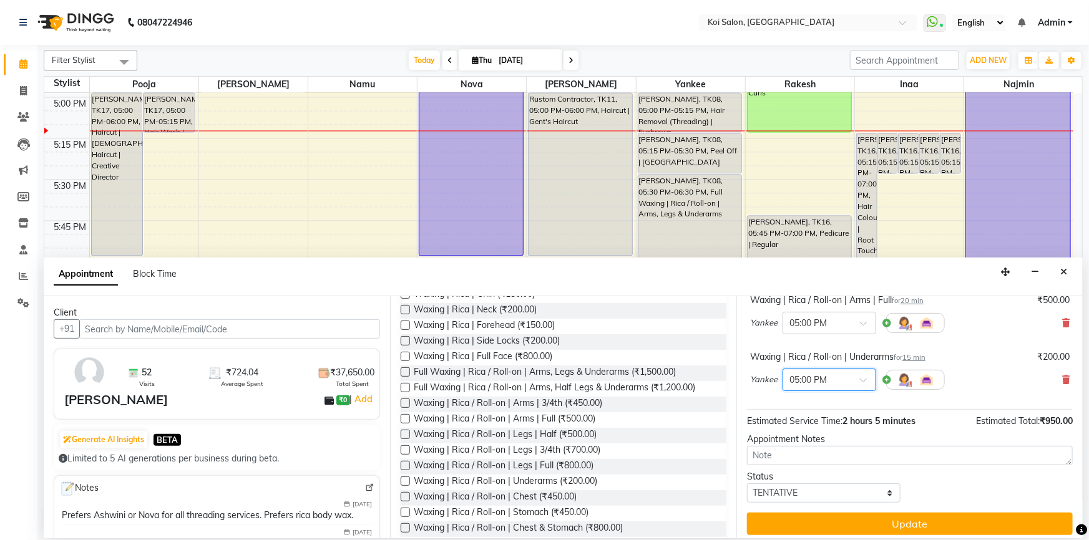
scroll to position [271, 0]
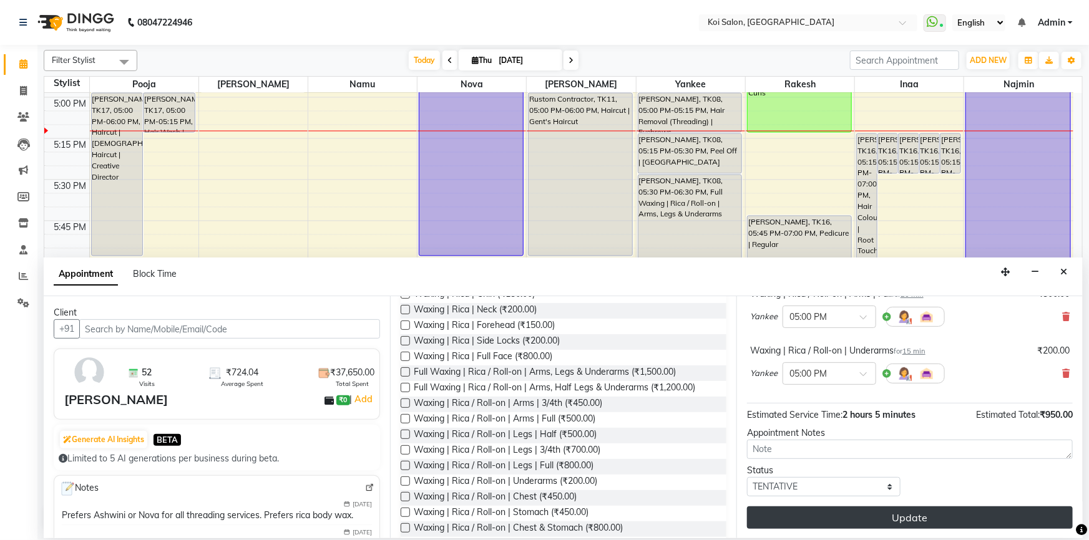
click at [904, 517] on button "Update" at bounding box center [910, 518] width 326 height 22
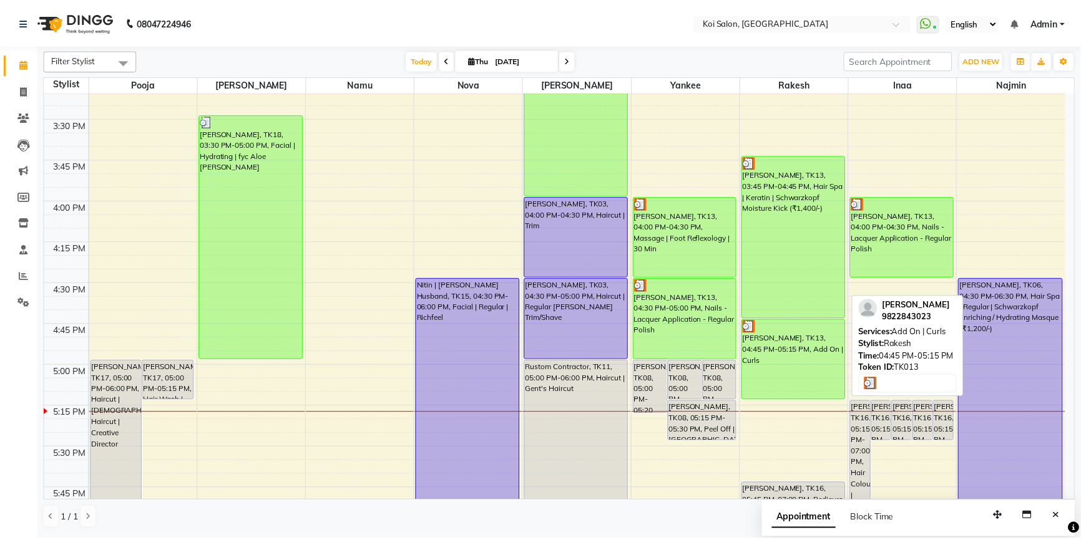
scroll to position [1029, 0]
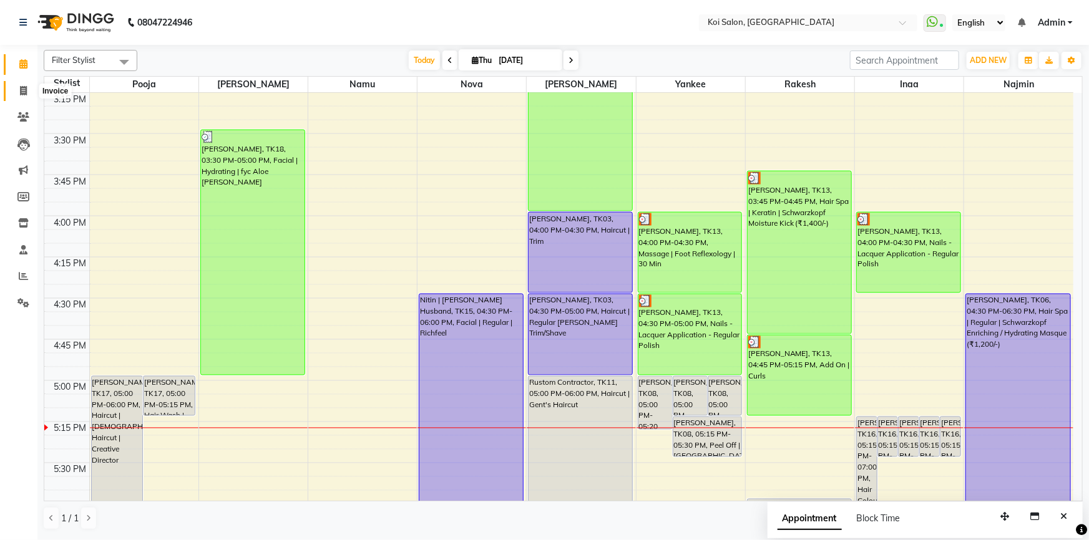
click at [26, 86] on icon at bounding box center [23, 90] width 7 height 9
select select "service"
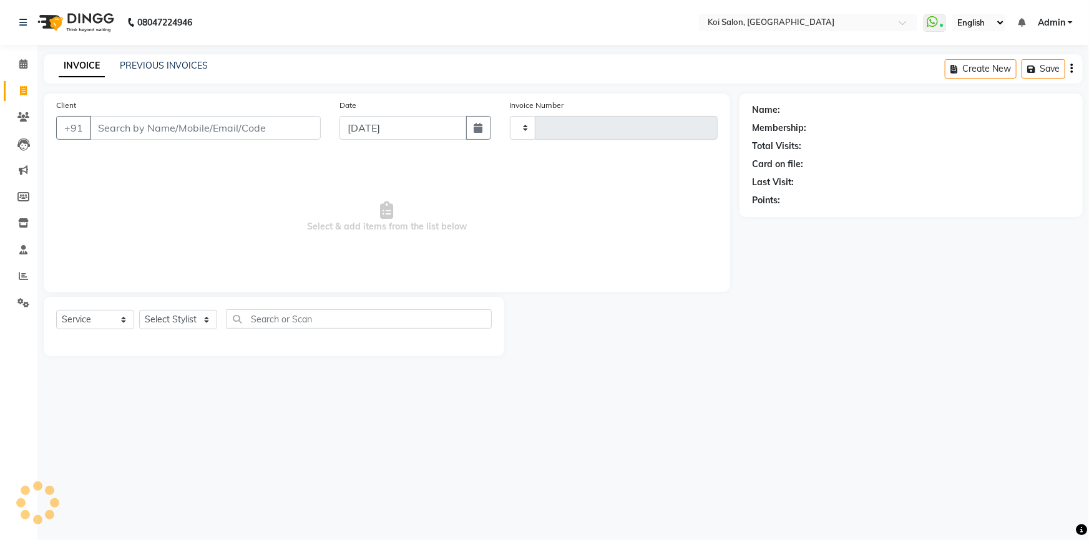
type input "2260"
select select "6717"
click at [1009, 69] on button "Open Invoices" at bounding box center [1023, 68] width 83 height 19
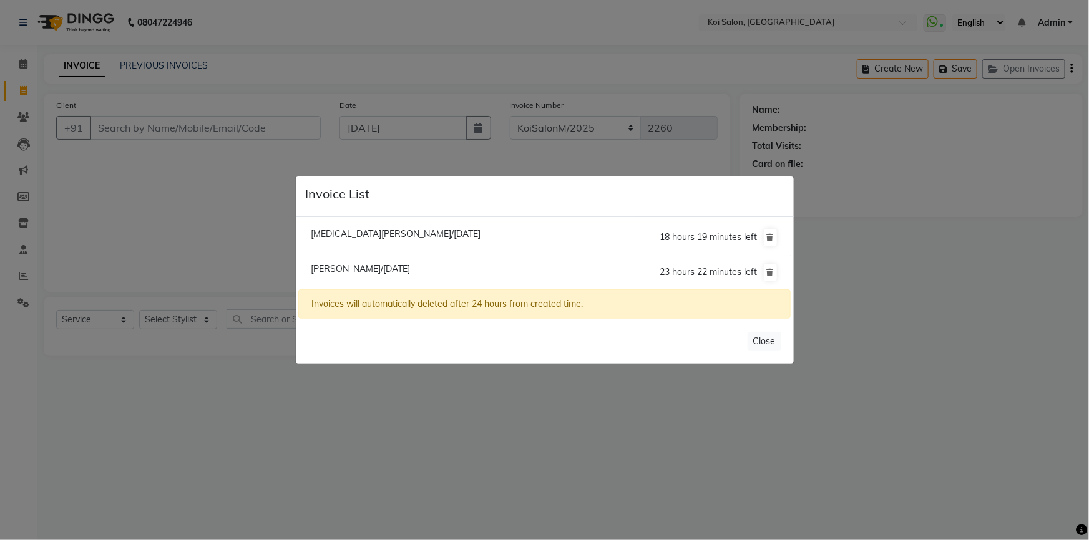
click at [362, 266] on span "Pooja Gupta/04 September 2025" at bounding box center [360, 268] width 99 height 11
type input "9822843023"
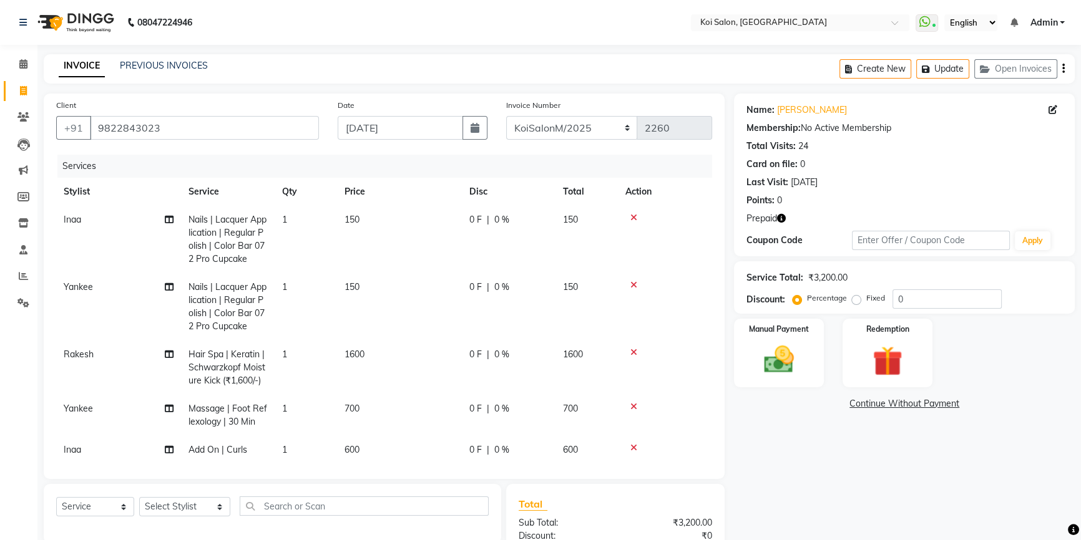
scroll to position [16, 0]
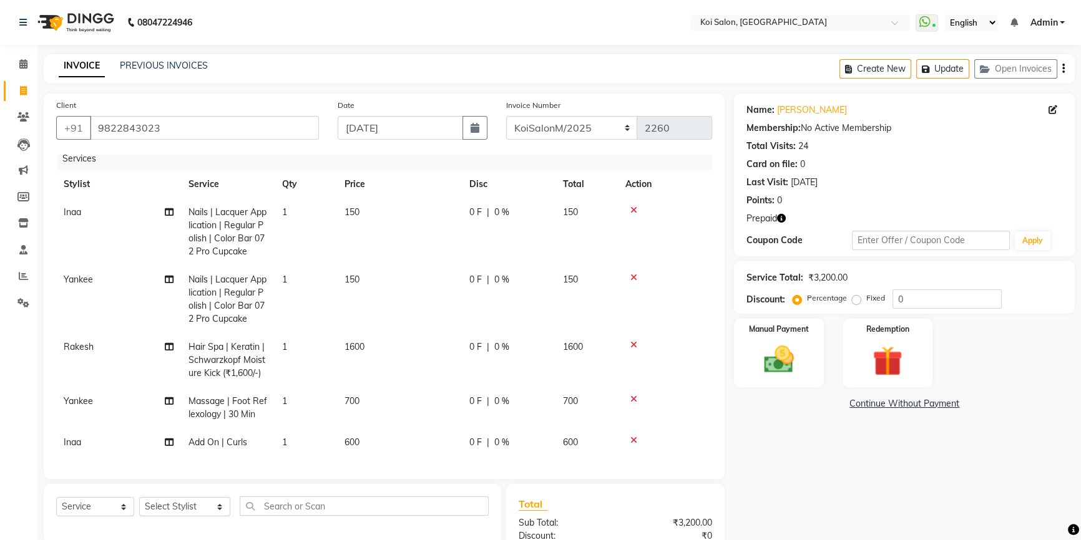
click at [197, 437] on span "Add On | Curls" at bounding box center [217, 442] width 59 height 11
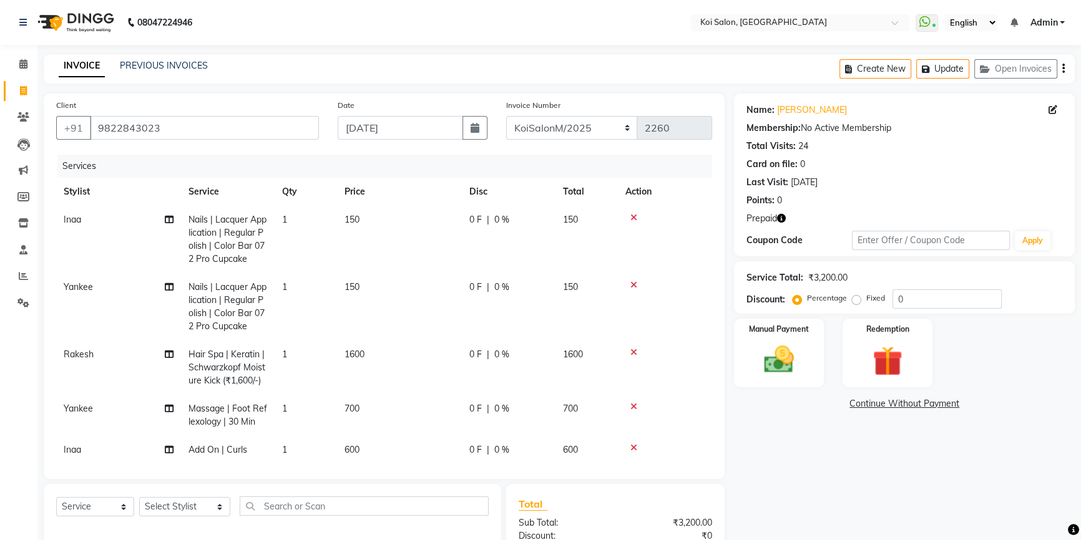
select select "44730"
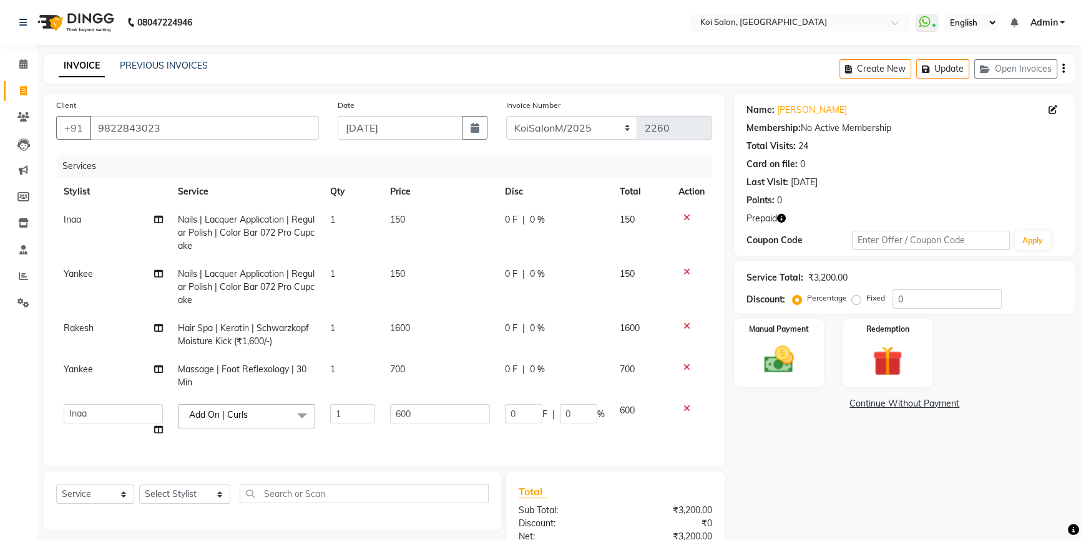
click at [225, 418] on span "Add On | Curls" at bounding box center [218, 414] width 59 height 11
click at [223, 449] on input "multiselect-search" at bounding box center [247, 451] width 124 height 13
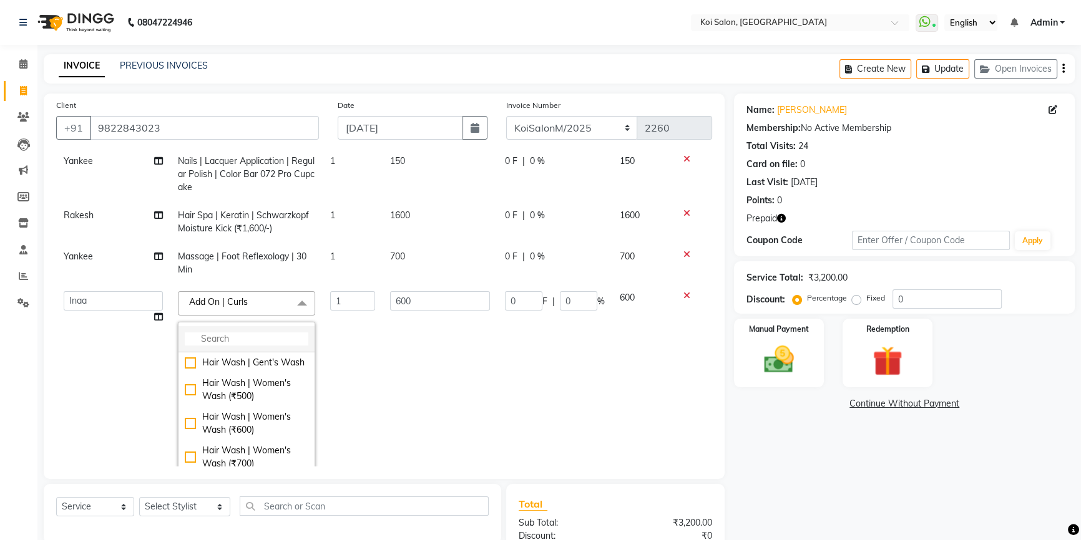
click at [268, 343] on input "multiselect-search" at bounding box center [247, 339] width 124 height 13
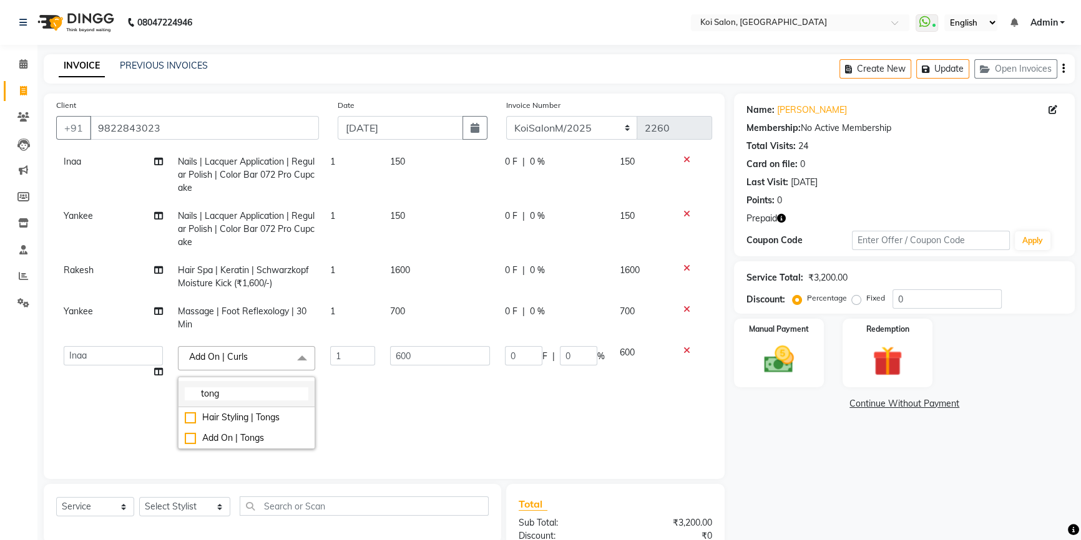
scroll to position [66, 0]
type input "tongs"
click at [220, 439] on li "Add On | Tongs" at bounding box center [246, 438] width 136 height 21
checkbox input "true"
type input "800"
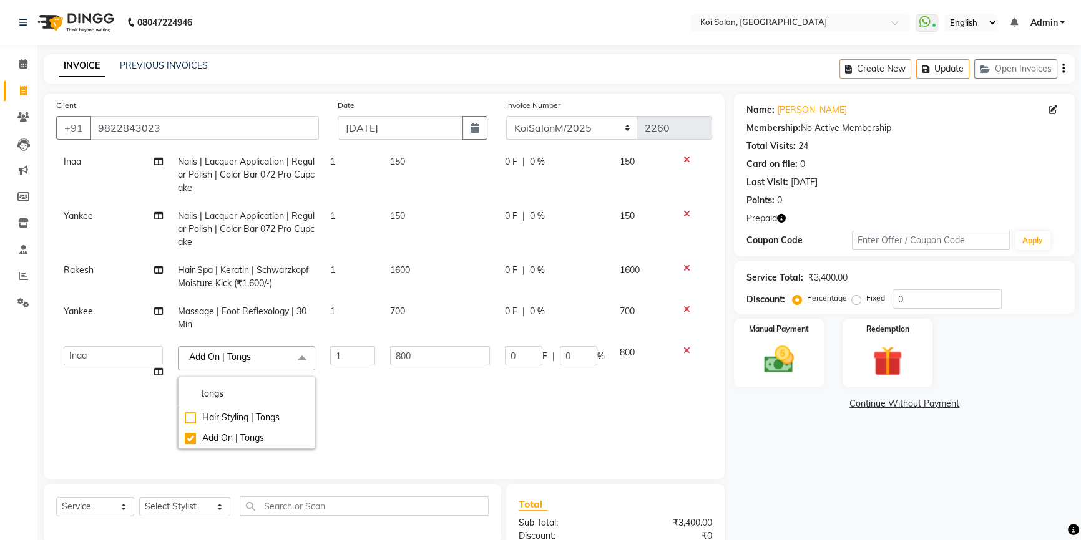
click at [445, 416] on td "800" at bounding box center [439, 398] width 115 height 118
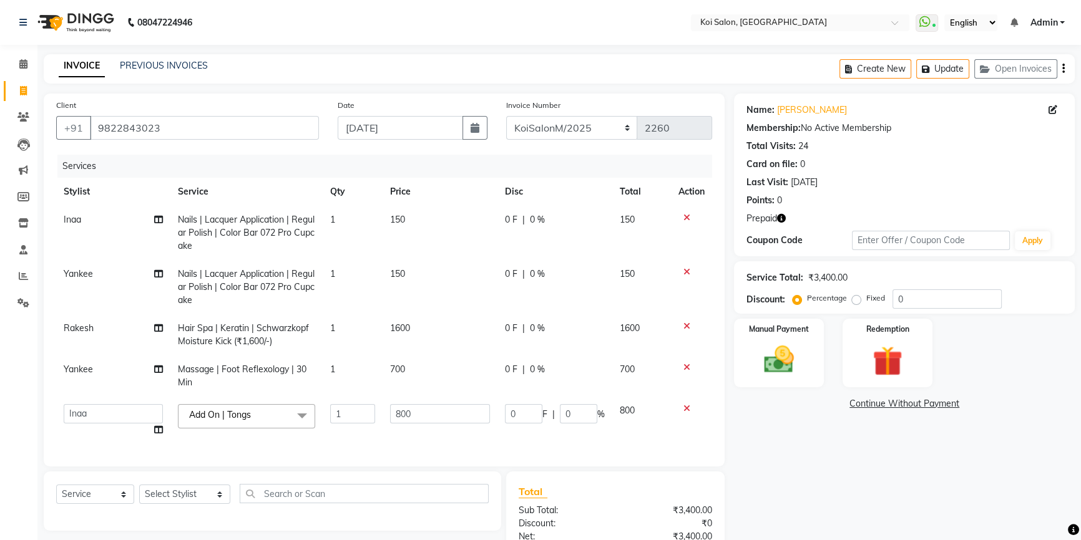
scroll to position [0, 0]
click at [961, 62] on button "Update" at bounding box center [942, 68] width 53 height 19
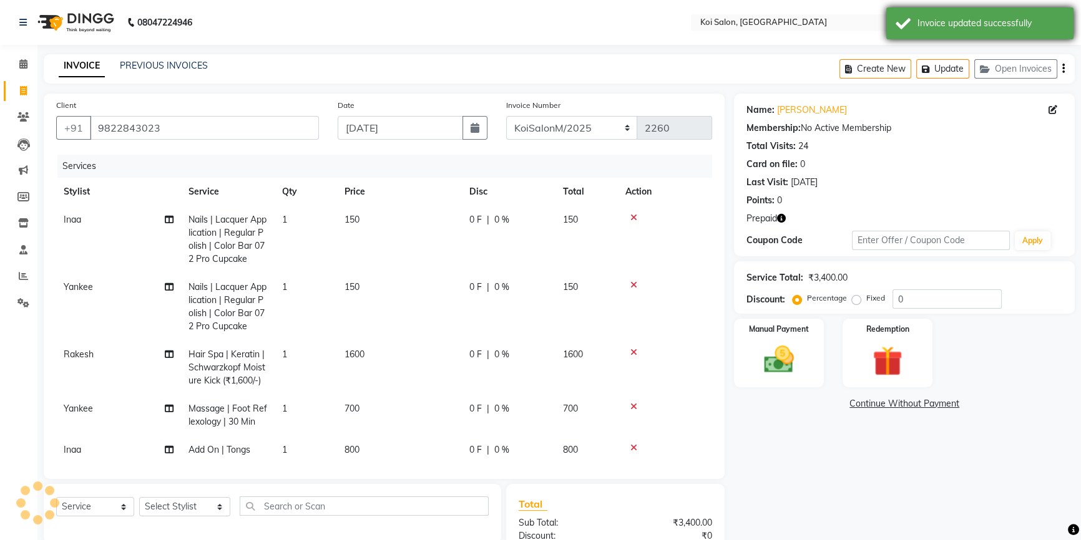
click at [950, 20] on div "Invoice updated successfully" at bounding box center [990, 23] width 147 height 13
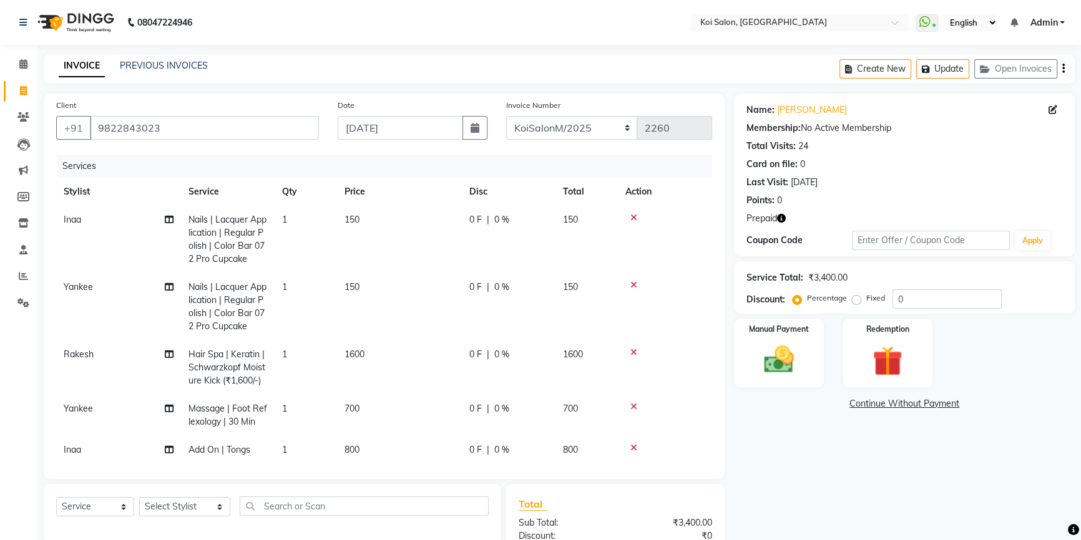
scroll to position [16, 0]
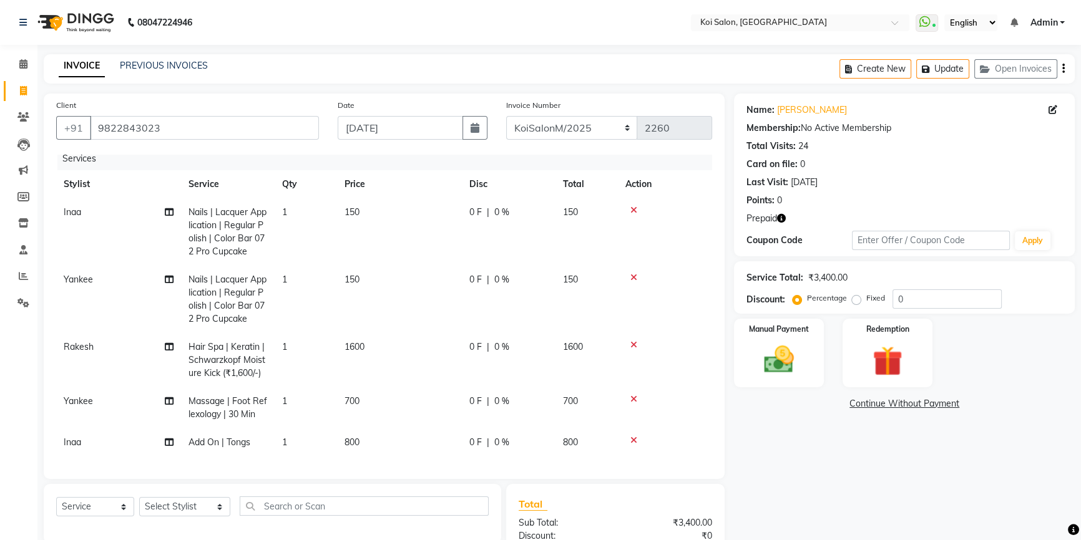
click at [782, 220] on icon "button" at bounding box center [781, 218] width 9 height 9
click at [800, 490] on div "Name: Pooja Gupta Membership: No Active Membership Total Visits: 24 Card on fil…" at bounding box center [909, 368] width 350 height 548
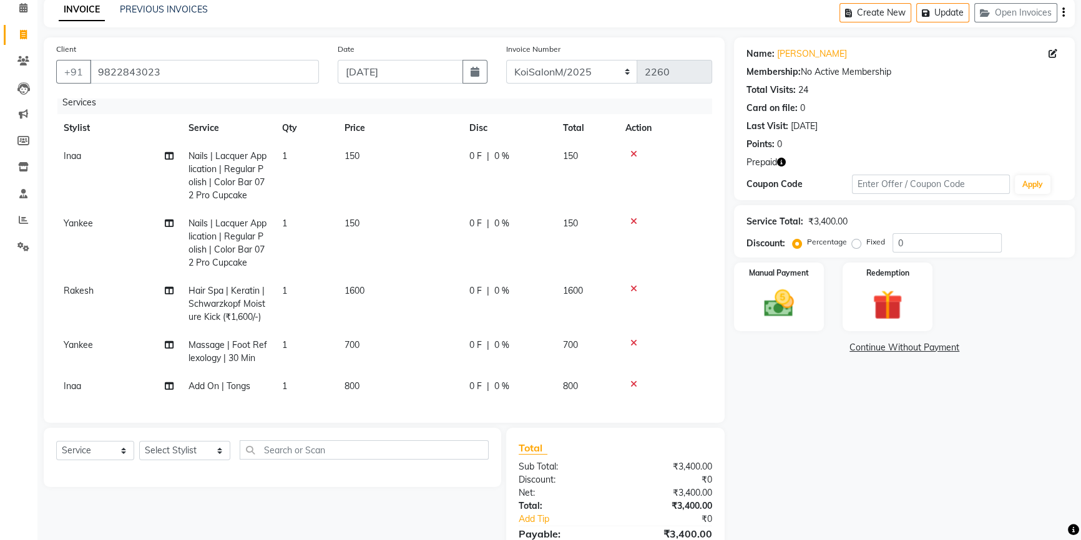
scroll to position [0, 0]
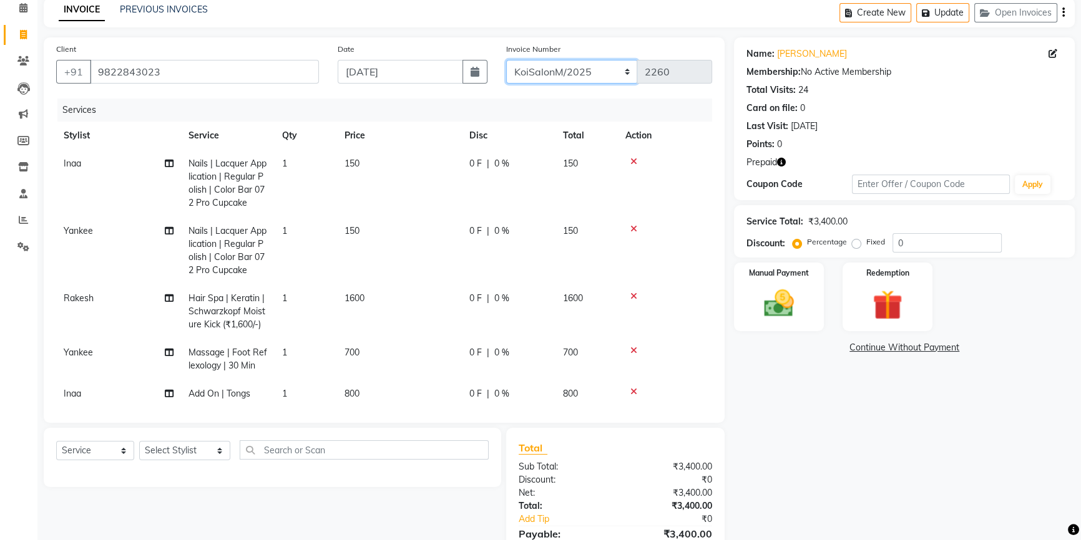
click at [561, 74] on select "KoiSalonPrepaid/2025 KoiSalonF/2025 KoiSalonM/2025" at bounding box center [572, 72] width 132 height 24
select select "7852"
click at [506, 60] on select "KoiSalonPrepaid/2025 KoiSalonF/2025 KoiSalonM/2025" at bounding box center [572, 72] width 132 height 24
type input "1036"
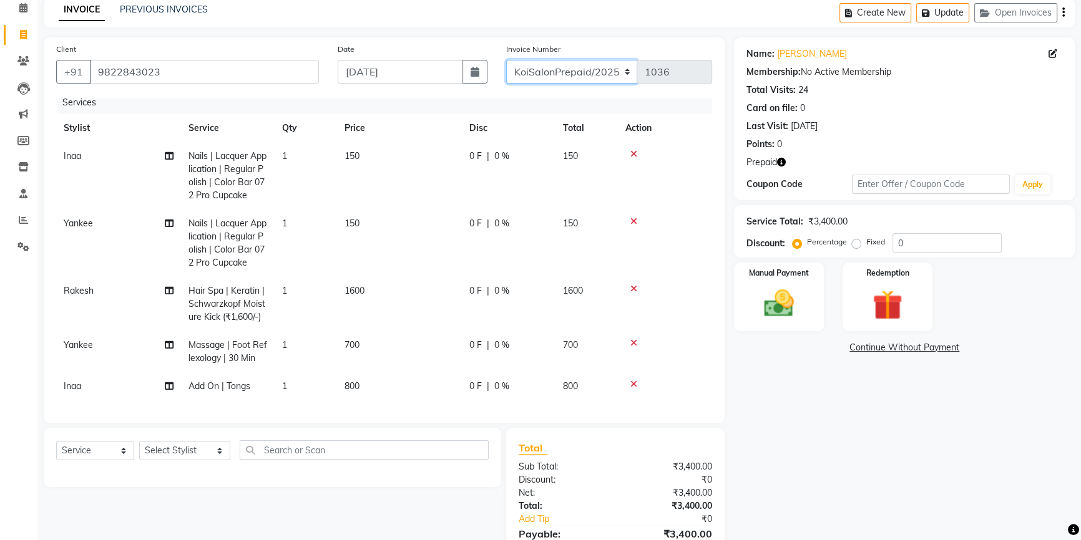
scroll to position [119, 0]
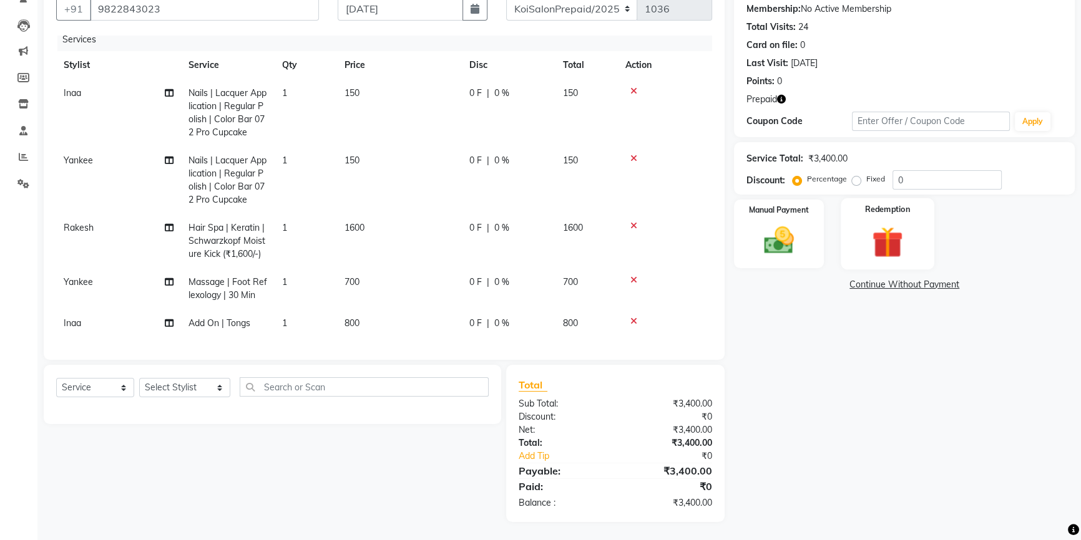
click at [880, 205] on label "Redemption" at bounding box center [887, 209] width 45 height 12
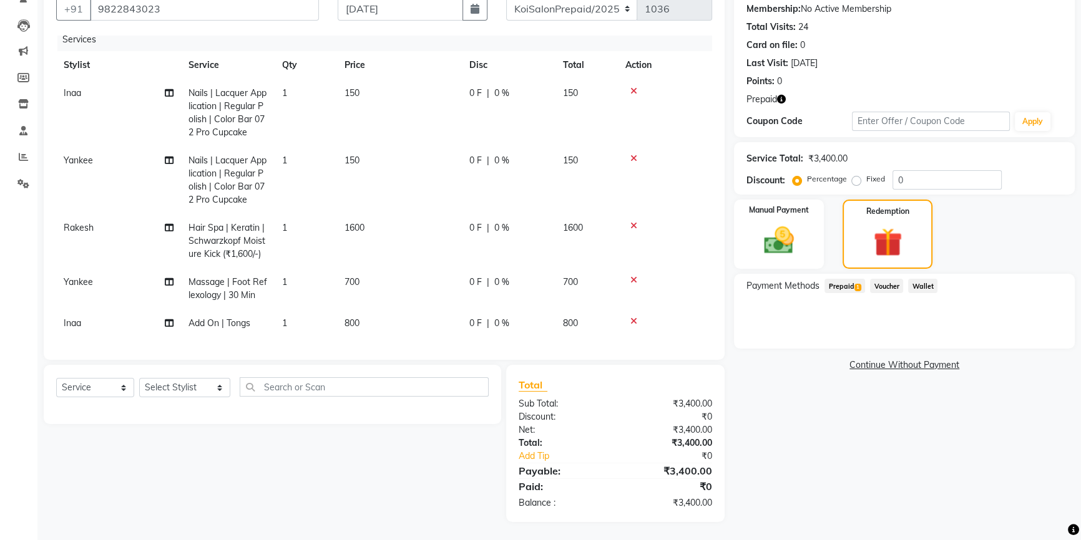
click at [853, 279] on span "Prepaid 1" at bounding box center [844, 286] width 41 height 14
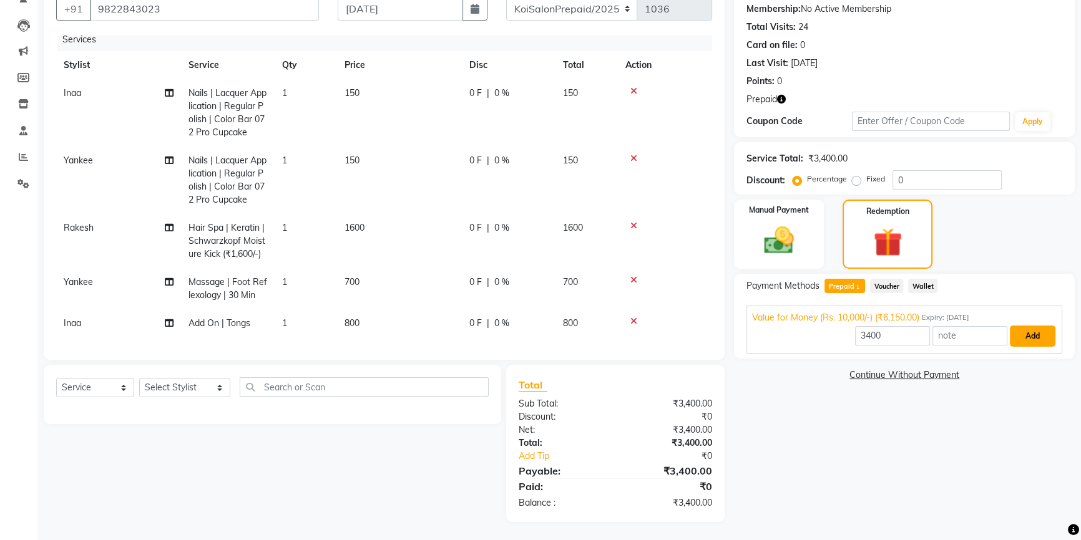
click at [1046, 339] on button "Add" at bounding box center [1032, 336] width 46 height 21
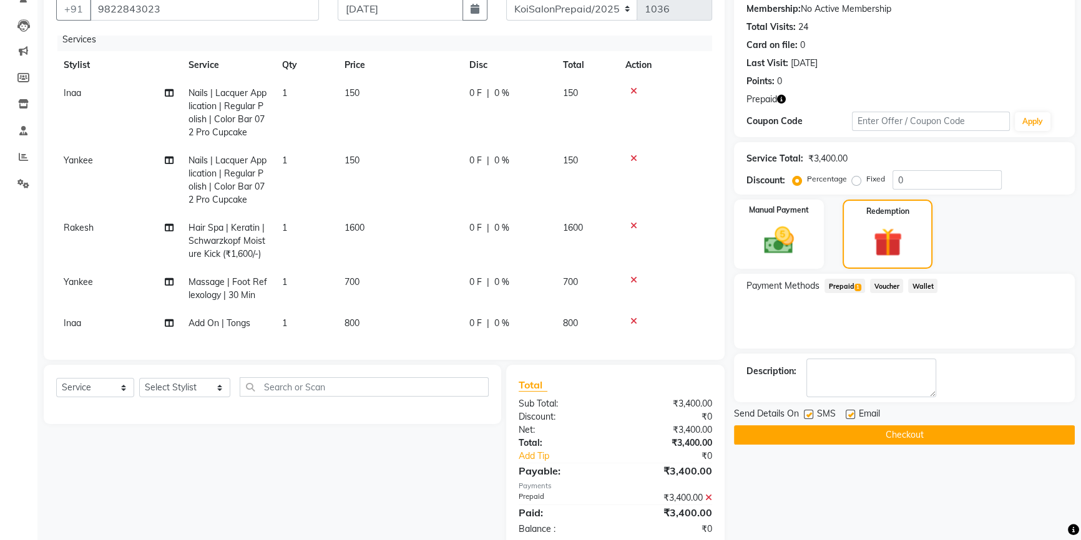
click at [790, 438] on button "Checkout" at bounding box center [904, 435] width 341 height 19
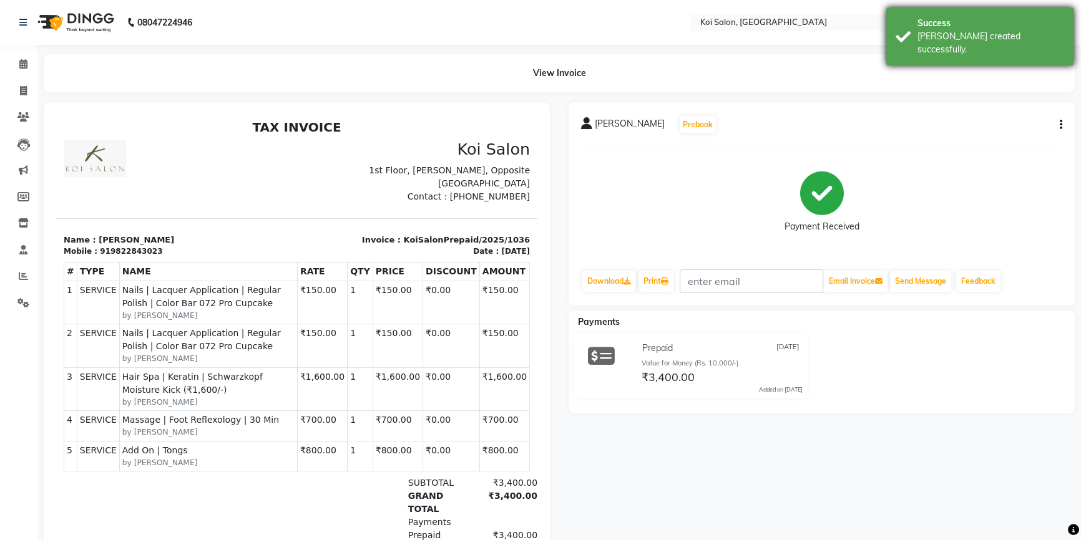
click at [984, 42] on div "[PERSON_NAME] created successfully." at bounding box center [990, 43] width 147 height 26
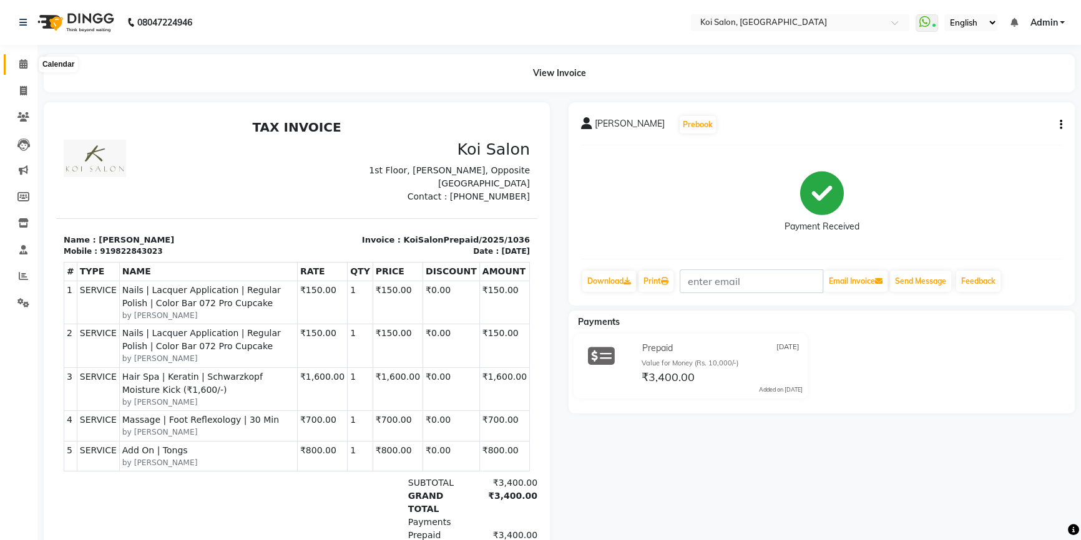
click at [24, 66] on icon at bounding box center [23, 63] width 8 height 9
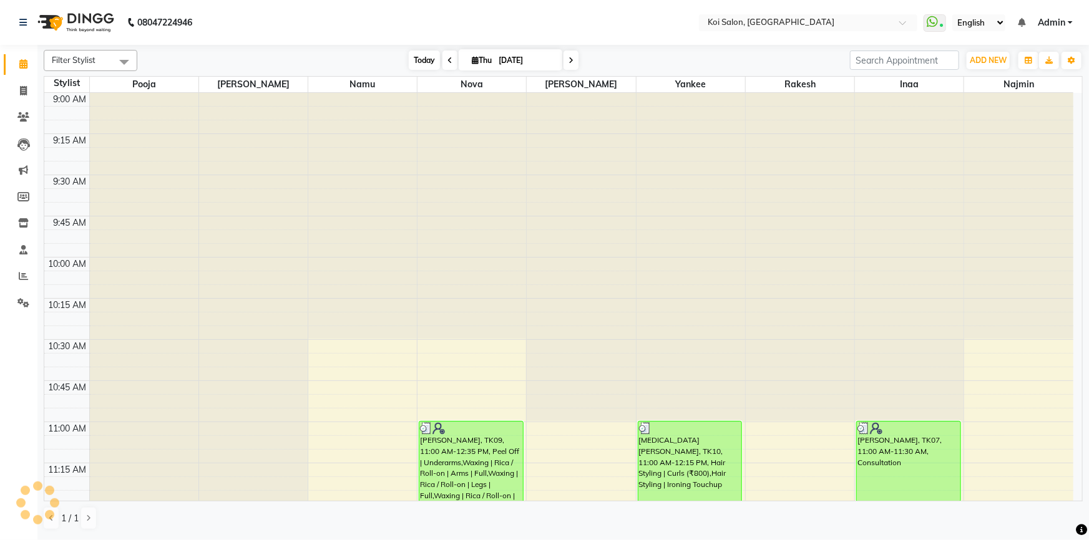
click at [411, 60] on span "Today" at bounding box center [424, 60] width 31 height 19
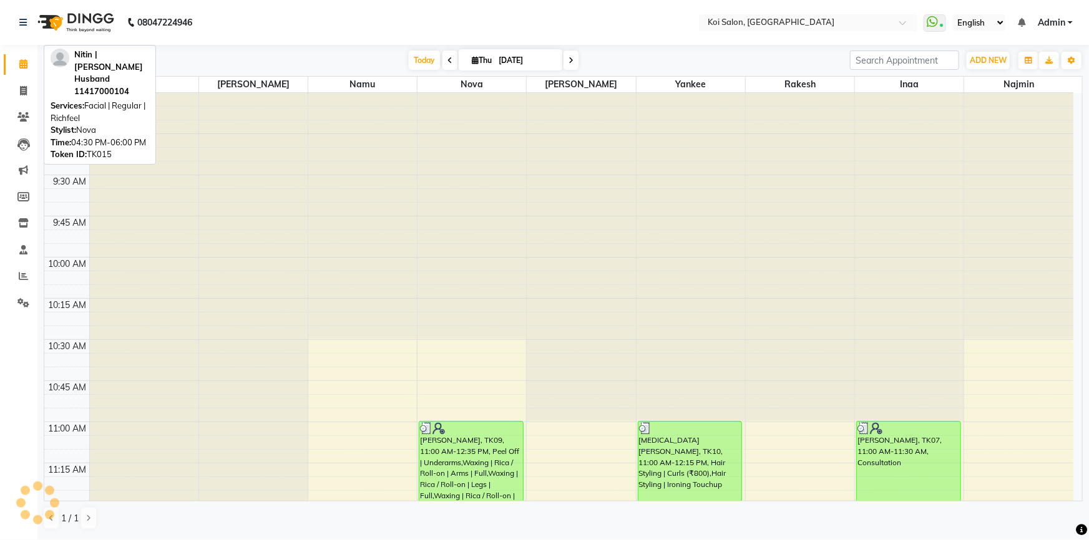
scroll to position [1313, 0]
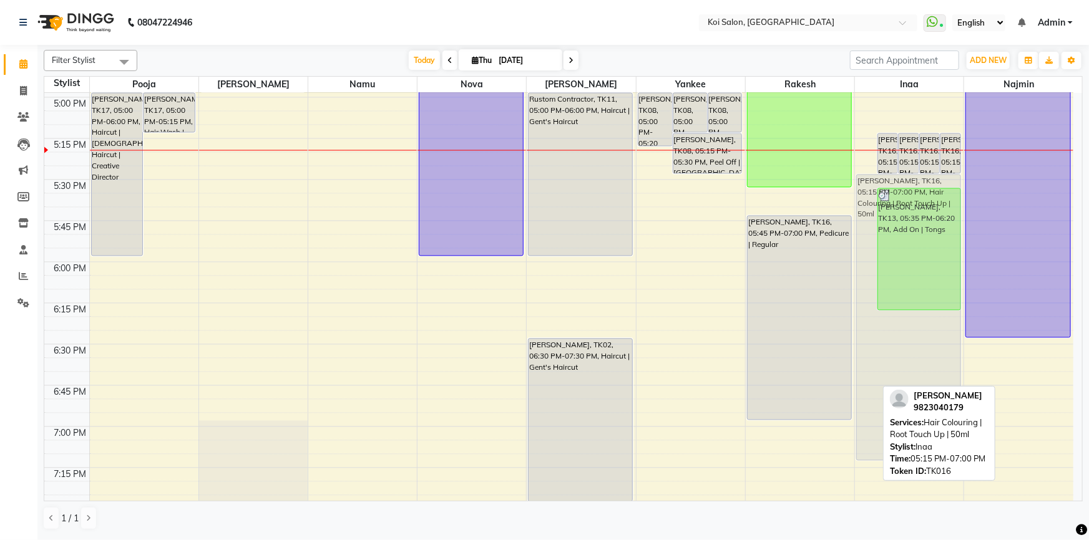
drag, startPoint x: 860, startPoint y: 195, endPoint x: 861, endPoint y: 235, distance: 39.9
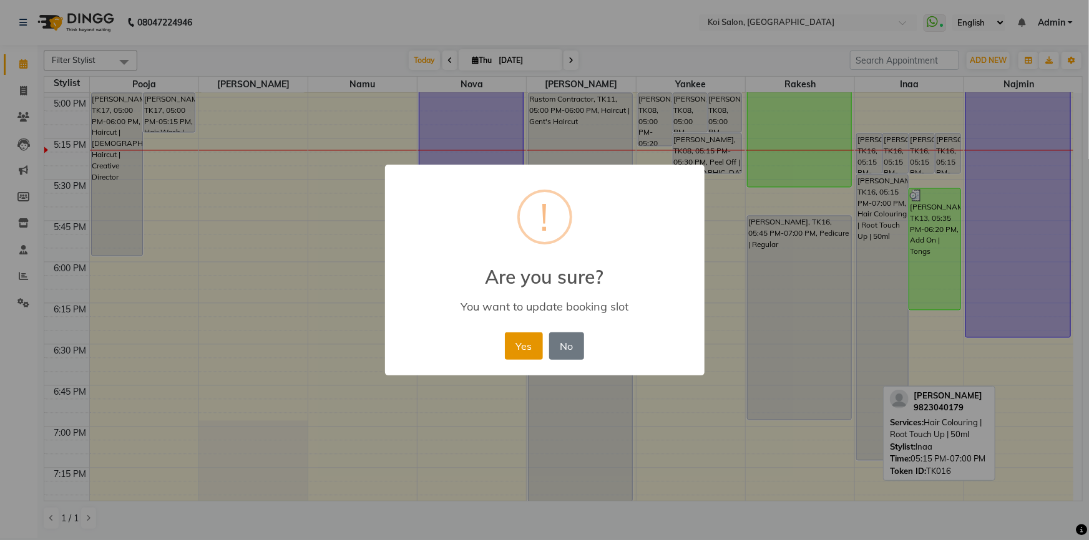
drag, startPoint x: 523, startPoint y: 338, endPoint x: 535, endPoint y: 308, distance: 33.0
click at [522, 338] on button "Yes" at bounding box center [524, 346] width 38 height 27
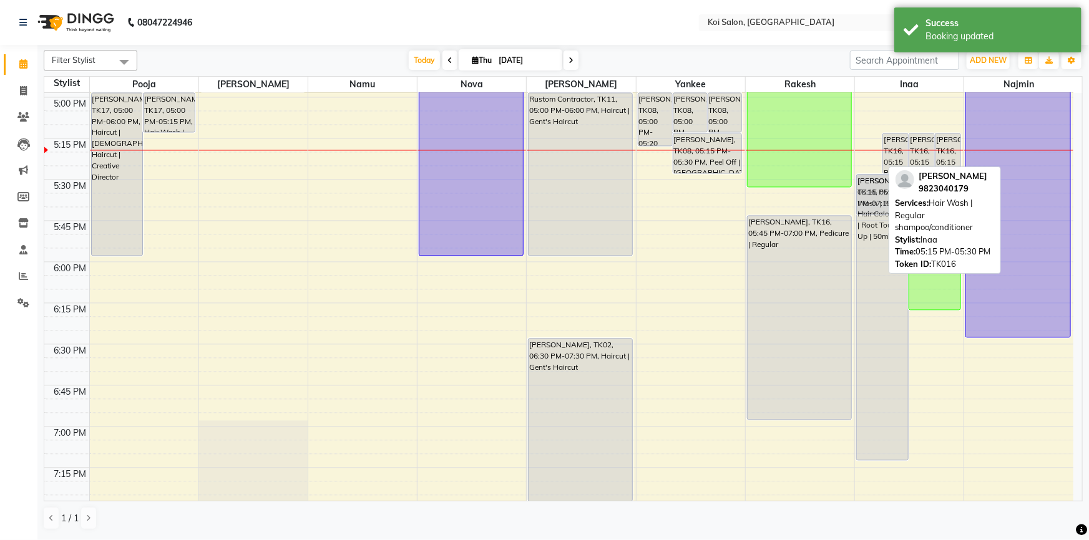
drag, startPoint x: 867, startPoint y: 145, endPoint x: 866, endPoint y: 182, distance: 37.5
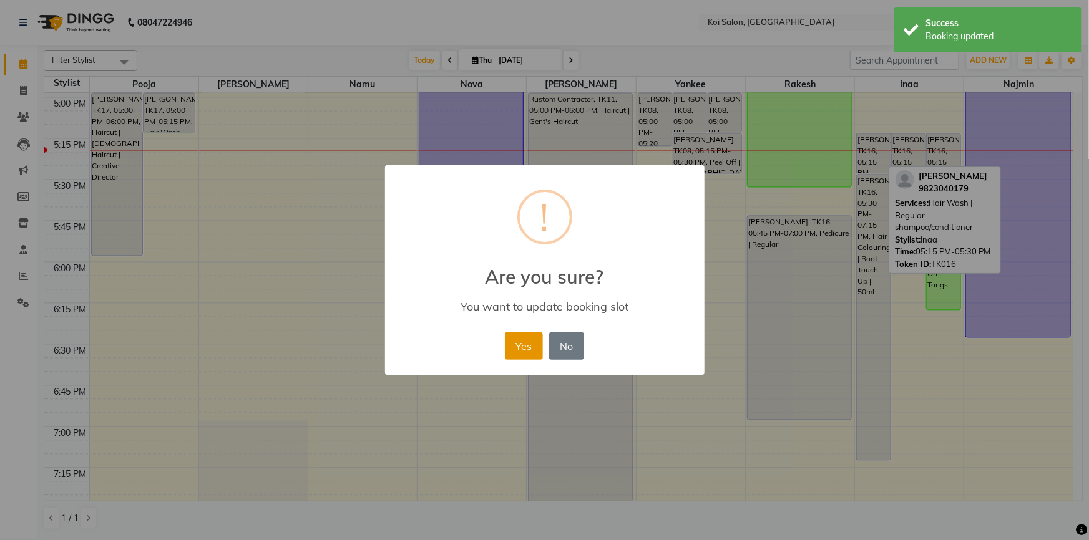
click at [536, 343] on button "Yes" at bounding box center [524, 346] width 38 height 27
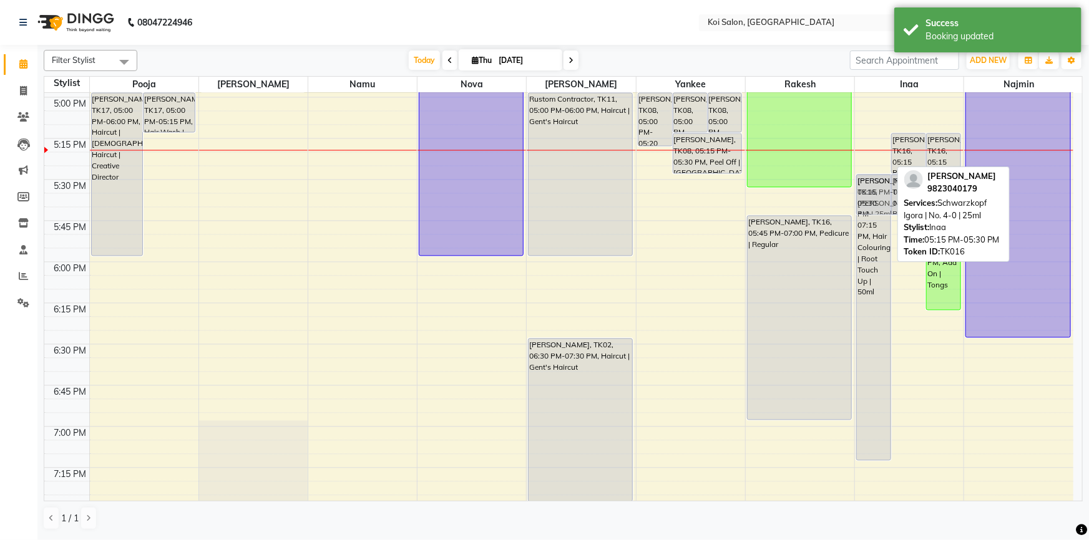
drag, startPoint x: 865, startPoint y: 139, endPoint x: 873, endPoint y: 182, distance: 44.4
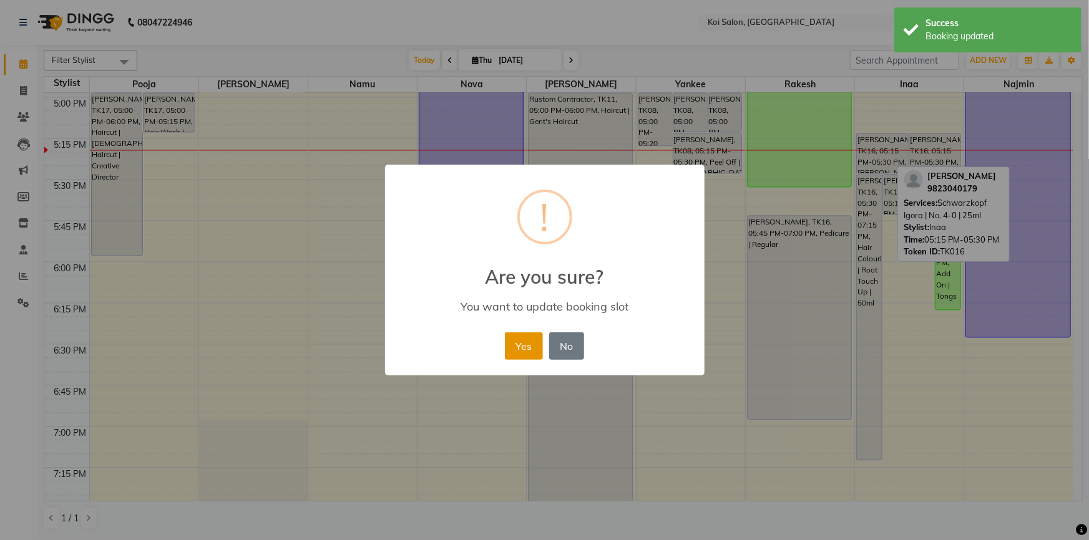
click at [522, 342] on button "Yes" at bounding box center [524, 346] width 38 height 27
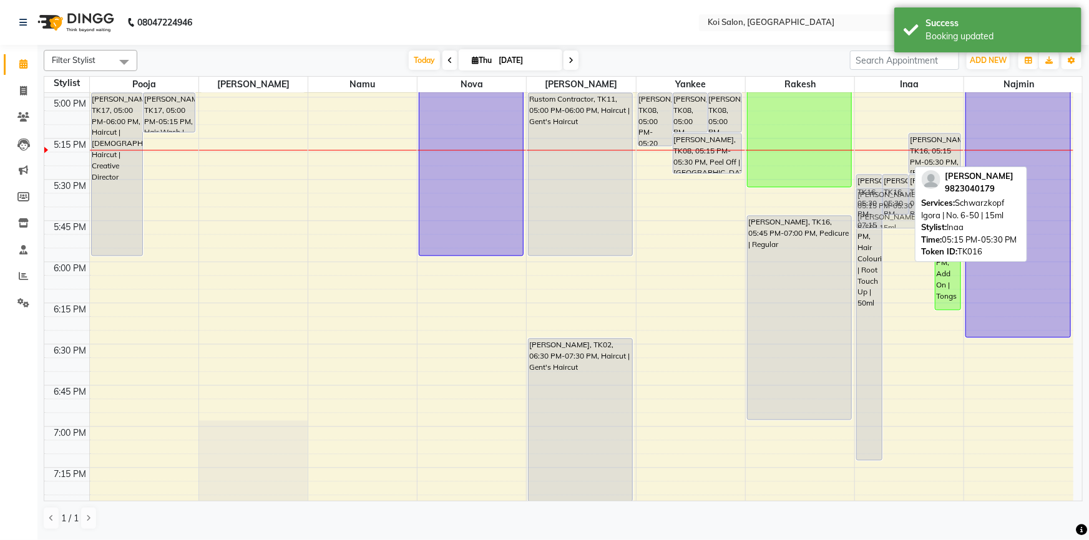
drag, startPoint x: 859, startPoint y: 143, endPoint x: 862, endPoint y: 193, distance: 50.6
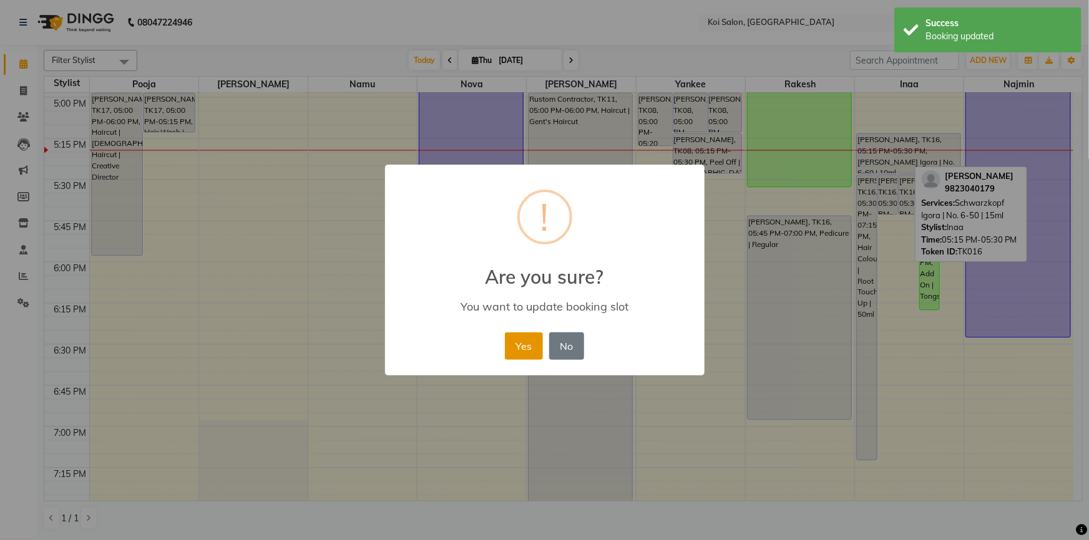
click at [517, 349] on button "Yes" at bounding box center [524, 346] width 38 height 27
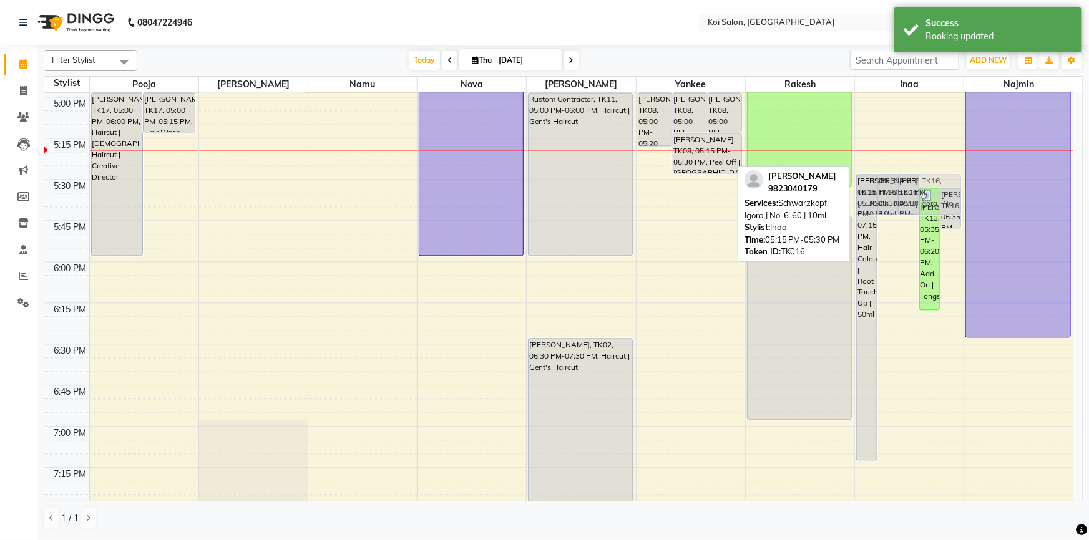
drag, startPoint x: 888, startPoint y: 148, endPoint x: 892, endPoint y: 183, distance: 35.1
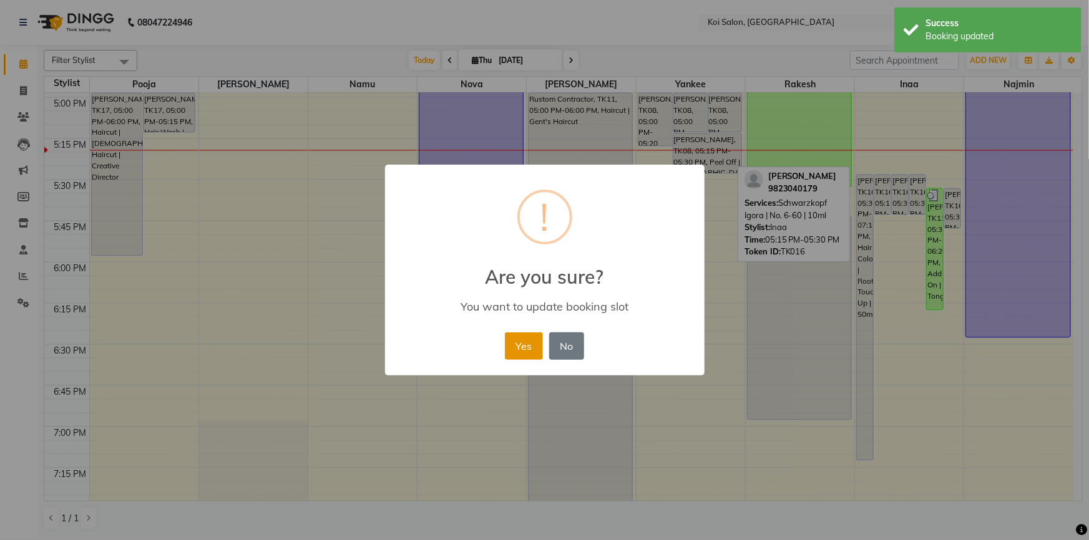
click at [505, 344] on button "Yes" at bounding box center [524, 346] width 38 height 27
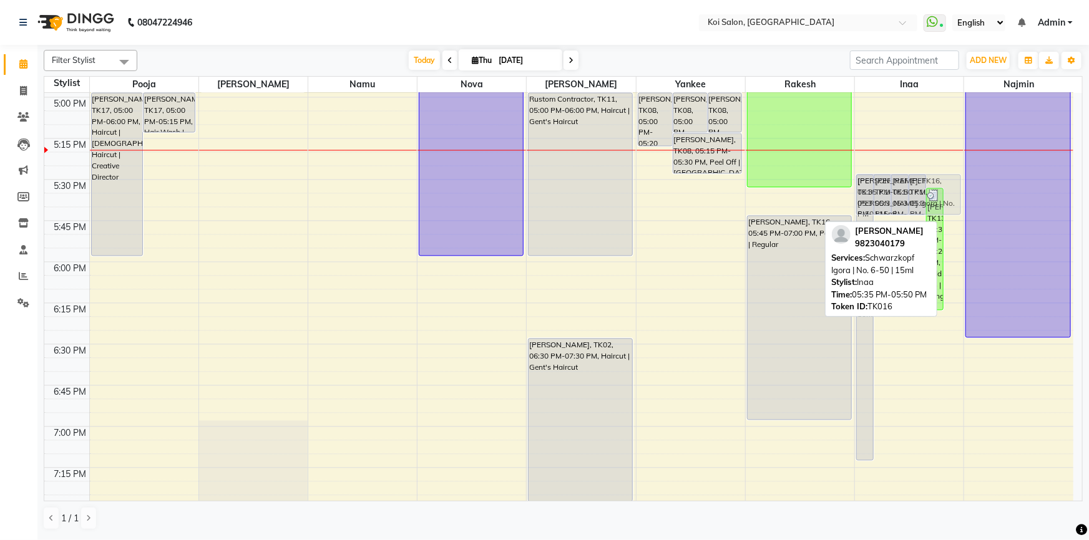
drag, startPoint x: 951, startPoint y: 212, endPoint x: 951, endPoint y: 199, distance: 13.1
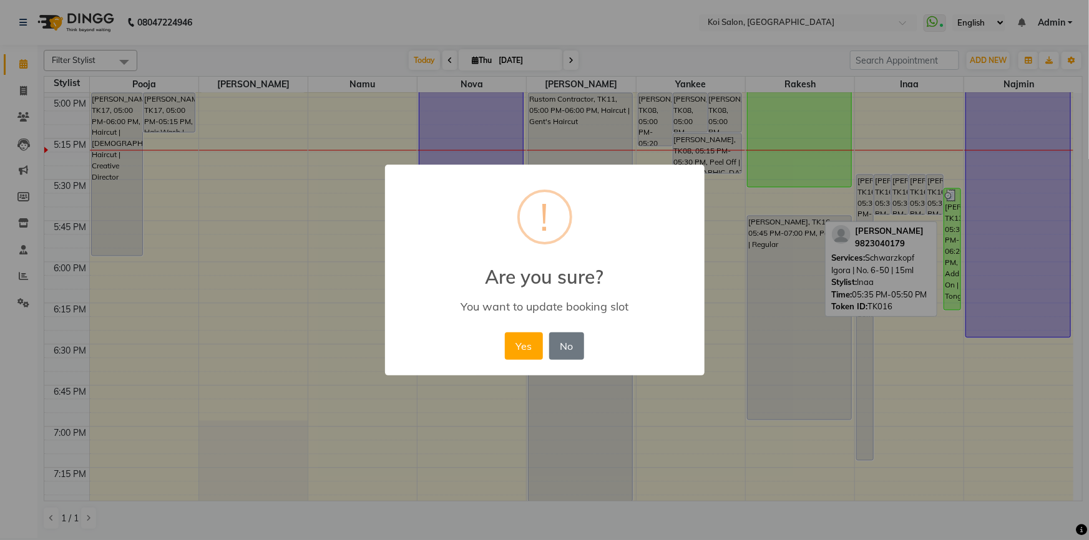
click at [520, 328] on div "× ! Are you sure? You want to update booking slot Yes No No" at bounding box center [544, 270] width 319 height 211
click at [514, 341] on button "Yes" at bounding box center [524, 346] width 38 height 27
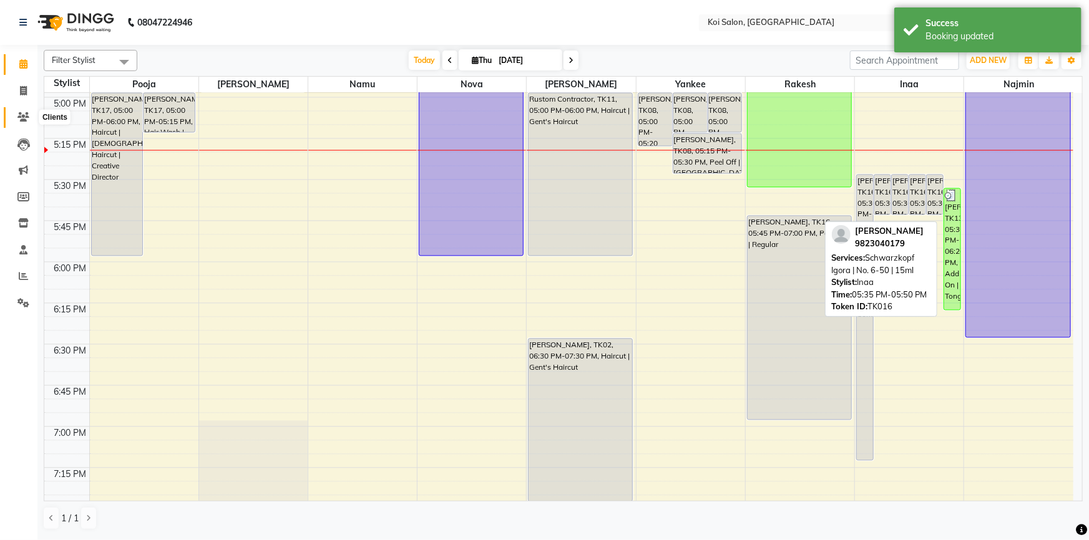
click at [17, 112] on icon at bounding box center [23, 116] width 12 height 9
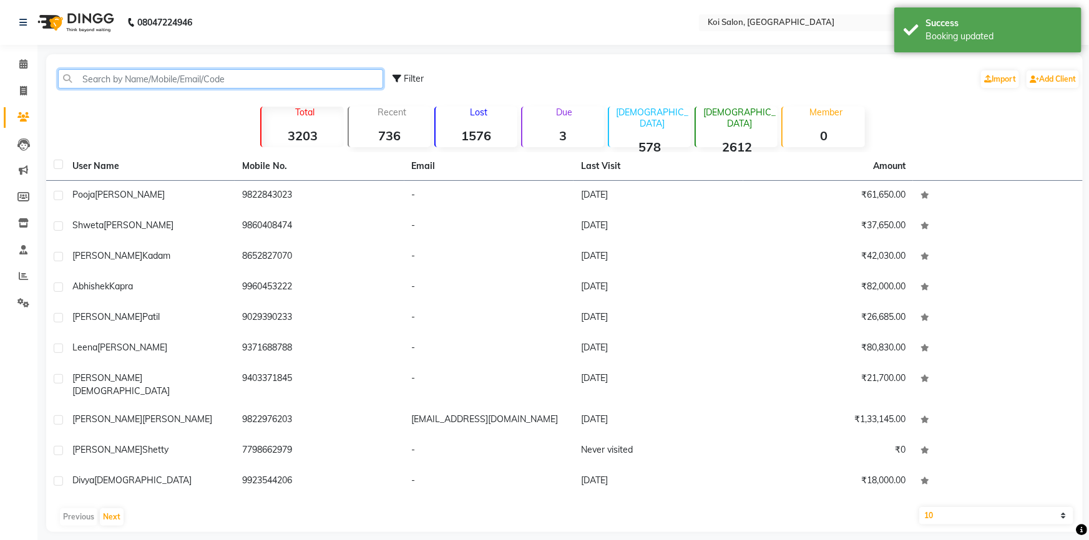
click at [230, 71] on input "text" at bounding box center [220, 78] width 325 height 19
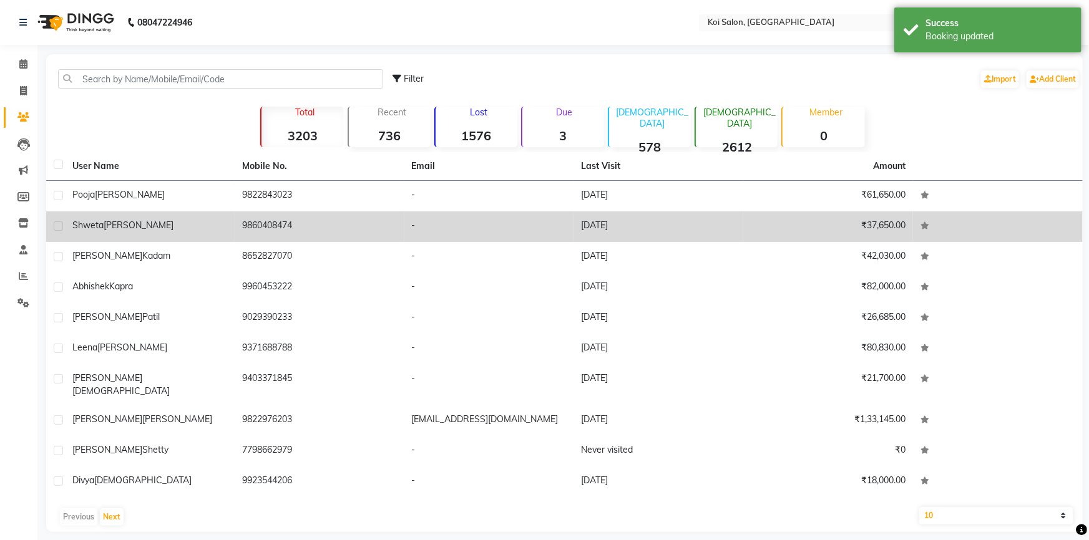
click at [223, 235] on td "[PERSON_NAME]" at bounding box center [150, 227] width 170 height 31
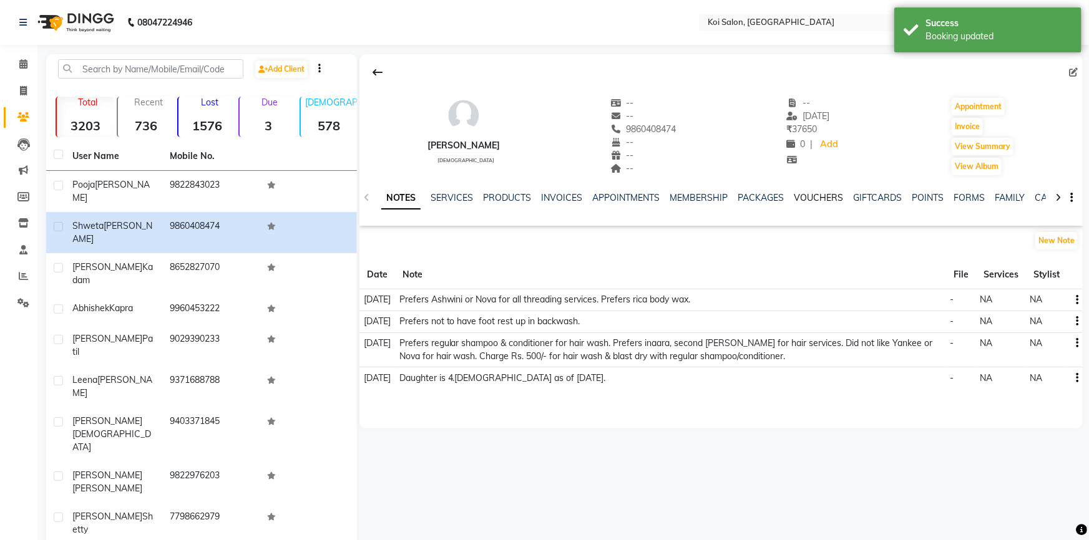
click at [819, 196] on link "VOUCHERS" at bounding box center [818, 197] width 49 height 11
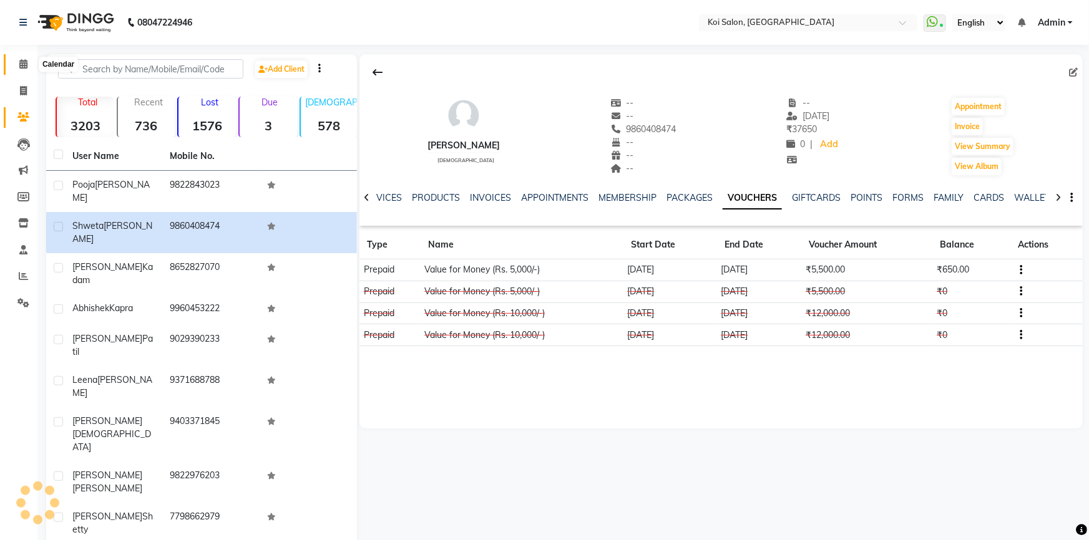
click at [21, 57] on span at bounding box center [23, 64] width 22 height 14
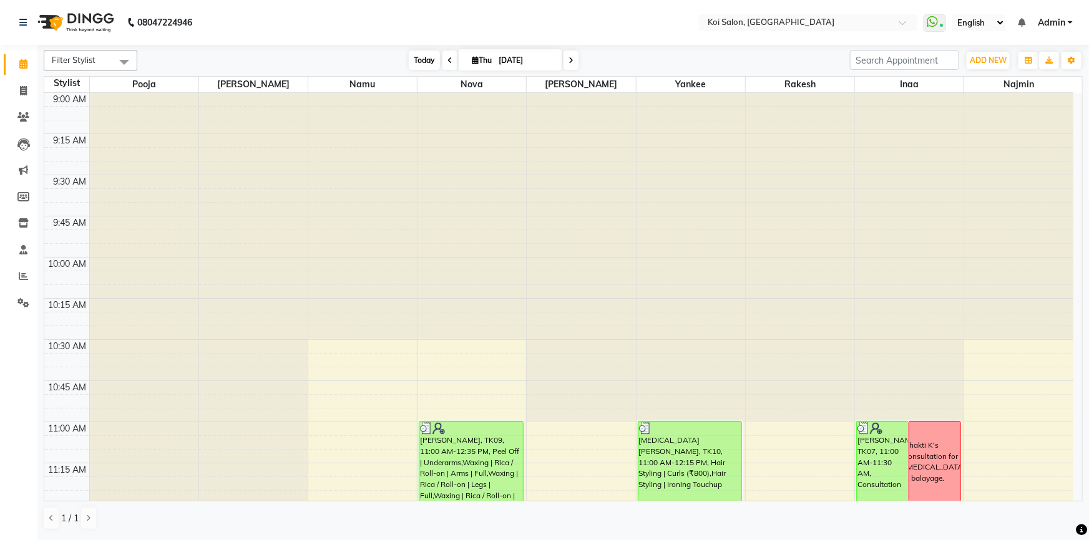
click at [411, 52] on span "Today" at bounding box center [424, 60] width 31 height 19
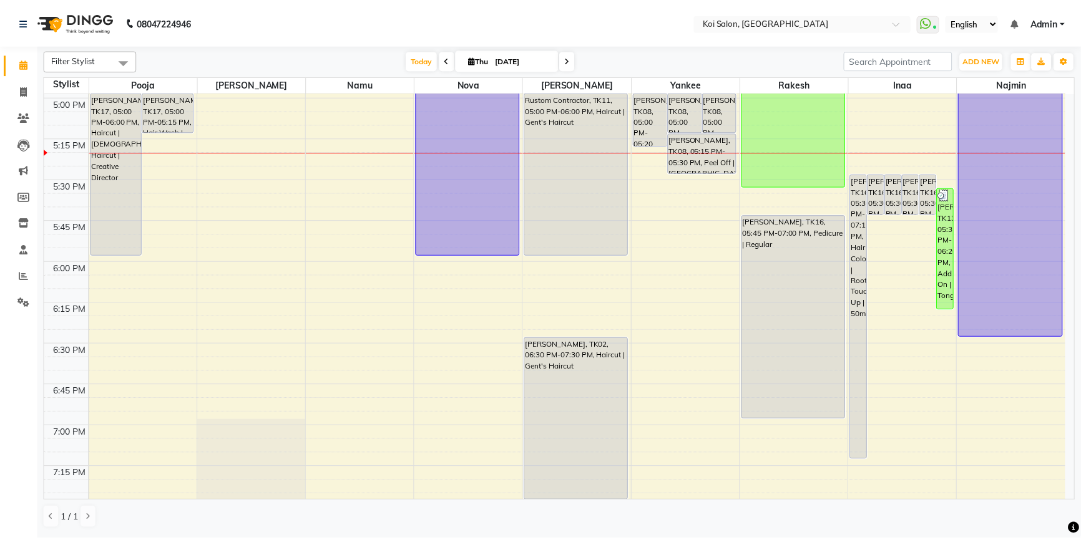
scroll to position [1143, 0]
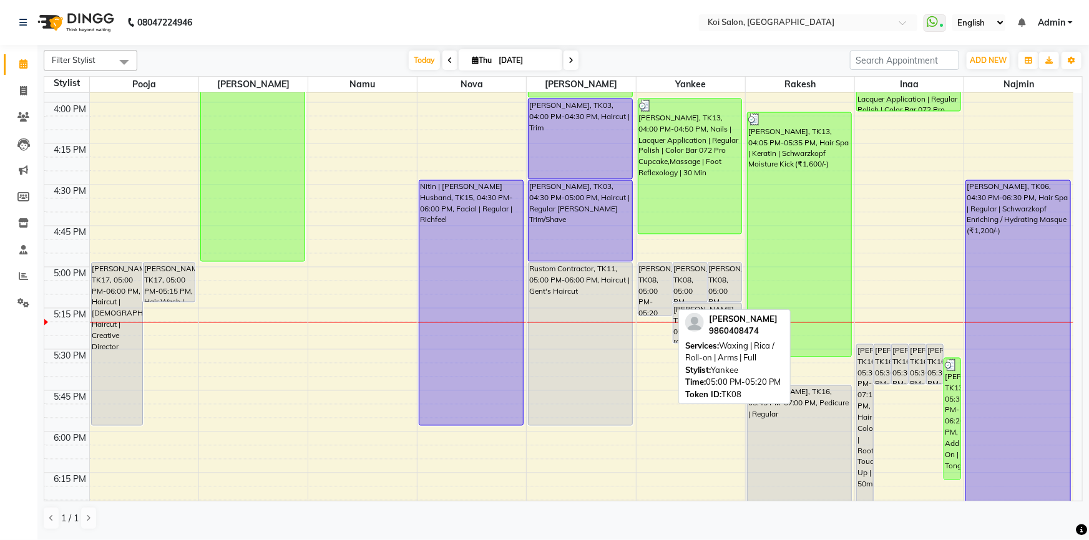
click at [641, 292] on div "[PERSON_NAME], TK08, 05:00 PM-05:20 PM, Waxing | Rica / Roll-on | Arms | Full" at bounding box center [655, 289] width 34 height 52
select select "7"
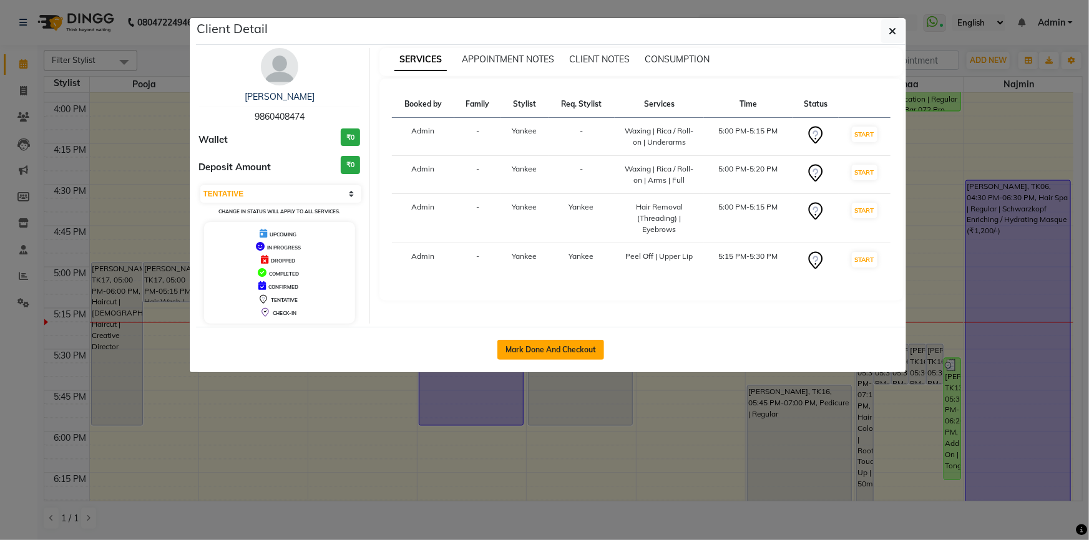
click at [557, 349] on button "Mark Done And Checkout" at bounding box center [550, 350] width 107 height 20
select select "6717"
select select "service"
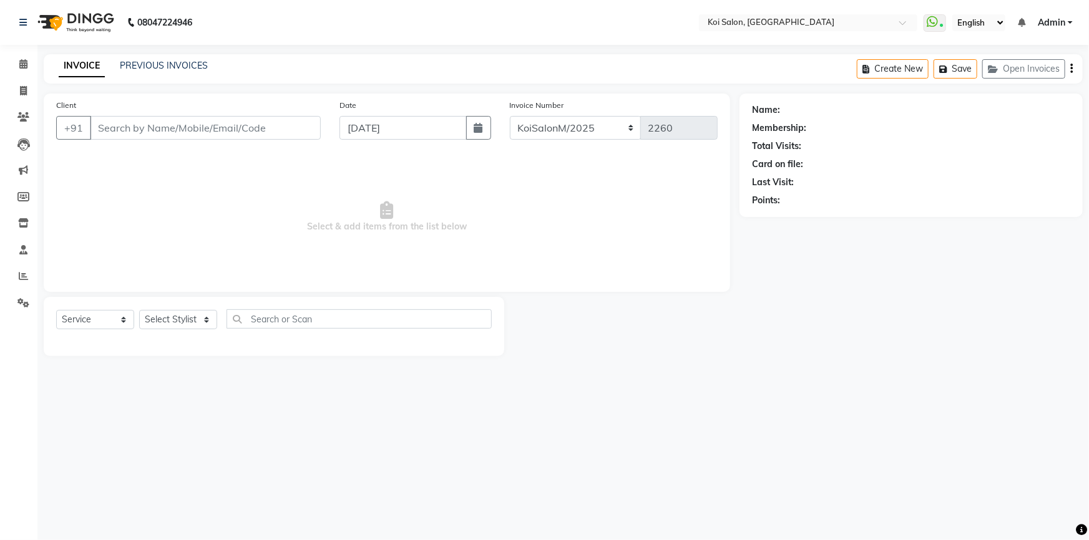
select select "3"
type input "9860408474"
select select "34434"
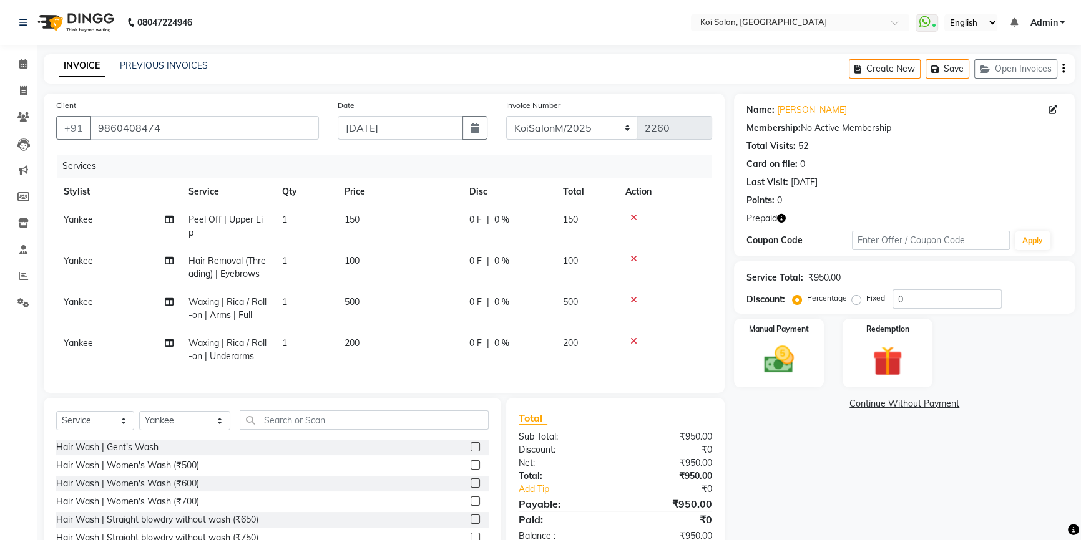
click at [74, 255] on span "Yankee" at bounding box center [78, 260] width 29 height 11
select select "34434"
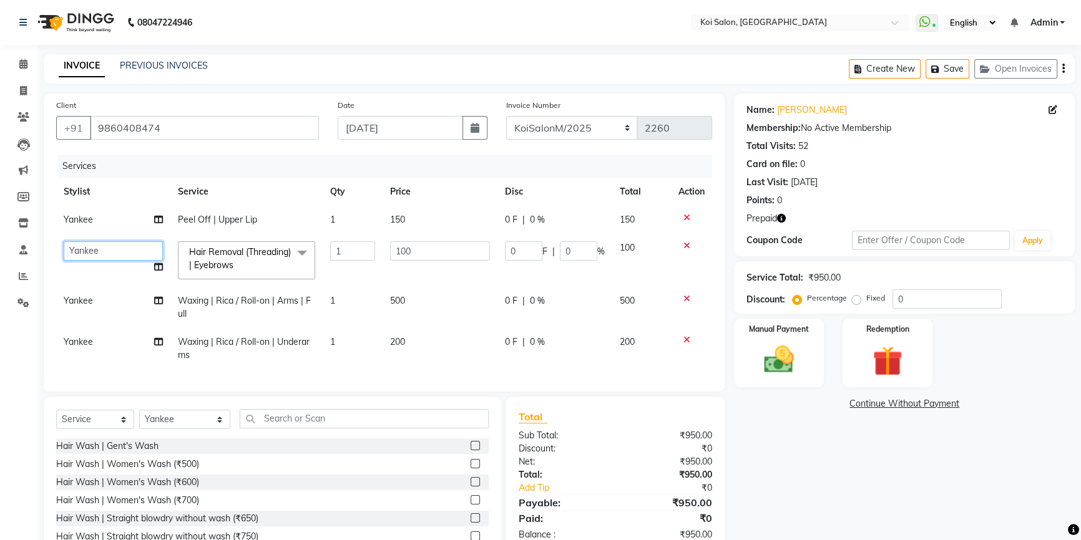
click at [148, 250] on select "Ambika | Housekeeping Harsha Inaa Irfan | Electrician Koi Salon Najmin Namu Nov…" at bounding box center [113, 250] width 99 height 19
select select "16514"
click at [820, 412] on div "Name: Shweta Mirza Membership: No Active Membership Total Visits: 52 Card on fi…" at bounding box center [909, 337] width 350 height 487
click at [940, 69] on icon "button" at bounding box center [937, 69] width 12 height 9
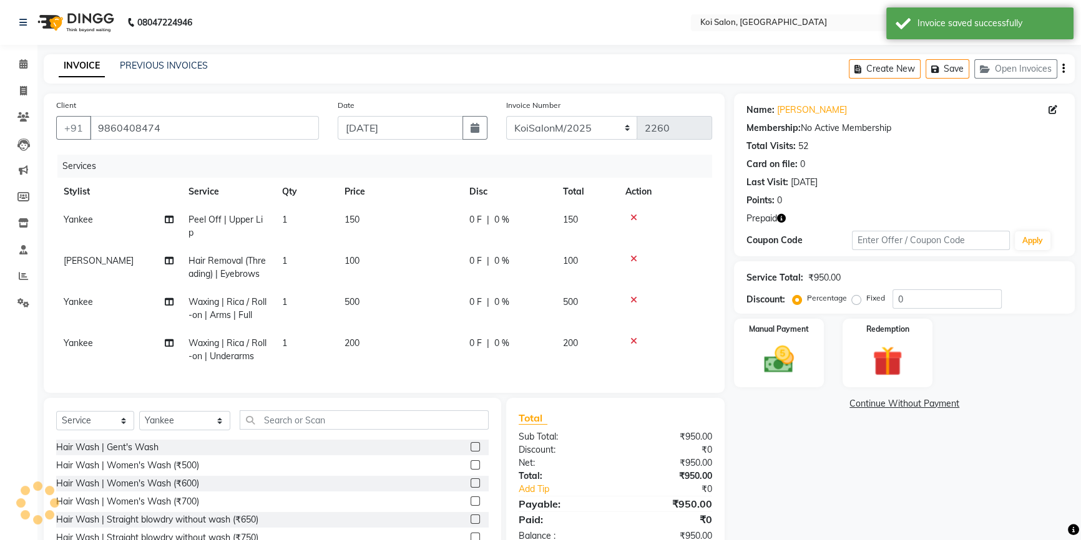
scroll to position [56, 0]
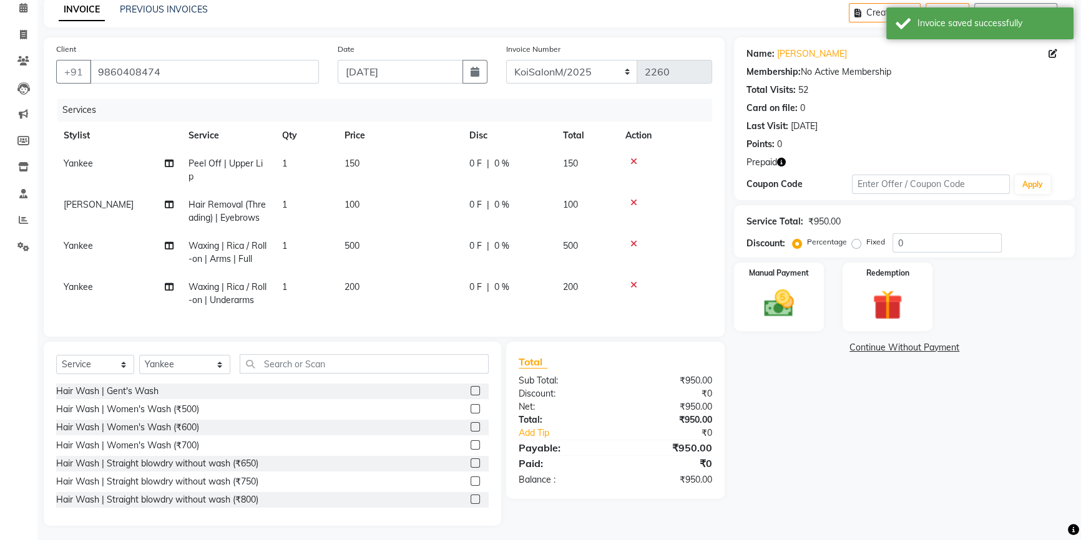
click at [779, 158] on icon "button" at bounding box center [781, 162] width 9 height 9
click at [756, 378] on div "Name: Shweta Mirza Membership: No Active Membership Total Visits: 52 Card on fi…" at bounding box center [909, 281] width 350 height 489
click at [950, 29] on div "Invoice saved successfully" at bounding box center [990, 23] width 147 height 13
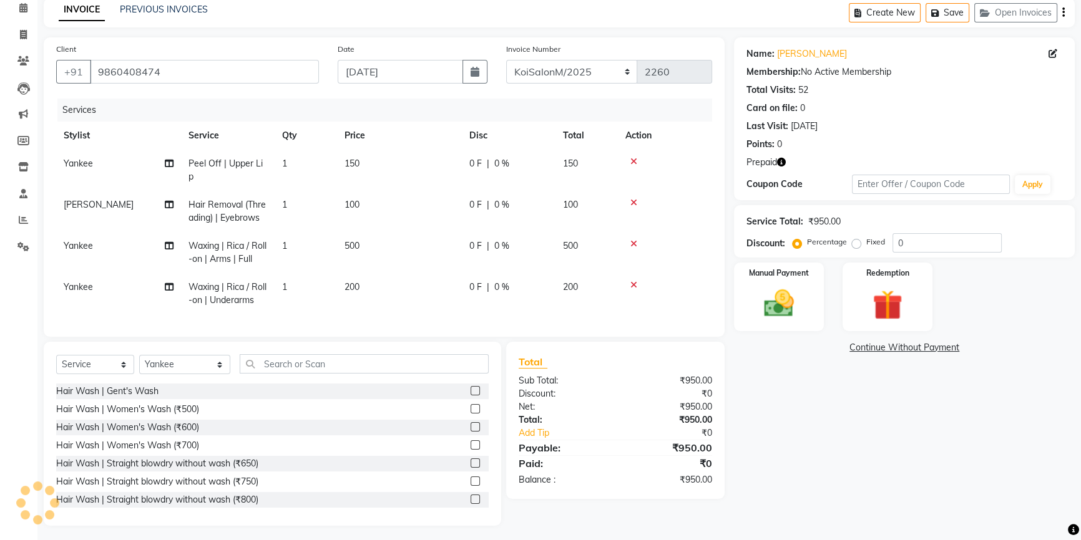
scroll to position [0, 0]
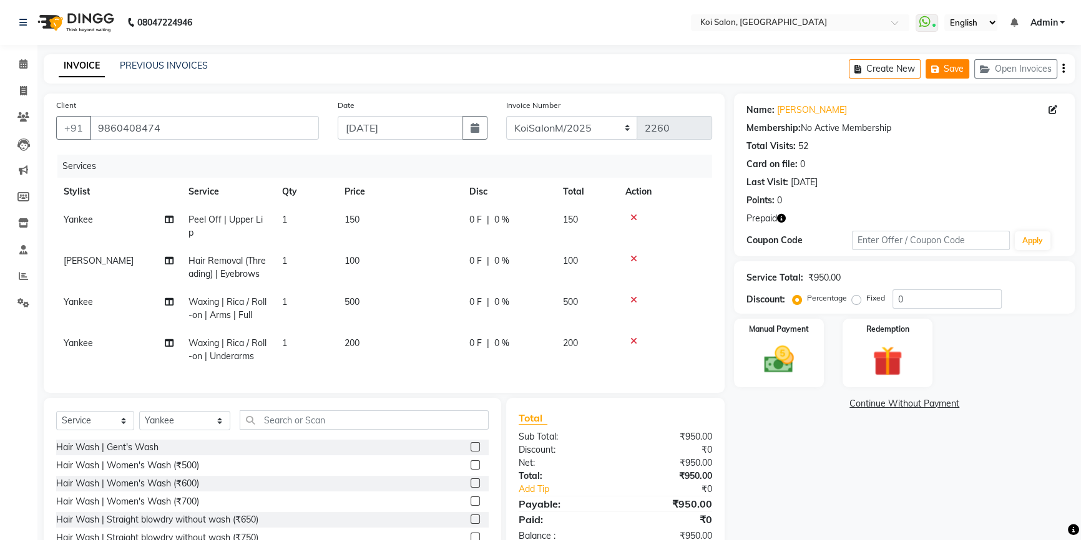
click at [940, 73] on icon "button" at bounding box center [937, 69] width 12 height 9
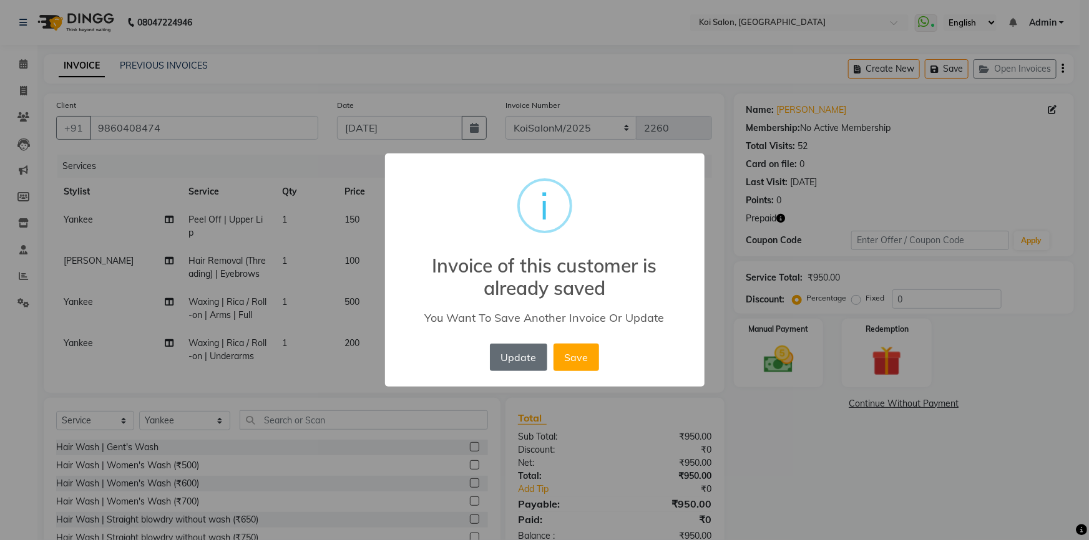
click at [514, 358] on button "Update" at bounding box center [518, 357] width 57 height 27
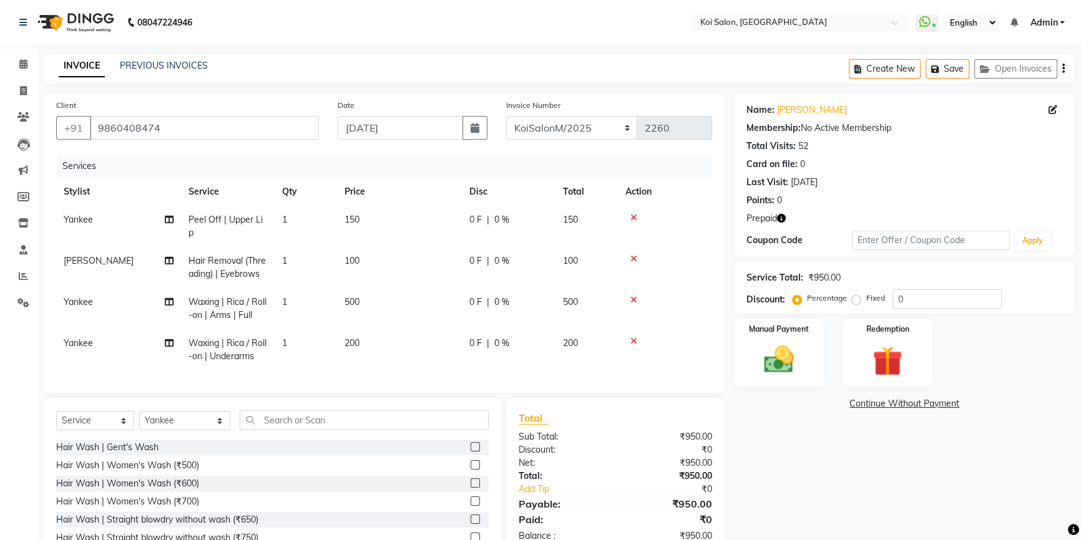
scroll to position [56, 0]
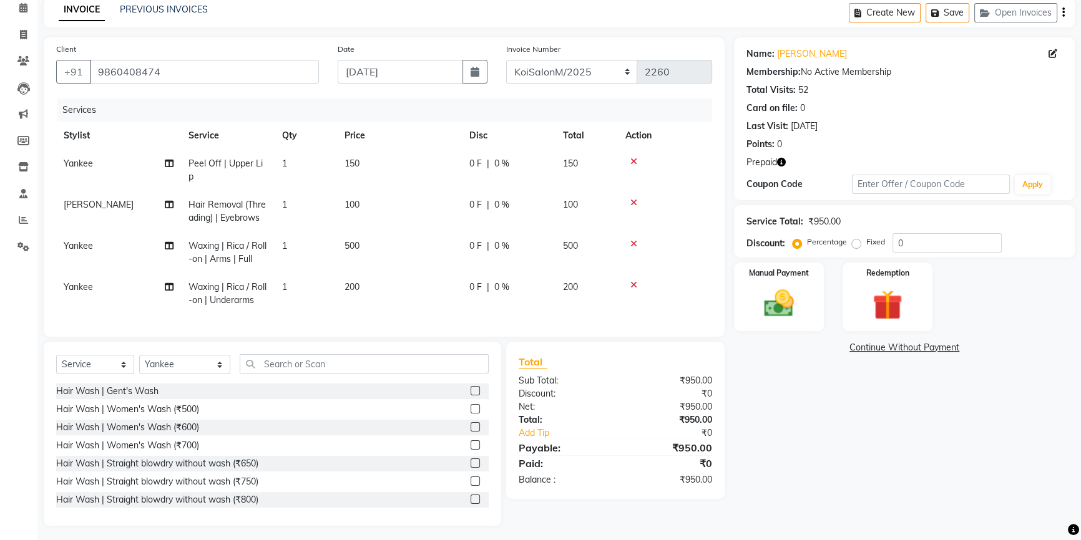
click at [786, 160] on icon "button" at bounding box center [781, 162] width 9 height 9
click at [752, 389] on div "Name: Shweta Mirza Membership: No Active Membership Total Visits: 52 Card on fi…" at bounding box center [909, 281] width 350 height 489
click at [542, 69] on select "KoiSalonPrepaid/2025 KoiSalonF/2025 KoiSalonM/2025" at bounding box center [572, 72] width 132 height 24
select select "7852"
click at [506, 60] on select "KoiSalonPrepaid/2025 KoiSalonF/2025 KoiSalonM/2025" at bounding box center [572, 72] width 132 height 24
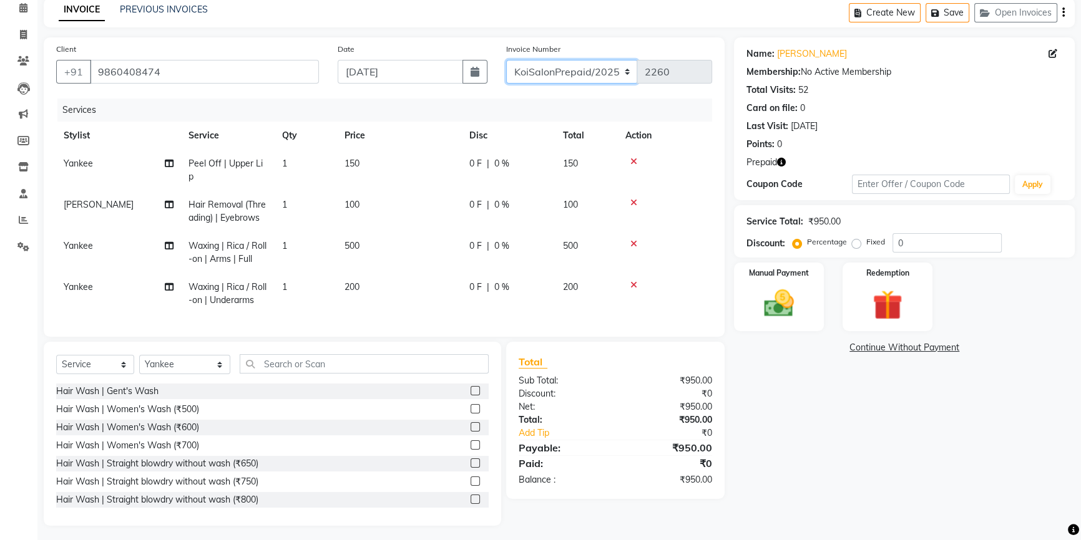
type input "1037"
click at [878, 305] on img at bounding box center [887, 305] width 51 height 39
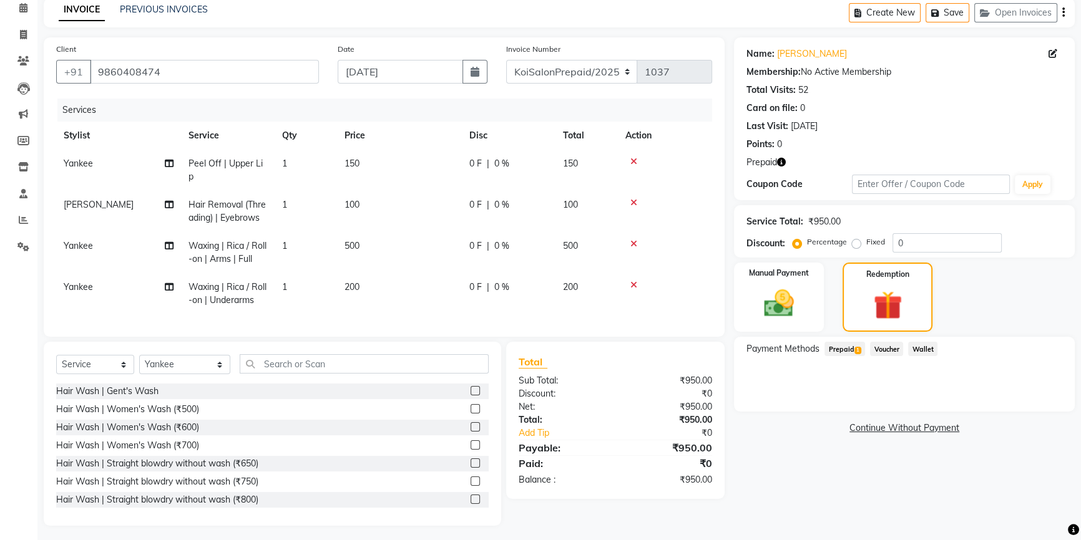
click at [848, 350] on span "Prepaid 1" at bounding box center [844, 349] width 41 height 14
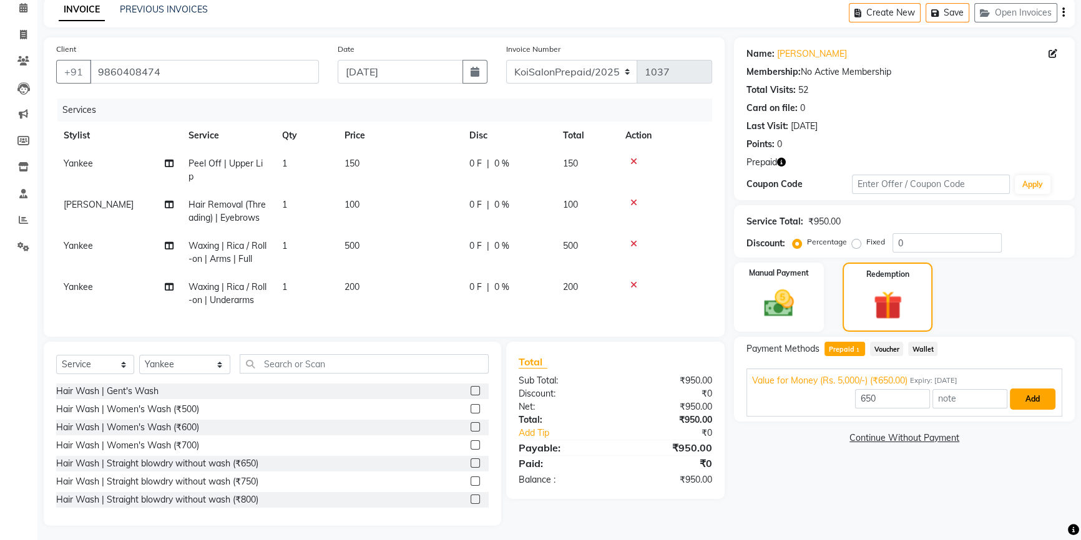
click at [1039, 397] on button "Add" at bounding box center [1032, 399] width 46 height 21
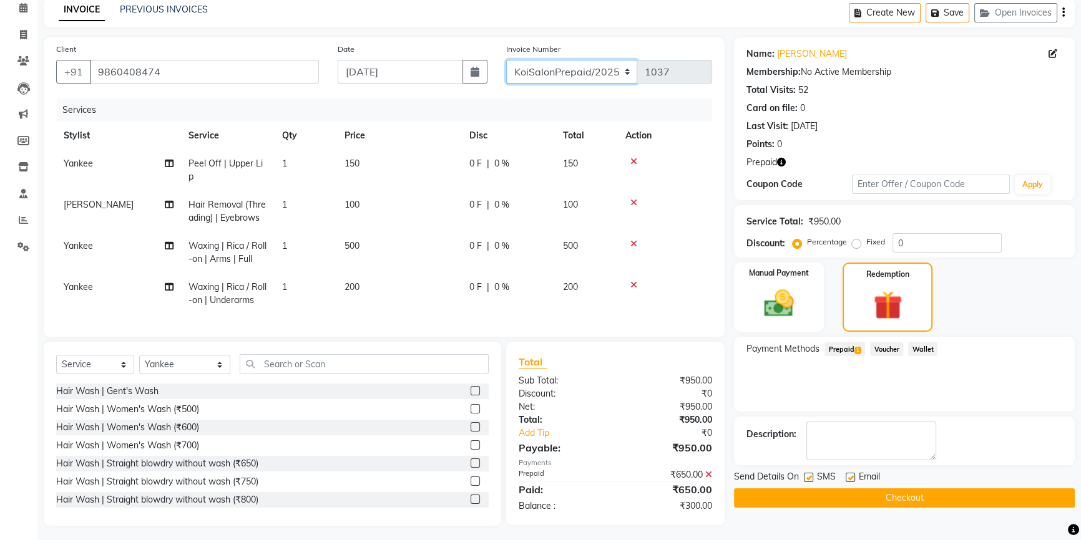
click at [587, 71] on select "KoiSalonPrepaid/2025 KoiSalonF/2025 KoiSalonM/2025" at bounding box center [572, 72] width 132 height 24
select select "6717"
click at [506, 60] on select "KoiSalonPrepaid/2025 KoiSalonF/2025 KoiSalonM/2025" at bounding box center [572, 72] width 132 height 24
type input "2260"
click at [786, 309] on img at bounding box center [779, 304] width 51 height 36
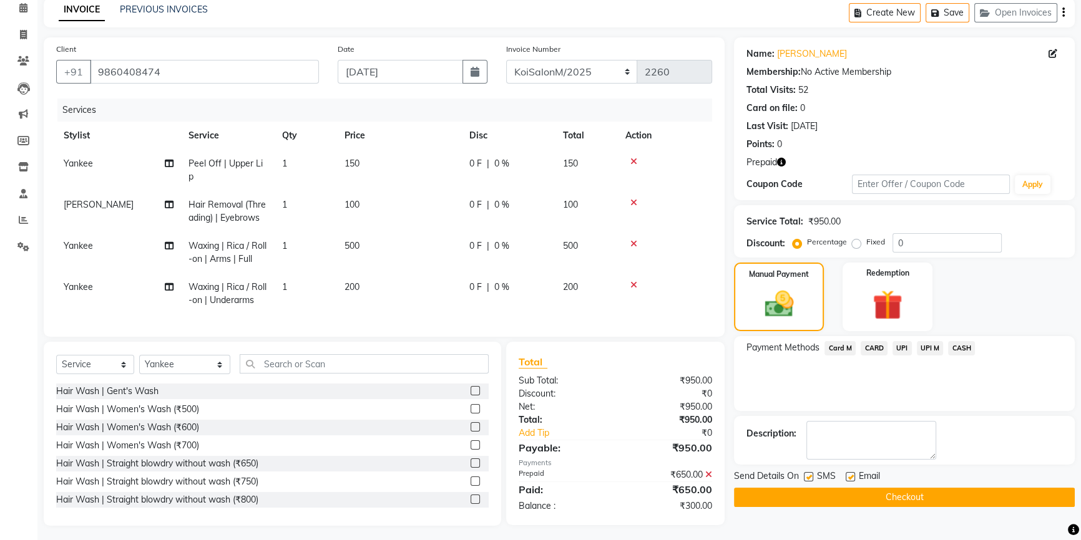
click at [939, 347] on span "UPI M" at bounding box center [930, 348] width 27 height 14
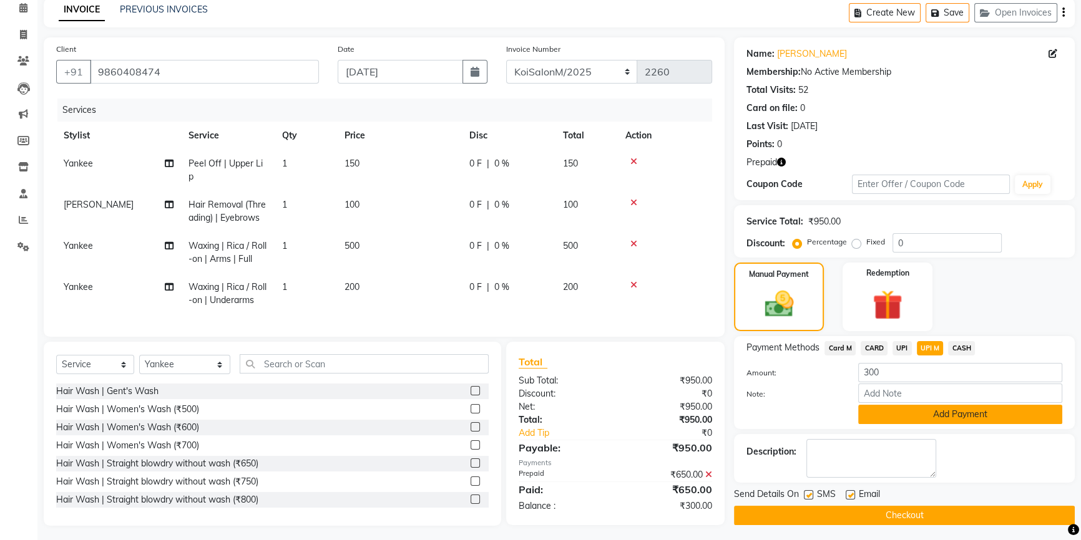
click at [946, 414] on button "Add Payment" at bounding box center [960, 414] width 204 height 19
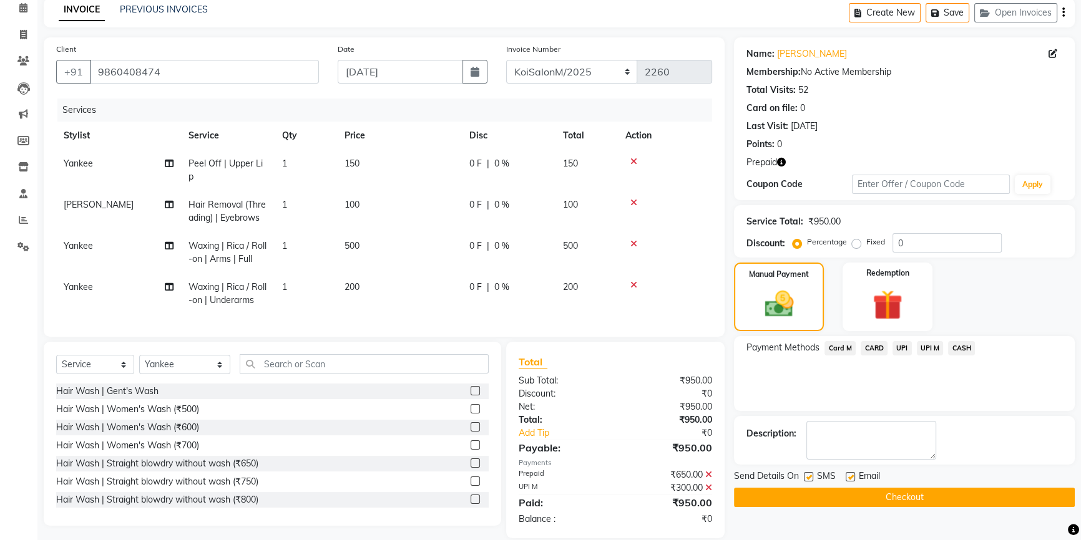
click at [782, 163] on icon "button" at bounding box center [781, 162] width 9 height 9
click at [863, 131] on div "Last Visit: 26-08-2025" at bounding box center [904, 126] width 316 height 13
click at [908, 497] on button "Checkout" at bounding box center [904, 497] width 341 height 19
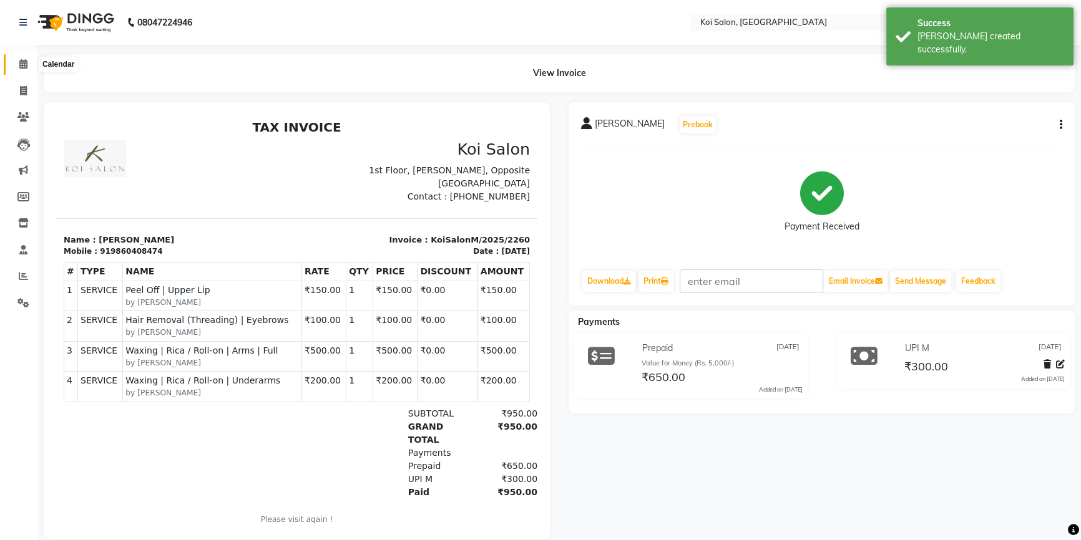
click at [25, 61] on icon at bounding box center [23, 63] width 8 height 9
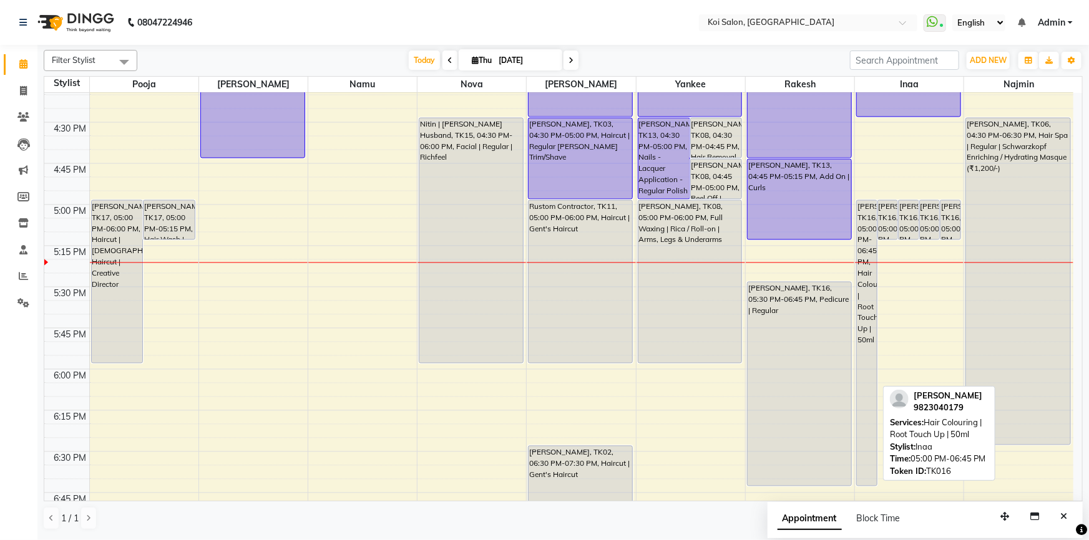
scroll to position [1262, 0]
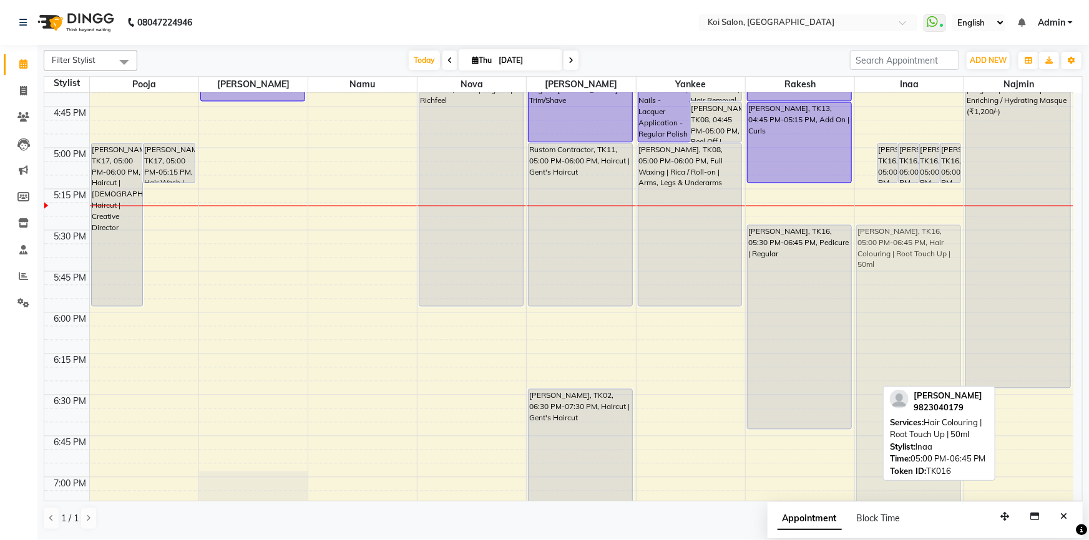
drag, startPoint x: 867, startPoint y: 226, endPoint x: 876, endPoint y: 305, distance: 79.2
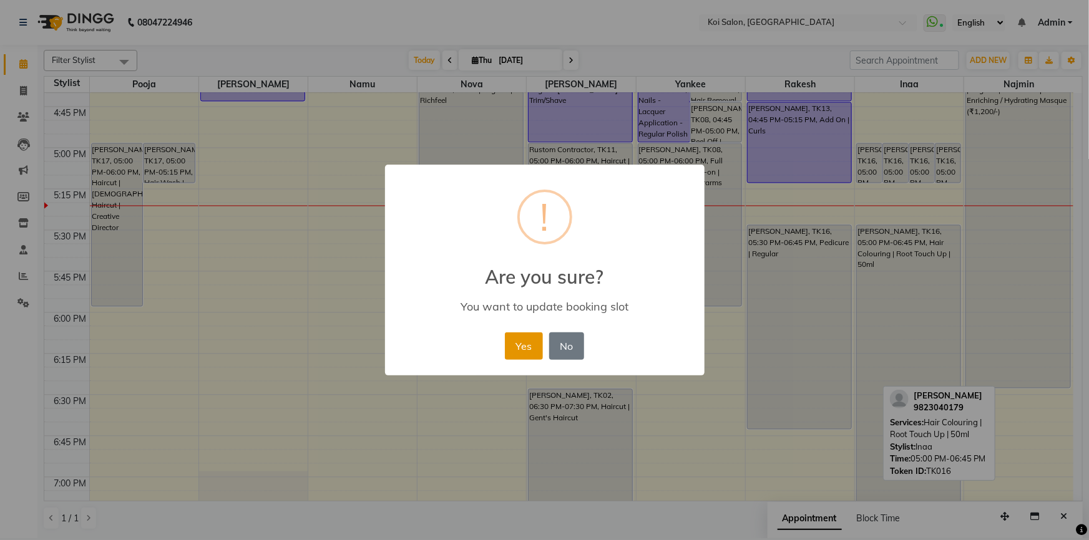
click at [515, 345] on button "Yes" at bounding box center [524, 346] width 38 height 27
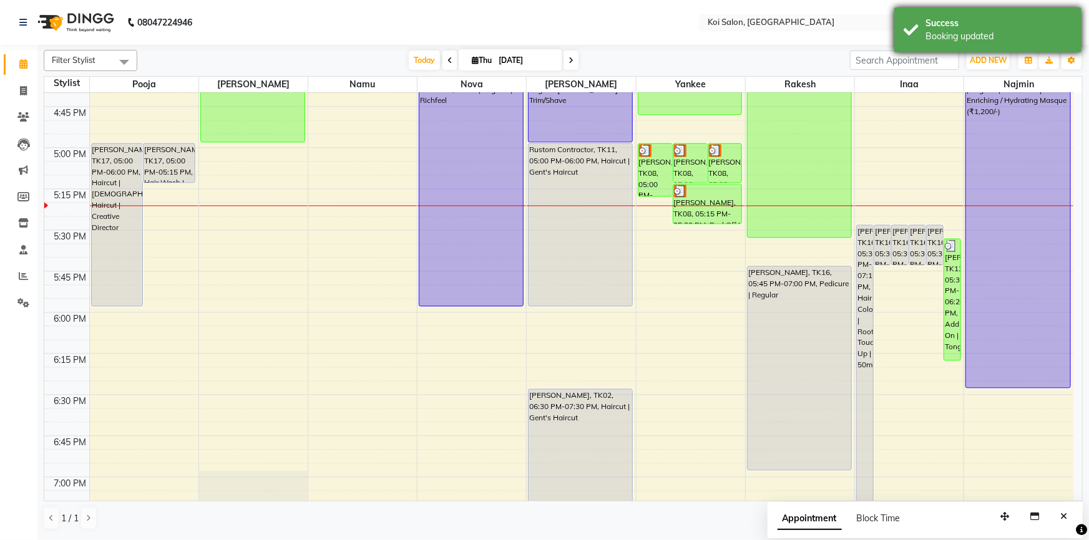
click at [932, 36] on div "Booking updated" at bounding box center [998, 36] width 147 height 13
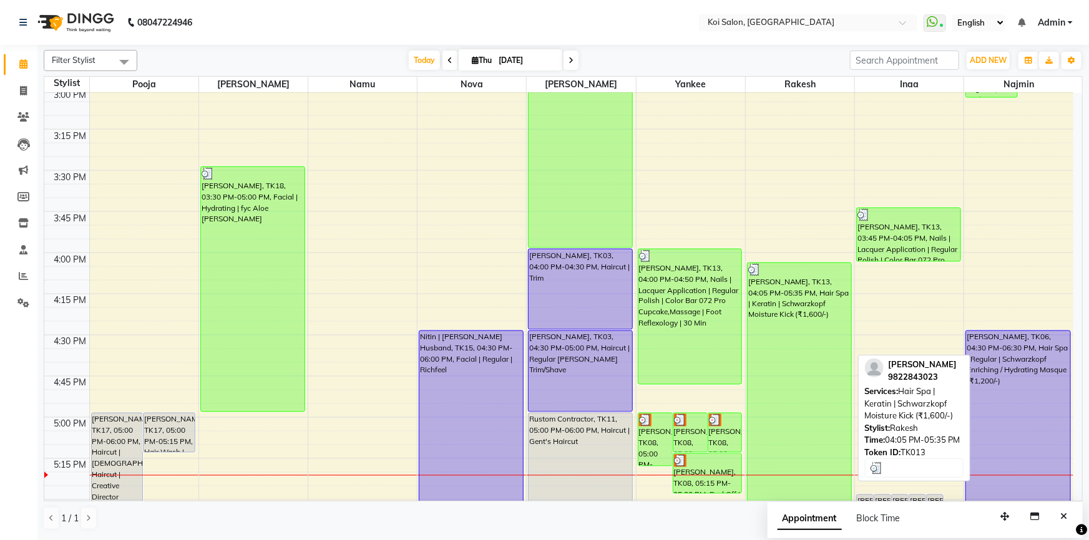
scroll to position [1220, 0]
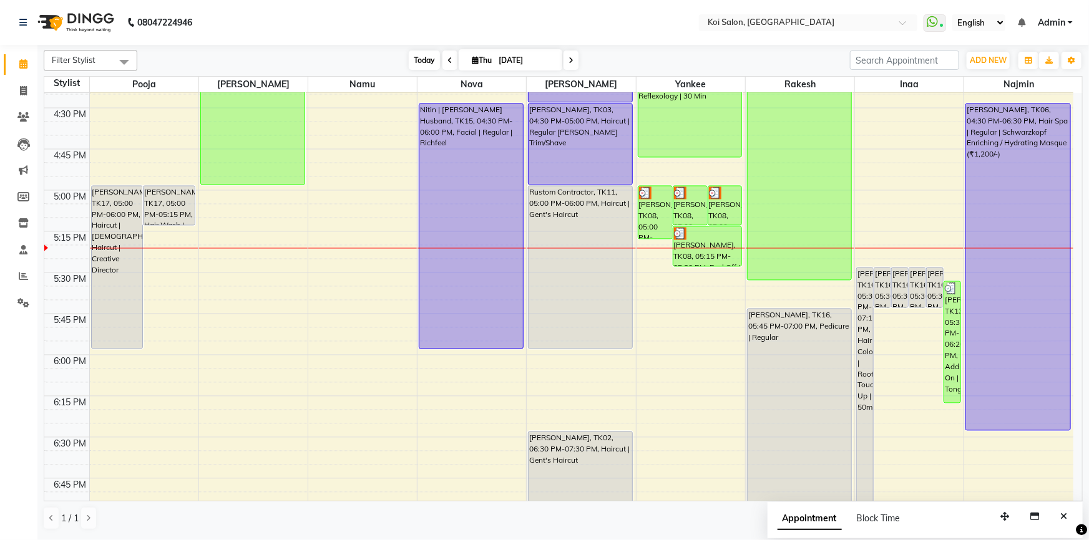
click at [434, 63] on span "Today" at bounding box center [424, 60] width 31 height 19
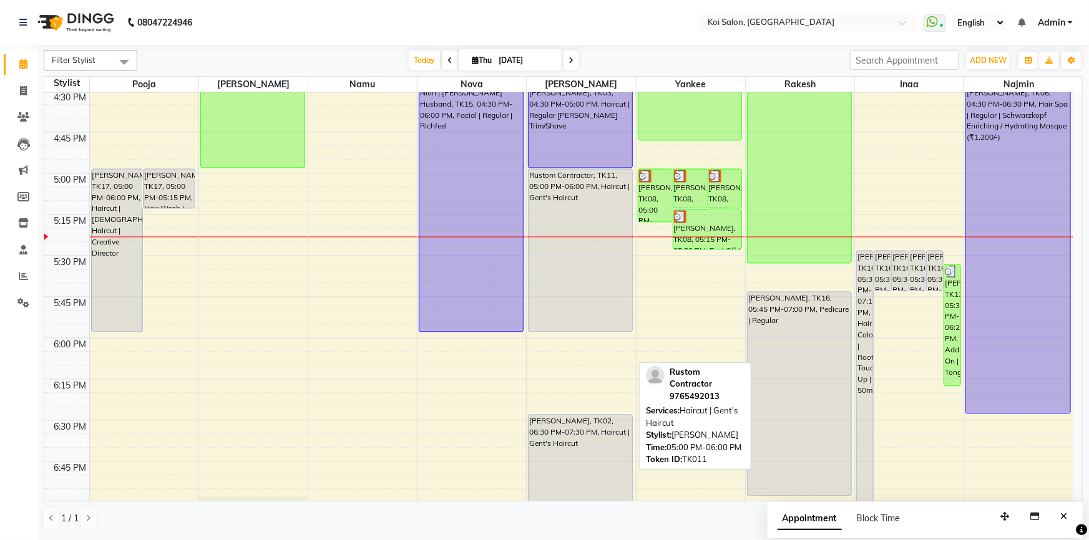
scroll to position [1257, 0]
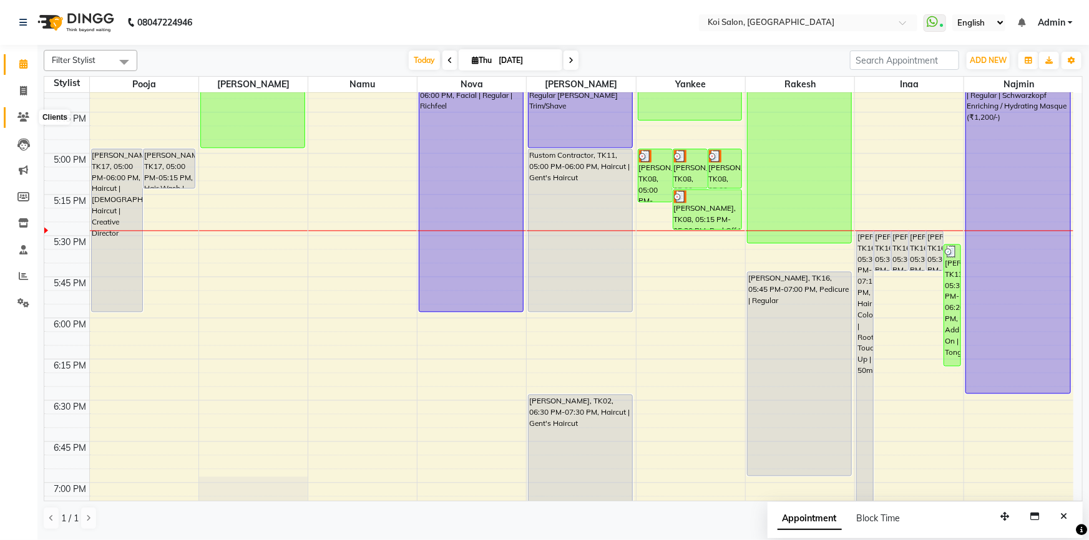
click at [22, 114] on icon at bounding box center [23, 116] width 12 height 9
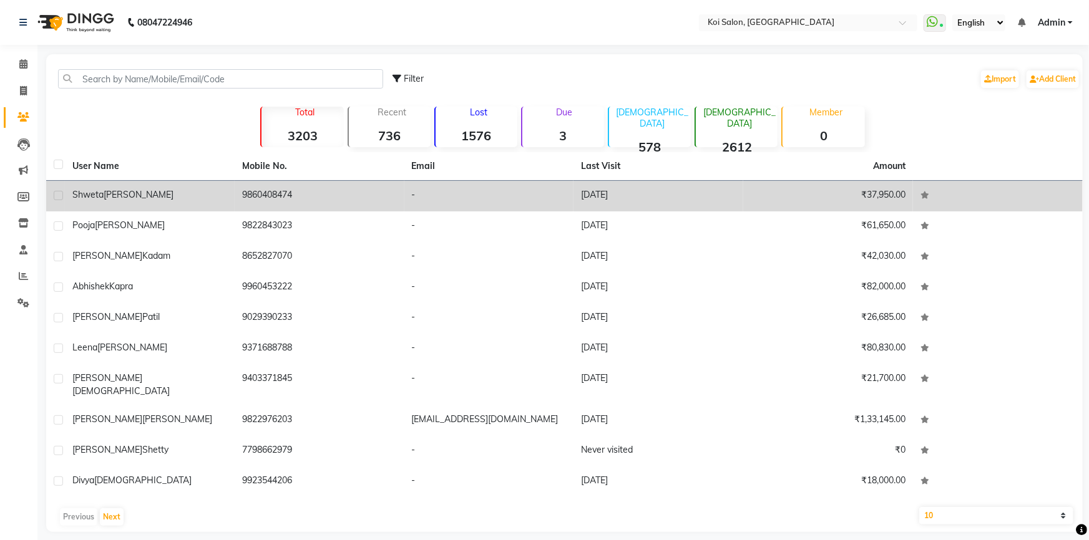
click at [164, 197] on div "[PERSON_NAME]" at bounding box center [149, 194] width 155 height 13
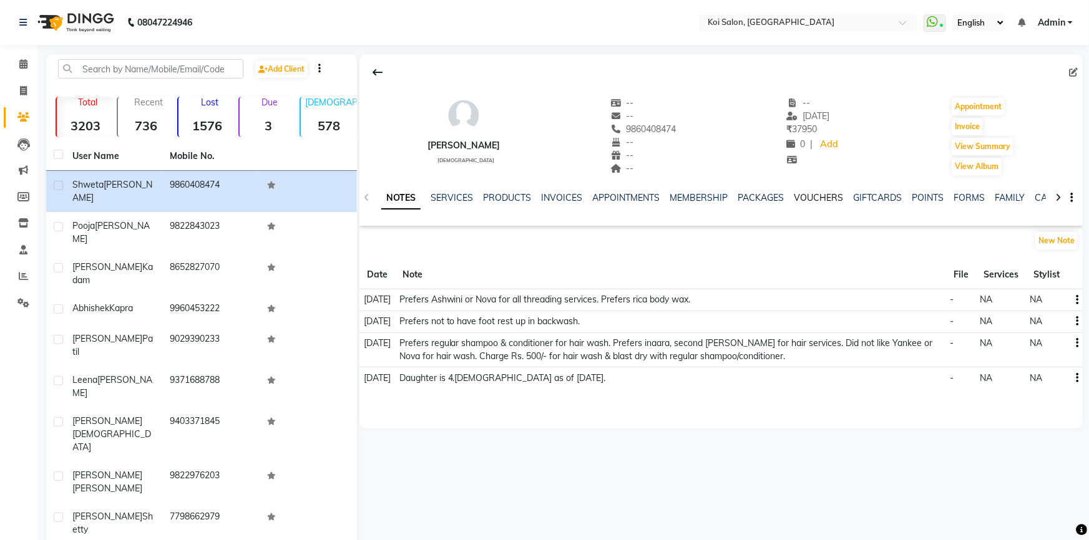
click at [828, 198] on link "VOUCHERS" at bounding box center [818, 197] width 49 height 11
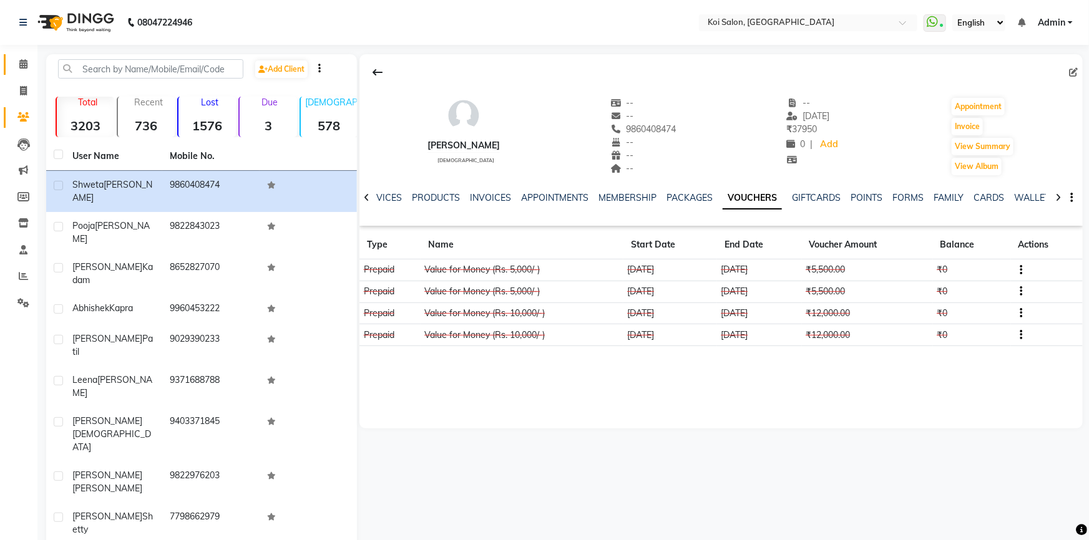
click at [24, 62] on icon at bounding box center [23, 63] width 8 height 9
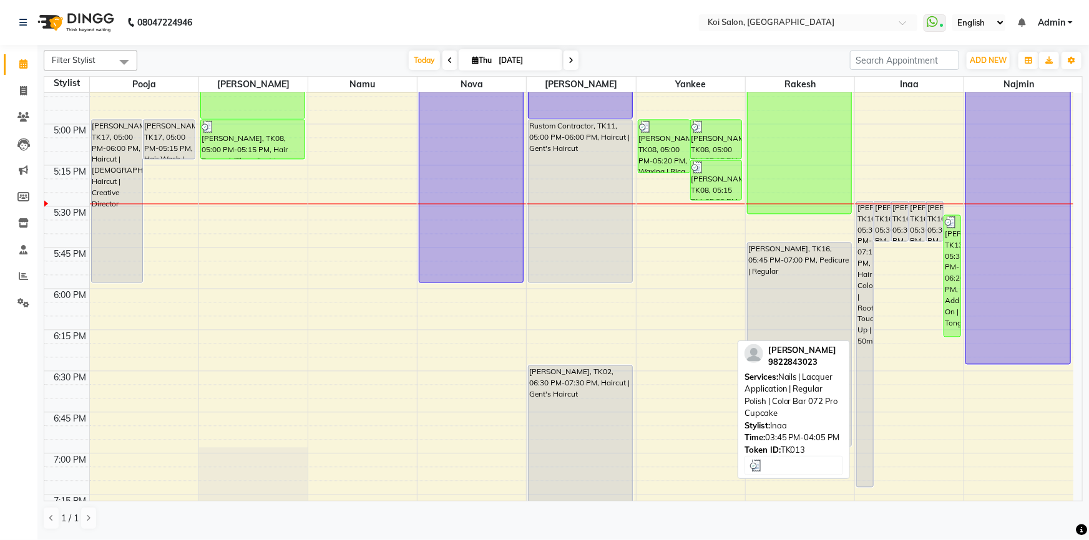
scroll to position [1304, 0]
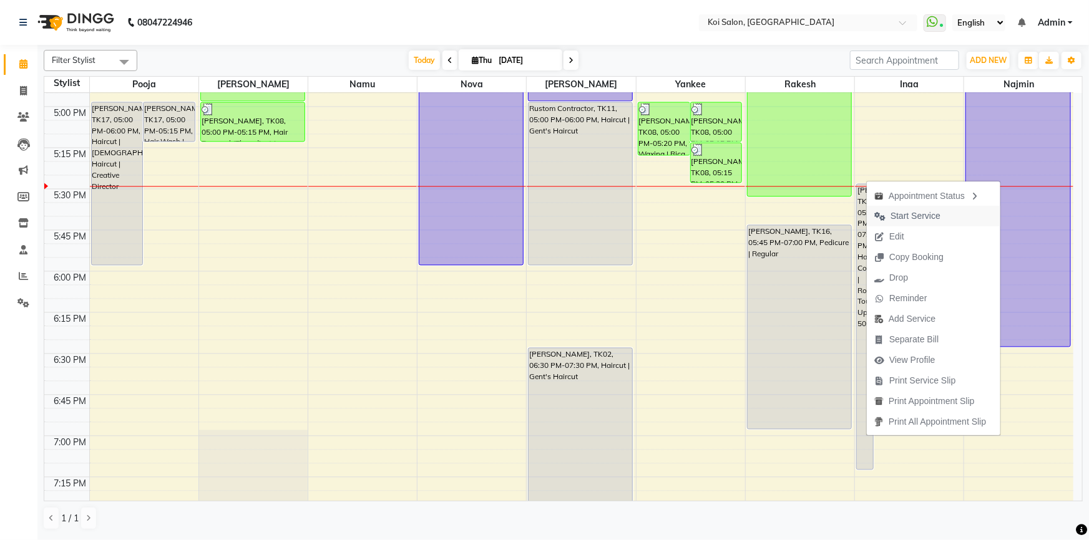
click at [913, 214] on span "Start Service" at bounding box center [915, 216] width 50 height 13
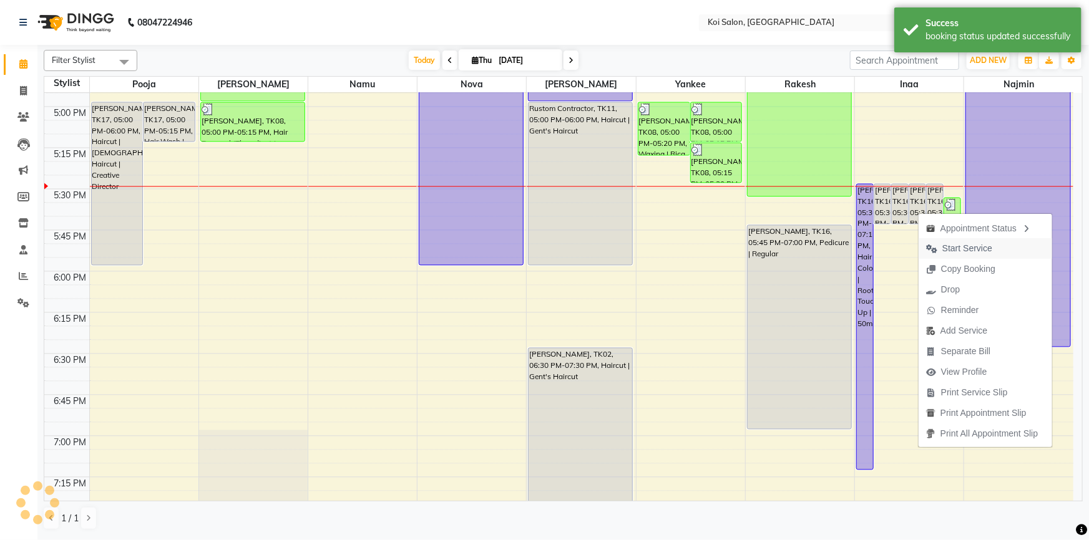
click at [967, 247] on span "Start Service" at bounding box center [967, 248] width 50 height 13
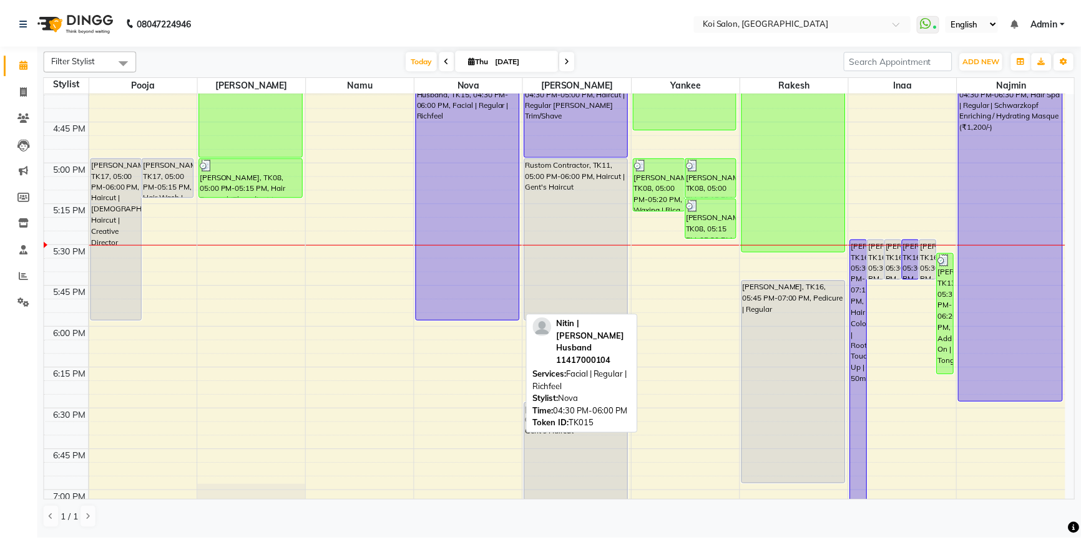
scroll to position [1191, 0]
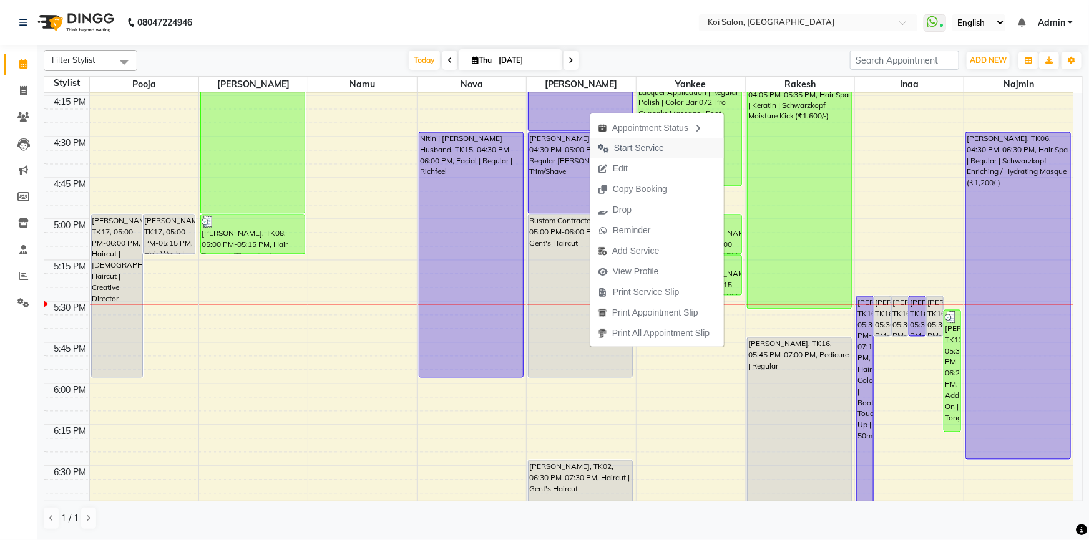
click at [622, 151] on span "Start Service" at bounding box center [639, 148] width 50 height 13
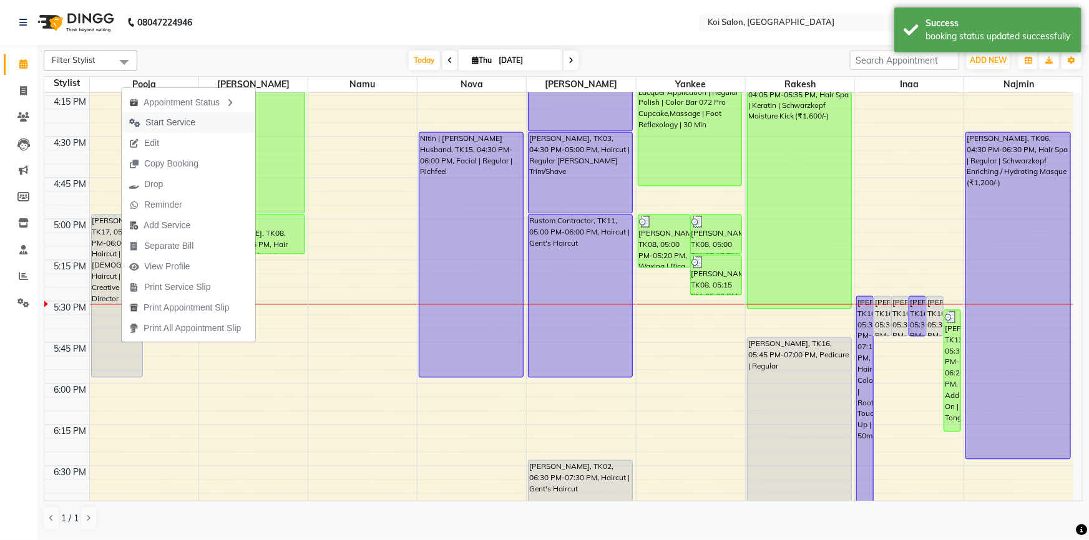
click at [178, 125] on span "Start Service" at bounding box center [170, 122] width 50 height 13
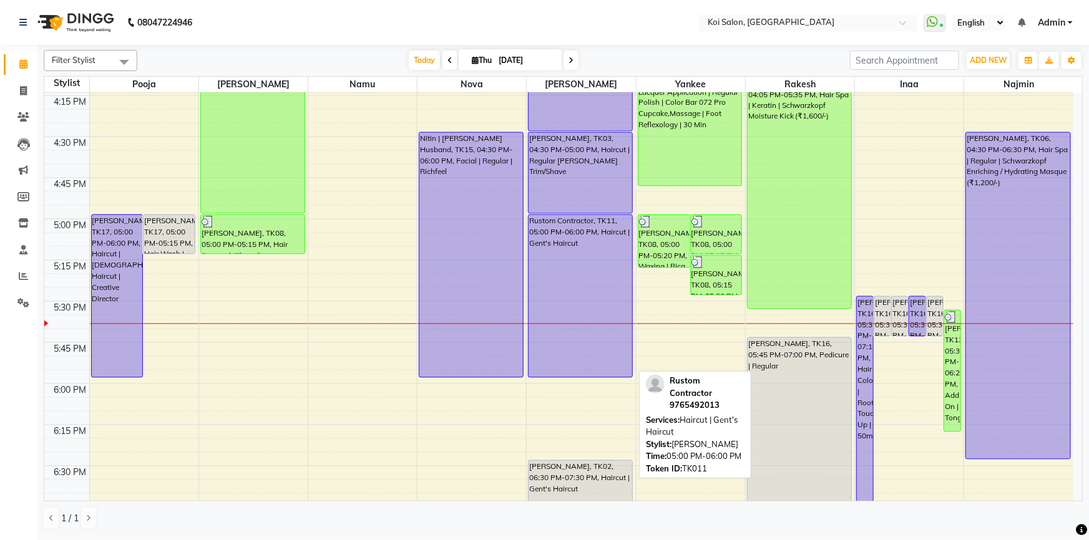
click at [607, 359] on div "Rustom Contractor, TK11, 05:00 PM-06:00 PM, Haircut | Gent's Haircut" at bounding box center [580, 296] width 104 height 162
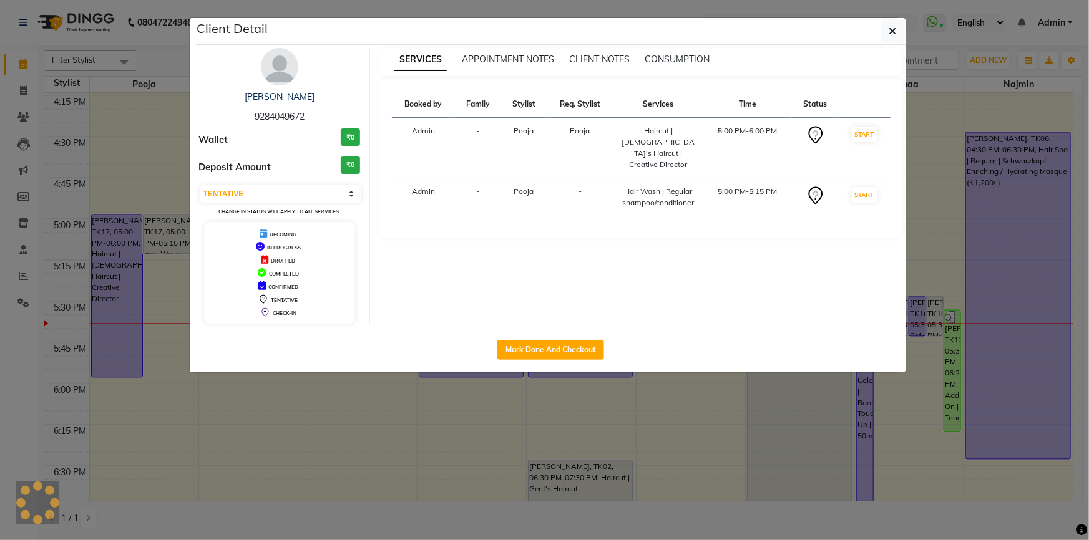
select select "1"
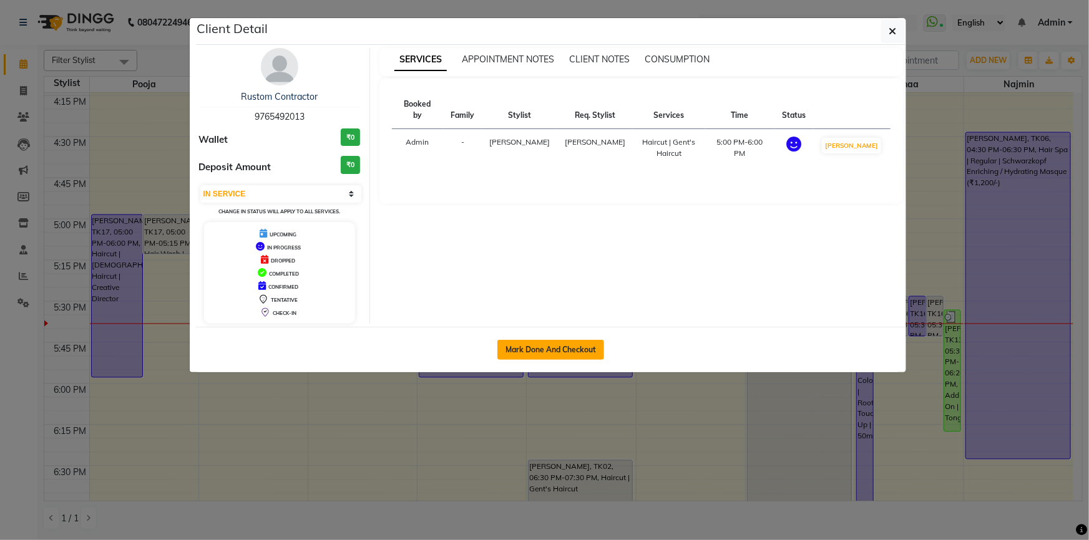
click at [550, 344] on button "Mark Done And Checkout" at bounding box center [550, 350] width 107 height 20
select select "service"
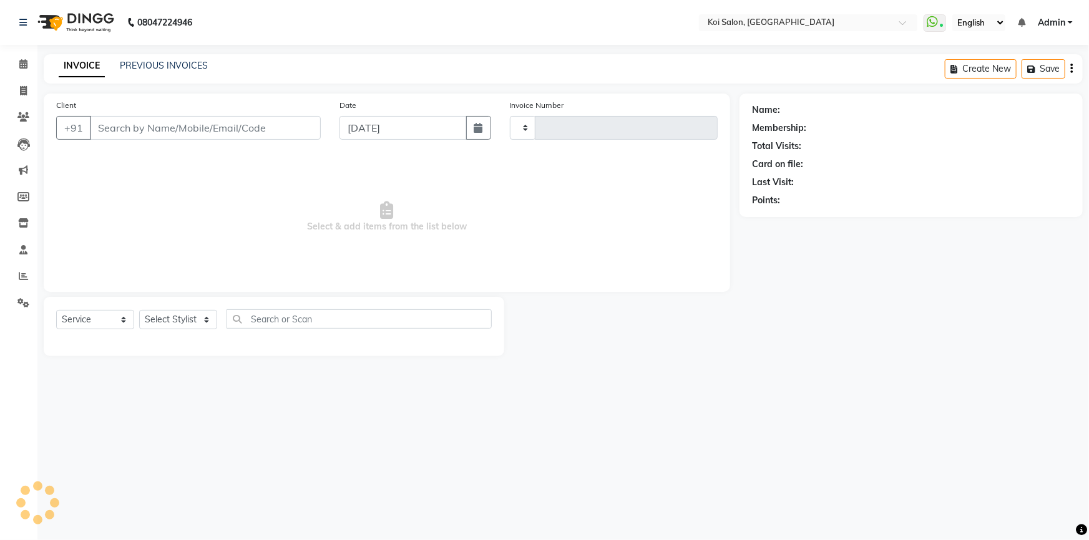
type input "2261"
select select "6717"
type input "9765492013"
select select "23241"
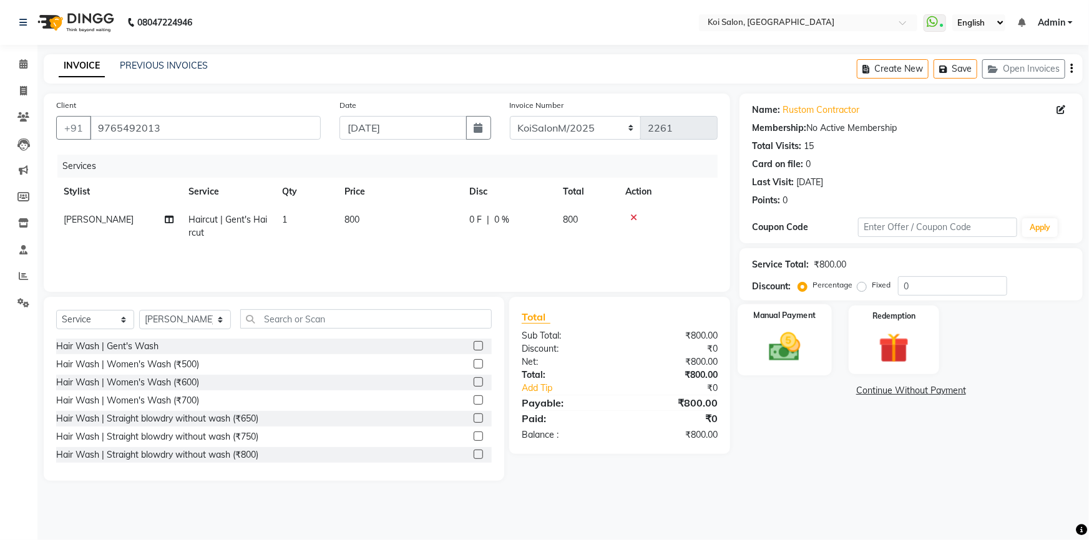
click at [809, 351] on img at bounding box center [784, 347] width 51 height 36
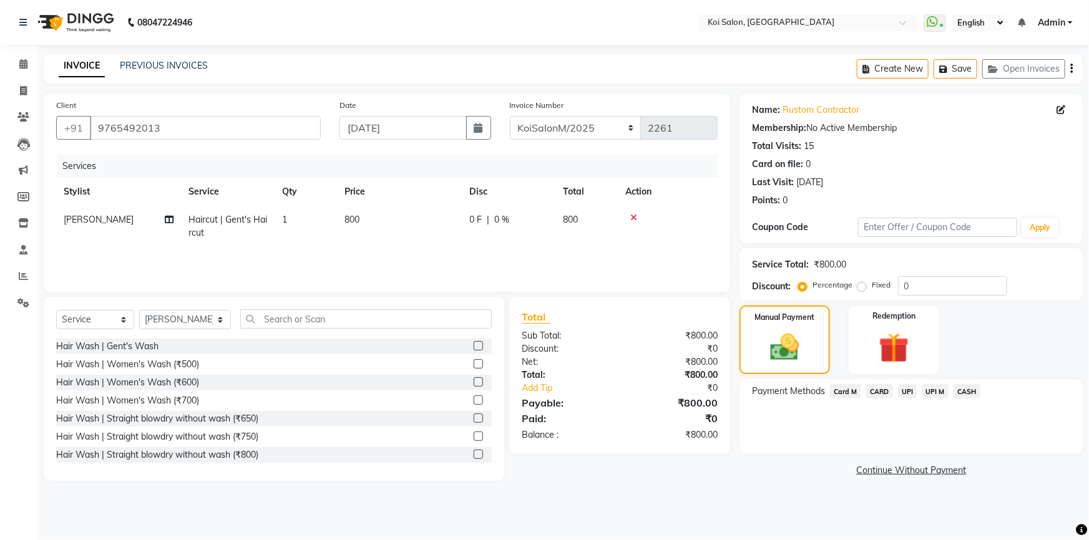
click at [969, 393] on span "CASH" at bounding box center [966, 391] width 27 height 14
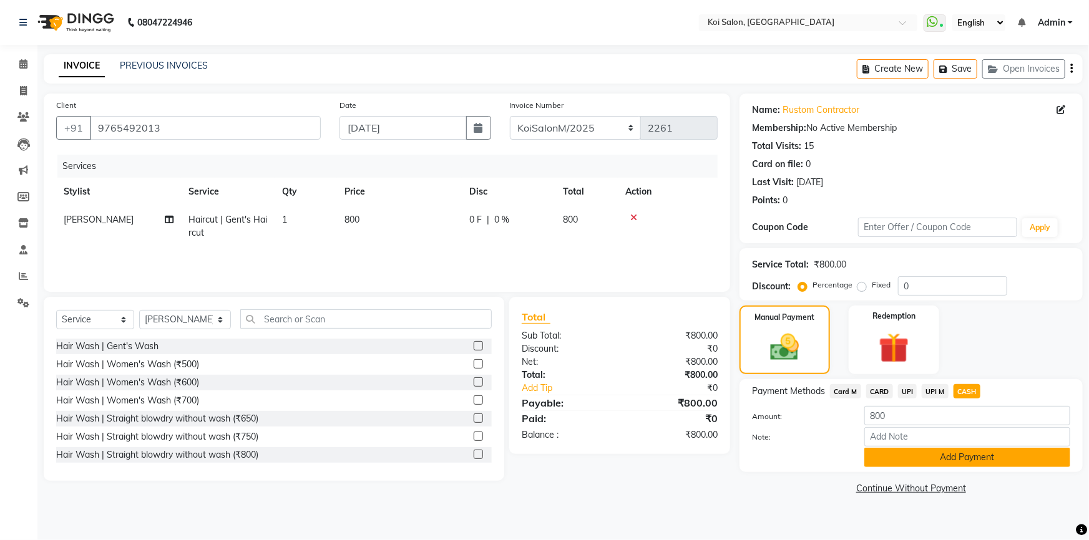
click at [973, 459] on button "Add Payment" at bounding box center [967, 457] width 206 height 19
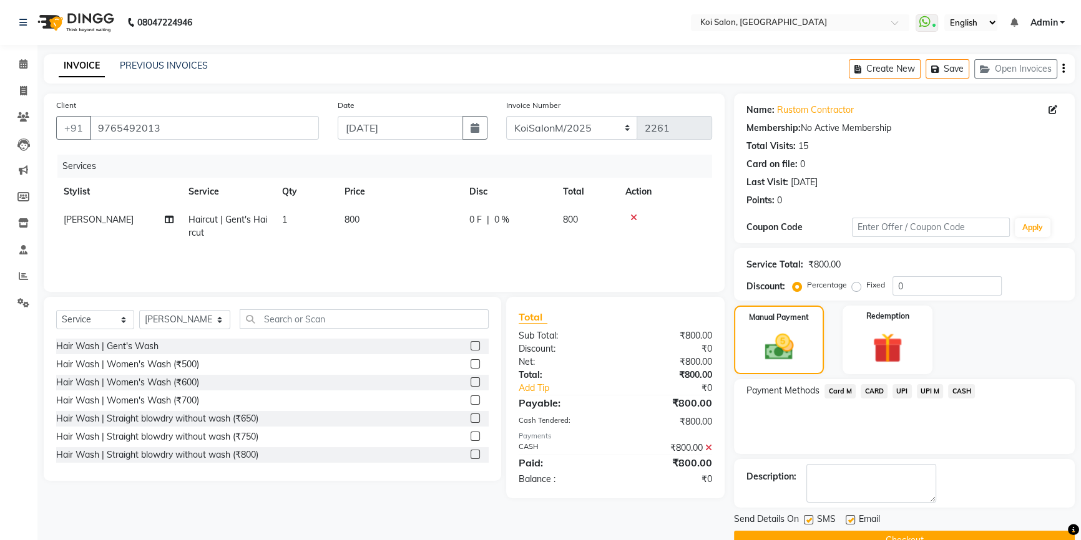
scroll to position [27, 0]
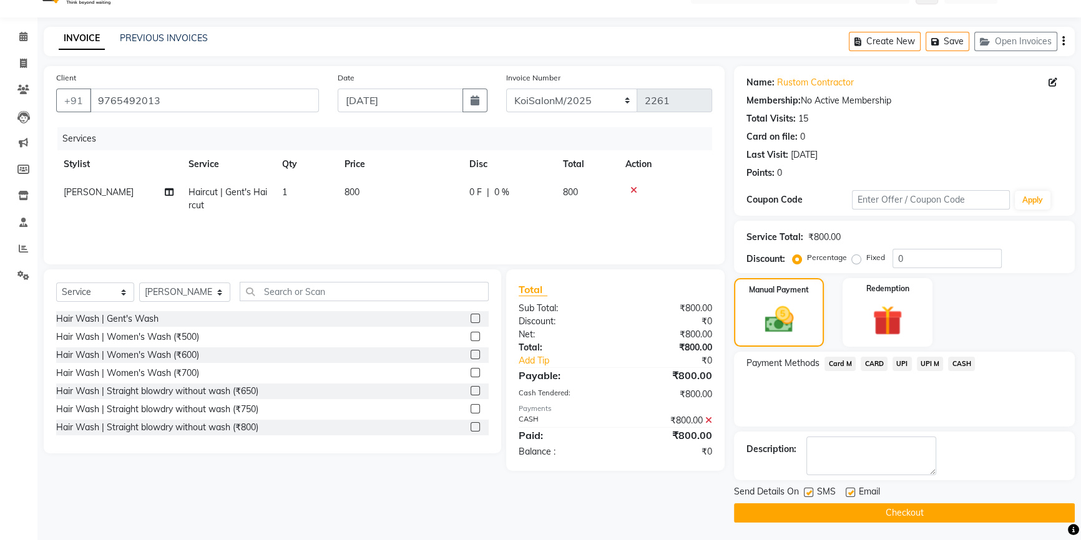
click at [889, 518] on button "Checkout" at bounding box center [904, 512] width 341 height 19
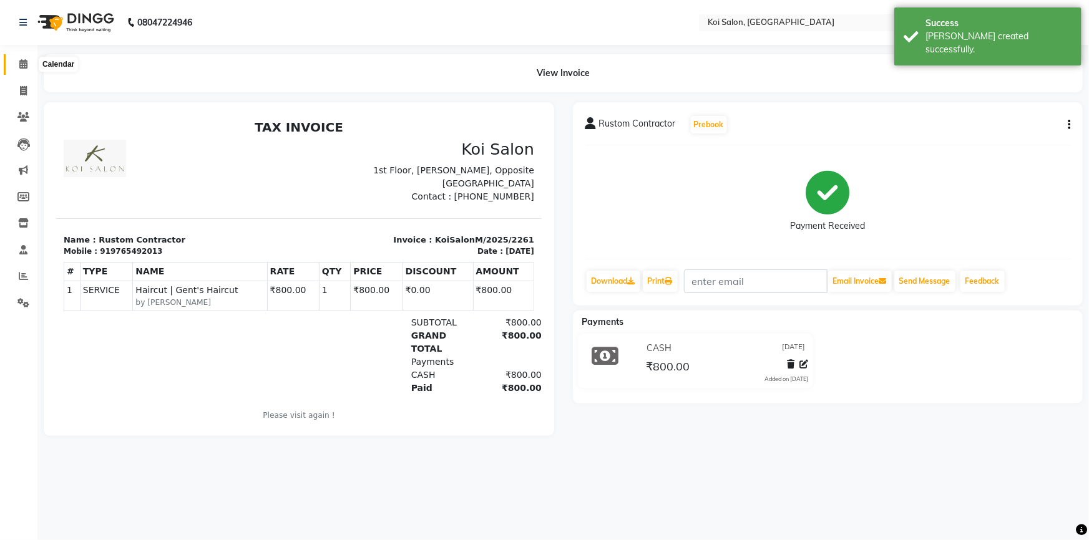
click at [17, 64] on span at bounding box center [23, 64] width 22 height 14
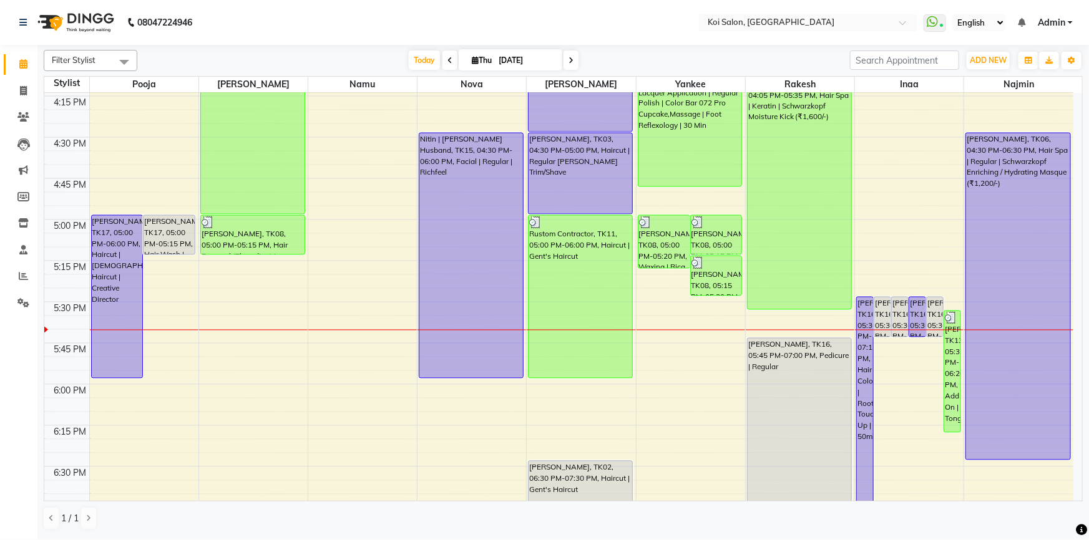
scroll to position [1191, 0]
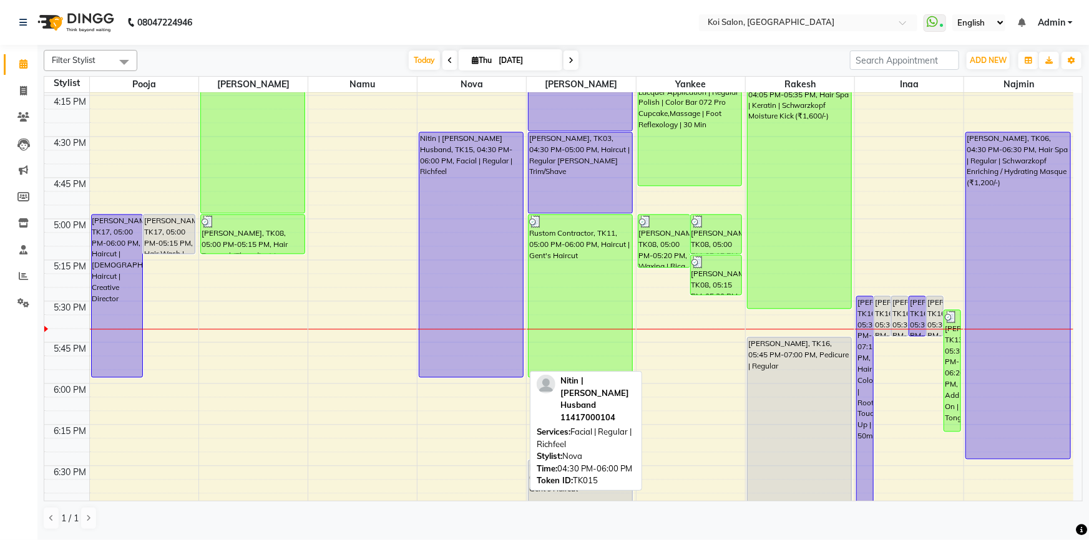
click at [475, 368] on div "Nitin | [PERSON_NAME] Husband, TK15, 04:30 PM-06:00 PM, Facial | Regular | Rich…" at bounding box center [471, 255] width 104 height 245
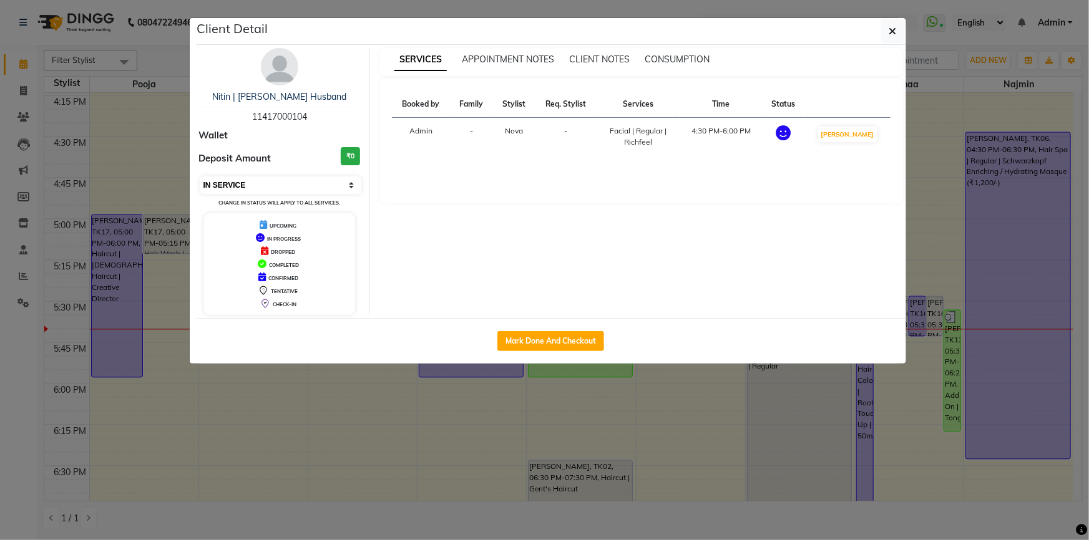
click at [250, 183] on select "Select IN SERVICE CONFIRMED TENTATIVE CHECK IN MARK DONE DROPPED UPCOMING" at bounding box center [281, 185] width 162 height 17
select select "7"
click at [200, 177] on select "Select IN SERVICE CONFIRMED TENTATIVE CHECK IN MARK DONE DROPPED UPCOMING" at bounding box center [281, 185] width 162 height 17
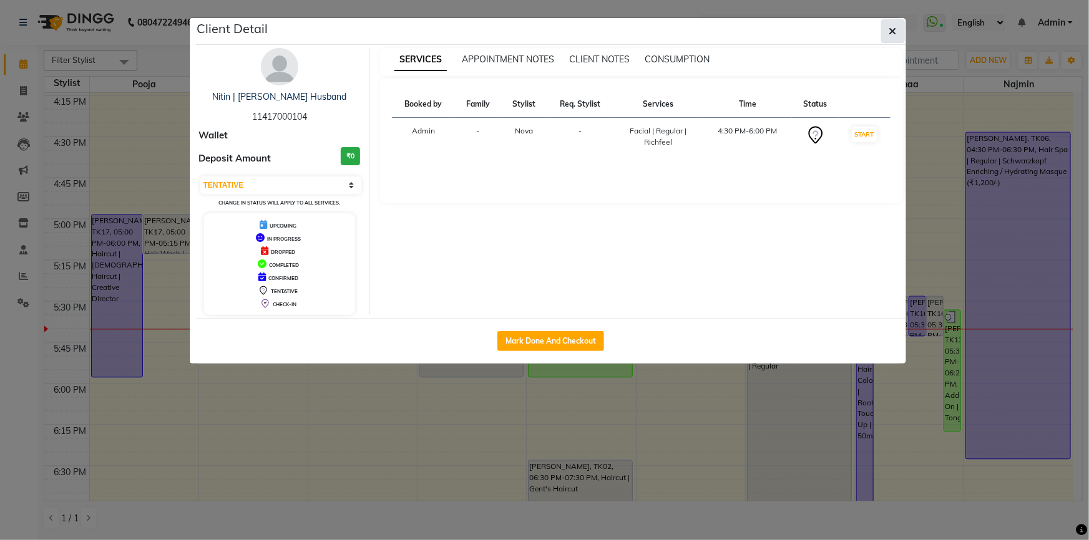
click at [895, 32] on icon "button" at bounding box center [892, 31] width 7 height 10
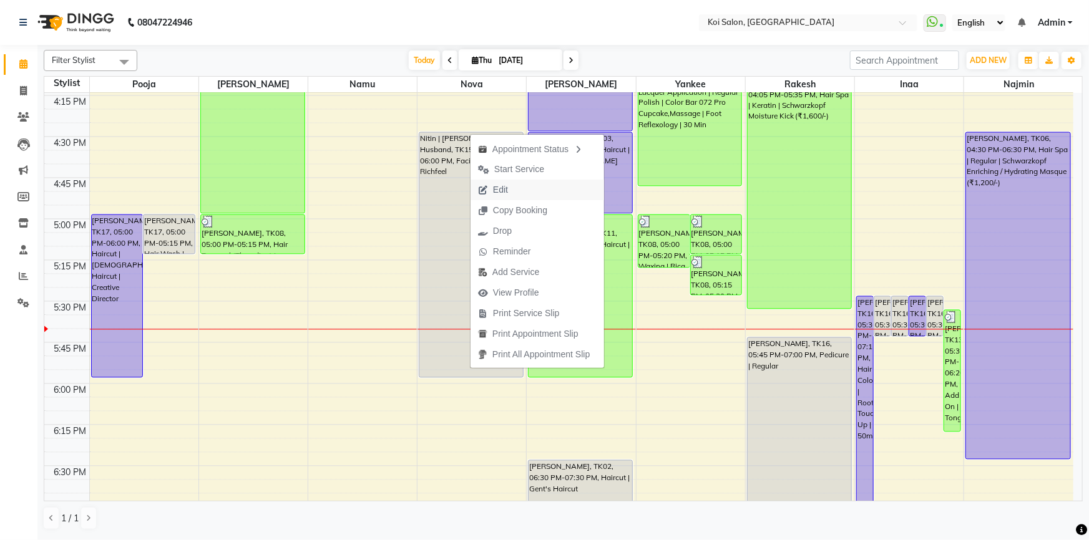
click at [504, 186] on span "Edit" at bounding box center [500, 189] width 15 height 13
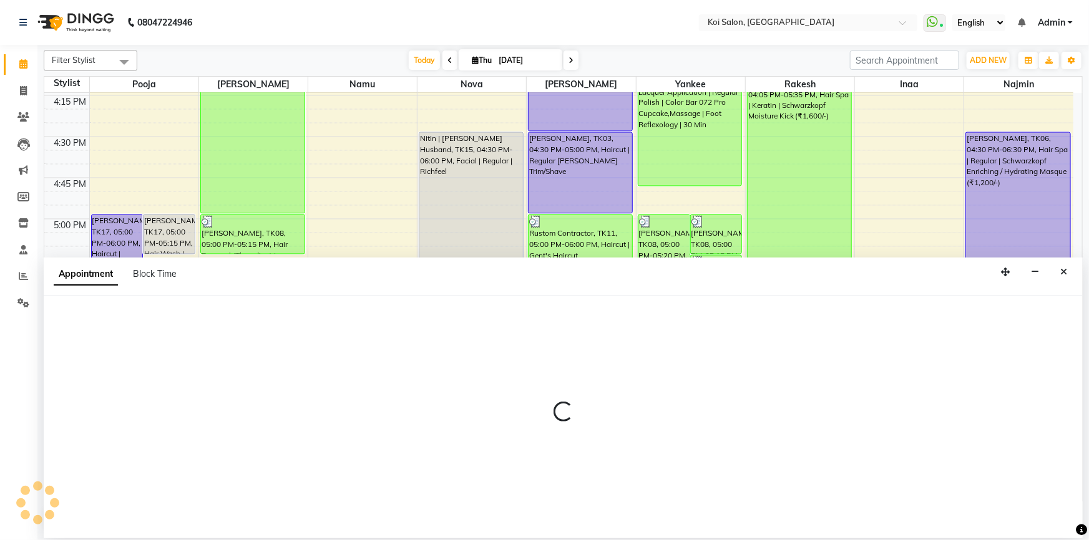
select select "990"
select select "tentative"
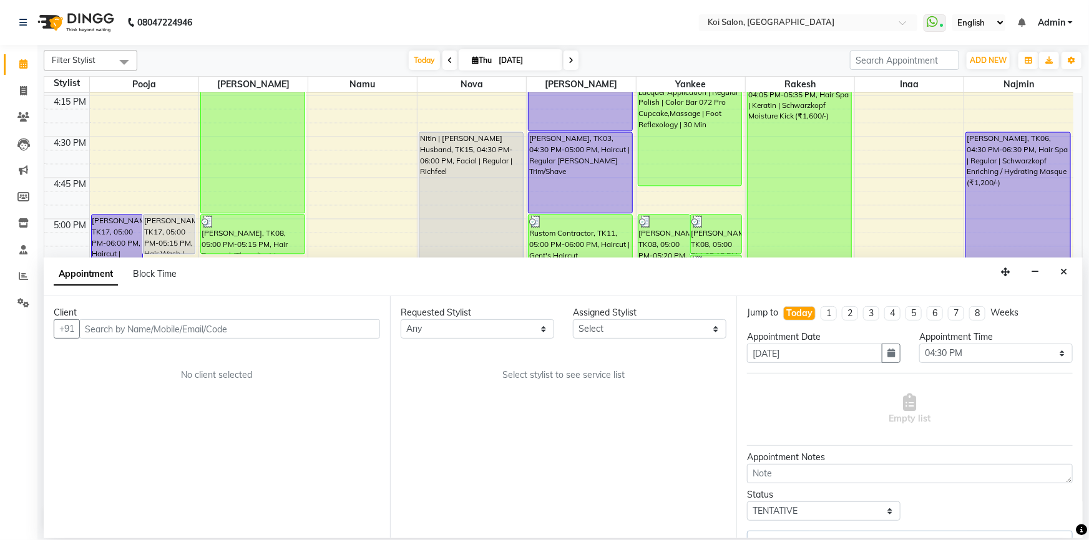
scroll to position [1313, 0]
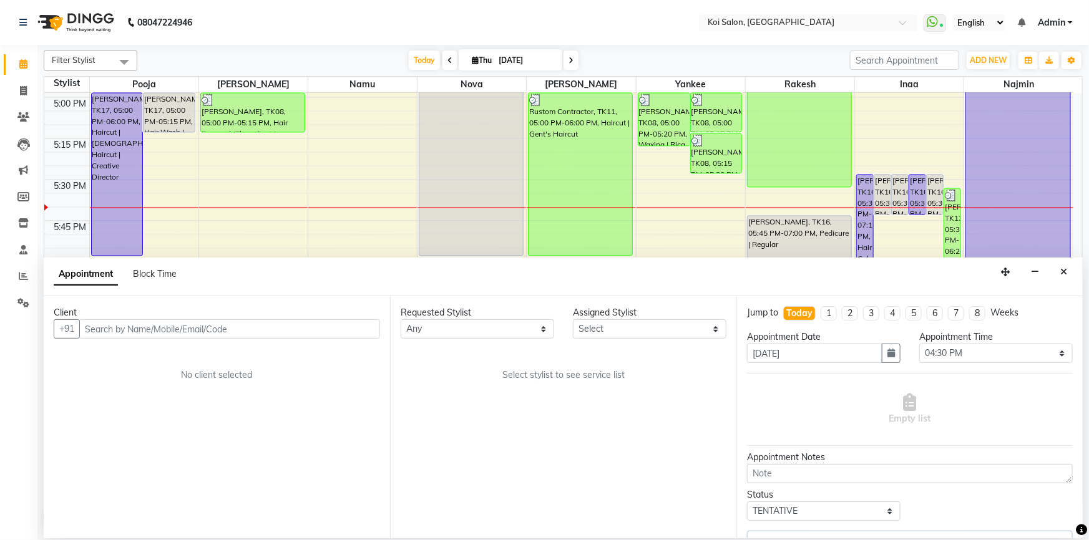
select select "16518"
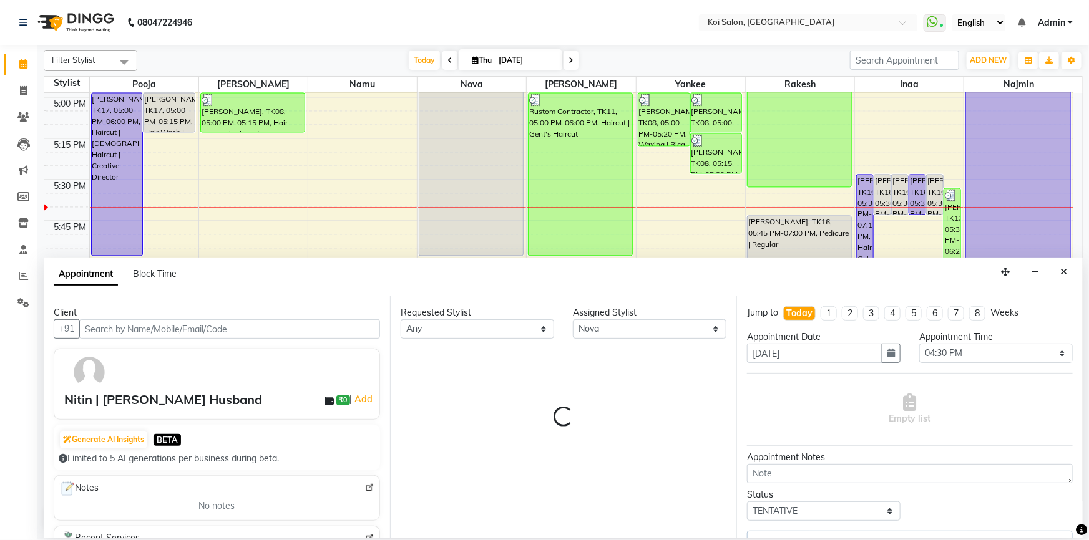
select select "1406"
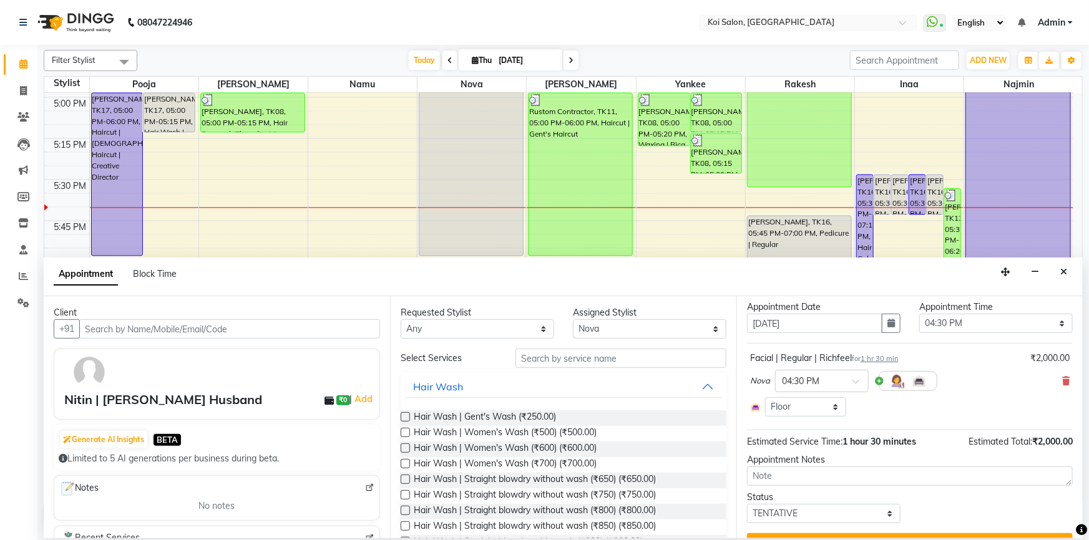
scroll to position [56, 0]
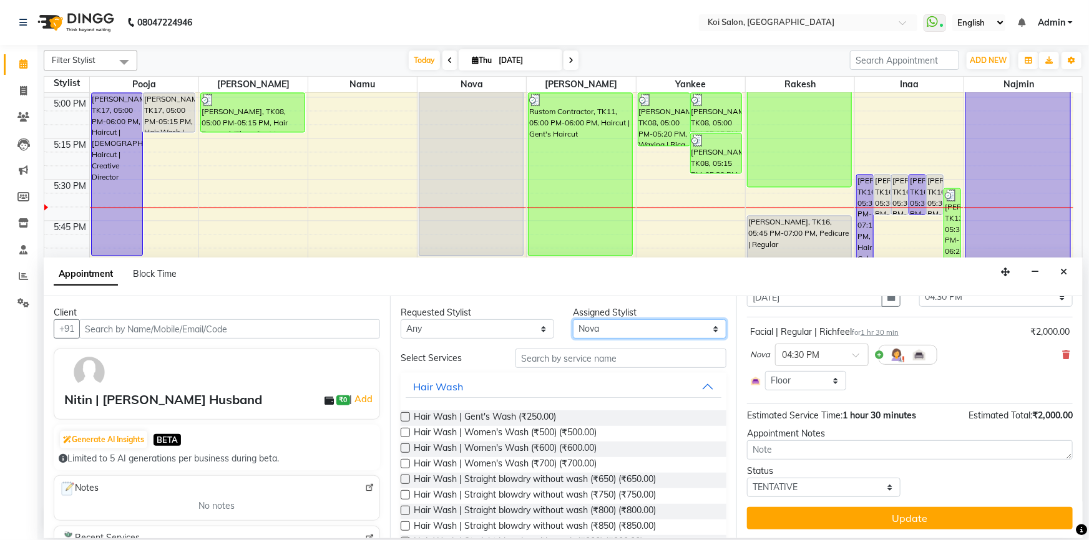
click at [606, 331] on select "Select [PERSON_NAME] Namu Nova Pooja [PERSON_NAME]" at bounding box center [649, 328] width 153 height 19
select select "37562"
click at [573, 319] on select "Select [PERSON_NAME] Namu Nova Pooja [PERSON_NAME]" at bounding box center [649, 328] width 153 height 19
click at [561, 356] on input "text" at bounding box center [620, 358] width 211 height 19
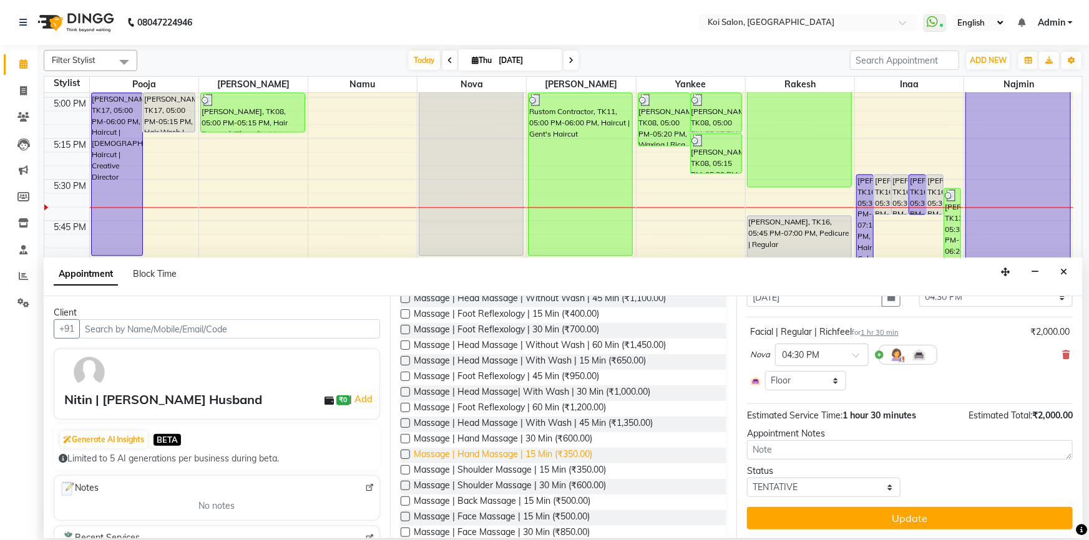
scroll to position [170, 0]
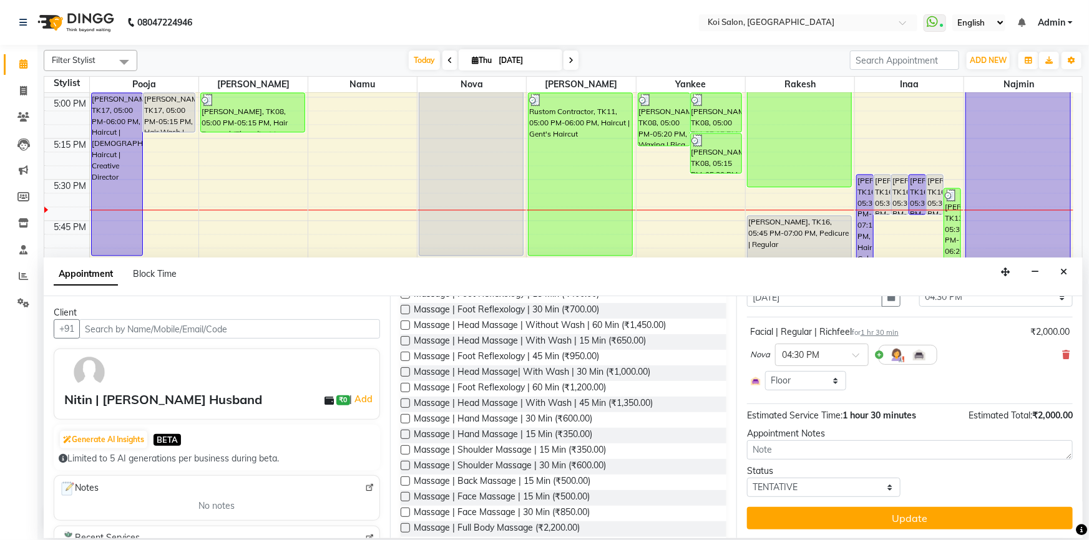
type input "massage"
click at [404, 480] on label at bounding box center [405, 481] width 9 height 9
click at [404, 480] on input "checkbox" at bounding box center [405, 483] width 8 height 8
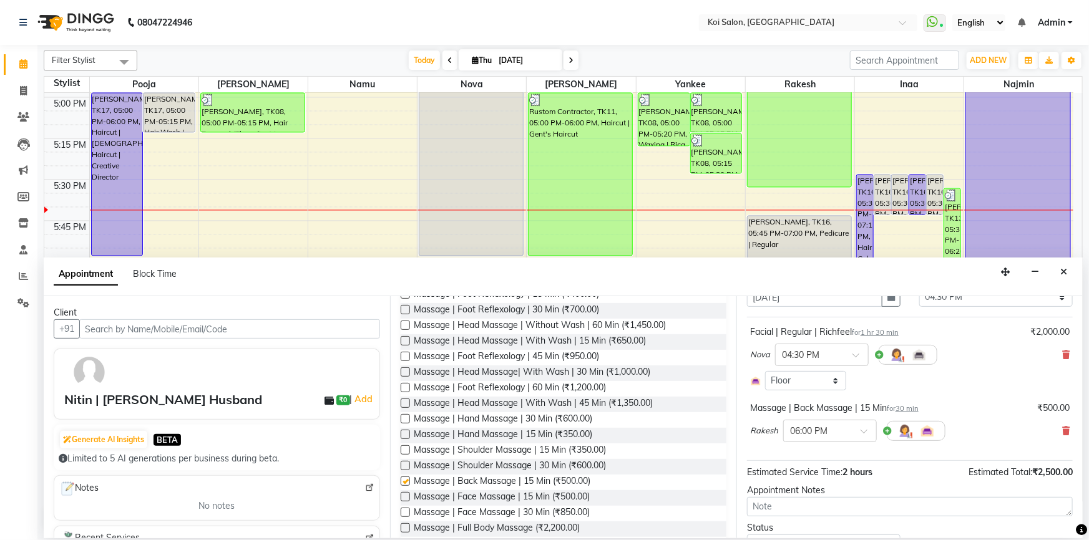
checkbox input "false"
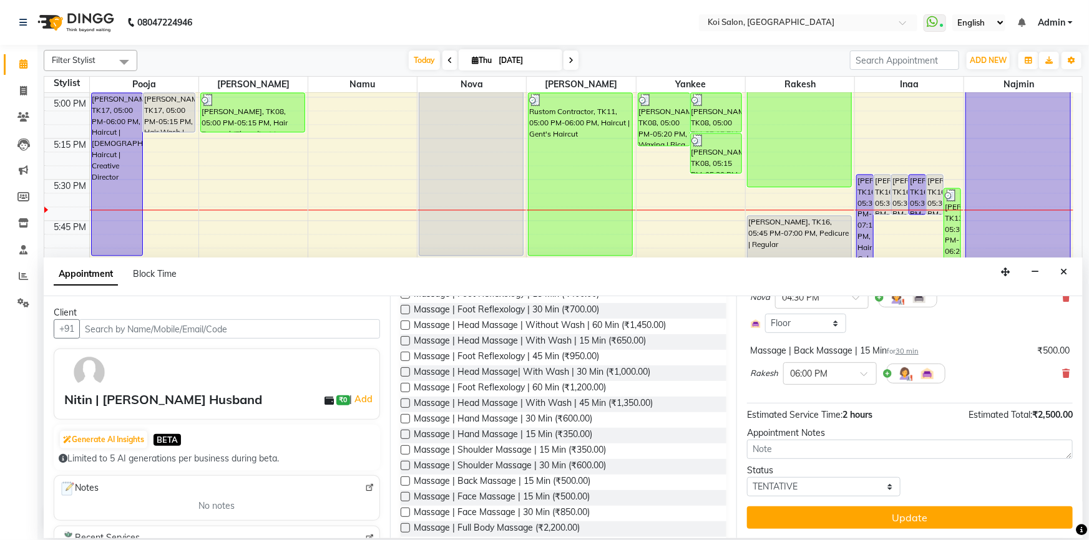
scroll to position [57, 0]
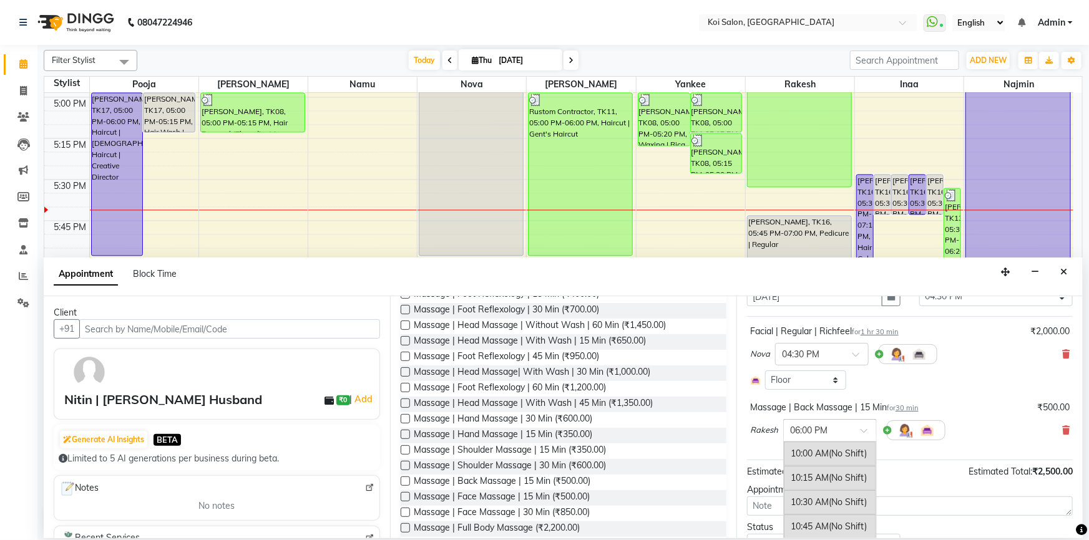
click at [845, 435] on div at bounding box center [830, 429] width 92 height 13
click at [815, 483] on div "05:45 PM (Booked)" at bounding box center [830, 488] width 92 height 24
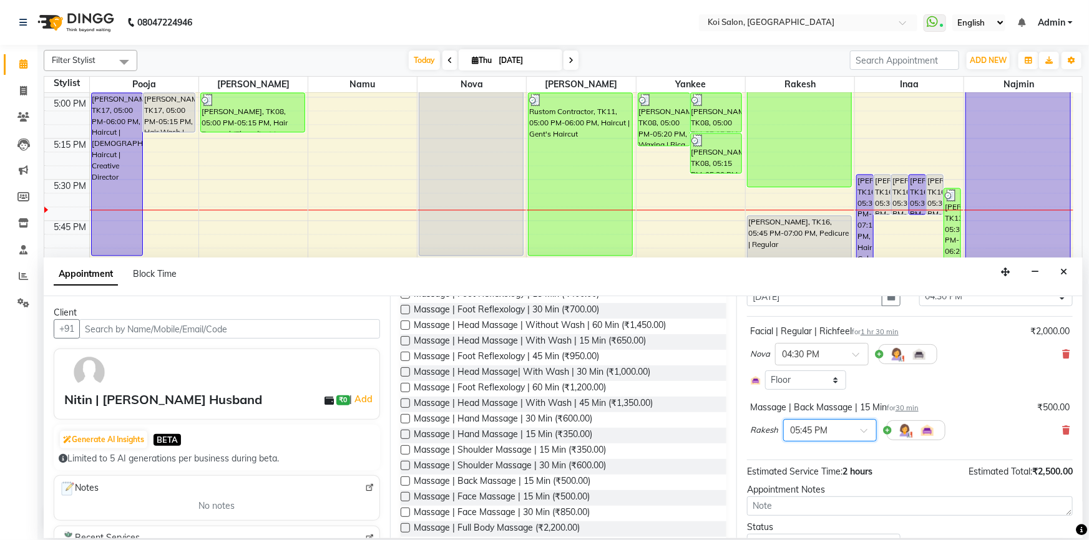
scroll to position [114, 0]
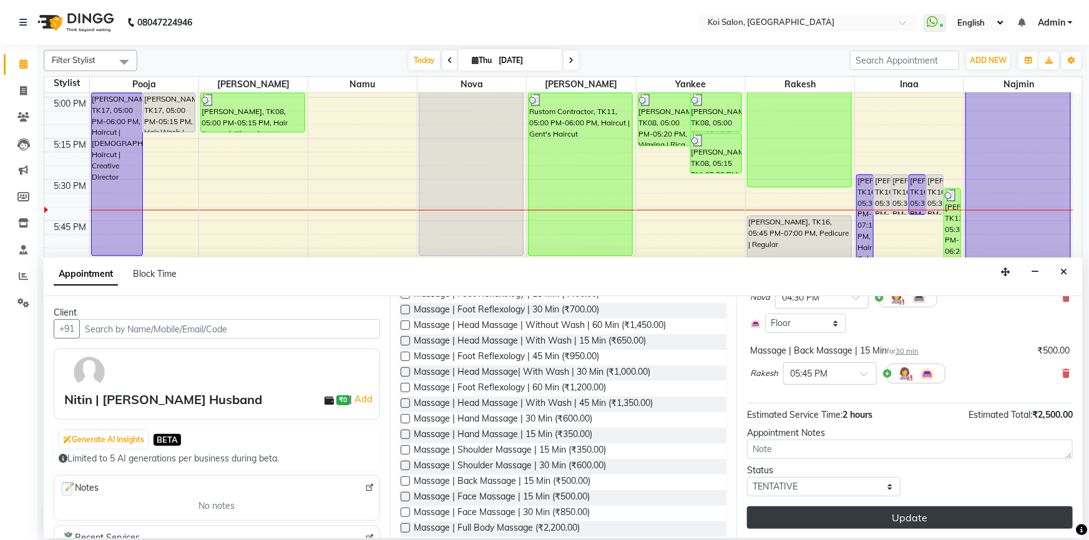
click at [898, 512] on button "Update" at bounding box center [910, 518] width 326 height 22
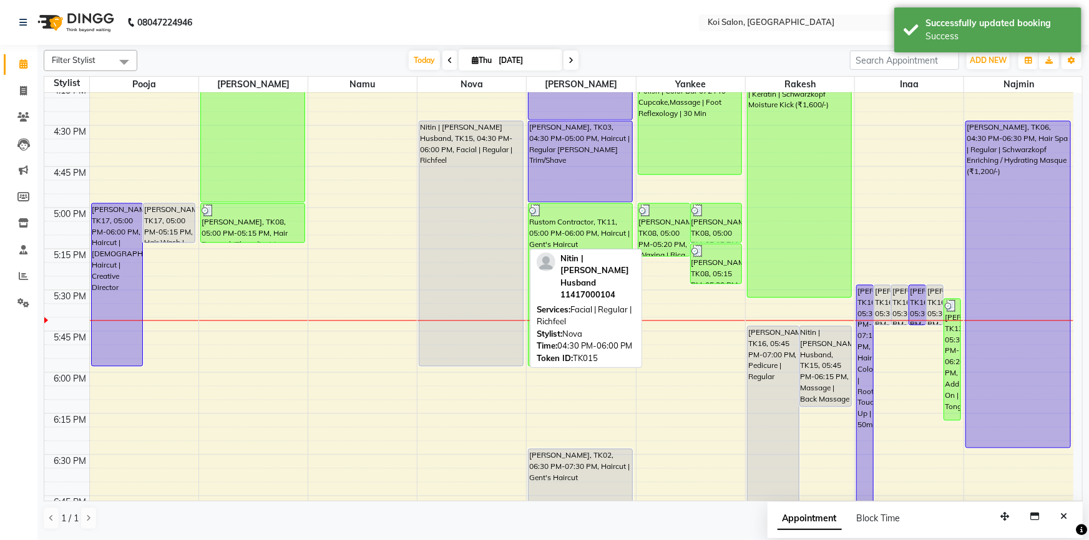
scroll to position [1200, 0]
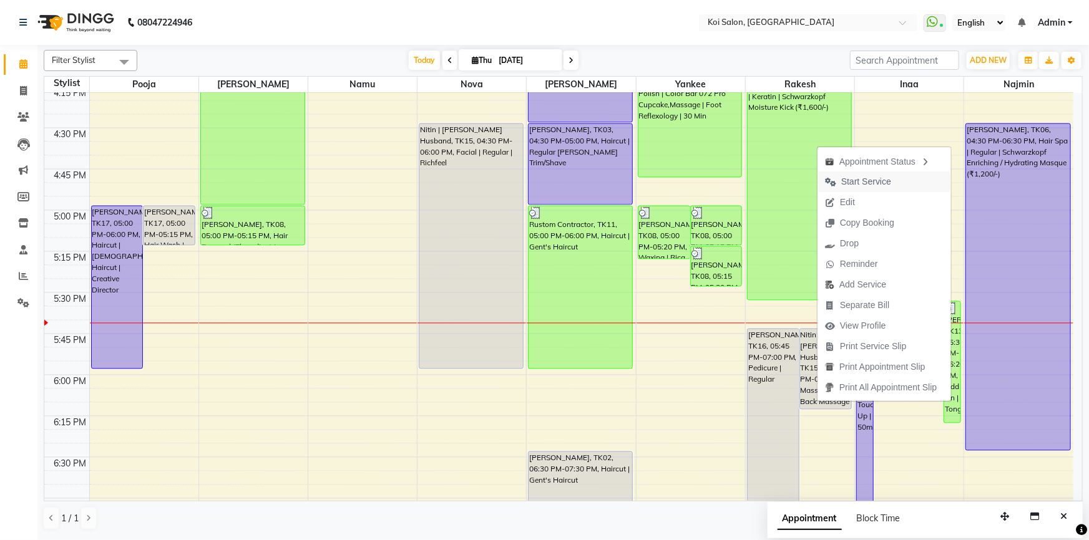
click at [859, 183] on span "Start Service" at bounding box center [866, 181] width 50 height 13
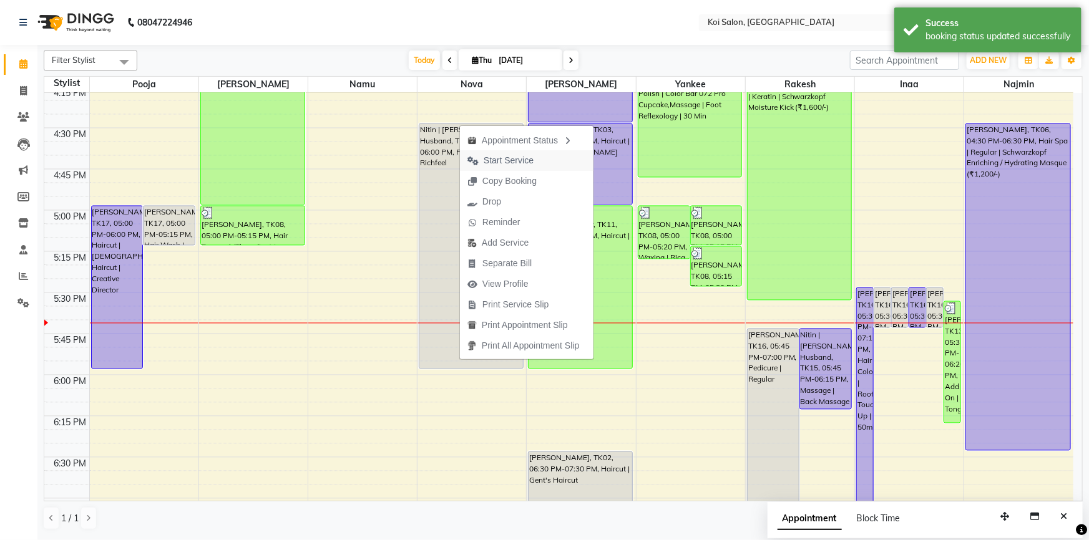
click at [495, 160] on span "Start Service" at bounding box center [509, 160] width 50 height 13
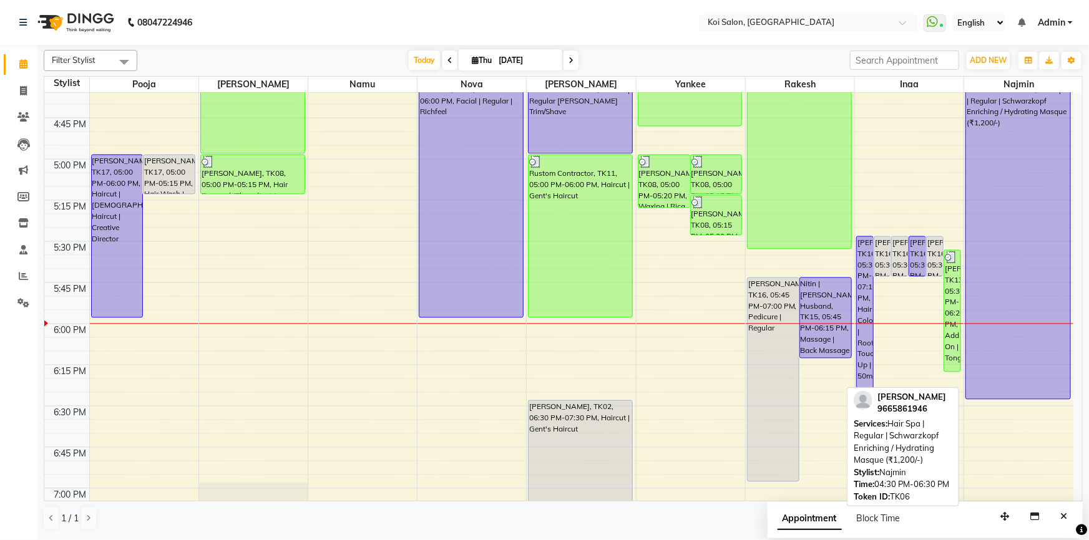
scroll to position [1257, 0]
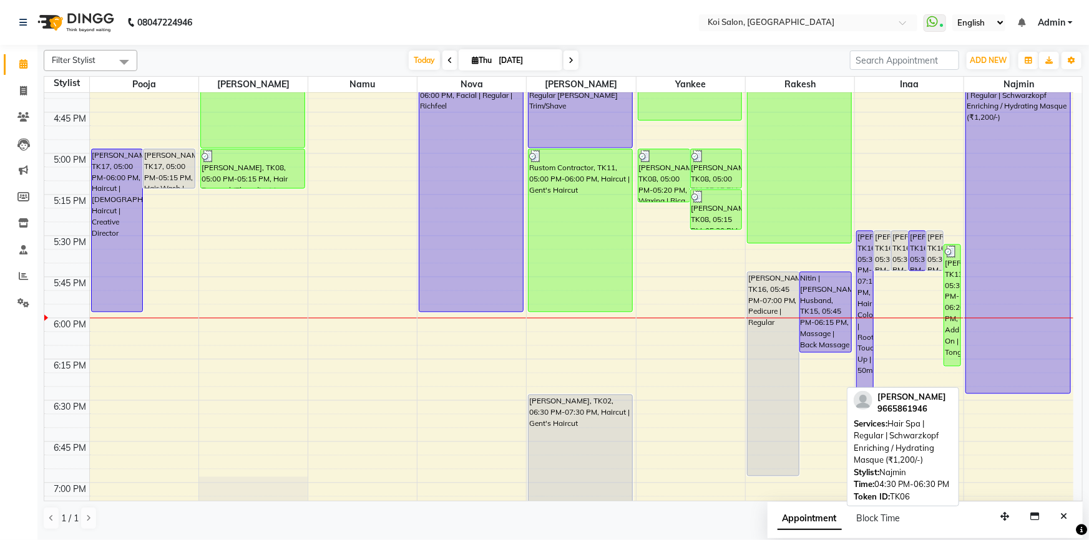
click at [1023, 380] on div "[PERSON_NAME], TK06, 04:30 PM-06:30 PM, Hair Spa | Regular | Schwarzkopf Enrich…" at bounding box center [1018, 230] width 104 height 326
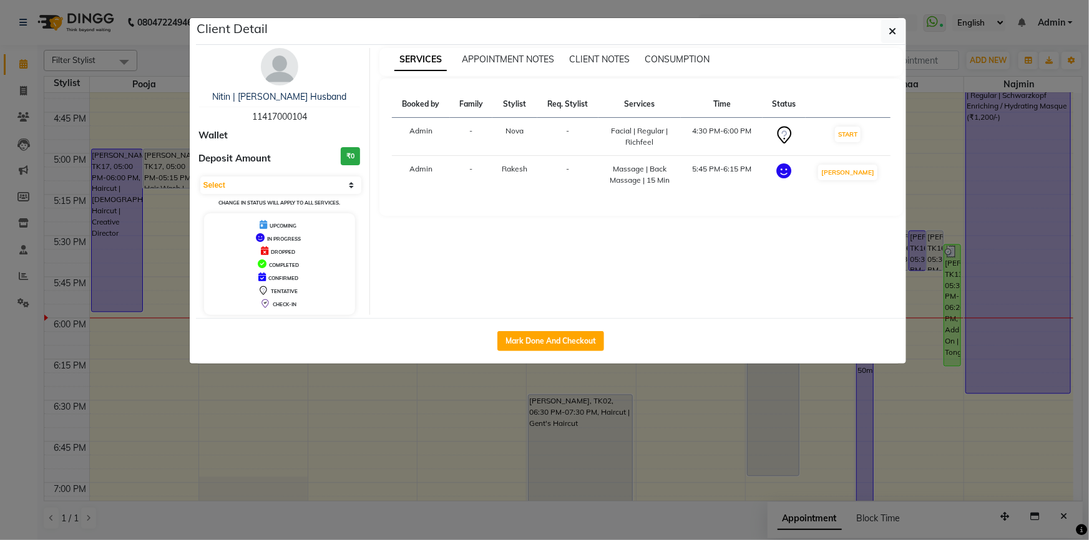
select select "1"
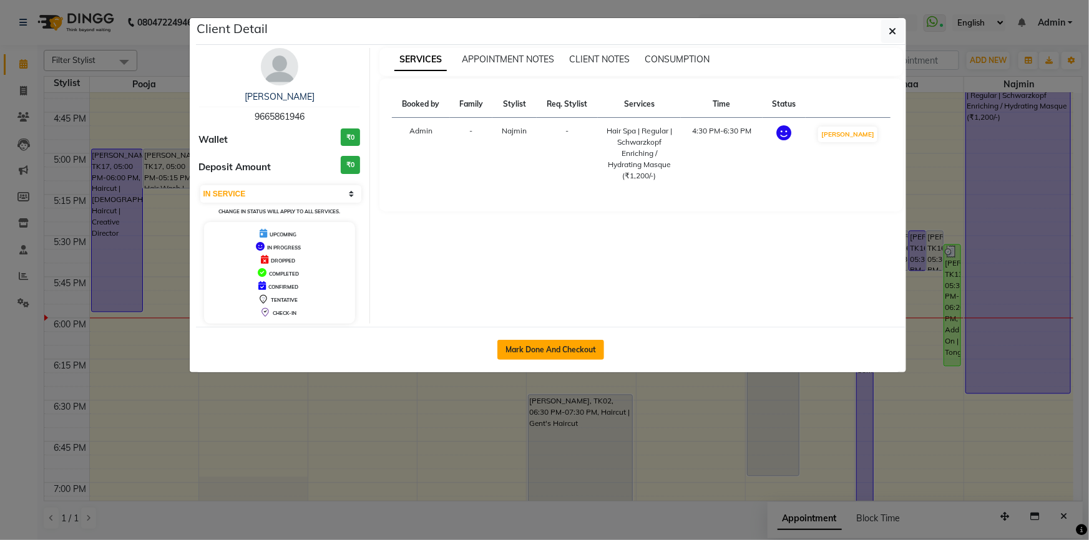
click at [530, 348] on button "Mark Done And Checkout" at bounding box center [550, 350] width 107 height 20
select select "service"
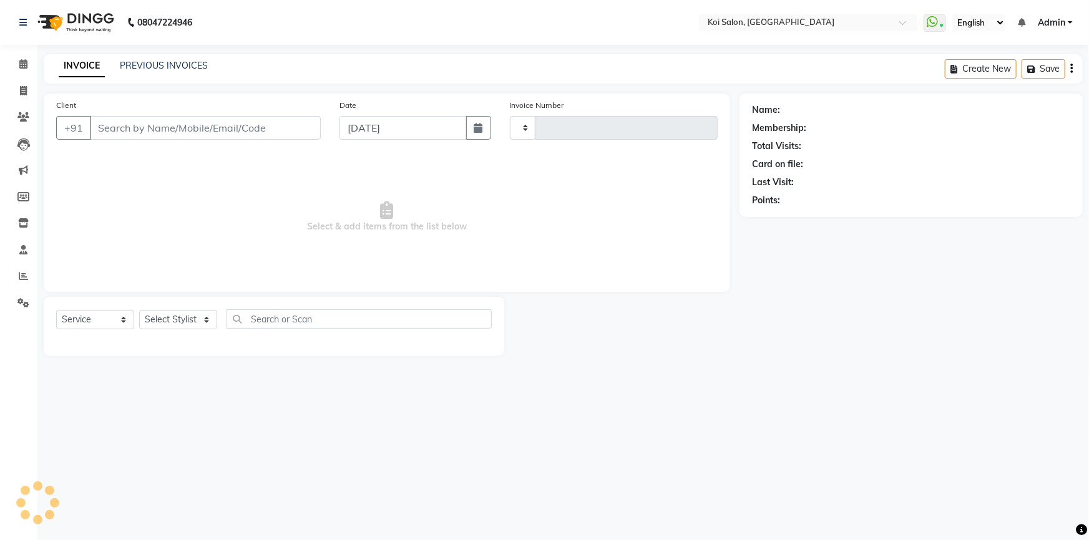
type input "2262"
select select "3"
select select "6717"
type input "9665861946"
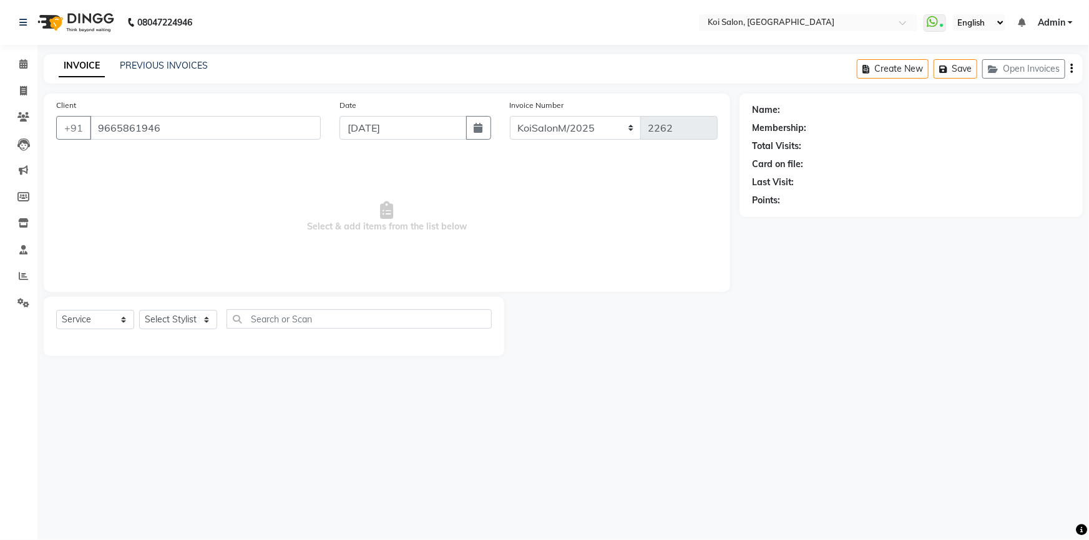
select select "67549"
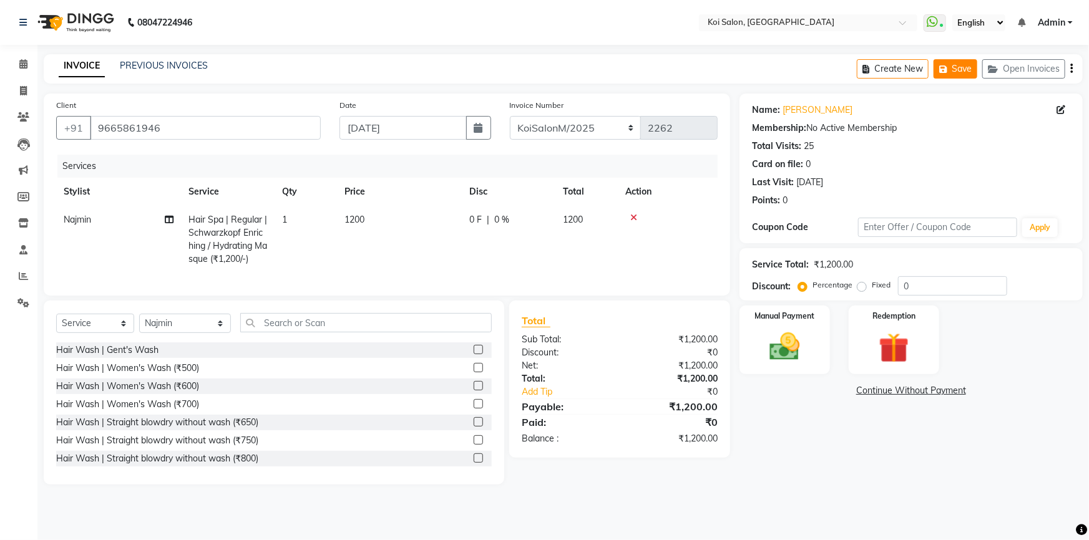
click at [958, 64] on button "Save" at bounding box center [955, 68] width 44 height 19
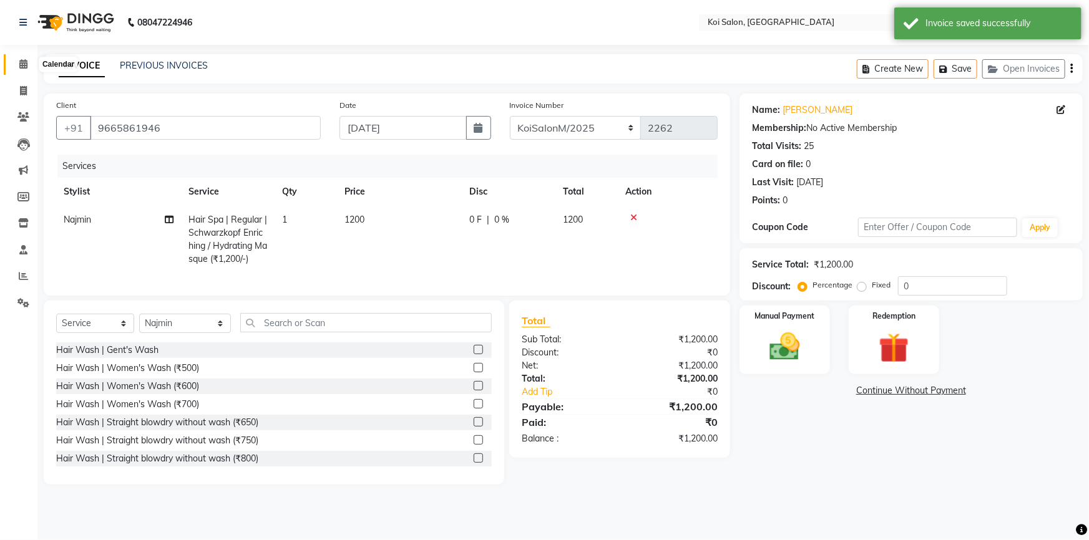
click at [22, 64] on icon at bounding box center [23, 63] width 8 height 9
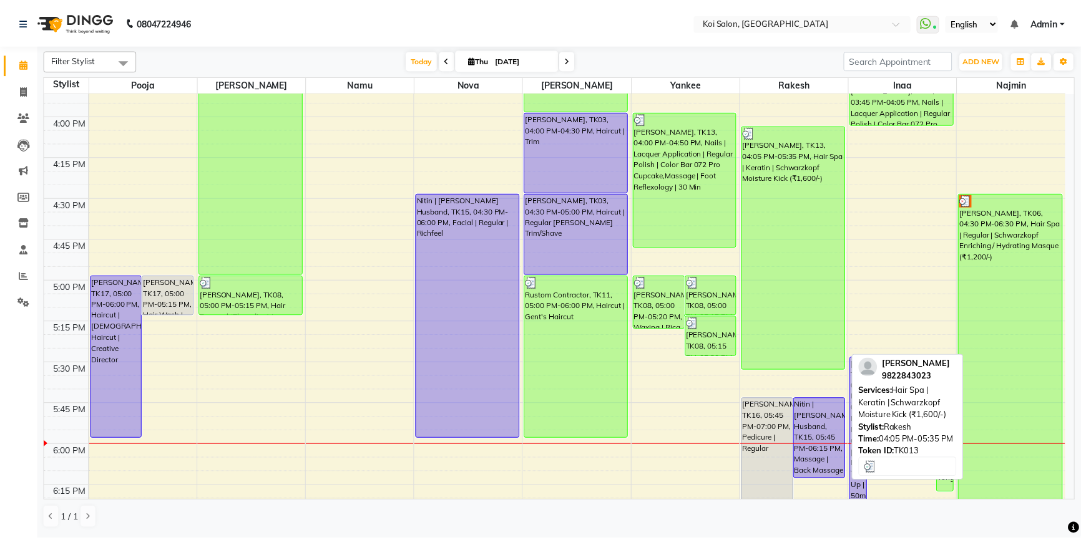
scroll to position [1134, 0]
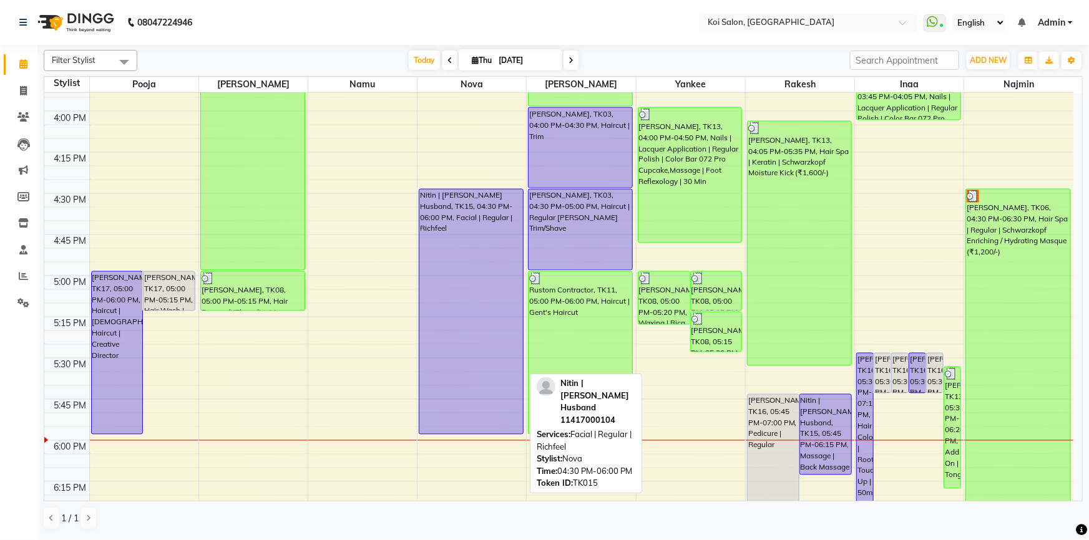
click at [464, 406] on div "Nitin | [PERSON_NAME] Husband, TK15, 04:30 PM-06:00 PM, Facial | Regular | Rich…" at bounding box center [471, 312] width 104 height 245
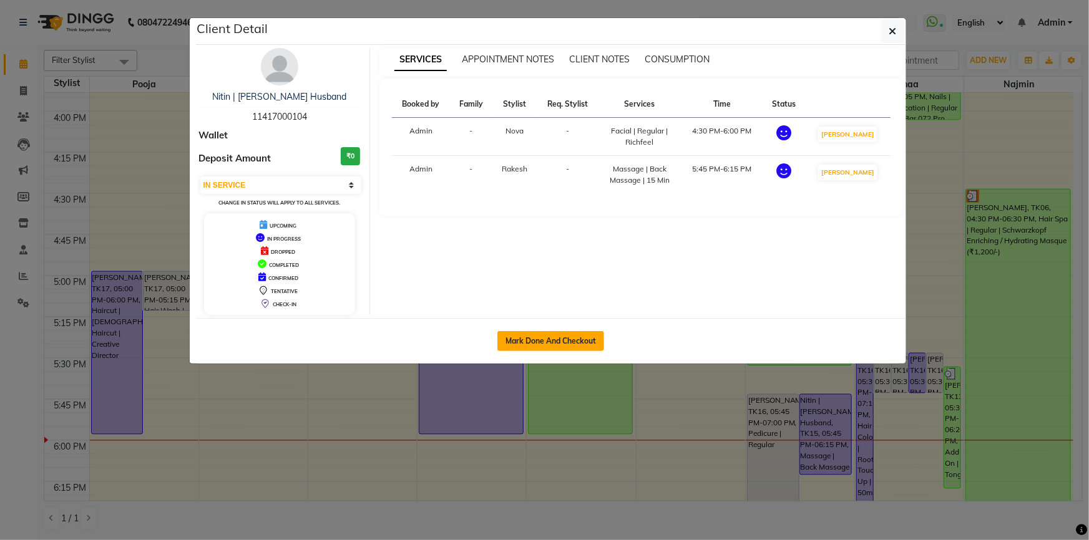
click at [562, 337] on button "Mark Done And Checkout" at bounding box center [550, 341] width 107 height 20
select select "3"
select select "6717"
select select "service"
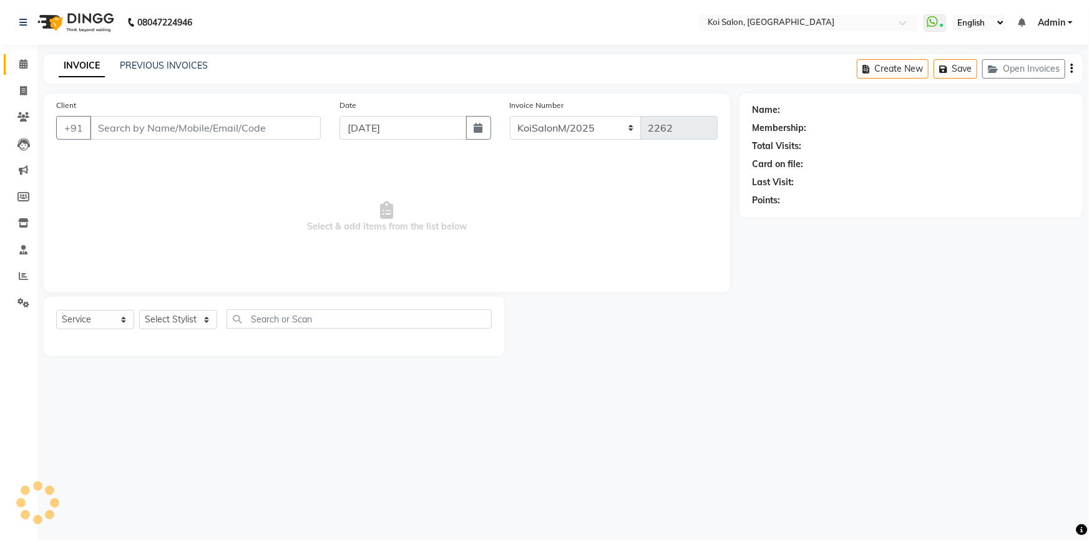
type input "11417000104"
select select "37562"
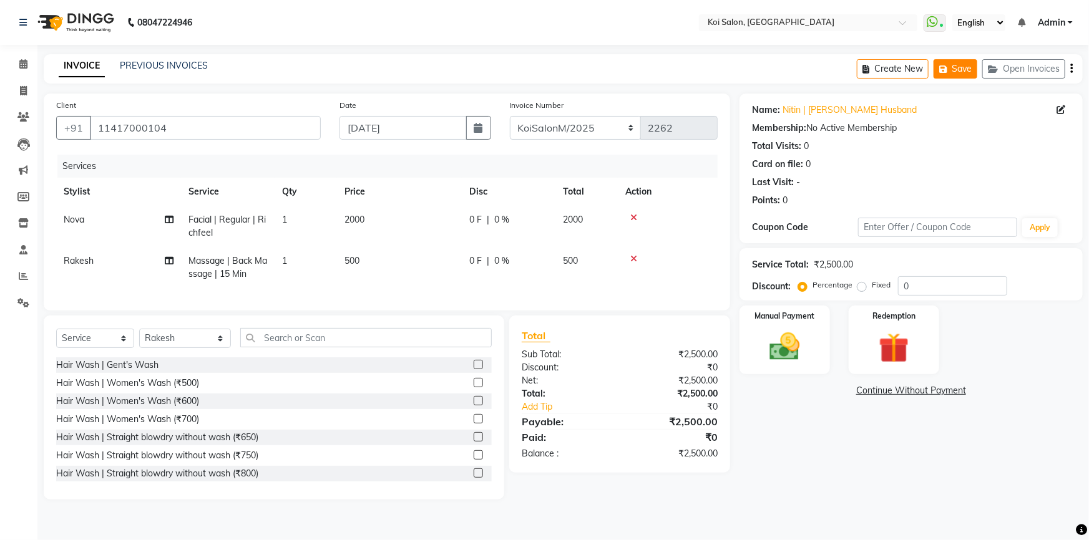
click at [956, 72] on button "Save" at bounding box center [955, 68] width 44 height 19
click at [967, 73] on button "Save" at bounding box center [955, 68] width 44 height 19
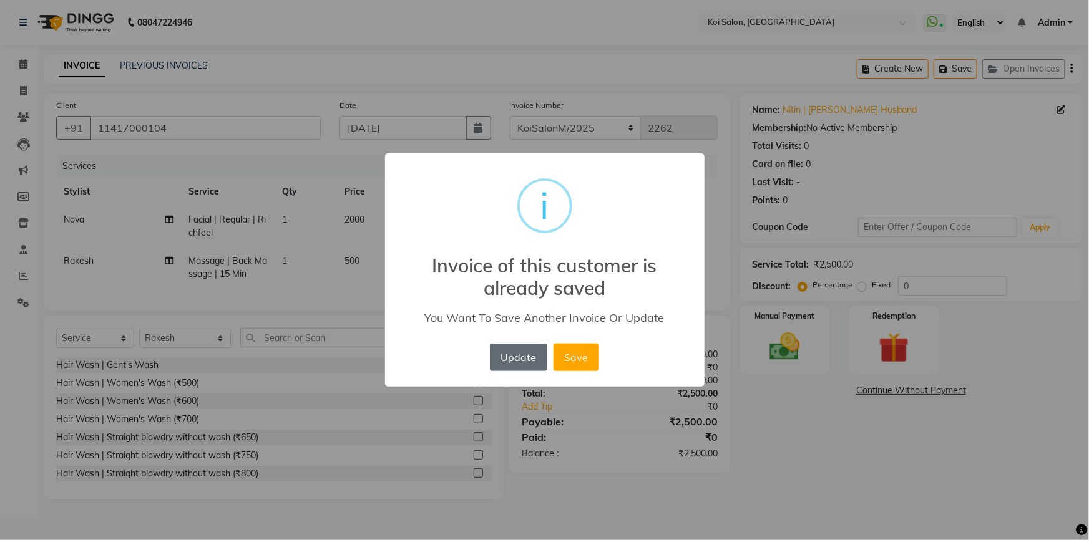
click at [524, 356] on button "Update" at bounding box center [518, 357] width 57 height 27
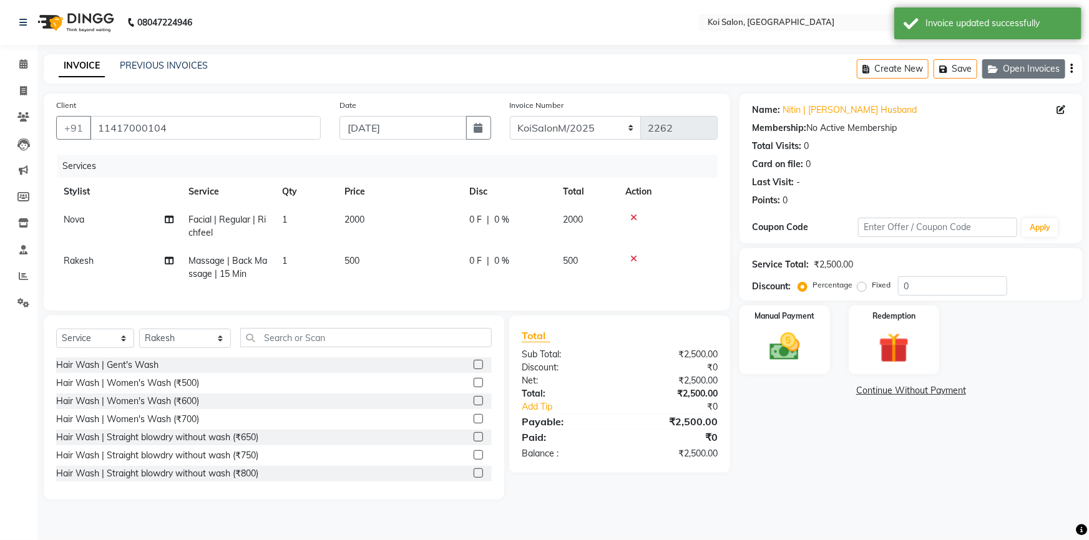
click at [1024, 74] on button "Open Invoices" at bounding box center [1023, 68] width 83 height 19
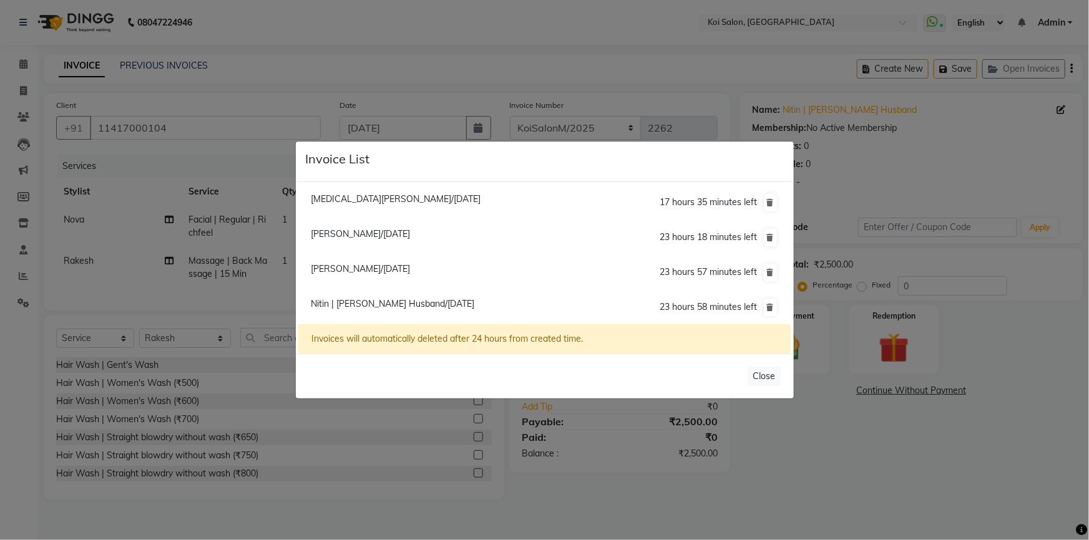
click at [360, 271] on span "[PERSON_NAME]/[DATE]" at bounding box center [360, 268] width 99 height 11
type input "9665861946"
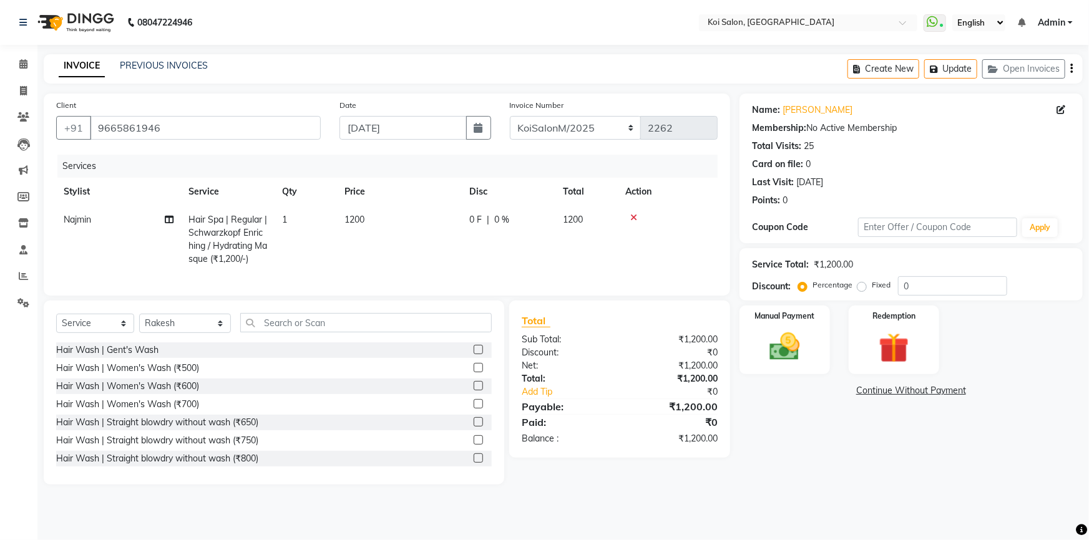
select select
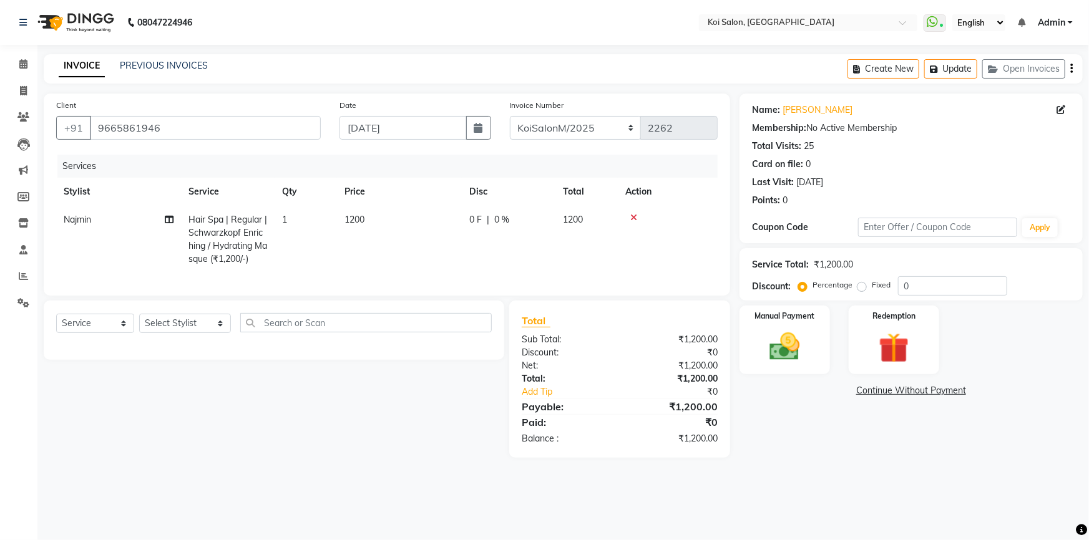
click at [210, 220] on span "Hair Spa | Regular | Schwarzkopf Enriching / Hydrating Masque (₹1,200/-)" at bounding box center [227, 239] width 79 height 51
select select "67549"
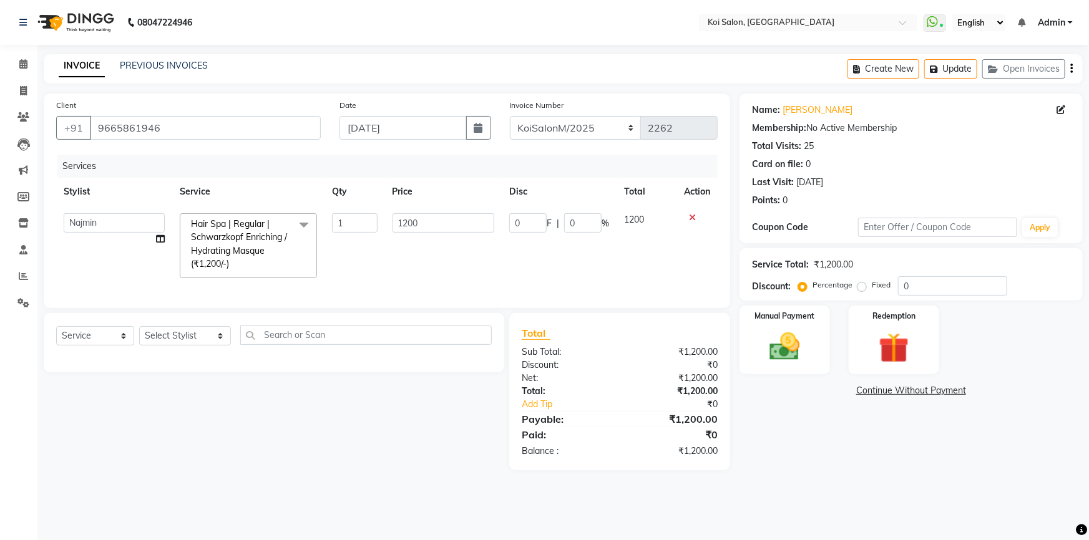
click at [221, 238] on span "Hair Spa | Regular | Schwarzkopf Enriching / Hydrating Masque (₹1,200/-)" at bounding box center [239, 243] width 96 height 51
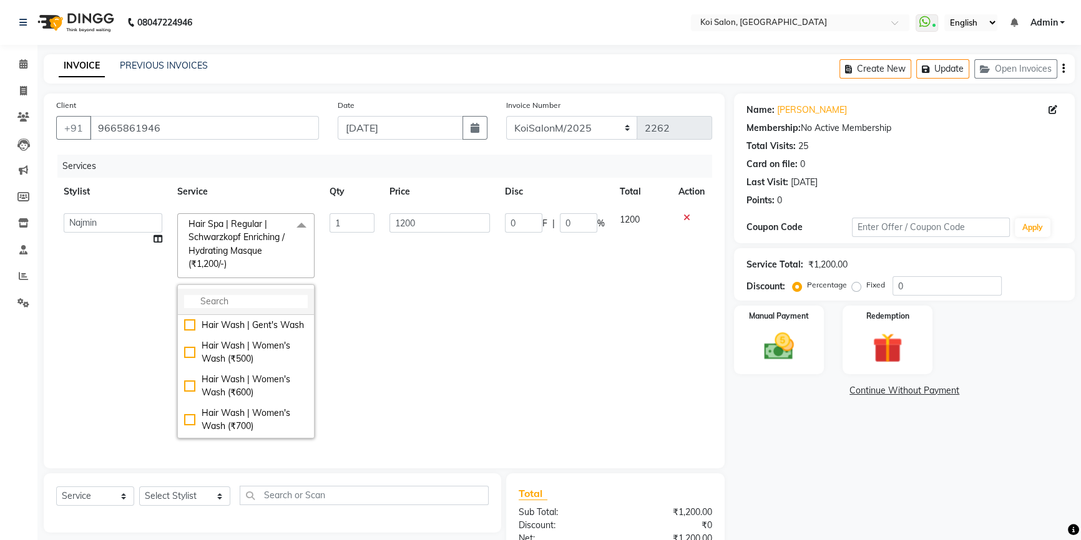
click at [236, 304] on input "multiselect-search" at bounding box center [246, 301] width 124 height 13
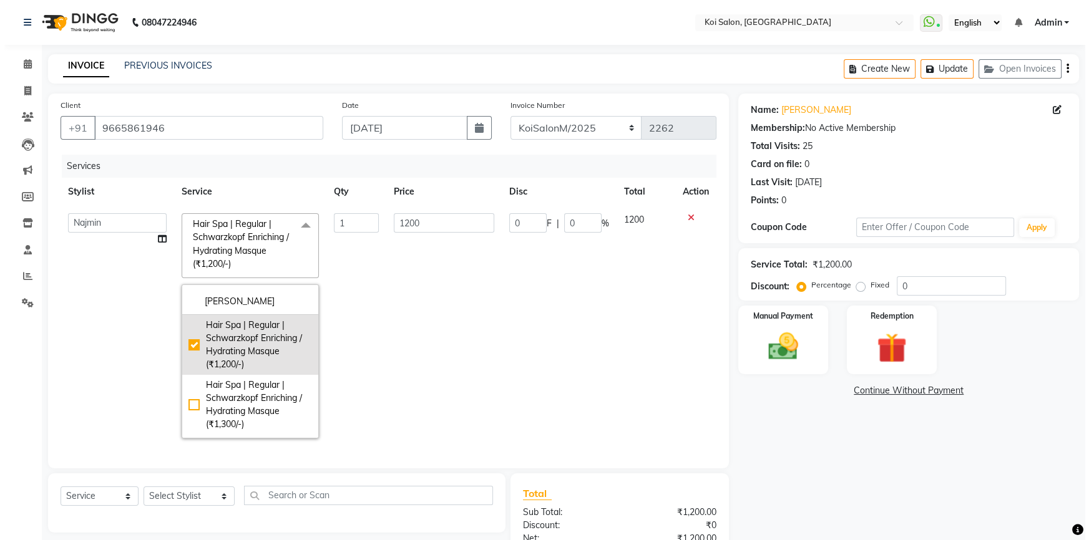
scroll to position [56, 0]
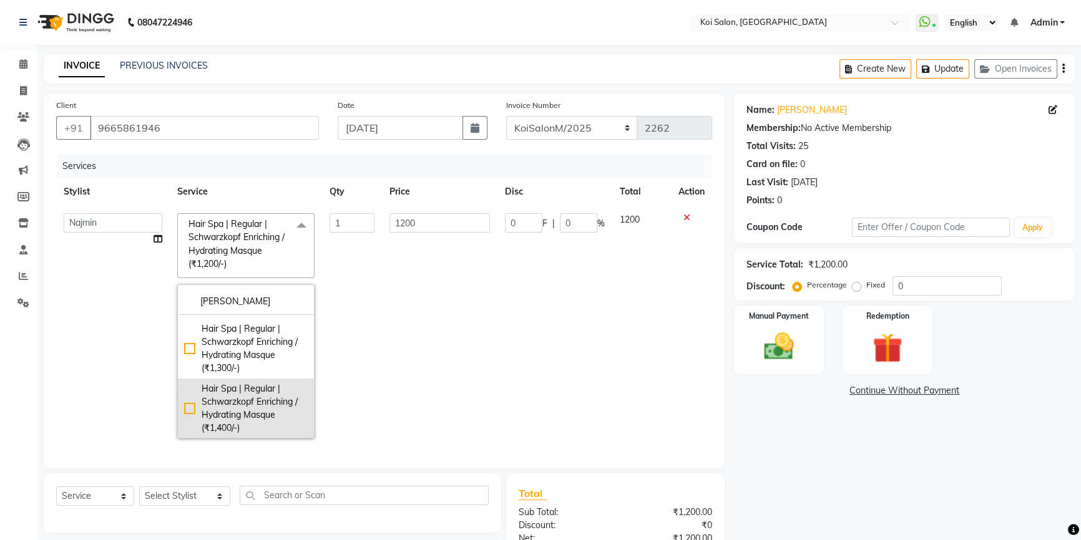
type input "[PERSON_NAME]"
click at [187, 407] on div "Hair Spa | Regular | Schwarzkopf Enriching / Hydrating Masque (₹1,400/-)" at bounding box center [246, 408] width 124 height 52
checkbox input "false"
checkbox input "true"
type input "1400"
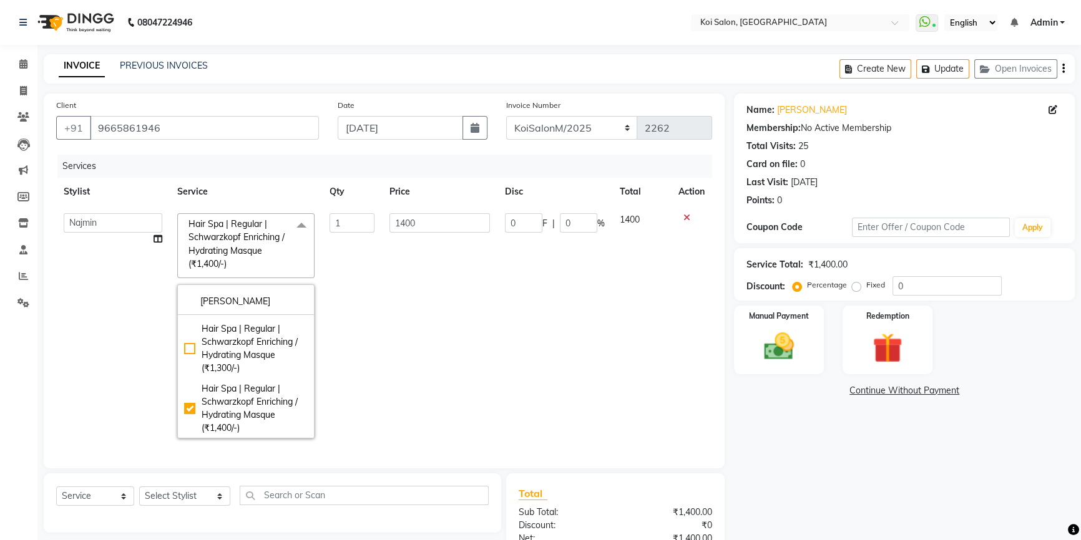
click at [623, 403] on td "1400" at bounding box center [641, 326] width 59 height 240
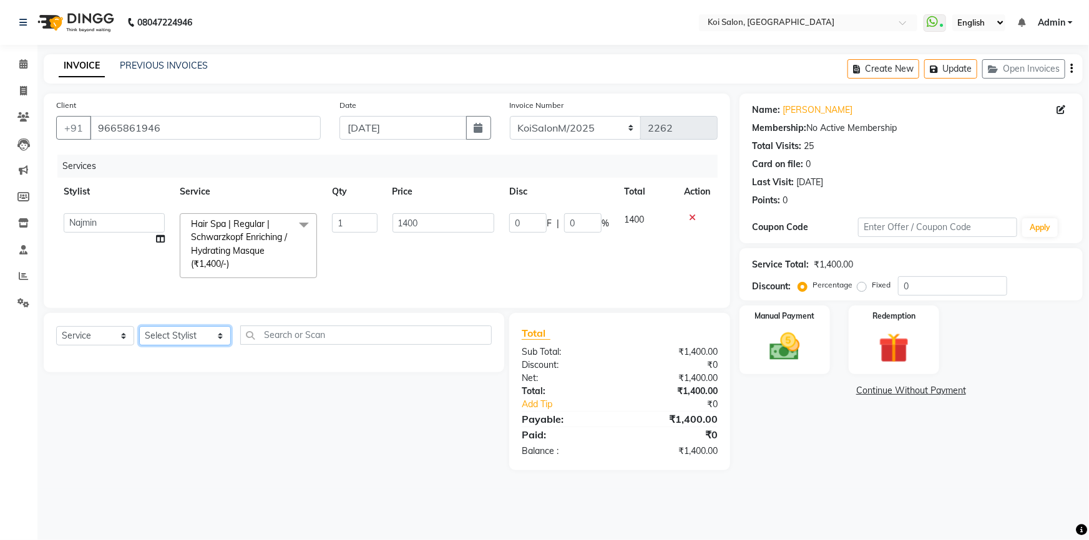
click at [176, 346] on select "Select Stylist [PERSON_NAME] | Housekeeping [PERSON_NAME] Inaa [PERSON_NAME] | …" at bounding box center [185, 335] width 92 height 19
select select "34434"
click at [139, 335] on select "Select Stylist [PERSON_NAME] | Housekeeping [PERSON_NAME] Inaa [PERSON_NAME] | …" at bounding box center [185, 335] width 92 height 19
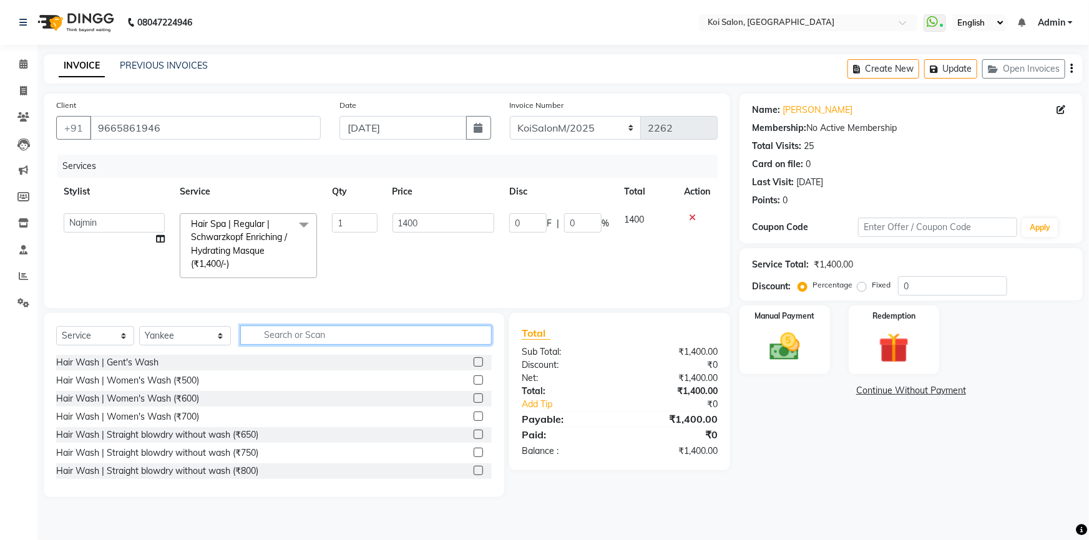
click at [281, 345] on input "text" at bounding box center [366, 335] width 252 height 19
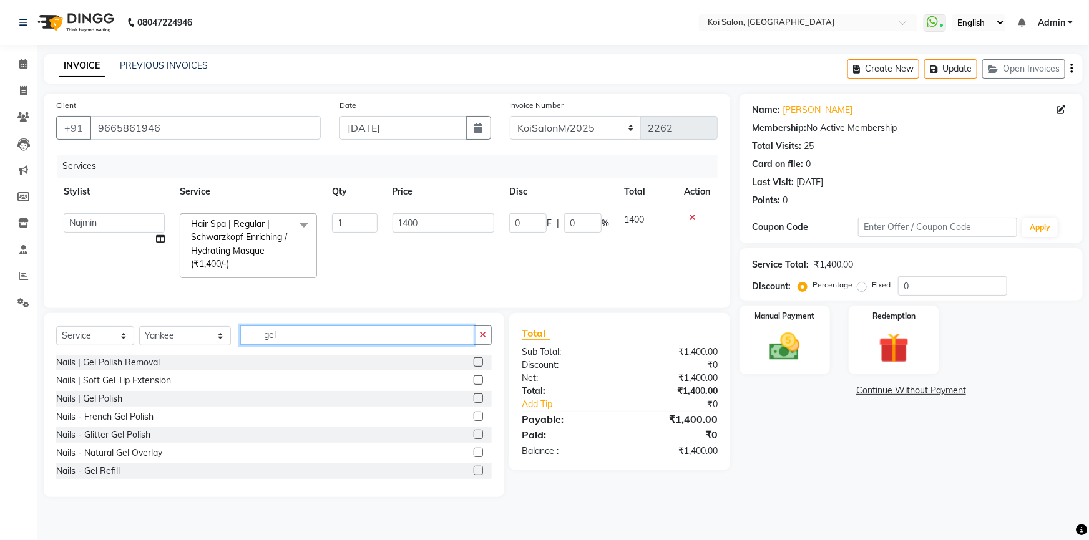
type input "gel"
click at [474, 367] on label at bounding box center [478, 362] width 9 height 9
click at [474, 367] on input "checkbox" at bounding box center [478, 363] width 8 height 8
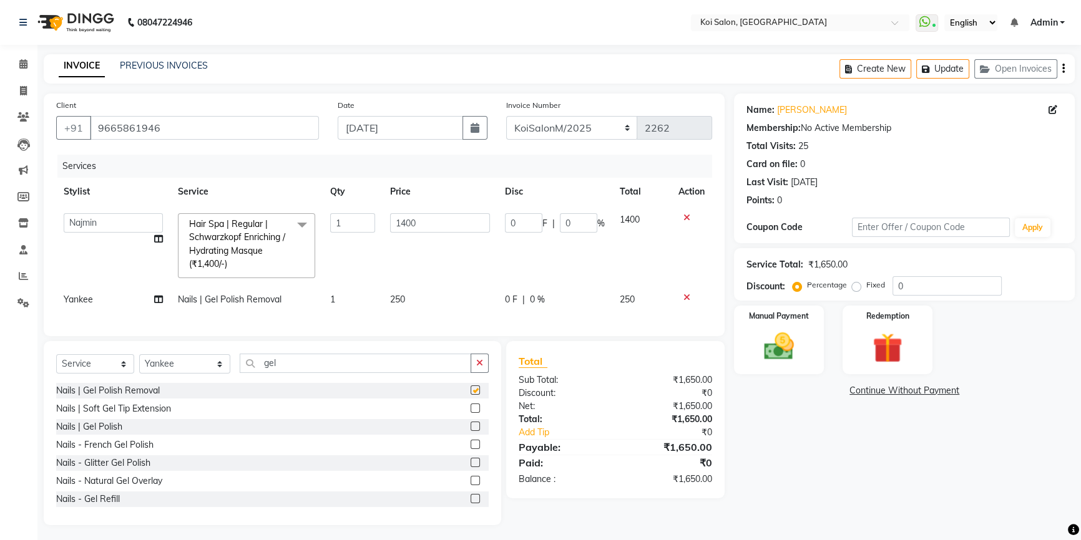
checkbox input "false"
click at [395, 293] on td "250" at bounding box center [439, 300] width 115 height 28
select select "34434"
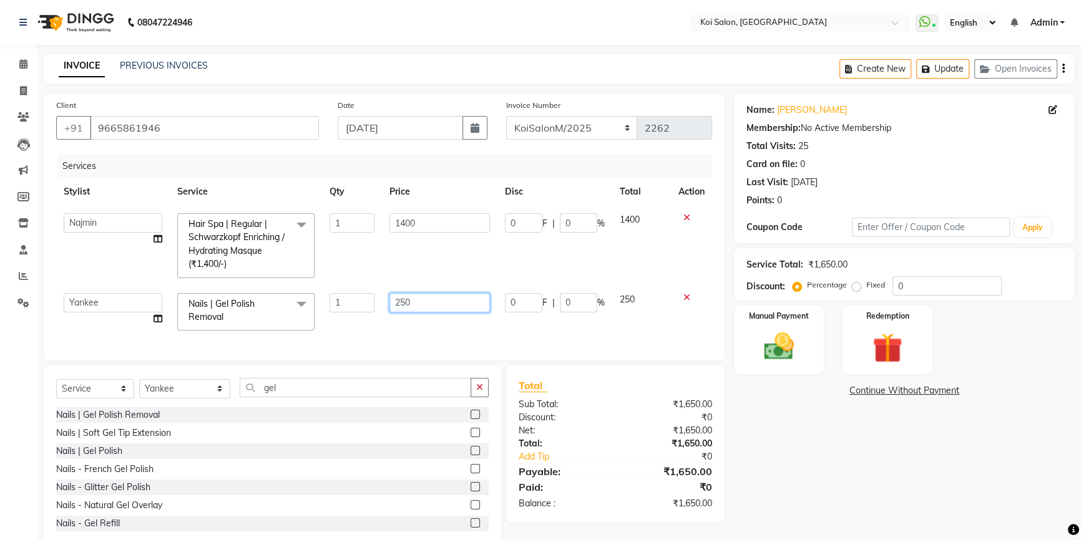
click at [409, 302] on input "250" at bounding box center [439, 302] width 100 height 19
type input "2"
type input "150"
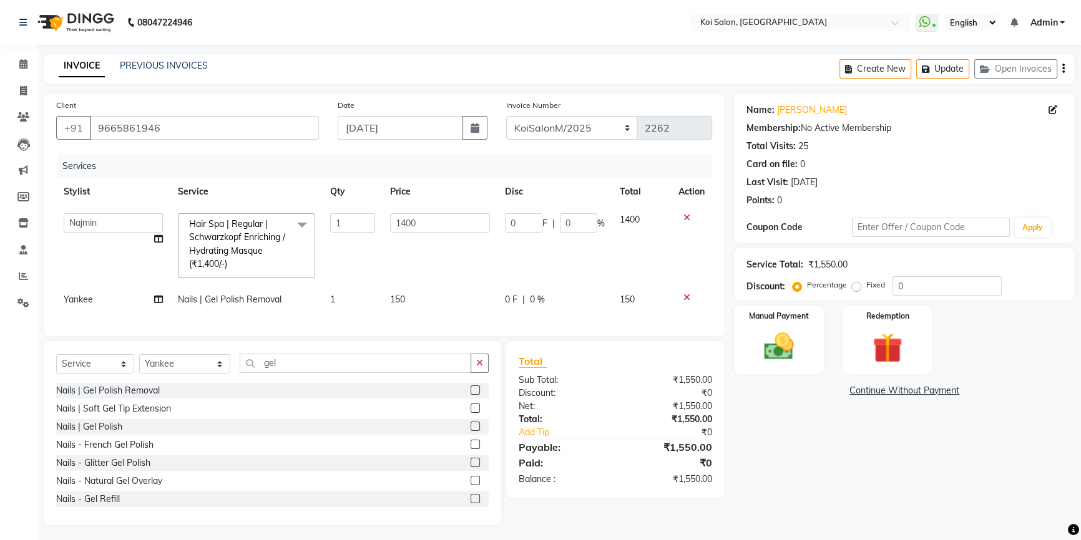
click at [837, 469] on div "Name: [PERSON_NAME] Membership: No Active Membership Total Visits: 25 Card on f…" at bounding box center [909, 310] width 350 height 432
click at [955, 73] on button "Update" at bounding box center [942, 68] width 53 height 19
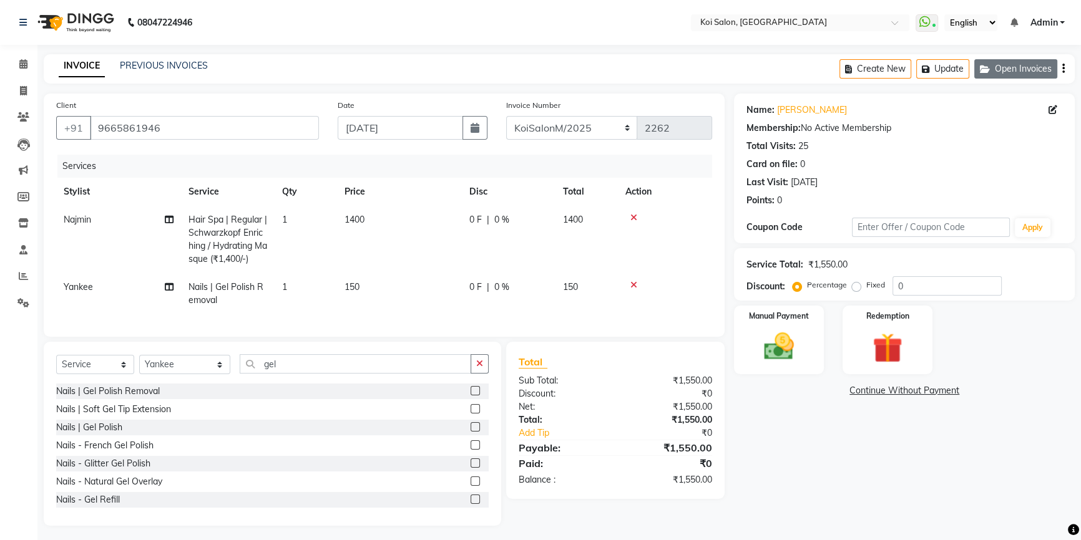
click at [1036, 60] on button "Open Invoices" at bounding box center [1015, 68] width 83 height 19
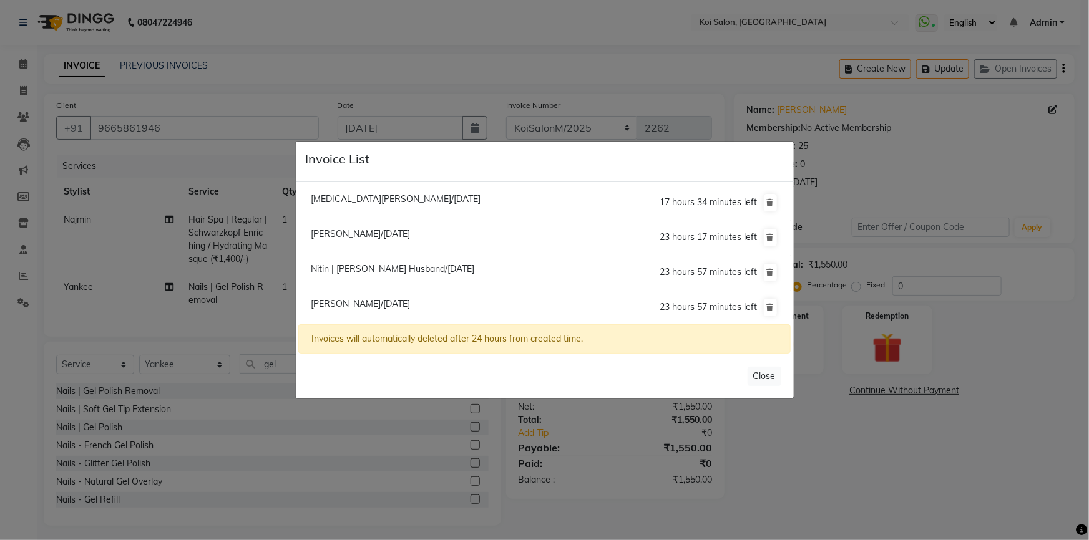
click at [391, 273] on span "Nitin | [PERSON_NAME] Husband/[DATE]" at bounding box center [392, 268] width 163 height 11
type input "11417000104"
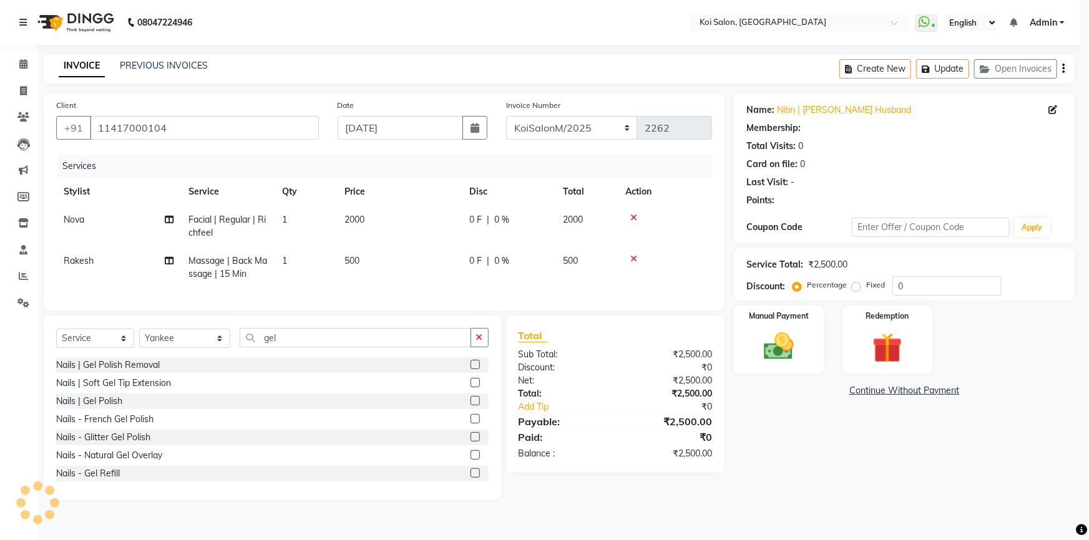
select select
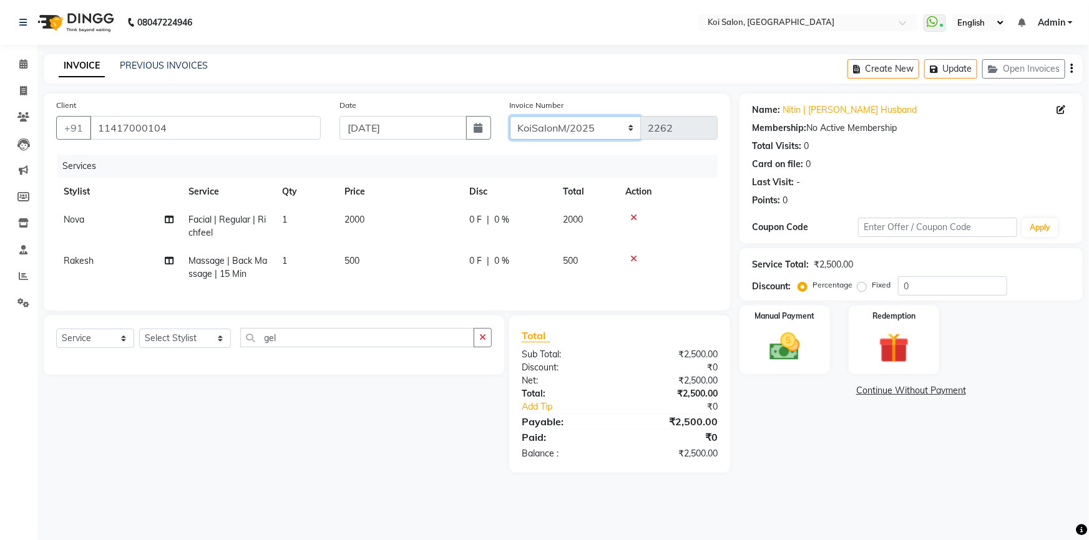
click at [598, 129] on select "KoiSalonPrepaid/2025 KoiSalonF/2025 KoiSalonM/2025" at bounding box center [576, 128] width 132 height 24
select select "7852"
click at [510, 116] on select "KoiSalonPrepaid/2025 KoiSalonF/2025 KoiSalonM/2025" at bounding box center [576, 128] width 132 height 24
type input "1037"
click at [958, 63] on button "Update" at bounding box center [950, 68] width 53 height 19
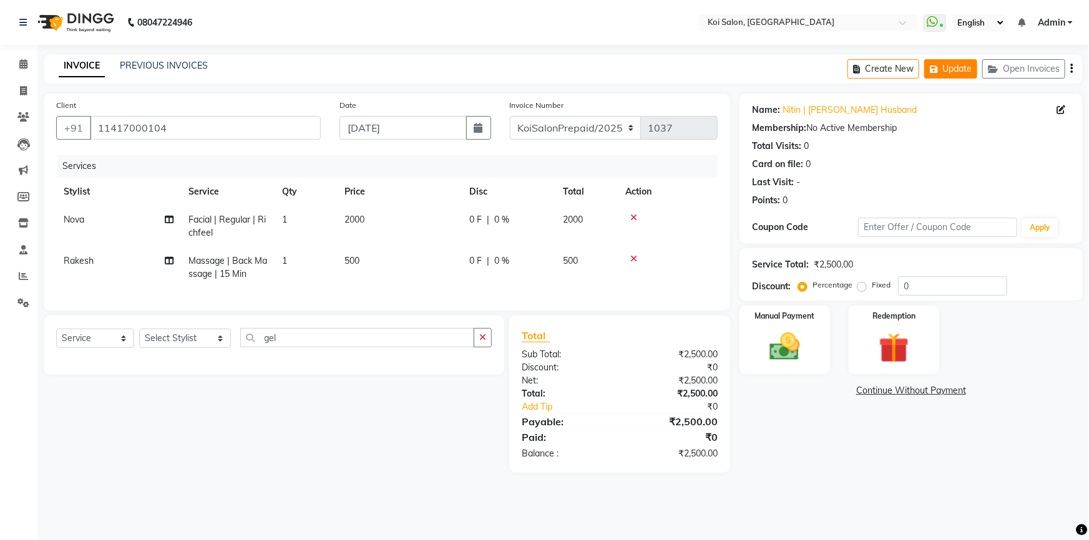
click at [963, 75] on button "Update" at bounding box center [950, 68] width 53 height 19
click at [958, 63] on button "Update" at bounding box center [950, 68] width 53 height 19
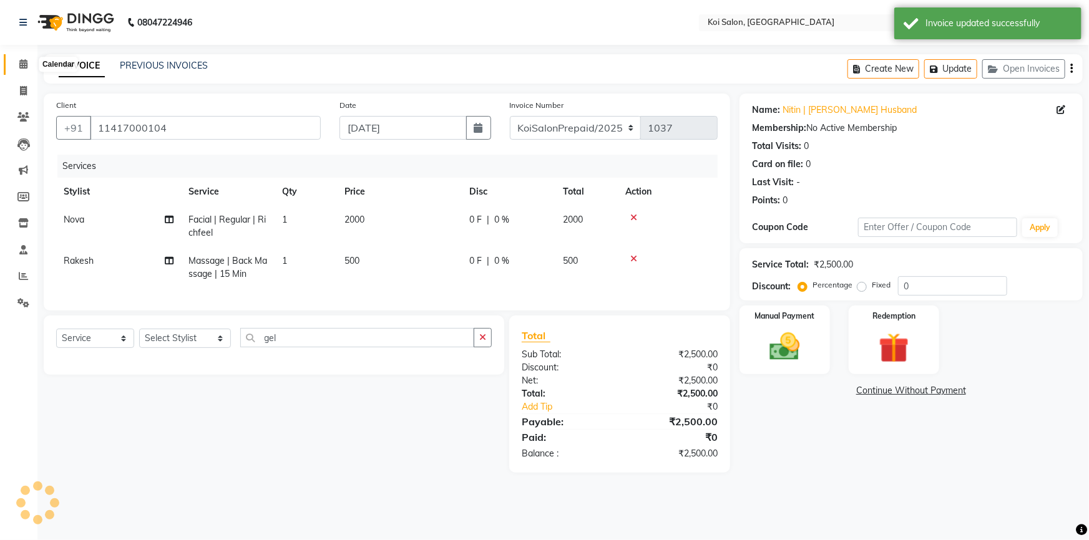
click at [22, 67] on icon at bounding box center [23, 63] width 8 height 9
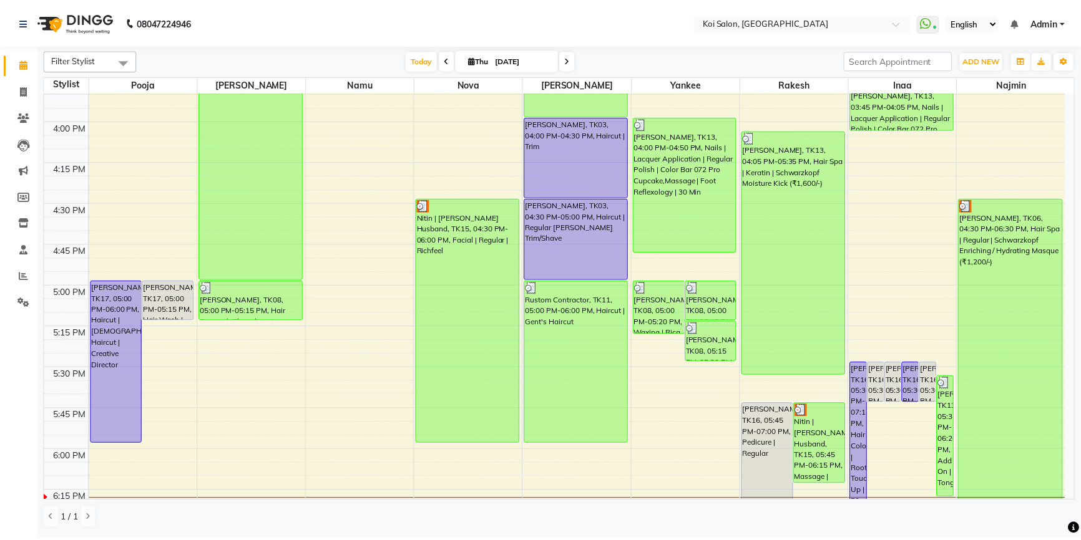
scroll to position [1304, 0]
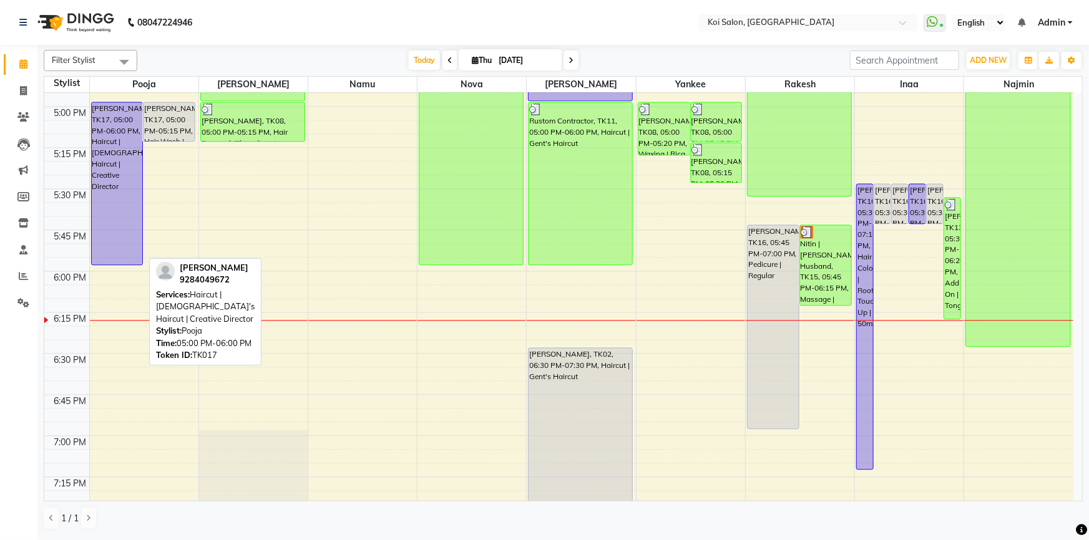
click at [127, 219] on div "[PERSON_NAME], TK17, 05:00 PM-06:00 PM, Haircut | [DEMOGRAPHIC_DATA]'s Haircut …" at bounding box center [117, 183] width 51 height 162
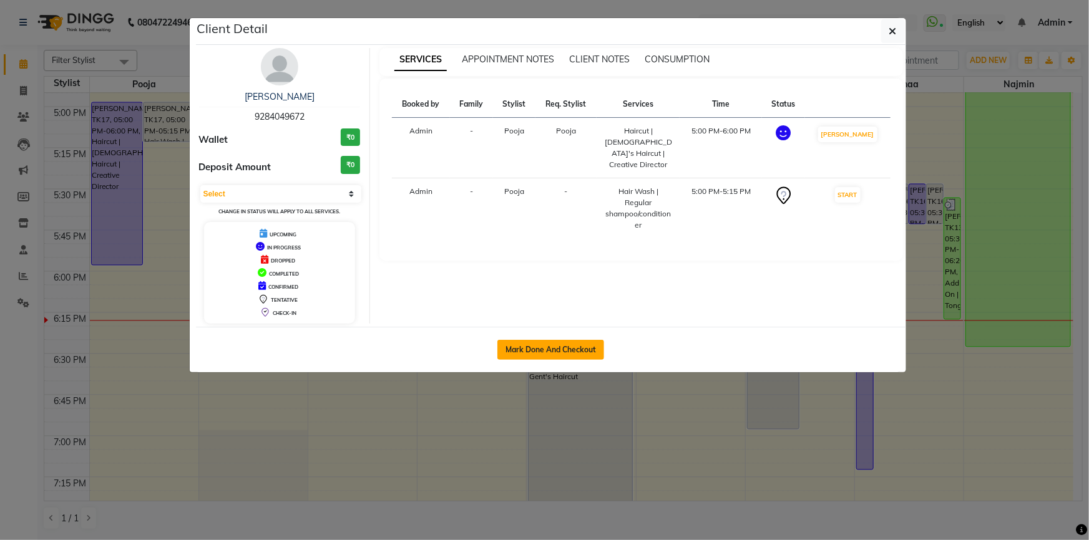
click at [578, 342] on button "Mark Done And Checkout" at bounding box center [550, 350] width 107 height 20
select select "3"
select select "6717"
select select "service"
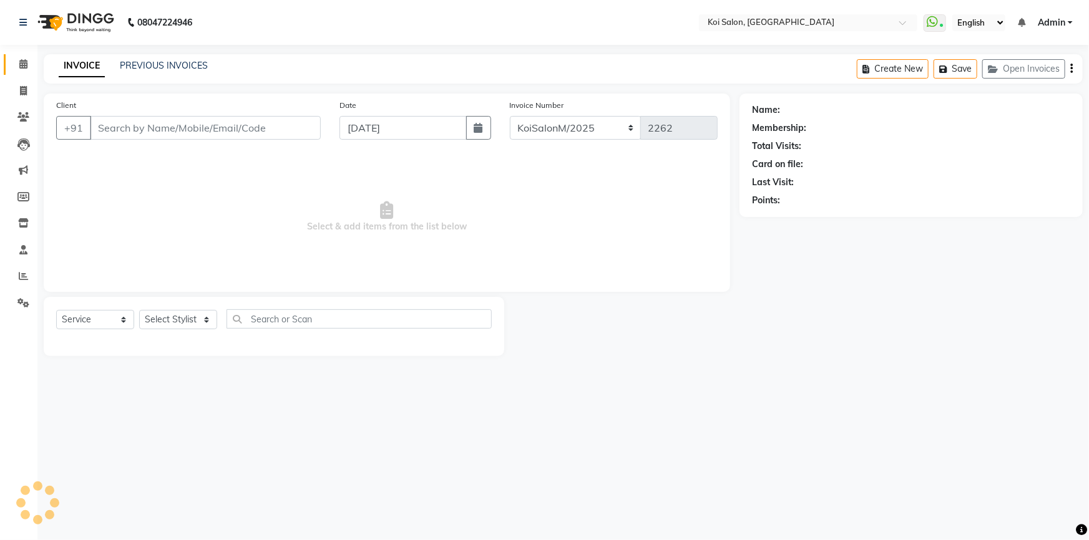
type input "9284049672"
select select "16513"
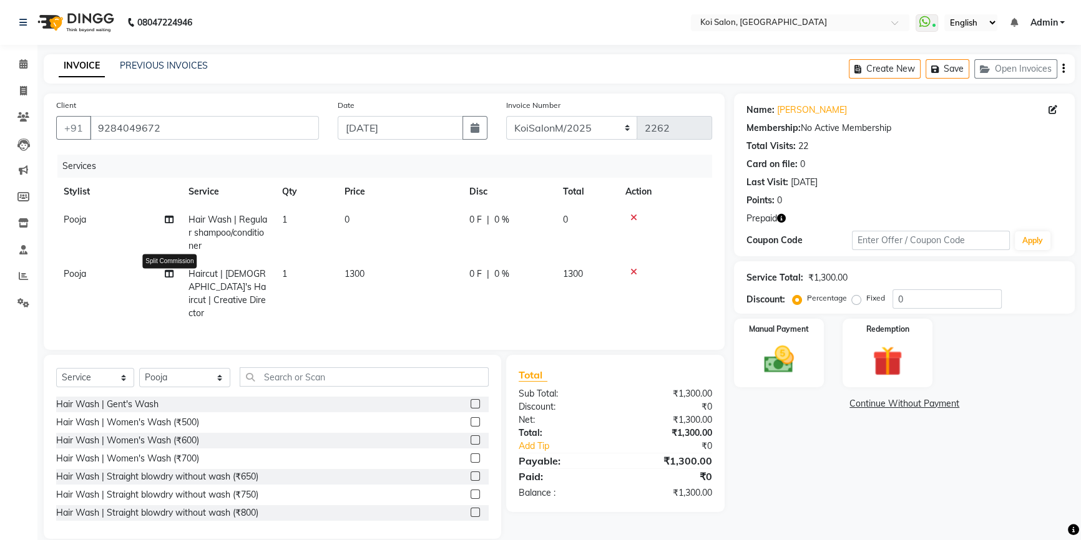
click at [171, 278] on icon at bounding box center [169, 274] width 9 height 9
select select "16513"
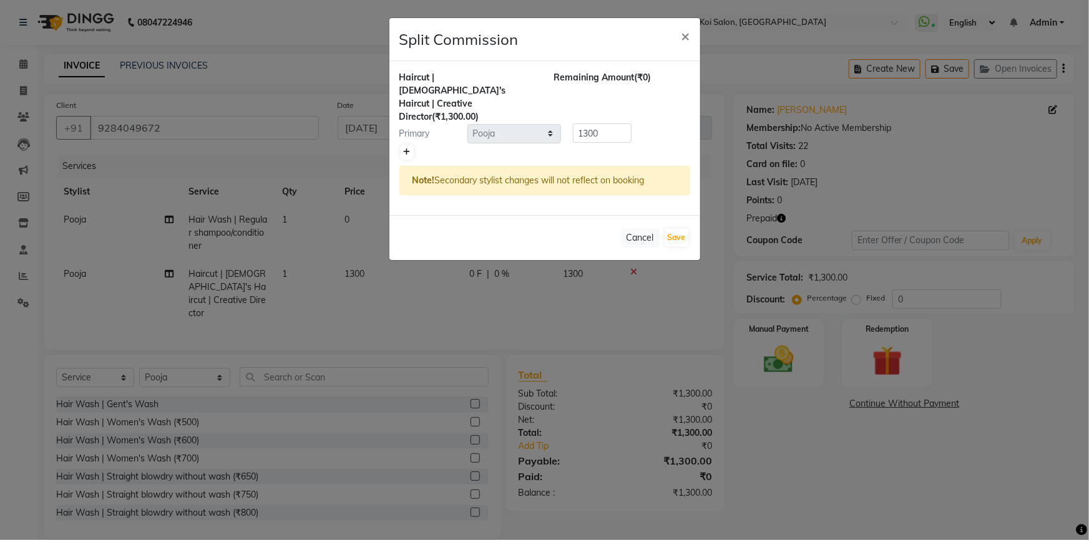
click at [402, 145] on link at bounding box center [407, 152] width 13 height 15
type input "650"
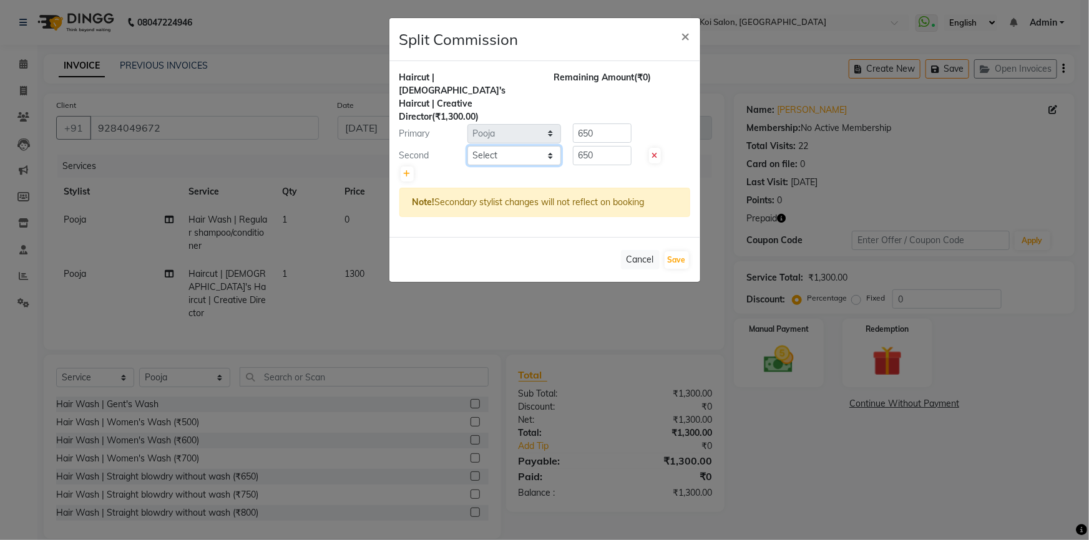
click at [552, 146] on select "Select [PERSON_NAME] | Housekeeping [PERSON_NAME] Inaa [PERSON_NAME] | Electric…" at bounding box center [514, 155] width 94 height 19
select select "16518"
click at [467, 146] on select "Select [PERSON_NAME] | Housekeeping [PERSON_NAME] Inaa [PERSON_NAME] | Electric…" at bounding box center [514, 155] width 94 height 19
click at [610, 124] on input "650" at bounding box center [602, 133] width 59 height 19
type input "6"
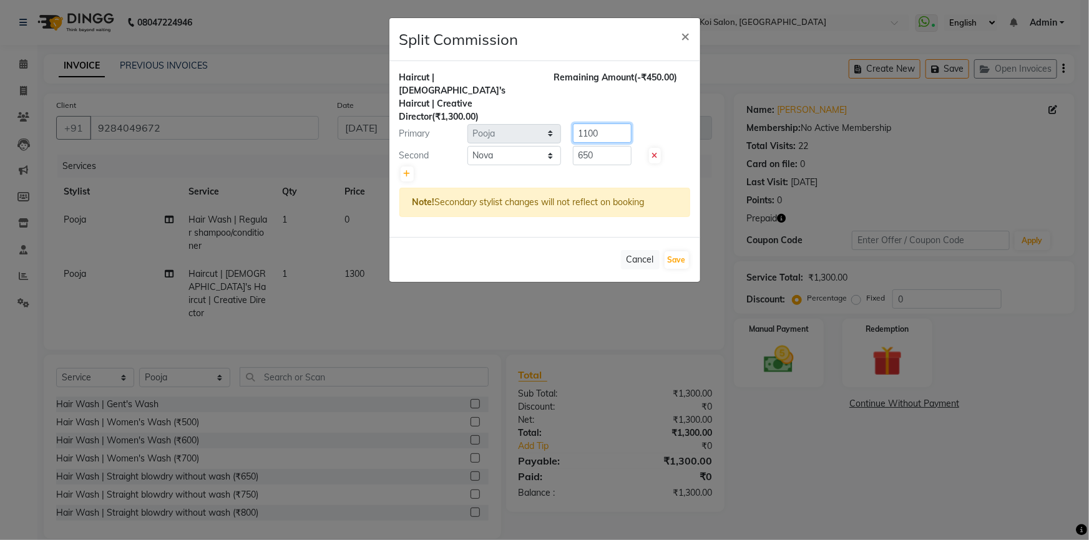
type input "1100"
click at [608, 146] on input "650" at bounding box center [602, 155] width 59 height 19
type input "6"
type input "200"
click at [684, 251] on button "Save" at bounding box center [676, 259] width 24 height 17
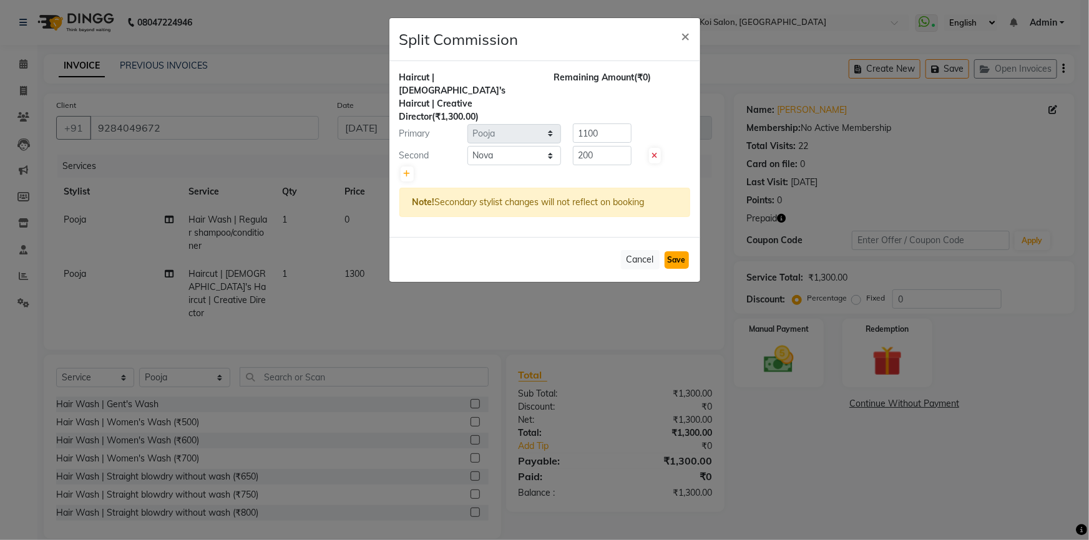
select select "Select"
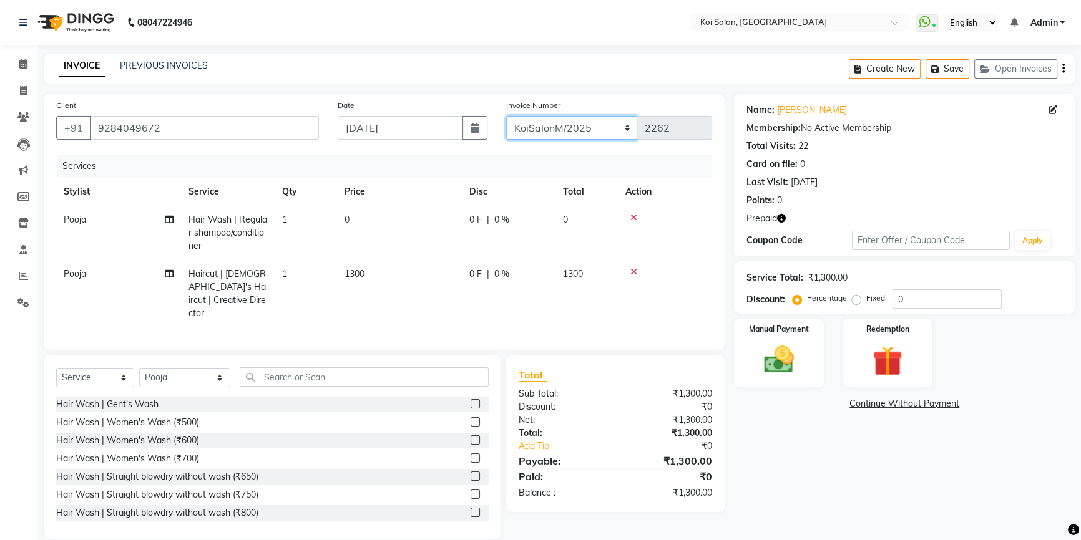
click at [570, 132] on select "KoiSalonPrepaid/2025 KoiSalonF/2025 KoiSalonM/2025" at bounding box center [572, 128] width 132 height 24
select select "7852"
click at [506, 116] on select "KoiSalonPrepaid/2025 KoiSalonF/2025 KoiSalonM/2025" at bounding box center [572, 128] width 132 height 24
type input "1037"
click at [782, 218] on icon "button" at bounding box center [781, 218] width 9 height 9
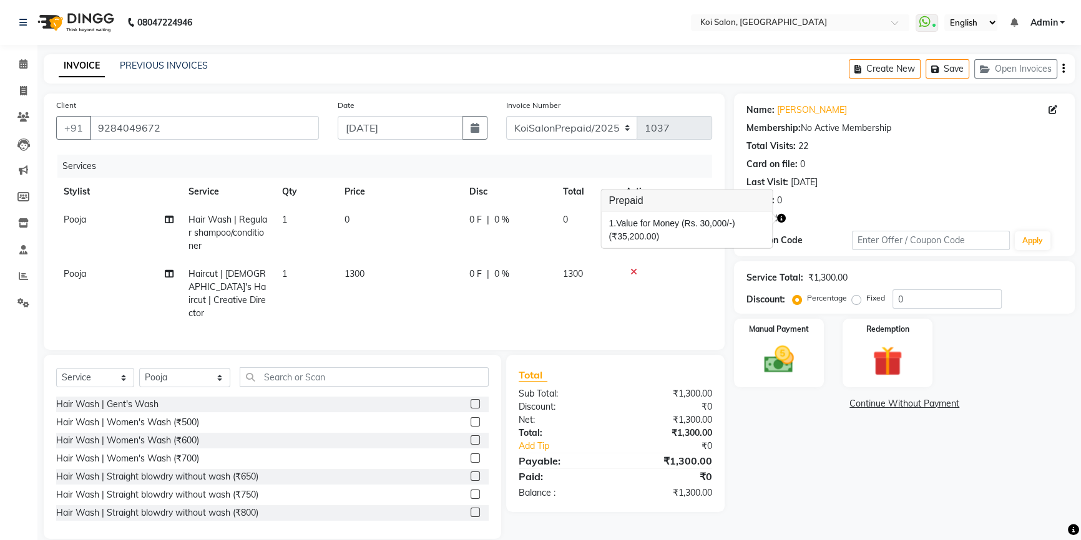
click at [833, 489] on div "Name: [PERSON_NAME] Membership: No Active Membership Total Visits: 22 Card on f…" at bounding box center [909, 316] width 350 height 445
click at [880, 372] on img at bounding box center [887, 361] width 51 height 39
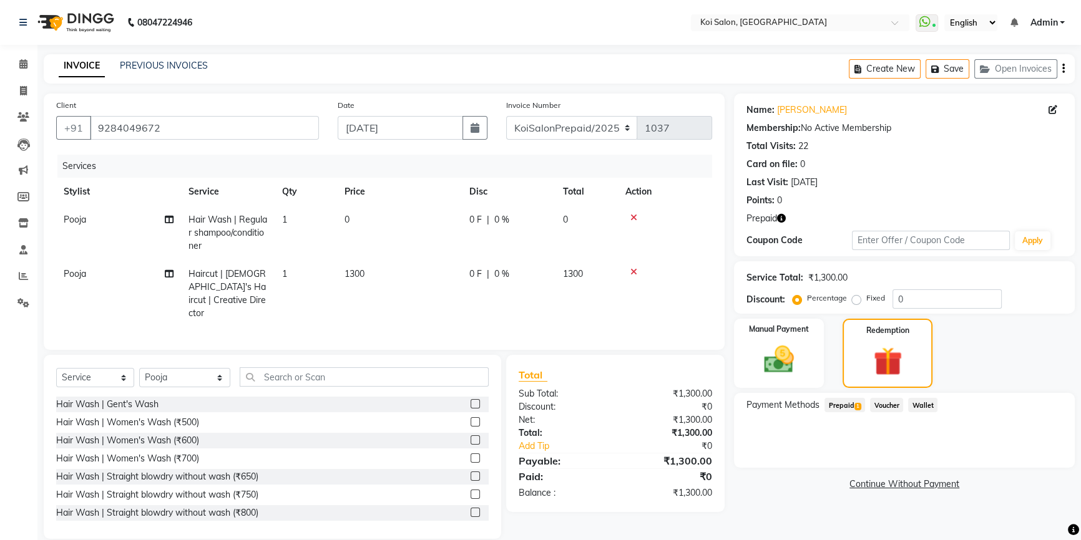
click at [852, 406] on span "Prepaid 1" at bounding box center [844, 405] width 41 height 14
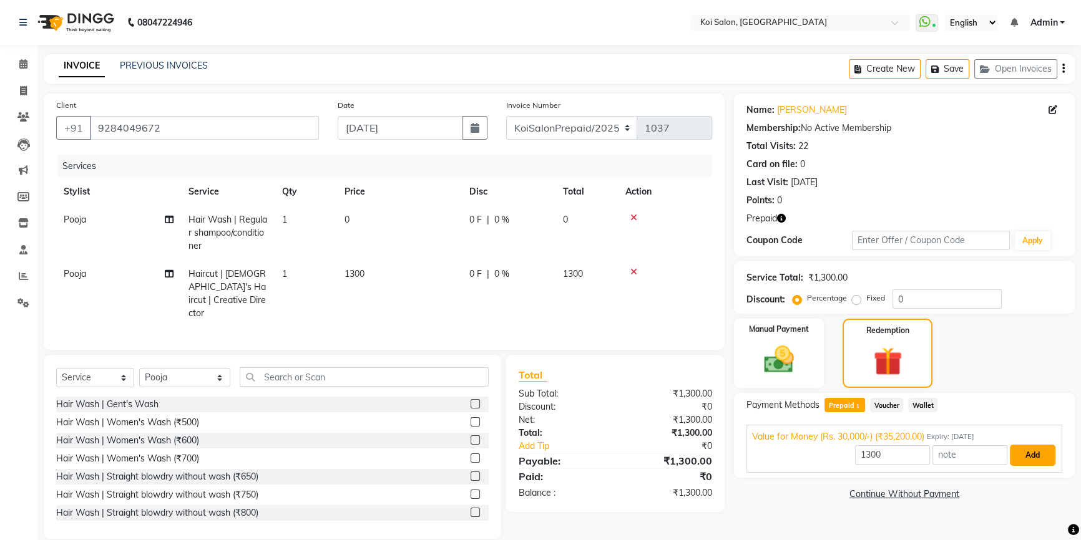
click at [1033, 449] on button "Add" at bounding box center [1032, 455] width 46 height 21
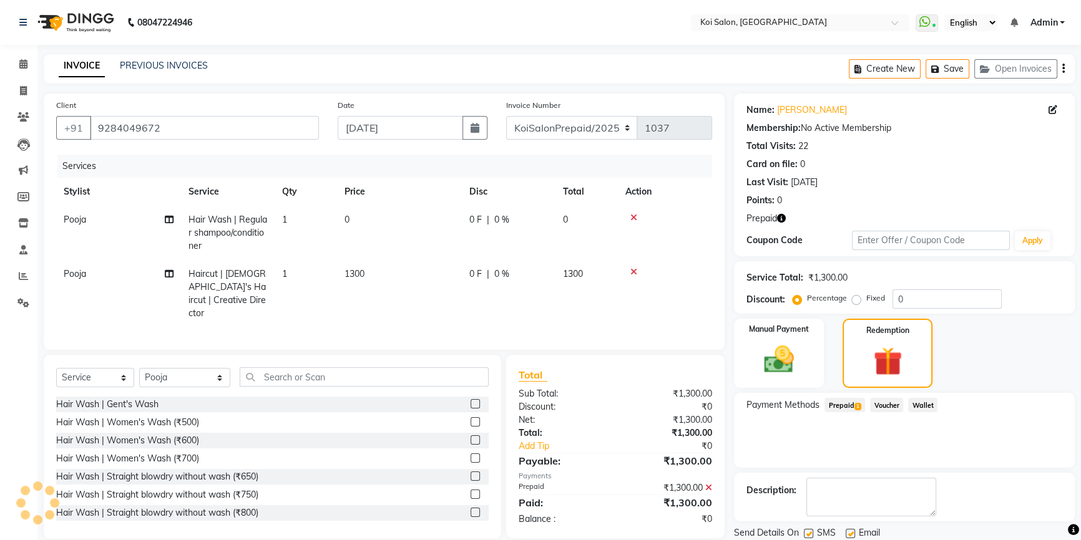
scroll to position [42, 0]
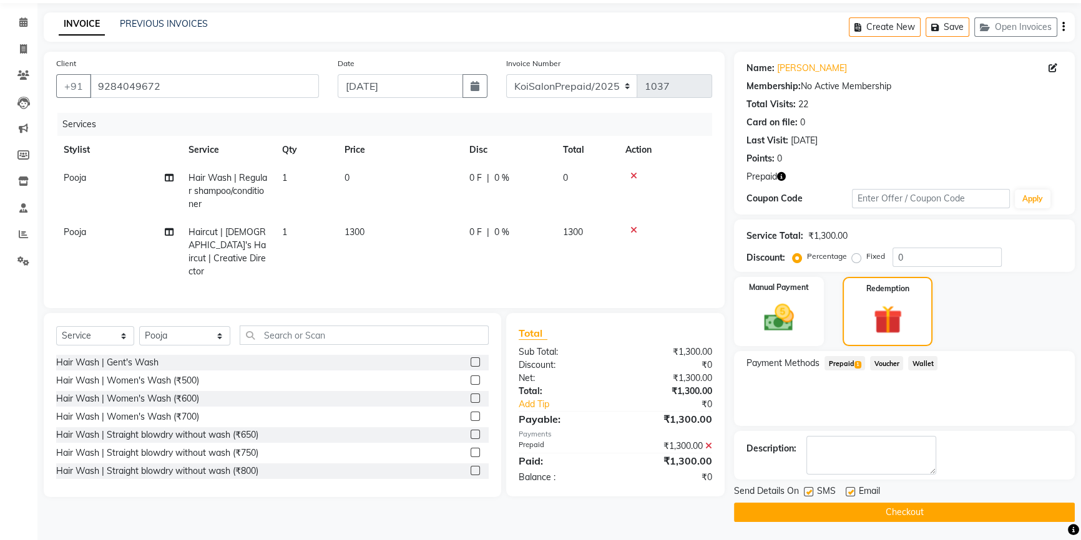
click at [890, 507] on button "Checkout" at bounding box center [904, 512] width 341 height 19
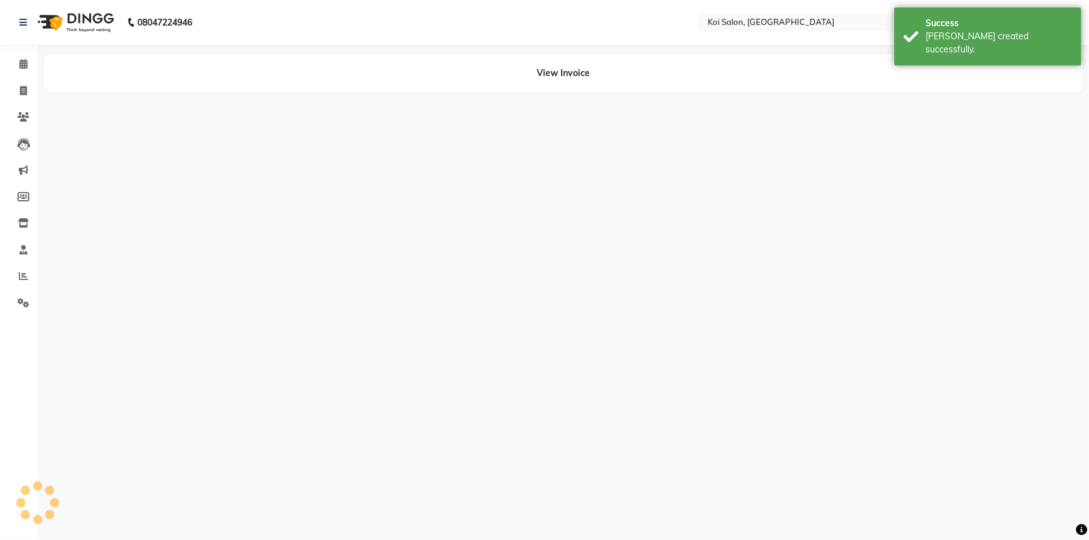
select select "16513"
select select "16518"
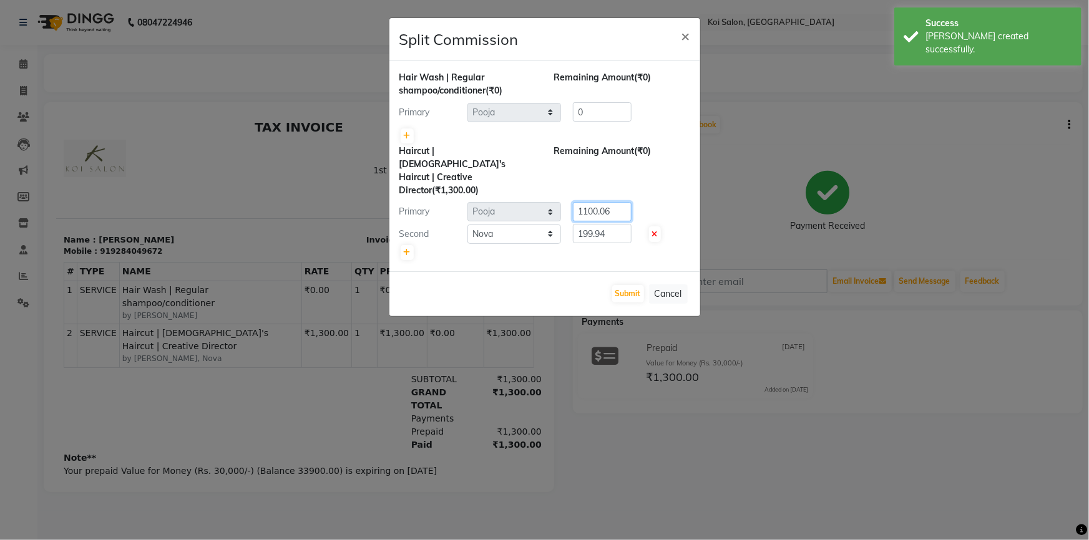
click at [620, 202] on input "1100.06" at bounding box center [602, 211] width 59 height 19
type input "1100"
click at [618, 224] on input "199.94" at bounding box center [602, 233] width 59 height 19
type input "1"
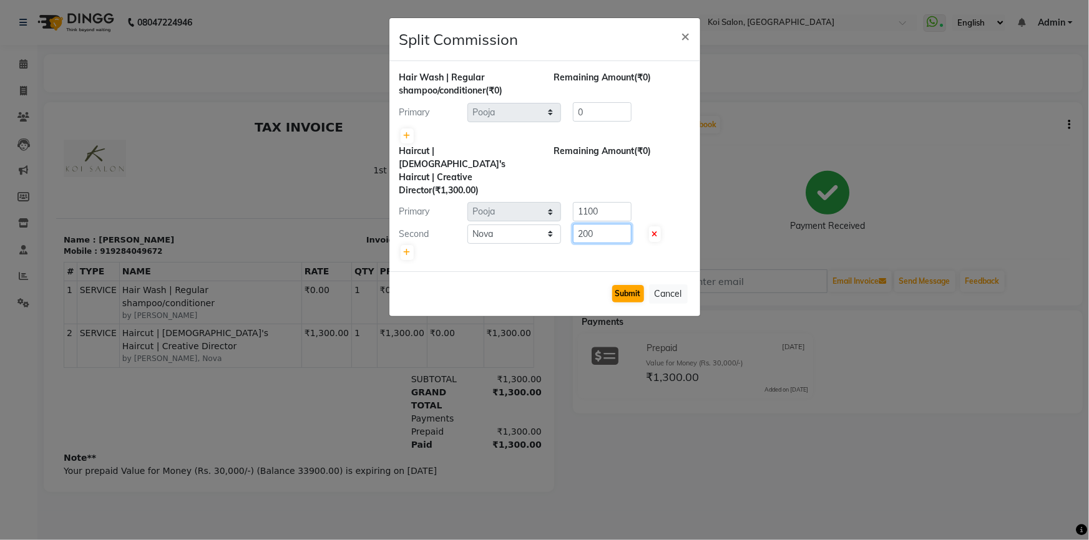
type input "200"
click at [617, 285] on button "Submit" at bounding box center [628, 293] width 32 height 17
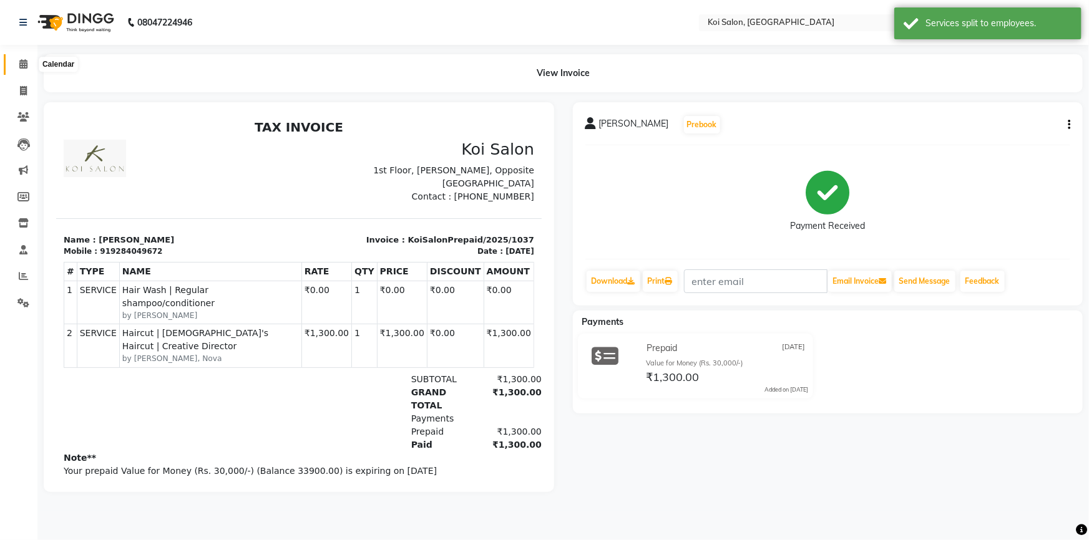
click at [17, 66] on span at bounding box center [23, 64] width 22 height 14
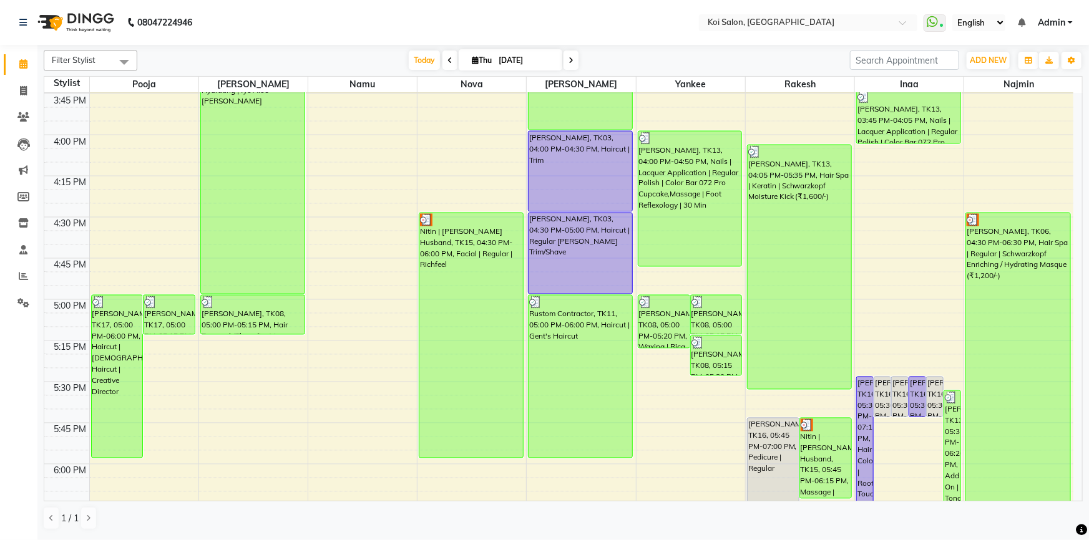
scroll to position [1077, 0]
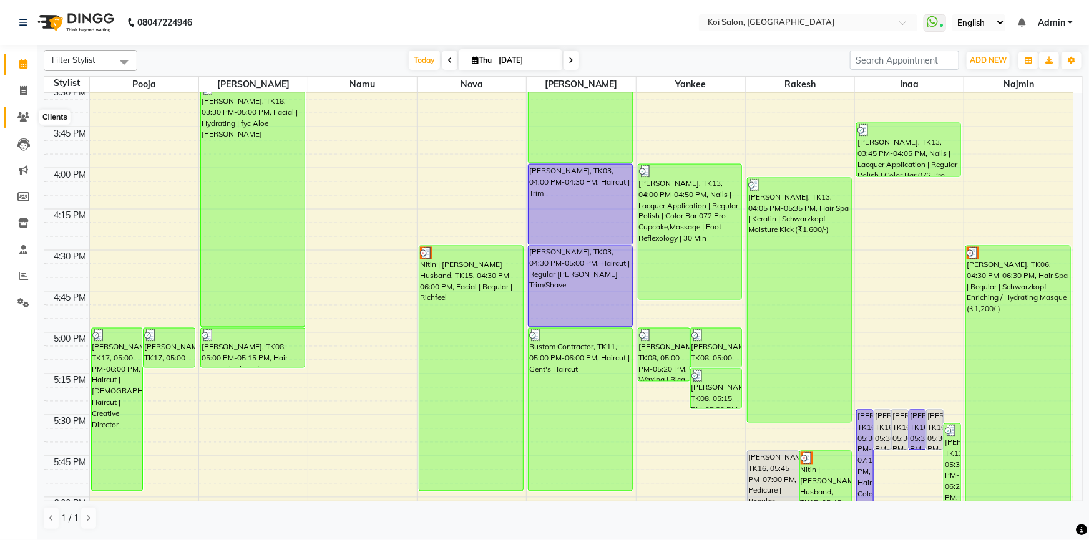
click at [20, 118] on icon at bounding box center [23, 116] width 12 height 9
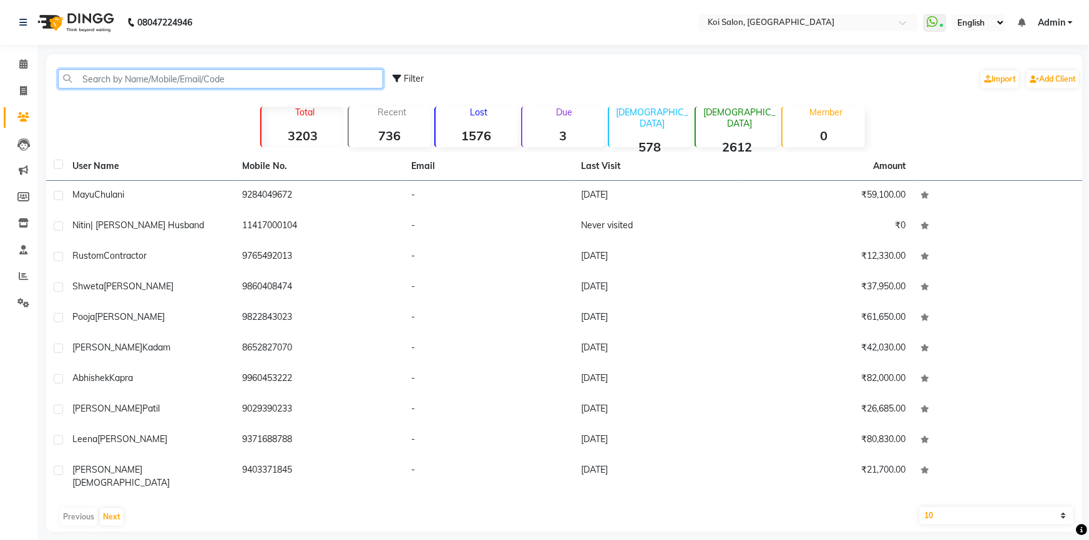
click at [138, 84] on input "text" at bounding box center [220, 78] width 325 height 19
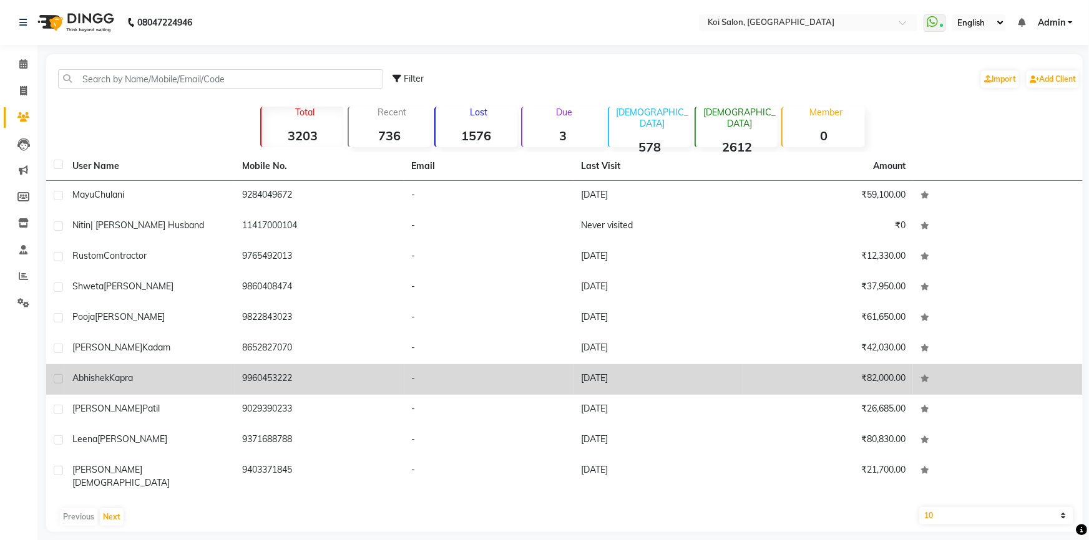
click at [155, 368] on td "[PERSON_NAME]" at bounding box center [150, 379] width 170 height 31
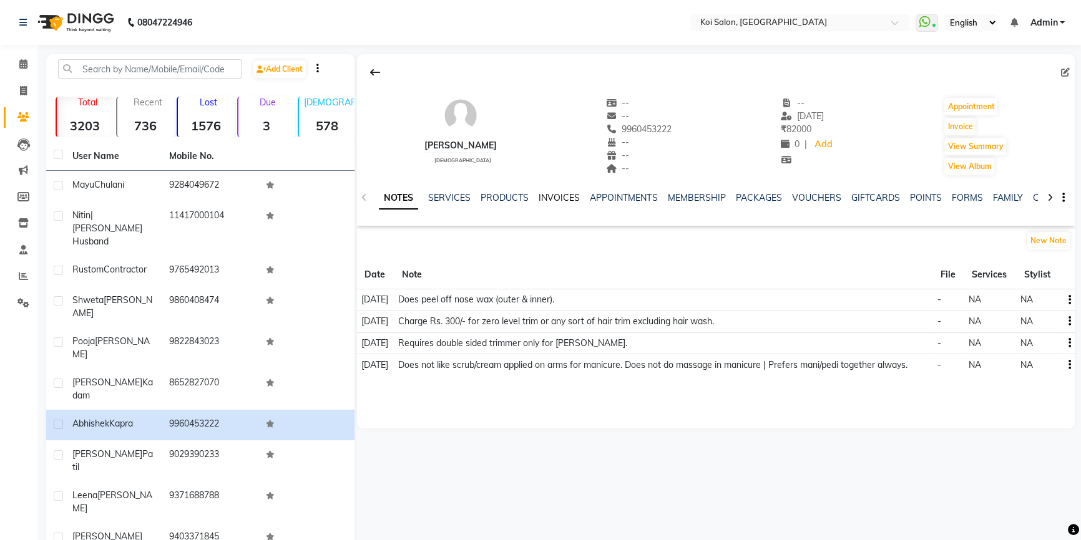
click at [550, 193] on link "INVOICES" at bounding box center [558, 197] width 41 height 11
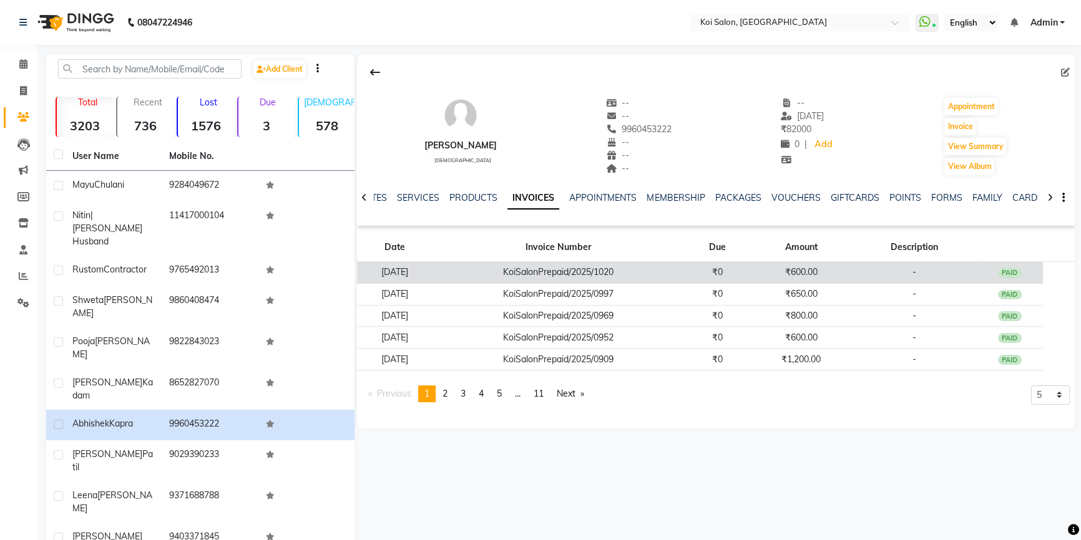
click at [682, 270] on td "KoiSalonPrepaid/2025/1020" at bounding box center [557, 273] width 251 height 22
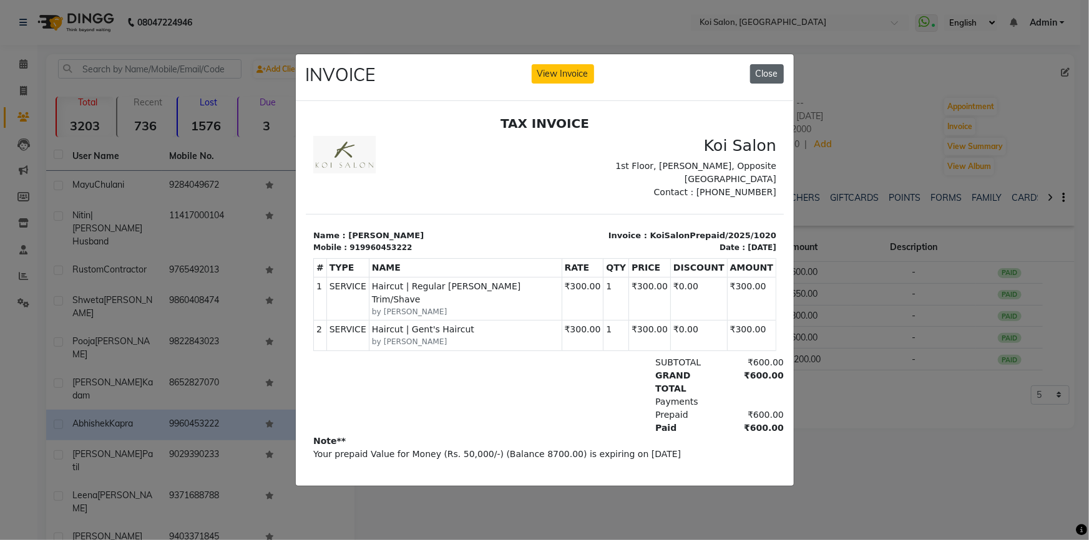
click at [755, 79] on button "Close" at bounding box center [767, 73] width 34 height 19
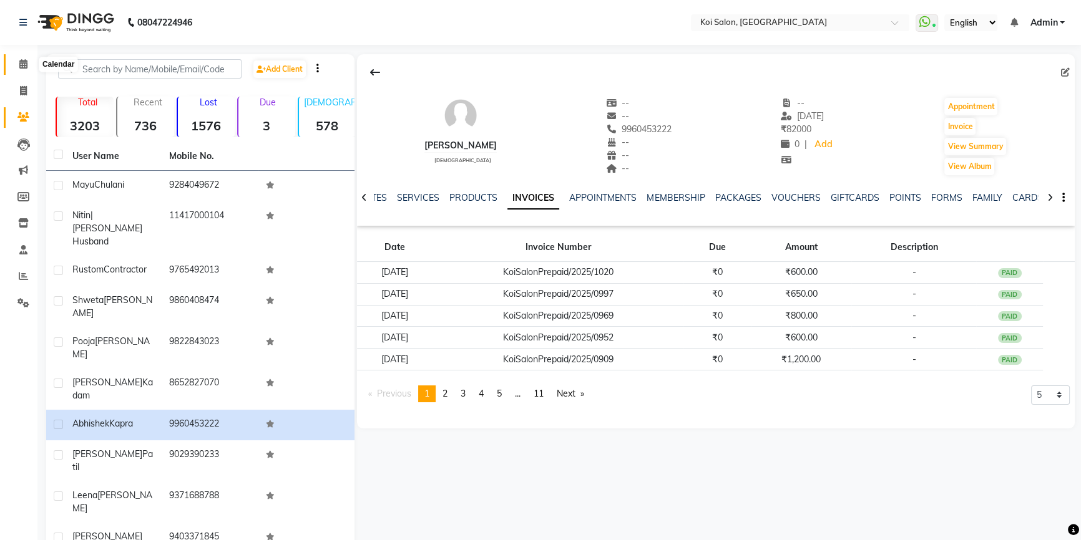
click at [29, 66] on span at bounding box center [23, 64] width 22 height 14
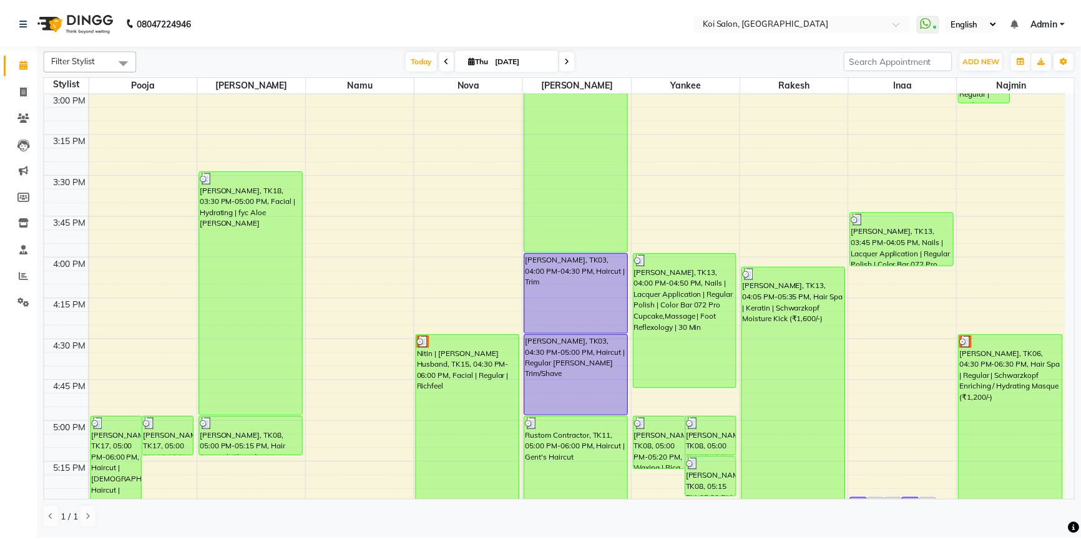
scroll to position [1134, 0]
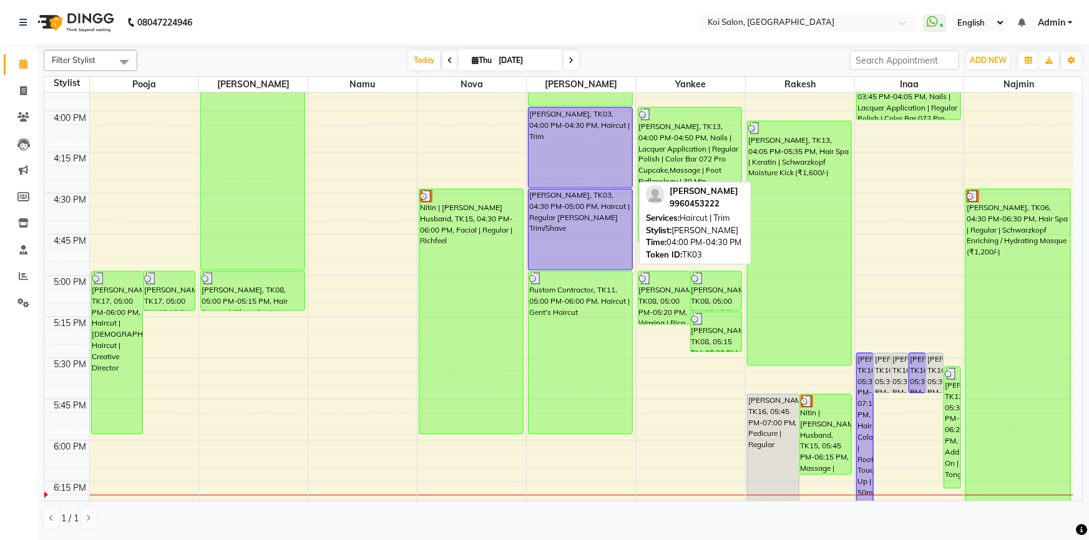
click at [561, 158] on div "[PERSON_NAME], TK03, 04:00 PM-04:30 PM, Haircut | Trim" at bounding box center [580, 148] width 104 height 80
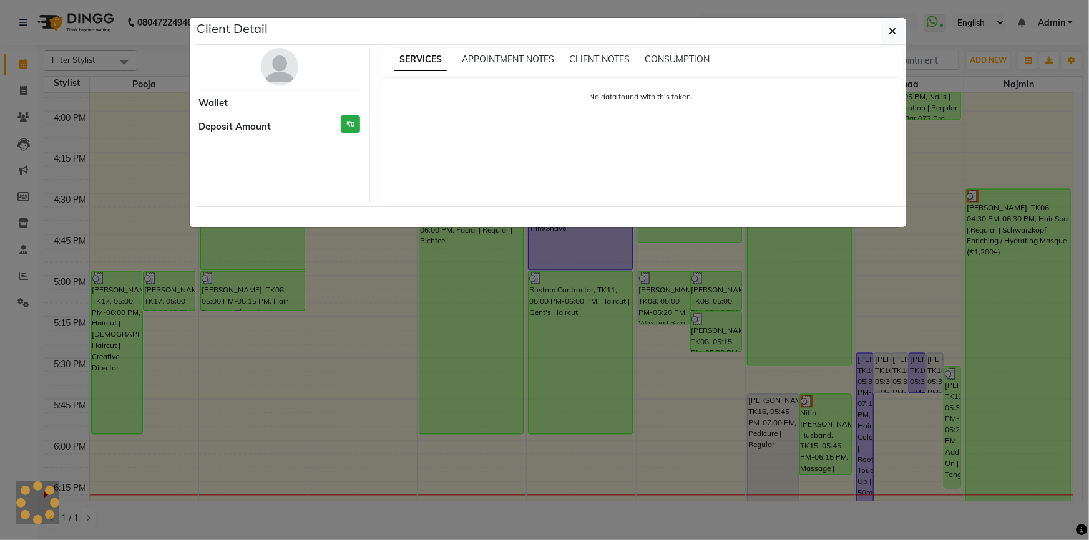
select select "1"
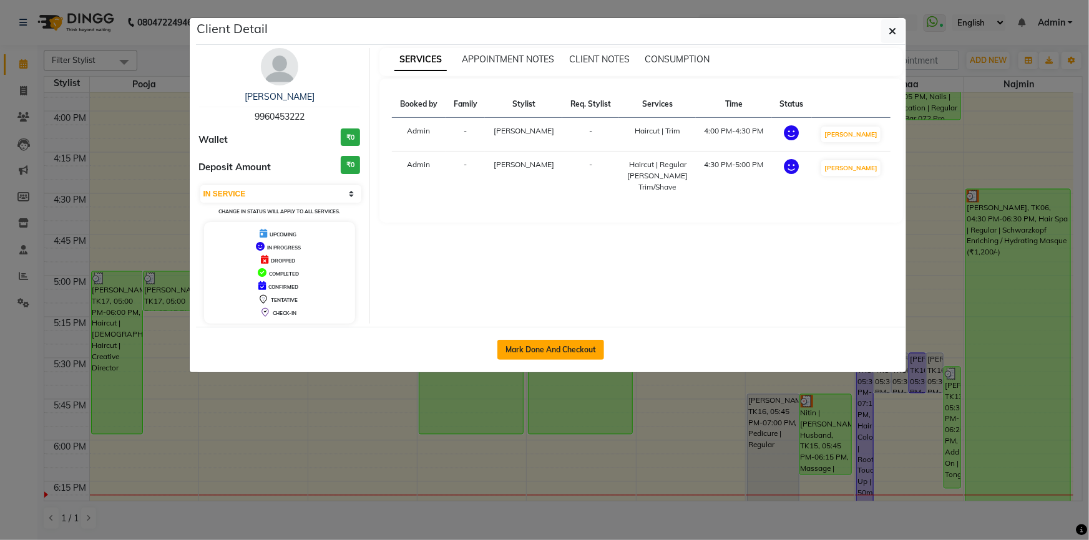
click at [548, 351] on button "Mark Done And Checkout" at bounding box center [550, 350] width 107 height 20
select select "6717"
select select "service"
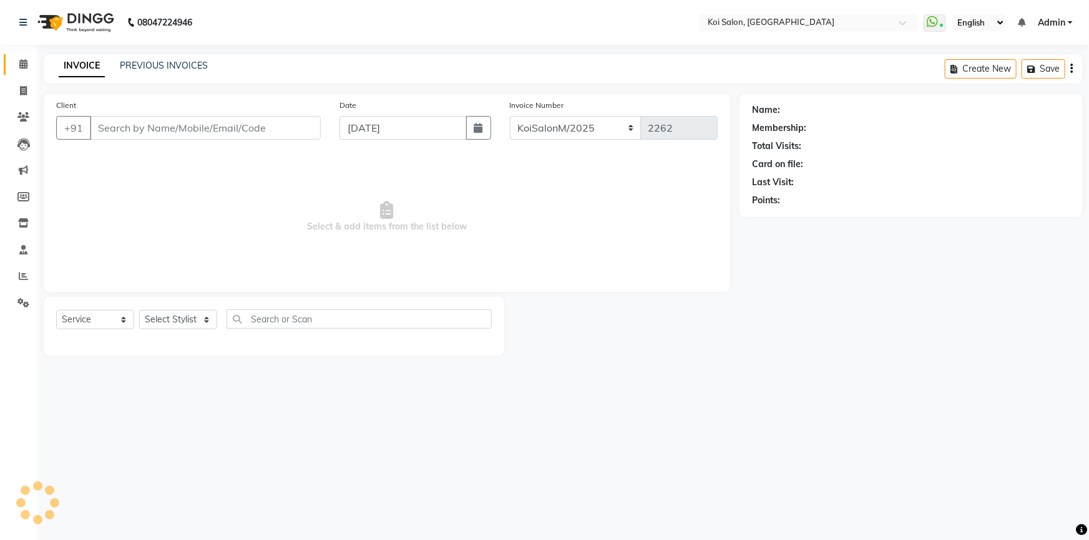
select select "select"
type input "9960453222"
select select "23241"
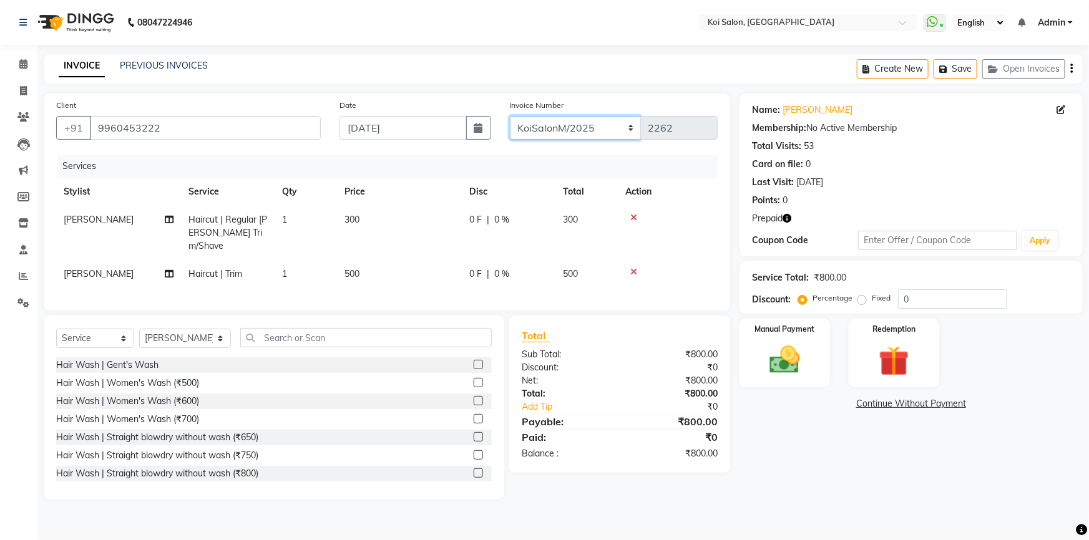
click at [595, 133] on select "KoiSalonPrepaid/2025 KoiSalonF/2025 KoiSalonM/2025" at bounding box center [576, 128] width 132 height 24
select select "7852"
click at [510, 116] on select "KoiSalonPrepaid/2025 KoiSalonF/2025 KoiSalonM/2025" at bounding box center [576, 128] width 132 height 24
type input "1038"
click at [870, 377] on img at bounding box center [893, 361] width 51 height 39
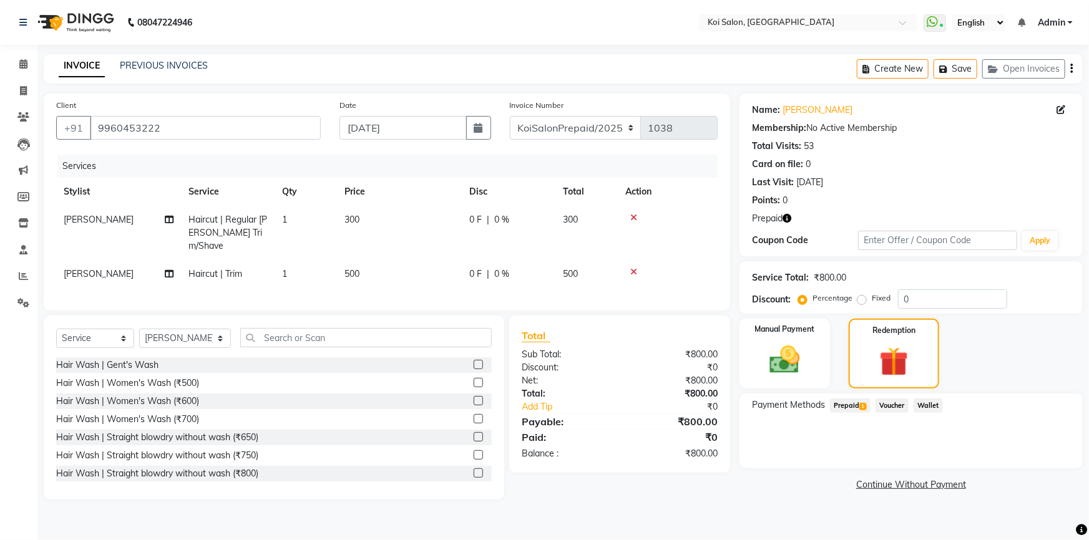
click at [350, 268] on span "500" at bounding box center [351, 273] width 15 height 11
select select "23241"
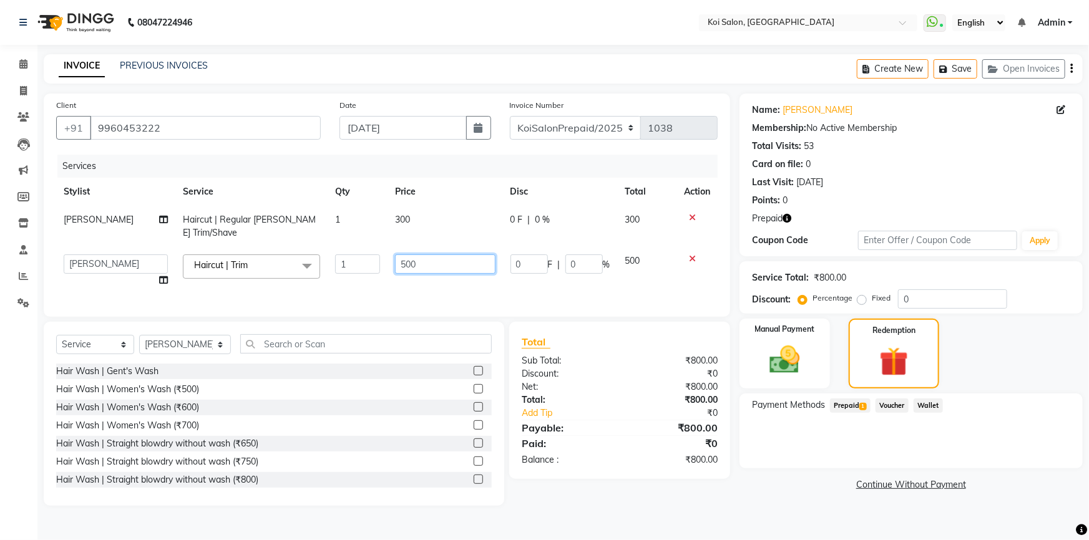
click at [417, 261] on input "500" at bounding box center [445, 264] width 100 height 19
type input "5"
type input "300"
click at [815, 443] on div "Payment Methods Prepaid 1 Voucher Wallet" at bounding box center [910, 431] width 343 height 75
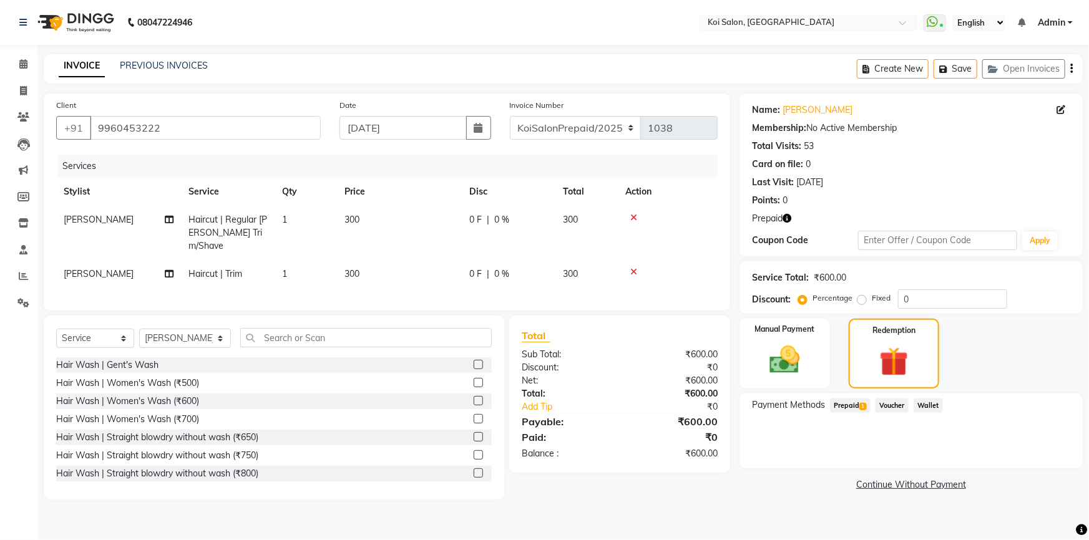
click at [859, 406] on span "Prepaid 1" at bounding box center [850, 406] width 41 height 14
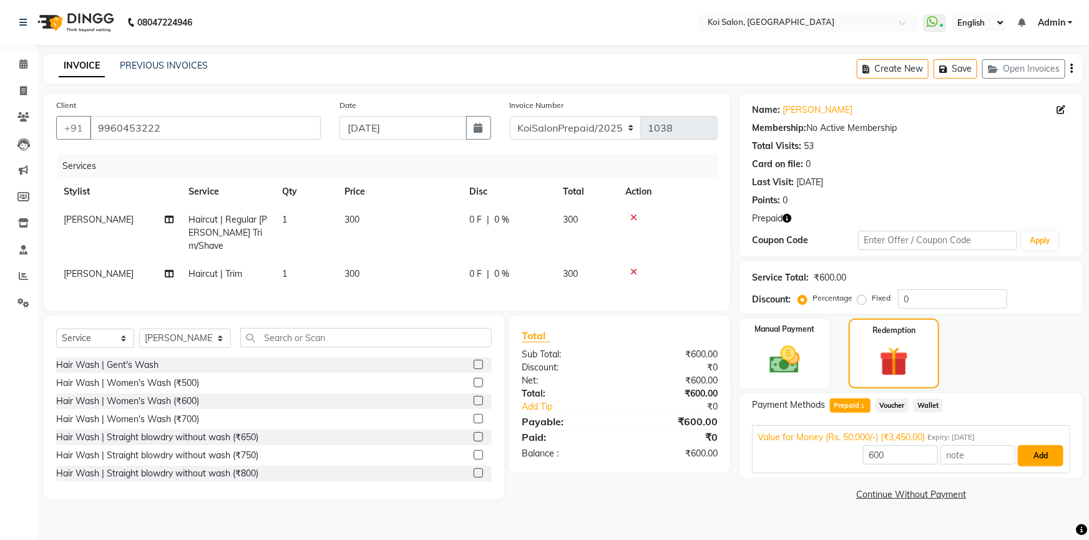
click at [1029, 454] on button "Add" at bounding box center [1041, 455] width 46 height 21
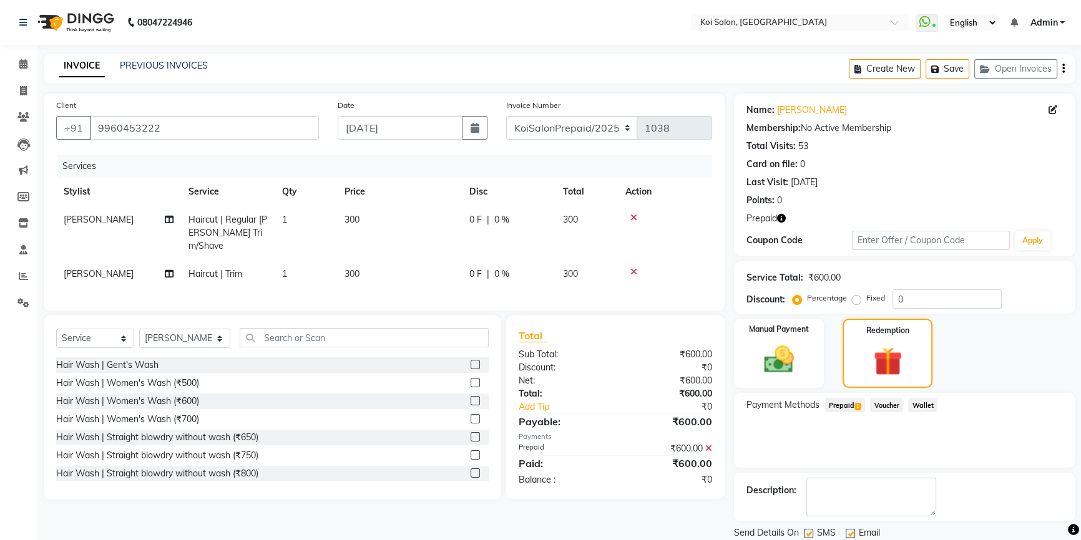
scroll to position [42, 0]
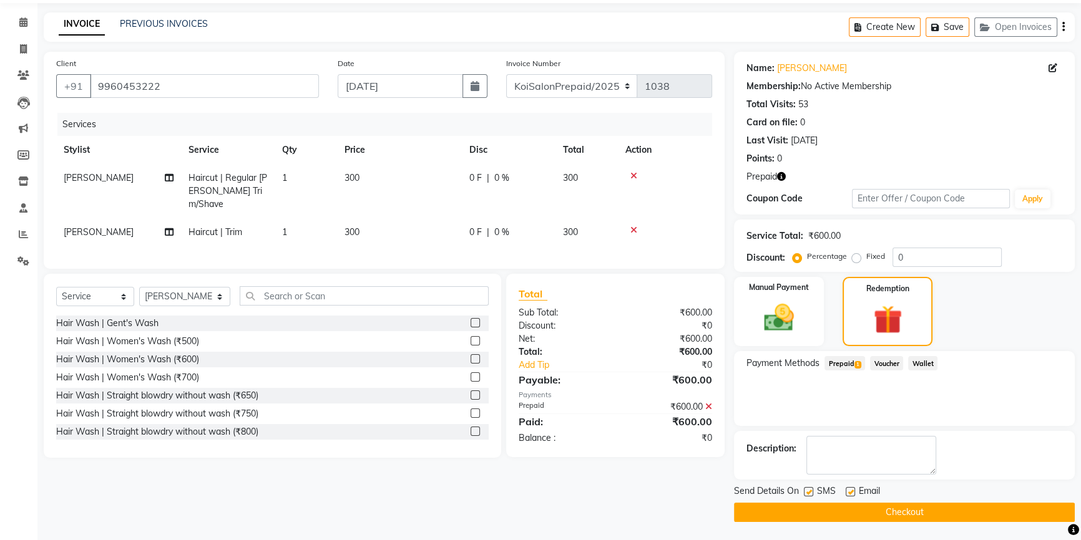
click at [860, 512] on button "Checkout" at bounding box center [904, 512] width 341 height 19
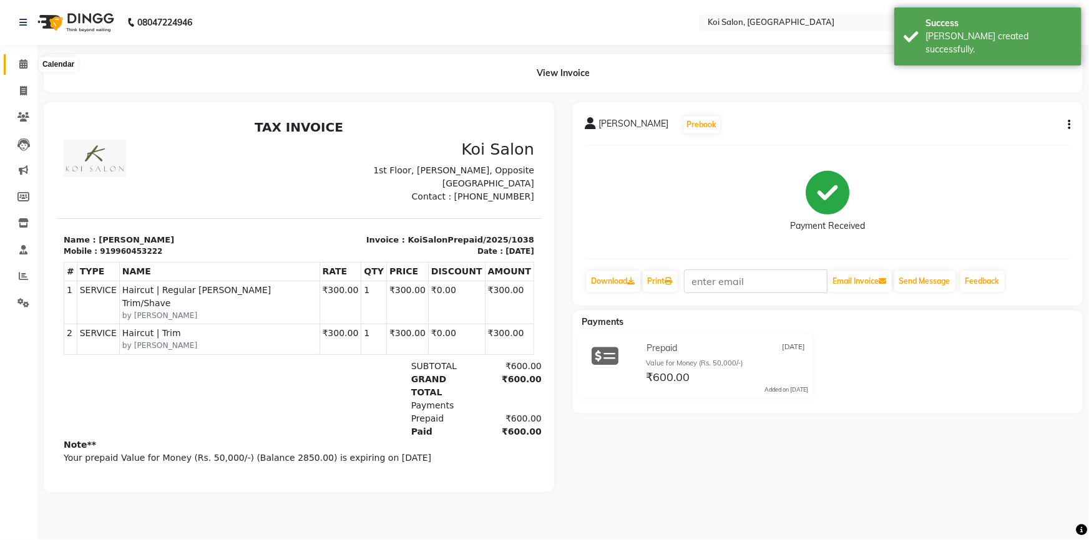
click at [24, 62] on icon at bounding box center [23, 63] width 8 height 9
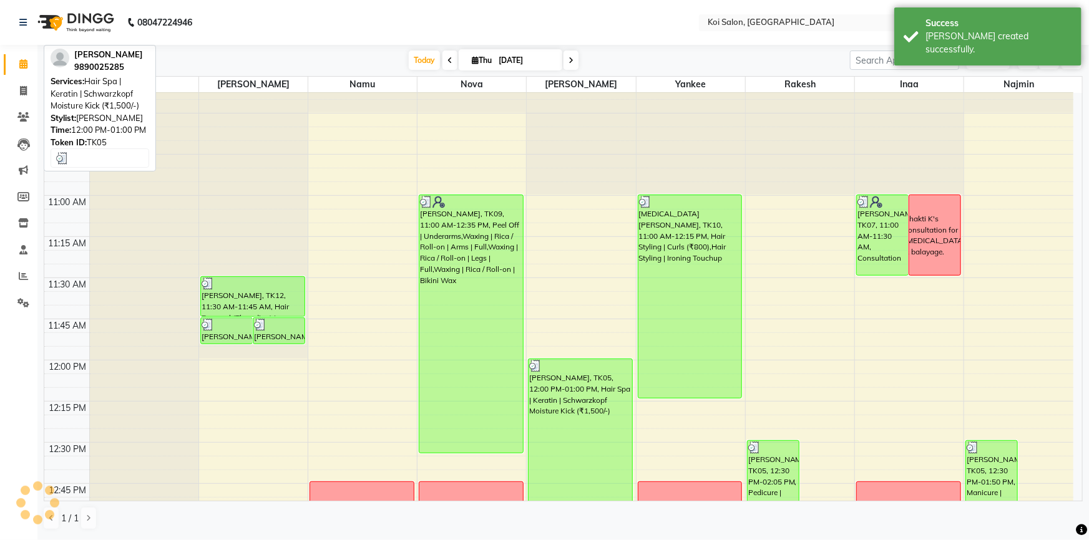
scroll to position [510, 0]
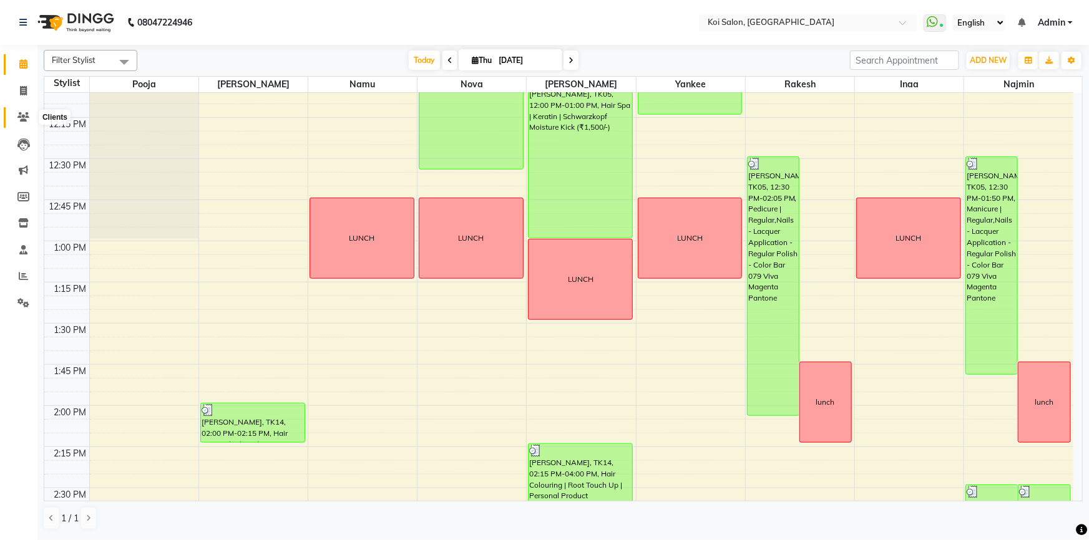
click at [29, 120] on icon at bounding box center [23, 116] width 12 height 9
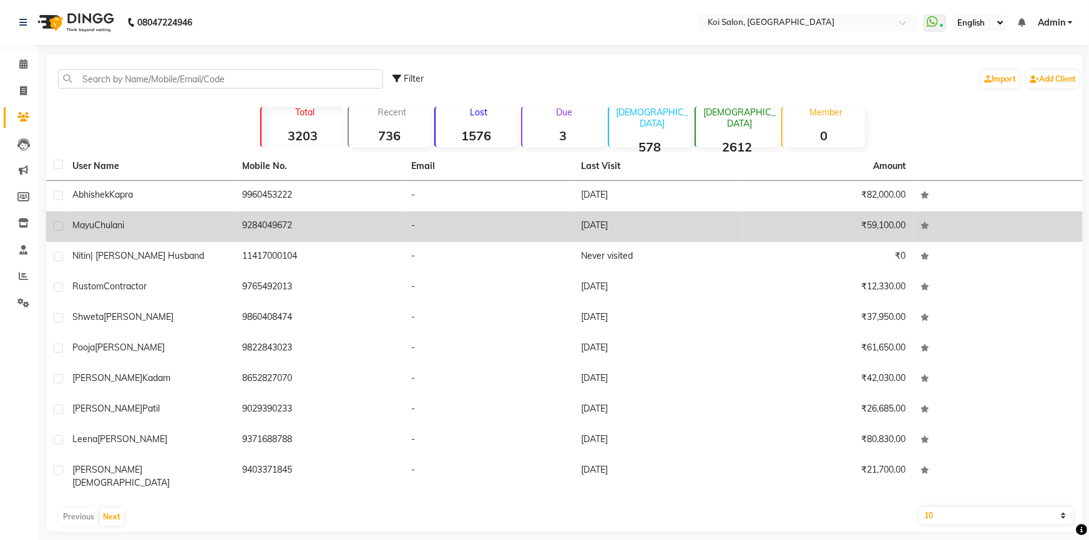
click at [136, 232] on td "[PERSON_NAME]" at bounding box center [150, 227] width 170 height 31
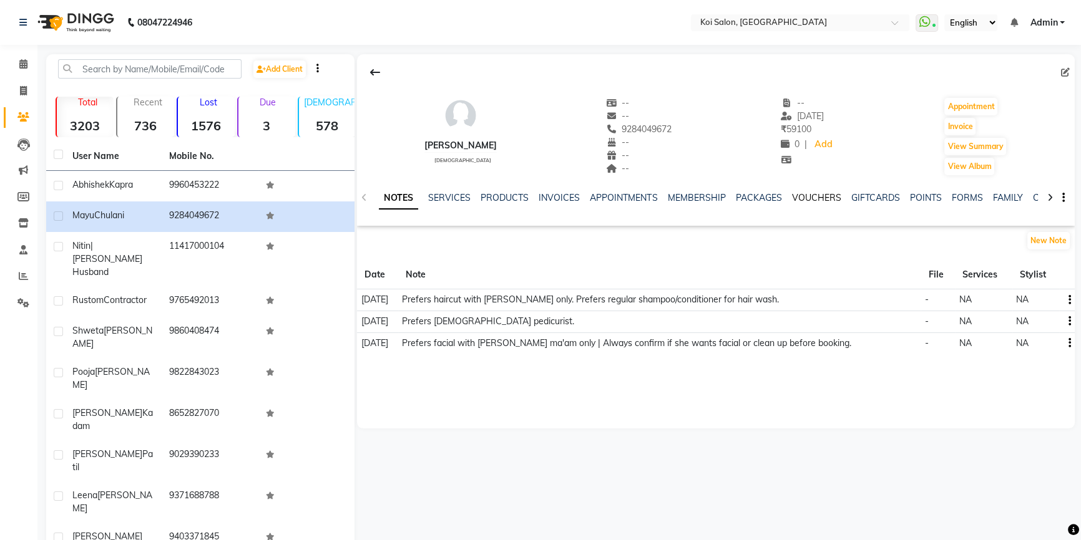
click at [820, 193] on link "VOUCHERS" at bounding box center [815, 197] width 49 height 11
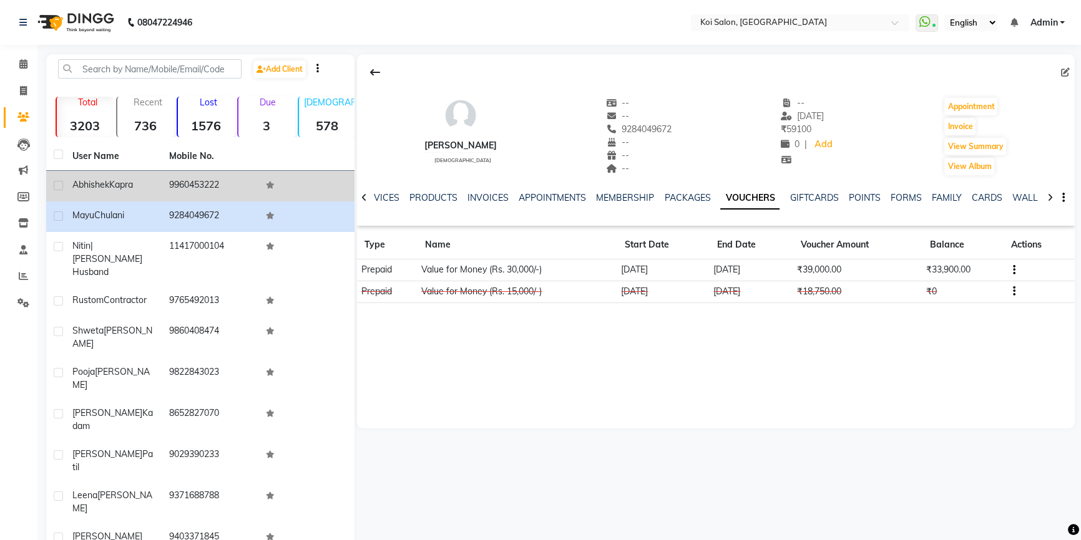
click at [125, 183] on span "Kapra" at bounding box center [121, 184] width 24 height 11
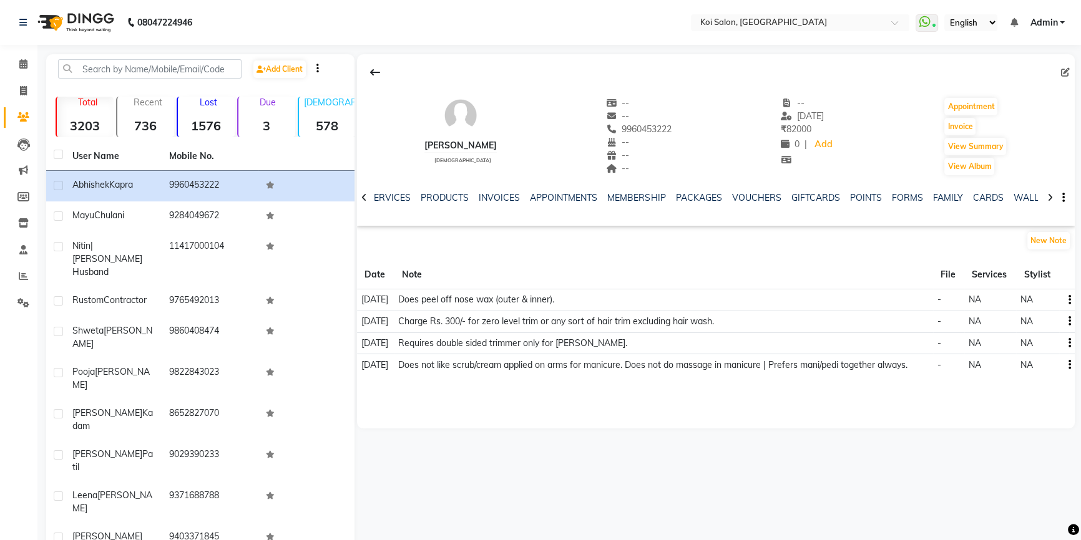
click at [746, 192] on div "VOUCHERS" at bounding box center [755, 198] width 49 height 13
click at [746, 196] on link "VOUCHERS" at bounding box center [755, 197] width 49 height 11
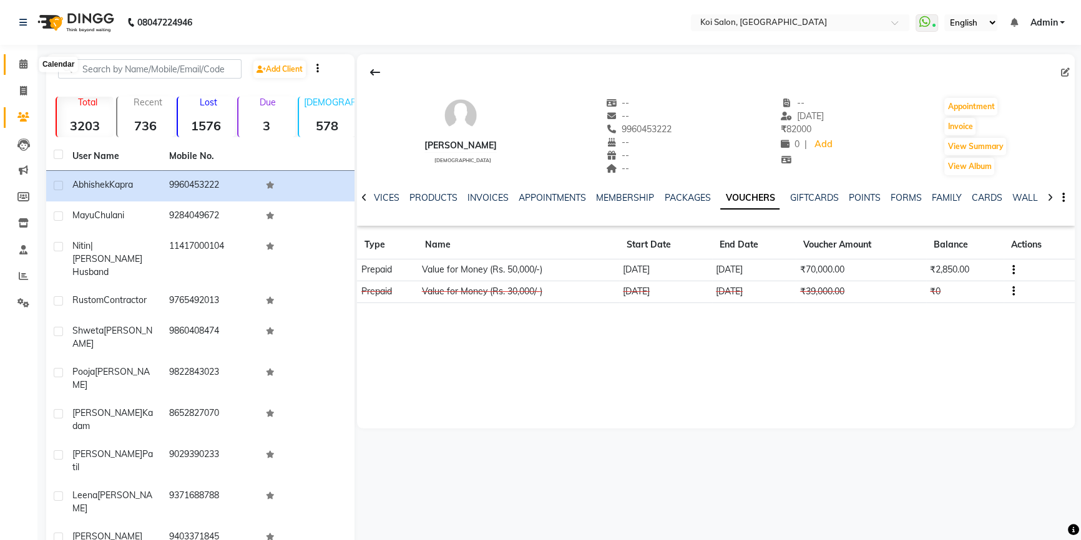
click at [26, 69] on span at bounding box center [23, 64] width 22 height 14
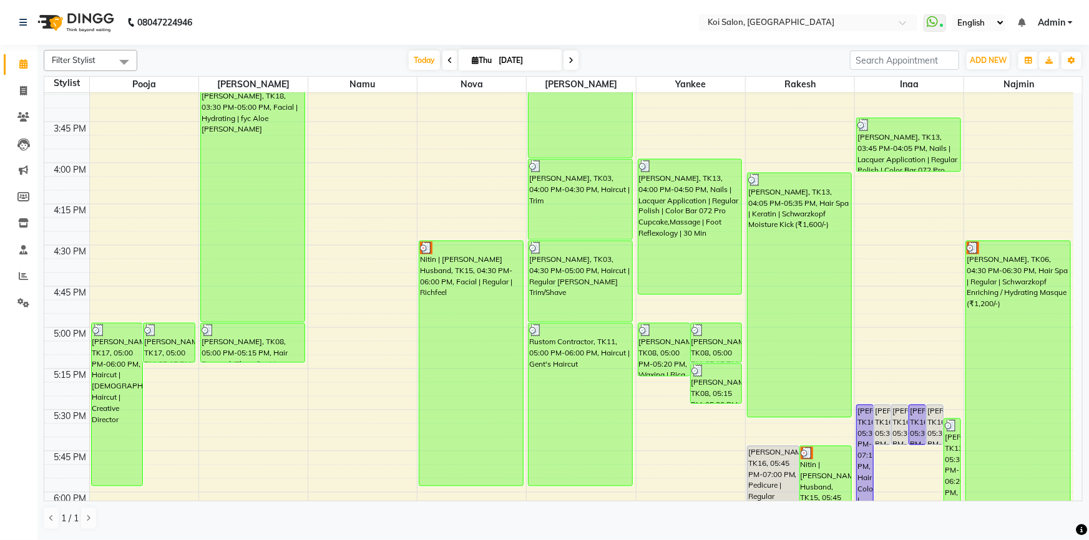
scroll to position [1191, 0]
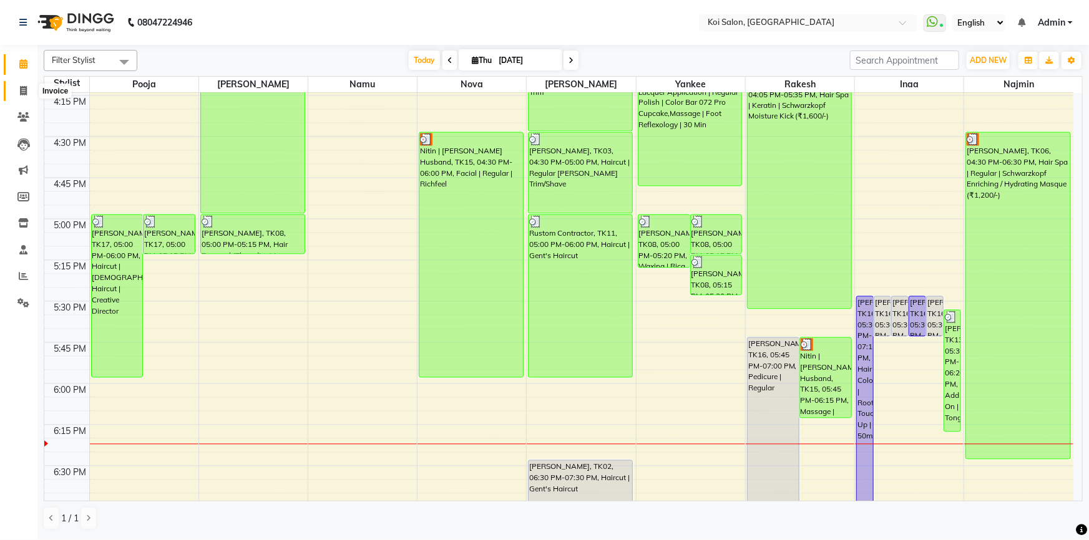
click at [24, 89] on icon at bounding box center [23, 90] width 7 height 9
select select "service"
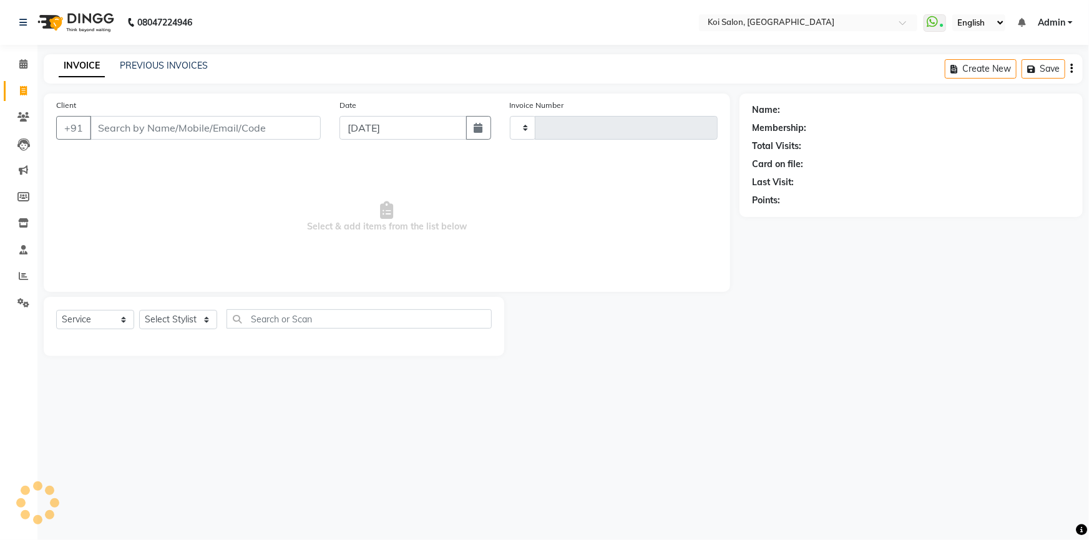
type input "2262"
select select "6717"
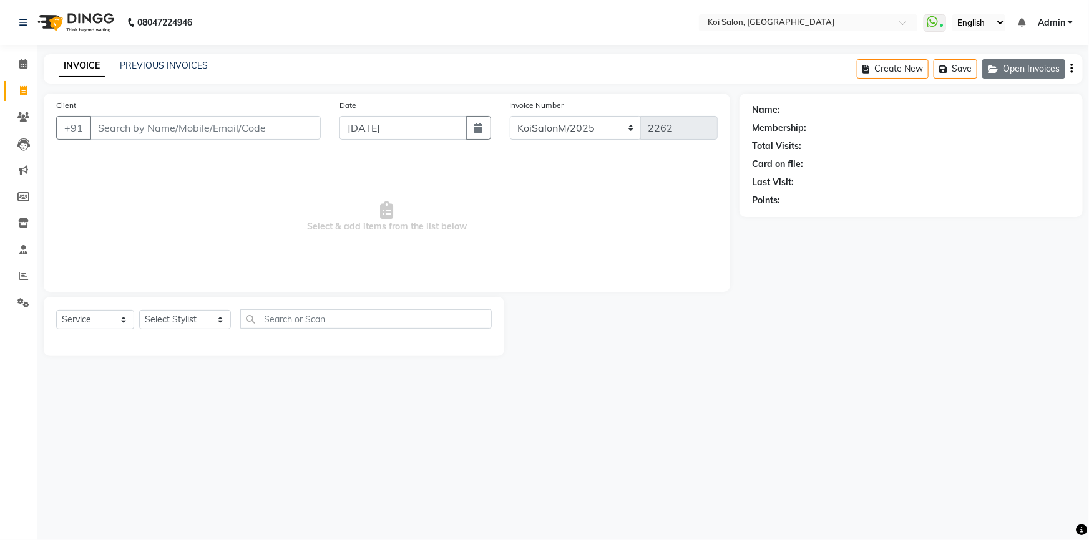
click at [1013, 72] on button "Open Invoices" at bounding box center [1023, 68] width 83 height 19
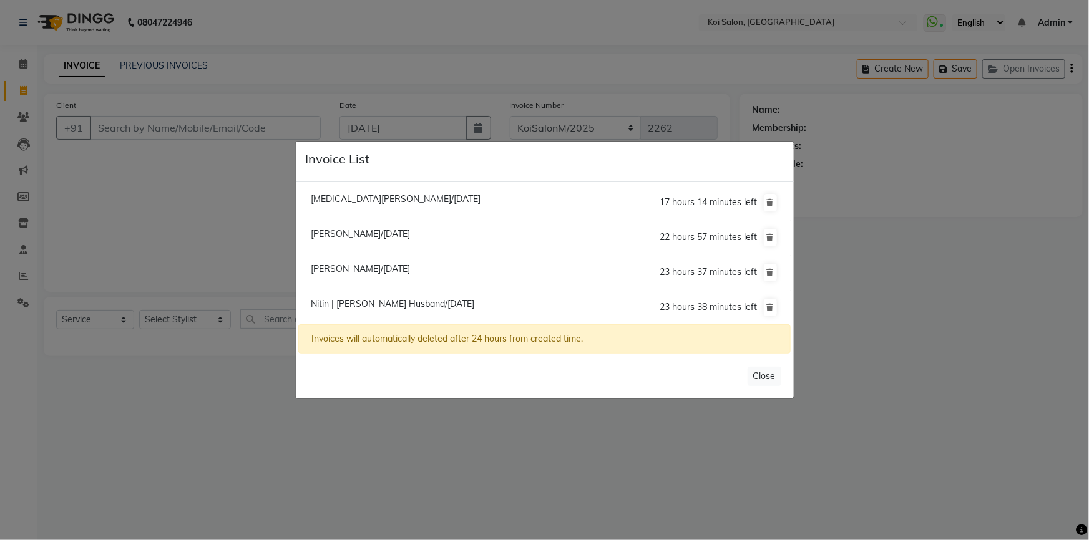
click at [439, 452] on ngb-modal-window "Invoice List [MEDICAL_DATA][PERSON_NAME]/[DATE] 17 hours 14 minutes left [GEOGR…" at bounding box center [544, 270] width 1089 height 540
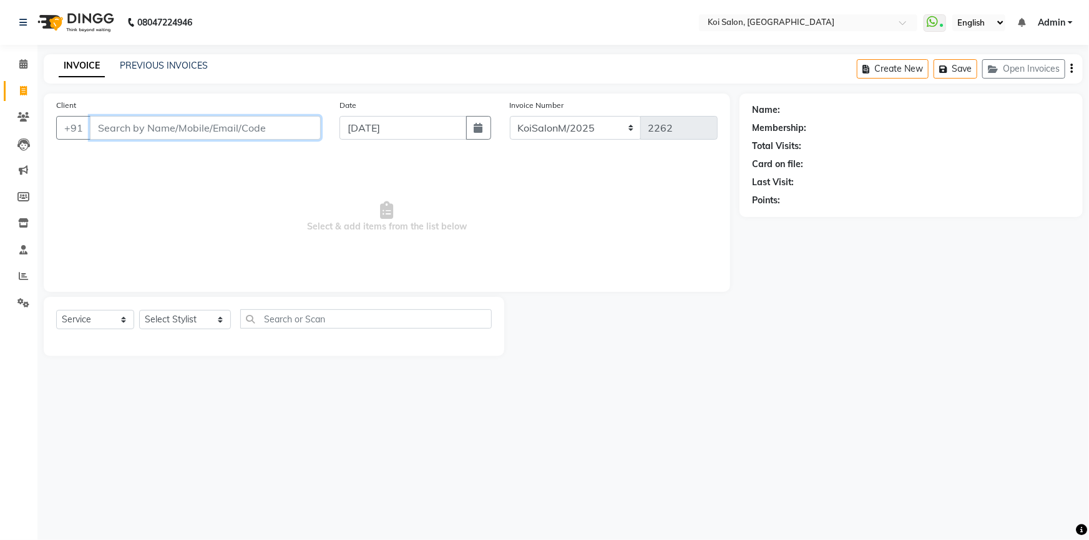
click at [217, 125] on input "Client" at bounding box center [205, 128] width 231 height 24
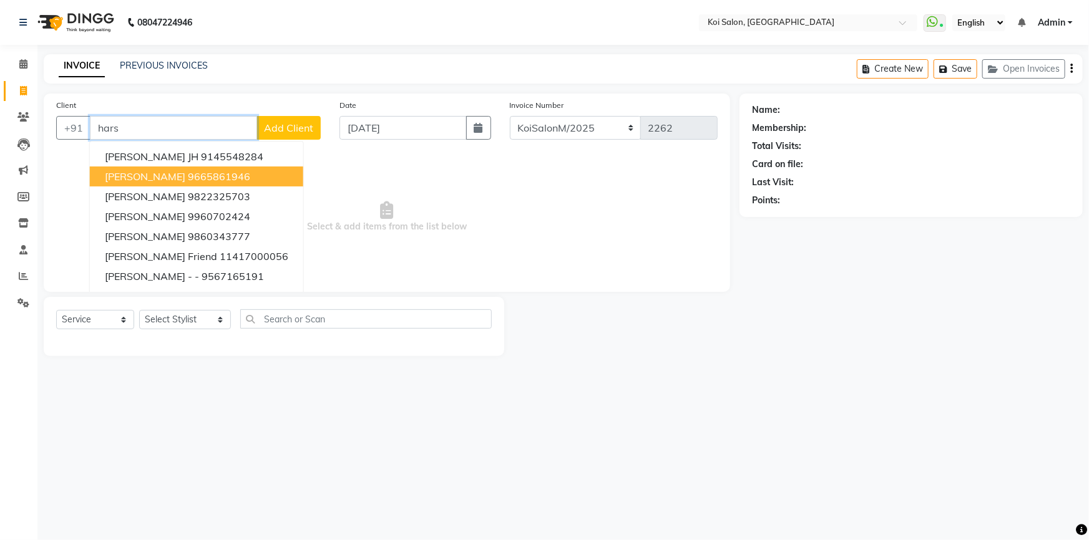
click at [204, 174] on ngb-highlight "9665861946" at bounding box center [219, 176] width 62 height 12
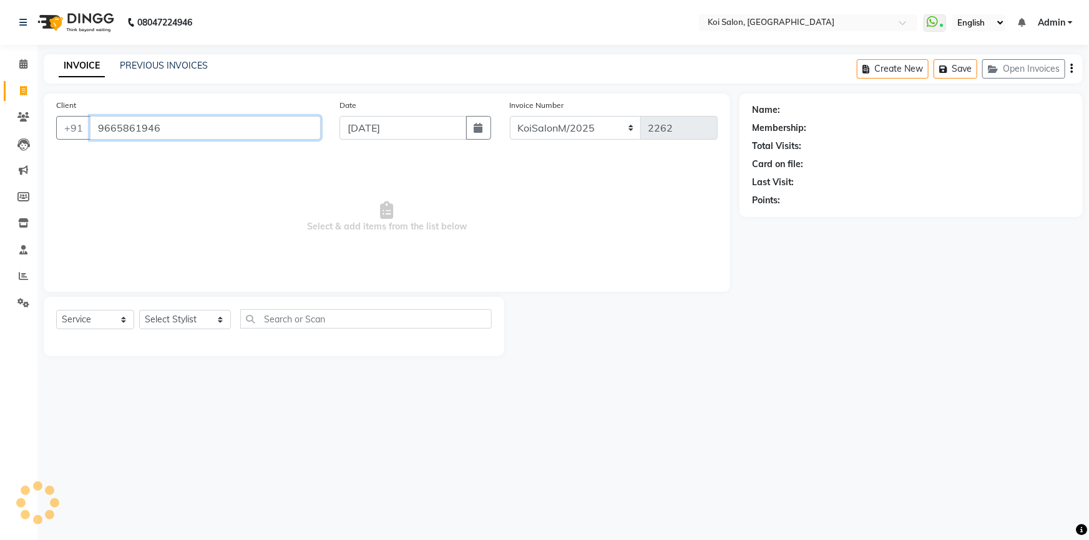
type input "9665861946"
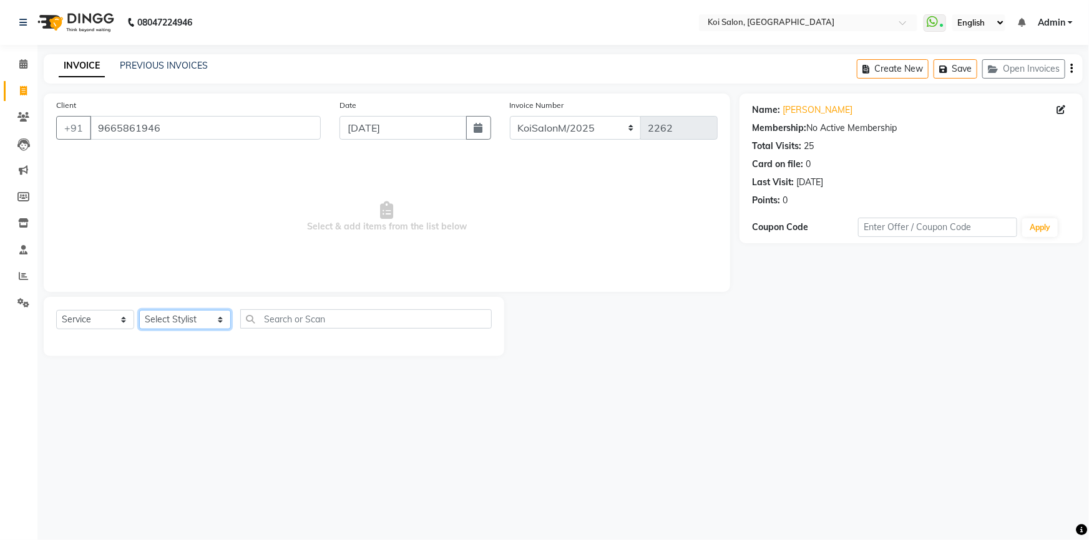
click at [196, 322] on select "Select Stylist [PERSON_NAME] | Housekeeping [PERSON_NAME] Inaa [PERSON_NAME] | …" at bounding box center [185, 319] width 92 height 19
click at [137, 394] on div "08047224946 Select Location × [GEOGRAPHIC_DATA] WhatsApp Status ✕ Status: Conne…" at bounding box center [544, 270] width 1089 height 540
click at [116, 324] on select "Select Service Product Membership Package Voucher Prepaid Gift Card" at bounding box center [95, 319] width 78 height 19
select select "P"
click at [56, 310] on select "Select Service Product Membership Package Voucher Prepaid Gift Card" at bounding box center [95, 319] width 78 height 19
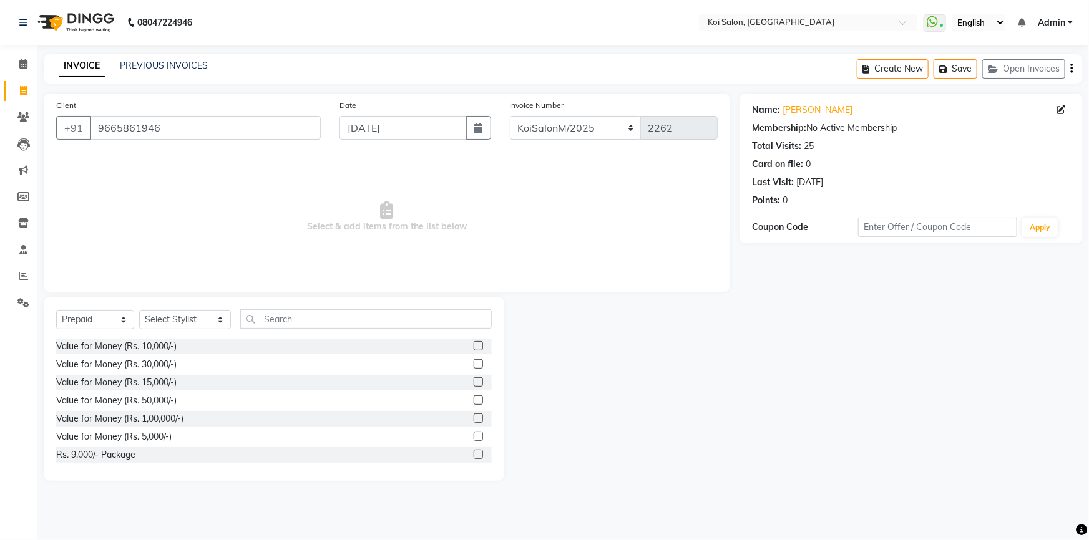
click at [474, 438] on label at bounding box center [478, 436] width 9 height 9
click at [474, 438] on input "checkbox" at bounding box center [478, 437] width 8 height 8
checkbox input "false"
click at [177, 314] on select "Select Stylist [PERSON_NAME] | Housekeeping [PERSON_NAME] Inaa [PERSON_NAME] | …" at bounding box center [185, 319] width 92 height 19
select select "17080"
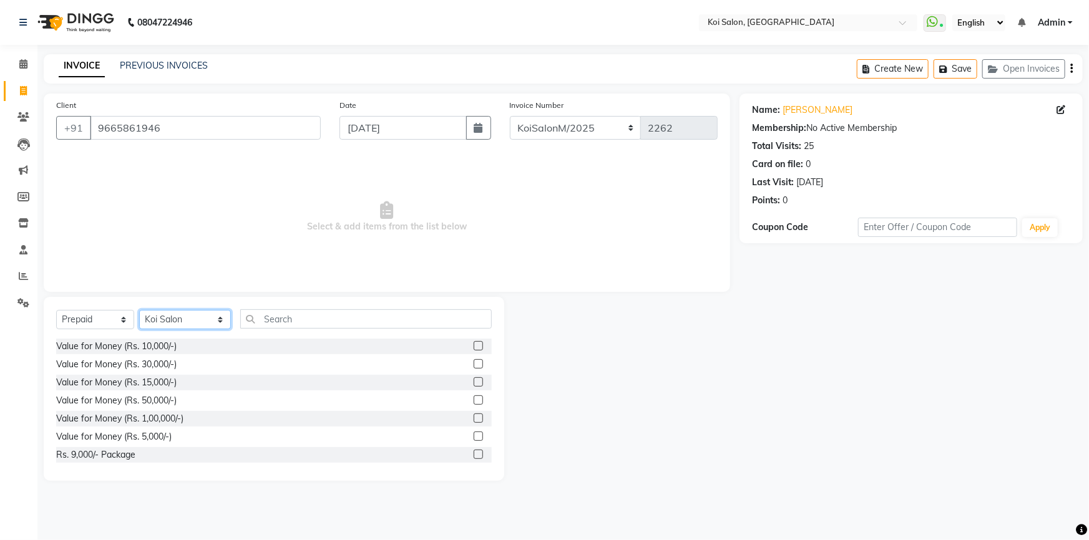
click at [139, 310] on select "Select Stylist [PERSON_NAME] | Housekeeping [PERSON_NAME] Inaa [PERSON_NAME] | …" at bounding box center [185, 319] width 92 height 19
click at [474, 435] on label at bounding box center [478, 436] width 9 height 9
click at [474, 435] on input "checkbox" at bounding box center [478, 437] width 8 height 8
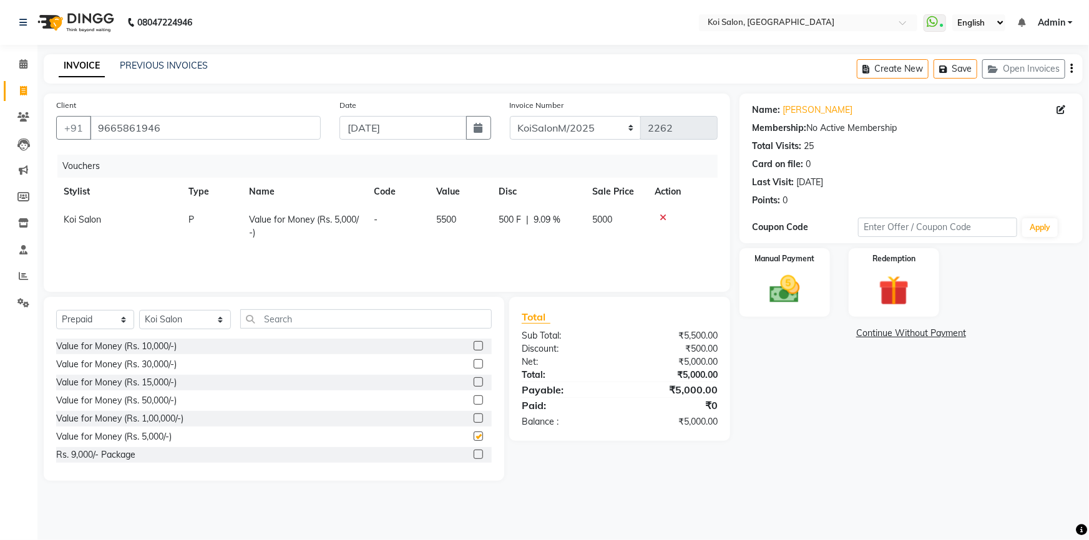
checkbox input "false"
click at [774, 306] on img at bounding box center [784, 289] width 51 height 36
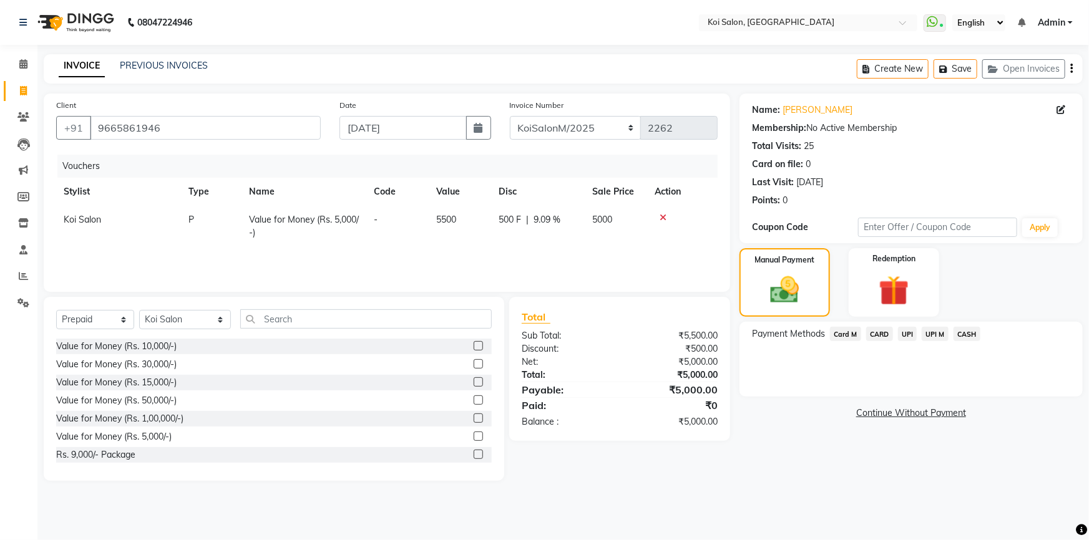
click at [853, 334] on span "Card M" at bounding box center [845, 334] width 31 height 14
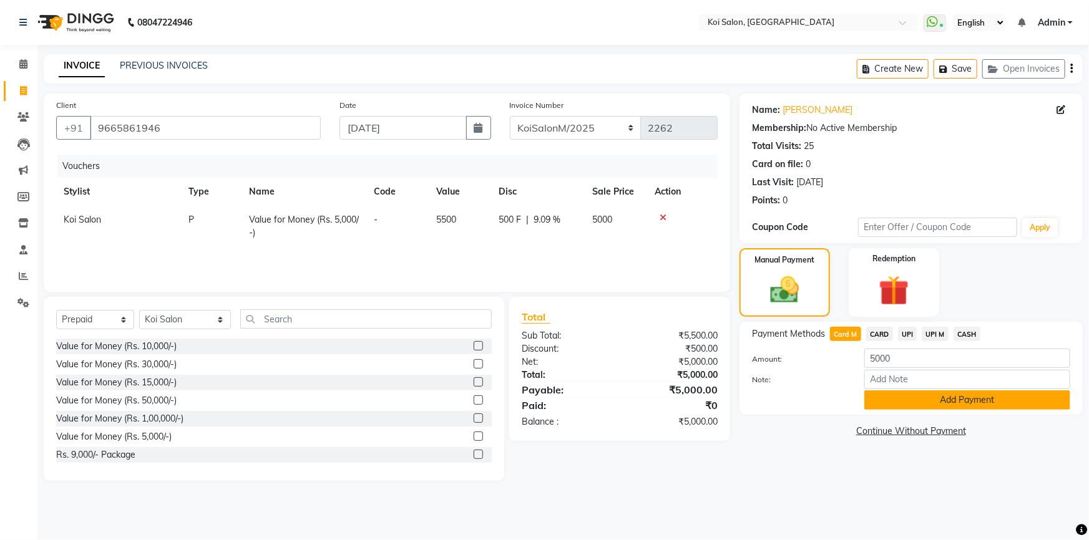
click at [946, 404] on button "Add Payment" at bounding box center [967, 400] width 206 height 19
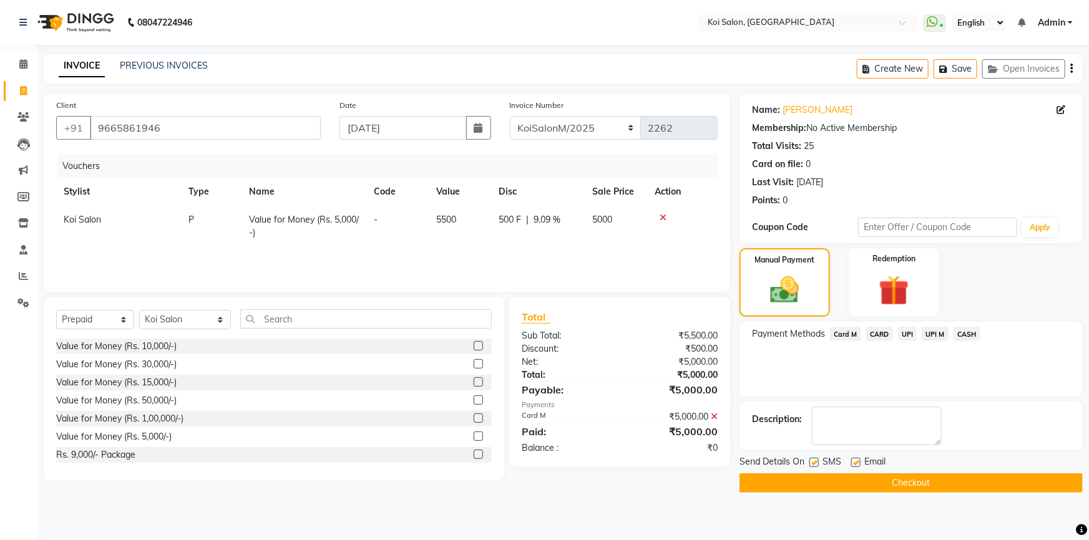
click at [898, 487] on button "Checkout" at bounding box center [910, 483] width 343 height 19
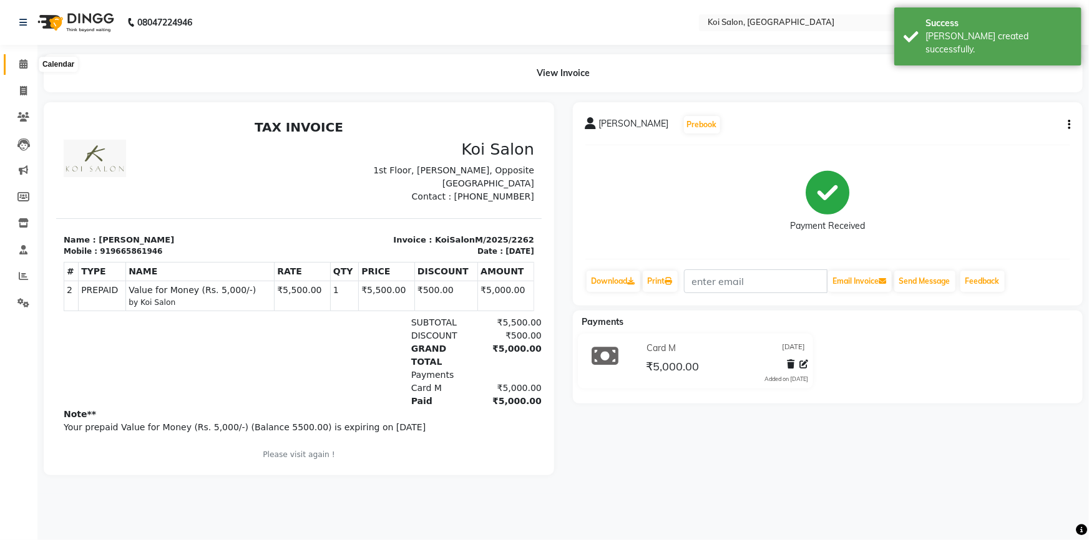
click at [29, 64] on span at bounding box center [23, 64] width 22 height 14
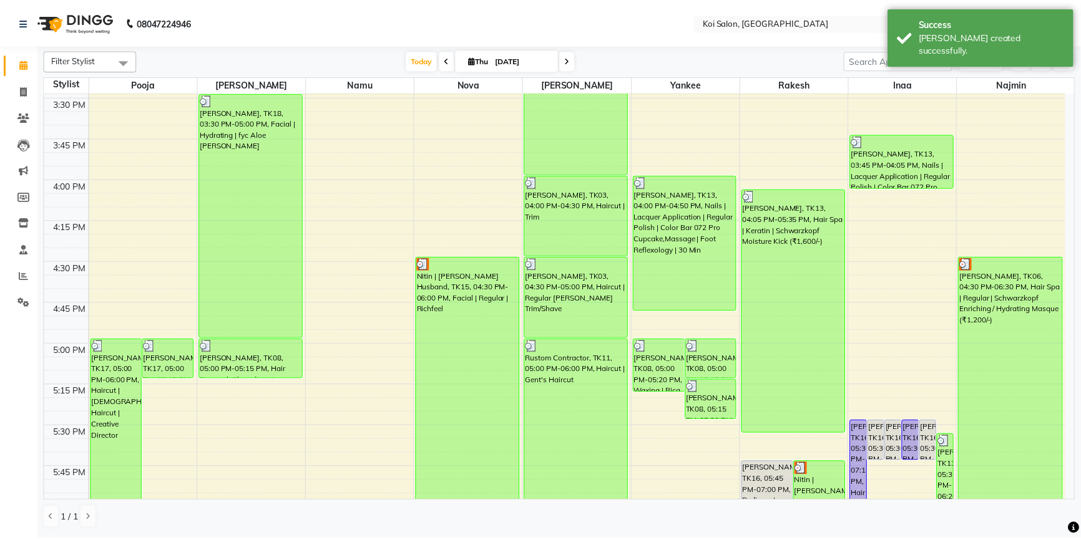
scroll to position [1049, 0]
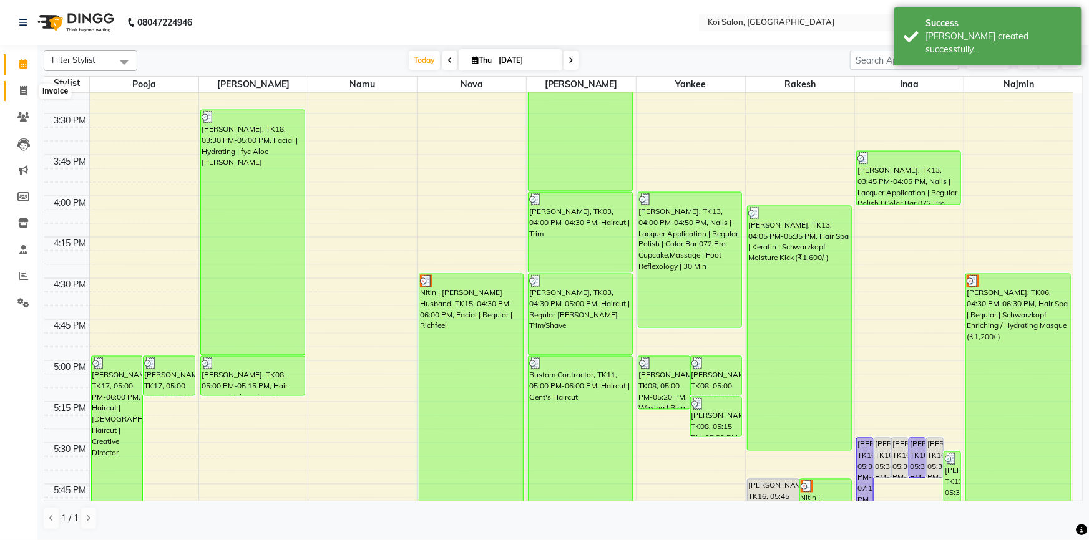
click at [15, 94] on span at bounding box center [23, 91] width 22 height 14
select select "service"
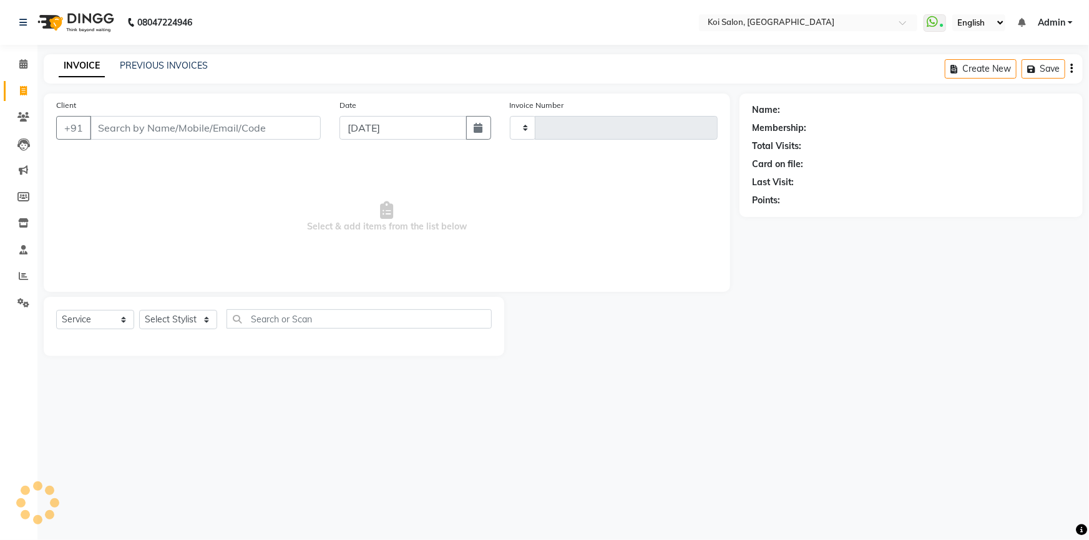
type input "2263"
select select "6717"
click at [1003, 74] on button "Open Invoices" at bounding box center [1023, 68] width 83 height 19
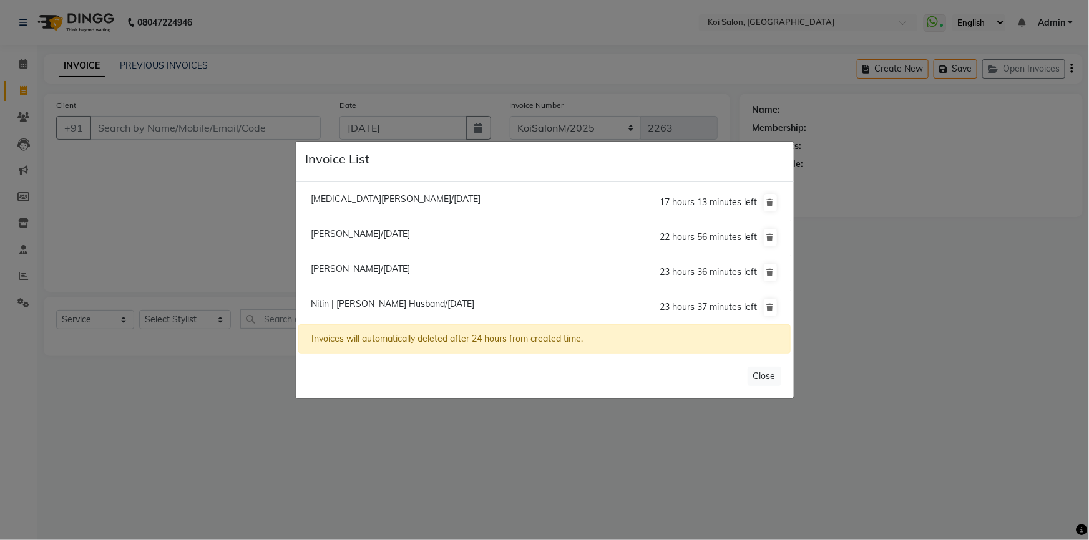
click at [347, 265] on span "[PERSON_NAME]/[DATE]" at bounding box center [360, 268] width 99 height 11
type input "9665861946"
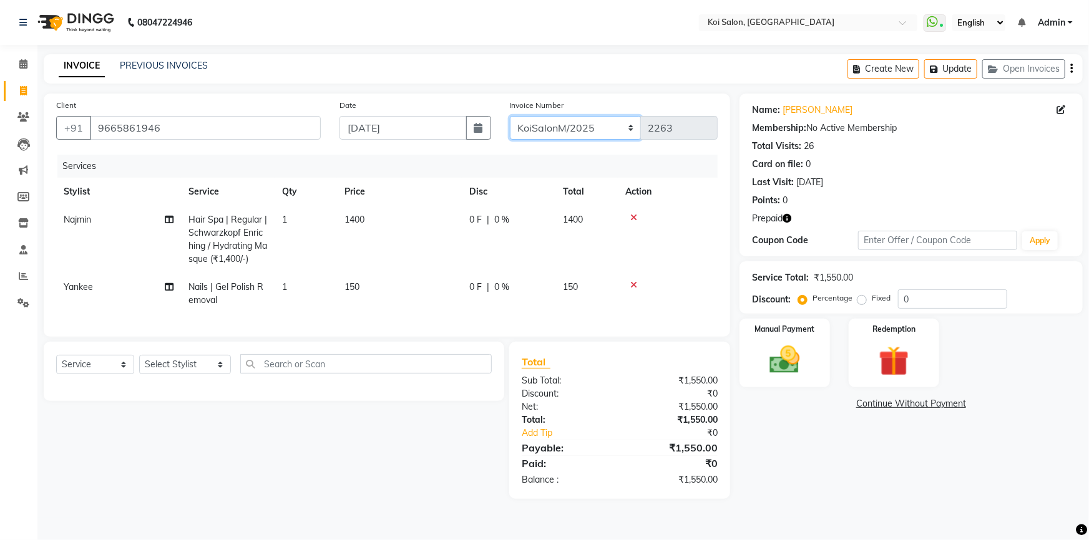
click at [612, 136] on select "KoiSalonPrepaid/2025 KoiSalonF/2025 KoiSalonM/2025" at bounding box center [576, 128] width 132 height 24
select select "7852"
click at [510, 116] on select "KoiSalonPrepaid/2025 KoiSalonF/2025 KoiSalonM/2025" at bounding box center [576, 128] width 132 height 24
type input "1039"
click at [866, 362] on div "Redemption" at bounding box center [894, 354] width 94 height 72
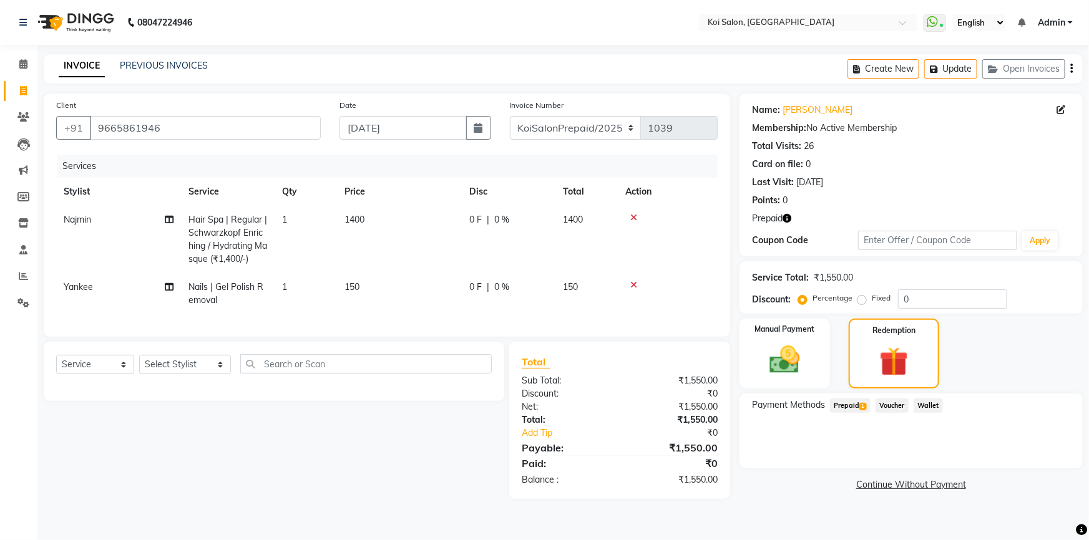
click at [841, 404] on span "Prepaid 1" at bounding box center [850, 406] width 41 height 14
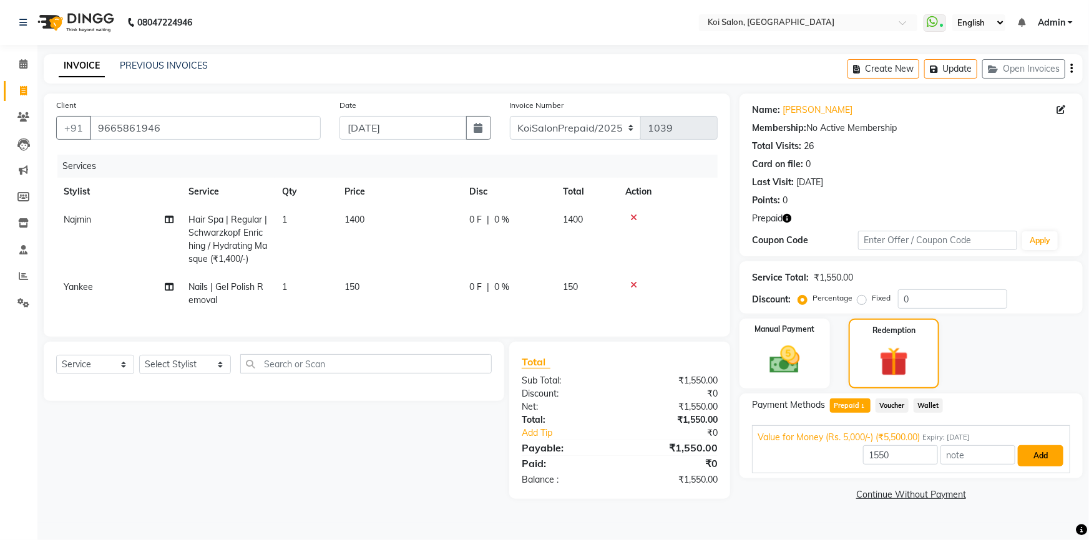
click at [1054, 460] on button "Add" at bounding box center [1041, 455] width 46 height 21
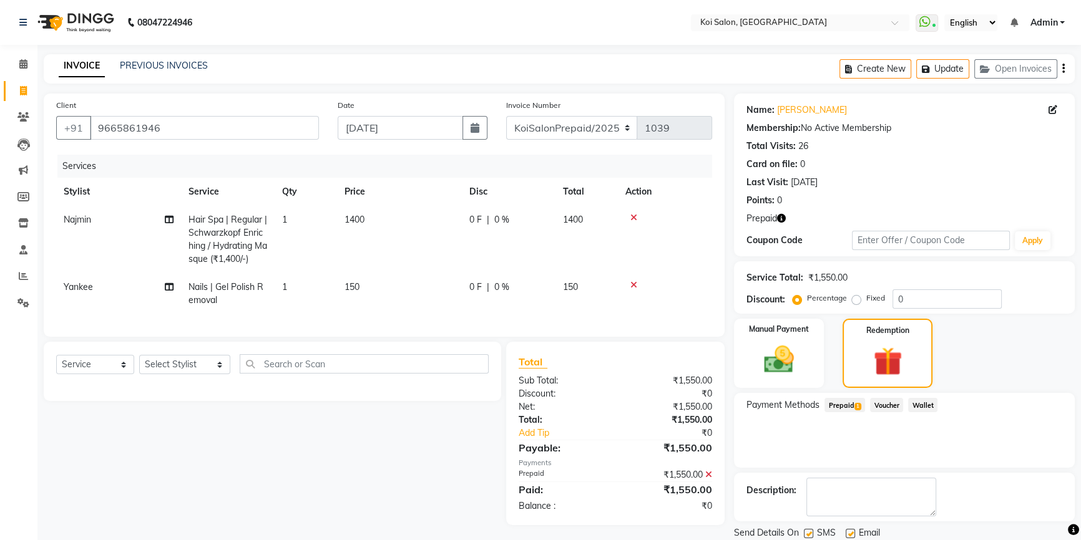
scroll to position [42, 0]
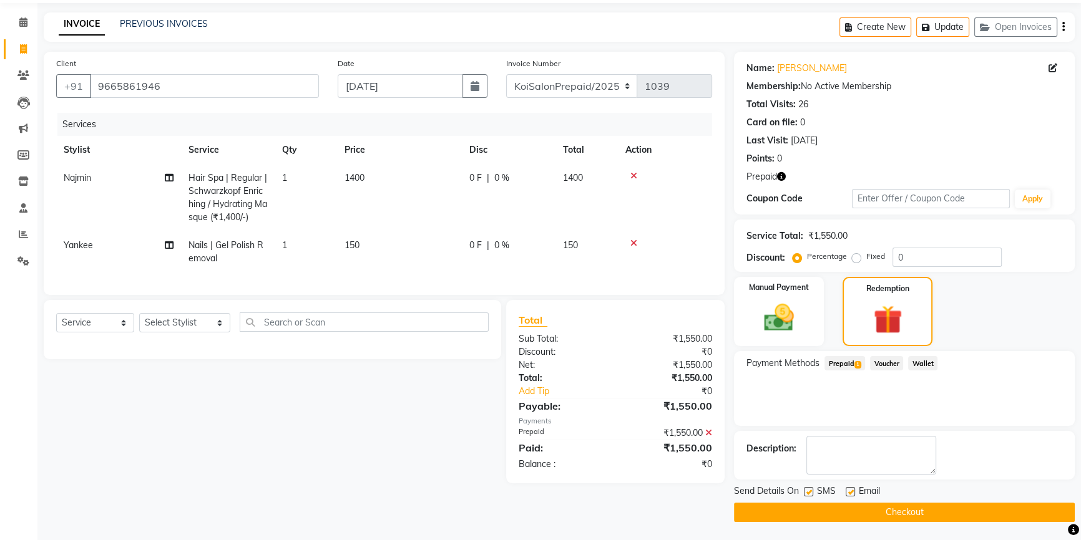
click at [911, 515] on button "Checkout" at bounding box center [904, 512] width 341 height 19
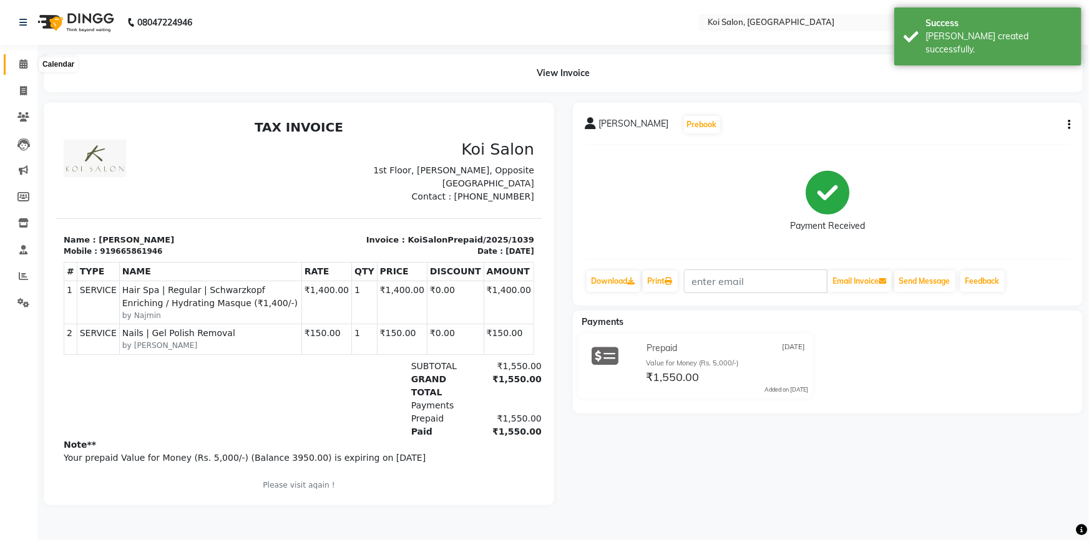
click at [21, 59] on icon at bounding box center [23, 63] width 8 height 9
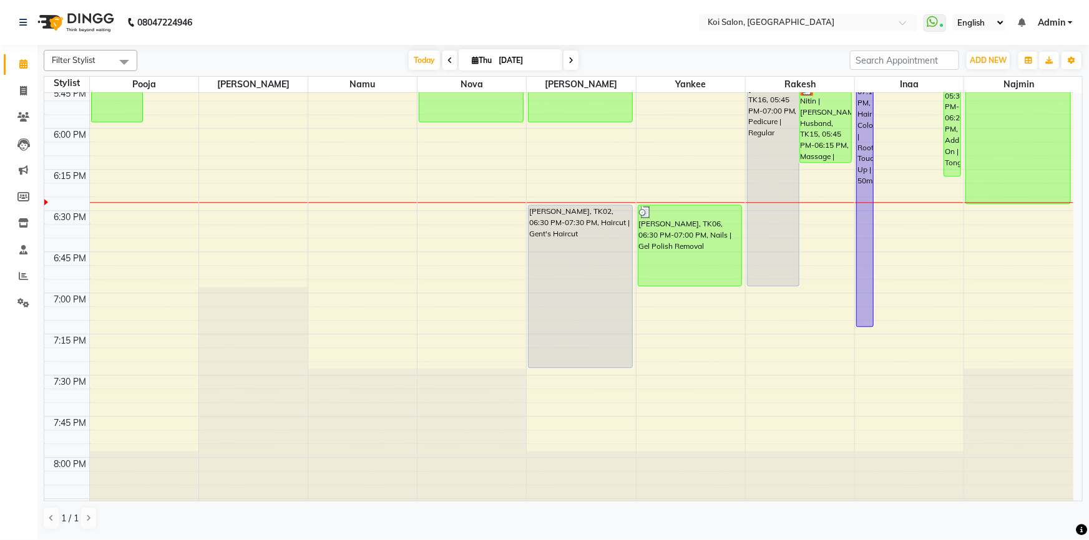
scroll to position [1390, 0]
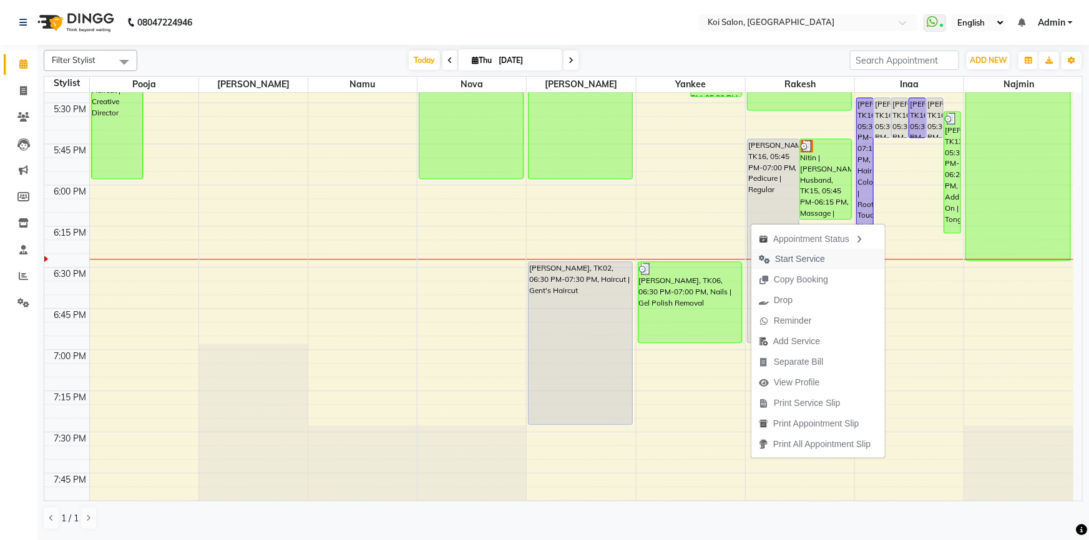
click at [789, 259] on span "Start Service" at bounding box center [800, 259] width 50 height 13
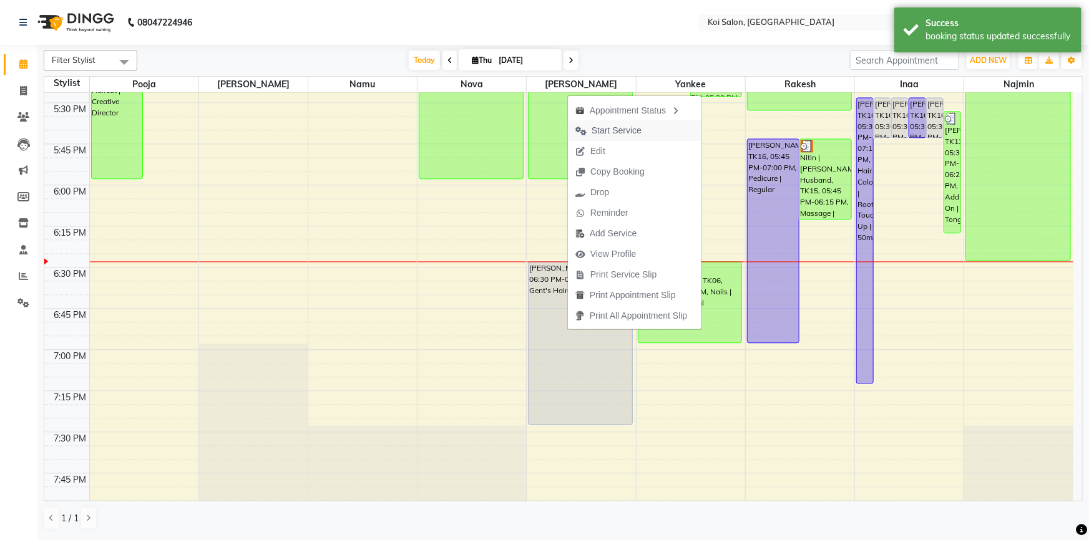
click at [618, 129] on span "Start Service" at bounding box center [616, 130] width 50 height 13
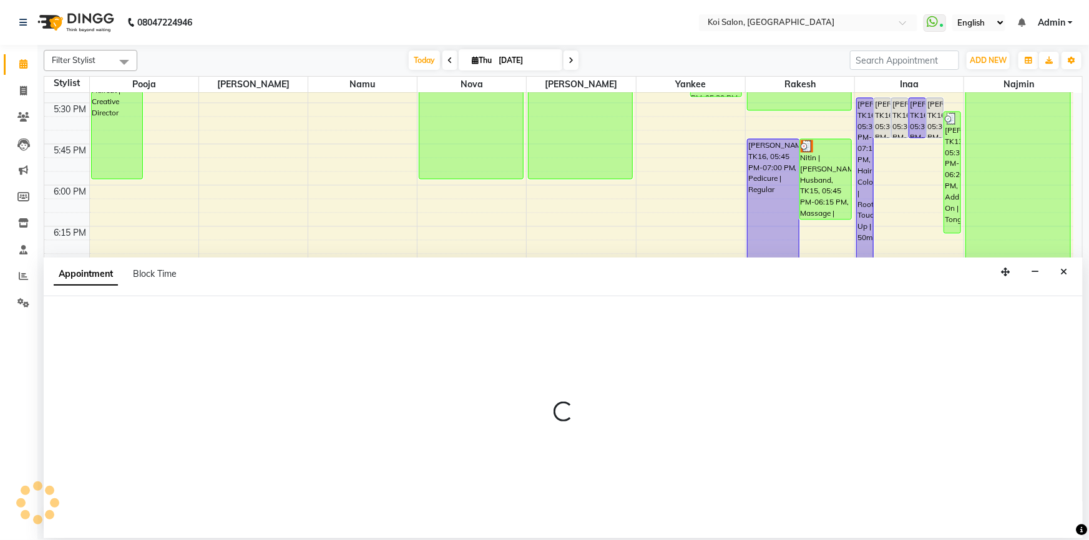
select select "44730"
select select "1140"
select select "tentative"
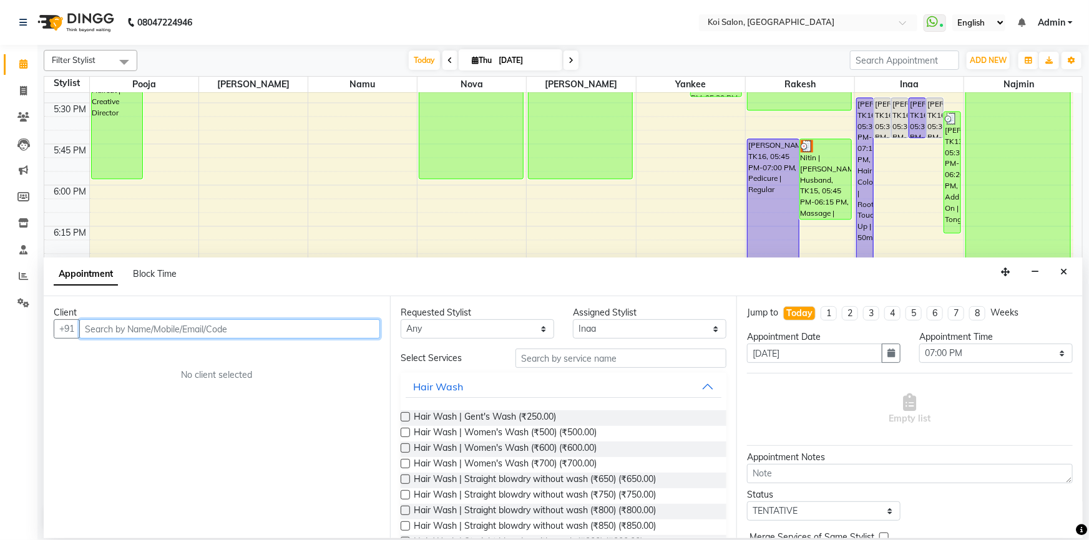
click at [98, 323] on input "text" at bounding box center [229, 328] width 301 height 19
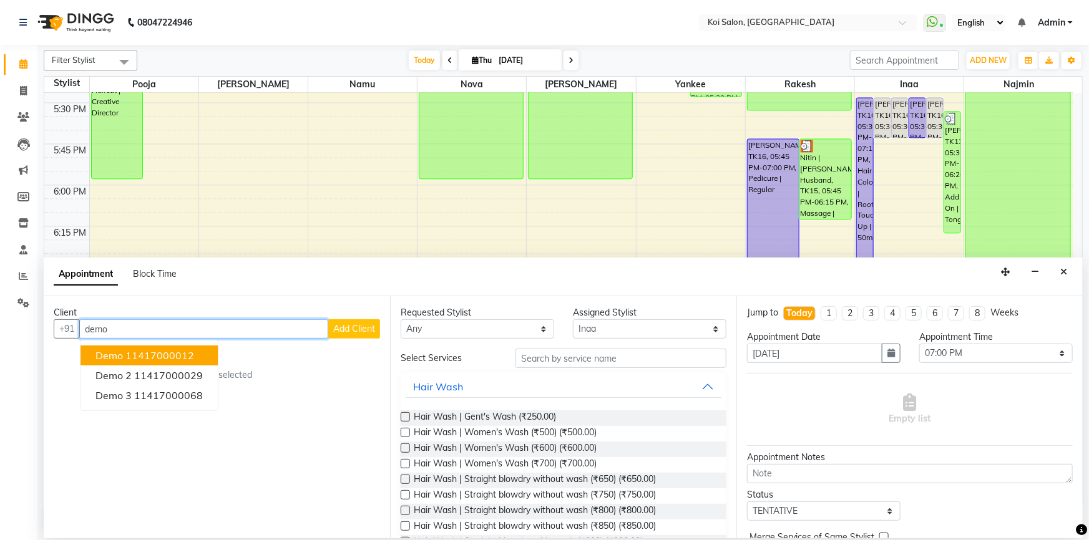
click at [136, 358] on ngb-highlight "11417000012" at bounding box center [159, 355] width 69 height 12
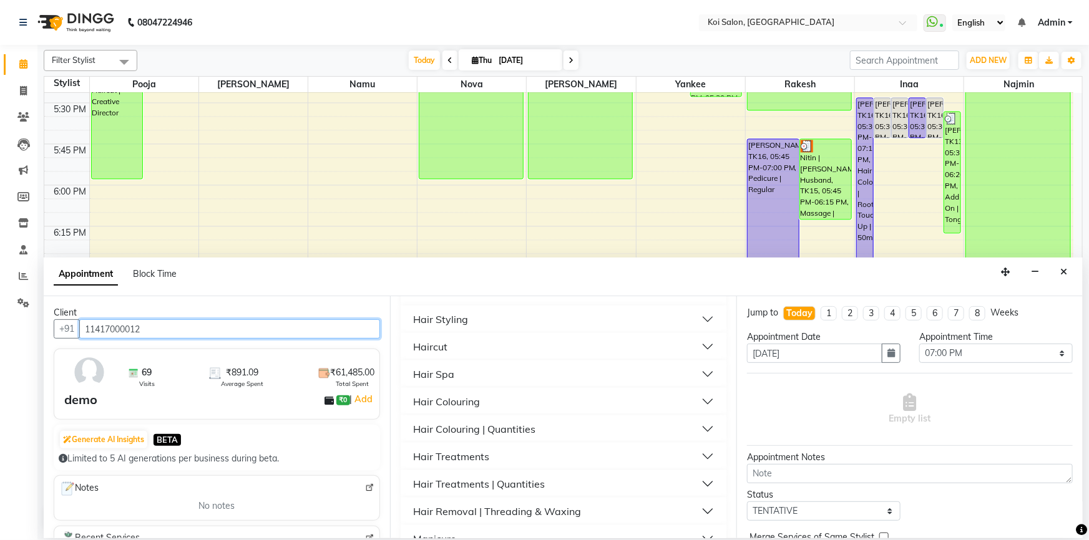
scroll to position [397, 0]
type input "11417000012"
click at [444, 346] on div "Haircut" at bounding box center [430, 345] width 34 height 15
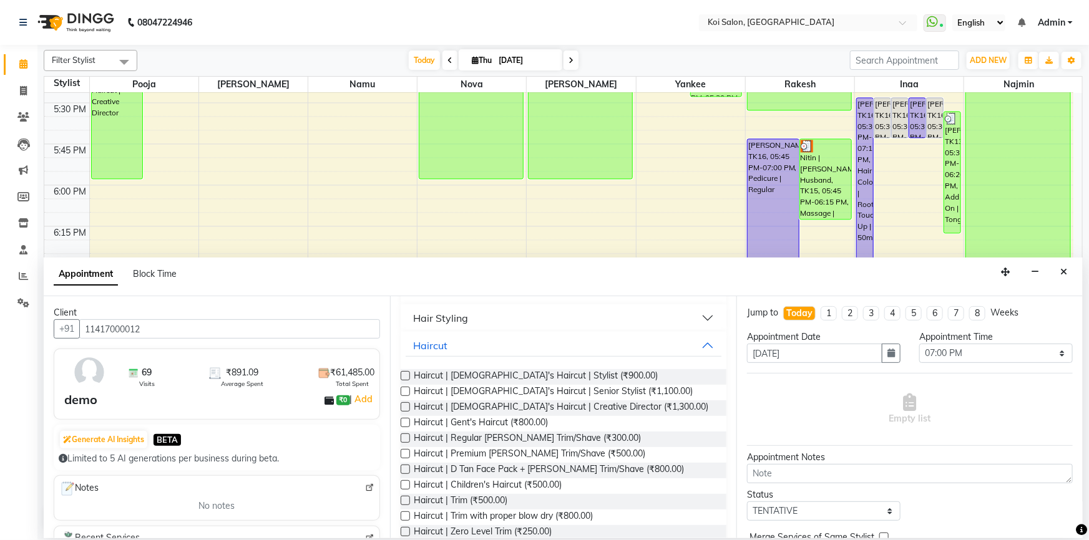
click at [404, 374] on label at bounding box center [405, 375] width 9 height 9
click at [404, 374] on input "checkbox" at bounding box center [405, 377] width 8 height 8
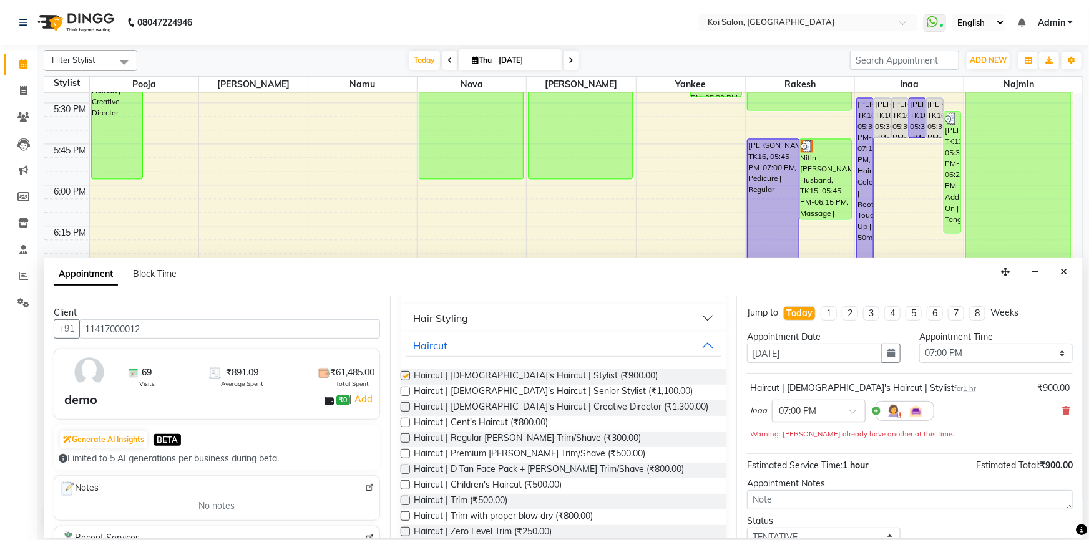
checkbox input "false"
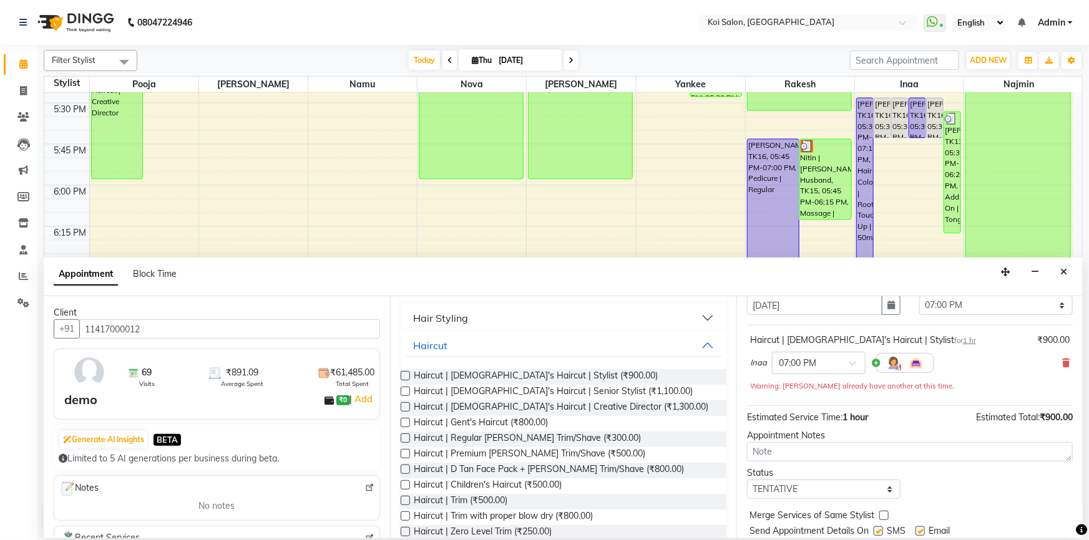
scroll to position [87, 0]
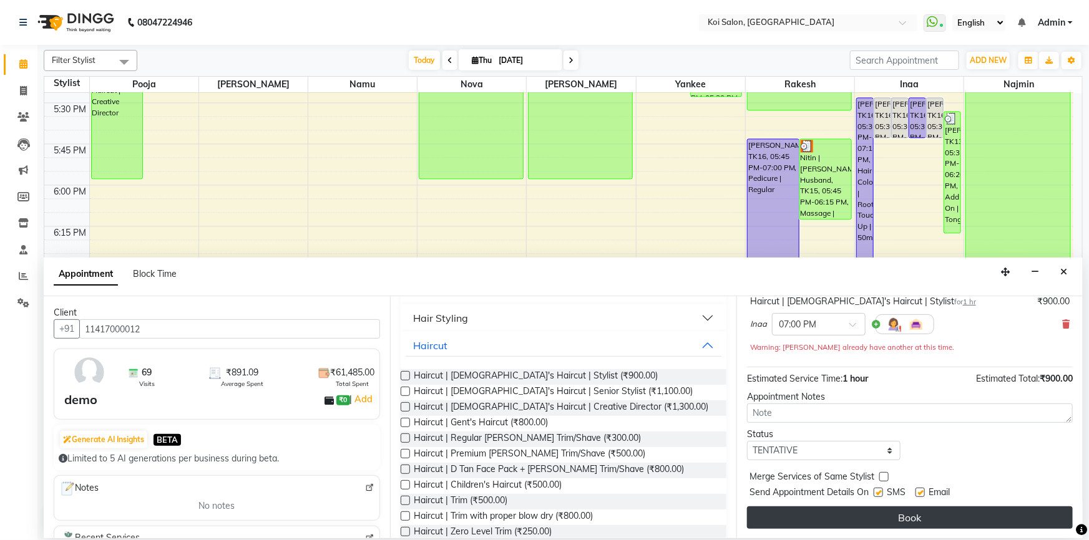
click at [850, 513] on button "Book" at bounding box center [910, 518] width 326 height 22
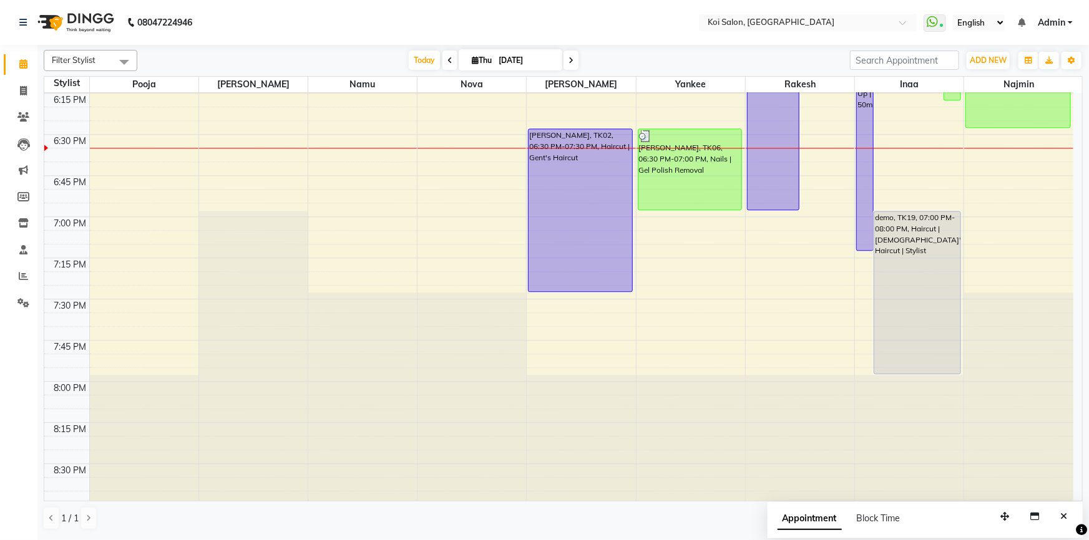
scroll to position [1504, 0]
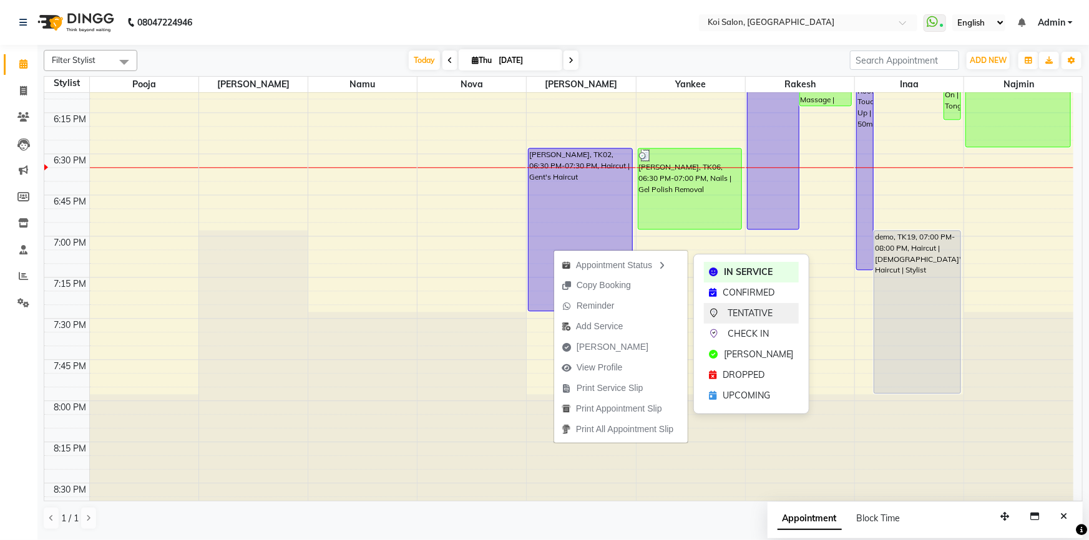
click at [742, 319] on span "TENTATIVE" at bounding box center [749, 313] width 45 height 13
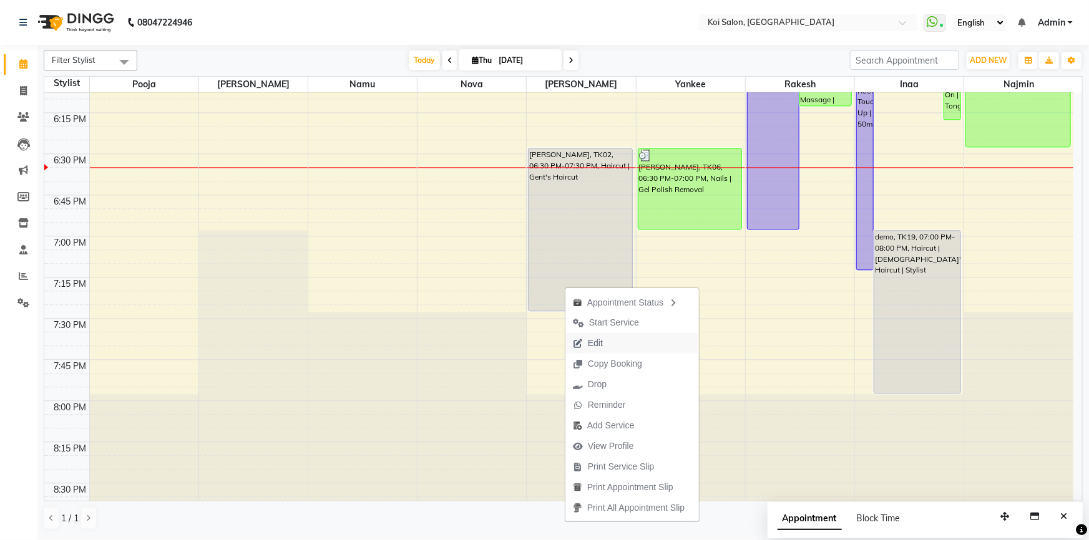
click at [595, 342] on span "Edit" at bounding box center [595, 343] width 15 height 13
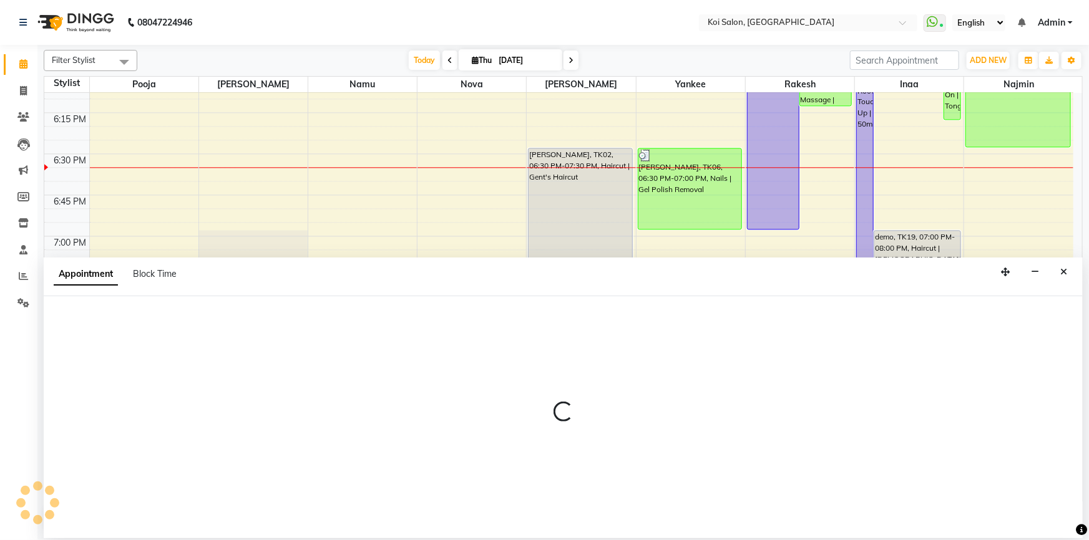
select select "tentative"
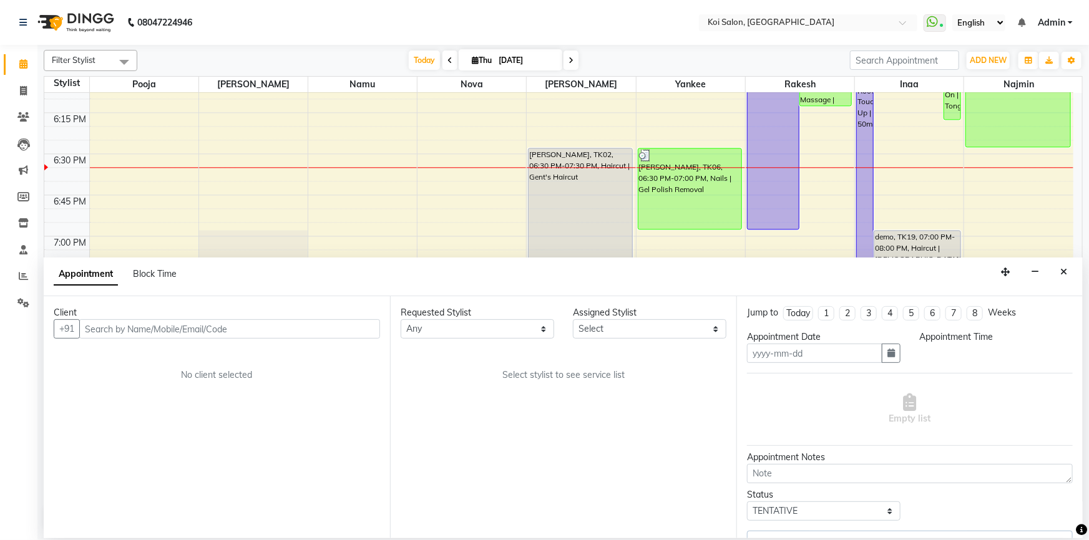
type input "[DATE]"
select select "23241"
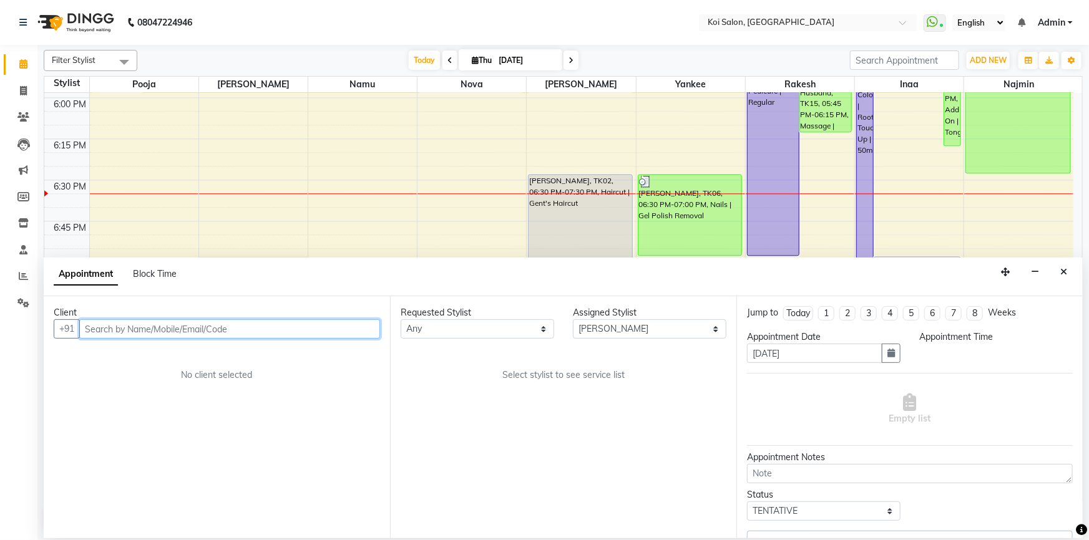
select select "1110"
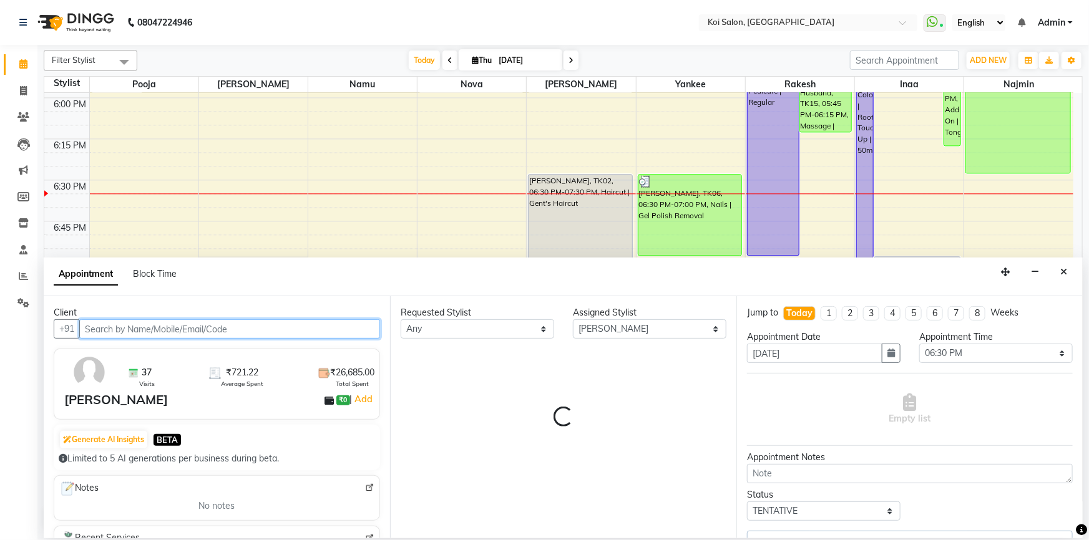
select select "1406"
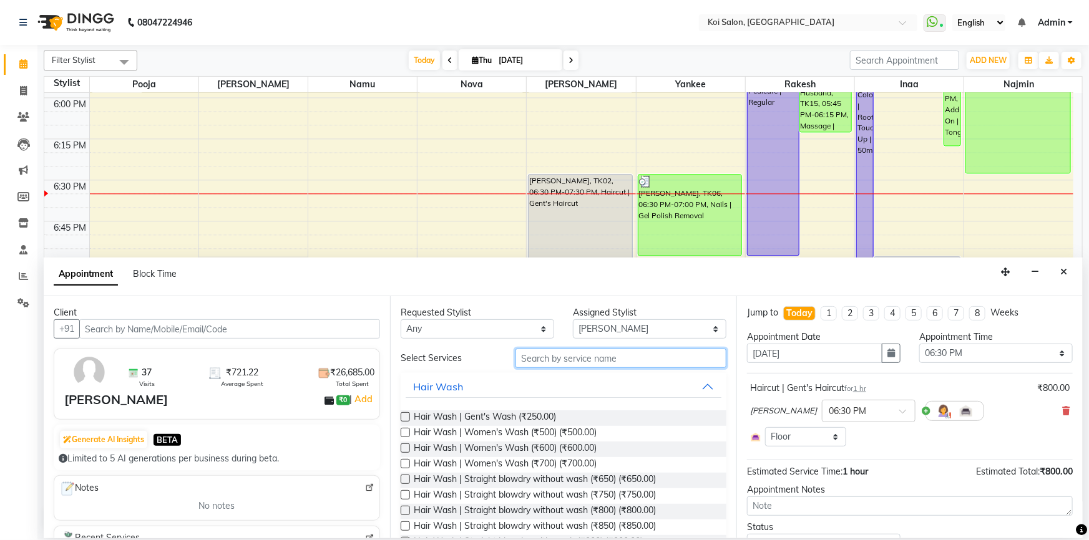
click at [577, 353] on input "text" at bounding box center [620, 358] width 211 height 19
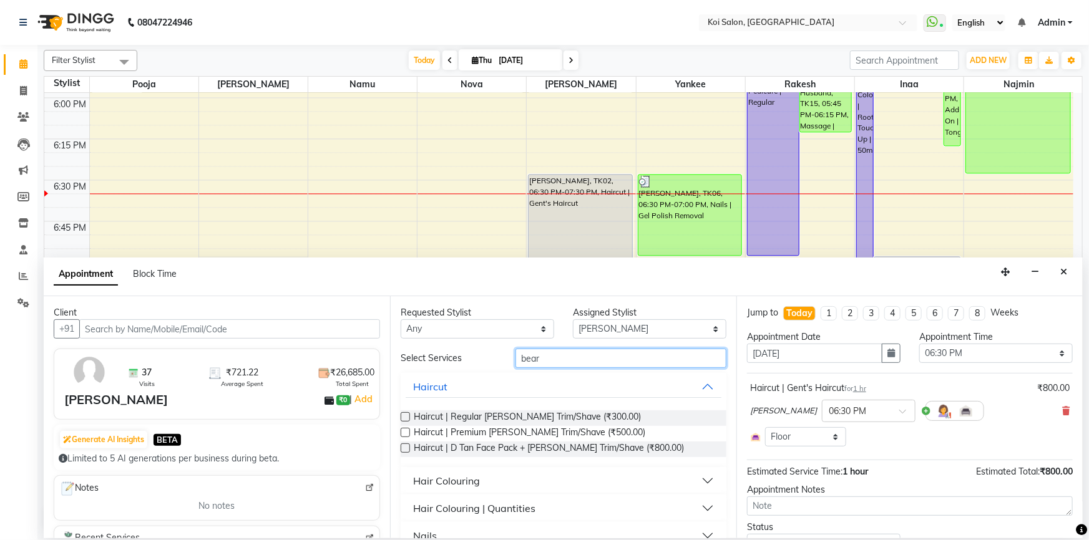
type input "bear"
click at [405, 417] on label at bounding box center [405, 416] width 9 height 9
click at [405, 417] on input "checkbox" at bounding box center [405, 418] width 8 height 8
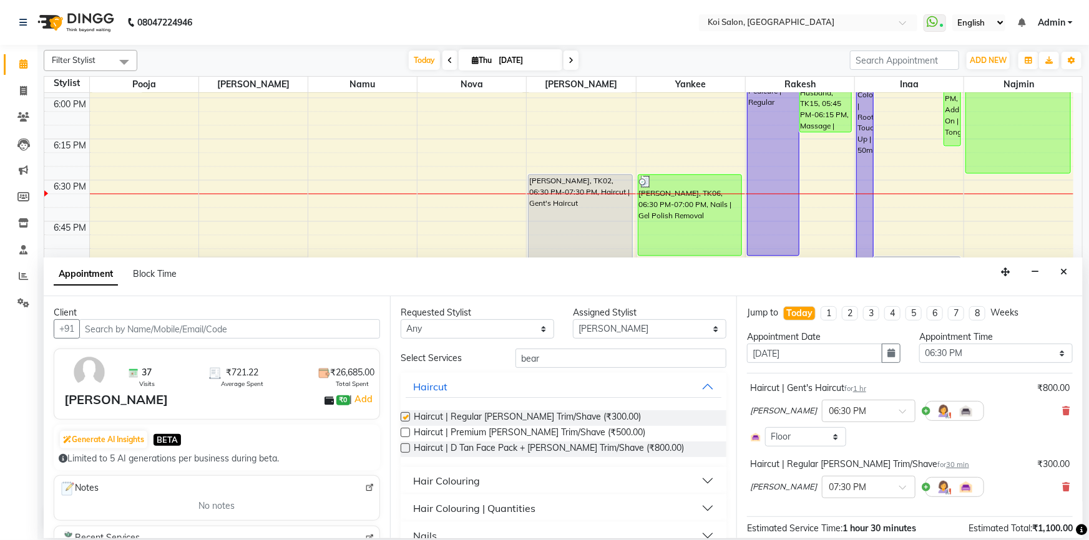
checkbox input "false"
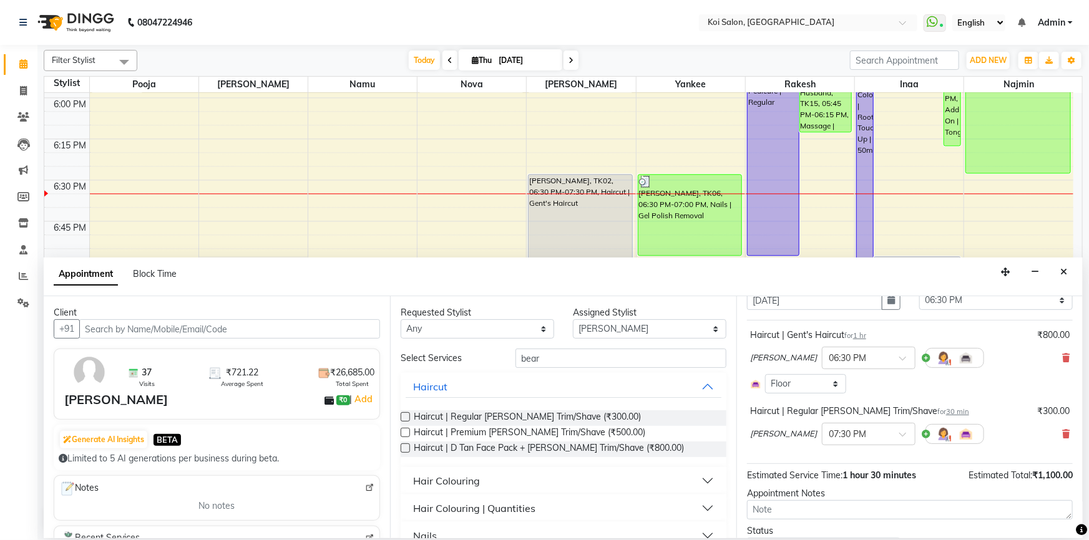
scroll to position [114, 0]
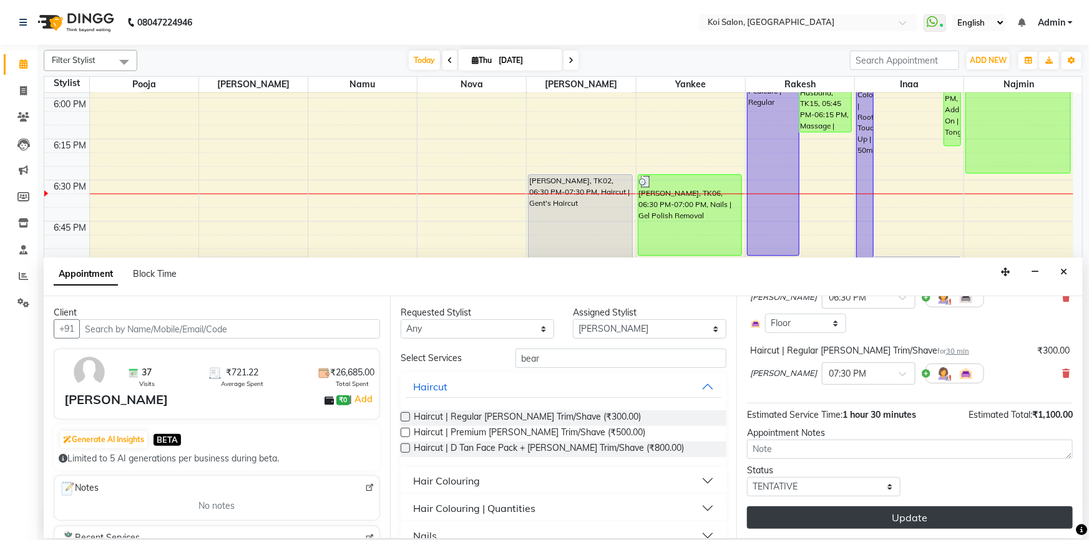
click at [845, 525] on button "Update" at bounding box center [910, 518] width 326 height 22
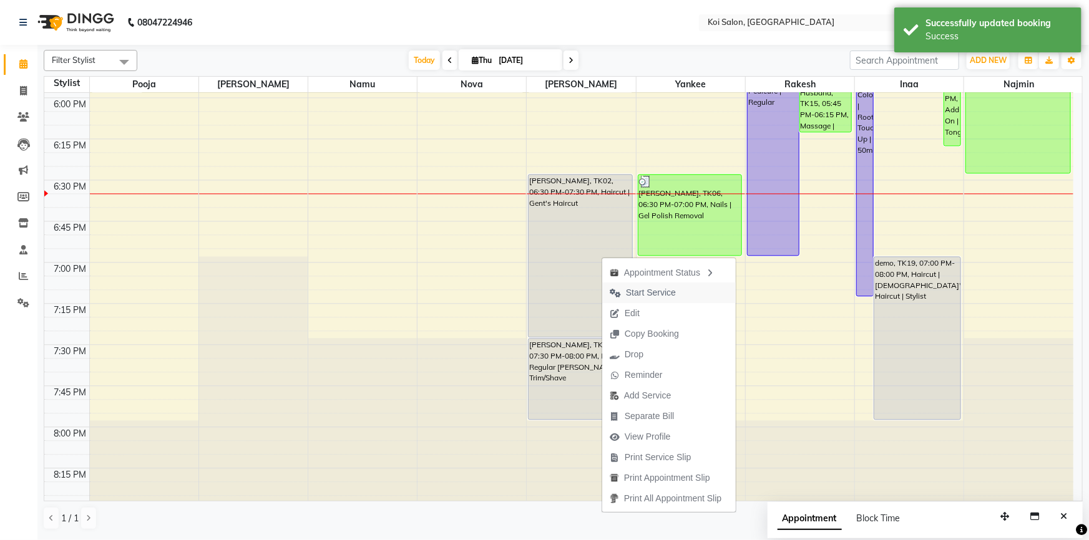
click at [662, 294] on span "Start Service" at bounding box center [651, 292] width 50 height 13
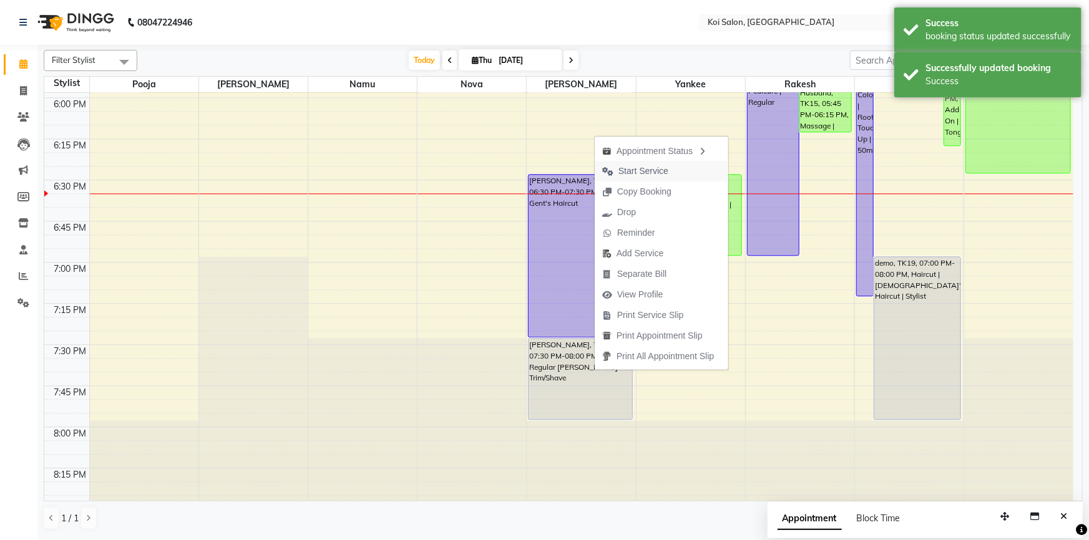
click at [668, 177] on span "Start Service" at bounding box center [635, 171] width 81 height 21
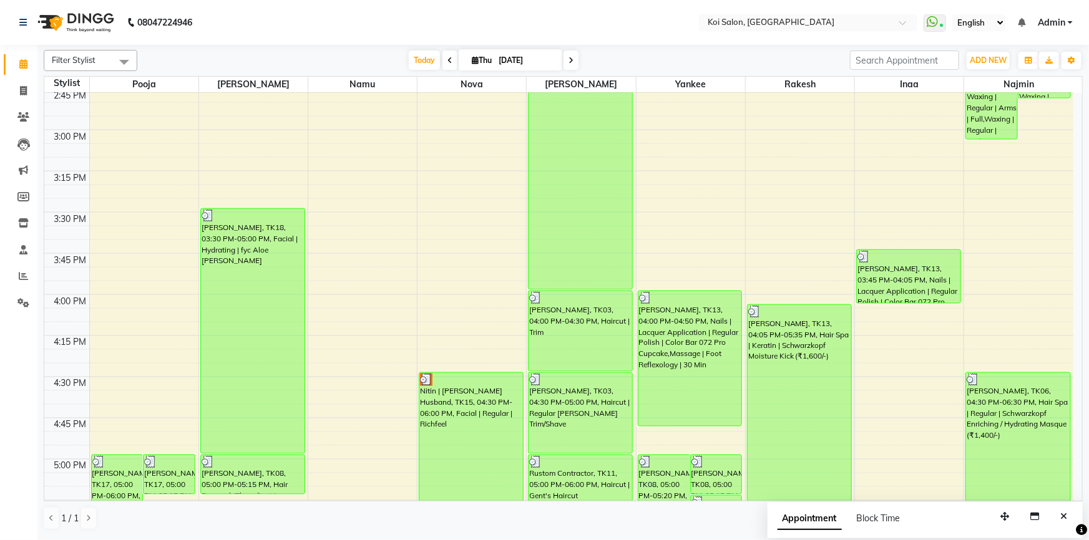
scroll to position [1080, 0]
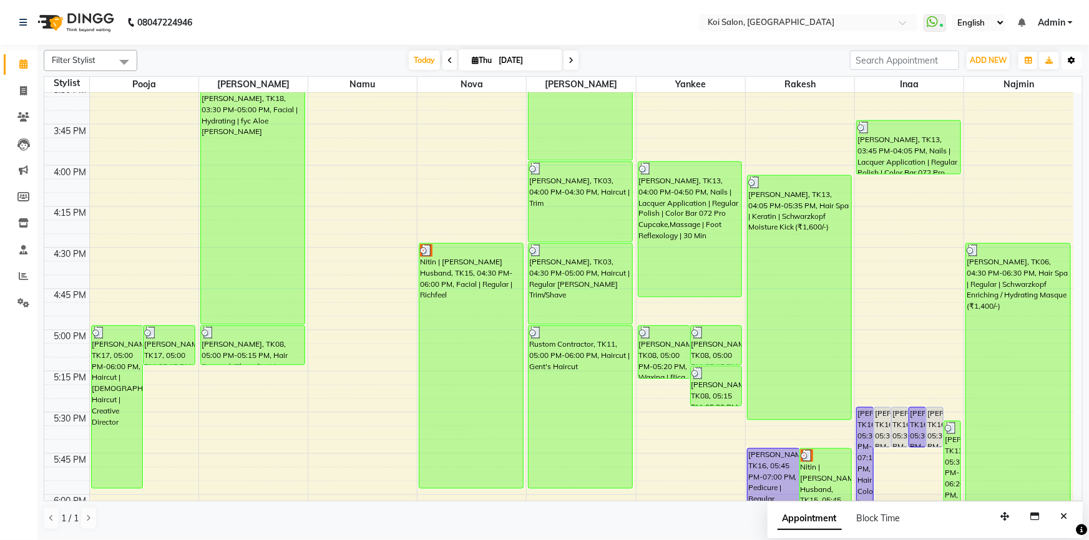
click at [1071, 62] on icon "button" at bounding box center [1071, 60] width 7 height 7
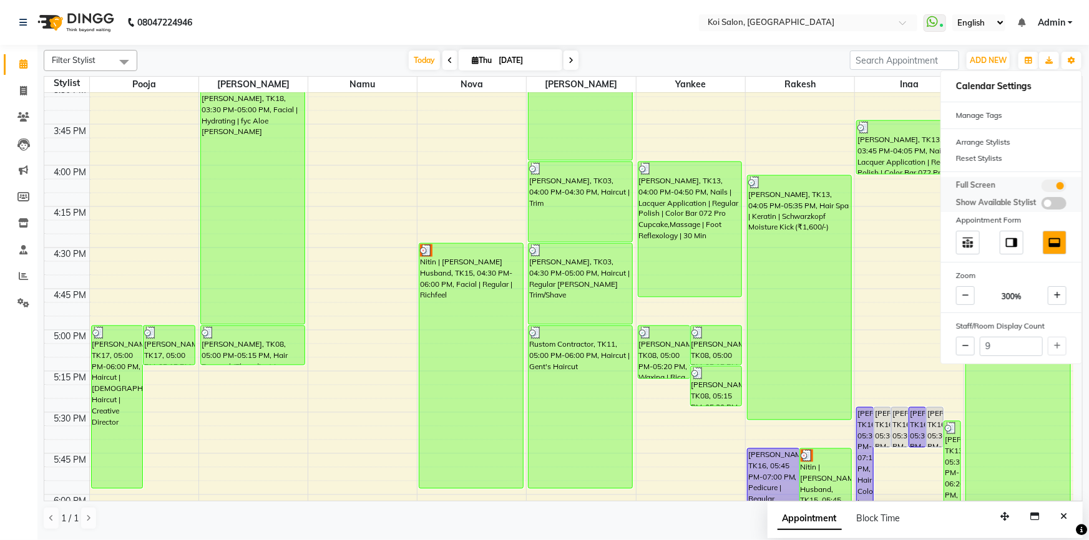
click at [1055, 181] on span at bounding box center [1053, 186] width 25 height 12
click at [1041, 188] on input "checkbox" at bounding box center [1041, 188] width 0 height 0
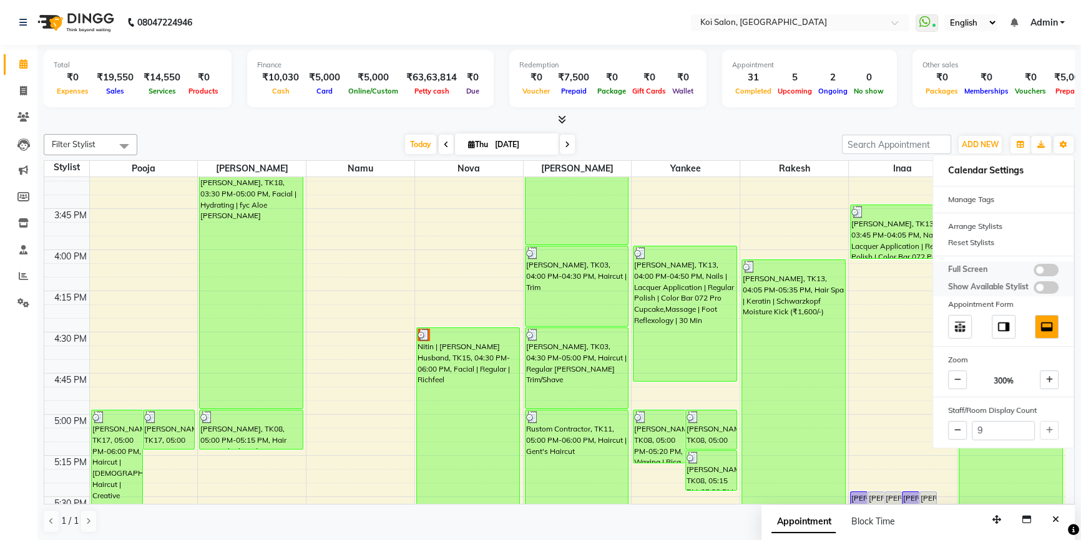
click at [1054, 265] on span at bounding box center [1045, 270] width 25 height 12
click at [1033, 272] on input "checkbox" at bounding box center [1033, 272] width 0 height 0
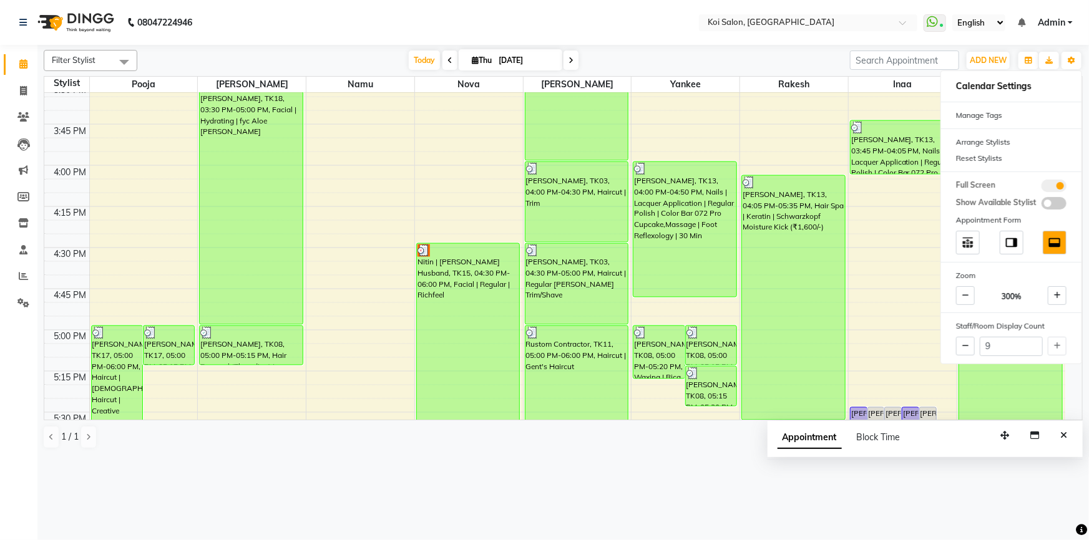
scroll to position [1307, 0]
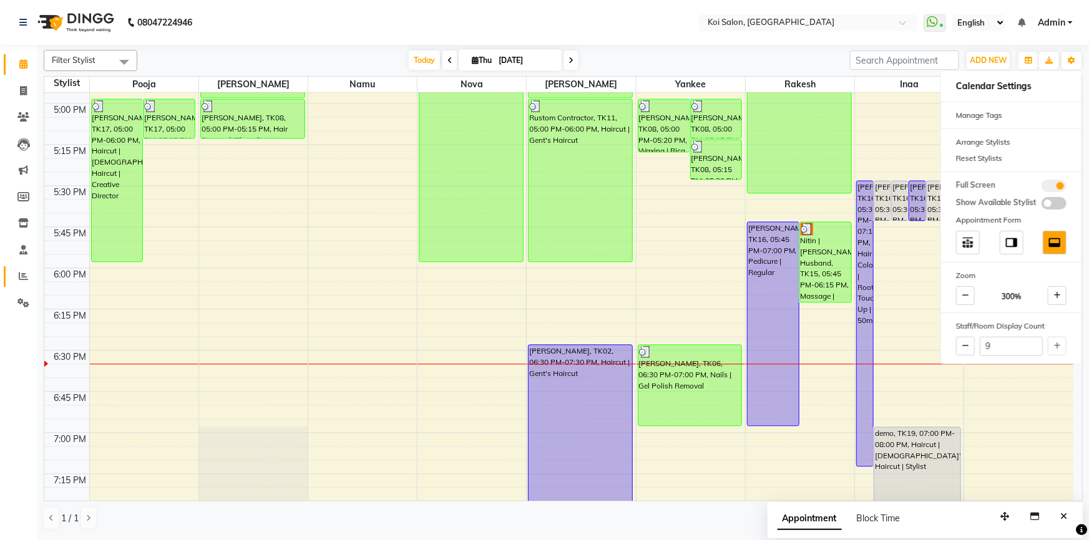
click at [21, 268] on link "Reports" at bounding box center [19, 276] width 30 height 21
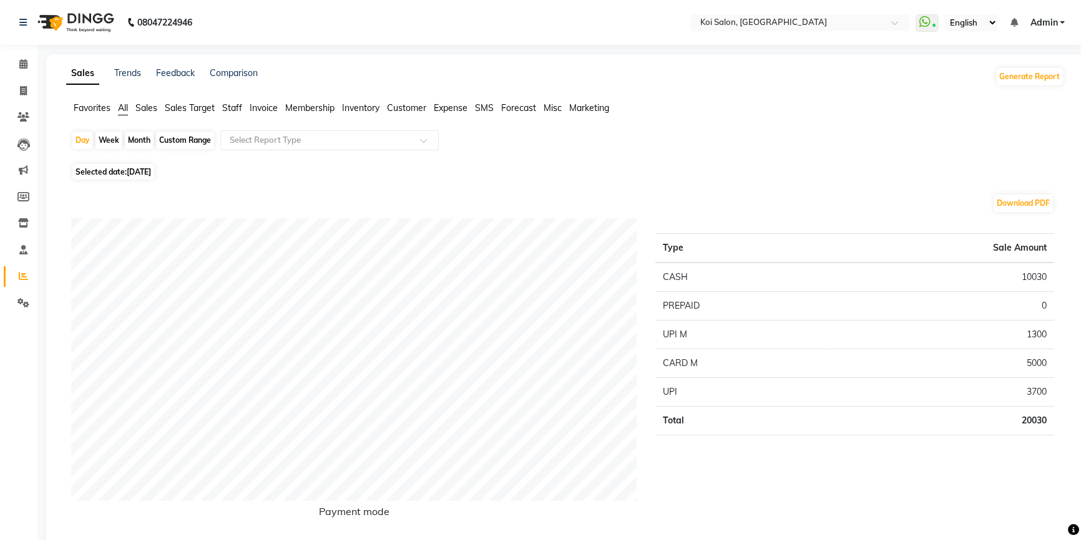
click at [148, 141] on div "Month" at bounding box center [139, 140] width 29 height 17
select select "9"
select select "2025"
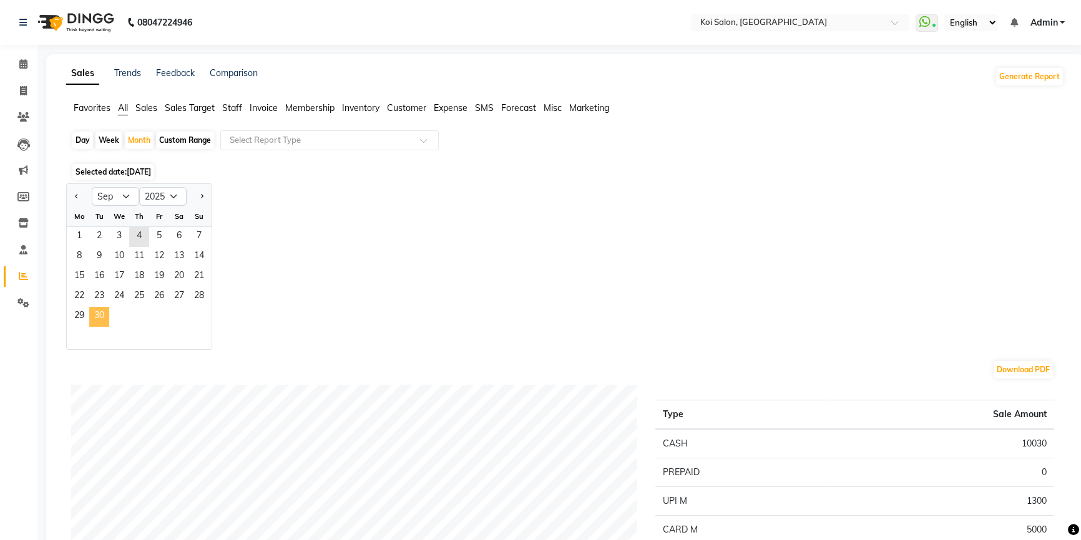
click at [103, 312] on span "30" at bounding box center [99, 317] width 20 height 20
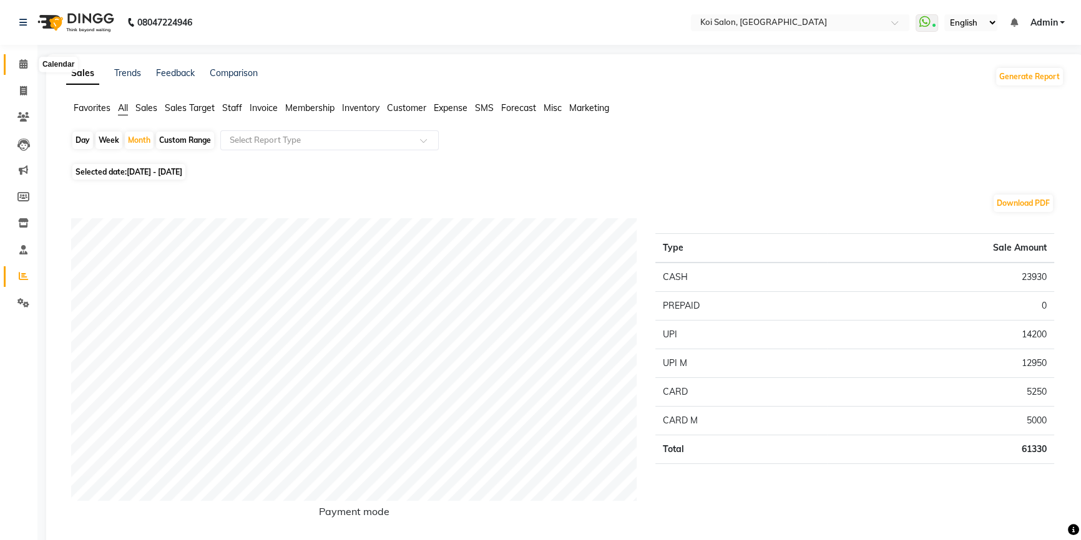
click at [22, 62] on icon at bounding box center [23, 63] width 8 height 9
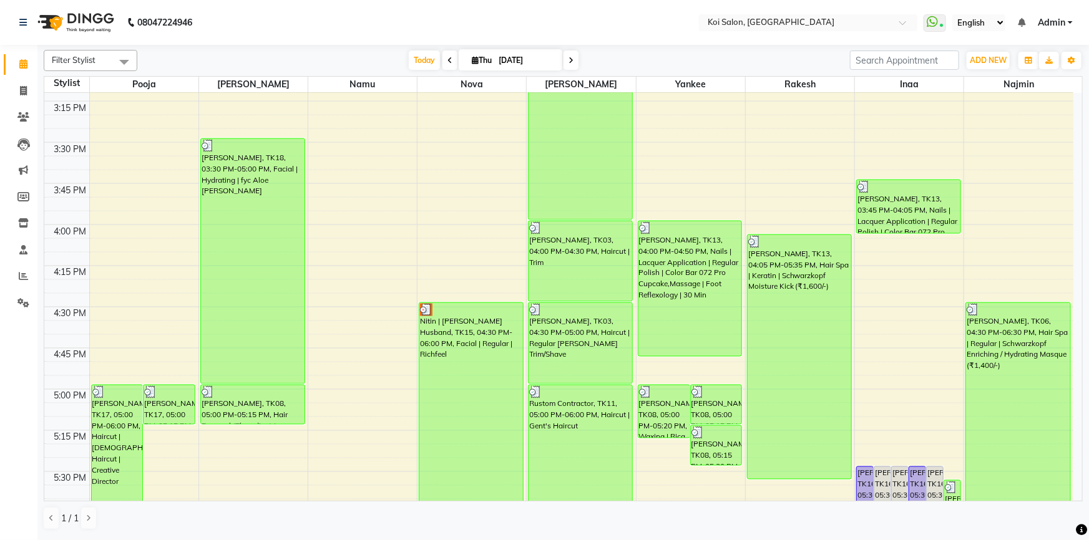
scroll to position [1304, 0]
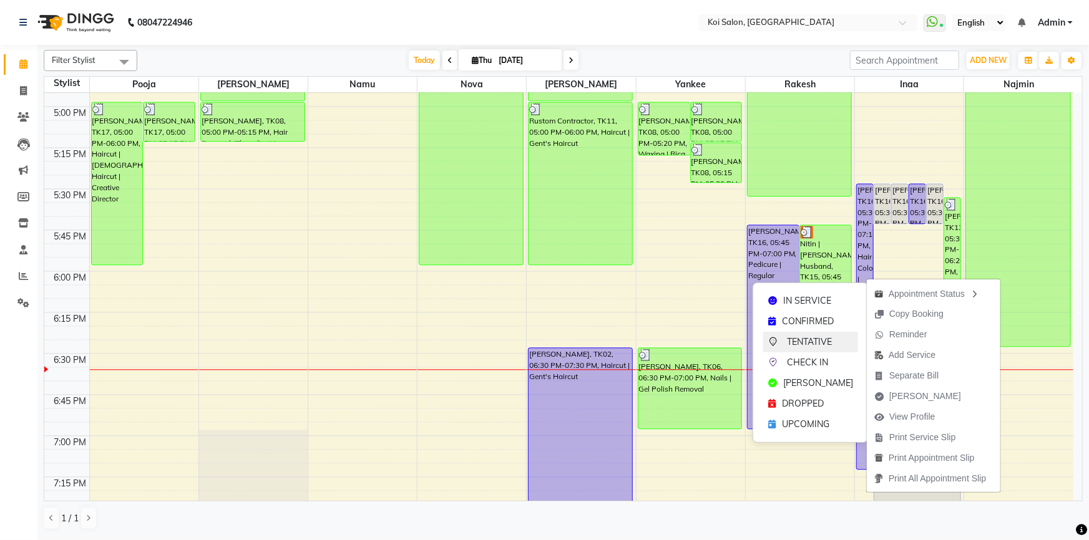
click at [816, 350] on div "TENTATIVE" at bounding box center [810, 342] width 95 height 21
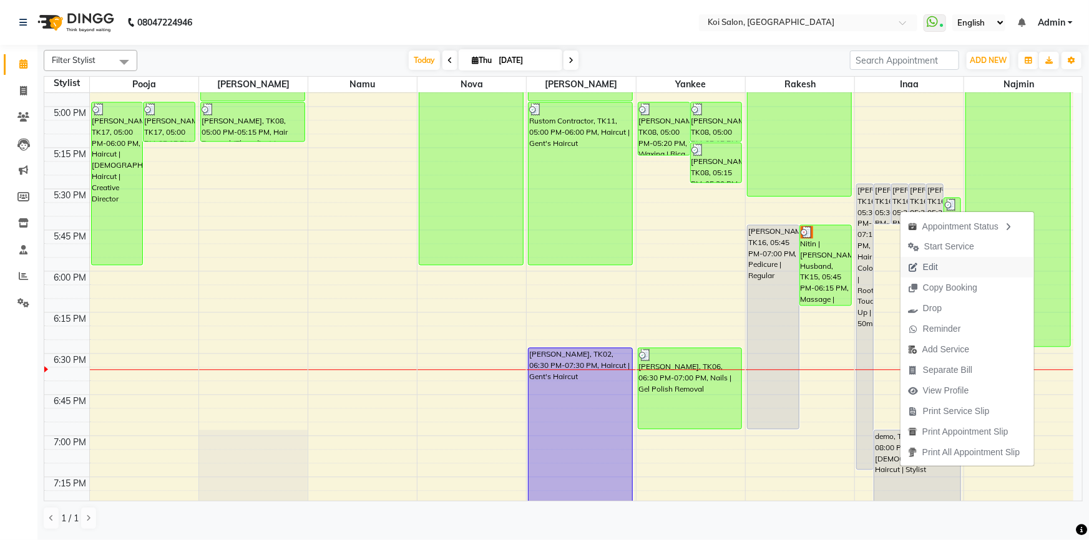
click at [929, 265] on span "Edit" at bounding box center [930, 267] width 15 height 13
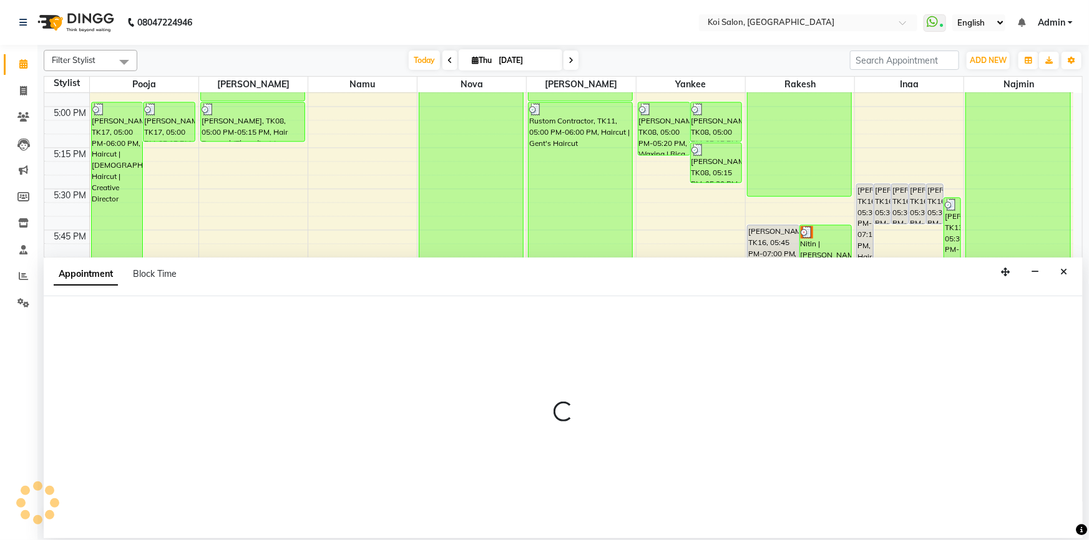
select select "tentative"
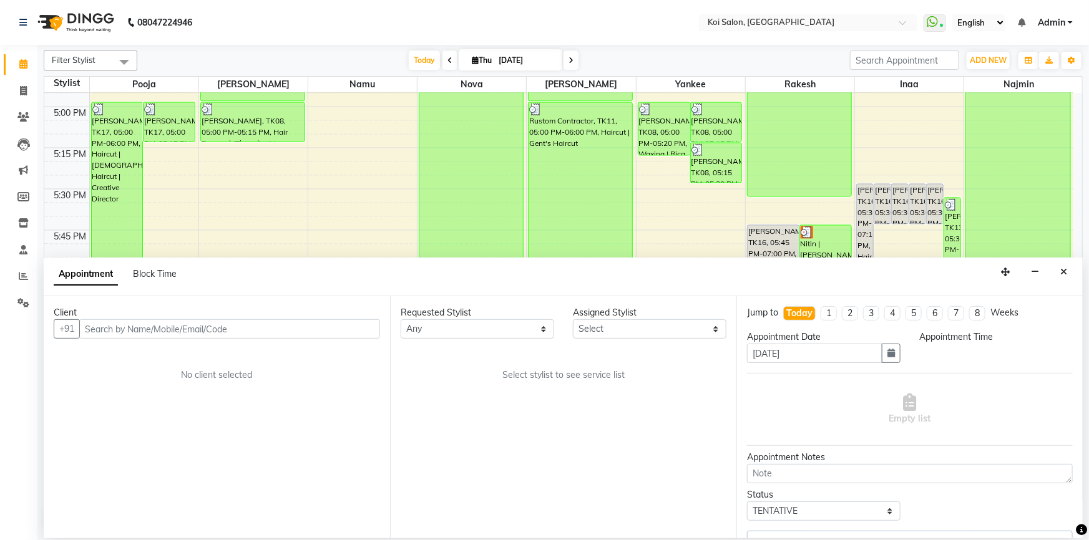
scroll to position [1477, 0]
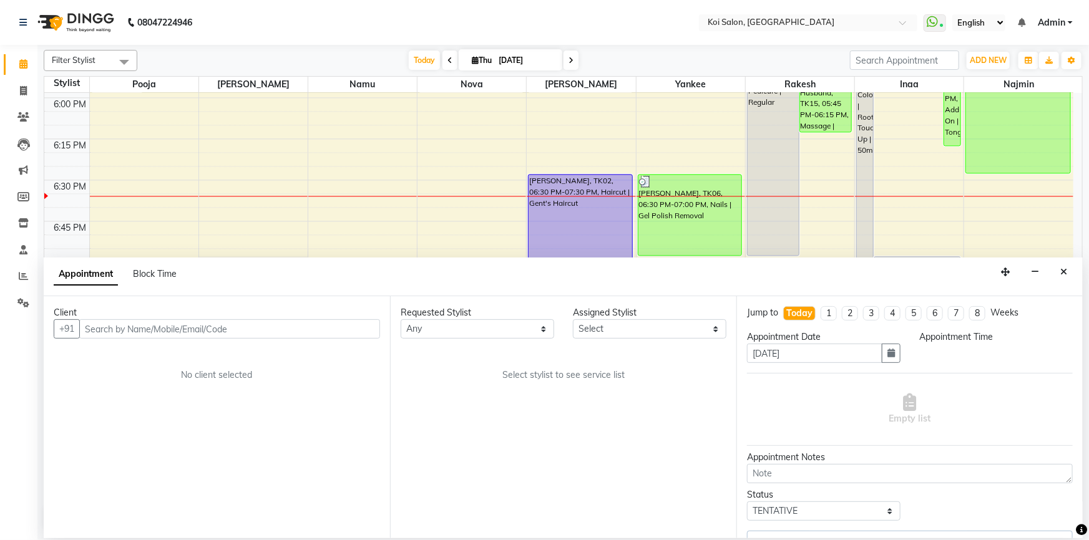
select select "37562"
select select "1050"
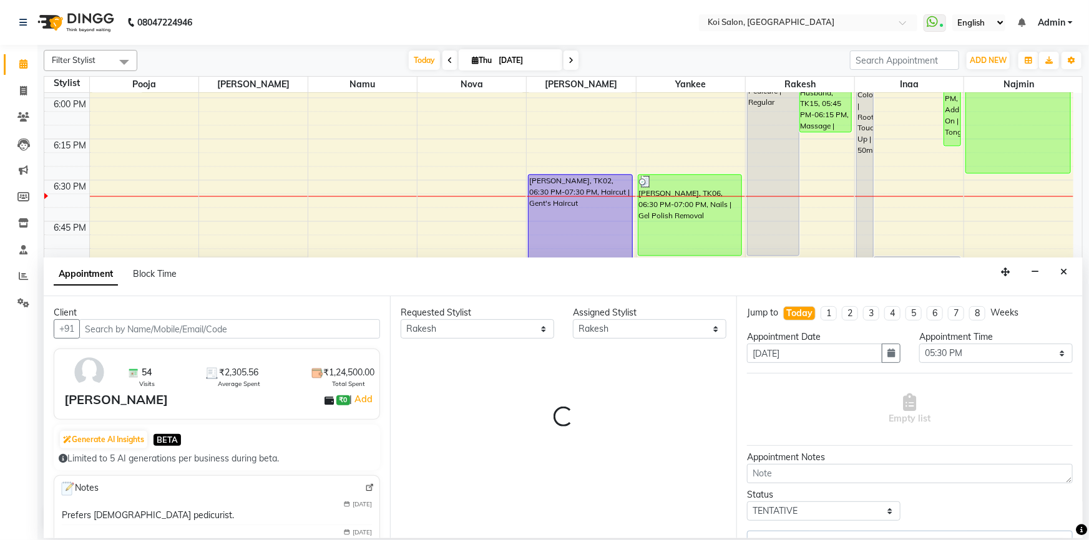
select select "1406"
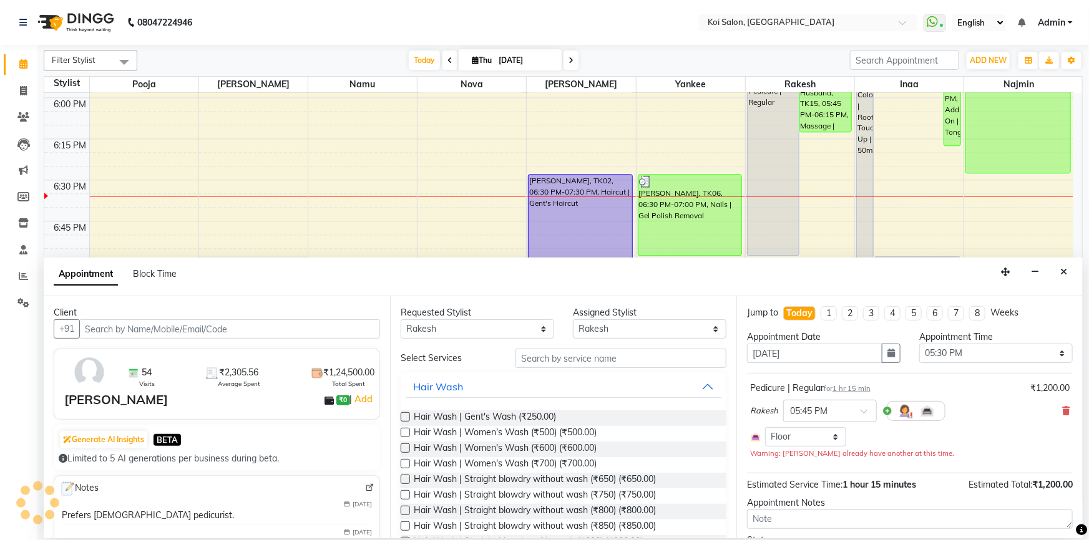
select select "1406"
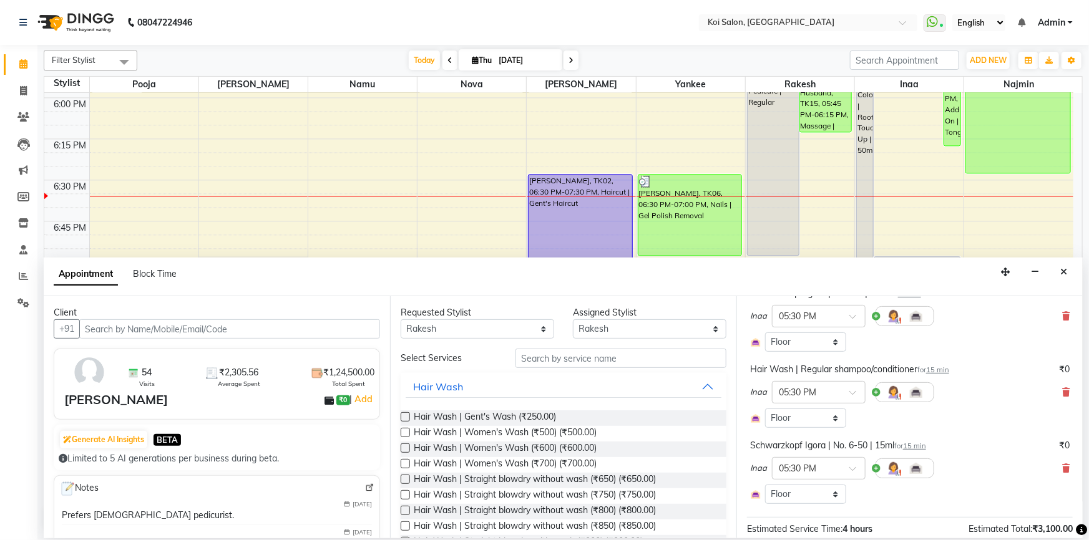
scroll to position [397, 0]
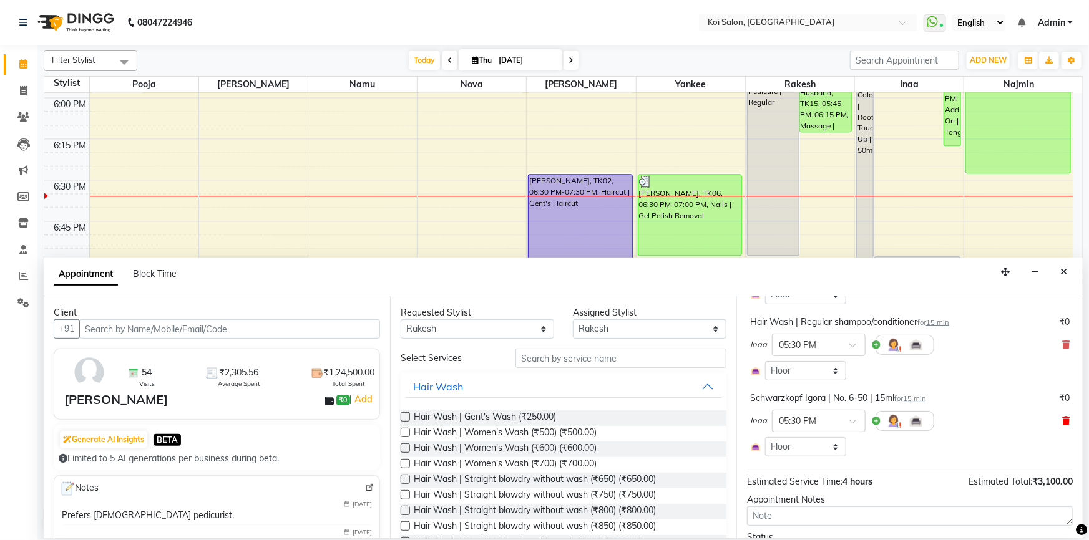
click at [1062, 422] on icon at bounding box center [1065, 421] width 7 height 9
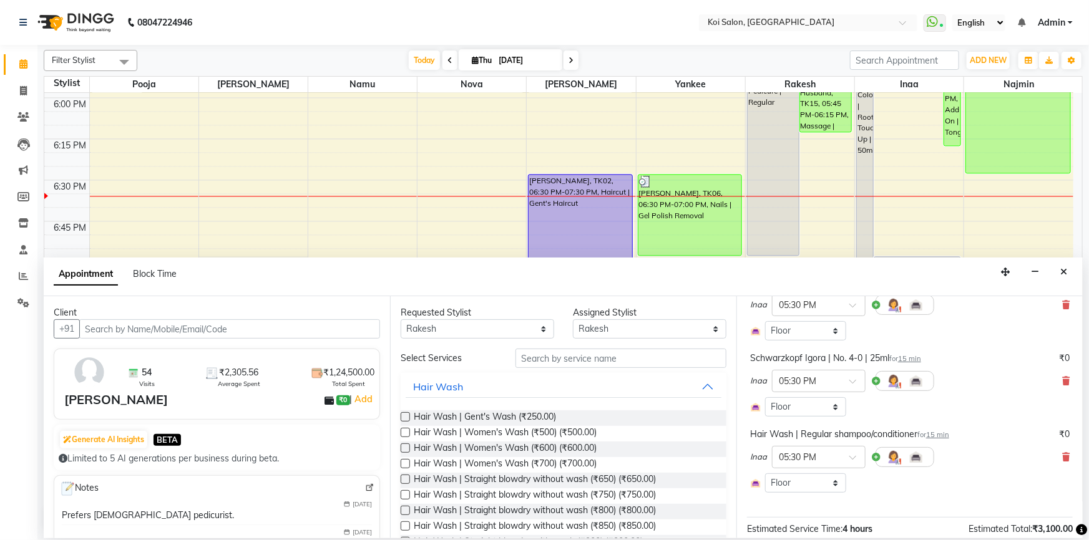
scroll to position [283, 0]
click at [1062, 384] on icon at bounding box center [1065, 382] width 7 height 9
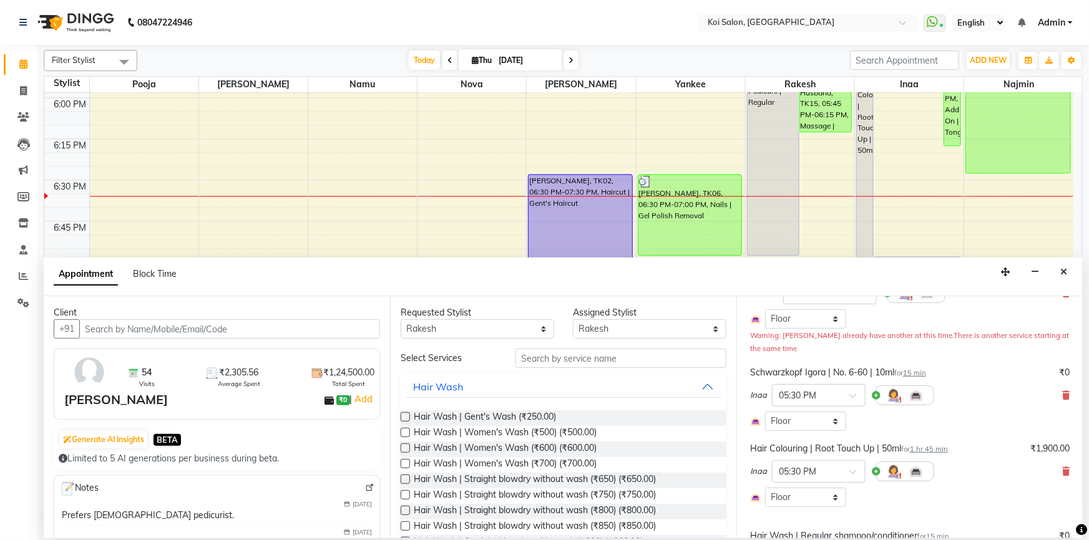
scroll to position [113, 0]
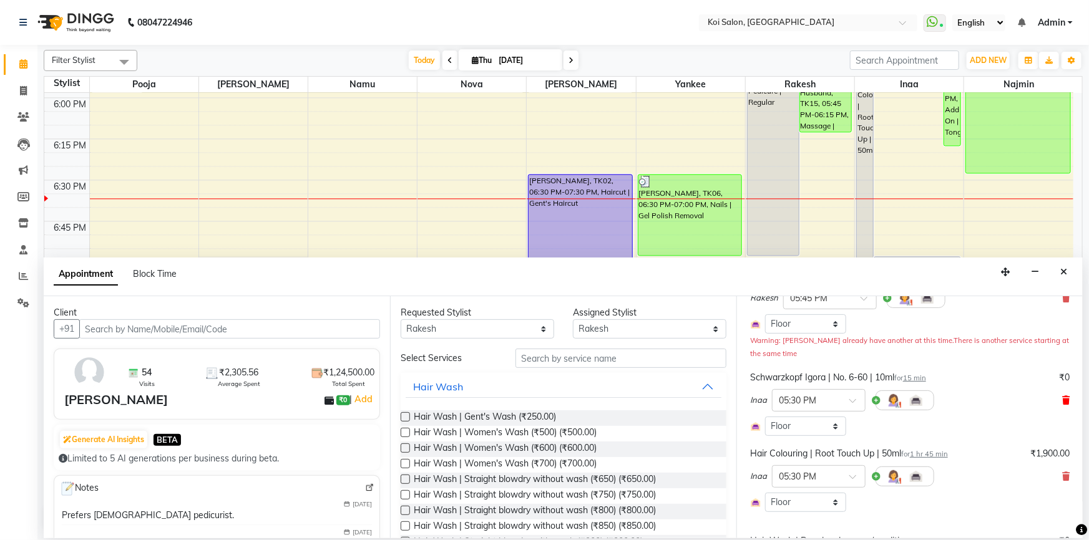
click at [1062, 401] on icon at bounding box center [1065, 400] width 7 height 9
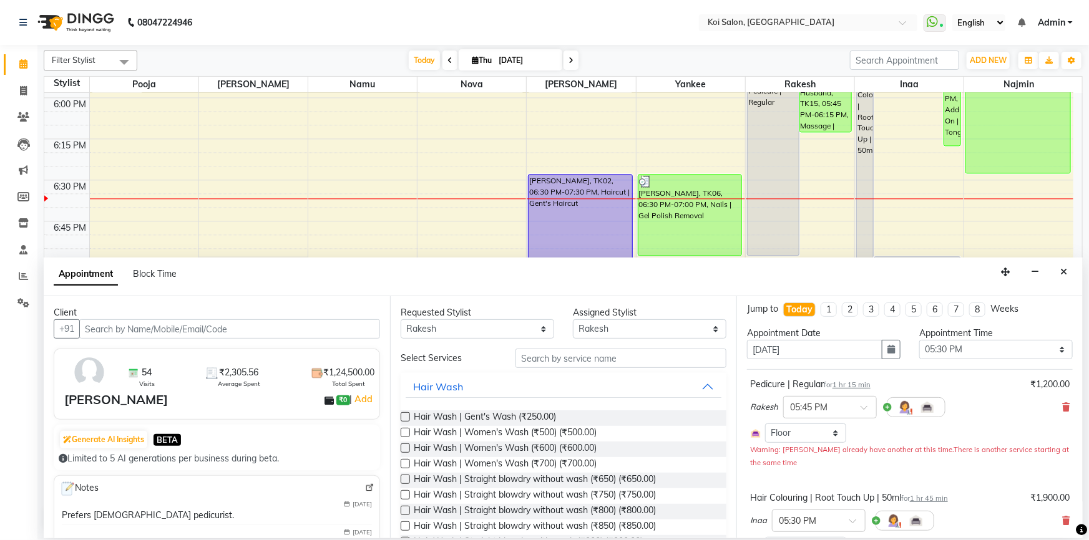
scroll to position [0, 0]
click at [630, 324] on select "Select [PERSON_NAME] Namu Nova Pooja [PERSON_NAME]" at bounding box center [649, 328] width 153 height 19
select select "44730"
click at [573, 319] on select "Select [PERSON_NAME] Namu Nova Pooja [PERSON_NAME]" at bounding box center [649, 328] width 153 height 19
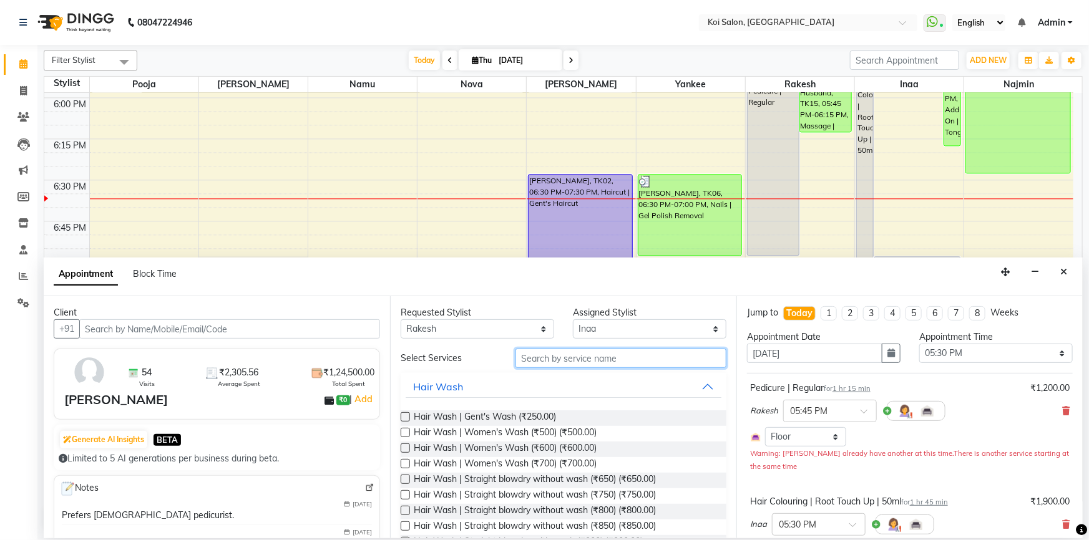
click at [566, 357] on input "text" at bounding box center [620, 358] width 211 height 19
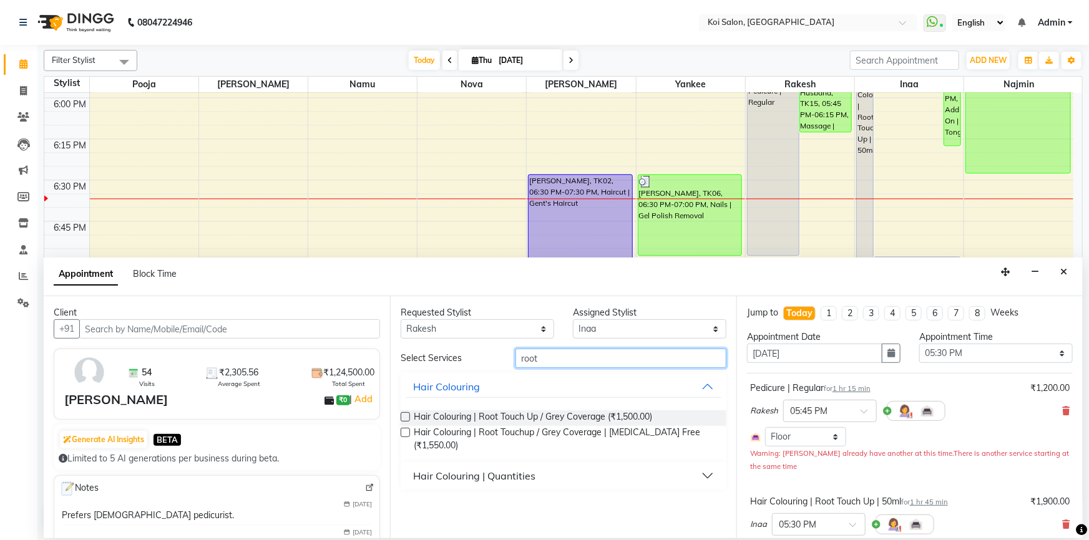
type input "root"
click at [472, 469] on div "Hair Colouring | Quantities" at bounding box center [474, 476] width 122 height 15
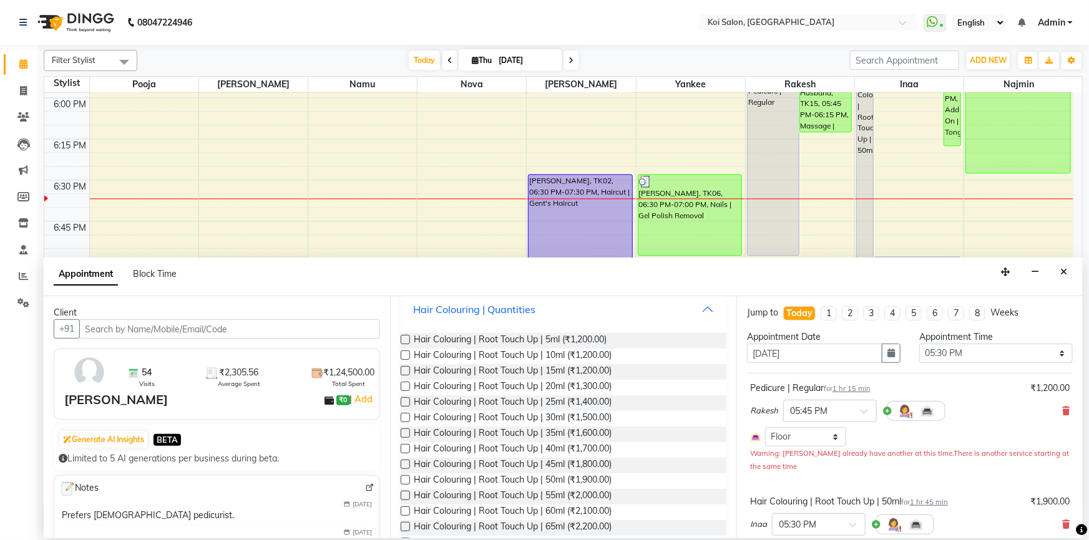
scroll to position [170, 0]
click at [403, 428] on label at bounding box center [405, 430] width 9 height 9
click at [403, 428] on input "checkbox" at bounding box center [405, 431] width 8 height 8
checkbox input "false"
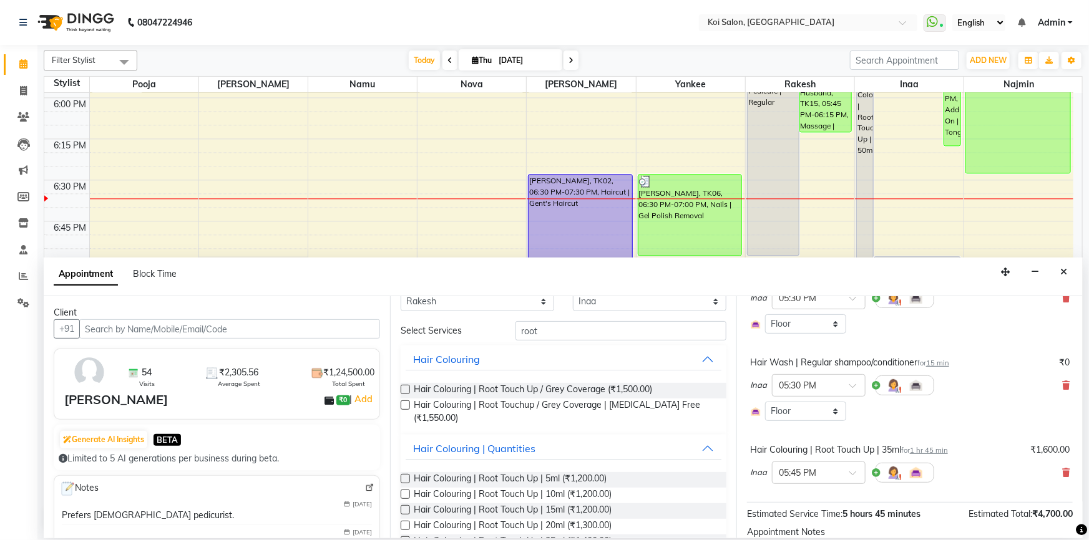
scroll to position [0, 0]
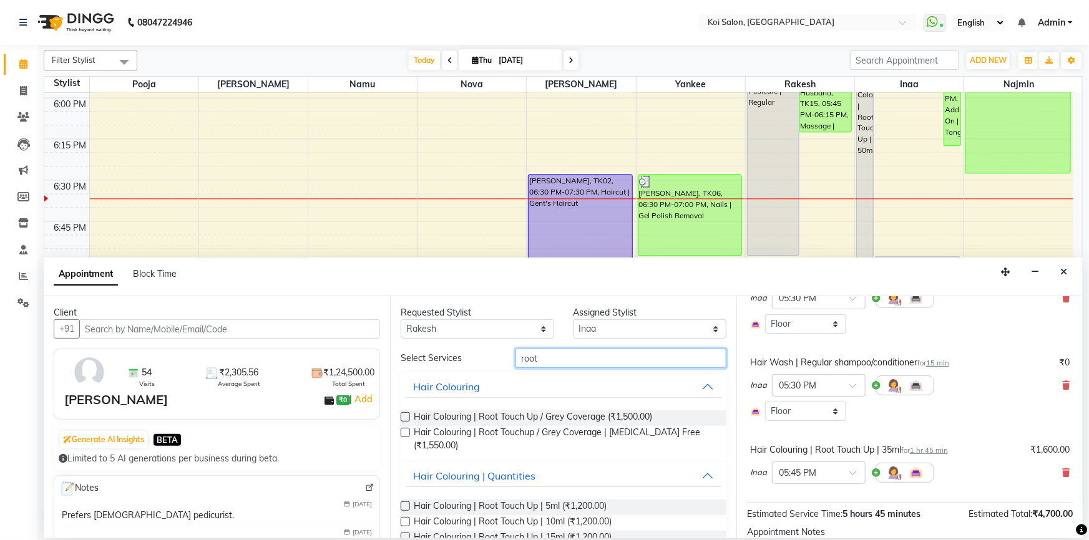
click at [585, 354] on input "root" at bounding box center [620, 358] width 211 height 19
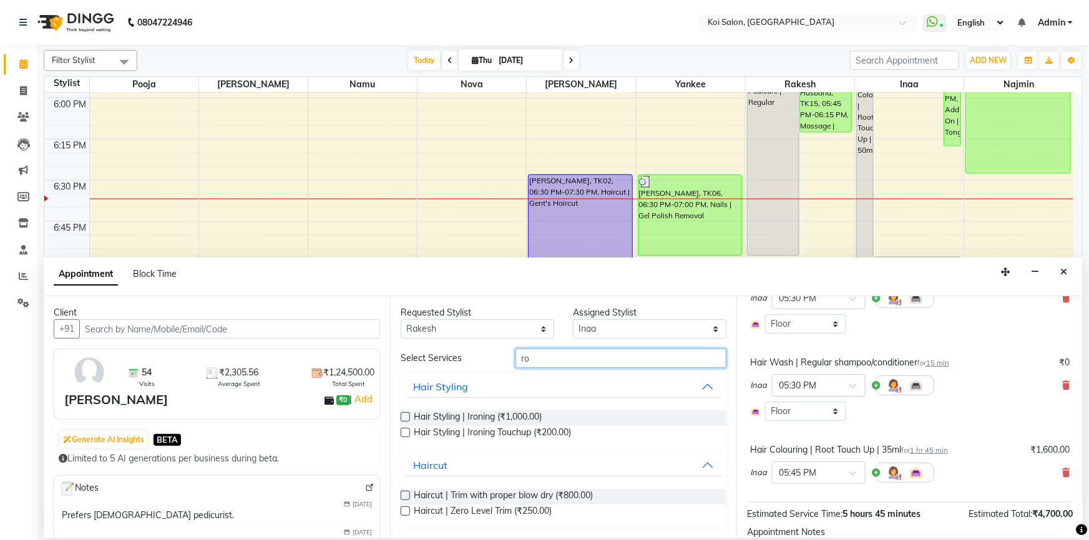
type input "r"
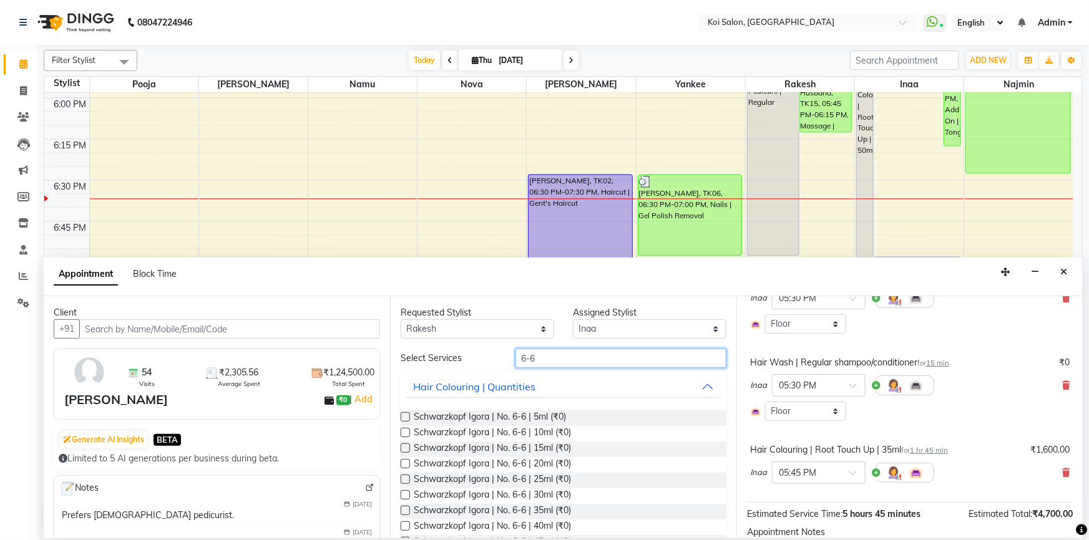
type input "6-6"
click at [406, 449] on label at bounding box center [405, 448] width 9 height 9
click at [406, 449] on input "checkbox" at bounding box center [405, 449] width 8 height 8
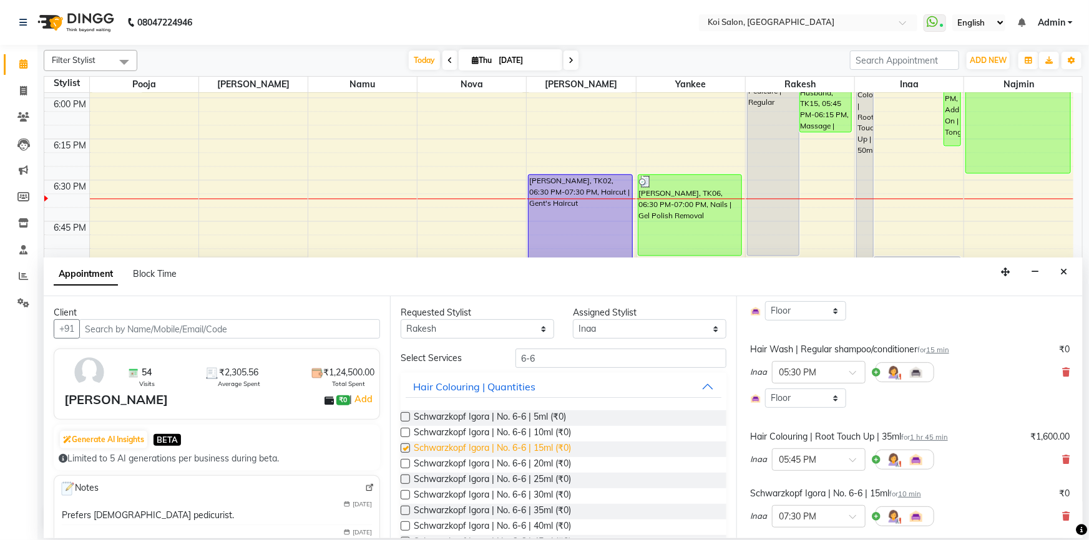
scroll to position [213, 0]
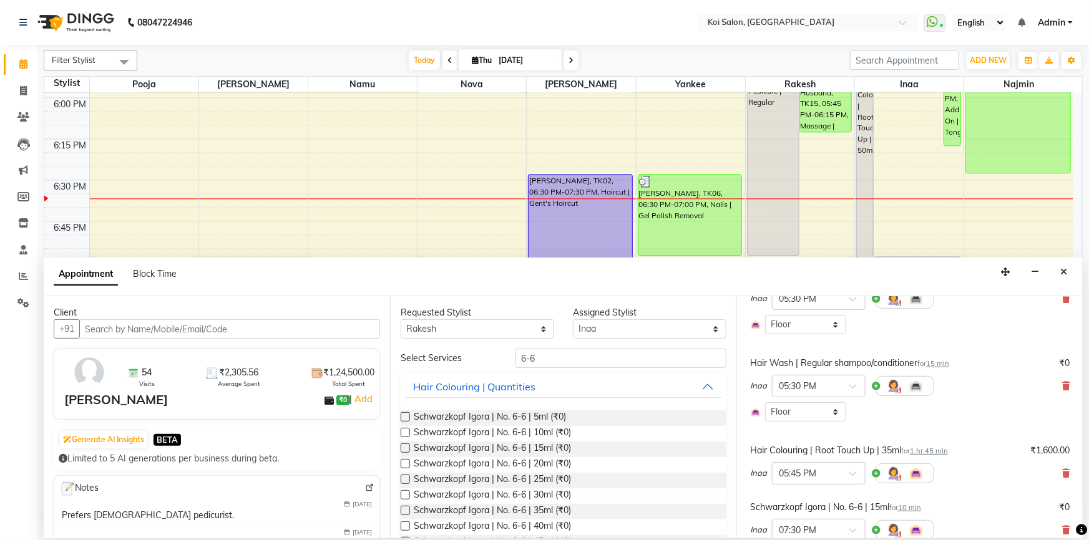
checkbox input "false"
click at [557, 356] on input "6-6" at bounding box center [620, 358] width 211 height 19
type input "6"
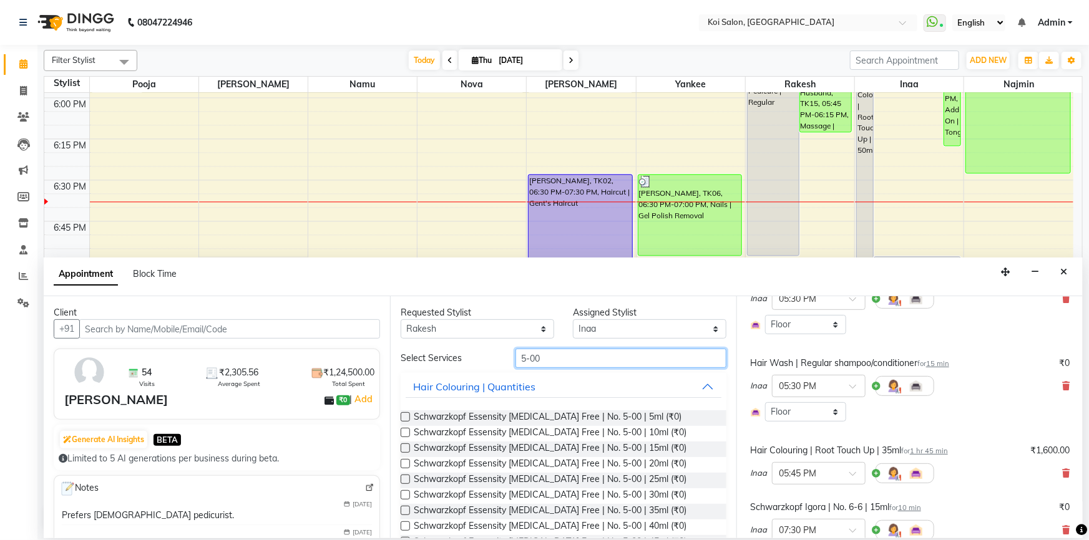
type input "5-00"
click at [408, 431] on label at bounding box center [405, 432] width 9 height 9
click at [408, 431] on input "checkbox" at bounding box center [405, 434] width 8 height 8
checkbox input "false"
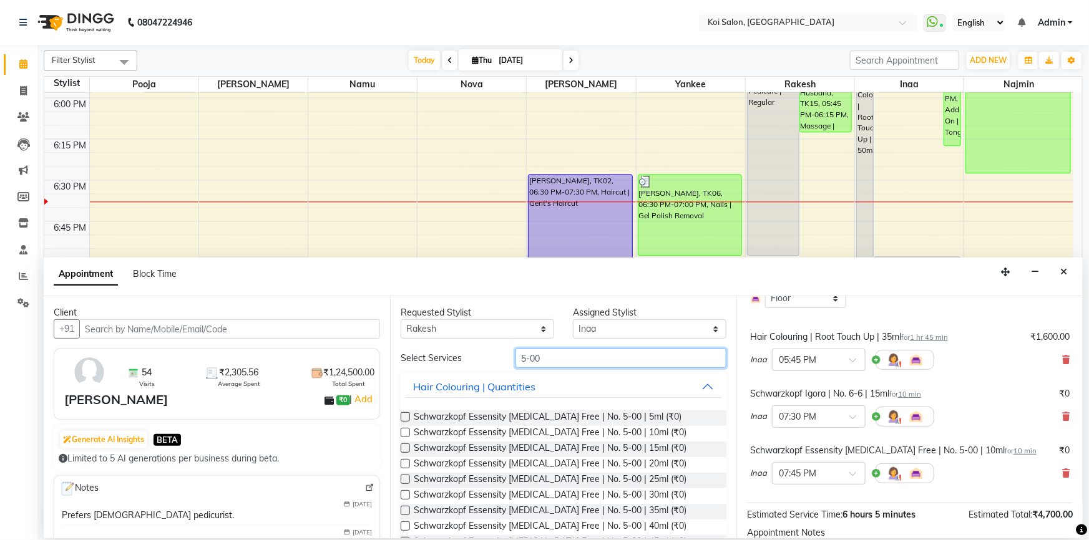
click at [570, 361] on input "5-00" at bounding box center [620, 358] width 211 height 19
type input "5"
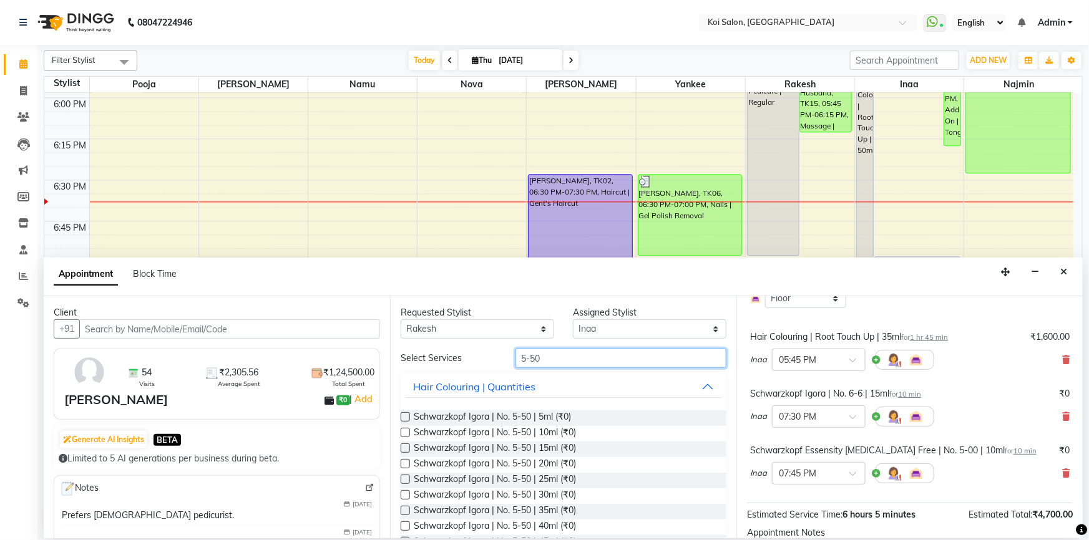
type input "5-50"
click at [406, 430] on label at bounding box center [405, 432] width 9 height 9
click at [406, 430] on input "checkbox" at bounding box center [405, 434] width 8 height 8
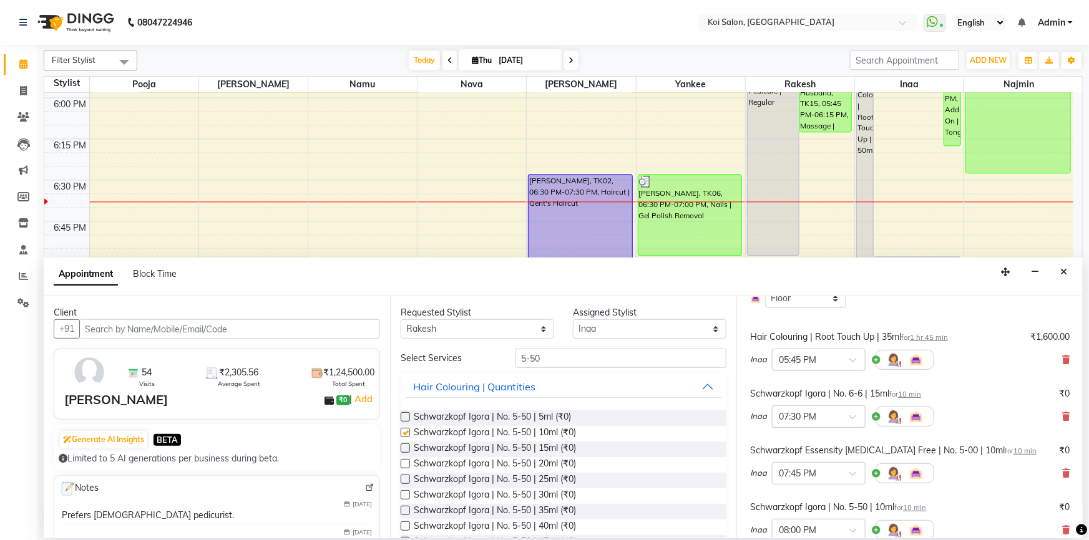
checkbox input "false"
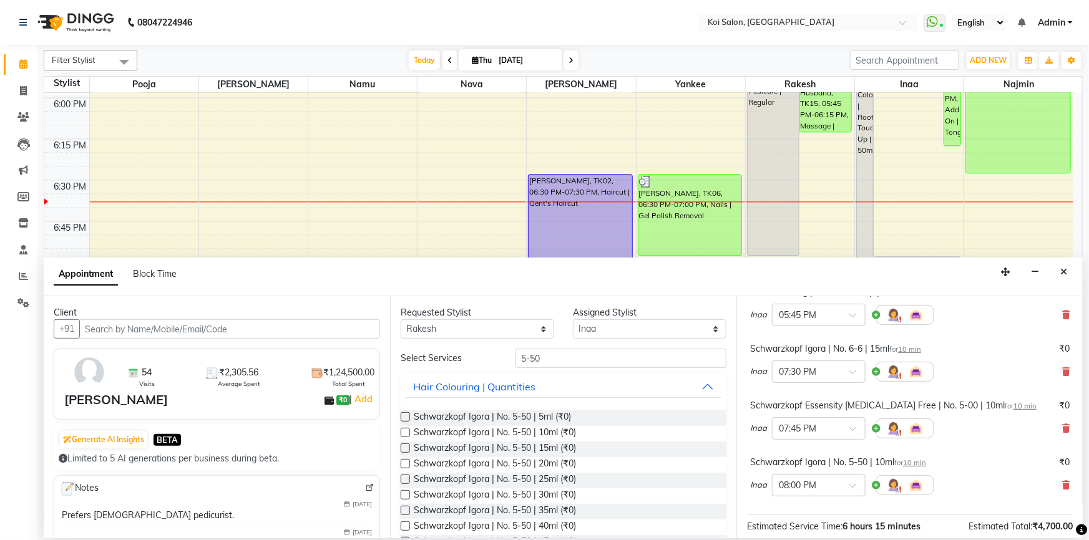
scroll to position [369, 0]
click at [848, 490] on div at bounding box center [818, 486] width 92 height 13
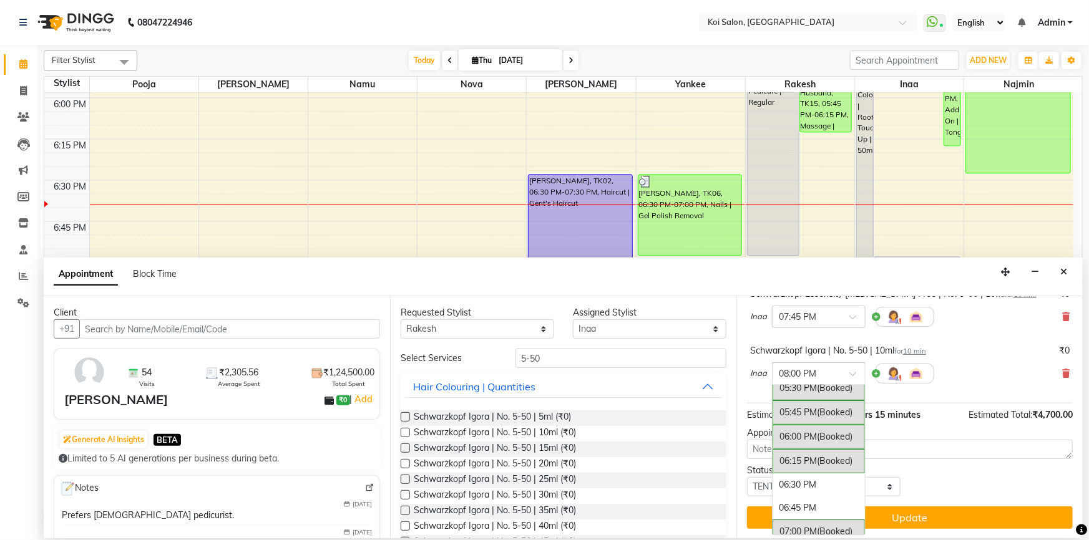
scroll to position [705, 0]
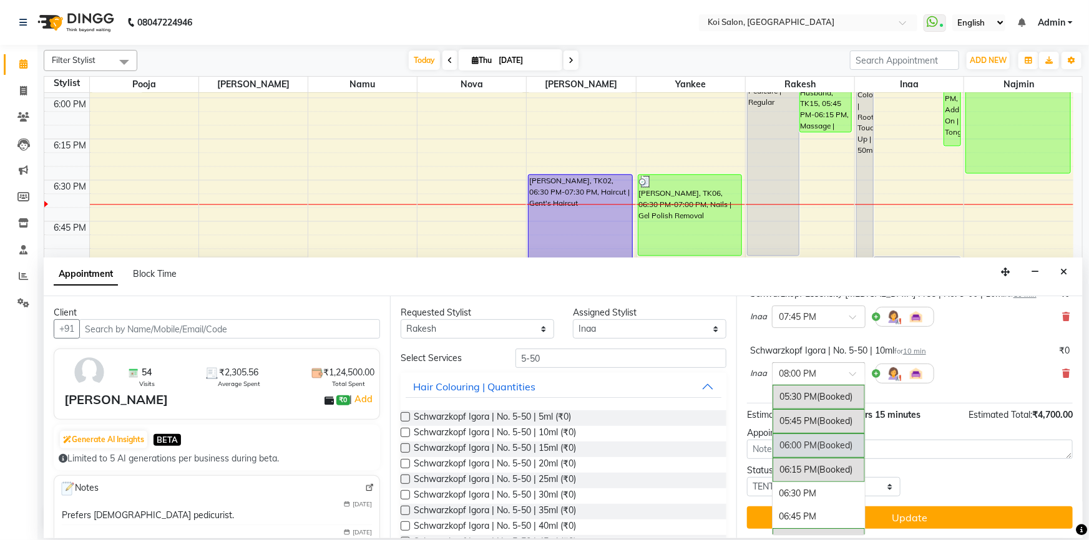
click at [814, 443] on div "06:00 PM (Booked)" at bounding box center [818, 446] width 92 height 24
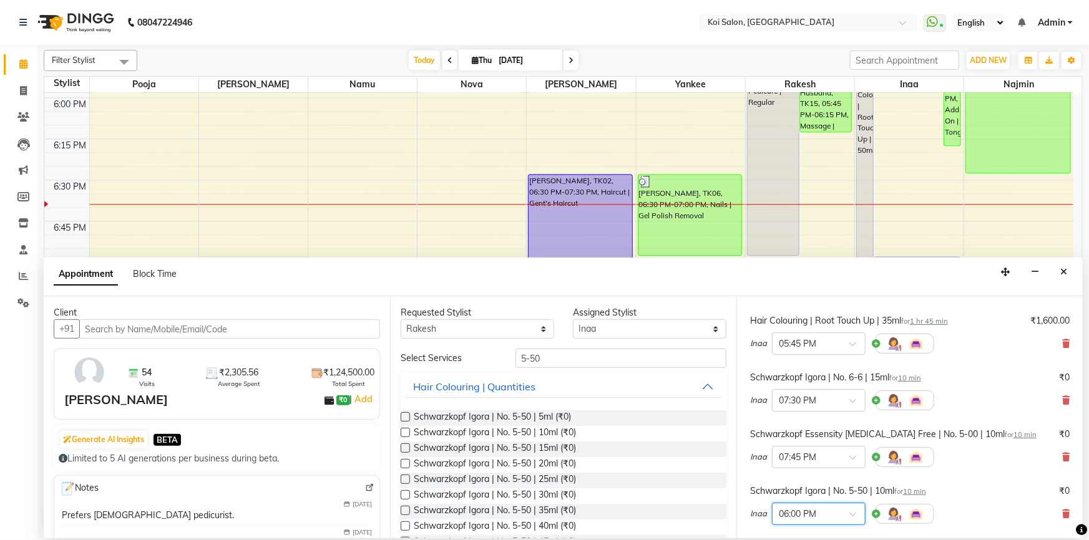
scroll to position [313, 0]
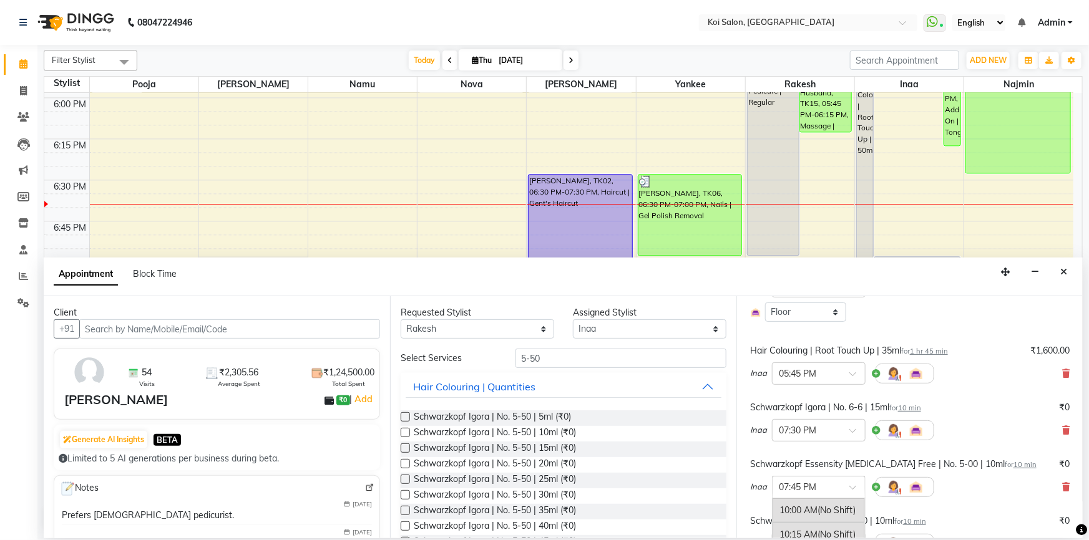
click at [830, 482] on input "text" at bounding box center [806, 486] width 55 height 13
click at [795, 497] on div "06:00 PM (Booked)" at bounding box center [818, 503] width 92 height 24
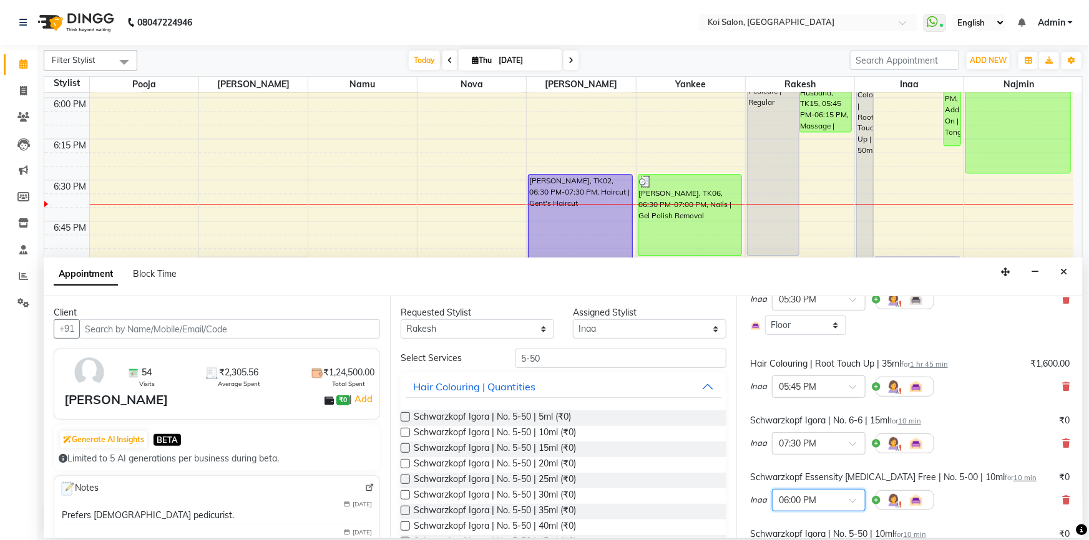
scroll to position [326, 0]
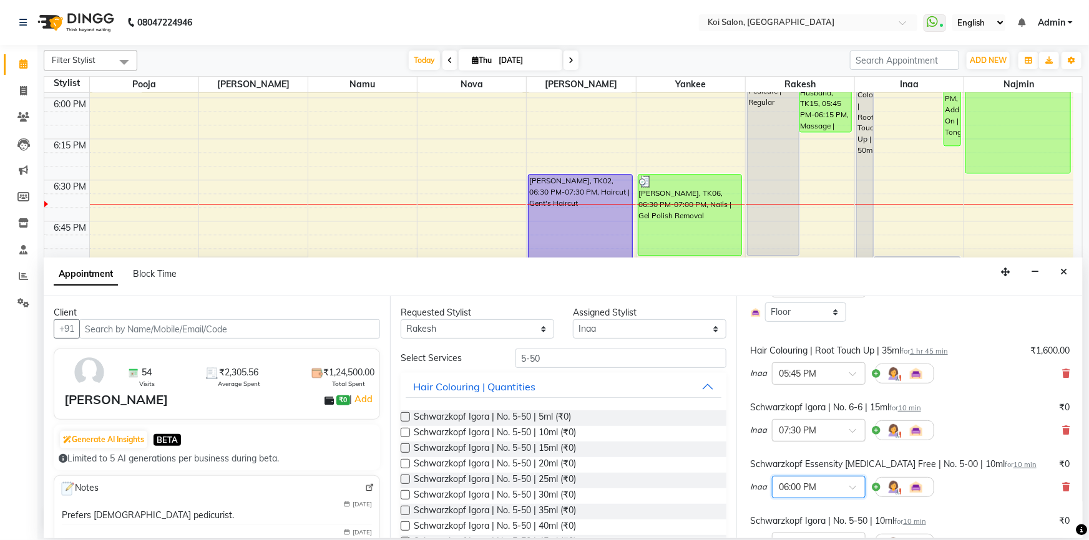
click at [841, 437] on div "× 07:30 PM" at bounding box center [819, 430] width 94 height 22
click at [811, 443] on div "06:00 PM (Booked)" at bounding box center [818, 446] width 92 height 24
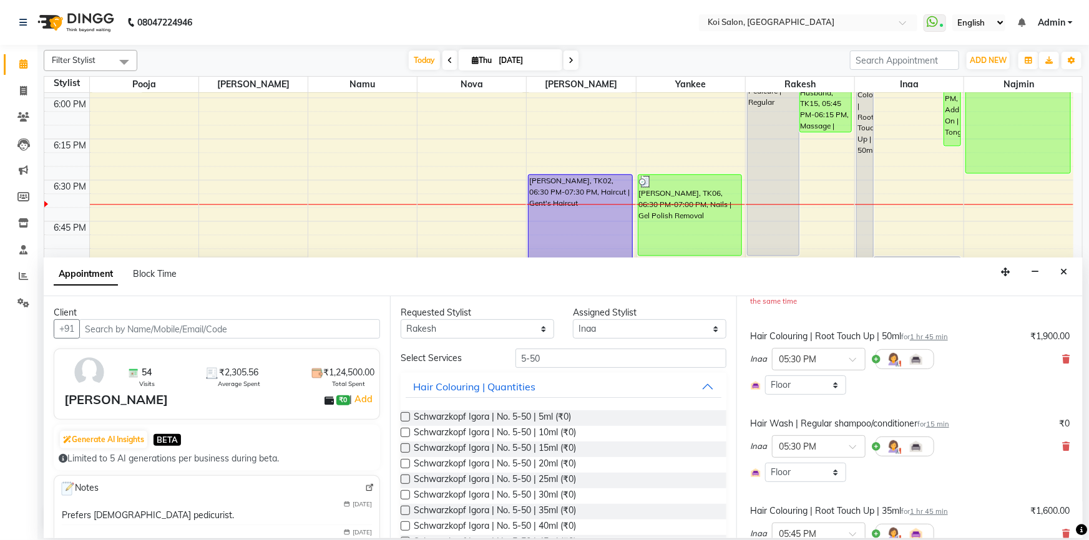
scroll to position [156, 0]
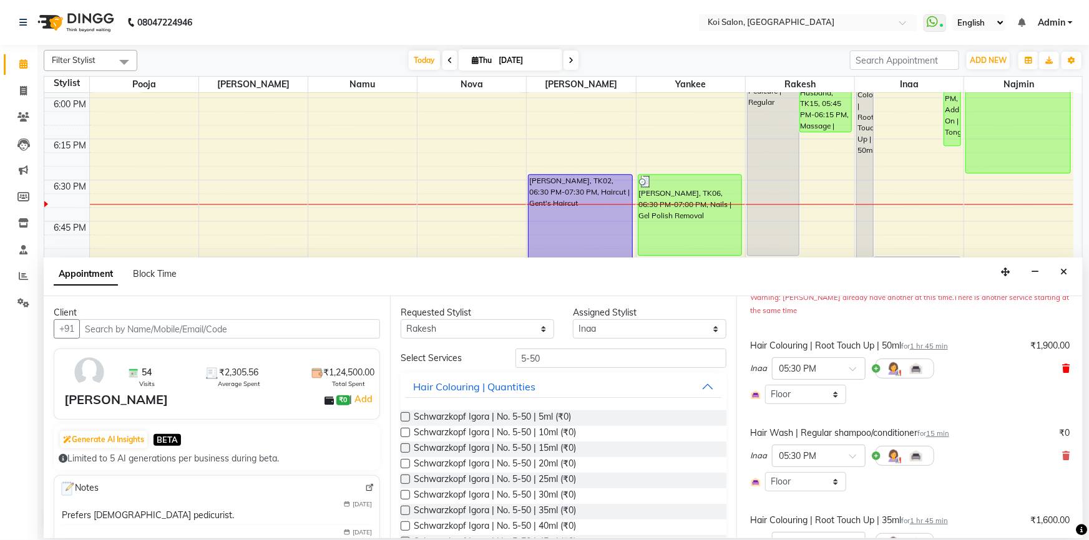
click at [1062, 365] on icon at bounding box center [1065, 368] width 7 height 9
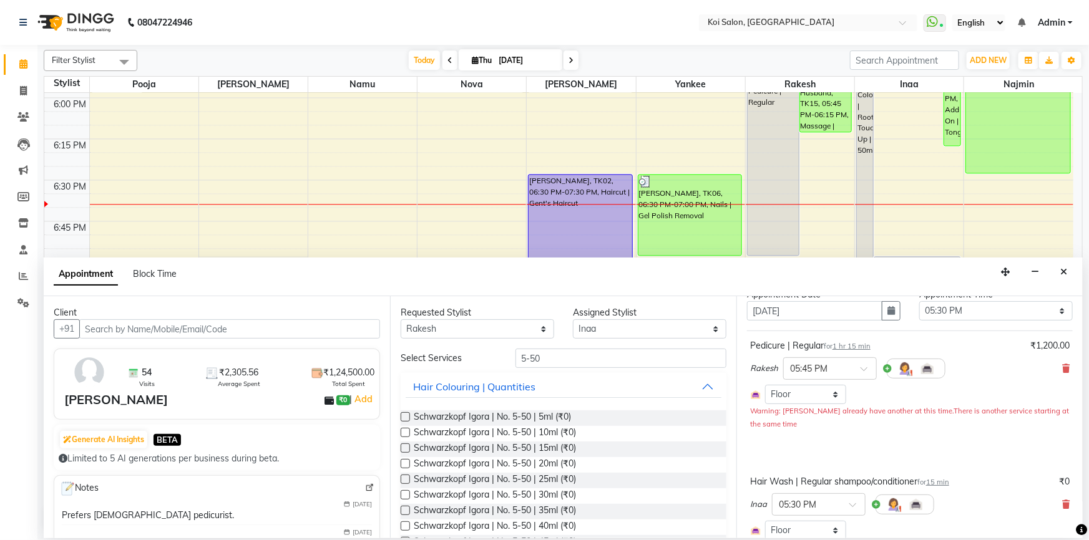
scroll to position [0, 0]
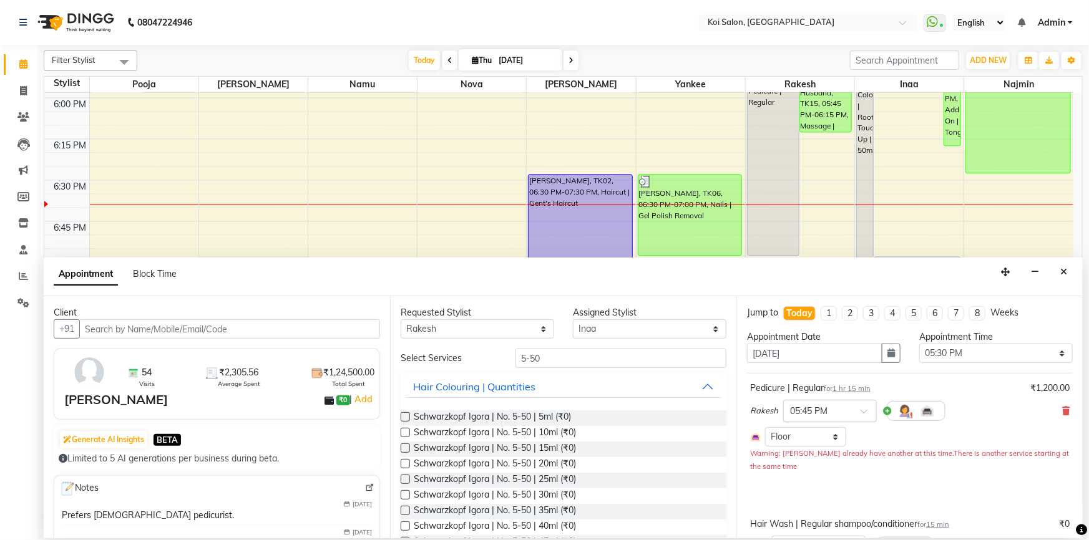
click at [865, 413] on span at bounding box center [868, 415] width 16 height 13
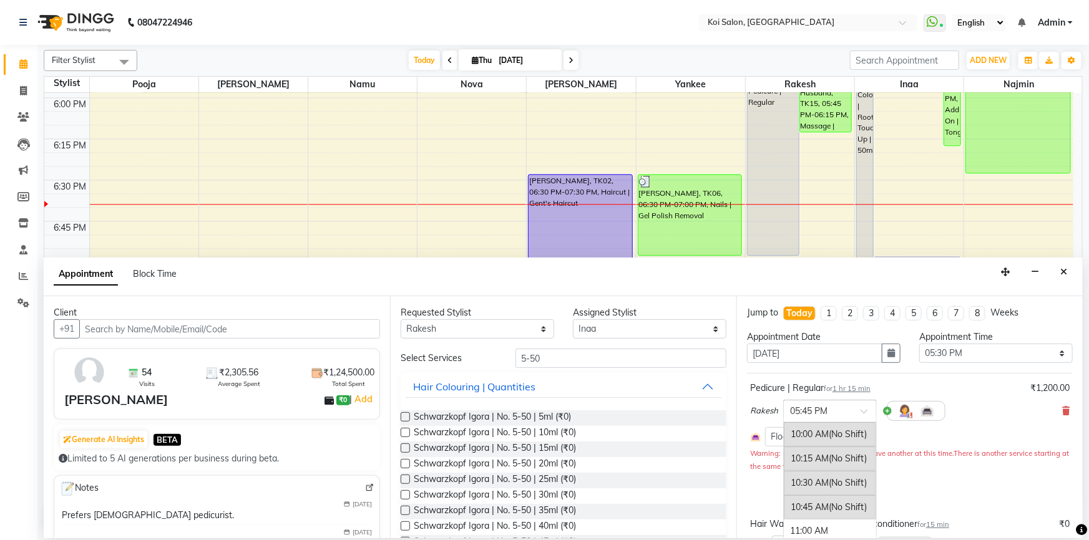
scroll to position [736, 0]
click at [826, 457] on div "06:00 PM (Booked)" at bounding box center [830, 461] width 92 height 24
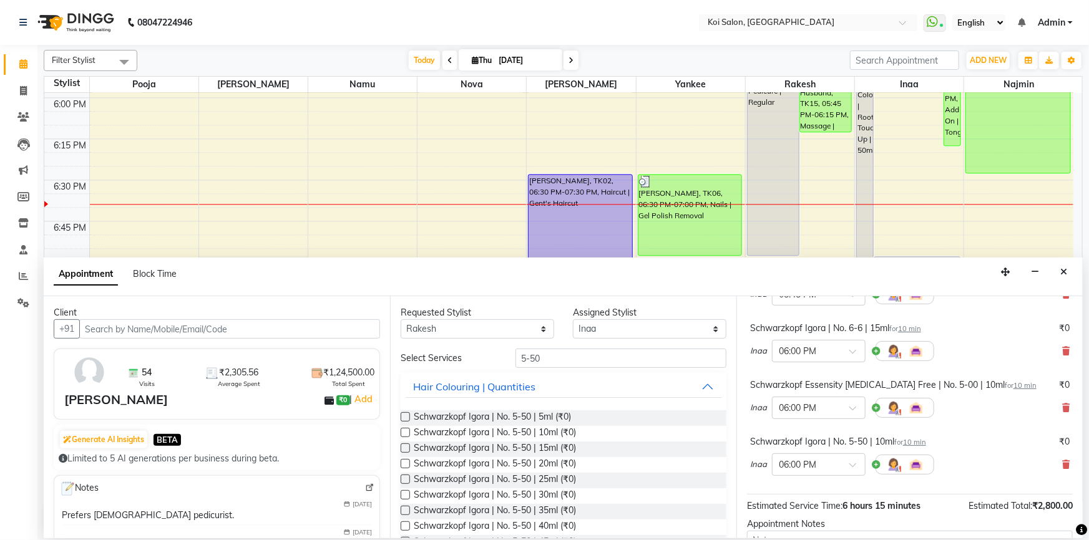
scroll to position [431, 0]
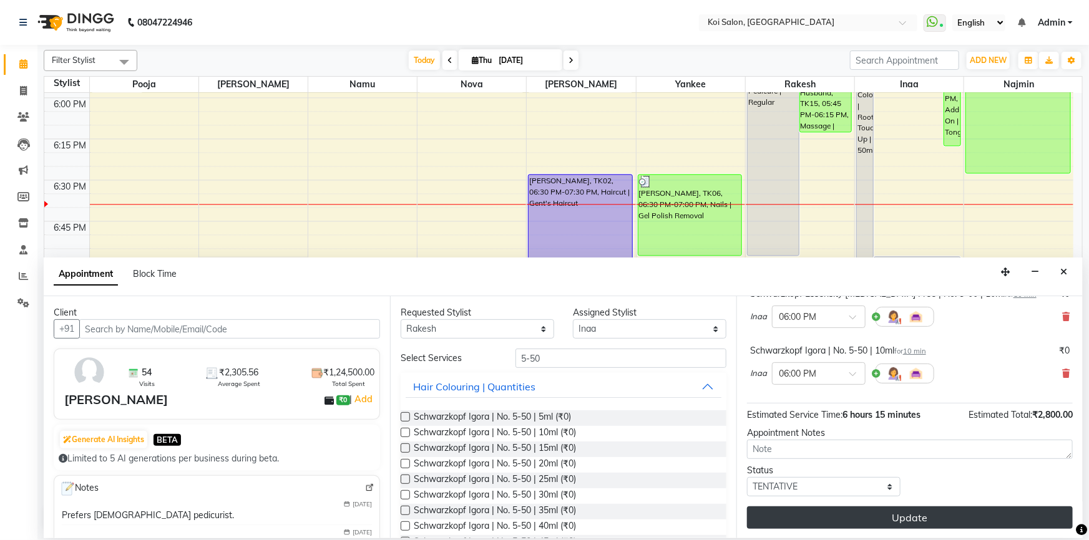
click at [905, 515] on button "Update" at bounding box center [910, 518] width 326 height 22
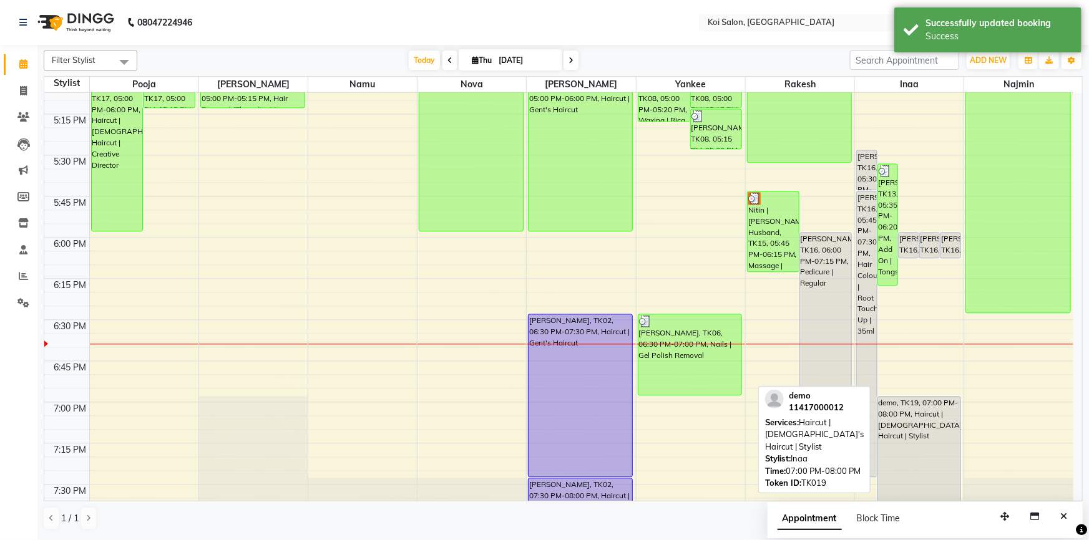
scroll to position [1307, 0]
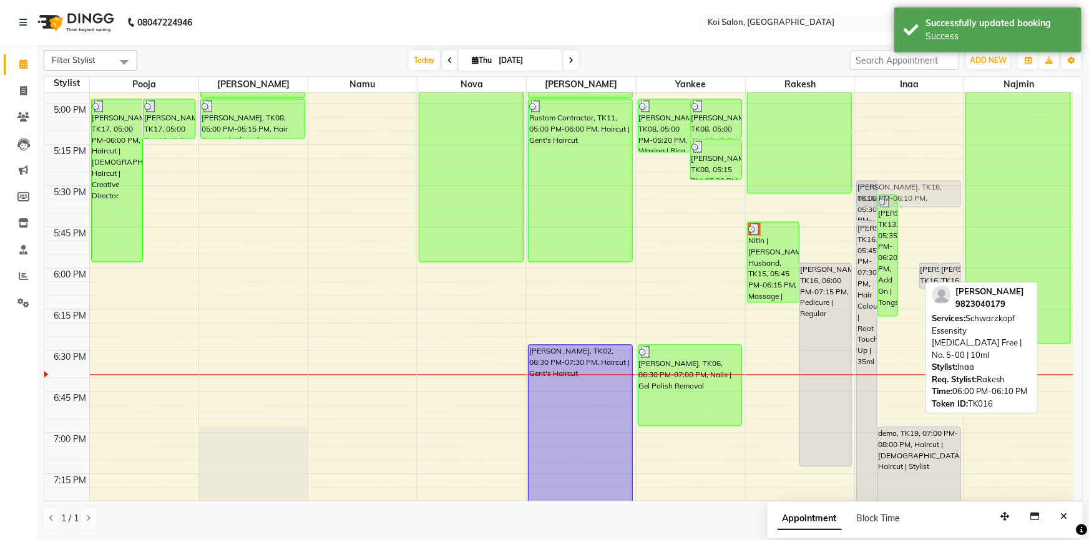
drag, startPoint x: 911, startPoint y: 277, endPoint x: 913, endPoint y: 195, distance: 82.4
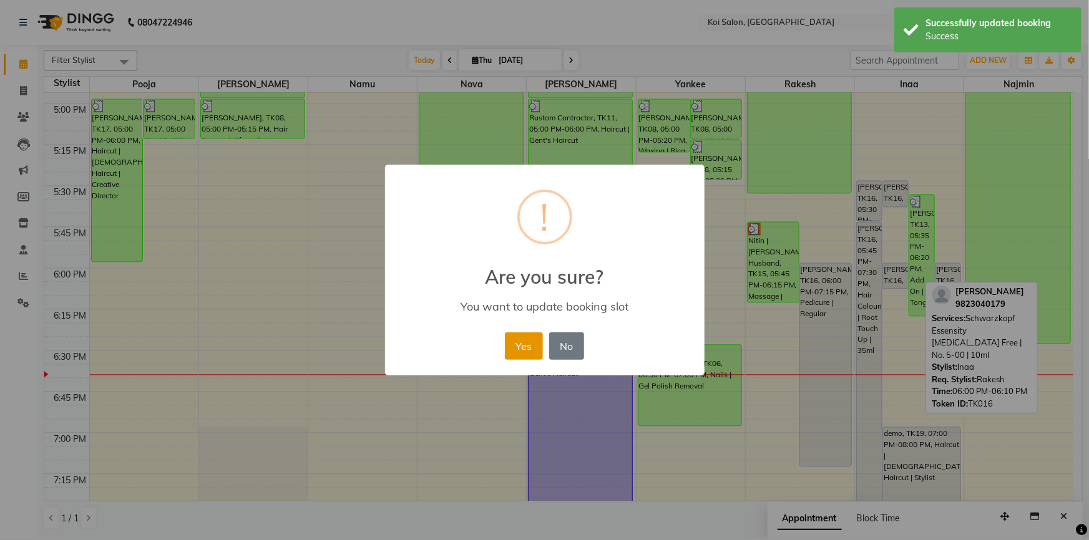
click at [514, 346] on button "Yes" at bounding box center [524, 346] width 38 height 27
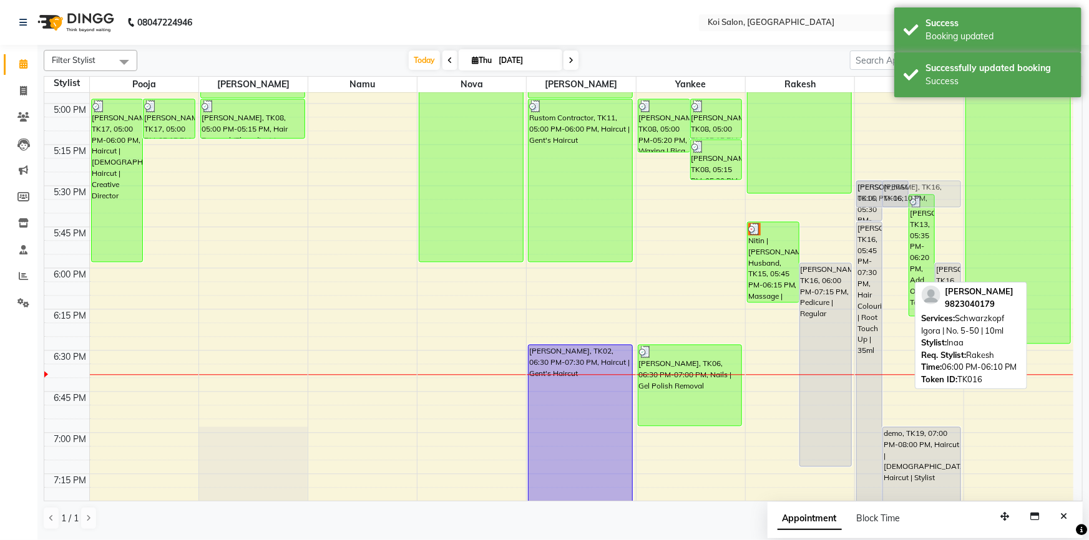
drag, startPoint x: 886, startPoint y: 271, endPoint x: 949, endPoint y: 191, distance: 102.2
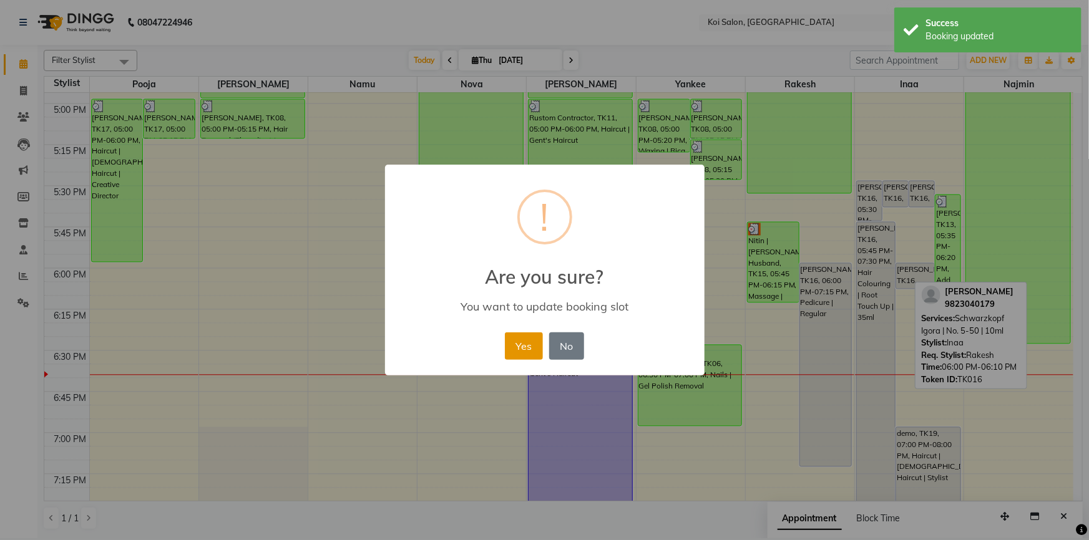
click at [538, 350] on button "Yes" at bounding box center [524, 346] width 38 height 27
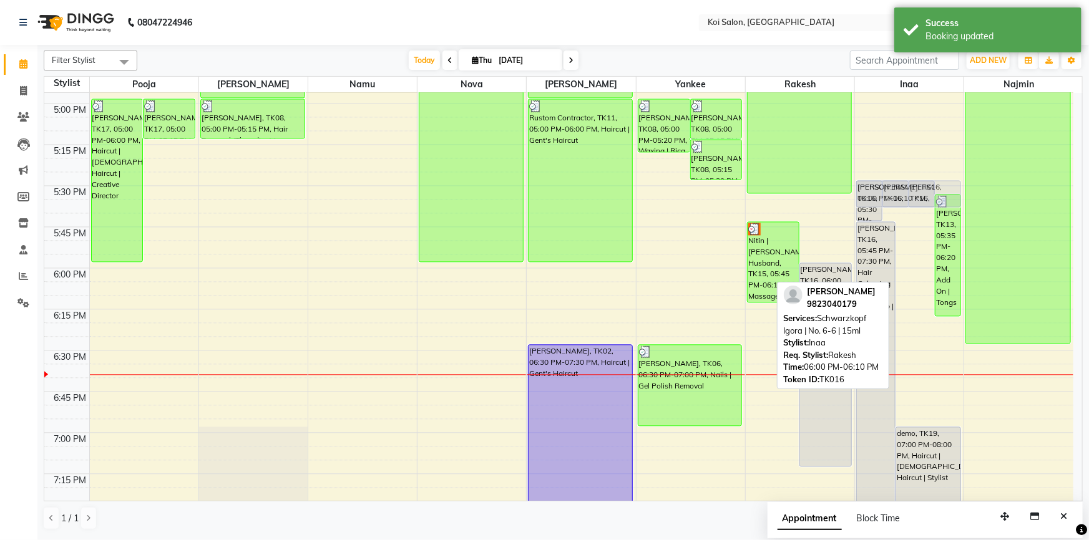
drag, startPoint x: 913, startPoint y: 279, endPoint x: 950, endPoint y: 203, distance: 83.7
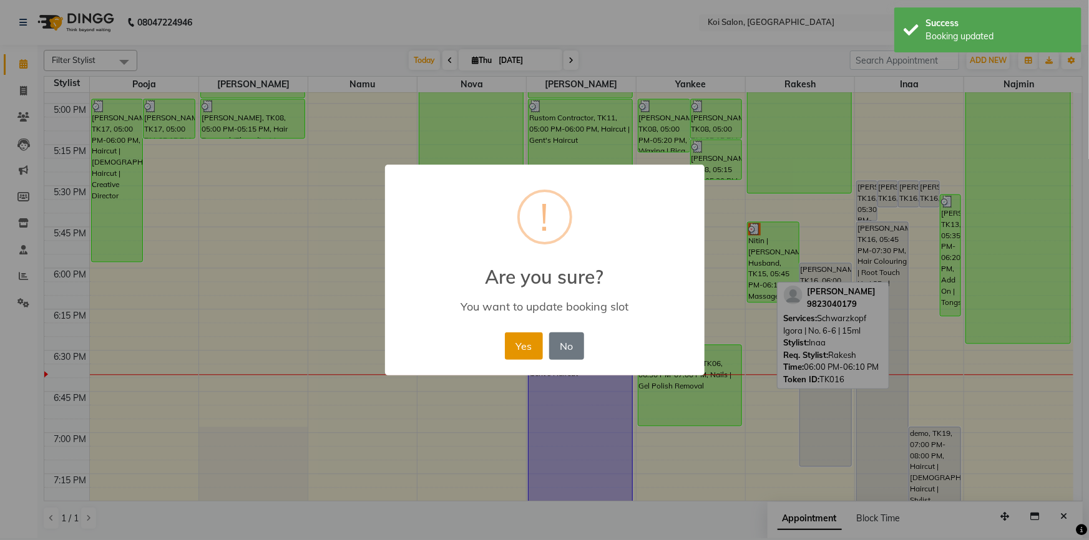
click at [535, 337] on button "Yes" at bounding box center [524, 346] width 38 height 27
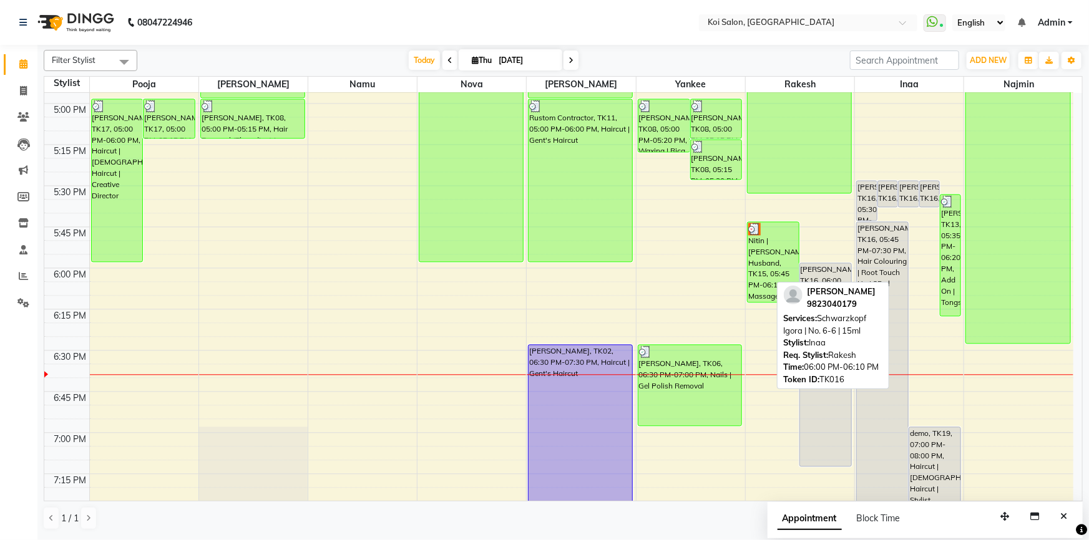
click at [881, 288] on div "[PERSON_NAME] 9823040179" at bounding box center [833, 298] width 99 height 24
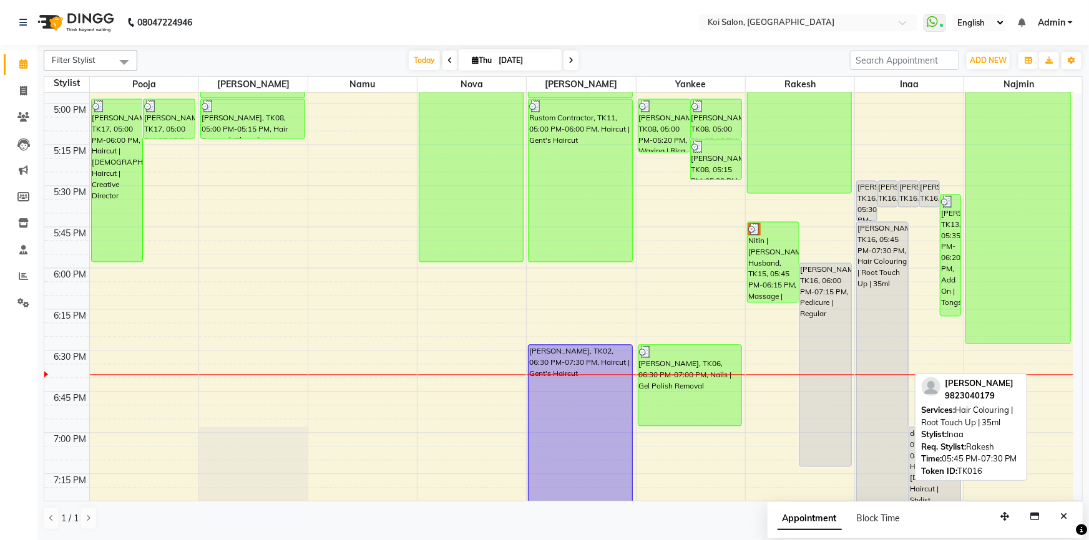
drag, startPoint x: 881, startPoint y: 288, endPoint x: 887, endPoint y: 233, distance: 55.9
click at [887, 233] on div "Filter Stylist Select All [PERSON_NAME] Inaa Najmin Namu Nova Pooja [PERSON_NAM…" at bounding box center [563, 290] width 1039 height 490
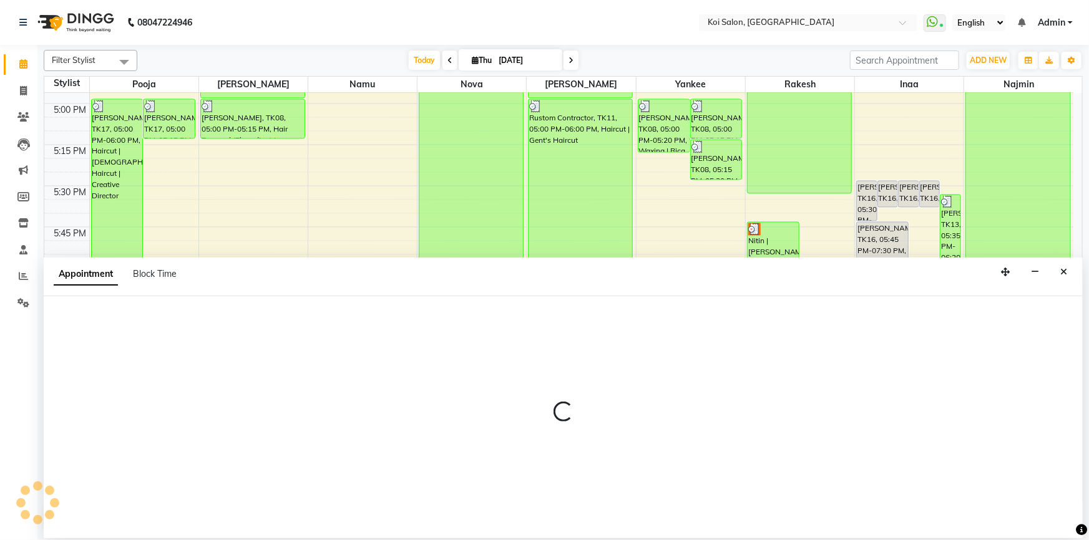
select select "34434"
select select "1155"
select select "tentative"
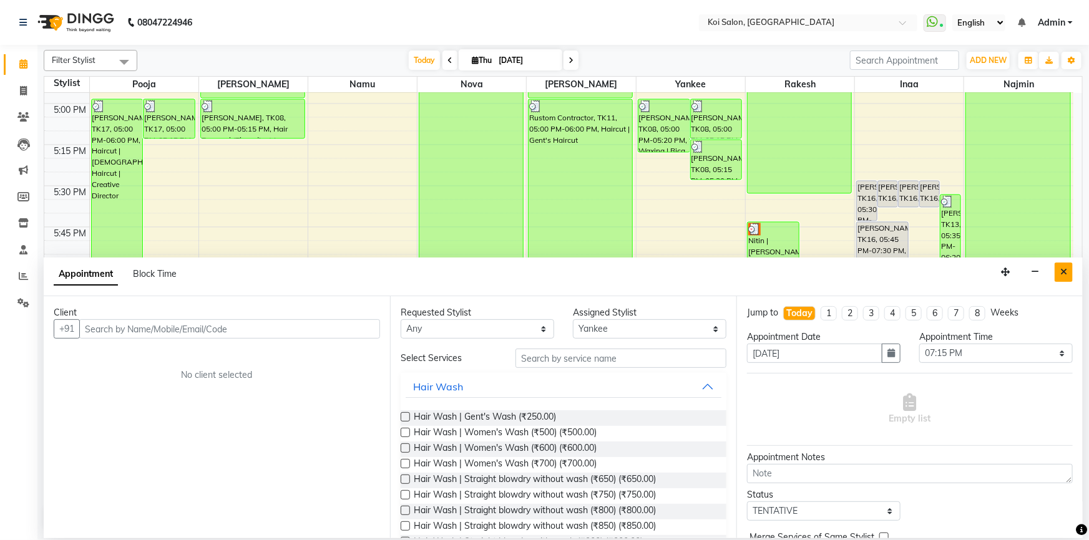
click at [1068, 274] on button "Close" at bounding box center [1063, 272] width 18 height 19
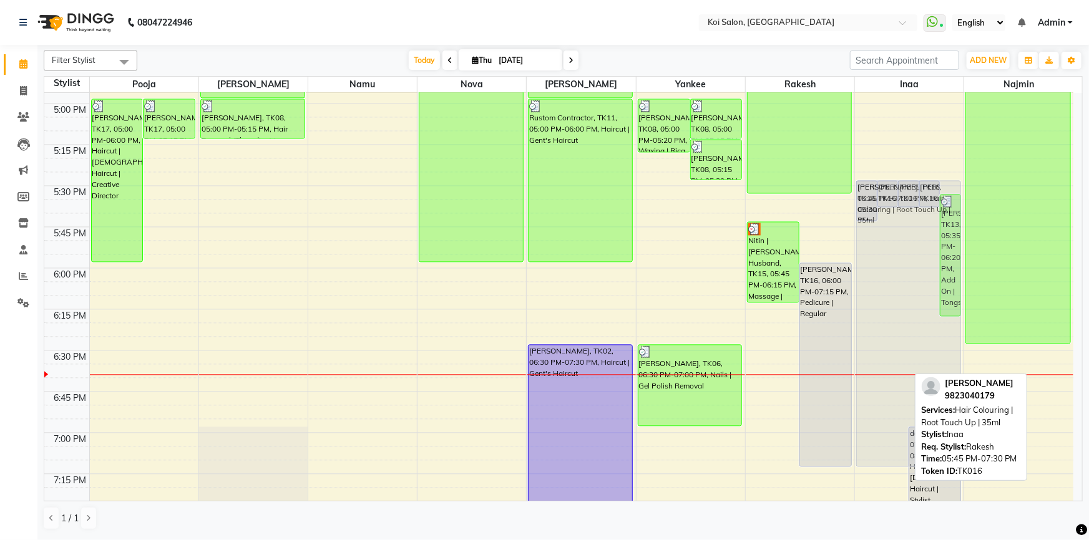
drag, startPoint x: 903, startPoint y: 272, endPoint x: 911, endPoint y: 225, distance: 47.4
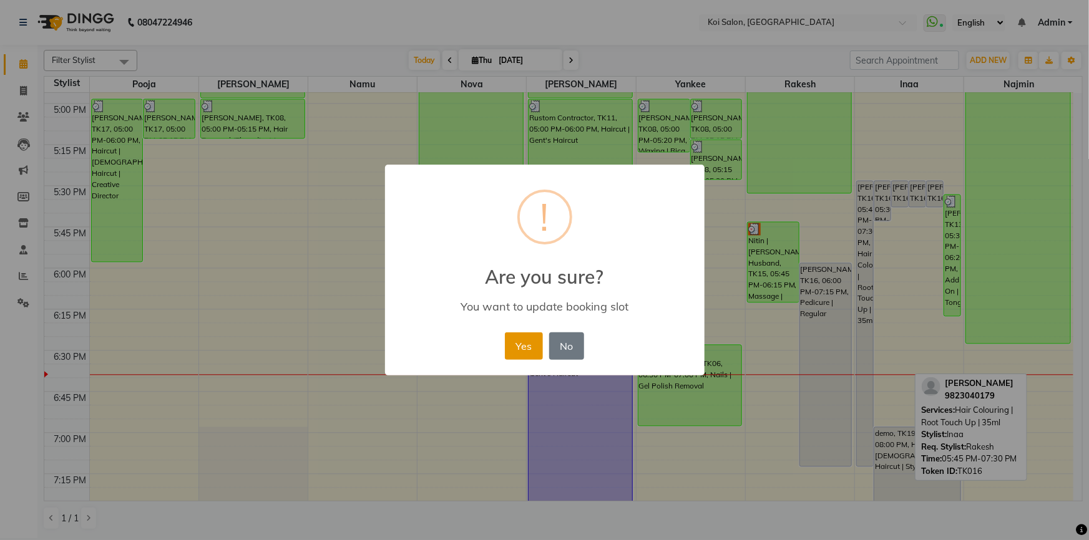
click at [537, 344] on button "Yes" at bounding box center [524, 346] width 38 height 27
